Goal: Task Accomplishment & Management: Manage account settings

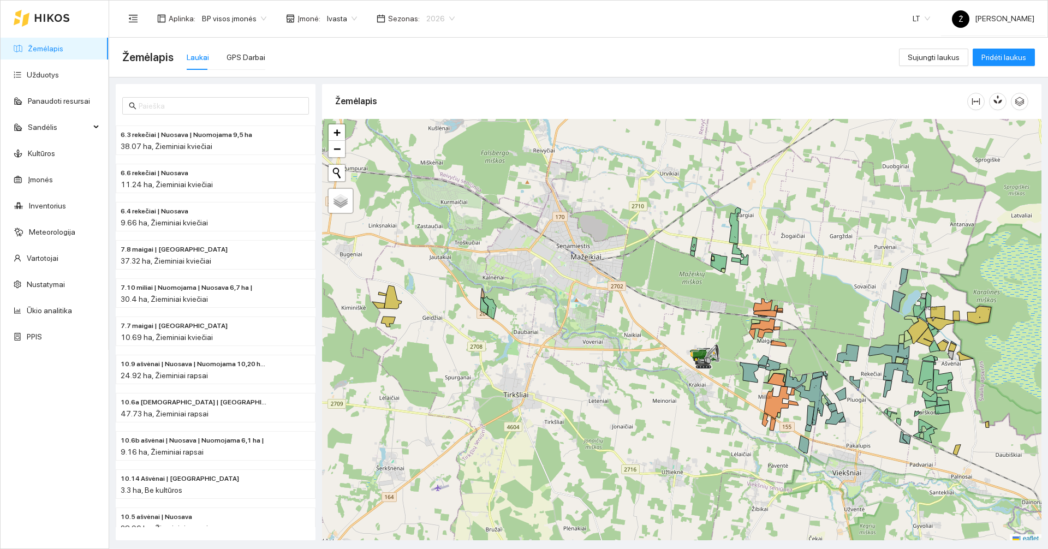
click at [436, 16] on span "2026" at bounding box center [440, 18] width 28 height 16
click at [427, 123] on div "2025" at bounding box center [432, 127] width 28 height 12
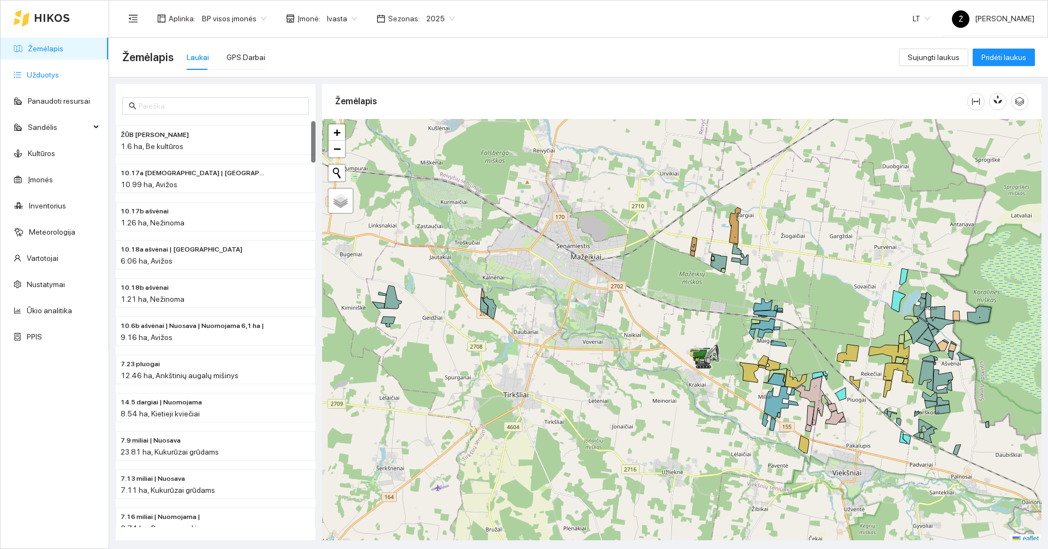
click at [27, 72] on link "Užduotys" at bounding box center [43, 74] width 32 height 9
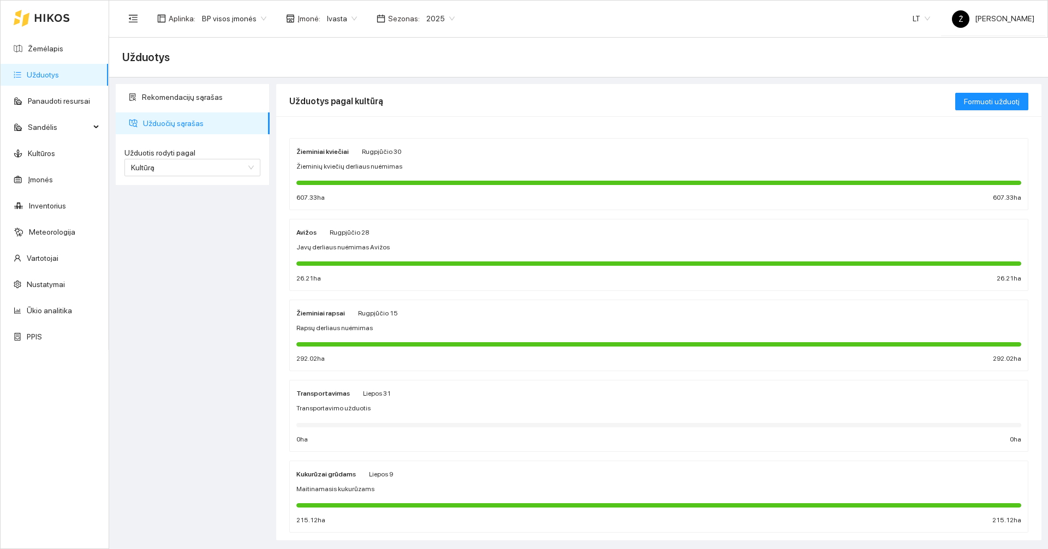
click at [389, 188] on div at bounding box center [658, 182] width 725 height 12
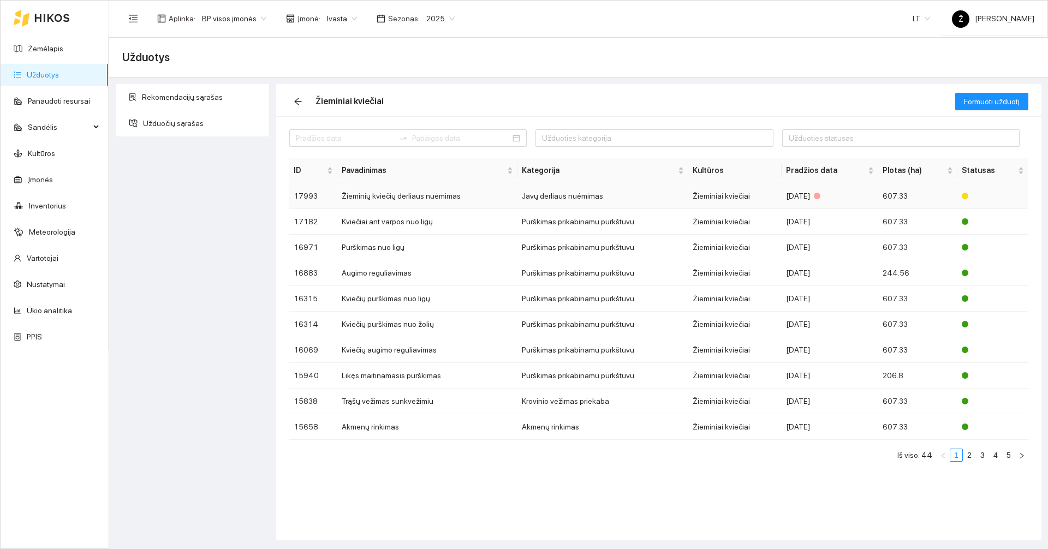
click at [395, 198] on td "Žieminių kviečių derliaus nuėmimas" at bounding box center [427, 196] width 180 height 26
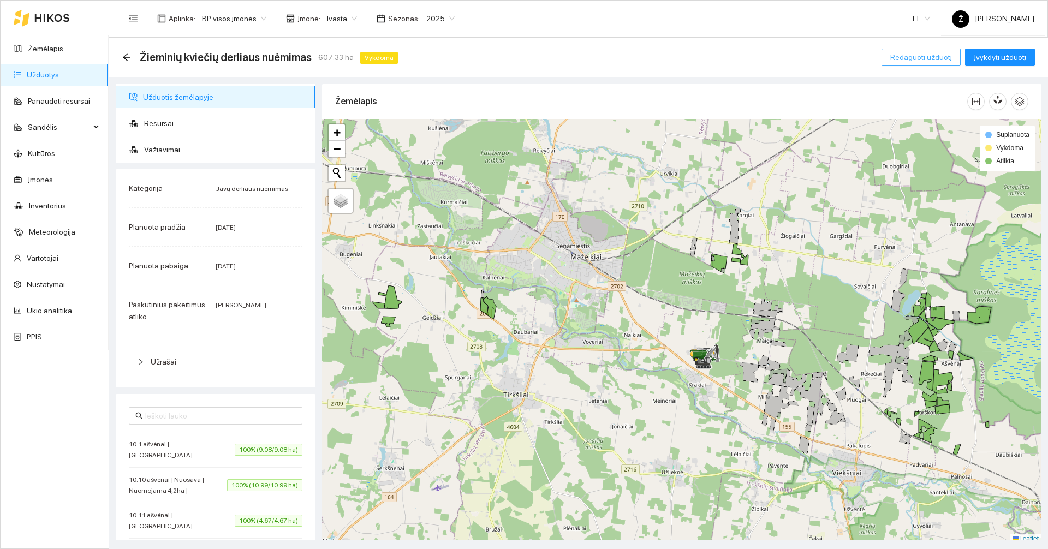
click at [929, 56] on span "Redaguoti užduotį" at bounding box center [921, 57] width 62 height 12
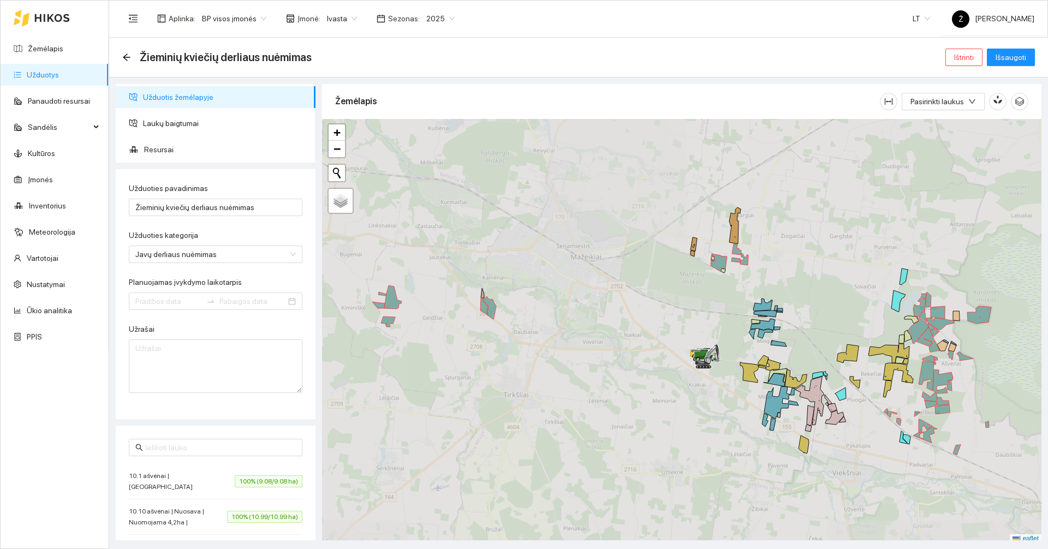
type input "2025-08-11"
type input "2025-08-30"
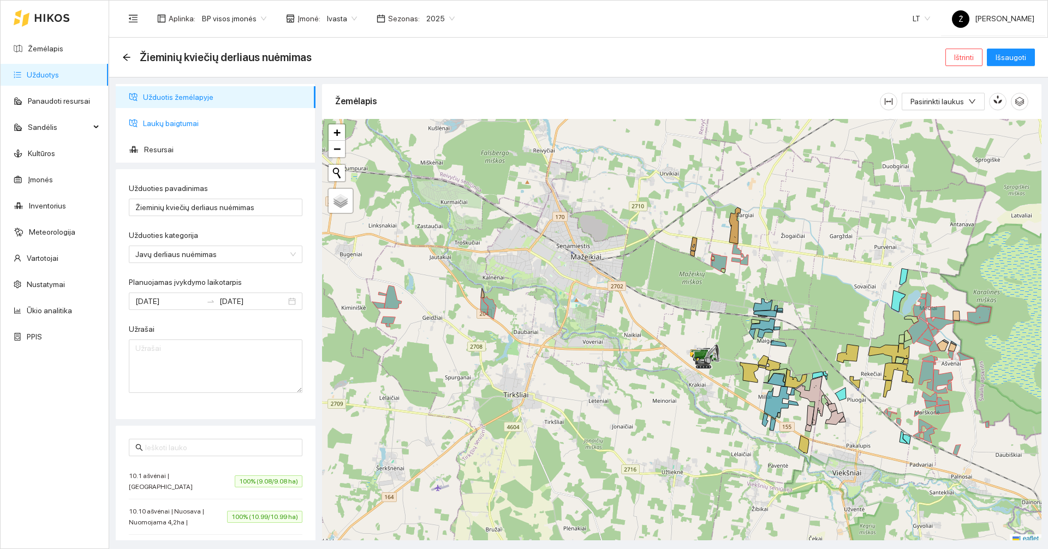
click at [198, 129] on span "Laukų baigtumai" at bounding box center [225, 123] width 164 height 22
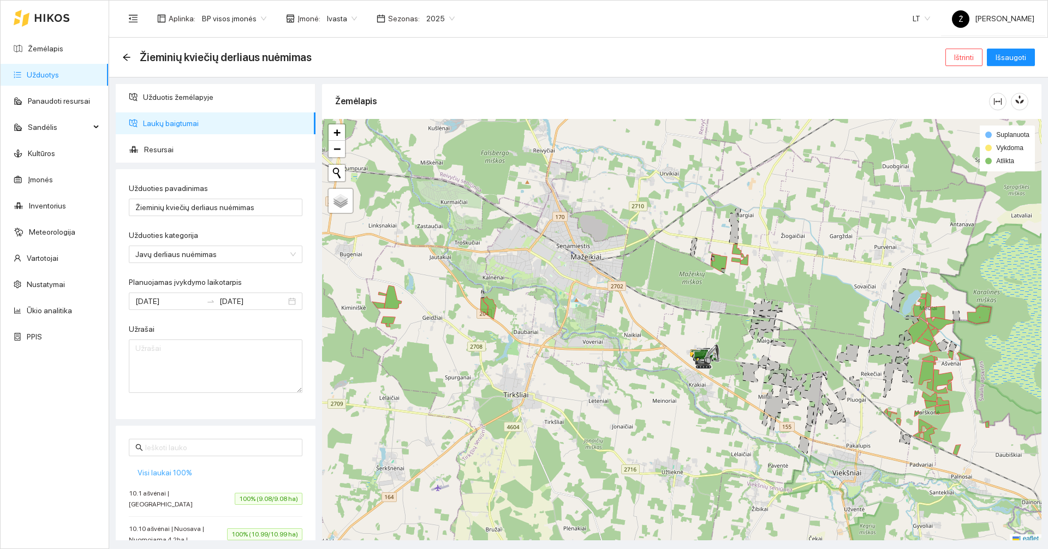
click at [177, 477] on span "Visi laukai 100%" at bounding box center [165, 473] width 55 height 12
click at [1006, 56] on span "Išsaugoti" at bounding box center [1011, 57] width 31 height 12
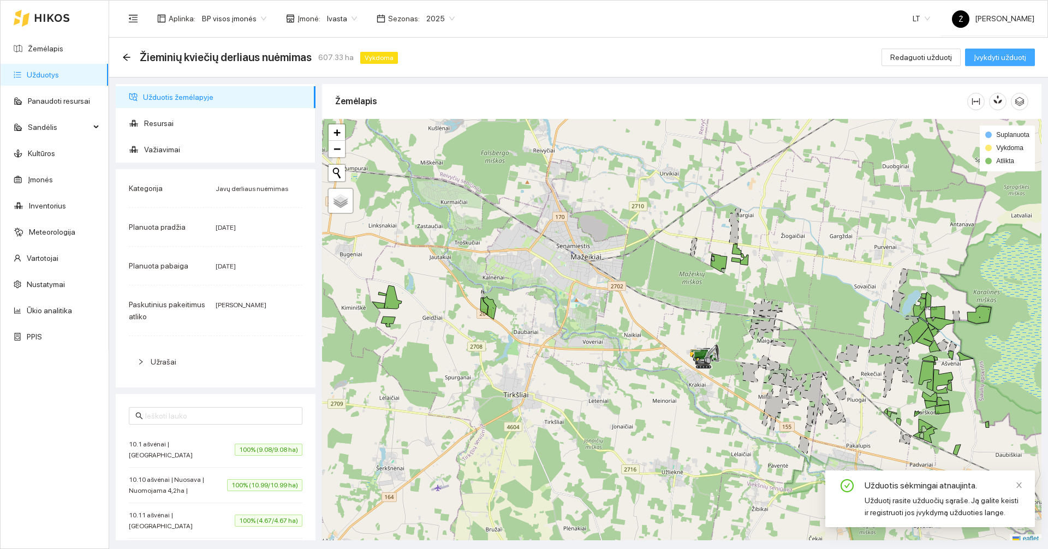
click at [1004, 54] on span "Įvykdyti užduotį" at bounding box center [1000, 57] width 52 height 12
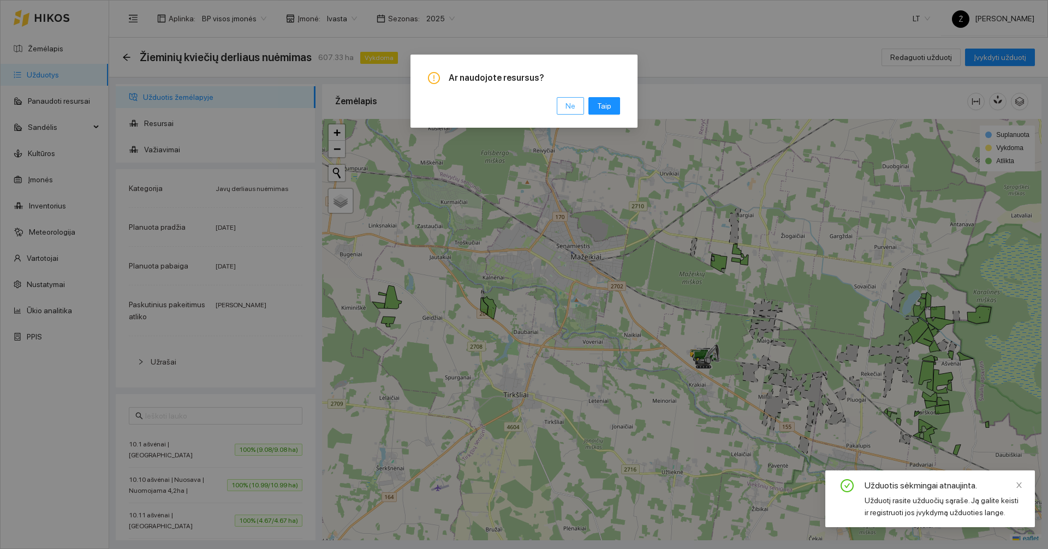
click at [573, 108] on span "Ne" at bounding box center [571, 106] width 10 height 12
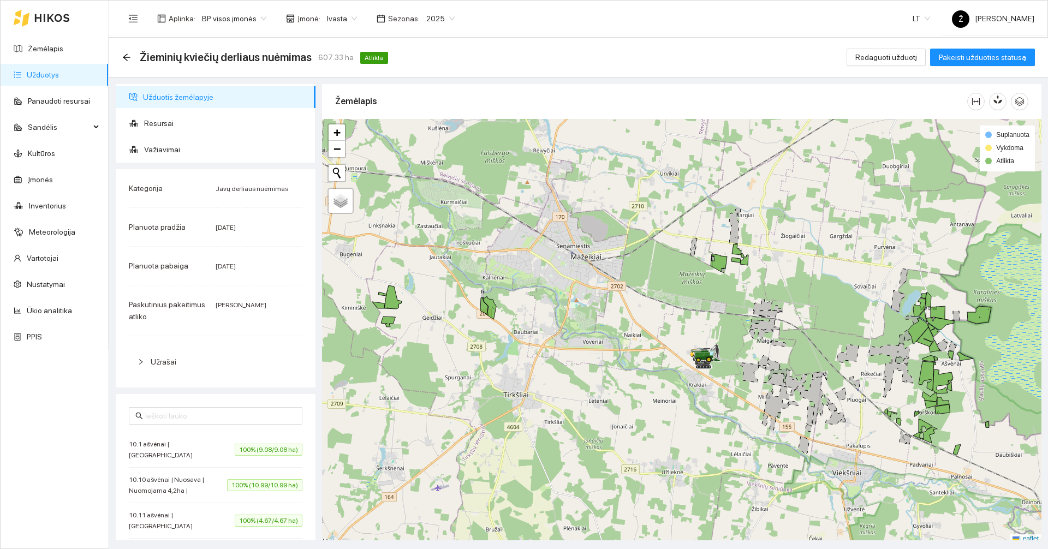
click at [131, 61] on div "Žieminių kviečių derliaus nuėmimas 607.33 ha Atlikta" at bounding box center [257, 57] width 270 height 17
click at [124, 57] on icon "arrow-left" at bounding box center [126, 56] width 7 height 7
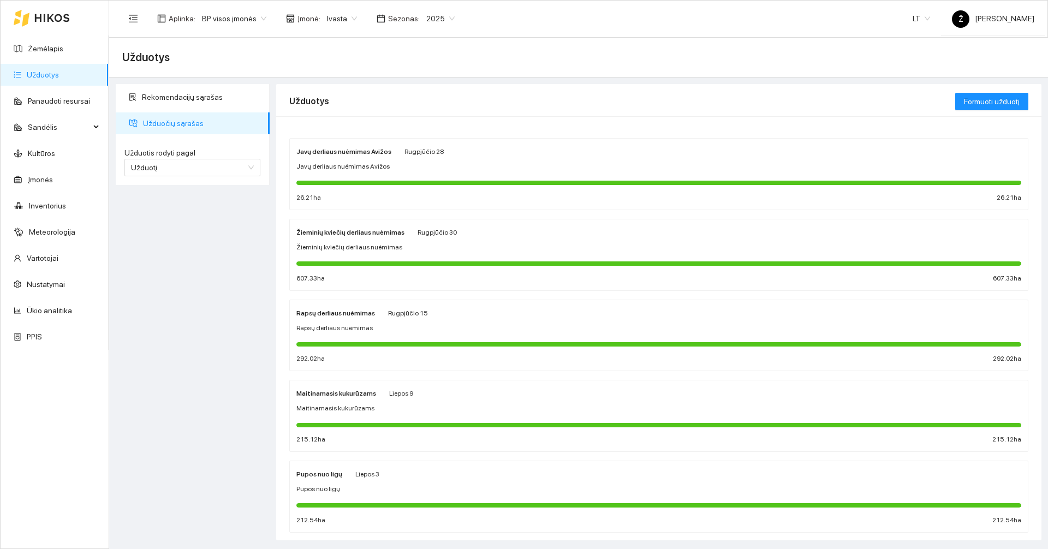
click at [445, 162] on div "Javų derliaus nuėmimas Avižos" at bounding box center [658, 167] width 725 height 10
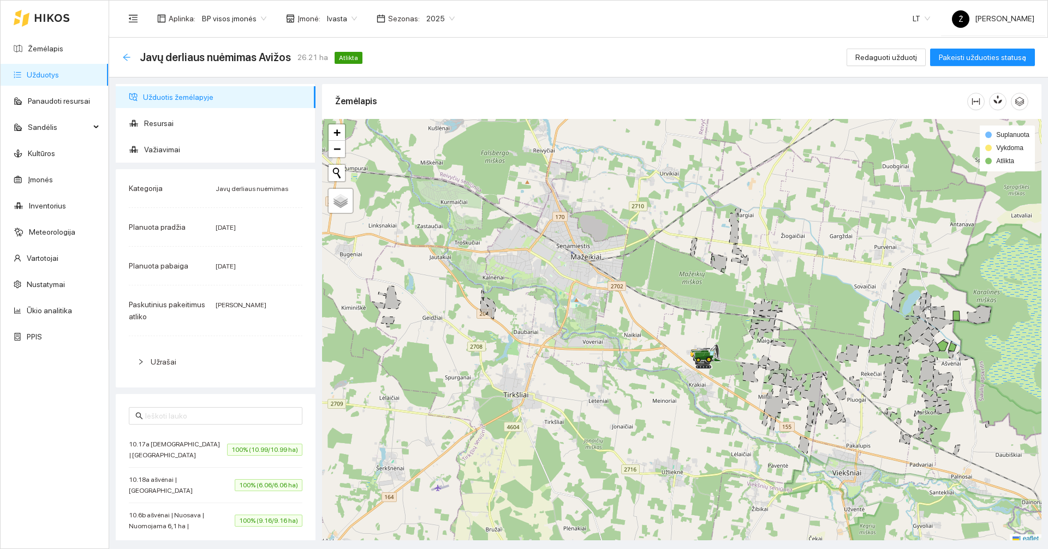
click at [125, 53] on icon "arrow-left" at bounding box center [126, 57] width 9 height 9
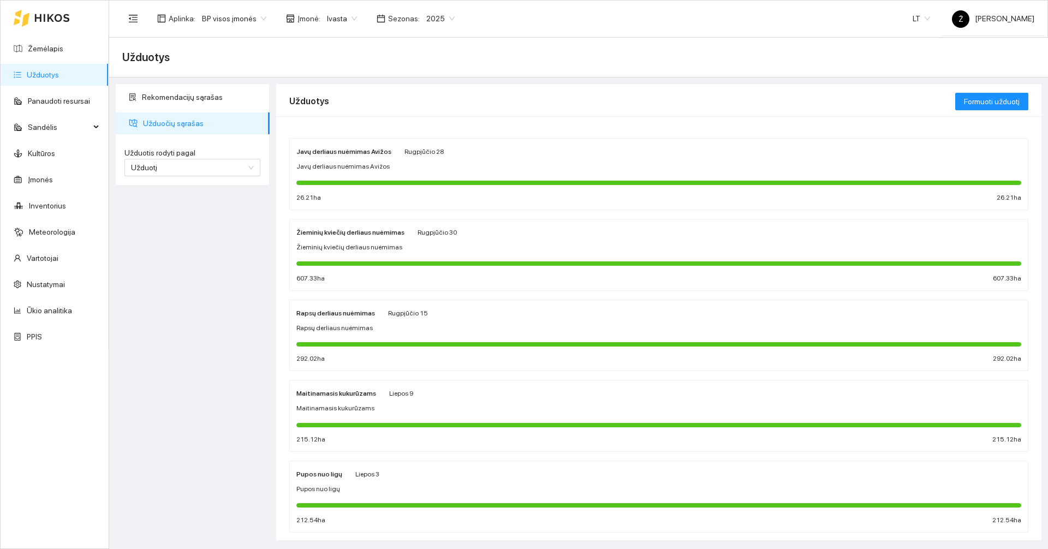
click at [59, 73] on link "Užduotys" at bounding box center [43, 74] width 32 height 9
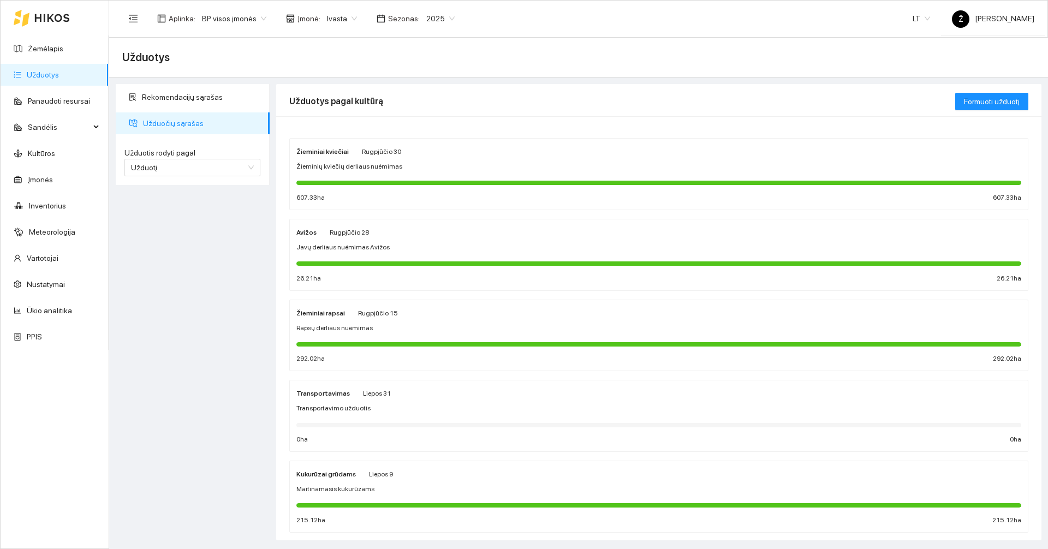
click at [401, 158] on div "Žieminiai kviečiai Rugpjūčio 30 Žieminių kviečių derliaus nuėmimas 607.33 ha 60…" at bounding box center [658, 174] width 725 height 58
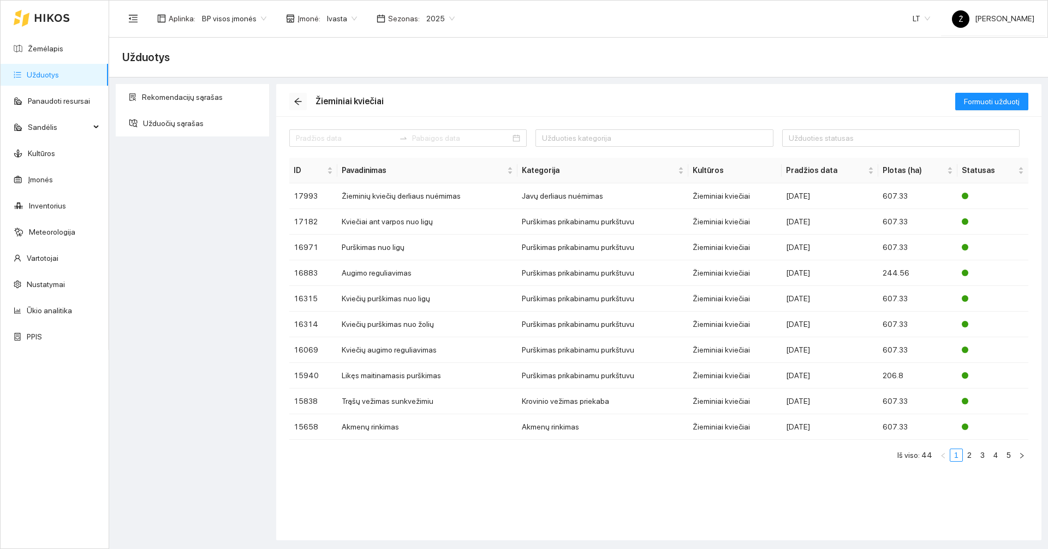
click at [295, 98] on icon "arrow-left" at bounding box center [298, 101] width 9 height 9
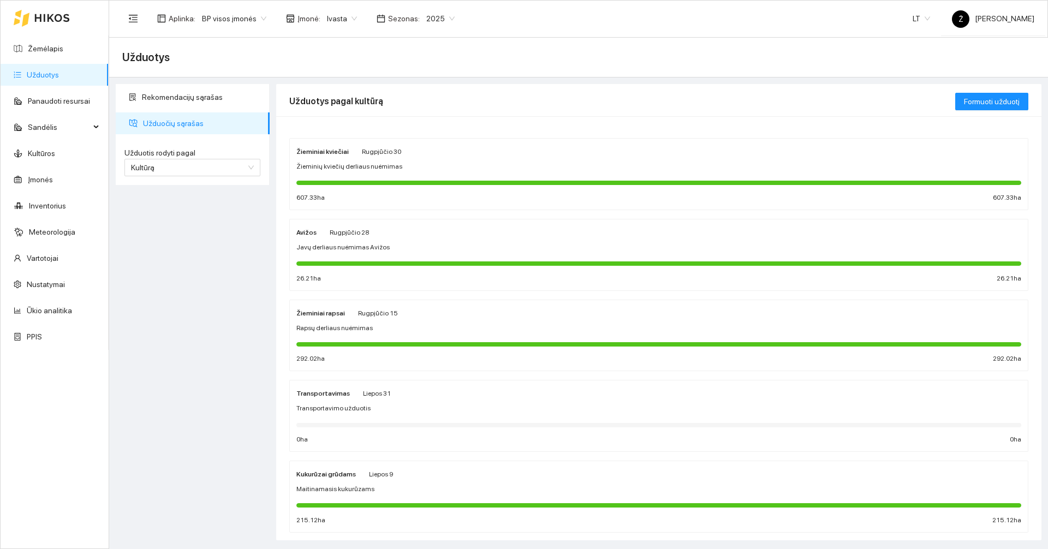
click at [347, 224] on div "Avižos Rugpjūčio 28 Javų derliaus nuėmimas Avižos 26.21 ha 26.21 ha" at bounding box center [659, 254] width 738 height 71
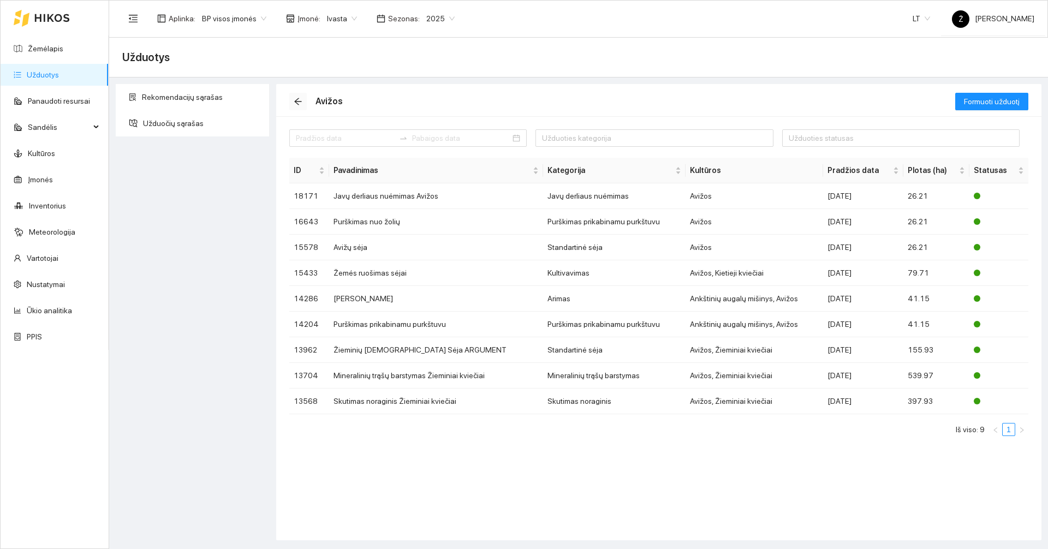
click at [295, 106] on button "button" at bounding box center [297, 101] width 17 height 17
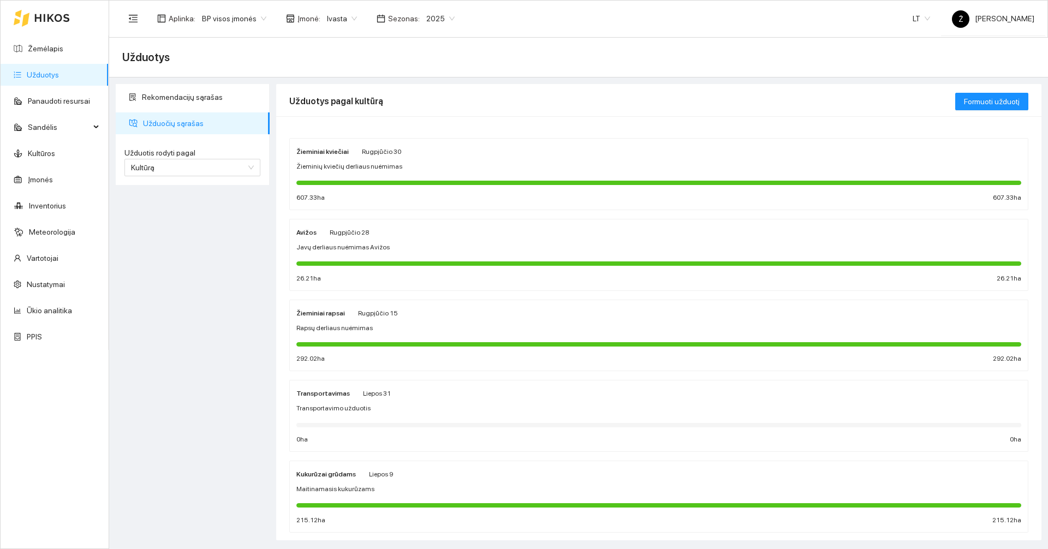
click at [354, 322] on div "Žieminiai rapsai Rugpjūčio 15 Rapsų derliaus nuėmimas 292.02 ha 292.02 ha" at bounding box center [658, 336] width 725 height 58
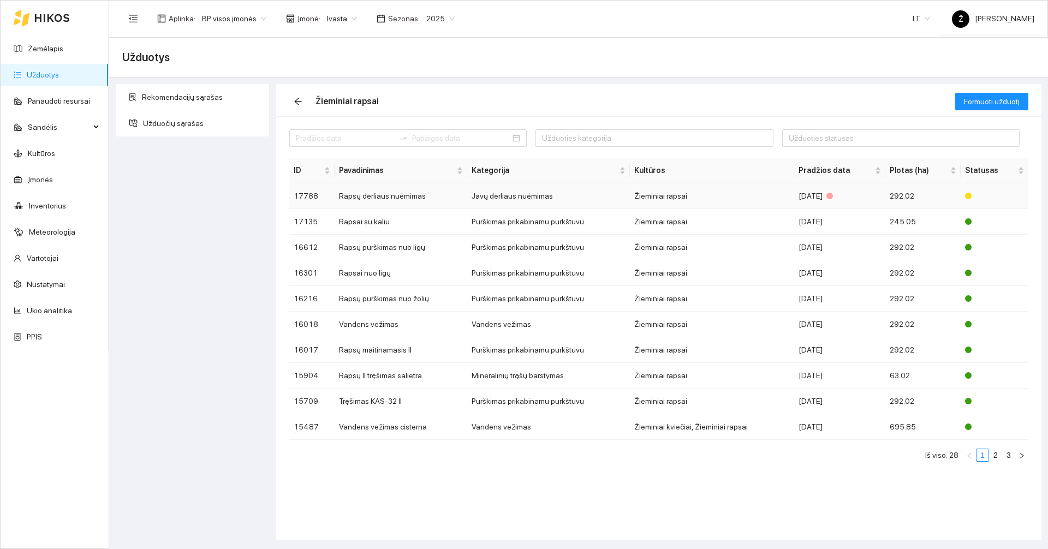
click at [394, 188] on td "Rapsų derliaus nuėmimas" at bounding box center [401, 196] width 133 height 26
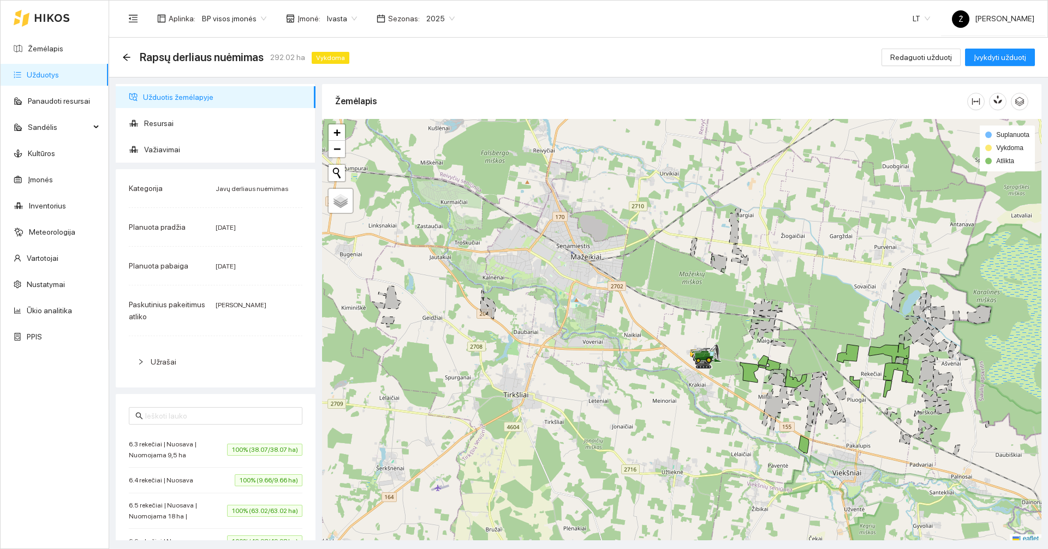
click at [924, 67] on div "Rapsų derliaus nuėmimas 292.02 ha Vykdoma Redaguoti užduotį Įvykdyti užduotį" at bounding box center [578, 57] width 913 height 22
click at [922, 59] on span "Redaguoti užduotį" at bounding box center [921, 57] width 62 height 12
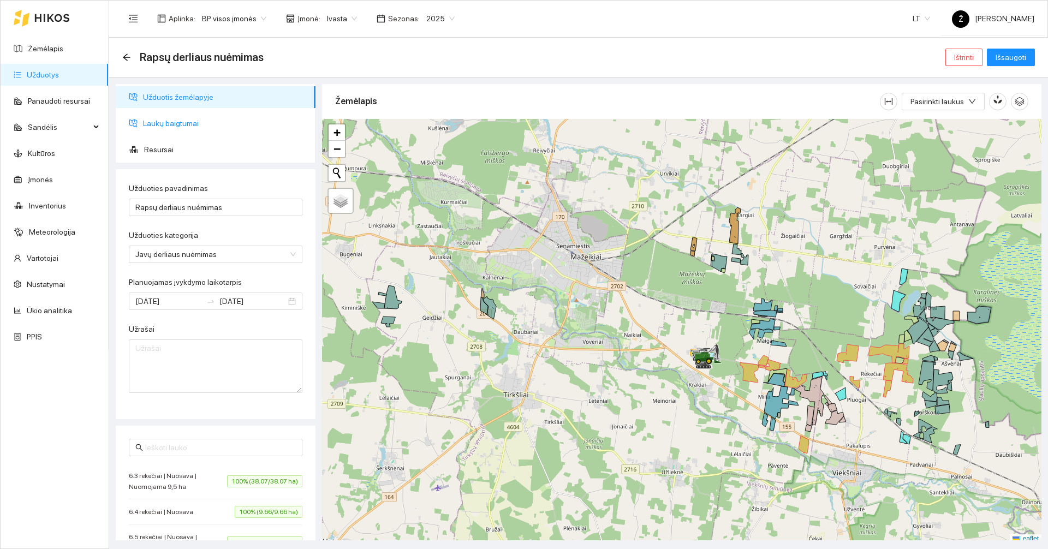
click at [216, 124] on span "Laukų baigtumai" at bounding box center [225, 123] width 164 height 22
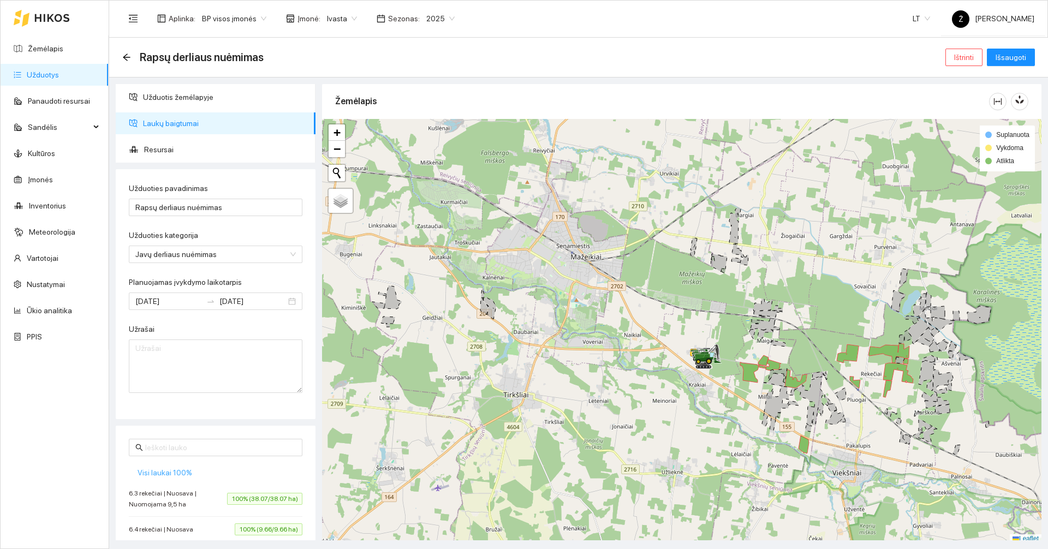
click at [167, 465] on button "Visi laukai 100%" at bounding box center [165, 472] width 72 height 17
click at [168, 468] on span "Visi laukai 100%" at bounding box center [165, 473] width 55 height 12
click at [1001, 60] on span "Išsaugoti" at bounding box center [1011, 57] width 31 height 12
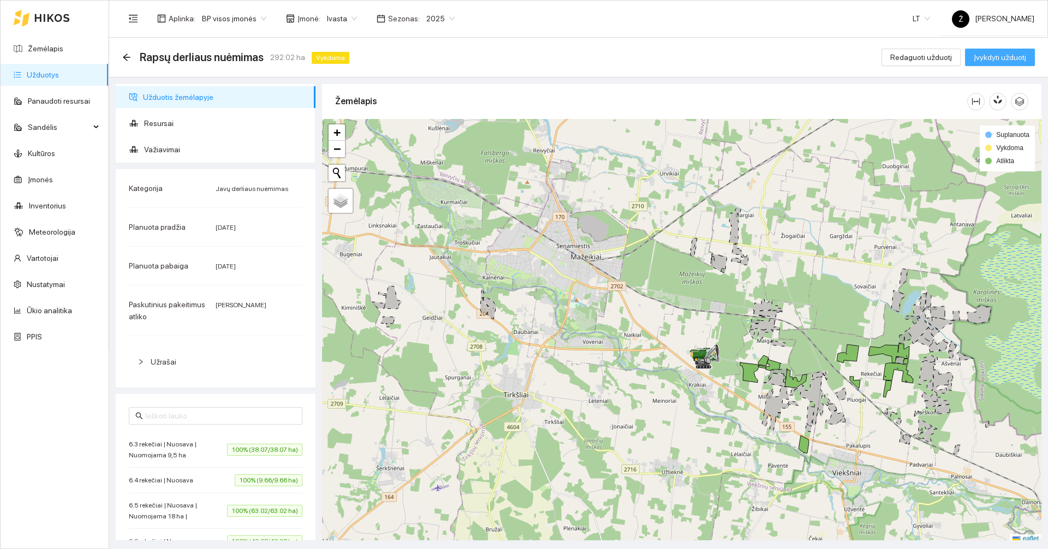
click at [1017, 49] on button "Įvykdyti užduotį" at bounding box center [1000, 57] width 70 height 17
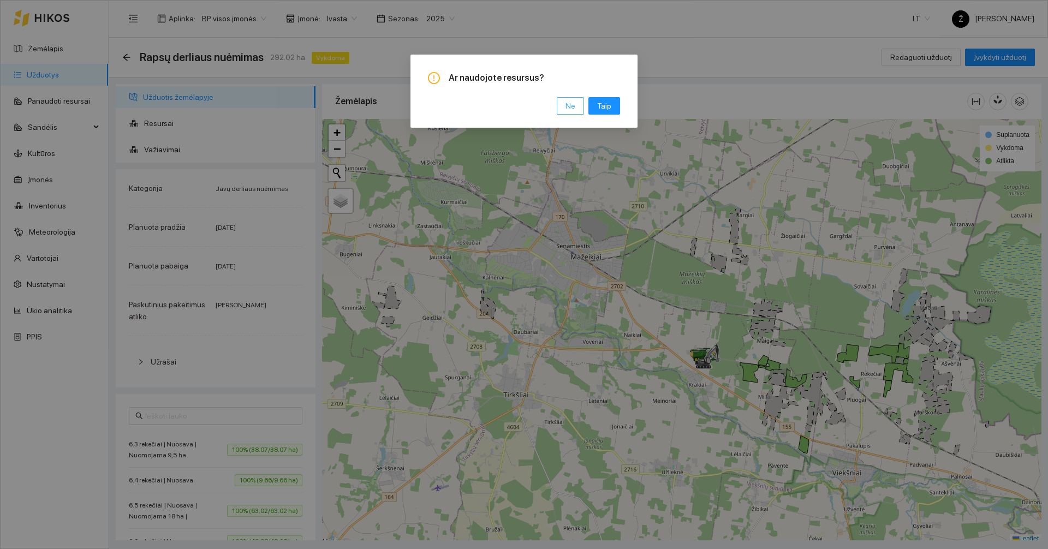
click at [581, 105] on button "Ne" at bounding box center [570, 105] width 27 height 17
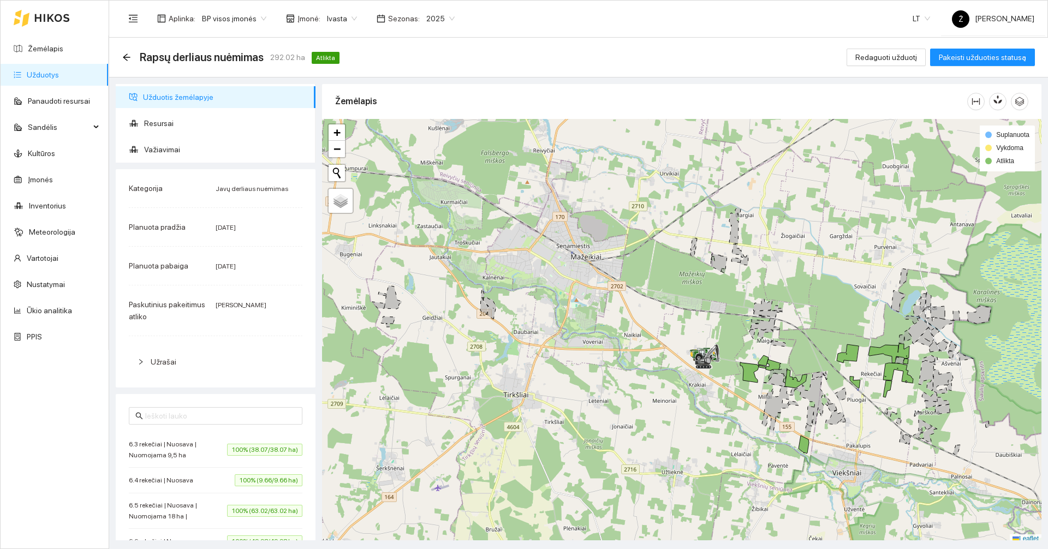
click at [59, 70] on link "Užduotys" at bounding box center [43, 74] width 32 height 9
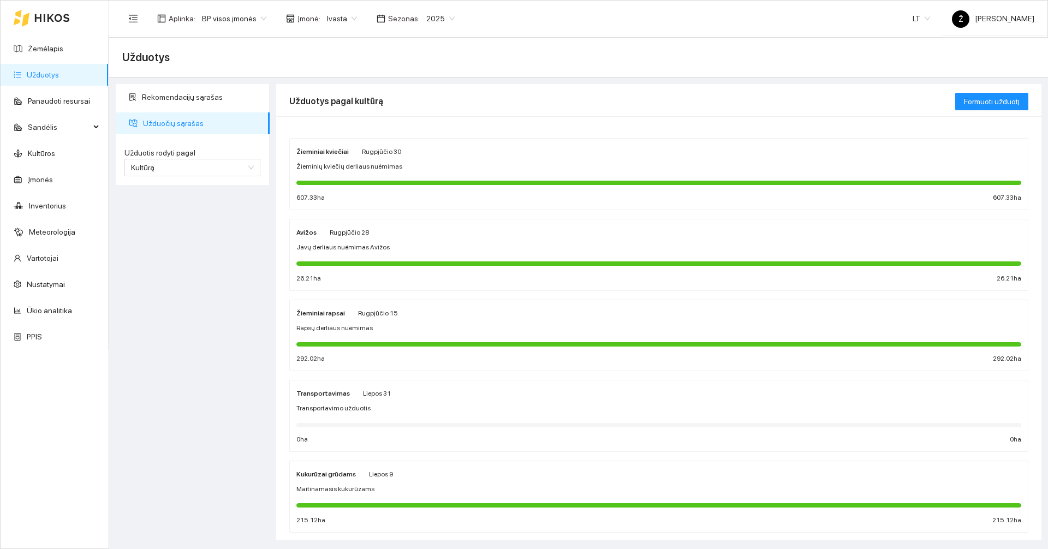
click at [390, 318] on div "Rugpjūčio 15" at bounding box center [378, 313] width 40 height 12
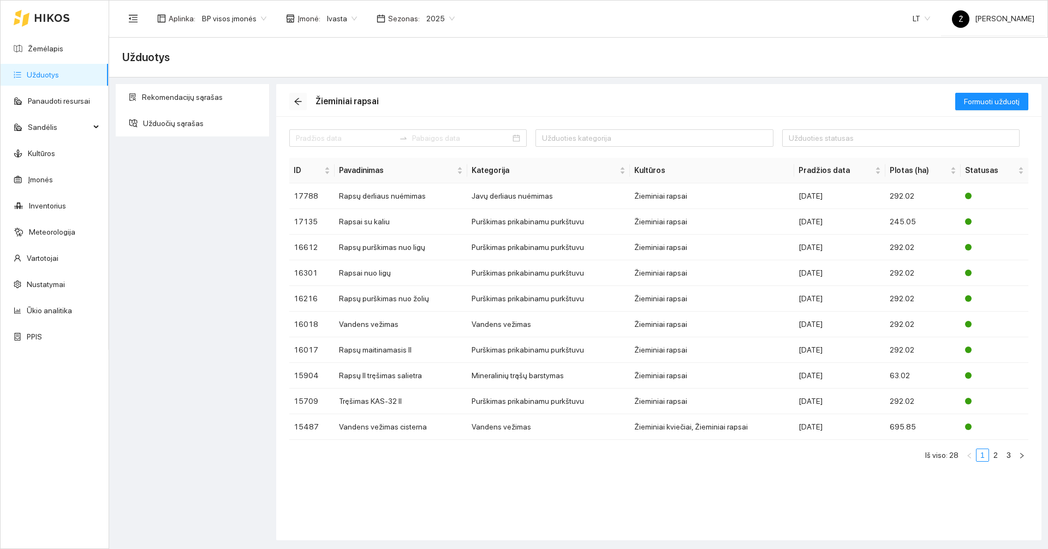
click at [298, 99] on icon "arrow-left" at bounding box center [297, 101] width 7 height 7
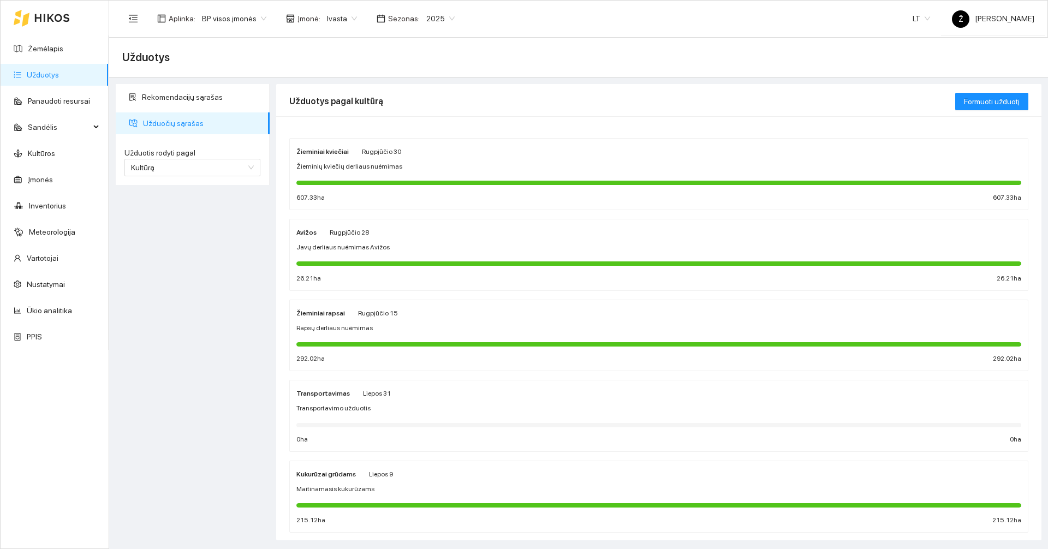
click at [397, 502] on div at bounding box center [658, 505] width 725 height 12
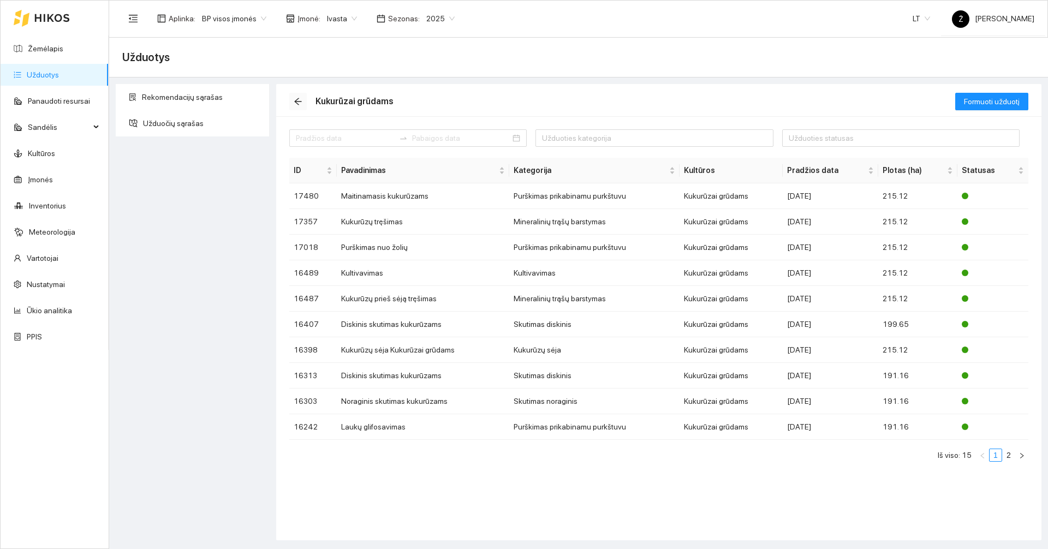
click at [303, 100] on span "arrow-left" at bounding box center [298, 101] width 16 height 9
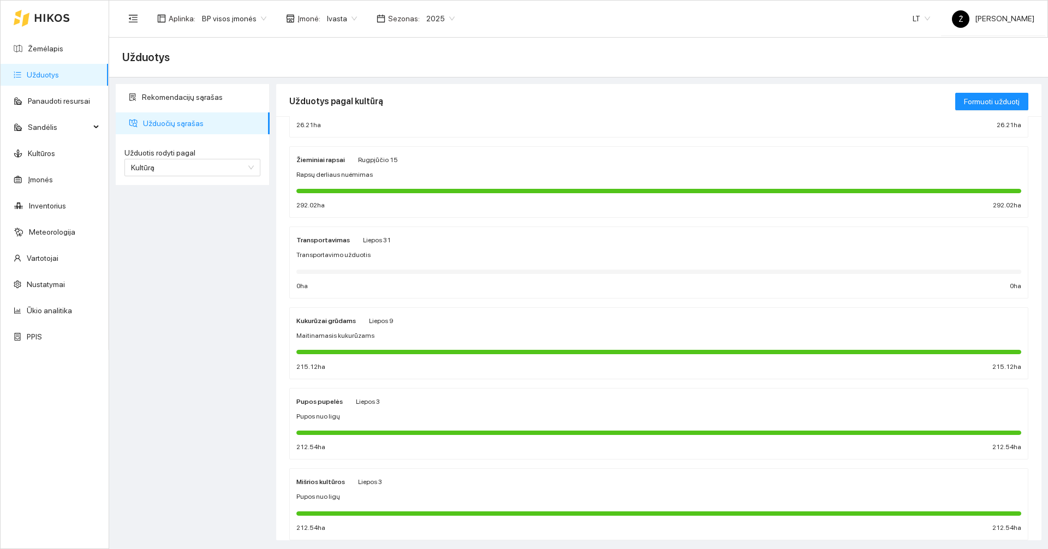
scroll to position [164, 0]
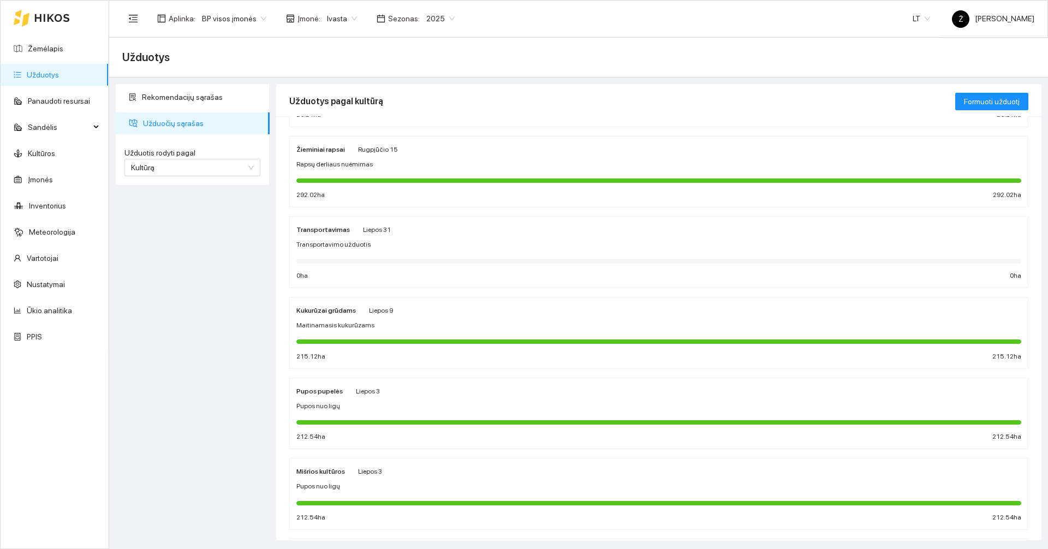
click at [383, 415] on div "Pupos pupelės Liepos 3 Pupos nuo ligų 212.54 ha 212.54 ha" at bounding box center [658, 414] width 725 height 58
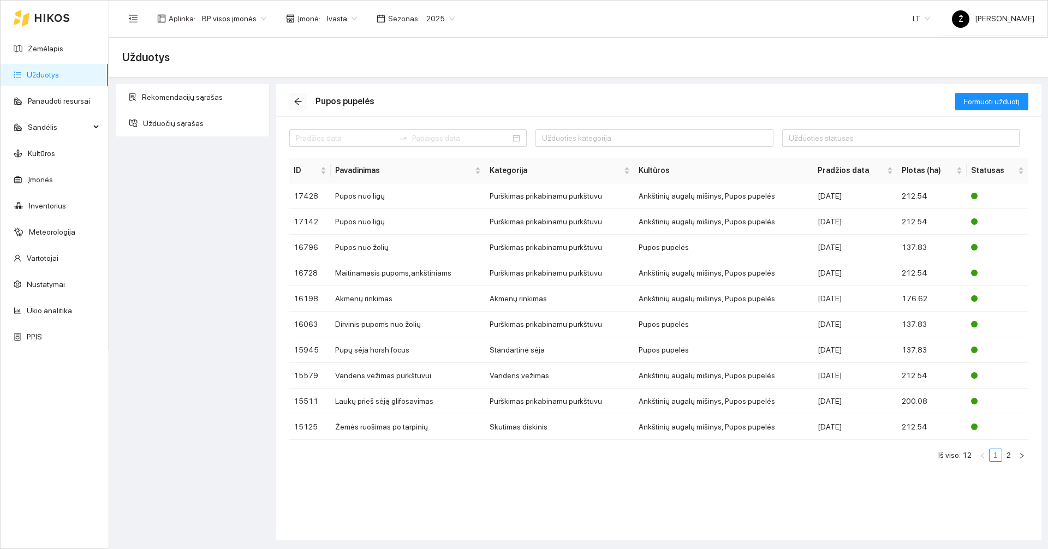
click at [294, 103] on icon "arrow-left" at bounding box center [298, 101] width 9 height 9
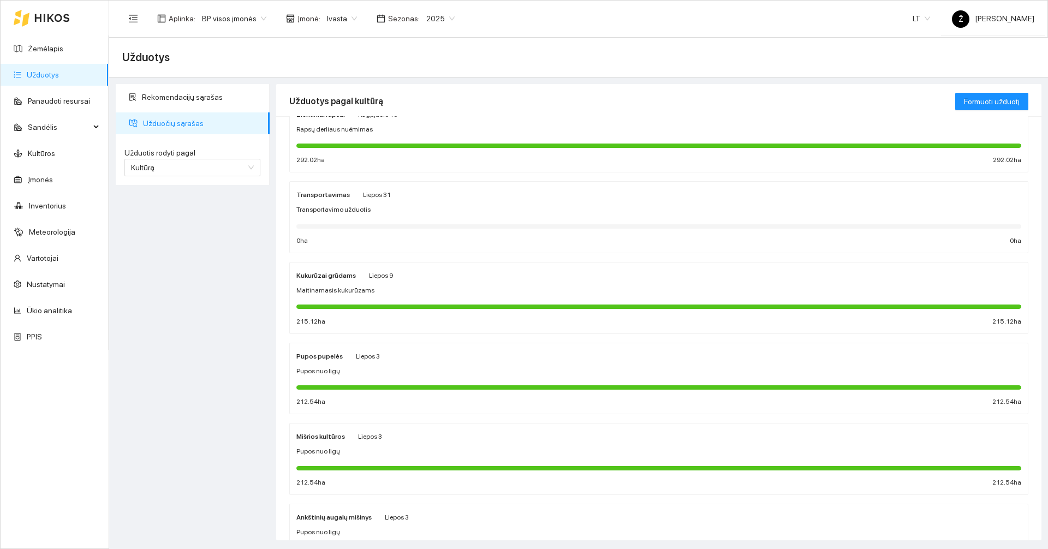
scroll to position [218, 0]
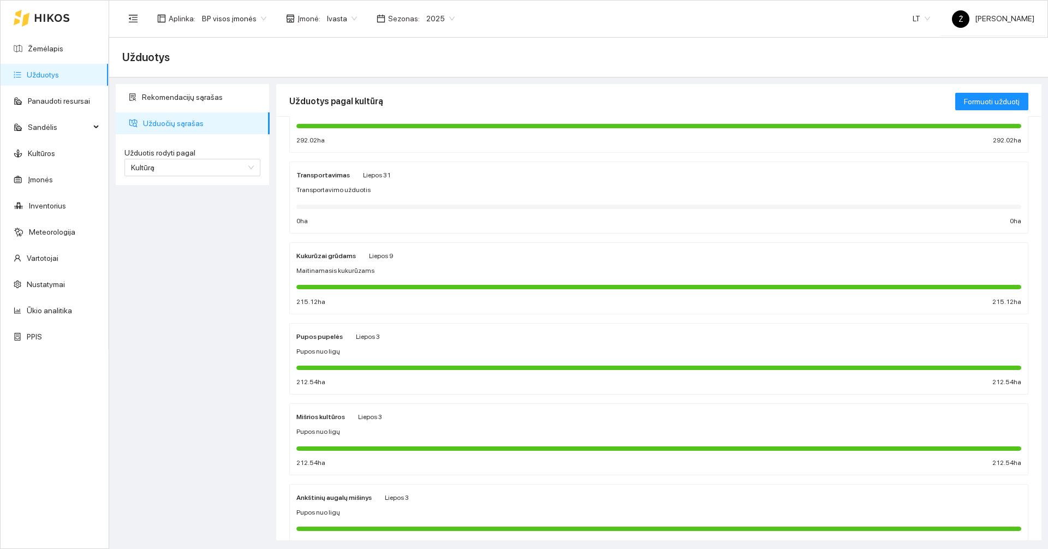
click at [360, 496] on strong "Ankštinių augalų mišinys" at bounding box center [333, 498] width 75 height 8
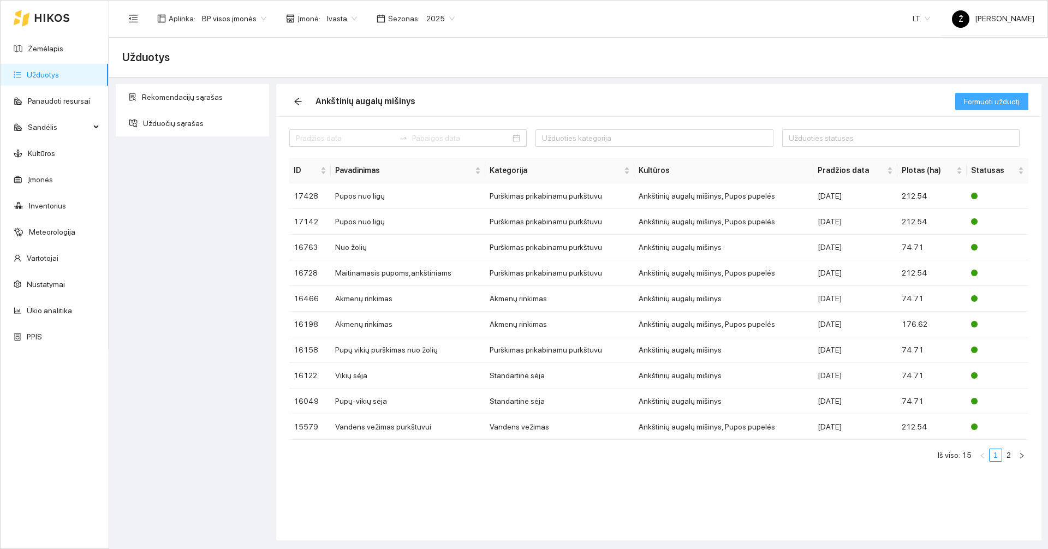
click at [978, 109] on button "Formuoti užduotį" at bounding box center [991, 101] width 73 height 17
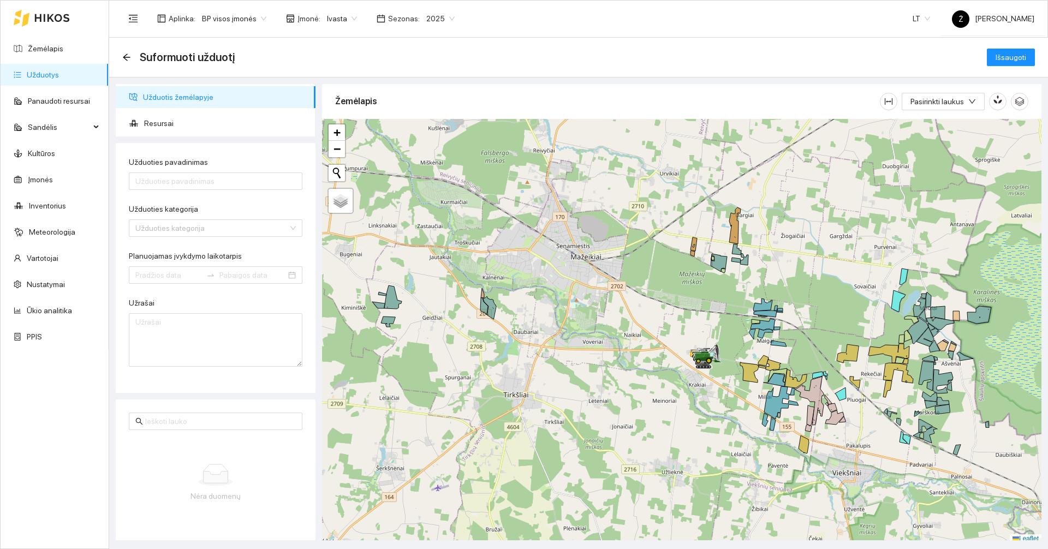
scroll to position [3, 0]
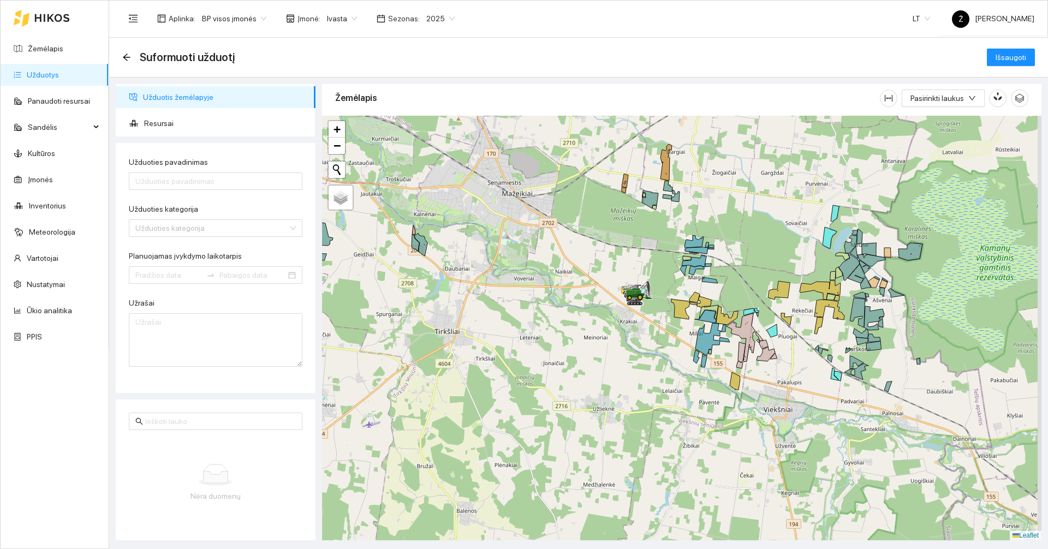
drag, startPoint x: 630, startPoint y: 261, endPoint x: 561, endPoint y: 201, distance: 92.1
click at [561, 201] on div at bounding box center [681, 328] width 719 height 425
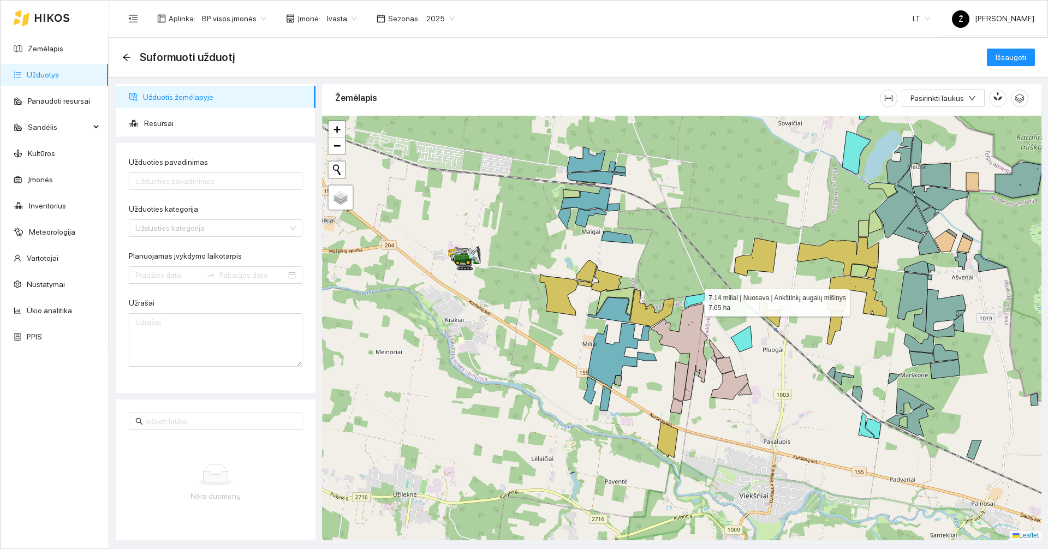
click at [691, 299] on icon at bounding box center [696, 301] width 24 height 15
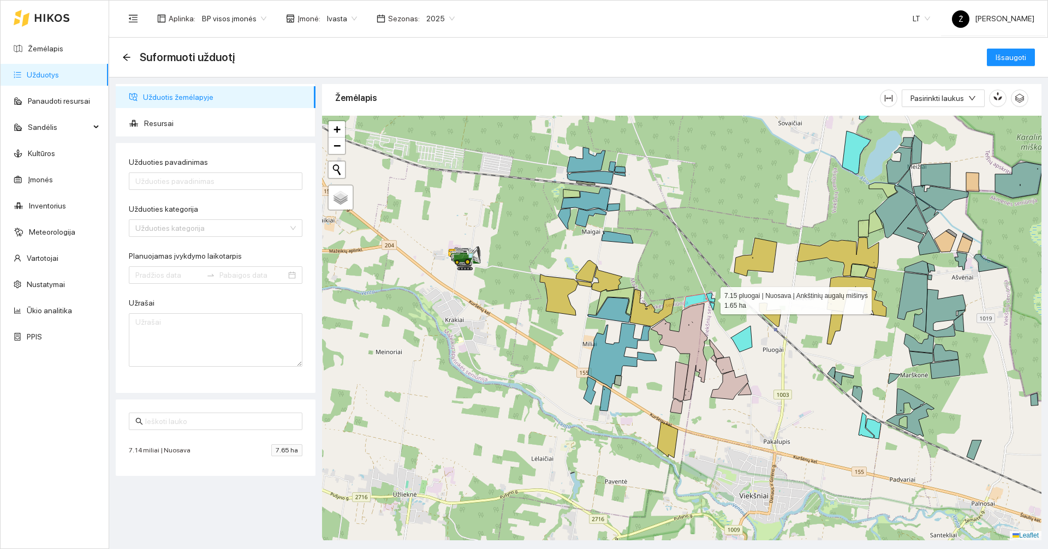
click at [711, 295] on icon at bounding box center [710, 297] width 9 height 9
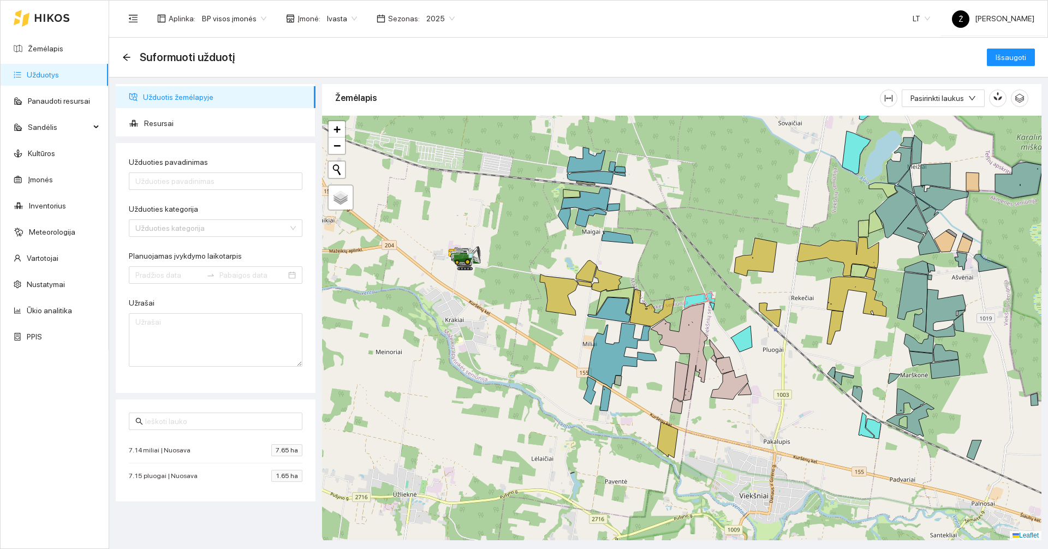
click at [710, 303] on icon at bounding box center [712, 306] width 5 height 8
click at [745, 344] on icon at bounding box center [741, 339] width 21 height 26
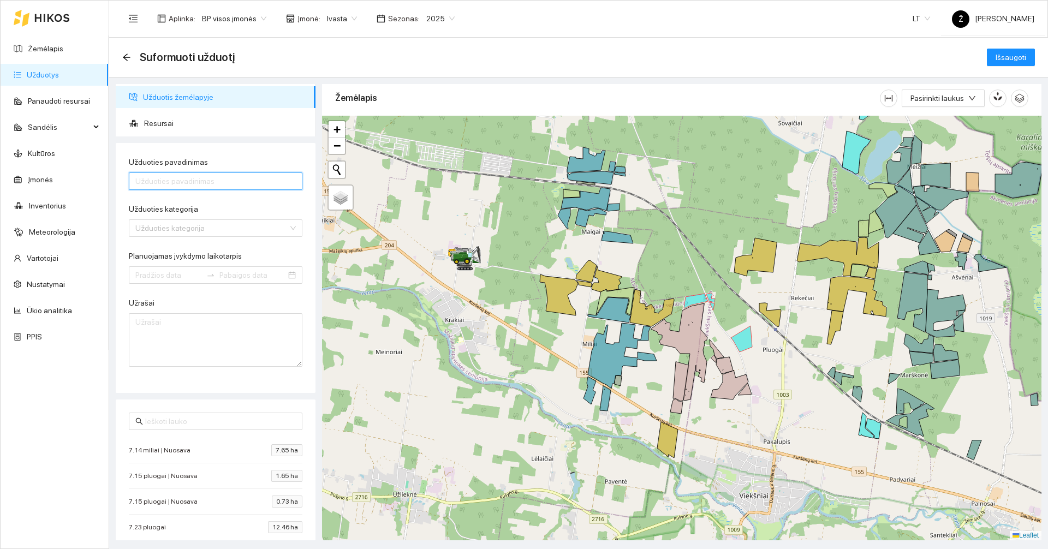
click at [188, 176] on input "Užduoties pavadinimas" at bounding box center [216, 180] width 174 height 17
type input "Reglonavimas"
click at [168, 234] on input "Užduoties kategorija" at bounding box center [211, 228] width 153 height 16
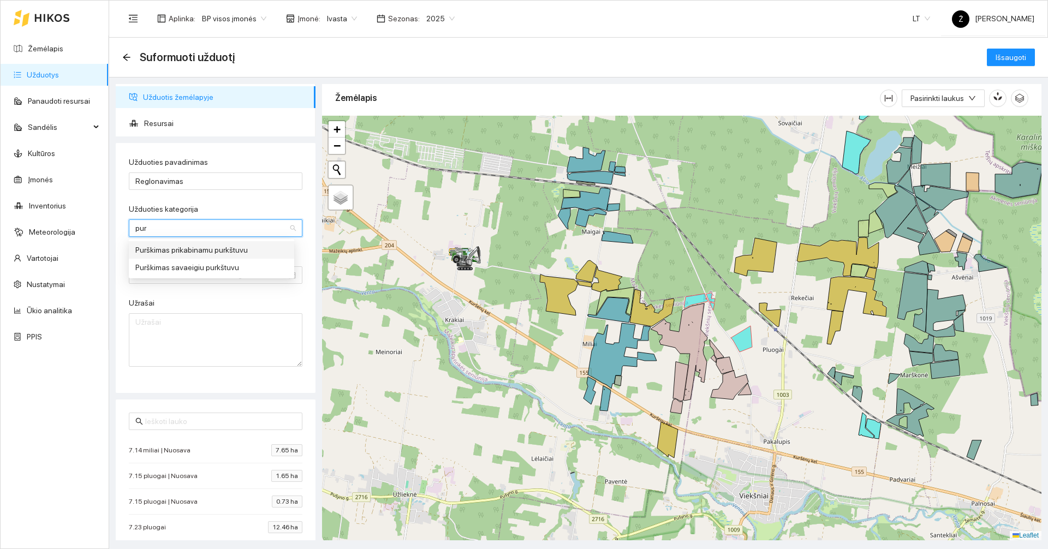
type input "purk"
click at [181, 242] on div "Purškimas prikabinamu purkštuvu" at bounding box center [211, 249] width 165 height 17
click at [160, 270] on input "Planuojamas įvykdymo laikotarpis" at bounding box center [168, 275] width 67 height 12
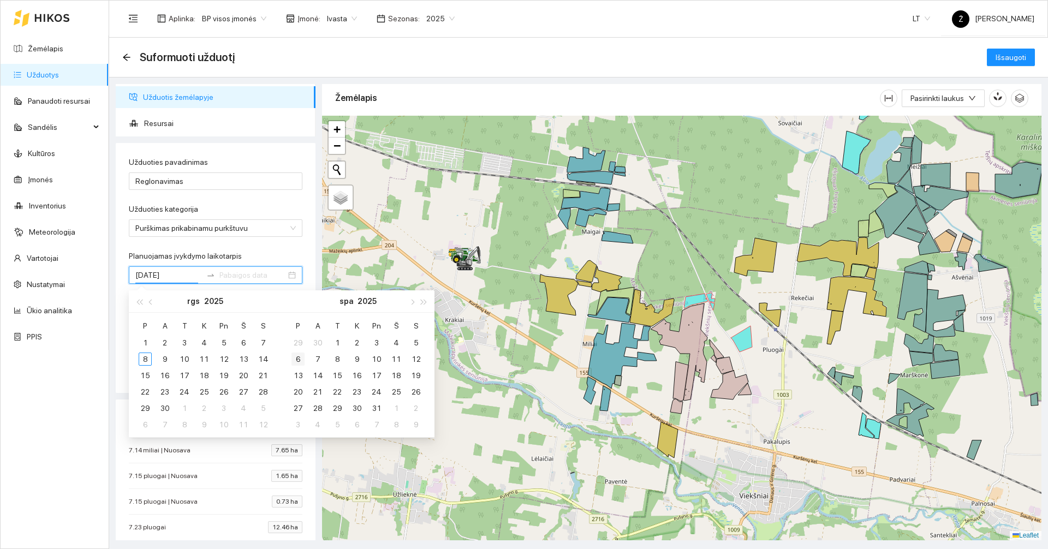
type input "2025-09-21"
type input "2025-09-29"
type input "[DATE]"
click at [227, 345] on div "5" at bounding box center [223, 342] width 13 height 13
type input "[DATE]"
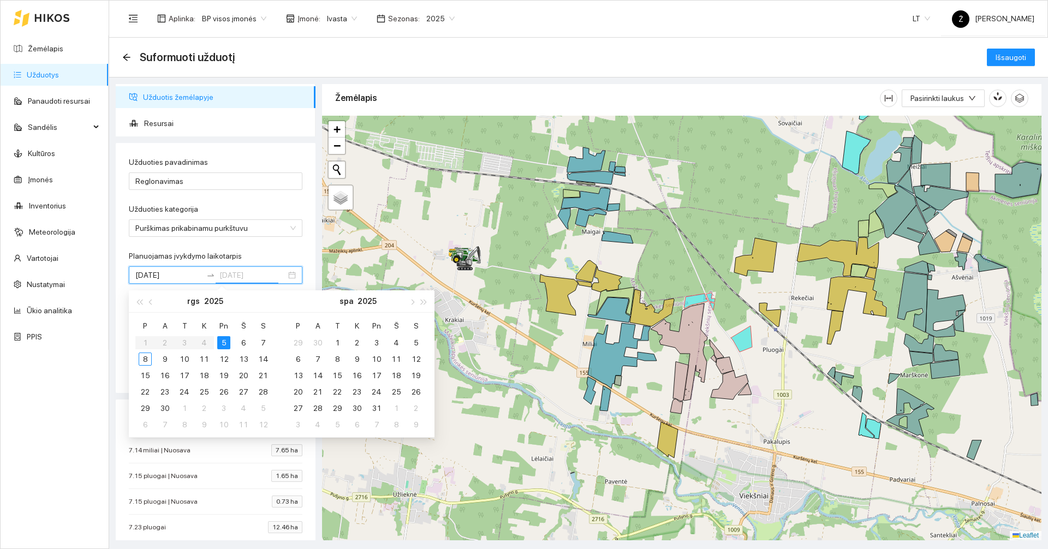
click at [225, 338] on div "5" at bounding box center [223, 342] width 13 height 13
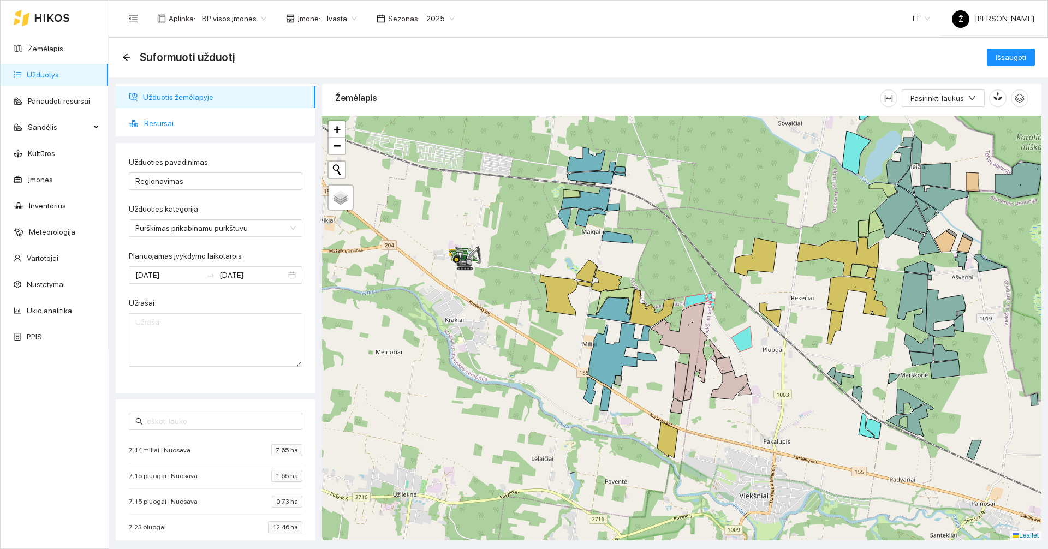
click at [175, 123] on span "Resursai" at bounding box center [225, 123] width 163 height 22
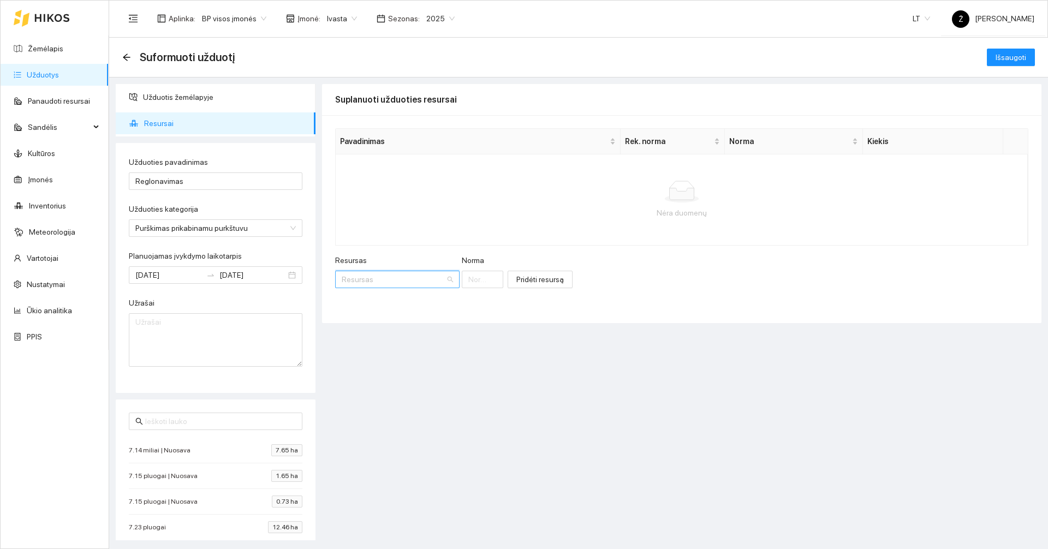
click at [378, 275] on input "Resursas" at bounding box center [394, 279] width 104 height 16
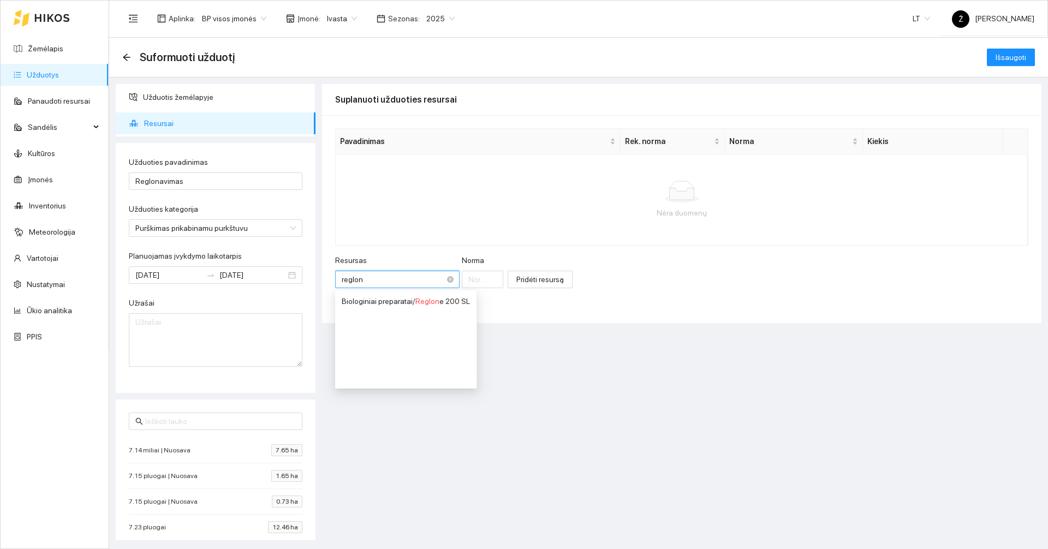
type input "reglone"
click at [374, 297] on div "Biologiniai preparatai / Reglone 200 SL" at bounding box center [405, 301] width 127 height 12
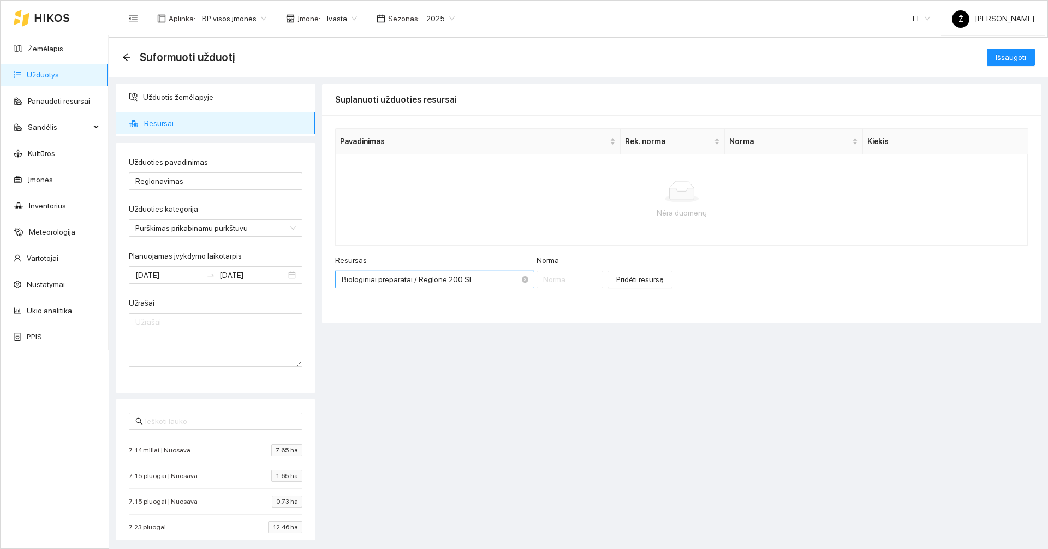
scroll to position [9, 0]
click at [538, 281] on input "Norma" at bounding box center [570, 279] width 67 height 17
type input "2"
click at [616, 278] on span "Pridėti resursą" at bounding box center [639, 279] width 47 height 12
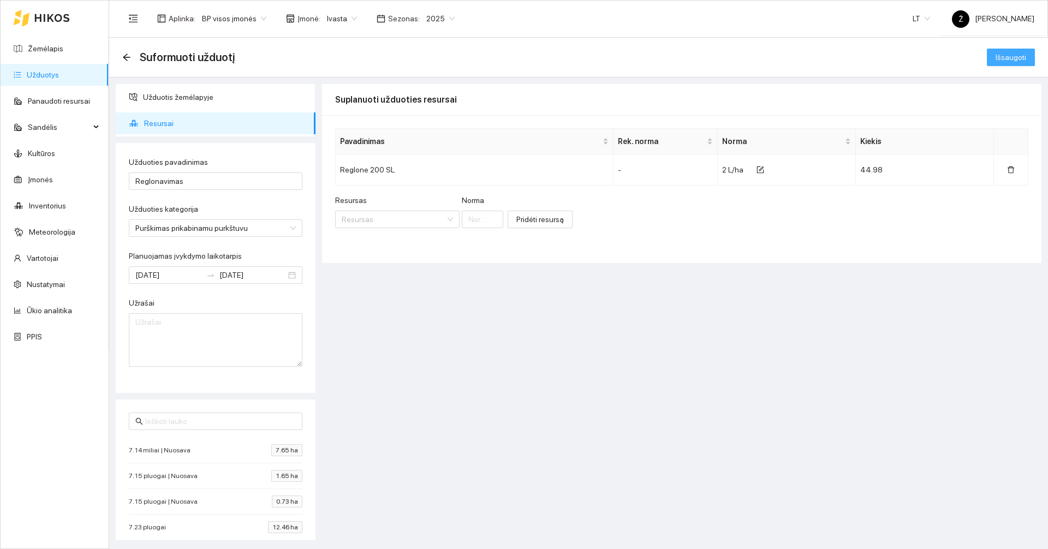
click at [1005, 56] on span "Išsaugoti" at bounding box center [1011, 57] width 31 height 12
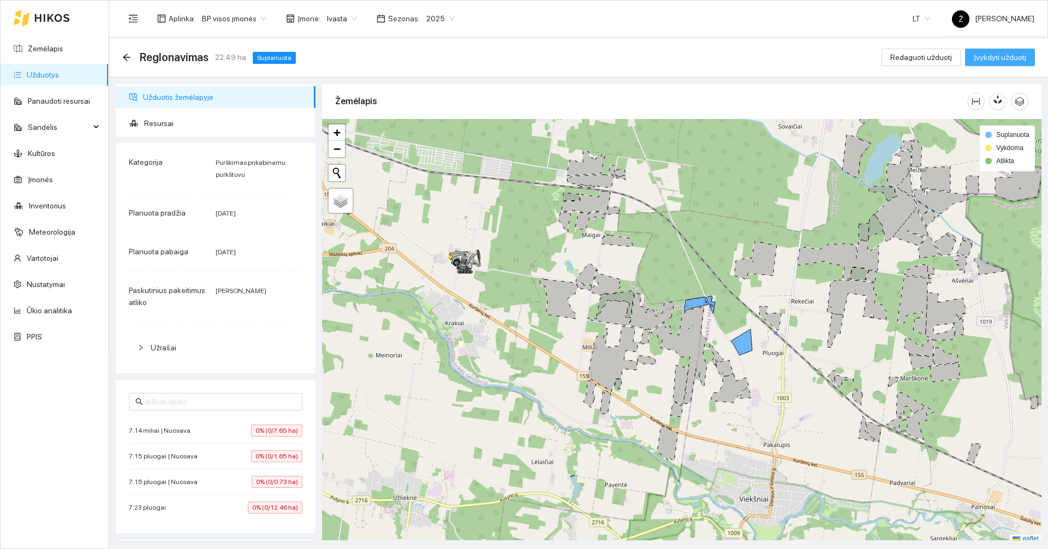
click at [1001, 57] on span "Įvykdyti užduotį" at bounding box center [1000, 57] width 52 height 12
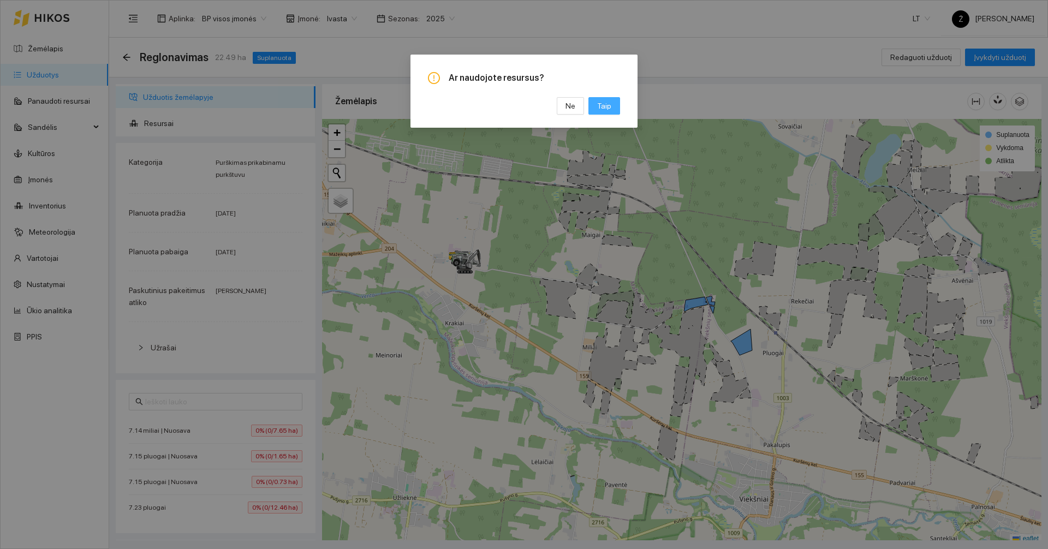
click at [599, 102] on span "Taip" at bounding box center [604, 106] width 14 height 12
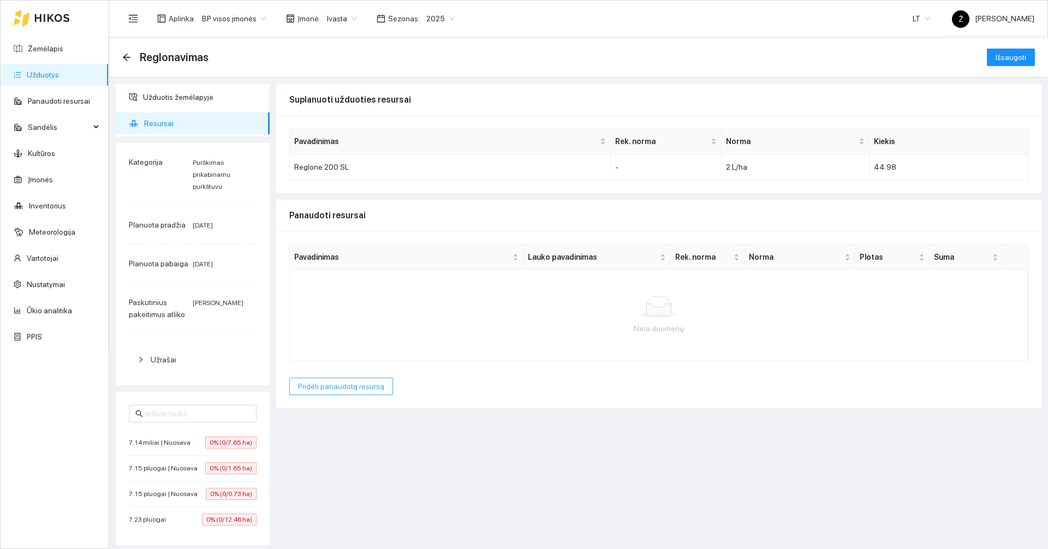
click at [339, 380] on span "Pridėti panaudotą resursą" at bounding box center [341, 386] width 86 height 12
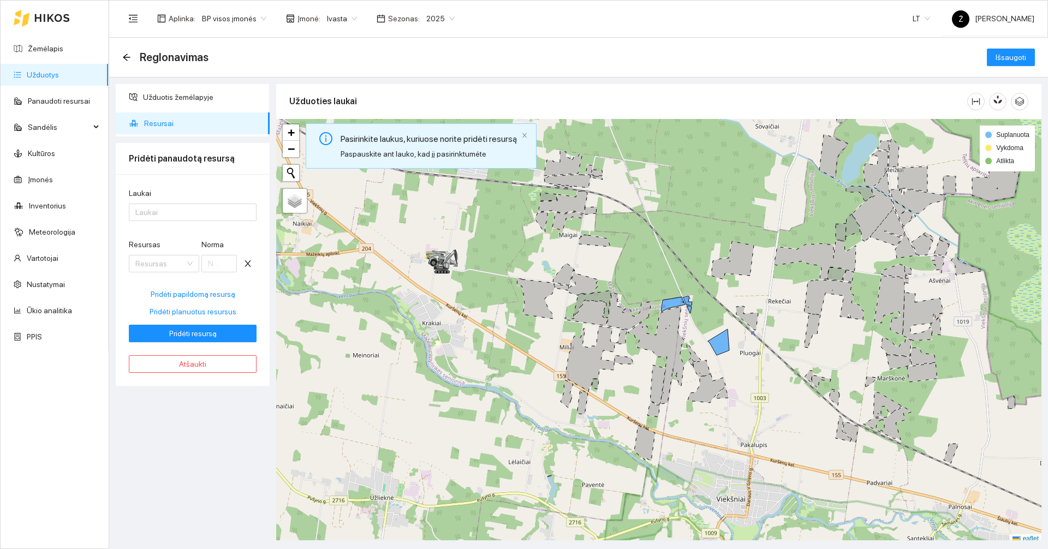
click at [171, 201] on div "Laukai" at bounding box center [193, 195] width 128 height 16
click at [173, 217] on div at bounding box center [187, 212] width 111 height 13
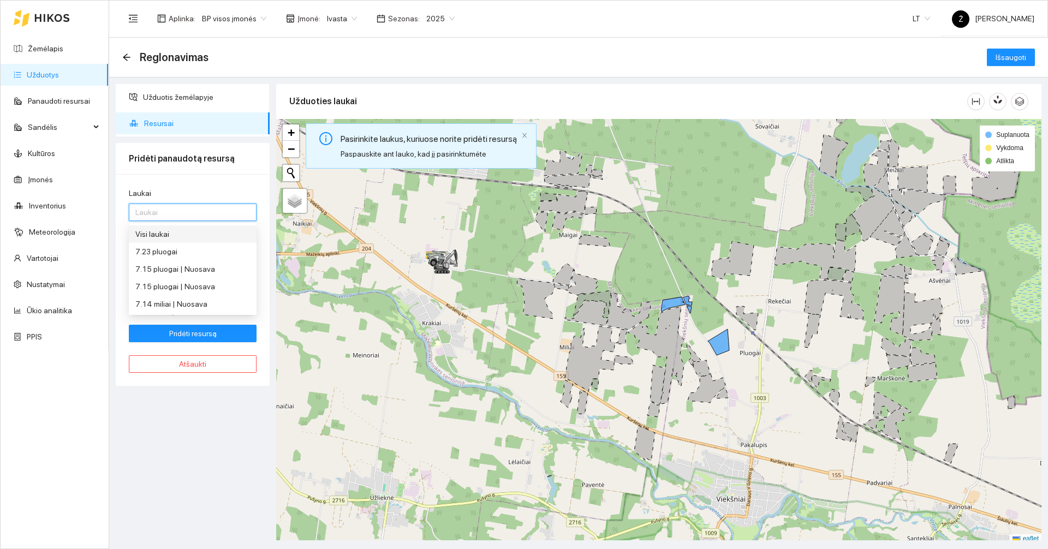
click at [163, 234] on div "Visi laukai" at bounding box center [192, 234] width 115 height 12
click at [193, 334] on span "Pridėti resursą" at bounding box center [192, 334] width 47 height 12
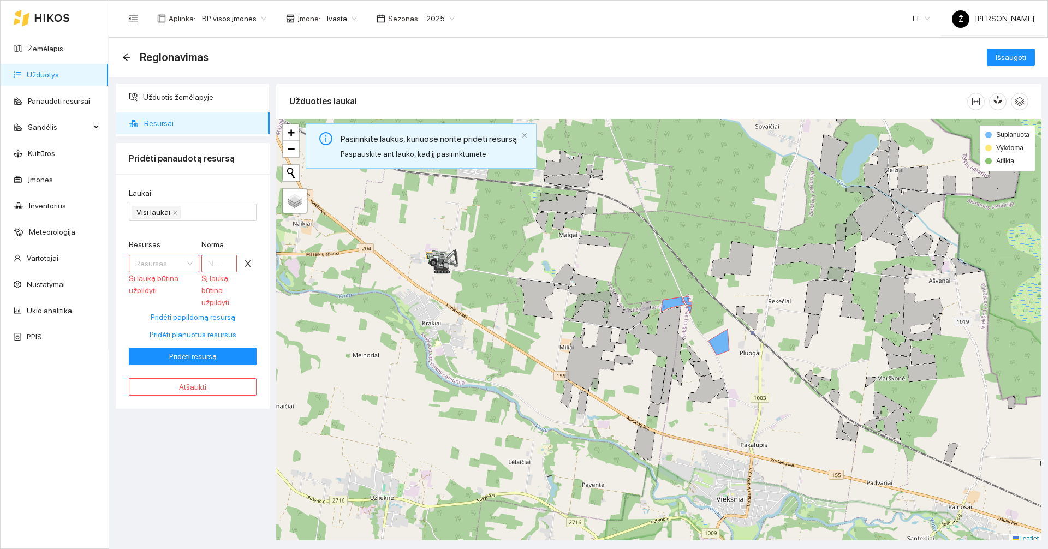
click at [164, 263] on input "Resursas" at bounding box center [160, 263] width 50 height 16
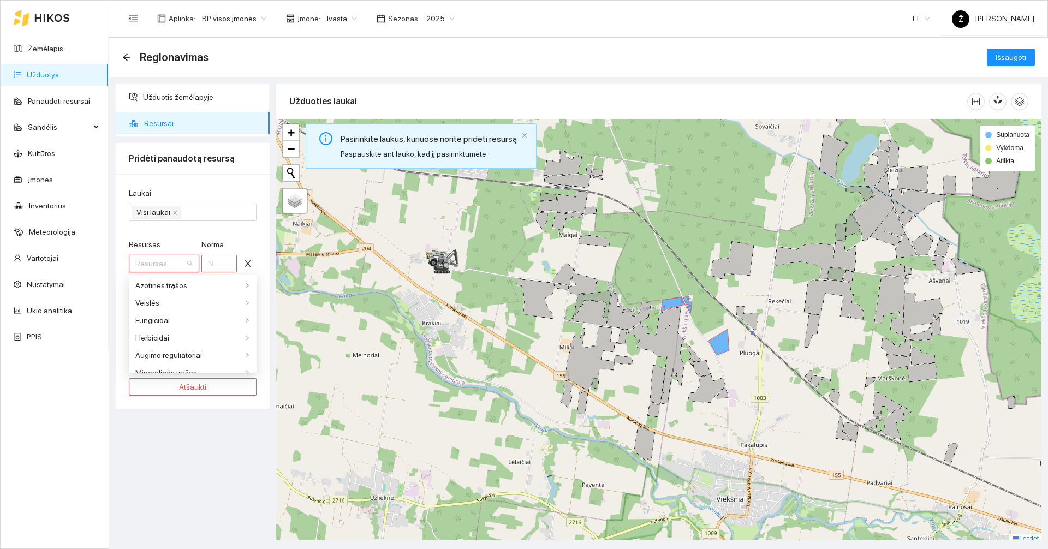
click at [193, 421] on div "Užduotis žemėlapyje Resursai Pridėti panaudotą resursą Laukai Visi laukai Resur…" at bounding box center [192, 312] width 160 height 456
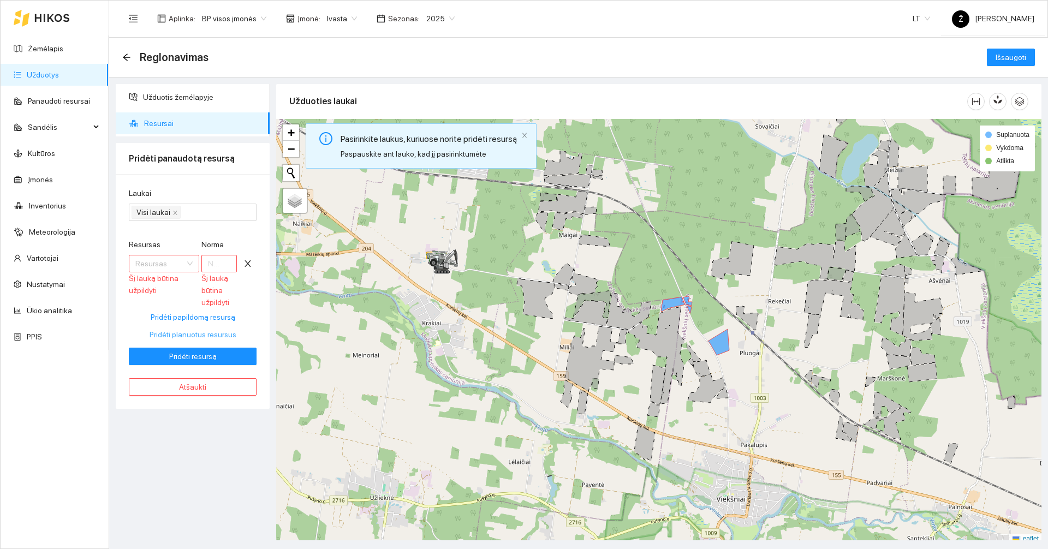
click at [212, 332] on span "Pridėti planuotus resursus" at bounding box center [193, 335] width 87 height 12
type input "2"
click at [206, 359] on span "Pridėti resursą" at bounding box center [192, 356] width 47 height 12
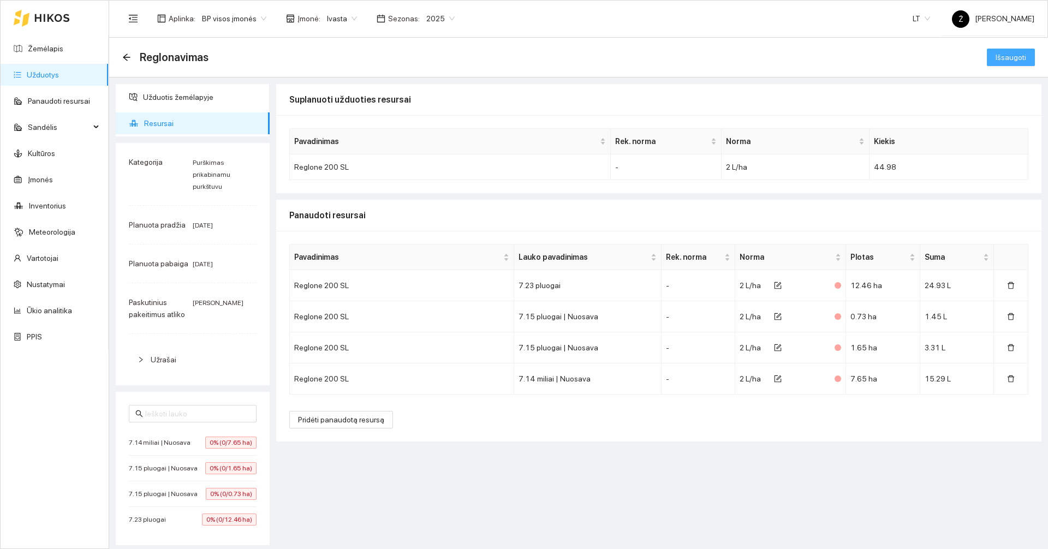
click at [1028, 58] on button "Išsaugoti" at bounding box center [1011, 57] width 48 height 17
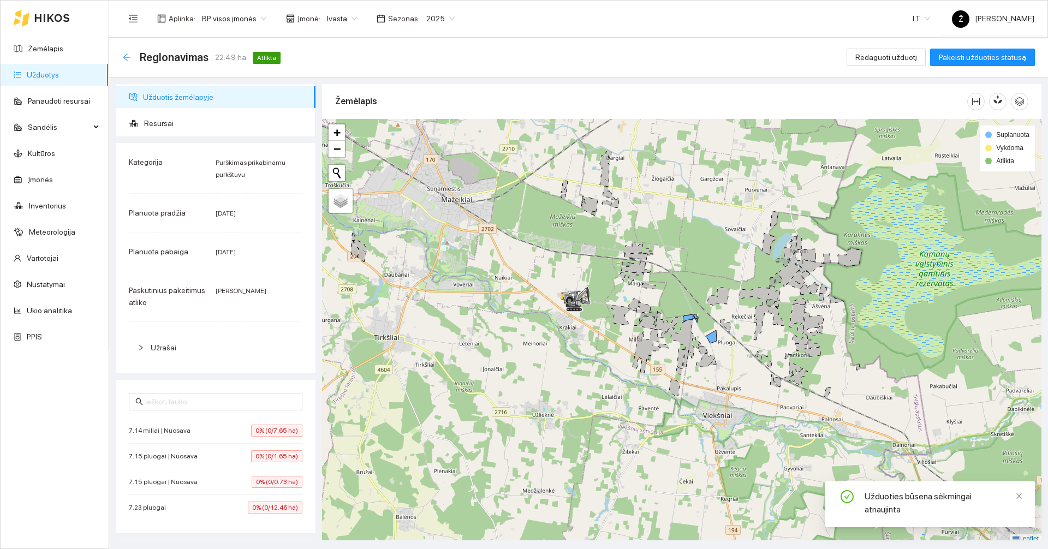
click at [122, 55] on icon "arrow-left" at bounding box center [126, 57] width 9 height 9
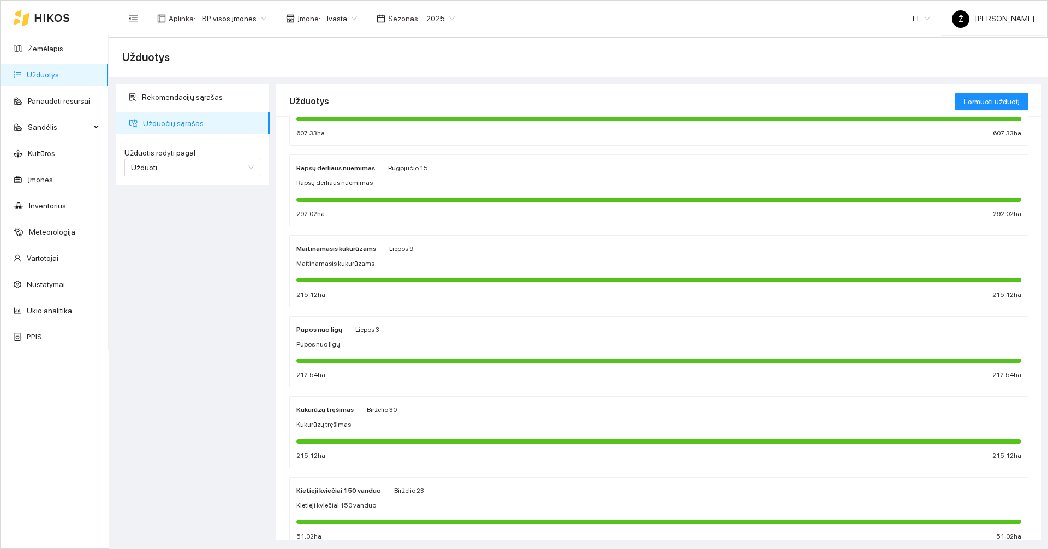
scroll to position [225, 0]
click at [59, 72] on link "Užduotys" at bounding box center [43, 74] width 32 height 9
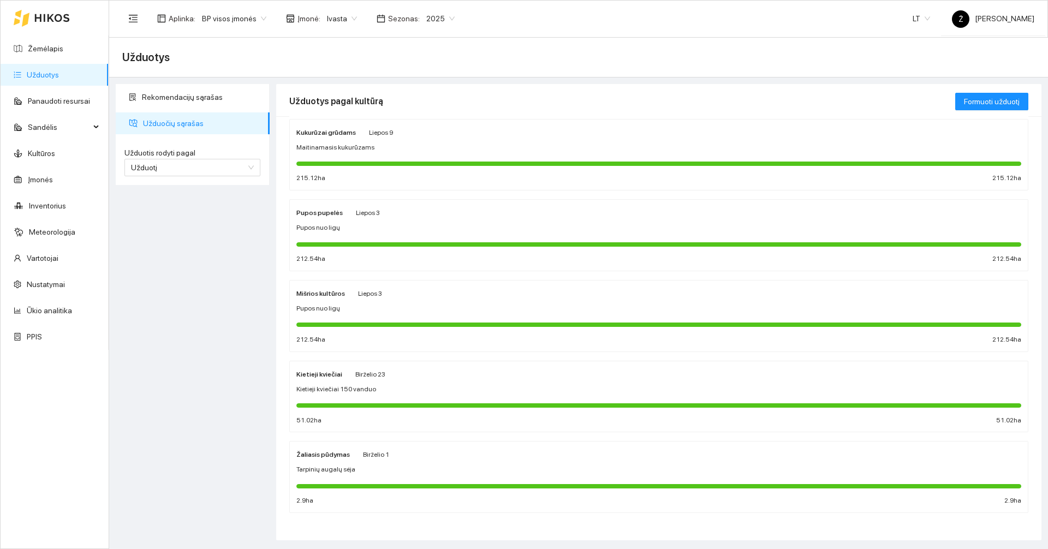
scroll to position [426, 0]
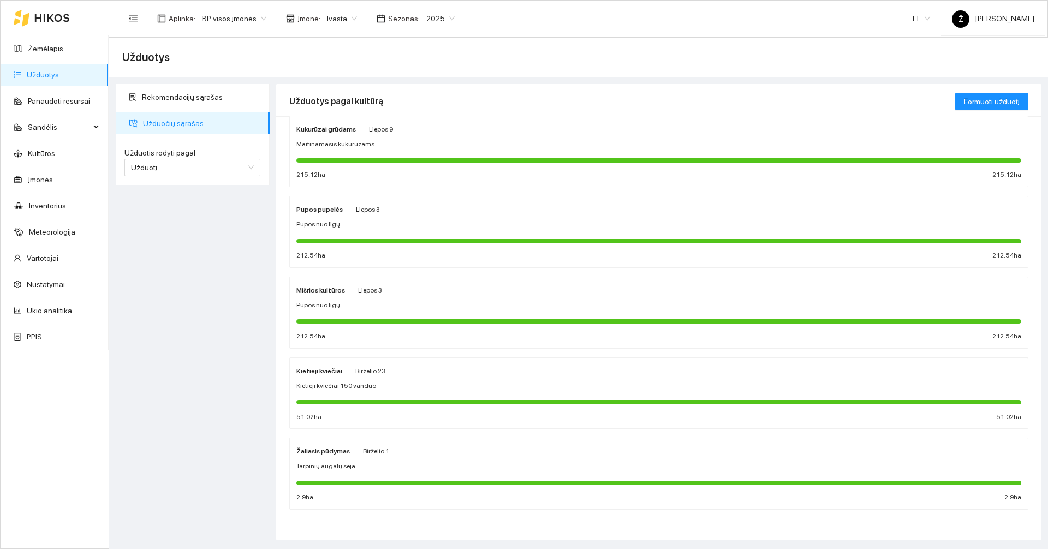
click at [358, 307] on div "Pupos nuo ligų" at bounding box center [658, 305] width 725 height 10
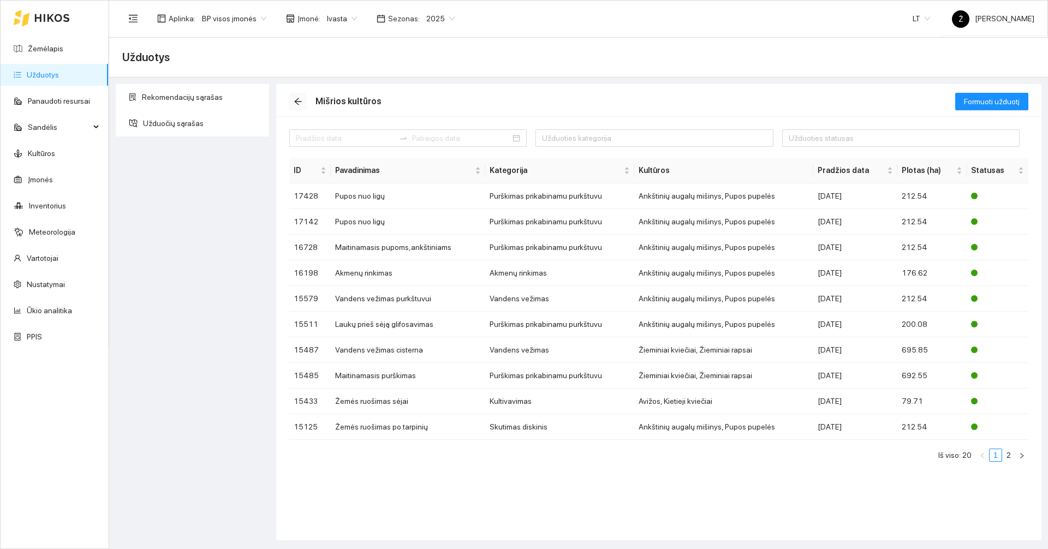
click at [295, 100] on icon "arrow-left" at bounding box center [298, 101] width 9 height 9
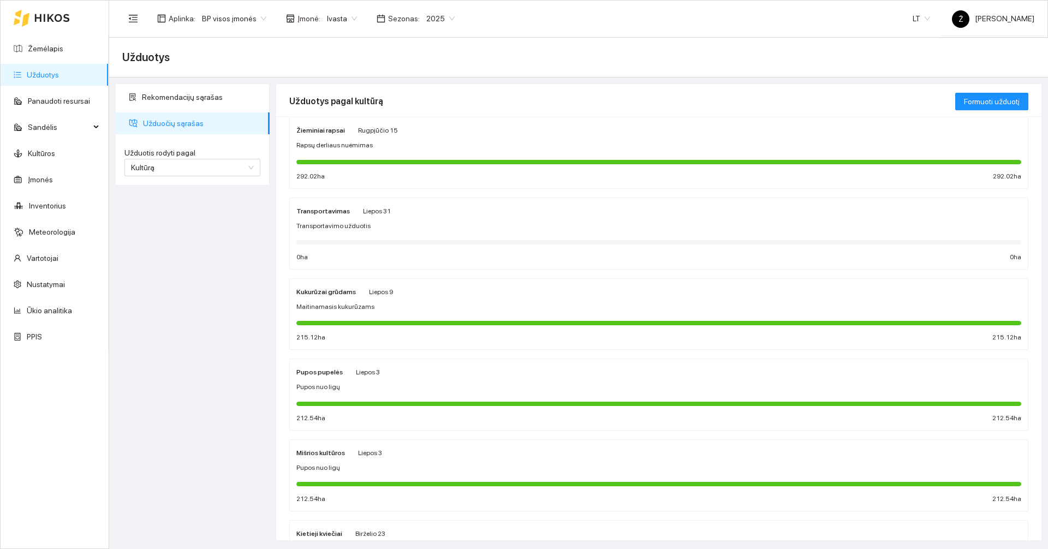
scroll to position [273, 0]
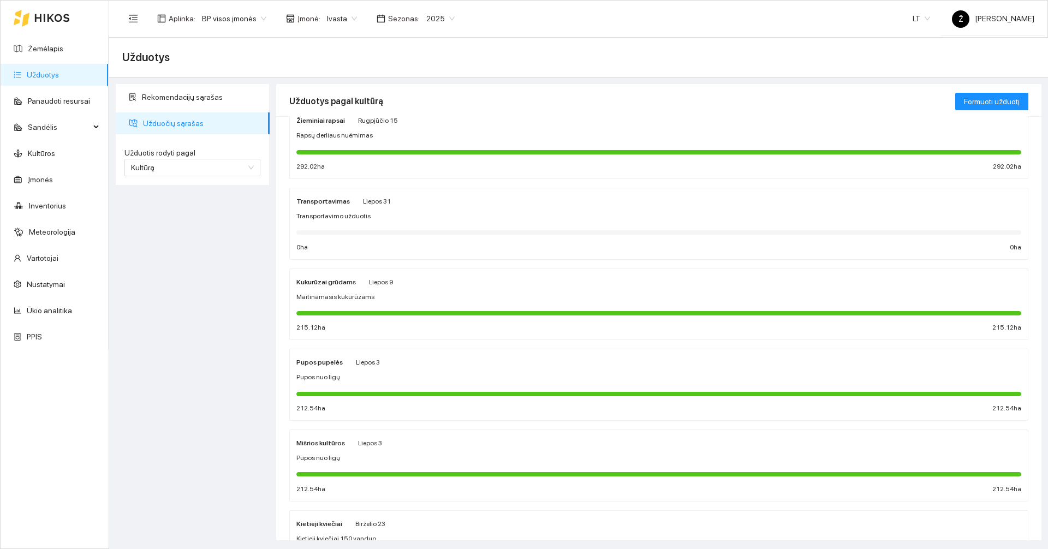
click at [346, 375] on div "Pupos nuo ligų" at bounding box center [658, 377] width 725 height 10
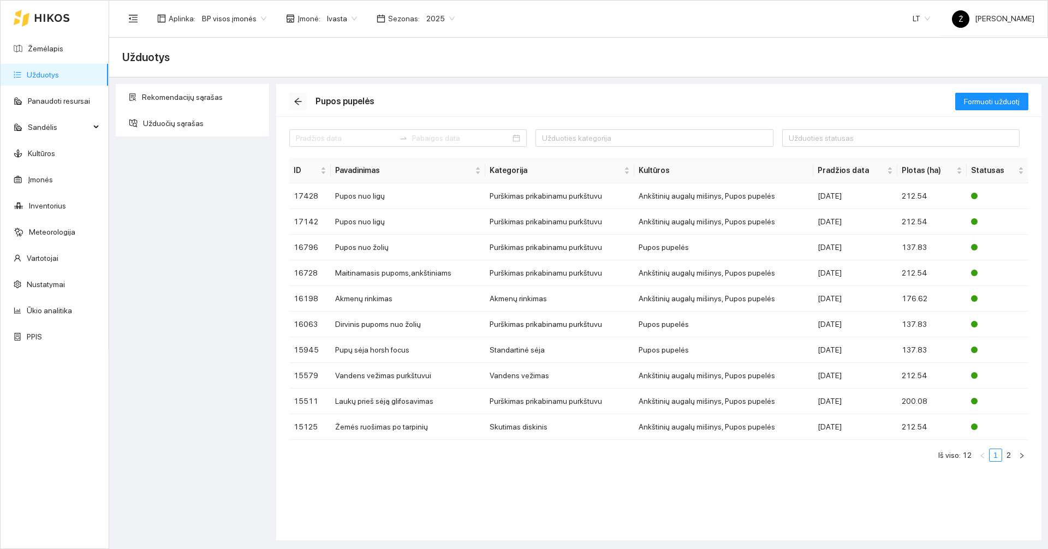
click at [294, 94] on button "button" at bounding box center [297, 101] width 17 height 17
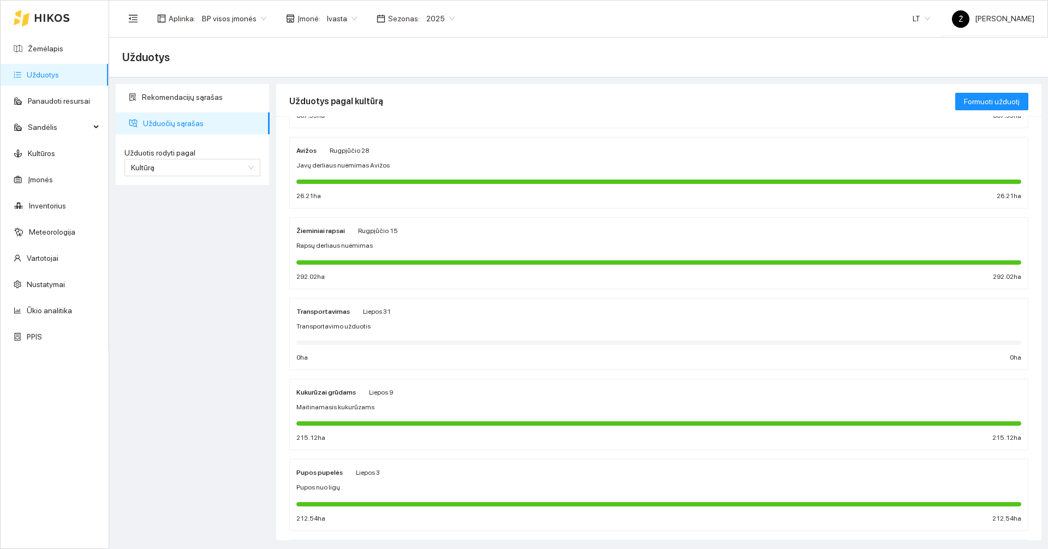
scroll to position [164, 0]
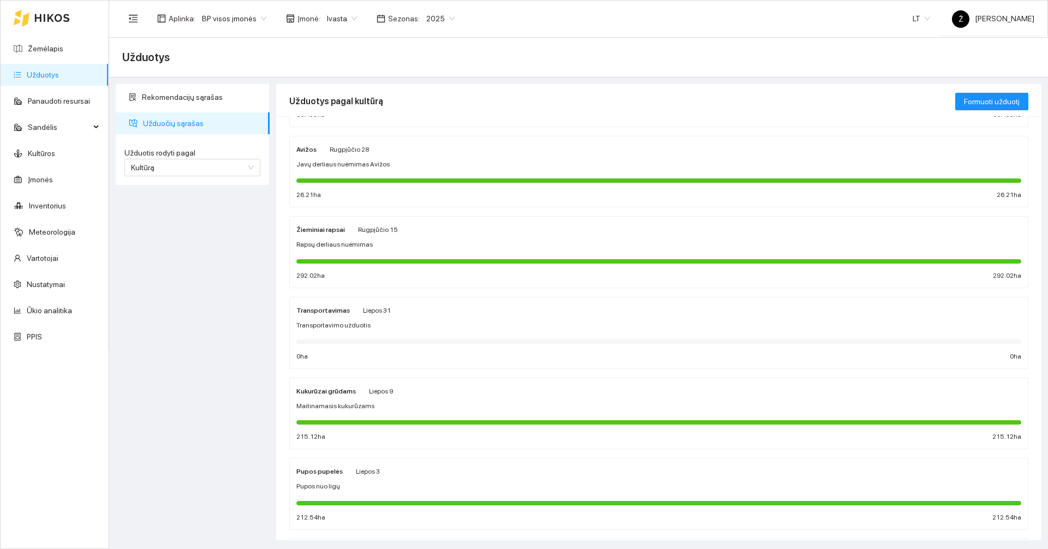
click at [397, 411] on div "Maitinamasis kukurūzams" at bounding box center [658, 406] width 725 height 10
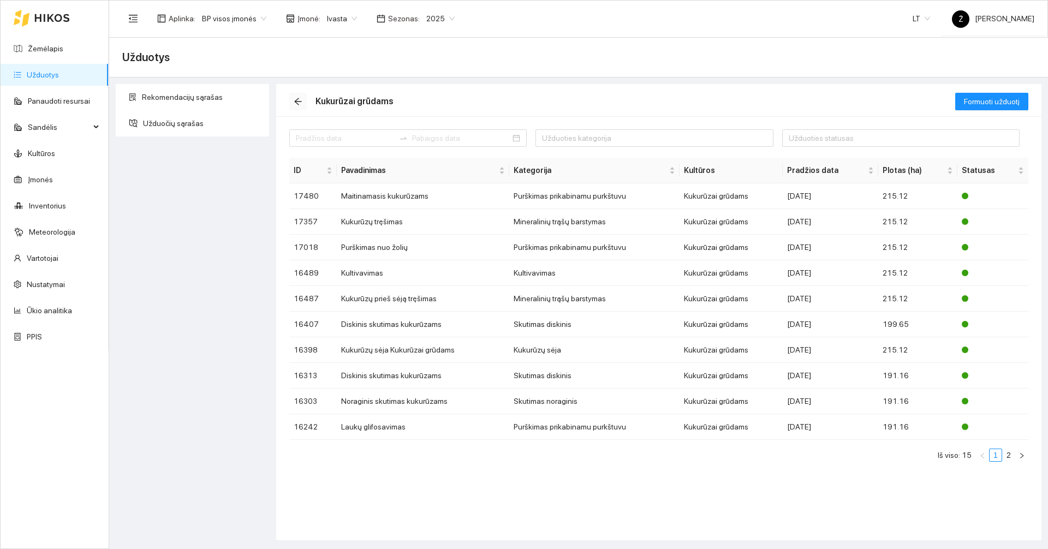
click at [294, 105] on icon "arrow-left" at bounding box center [298, 101] width 9 height 9
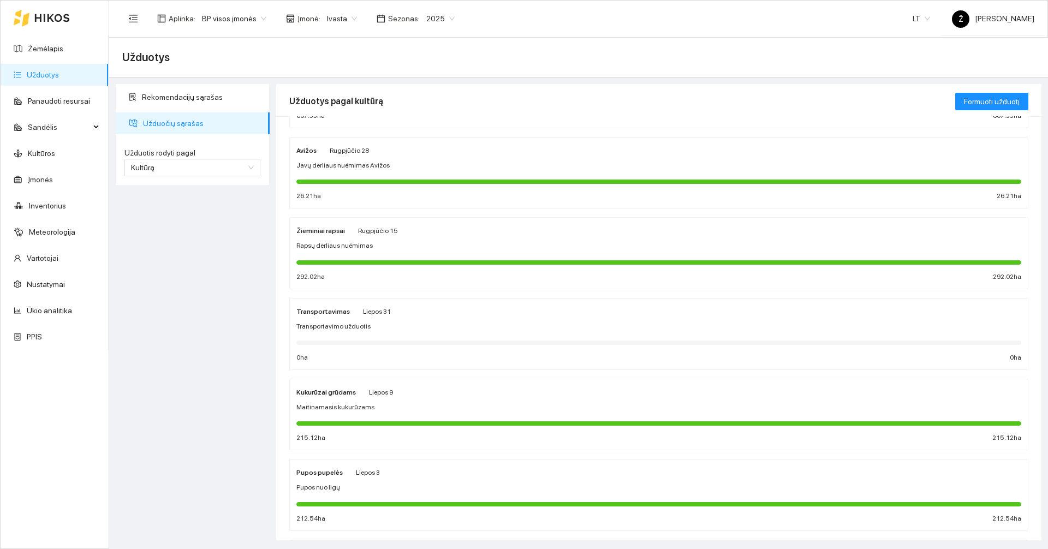
scroll to position [164, 0]
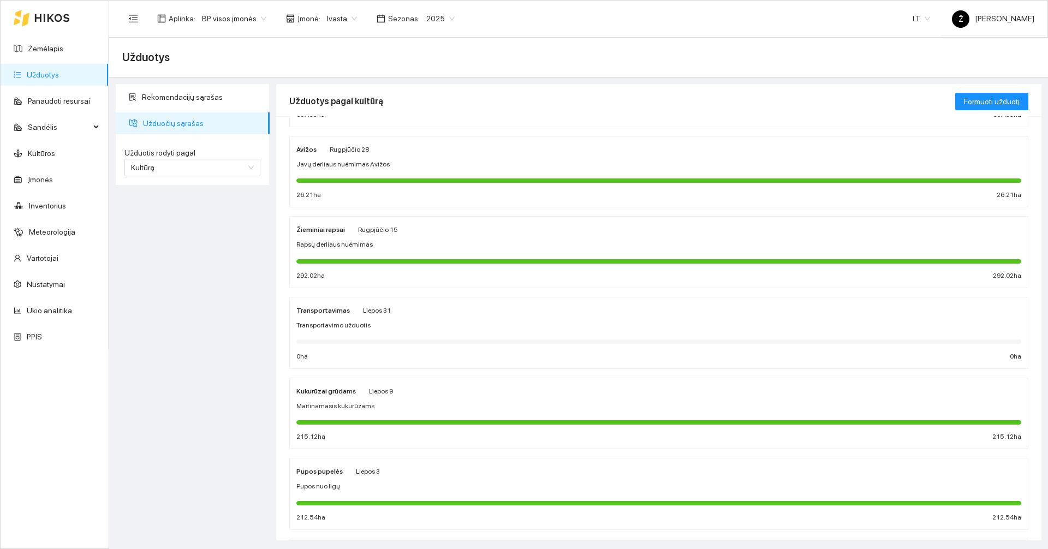
click at [361, 469] on span "Liepos 3" at bounding box center [368, 472] width 24 height 8
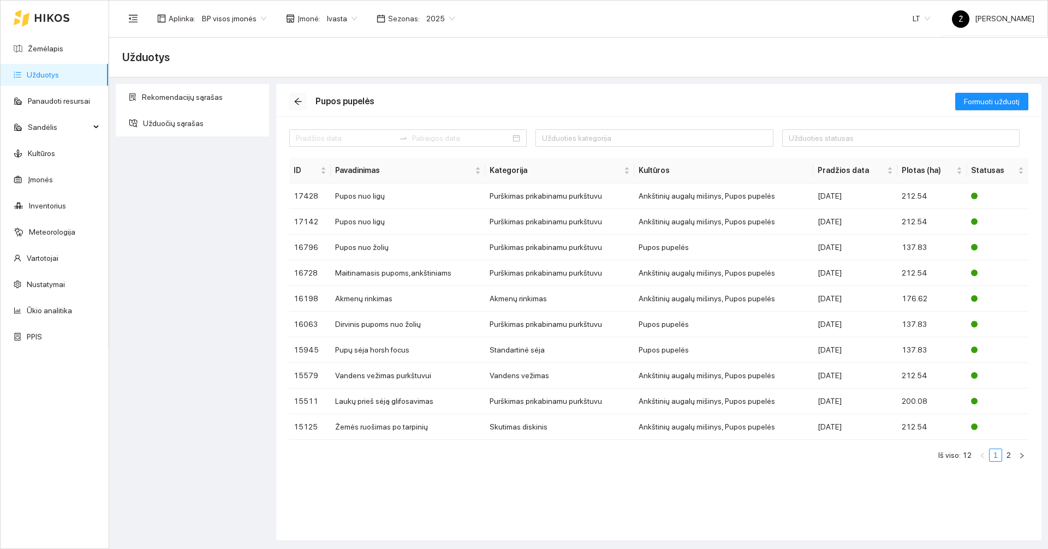
click at [299, 102] on icon "arrow-left" at bounding box center [298, 101] width 9 height 9
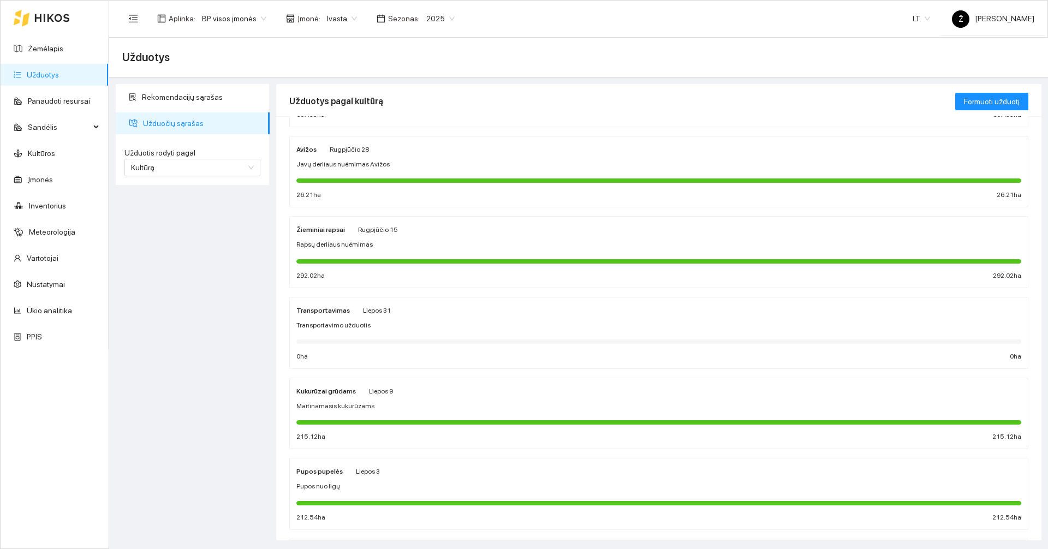
scroll to position [218, 0]
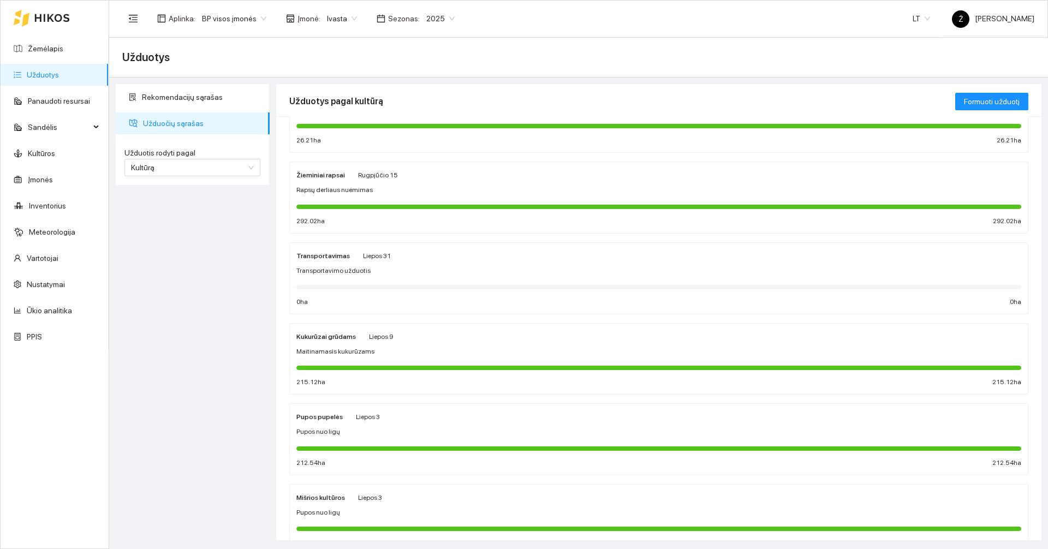
click at [367, 348] on div "Maitinamasis kukurūzams" at bounding box center [658, 352] width 725 height 10
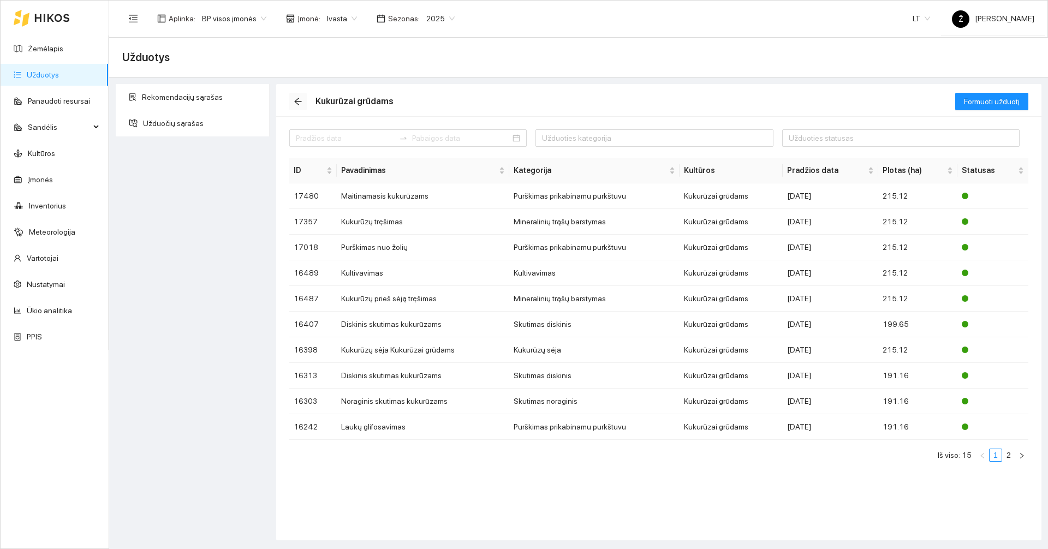
click at [296, 97] on icon "arrow-left" at bounding box center [298, 101] width 9 height 9
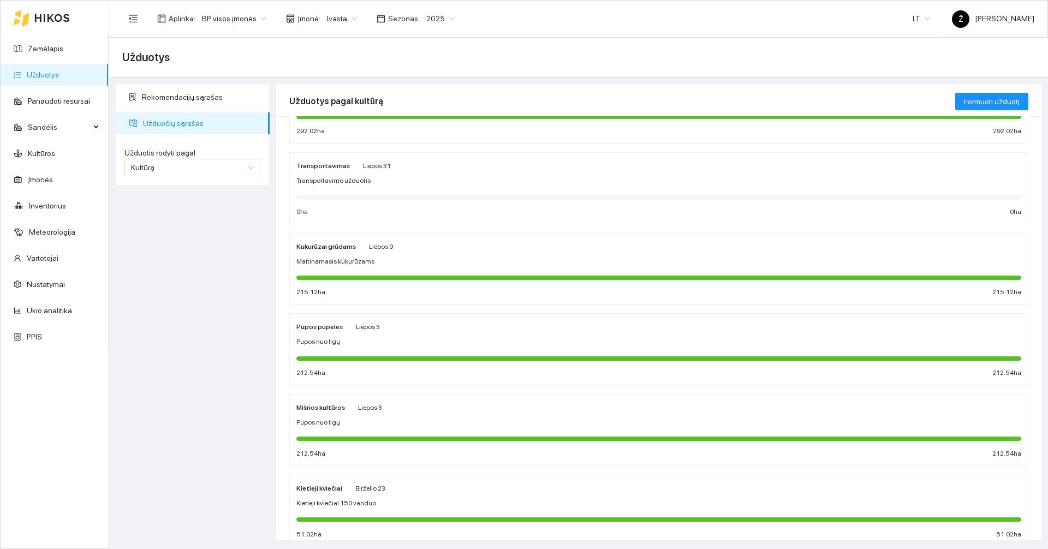
scroll to position [328, 0]
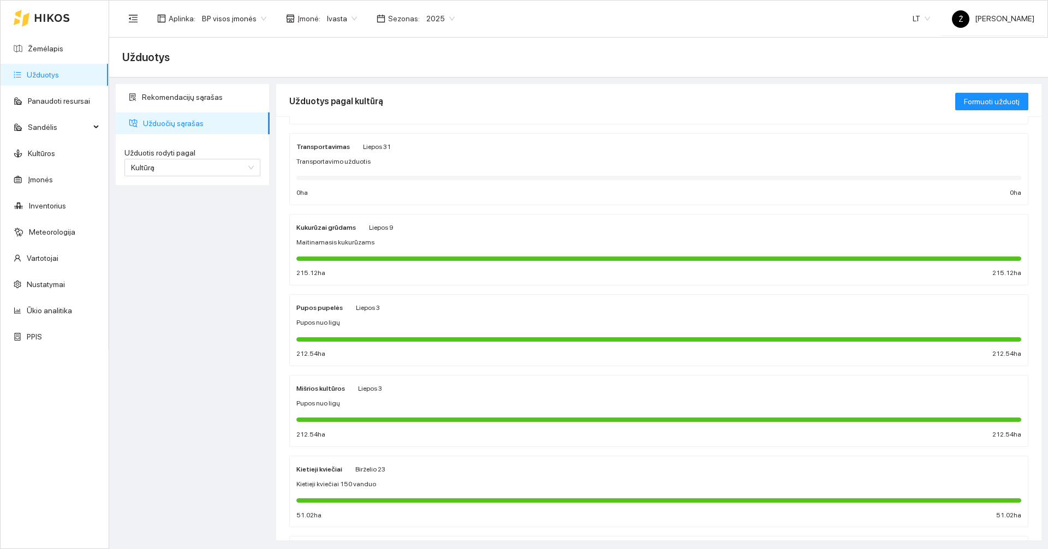
click at [369, 400] on div "Pupos nuo ligų" at bounding box center [658, 403] width 725 height 10
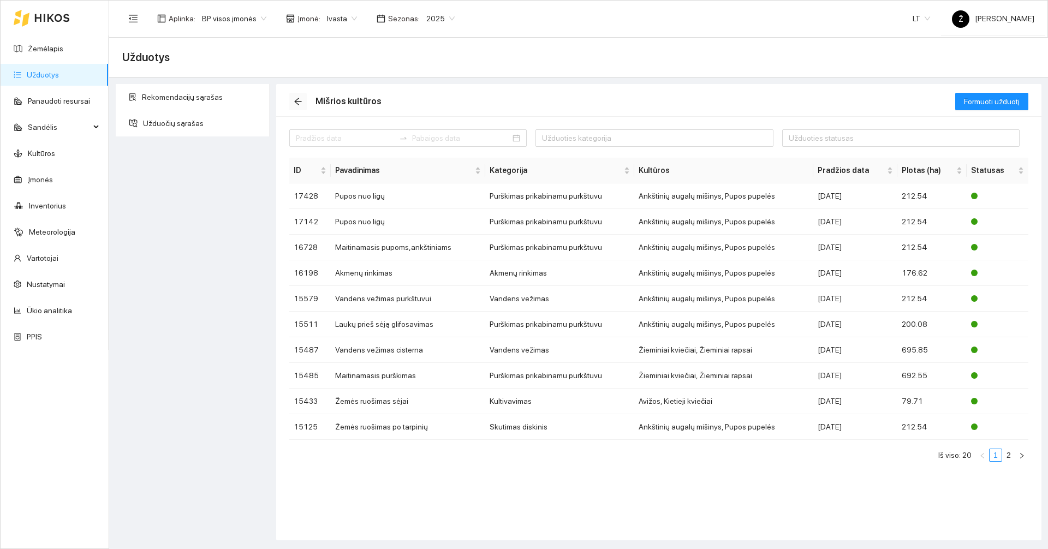
click at [298, 98] on icon "arrow-left" at bounding box center [298, 101] width 9 height 9
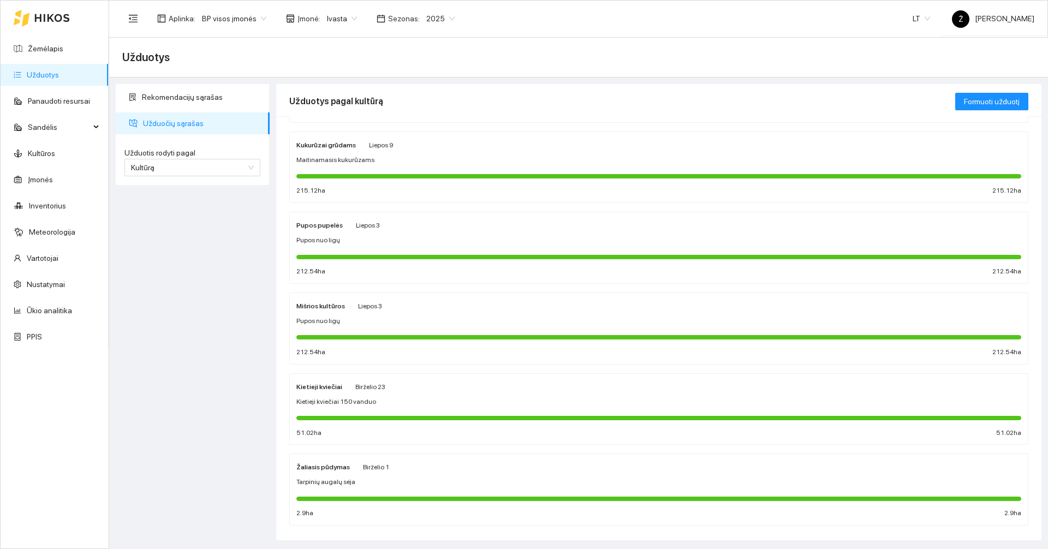
scroll to position [426, 0]
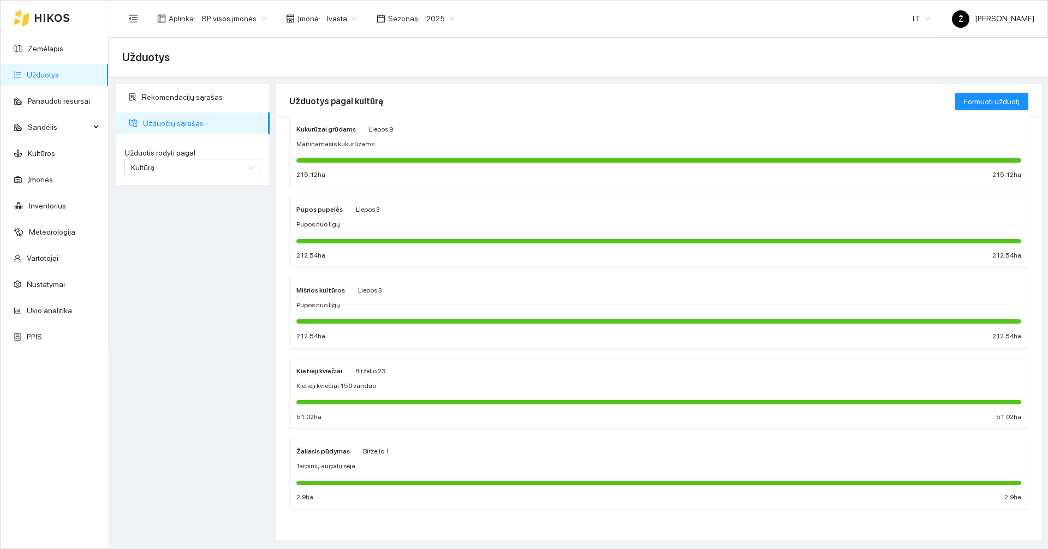
click at [352, 445] on div "Žaliasis pūdymas Birželio 1" at bounding box center [342, 451] width 93 height 12
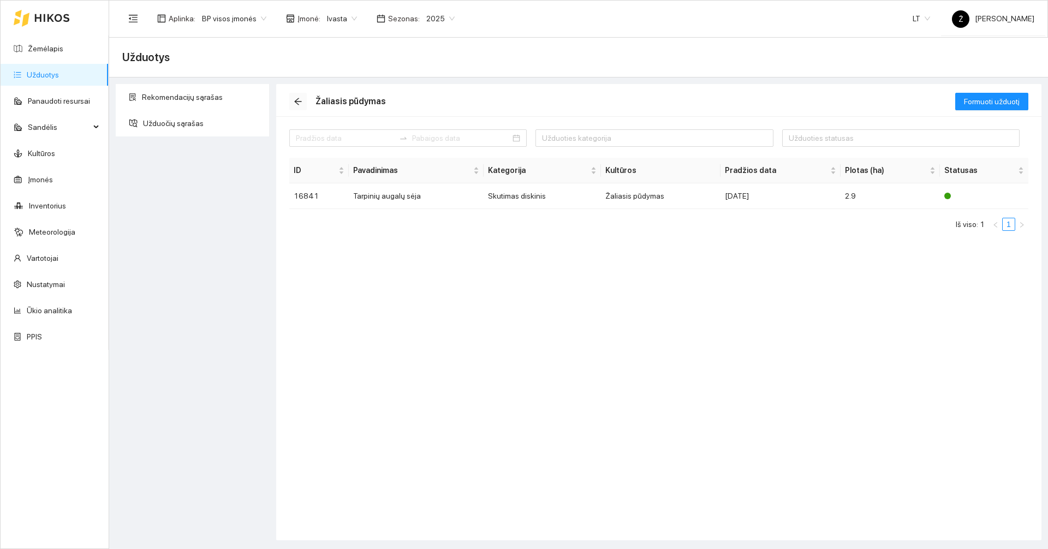
click at [294, 98] on icon "arrow-left" at bounding box center [298, 101] width 9 height 9
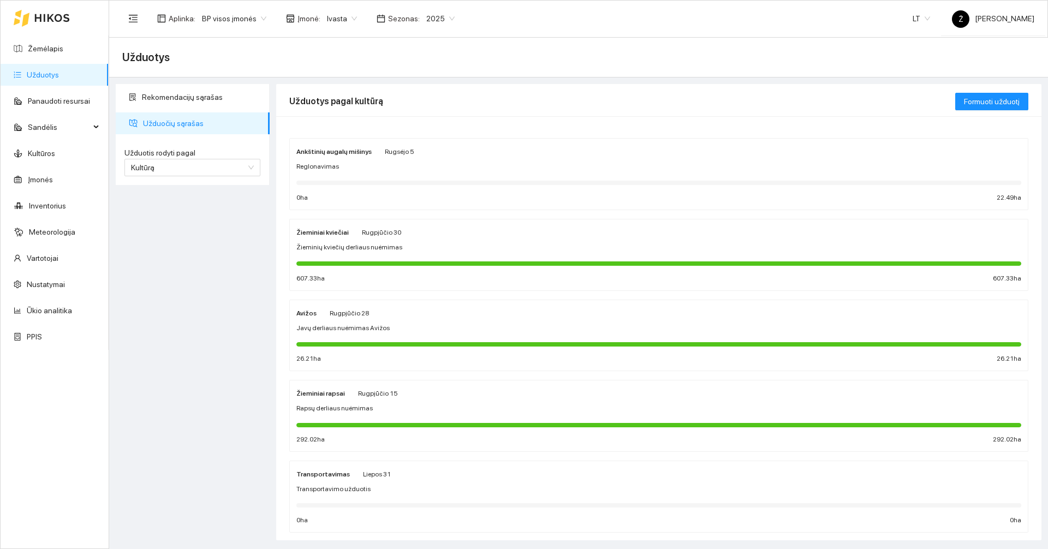
click at [334, 406] on span "Rapsų derliaus nuėmimas" at bounding box center [334, 408] width 76 height 10
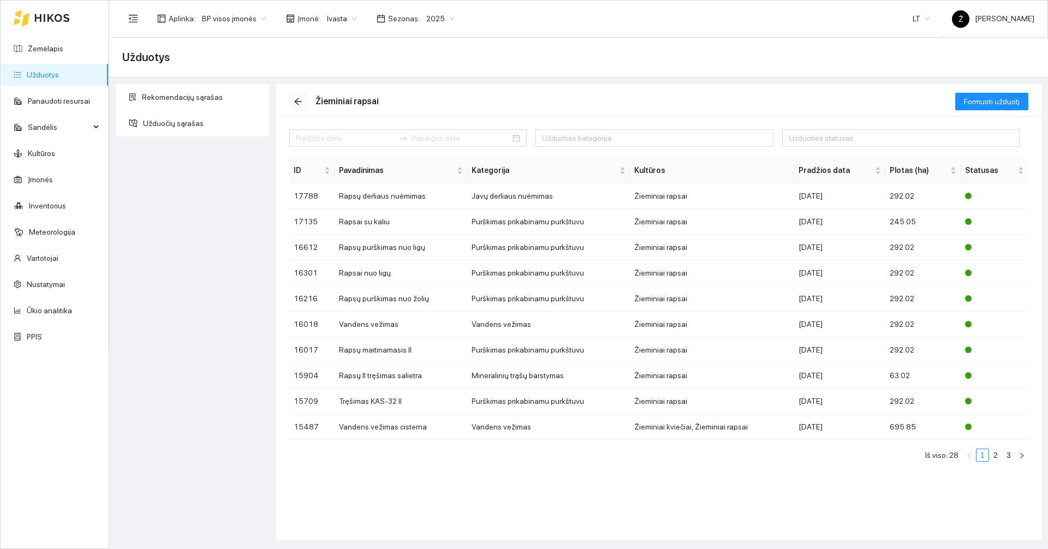
click at [299, 105] on icon "arrow-left" at bounding box center [297, 101] width 7 height 7
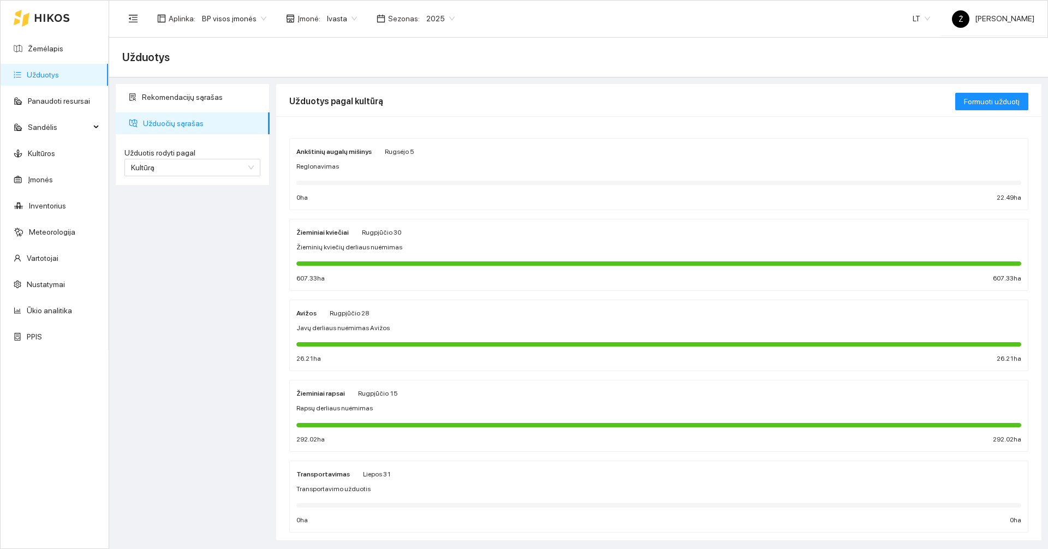
click at [357, 331] on span "Javų derliaus nuėmimas Avižos" at bounding box center [342, 328] width 93 height 10
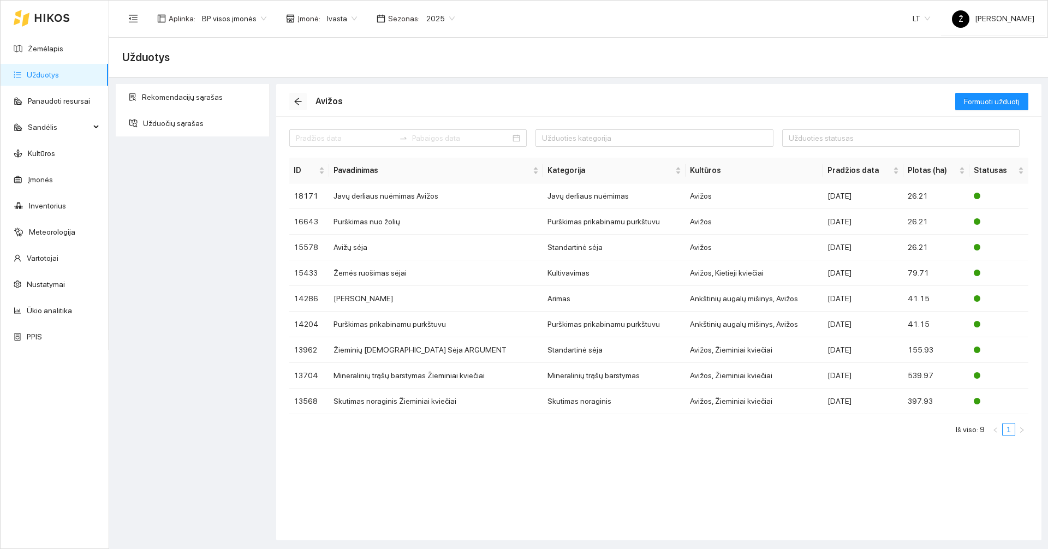
click at [297, 103] on icon "arrow-left" at bounding box center [298, 101] width 9 height 9
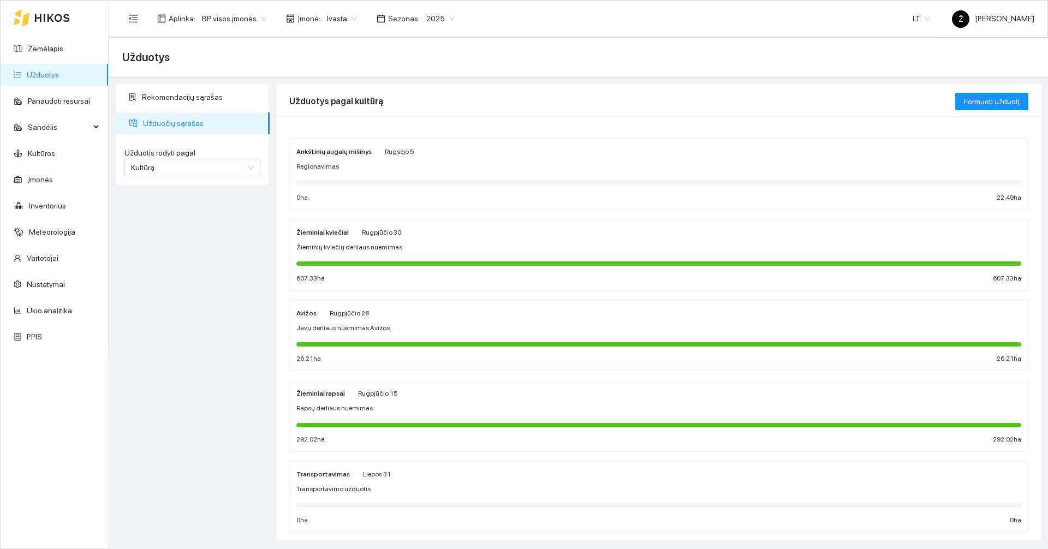
click at [330, 226] on div "Žieminiai kviečiai" at bounding box center [322, 232] width 52 height 12
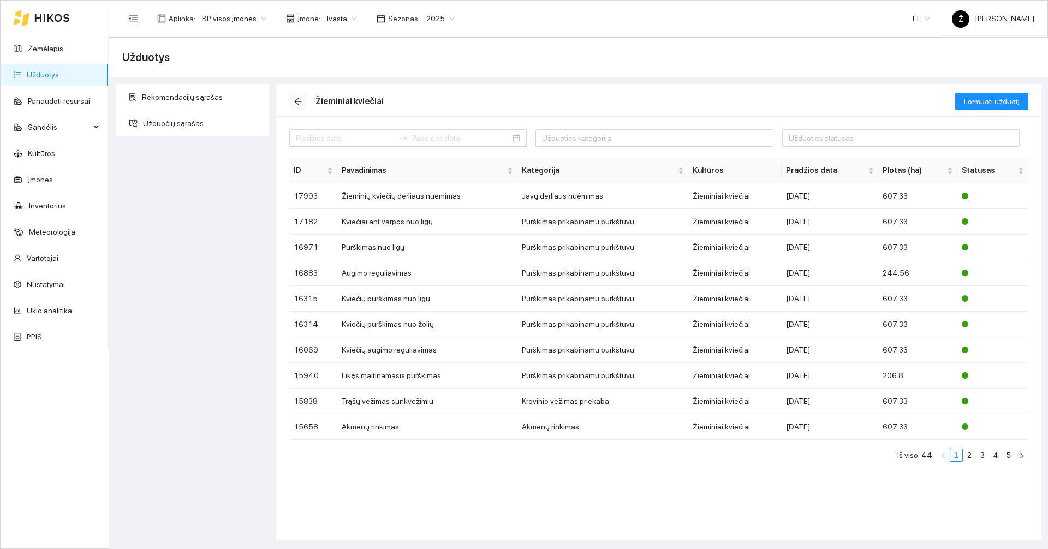
click at [295, 105] on icon "arrow-left" at bounding box center [298, 101] width 9 height 9
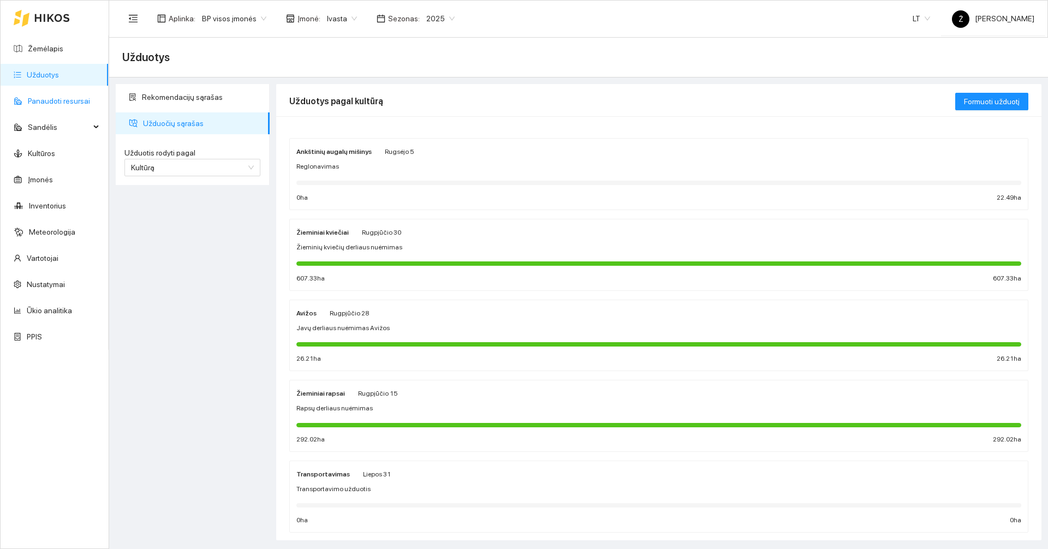
click at [58, 105] on link "Panaudoti resursai" at bounding box center [59, 101] width 62 height 9
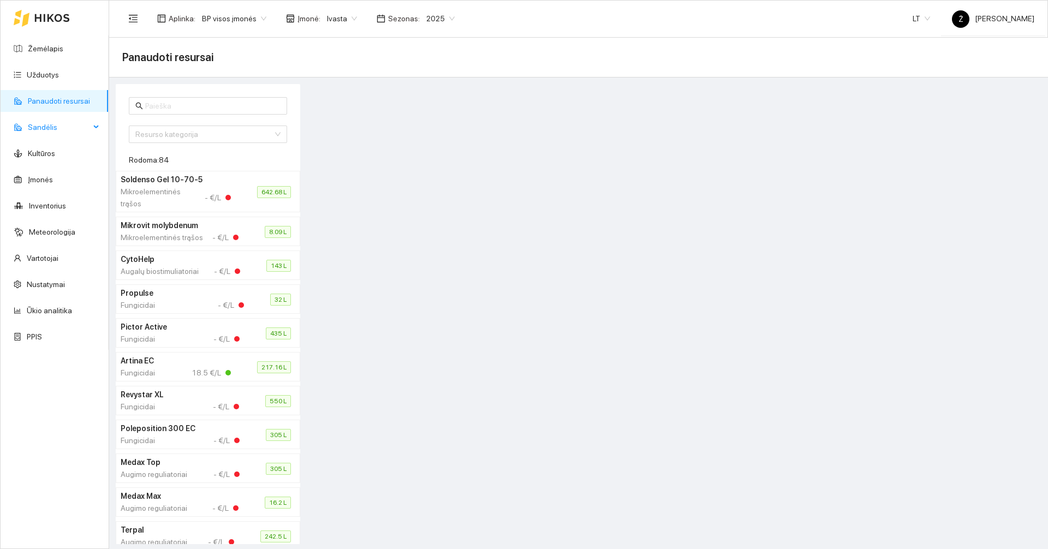
click at [70, 125] on span "Sandėlis" at bounding box center [59, 127] width 62 height 22
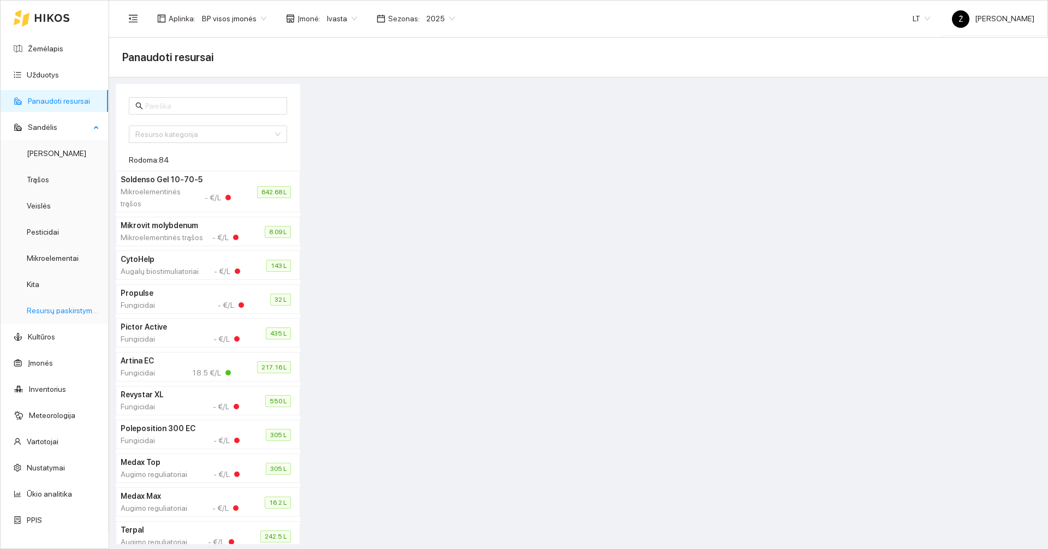
click at [68, 308] on link "Resursų paskirstymas" at bounding box center [64, 310] width 74 height 9
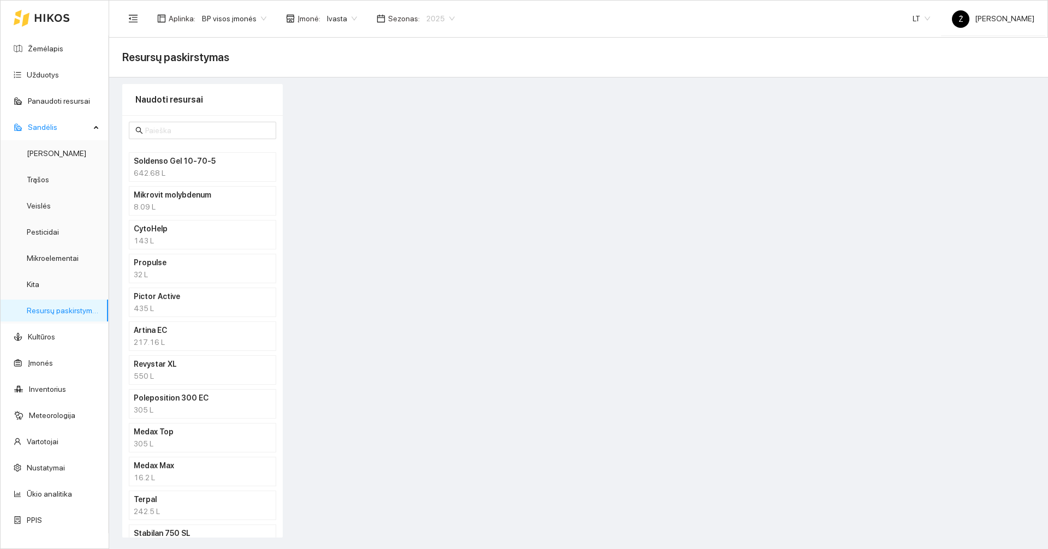
click at [439, 20] on span "2025" at bounding box center [440, 18] width 28 height 16
click at [427, 147] on div "2026" at bounding box center [432, 145] width 28 height 12
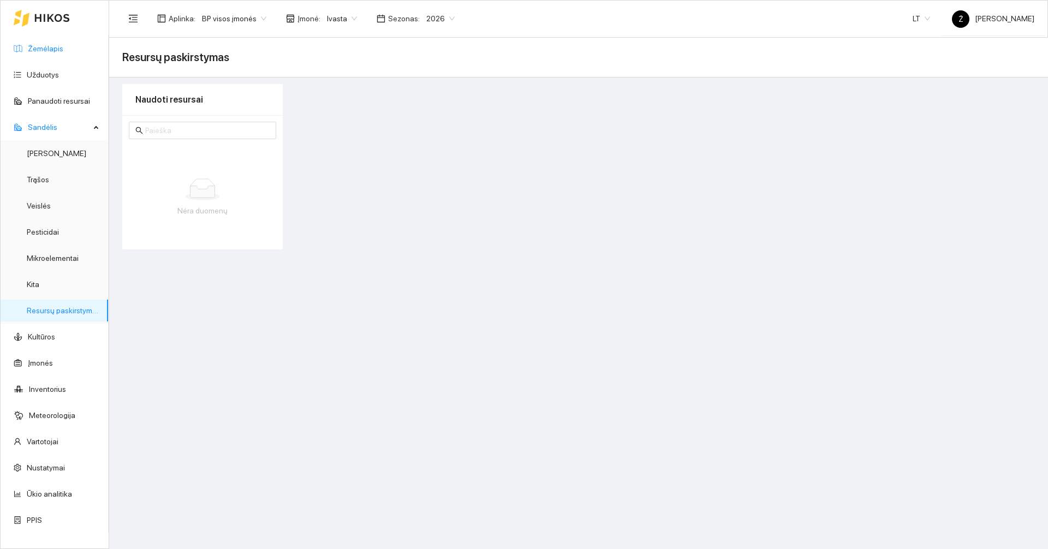
click at [41, 47] on link "Žemėlapis" at bounding box center [45, 48] width 35 height 9
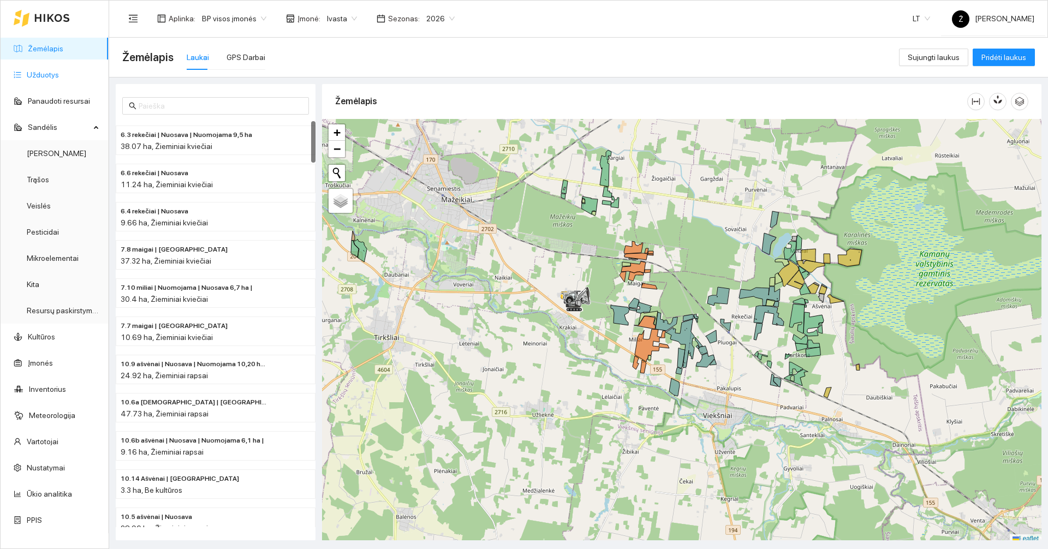
click at [59, 77] on link "Užduotys" at bounding box center [43, 74] width 32 height 9
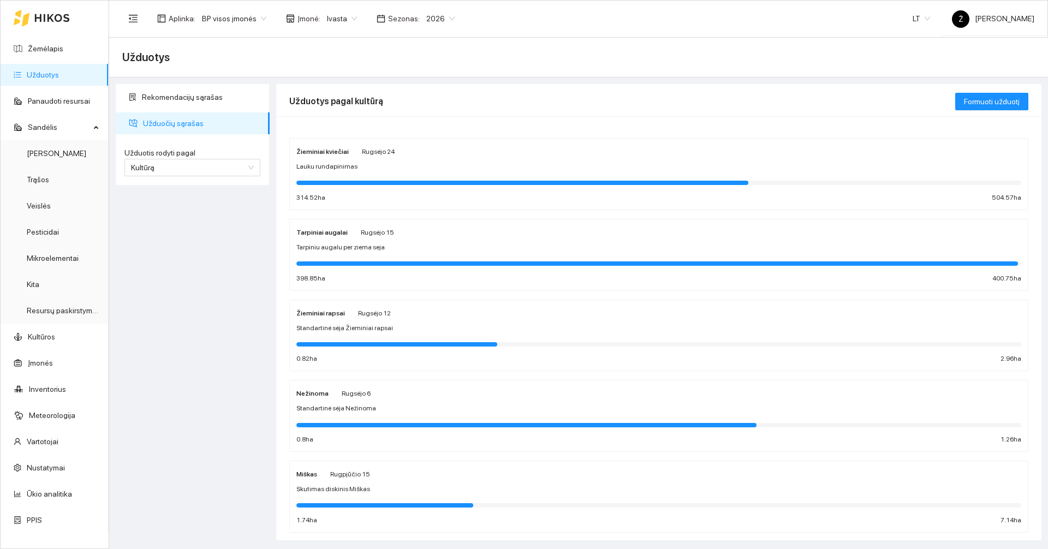
click at [438, 34] on div "Aplinka : BP visos įmonės Įmonė : Ivasta Sezonas : 2026 LT Ž Žygimantas Kubilius" at bounding box center [578, 18] width 912 height 35
click at [439, 20] on span "2026" at bounding box center [440, 18] width 28 height 16
click at [422, 136] on div "2026" at bounding box center [431, 144] width 41 height 17
click at [423, 128] on div "Žieminiai kviečiai Rugsėjo 24 Lauku rundapinimas 314.52 ha 504.57 ha Tarpiniai …" at bounding box center [658, 328] width 765 height 424
click at [427, 18] on span "2026" at bounding box center [440, 18] width 28 height 16
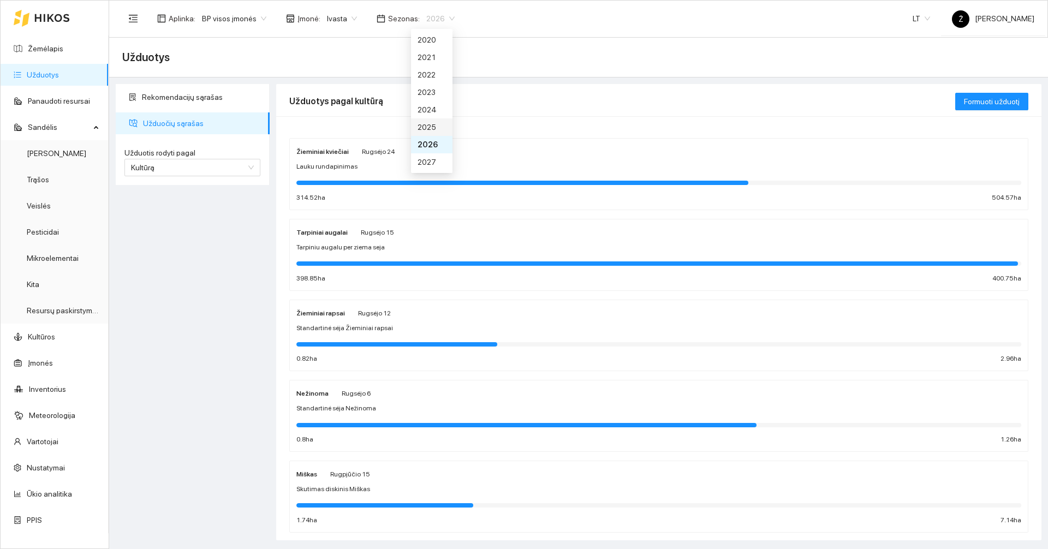
click at [426, 128] on div "2025" at bounding box center [432, 127] width 28 height 12
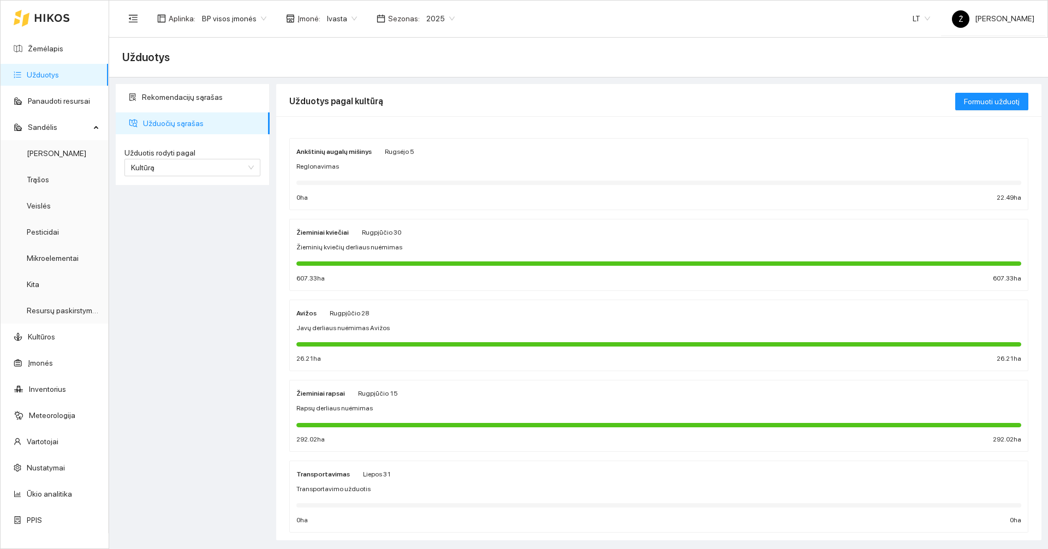
click at [369, 191] on div "Ankštinių augalų mišinys Rugsėjo 5 Reglonavimas 0 ha 22.49 ha" at bounding box center [658, 174] width 725 height 58
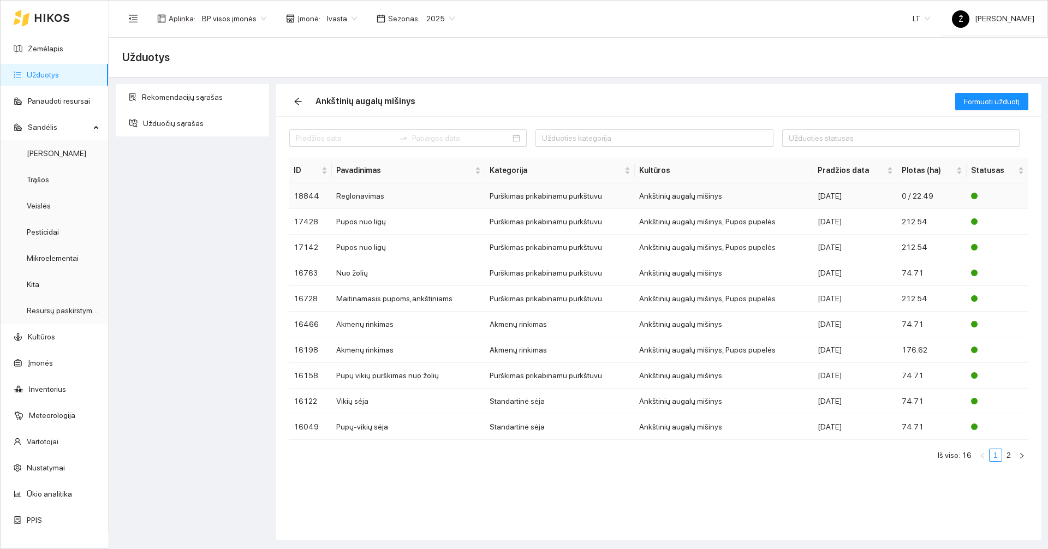
click at [370, 191] on td "Reglonavimas" at bounding box center [409, 196] width 154 height 26
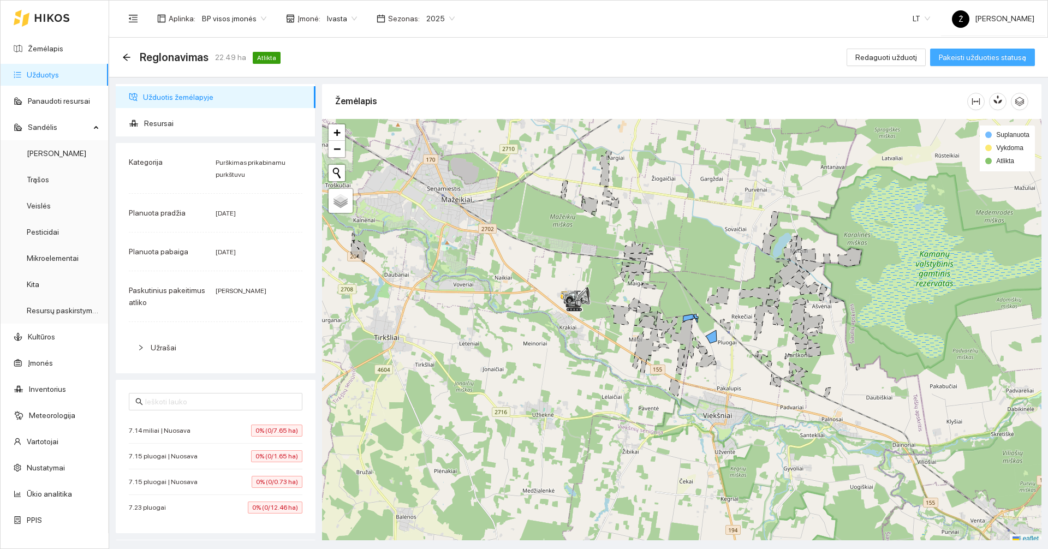
click at [1008, 64] on button "Pakeisti užduoties statusą" at bounding box center [982, 57] width 105 height 17
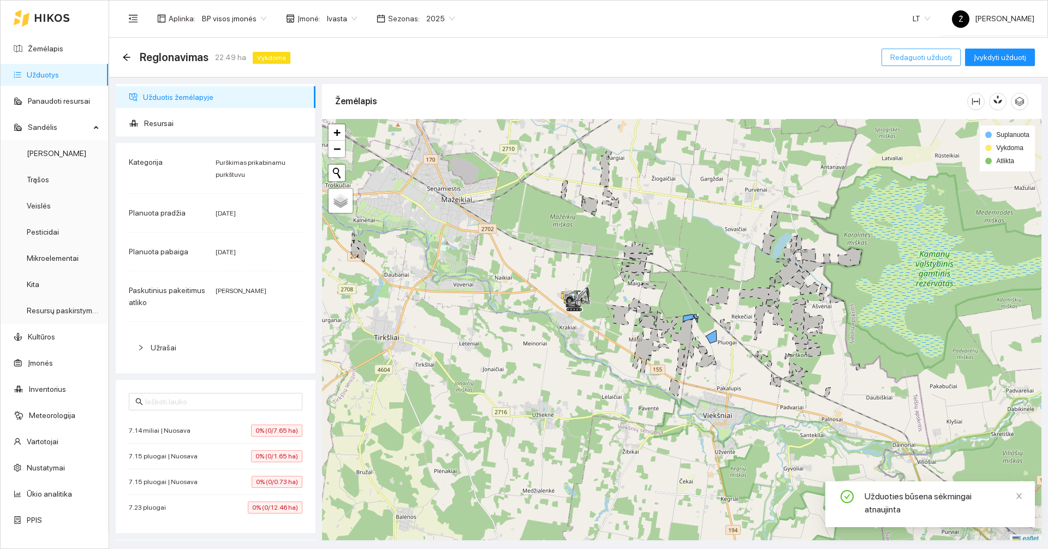
click at [909, 55] on span "Redaguoti užduotį" at bounding box center [921, 57] width 62 height 12
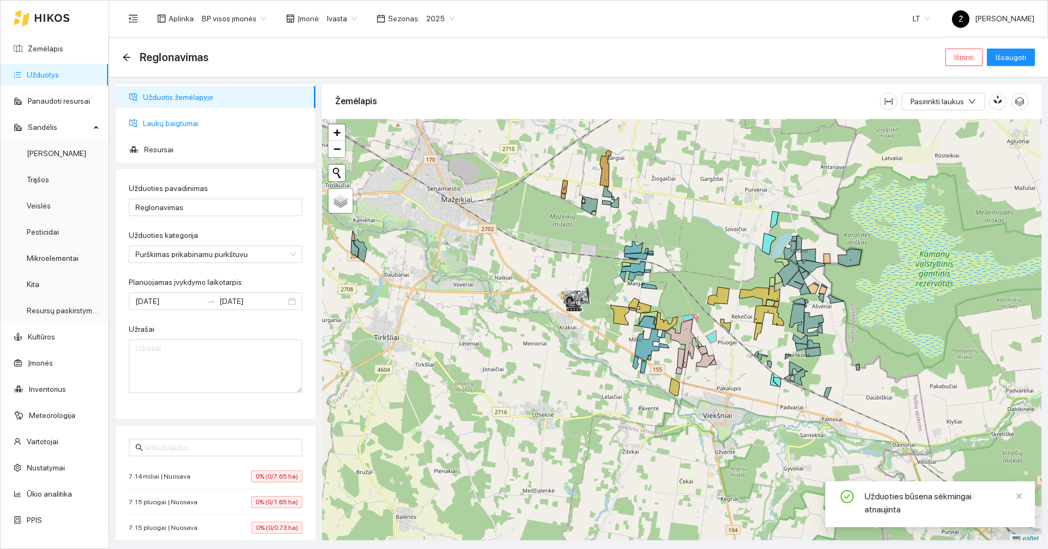
click at [178, 116] on span "Laukų baigtumai" at bounding box center [225, 123] width 164 height 22
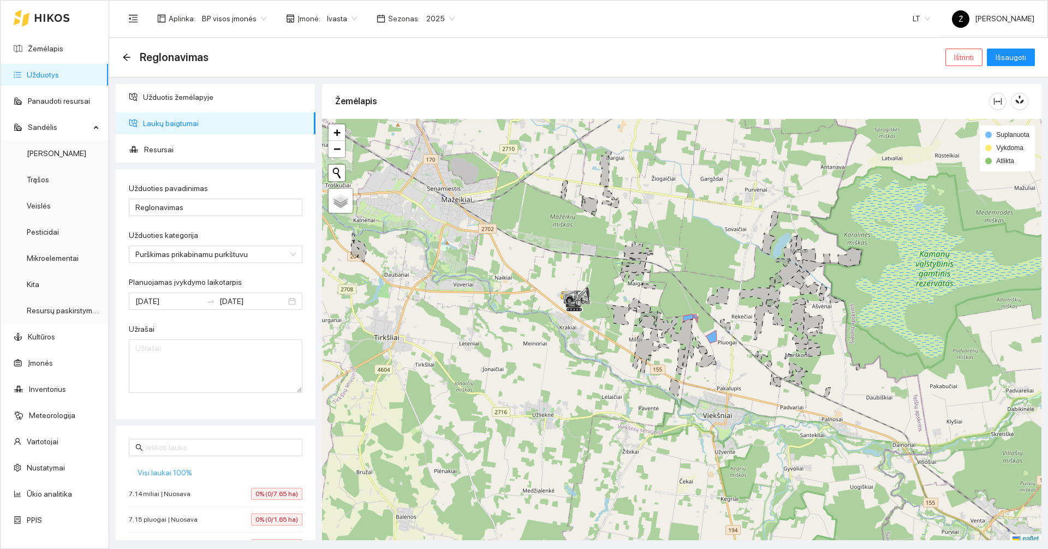
click at [155, 470] on span "Visi laukai 100%" at bounding box center [165, 473] width 55 height 12
click at [1005, 60] on span "Išsaugoti" at bounding box center [1011, 57] width 31 height 12
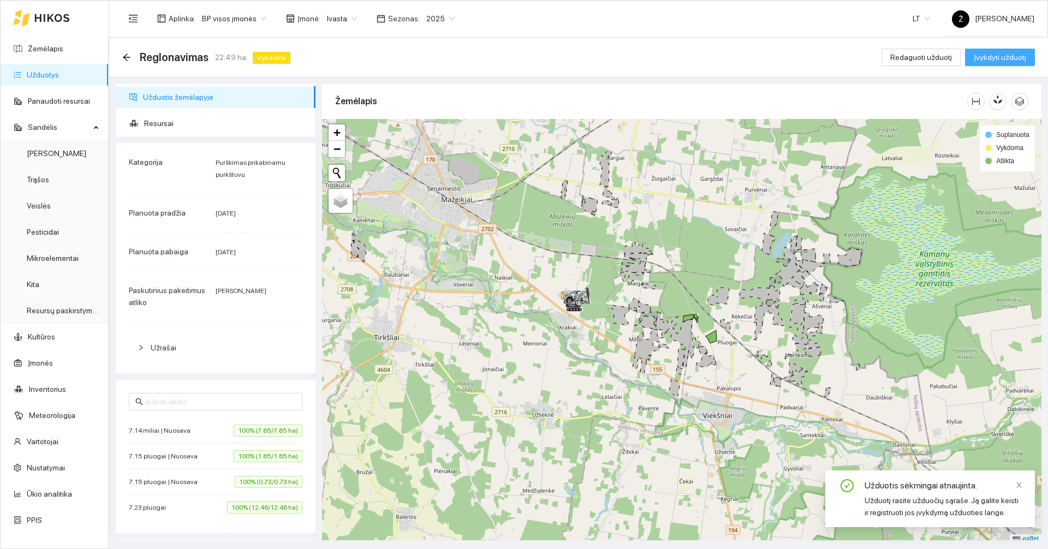
click at [999, 63] on button "Įvykdyti užduotį" at bounding box center [1000, 57] width 70 height 17
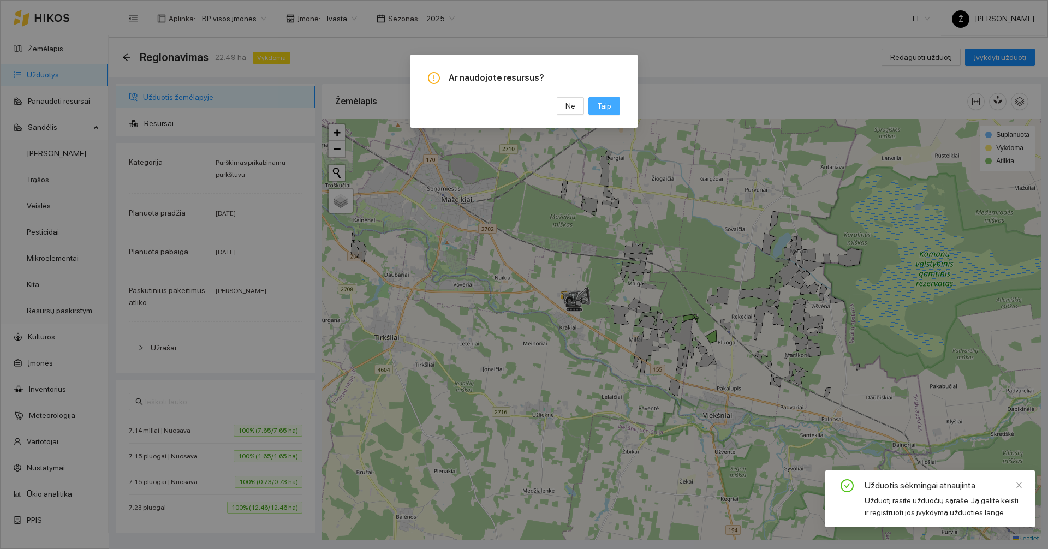
click at [609, 107] on span "Taip" at bounding box center [604, 106] width 14 height 12
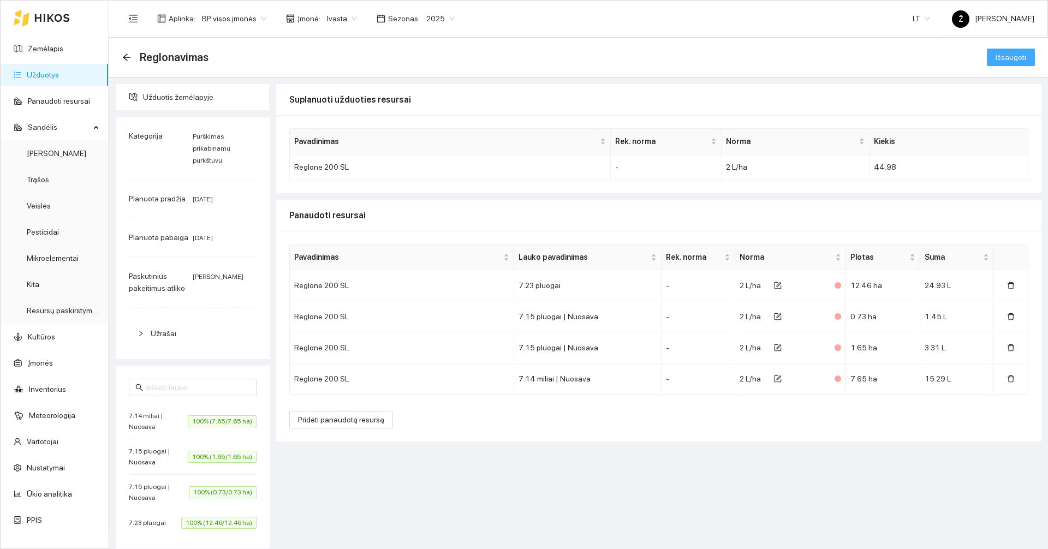
click at [1014, 56] on span "Išsaugoti" at bounding box center [1011, 57] width 31 height 12
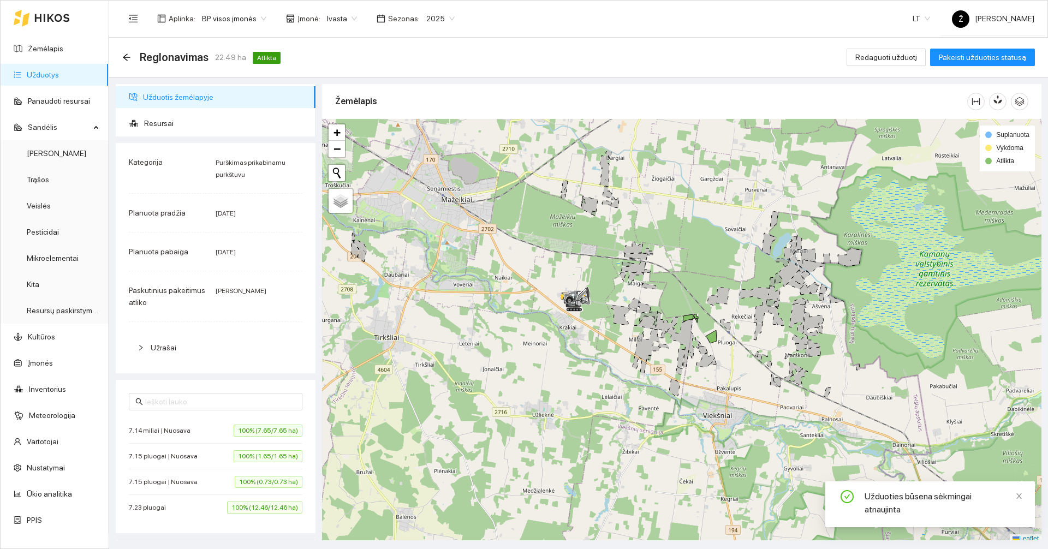
click at [39, 79] on link "Užduotys" at bounding box center [43, 74] width 32 height 9
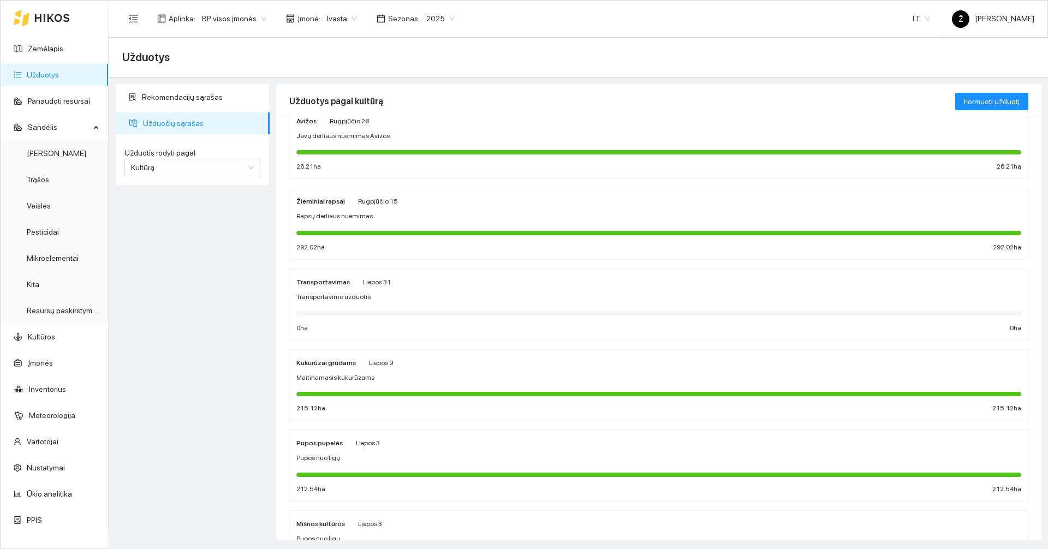
scroll to position [218, 0]
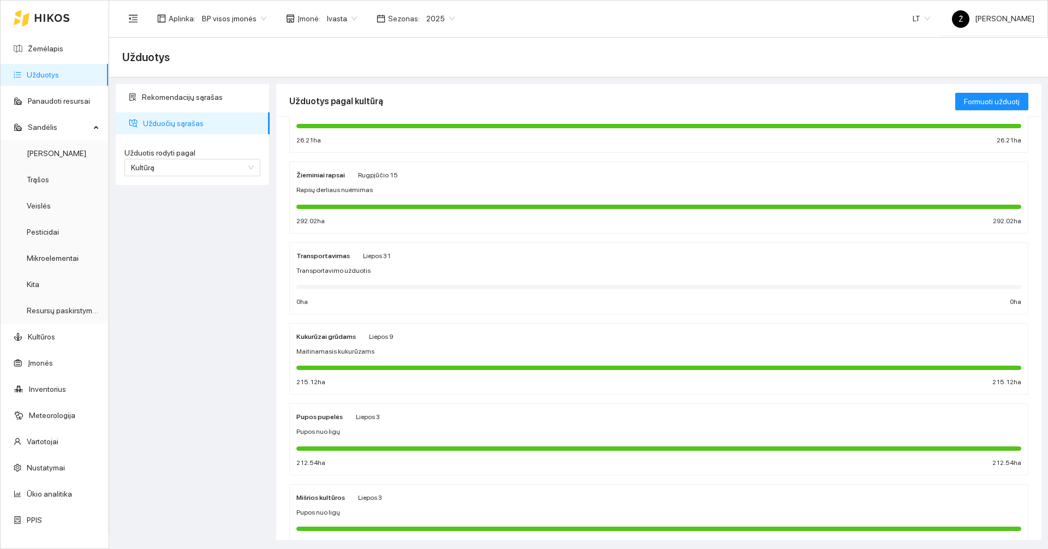
click at [356, 420] on span "Liepos 3" at bounding box center [368, 417] width 24 height 8
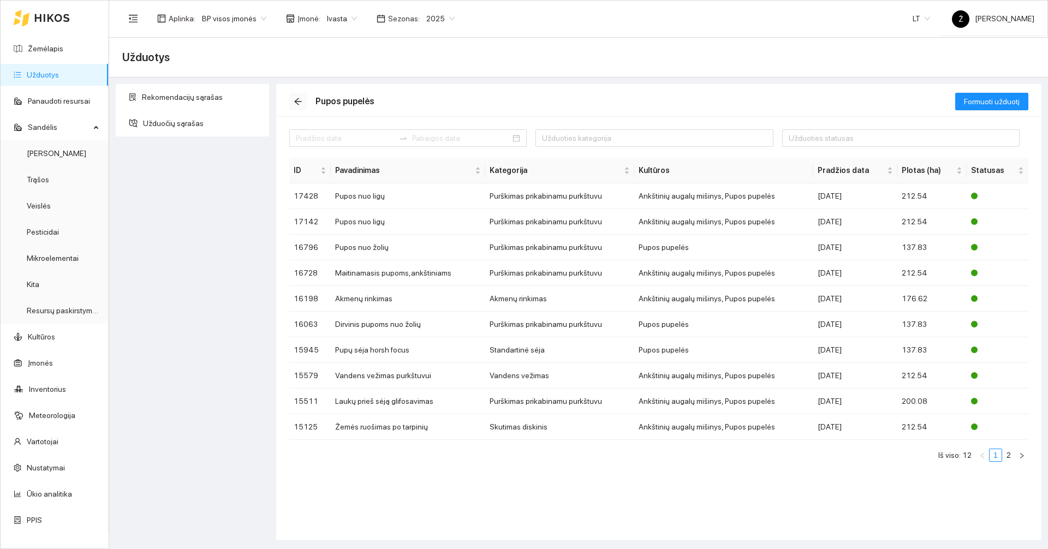
click at [302, 105] on span "arrow-left" at bounding box center [298, 101] width 16 height 9
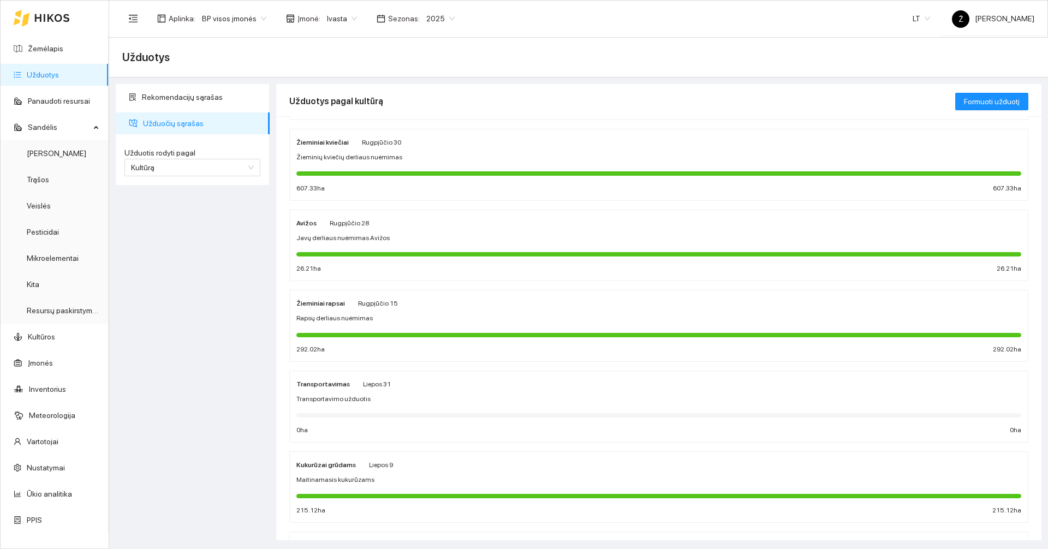
scroll to position [109, 0]
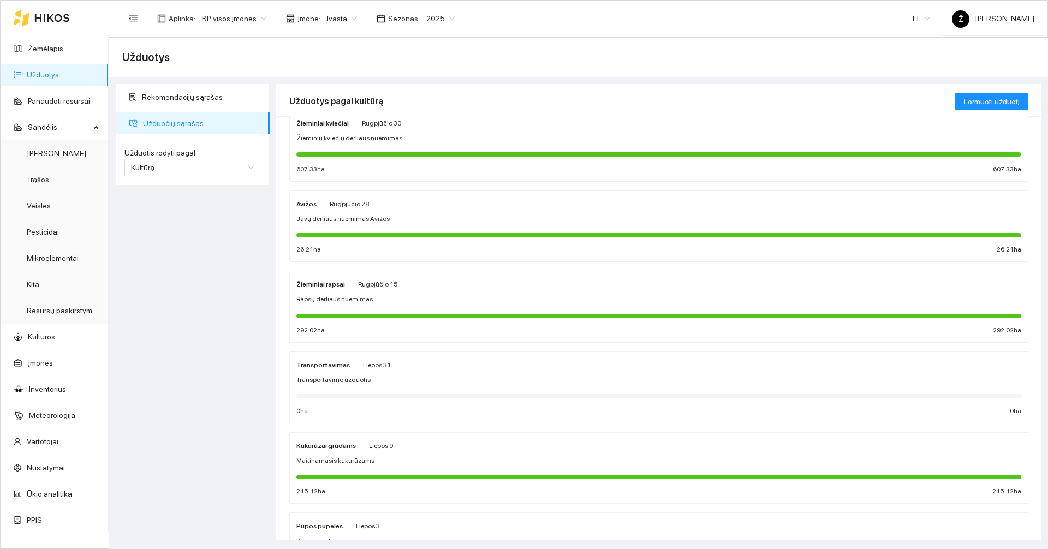
click at [364, 471] on div at bounding box center [658, 476] width 725 height 12
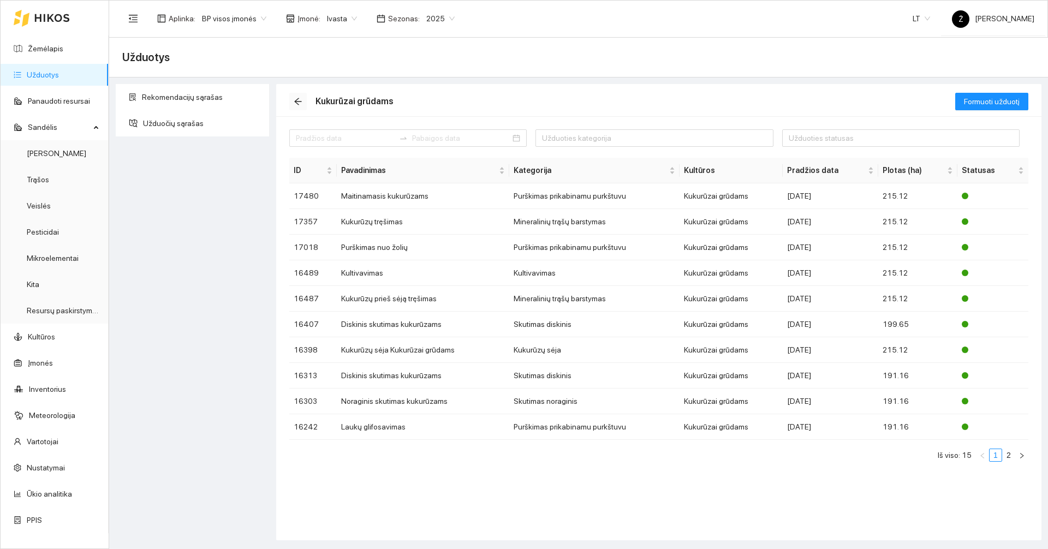
click at [296, 105] on icon "arrow-left" at bounding box center [298, 101] width 9 height 9
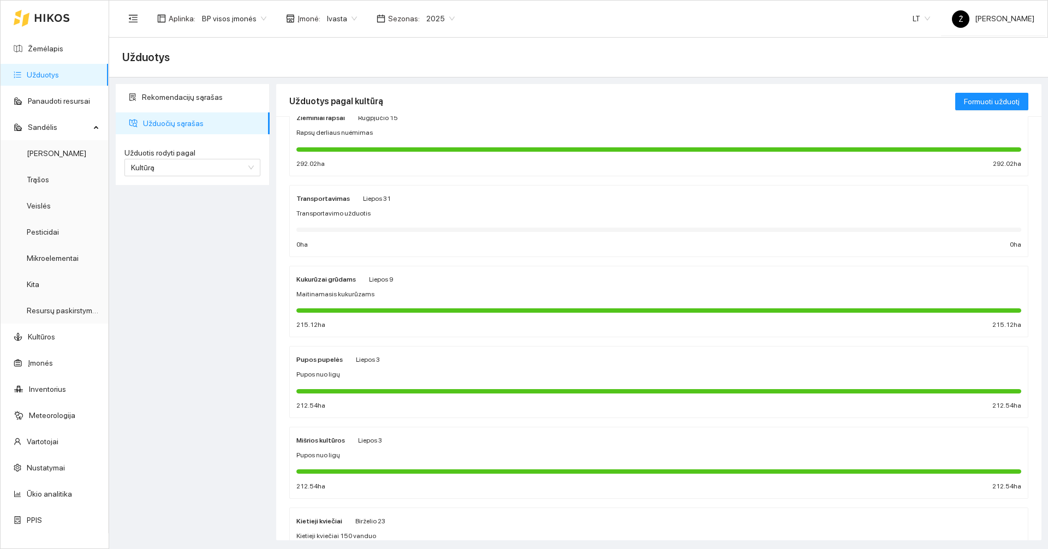
scroll to position [382, 0]
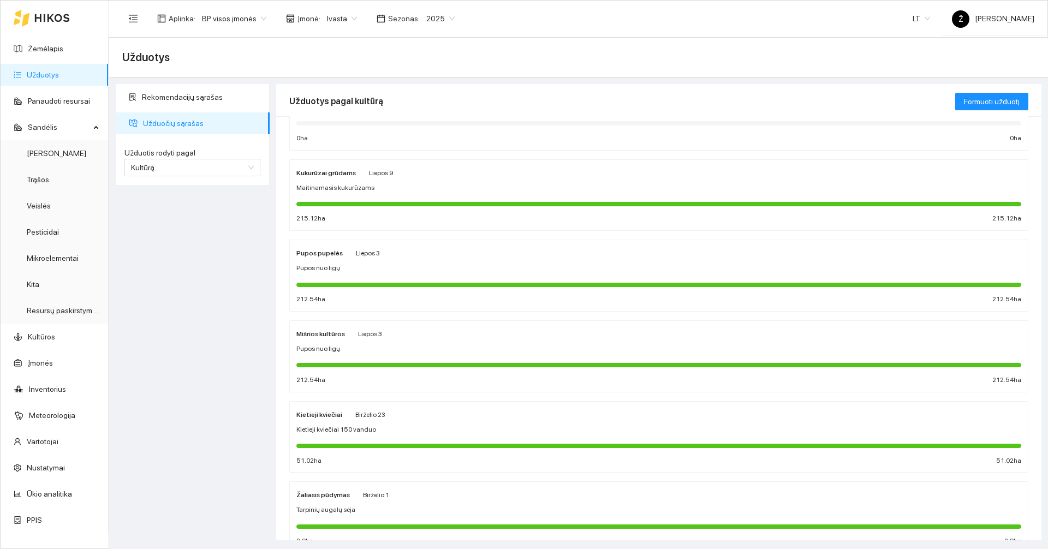
click at [330, 337] on strong "Mišrios kultūros" at bounding box center [320, 334] width 49 height 8
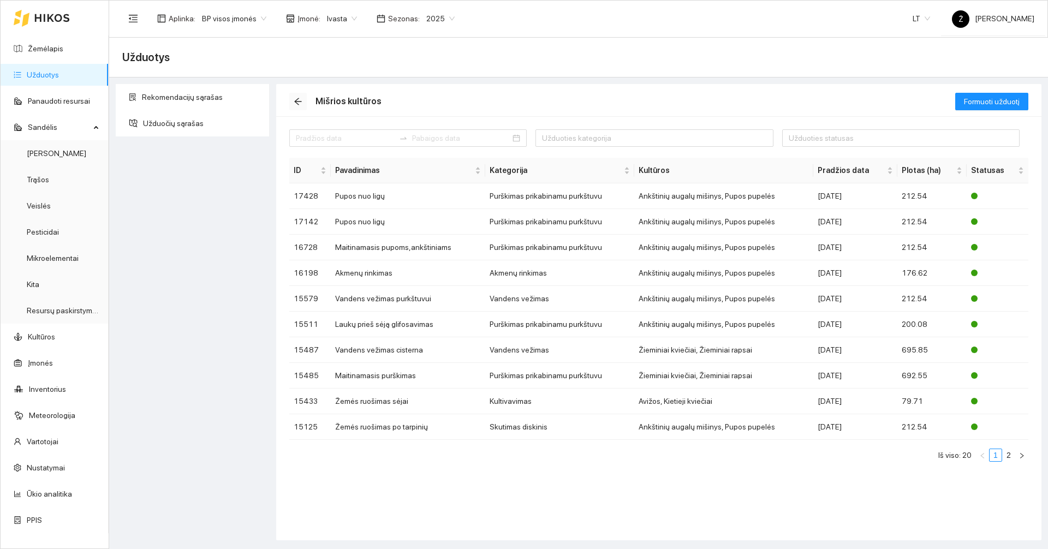
click at [298, 98] on icon "arrow-left" at bounding box center [298, 101] width 9 height 9
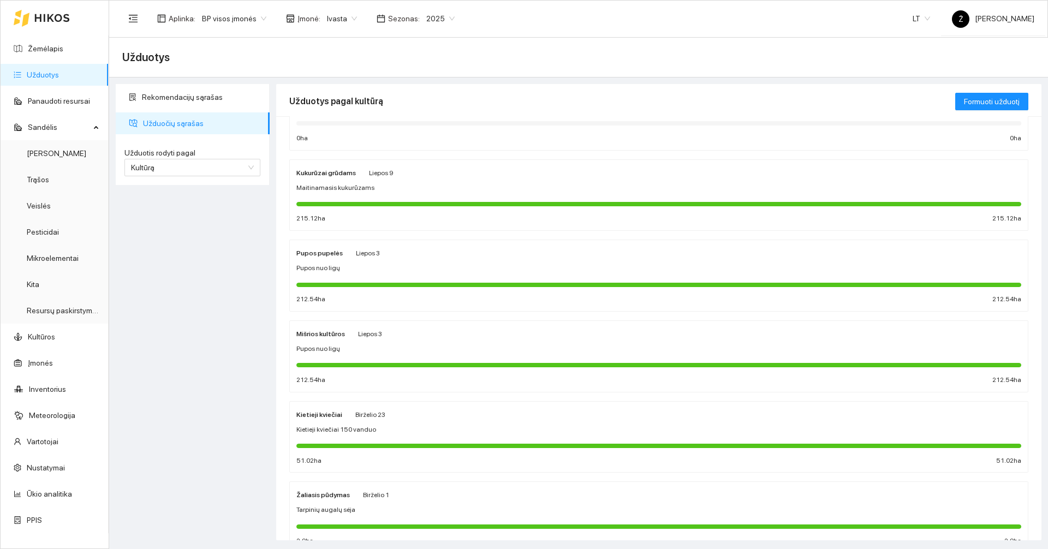
scroll to position [426, 0]
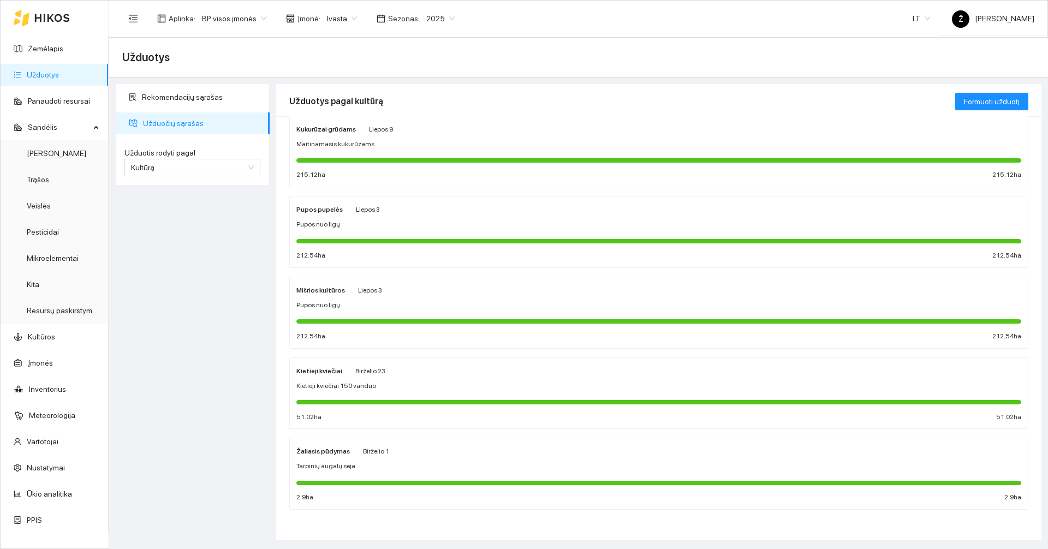
click at [360, 383] on span "Kietieji kviečiai 150 vanduo" at bounding box center [336, 386] width 80 height 10
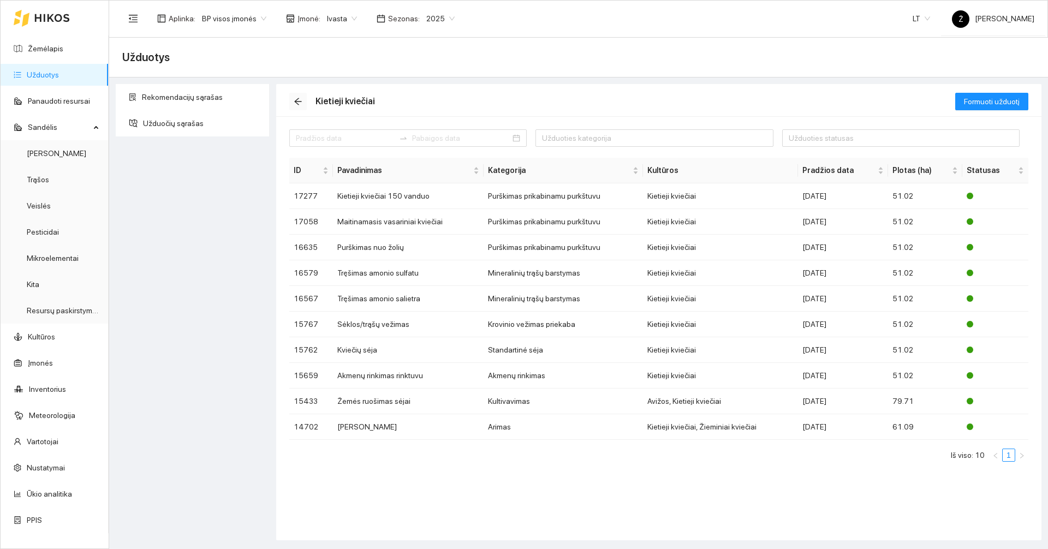
click at [301, 100] on icon "arrow-left" at bounding box center [298, 101] width 9 height 9
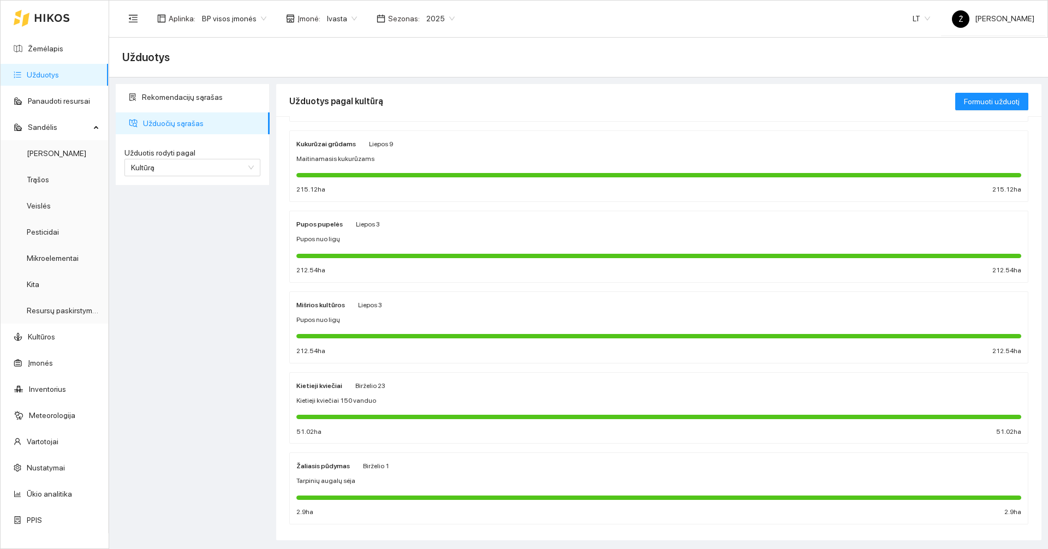
scroll to position [426, 0]
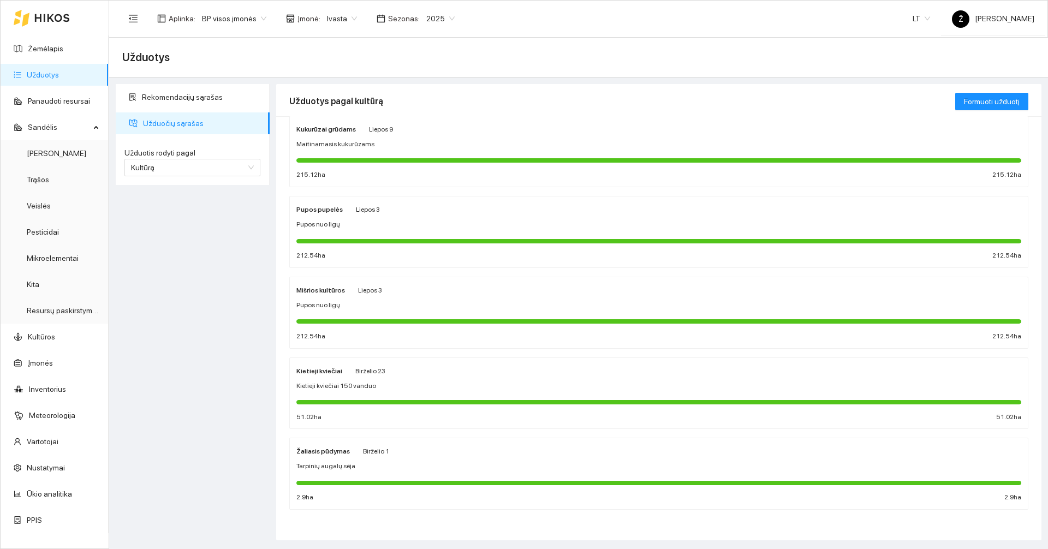
click at [349, 454] on div "Žaliasis pūdymas Birželio 1" at bounding box center [342, 451] width 93 height 12
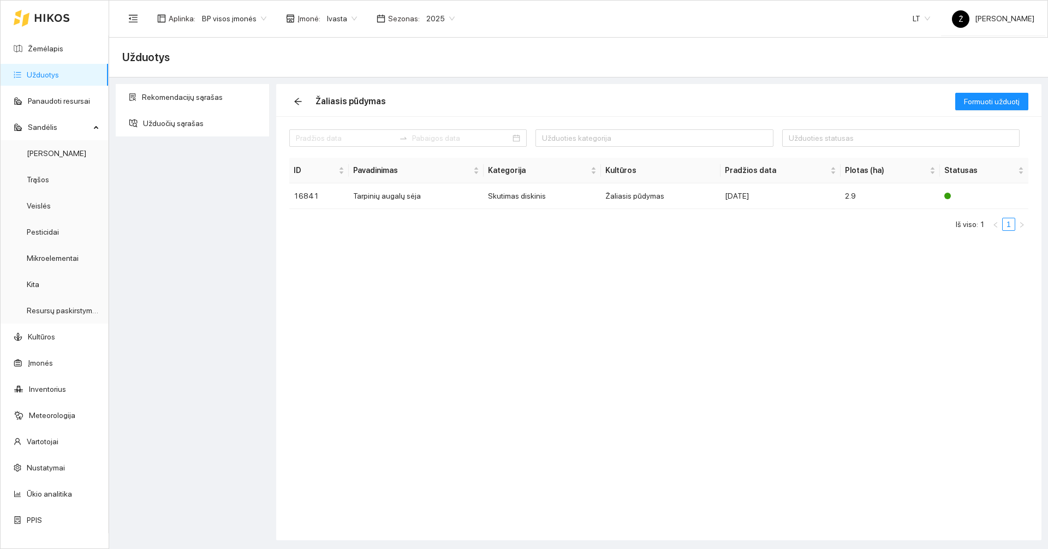
click at [311, 100] on div "Žaliasis pūdymas" at bounding box center [337, 101] width 97 height 17
click at [303, 98] on span "arrow-left" at bounding box center [298, 101] width 16 height 9
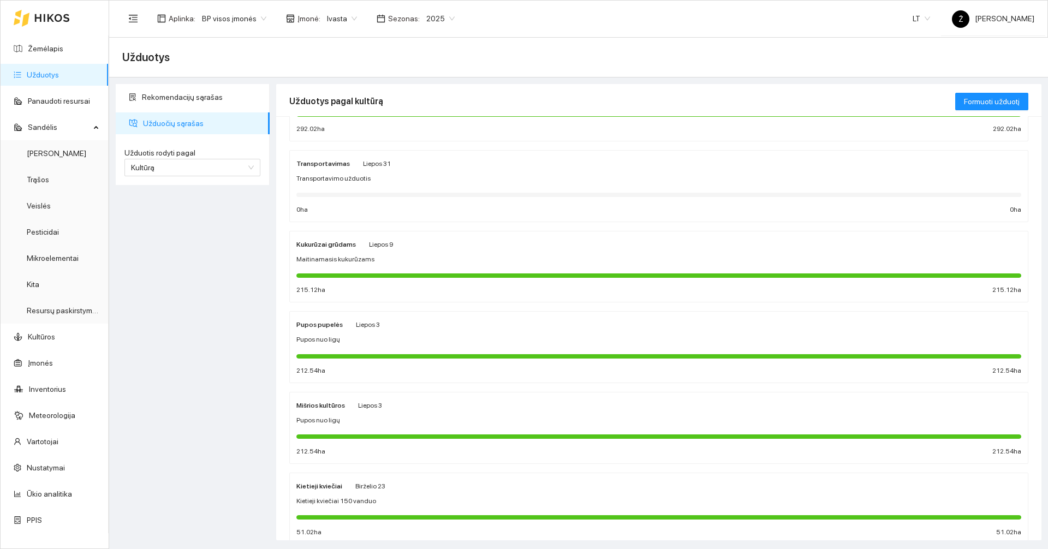
scroll to position [426, 0]
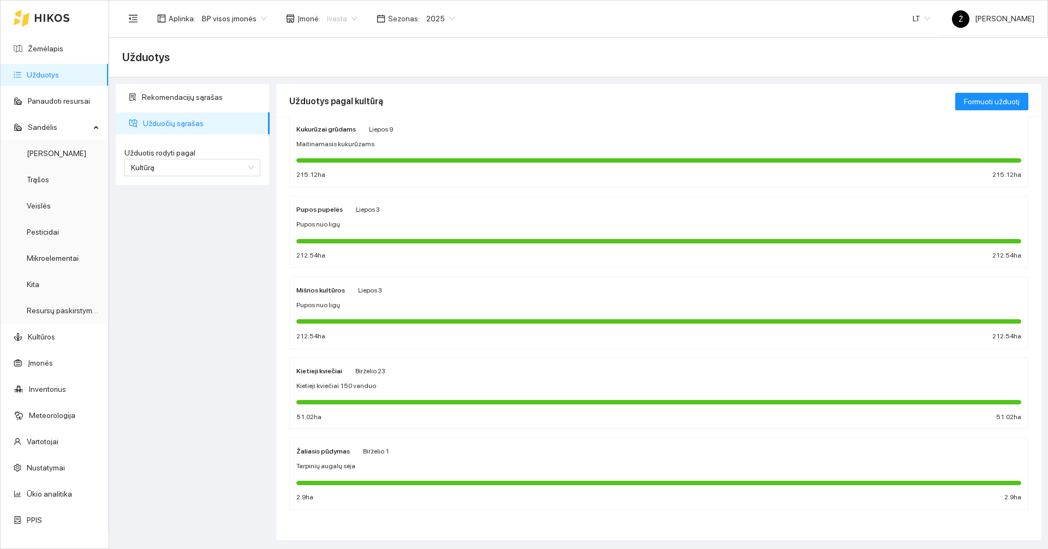
click at [336, 14] on span "Ivasta" at bounding box center [342, 18] width 30 height 16
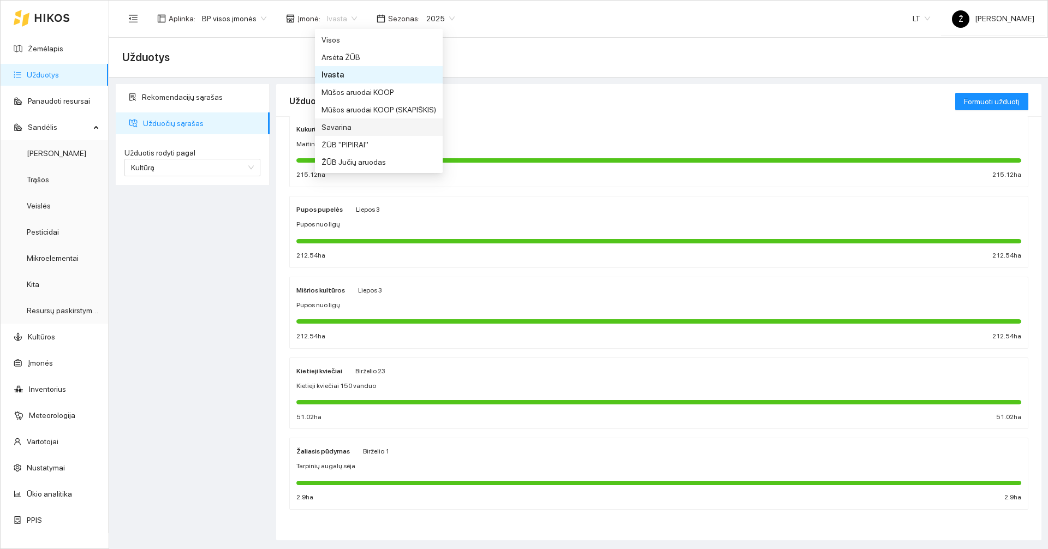
click at [342, 121] on div "Savarina" at bounding box center [379, 126] width 128 height 17
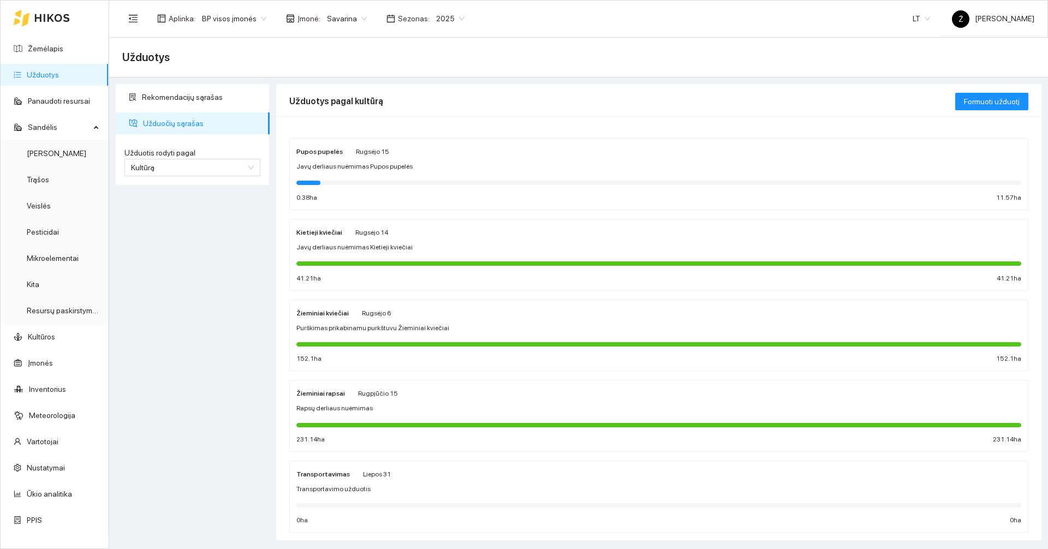
click at [419, 168] on div "Javų derliaus nuėmimas Pupos pupelės" at bounding box center [658, 167] width 725 height 10
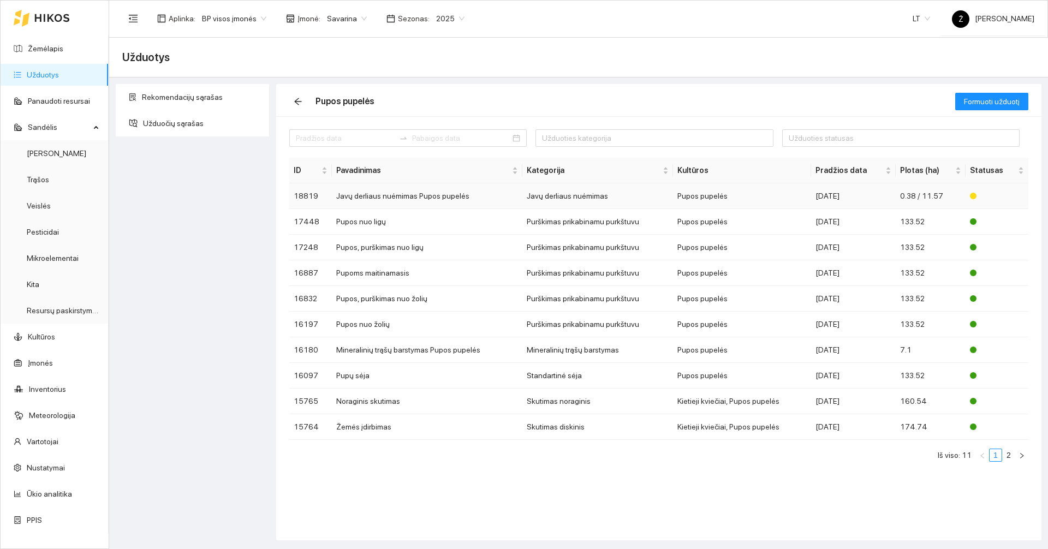
click at [385, 198] on td "Javų derliaus nuėmimas Pupos pupelės" at bounding box center [427, 196] width 190 height 26
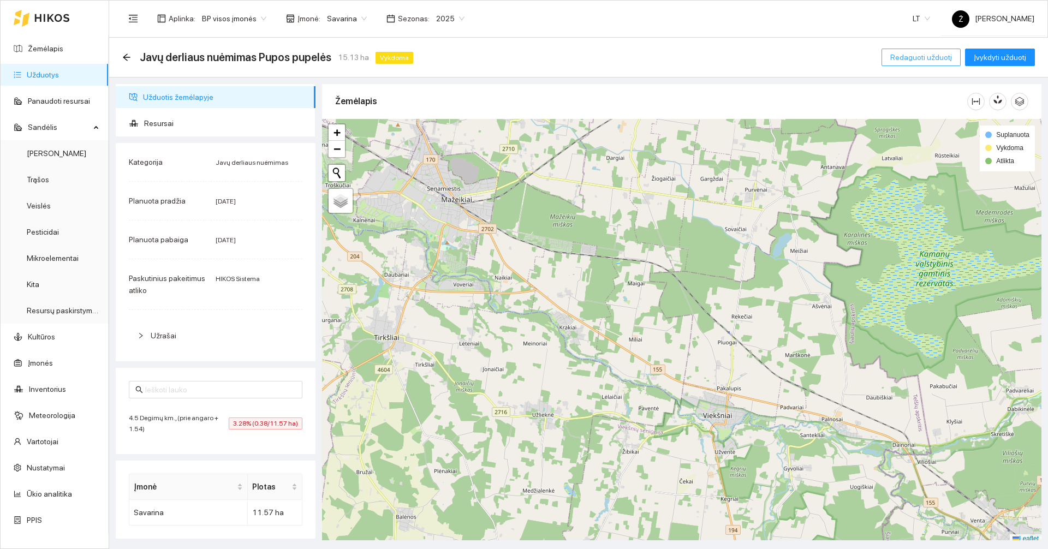
click at [938, 56] on span "Redaguoti užduotį" at bounding box center [921, 57] width 62 height 12
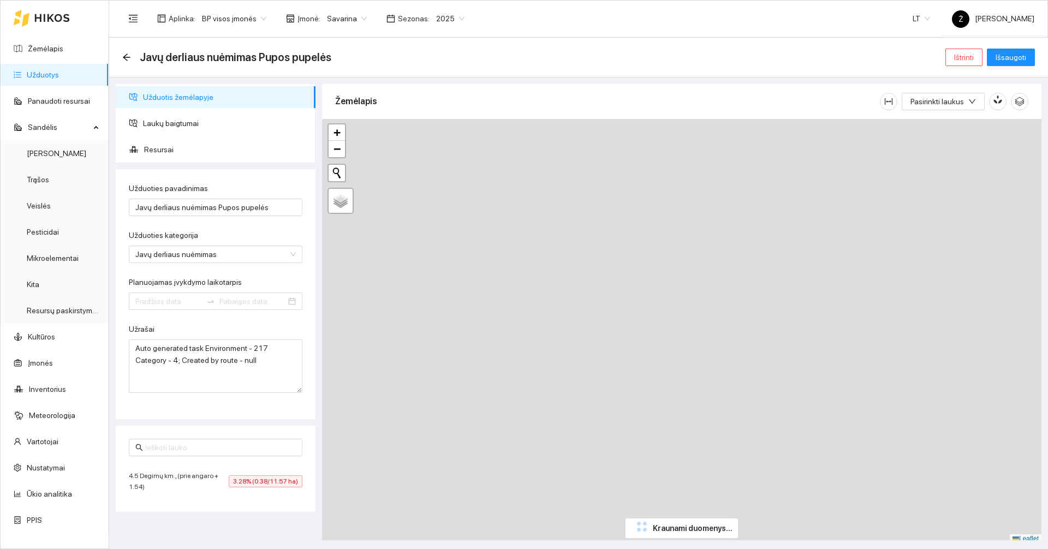
type input "[DATE]"
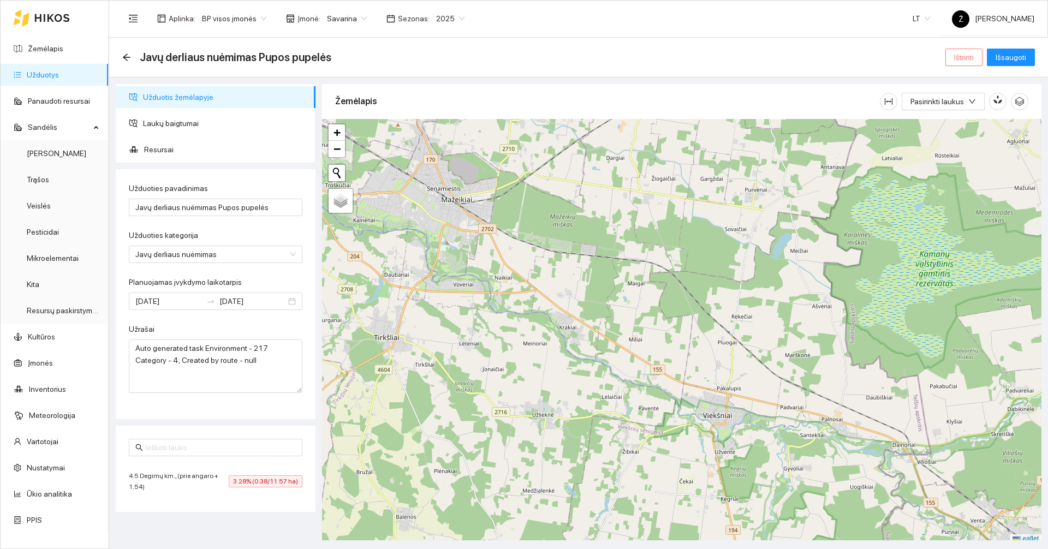
click at [967, 57] on span "Ištrinti" at bounding box center [964, 57] width 20 height 12
click at [338, 18] on span "Savarina" at bounding box center [347, 18] width 40 height 16
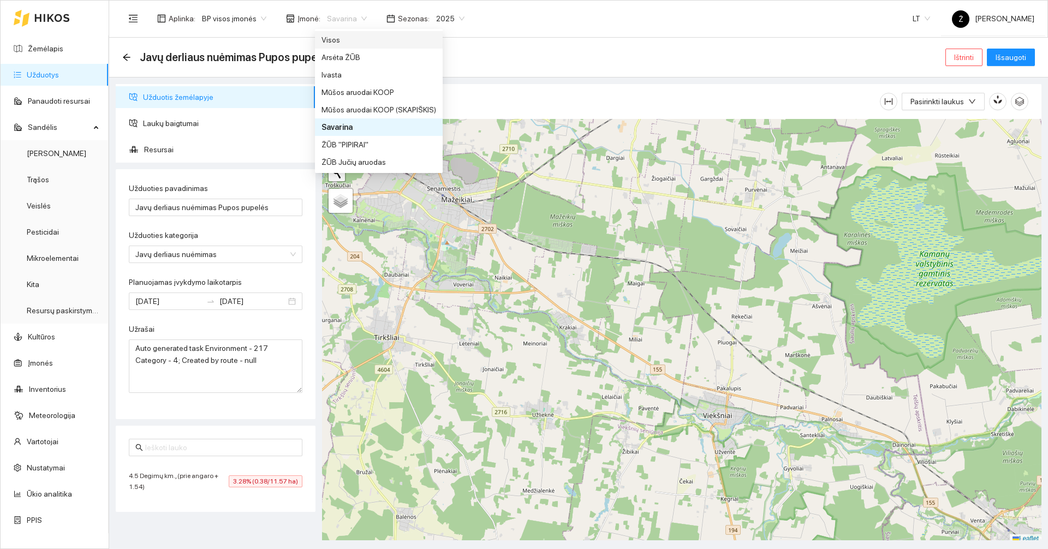
click at [343, 37] on div "Visos" at bounding box center [379, 40] width 115 height 12
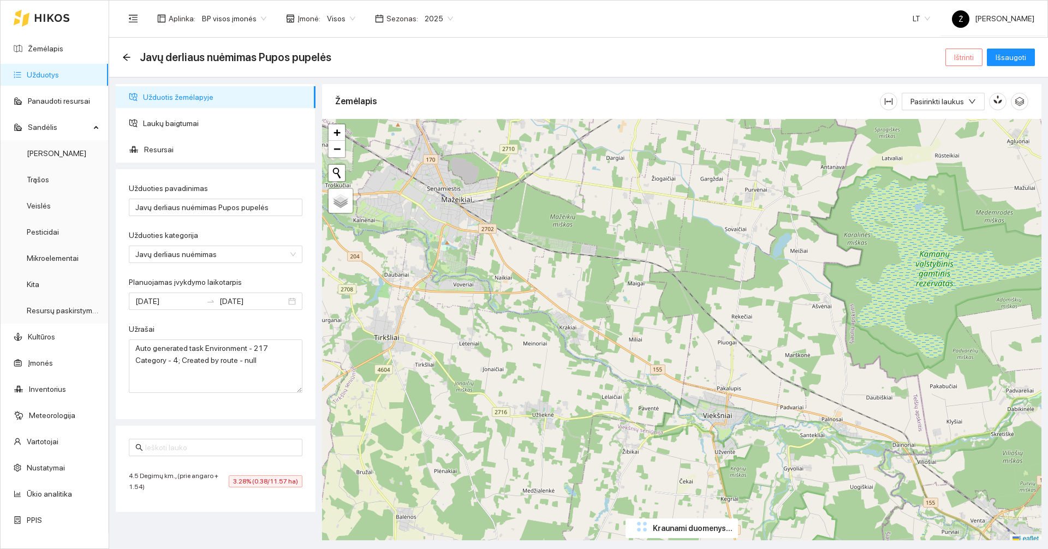
click at [974, 57] on span "Ištrinti" at bounding box center [964, 57] width 20 height 12
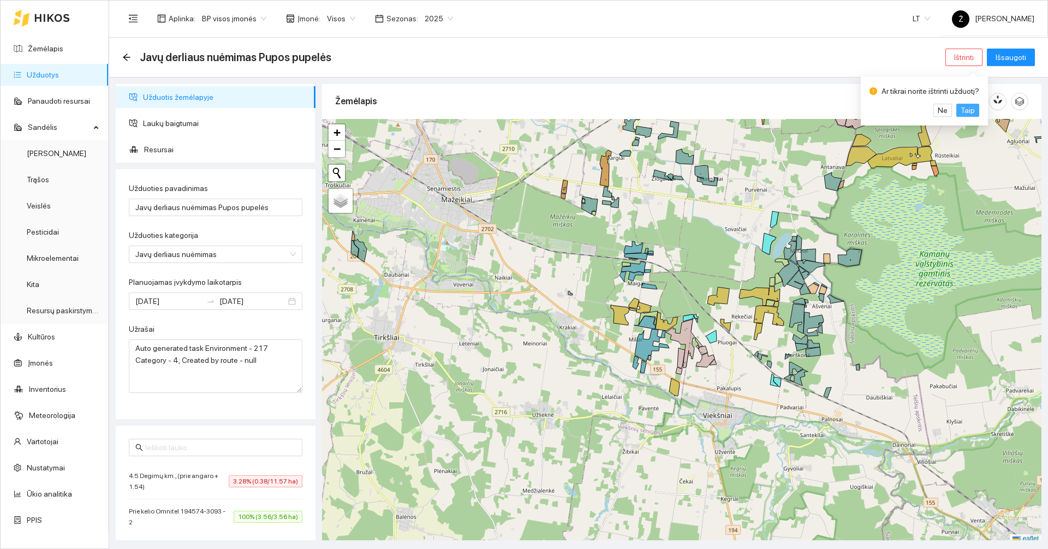
click at [968, 110] on span "Taip" at bounding box center [968, 110] width 14 height 12
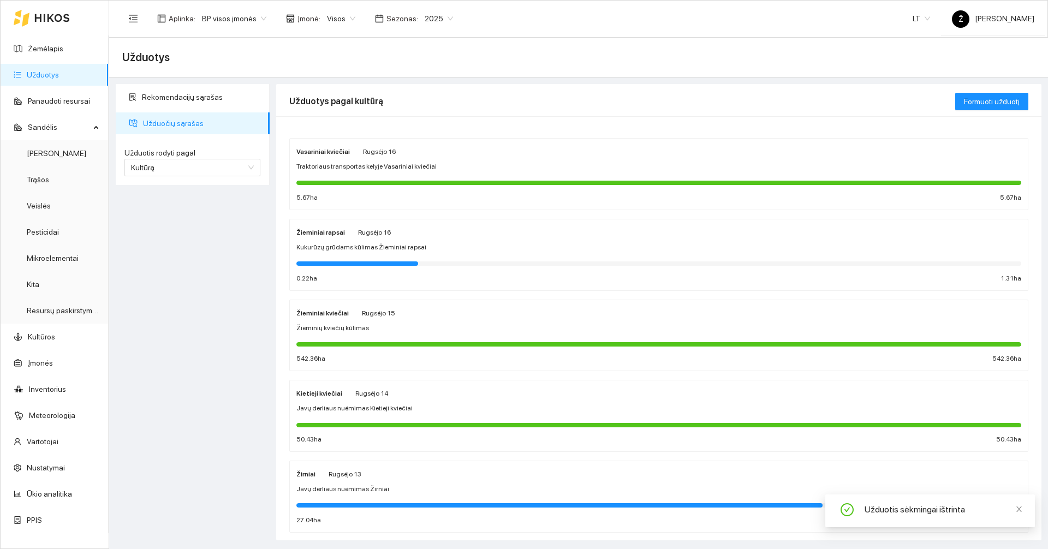
click at [336, 5] on div "Aplinka : BP visos įmonės Įmonė : Visos Sezonas : 2025 LT Ž Žygimantas Kubilius" at bounding box center [578, 18] width 912 height 35
click at [336, 19] on span "Visos" at bounding box center [341, 18] width 28 height 16
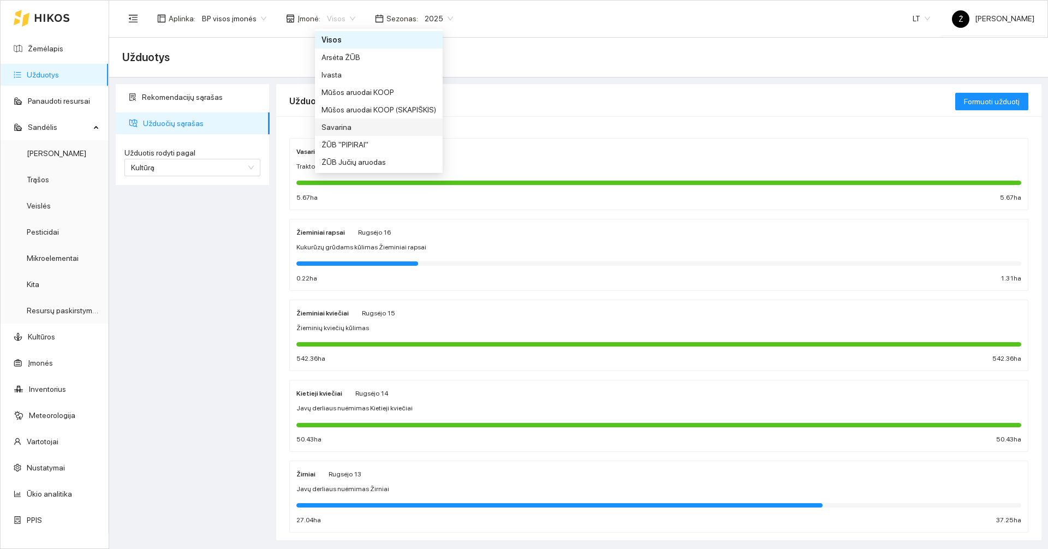
click at [343, 122] on div "Savarina" at bounding box center [379, 127] width 115 height 12
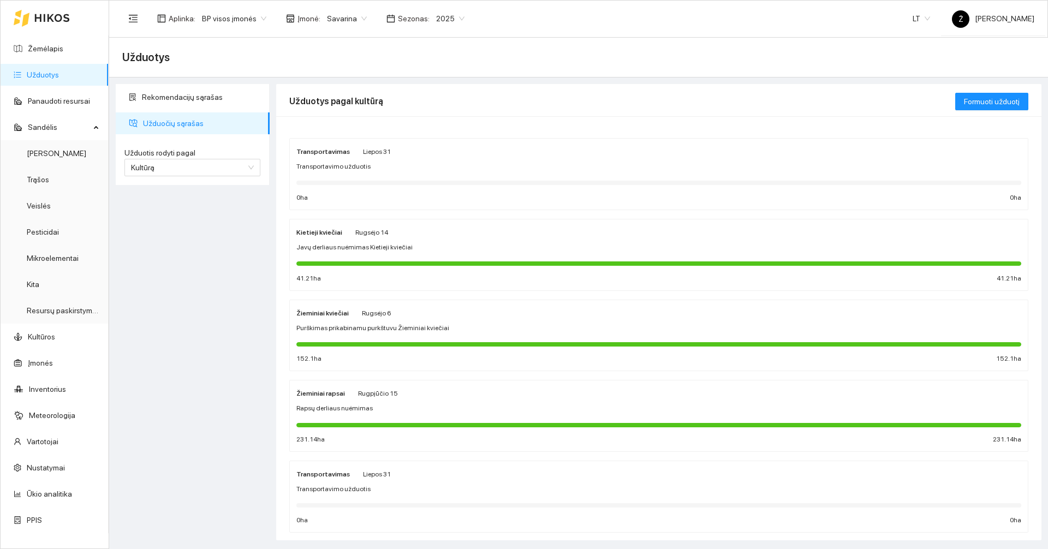
click at [366, 243] on span "Javų derliaus nuėmimas Kietieji kviečiai" at bounding box center [354, 247] width 116 height 10
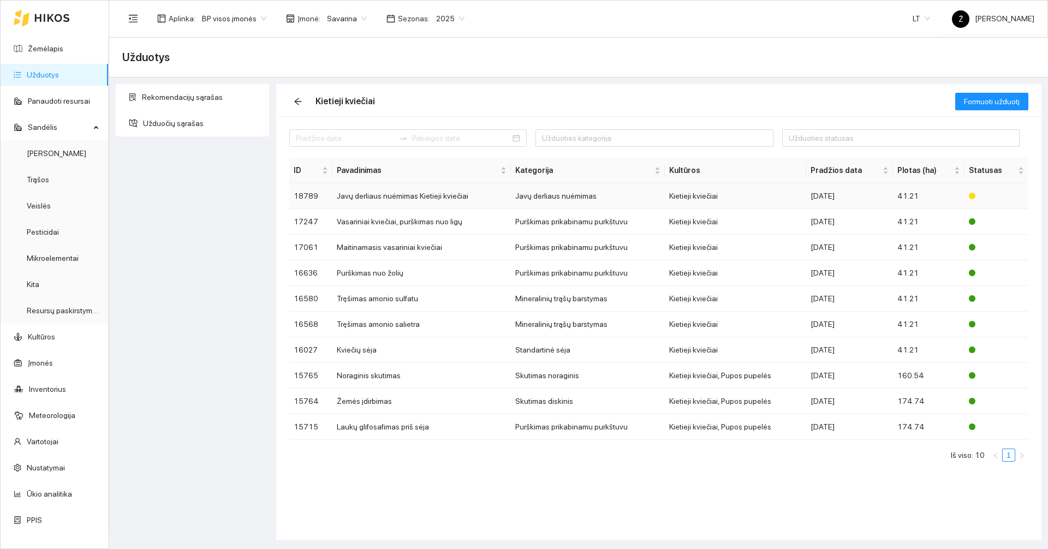
click at [358, 195] on td "Javų derliaus nuėmimas Kietieji kviečiai" at bounding box center [421, 196] width 178 height 26
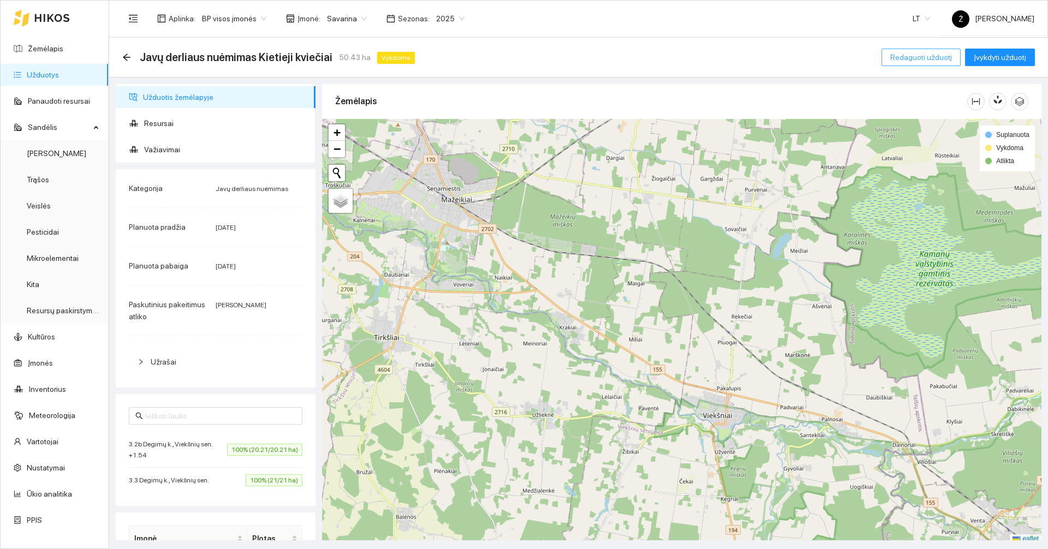
click at [935, 53] on span "Redaguoti užduotį" at bounding box center [921, 57] width 62 height 12
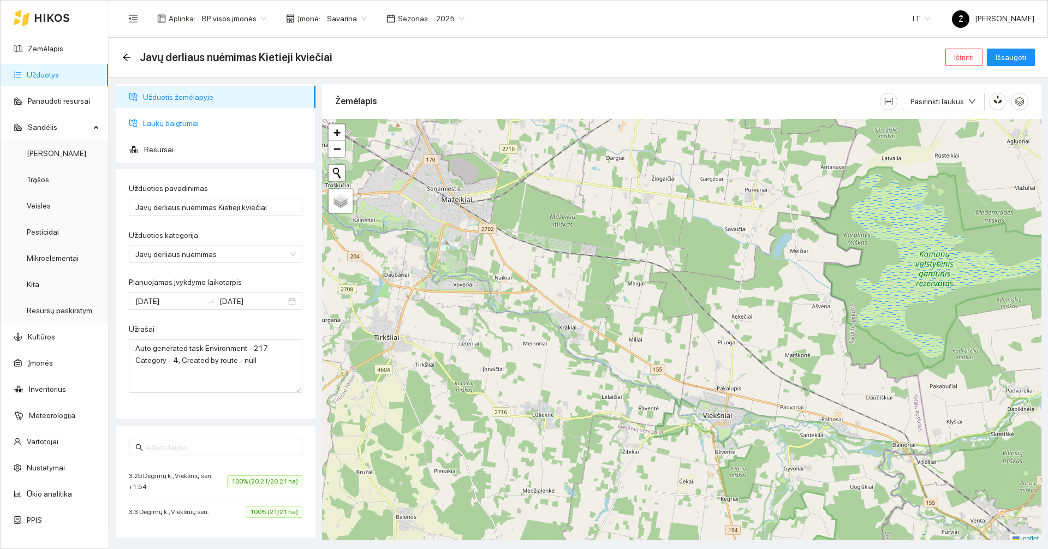
click at [193, 128] on span "Laukų baigtumai" at bounding box center [225, 123] width 164 height 22
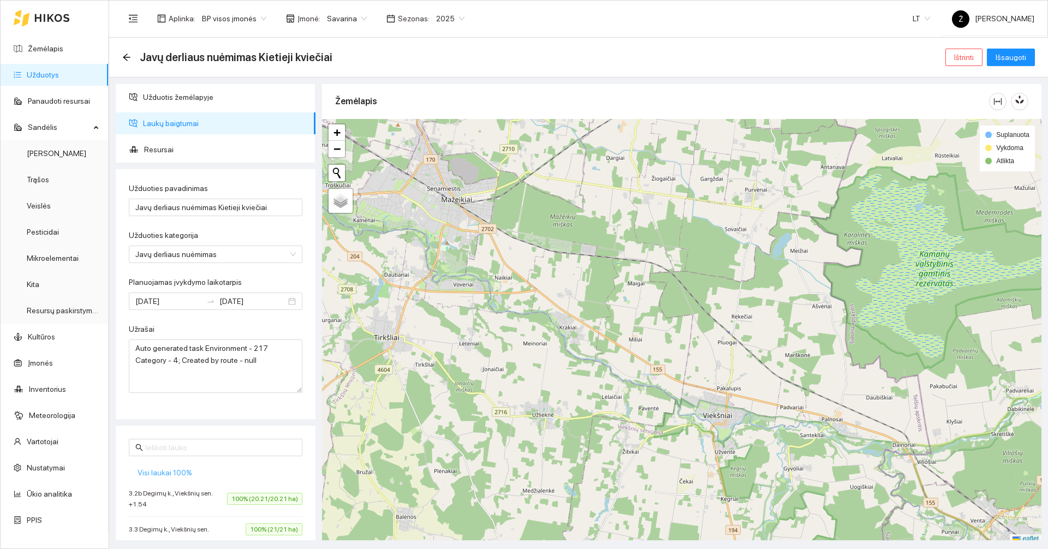
click at [167, 472] on span "Visi laukai 100%" at bounding box center [165, 473] width 55 height 12
click at [1015, 58] on span "Išsaugoti" at bounding box center [1011, 57] width 31 height 12
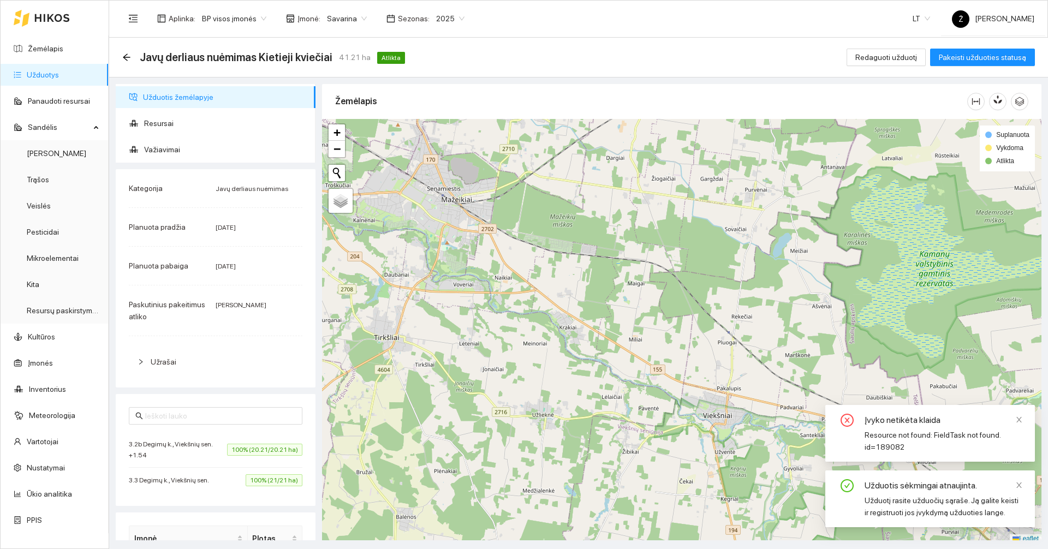
click at [59, 74] on link "Užduotys" at bounding box center [43, 74] width 32 height 9
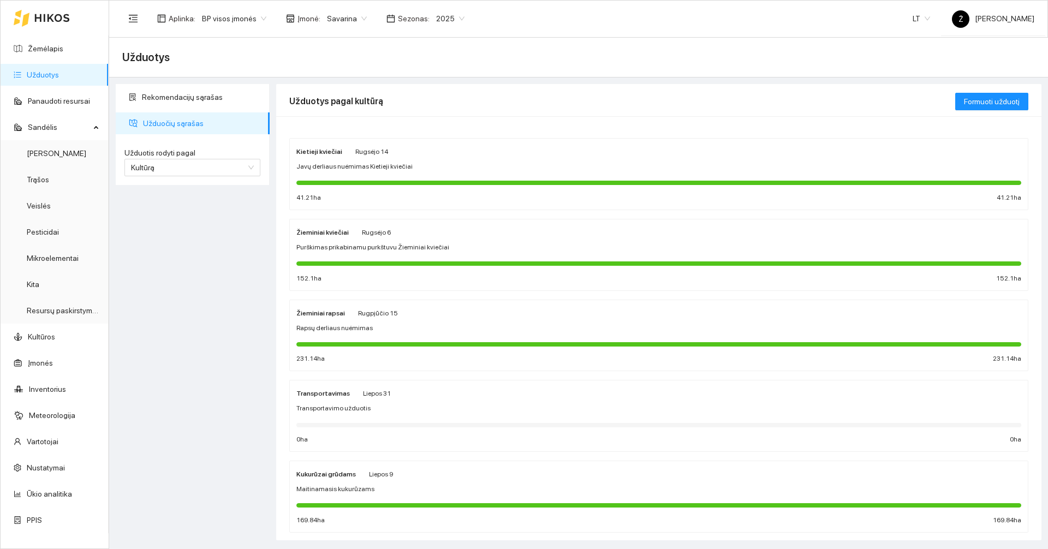
click at [436, 250] on span "Purškimas prikabinamu purkštuvu Žieminiai kviečiai" at bounding box center [372, 247] width 153 height 10
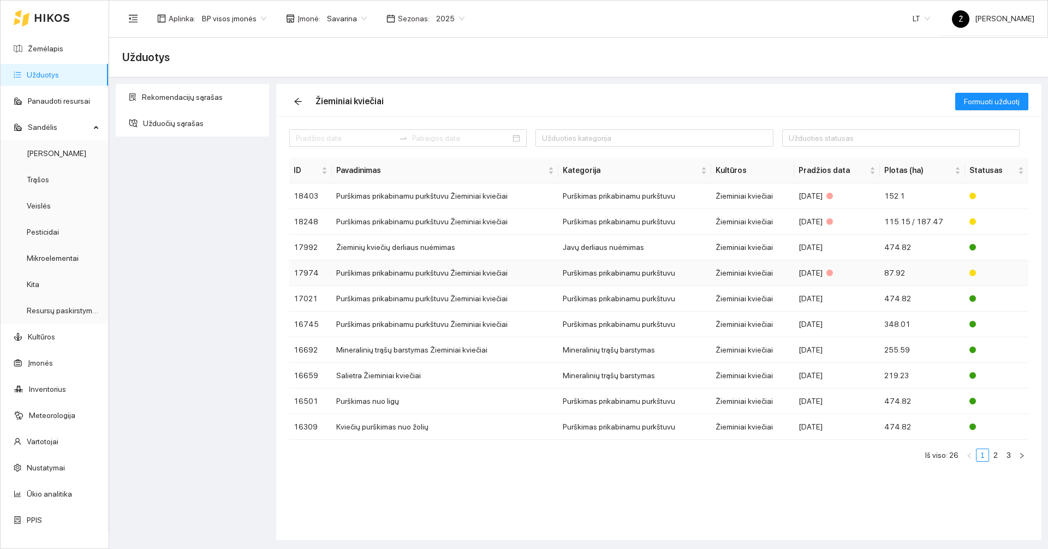
click at [418, 265] on td "Purškimas prikabinamu purkštuvu Žieminiai kviečiai" at bounding box center [445, 273] width 227 height 26
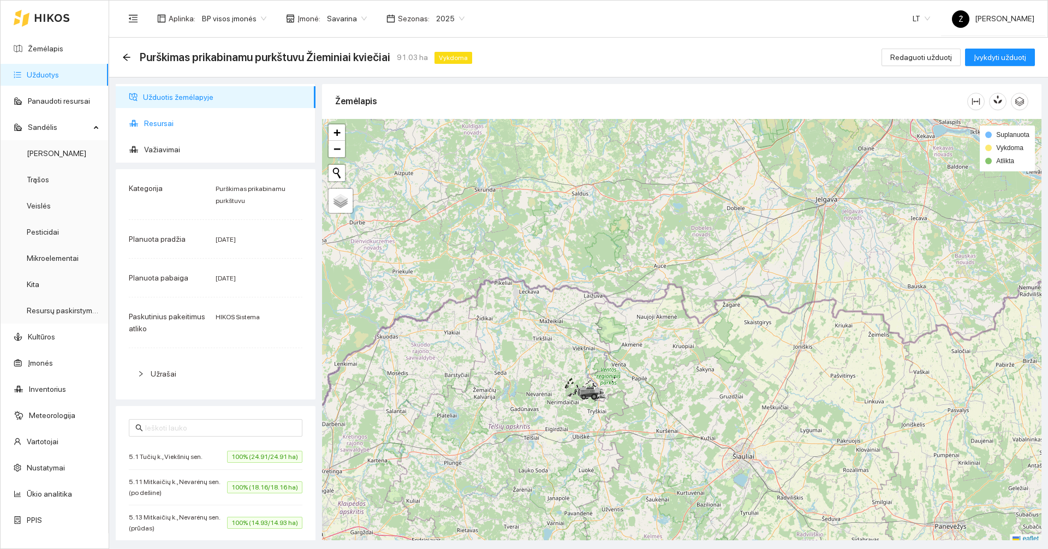
click at [138, 112] on li "Resursai" at bounding box center [216, 123] width 200 height 22
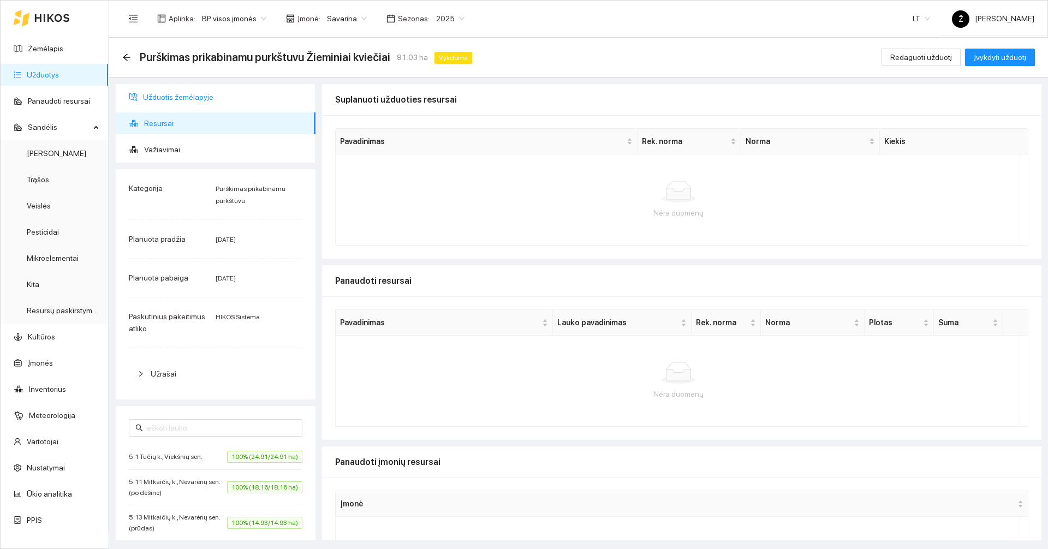
click at [146, 98] on span "Užduotis žemėlapyje" at bounding box center [225, 97] width 164 height 22
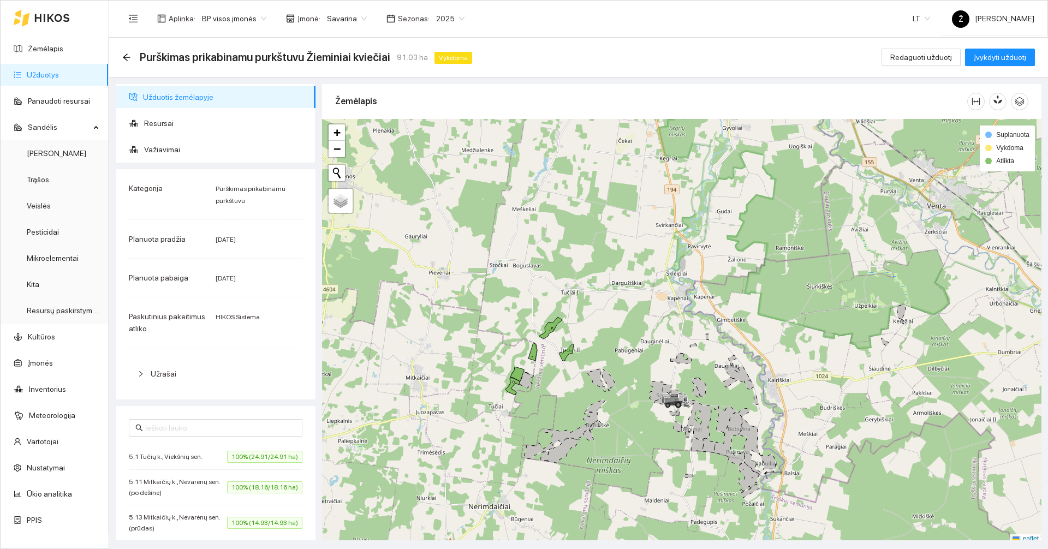
scroll to position [3, 0]
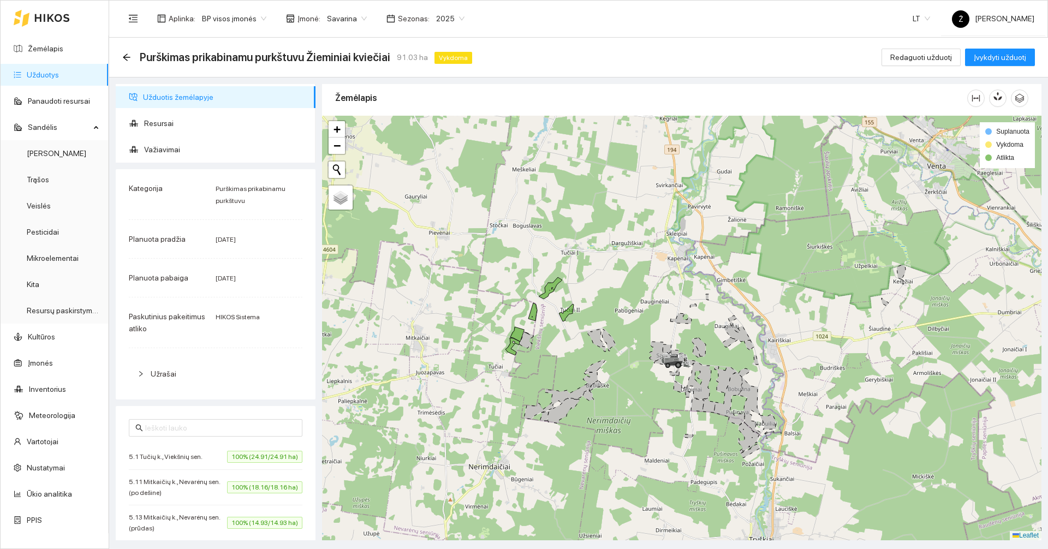
drag, startPoint x: 480, startPoint y: 301, endPoint x: 480, endPoint y: 274, distance: 26.7
click at [480, 274] on div at bounding box center [681, 328] width 719 height 425
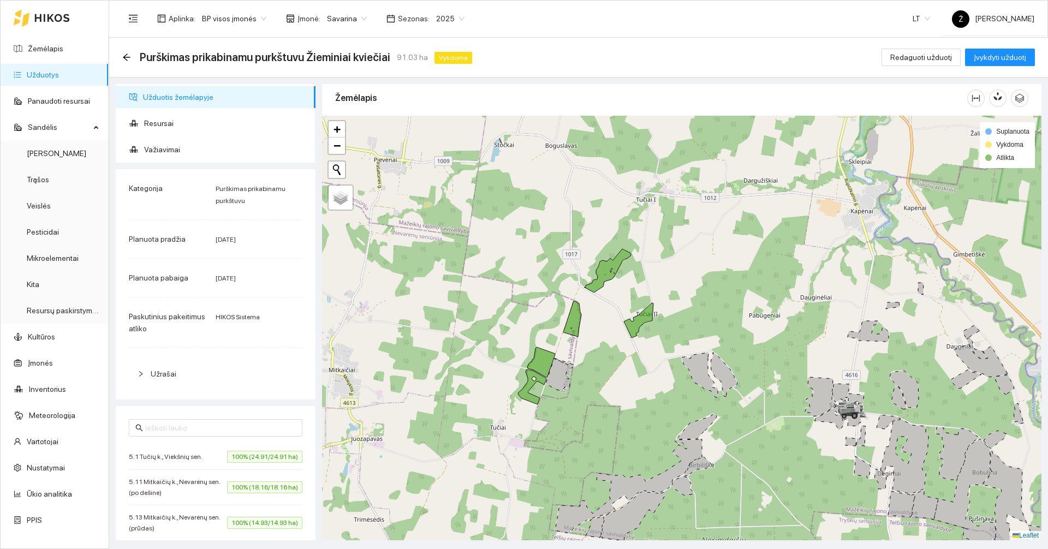
drag, startPoint x: 496, startPoint y: 305, endPoint x: 483, endPoint y: 282, distance: 26.9
click at [483, 282] on div at bounding box center [681, 328] width 719 height 425
click at [124, 56] on icon "arrow-left" at bounding box center [126, 57] width 9 height 9
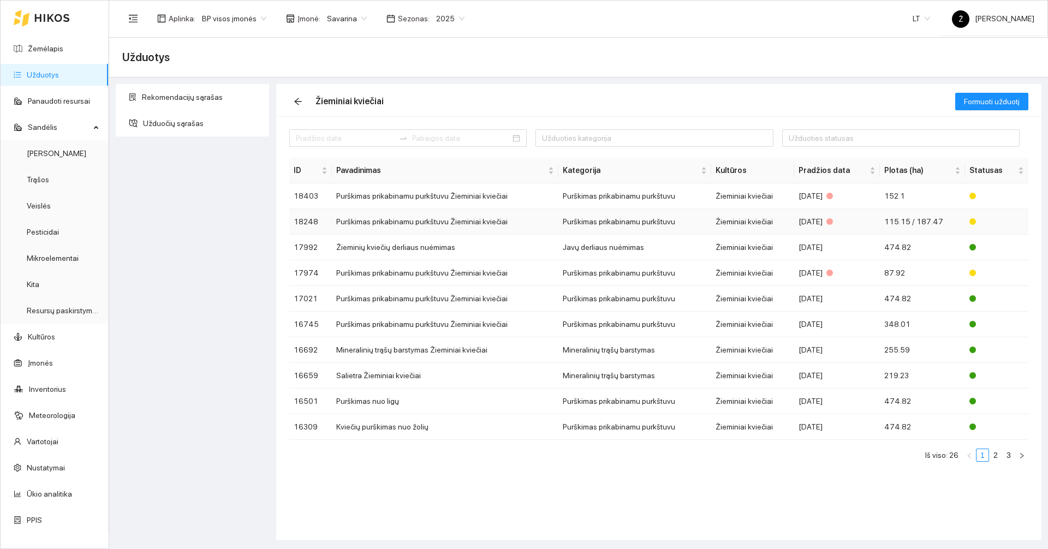
click at [460, 215] on td "Purškimas prikabinamu purkštuvu Žieminiai kviečiai" at bounding box center [445, 222] width 227 height 26
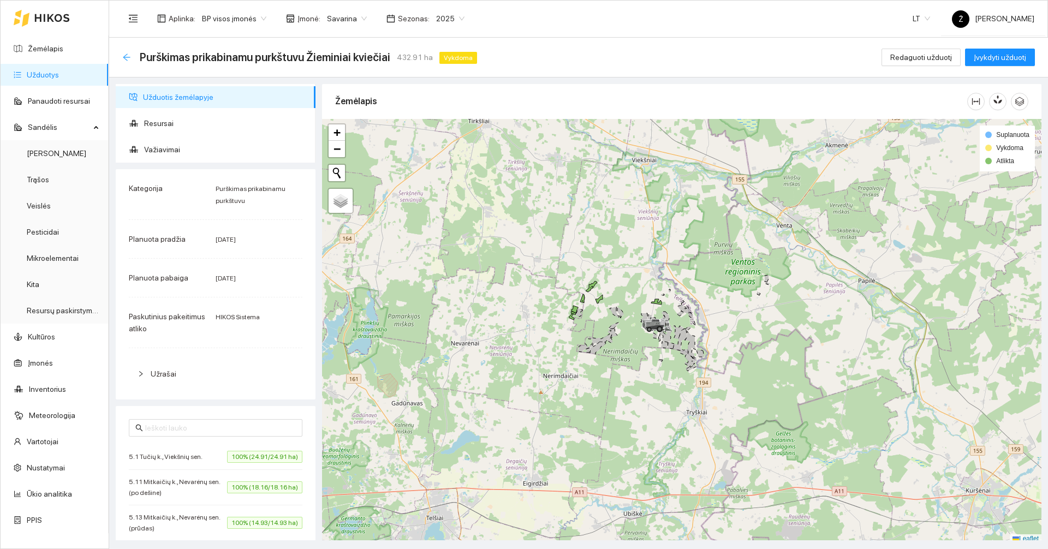
click at [126, 57] on icon "arrow-left" at bounding box center [126, 56] width 7 height 7
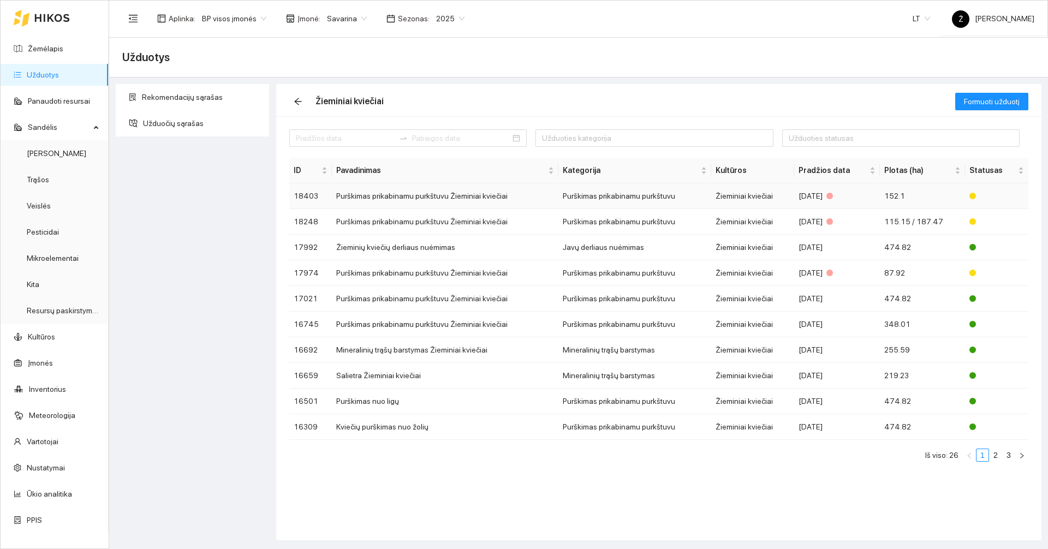
click at [389, 189] on td "Purškimas prikabinamu purkštuvu Žieminiai kviečiai" at bounding box center [445, 196] width 227 height 26
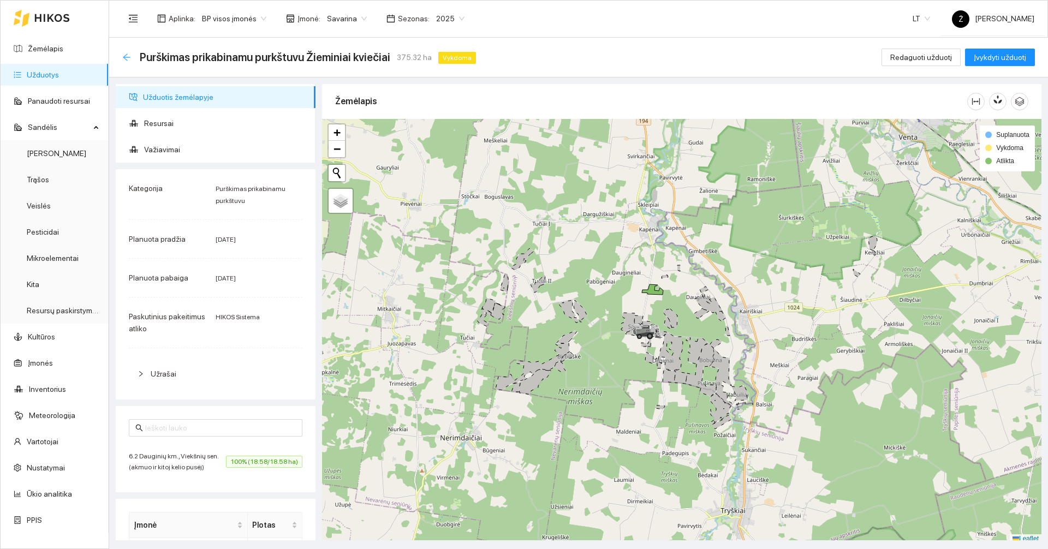
click at [128, 58] on icon "arrow-left" at bounding box center [126, 57] width 9 height 9
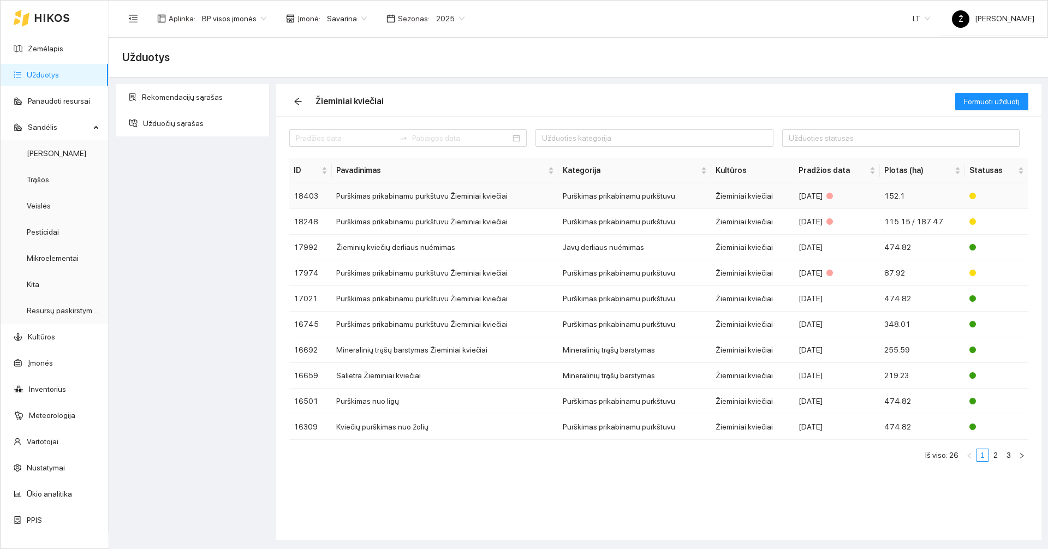
click at [418, 198] on td "Purškimas prikabinamu purkštuvu Žieminiai kviečiai" at bounding box center [445, 196] width 227 height 26
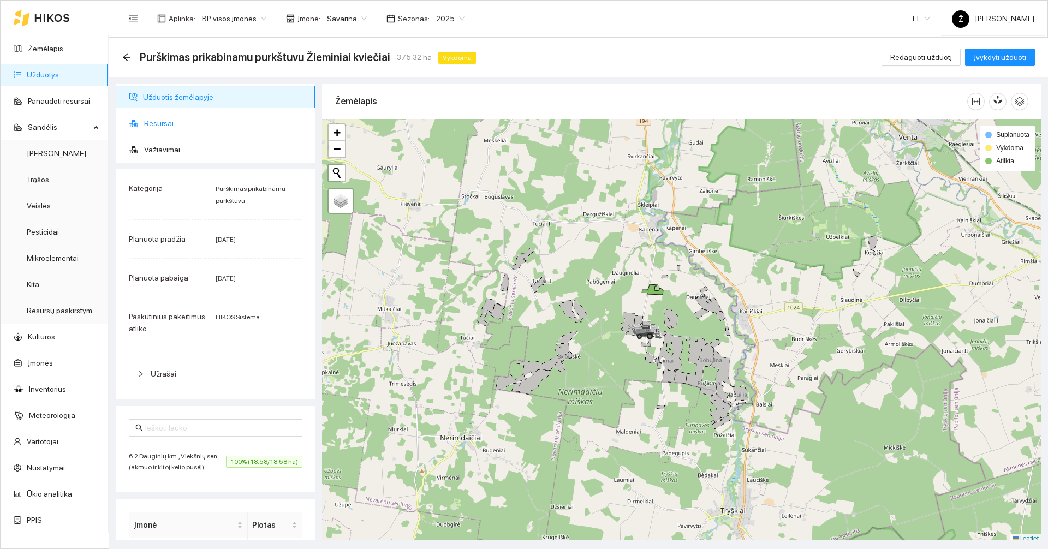
click at [134, 120] on icon at bounding box center [133, 123] width 3 height 6
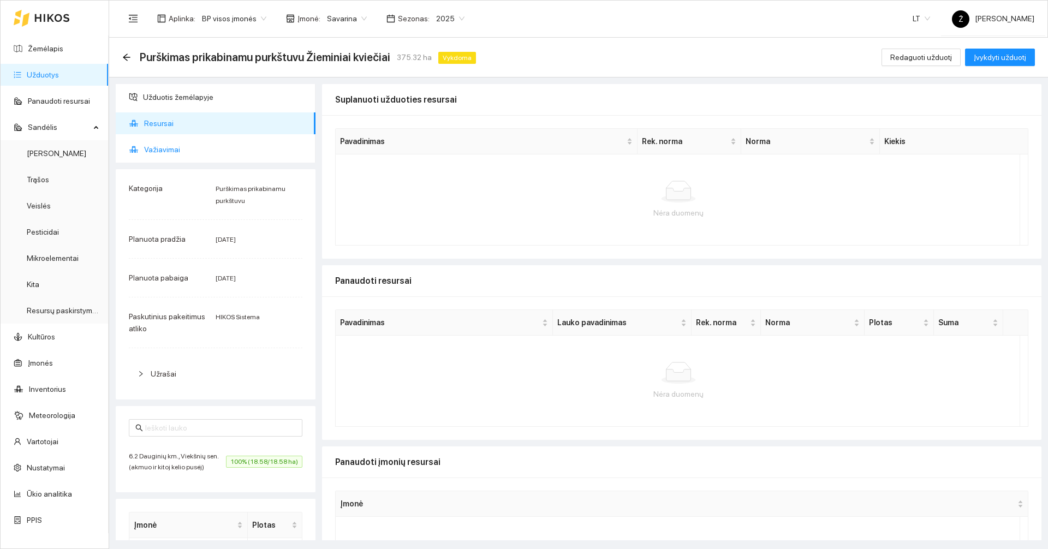
click at [170, 154] on span "Važiavimai" at bounding box center [225, 150] width 163 height 22
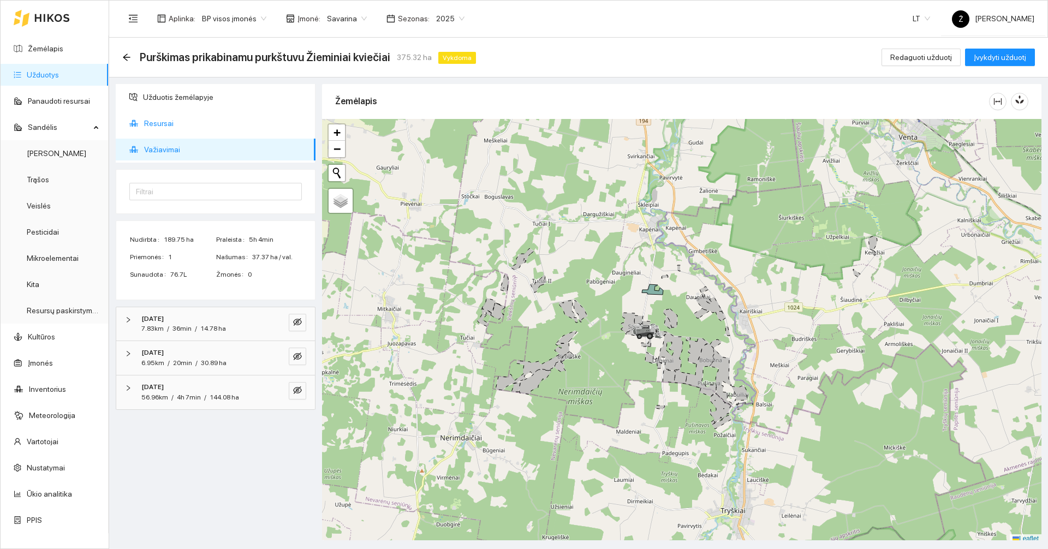
click at [165, 124] on span "Resursai" at bounding box center [225, 123] width 163 height 22
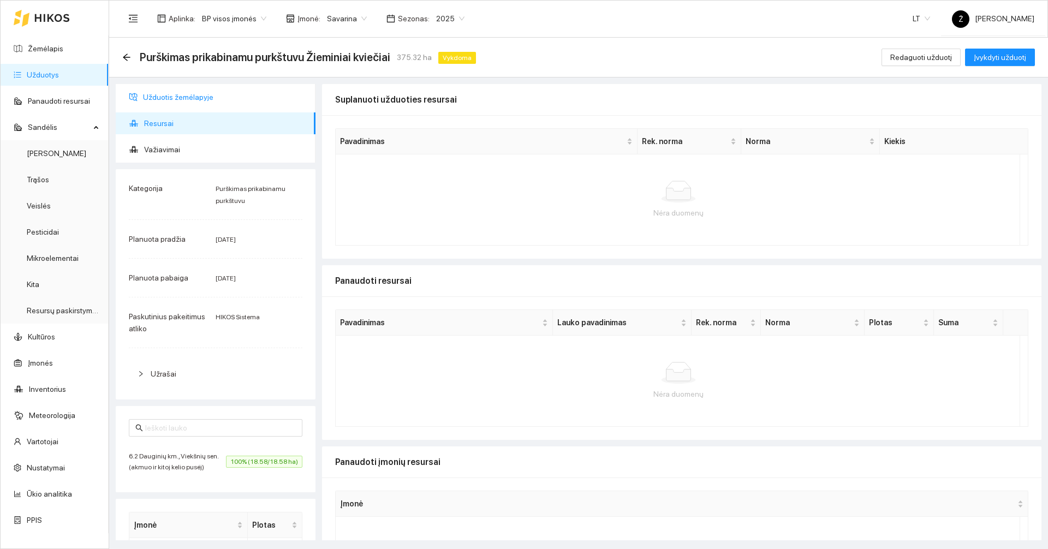
click at [169, 104] on span "Užduotis žemėlapyje" at bounding box center [225, 97] width 164 height 22
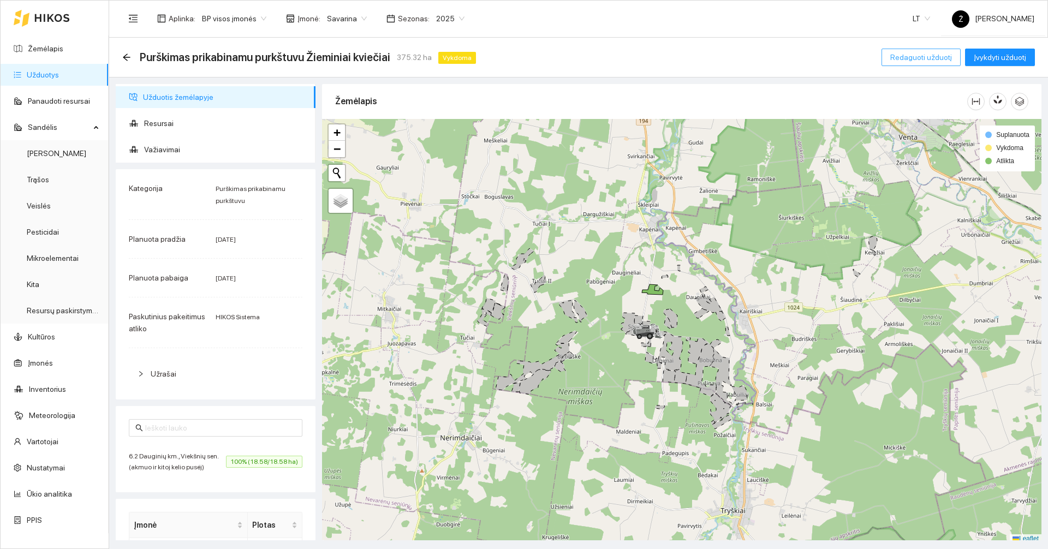
click at [902, 54] on span "Redaguoti užduotį" at bounding box center [921, 57] width 62 height 12
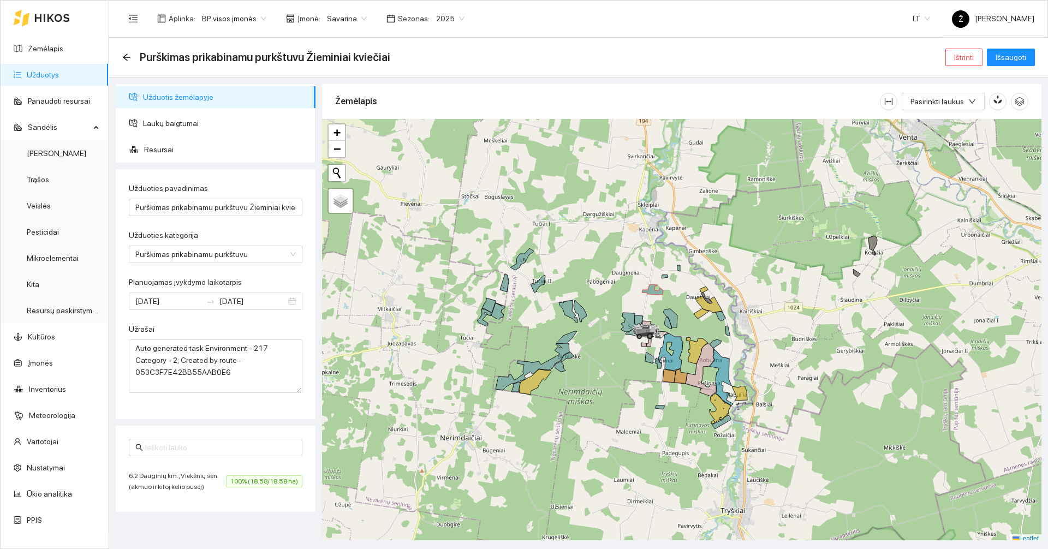
click at [955, 46] on div "Purškimas prikabinamu purkštuvu Žieminiai kviečiai Ištrinti Išsaugoti" at bounding box center [578, 57] width 913 height 22
click at [960, 58] on span "Ištrinti" at bounding box center [964, 57] width 20 height 12
click at [964, 105] on span "Taip" at bounding box center [968, 110] width 14 height 12
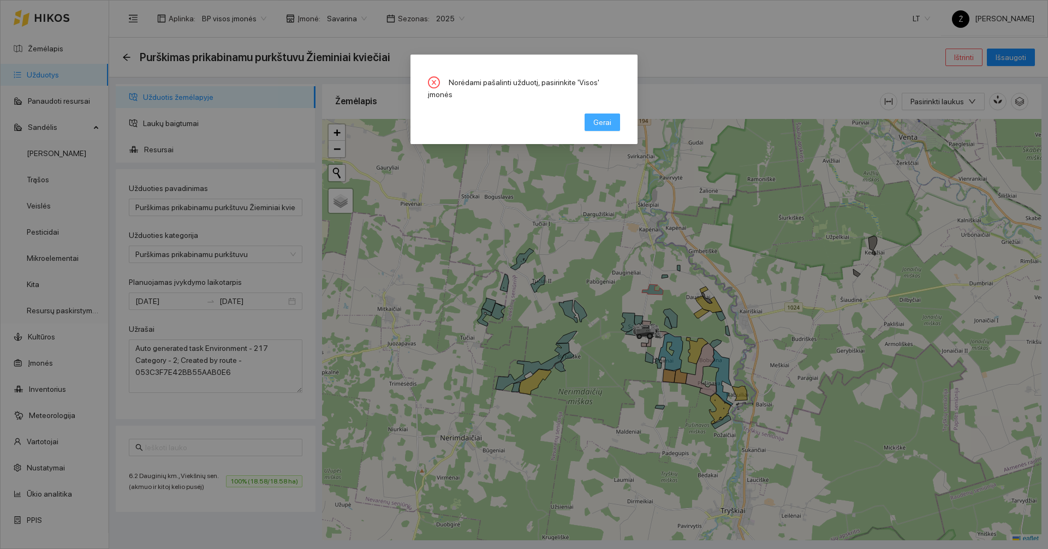
click at [614, 114] on button "Gerai" at bounding box center [602, 122] width 35 height 17
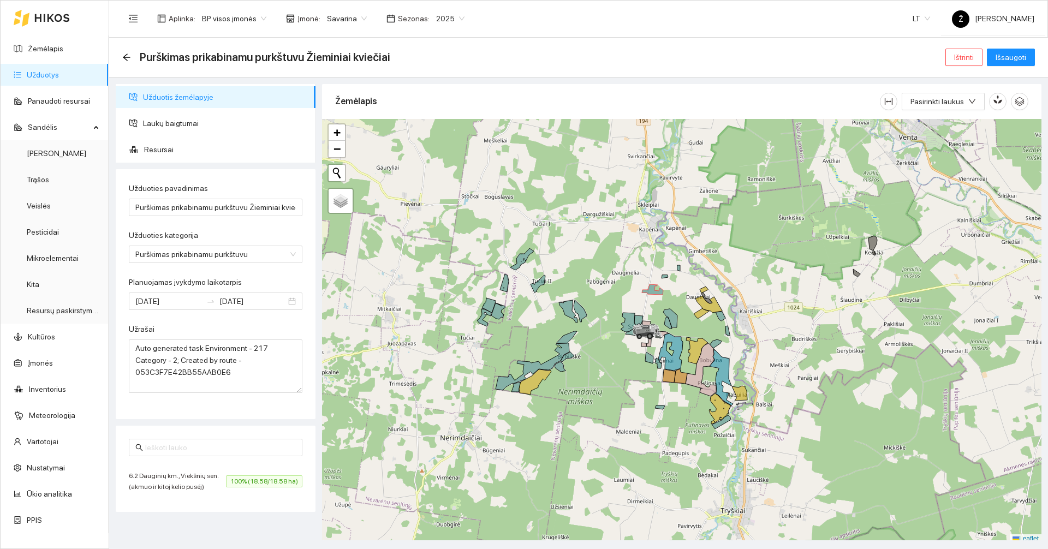
click at [365, 10] on div "Savarina" at bounding box center [346, 18] width 53 height 17
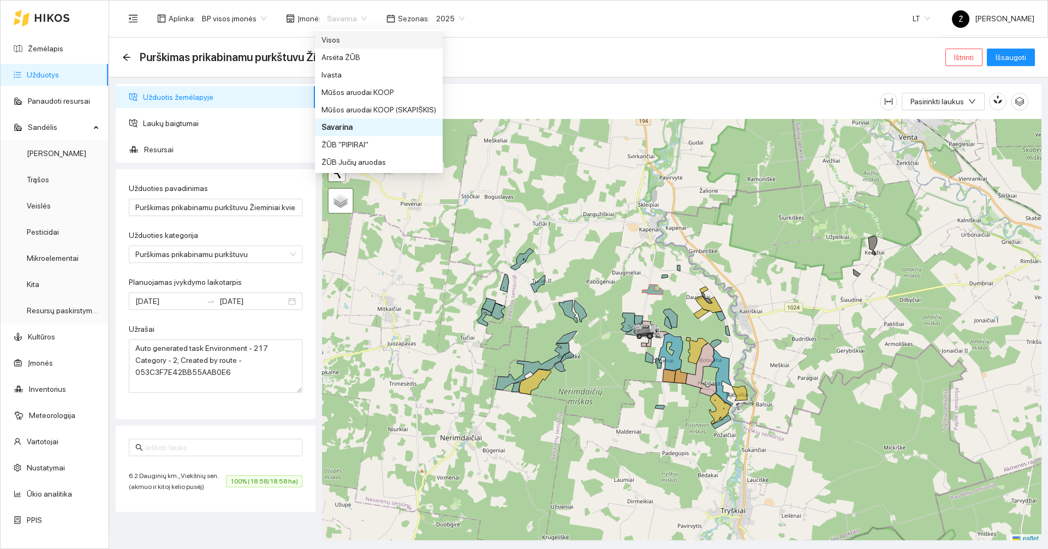
click at [350, 43] on div "Visos" at bounding box center [379, 40] width 115 height 12
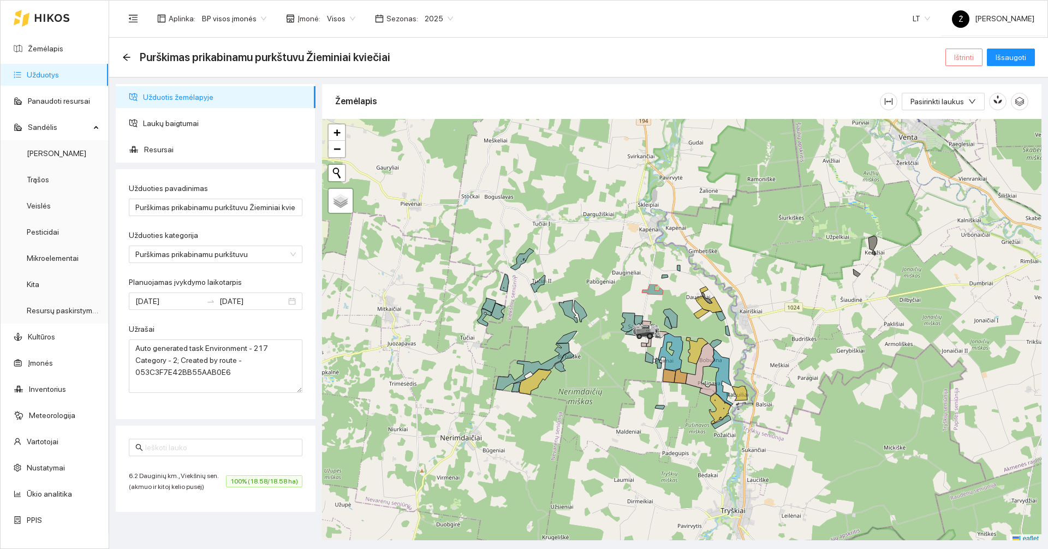
click at [972, 58] on span "Ištrinti" at bounding box center [964, 57] width 20 height 12
click at [972, 112] on button "Taip" at bounding box center [967, 110] width 23 height 13
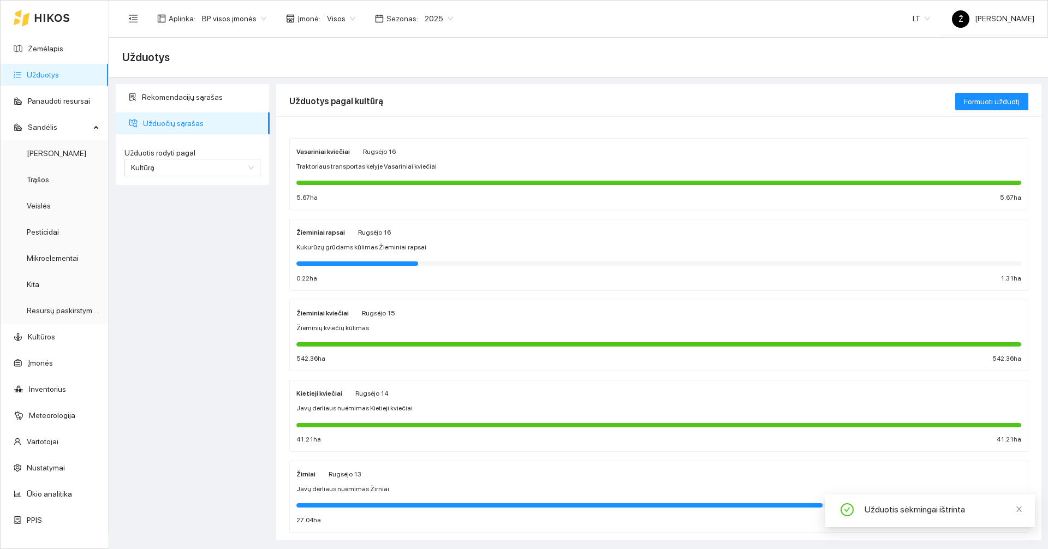
click at [344, 16] on span "Visos" at bounding box center [341, 18] width 28 height 16
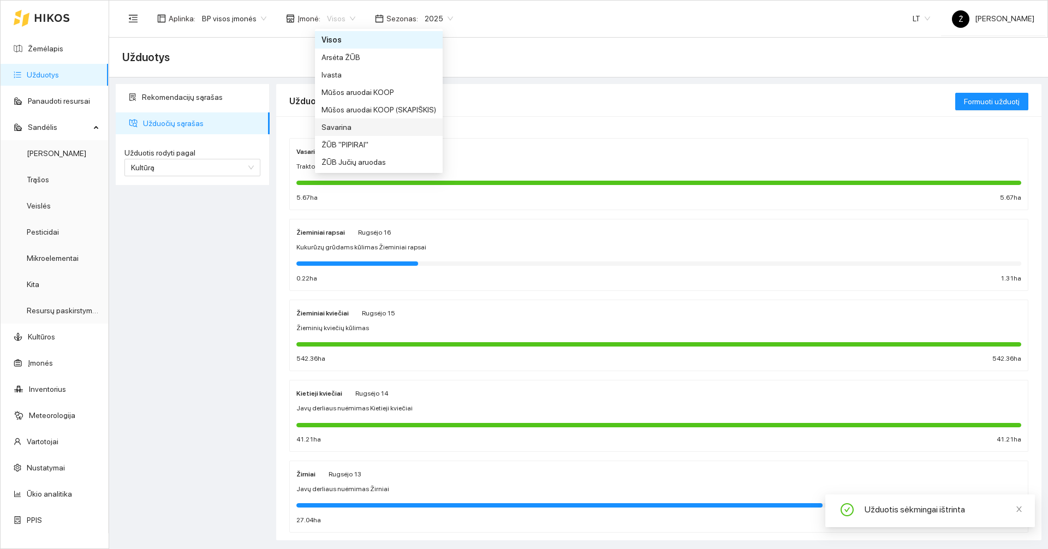
click at [341, 124] on div "Savarina" at bounding box center [379, 127] width 115 height 12
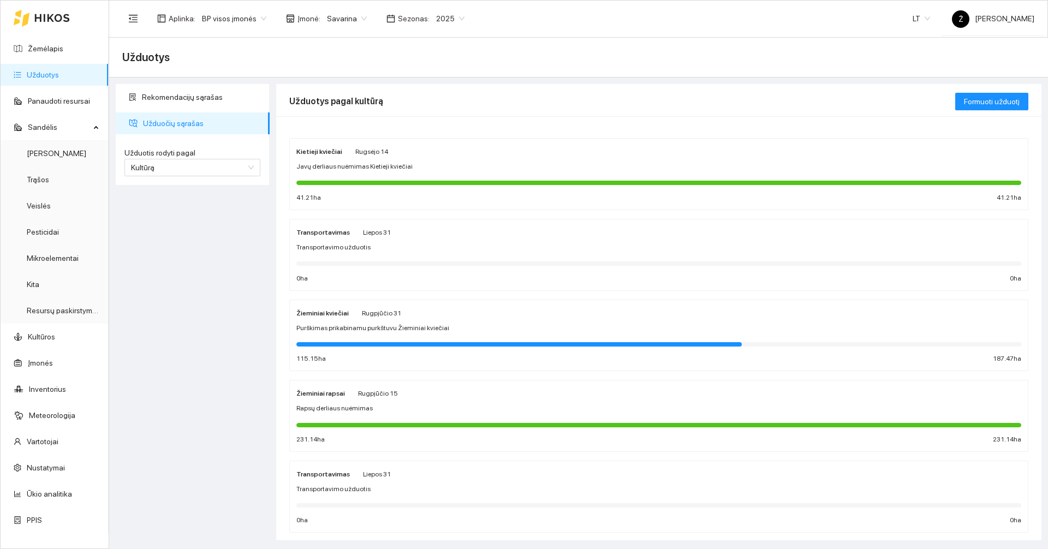
click at [388, 340] on div at bounding box center [658, 343] width 725 height 12
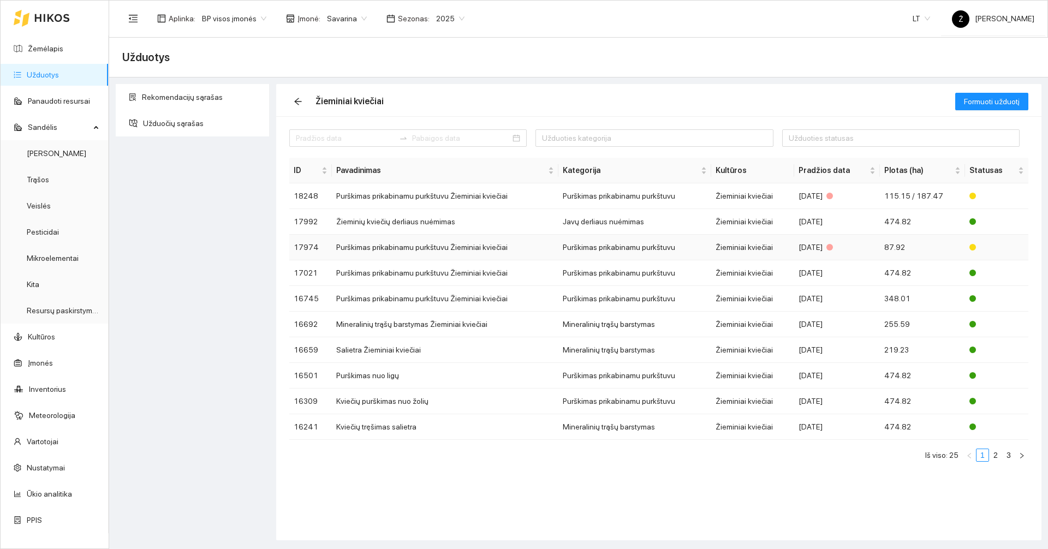
click at [368, 252] on td "Purškimas prikabinamu purkštuvu Žieminiai kviečiai" at bounding box center [445, 248] width 227 height 26
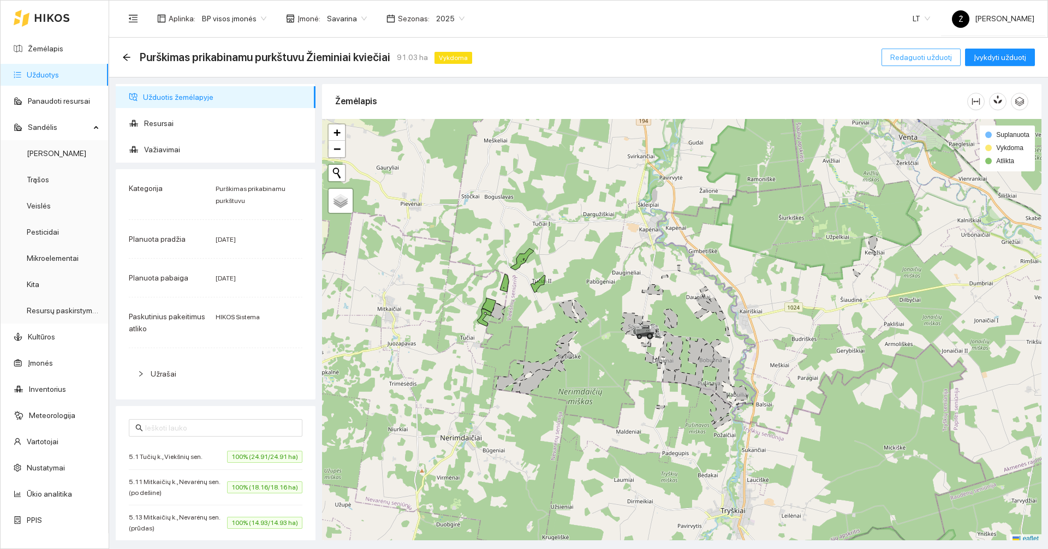
click at [895, 57] on button "Redaguoti užduotį" at bounding box center [921, 57] width 79 height 17
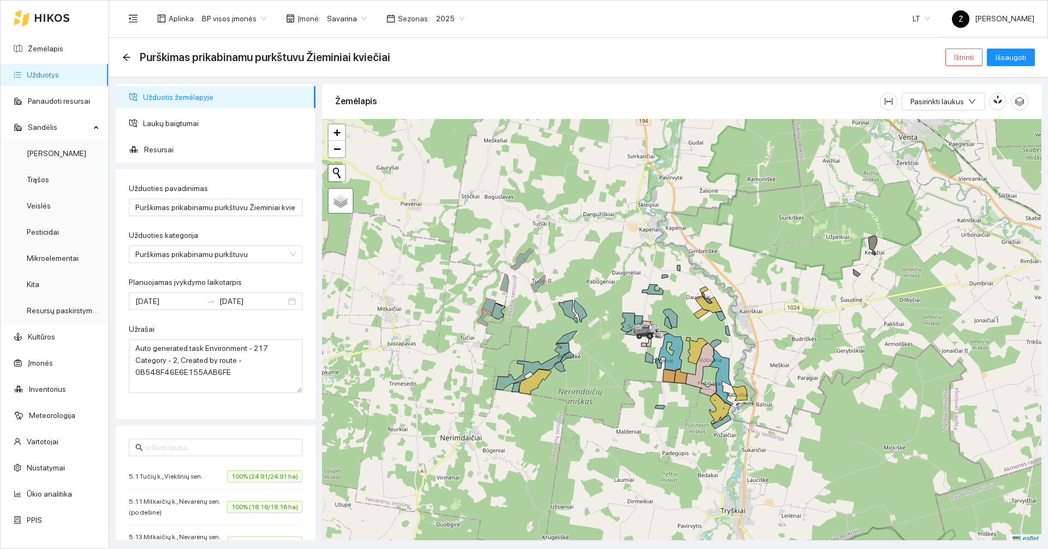
click at [359, 21] on span "Savarina" at bounding box center [347, 18] width 40 height 16
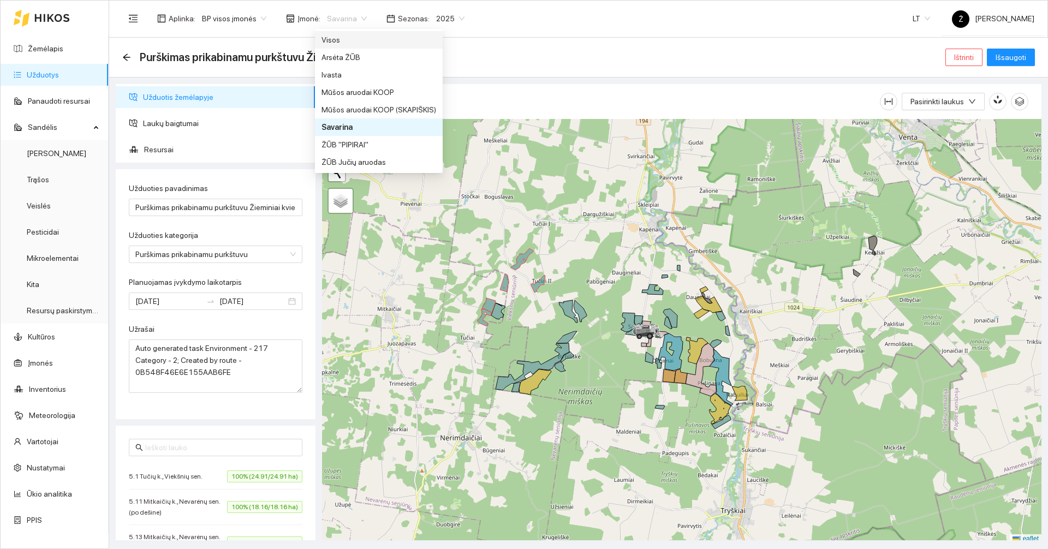
click at [353, 35] on div "Visos" at bounding box center [379, 40] width 115 height 12
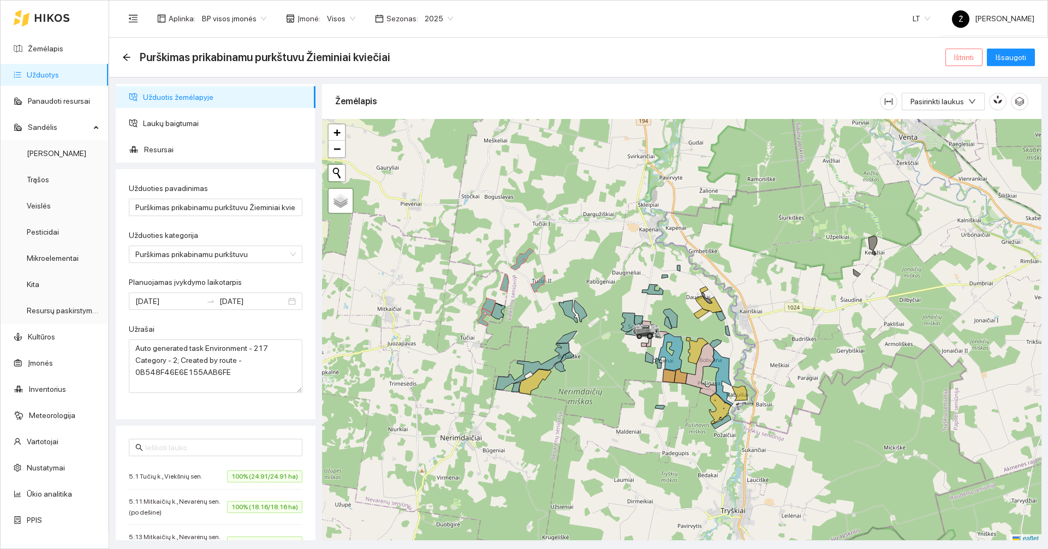
click at [950, 55] on button "Ištrinti" at bounding box center [963, 57] width 37 height 17
click at [962, 108] on span "Taip" at bounding box center [968, 110] width 14 height 12
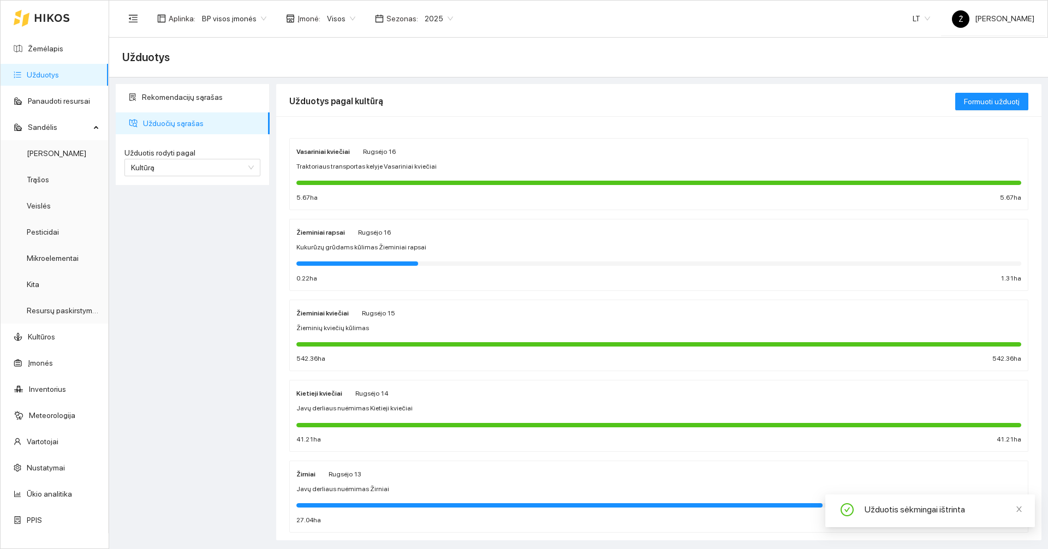
click at [327, 23] on span "Visos" at bounding box center [341, 18] width 28 height 16
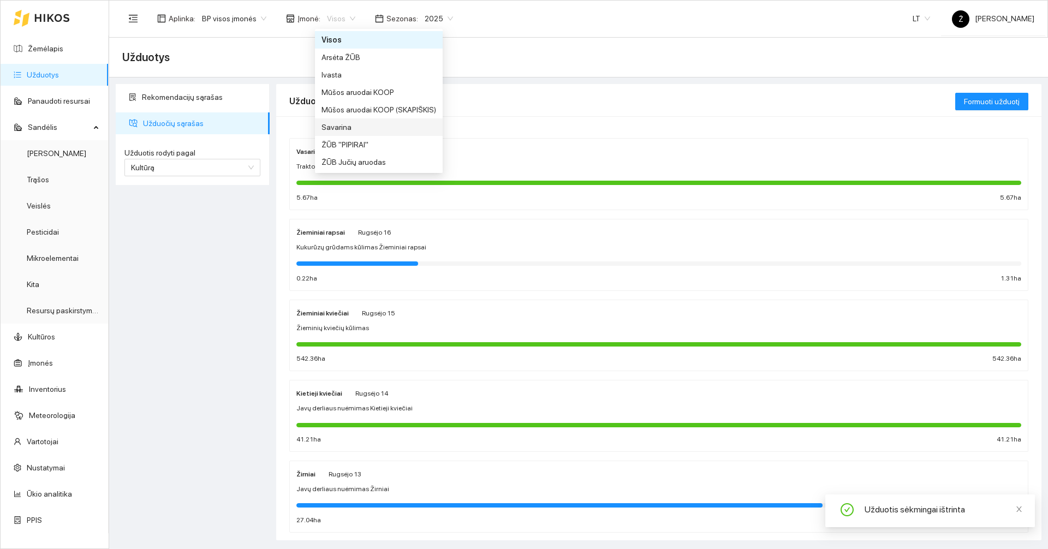
click at [346, 120] on div "Savarina" at bounding box center [379, 126] width 128 height 17
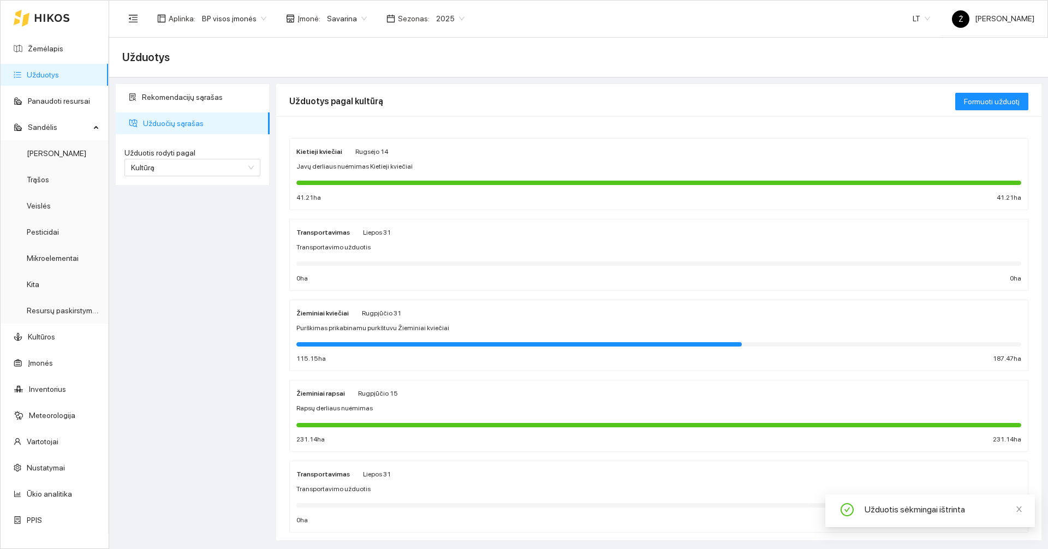
click at [389, 323] on span "Purškimas prikabinamu purkštuvu Žieminiai kviečiai" at bounding box center [372, 328] width 153 height 10
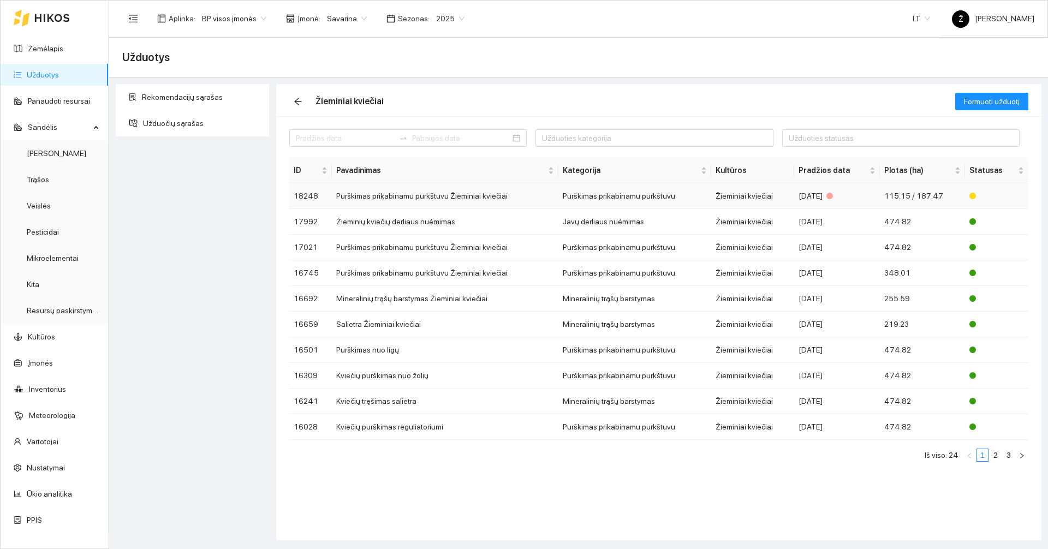
click at [479, 199] on td "Purškimas prikabinamu purkštuvu Žieminiai kviečiai" at bounding box center [445, 196] width 227 height 26
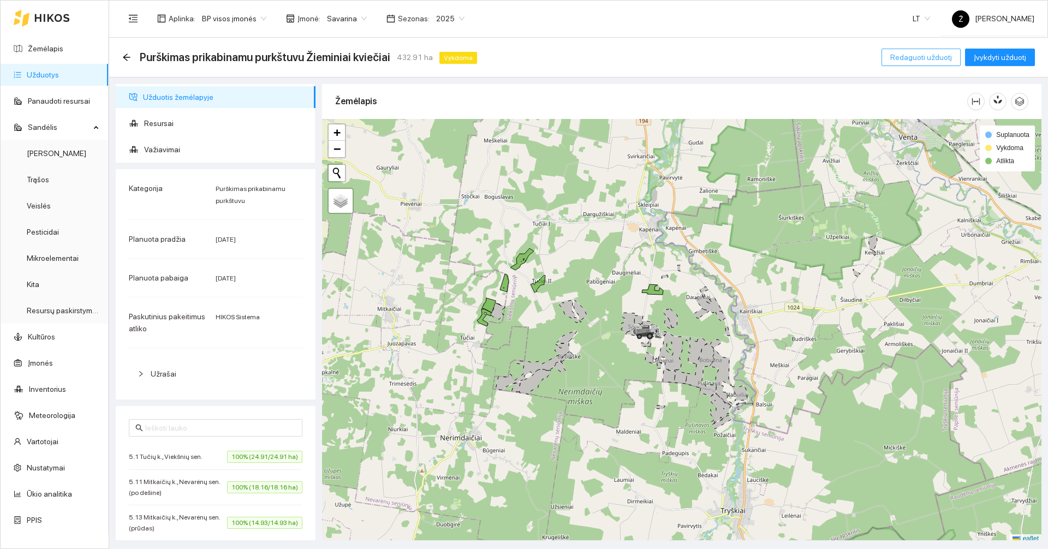
click at [913, 55] on span "Redaguoti užduotį" at bounding box center [921, 57] width 62 height 12
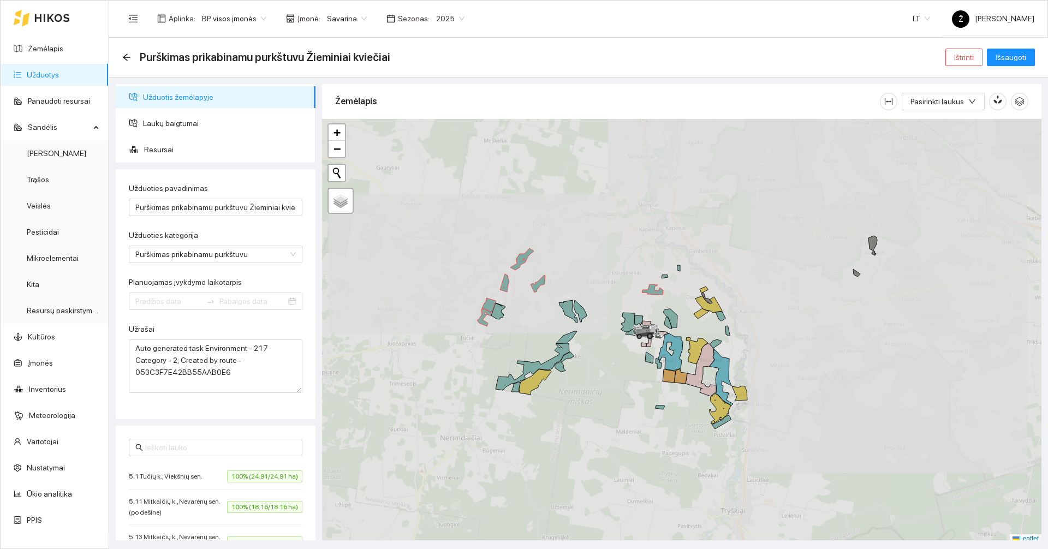
type input "[DATE]"
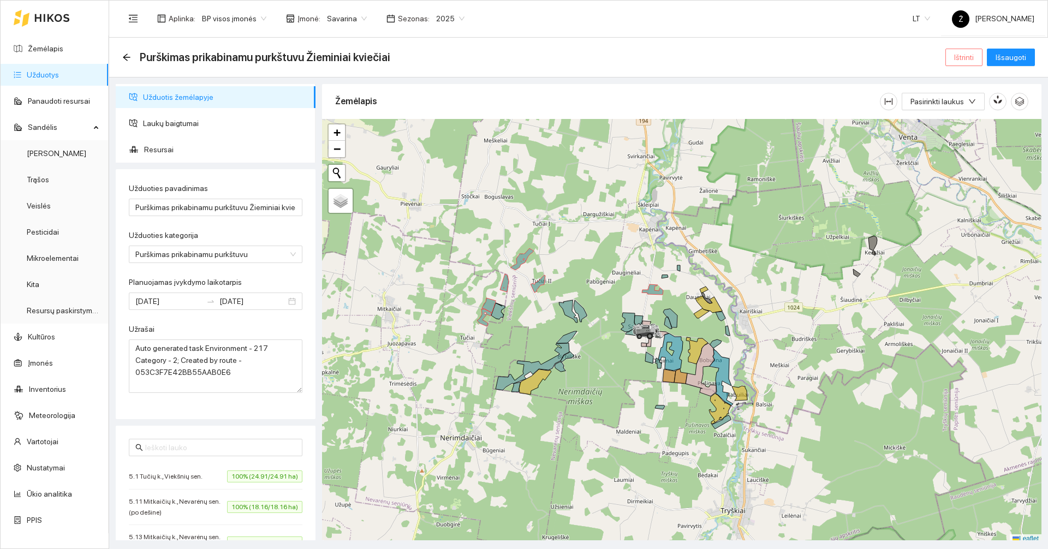
click at [953, 55] on button "Ištrinti" at bounding box center [963, 57] width 37 height 17
click at [967, 108] on span "Taip" at bounding box center [968, 110] width 14 height 12
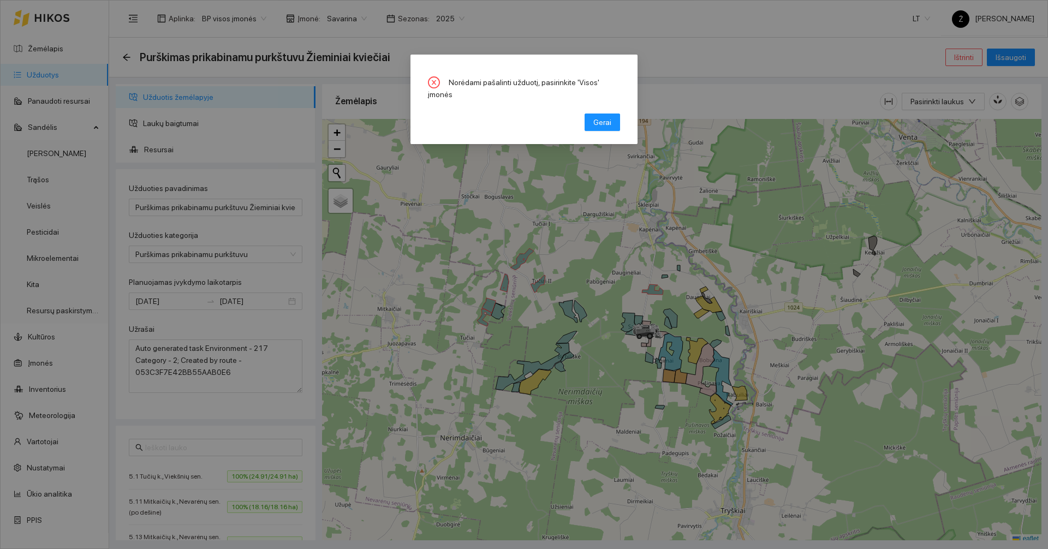
drag, startPoint x: 617, startPoint y: 106, endPoint x: 504, endPoint y: 117, distance: 113.5
click at [617, 114] on button "Gerai" at bounding box center [602, 122] width 35 height 17
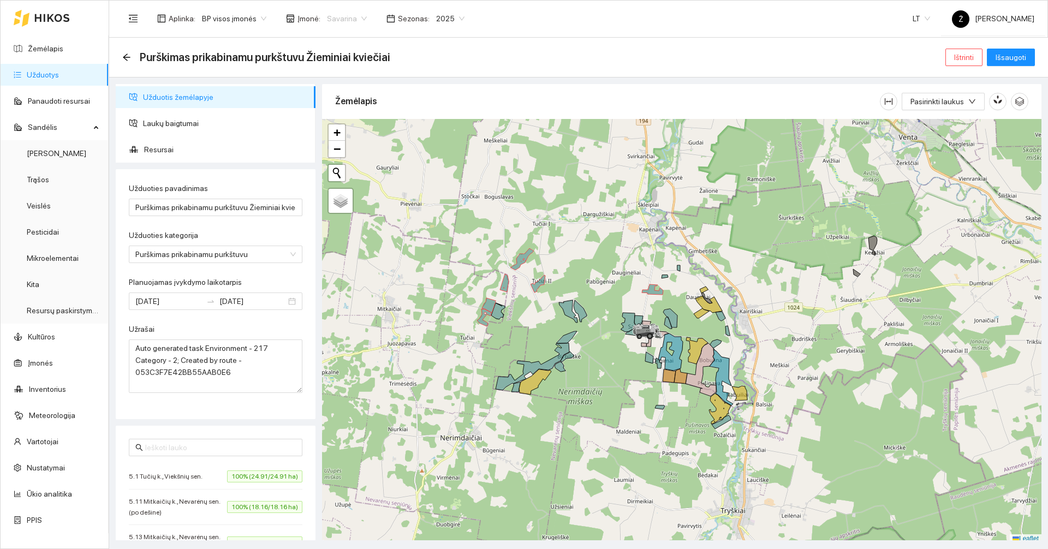
click at [333, 24] on span "Savarina" at bounding box center [347, 18] width 40 height 16
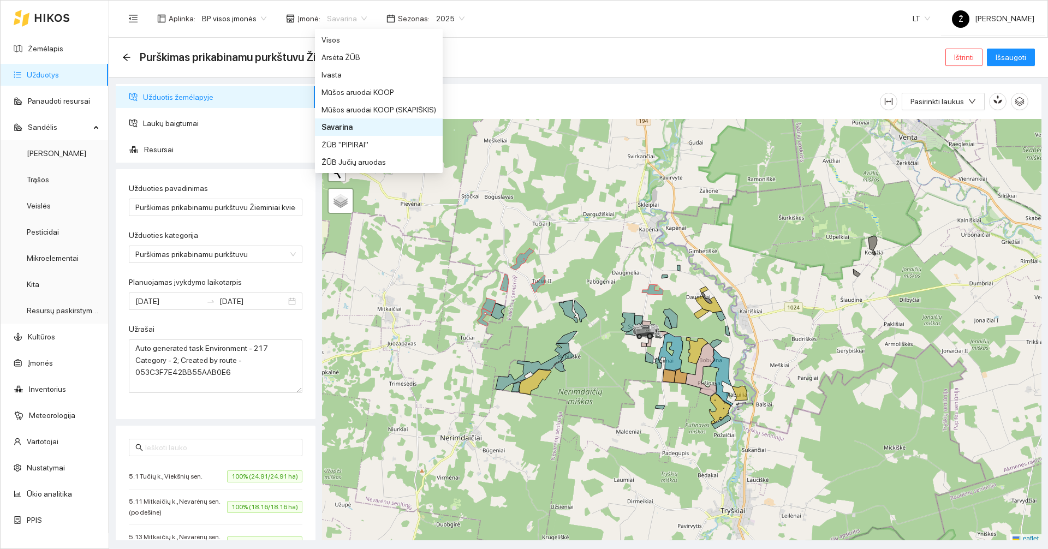
click at [343, 124] on div "Savarina" at bounding box center [379, 127] width 115 height 12
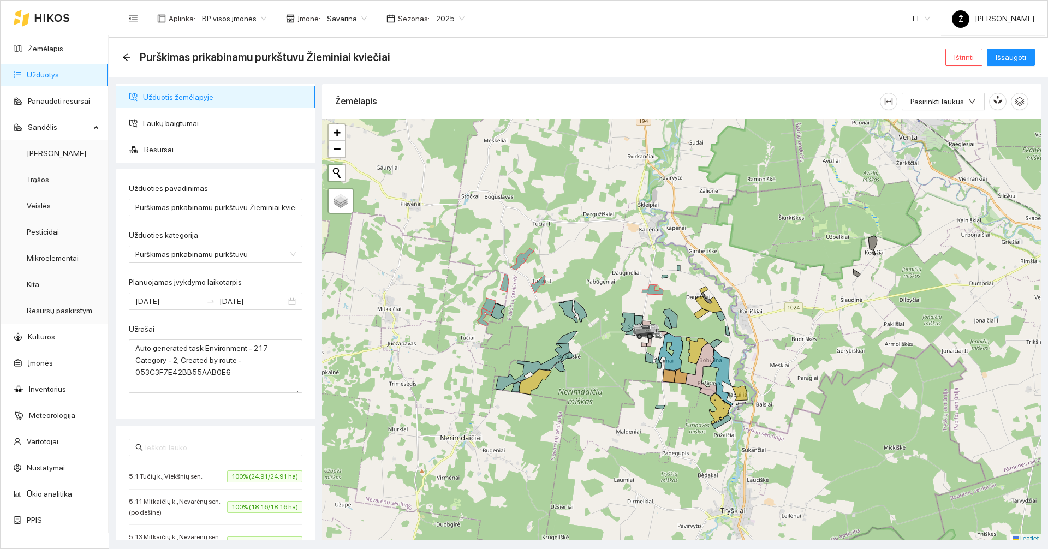
click at [342, 22] on span "Savarina" at bounding box center [347, 18] width 40 height 16
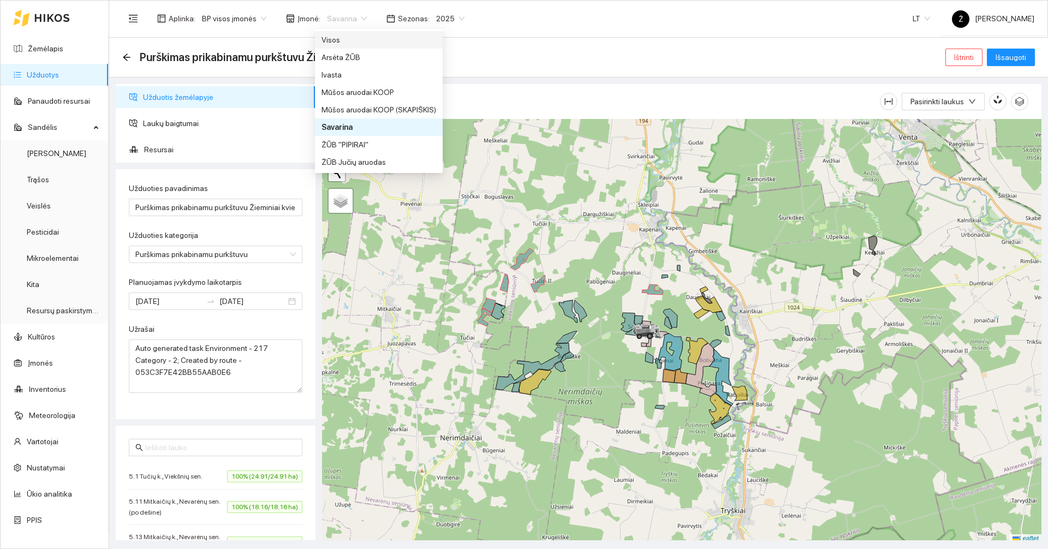
click at [337, 43] on div "Visos" at bounding box center [379, 40] width 115 height 12
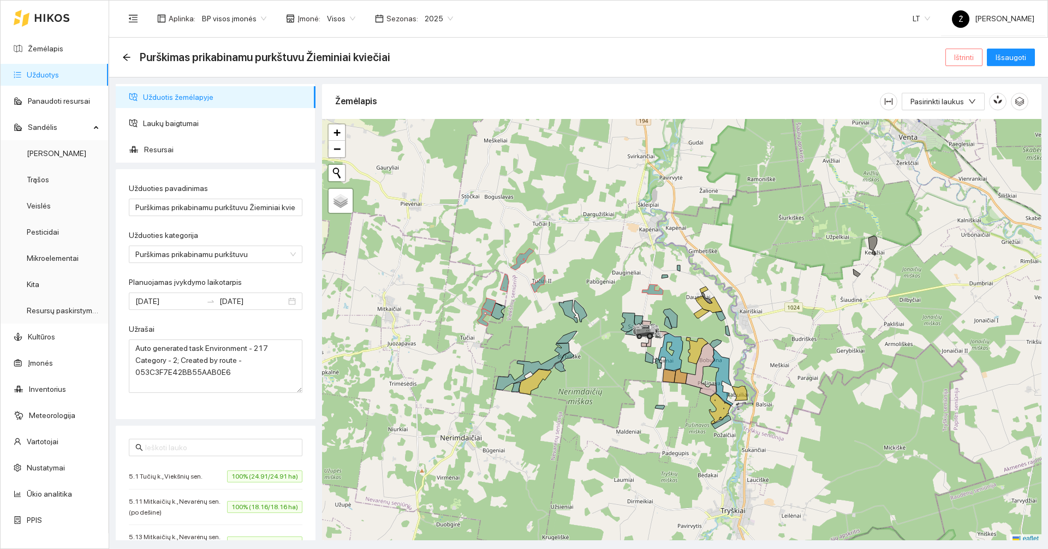
click at [957, 52] on span "Ištrinti" at bounding box center [964, 57] width 20 height 12
click at [966, 111] on span "Taip" at bounding box center [968, 110] width 14 height 12
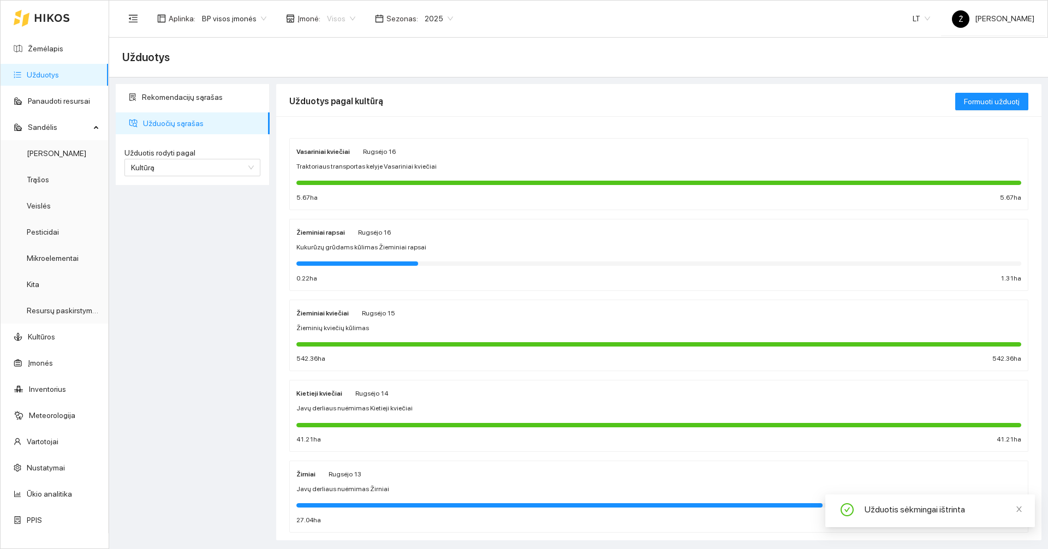
click at [343, 22] on span "Visos" at bounding box center [341, 18] width 28 height 16
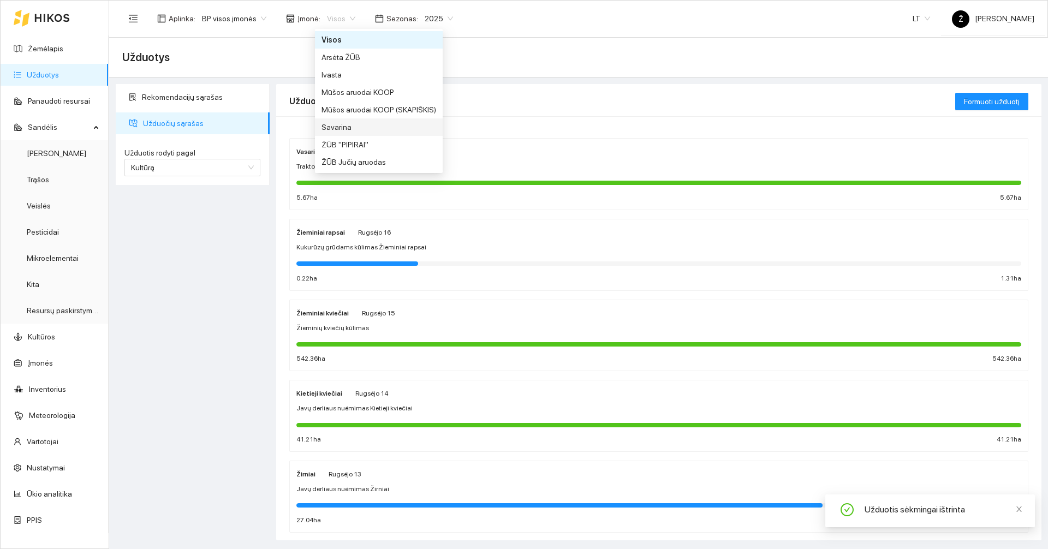
click at [340, 130] on div "Savarina" at bounding box center [379, 127] width 115 height 12
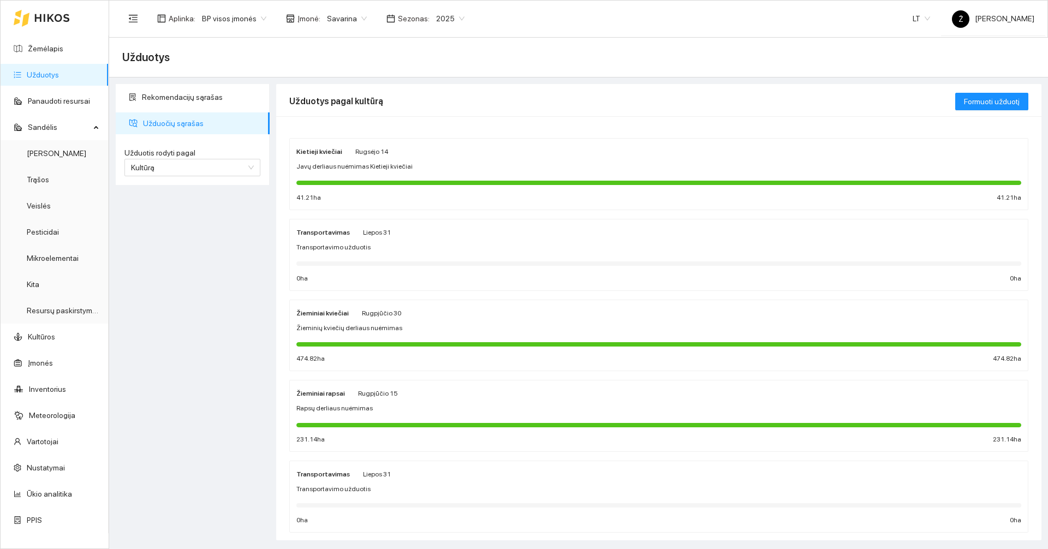
click at [382, 395] on span "Rugpjūčio 15" at bounding box center [378, 394] width 40 height 8
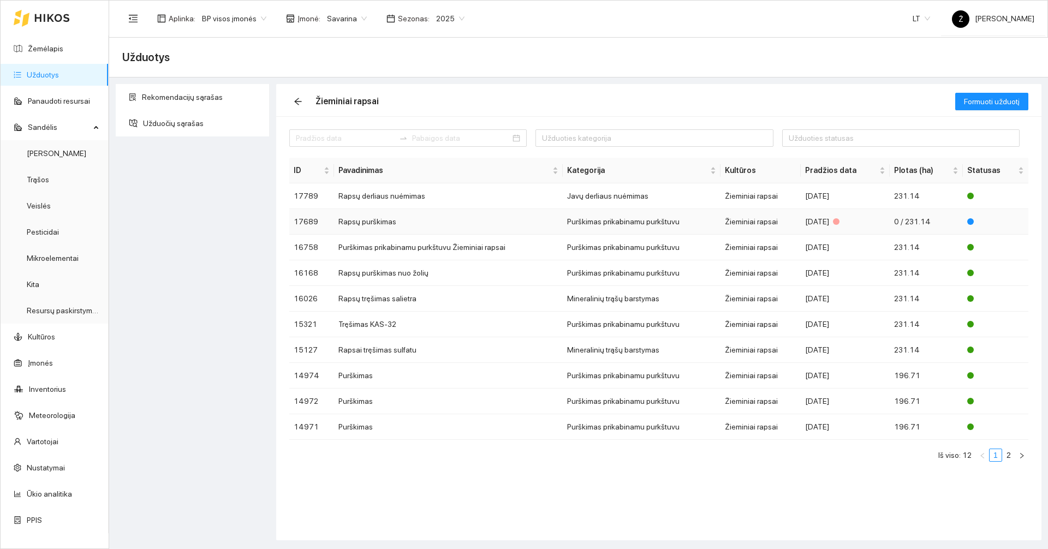
click at [382, 220] on td "Rapsų purškimas" at bounding box center [448, 222] width 229 height 26
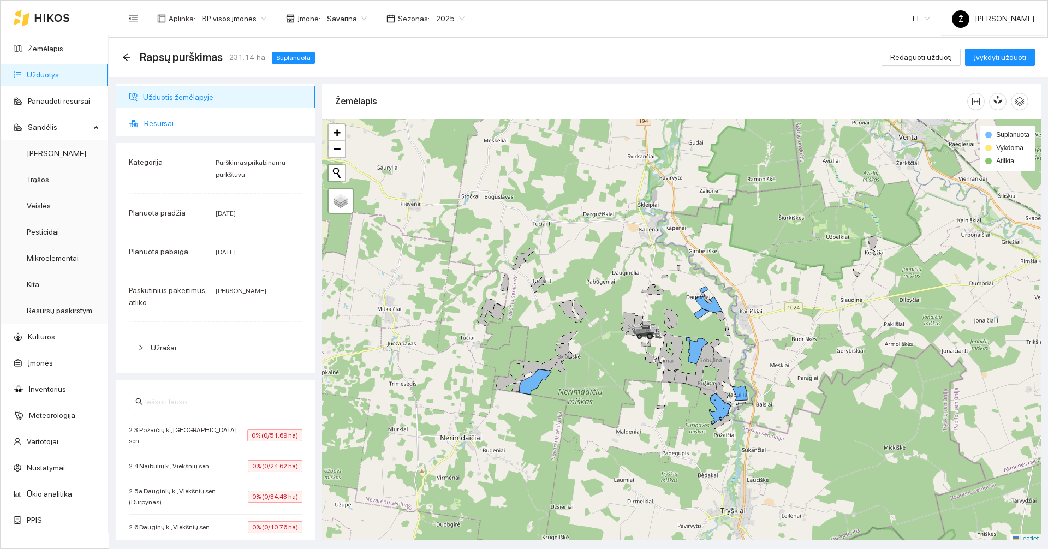
click at [161, 125] on span "Resursai" at bounding box center [225, 123] width 163 height 22
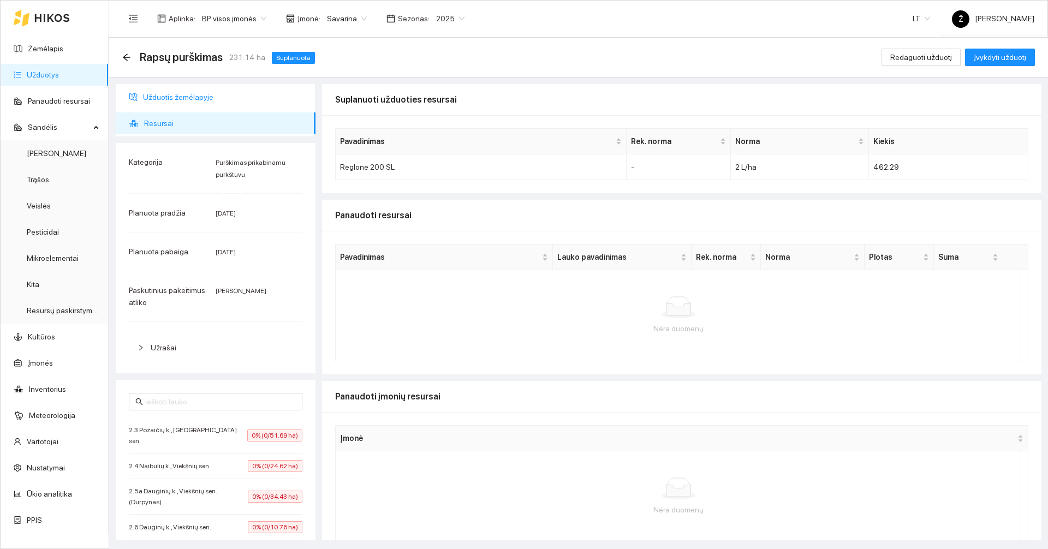
click at [157, 98] on span "Užduotis žemėlapyje" at bounding box center [225, 97] width 164 height 22
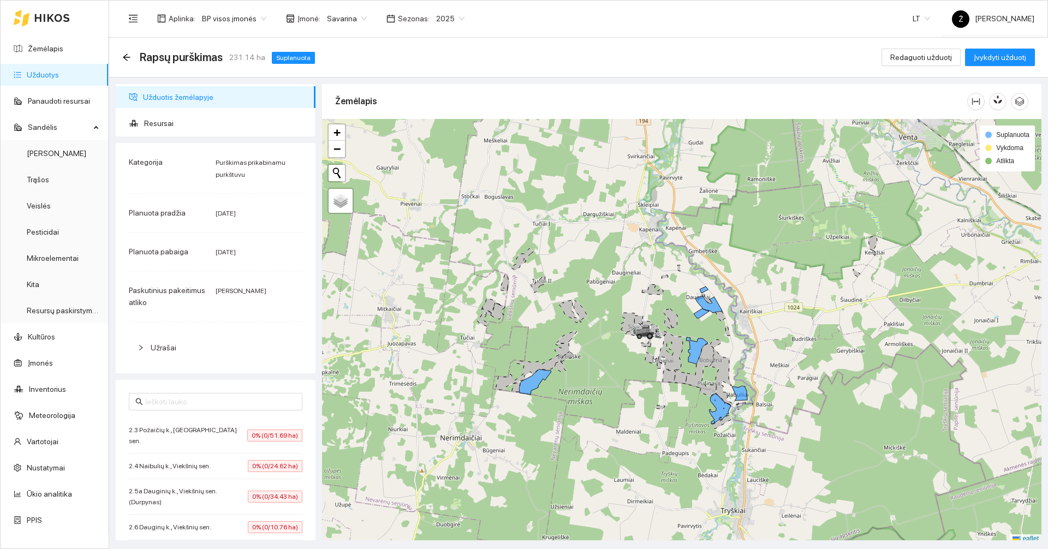
click at [132, 55] on div "Rapsų purškimas 231.14 ha Suplanuota" at bounding box center [220, 57] width 197 height 17
click at [129, 55] on icon "arrow-left" at bounding box center [126, 57] width 9 height 9
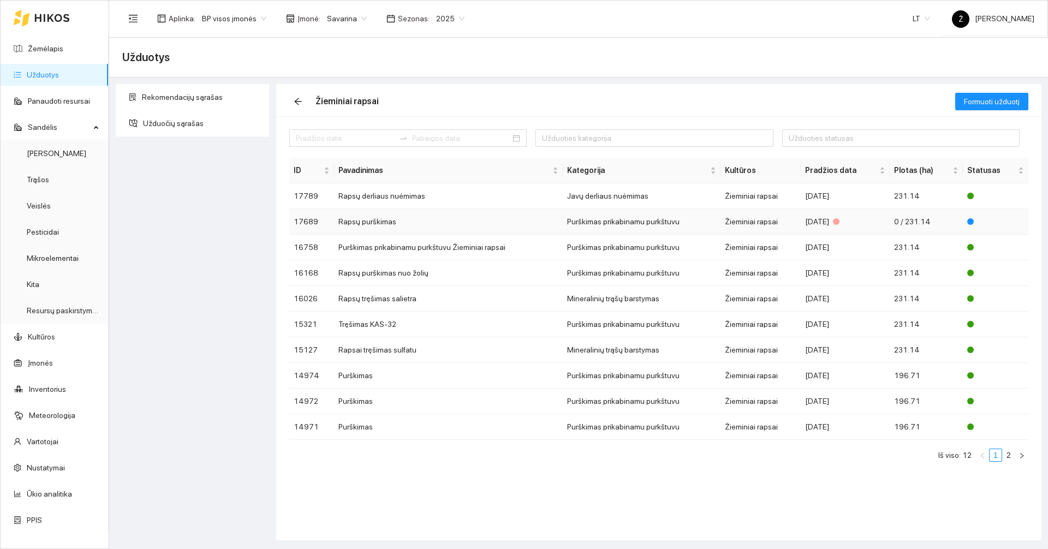
click at [617, 226] on td "Purškimas prikabinamu purkštuvu" at bounding box center [642, 222] width 158 height 26
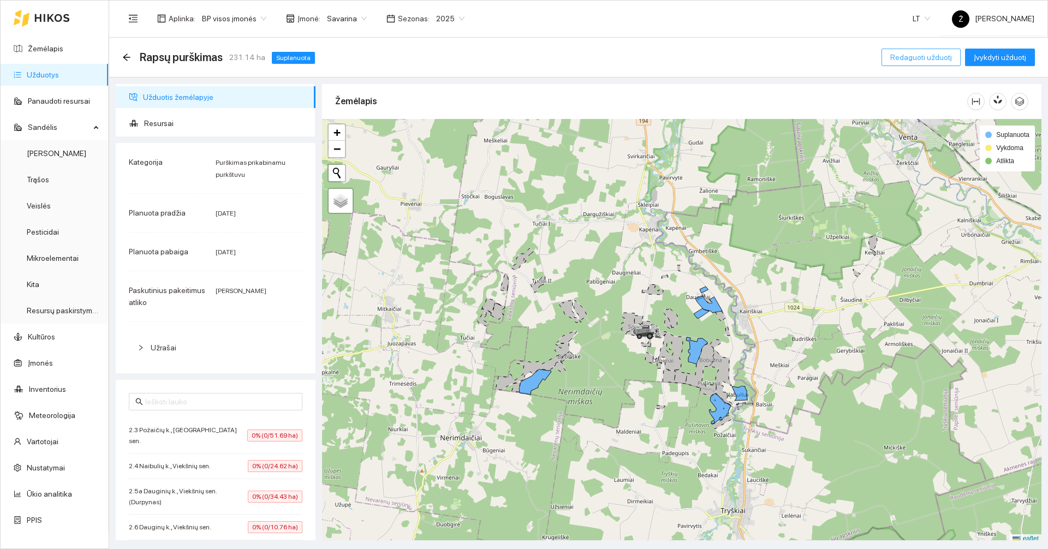
click at [896, 57] on button "Redaguoti užduotį" at bounding box center [921, 57] width 79 height 17
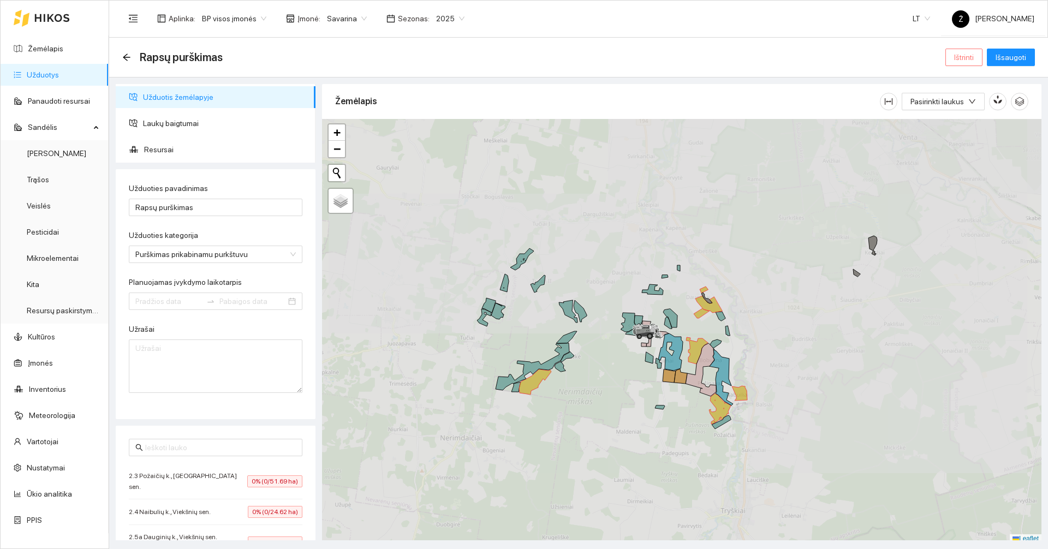
type input "2025-07-25"
type input "2025-07-31"
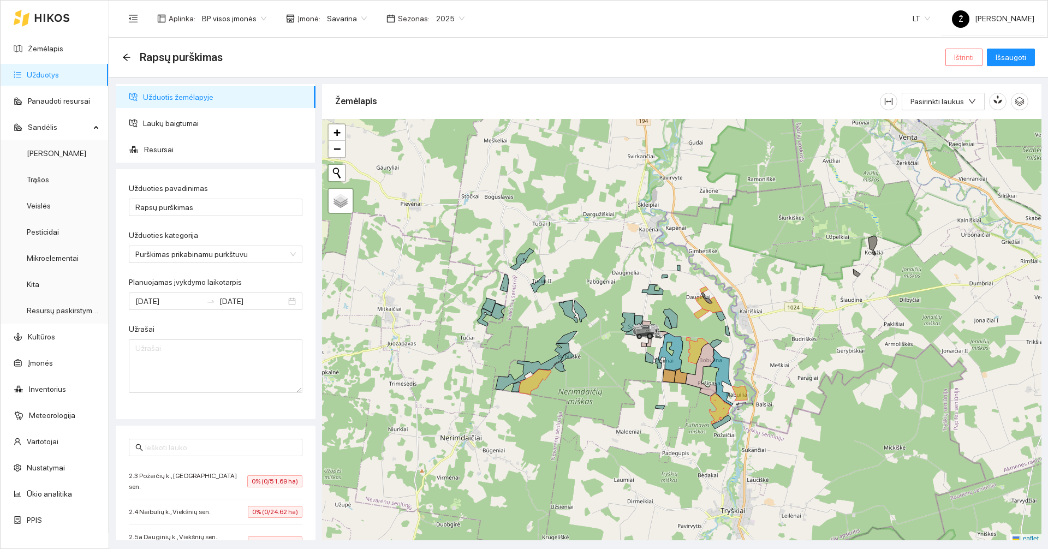
click at [953, 61] on button "Ištrinti" at bounding box center [963, 57] width 37 height 17
click at [962, 112] on span "Taip" at bounding box center [968, 110] width 14 height 12
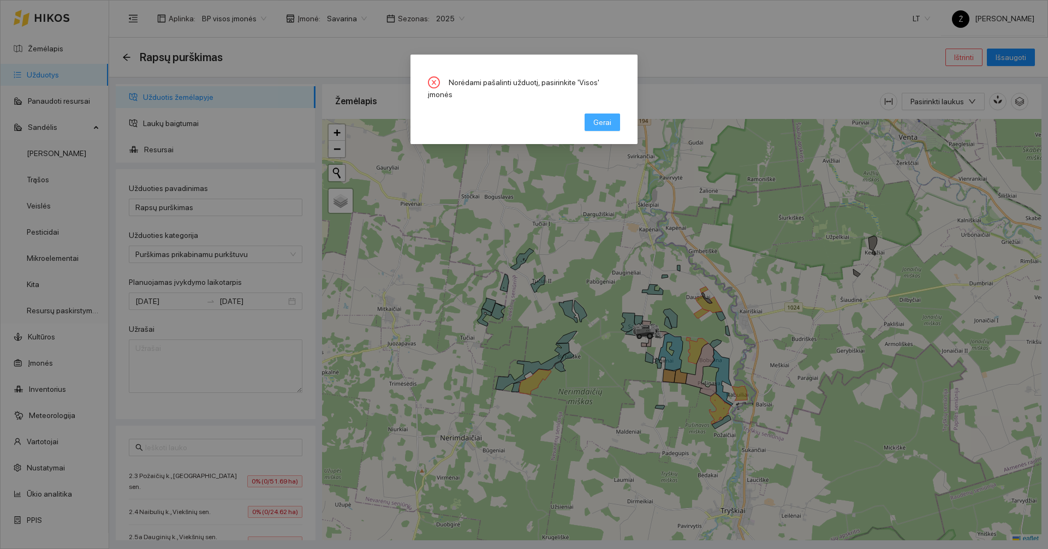
click at [608, 116] on span "Gerai" at bounding box center [602, 122] width 18 height 12
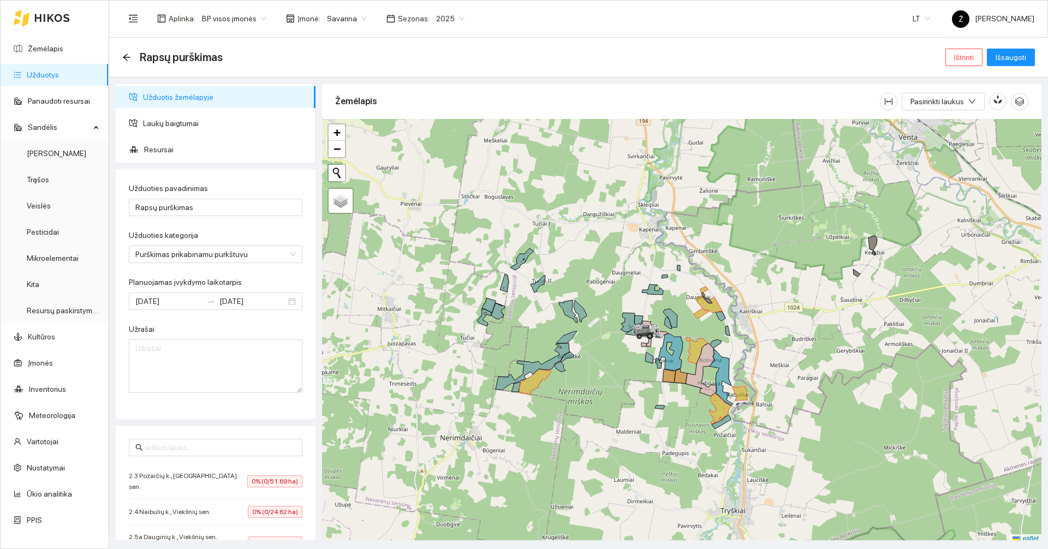
click at [343, 28] on div "Aplinka : BP visos įmonės Įmonė : Savarina Sezonas : 2025" at bounding box center [296, 19] width 349 height 22
click at [343, 22] on span "Savarina" at bounding box center [347, 18] width 40 height 16
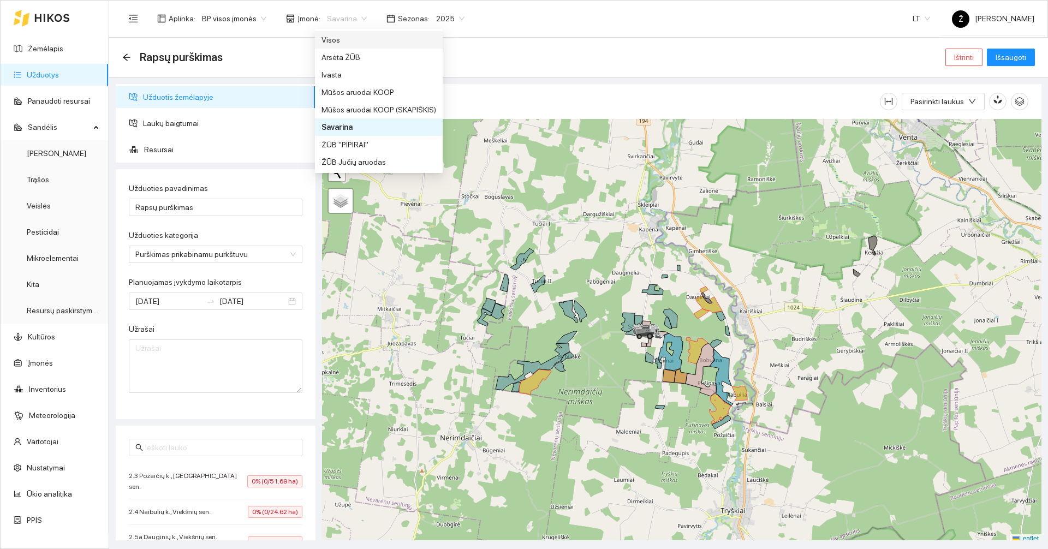
click at [336, 41] on div "Visos" at bounding box center [379, 40] width 115 height 12
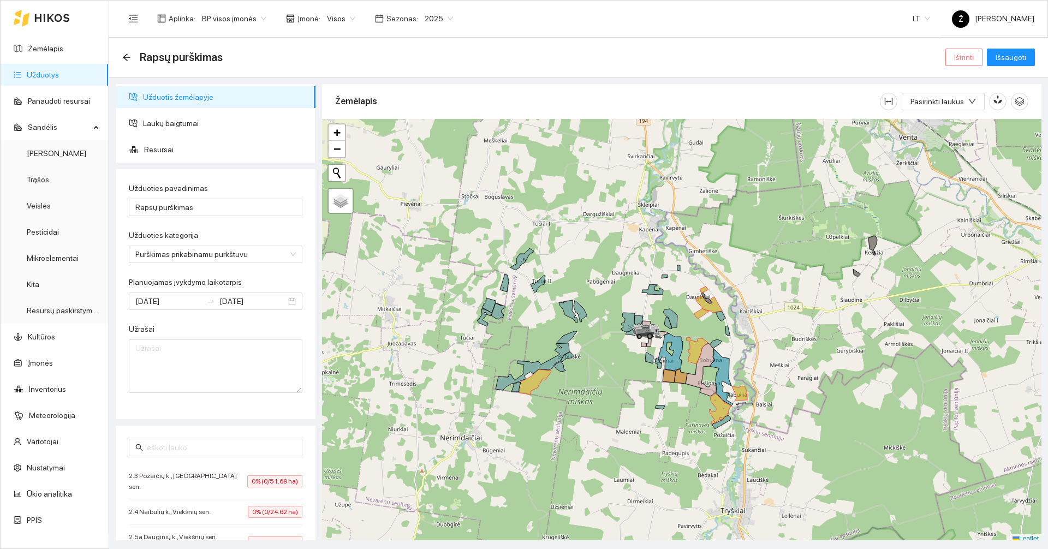
click at [965, 58] on span "Ištrinti" at bounding box center [964, 57] width 20 height 12
click at [967, 115] on span "Taip" at bounding box center [968, 110] width 14 height 12
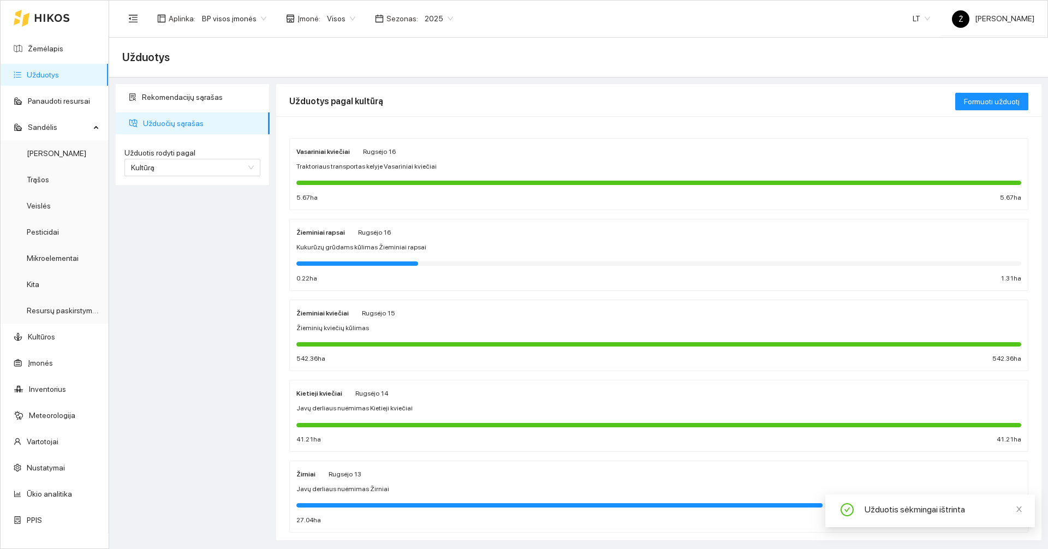
click at [345, 29] on div "Aplinka : BP visos įmonės Įmonė : Visos Sezonas : 2025" at bounding box center [290, 19] width 337 height 22
click at [343, 22] on span "Visos" at bounding box center [341, 18] width 28 height 16
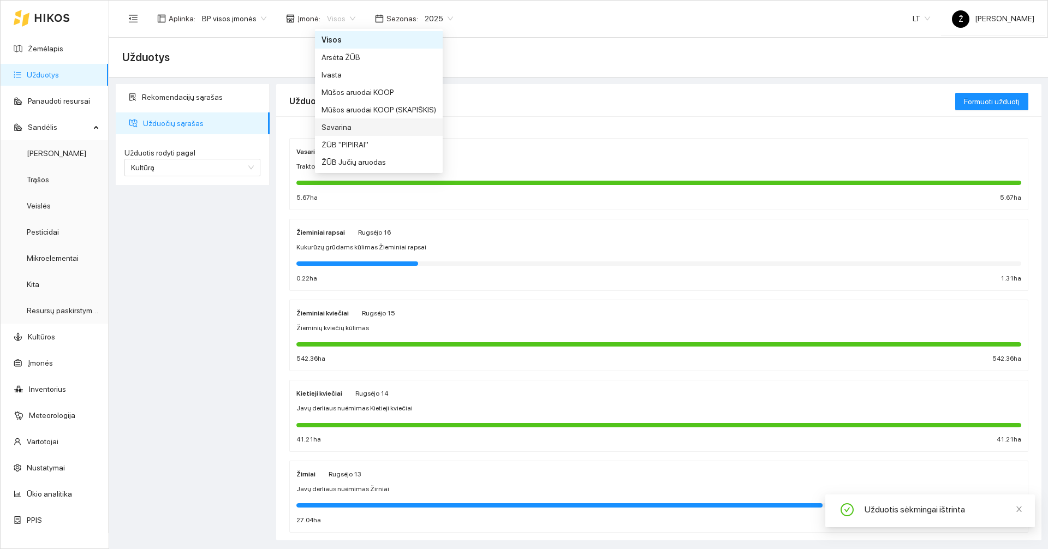
click at [342, 126] on div "Savarina" at bounding box center [379, 127] width 115 height 12
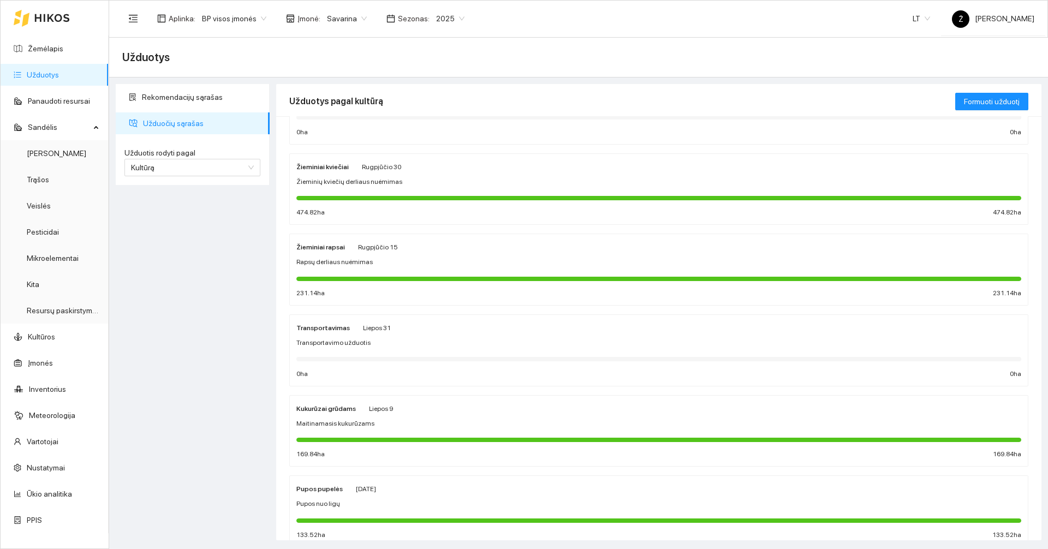
scroll to position [164, 0]
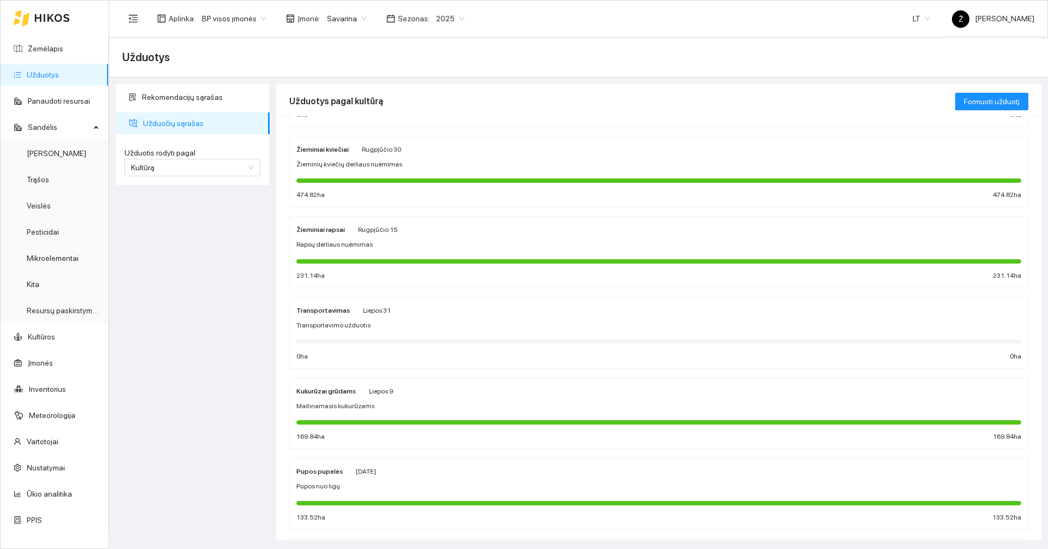
click at [374, 391] on span "Liepos 9" at bounding box center [381, 392] width 24 height 8
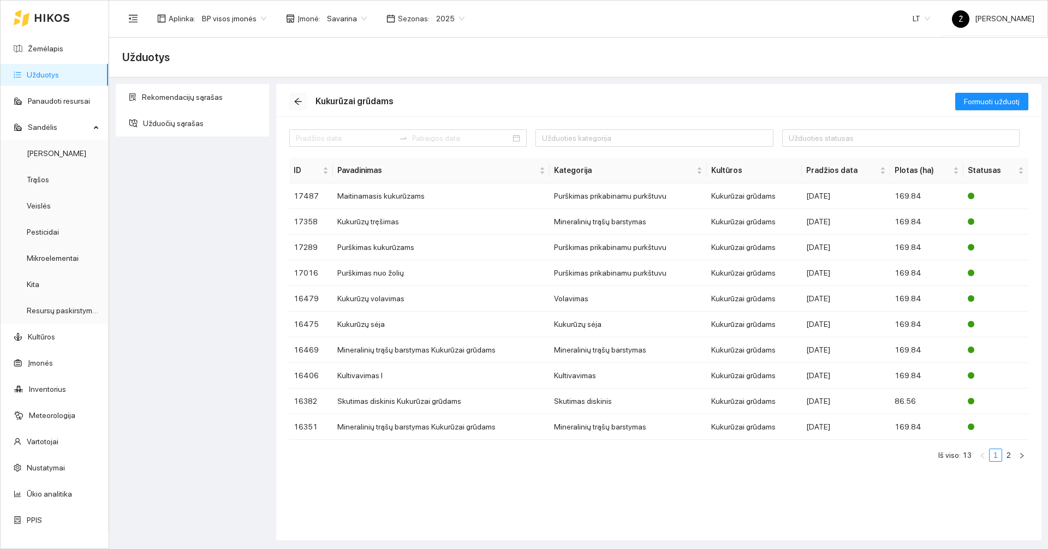
click at [295, 97] on icon "arrow-left" at bounding box center [298, 101] width 9 height 9
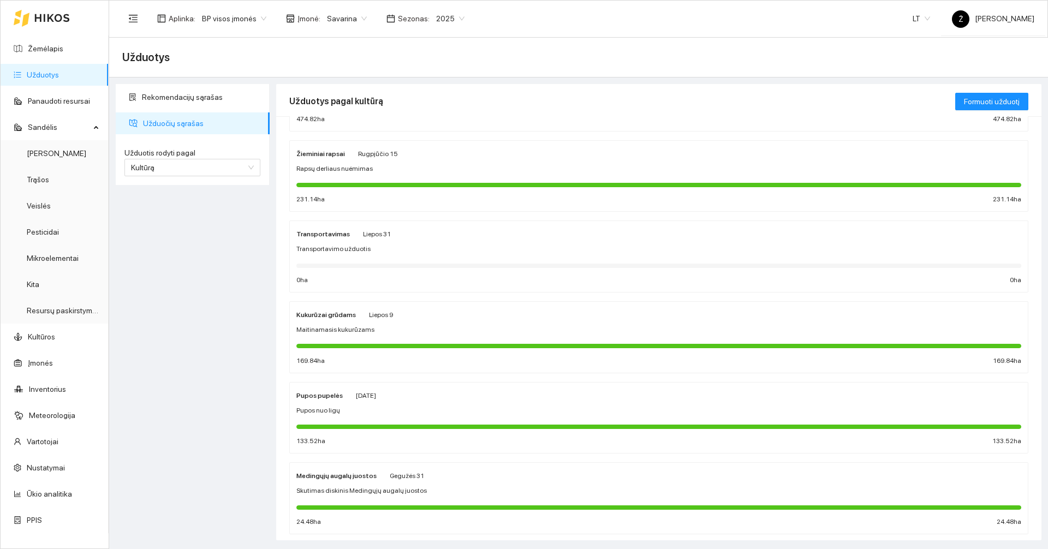
scroll to position [164, 0]
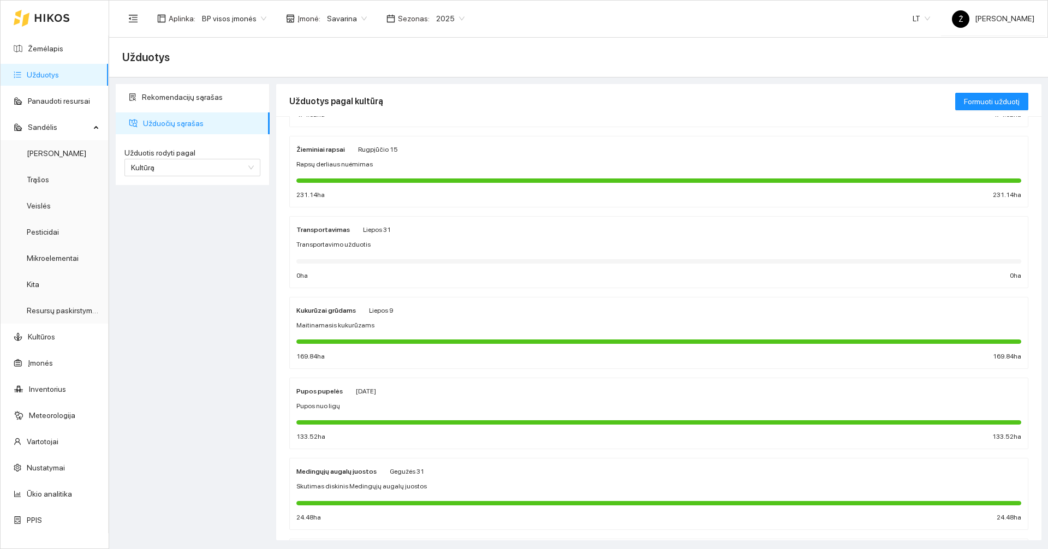
click at [382, 412] on div "Pupos pupelės [DATE] Pupos nuo ligų 133.52 ha 133.52 ha" at bounding box center [658, 414] width 725 height 58
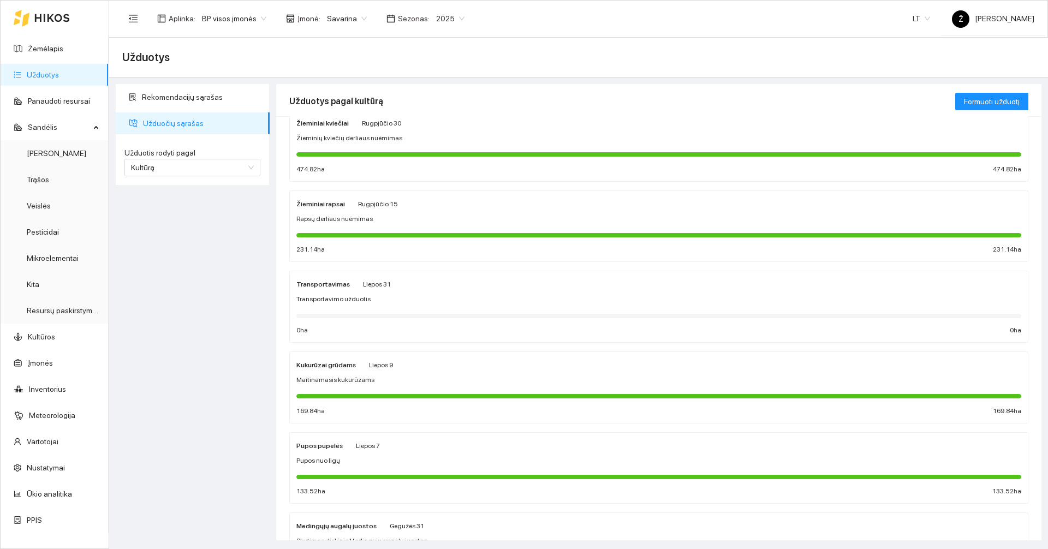
scroll to position [164, 0]
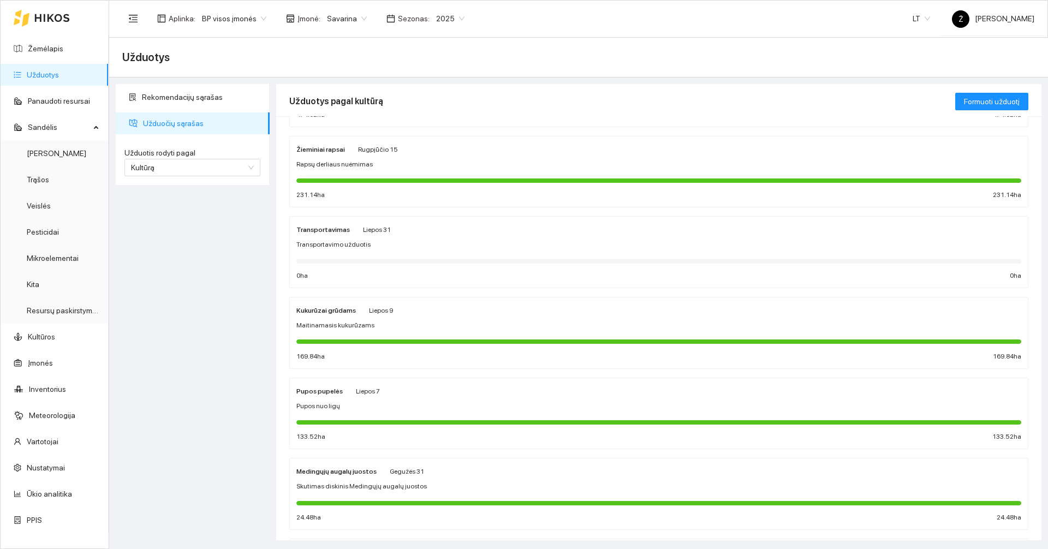
click at [370, 465] on div "Medingųjų augalų juostos" at bounding box center [336, 471] width 80 height 12
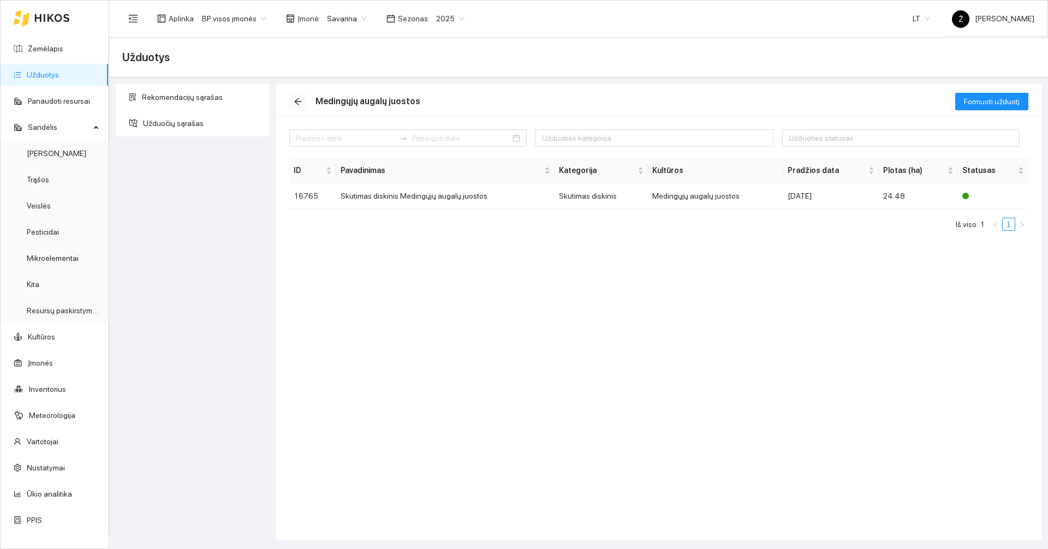
click at [297, 105] on icon "arrow-left" at bounding box center [298, 101] width 9 height 9
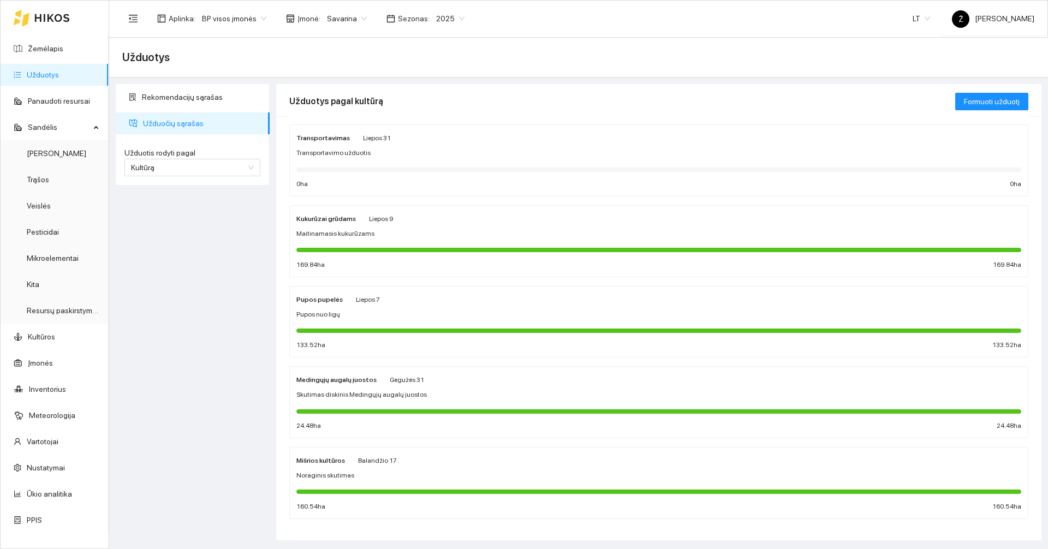
scroll to position [265, 0]
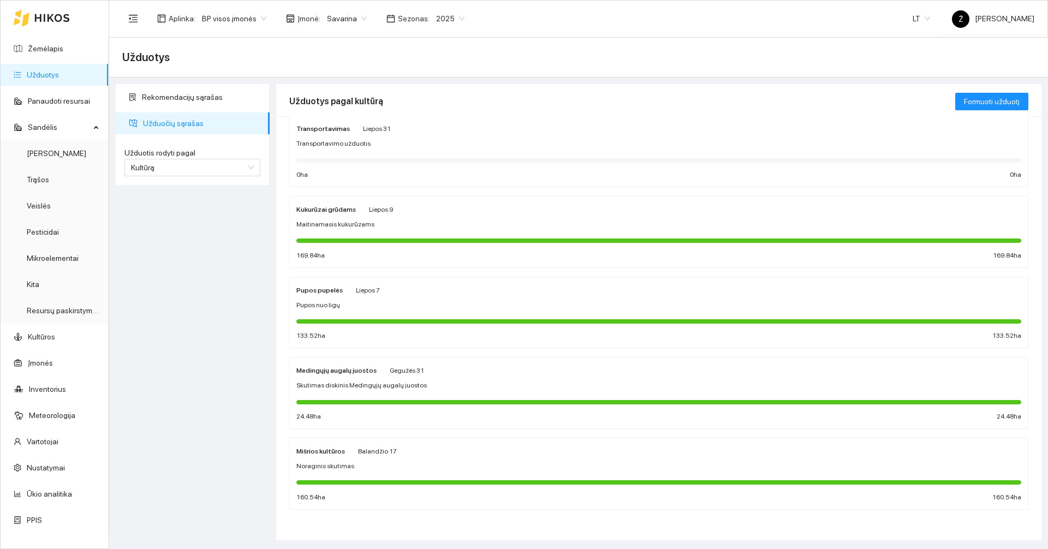
click at [359, 473] on div "Mišrios kultūros Balandžio 17 Noraginis skutimas 160.54 ha 160.54 ha" at bounding box center [658, 474] width 725 height 58
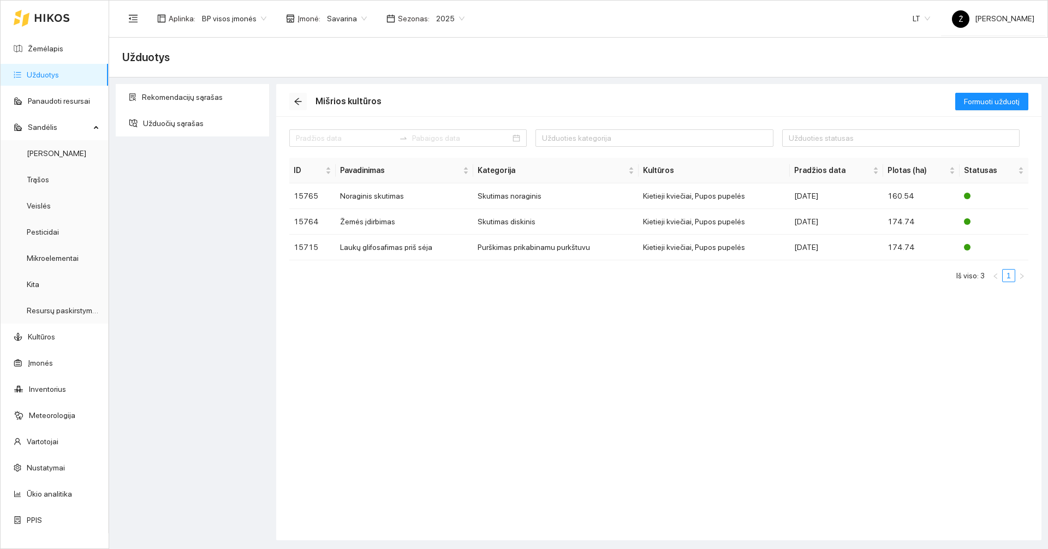
click at [293, 101] on span "arrow-left" at bounding box center [298, 101] width 16 height 9
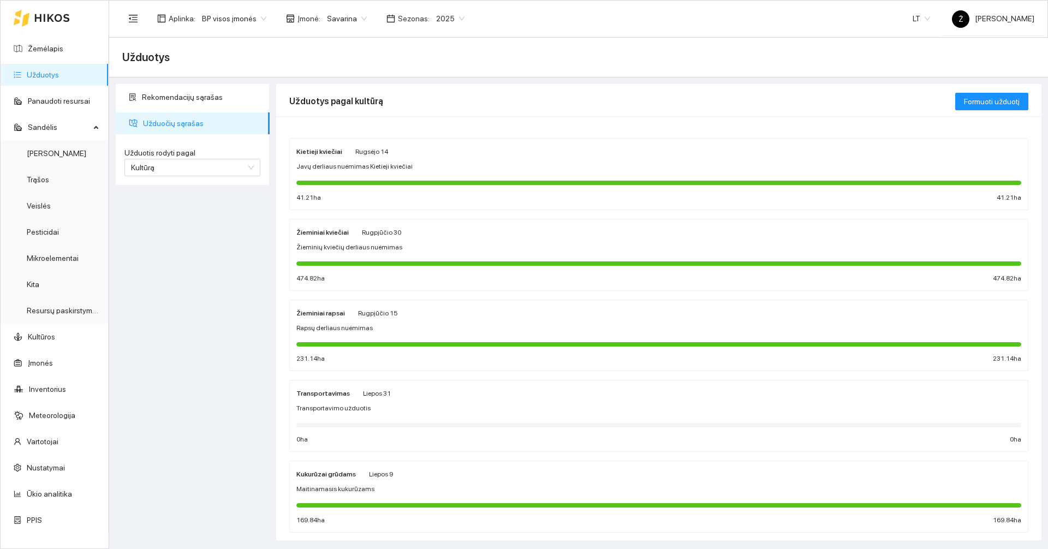
click at [436, 16] on span "2025" at bounding box center [450, 18] width 28 height 16
click at [436, 143] on div "2026" at bounding box center [440, 145] width 28 height 12
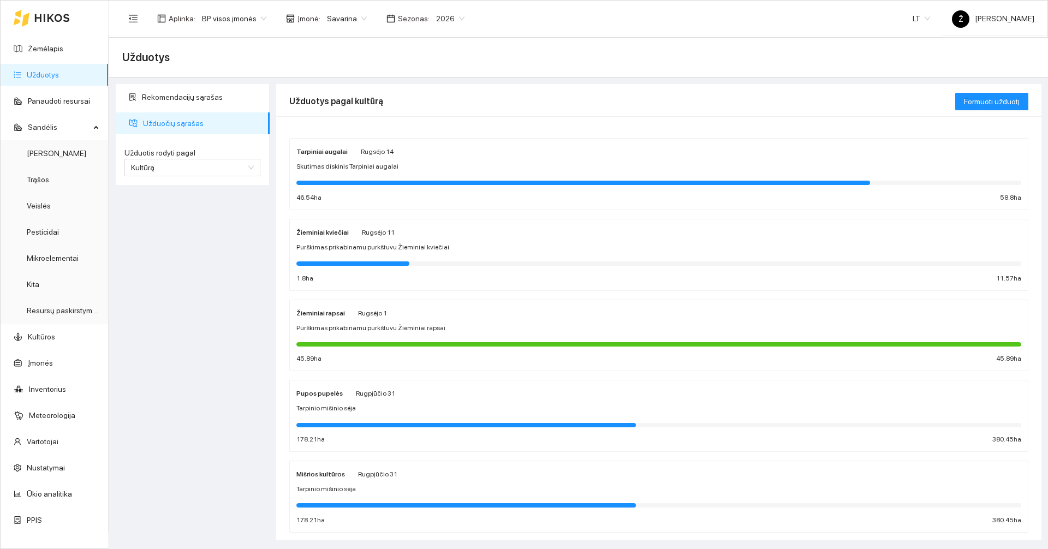
click at [348, 27] on div "Aplinka : BP visos įmonės Įmonė : Savarina Sezonas : 2026 2026" at bounding box center [296, 19] width 349 height 22
click at [383, 152] on span "Rugsėjo 14" at bounding box center [377, 152] width 33 height 8
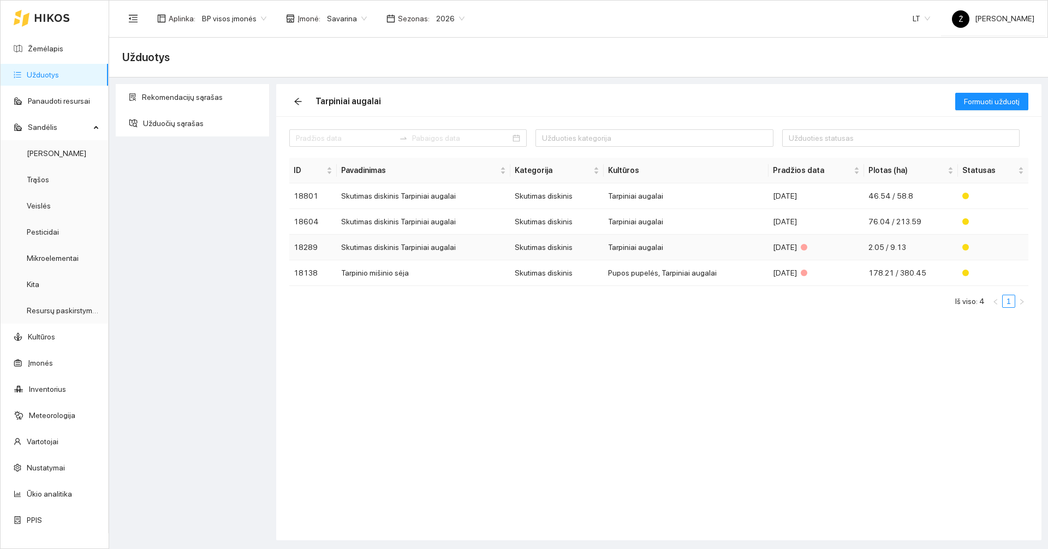
click at [435, 252] on td "Skutimas diskinis Tarpiniai augalai" at bounding box center [423, 248] width 173 height 26
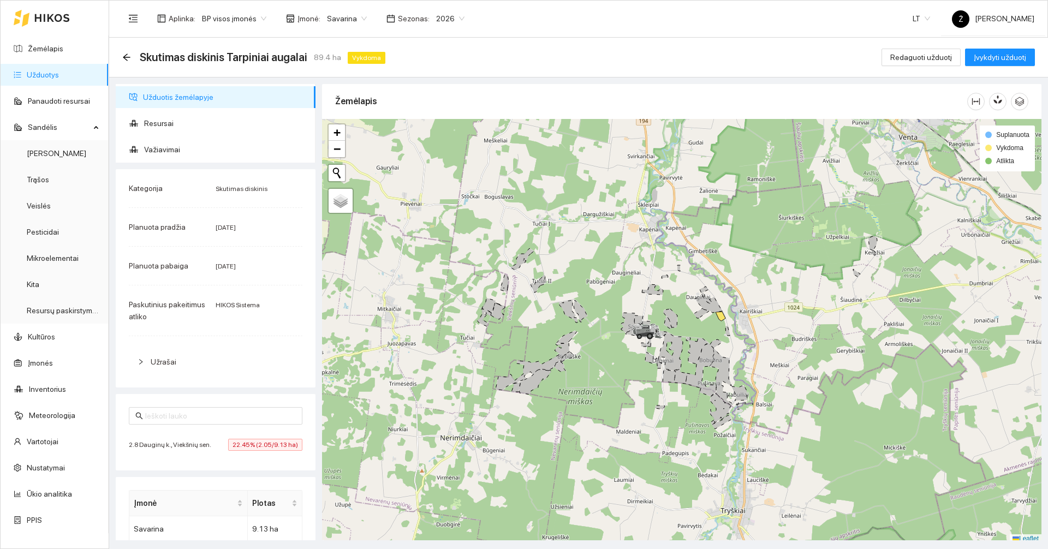
click at [119, 59] on div "Skutimas diskinis Tarpiniai augalai 89.4 ha Vykdoma Redaguoti užduotį Įvykdyti …" at bounding box center [578, 58] width 939 height 40
click at [129, 54] on icon "arrow-left" at bounding box center [126, 57] width 9 height 9
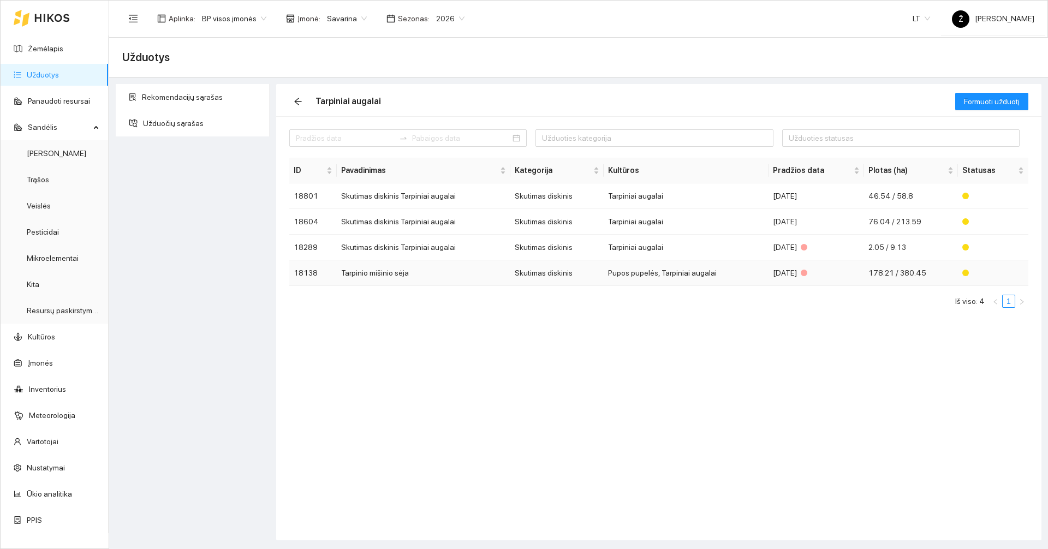
click at [431, 278] on td "Tarpinio mišinio sėja" at bounding box center [423, 273] width 173 height 26
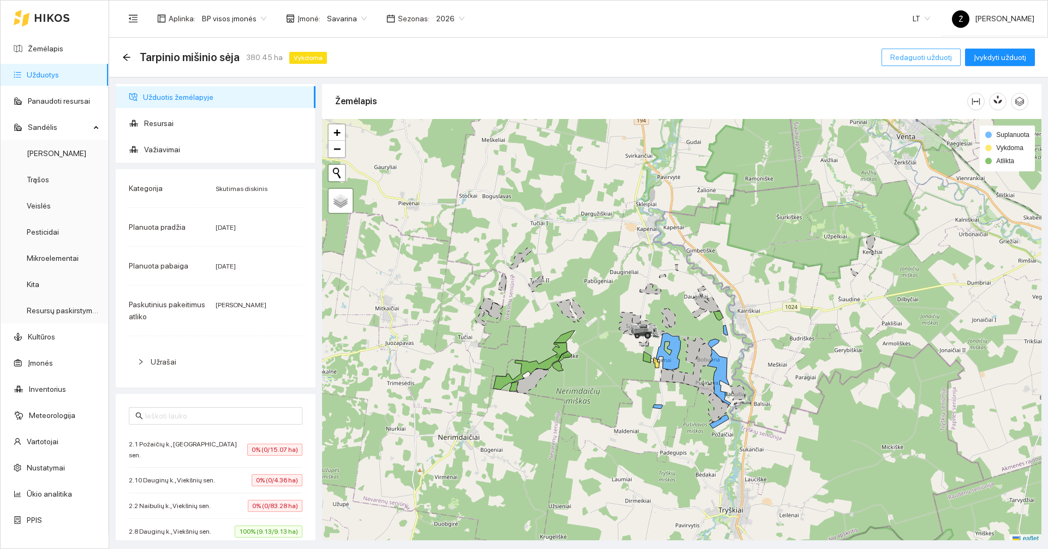
click at [940, 59] on span "Redaguoti užduotį" at bounding box center [921, 57] width 62 height 12
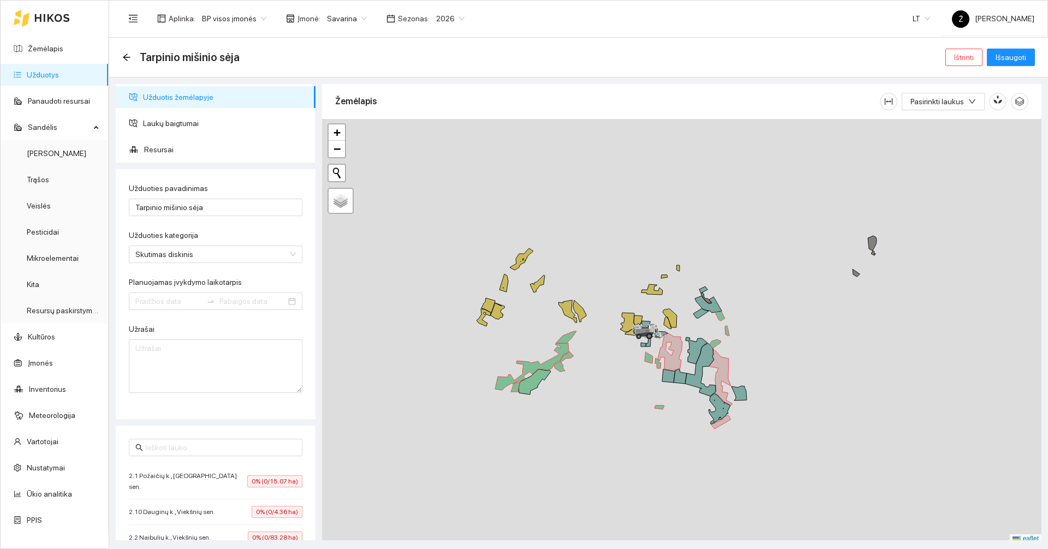
type input "[DATE]"
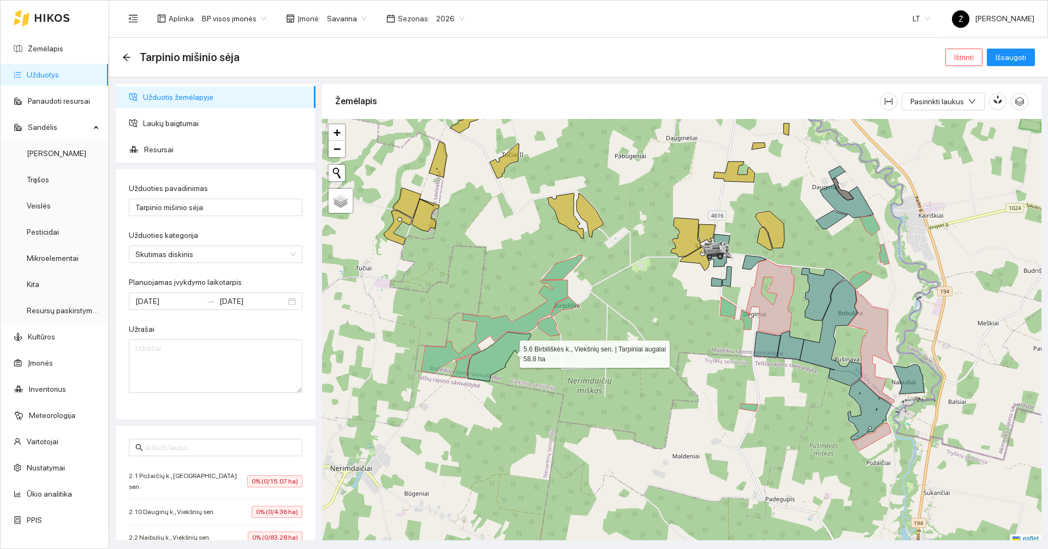
click at [510, 352] on icon at bounding box center [499, 356] width 63 height 49
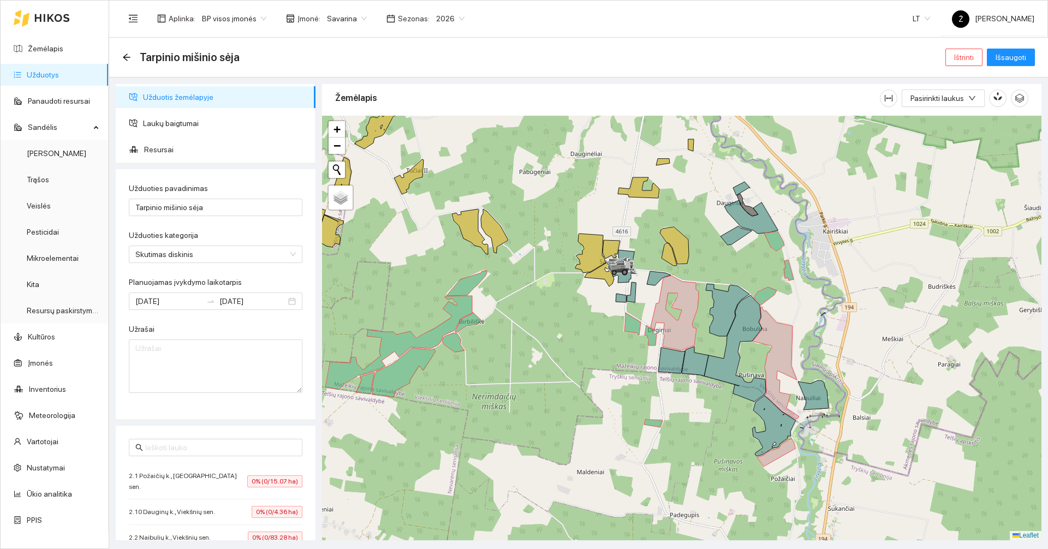
drag, startPoint x: 677, startPoint y: 301, endPoint x: 581, endPoint y: 320, distance: 97.4
click at [581, 320] on div at bounding box center [681, 328] width 719 height 425
click at [782, 454] on icon at bounding box center [776, 453] width 38 height 28
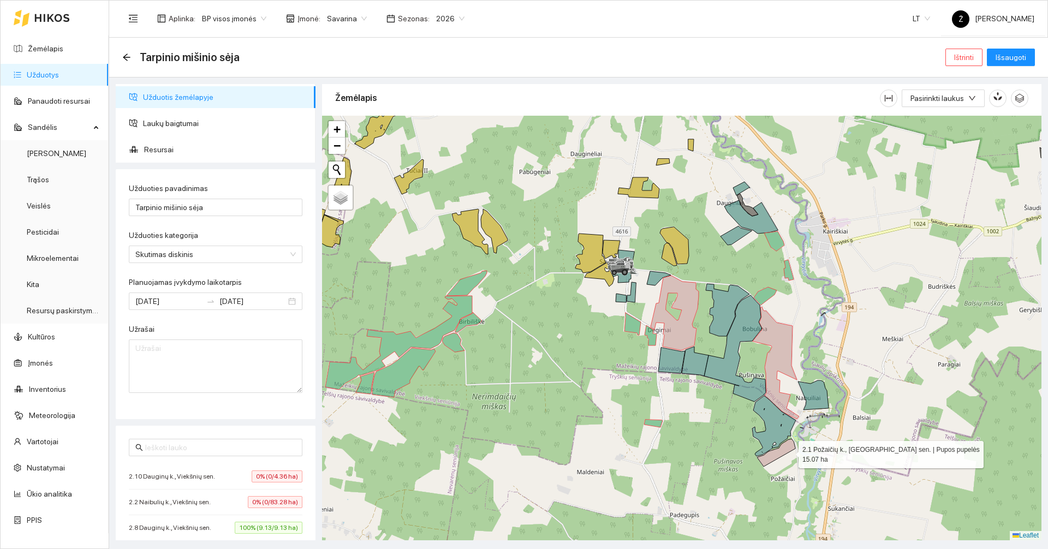
click at [782, 452] on icon at bounding box center [776, 453] width 38 height 28
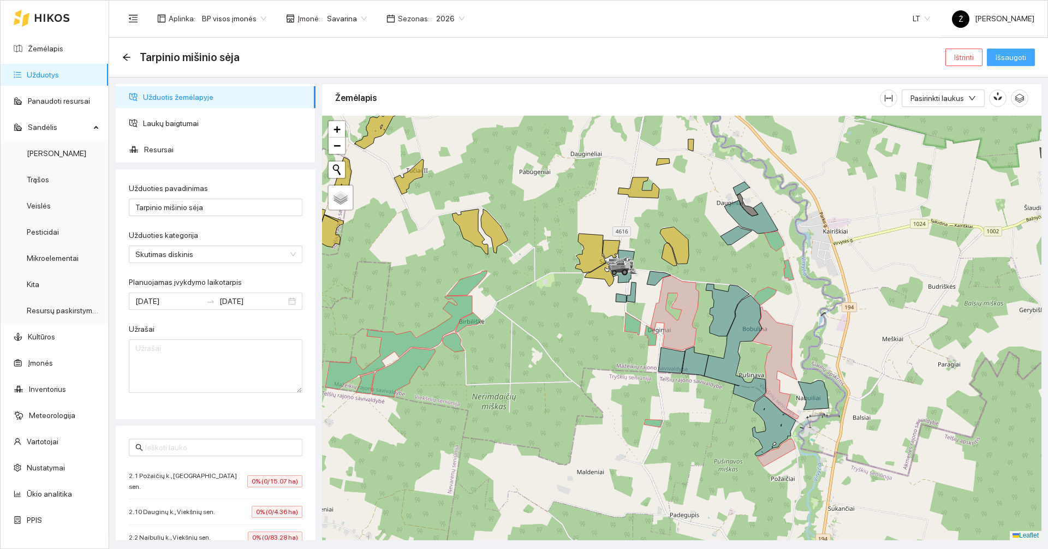
click at [1016, 50] on button "Išsaugoti" at bounding box center [1011, 57] width 48 height 17
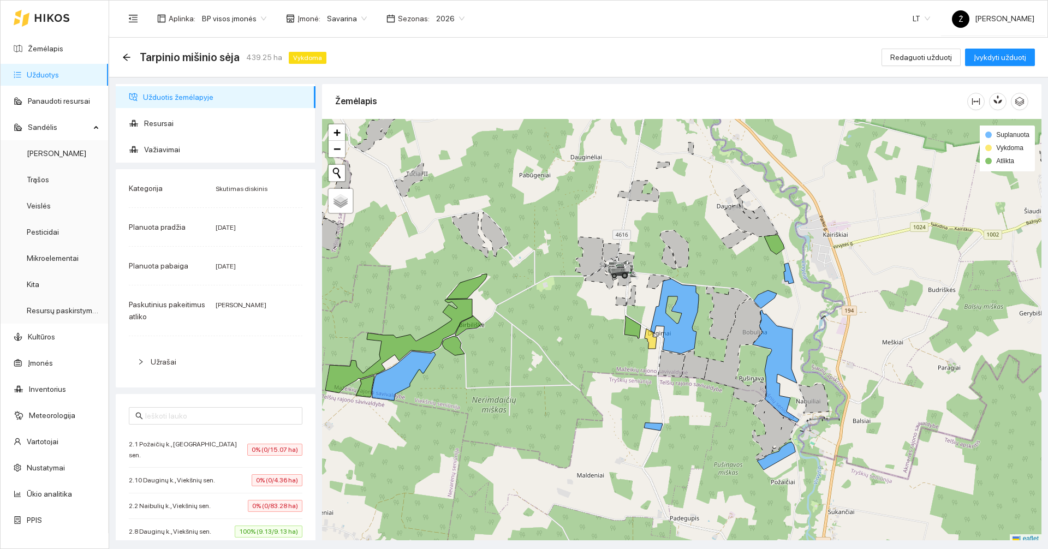
click at [49, 74] on link "Užduotys" at bounding box center [43, 74] width 32 height 9
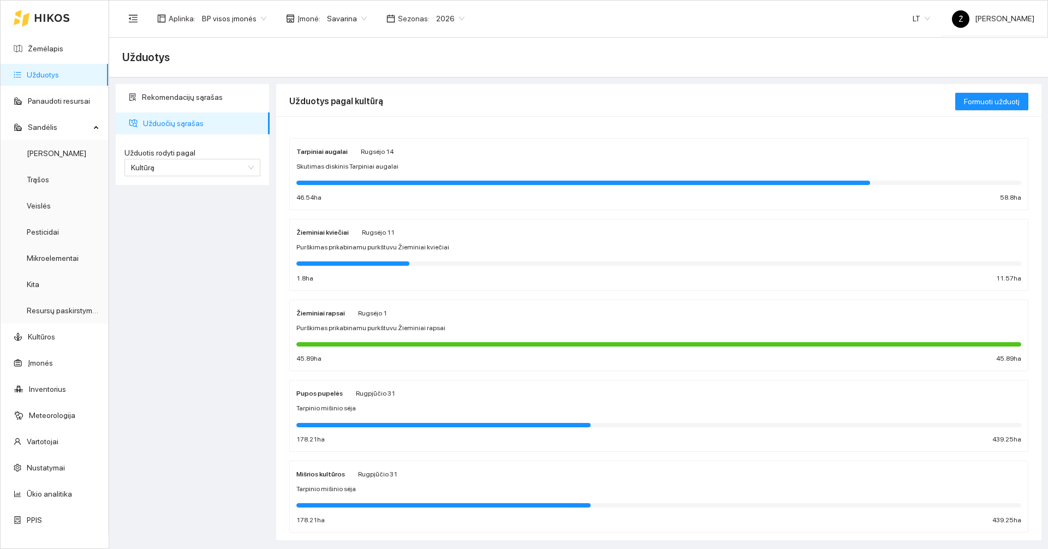
click at [413, 177] on div at bounding box center [658, 182] width 725 height 12
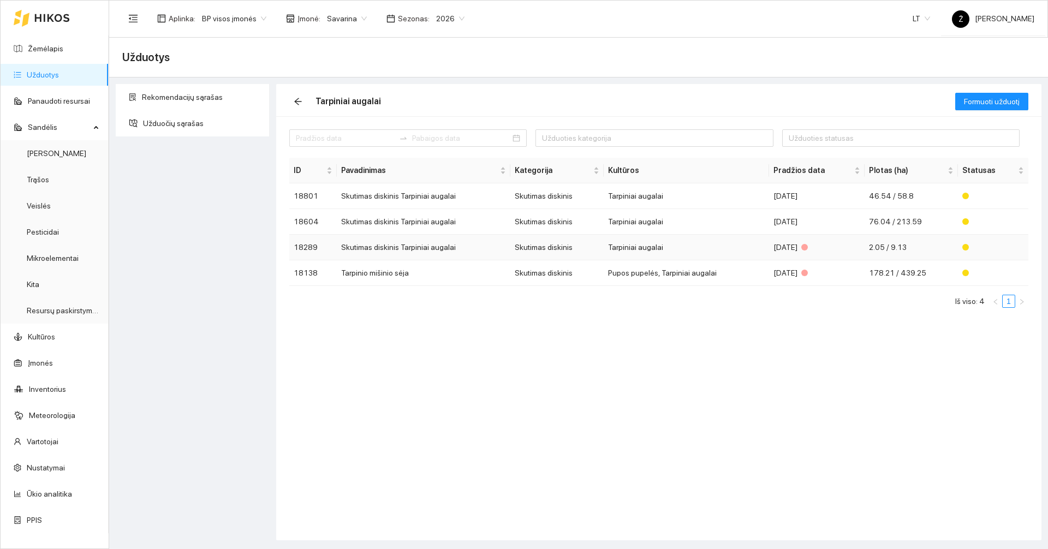
click at [448, 249] on td "Skutimas diskinis Tarpiniai augalai" at bounding box center [424, 248] width 174 height 26
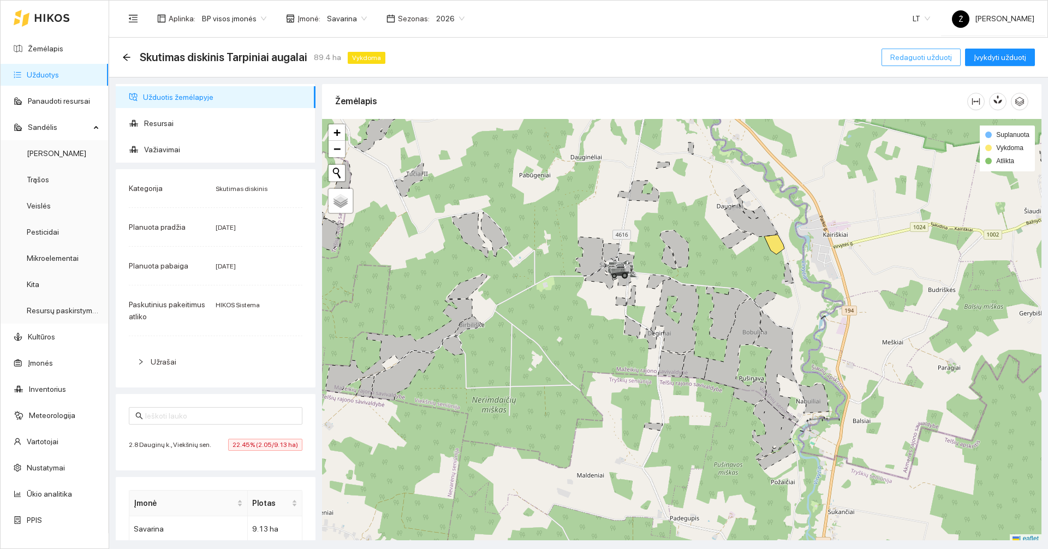
click at [914, 56] on span "Redaguoti užduotį" at bounding box center [921, 57] width 62 height 12
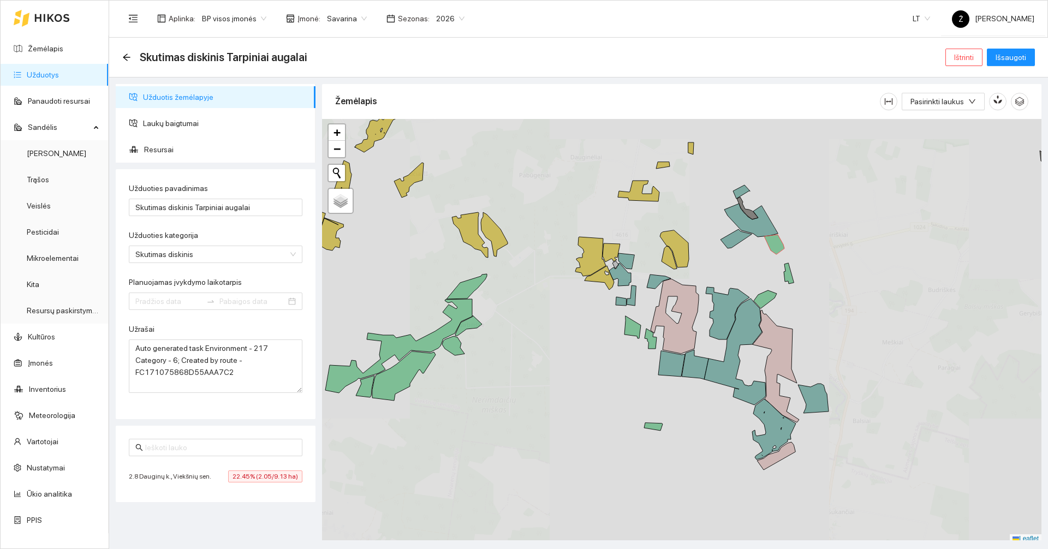
type input "2025-08-22"
type input "2025-09-01"
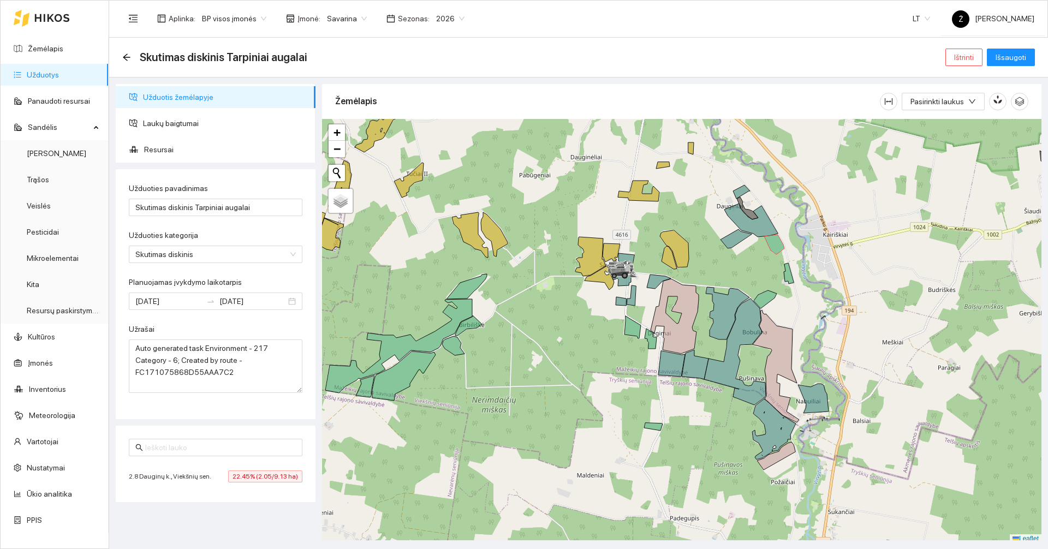
click at [345, 12] on span "Savarina" at bounding box center [347, 18] width 40 height 16
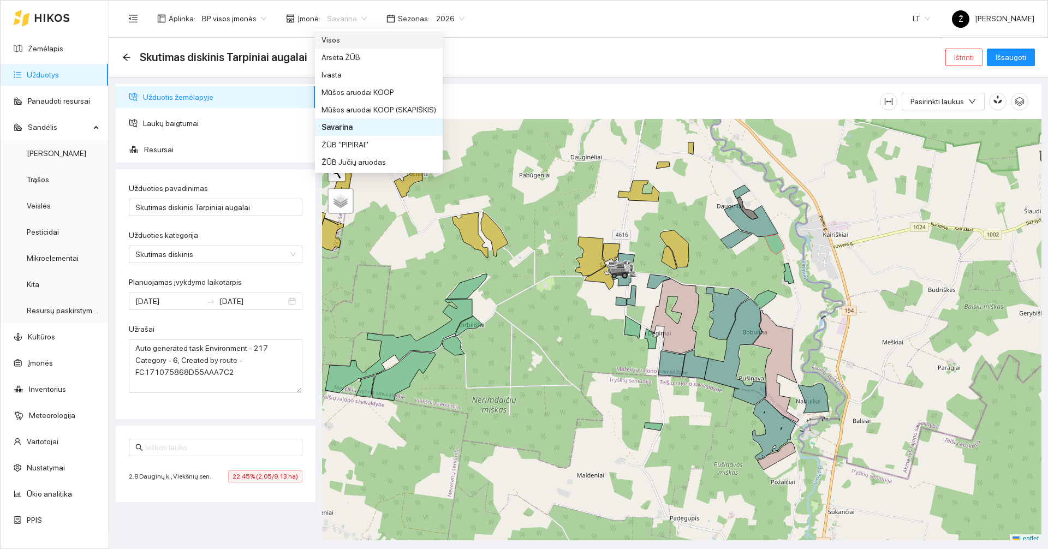
click at [346, 43] on div "Visos" at bounding box center [379, 40] width 115 height 12
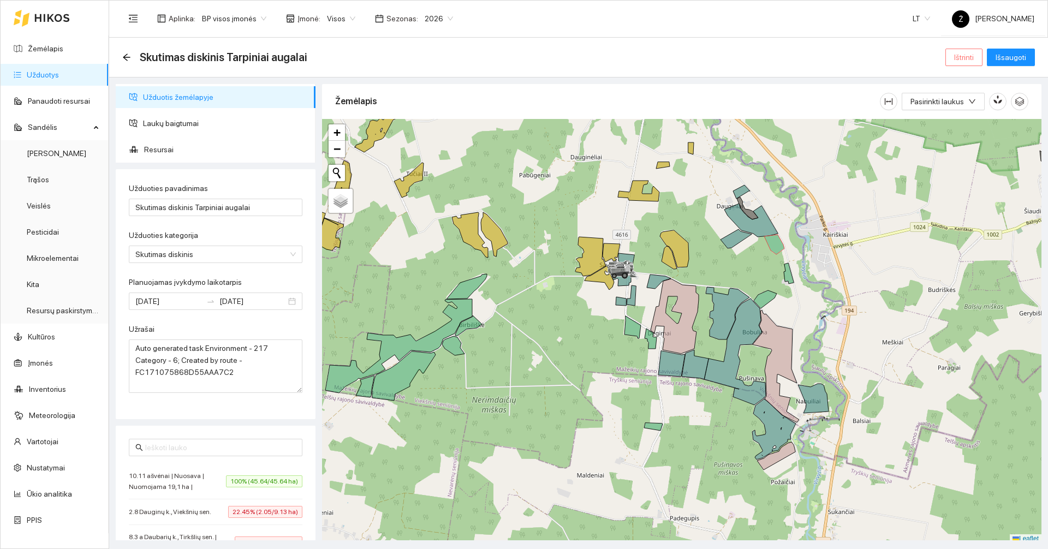
click at [959, 53] on span "Ištrinti" at bounding box center [964, 57] width 20 height 12
click at [961, 112] on span "Taip" at bounding box center [968, 110] width 14 height 12
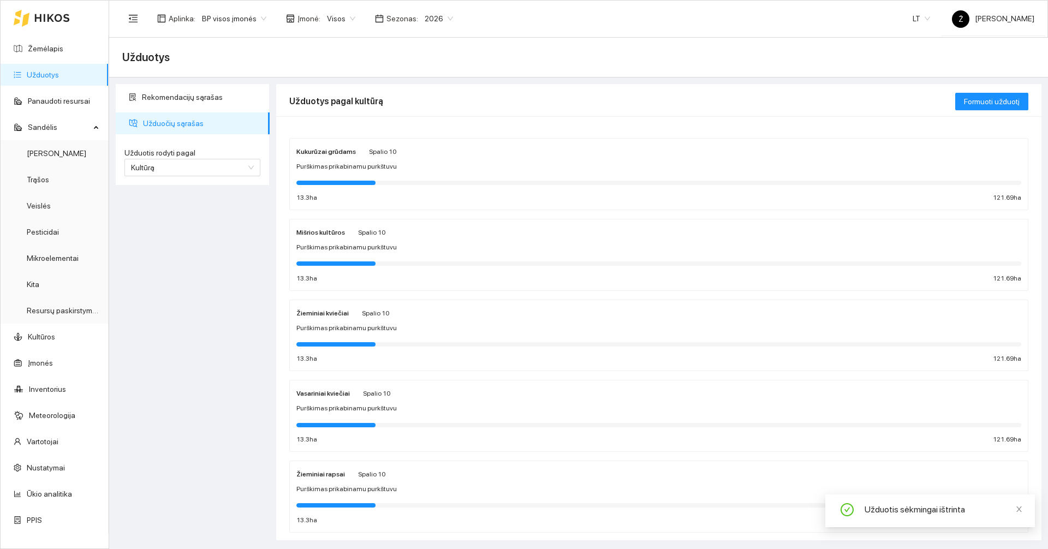
click at [333, 21] on span "Visos" at bounding box center [341, 18] width 28 height 16
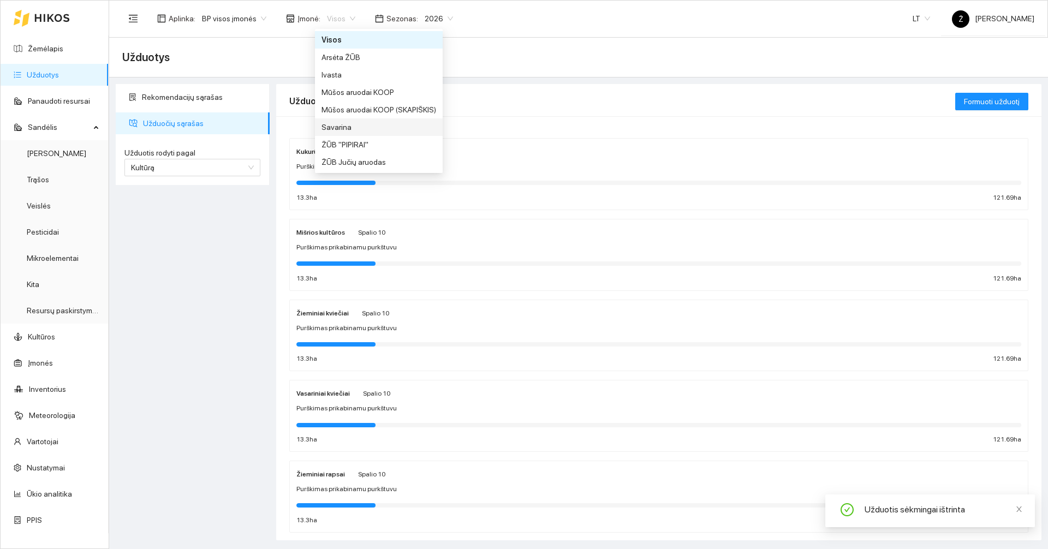
click at [352, 126] on div "Savarina" at bounding box center [379, 127] width 115 height 12
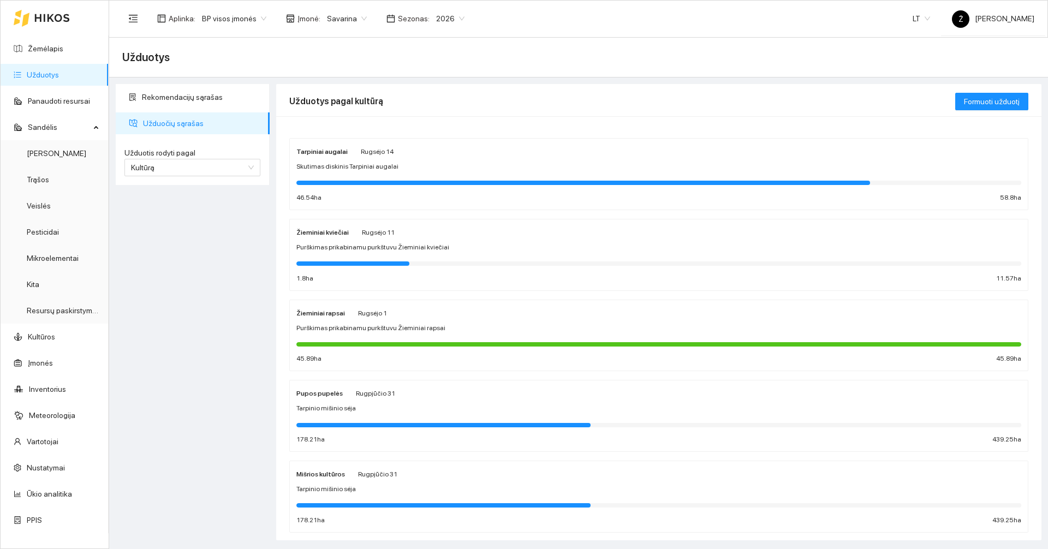
click at [386, 160] on div "Tarpiniai augalai Rugsėjo 14 Skutimas diskinis Tarpiniai augalai 46.54 ha 58.8 …" at bounding box center [658, 174] width 725 height 58
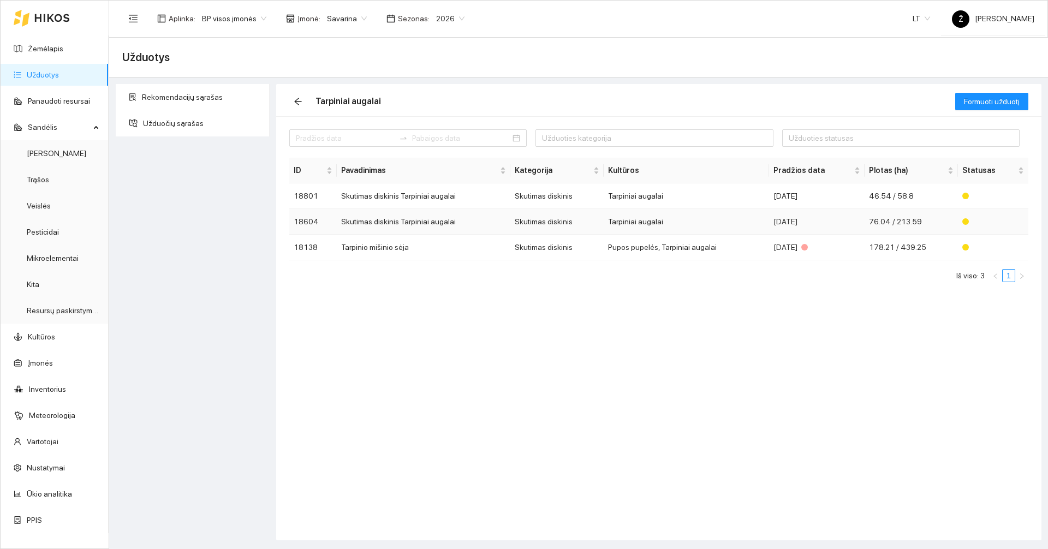
click at [407, 221] on td "Skutimas diskinis Tarpiniai augalai" at bounding box center [424, 222] width 174 height 26
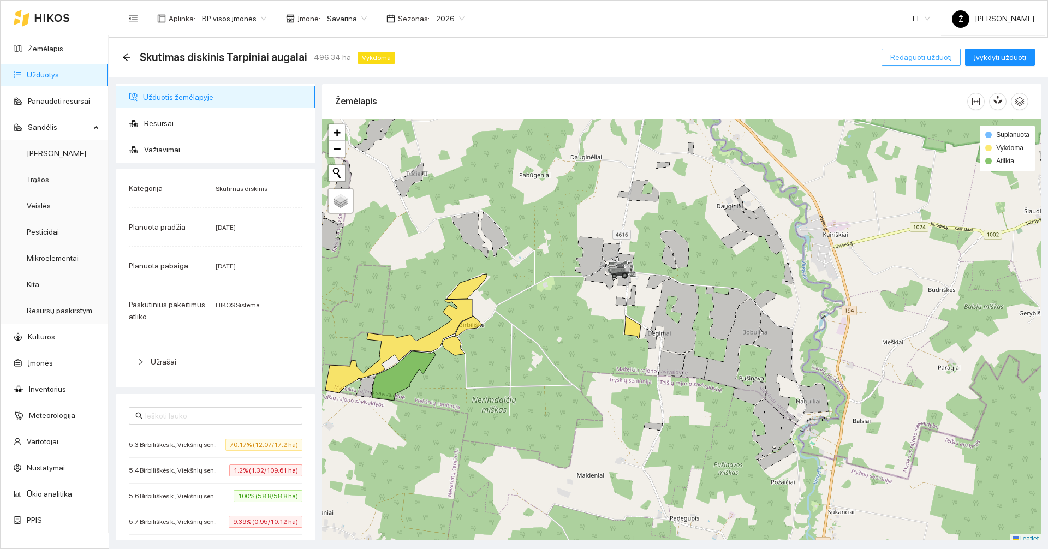
click at [918, 53] on span "Redaguoti užduotį" at bounding box center [921, 57] width 62 height 12
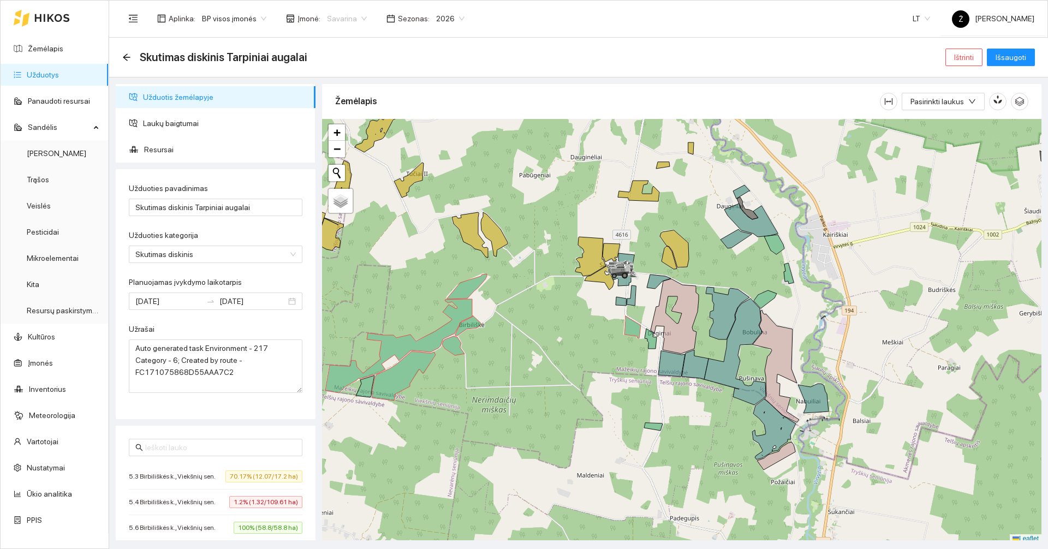
click at [327, 10] on span "Savarina" at bounding box center [347, 18] width 40 height 16
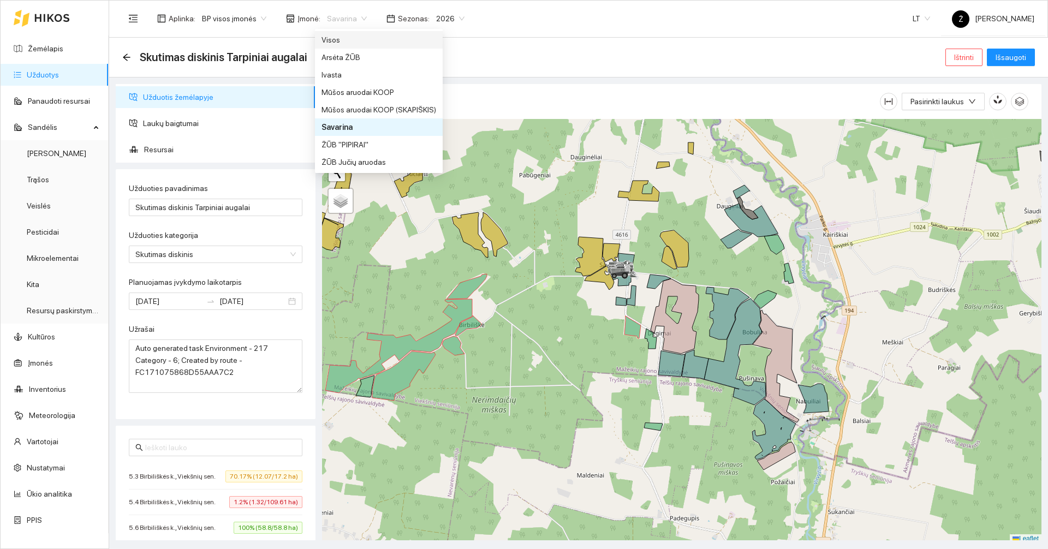
click at [359, 43] on div "Visos" at bounding box center [379, 40] width 115 height 12
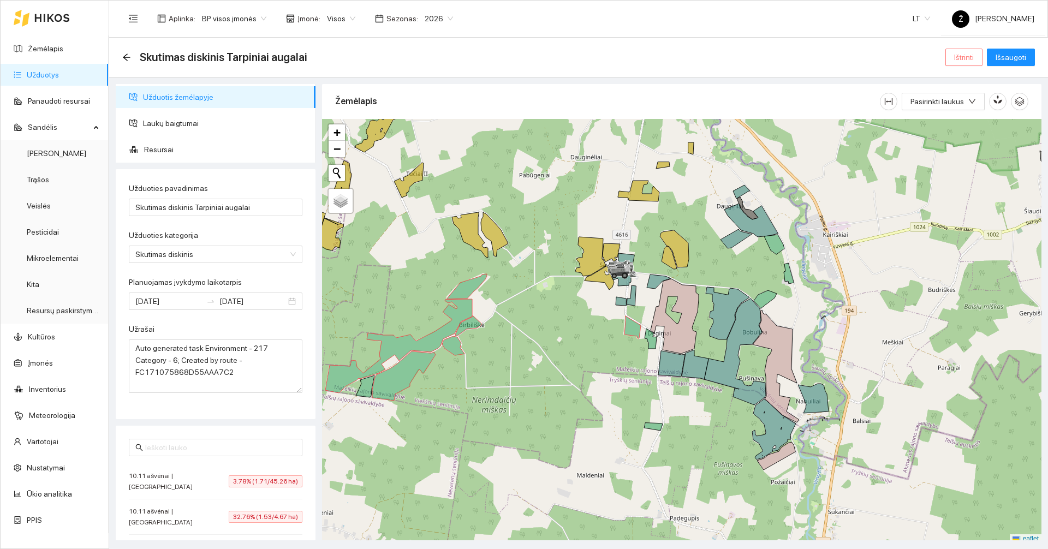
click at [973, 55] on span "Ištrinti" at bounding box center [964, 57] width 20 height 12
click at [967, 106] on span "Taip" at bounding box center [968, 110] width 14 height 12
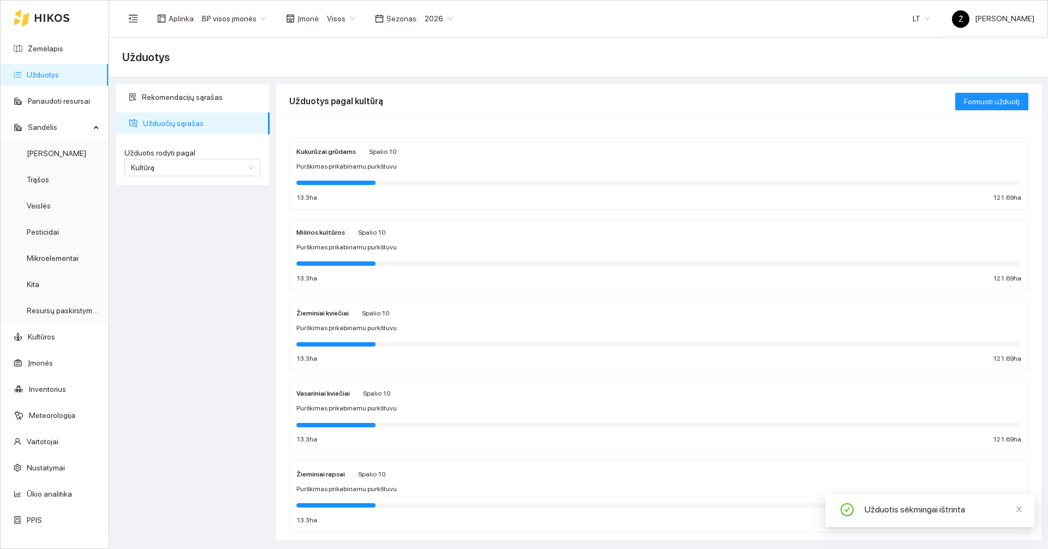
click at [340, 14] on span "Visos" at bounding box center [341, 18] width 28 height 16
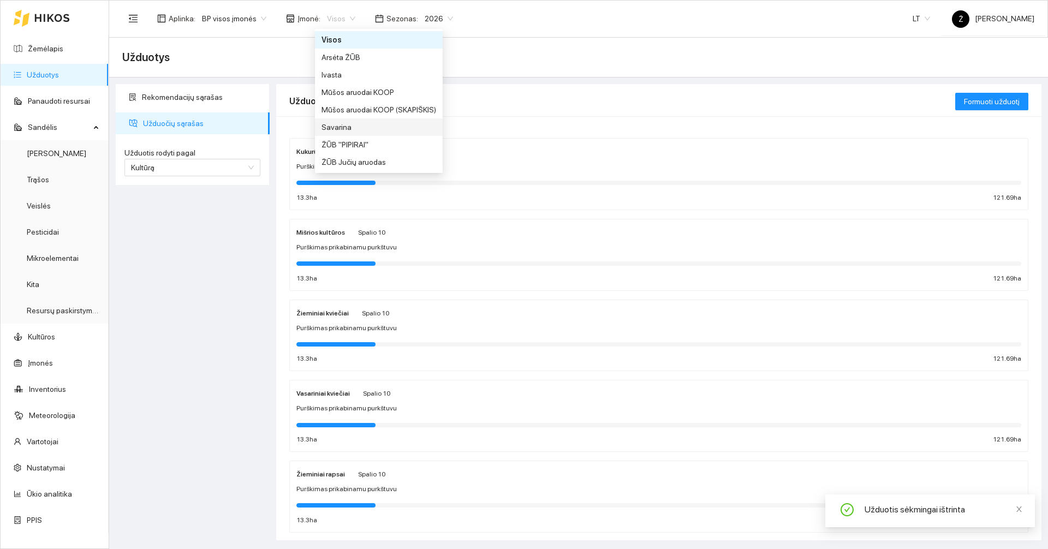
click at [341, 121] on div "Savarina" at bounding box center [379, 127] width 115 height 12
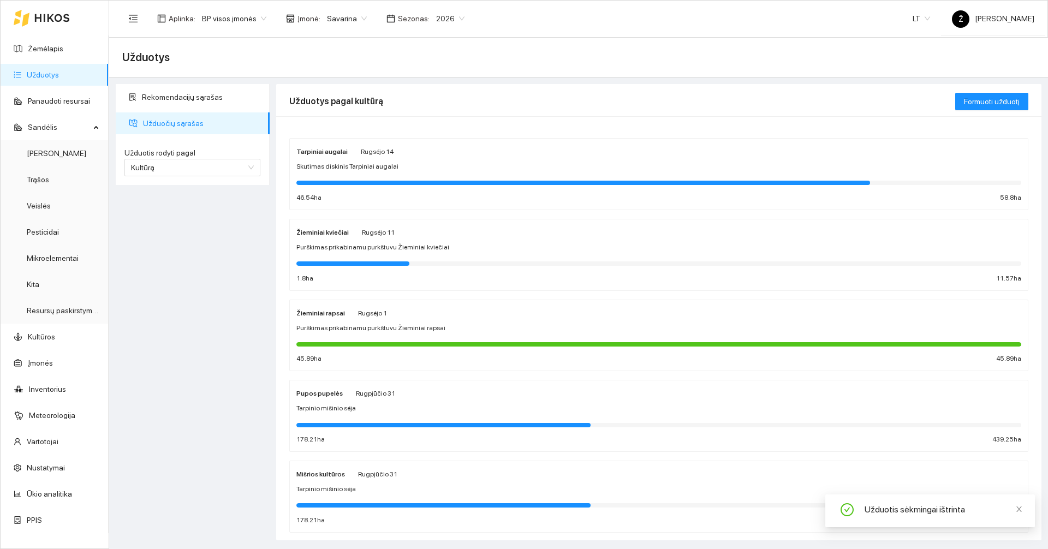
click at [379, 179] on div at bounding box center [658, 182] width 725 height 12
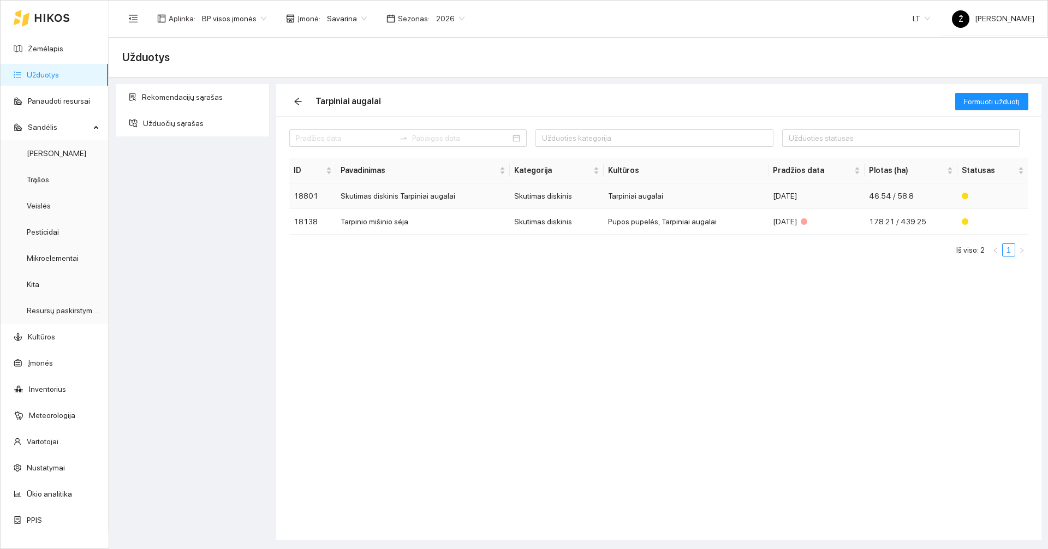
click at [478, 191] on td "Skutimas diskinis Tarpiniai augalai" at bounding box center [423, 196] width 174 height 26
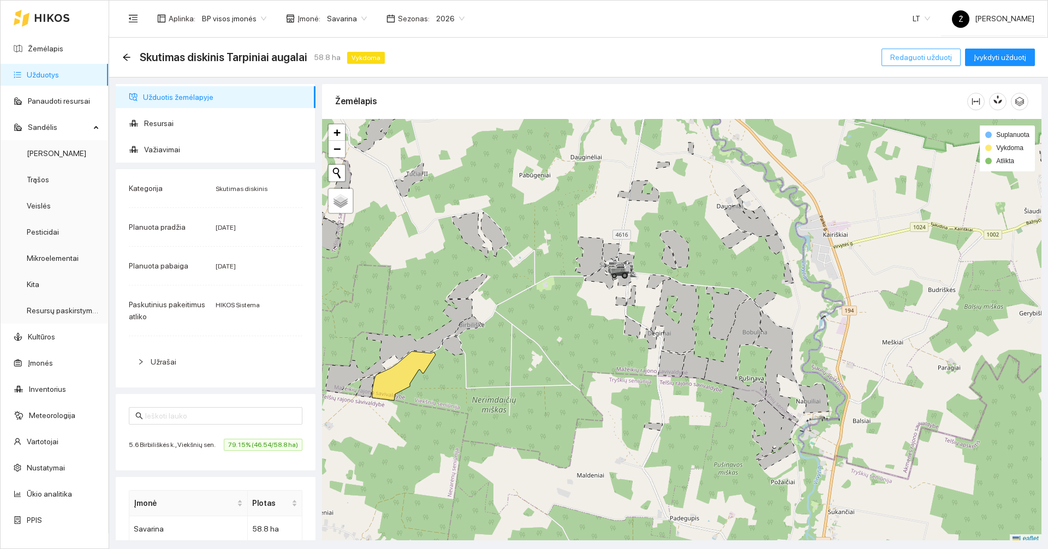
click at [922, 57] on span "Redaguoti užduotį" at bounding box center [921, 57] width 62 height 12
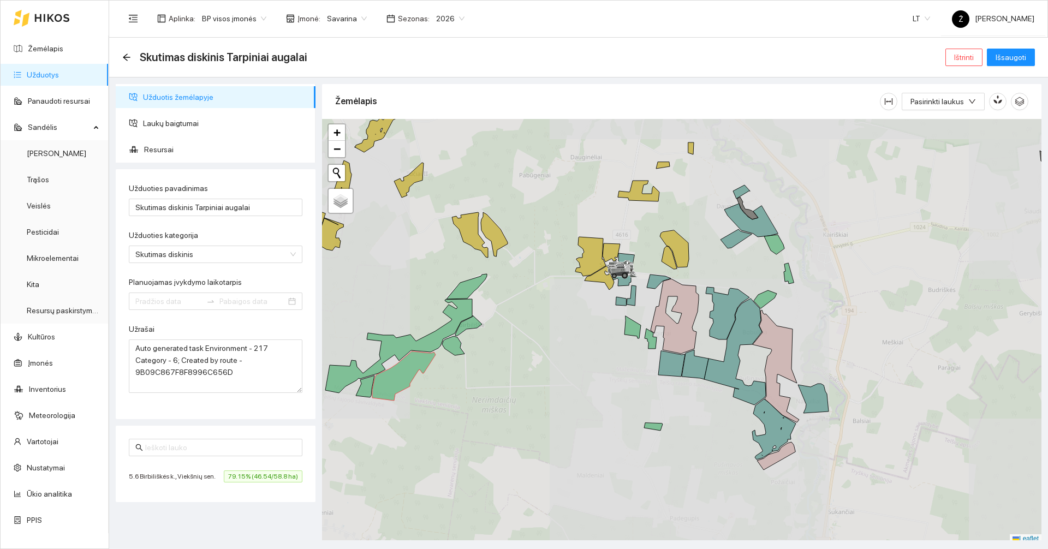
type input "2025-09-04"
type input "2025-09-14"
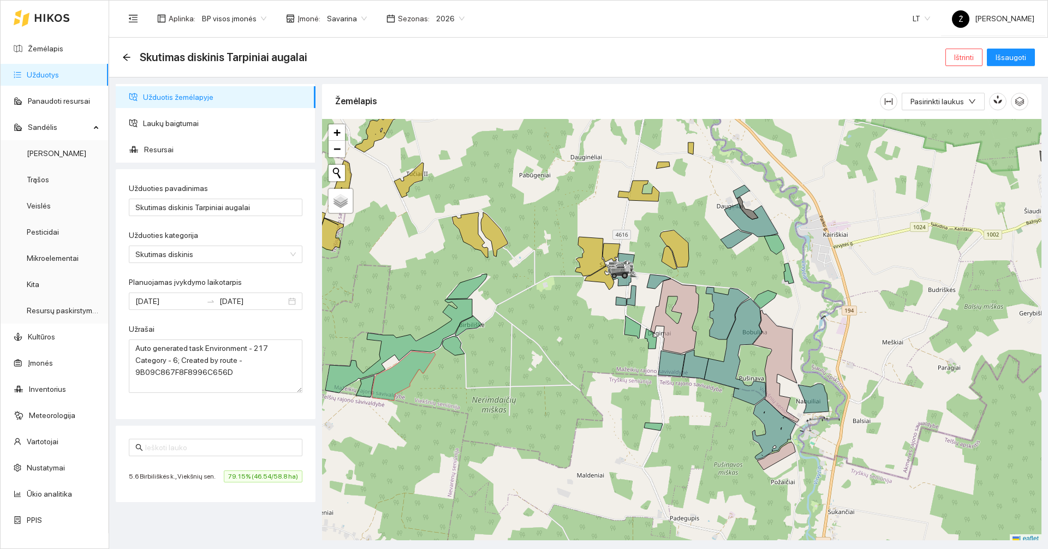
click at [356, 16] on span "Savarina" at bounding box center [347, 18] width 40 height 16
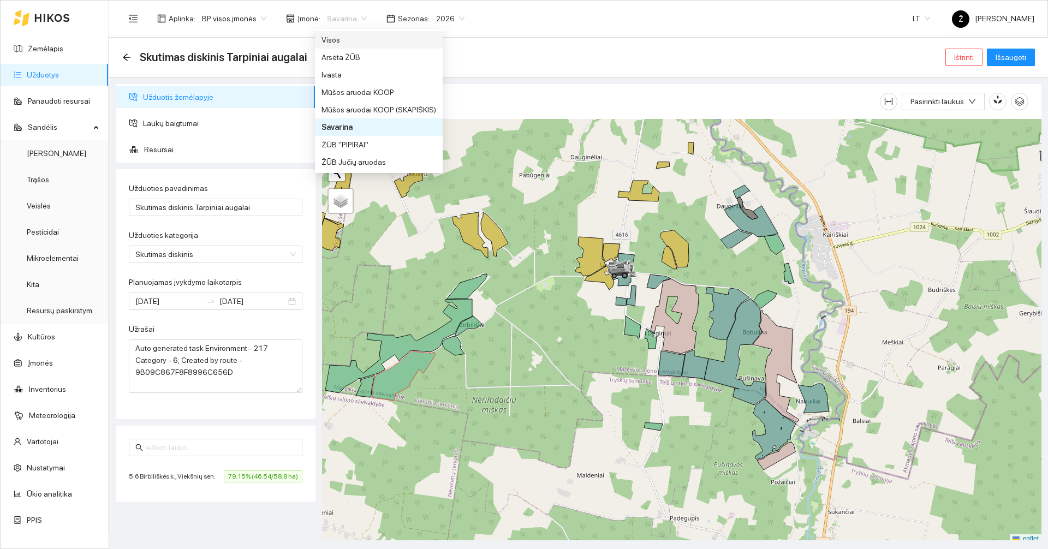
click at [356, 40] on div "Visos" at bounding box center [379, 40] width 115 height 12
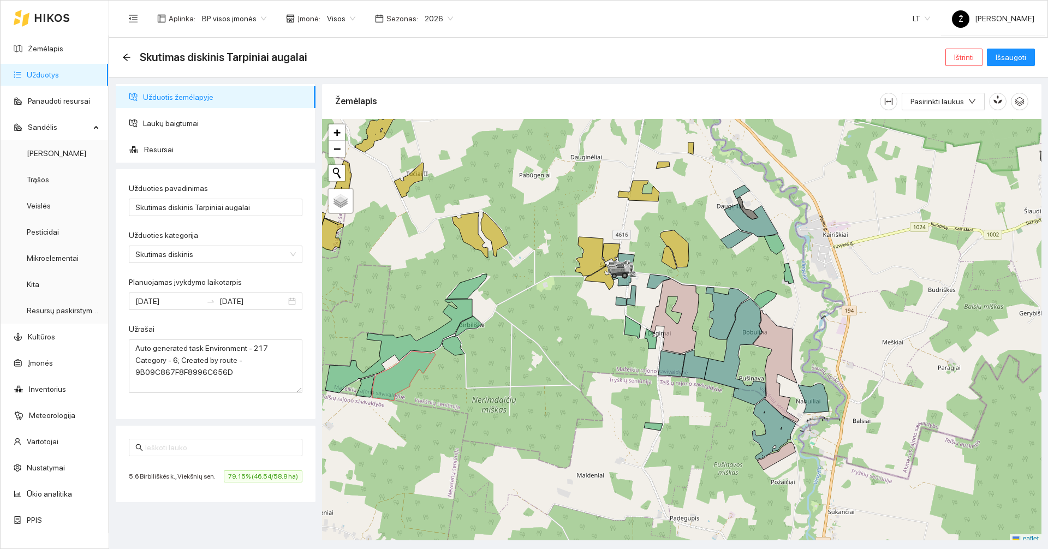
click at [942, 57] on div "Skutimas diskinis Tarpiniai augalai Ištrinti Išsaugoti" at bounding box center [578, 57] width 913 height 22
click at [949, 57] on button "Ištrinti" at bounding box center [963, 57] width 37 height 17
click at [961, 112] on span "Taip" at bounding box center [968, 110] width 14 height 12
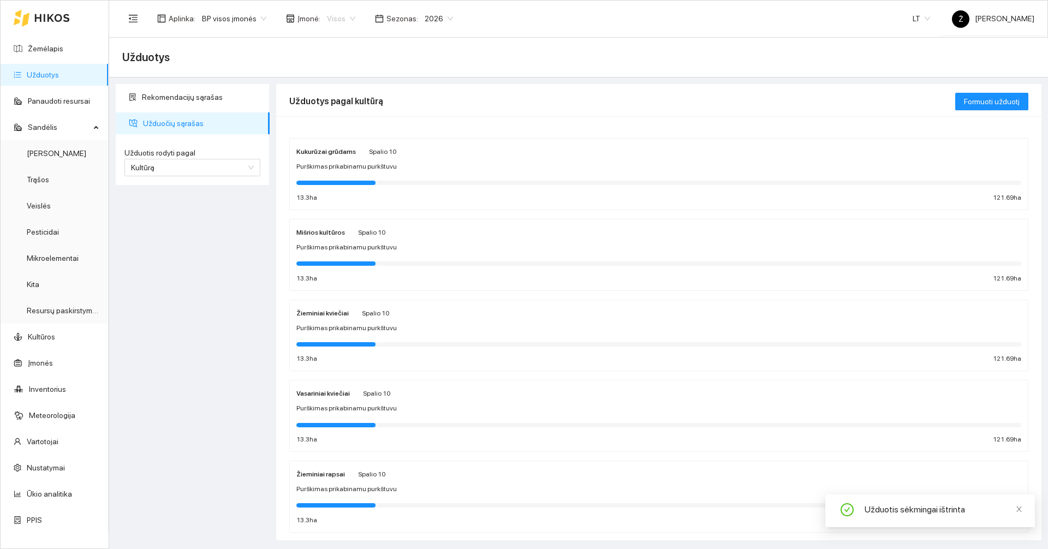
click at [346, 21] on span "Visos" at bounding box center [341, 18] width 28 height 16
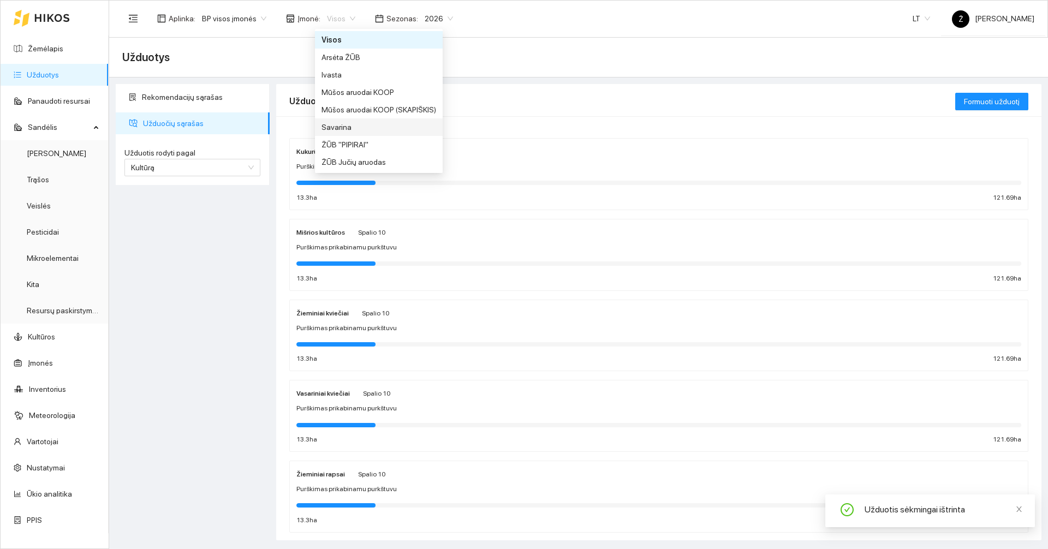
click at [334, 122] on div "Savarina" at bounding box center [379, 127] width 115 height 12
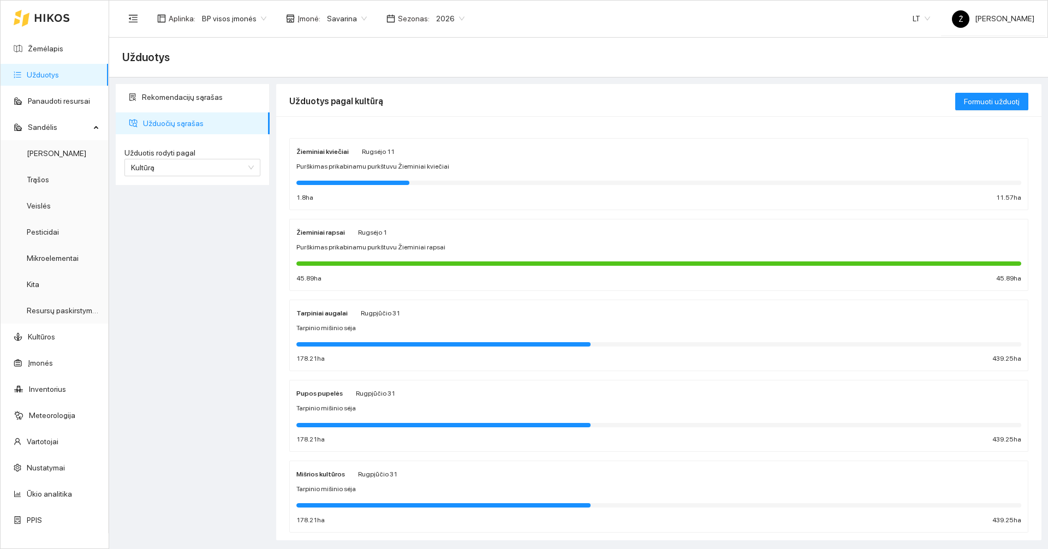
click at [349, 329] on span "Tarpinio mišinio sėja" at bounding box center [325, 328] width 59 height 10
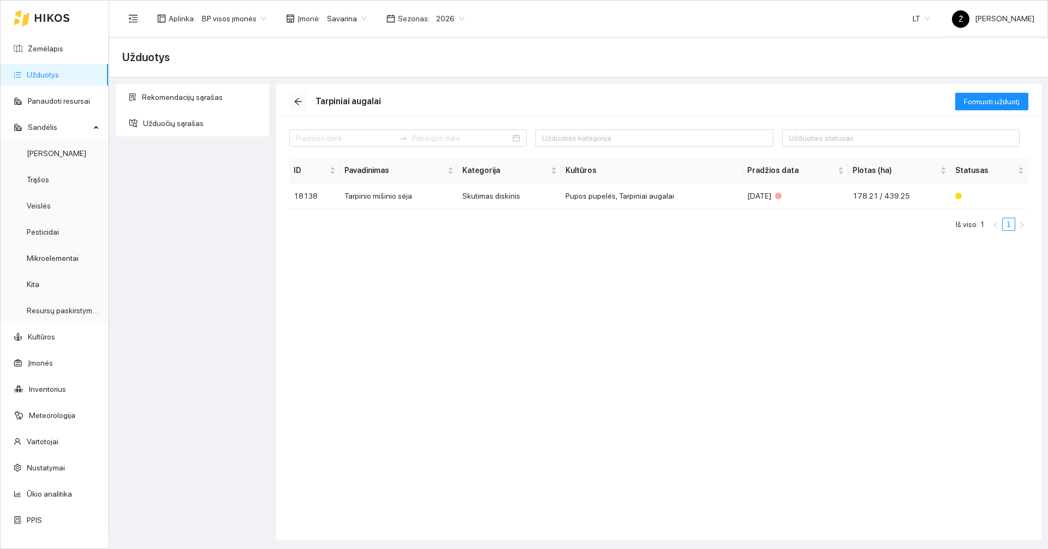
click at [294, 99] on icon "arrow-left" at bounding box center [298, 101] width 9 height 9
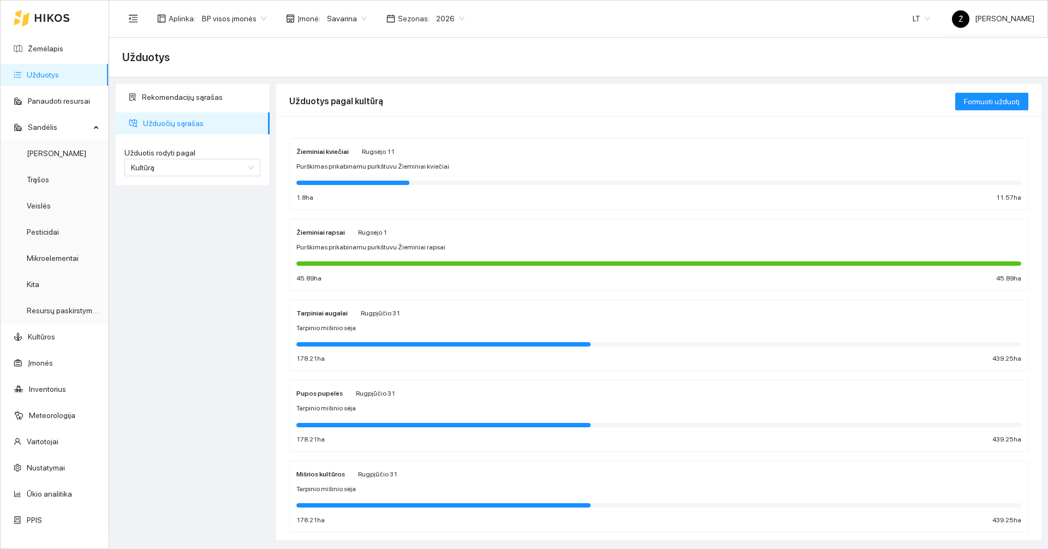
click at [390, 252] on span "Purškimas prikabinamu purkštuvu Žieminiai rapsai" at bounding box center [370, 247] width 149 height 10
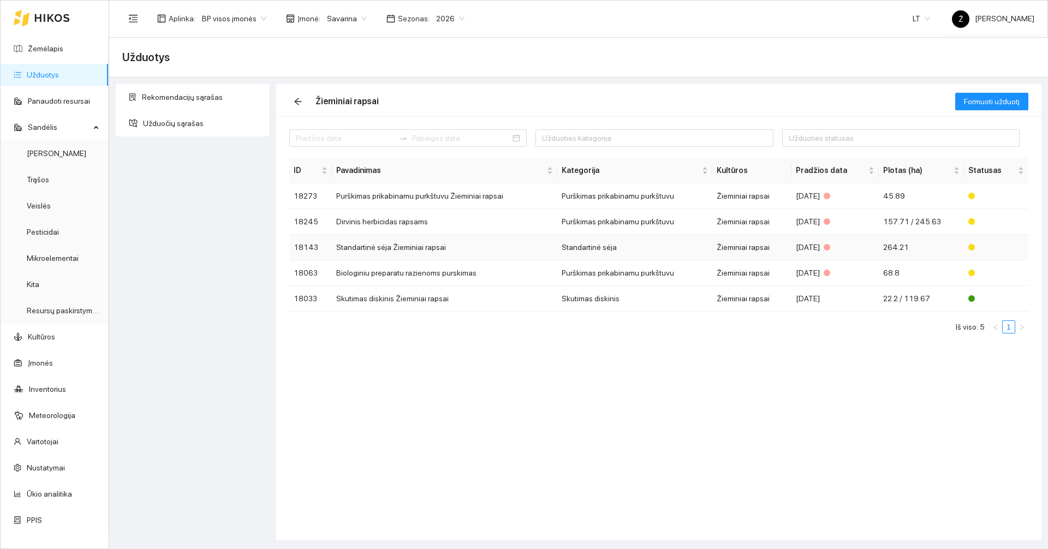
click at [378, 251] on td "Standartinė sėja Žieminiai rapsai" at bounding box center [444, 248] width 225 height 26
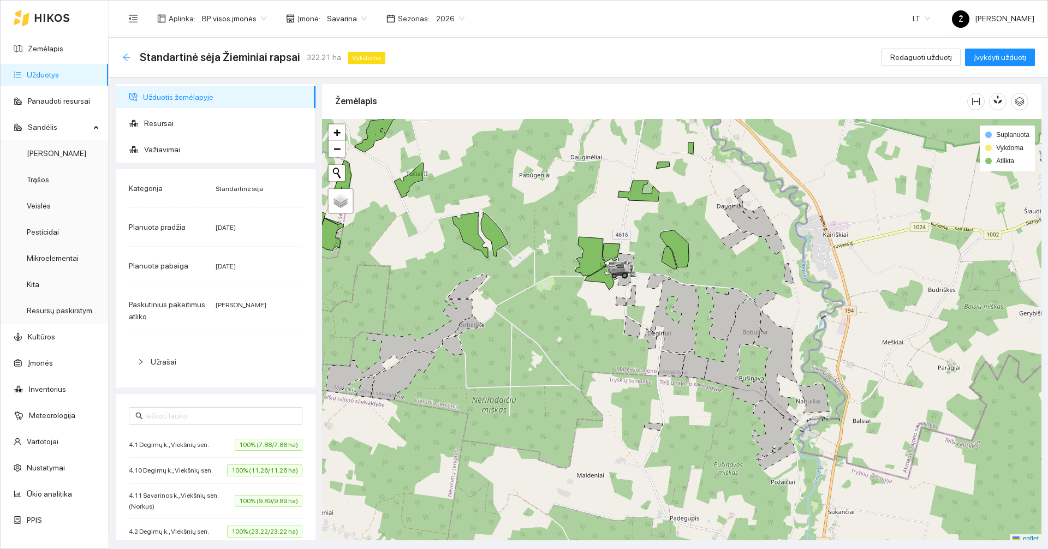
click at [128, 58] on icon "arrow-left" at bounding box center [126, 57] width 9 height 9
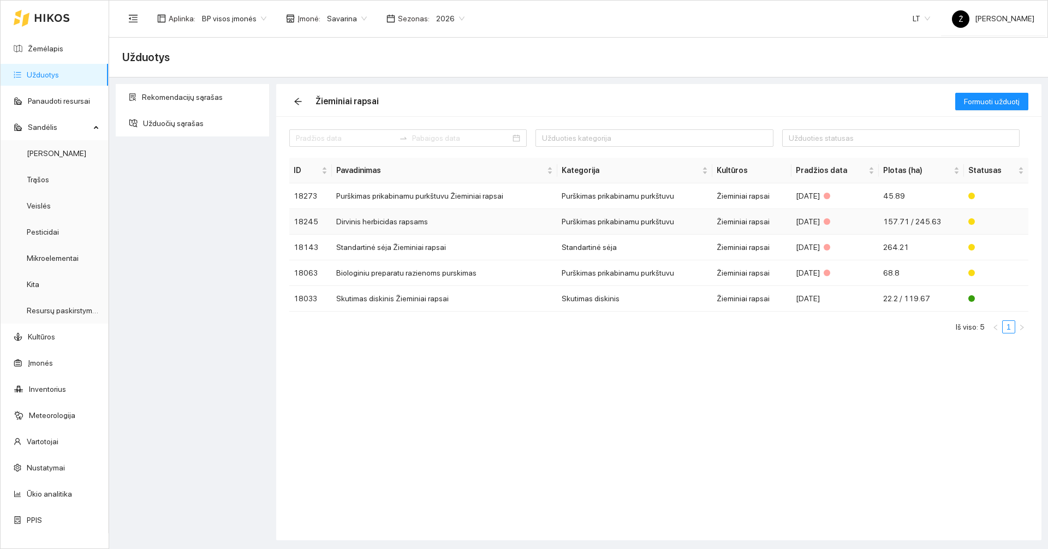
click at [418, 226] on td "Dirvinis herbicidas rapsams" at bounding box center [444, 222] width 225 height 26
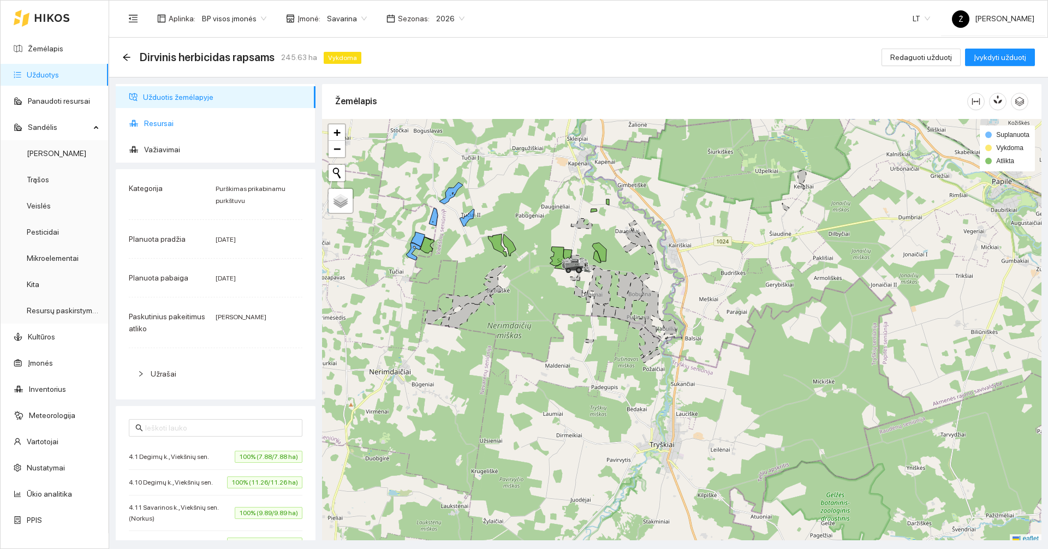
click at [192, 123] on span "Resursai" at bounding box center [225, 123] width 163 height 22
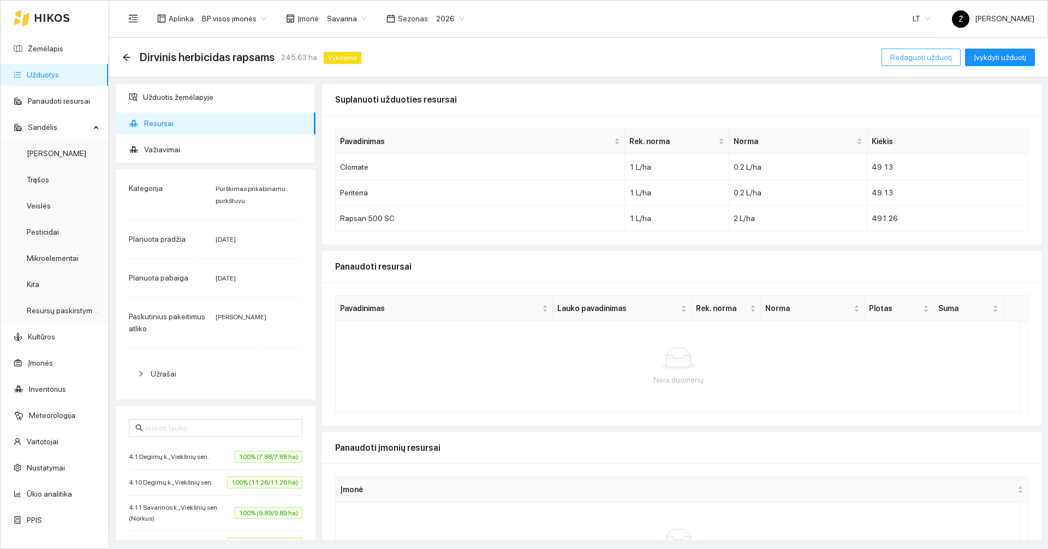
click at [921, 57] on span "Redaguoti užduotį" at bounding box center [921, 57] width 62 height 12
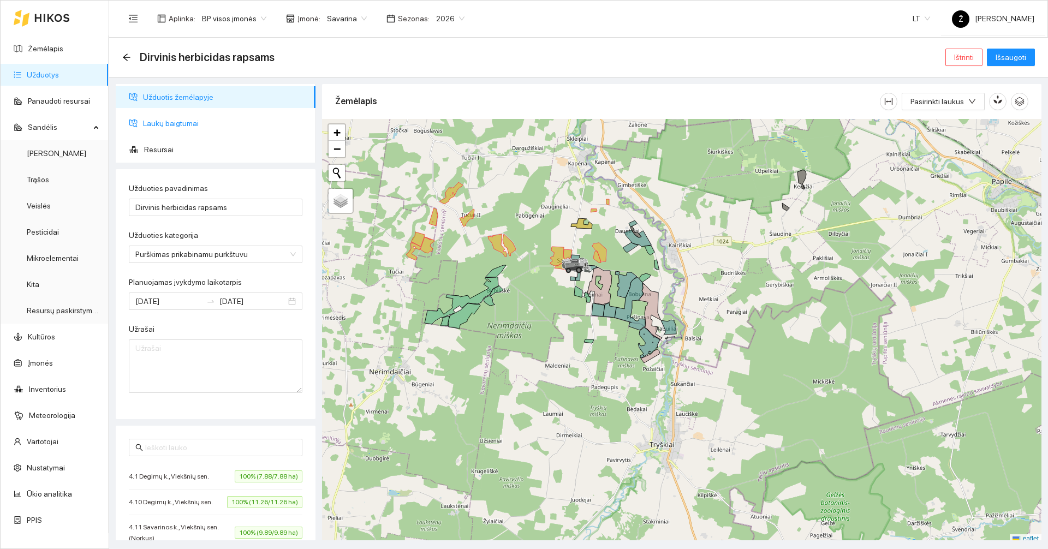
click at [176, 123] on span "Laukų baigtumai" at bounding box center [225, 123] width 164 height 22
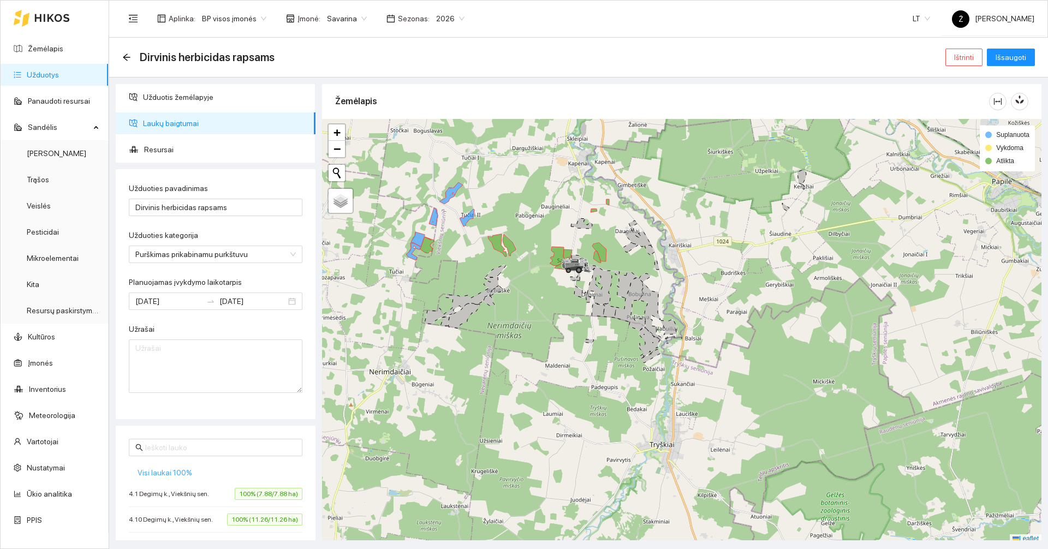
click at [186, 474] on span "Visi laukai 100%" at bounding box center [165, 473] width 55 height 12
click at [180, 151] on span "Resursai" at bounding box center [225, 150] width 163 height 22
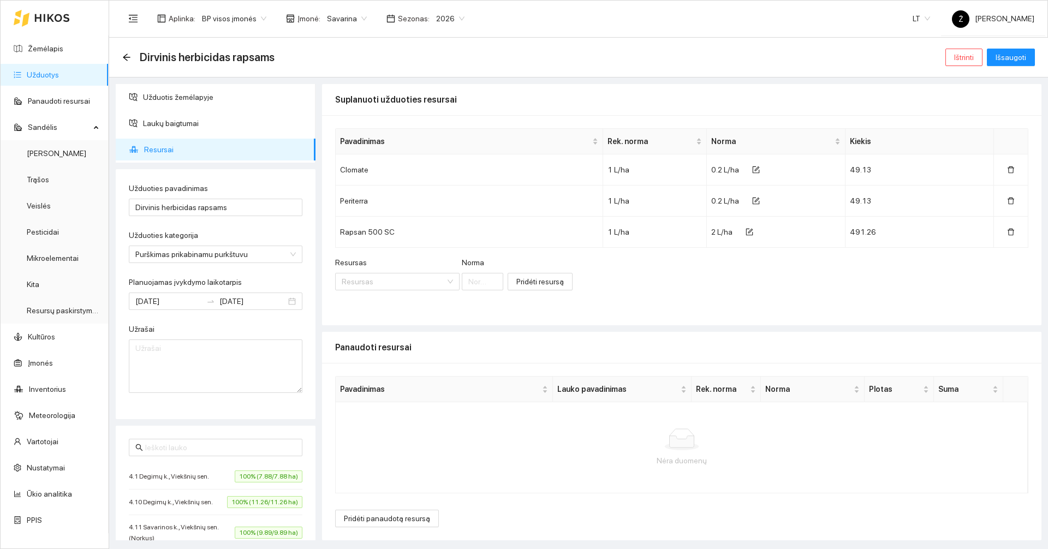
click at [381, 528] on div "Pavadinimas Lauko pavadinimas Rek. norma Norma Plotas Suma Nėra duomenų Pridėti…" at bounding box center [681, 451] width 719 height 177
click at [381, 525] on button "Pridėti panaudotą resursą" at bounding box center [387, 518] width 104 height 17
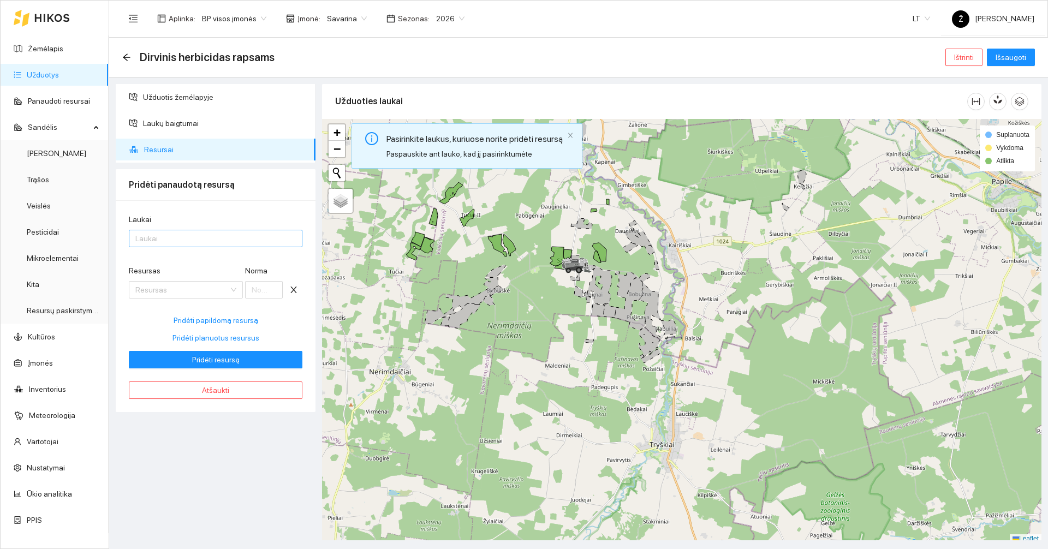
click at [187, 241] on div at bounding box center [210, 238] width 157 height 13
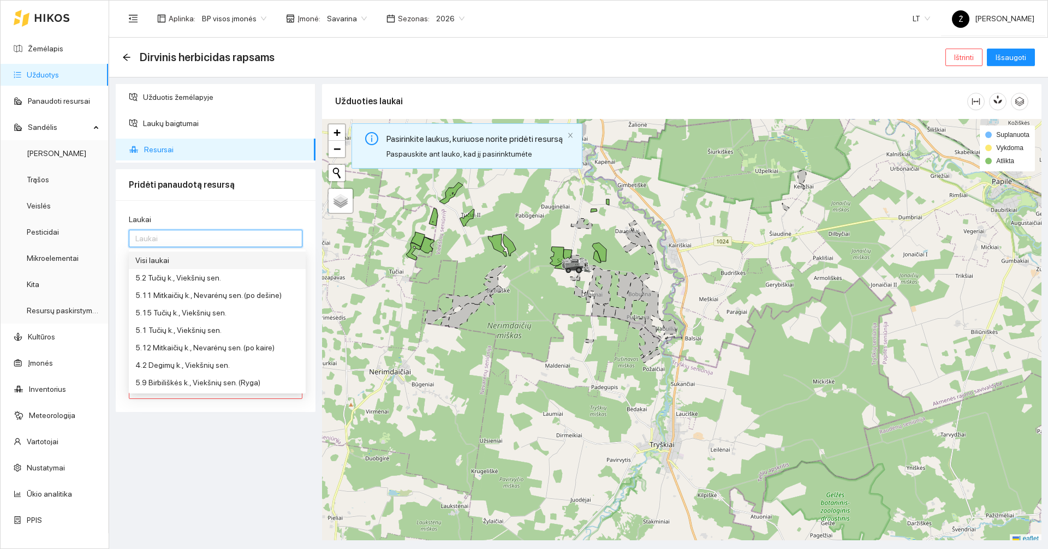
click at [177, 263] on div "Visi laukai" at bounding box center [217, 260] width 164 height 12
click at [273, 460] on div "Užduotis žemėlapyje Laukų baigtumai Resursai Pridėti panaudotą resursą Laukai V…" at bounding box center [215, 312] width 206 height 456
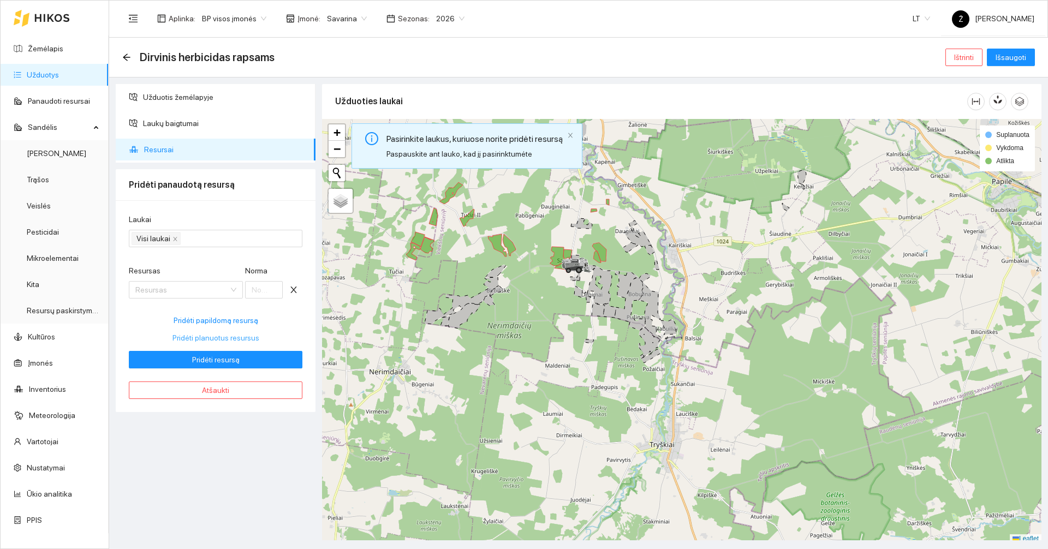
click at [221, 336] on span "Pridėti planuotus resursus" at bounding box center [215, 338] width 87 height 12
type input "0.2"
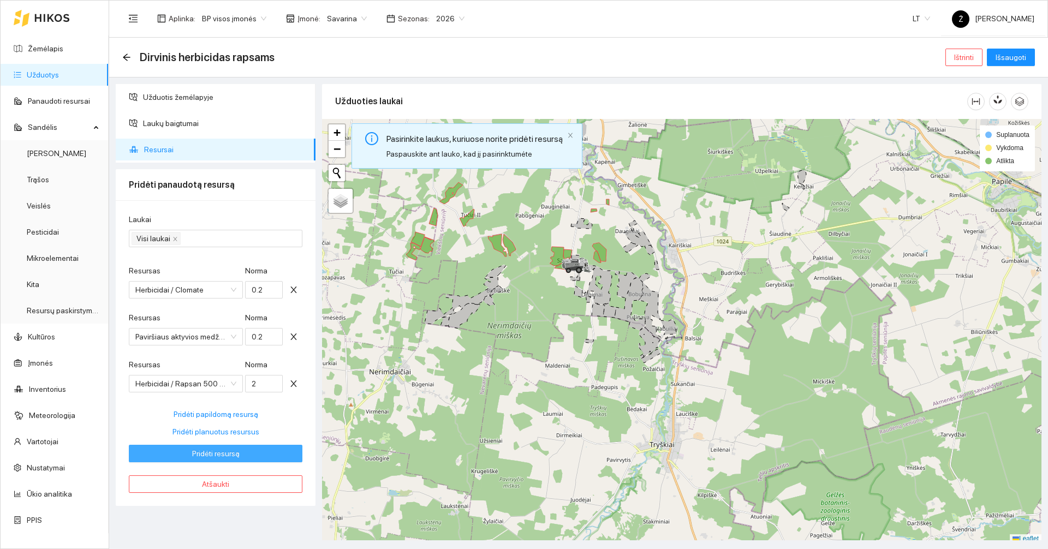
click at [240, 452] on button "Pridėti resursą" at bounding box center [216, 453] width 174 height 17
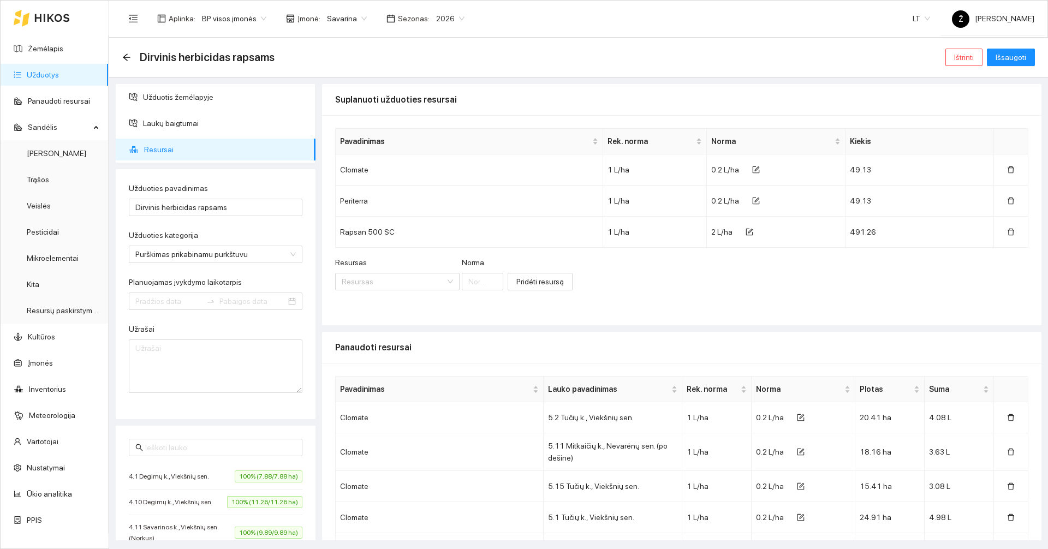
type input "[DATE]"
click at [1013, 57] on span "Išsaugoti" at bounding box center [1011, 57] width 31 height 12
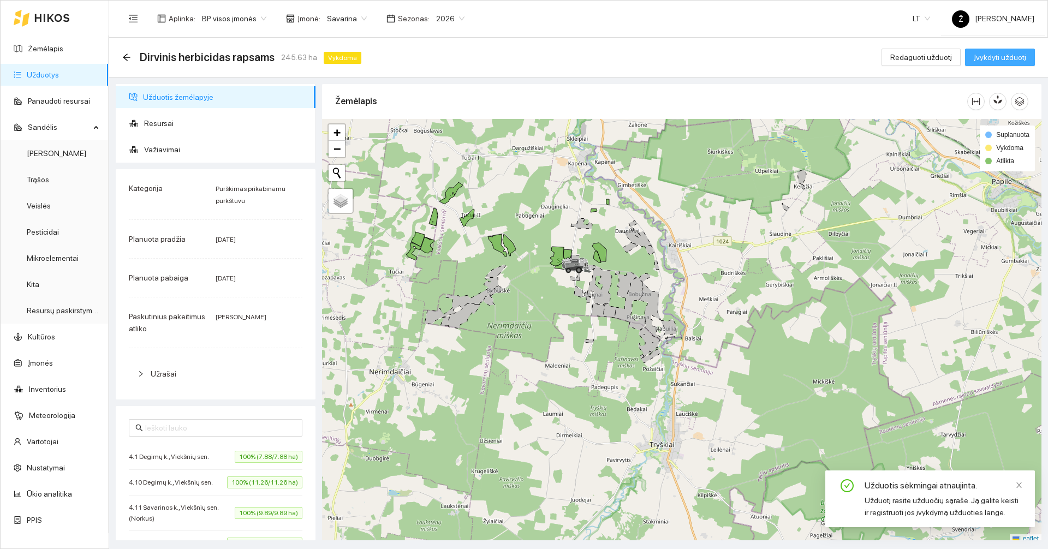
click at [1013, 57] on span "Įvykdyti užduotį" at bounding box center [1000, 57] width 52 height 12
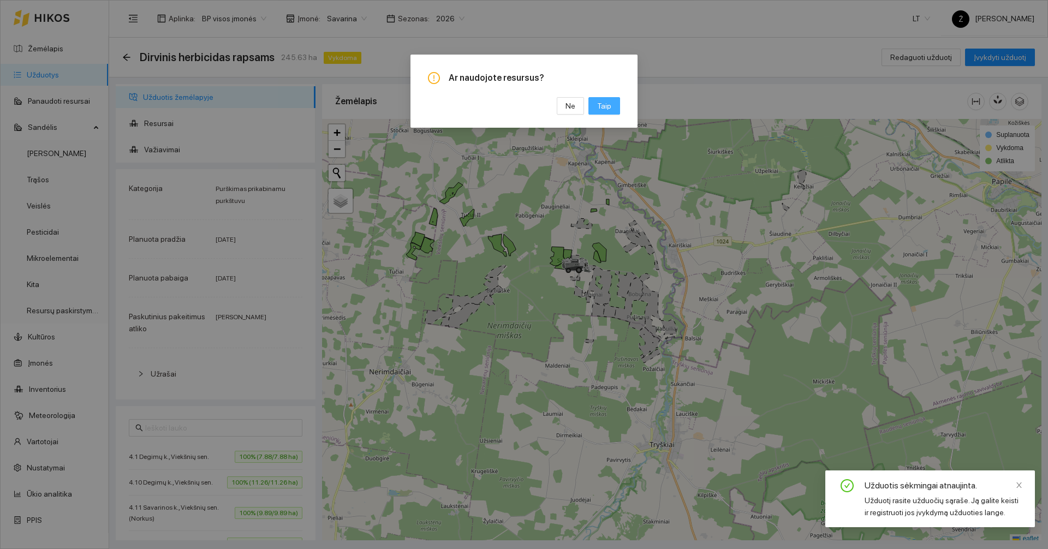
click at [605, 105] on span "Taip" at bounding box center [604, 106] width 14 height 12
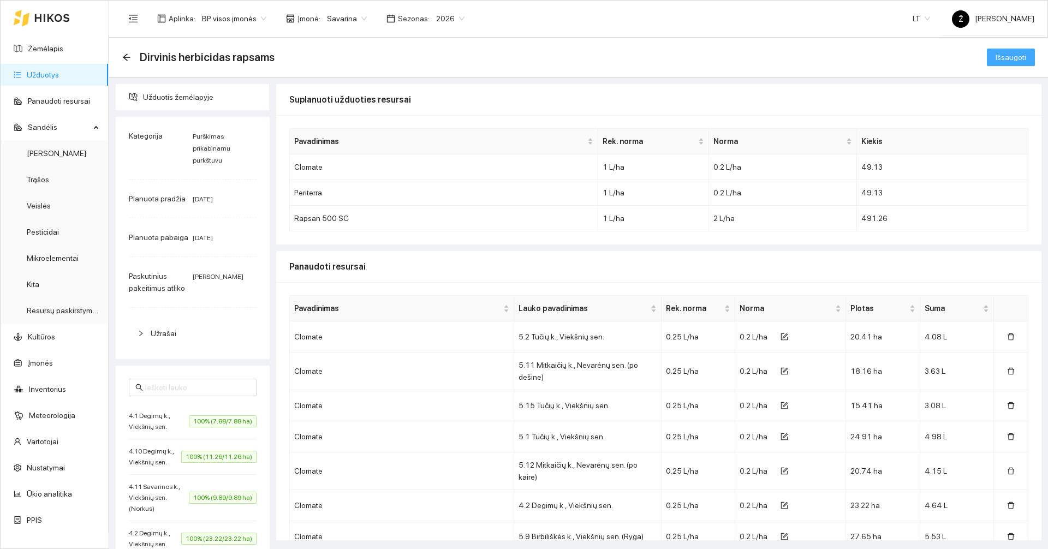
click at [1008, 61] on span "Išsaugoti" at bounding box center [1011, 57] width 31 height 12
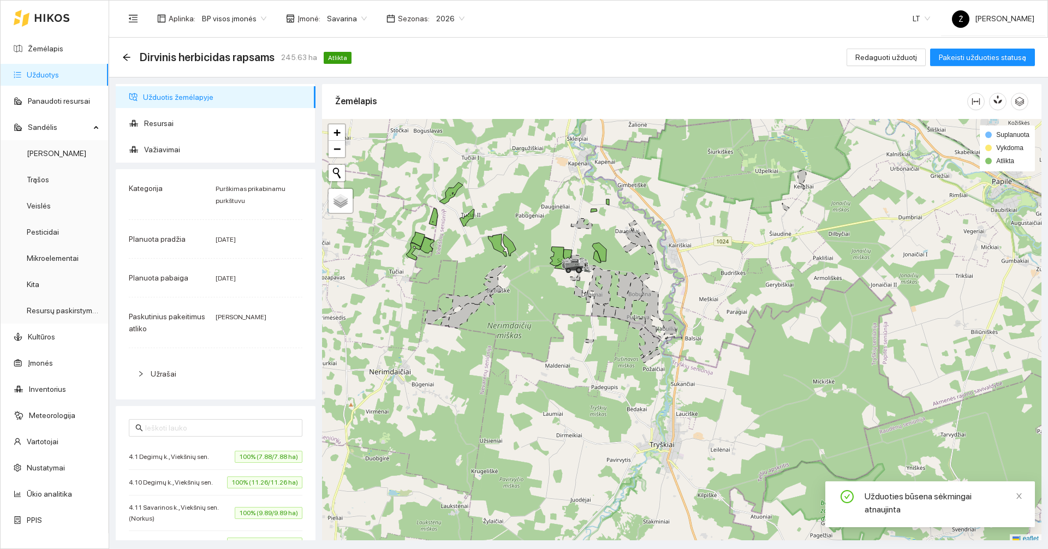
click at [59, 77] on link "Užduotys" at bounding box center [43, 74] width 32 height 9
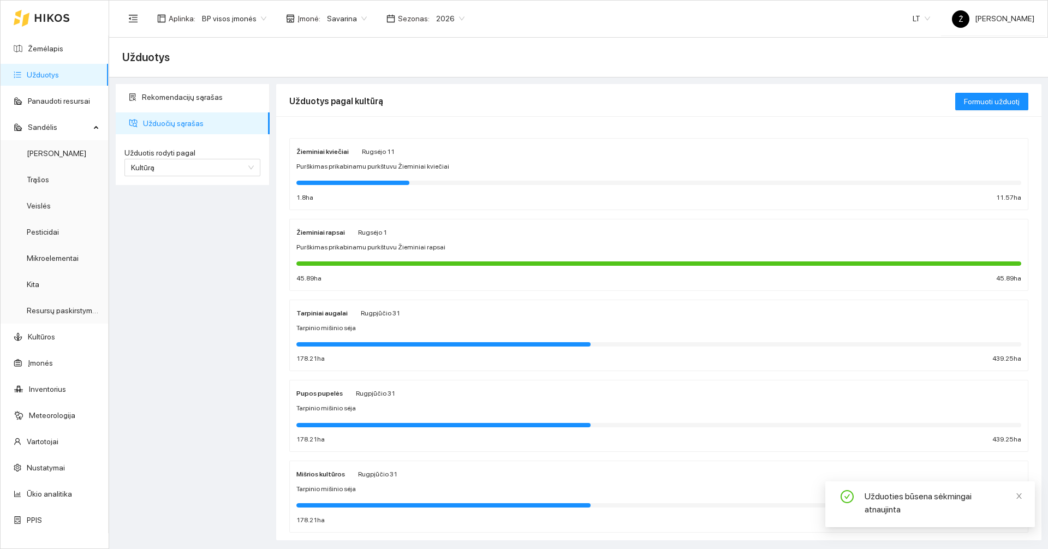
click at [454, 240] on div "Žieminiai rapsai Rugsėjo 1 Purškimas prikabinamu purkštuvu Žieminiai rapsai 45.…" at bounding box center [658, 255] width 725 height 58
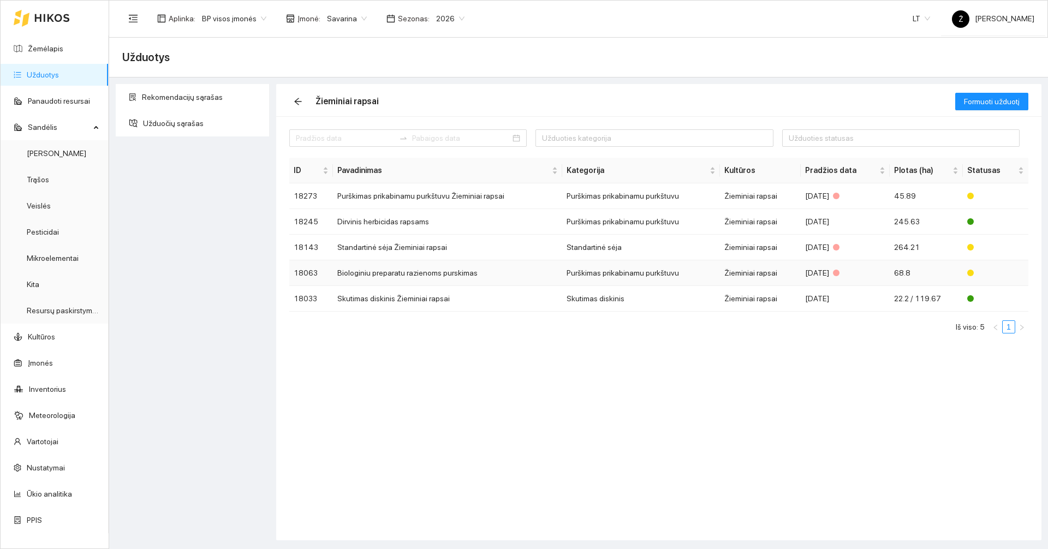
click at [442, 271] on td "Biologiniu preparatu razienoms purskimas" at bounding box center [447, 273] width 229 height 26
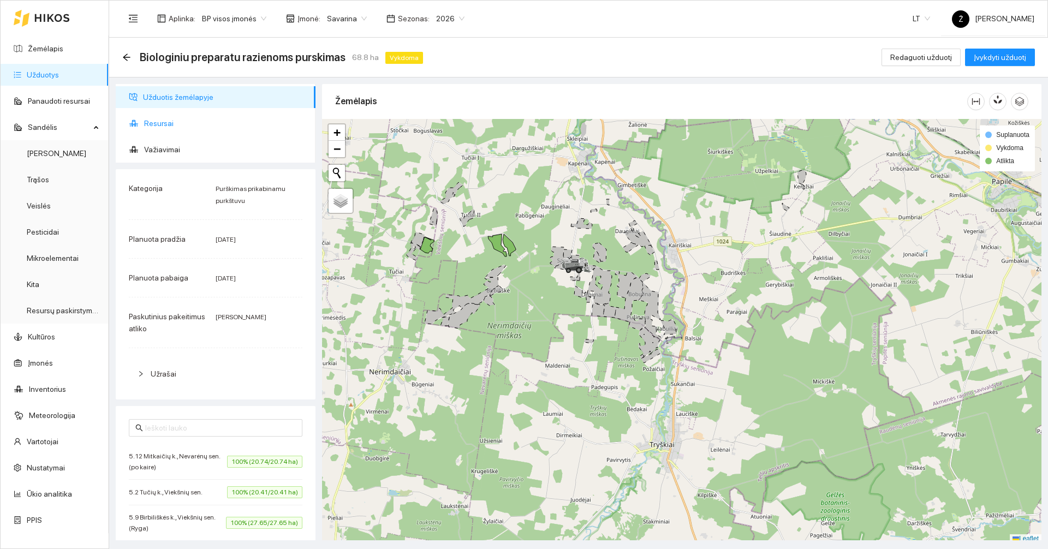
click at [153, 128] on span "Resursai" at bounding box center [225, 123] width 163 height 22
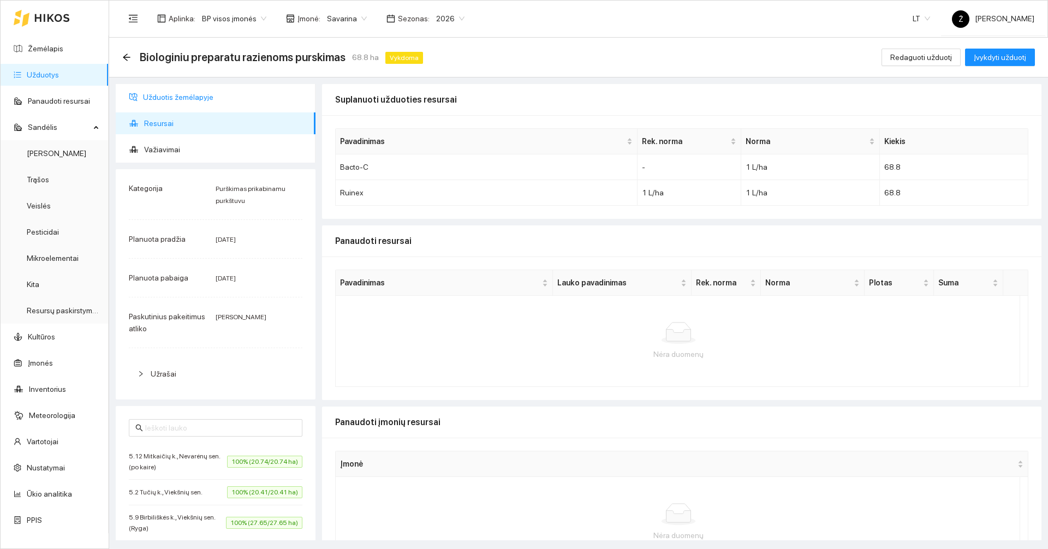
click at [195, 98] on span "Užduotis žemėlapyje" at bounding box center [225, 97] width 164 height 22
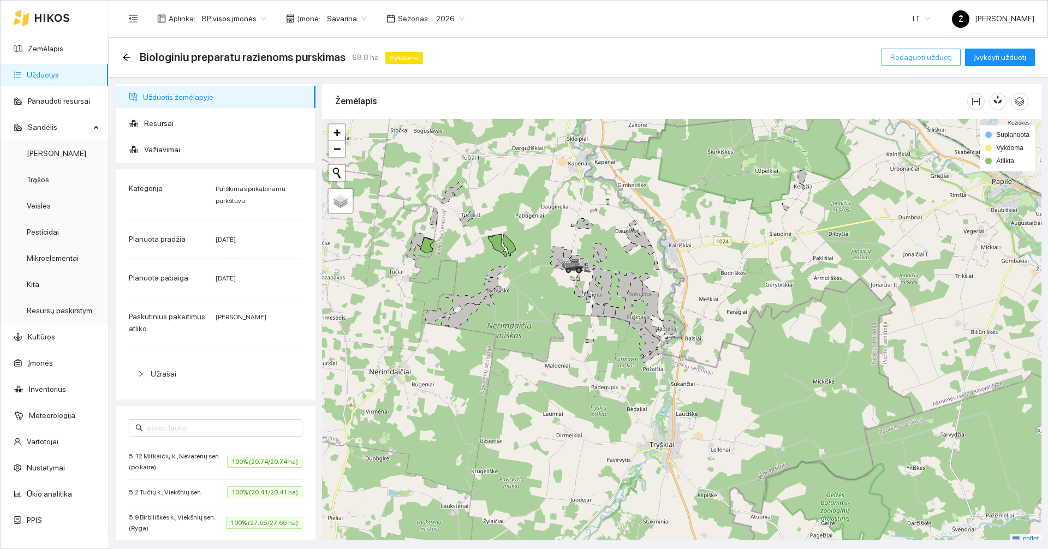
click at [931, 56] on span "Redaguoti užduotį" at bounding box center [921, 57] width 62 height 12
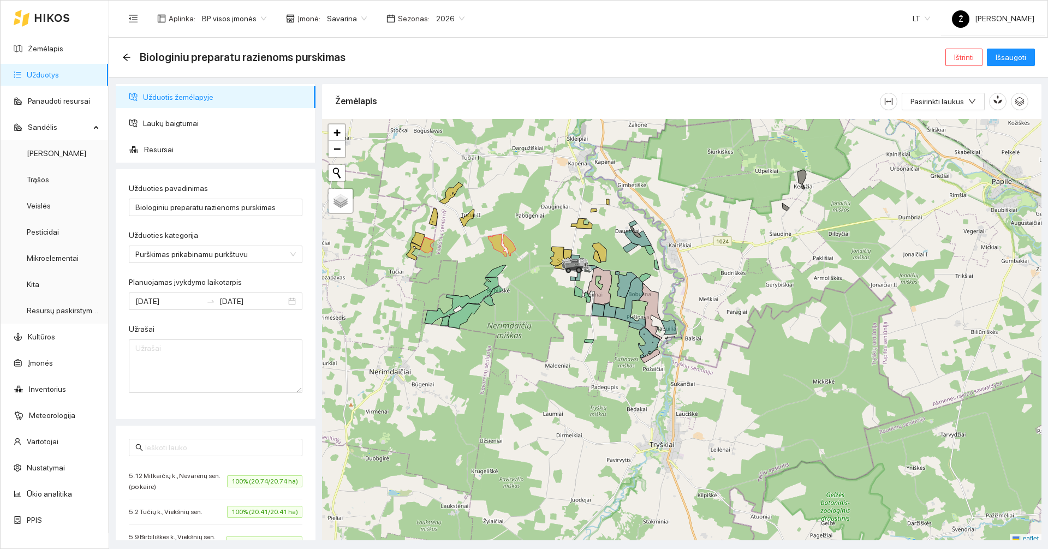
scroll to position [3, 0]
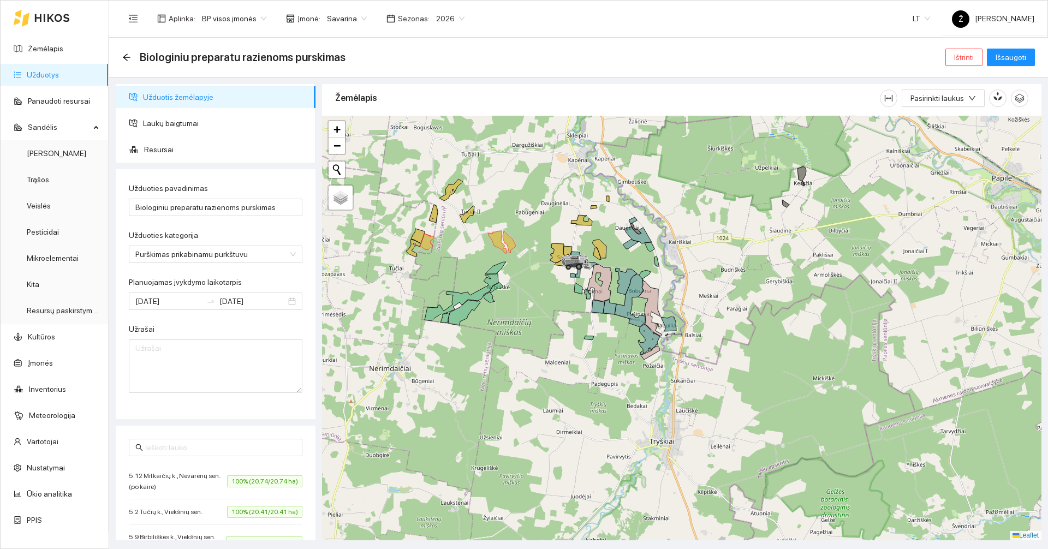
drag, startPoint x: 417, startPoint y: 277, endPoint x: 447, endPoint y: 311, distance: 45.2
click at [447, 311] on div at bounding box center [681, 328] width 719 height 425
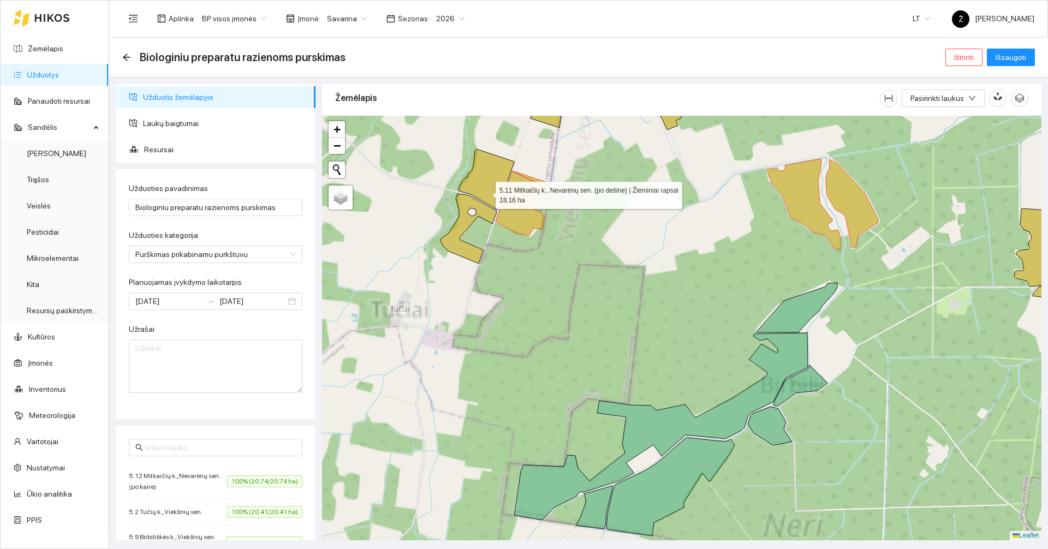
click at [486, 176] on icon at bounding box center [487, 179] width 56 height 61
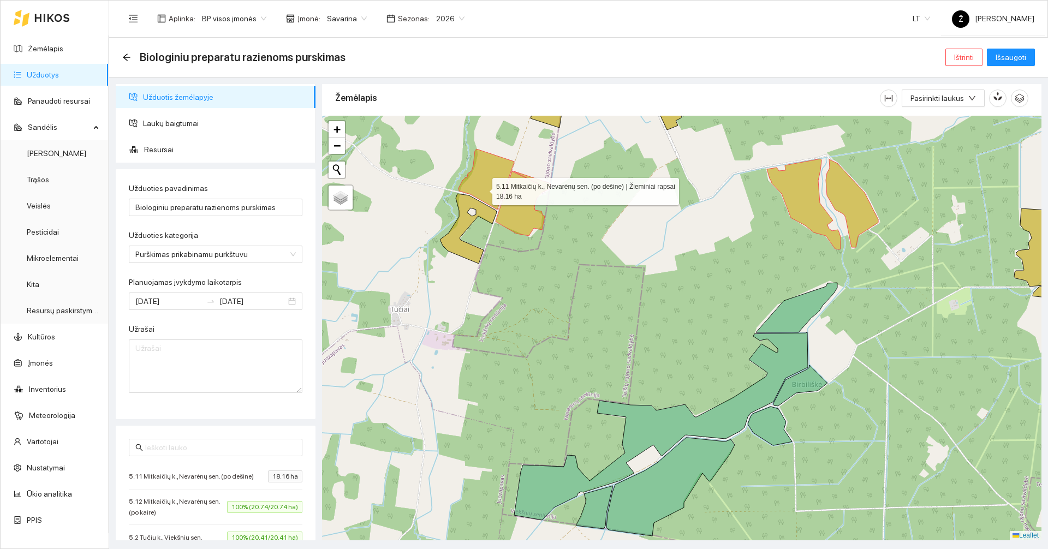
click at [471, 219] on icon at bounding box center [468, 229] width 57 height 70
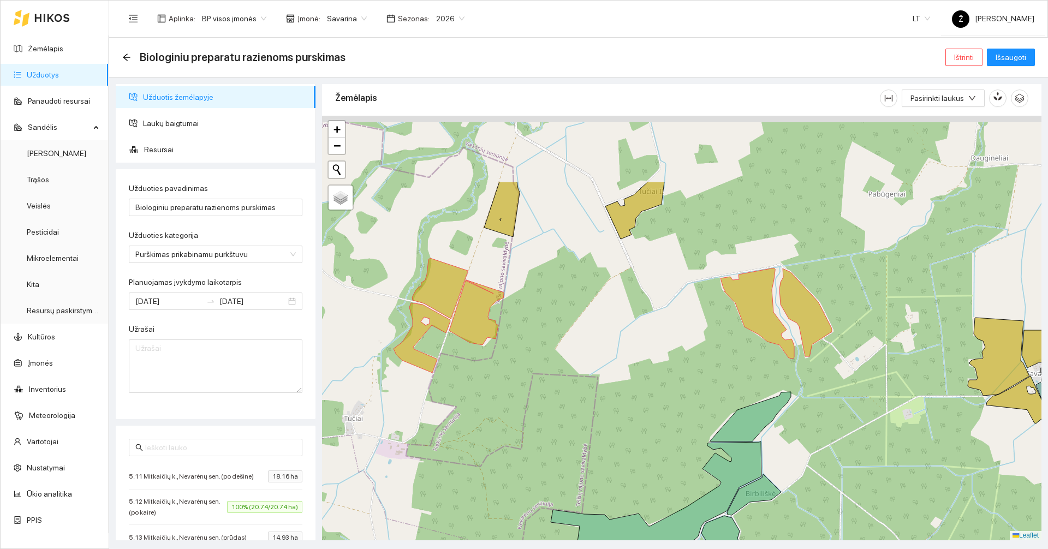
drag, startPoint x: 603, startPoint y: 211, endPoint x: 556, endPoint y: 321, distance: 120.1
click at [556, 321] on div at bounding box center [681, 328] width 719 height 425
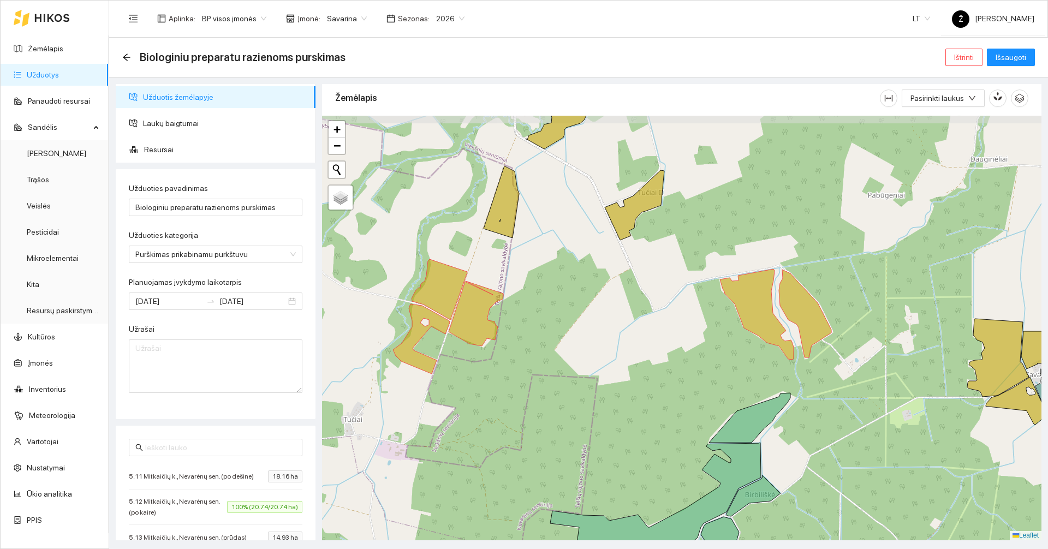
click at [505, 231] on icon at bounding box center [501, 202] width 35 height 72
click at [663, 214] on div at bounding box center [681, 328] width 719 height 425
click at [657, 209] on div at bounding box center [681, 328] width 719 height 425
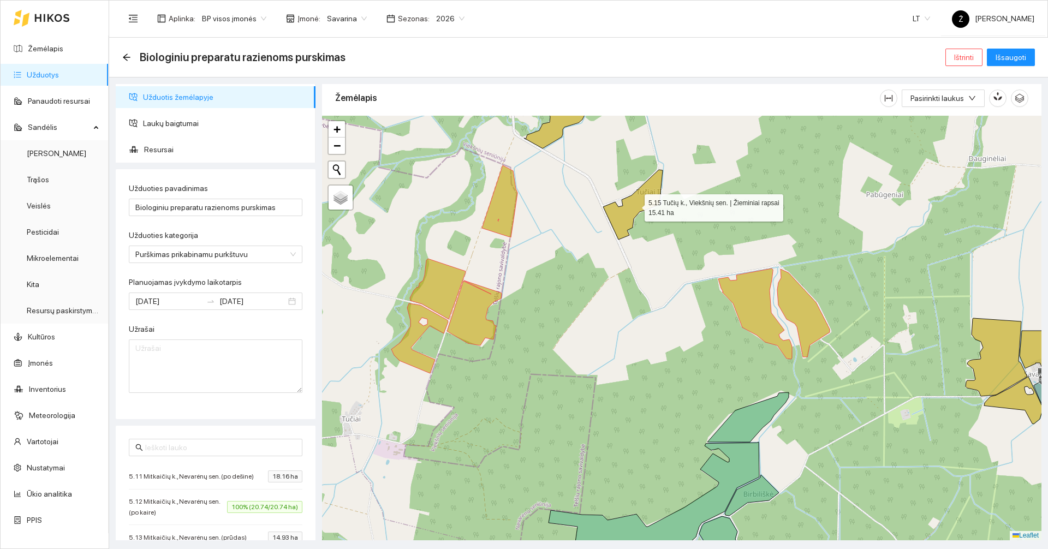
click at [651, 201] on icon at bounding box center [632, 205] width 59 height 70
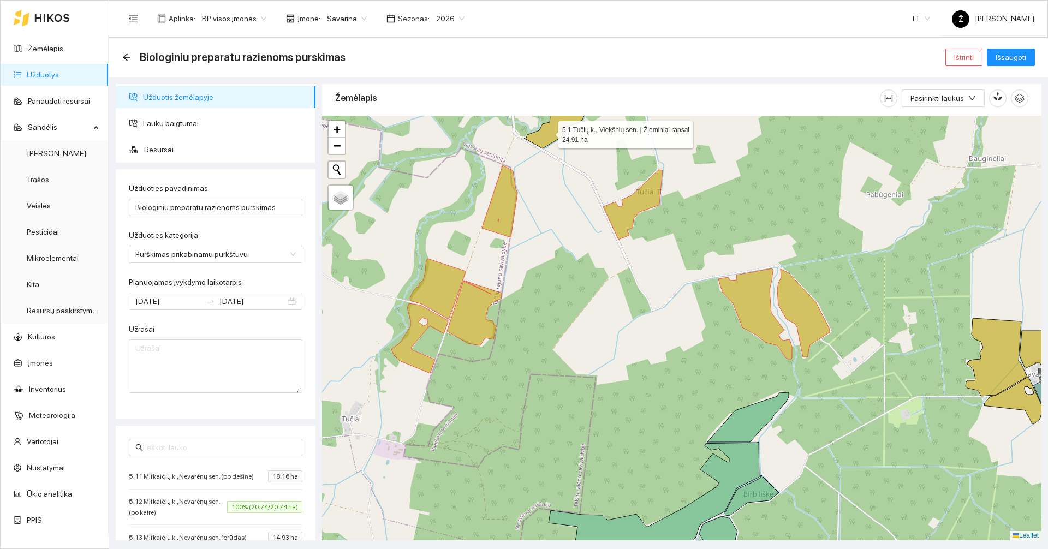
click at [549, 132] on icon at bounding box center [570, 111] width 93 height 76
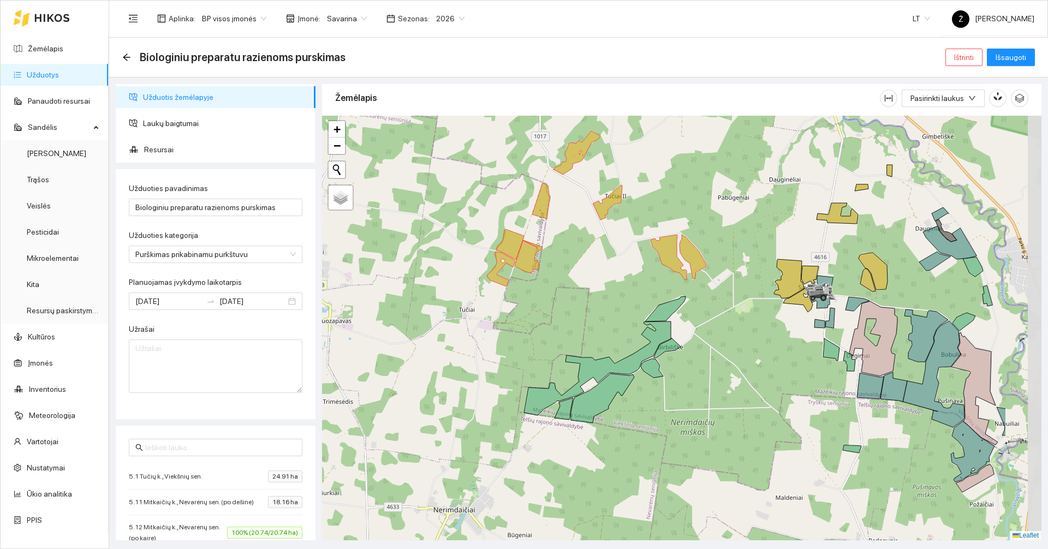
drag, startPoint x: 858, startPoint y: 250, endPoint x: 768, endPoint y: 259, distance: 90.5
click at [748, 237] on div at bounding box center [681, 328] width 719 height 425
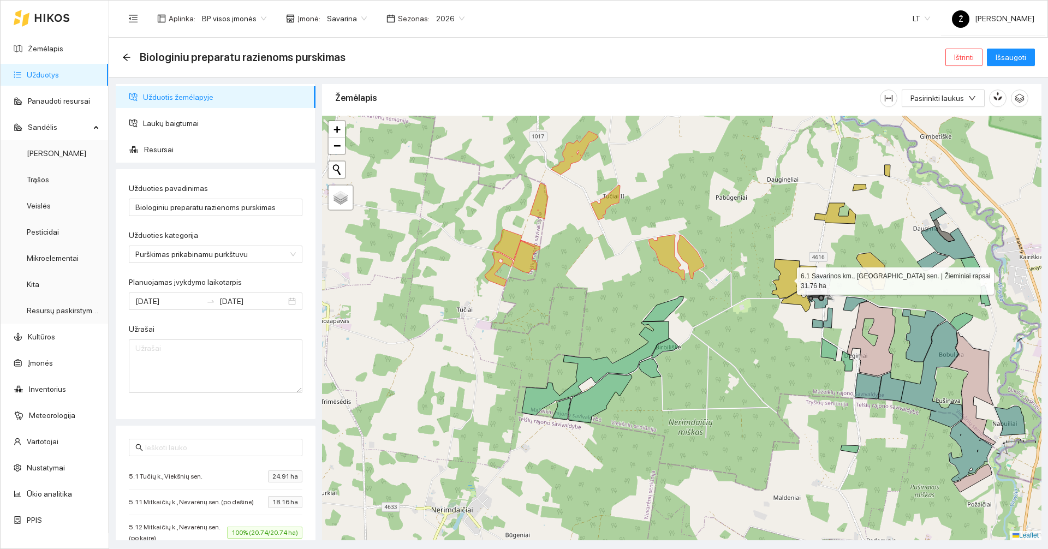
click at [795, 272] on icon at bounding box center [787, 278] width 31 height 39
click at [806, 272] on icon at bounding box center [807, 275] width 17 height 19
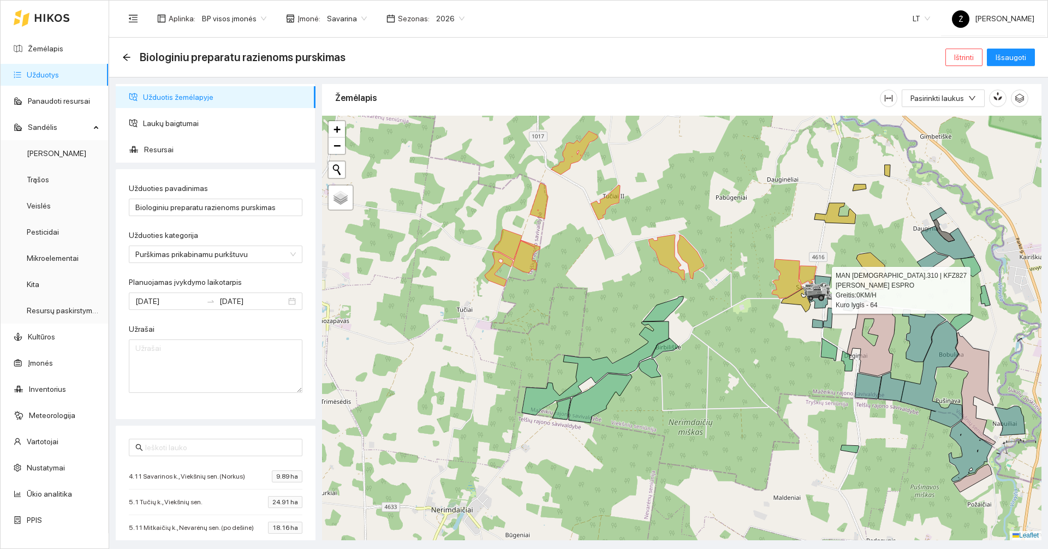
click at [801, 299] on icon at bounding box center [795, 300] width 29 height 24
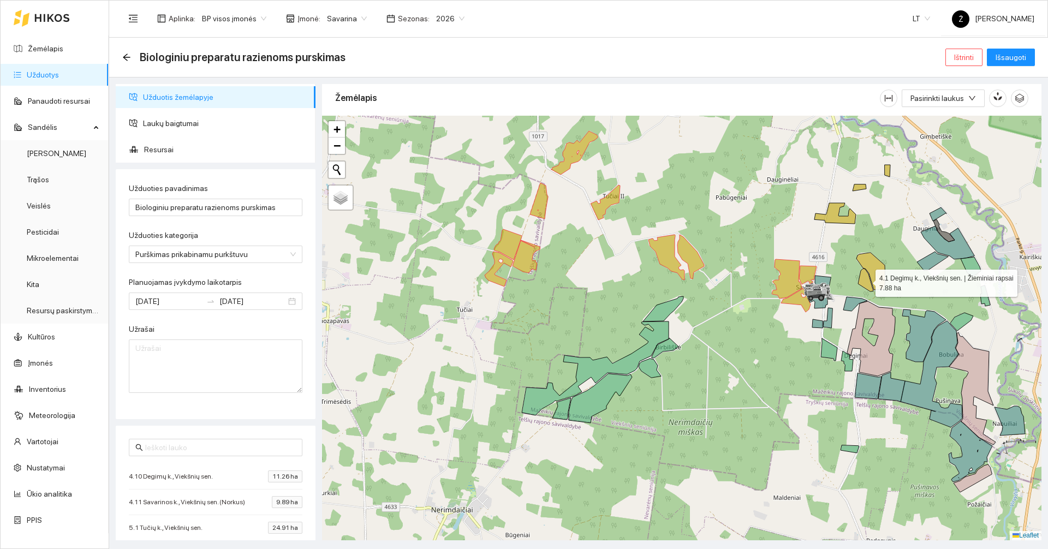
click at [868, 278] on icon at bounding box center [865, 280] width 15 height 23
click at [877, 272] on icon at bounding box center [870, 271] width 29 height 37
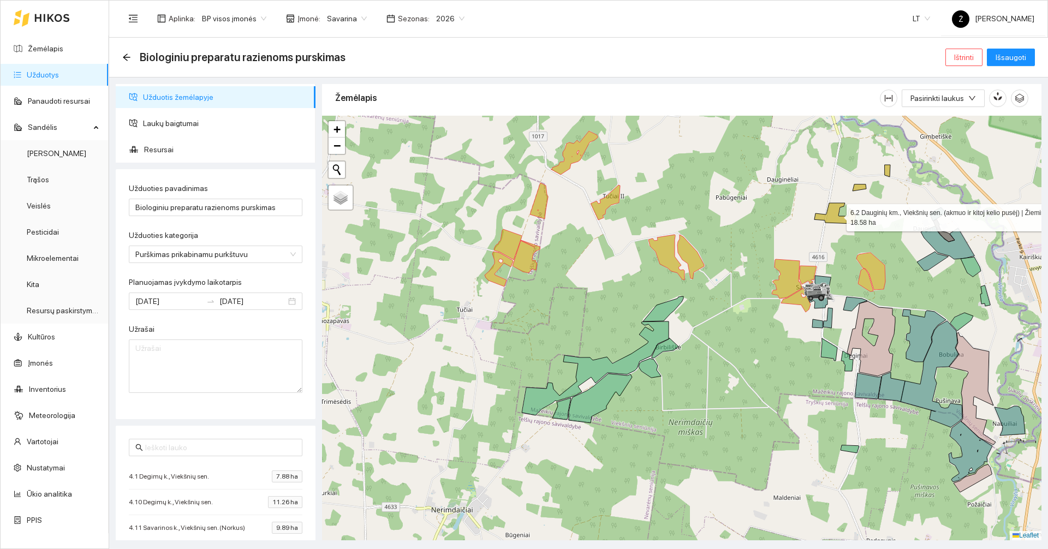
click at [832, 219] on icon at bounding box center [834, 213] width 41 height 21
click at [858, 191] on div at bounding box center [681, 328] width 719 height 425
click at [860, 189] on icon at bounding box center [860, 187] width 14 height 7
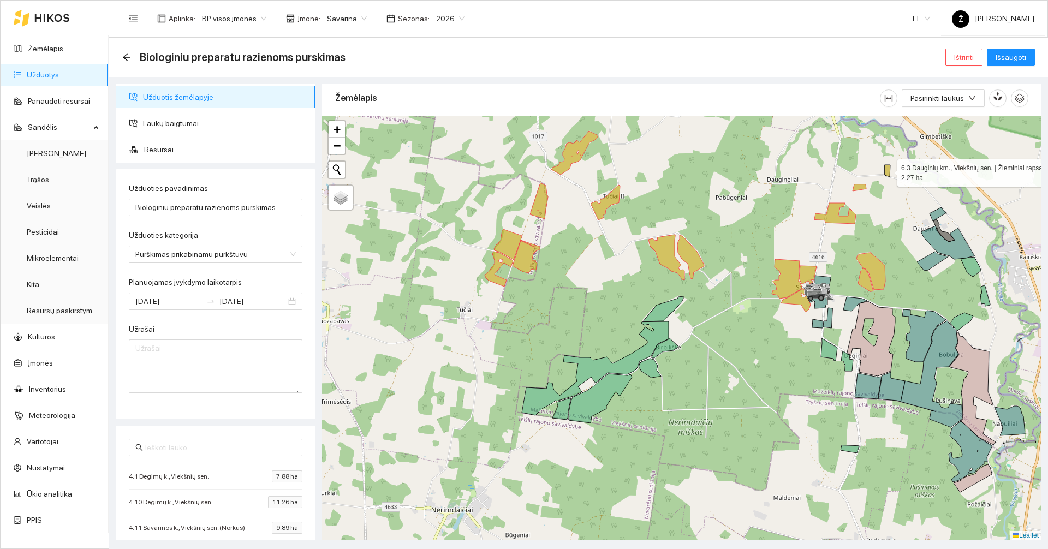
click at [889, 173] on icon at bounding box center [887, 171] width 5 height 12
click at [194, 147] on span "Resursai" at bounding box center [225, 150] width 163 height 22
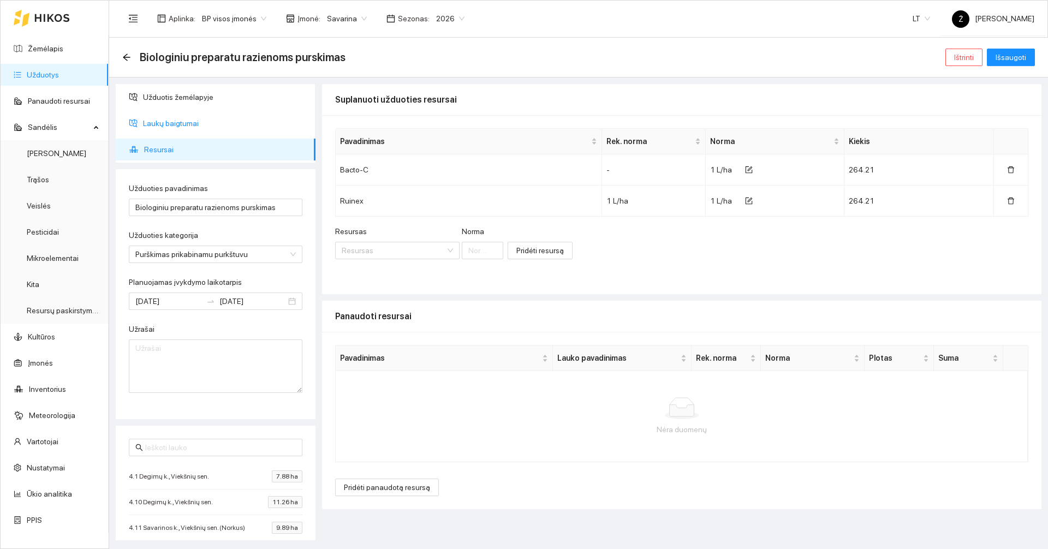
click at [178, 120] on span "Laukų baigtumai" at bounding box center [225, 123] width 164 height 22
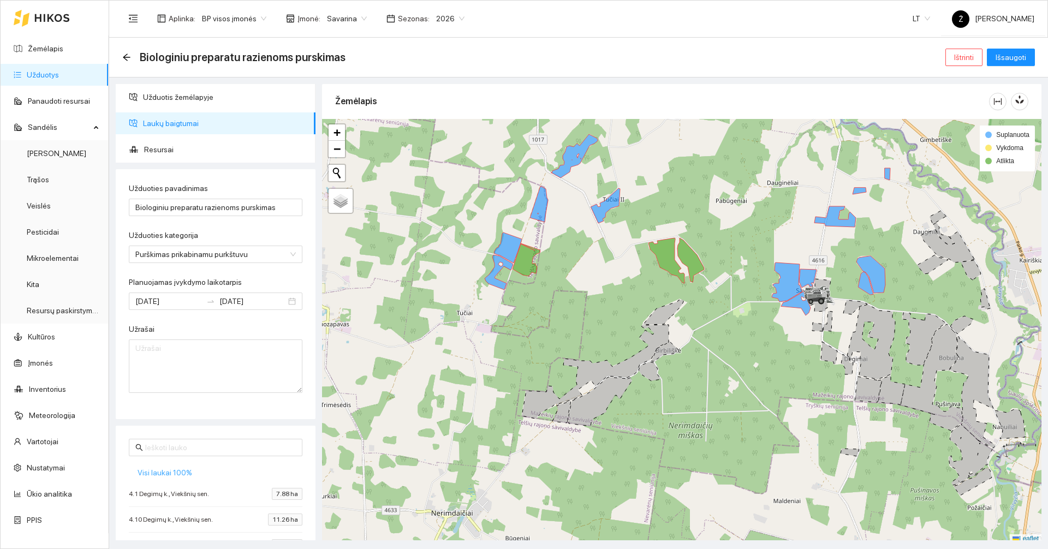
click at [186, 468] on span "Visi laukai 100%" at bounding box center [165, 473] width 55 height 12
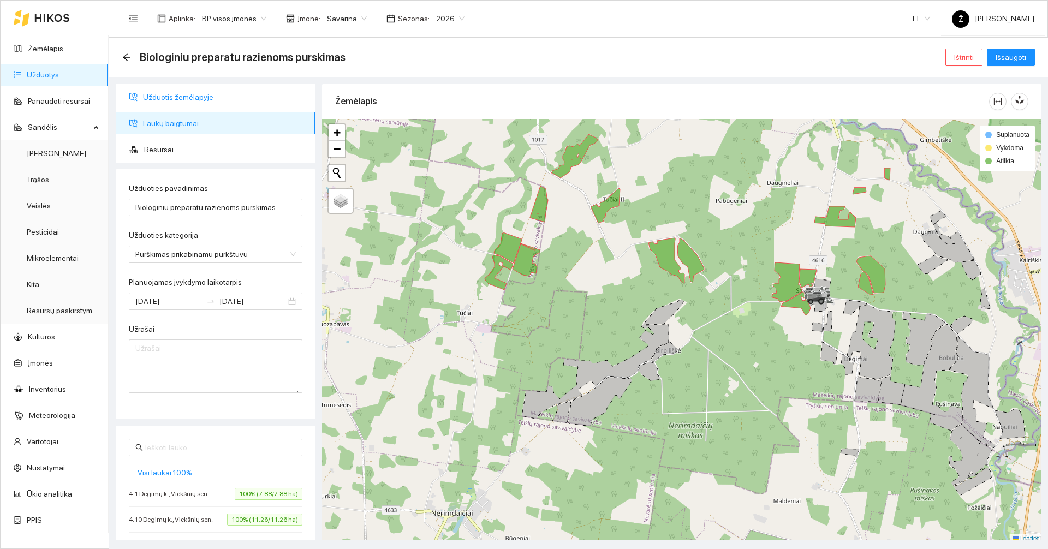
click at [192, 100] on span "Užduotis žemėlapyje" at bounding box center [225, 97] width 164 height 22
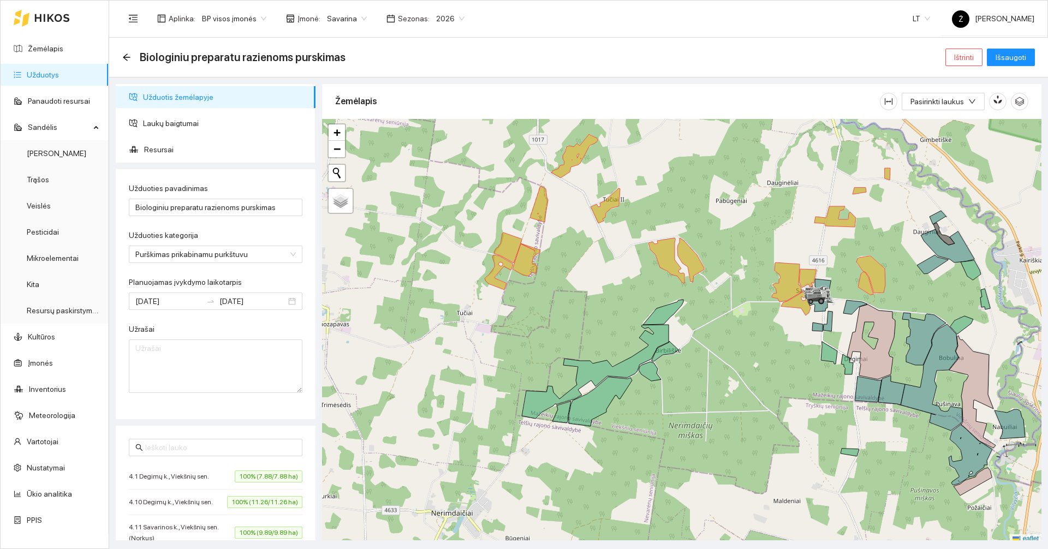
click at [170, 134] on ul "Užduotis žemėlapyje Laukų baigtumai Resursai" at bounding box center [216, 123] width 200 height 79
click at [171, 127] on span "Laukų baigtumai" at bounding box center [225, 123] width 164 height 22
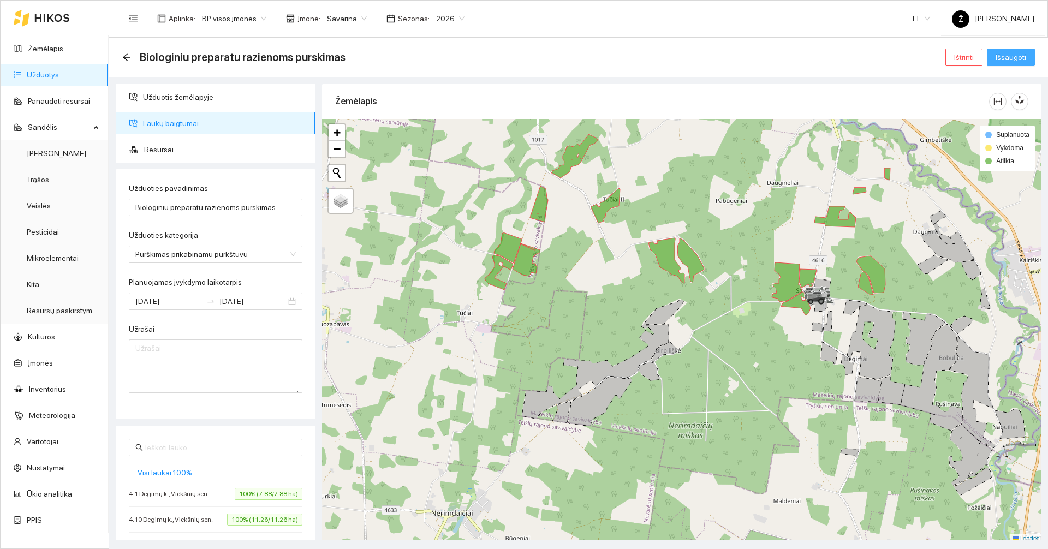
click at [1003, 61] on span "Išsaugoti" at bounding box center [1011, 57] width 31 height 12
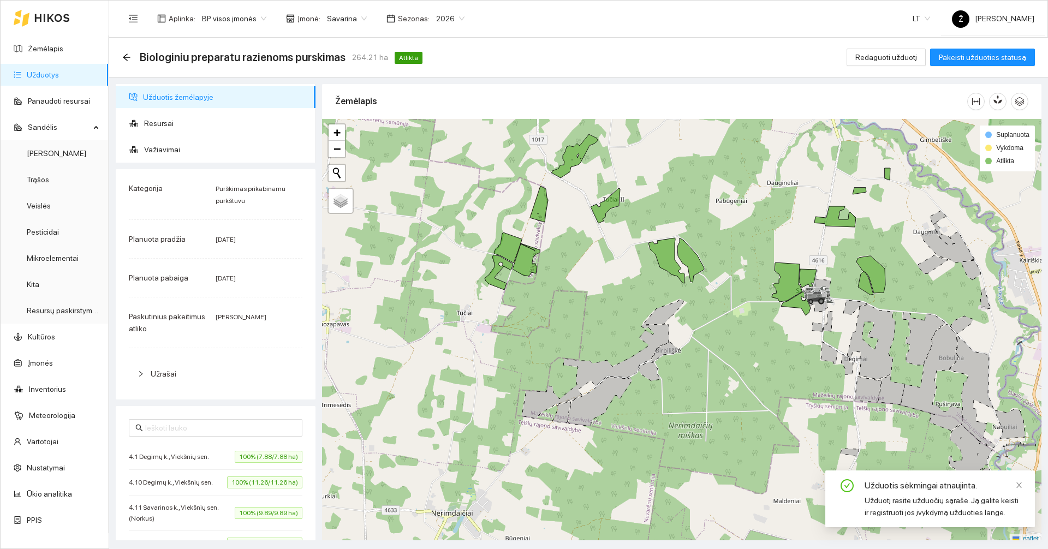
click at [59, 73] on link "Užduotys" at bounding box center [43, 74] width 32 height 9
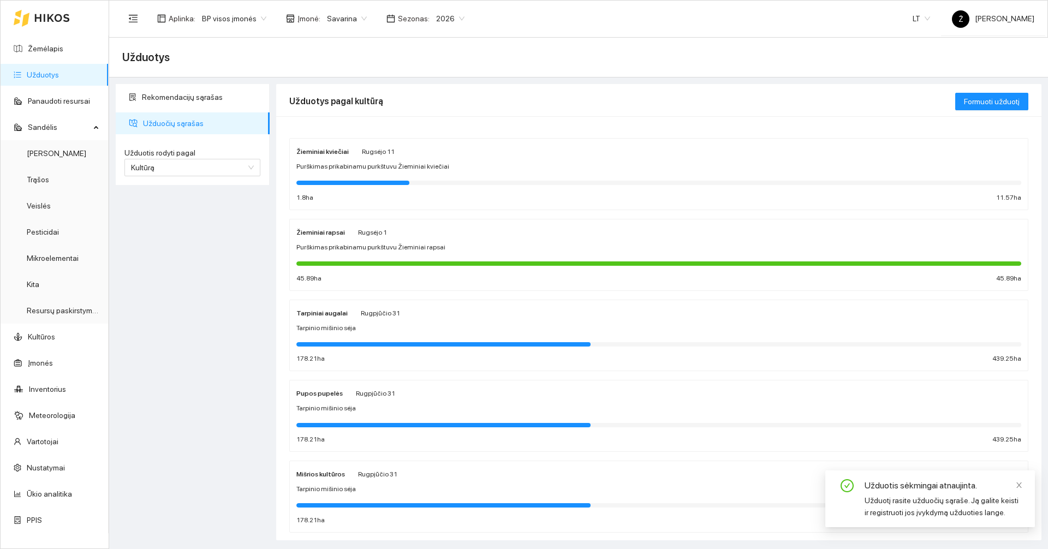
click at [377, 241] on div "Žieminiai rapsai Rugsėjo 1 Purškimas prikabinamu purkštuvu Žieminiai rapsai 45.…" at bounding box center [658, 255] width 725 height 58
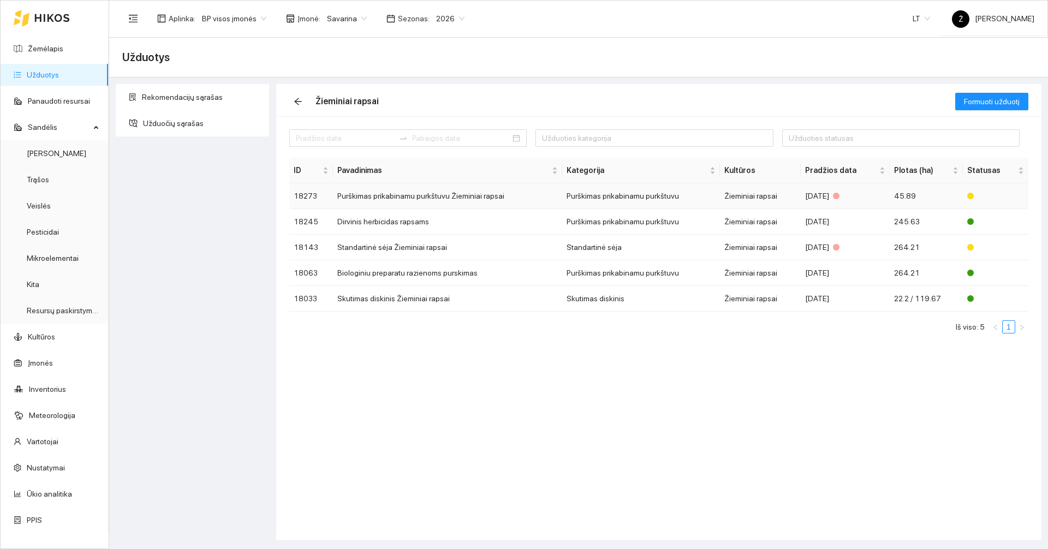
click at [372, 201] on td "Purškimas prikabinamu purkštuvu Žieminiai rapsai" at bounding box center [447, 196] width 229 height 26
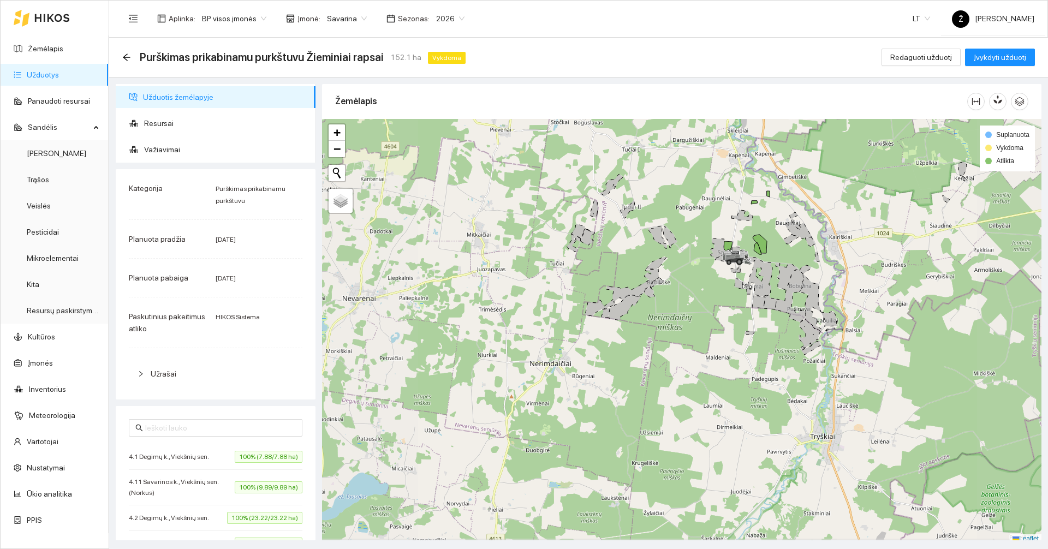
scroll to position [3, 0]
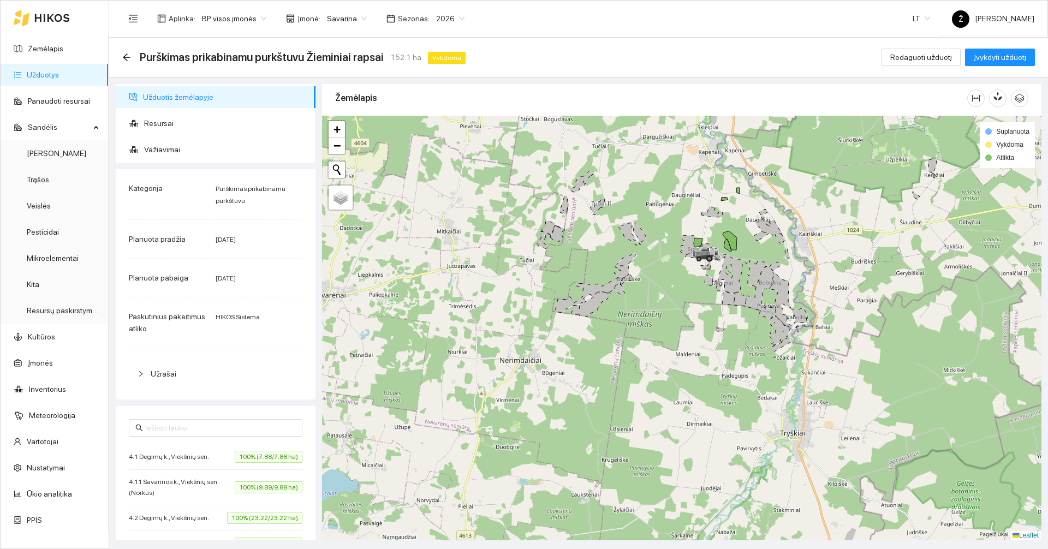
drag, startPoint x: 702, startPoint y: 205, endPoint x: 672, endPoint y: 205, distance: 30.0
click at [672, 205] on div at bounding box center [681, 328] width 719 height 425
click at [925, 49] on button "Redaguoti užduotį" at bounding box center [921, 57] width 79 height 17
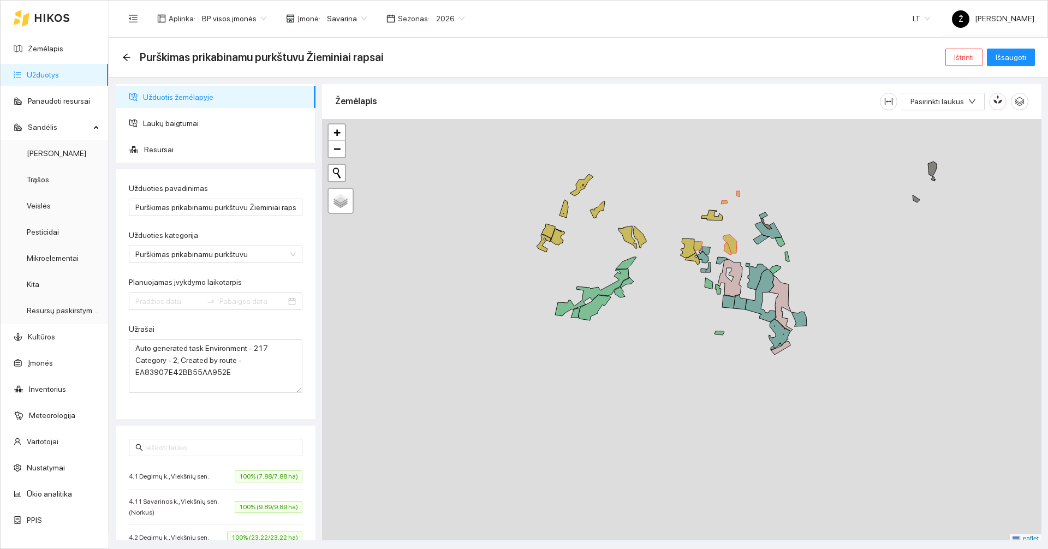
type input "2025-08-22"
type input "2025-09-01"
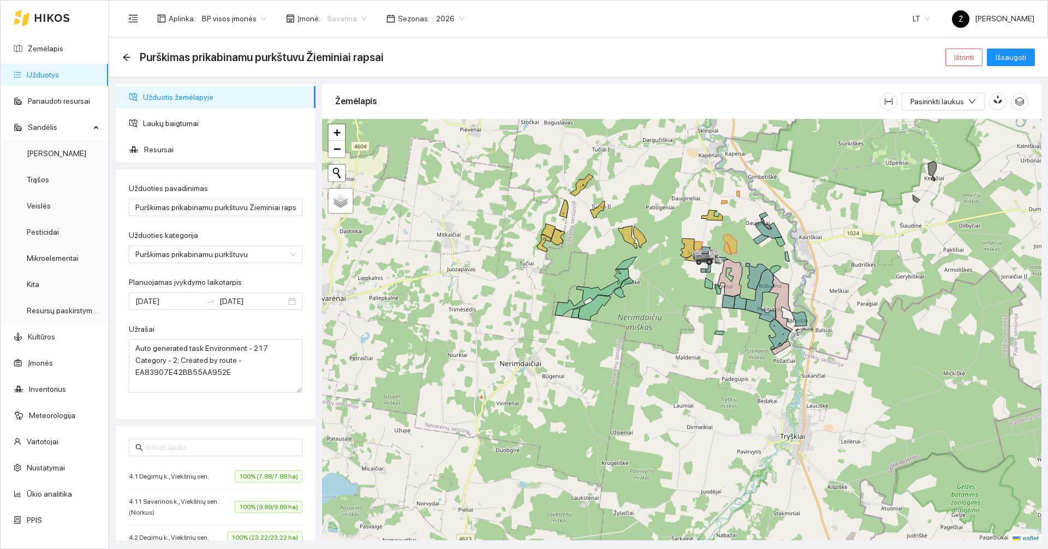
click at [343, 13] on span "Savarina" at bounding box center [347, 18] width 40 height 16
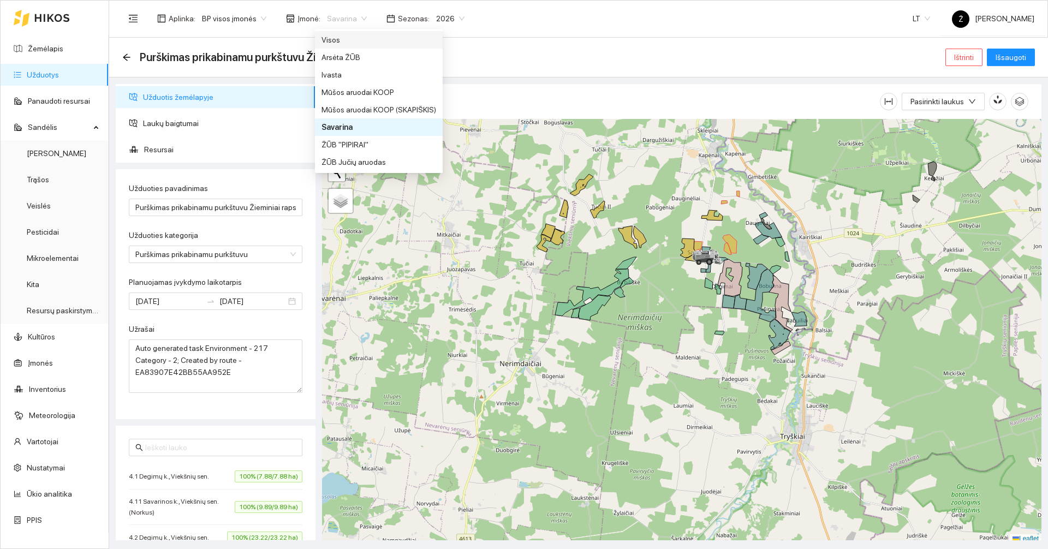
click at [345, 40] on div "Visos" at bounding box center [379, 40] width 115 height 12
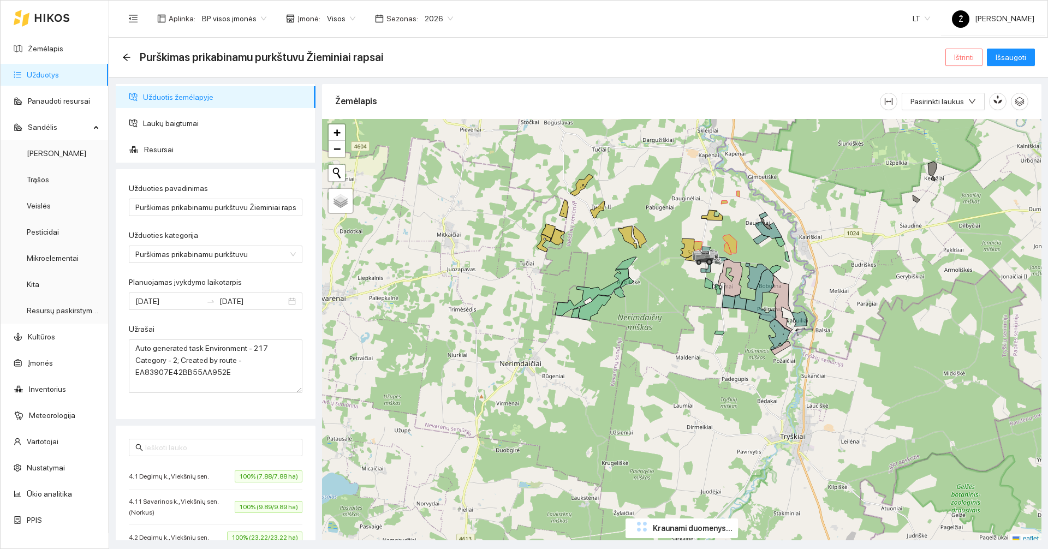
click at [977, 54] on button "Ištrinti" at bounding box center [963, 57] width 37 height 17
click at [962, 109] on span "Taip" at bounding box center [968, 110] width 14 height 12
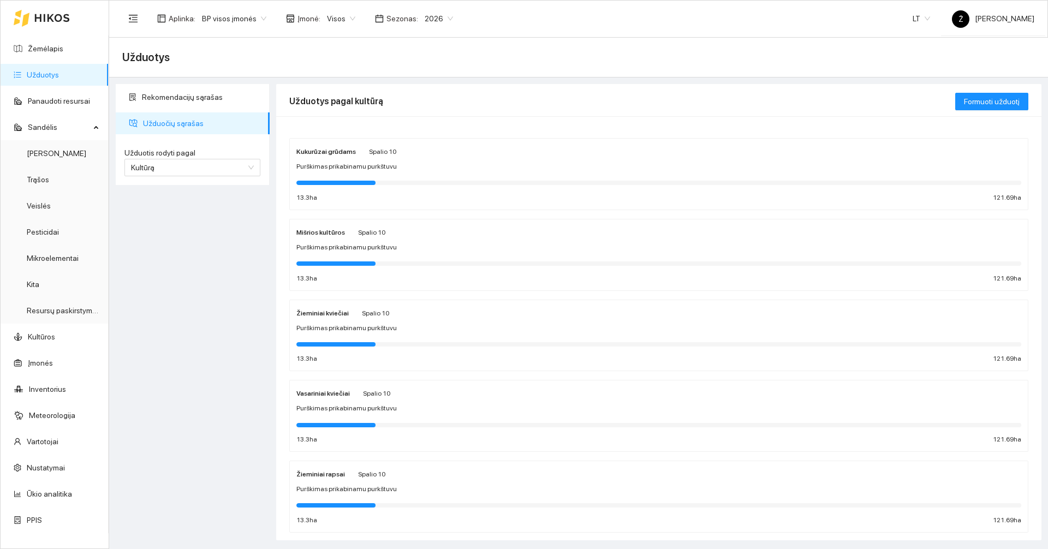
click at [341, 19] on span "Visos" at bounding box center [341, 18] width 28 height 16
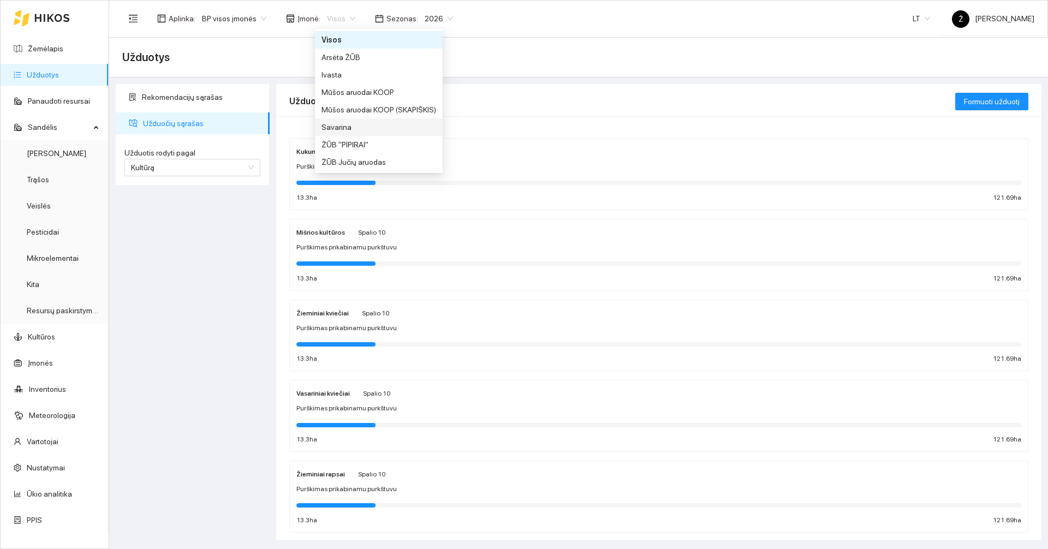
click at [335, 120] on div "Savarina" at bounding box center [379, 126] width 128 height 17
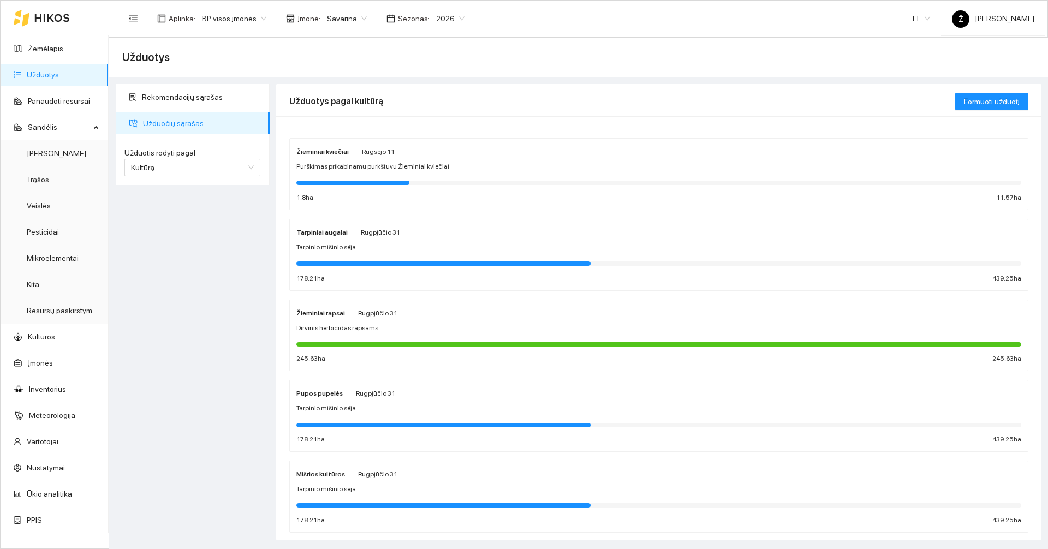
click at [389, 333] on div "Dirvinis herbicidas rapsams" at bounding box center [658, 328] width 725 height 10
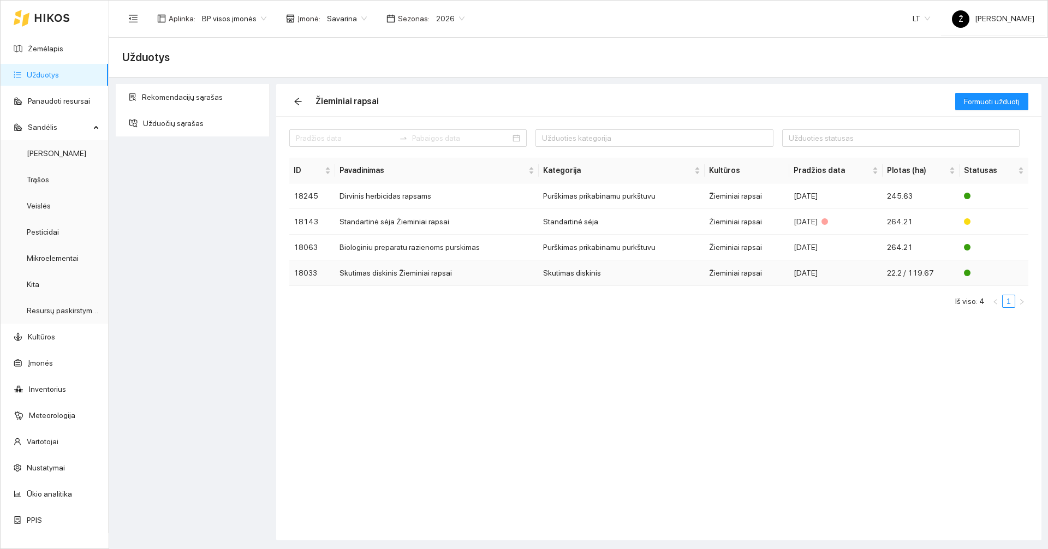
click at [472, 276] on td "Skutimas diskinis Žieminiai rapsai" at bounding box center [437, 273] width 204 height 26
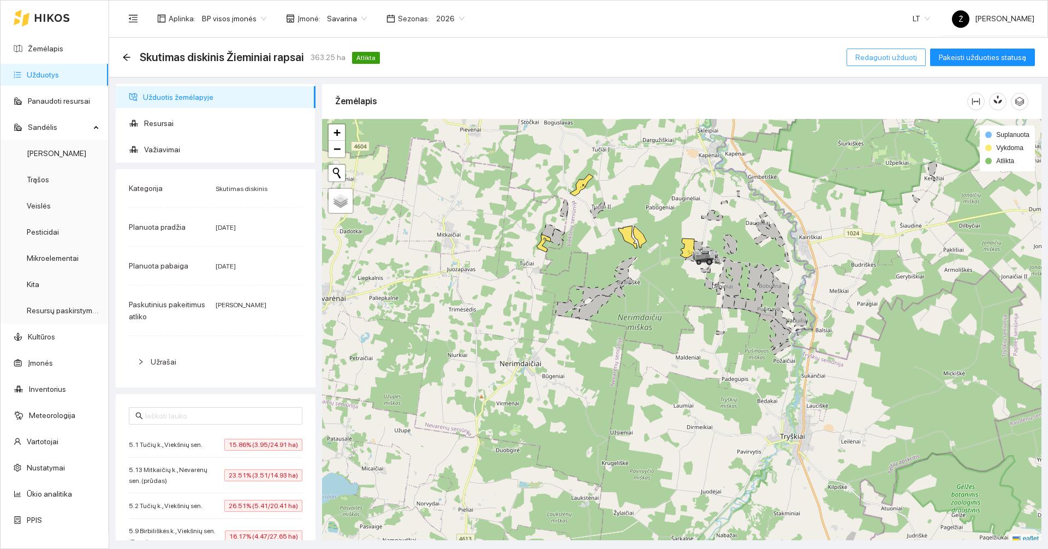
click at [879, 61] on span "Redaguoti užduotį" at bounding box center [886, 57] width 62 height 12
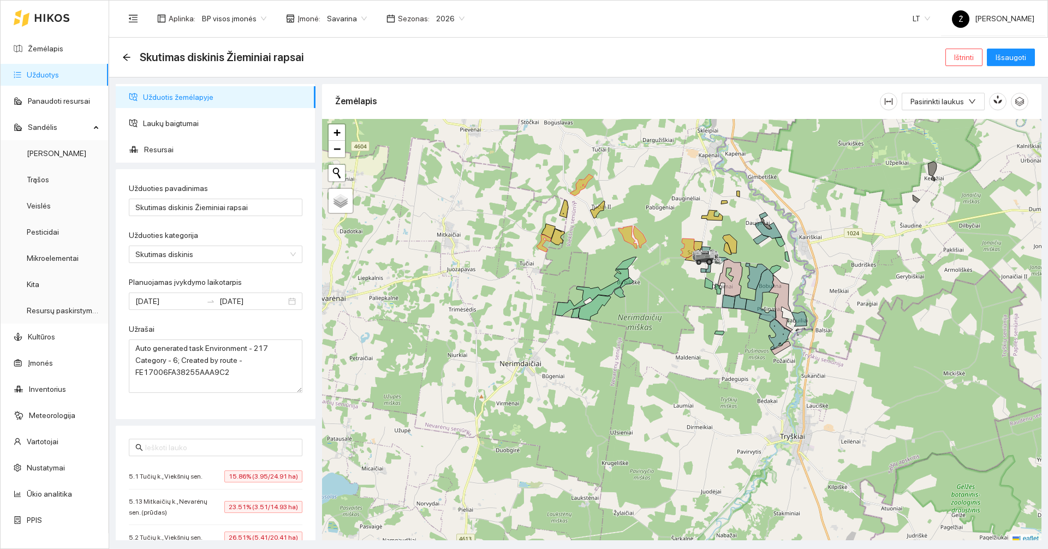
scroll to position [3, 0]
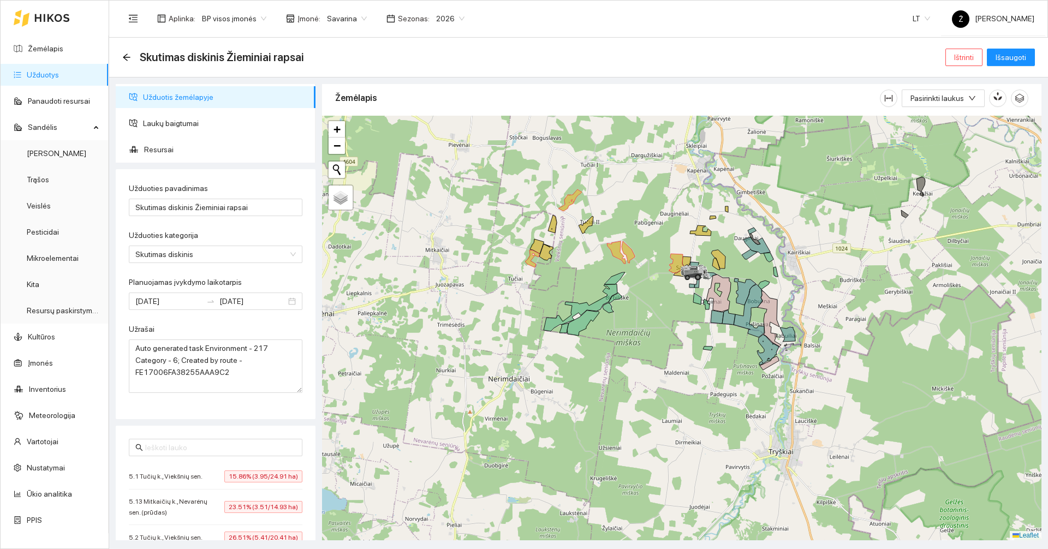
drag, startPoint x: 680, startPoint y: 177, endPoint x: 667, endPoint y: 197, distance: 23.3
click at [668, 197] on div at bounding box center [681, 328] width 719 height 425
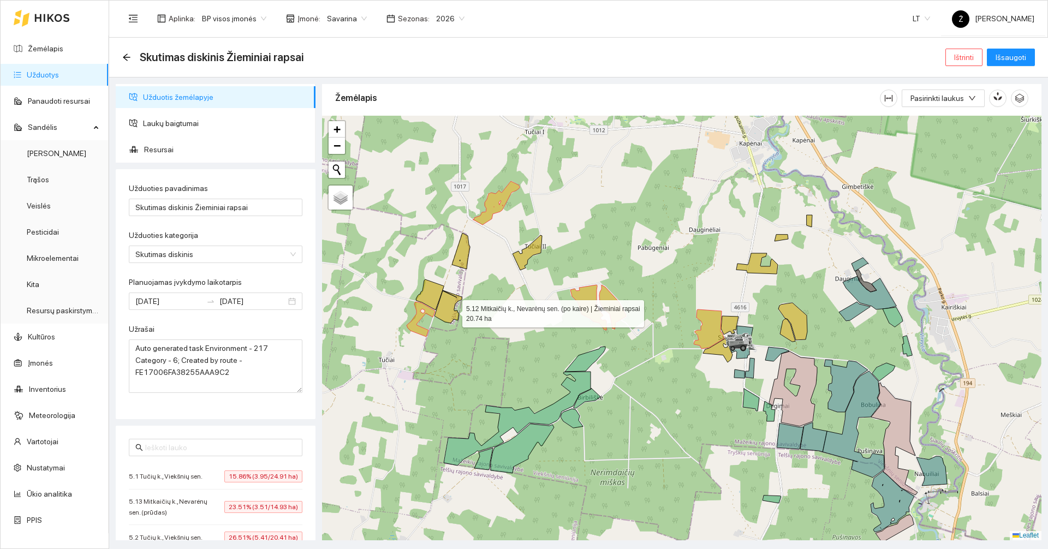
click at [453, 311] on icon at bounding box center [448, 306] width 27 height 33
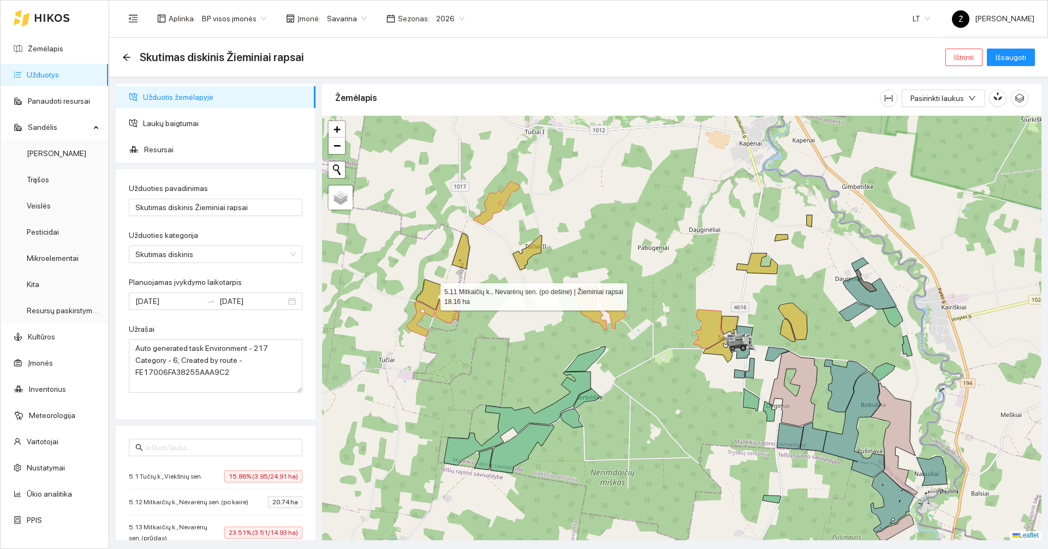
click at [427, 293] on icon at bounding box center [430, 294] width 28 height 31
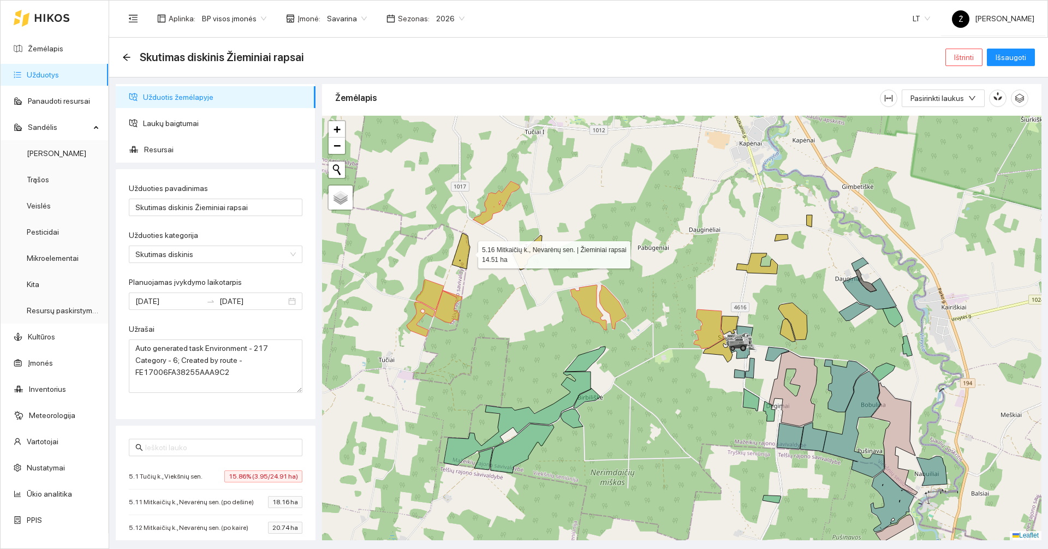
click at [467, 248] on icon at bounding box center [461, 251] width 18 height 36
click at [530, 248] on icon at bounding box center [527, 252] width 29 height 35
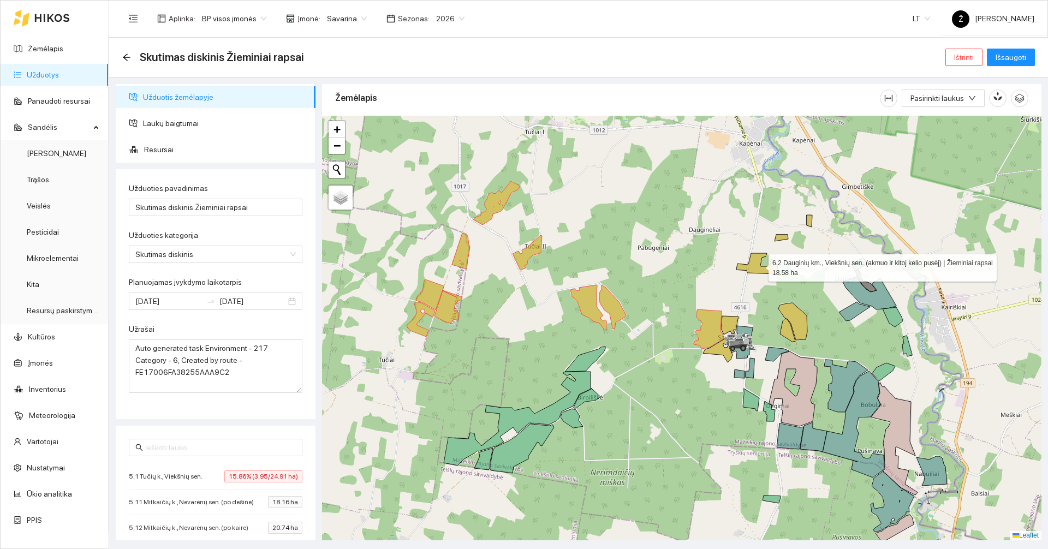
click at [752, 259] on icon at bounding box center [756, 263] width 41 height 21
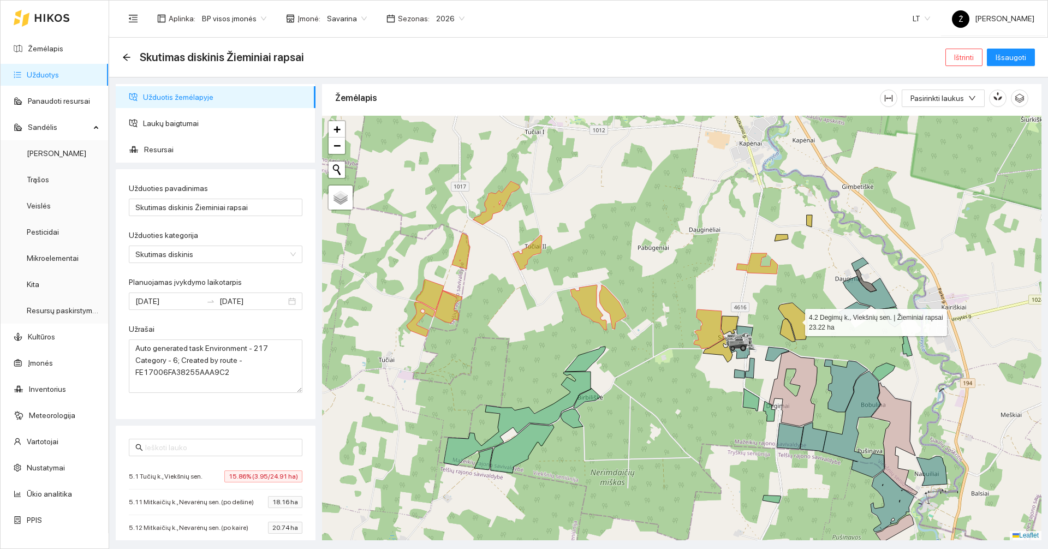
click at [791, 324] on icon at bounding box center [792, 321] width 29 height 37
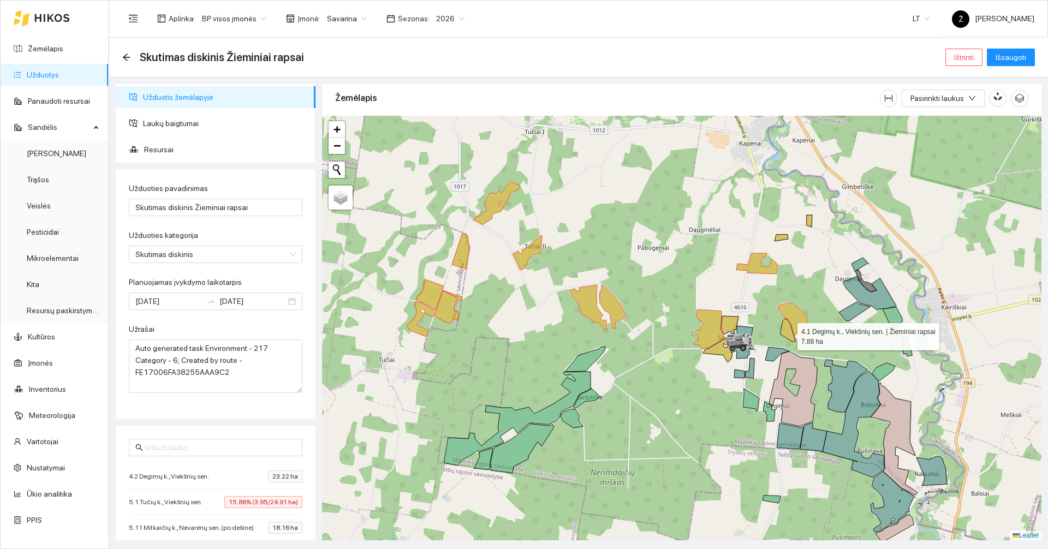
click at [788, 334] on icon at bounding box center [787, 330] width 15 height 23
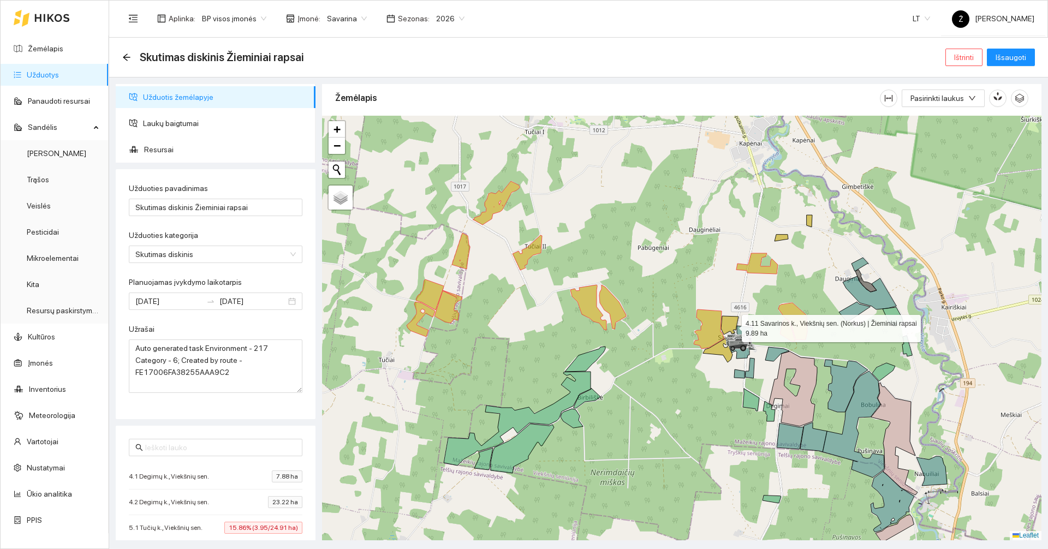
click at [729, 324] on icon at bounding box center [729, 325] width 17 height 19
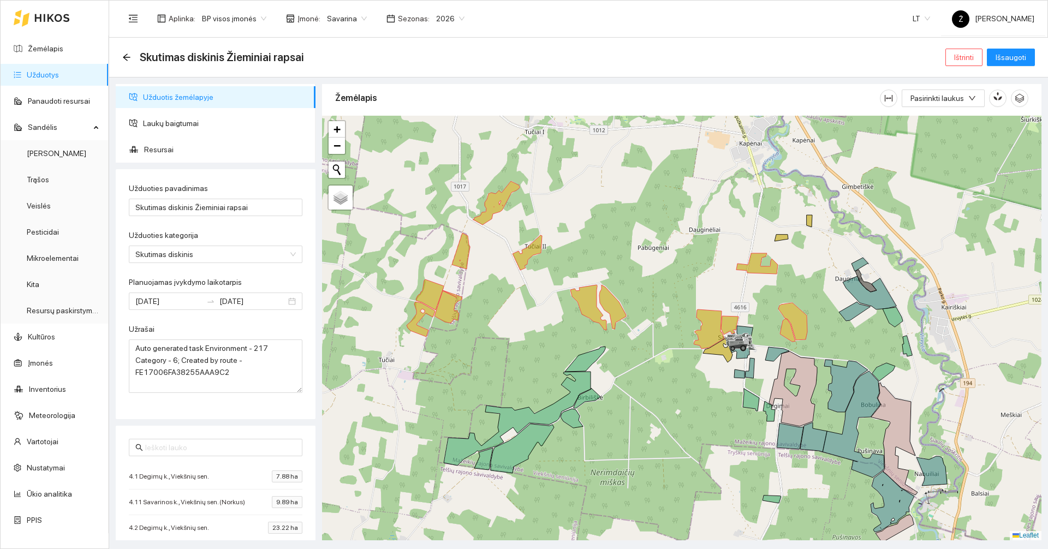
click at [712, 351] on icon at bounding box center [717, 350] width 29 height 24
click at [781, 240] on icon at bounding box center [782, 238] width 14 height 7
click at [814, 226] on div at bounding box center [681, 328] width 719 height 425
click at [810, 224] on icon at bounding box center [809, 221] width 5 height 12
click at [180, 121] on span "Laukų baigtumai" at bounding box center [225, 123] width 164 height 22
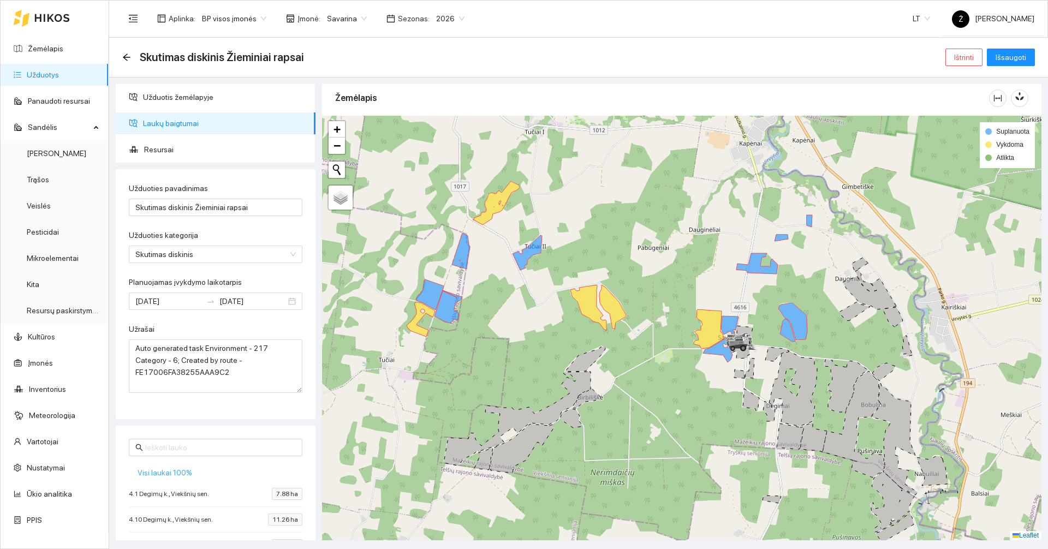
click at [172, 469] on span "Visi laukai 100%" at bounding box center [165, 473] width 55 height 12
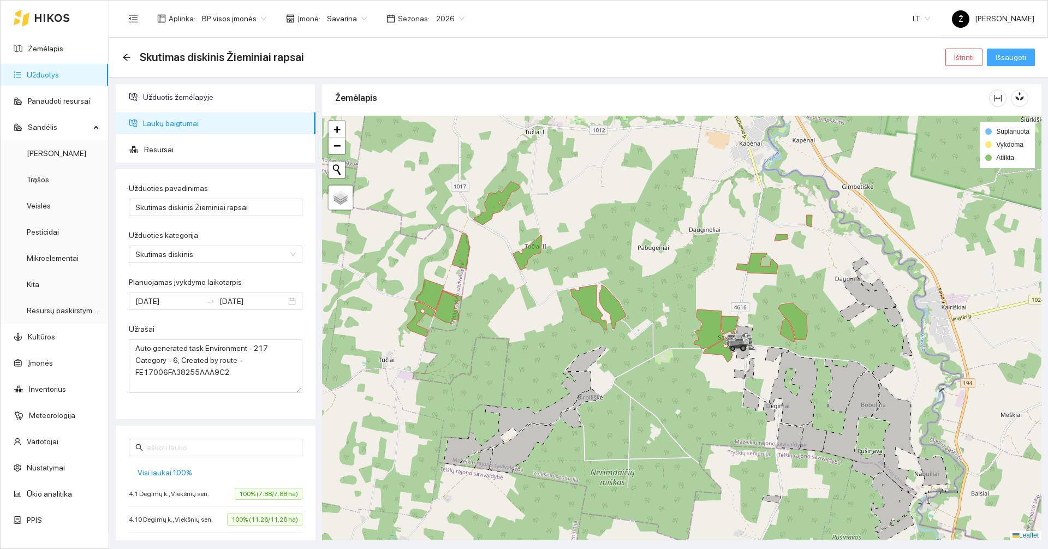
click at [1021, 52] on span "Išsaugoti" at bounding box center [1011, 57] width 31 height 12
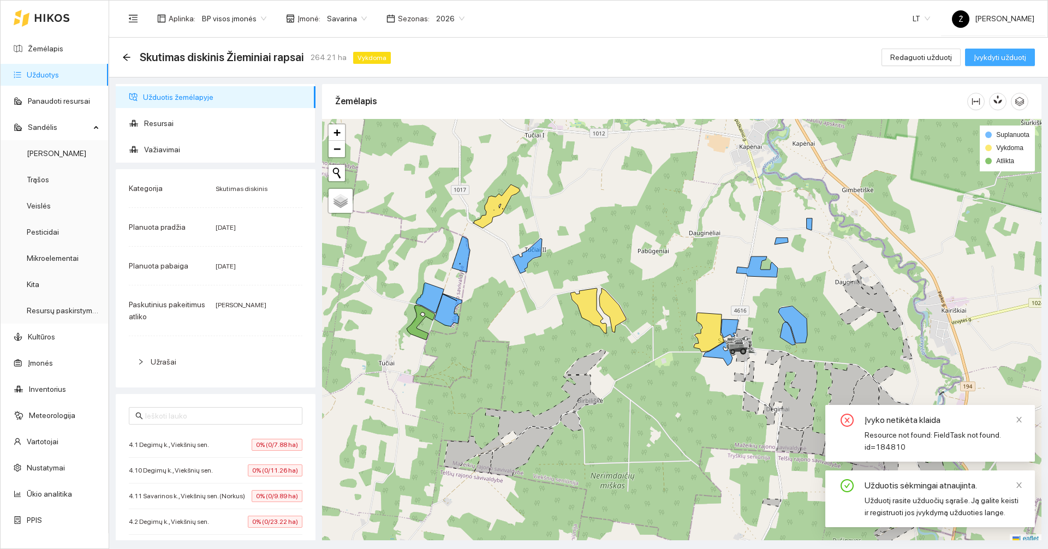
click at [1000, 57] on span "Įvykdyti užduotį" at bounding box center [1000, 57] width 52 height 12
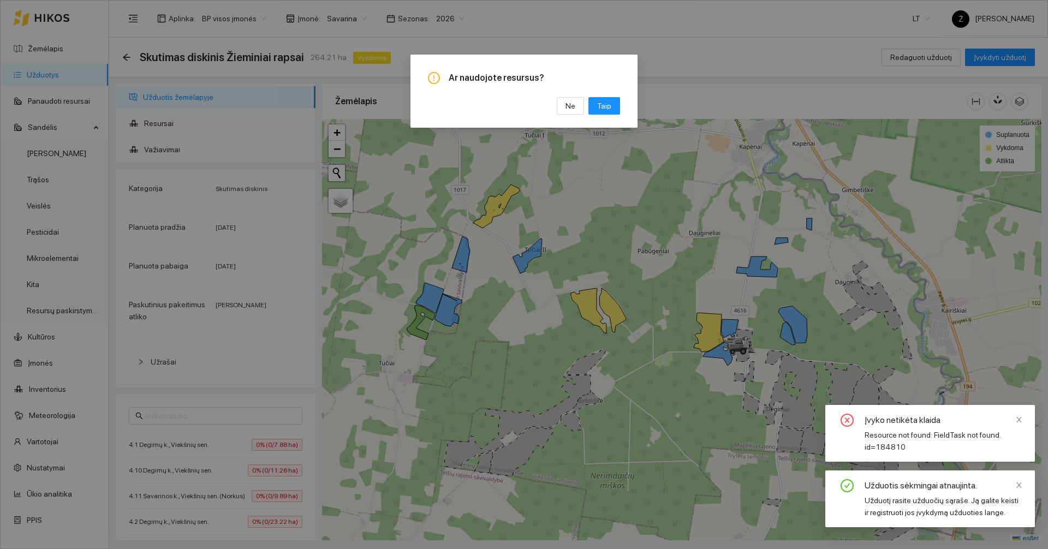
click at [569, 116] on div "Ar naudojote resursus? Ne Taip" at bounding box center [523, 91] width 227 height 73
click at [569, 114] on button "Ne" at bounding box center [570, 105] width 27 height 17
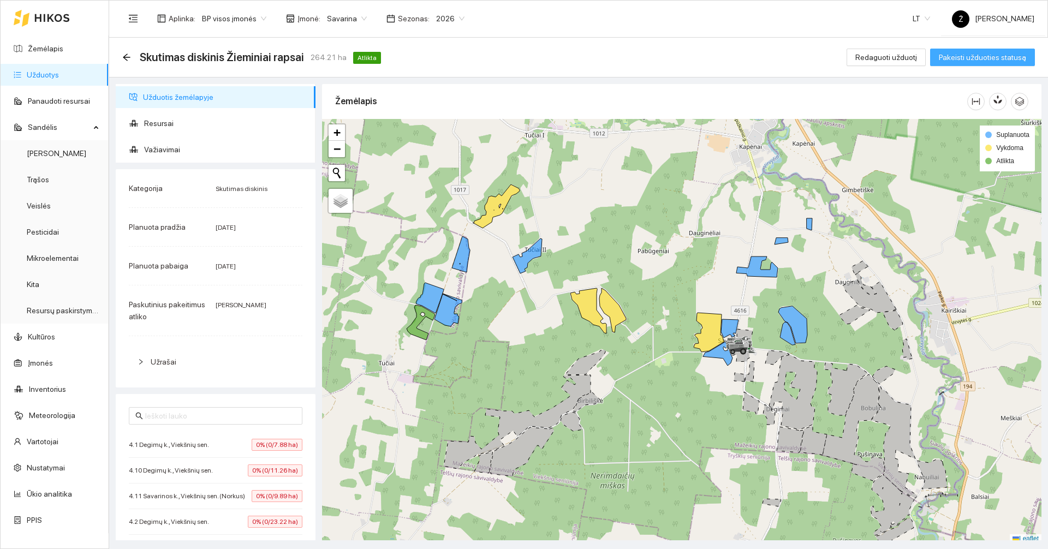
click at [979, 58] on span "Pakeisti užduoties statusą" at bounding box center [982, 57] width 87 height 12
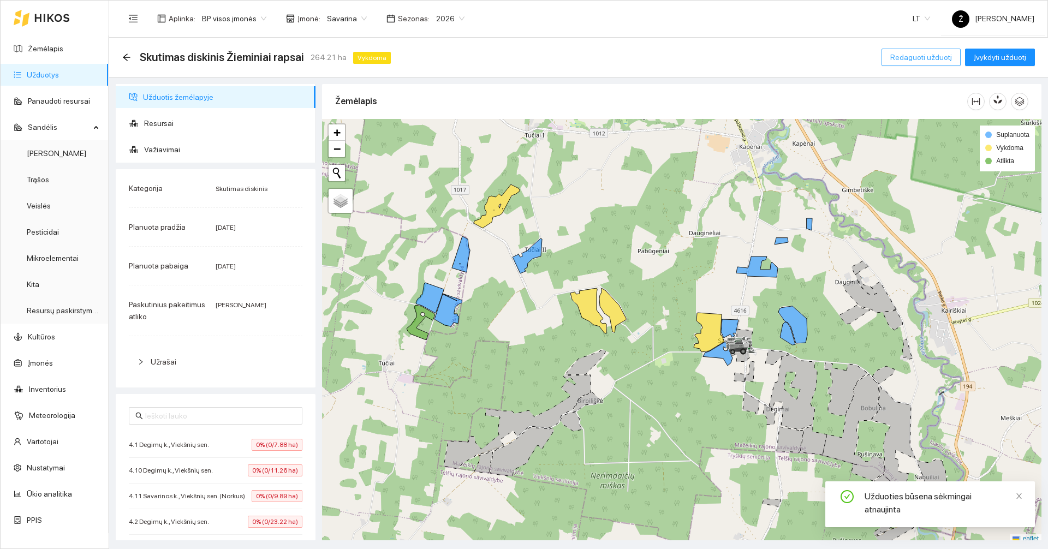
click at [912, 53] on span "Redaguoti užduotį" at bounding box center [921, 57] width 62 height 12
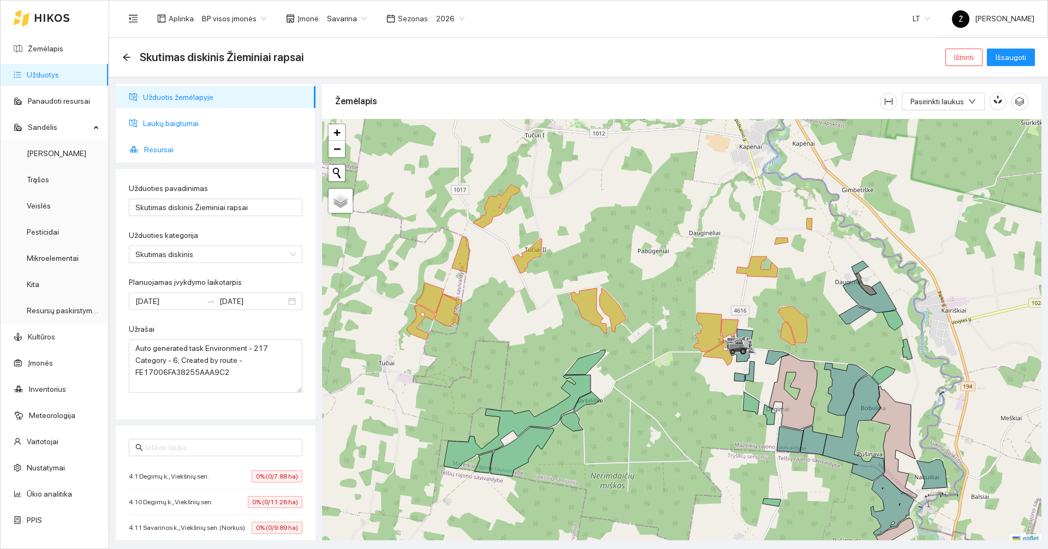
click at [163, 126] on span "Laukų baigtumai" at bounding box center [225, 123] width 164 height 22
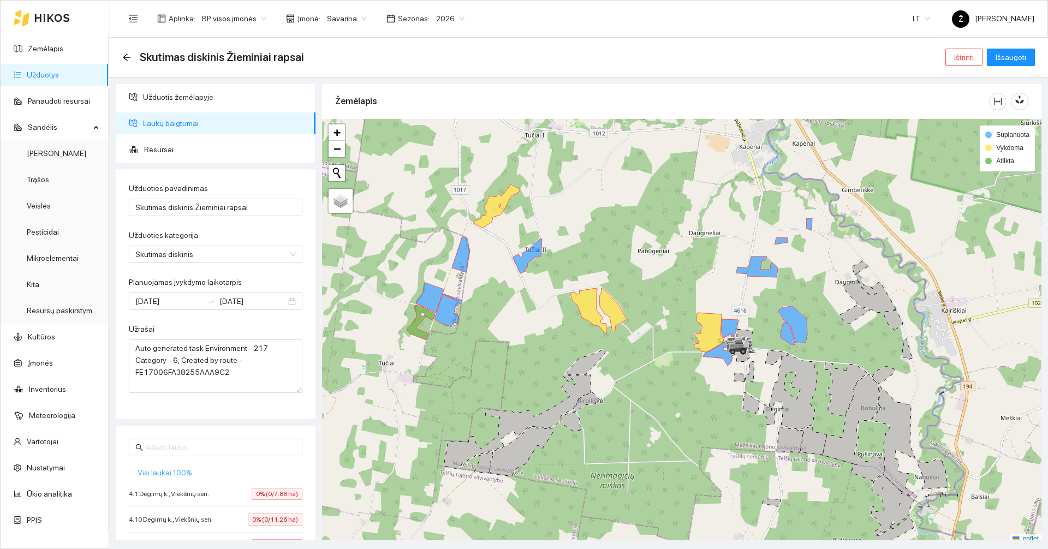
click at [165, 470] on span "Visi laukai 100%" at bounding box center [165, 473] width 55 height 12
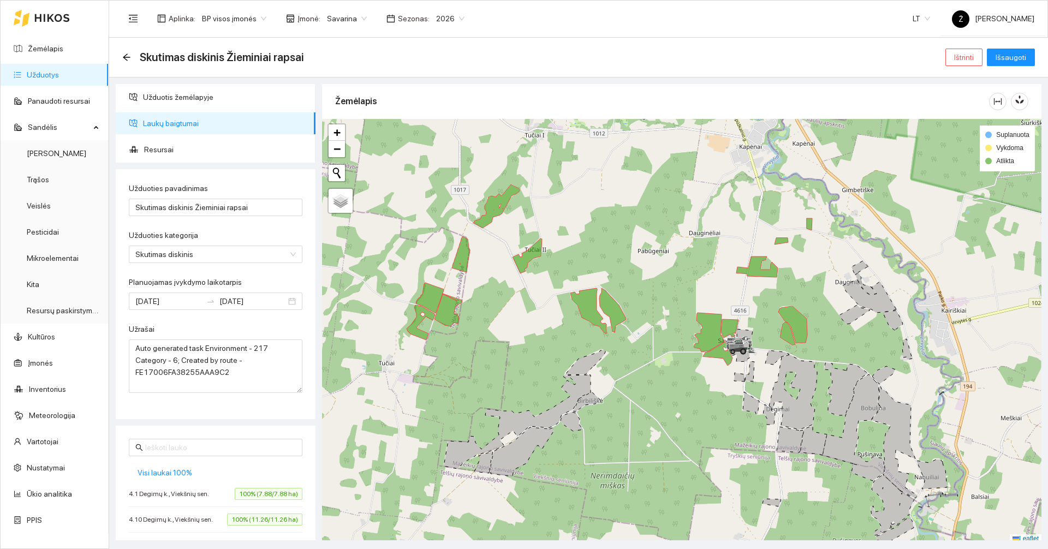
click at [1010, 68] on div "Skutimas diskinis Žieminiai rapsai Ištrinti Išsaugoti" at bounding box center [578, 58] width 939 height 40
click at [1008, 62] on span "Išsaugoti" at bounding box center [1011, 57] width 31 height 12
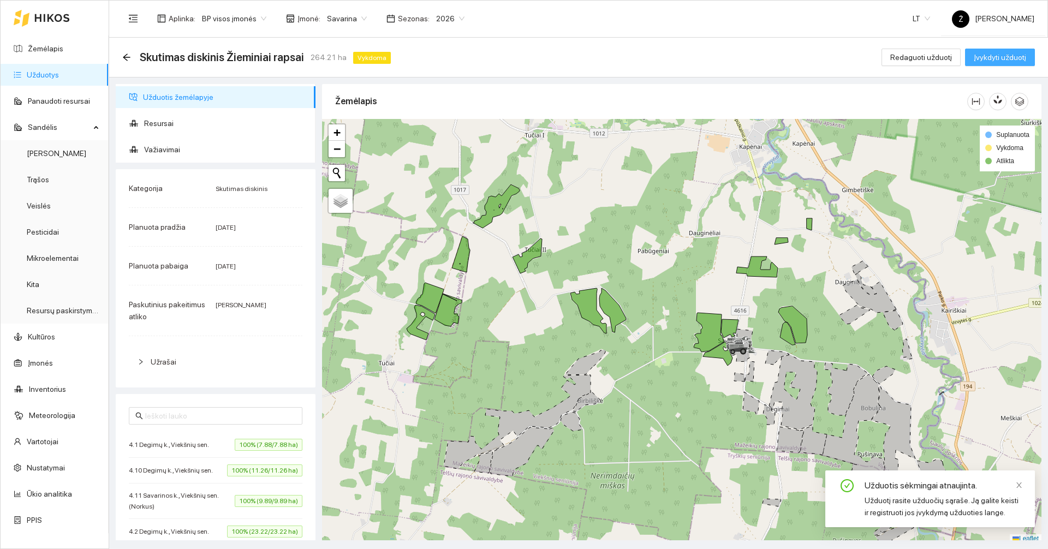
click at [1008, 62] on span "Įvykdyti užduotį" at bounding box center [1000, 57] width 52 height 12
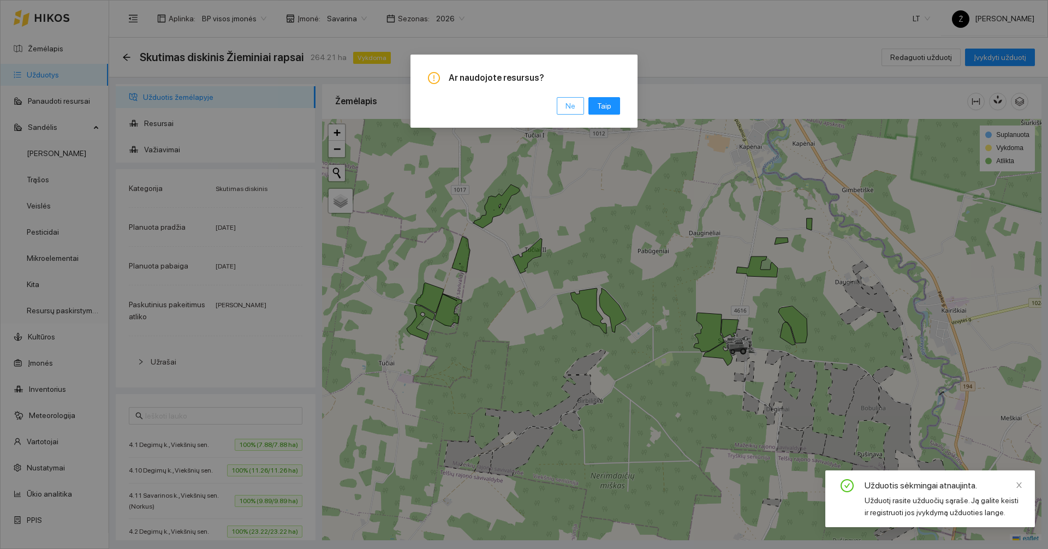
click at [574, 106] on span "Ne" at bounding box center [571, 106] width 10 height 12
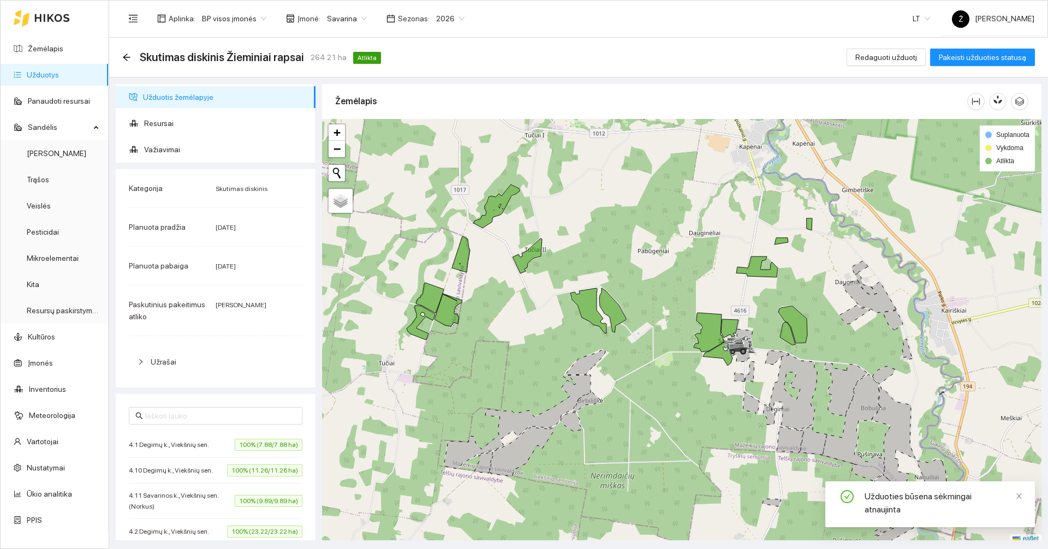
click at [59, 77] on link "Užduotys" at bounding box center [43, 74] width 32 height 9
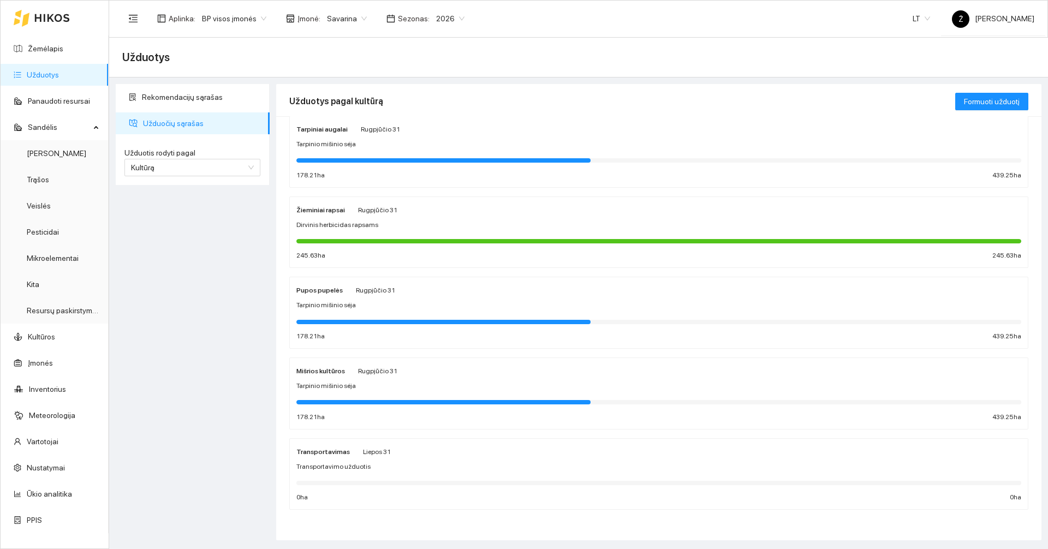
scroll to position [49, 0]
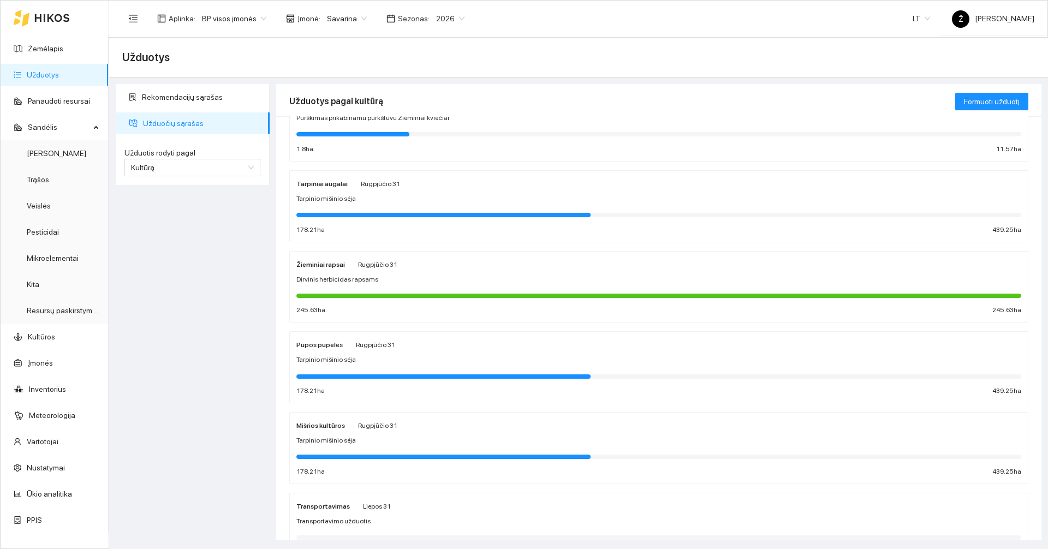
click at [393, 281] on div "Dirvinis herbicidas rapsams" at bounding box center [658, 280] width 725 height 10
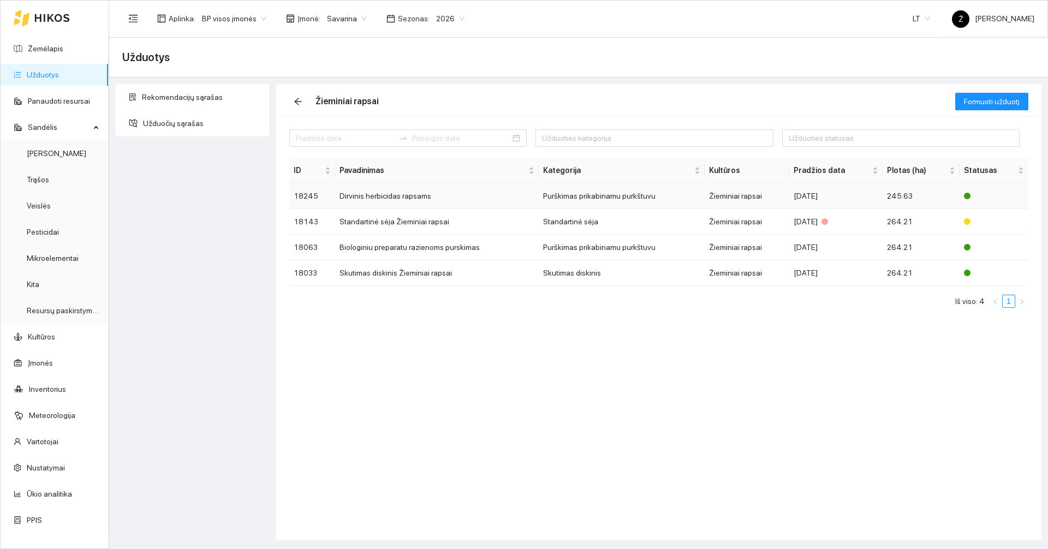
click at [399, 192] on td "Dirvinis herbicidas rapsams" at bounding box center [437, 196] width 204 height 26
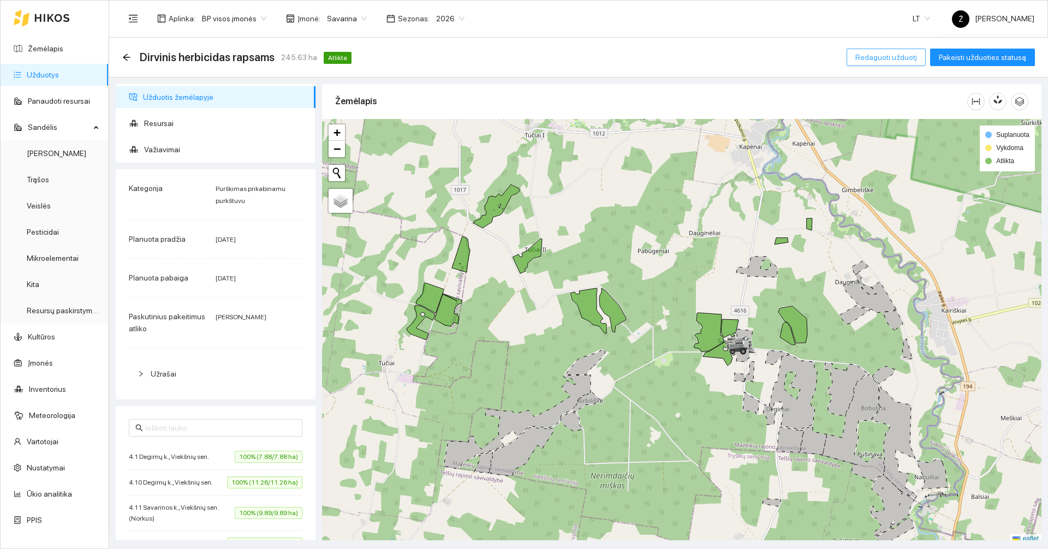
click at [866, 61] on span "Redaguoti užduotį" at bounding box center [886, 57] width 62 height 12
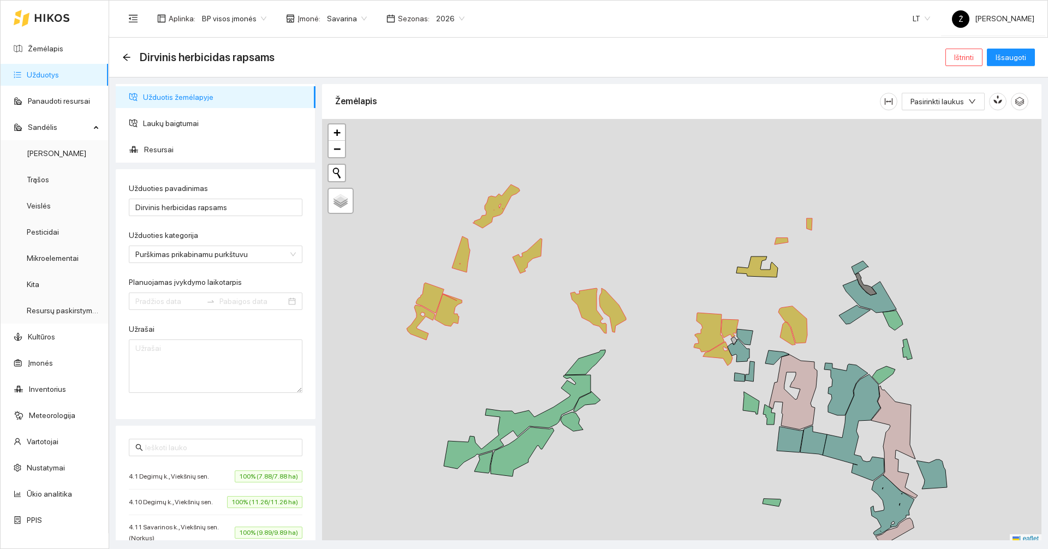
type input "[DATE]"
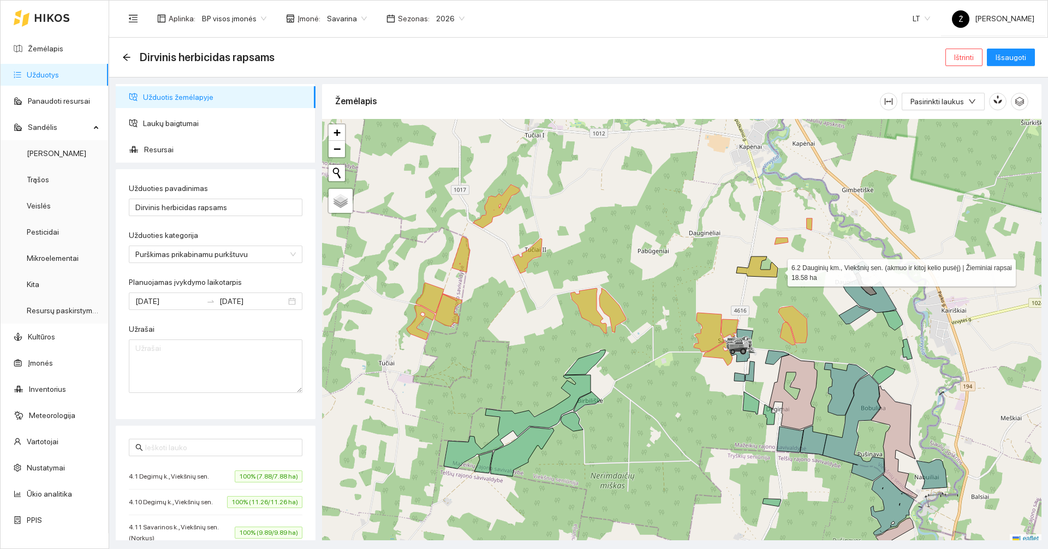
click at [775, 270] on icon at bounding box center [756, 267] width 41 height 21
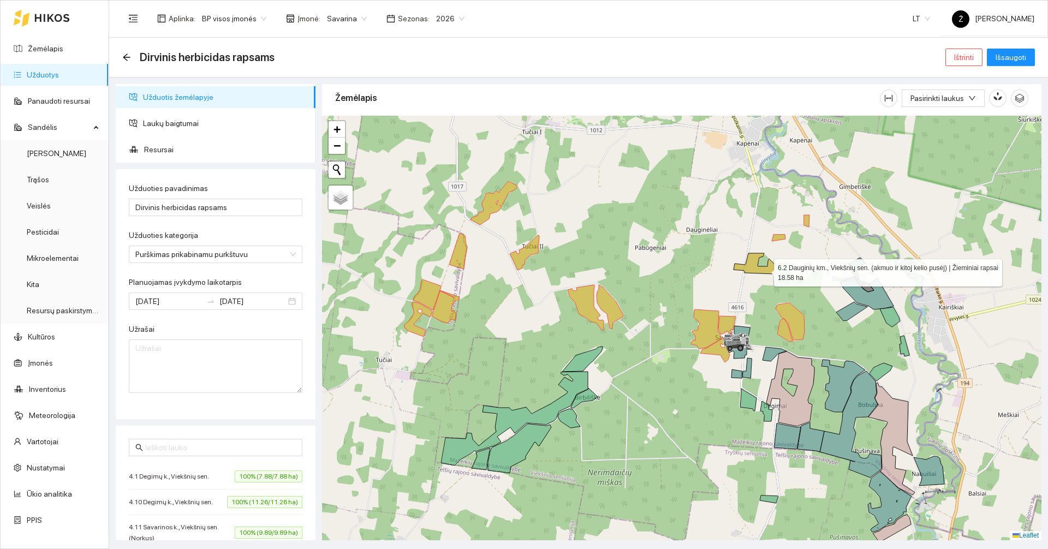
click at [764, 270] on icon at bounding box center [754, 263] width 41 height 21
click at [1019, 61] on span "Išsaugoti" at bounding box center [1011, 57] width 31 height 12
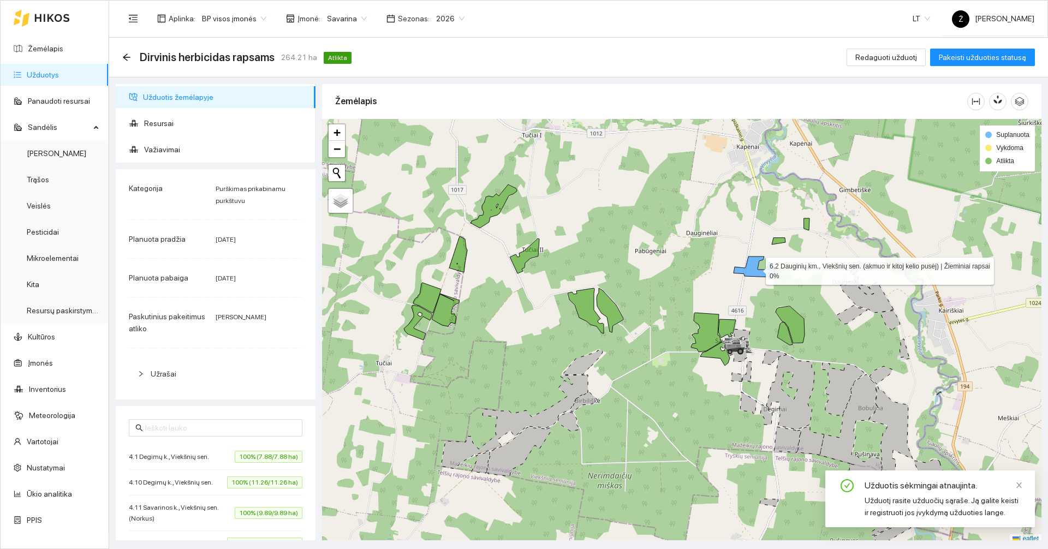
scroll to position [3, 0]
click at [753, 266] on icon at bounding box center [754, 267] width 41 height 21
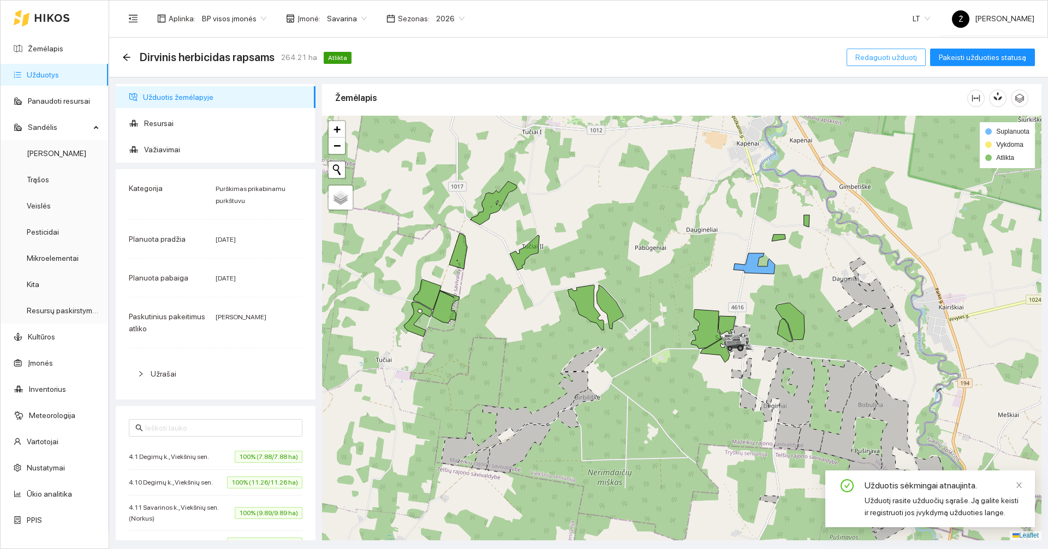
click at [892, 55] on span "Redaguoti užduotį" at bounding box center [886, 57] width 62 height 12
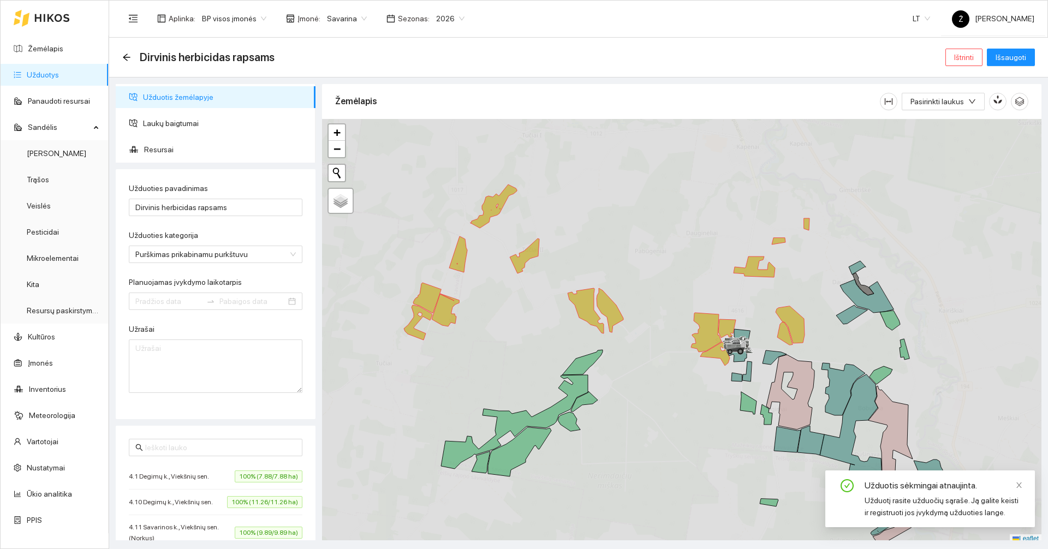
type input "[DATE]"
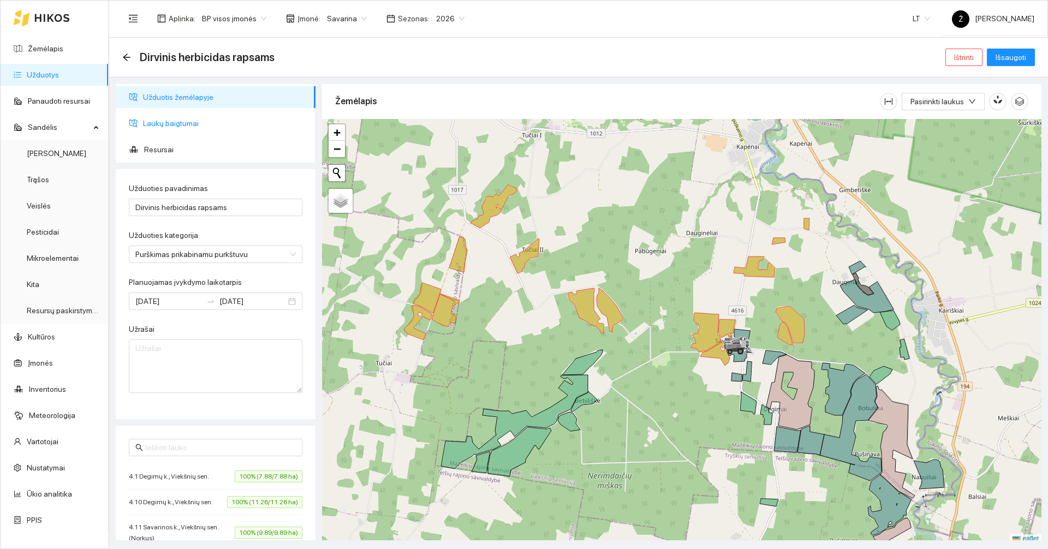
click at [172, 118] on span "Laukų baigtumai" at bounding box center [225, 123] width 164 height 22
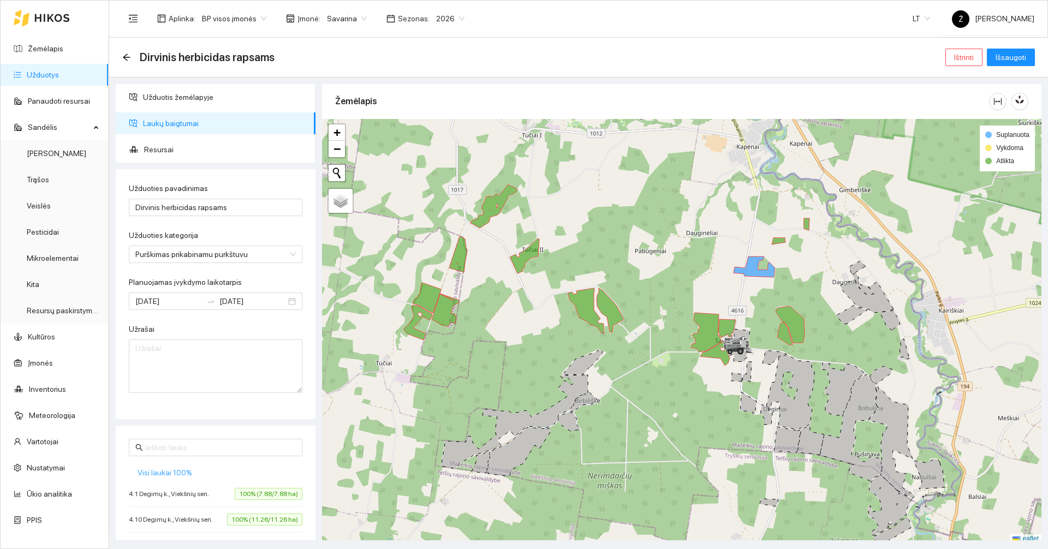
click at [171, 470] on span "Visi laukai 100%" at bounding box center [165, 473] width 55 height 12
click at [997, 63] on button "Išsaugoti" at bounding box center [1011, 57] width 48 height 17
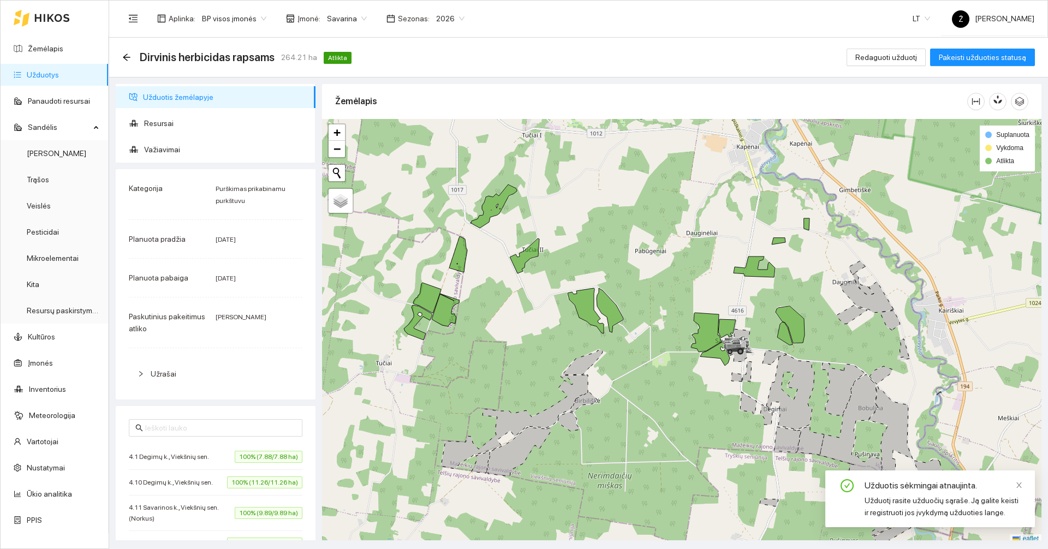
click at [45, 79] on link "Užduotys" at bounding box center [43, 74] width 32 height 9
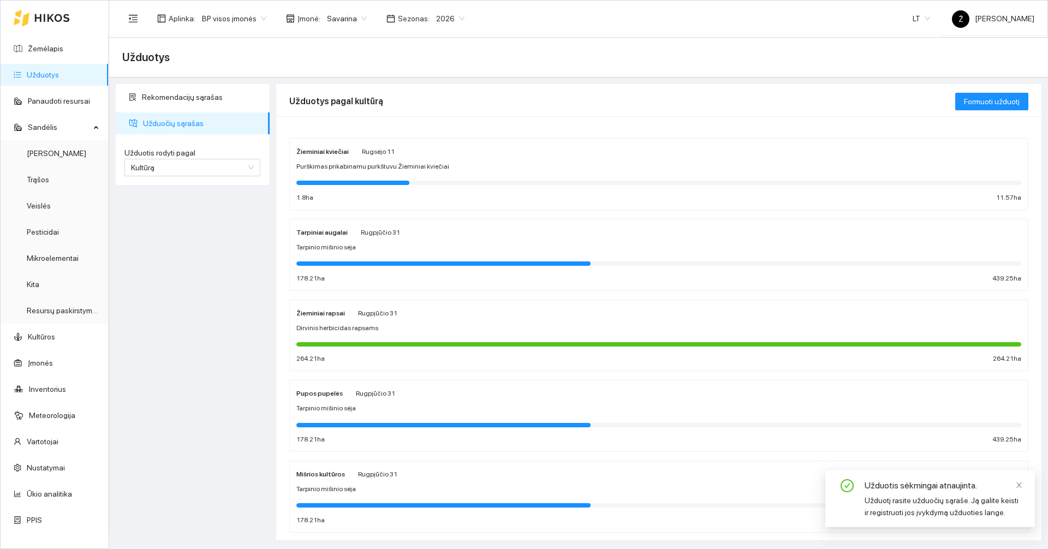
click at [431, 331] on div "Dirvinis herbicidas rapsams" at bounding box center [658, 328] width 725 height 10
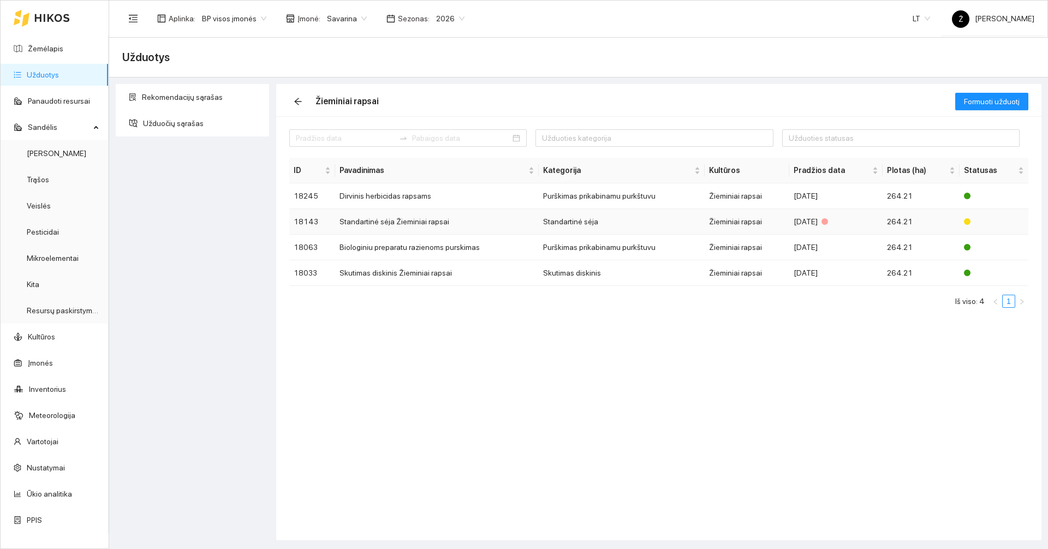
click at [429, 222] on td "Standartinė sėja Žieminiai rapsai" at bounding box center [437, 222] width 204 height 26
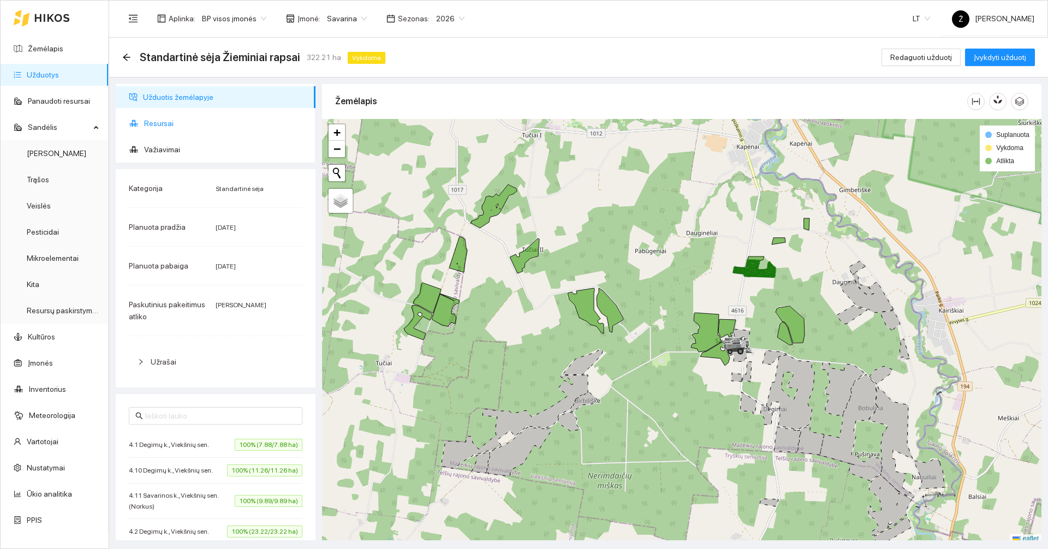
click at [196, 121] on span "Resursai" at bounding box center [225, 123] width 163 height 22
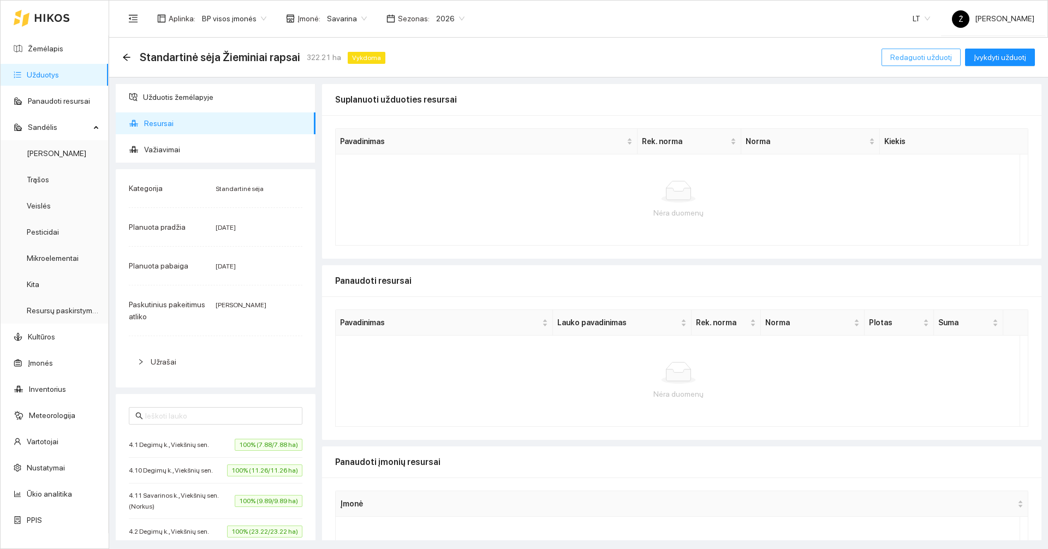
click at [936, 52] on span "Redaguoti užduotį" at bounding box center [921, 57] width 62 height 12
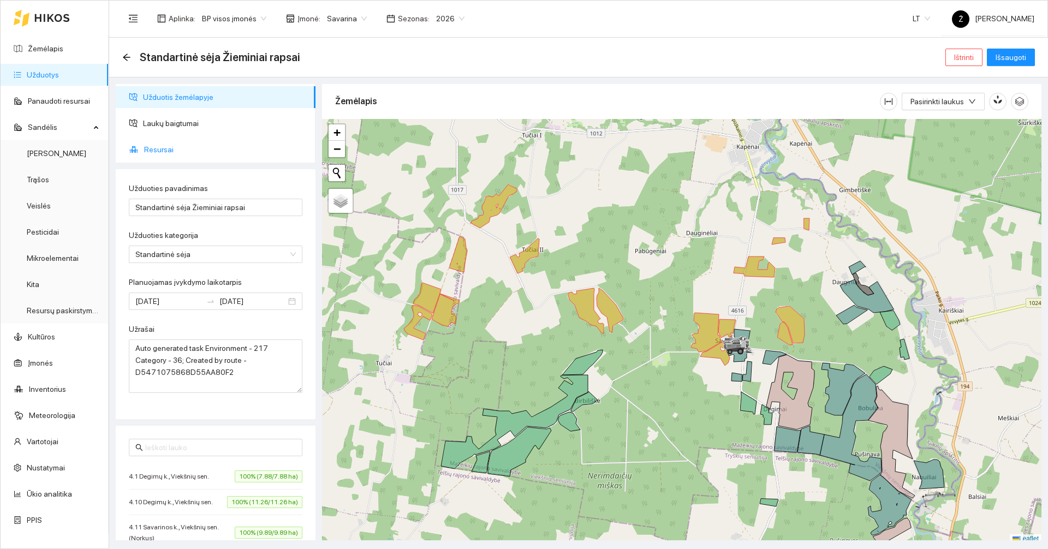
click at [160, 147] on span "Resursai" at bounding box center [225, 150] width 163 height 22
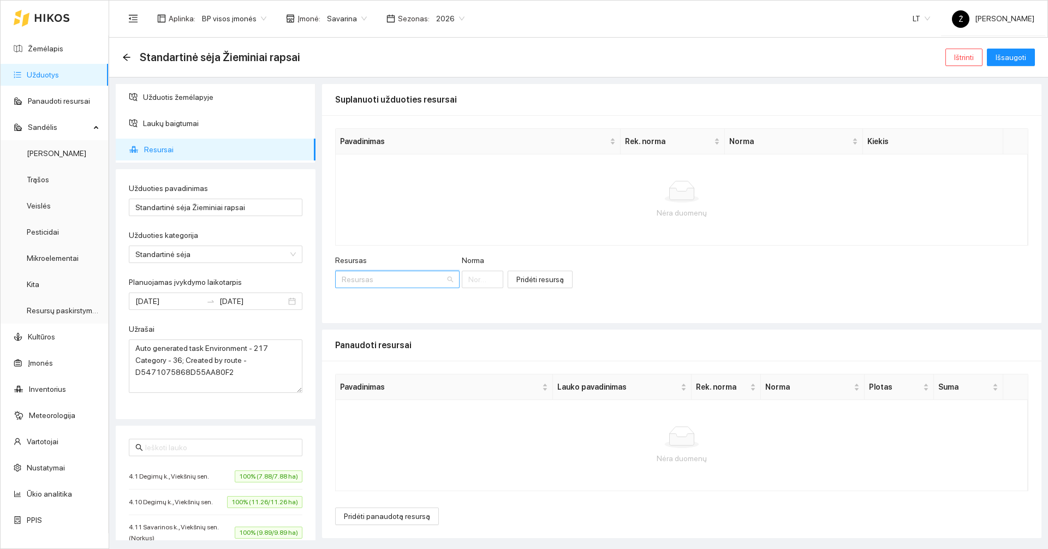
click at [366, 272] on input "Resursas" at bounding box center [394, 279] width 104 height 16
type input "Artemis"
click at [371, 308] on li "Veislės / Žieminiai rapsai / Artemis" at bounding box center [395, 301] width 120 height 17
type input "1"
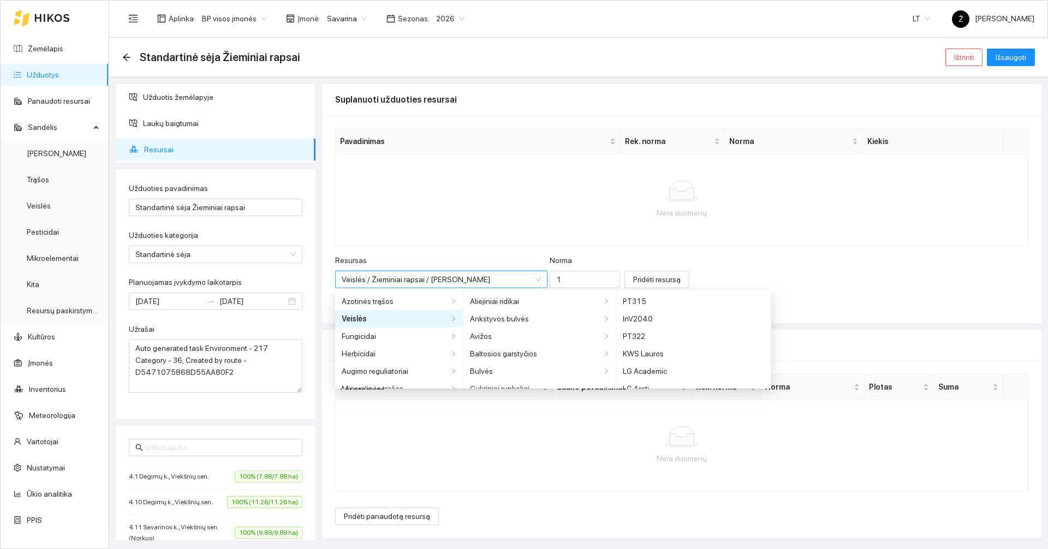
scroll to position [288, 0]
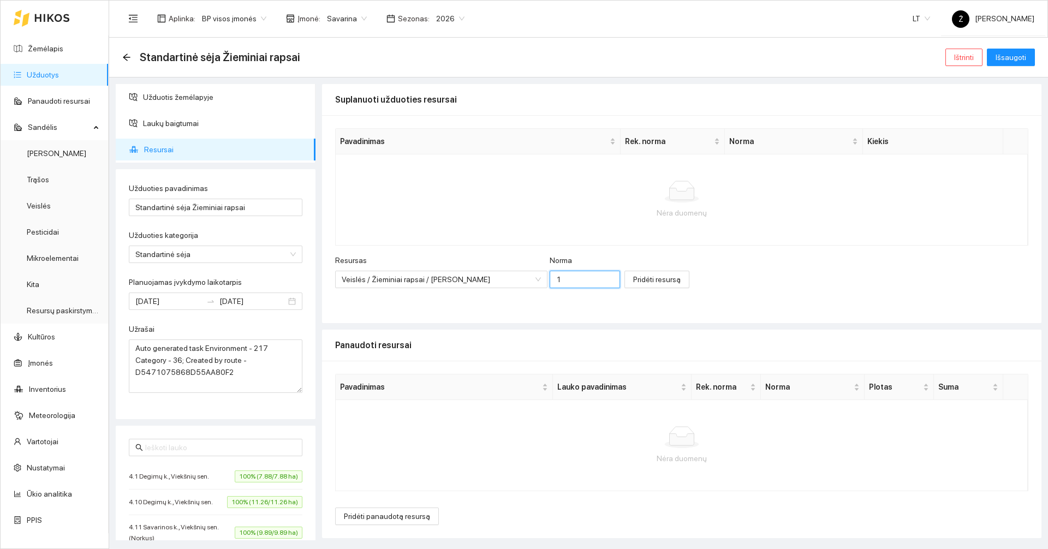
drag, startPoint x: 529, startPoint y: 279, endPoint x: 515, endPoint y: 278, distance: 14.2
click at [550, 278] on input "1" at bounding box center [585, 279] width 71 height 17
click at [550, 279] on input "1" at bounding box center [585, 279] width 71 height 17
drag, startPoint x: 538, startPoint y: 279, endPoint x: 517, endPoint y: 281, distance: 20.8
click at [550, 281] on input "1" at bounding box center [585, 279] width 71 height 17
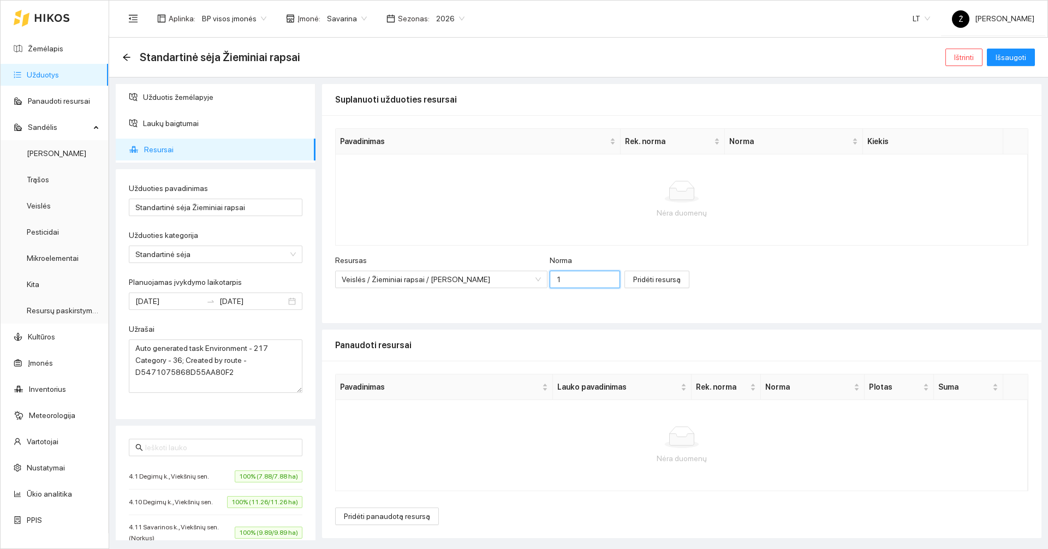
click at [550, 279] on input "1" at bounding box center [585, 279] width 71 height 17
click at [633, 279] on span "Pridėti resursą" at bounding box center [656, 279] width 47 height 12
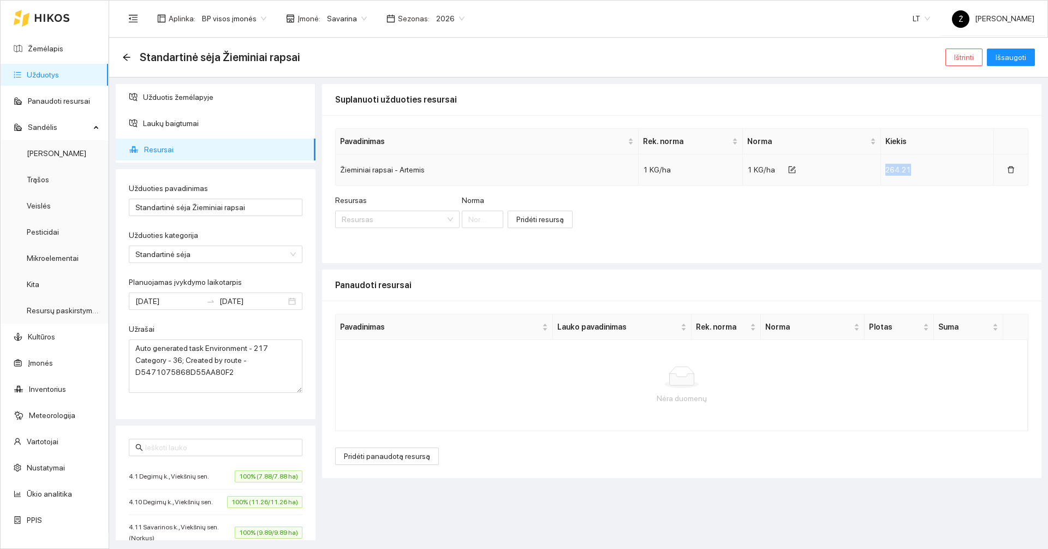
drag, startPoint x: 913, startPoint y: 172, endPoint x: 883, endPoint y: 174, distance: 29.5
click at [883, 174] on td "264.21" at bounding box center [937, 169] width 113 height 31
click at [376, 226] on input "Resursas" at bounding box center [394, 219] width 104 height 16
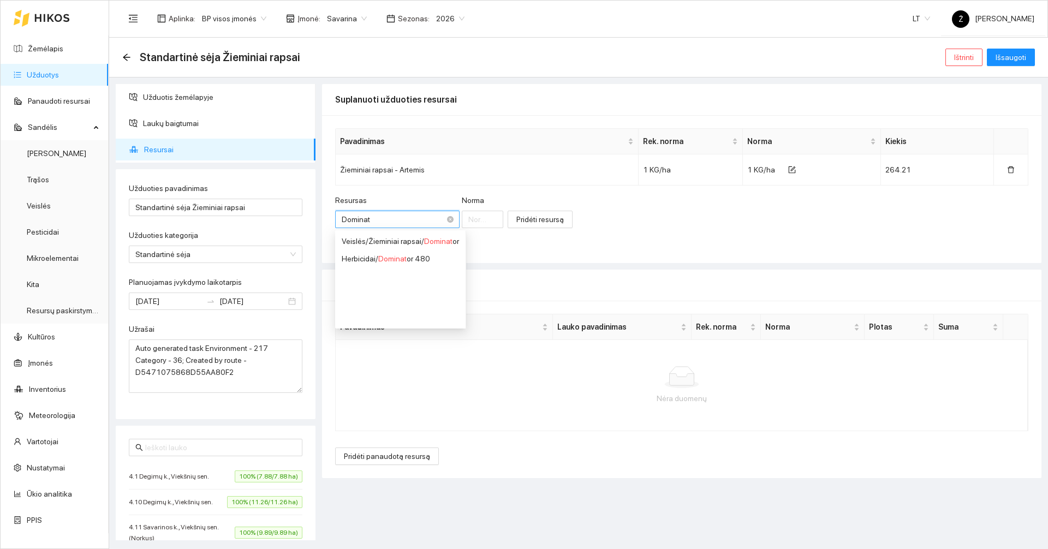
type input "Dominato"
click at [372, 243] on div "Veislės / Žieminiai rapsai / Dominato r" at bounding box center [400, 241] width 117 height 12
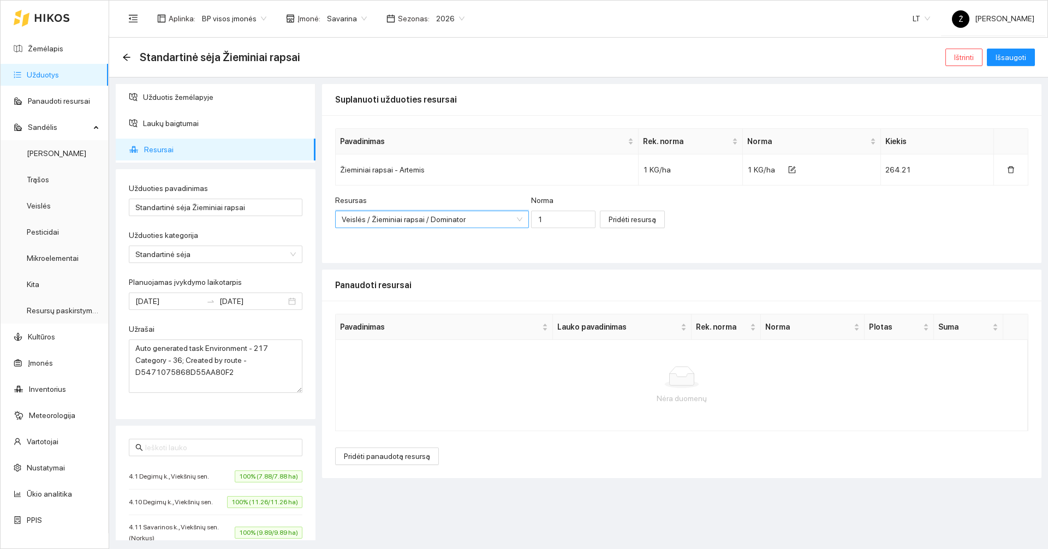
scroll to position [306, 0]
drag, startPoint x: 536, startPoint y: 218, endPoint x: 508, endPoint y: 221, distance: 28.0
click at [508, 221] on div "Resursas Veislės / Žieminiai rapsai / Dominator Norma 1" at bounding box center [465, 217] width 260 height 47
type input "30"
click at [614, 217] on span "Pridėti resursą" at bounding box center [632, 219] width 47 height 12
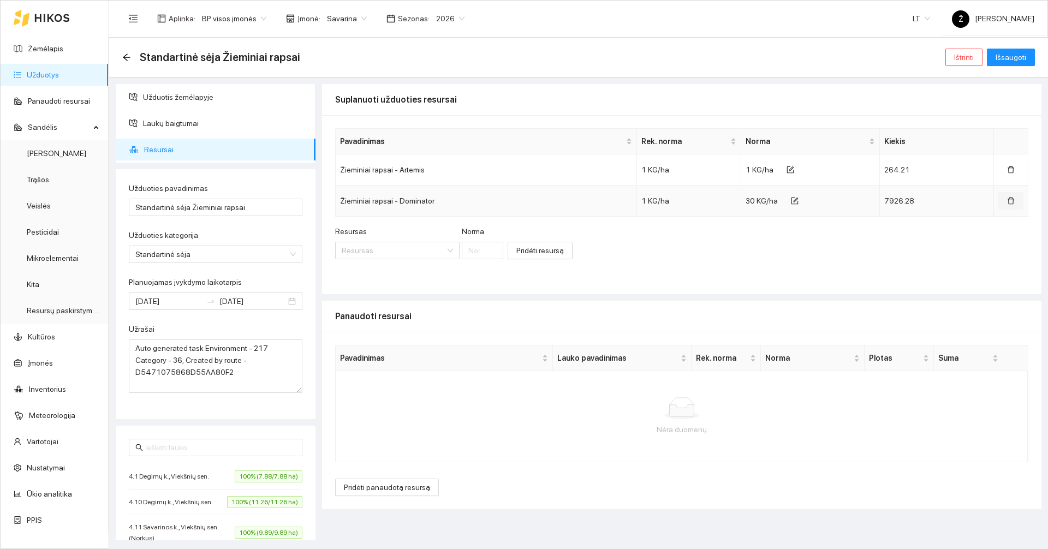
click at [1015, 201] on button "button" at bounding box center [1010, 200] width 25 height 17
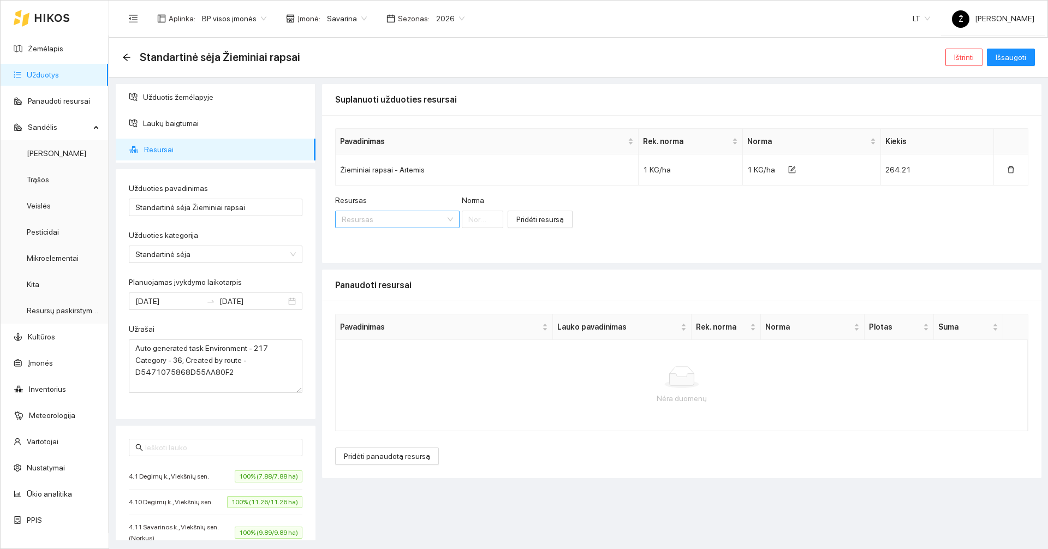
click at [406, 220] on input "Resursas" at bounding box center [394, 219] width 104 height 16
type input "Domina"
click at [424, 239] on div "Veislės / Žieminiai rapsai / Domina tor" at bounding box center [400, 241] width 117 height 12
type input "1"
click at [616, 213] on button "Pridėti resursą" at bounding box center [632, 219] width 65 height 17
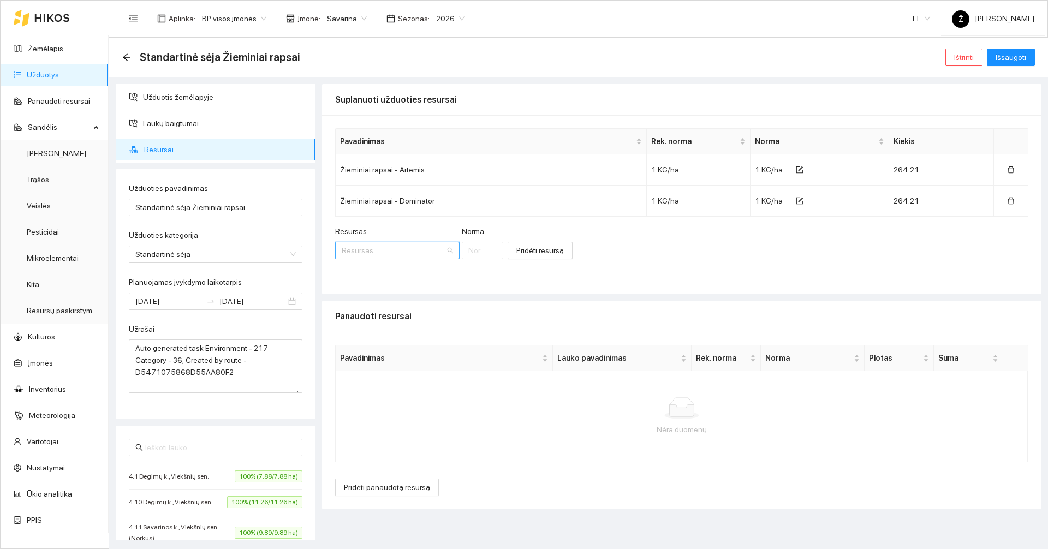
click at [403, 254] on input "Resursas" at bounding box center [394, 250] width 104 height 16
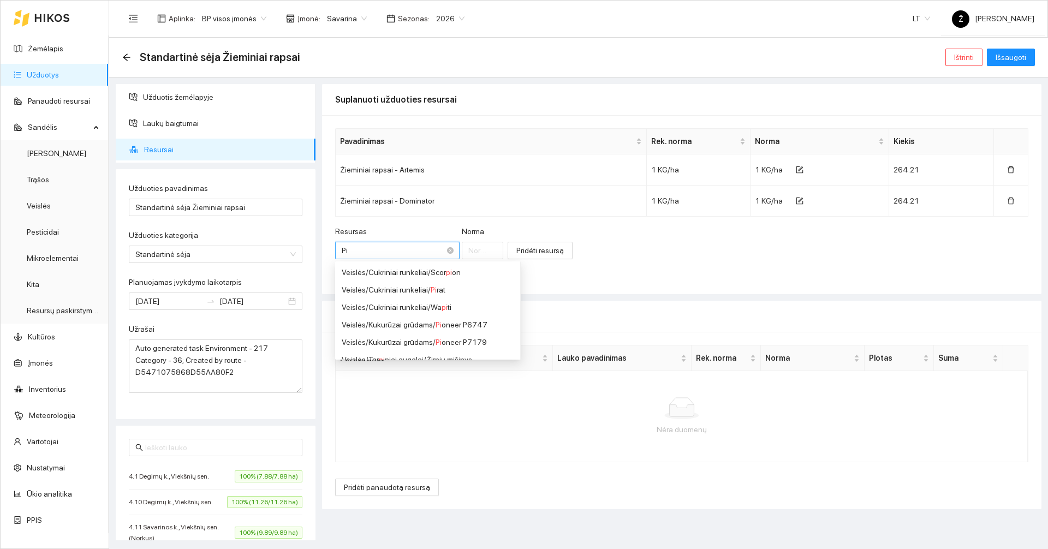
type input "P"
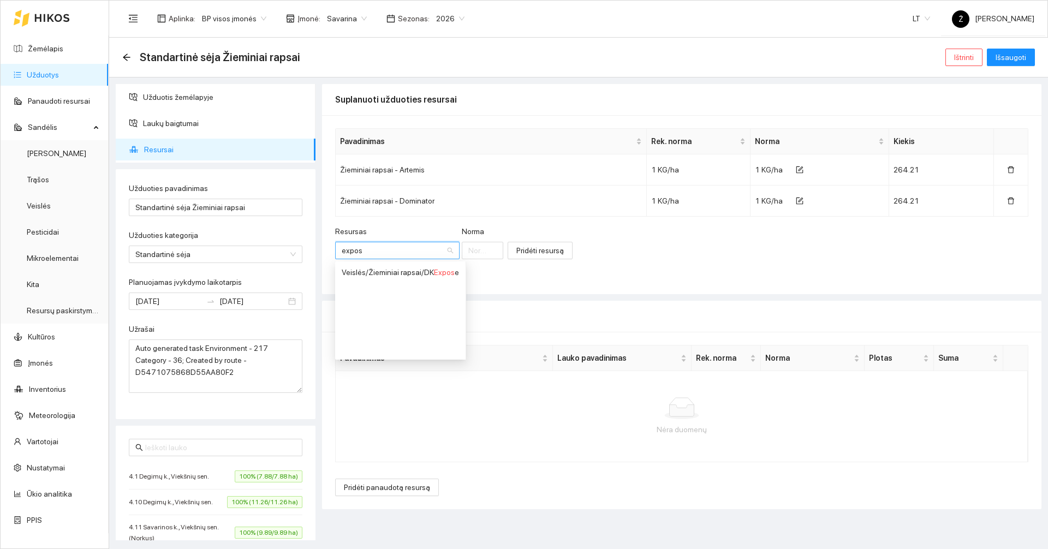
type input "expose"
click at [388, 269] on div "Veislės / Žieminiai rapsai / DK Expose" at bounding box center [400, 272] width 117 height 12
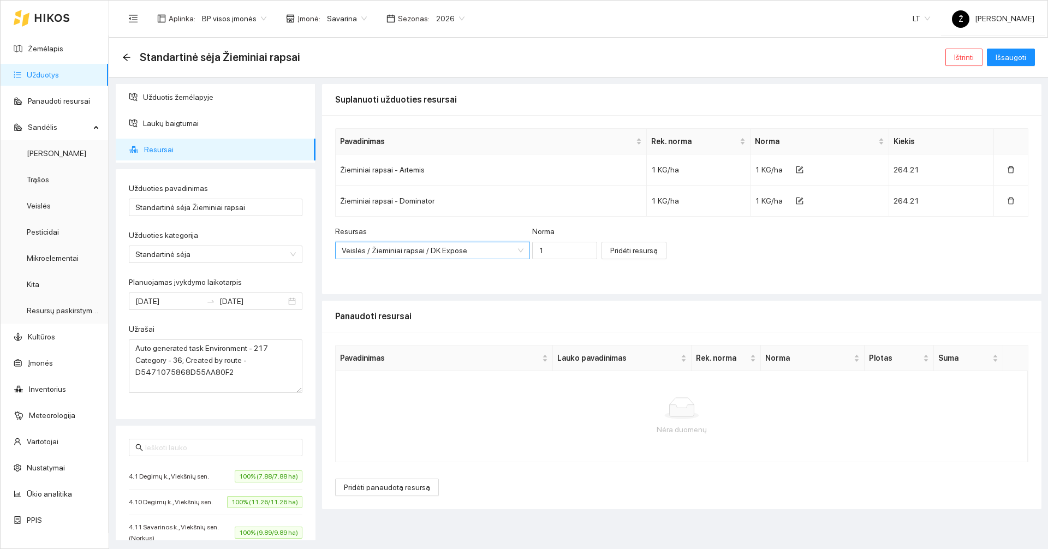
scroll to position [61, 0]
drag, startPoint x: 547, startPoint y: 246, endPoint x: 519, endPoint y: 246, distance: 28.9
click at [532, 246] on input "1" at bounding box center [564, 250] width 65 height 17
click at [553, 252] on input "1" at bounding box center [564, 250] width 65 height 17
type input "18"
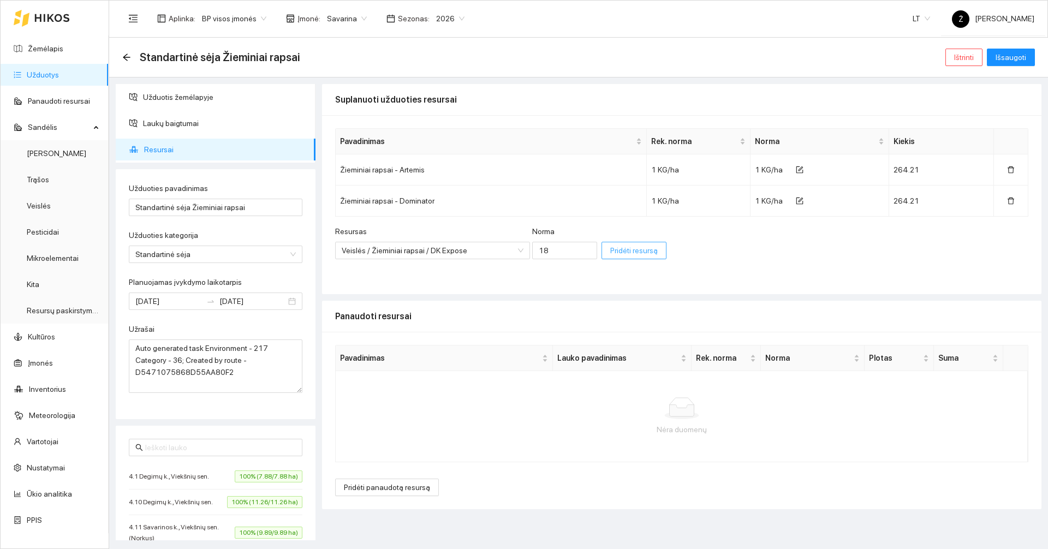
click at [610, 248] on span "Pridėti resursą" at bounding box center [633, 251] width 47 height 12
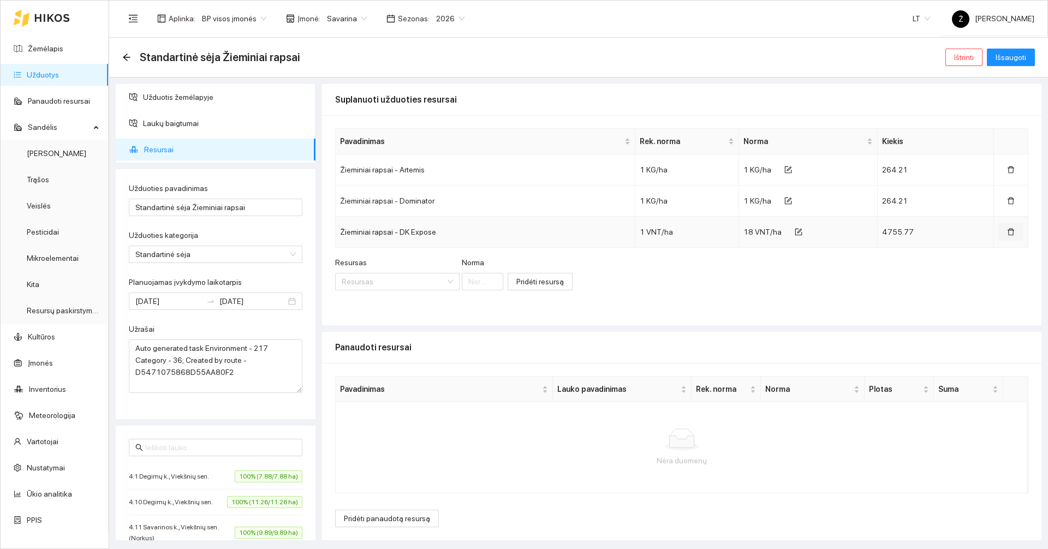
click at [1005, 231] on button "button" at bounding box center [1010, 231] width 25 height 17
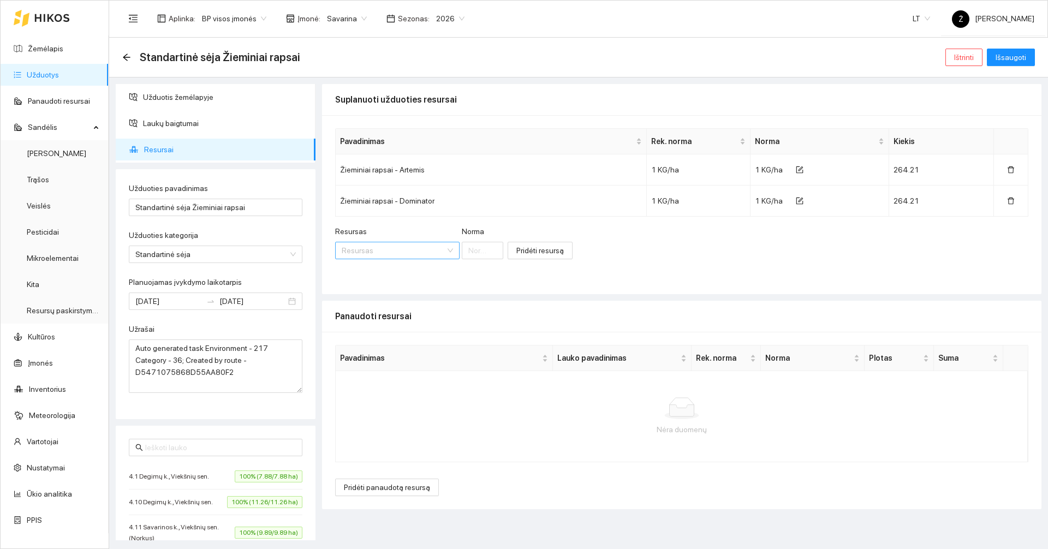
click at [382, 259] on input "Resursas" at bounding box center [394, 250] width 104 height 16
type input "expose"
click at [391, 272] on div "Veislės / Žieminiai rapsai / DK Expose" at bounding box center [400, 272] width 117 height 12
type input "1"
click at [610, 249] on span "Pridėti resursą" at bounding box center [633, 251] width 47 height 12
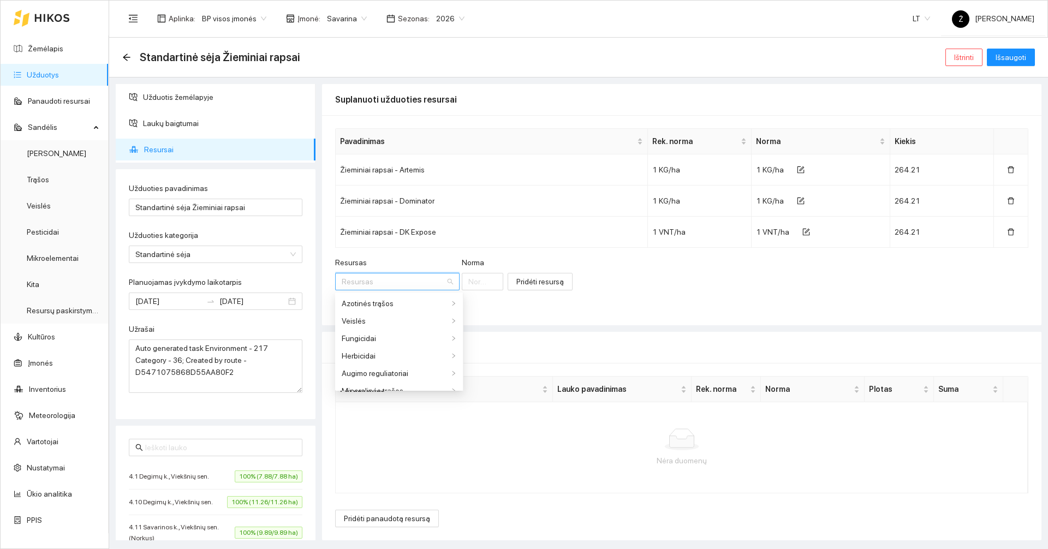
click at [416, 279] on input "Resursas" at bounding box center [394, 281] width 104 height 16
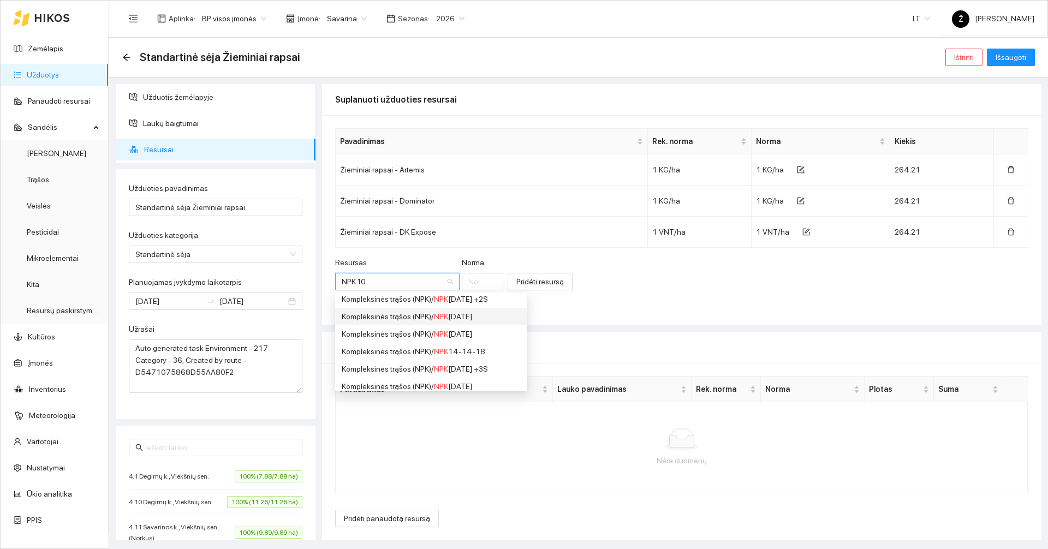
scroll to position [0, 0]
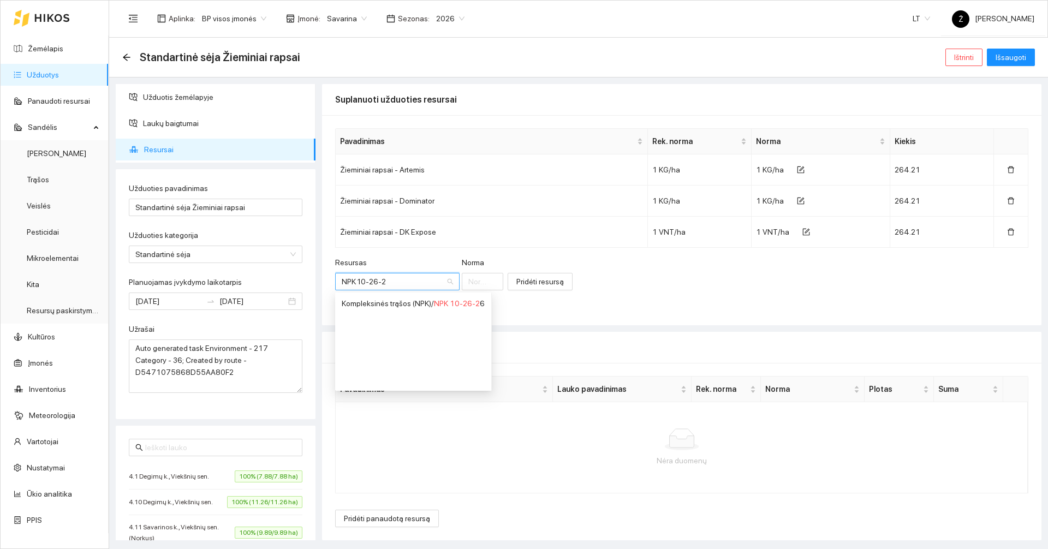
type input "NPK 10-26-26"
click at [409, 308] on div "Kompleksinės trąšos (NPK) / NPK 10-26-26" at bounding box center [408, 303] width 132 height 12
click at [548, 279] on input "Norma" at bounding box center [574, 281] width 68 height 17
type input "250"
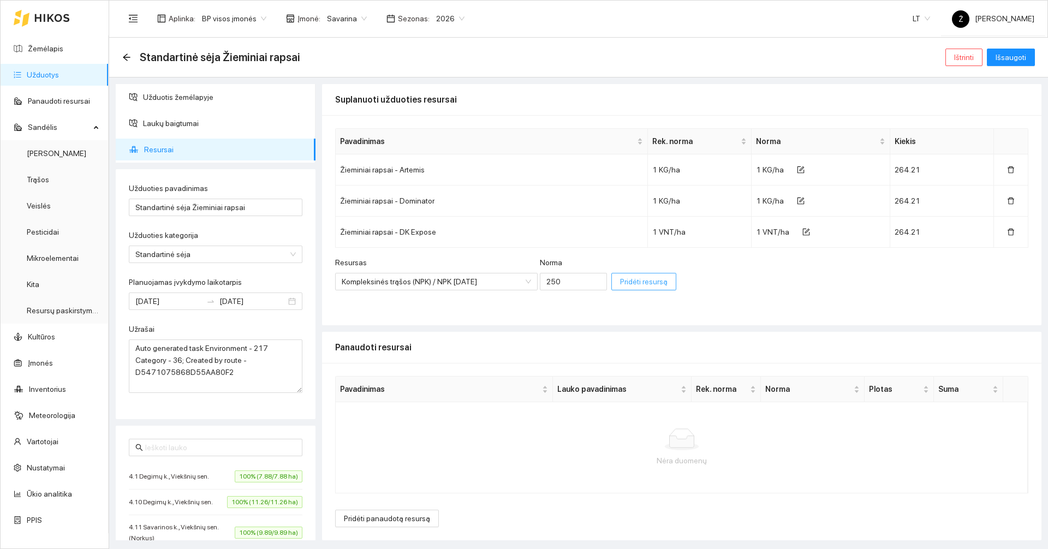
click at [651, 270] on div "Pridėti resursą" at bounding box center [643, 274] width 65 height 34
click at [650, 275] on button "Pridėti resursą" at bounding box center [643, 281] width 65 height 17
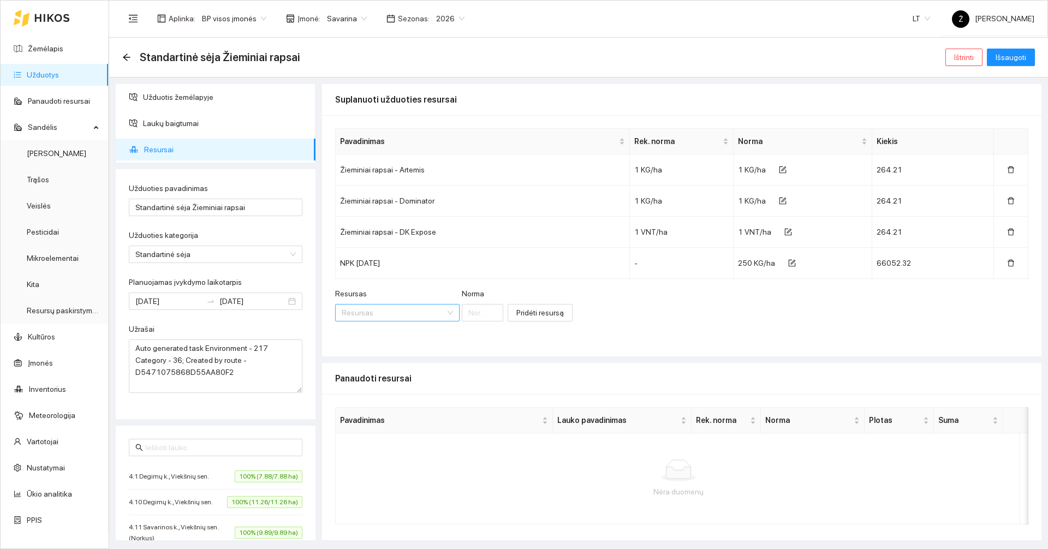
click at [413, 318] on input "Resursas" at bounding box center [394, 313] width 104 height 16
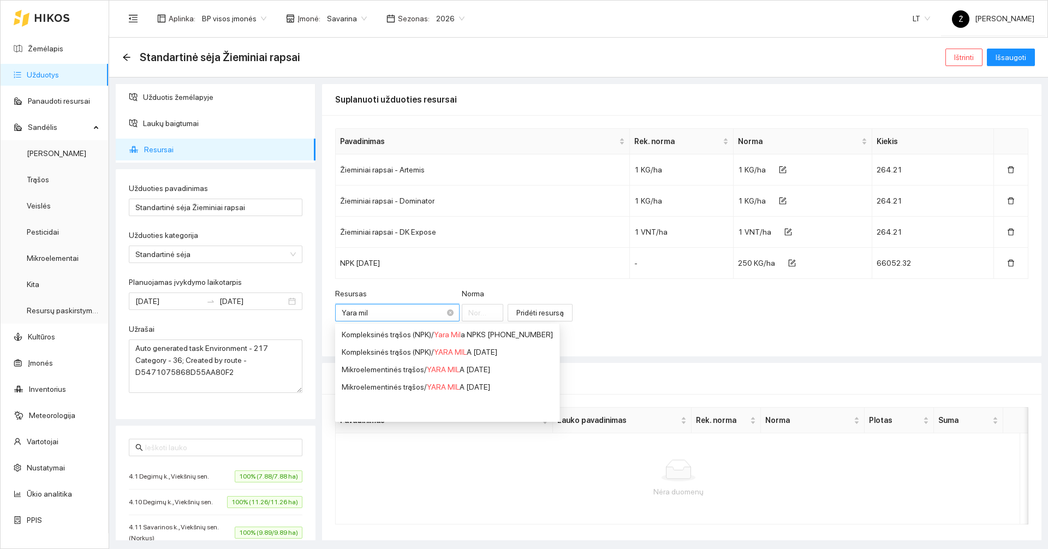
type input "Yara mila"
click at [407, 365] on div "Mikroelementinės trąšos / YARA MILA 08-20-28" at bounding box center [461, 370] width 238 height 12
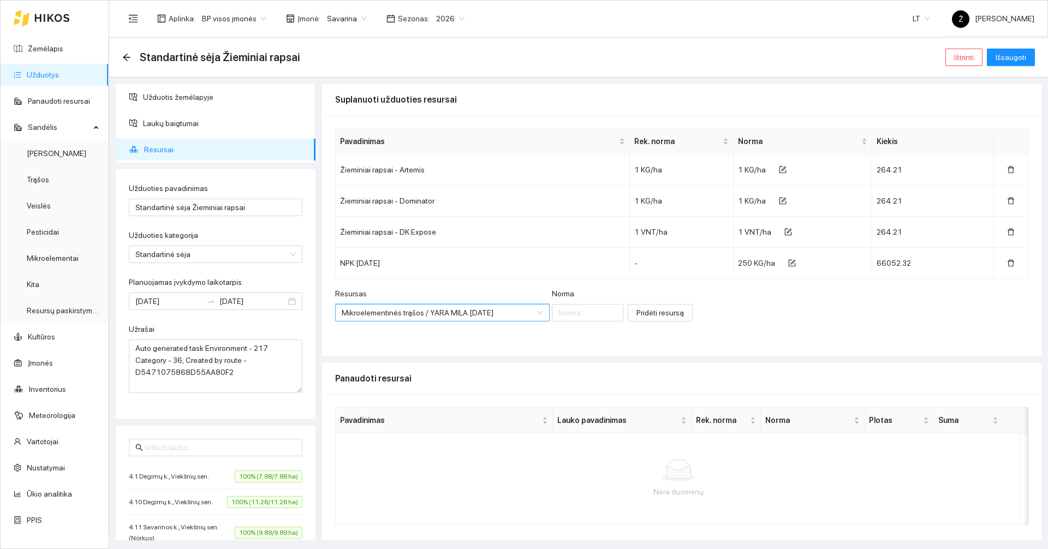
scroll to position [183, 0]
click at [562, 317] on input "Norma" at bounding box center [588, 312] width 72 height 17
type input "250"
click at [637, 316] on span "Pridėti resursą" at bounding box center [659, 313] width 47 height 12
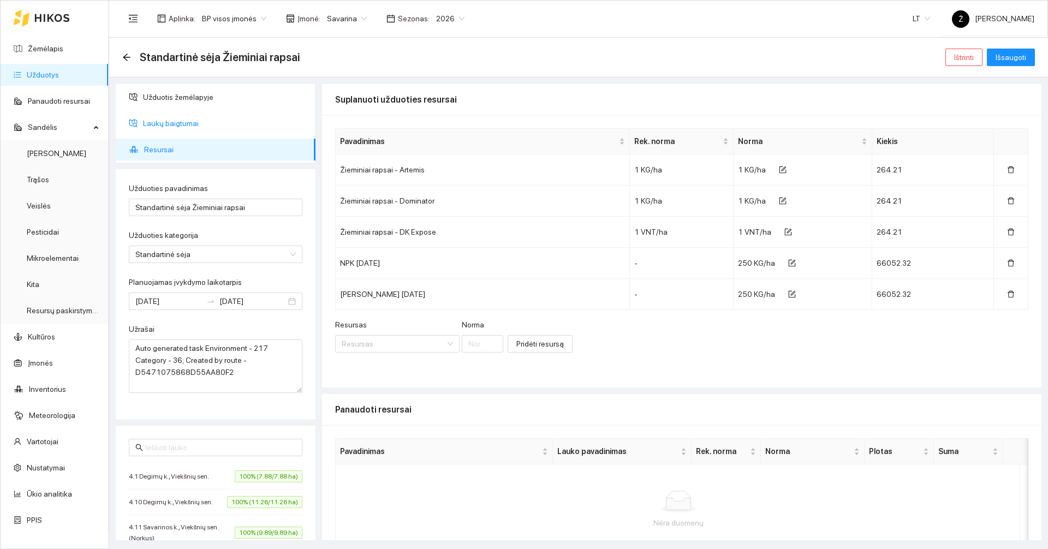
click at [197, 128] on span "Laukų baigtumai" at bounding box center [225, 123] width 164 height 22
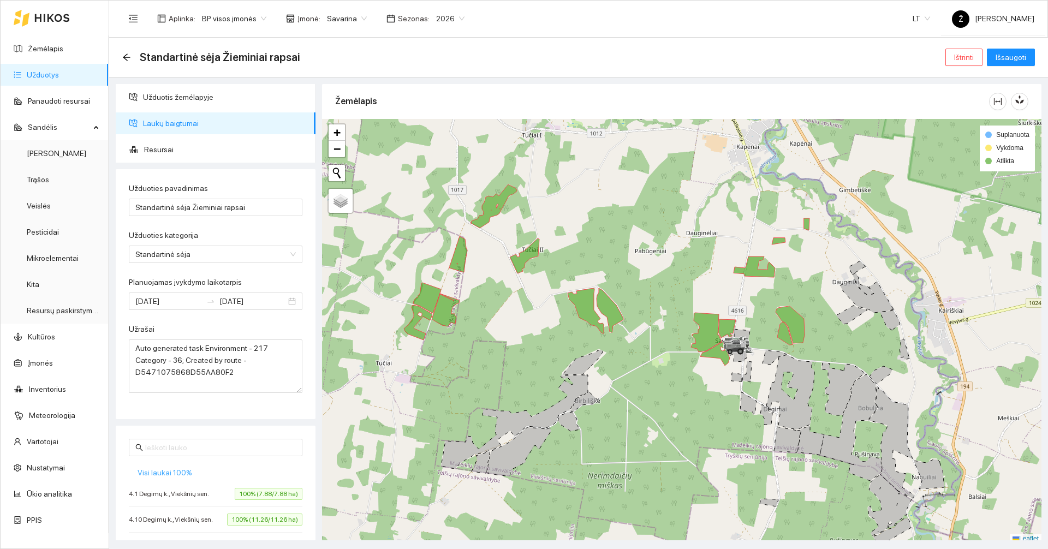
click at [175, 469] on span "Visi laukai 100%" at bounding box center [165, 473] width 55 height 12
click at [178, 152] on span "Resursai" at bounding box center [225, 150] width 163 height 22
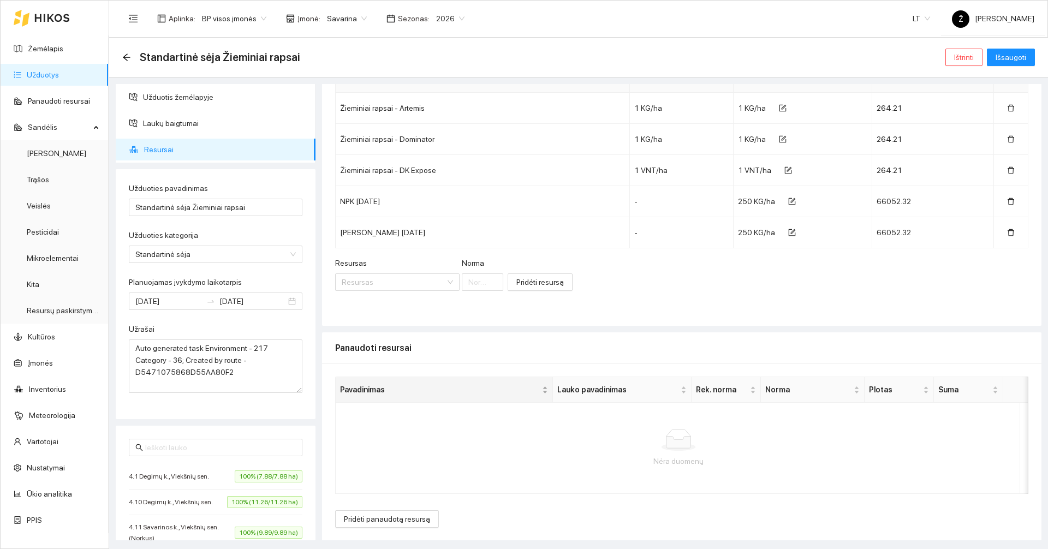
scroll to position [62, 0]
click at [388, 521] on span "Pridėti panaudotą resursą" at bounding box center [387, 519] width 86 height 12
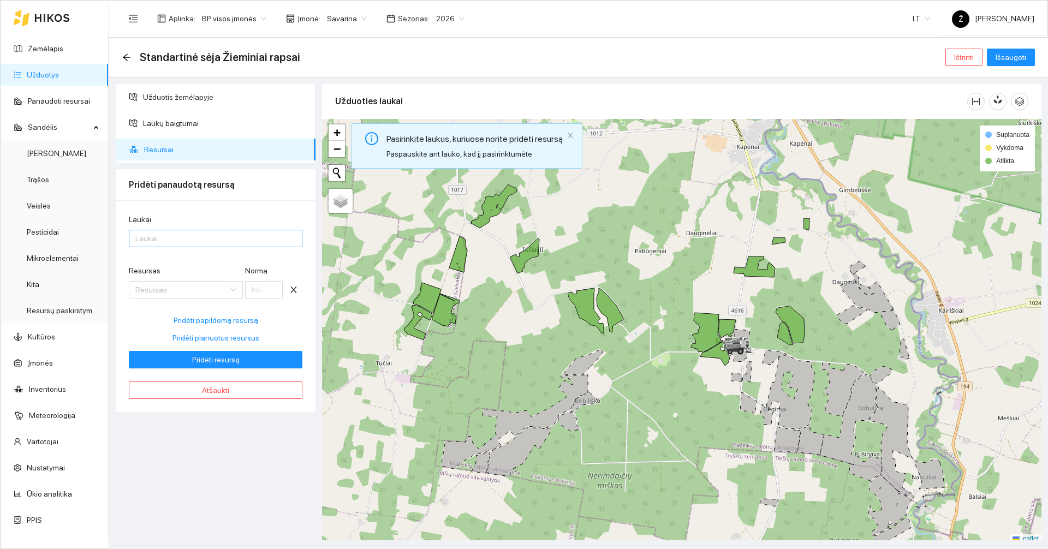
click at [191, 241] on div at bounding box center [210, 238] width 157 height 13
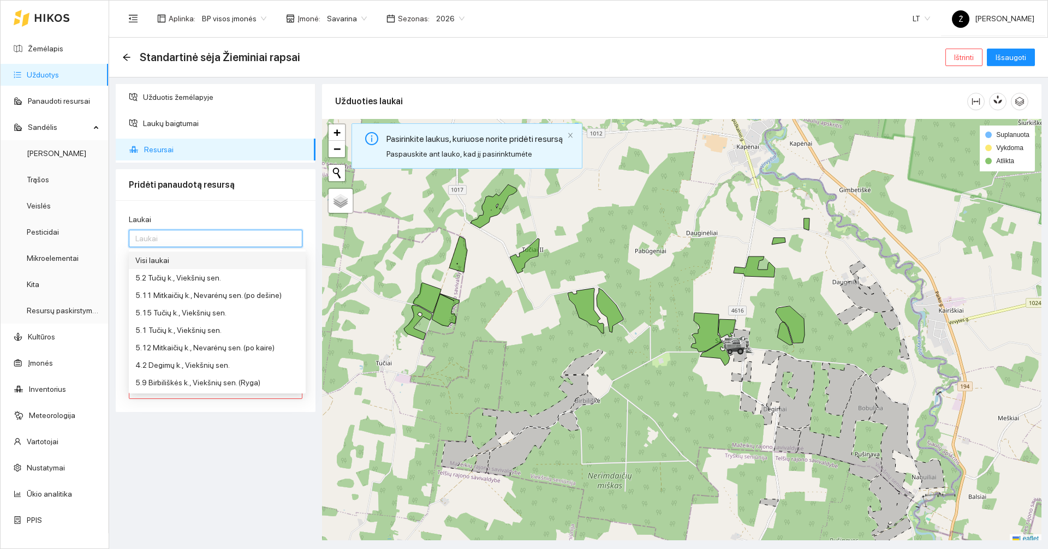
click at [193, 258] on div "Visi laukai" at bounding box center [217, 260] width 164 height 12
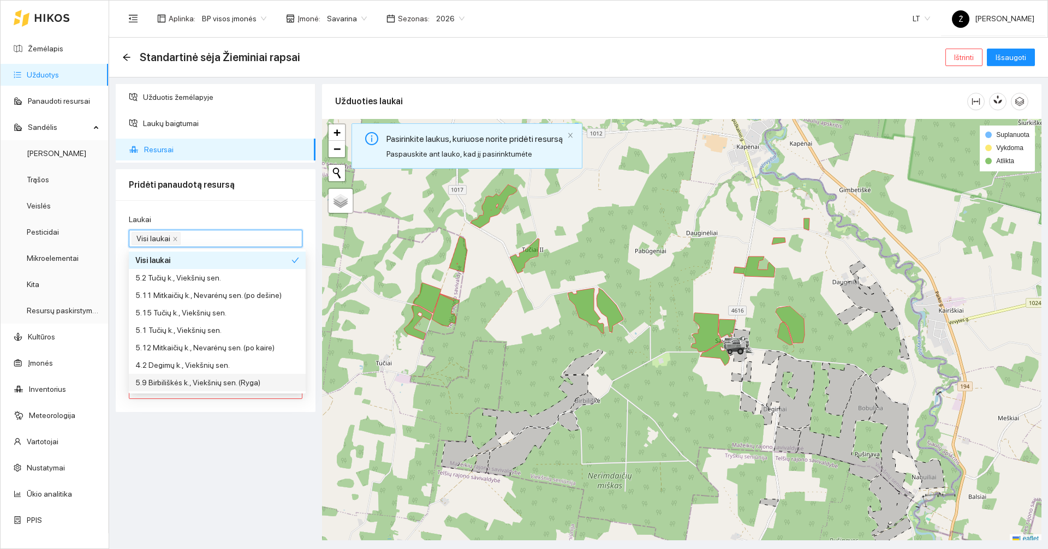
click at [209, 467] on div "Užduotis žemėlapyje Laukų baigtumai Resursai Pridėti panaudotą resursą Laukai V…" at bounding box center [215, 312] width 206 height 456
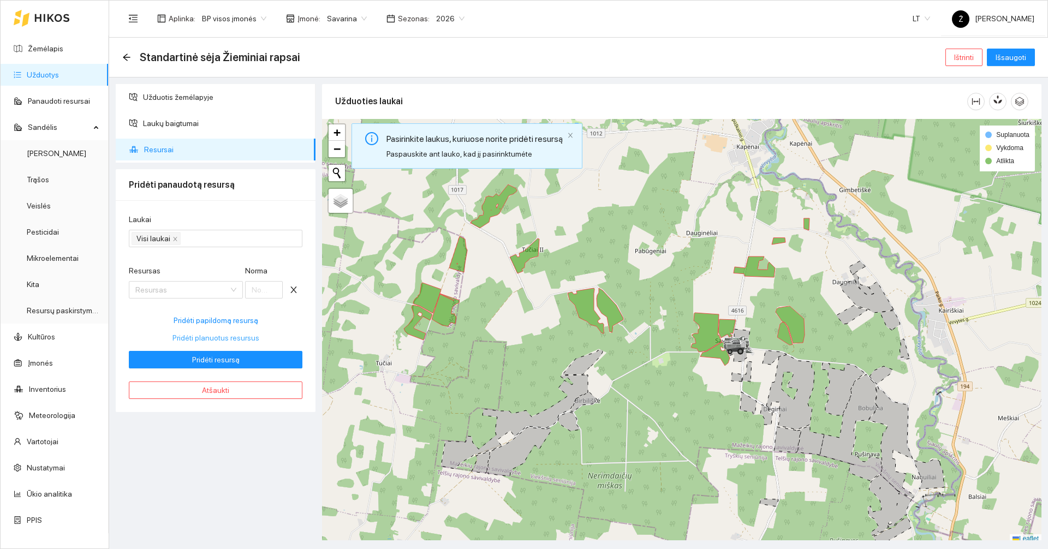
click at [219, 340] on span "Pridėti planuotus resursus" at bounding box center [215, 338] width 87 height 12
type input "1"
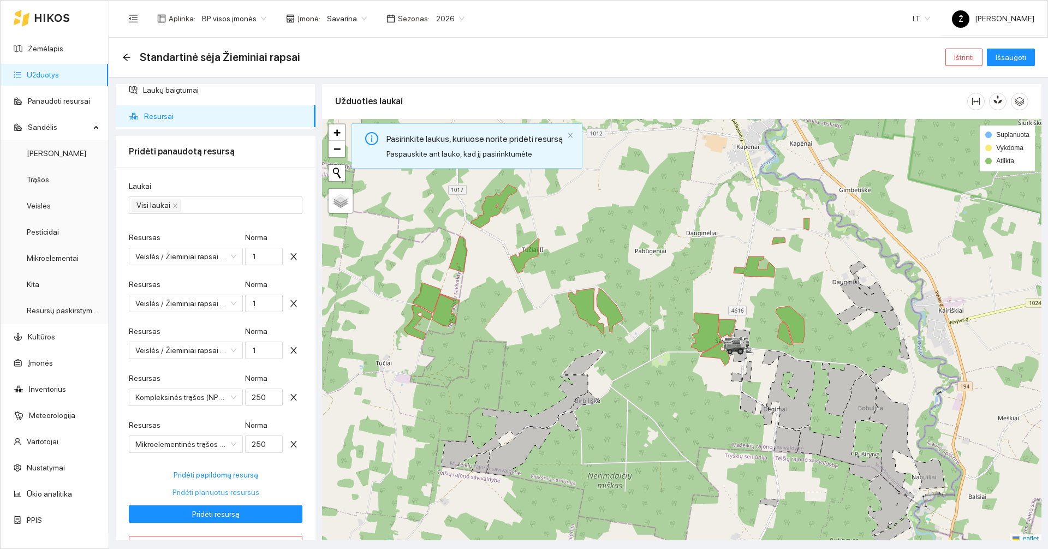
scroll to position [63, 0]
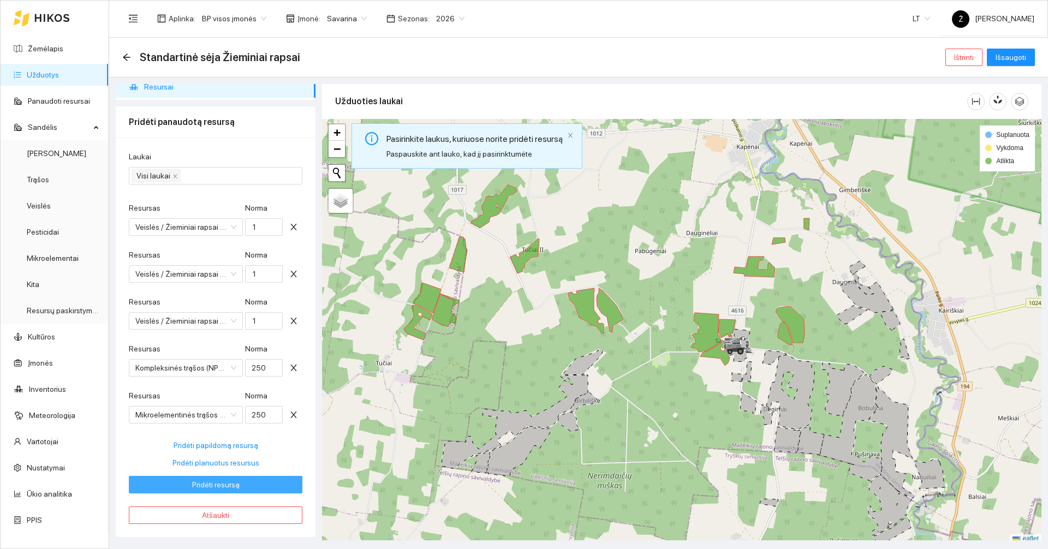
click at [211, 483] on span "Pridėti resursą" at bounding box center [215, 485] width 47 height 12
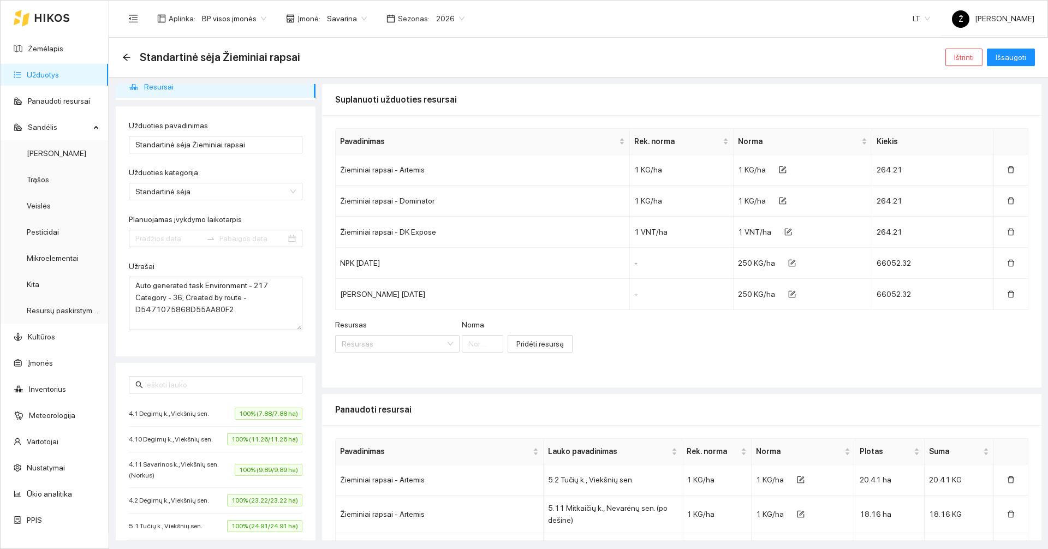
type input "2025-08-17"
type input "[DATE]"
click at [1007, 61] on span "Išsaugoti" at bounding box center [1011, 57] width 31 height 12
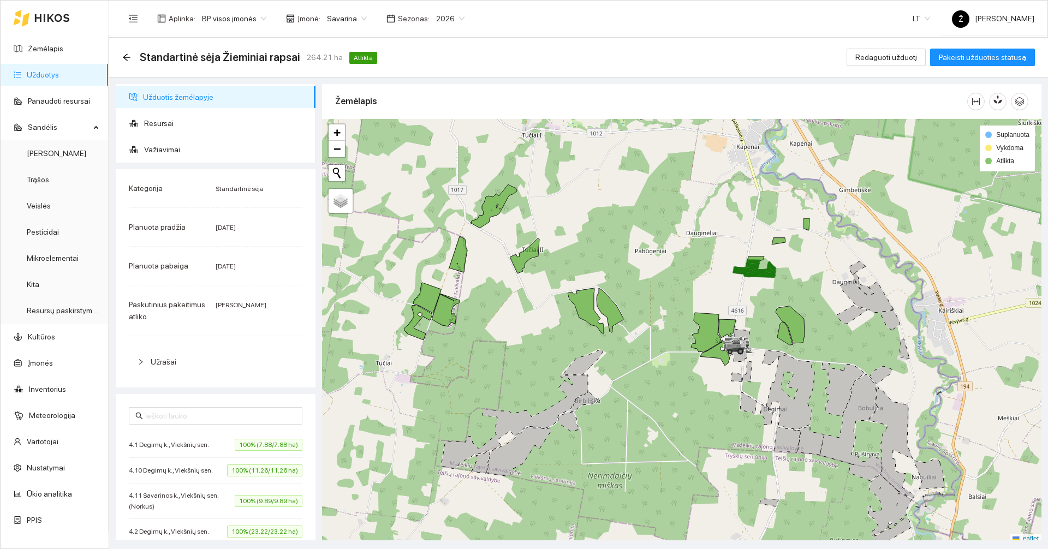
click at [59, 71] on link "Užduotys" at bounding box center [43, 74] width 32 height 9
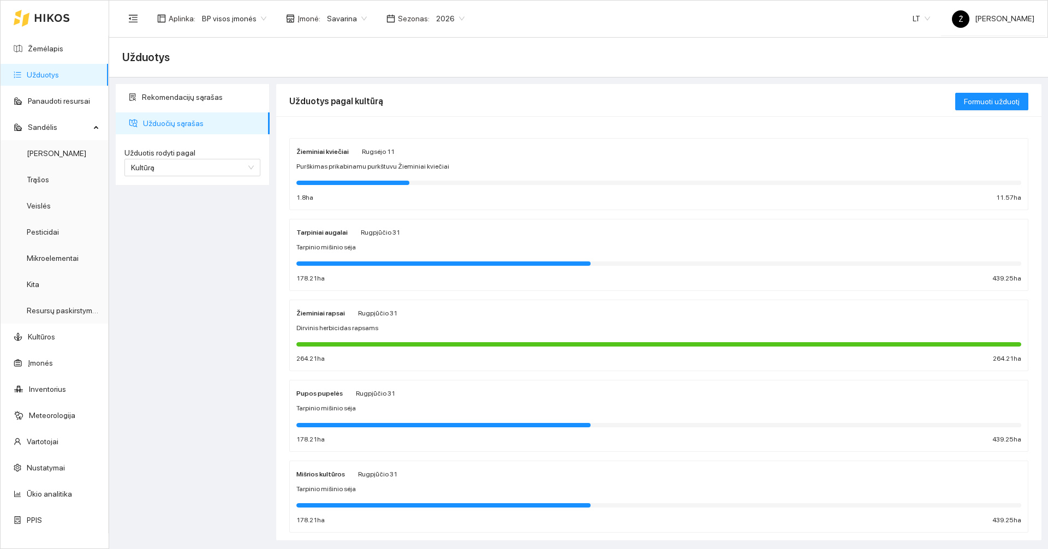
click at [456, 339] on div at bounding box center [658, 343] width 725 height 12
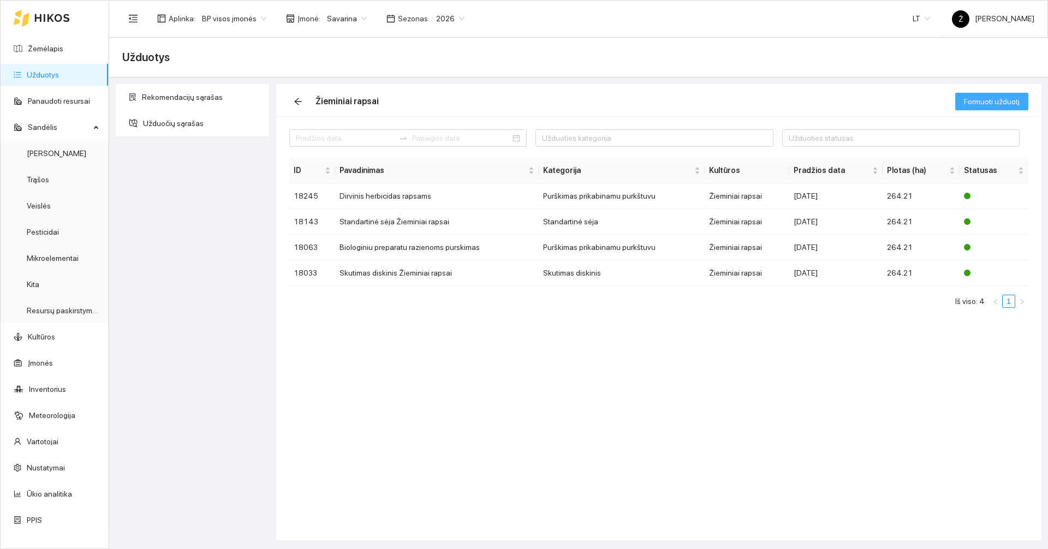
click at [973, 102] on span "Formuoti užduotį" at bounding box center [992, 102] width 56 height 12
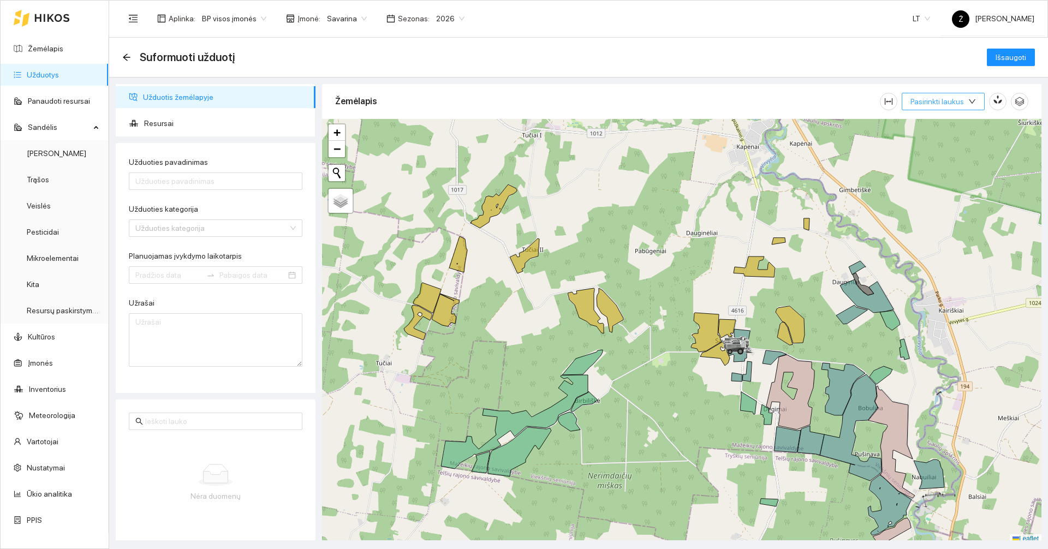
click at [950, 94] on button "Pasirinkti laukus" at bounding box center [943, 101] width 83 height 17
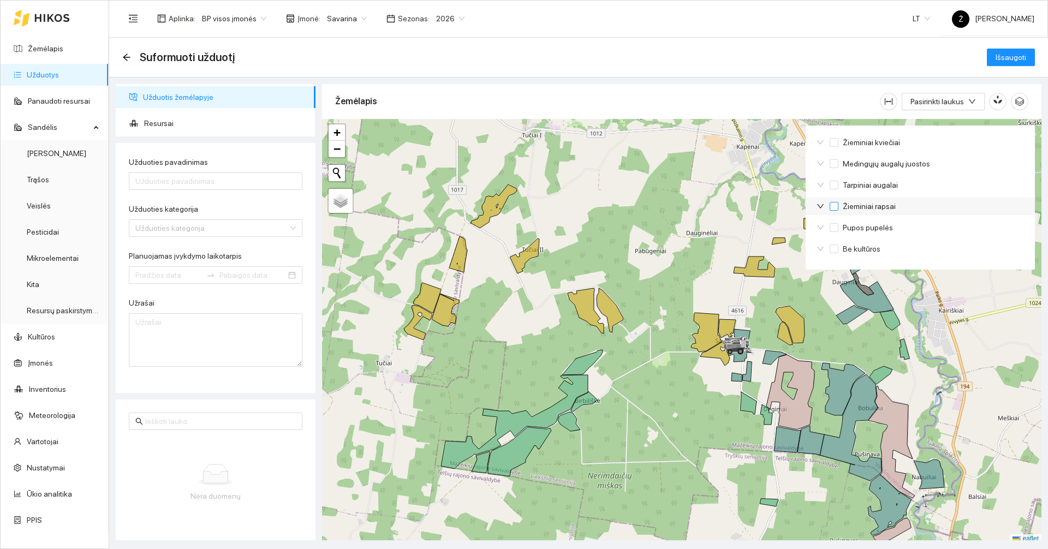
click at [835, 203] on input "Žieminiai rapsai" at bounding box center [834, 206] width 9 height 9
checkbox input "true"
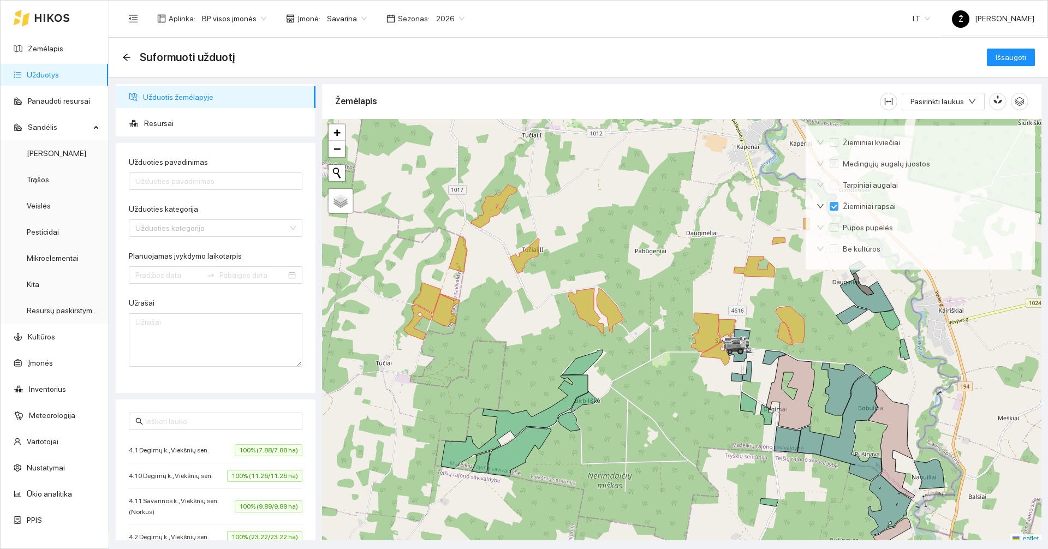
click at [221, 190] on form "Užduoties pavadinimas Užduoties kategorija Užduoties kategorija Planuojamas įvy…" at bounding box center [216, 261] width 174 height 211
click at [218, 185] on input "Užduoties pavadinimas" at bounding box center [216, 180] width 174 height 17
type input "Purškimas nuo vienskilčių"
click at [154, 233] on input "Užduoties kategorija" at bounding box center [211, 228] width 153 height 16
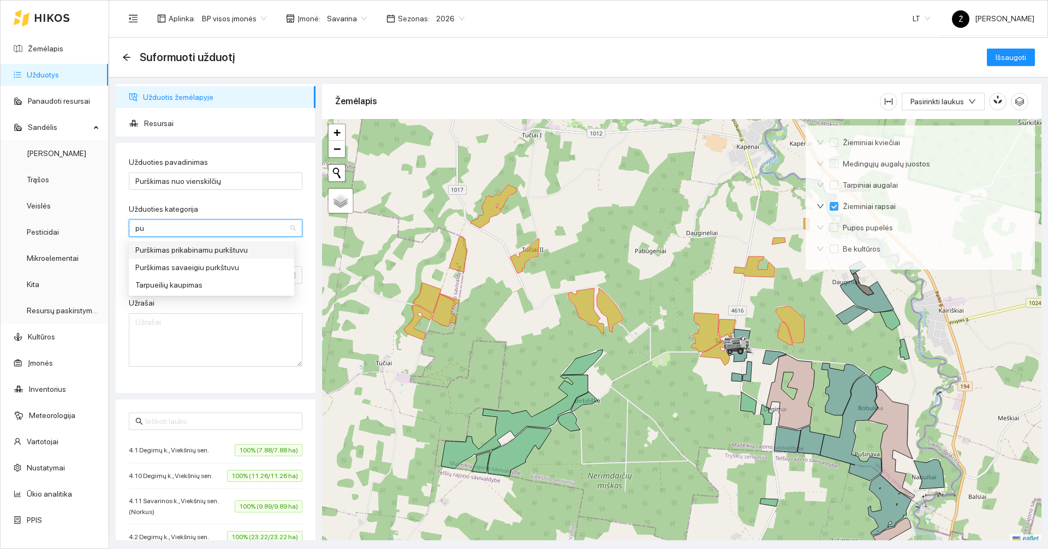
type input "pur"
click at [162, 249] on div "Purškimas prikabinamu purkštuvu" at bounding box center [211, 250] width 152 height 12
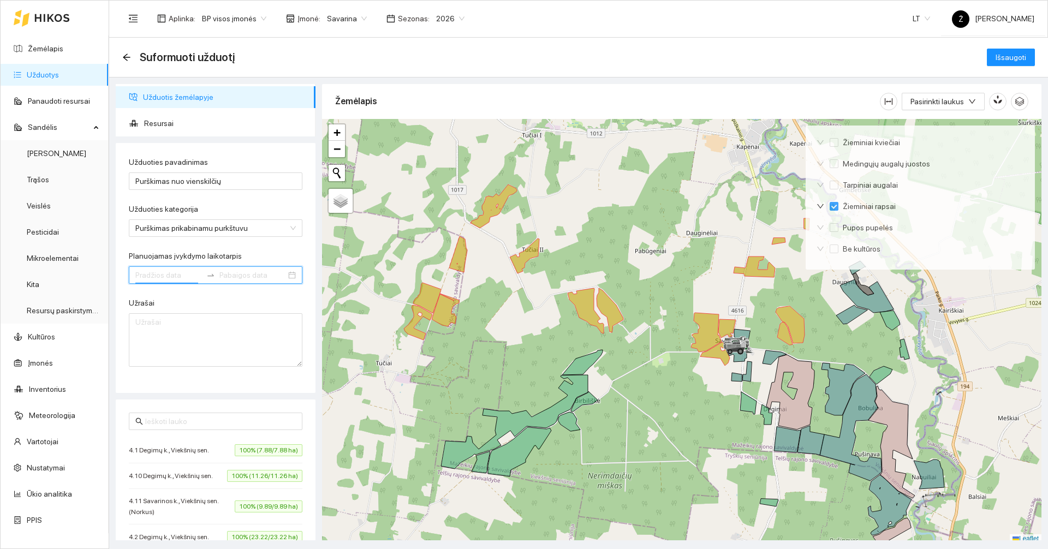
click at [166, 278] on input "Planuojamas įvykdymo laikotarpis" at bounding box center [168, 275] width 67 height 12
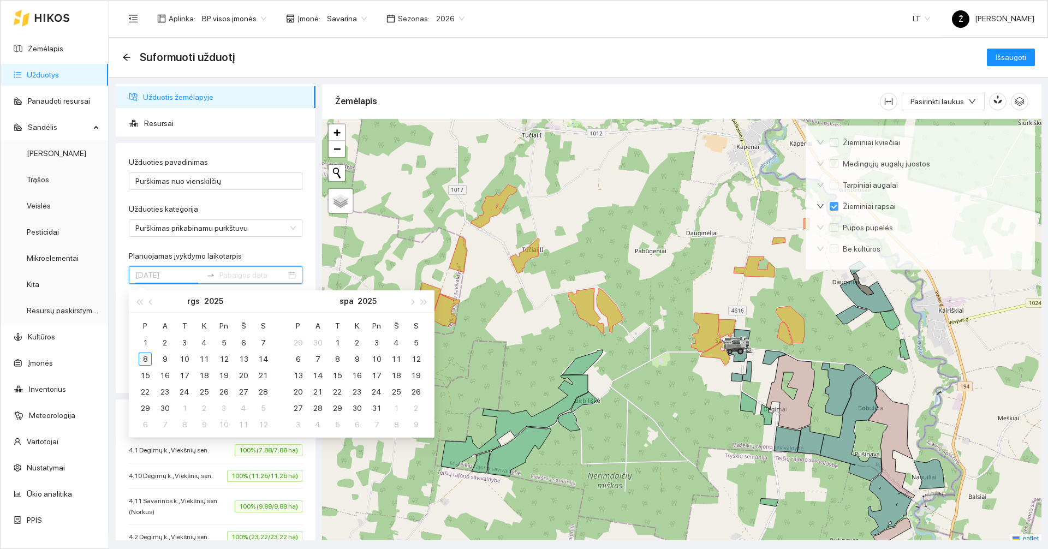
type input "2025-09-08"
click at [146, 358] on div "8" at bounding box center [145, 359] width 13 height 13
type input "2025-09-10"
click at [187, 359] on div "10" at bounding box center [184, 359] width 13 height 13
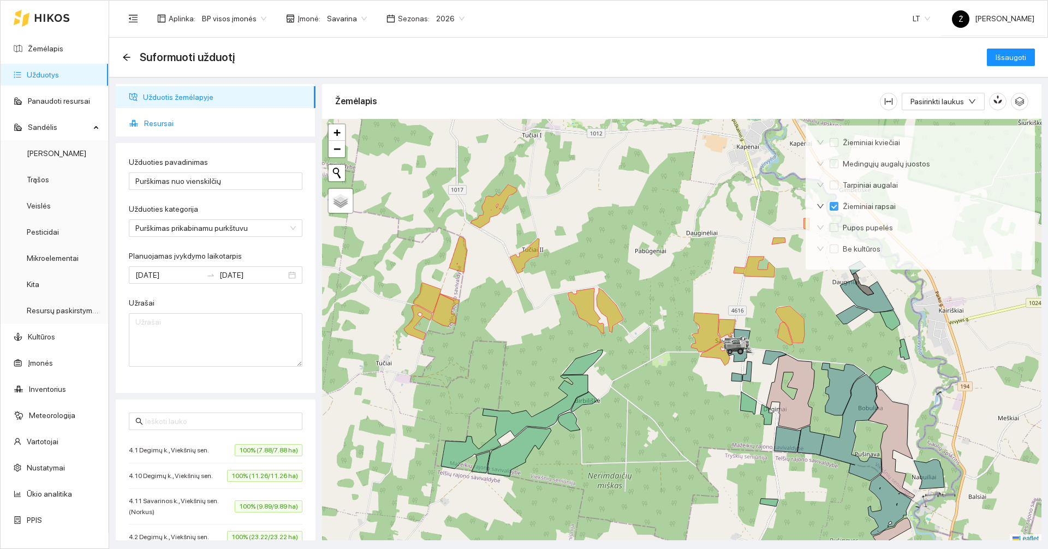
click at [160, 126] on span "Resursai" at bounding box center [225, 123] width 163 height 22
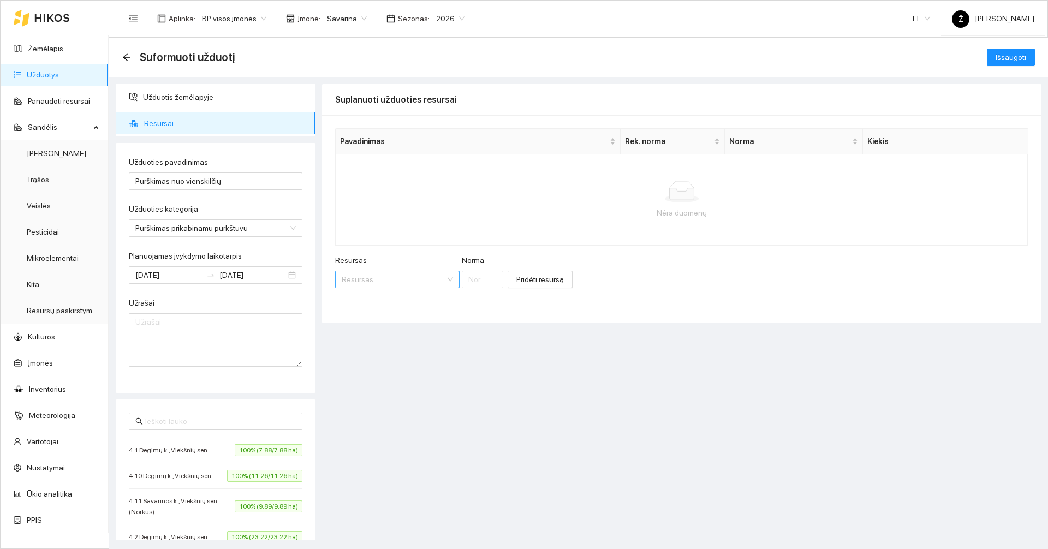
click at [377, 284] on input "Resursas" at bounding box center [394, 279] width 104 height 16
type input "leopar"
click at [362, 307] on li "Herbicidai / Leopar d" at bounding box center [374, 301] width 78 height 17
type input "1"
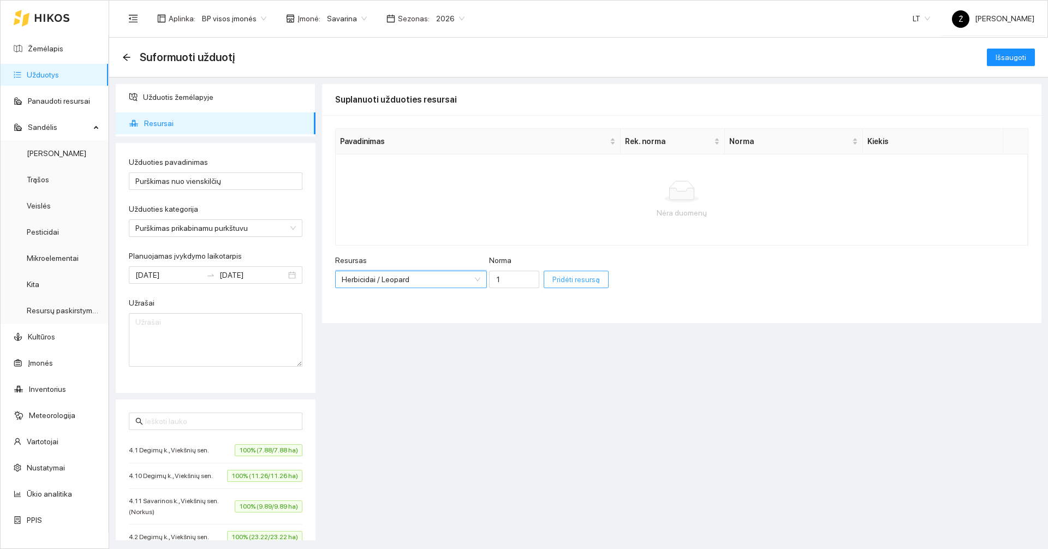
click at [547, 287] on button "Pridėti resursą" at bounding box center [576, 279] width 65 height 17
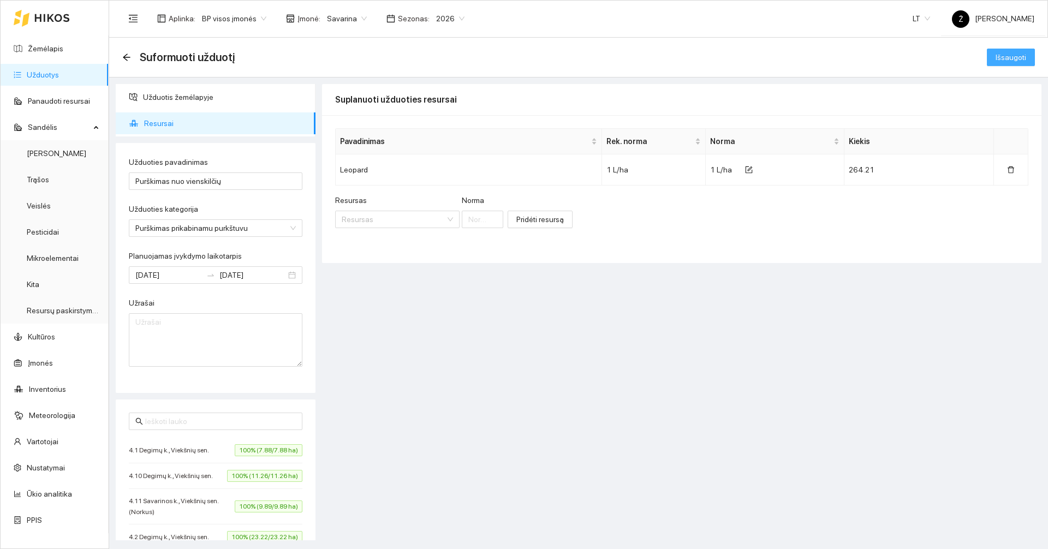
click at [1011, 57] on span "Išsaugoti" at bounding box center [1011, 57] width 31 height 12
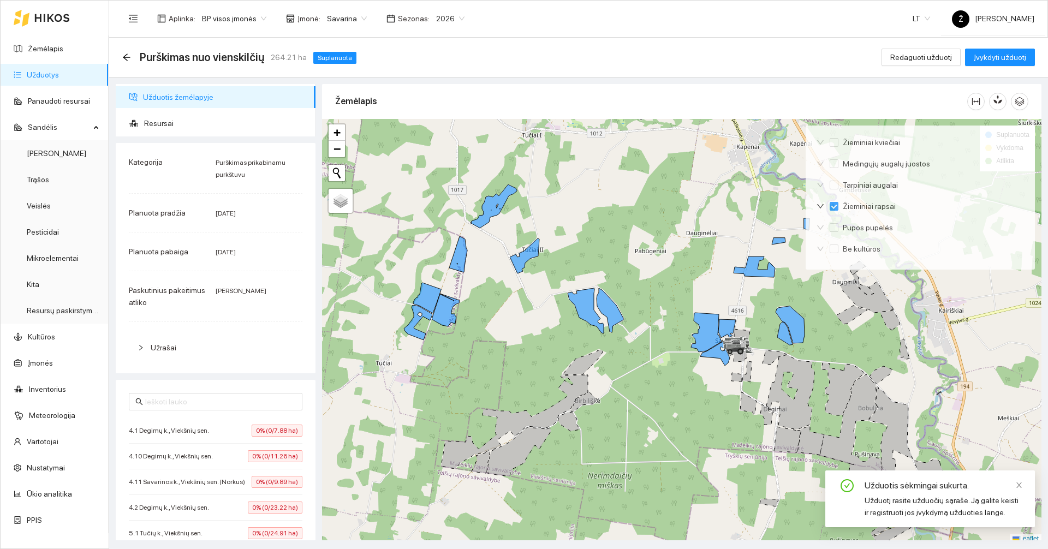
click at [59, 72] on link "Užduotys" at bounding box center [43, 74] width 32 height 9
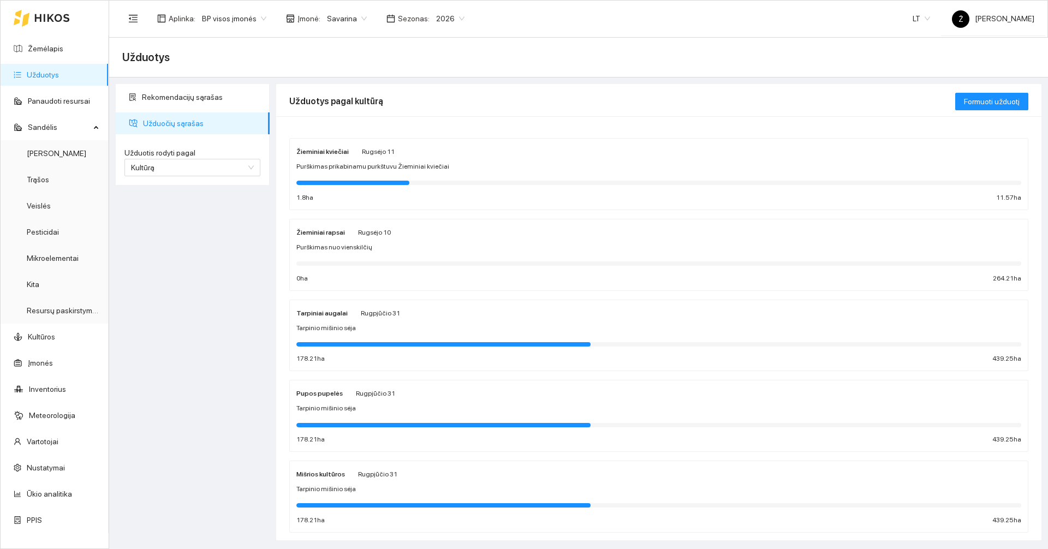
click at [344, 19] on span "Savarina" at bounding box center [347, 18] width 40 height 16
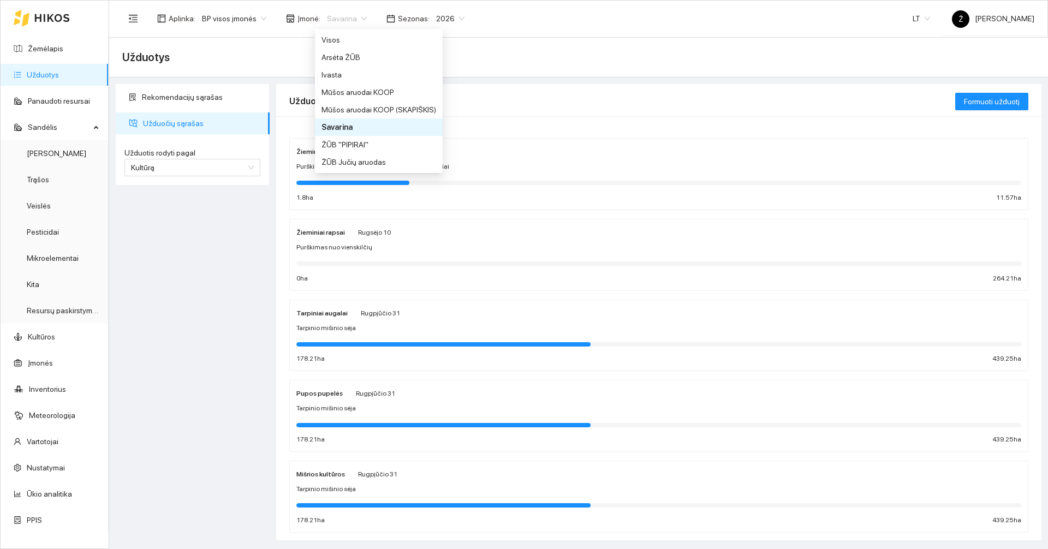
click at [343, 128] on div "Savarina" at bounding box center [379, 127] width 115 height 12
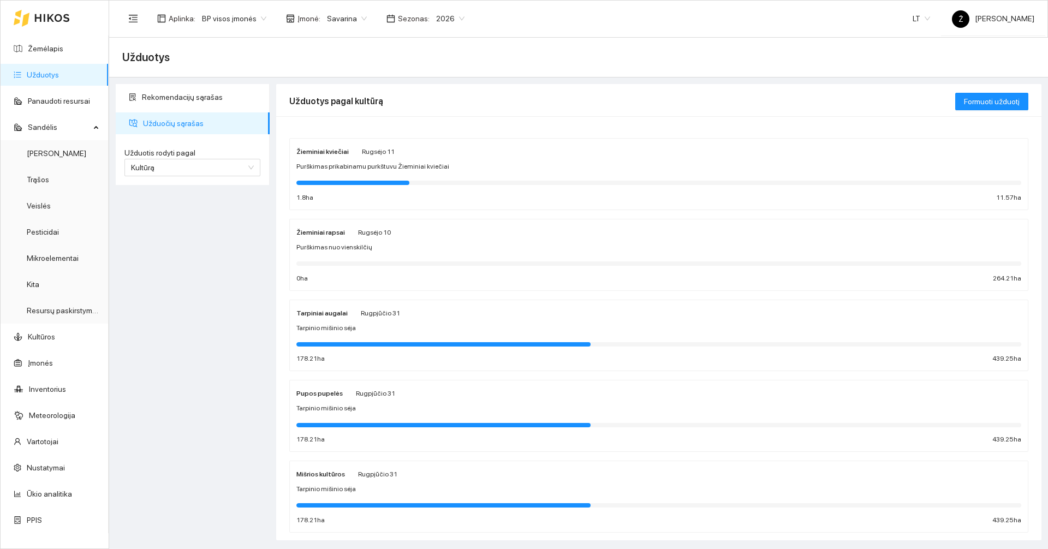
click at [343, 156] on strong "Žieminiai kviečiai" at bounding box center [322, 152] width 52 height 8
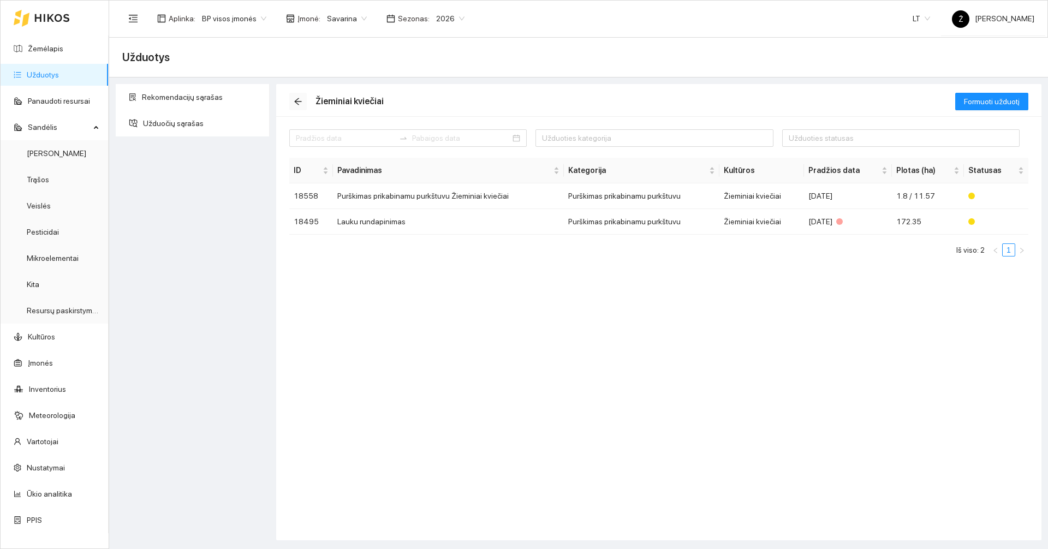
click at [298, 99] on icon "arrow-left" at bounding box center [297, 101] width 7 height 7
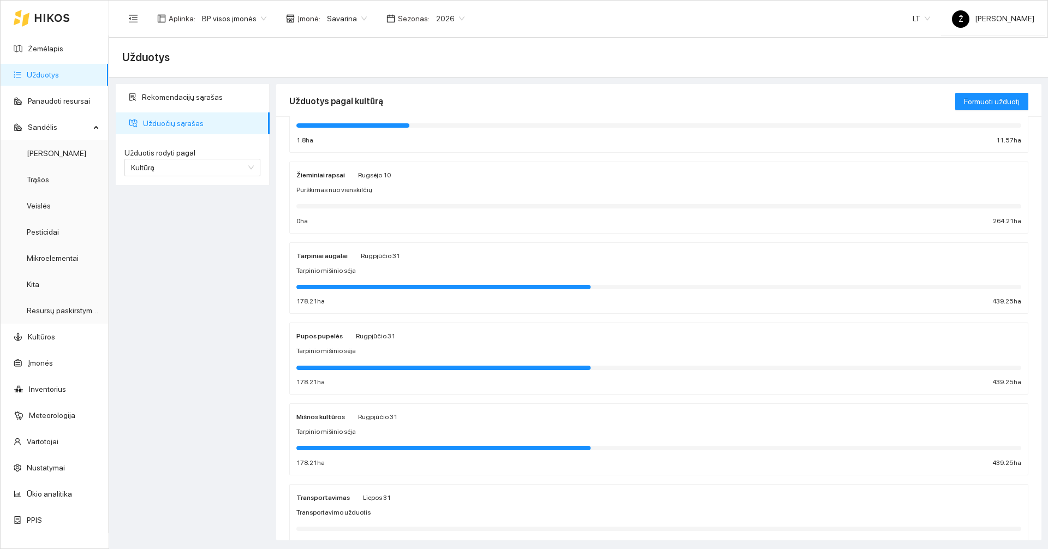
scroll to position [103, 0]
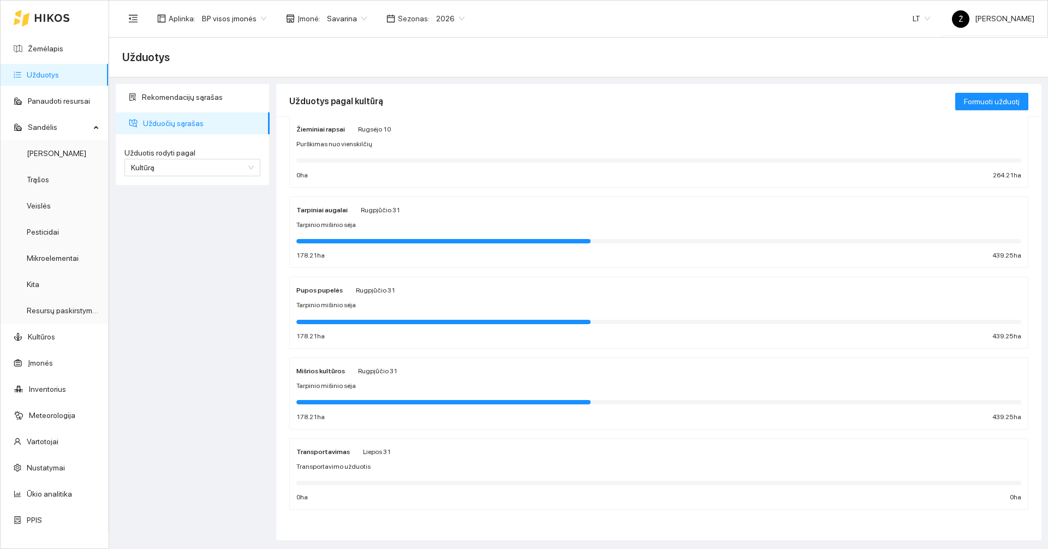
click at [362, 122] on div "Žieminiai rapsai Rugsėjo 10 Purškimas nuo vienskilčių 0 ha 264.21 ha" at bounding box center [659, 151] width 738 height 71
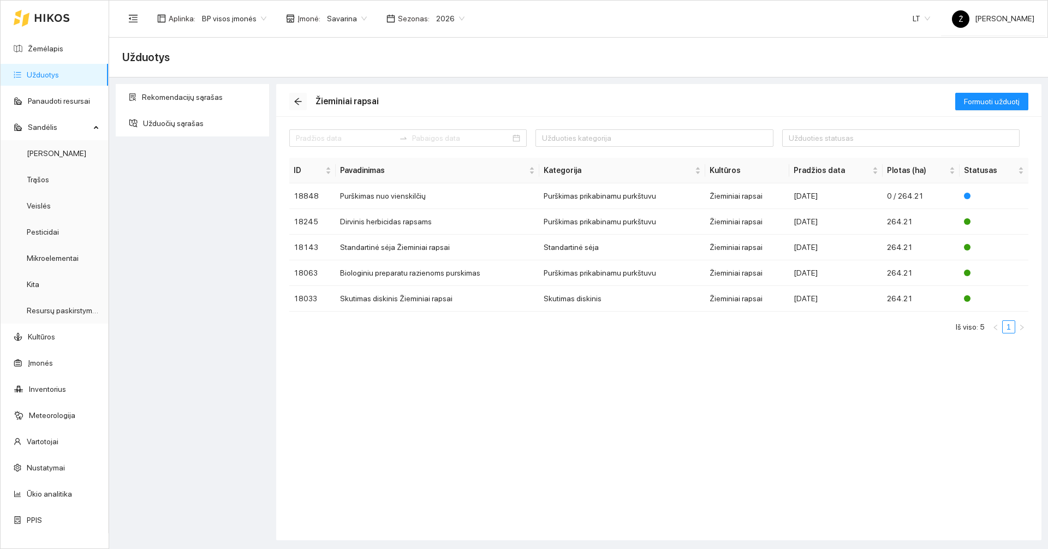
click at [297, 96] on button "button" at bounding box center [297, 101] width 17 height 17
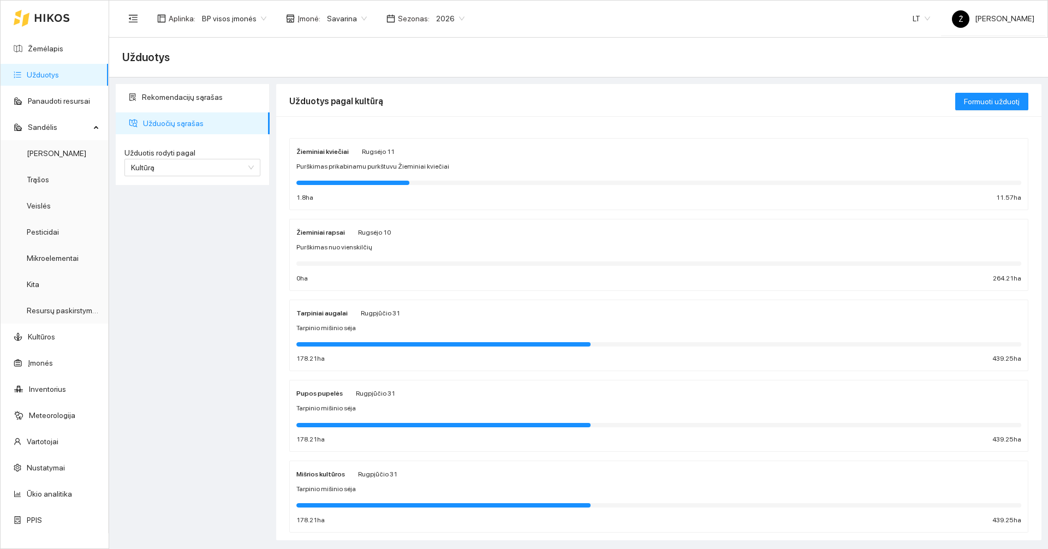
click at [408, 172] on div "Žieminiai kviečiai Rugsėjo 11 Purškimas prikabinamu purkštuvu Žieminiai kviečia…" at bounding box center [658, 174] width 725 height 58
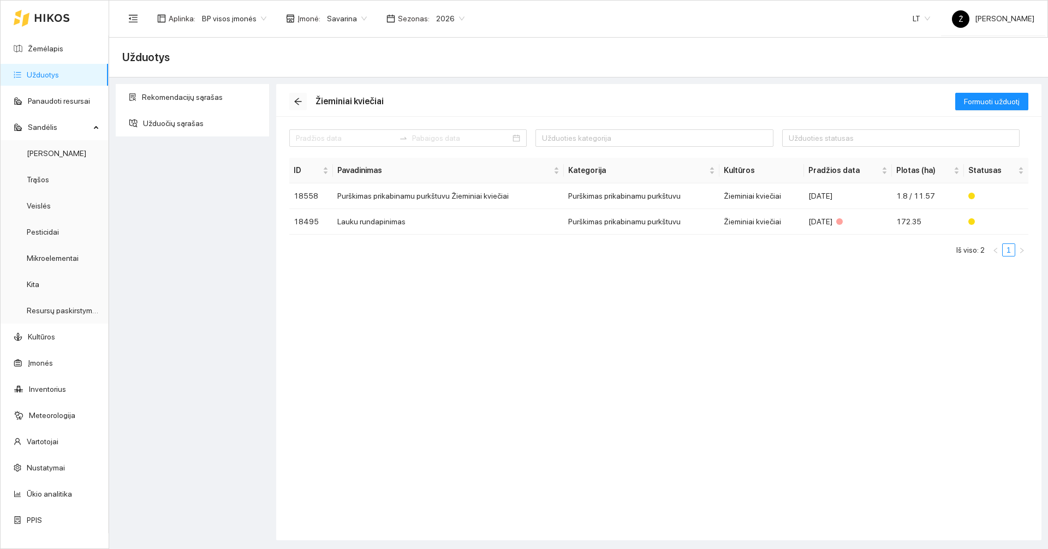
click at [296, 101] on icon "arrow-left" at bounding box center [297, 101] width 7 height 7
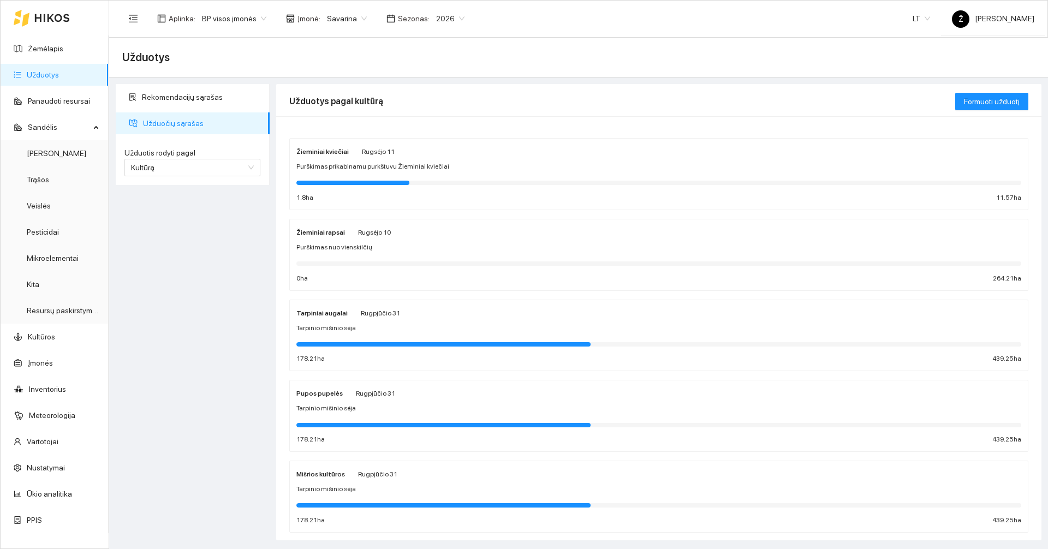
click at [426, 390] on div "Pupos pupelės Rugpjūčio 31" at bounding box center [658, 393] width 725 height 12
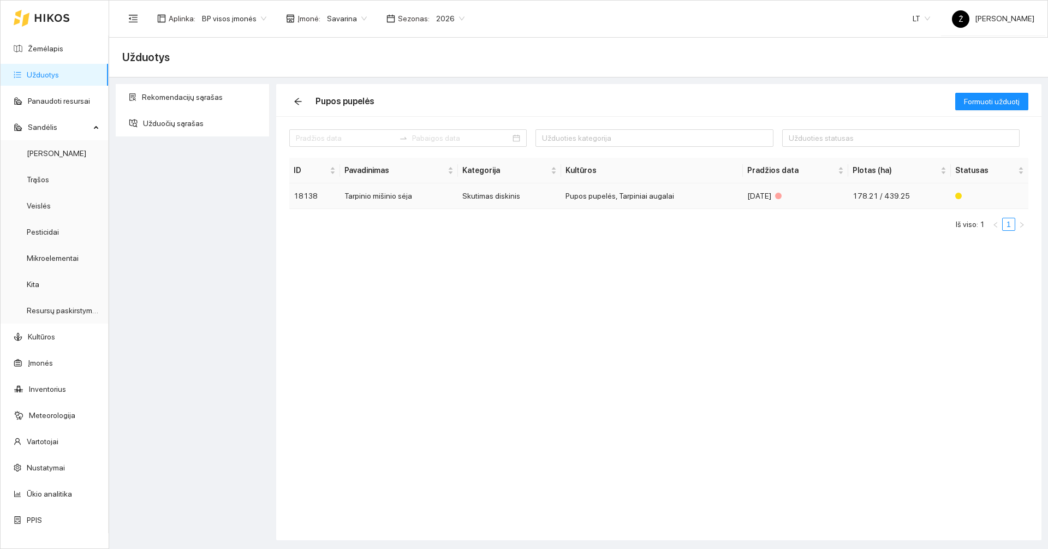
click at [436, 204] on td "Tarpinio mišinio sėja" at bounding box center [399, 196] width 118 height 26
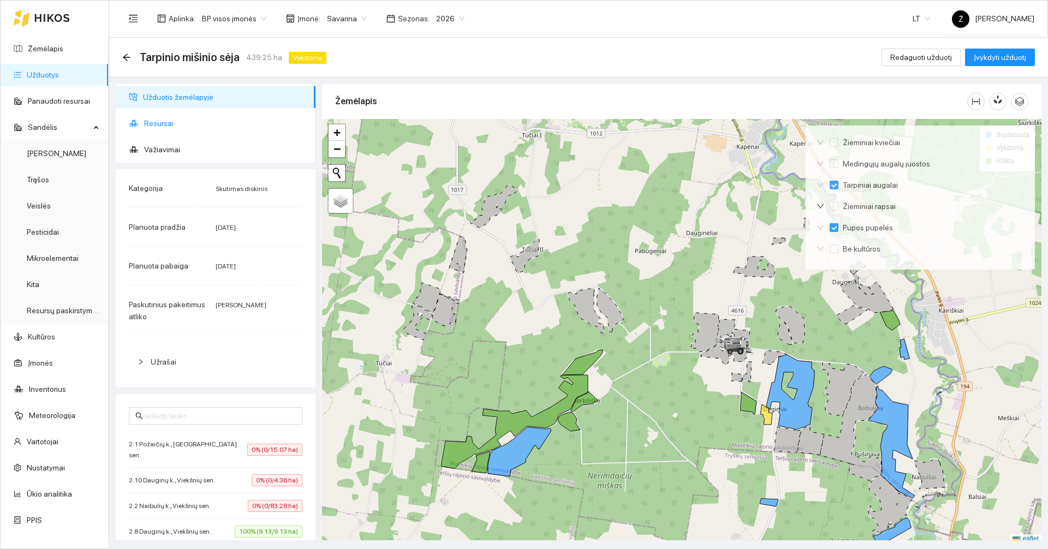
click at [177, 126] on span "Resursai" at bounding box center [225, 123] width 163 height 22
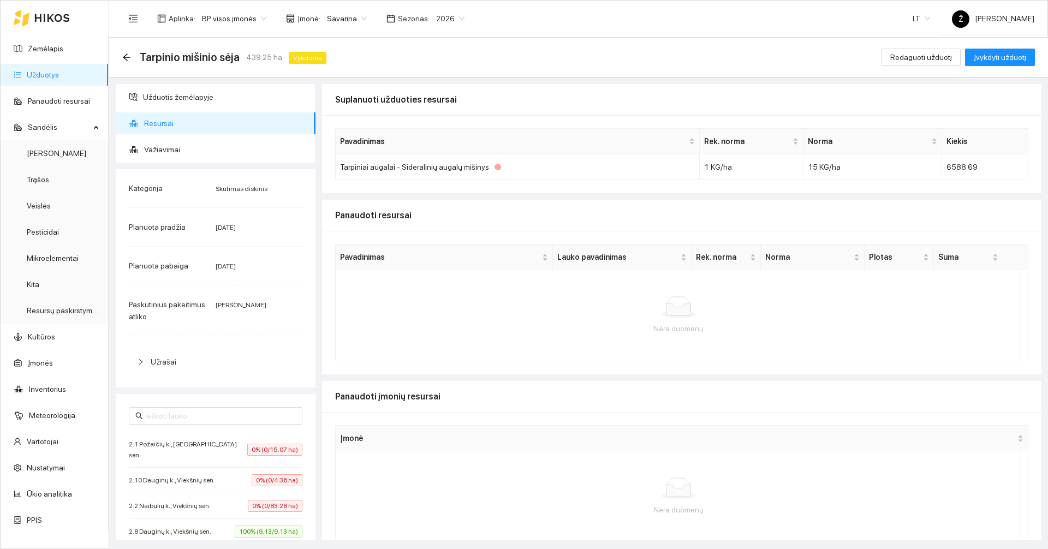
click at [133, 55] on div "Tarpinio mišinio sėja 439.25 ha Vykdoma" at bounding box center [226, 57] width 209 height 17
click at [122, 56] on icon "arrow-left" at bounding box center [126, 57] width 9 height 9
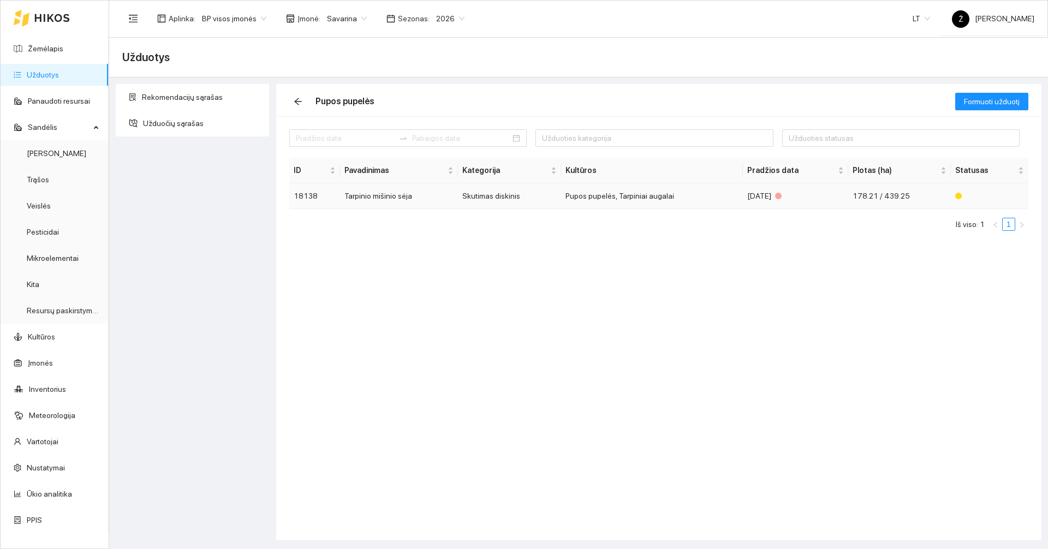
click at [620, 192] on td "Pupos pupelės, Tarpiniai augalai" at bounding box center [652, 196] width 182 height 26
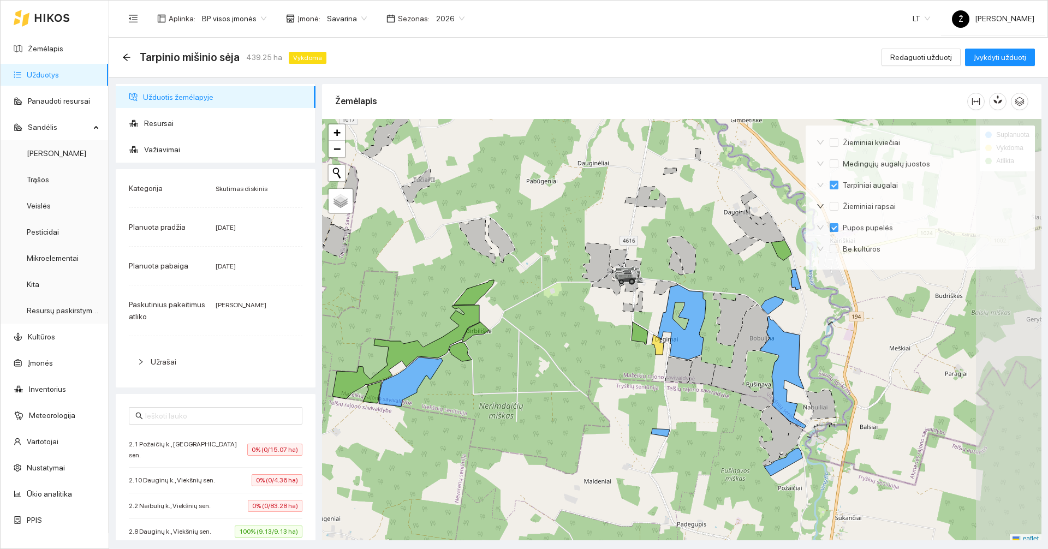
scroll to position [3, 0]
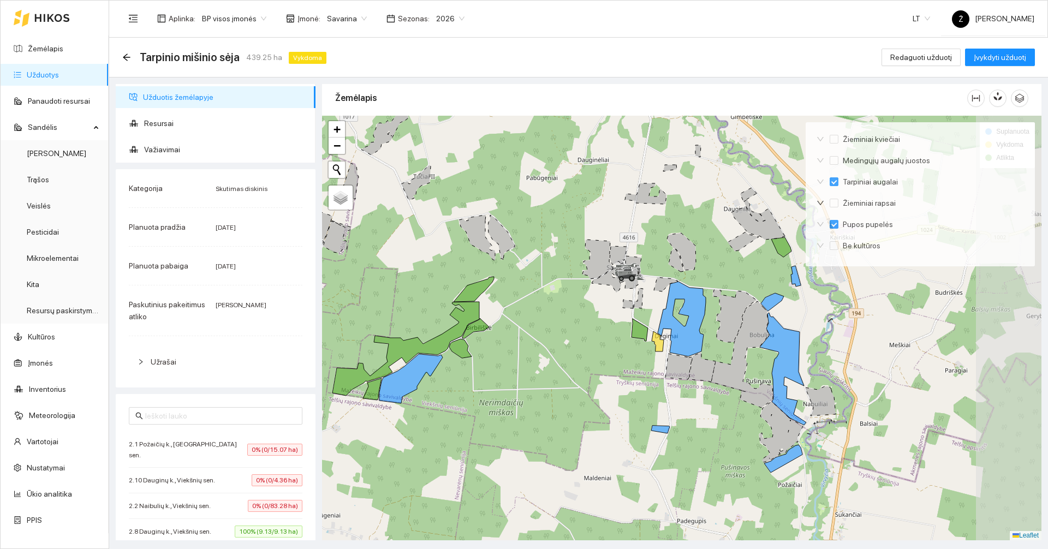
click at [868, 309] on div at bounding box center [681, 328] width 719 height 425
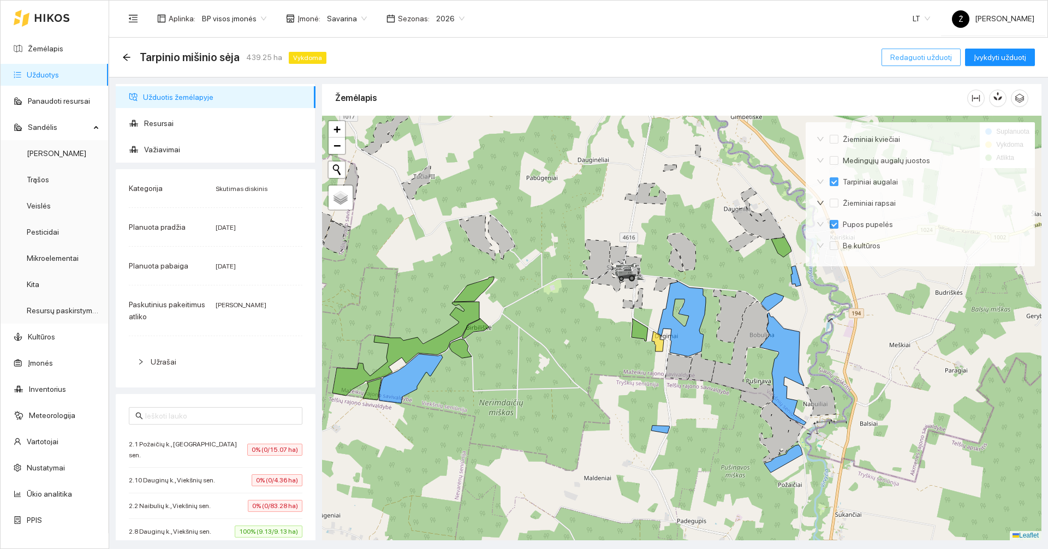
click at [909, 56] on span "Redaguoti užduotį" at bounding box center [921, 57] width 62 height 12
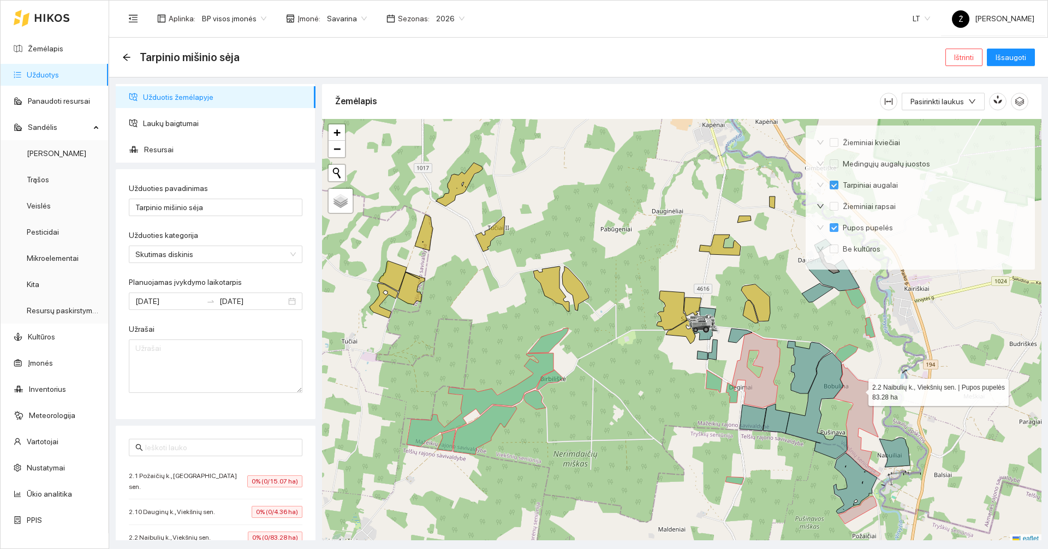
click at [859, 390] on icon at bounding box center [857, 420] width 46 height 112
checkbox input "false"
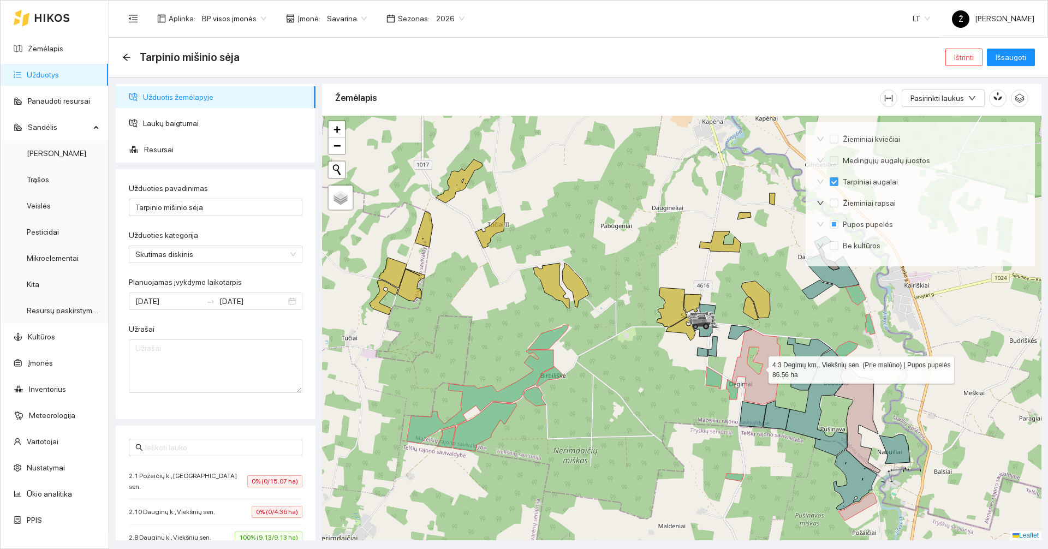
click at [770, 370] on icon at bounding box center [756, 367] width 48 height 75
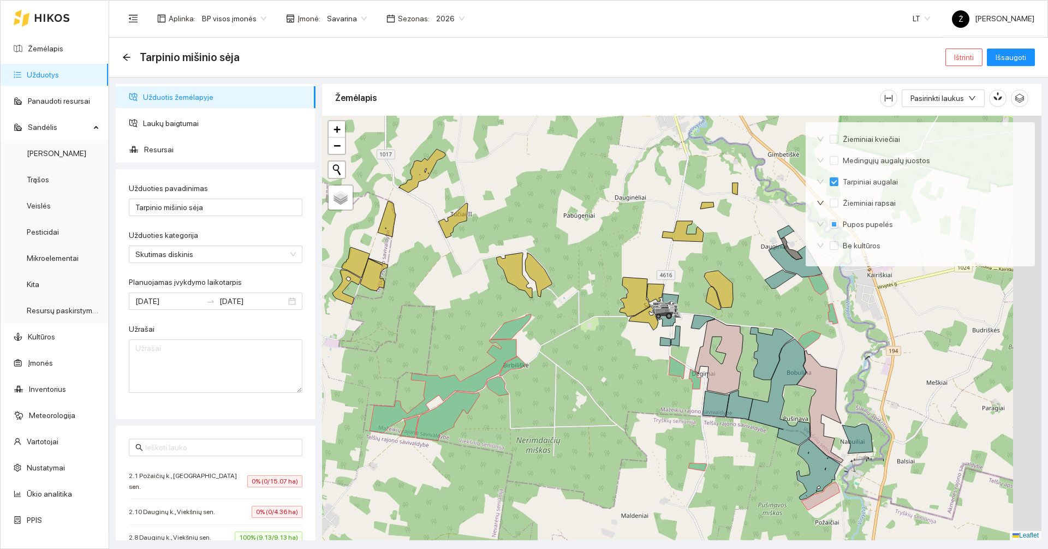
drag, startPoint x: 969, startPoint y: 374, endPoint x: 926, endPoint y: 361, distance: 45.1
click at [926, 361] on div at bounding box center [681, 328] width 719 height 425
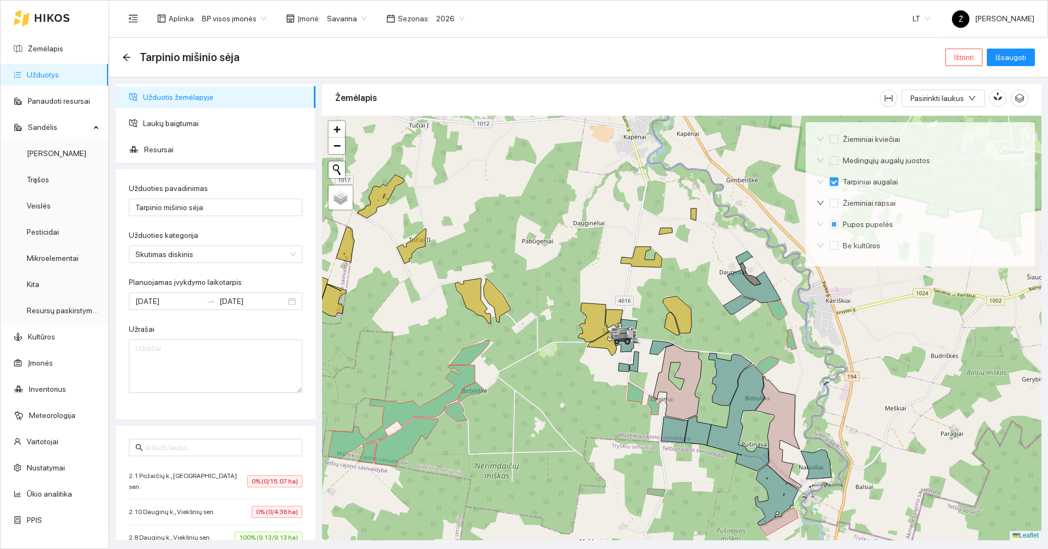
drag, startPoint x: 910, startPoint y: 347, endPoint x: 874, endPoint y: 376, distance: 45.4
click at [874, 376] on div at bounding box center [681, 328] width 719 height 425
click at [181, 149] on span "Resursai" at bounding box center [225, 150] width 163 height 22
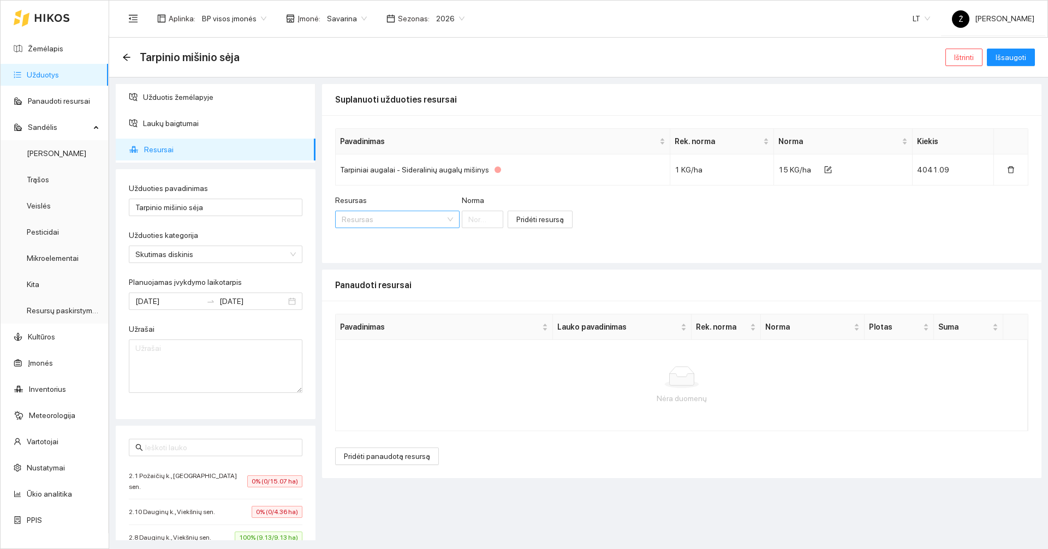
click at [403, 224] on input "Resursas" at bounding box center [394, 219] width 104 height 16
click at [631, 239] on div "Resursas Resursas Norma Pridėti resursą" at bounding box center [681, 217] width 693 height 47
click at [424, 453] on span "Pridėti panaudotą resursą" at bounding box center [387, 456] width 86 height 12
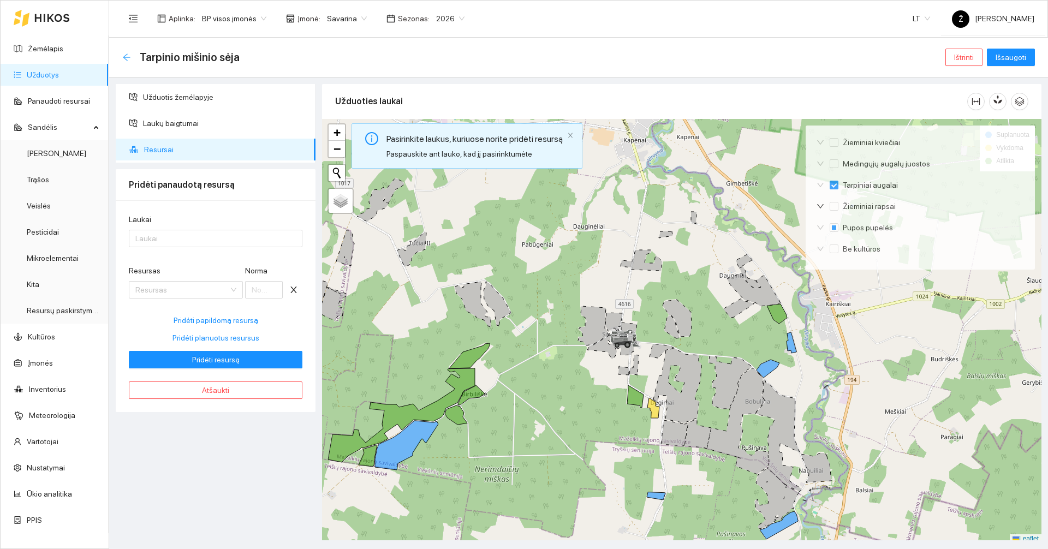
click at [124, 58] on icon "arrow-left" at bounding box center [126, 56] width 7 height 7
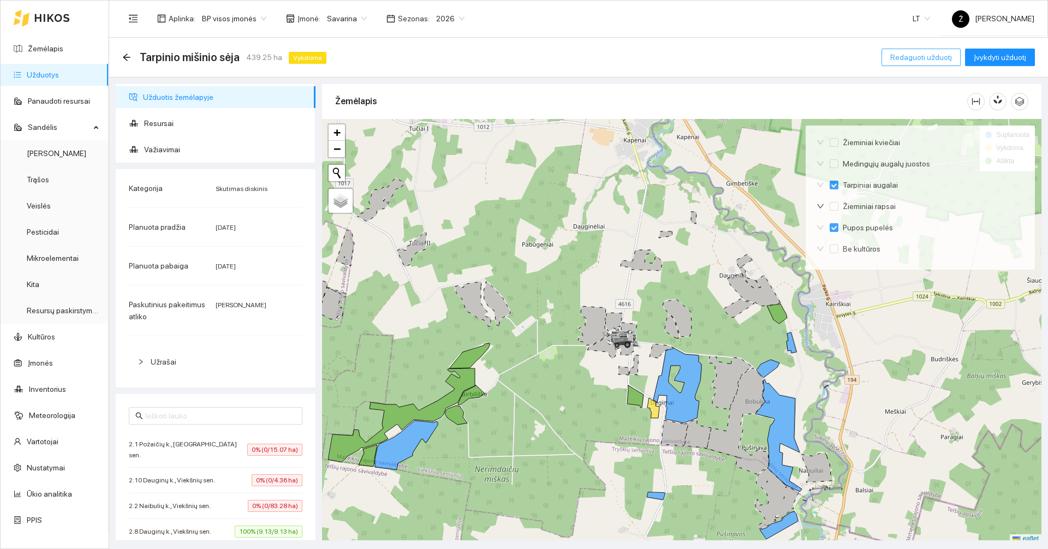
click at [896, 64] on button "Redaguoti užduotį" at bounding box center [921, 57] width 79 height 17
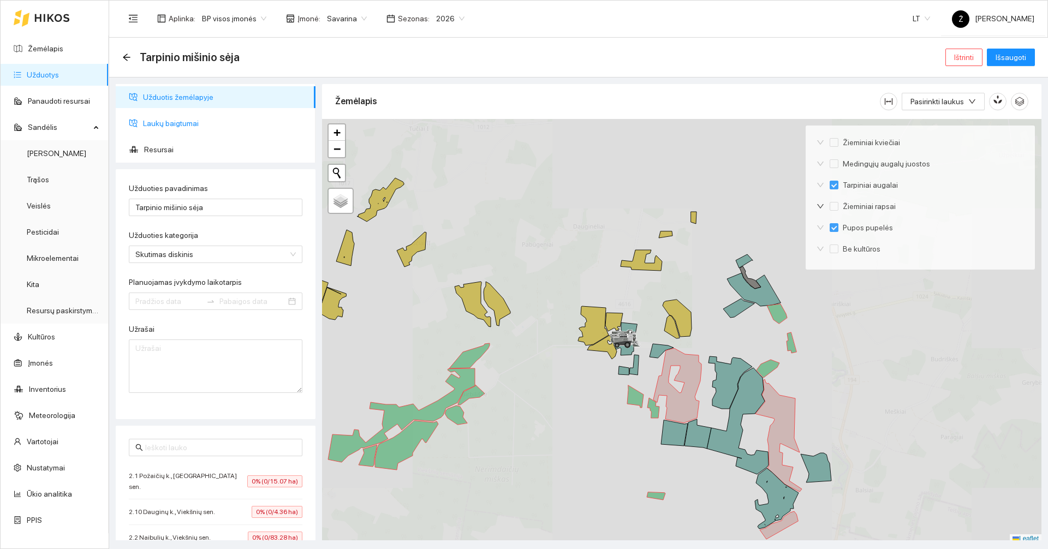
type input "2025-08-17"
type input "[DATE]"
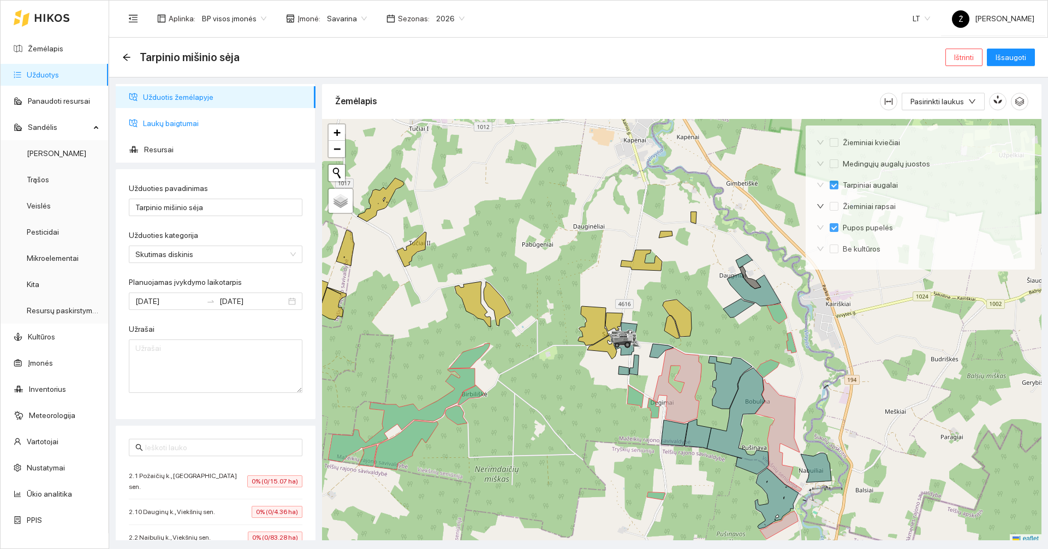
click at [169, 127] on span "Laukų baigtumai" at bounding box center [225, 123] width 164 height 22
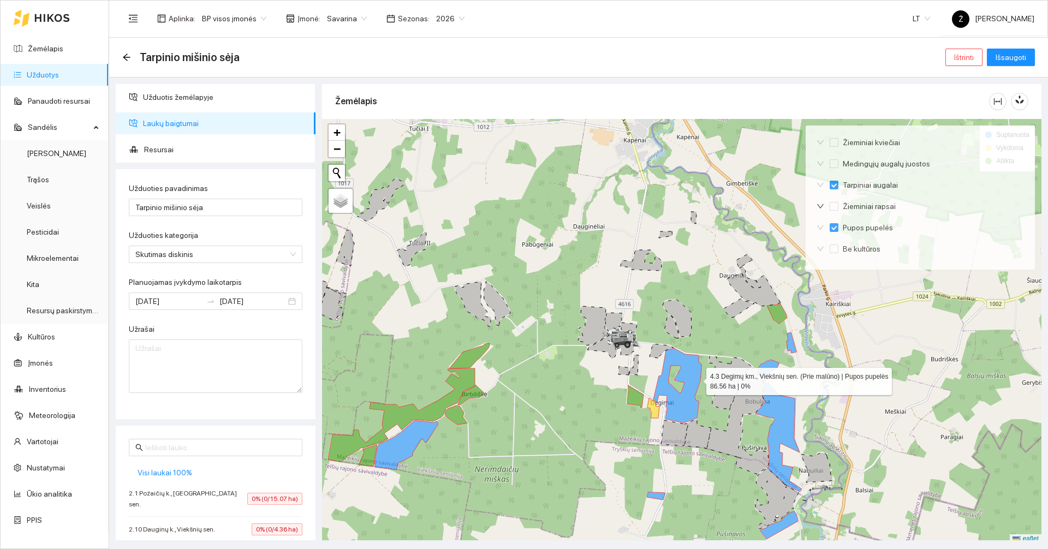
click at [695, 378] on icon at bounding box center [677, 385] width 48 height 75
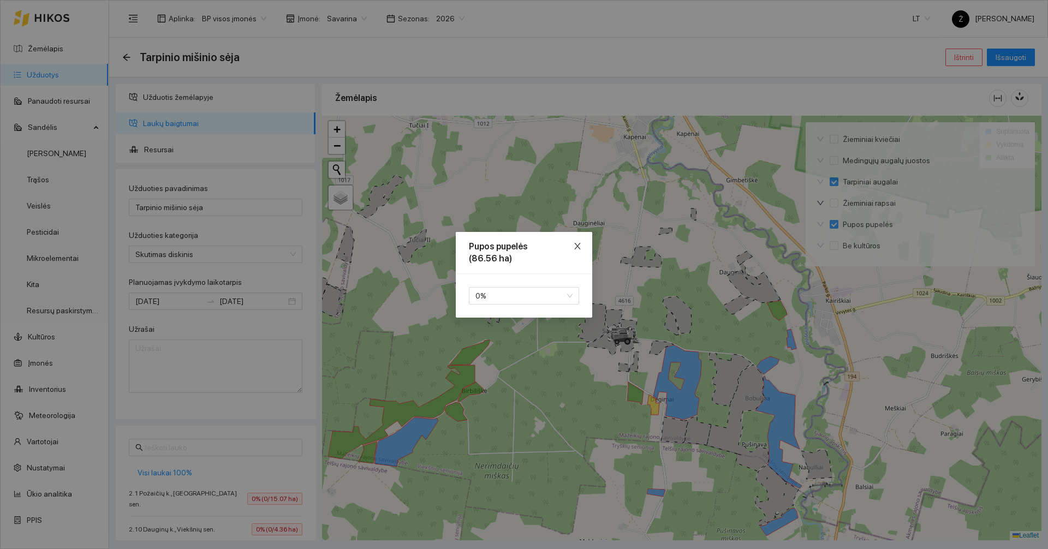
click at [577, 242] on icon "close" at bounding box center [577, 246] width 9 height 9
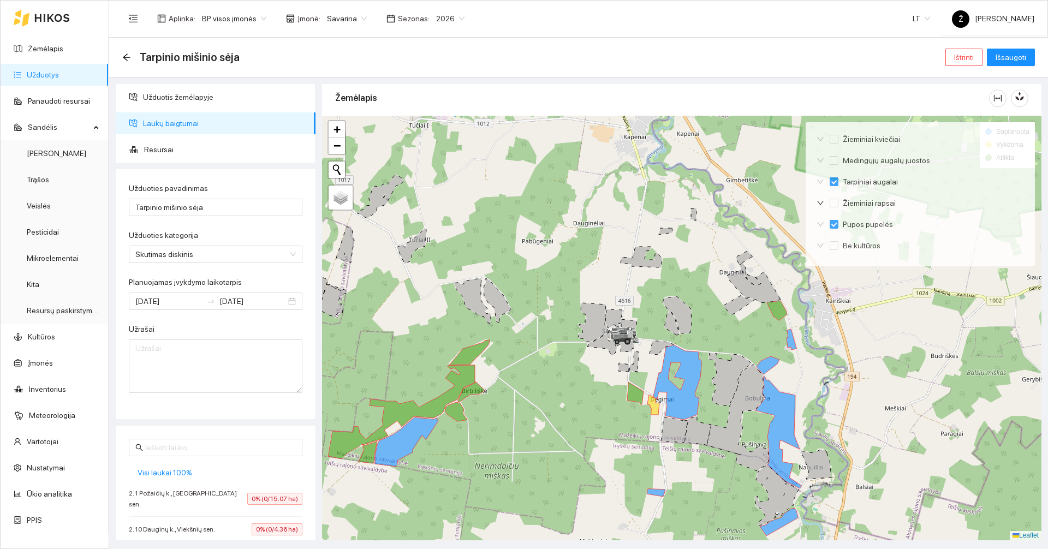
click at [188, 118] on span "Laukų baigtumai" at bounding box center [225, 123] width 164 height 22
click at [192, 97] on span "Užduotis žemėlapyje" at bounding box center [225, 97] width 164 height 22
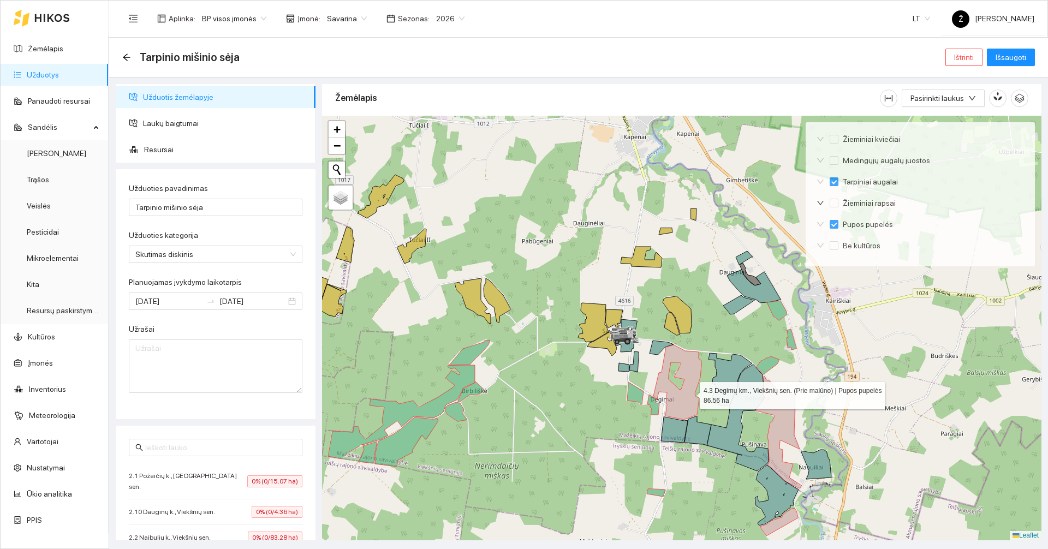
click at [683, 386] on icon at bounding box center [677, 382] width 48 height 75
checkbox input "false"
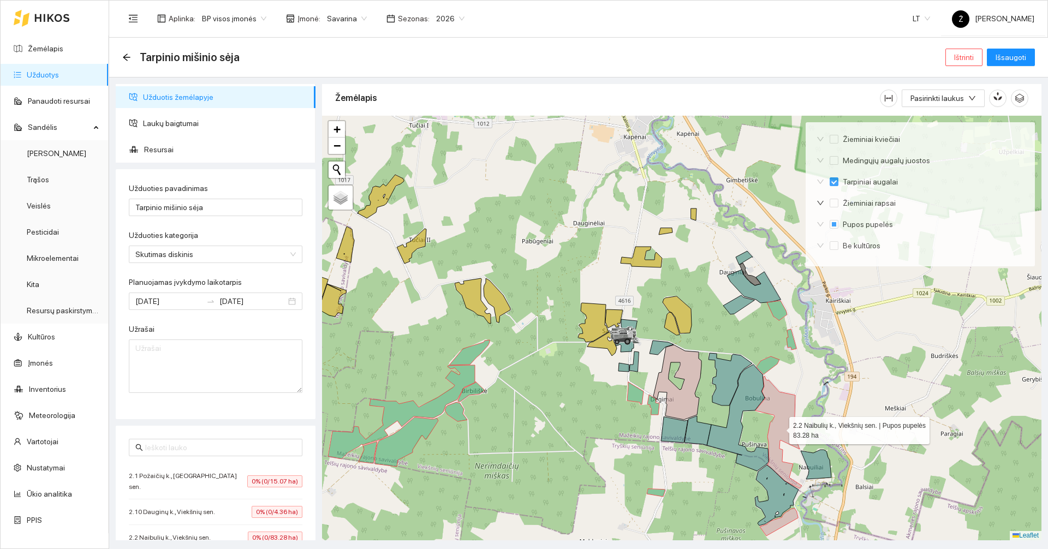
click at [778, 398] on icon at bounding box center [778, 432] width 46 height 112
click at [217, 136] on ul "Užduotis žemėlapyje Laukų baigtumai Resursai" at bounding box center [216, 123] width 200 height 79
click at [204, 121] on span "Laukų baigtumai" at bounding box center [225, 123] width 164 height 22
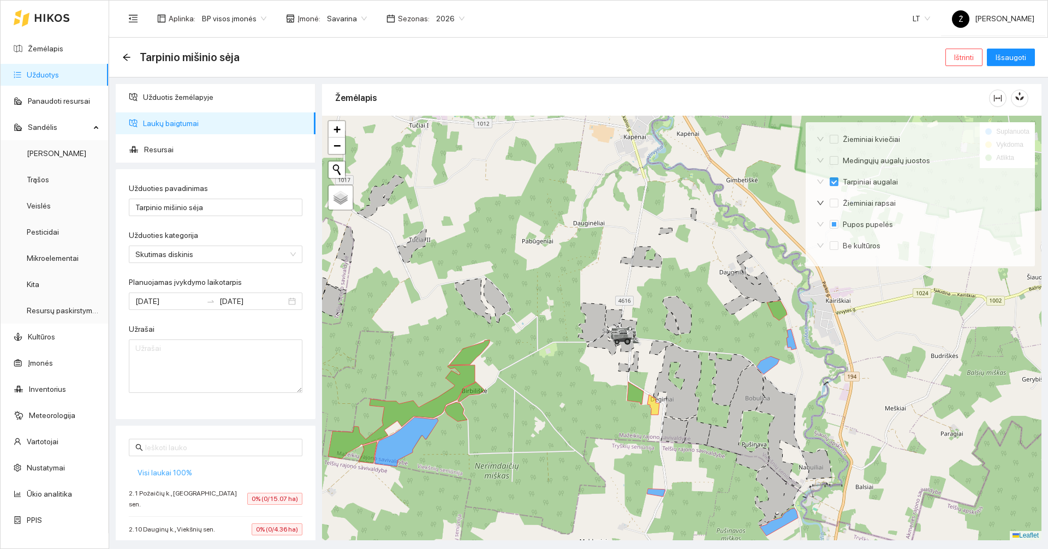
click at [177, 472] on span "Visi laukai 100%" at bounding box center [165, 473] width 55 height 12
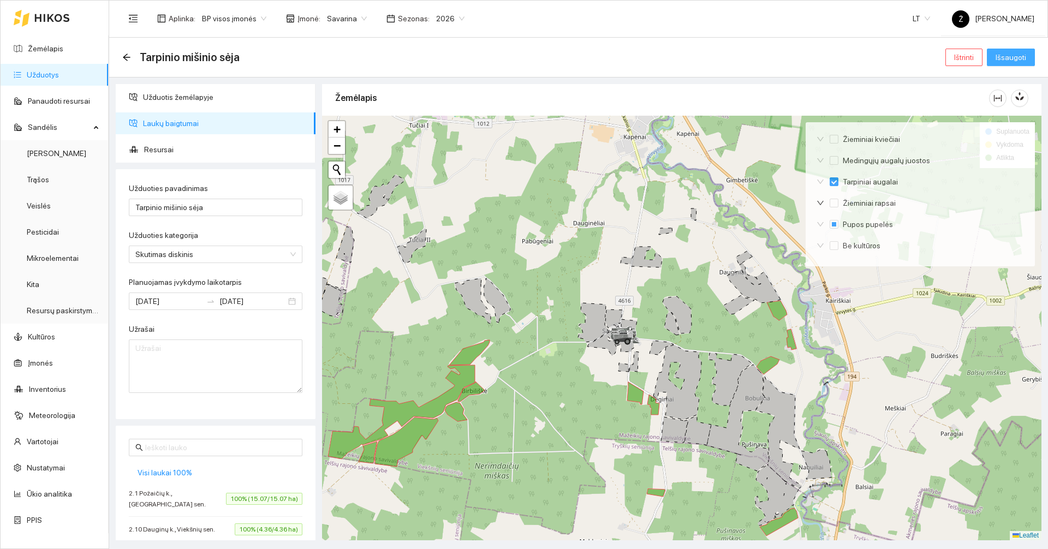
click at [1018, 59] on span "Išsaugoti" at bounding box center [1011, 57] width 31 height 12
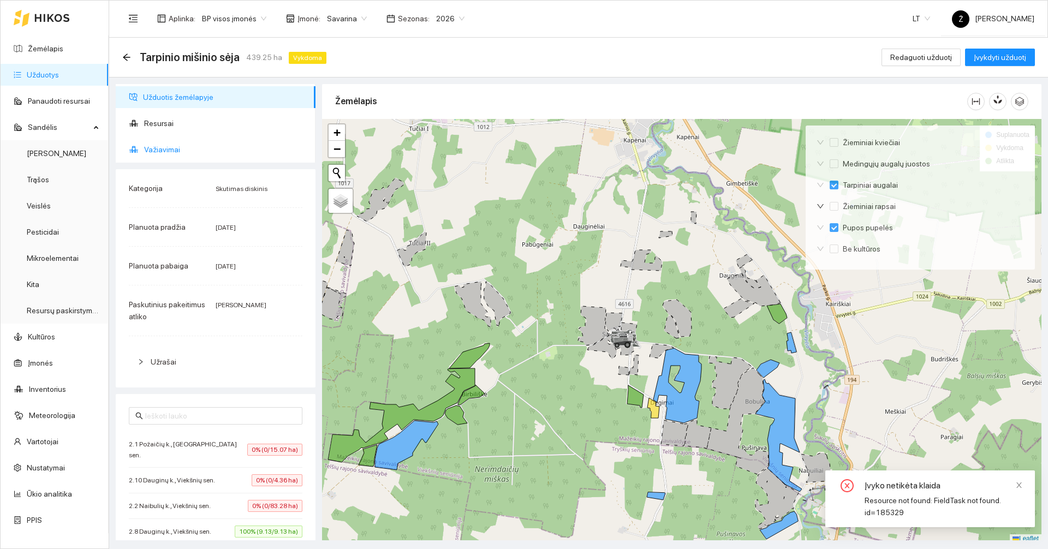
checkbox input "false"
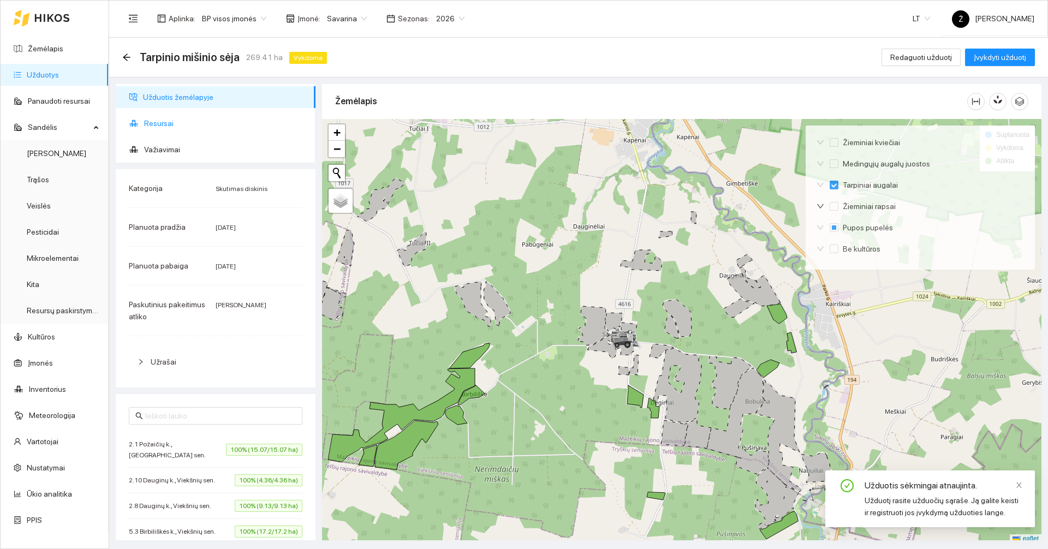
click at [176, 123] on span "Resursai" at bounding box center [225, 123] width 163 height 22
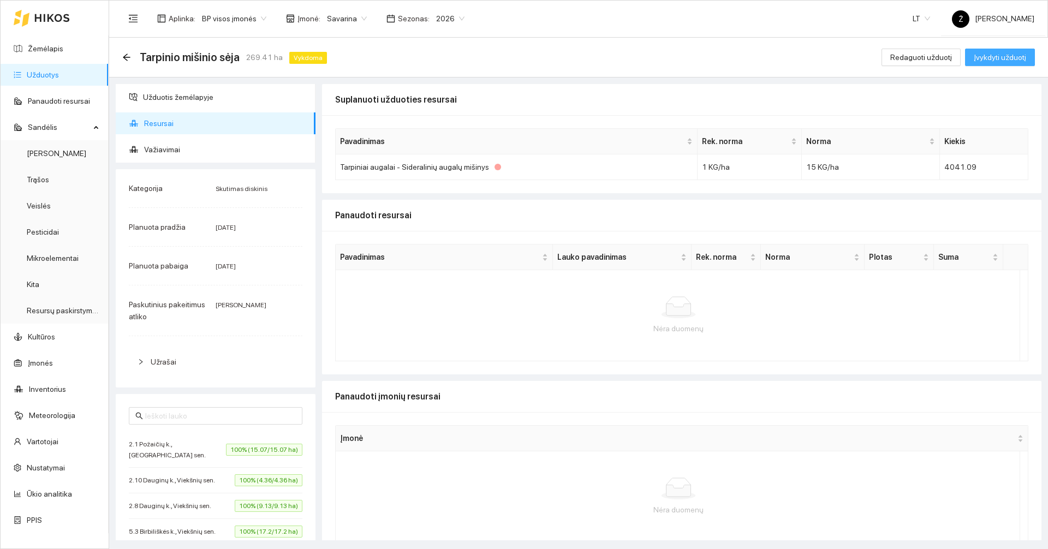
click at [973, 57] on button "Įvykdyti užduotį" at bounding box center [1000, 57] width 70 height 17
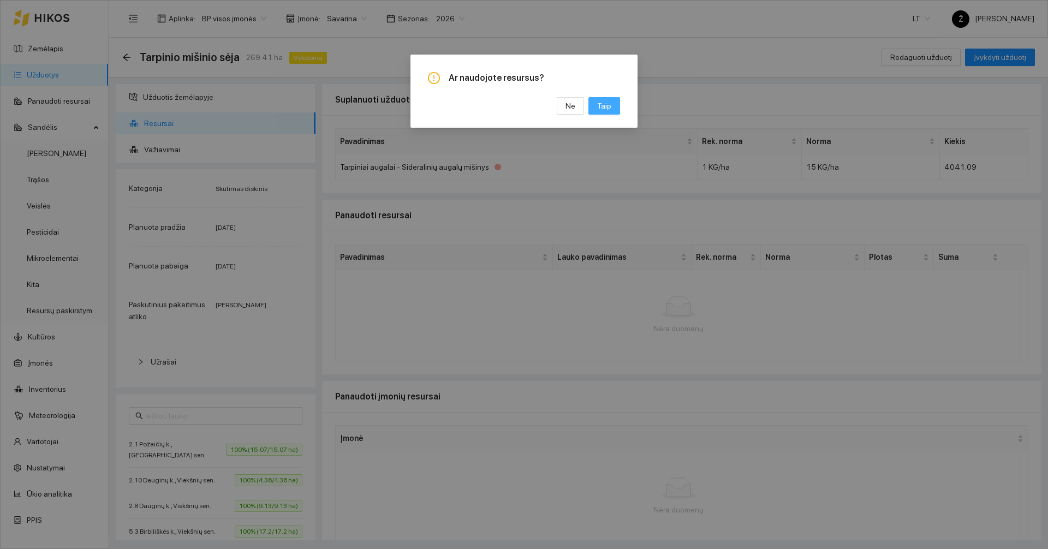
click at [606, 105] on span "Taip" at bounding box center [604, 106] width 14 height 12
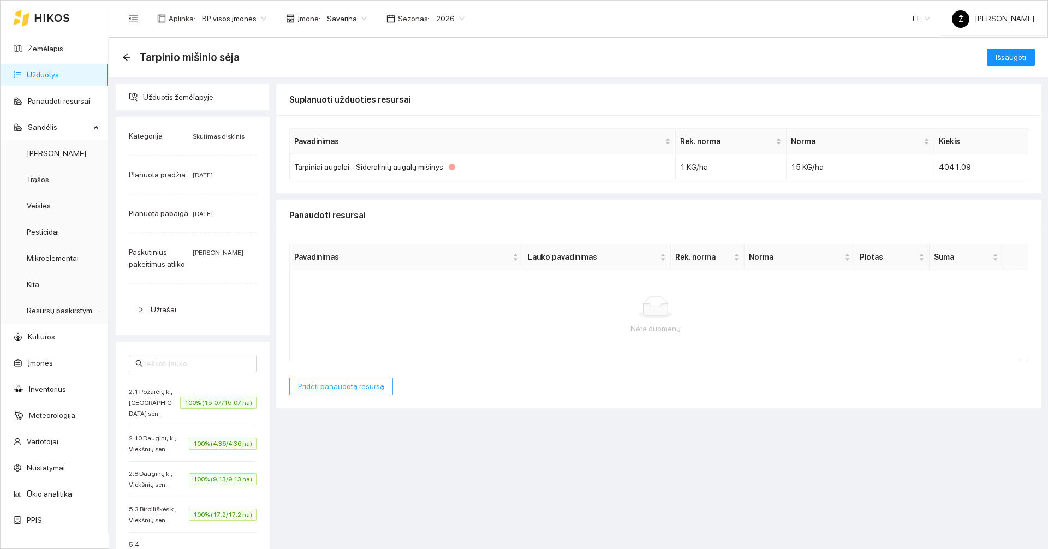
click at [343, 386] on span "Pridėti panaudotą resursą" at bounding box center [341, 386] width 86 height 12
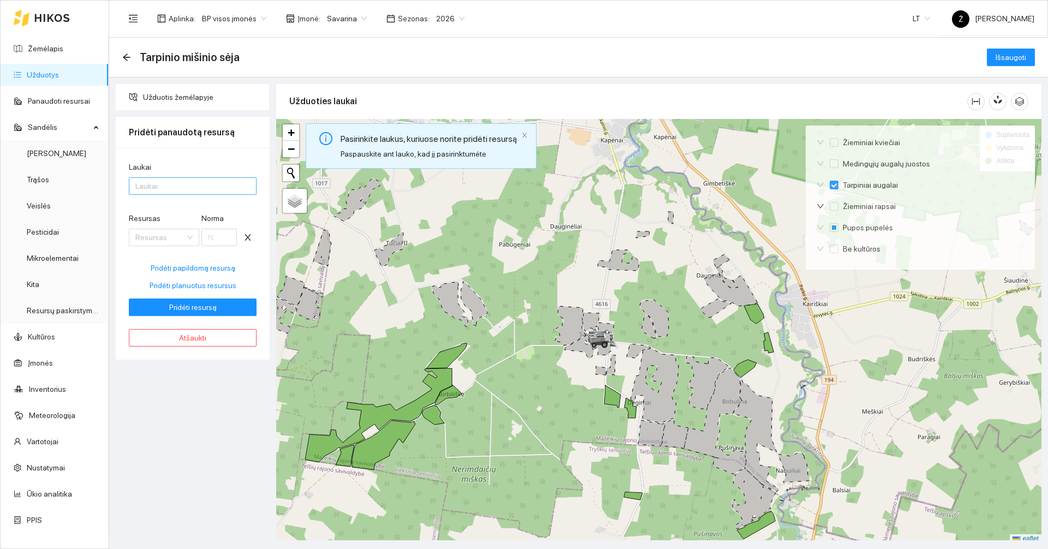
click at [166, 189] on div at bounding box center [187, 186] width 111 height 13
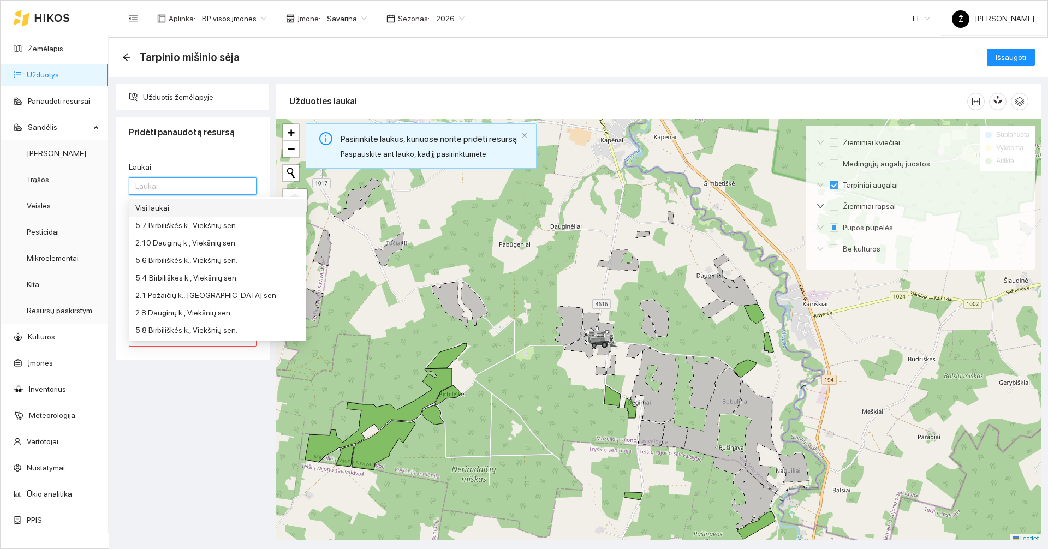
click at [171, 210] on div "Visi laukai" at bounding box center [217, 208] width 164 height 12
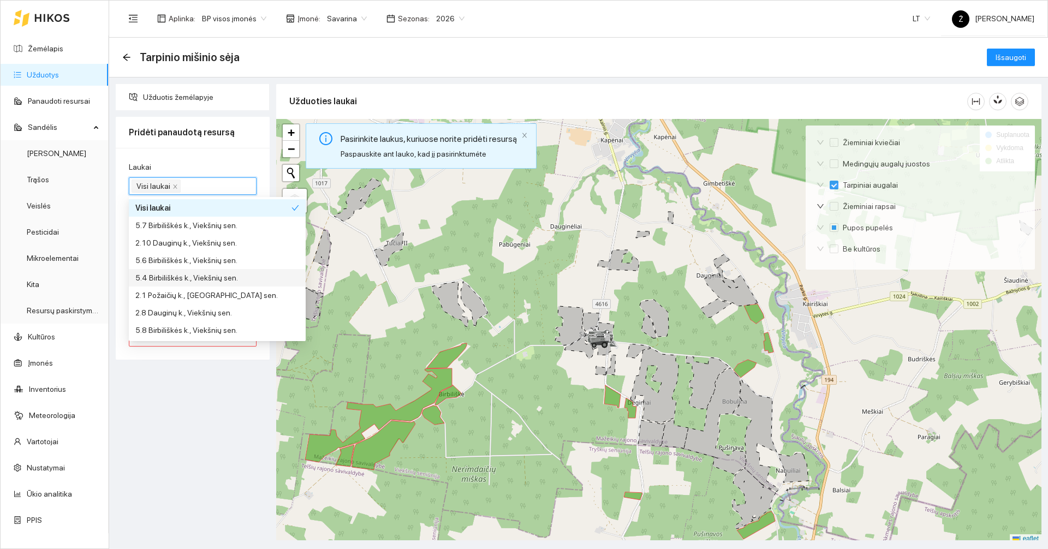
click at [116, 261] on div "Laukai Visi laukai Resursas Resursas Norma Pridėti papildomą resursą Pridėti pl…" at bounding box center [193, 254] width 154 height 212
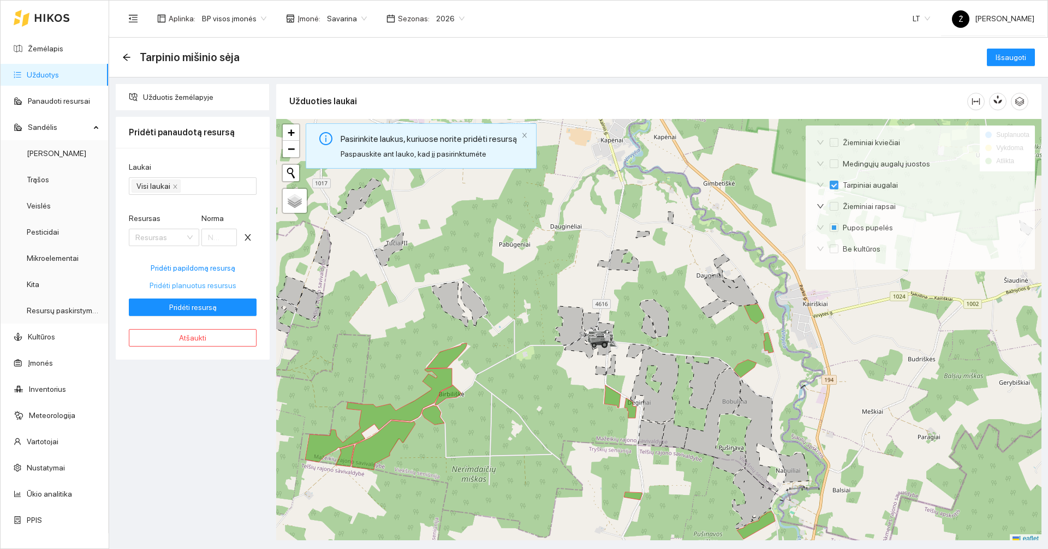
click at [180, 285] on span "Pridėti planuotus resursus" at bounding box center [193, 285] width 87 height 12
drag, startPoint x: 217, startPoint y: 236, endPoint x: 205, endPoint y: 237, distance: 12.0
click at [205, 237] on input "15" at bounding box center [218, 237] width 35 height 17
type input "12"
click at [198, 304] on span "Pridėti resursą" at bounding box center [192, 307] width 47 height 12
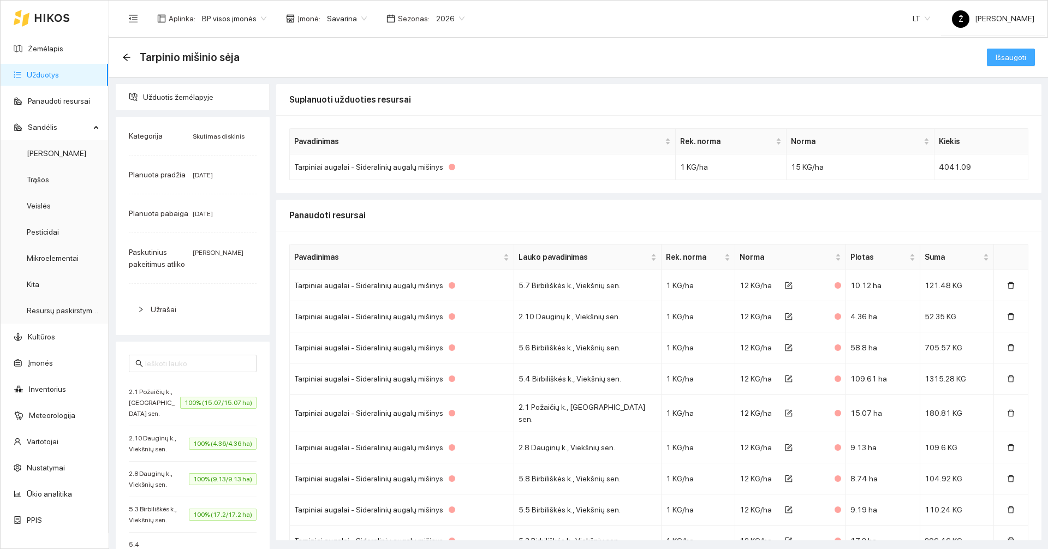
click at [1008, 57] on span "Išsaugoti" at bounding box center [1011, 57] width 31 height 12
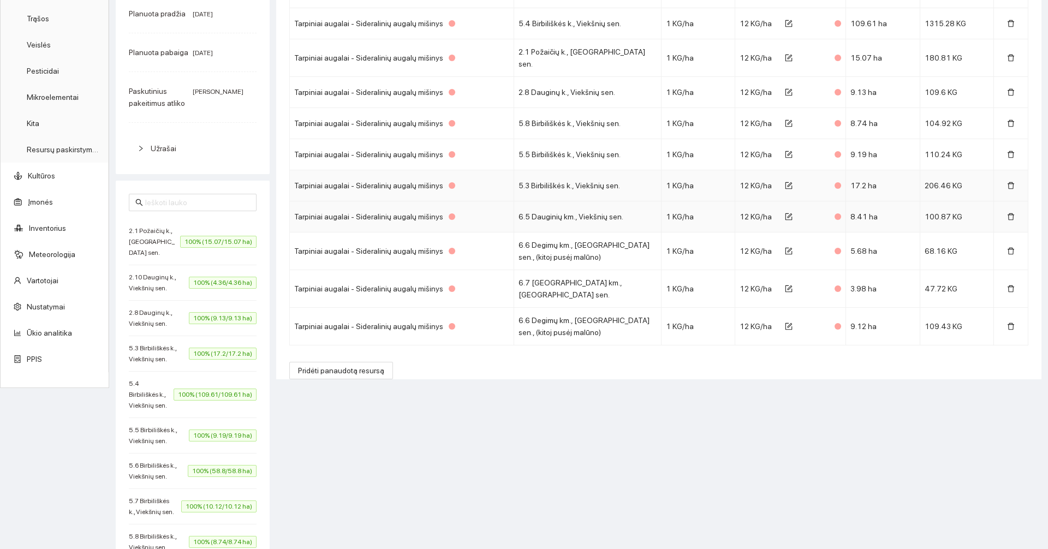
scroll to position [164, 0]
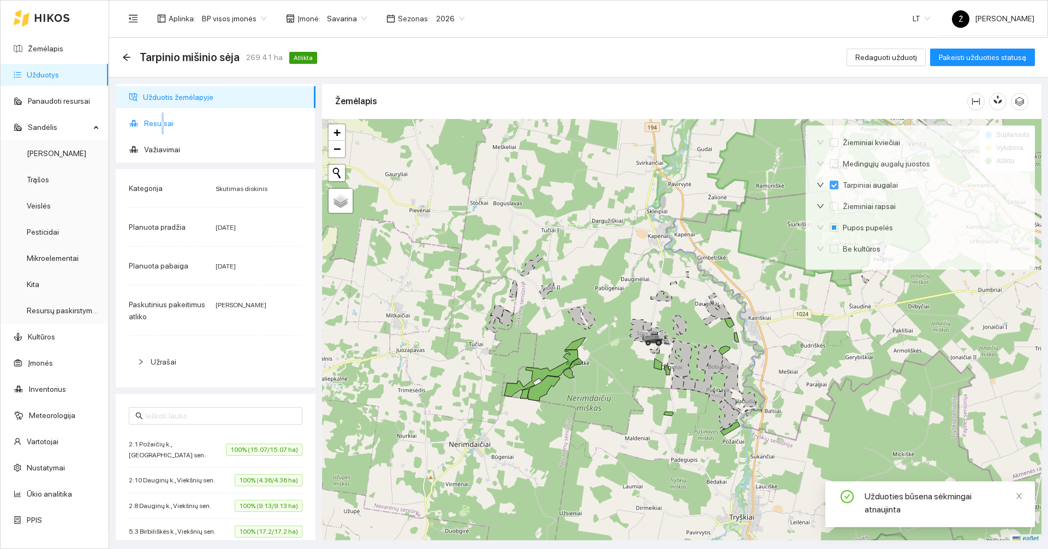
click at [163, 124] on span "Resursai" at bounding box center [225, 123] width 163 height 22
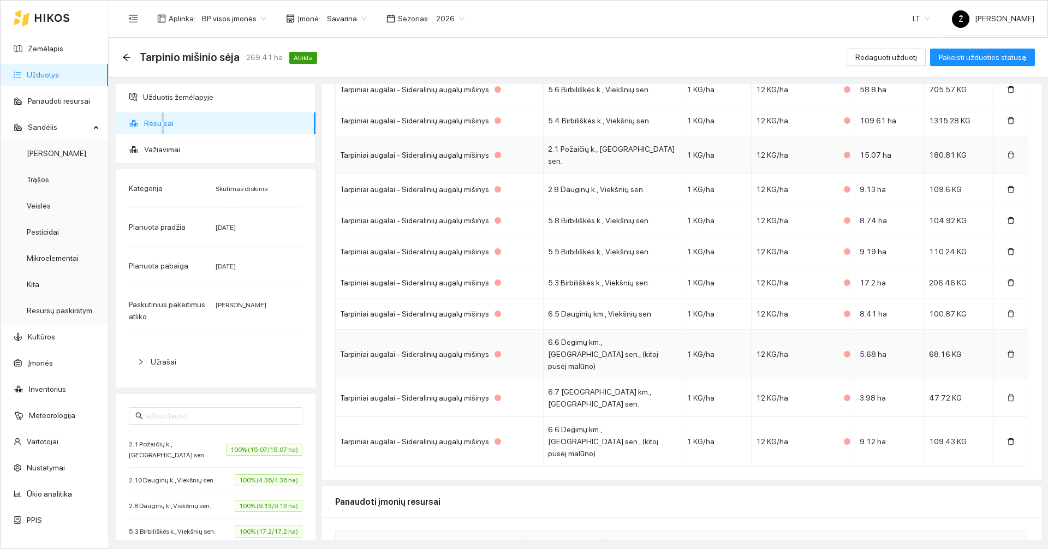
scroll to position [276, 0]
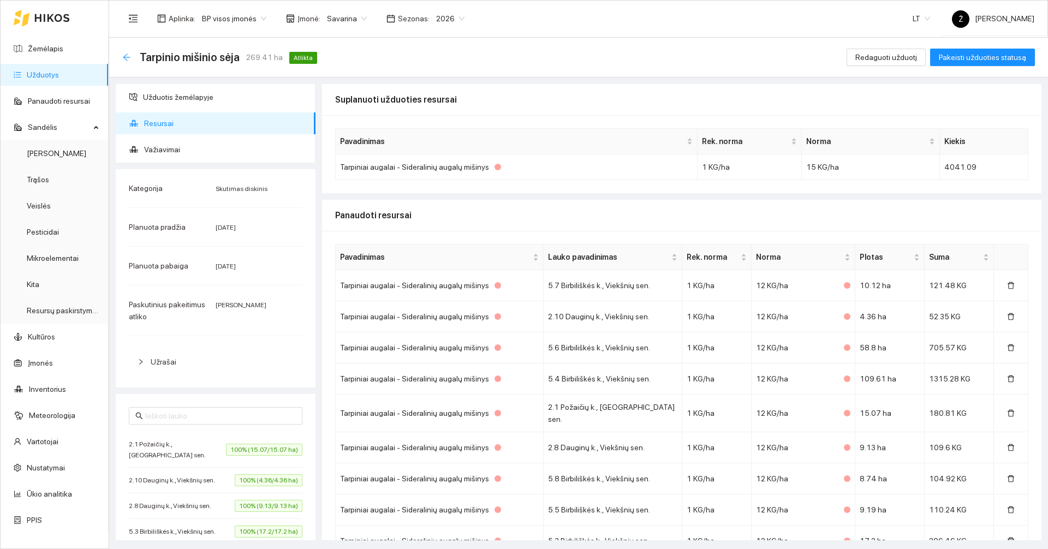
click at [130, 57] on icon "arrow-left" at bounding box center [126, 57] width 9 height 9
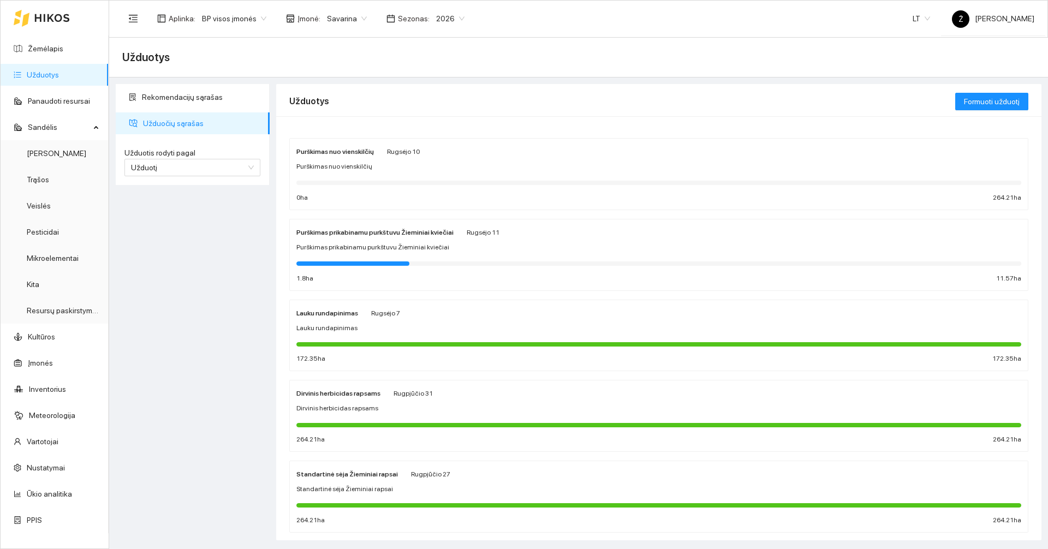
click at [42, 78] on link "Užduotys" at bounding box center [43, 74] width 32 height 9
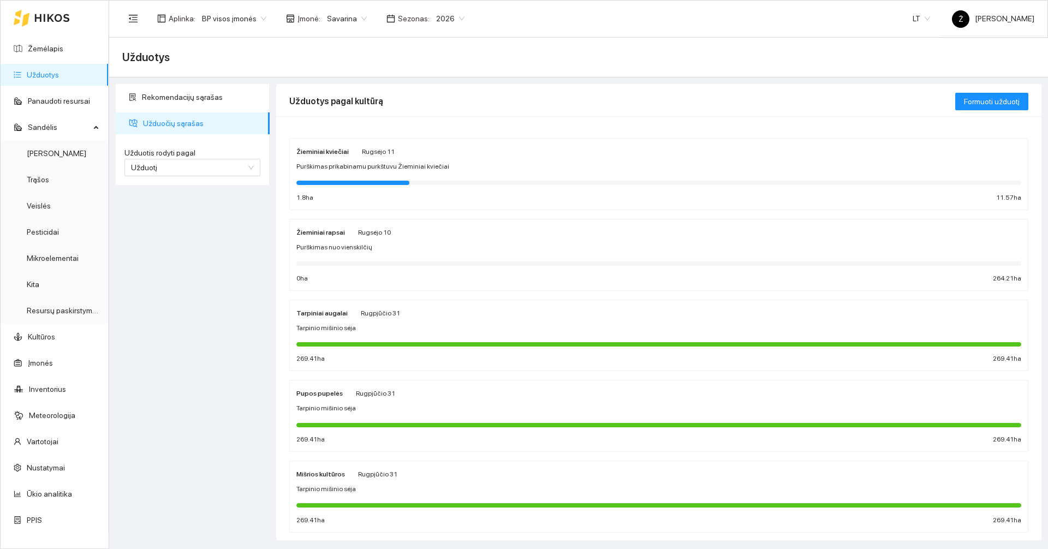
click at [413, 403] on div "Pupos pupelės Rugpjūčio 31 Tarpinio mišinio sėja 269.41 ha 269.41 ha" at bounding box center [658, 416] width 725 height 58
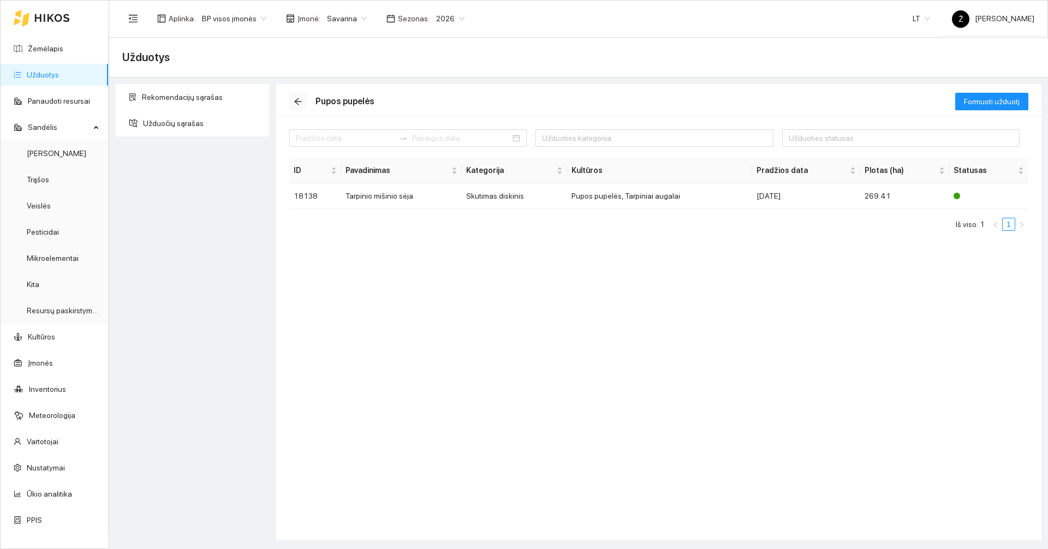
click at [301, 94] on button "button" at bounding box center [297, 101] width 17 height 17
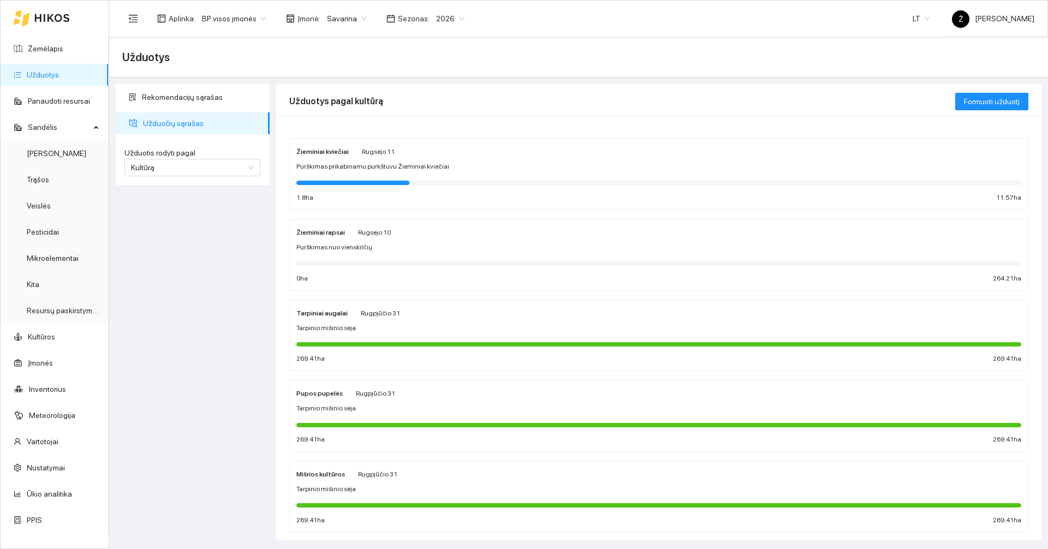
click at [398, 172] on span "Purškimas prikabinamu purkštuvu Žieminiai kviečiai" at bounding box center [372, 167] width 153 height 10
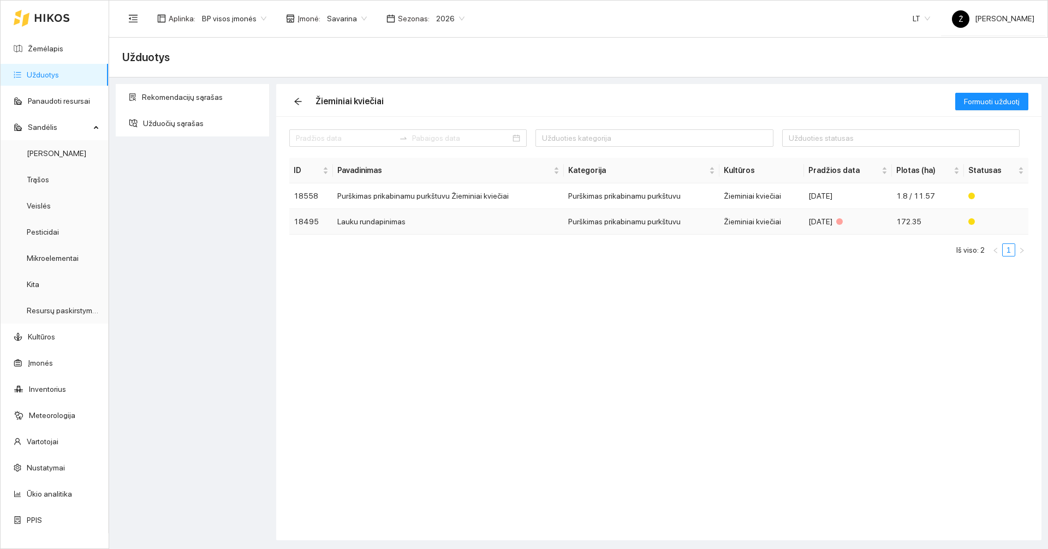
click at [396, 222] on td "Lauku rundapinimas" at bounding box center [448, 222] width 231 height 26
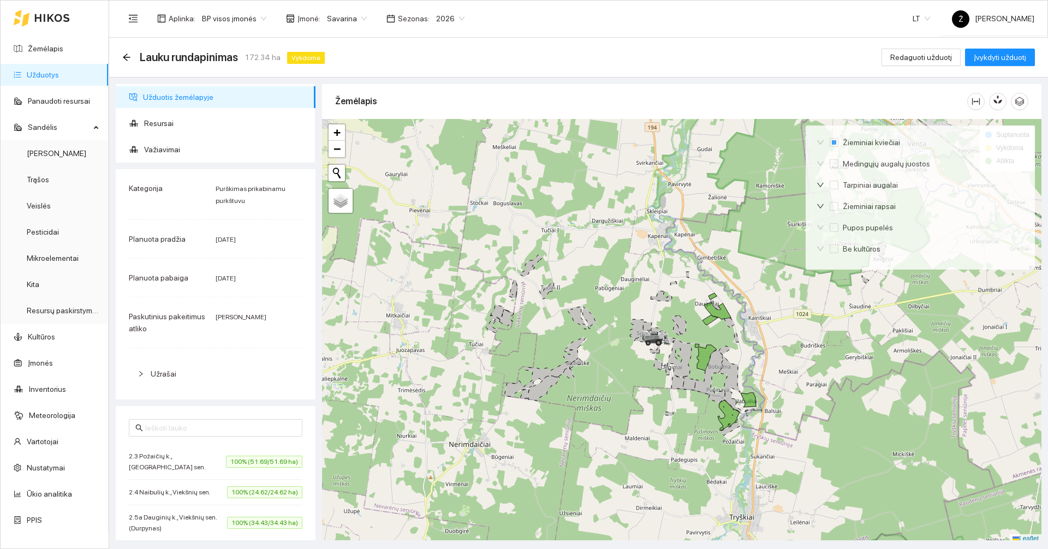
scroll to position [3, 0]
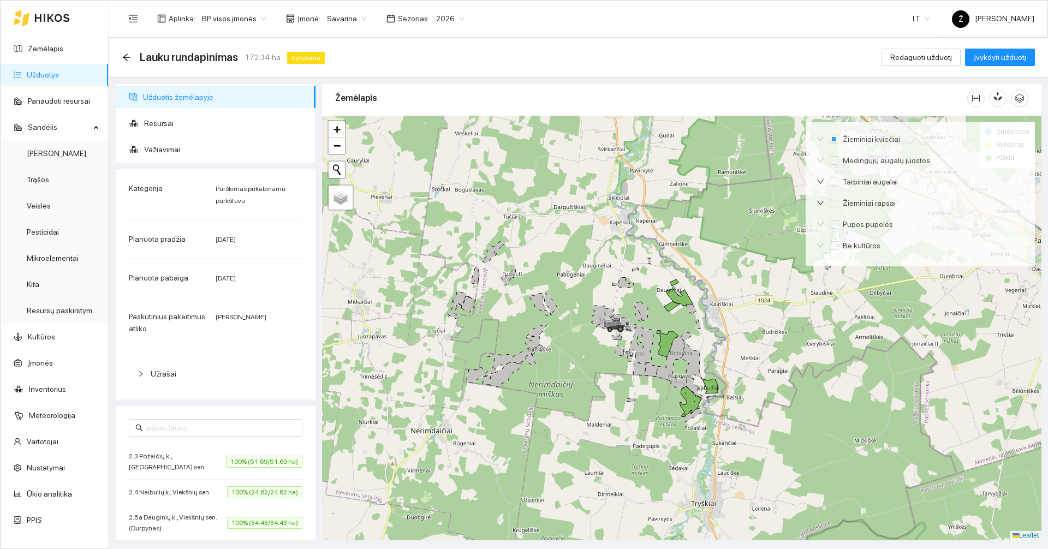
drag, startPoint x: 638, startPoint y: 232, endPoint x: 600, endPoint y: 222, distance: 39.6
click at [600, 222] on div at bounding box center [681, 328] width 719 height 425
click at [912, 55] on span "Redaguoti užduotį" at bounding box center [921, 57] width 62 height 12
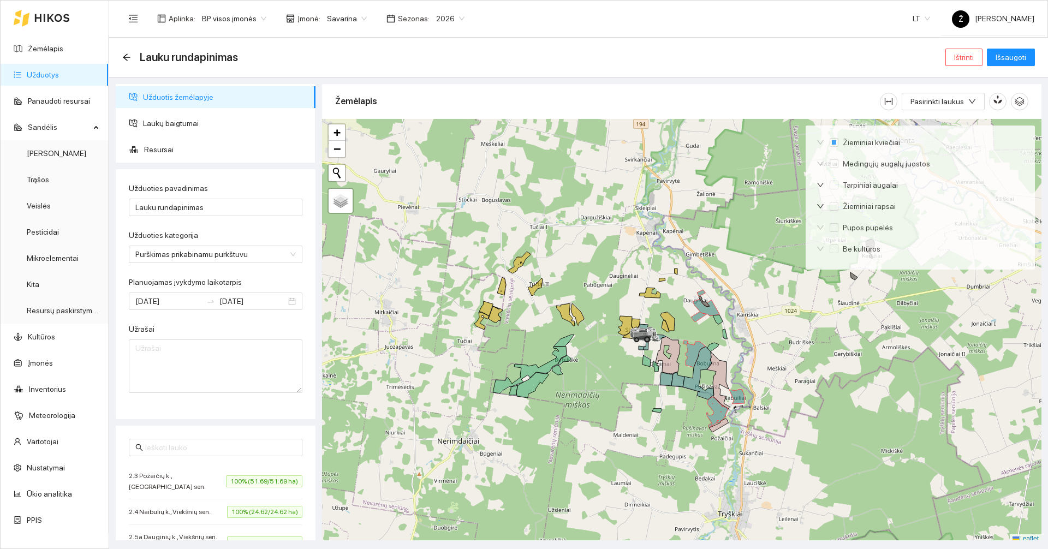
scroll to position [3, 0]
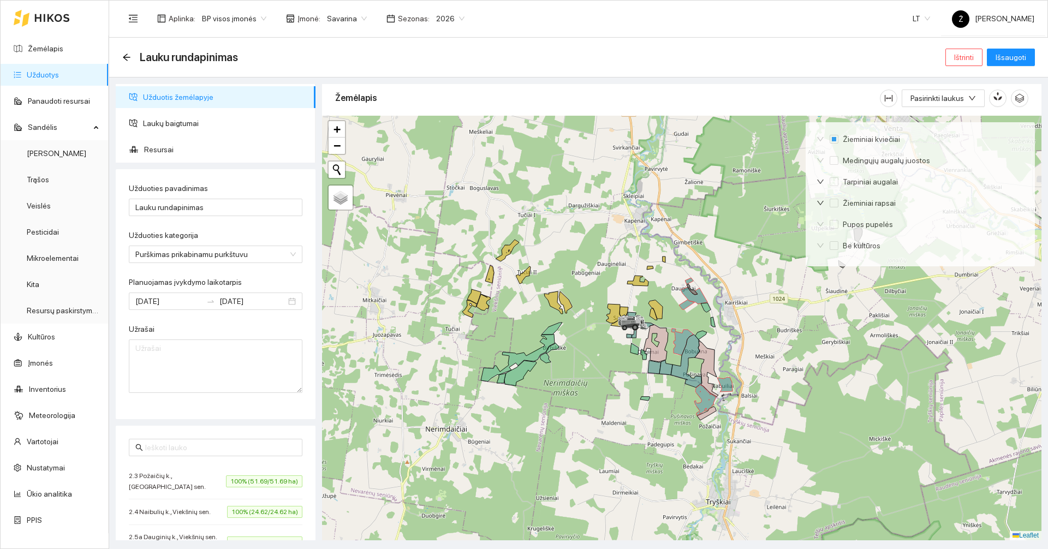
drag, startPoint x: 789, startPoint y: 311, endPoint x: 764, endPoint y: 290, distance: 32.6
click at [764, 290] on div at bounding box center [681, 328] width 719 height 425
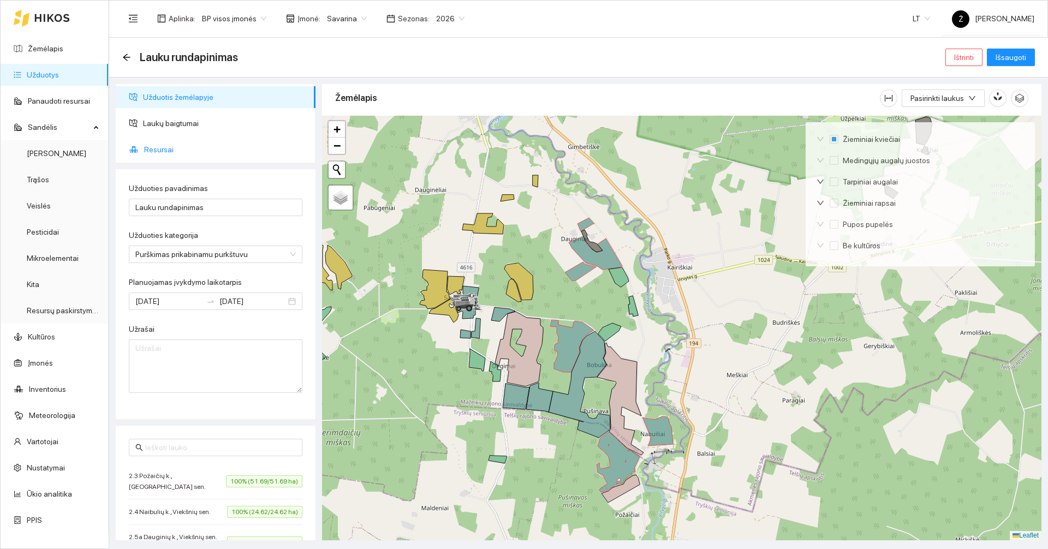
click at [165, 147] on span "Resursai" at bounding box center [225, 150] width 163 height 22
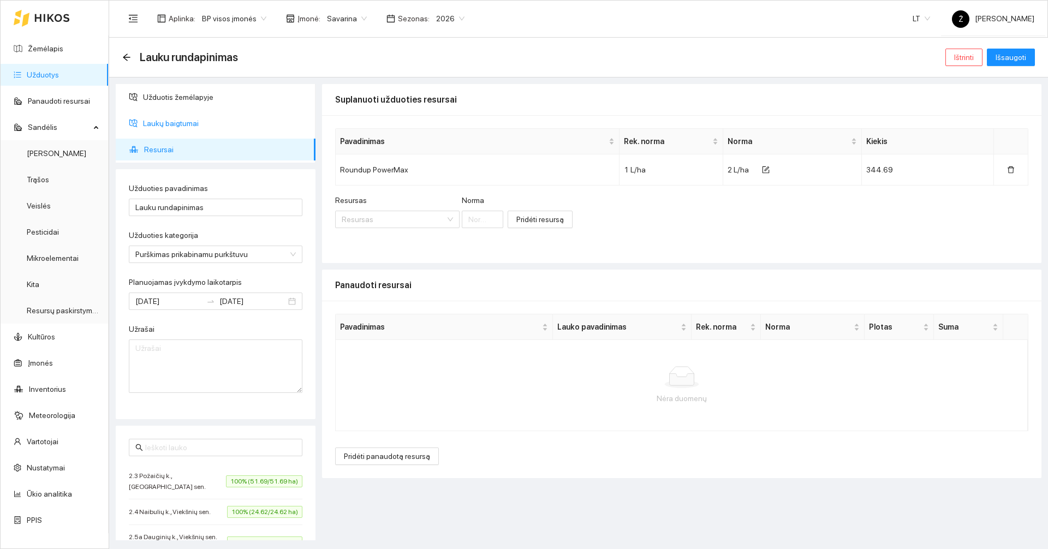
click at [205, 121] on span "Laukų baigtumai" at bounding box center [225, 123] width 164 height 22
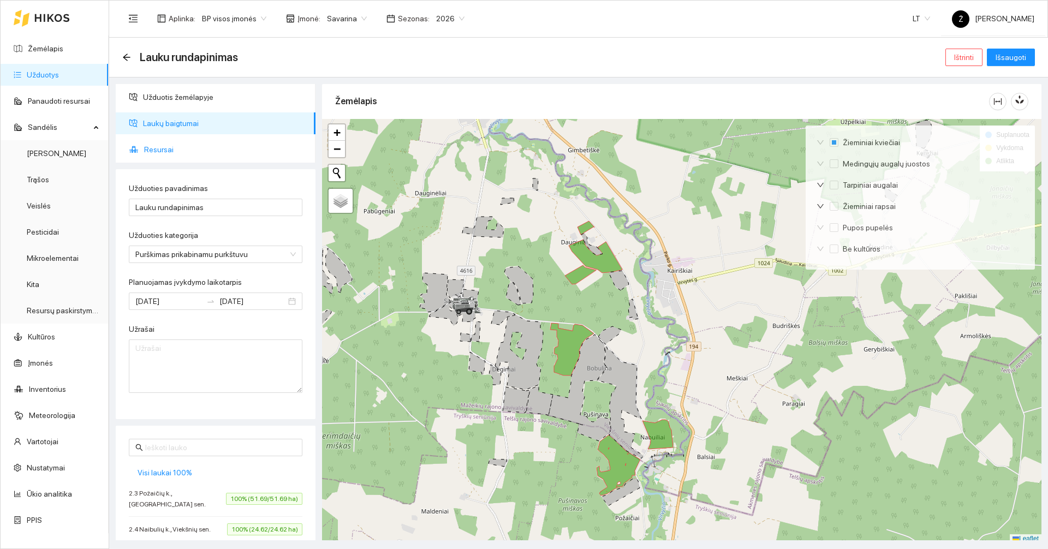
click at [140, 147] on li "Resursai" at bounding box center [216, 150] width 200 height 22
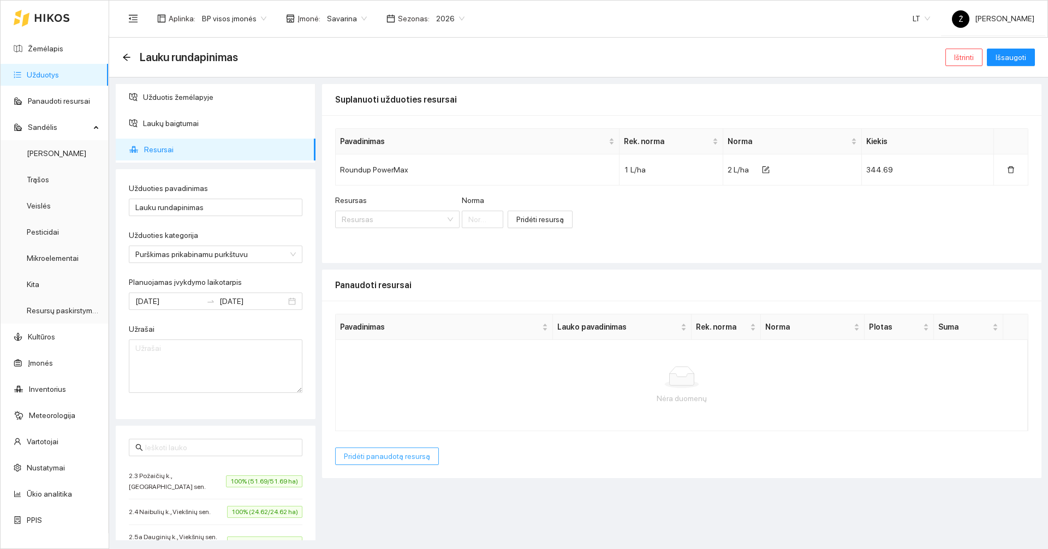
click at [404, 461] on span "Pridėti panaudotą resursą" at bounding box center [387, 456] width 86 height 12
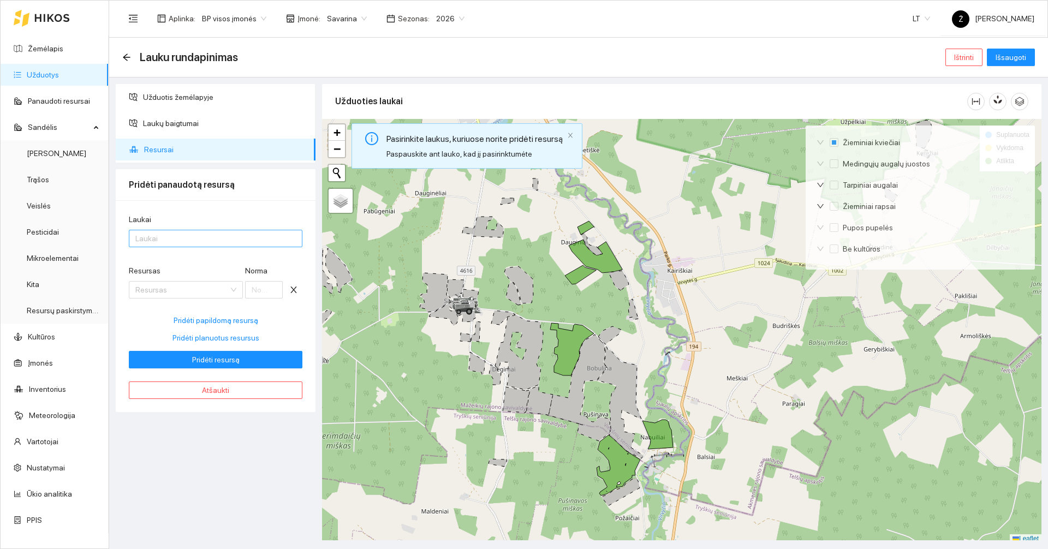
click at [223, 239] on div at bounding box center [210, 238] width 157 height 13
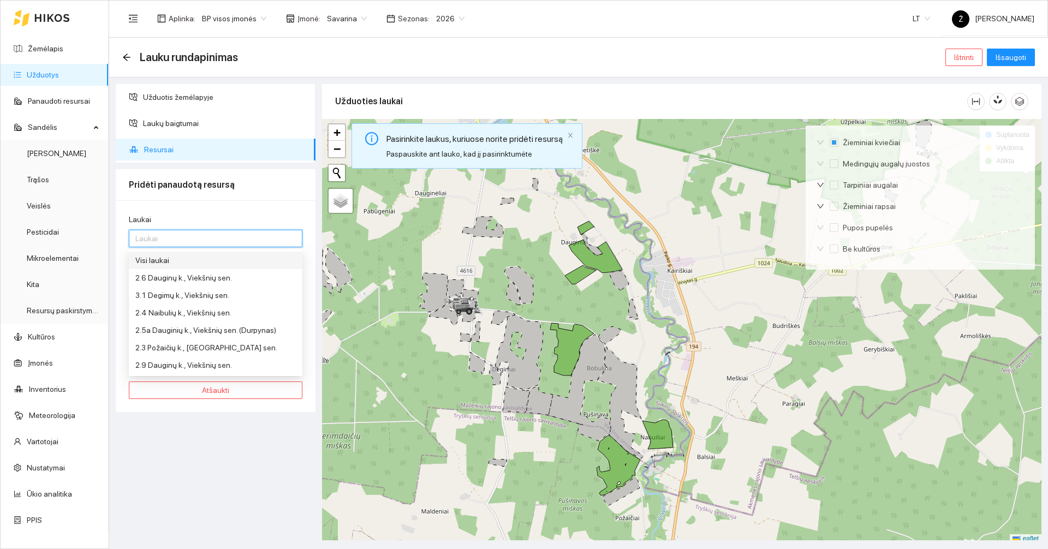
click at [215, 257] on div "Visi laukai" at bounding box center [215, 260] width 160 height 12
click at [223, 450] on div "Užduotis žemėlapyje Laukų baigtumai Resursai Pridėti panaudotą resursą Laukai V…" at bounding box center [215, 312] width 206 height 456
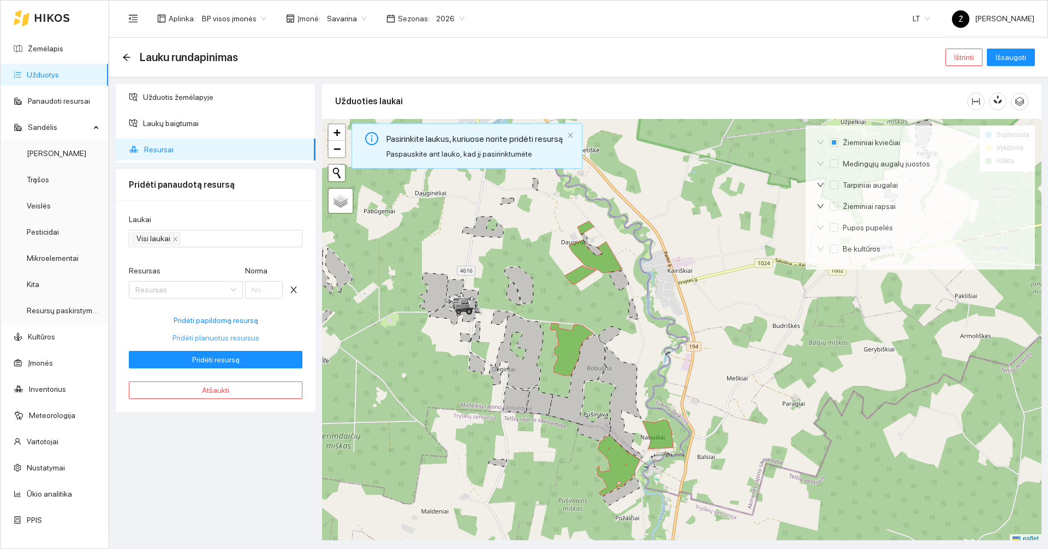
click at [233, 335] on span "Pridėti planuotus resursus" at bounding box center [215, 338] width 87 height 12
type input "2"
click at [257, 365] on button "Pridėti resursą" at bounding box center [216, 359] width 174 height 17
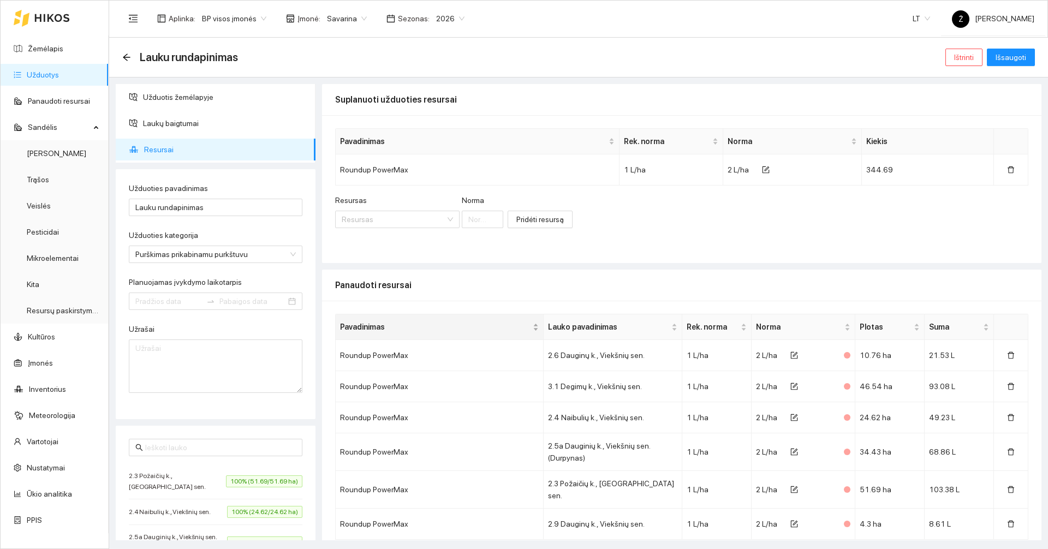
type input "[DATE]"
type input "2025-09-07"
click at [1004, 60] on span "Išsaugoti" at bounding box center [1011, 57] width 31 height 12
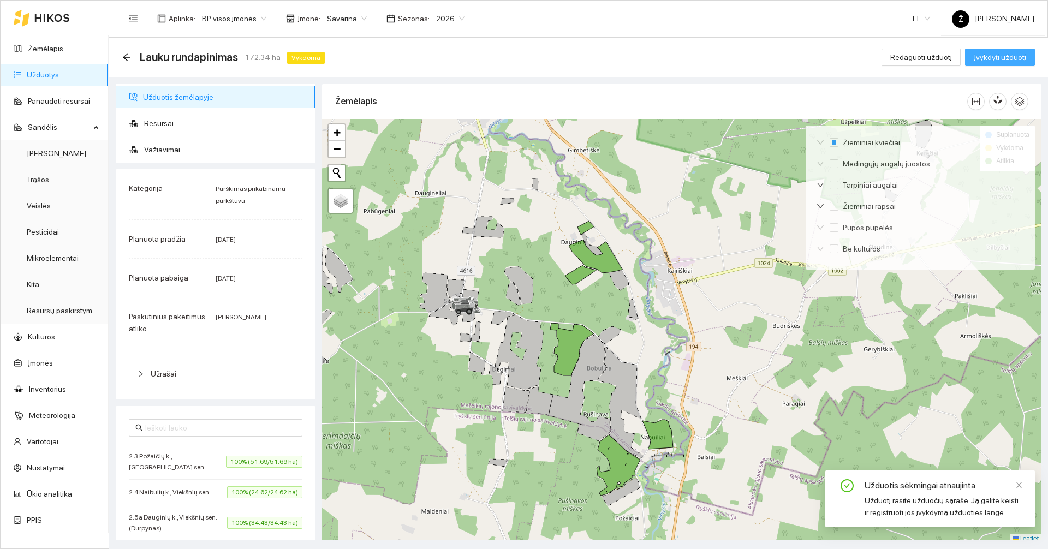
click at [1014, 62] on span "Įvykdyti užduotį" at bounding box center [1000, 57] width 52 height 12
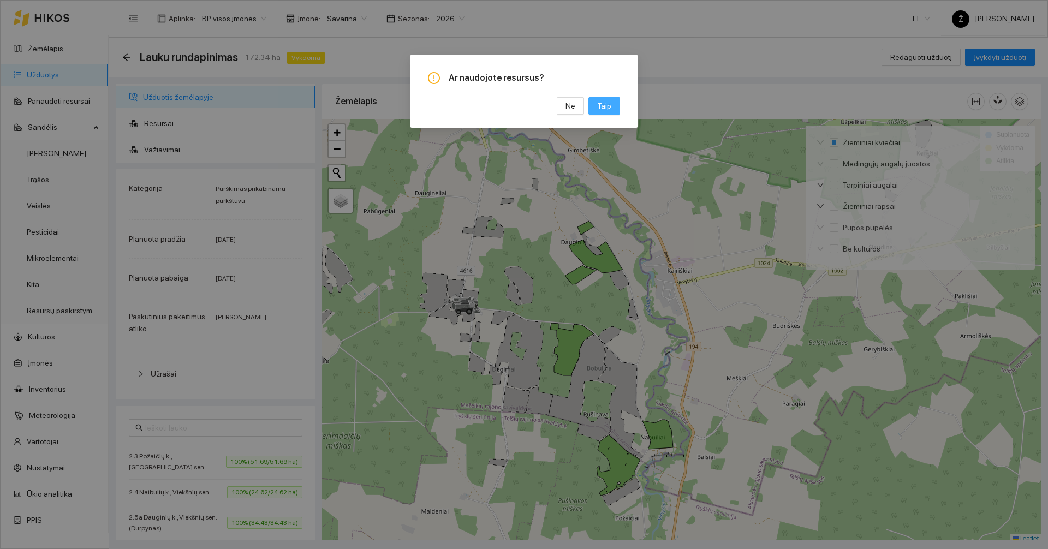
click at [609, 105] on span "Taip" at bounding box center [604, 106] width 14 height 12
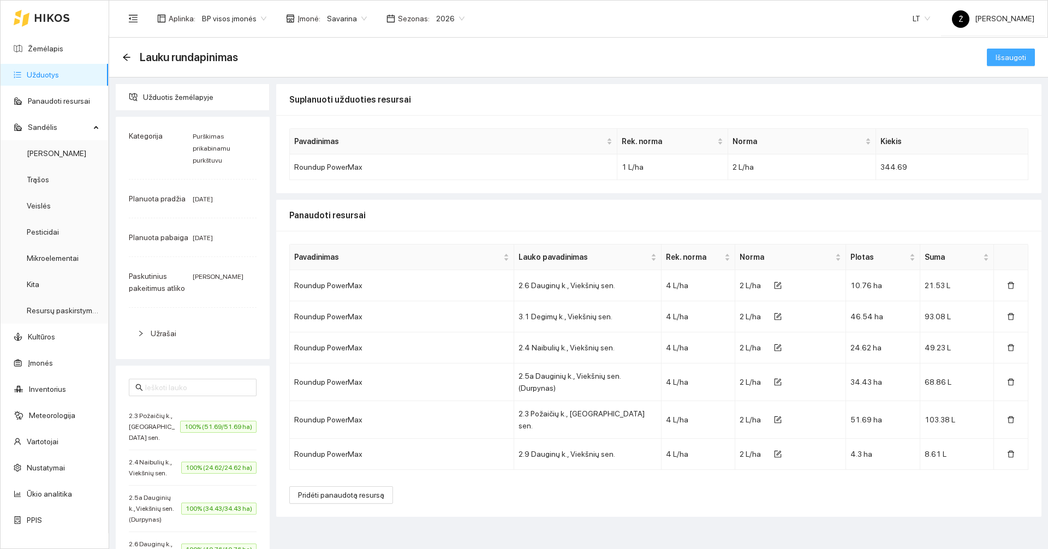
click at [1013, 63] on span "Išsaugoti" at bounding box center [1011, 57] width 31 height 12
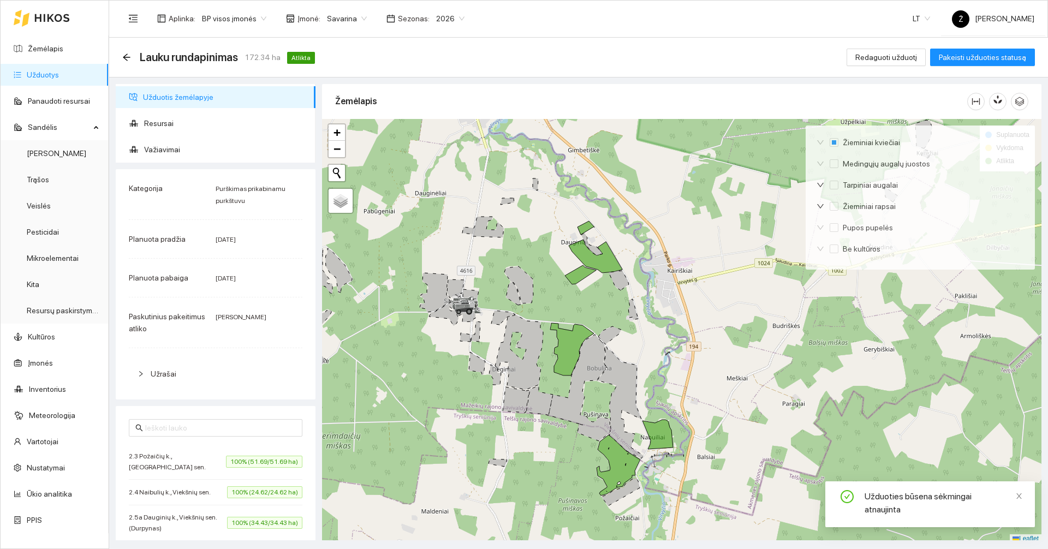
click at [36, 72] on link "Užduotys" at bounding box center [43, 74] width 32 height 9
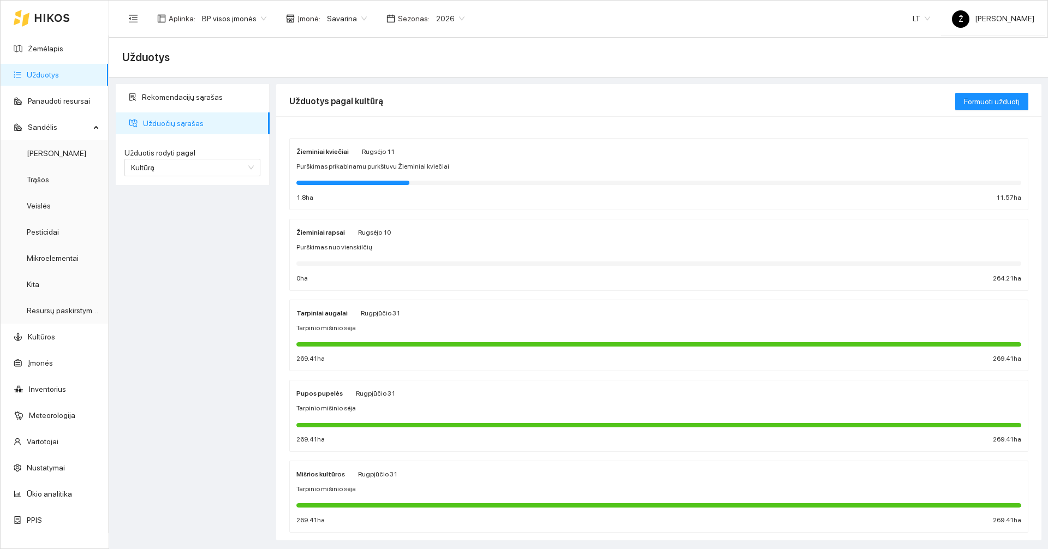
click at [414, 174] on div "Žieminiai kviečiai Rugsėjo 11 Purškimas prikabinamu purkštuvu Žieminiai kviečia…" at bounding box center [658, 174] width 725 height 58
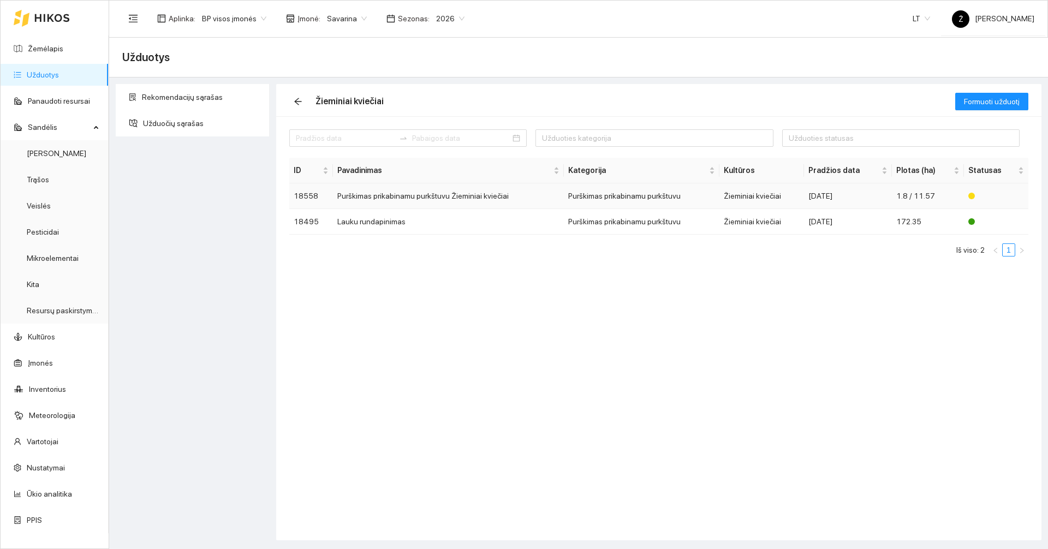
click at [359, 192] on td "Purškimas prikabinamu purkštuvu Žieminiai kviečiai" at bounding box center [448, 196] width 231 height 26
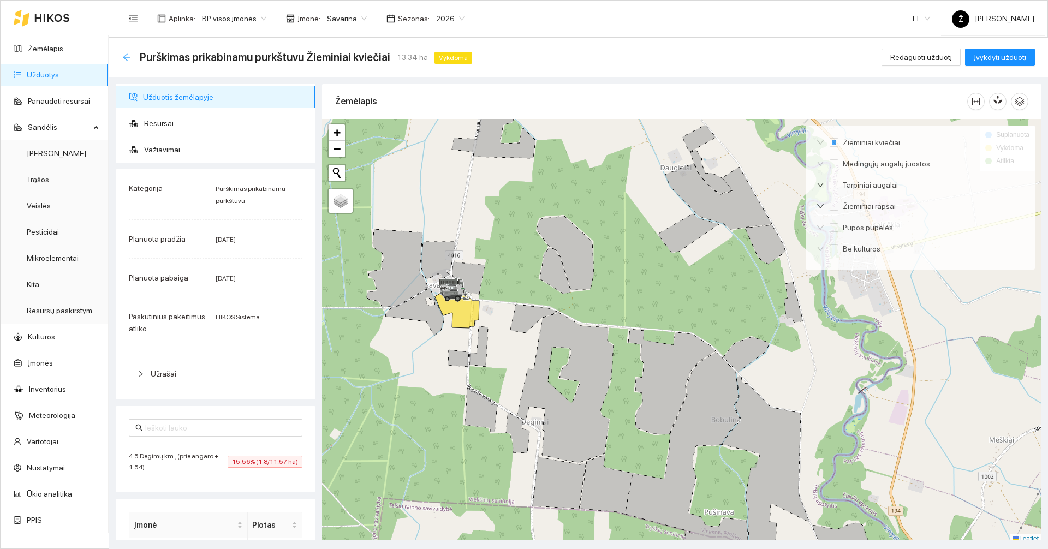
click at [126, 54] on icon "arrow-left" at bounding box center [126, 57] width 9 height 9
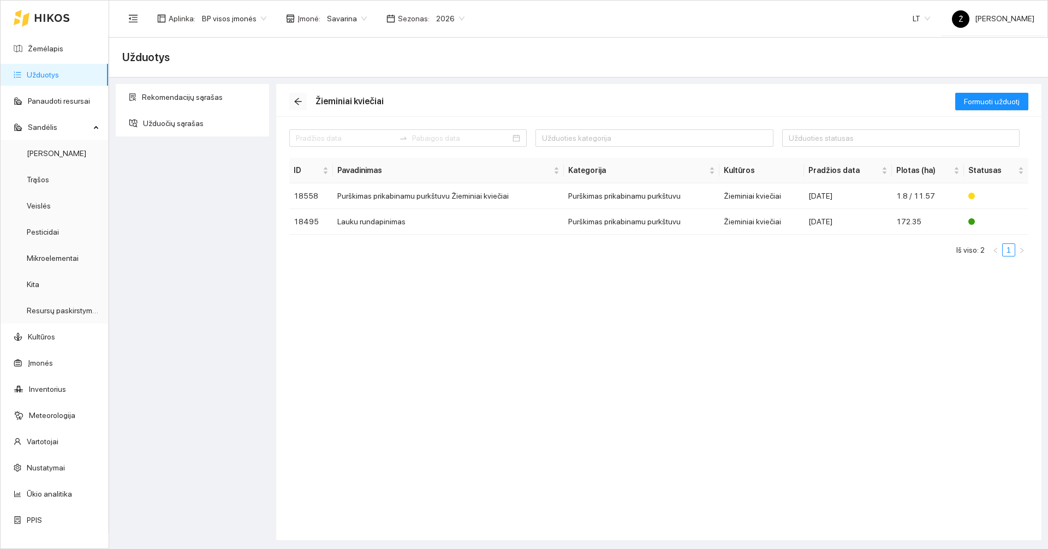
click at [295, 103] on icon "arrow-left" at bounding box center [298, 101] width 9 height 9
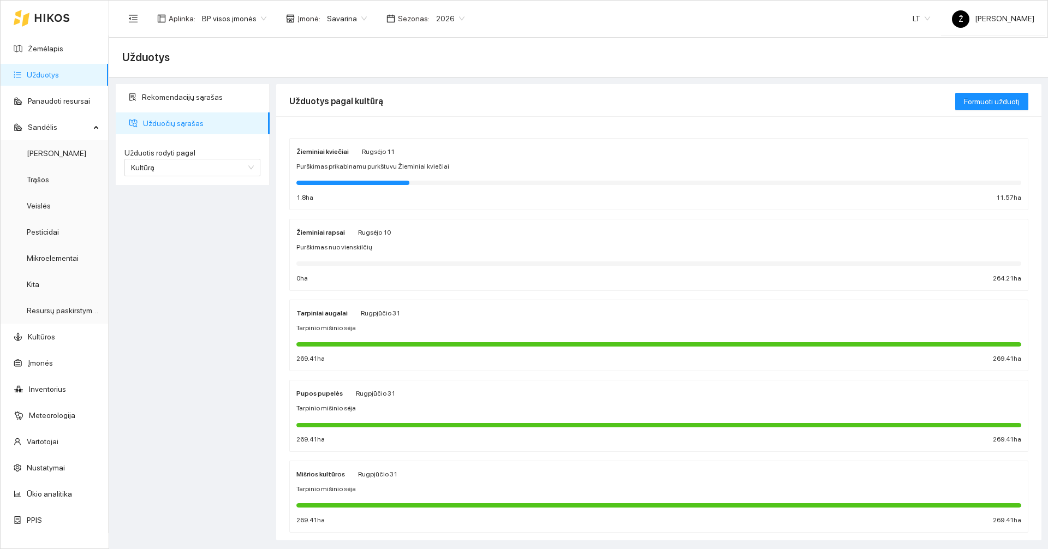
click at [367, 167] on span "Purškimas prikabinamu purkštuvu Žieminiai kviečiai" at bounding box center [372, 167] width 153 height 10
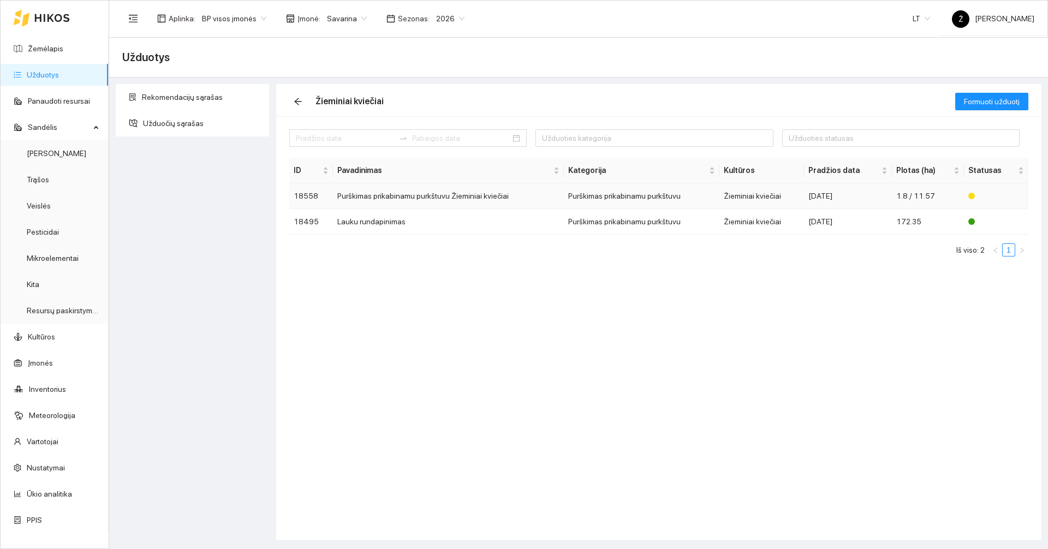
click at [433, 192] on td "Purškimas prikabinamu purkštuvu Žieminiai kviečiai" at bounding box center [448, 196] width 231 height 26
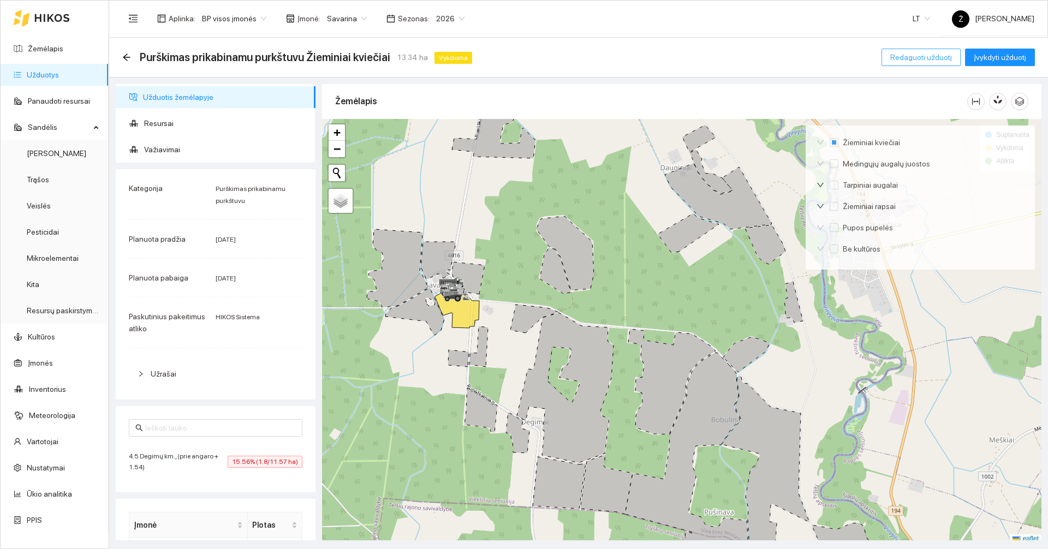
click at [915, 53] on span "Redaguoti užduotį" at bounding box center [921, 57] width 62 height 12
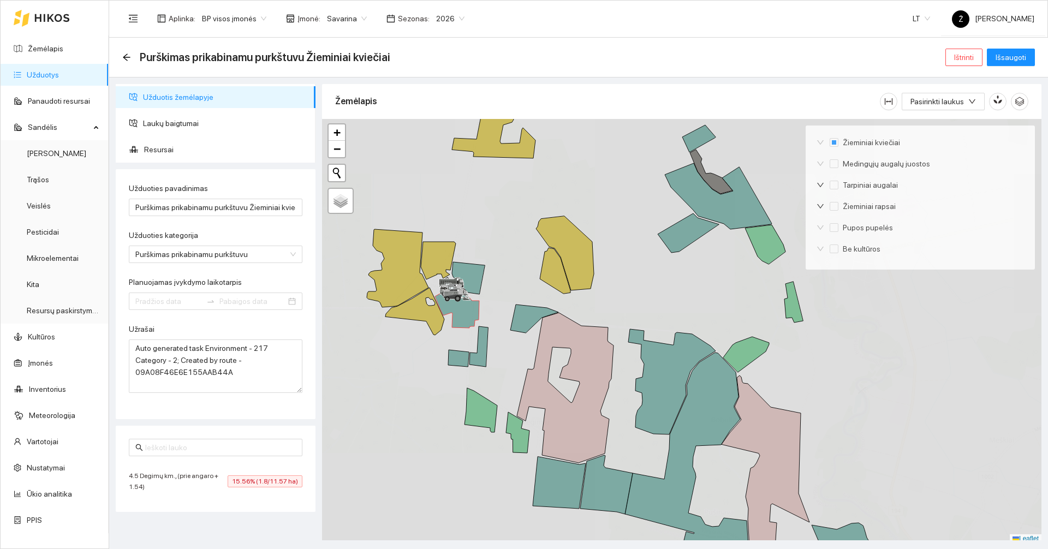
type input "2025-09-01"
type input "2025-09-11"
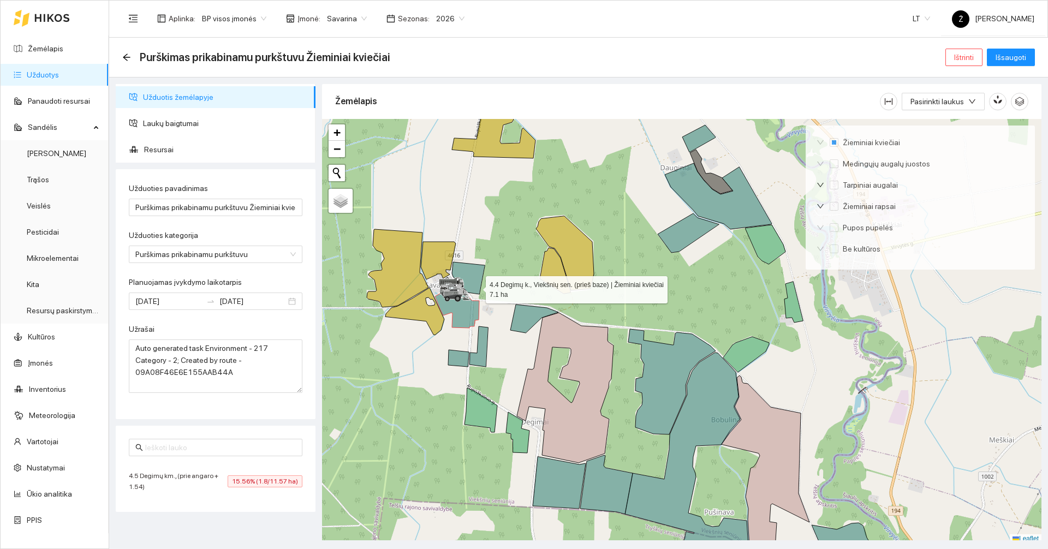
click at [476, 287] on icon at bounding box center [468, 278] width 33 height 32
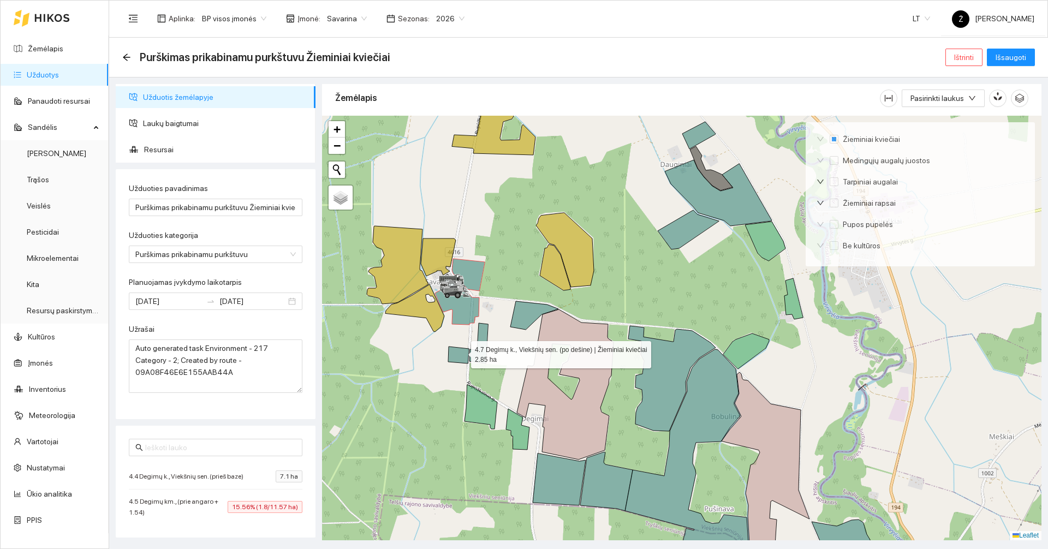
drag, startPoint x: 461, startPoint y: 352, endPoint x: 481, endPoint y: 350, distance: 20.9
click at [462, 352] on icon at bounding box center [458, 355] width 21 height 17
click at [486, 350] on icon at bounding box center [478, 343] width 19 height 40
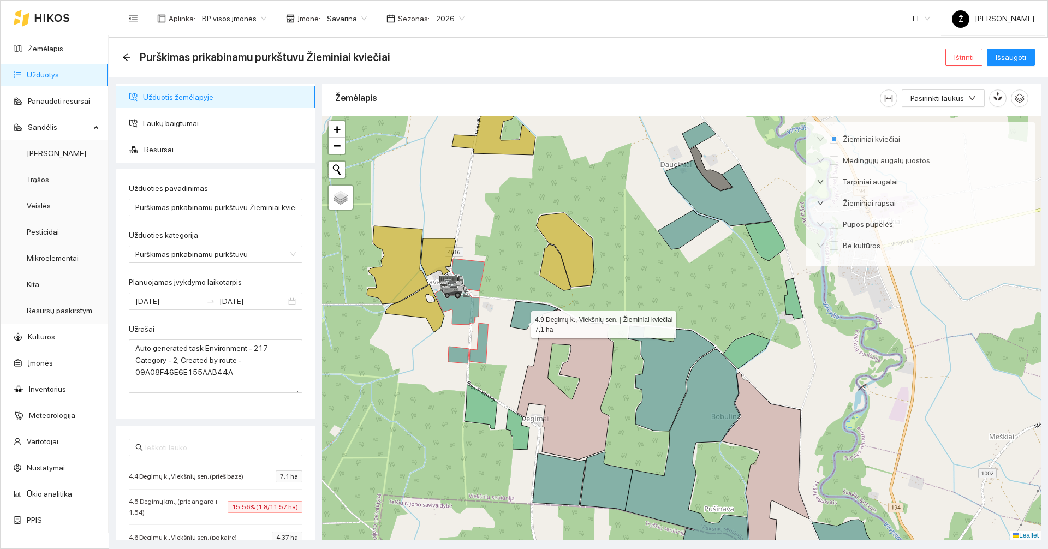
click at [524, 320] on icon at bounding box center [534, 315] width 48 height 28
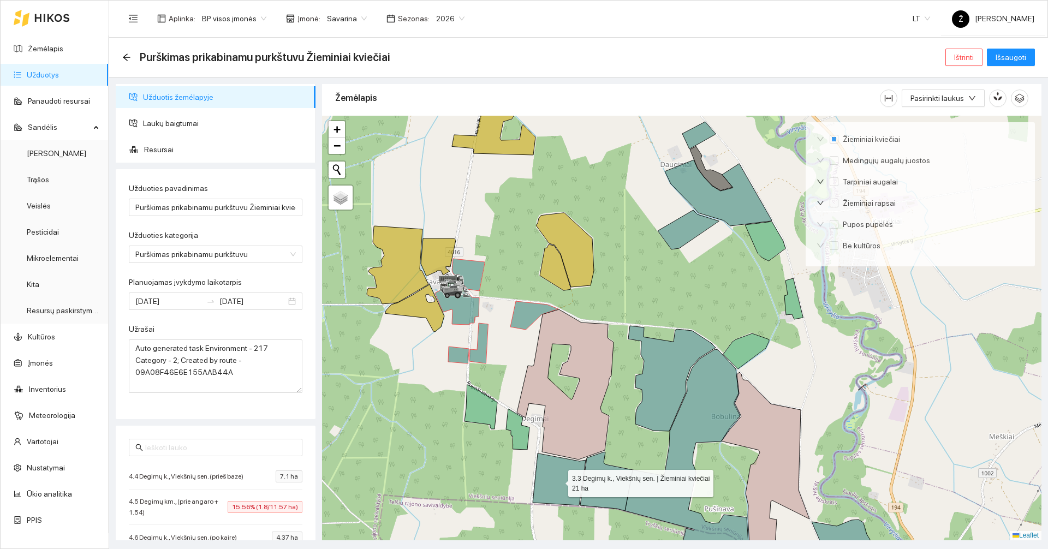
click at [561, 479] on icon at bounding box center [559, 480] width 53 height 52
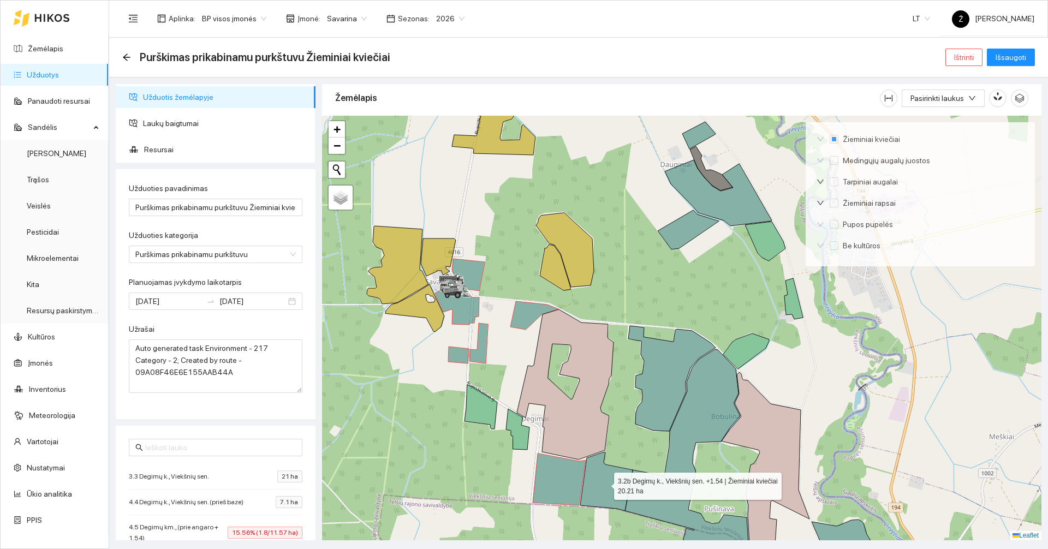
click at [604, 484] on icon at bounding box center [606, 481] width 52 height 59
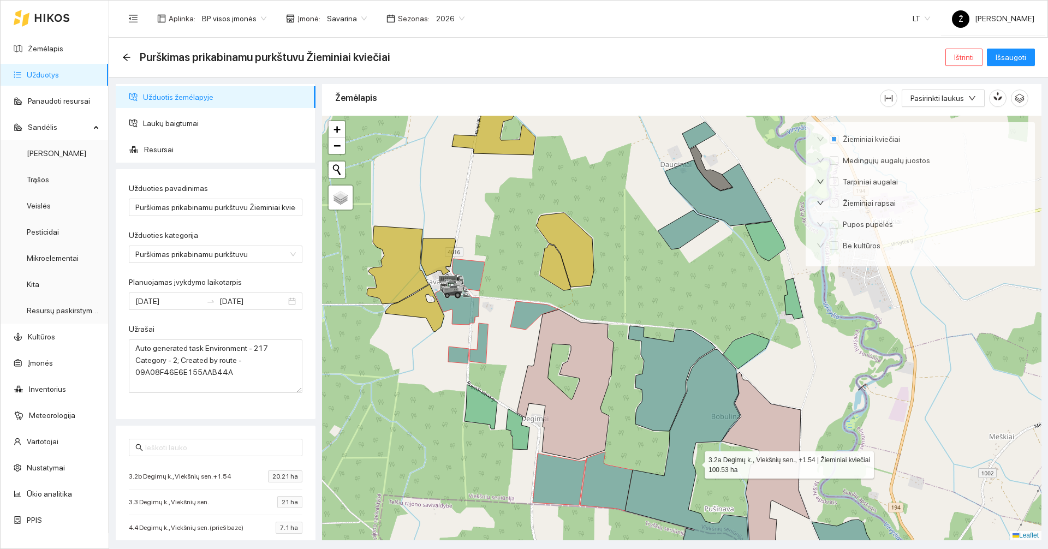
click at [663, 486] on icon at bounding box center [686, 455] width 123 height 213
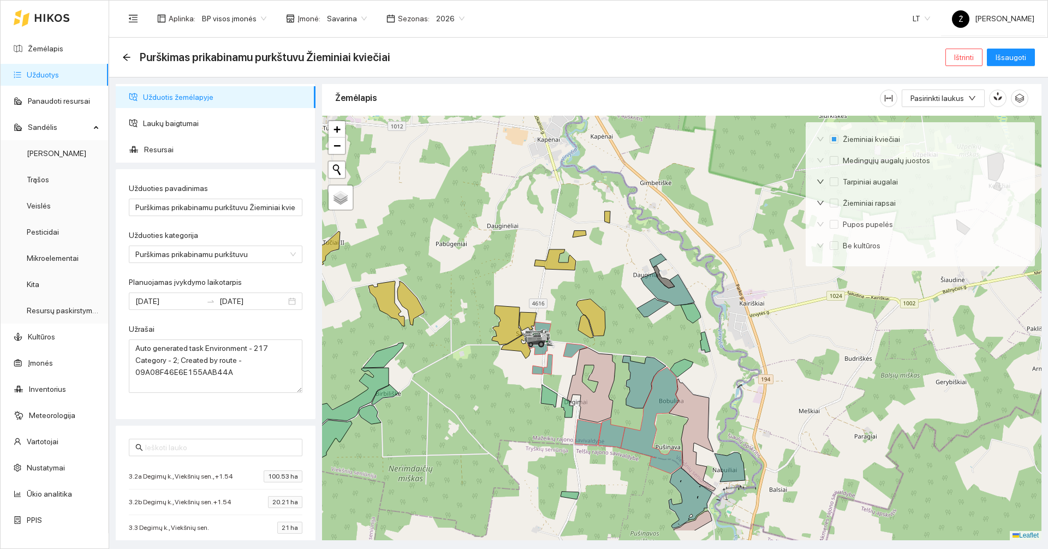
drag, startPoint x: 851, startPoint y: 422, endPoint x: 830, endPoint y: 364, distance: 62.2
click at [830, 364] on div at bounding box center [681, 328] width 719 height 425
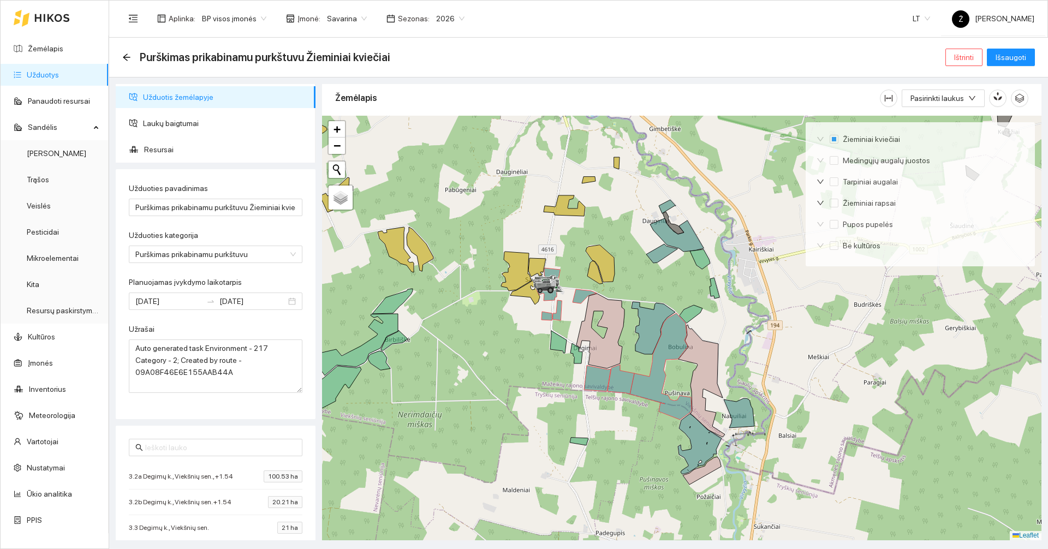
drag, startPoint x: 824, startPoint y: 444, endPoint x: 834, endPoint y: 396, distance: 48.4
click at [834, 396] on div at bounding box center [681, 328] width 719 height 425
click at [181, 126] on span "Laukų baigtumai" at bounding box center [225, 123] width 164 height 22
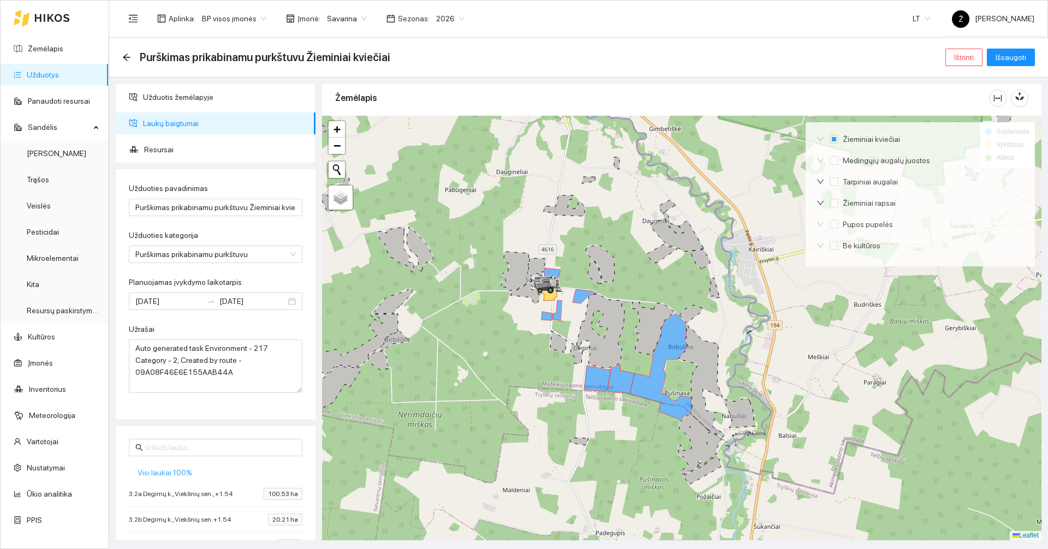
click at [182, 468] on span "Visi laukai 100%" at bounding box center [165, 473] width 55 height 12
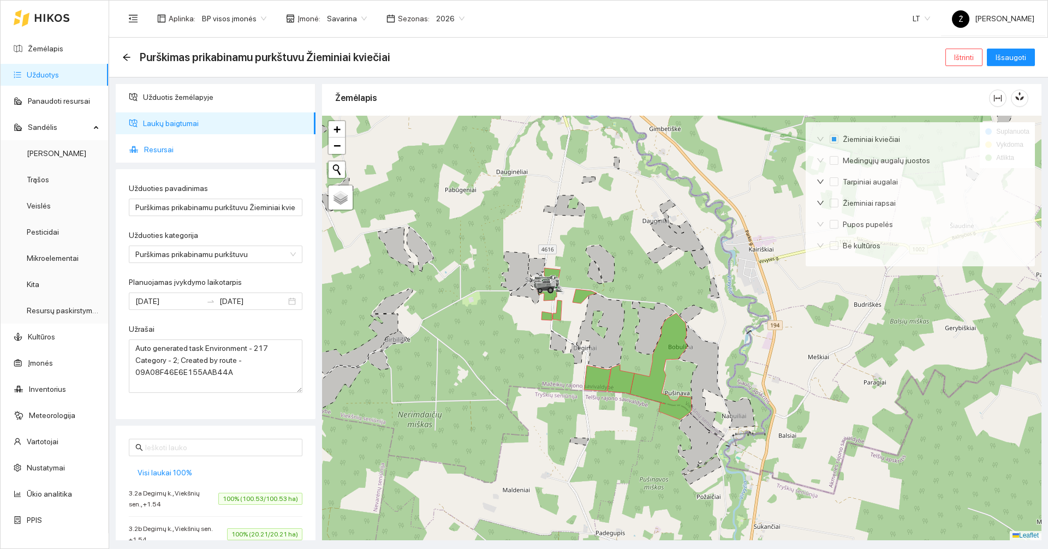
click at [159, 148] on span "Resursai" at bounding box center [225, 150] width 163 height 22
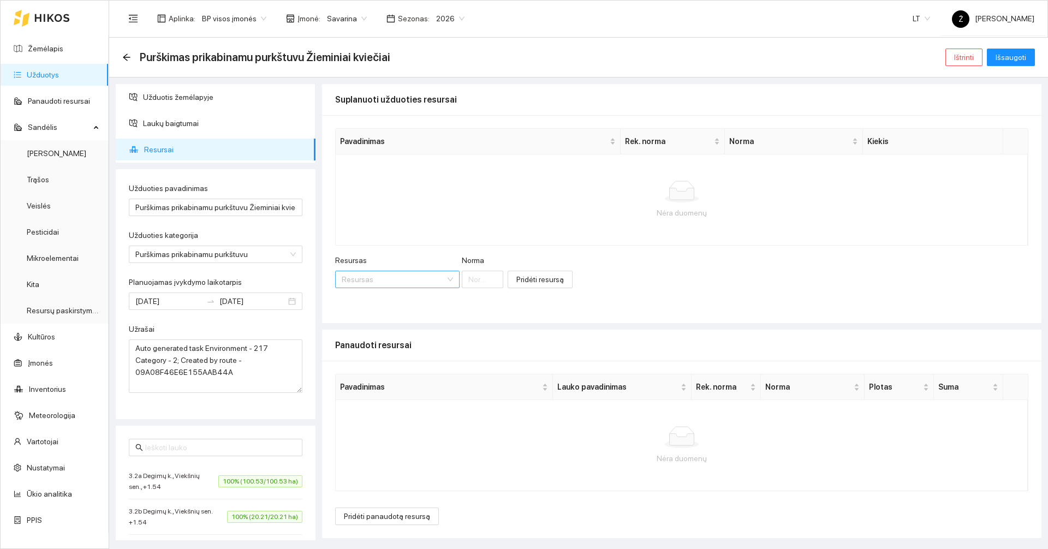
click at [382, 278] on input "Resursas" at bounding box center [394, 279] width 104 height 16
type input "roundup power"
click at [382, 305] on span "Roundup Power" at bounding box center [404, 301] width 53 height 9
type input "1"
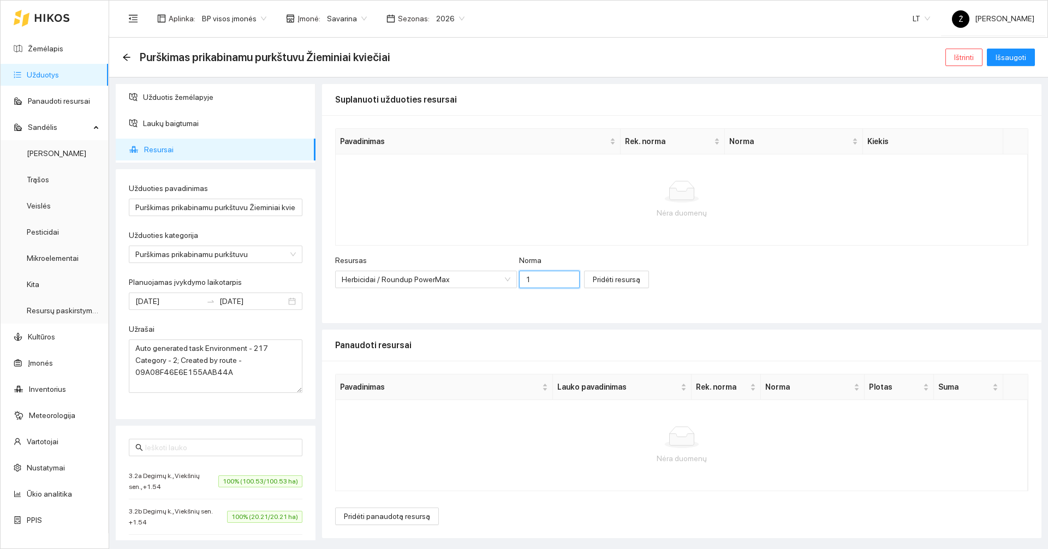
drag, startPoint x: 536, startPoint y: 279, endPoint x: 509, endPoint y: 286, distance: 27.7
click at [519, 286] on input "1" at bounding box center [549, 279] width 61 height 17
click at [593, 282] on span "Pridėti resursą" at bounding box center [616, 279] width 47 height 12
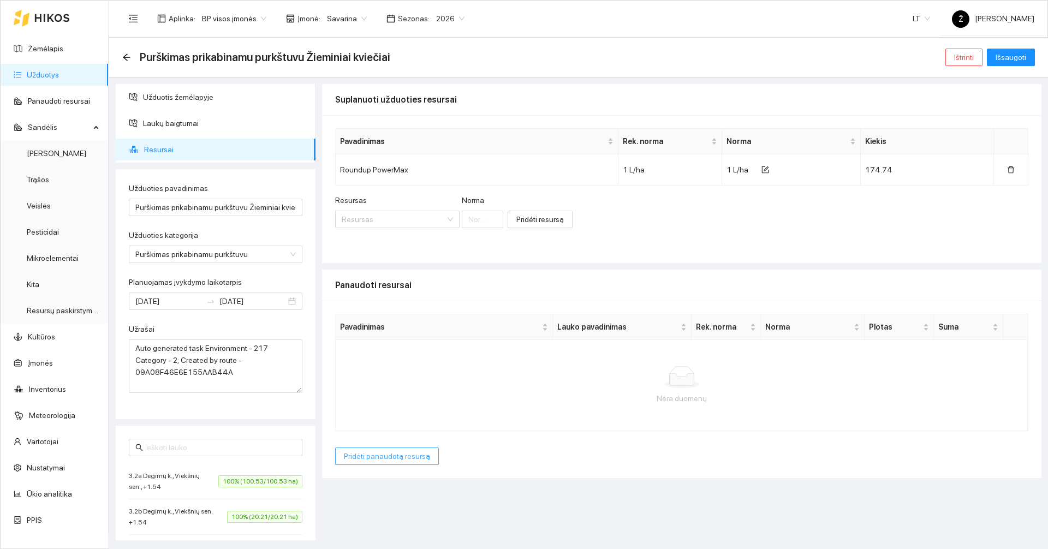
click at [410, 454] on span "Pridėti panaudotą resursą" at bounding box center [387, 456] width 86 height 12
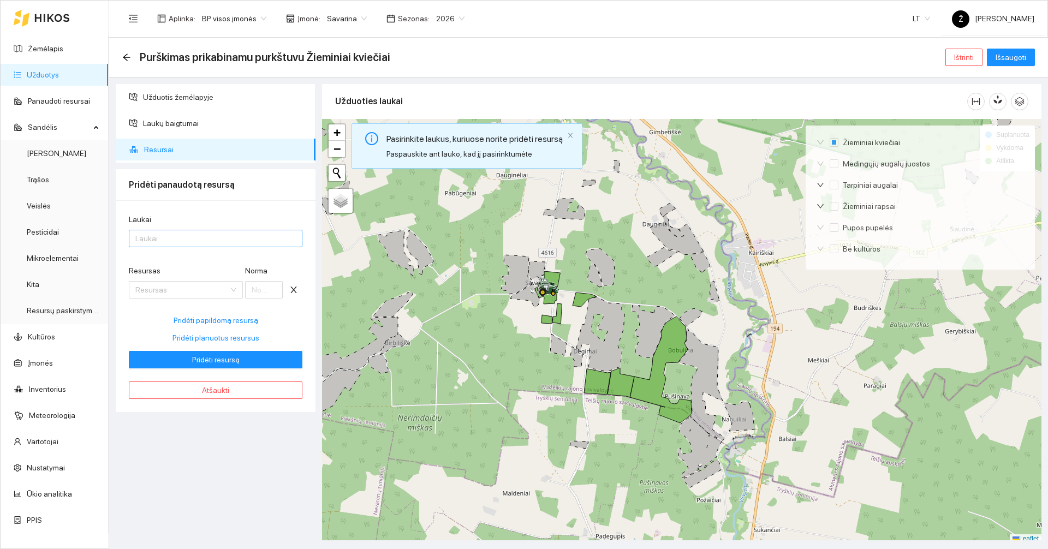
click at [169, 241] on div at bounding box center [210, 238] width 157 height 13
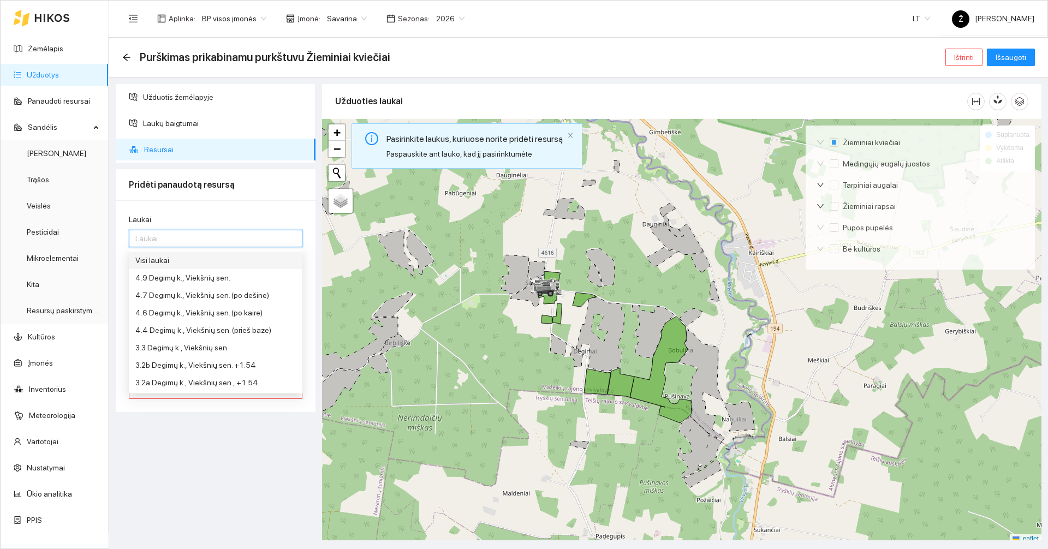
click at [170, 258] on div "Visi laukai" at bounding box center [215, 260] width 160 height 12
click at [214, 460] on div "Užduotis žemėlapyje Laukų baigtumai Resursai Pridėti panaudotą resursą Laukai V…" at bounding box center [215, 312] width 206 height 456
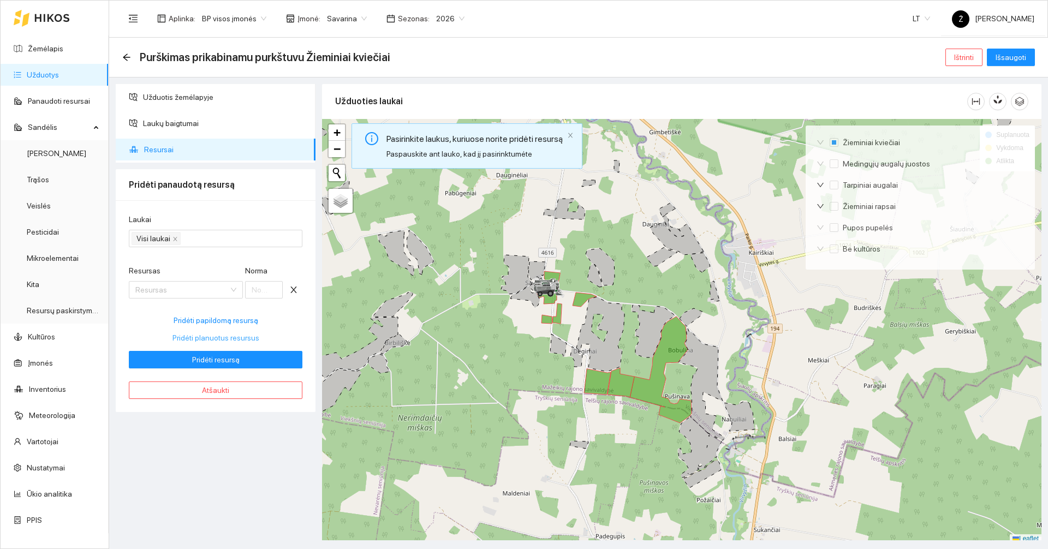
click at [227, 332] on span "Pridėti planuotus resursus" at bounding box center [215, 338] width 87 height 12
type input "1"
click at [229, 360] on span "Pridėti resursą" at bounding box center [215, 360] width 47 height 12
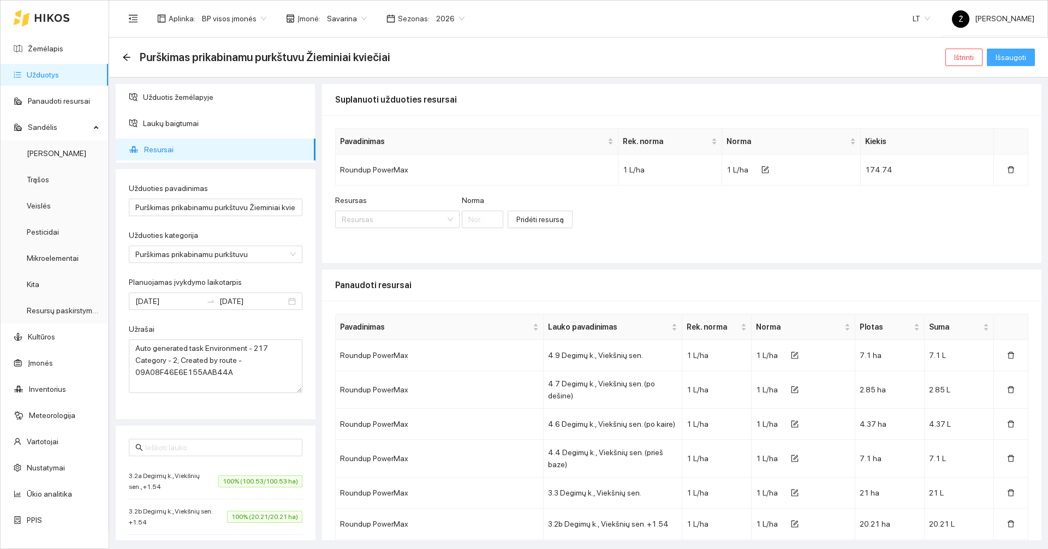
click at [1015, 63] on span "Išsaugoti" at bounding box center [1011, 57] width 31 height 12
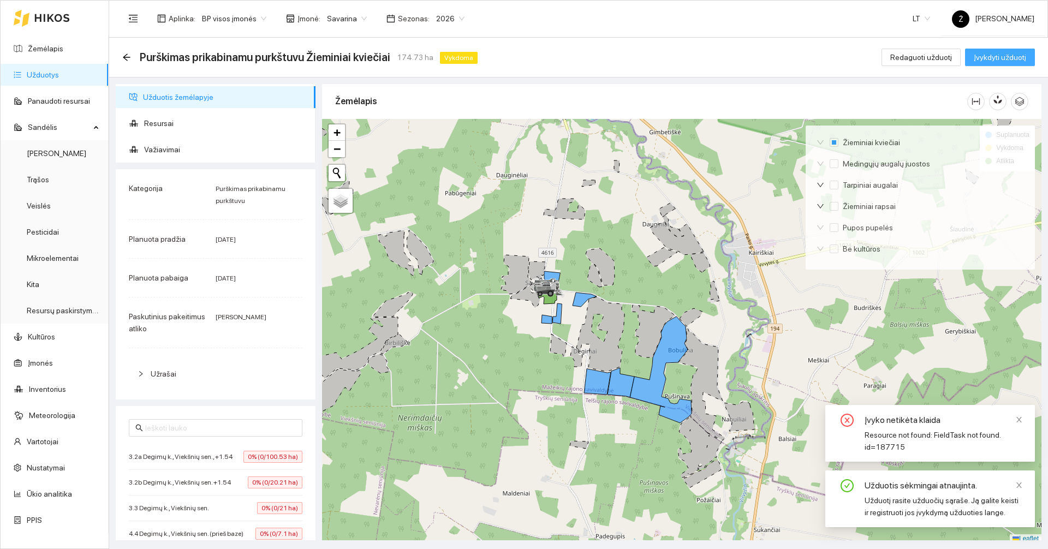
click at [986, 53] on span "Įvykdyti užduotį" at bounding box center [1000, 57] width 52 height 12
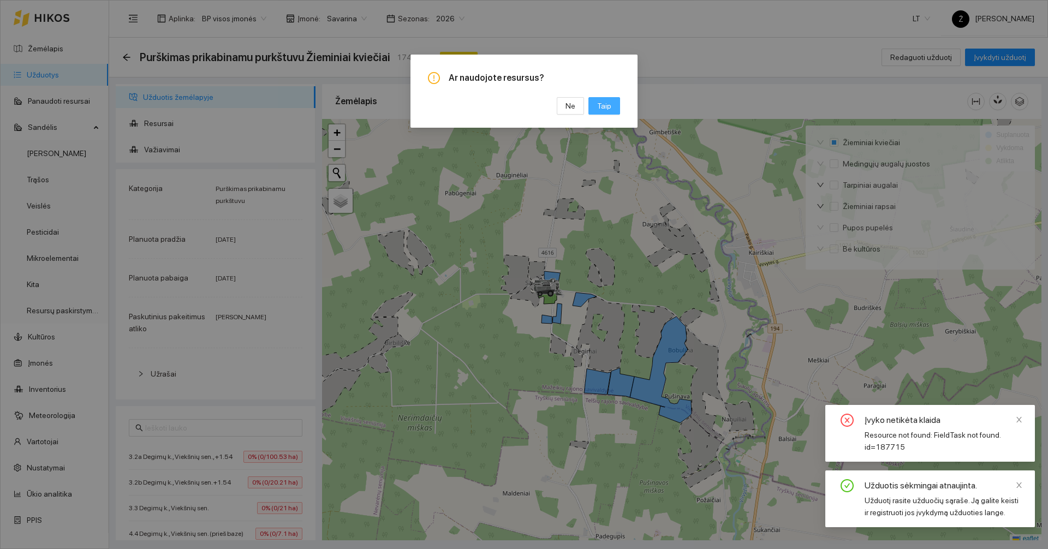
click at [614, 108] on button "Taip" at bounding box center [604, 105] width 32 height 17
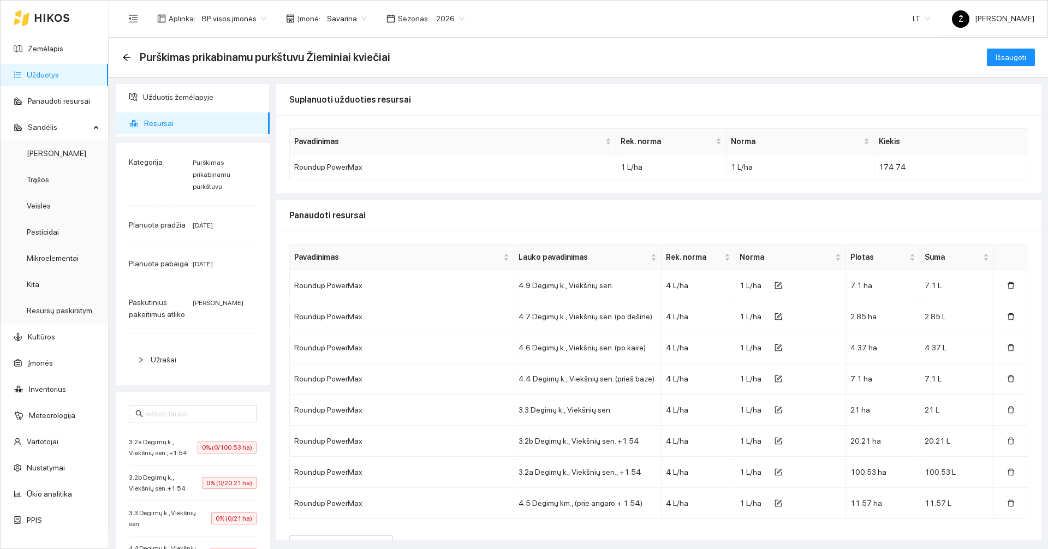
click at [1011, 47] on div "Purškimas prikabinamu purkštuvu Žieminiai kviečiai Išsaugoti" at bounding box center [578, 57] width 913 height 22
click at [1011, 50] on button "Išsaugoti" at bounding box center [1011, 57] width 48 height 17
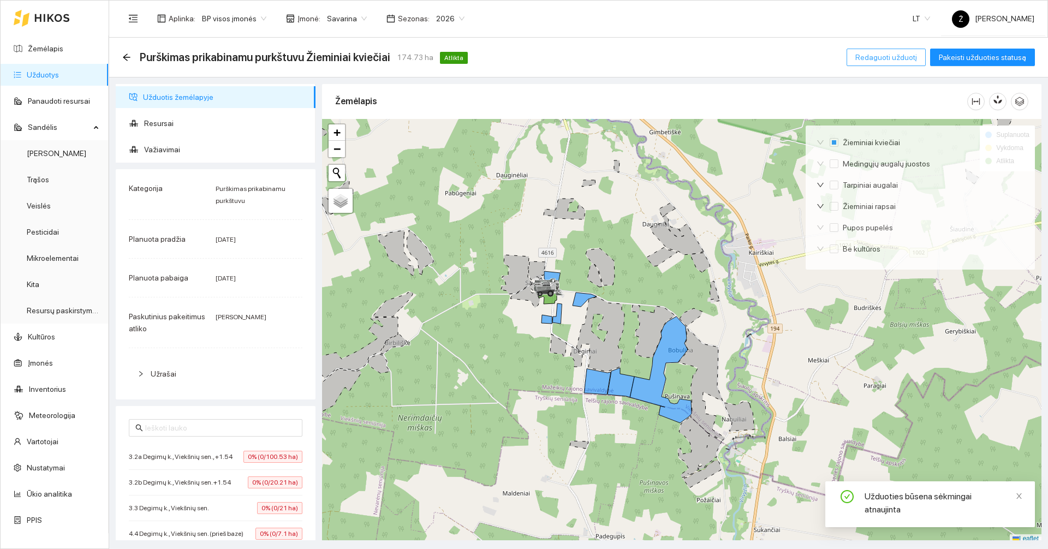
click at [900, 56] on span "Redaguoti užduotį" at bounding box center [886, 57] width 62 height 12
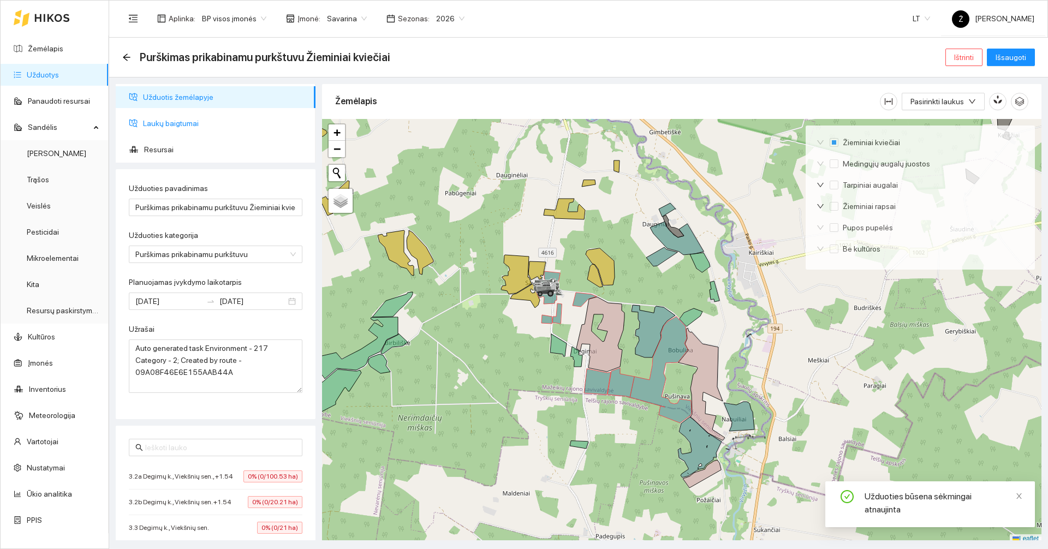
click at [176, 122] on span "Laukų baigtumai" at bounding box center [225, 123] width 164 height 22
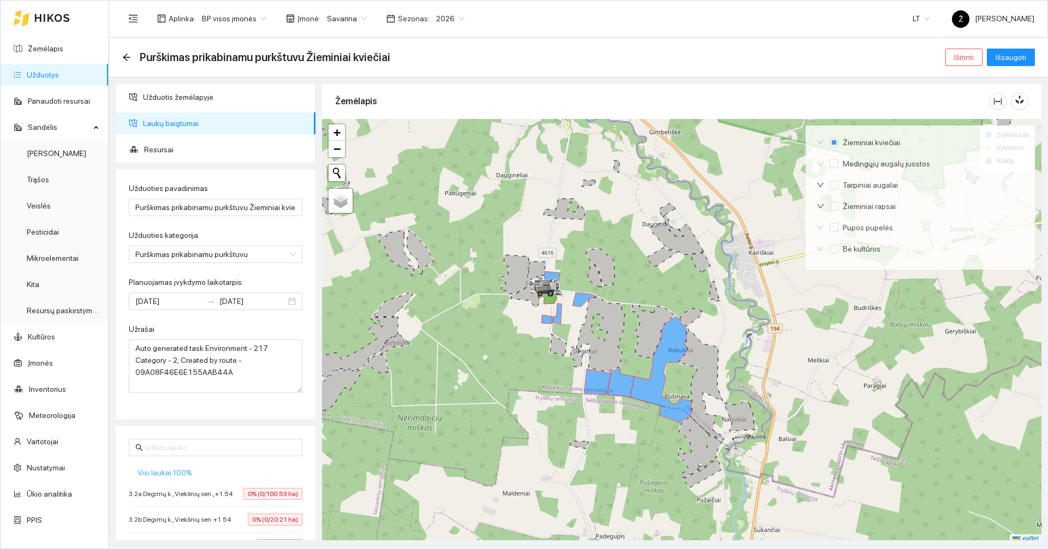
click at [146, 470] on span "Visi laukai 100%" at bounding box center [165, 473] width 55 height 12
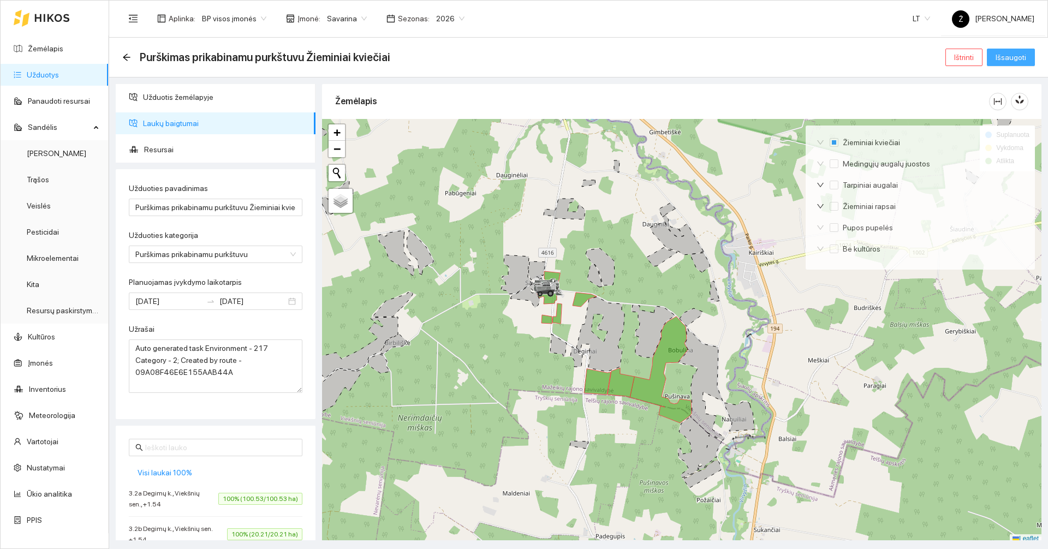
click at [1009, 56] on span "Išsaugoti" at bounding box center [1011, 57] width 31 height 12
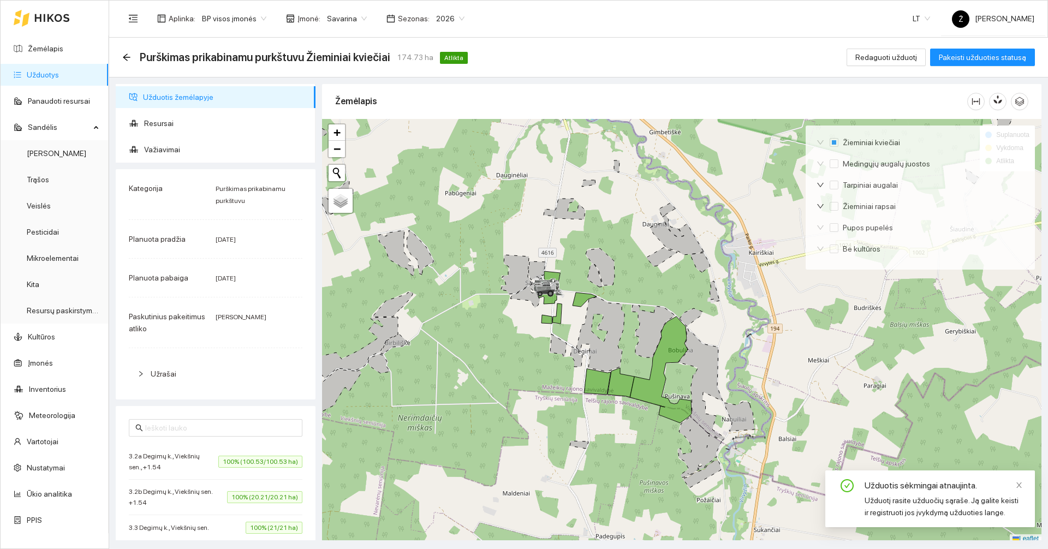
click at [56, 75] on link "Užduotys" at bounding box center [43, 74] width 32 height 9
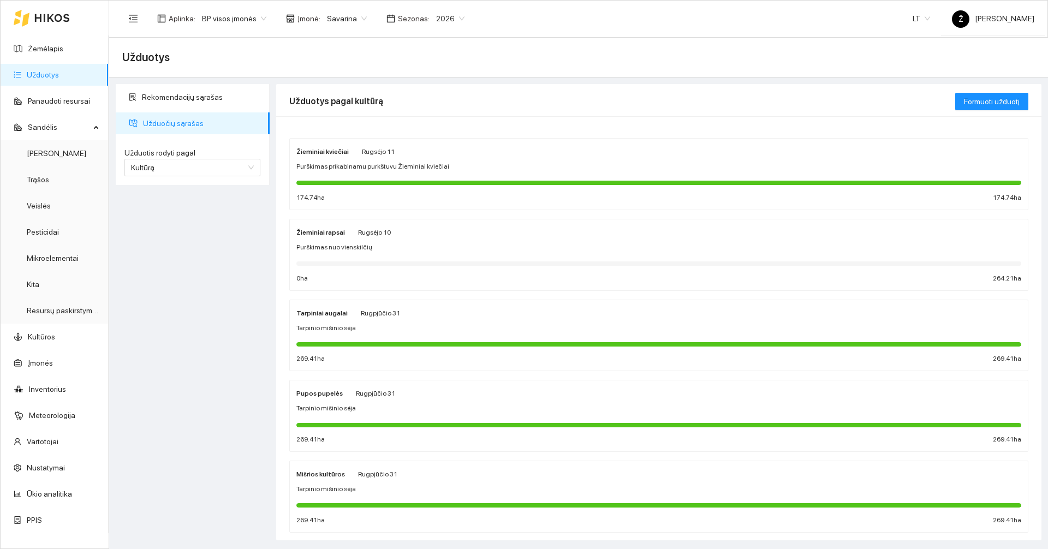
click at [385, 158] on div "Žieminiai kviečiai [PERSON_NAME][DATE] Purškimas prikabinamu purkštuvu Žieminia…" at bounding box center [658, 174] width 725 height 58
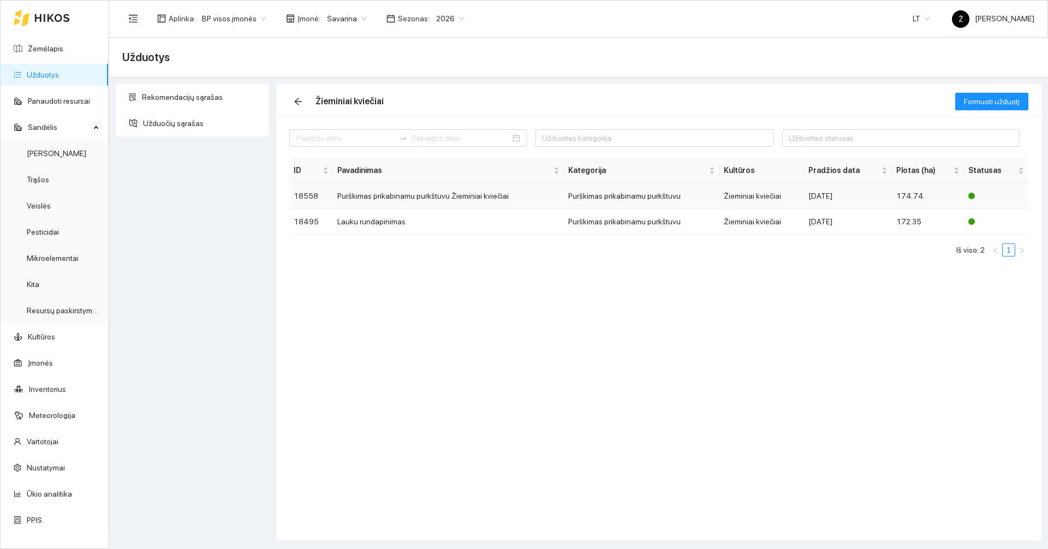
click at [393, 192] on td "Purškimas prikabinamu purkštuvu Žieminiai kviečiai" at bounding box center [448, 196] width 231 height 26
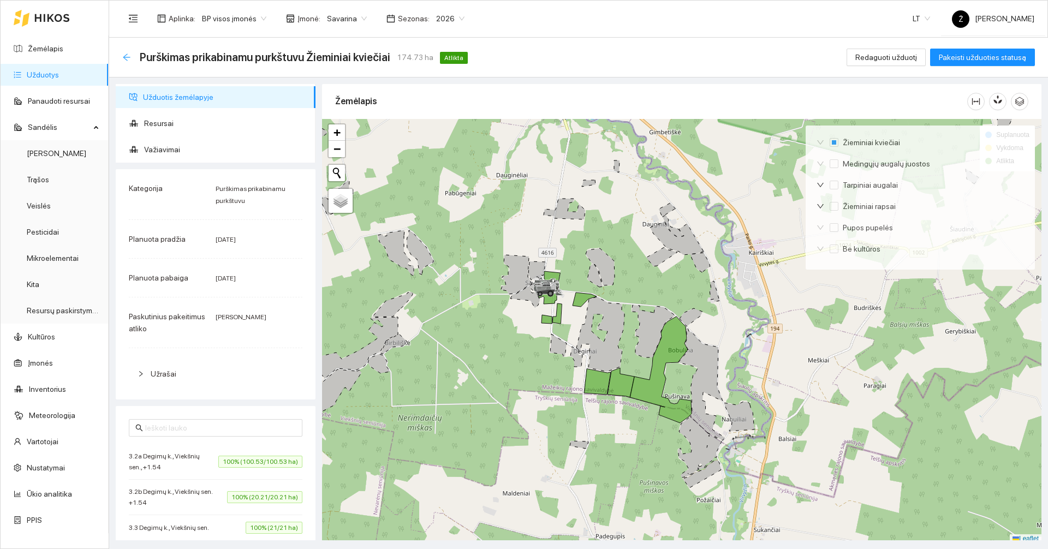
click at [129, 57] on icon "arrow-left" at bounding box center [126, 56] width 7 height 7
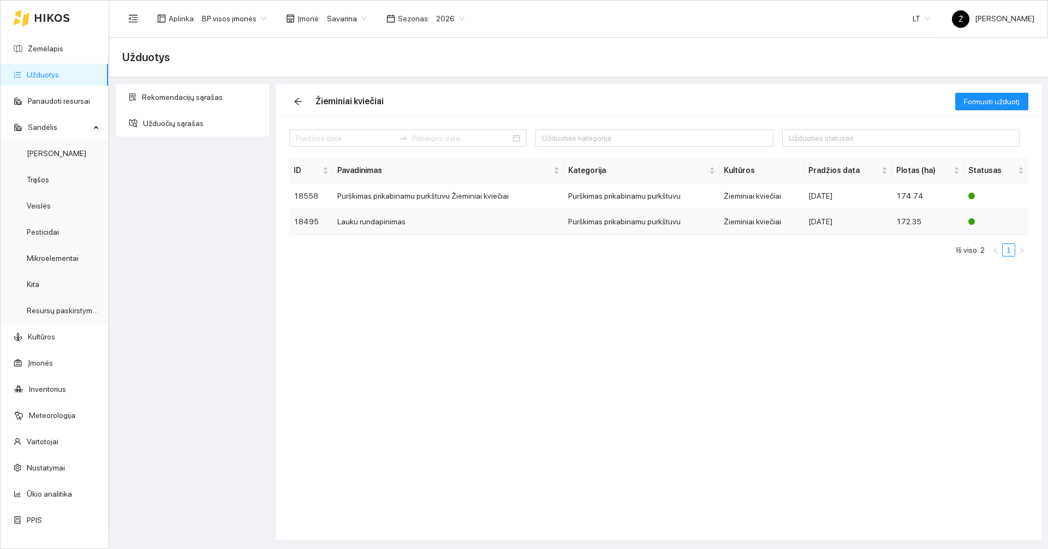
click at [373, 224] on td "Lauku rundapinimas" at bounding box center [448, 222] width 231 height 26
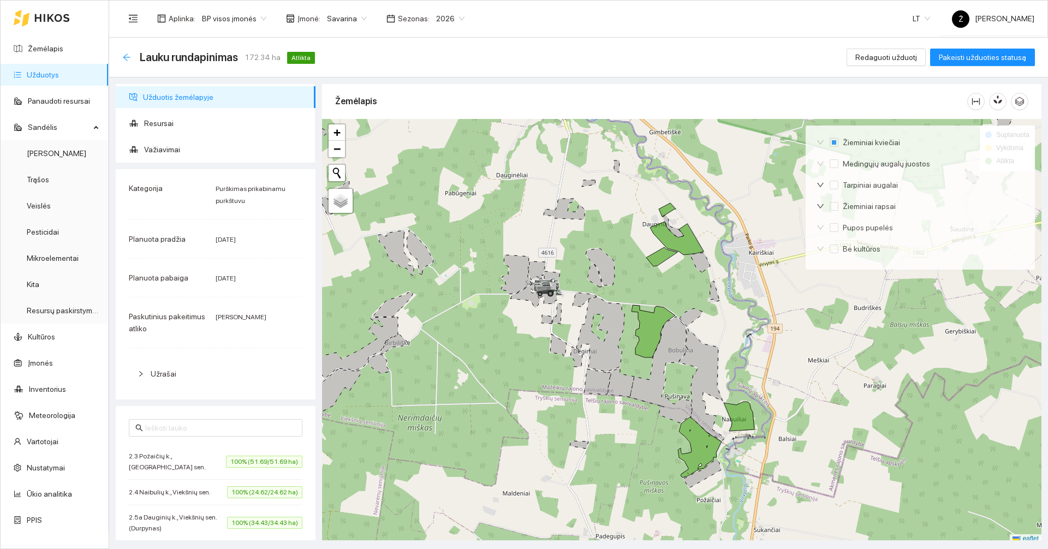
click at [123, 59] on icon "arrow-left" at bounding box center [126, 57] width 9 height 9
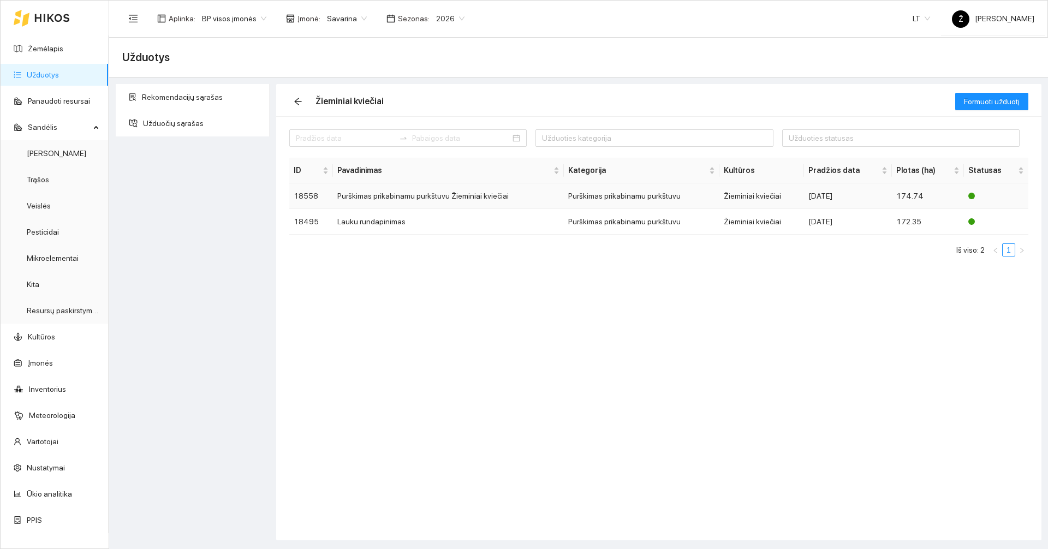
click at [415, 204] on td "Purškimas prikabinamu purkštuvu Žieminiai kviečiai" at bounding box center [448, 196] width 231 height 26
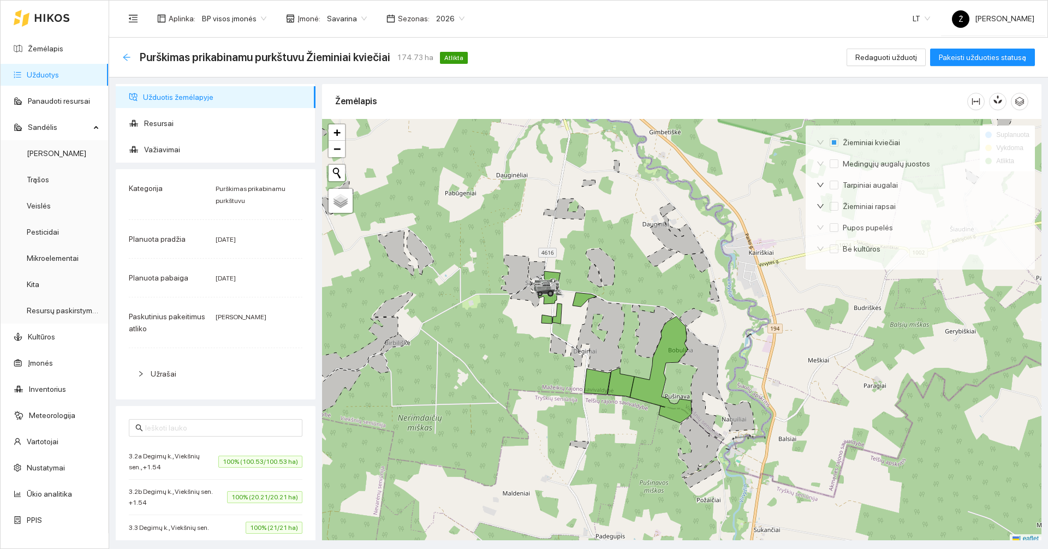
click at [124, 53] on icon "arrow-left" at bounding box center [126, 57] width 9 height 9
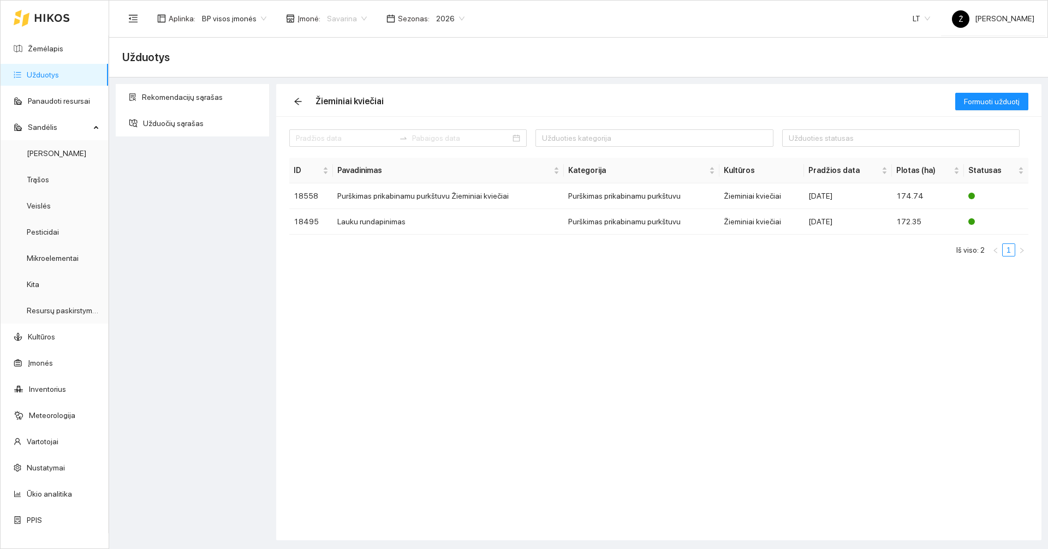
click at [352, 26] on span "Savarina" at bounding box center [347, 18] width 40 height 16
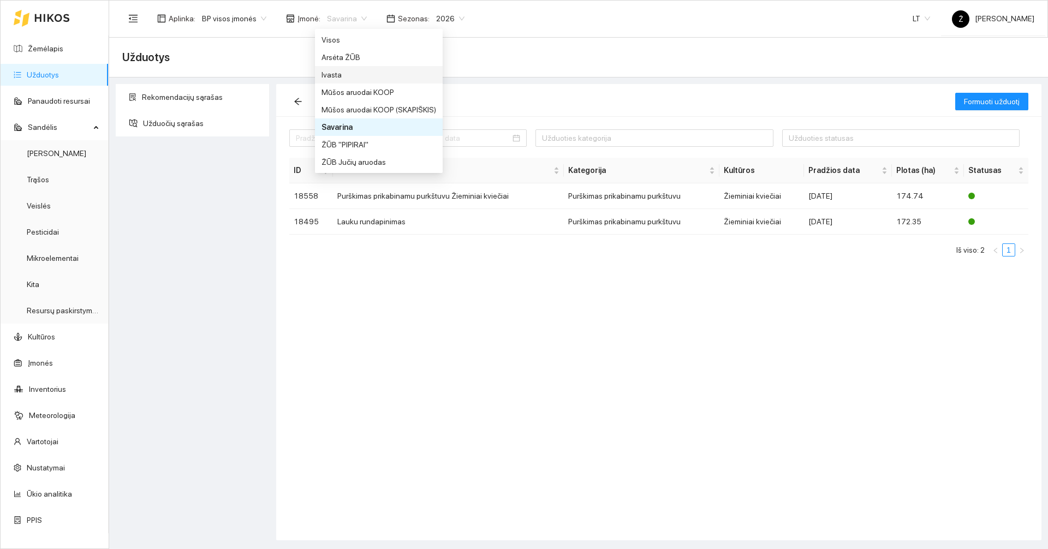
click at [341, 73] on div "Ivasta" at bounding box center [379, 75] width 115 height 12
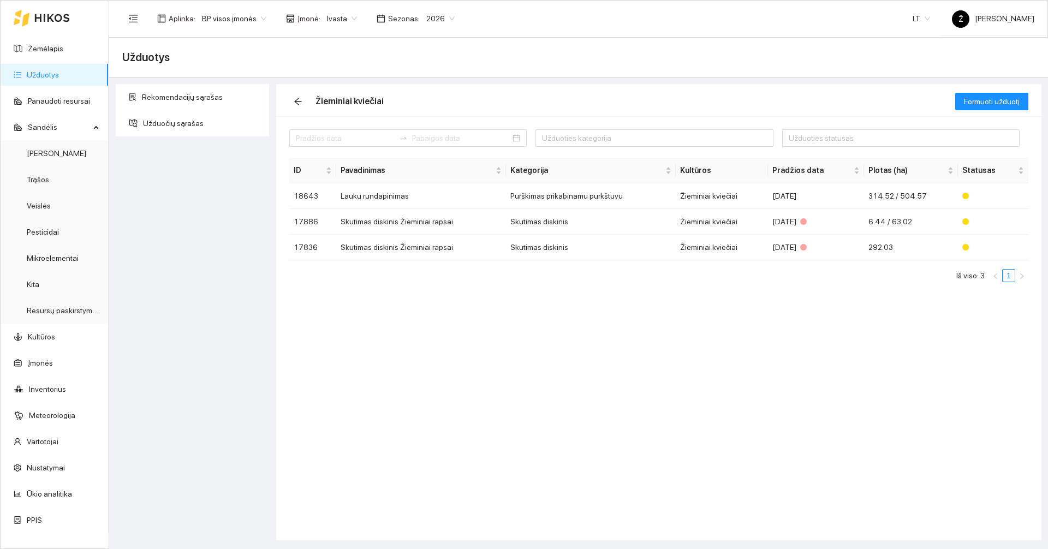
click at [59, 76] on link "Užduotys" at bounding box center [43, 74] width 32 height 9
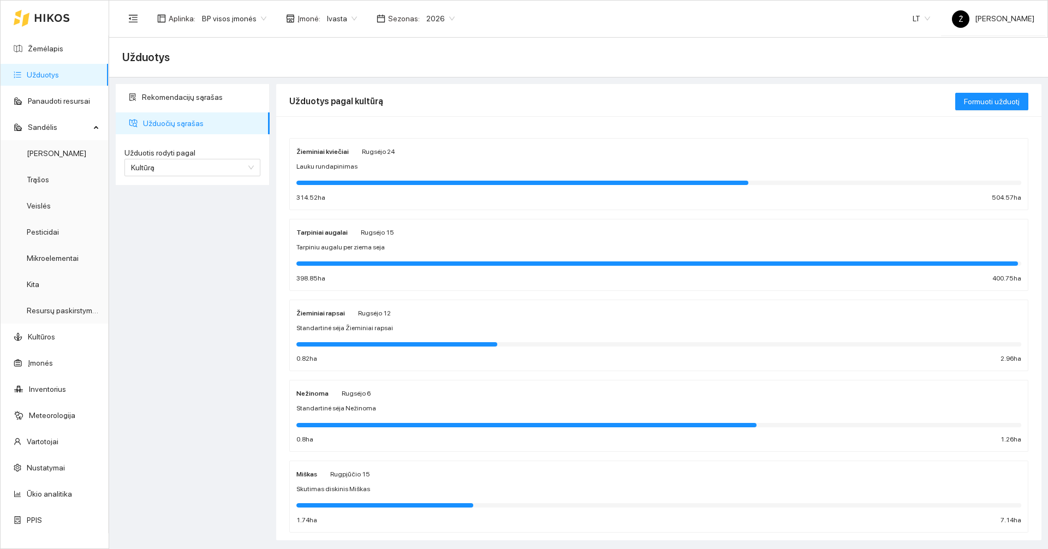
click at [422, 176] on div at bounding box center [658, 182] width 725 height 12
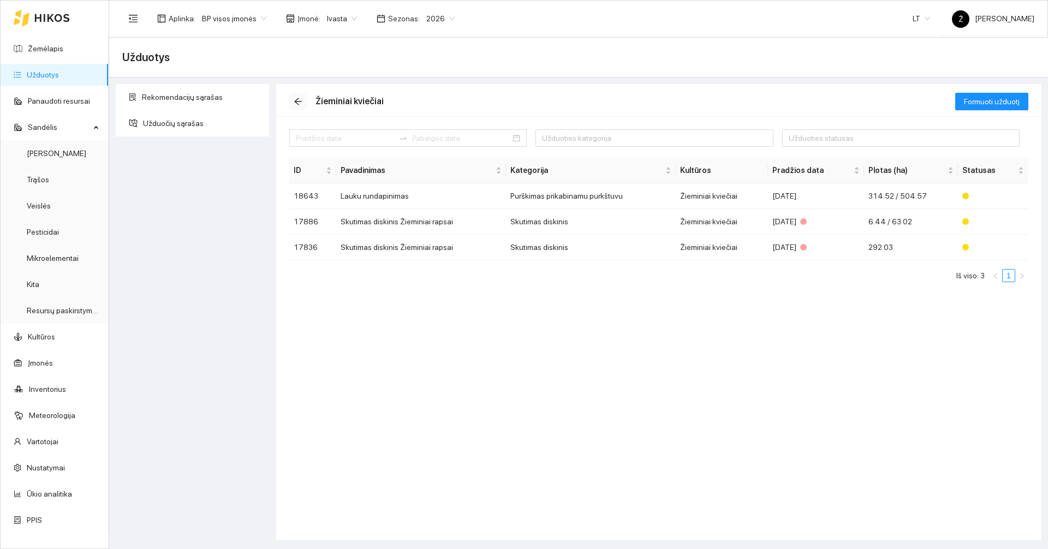
click at [293, 98] on span "arrow-left" at bounding box center [298, 101] width 16 height 9
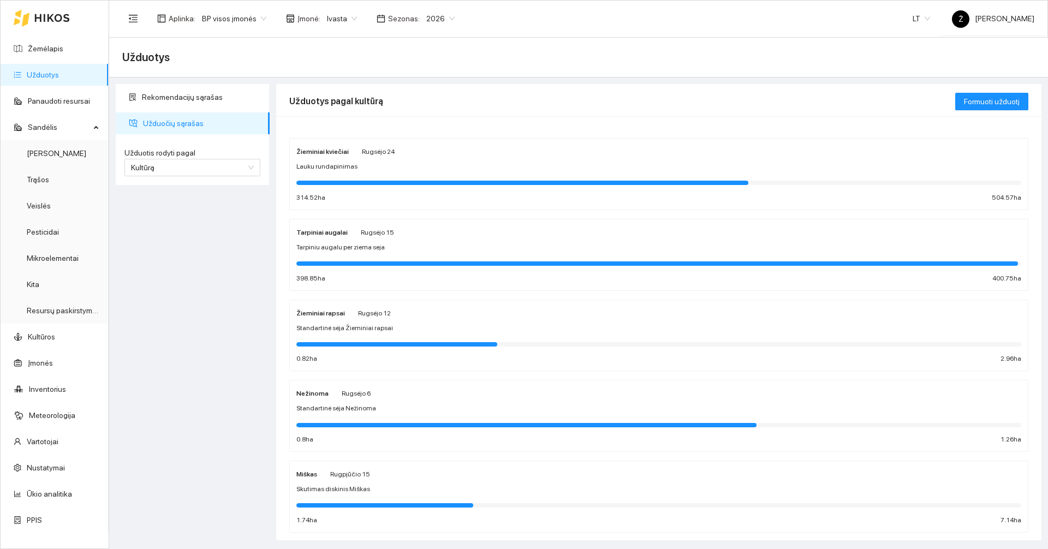
click at [439, 248] on div "Tarpiniu augalu per ziema seja" at bounding box center [658, 247] width 725 height 10
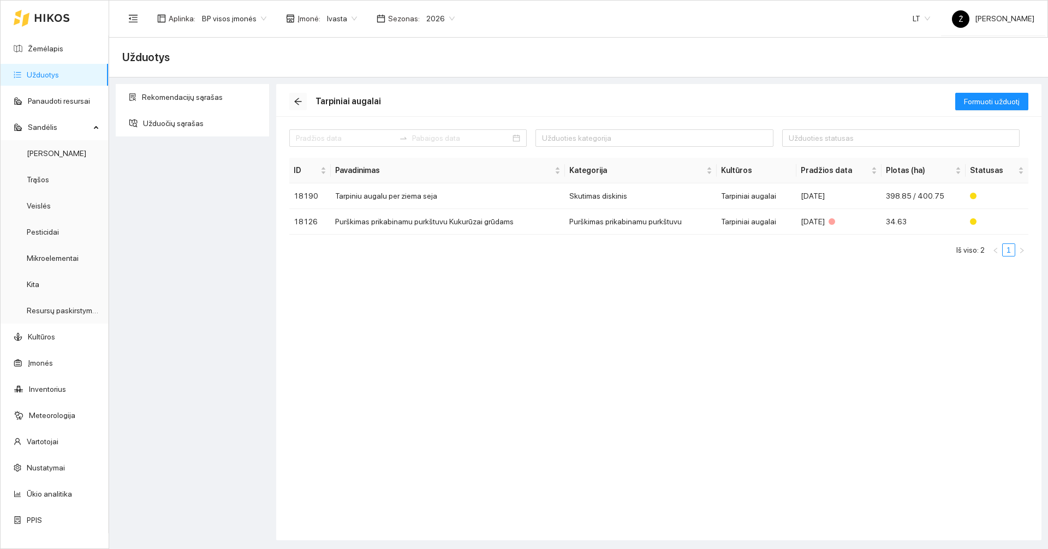
click at [300, 109] on button "button" at bounding box center [297, 101] width 17 height 17
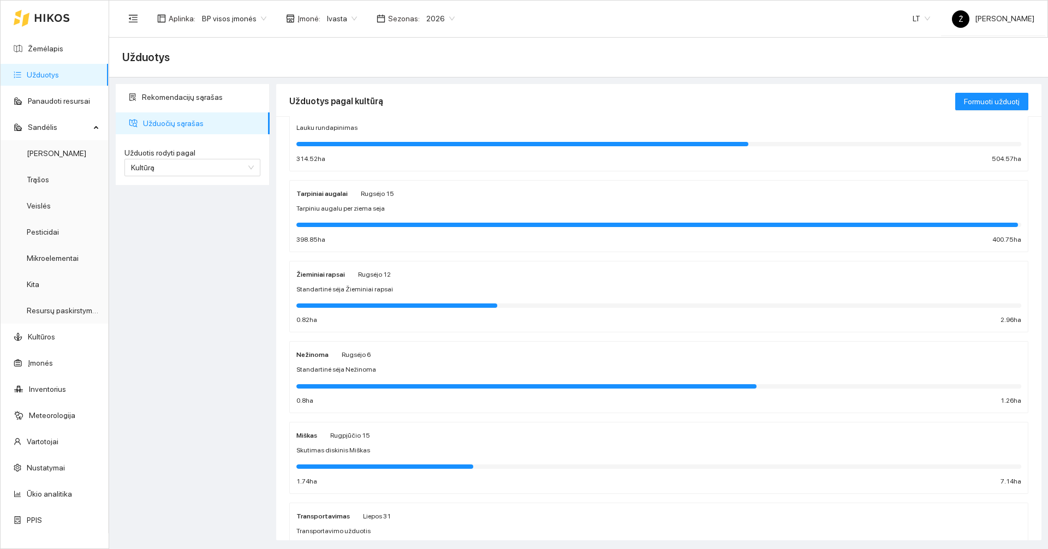
scroll to position [103, 0]
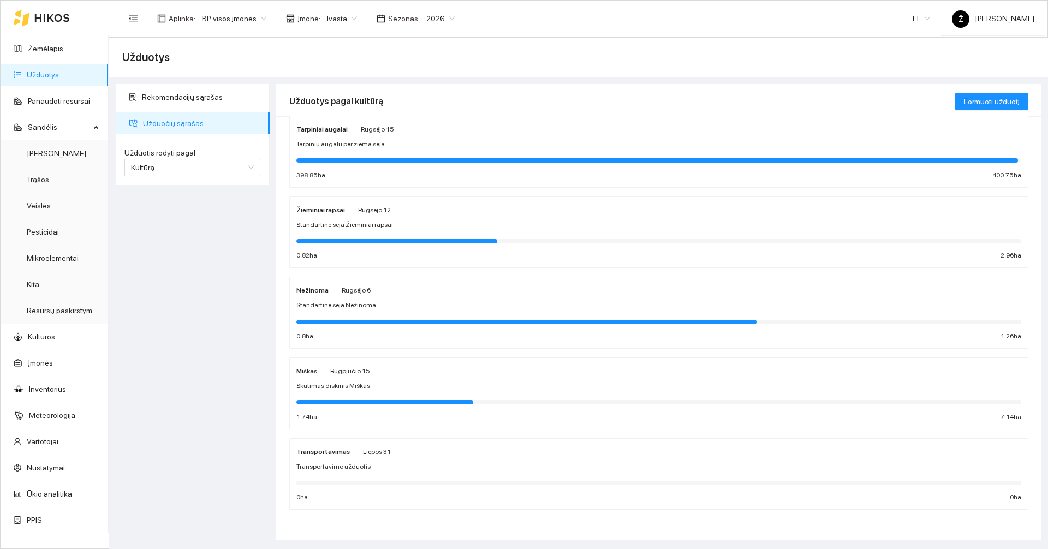
click at [370, 370] on div "Miškas Rugpjūčio 15" at bounding box center [658, 371] width 725 height 12
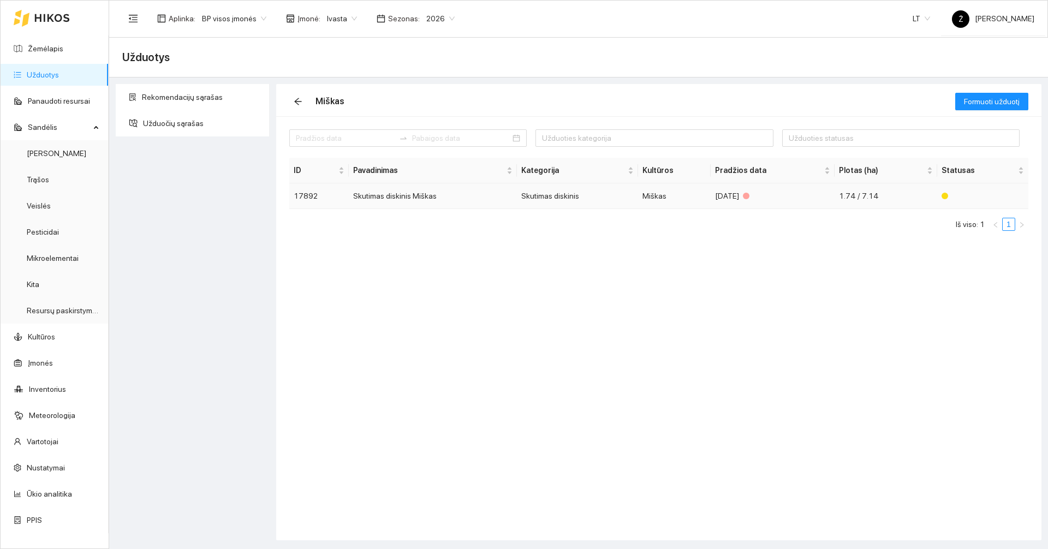
click at [386, 195] on td "Skutimas diskinis Miškas" at bounding box center [433, 196] width 168 height 26
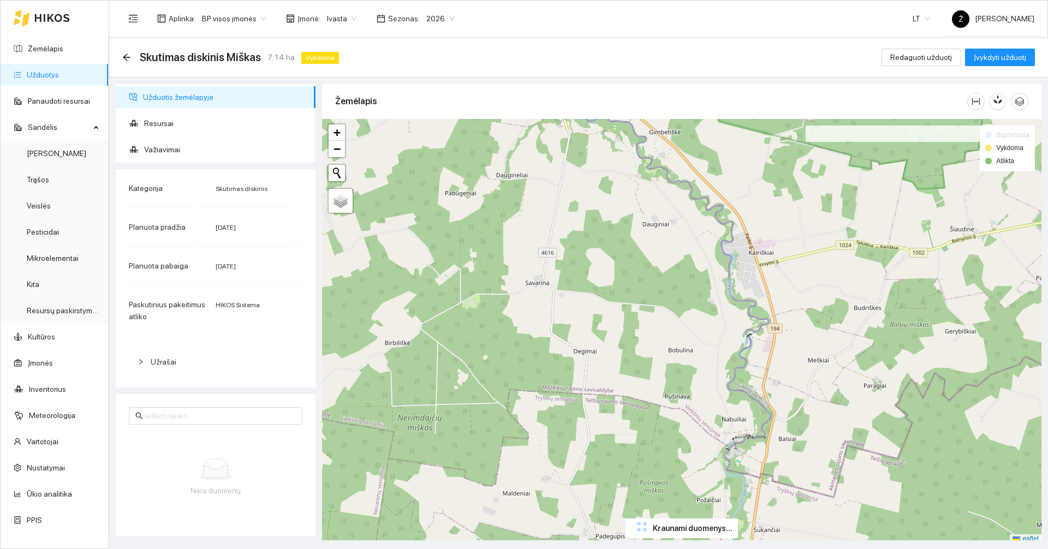
click at [329, 35] on div "Aplinka : BP visos įmonės Įmonė : Ivasta Sezonas : 2026 LT Ž Žygimantas Kubilius" at bounding box center [578, 18] width 912 height 35
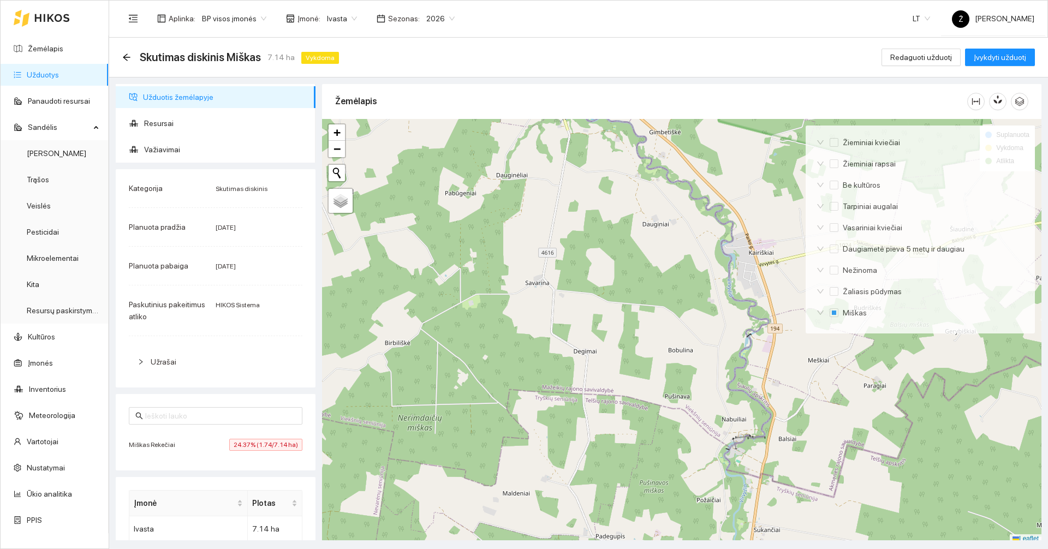
click at [334, 25] on span "Ivasta" at bounding box center [342, 18] width 30 height 16
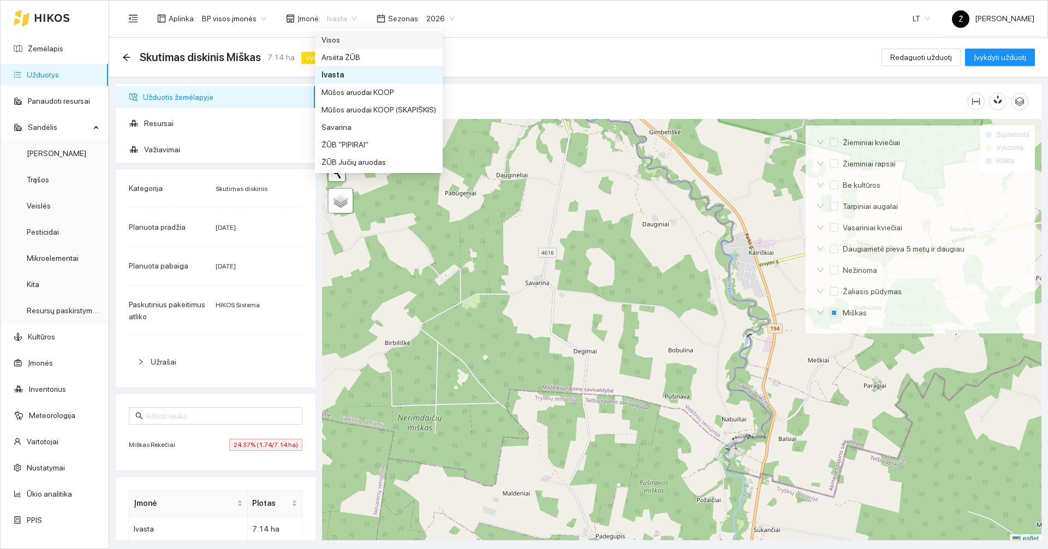
click at [336, 41] on div "Visos" at bounding box center [379, 40] width 115 height 12
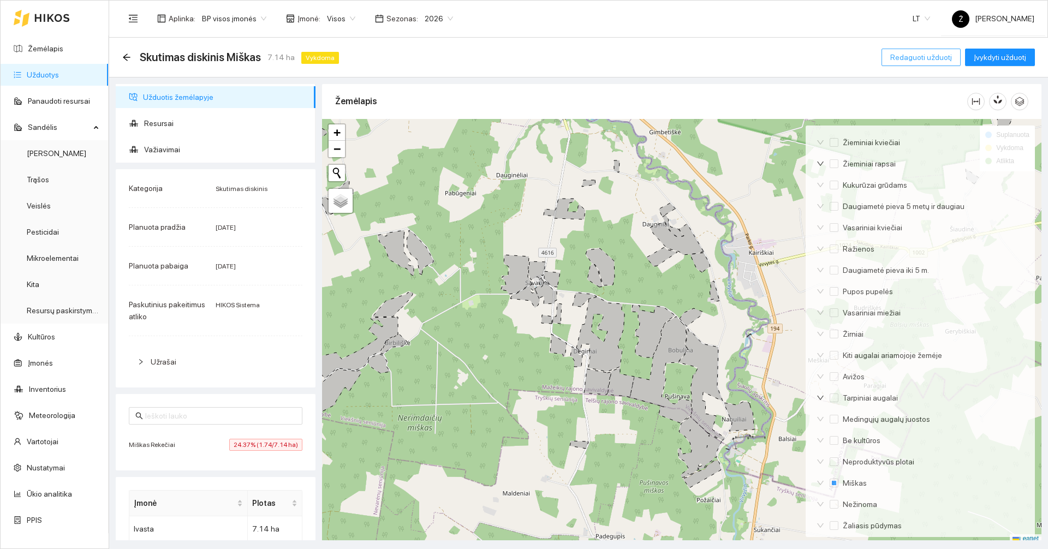
click at [915, 58] on span "Redaguoti užduotį" at bounding box center [921, 57] width 62 height 12
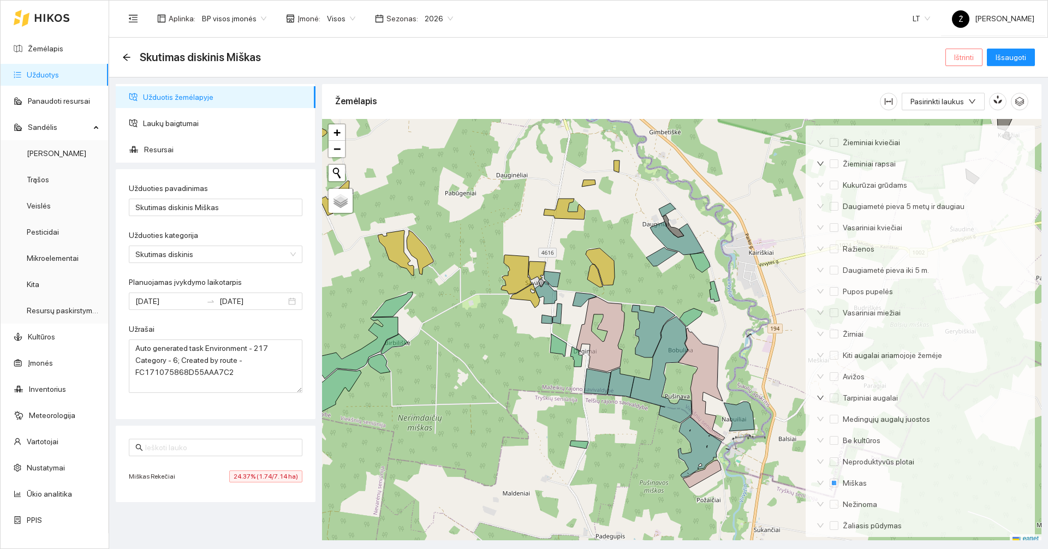
click at [973, 59] on span "Ištrinti" at bounding box center [964, 57] width 20 height 12
click at [956, 111] on button "Taip" at bounding box center [967, 110] width 23 height 13
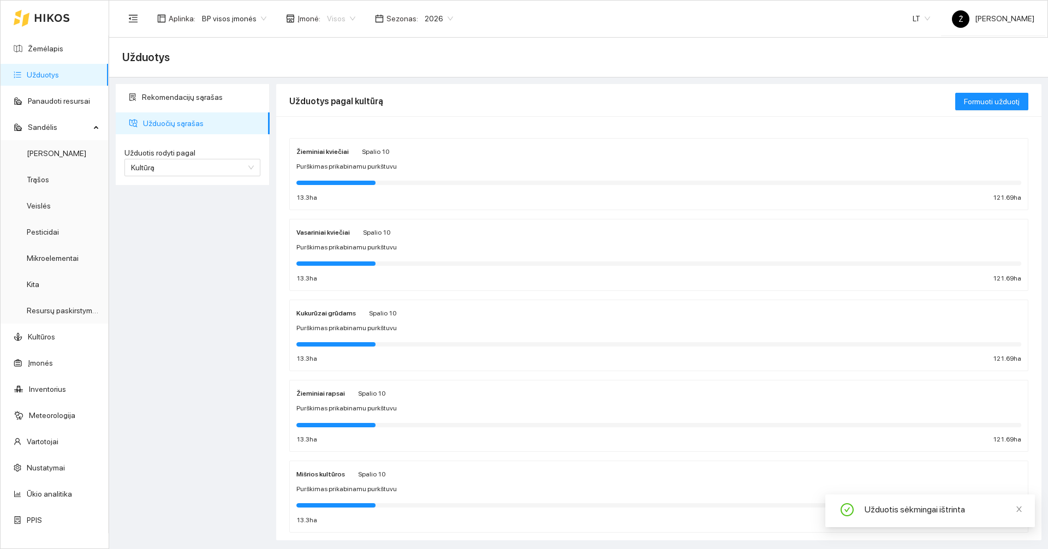
click at [323, 27] on div "Visos" at bounding box center [340, 18] width 41 height 17
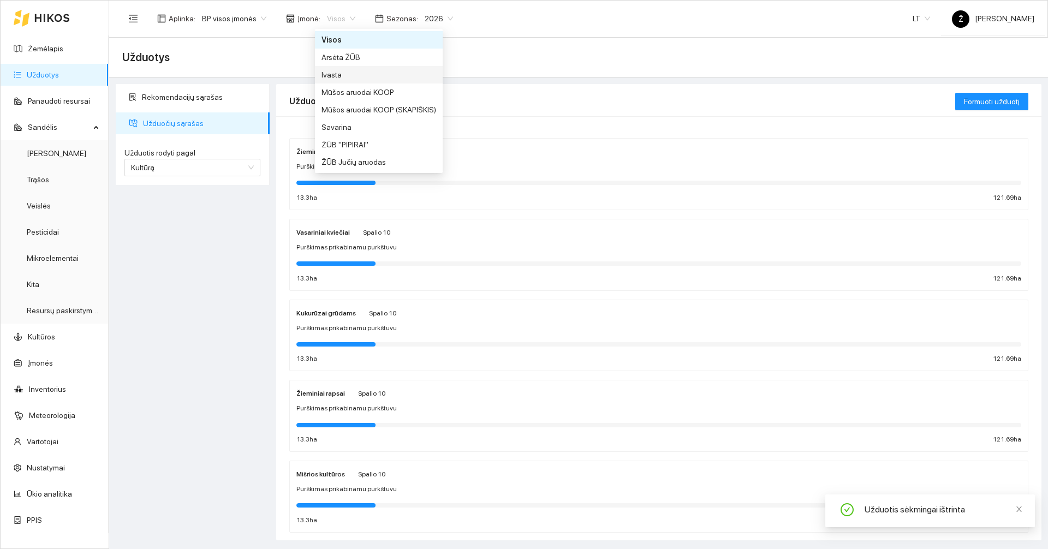
click at [343, 76] on div "Ivasta" at bounding box center [379, 75] width 115 height 12
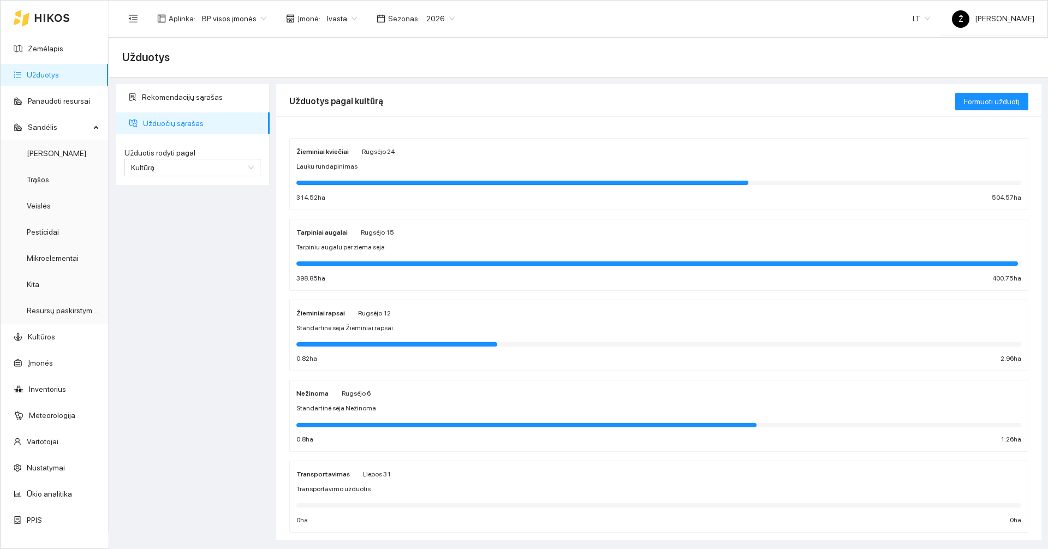
click at [398, 315] on div "Žieminiai rapsai Rugsėjo 12" at bounding box center [658, 313] width 725 height 12
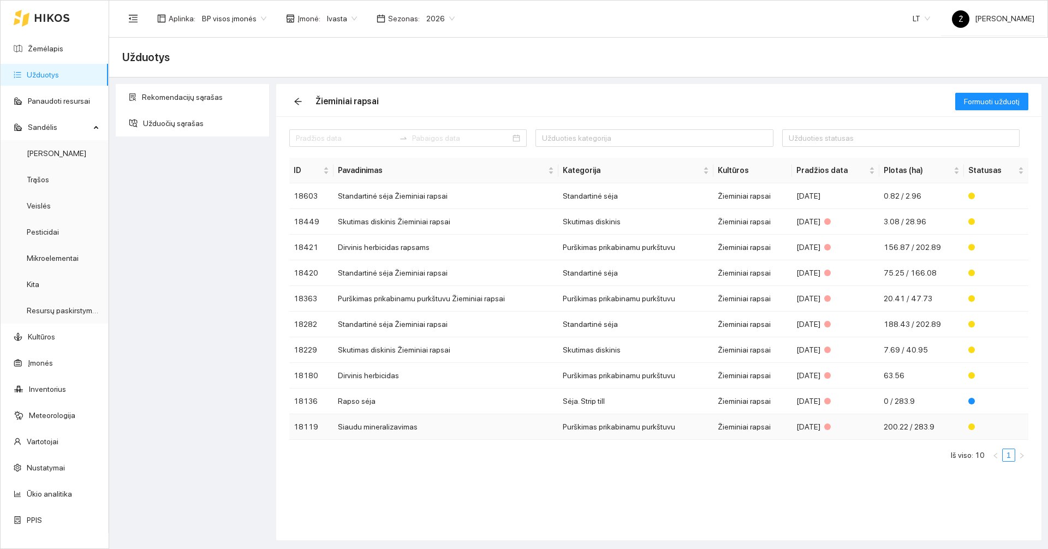
click at [431, 423] on td "Siaudu mineralizavimas" at bounding box center [446, 427] width 225 height 26
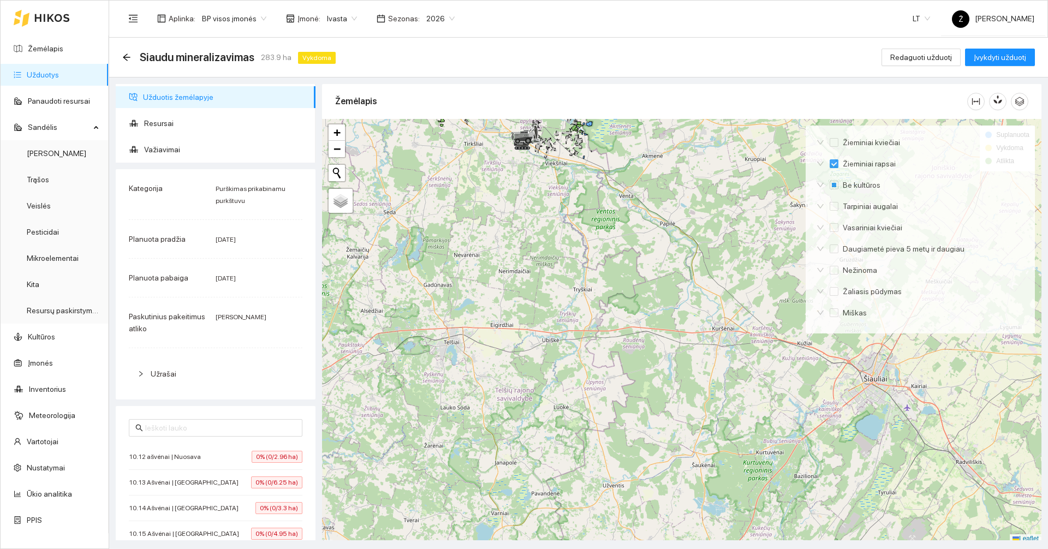
scroll to position [3, 0]
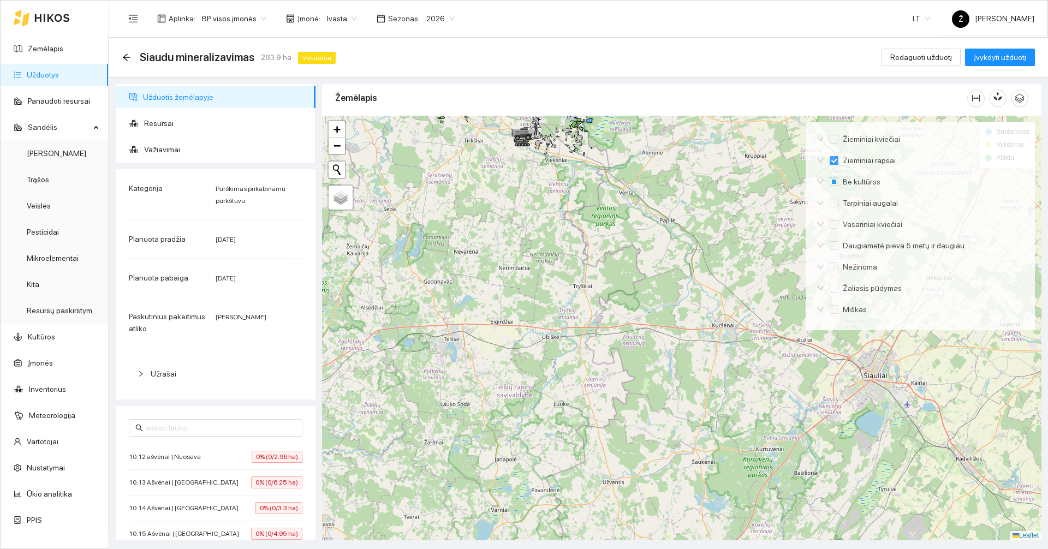
drag, startPoint x: 596, startPoint y: 182, endPoint x: 605, endPoint y: 365, distance: 183.1
click at [605, 365] on div at bounding box center [681, 328] width 719 height 425
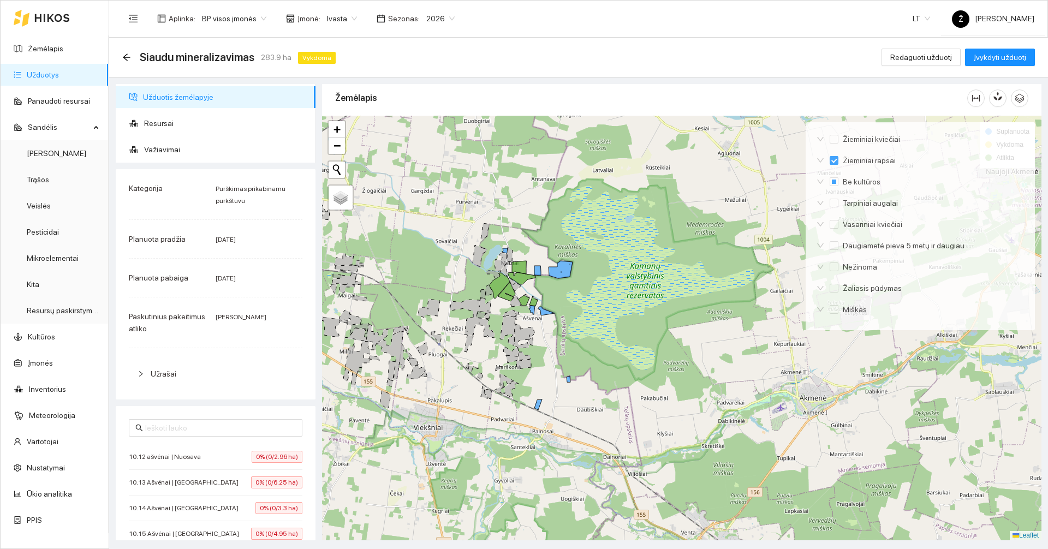
drag, startPoint x: 576, startPoint y: 284, endPoint x: 432, endPoint y: 254, distance: 147.3
click at [432, 254] on div at bounding box center [681, 328] width 719 height 425
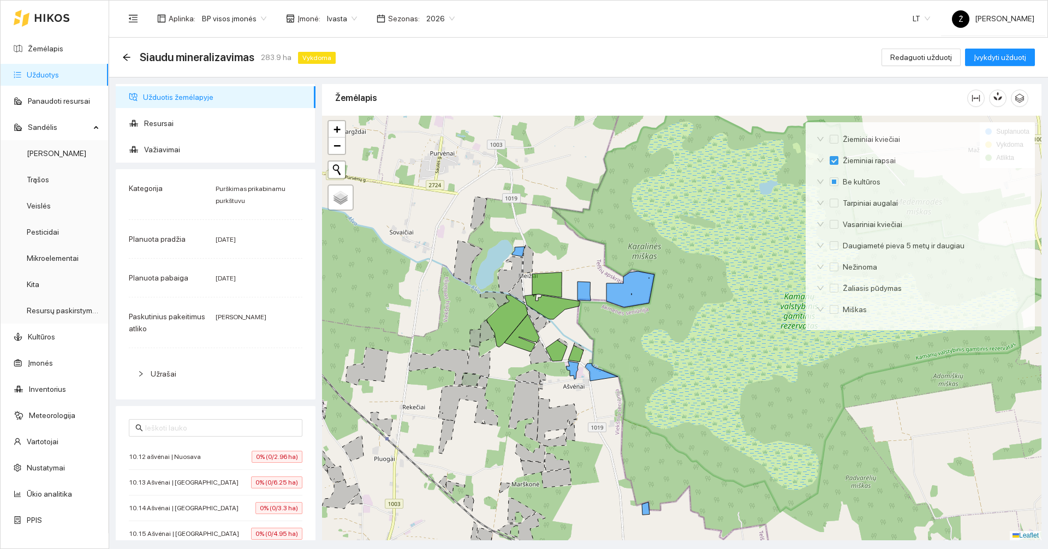
drag, startPoint x: 616, startPoint y: 230, endPoint x: 558, endPoint y: 160, distance: 90.7
click at [558, 160] on div at bounding box center [681, 328] width 719 height 425
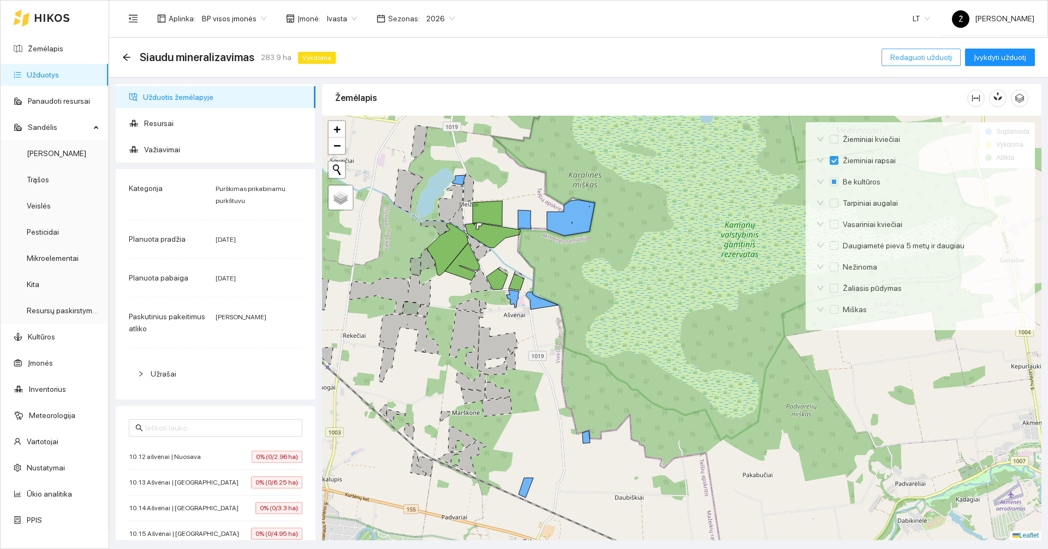
click at [928, 55] on span "Redaguoti užduotį" at bounding box center [921, 57] width 62 height 12
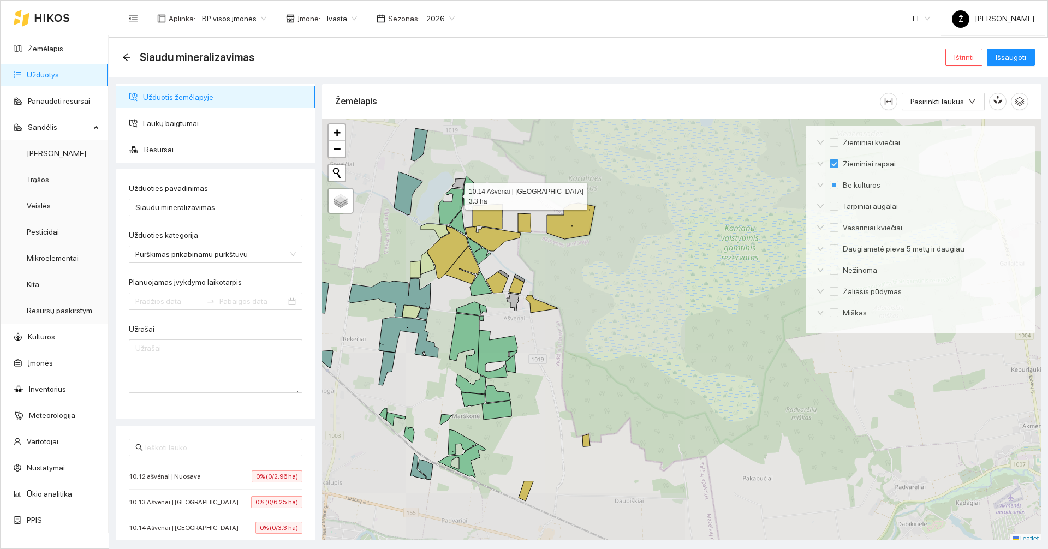
type input "[DATE]"
type input "2025-08-23"
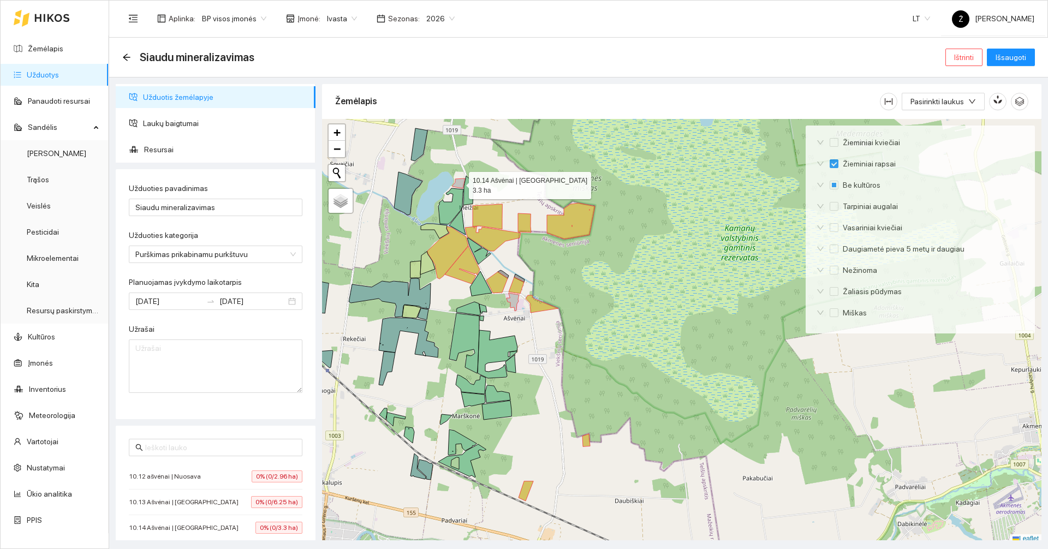
click at [457, 180] on icon at bounding box center [459, 183] width 13 height 10
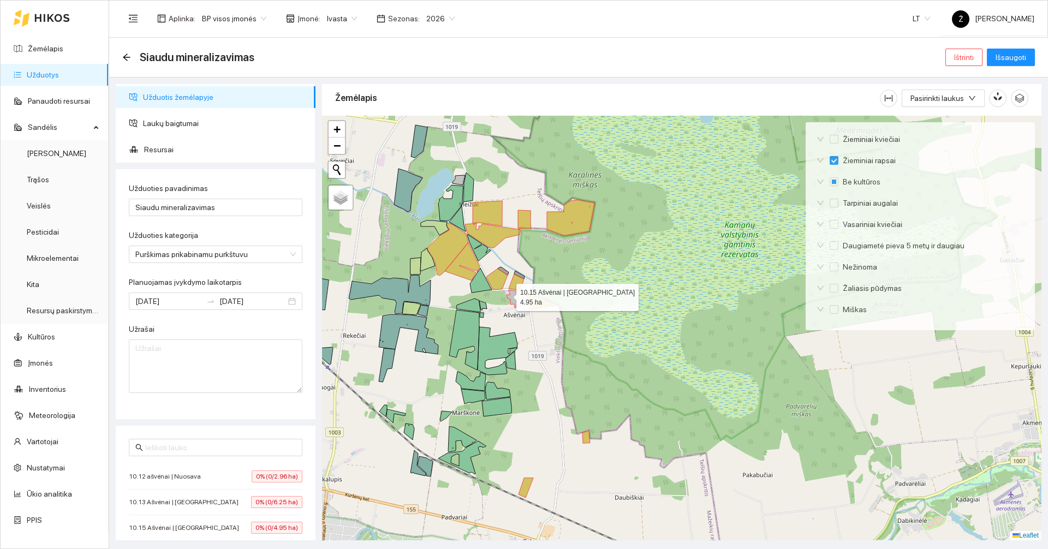
click at [509, 296] on icon at bounding box center [513, 299] width 13 height 18
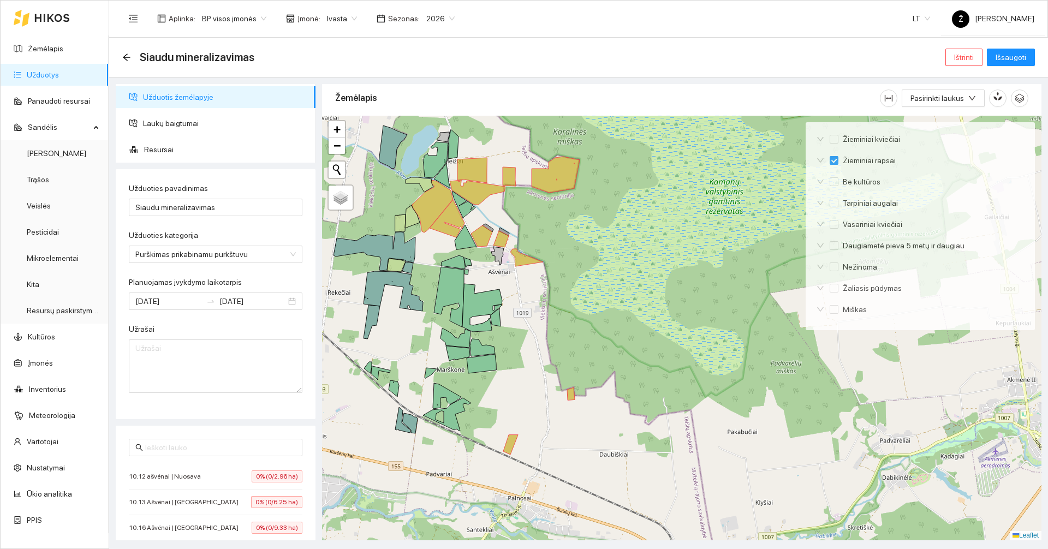
drag, startPoint x: 584, startPoint y: 378, endPoint x: 568, endPoint y: 335, distance: 45.9
click at [568, 335] on div at bounding box center [681, 328] width 719 height 425
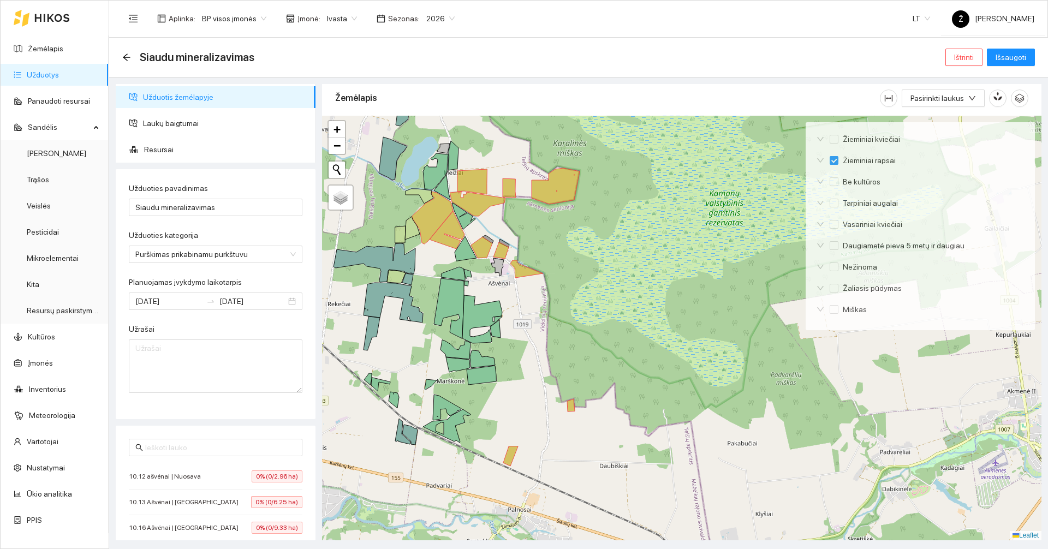
drag, startPoint x: 540, startPoint y: 307, endPoint x: 540, endPoint y: 319, distance: 11.5
click at [540, 319] on div at bounding box center [681, 328] width 719 height 425
click at [513, 447] on icon at bounding box center [510, 457] width 15 height 20
checkbox input "false"
click at [575, 407] on div at bounding box center [681, 328] width 719 height 425
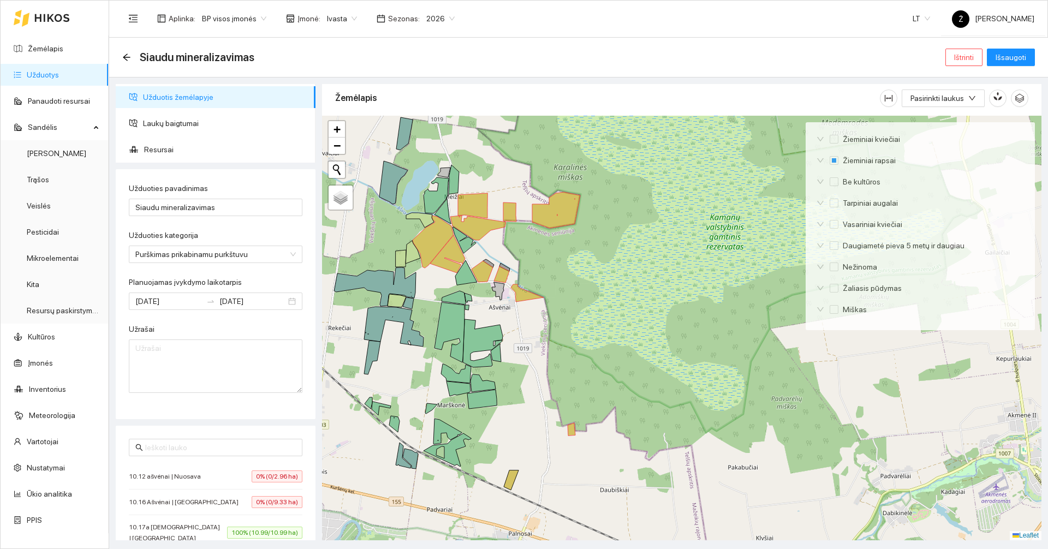
drag, startPoint x: 573, startPoint y: 295, endPoint x: 573, endPoint y: 322, distance: 26.7
click at [573, 322] on div at bounding box center [681, 328] width 719 height 425
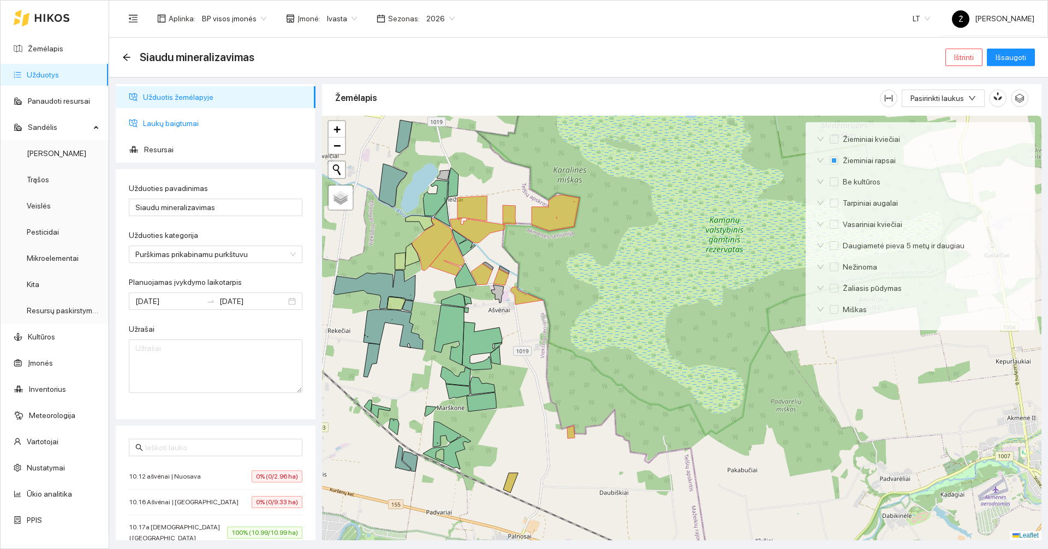
click at [176, 120] on span "Laukų baigtumai" at bounding box center [225, 123] width 164 height 22
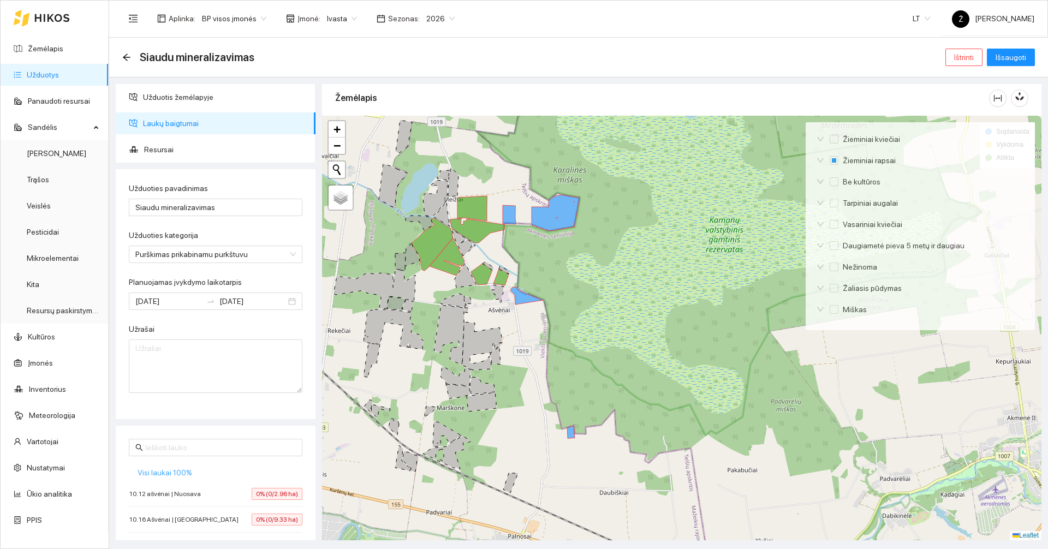
click at [170, 468] on span "Visi laukai 100%" at bounding box center [165, 473] width 55 height 12
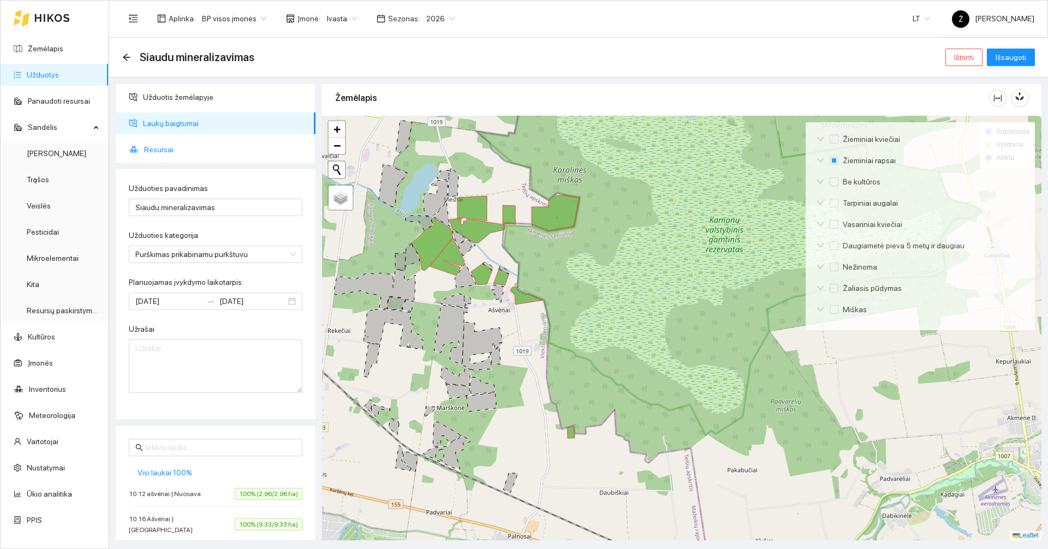
click at [166, 139] on span "Resursai" at bounding box center [225, 150] width 163 height 22
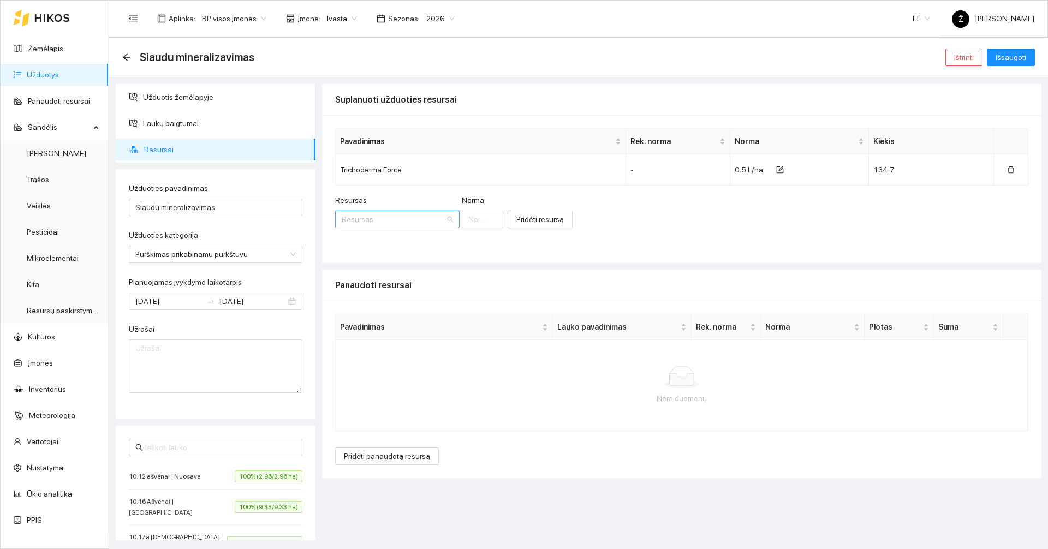
click at [371, 227] on input "Resursas" at bounding box center [394, 219] width 104 height 16
click at [574, 469] on div "Pavadinimas Lauko pavadinimas Rek. norma Norma Plotas Suma Nėra duomenų Pridėti…" at bounding box center [681, 389] width 719 height 177
click at [388, 460] on span "Pridėti panaudotą resursą" at bounding box center [387, 456] width 86 height 12
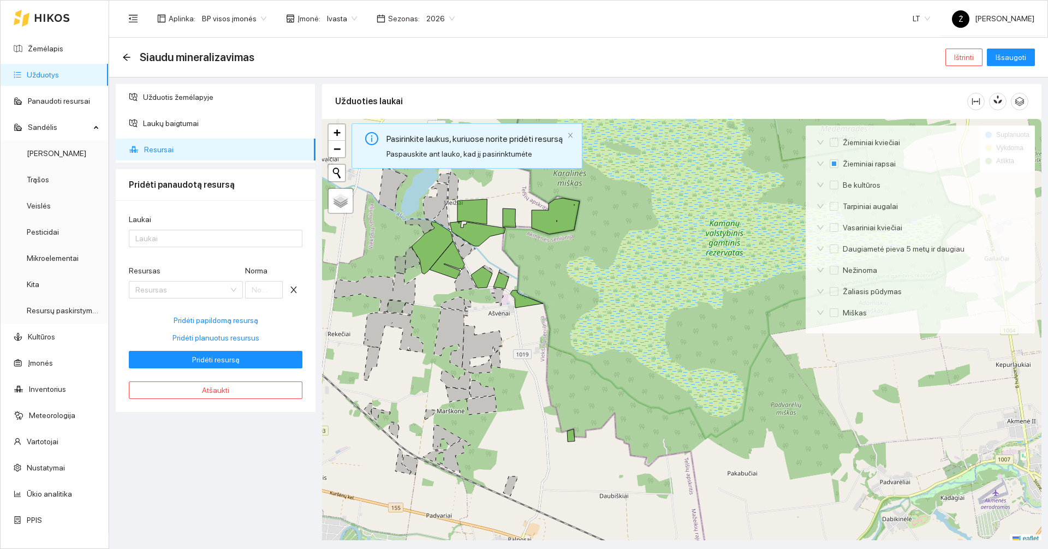
click at [211, 229] on div "Laukai" at bounding box center [216, 221] width 174 height 16
click at [208, 234] on div at bounding box center [210, 238] width 157 height 13
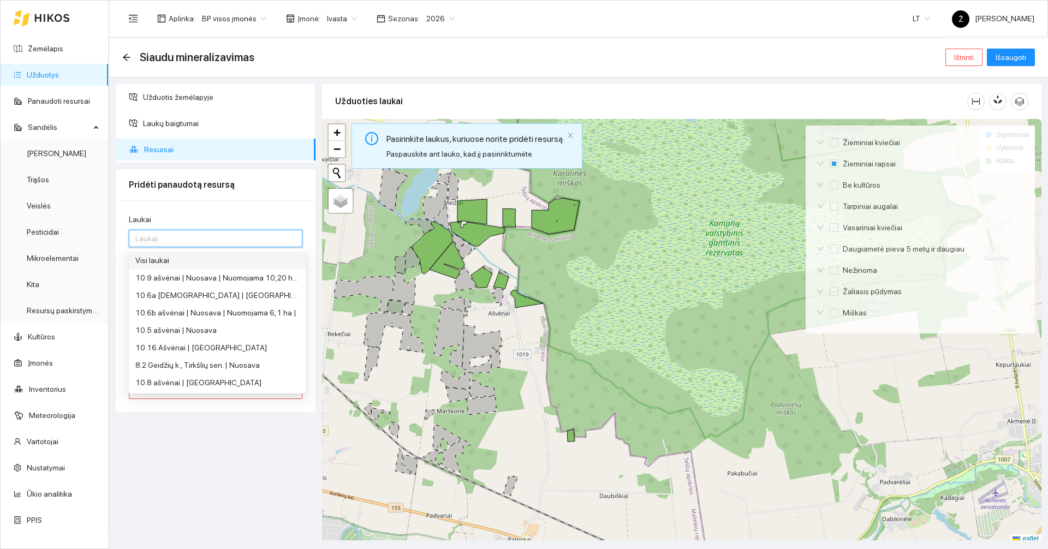
click at [199, 261] on div "Visi laukai" at bounding box center [217, 260] width 164 height 12
click at [213, 486] on div "Užduotis žemėlapyje Laukų baigtumai Resursai Pridėti panaudotą resursą Laukai V…" at bounding box center [215, 312] width 206 height 456
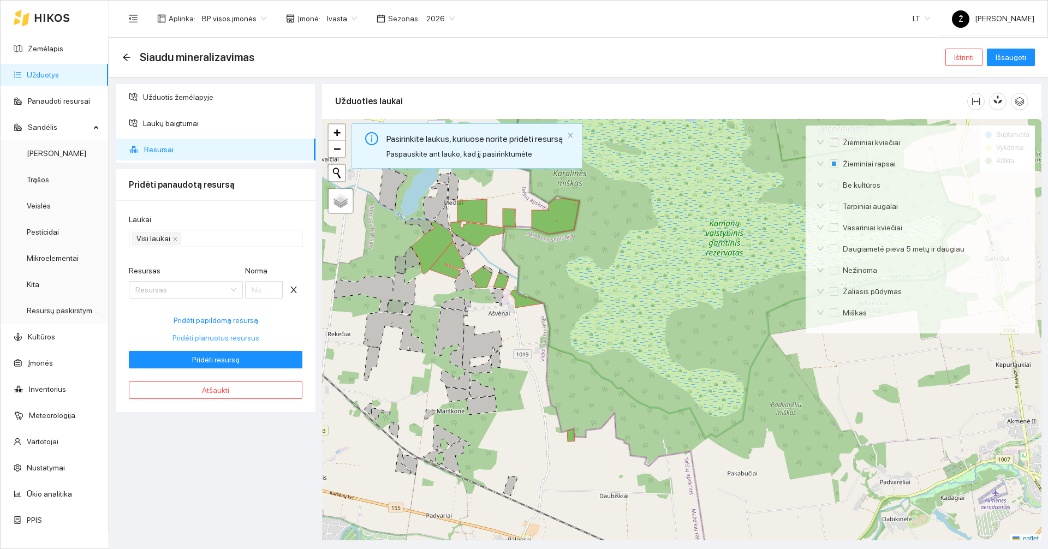
click at [201, 342] on span "Pridėti planuotus resursus" at bounding box center [215, 338] width 87 height 12
type input "0.5"
click at [209, 358] on span "Pridėti resursą" at bounding box center [215, 360] width 47 height 12
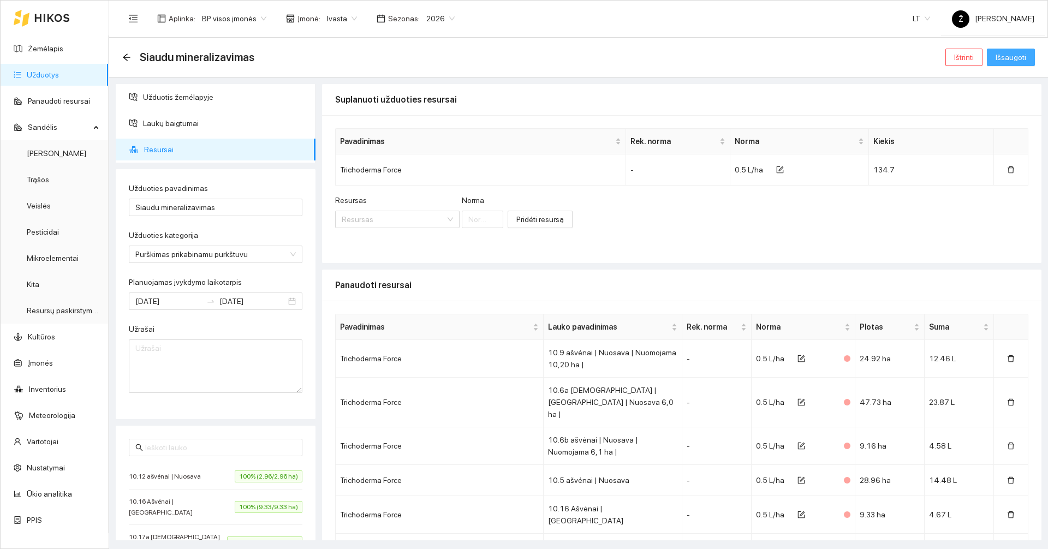
click at [1001, 62] on span "Išsaugoti" at bounding box center [1011, 57] width 31 height 12
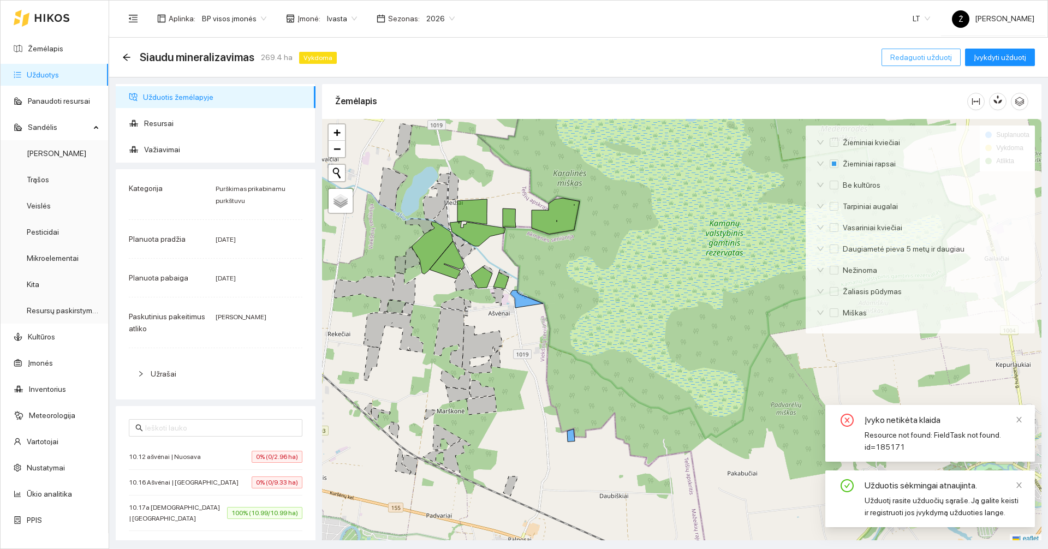
click at [910, 56] on span "Redaguoti užduotį" at bounding box center [921, 57] width 62 height 12
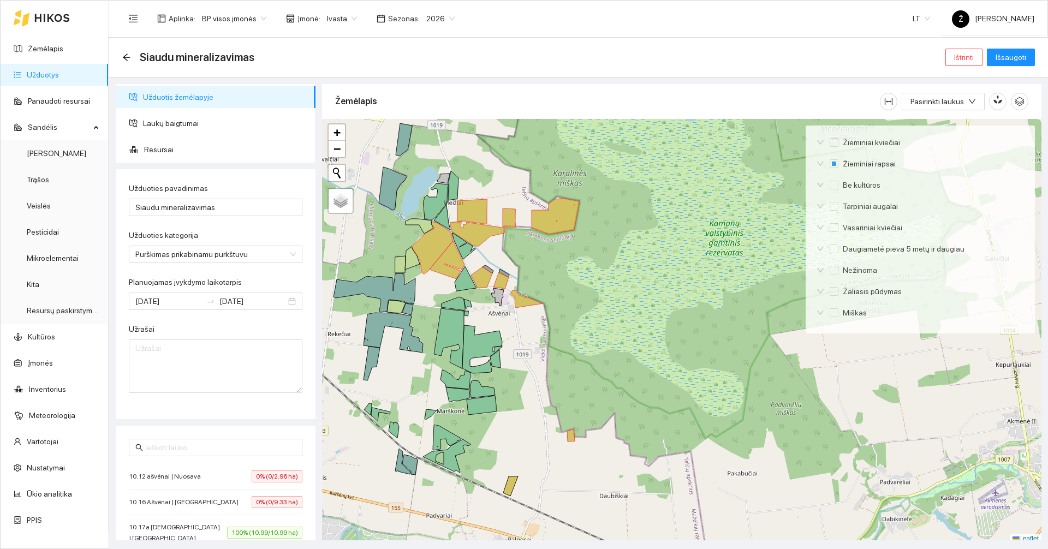
click at [574, 436] on div at bounding box center [681, 331] width 719 height 425
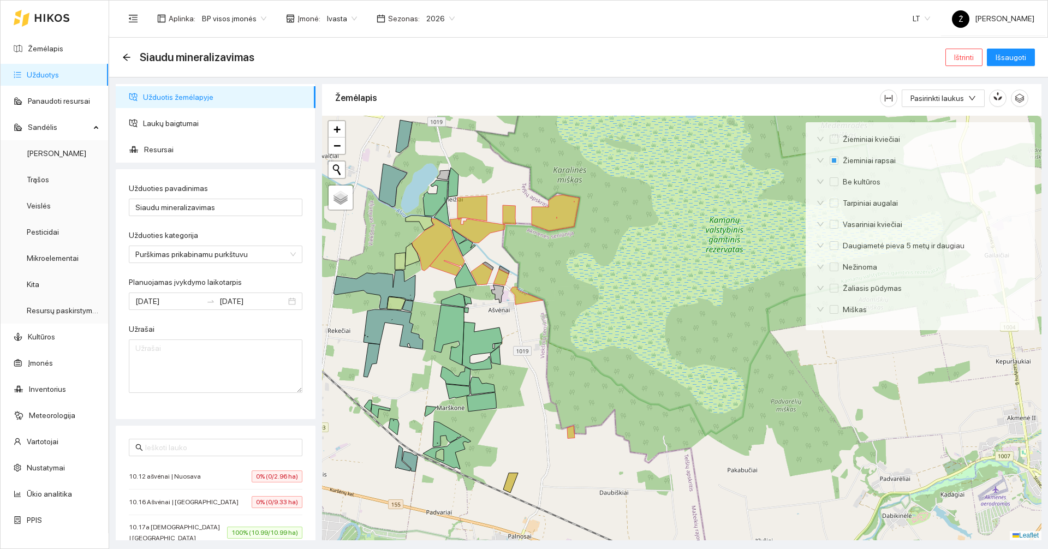
click at [570, 437] on icon at bounding box center [571, 432] width 8 height 13
click at [144, 121] on span "Laukų baigtumai" at bounding box center [225, 123] width 164 height 22
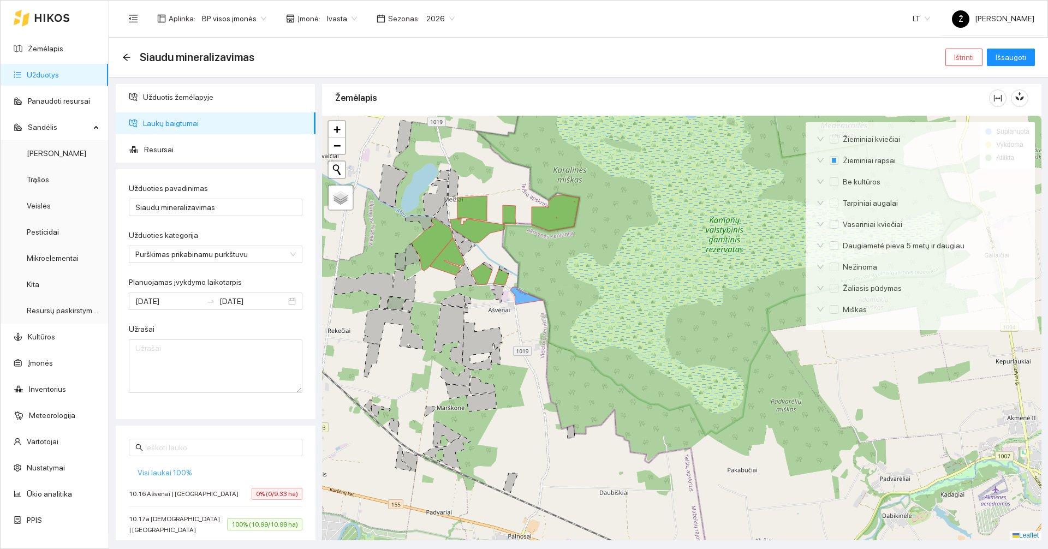
click at [178, 474] on span "Visi laukai 100%" at bounding box center [165, 473] width 55 height 12
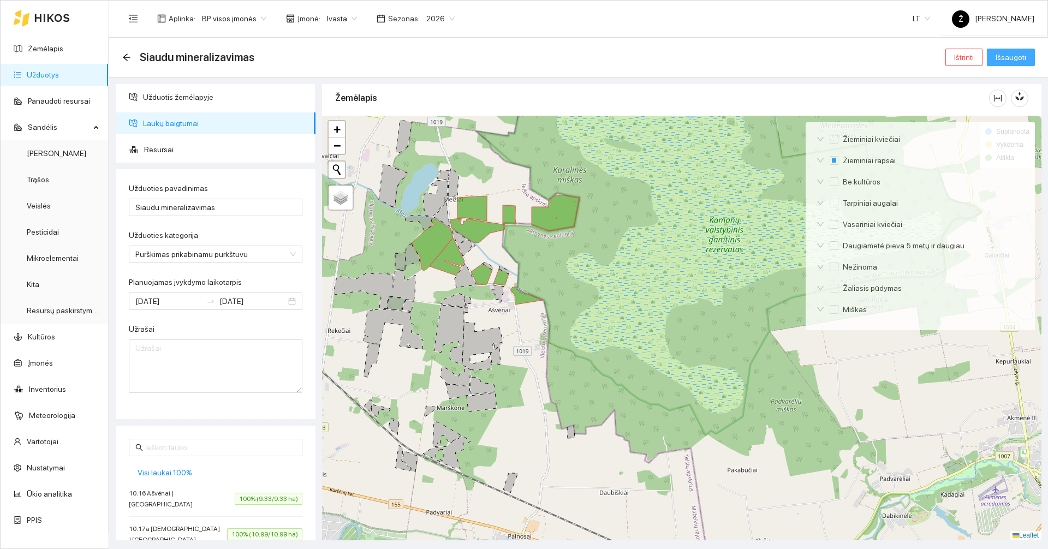
click at [1018, 53] on span "Išsaugoti" at bounding box center [1011, 57] width 31 height 12
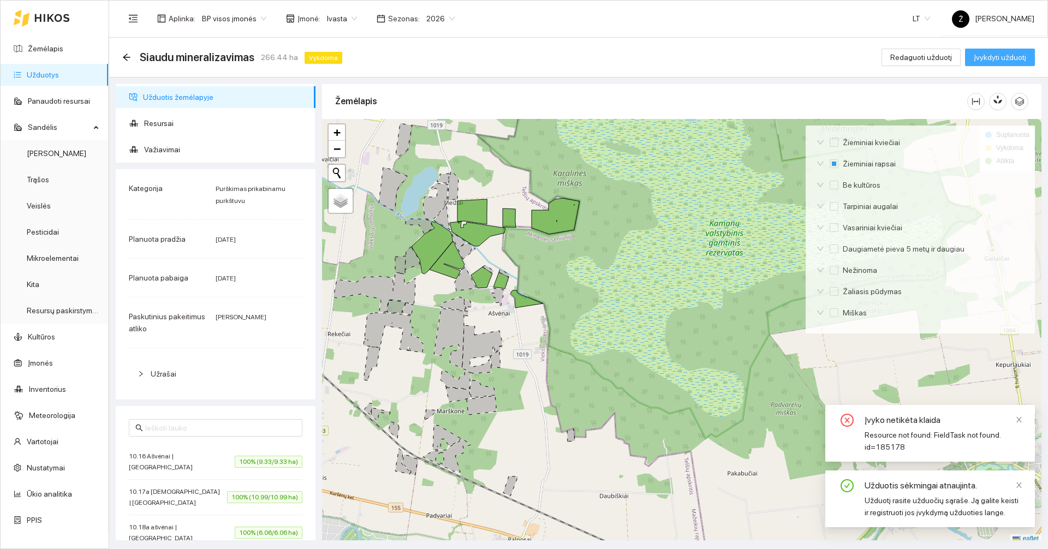
click at [1017, 56] on span "Įvykdyti užduotį" at bounding box center [1000, 57] width 52 height 12
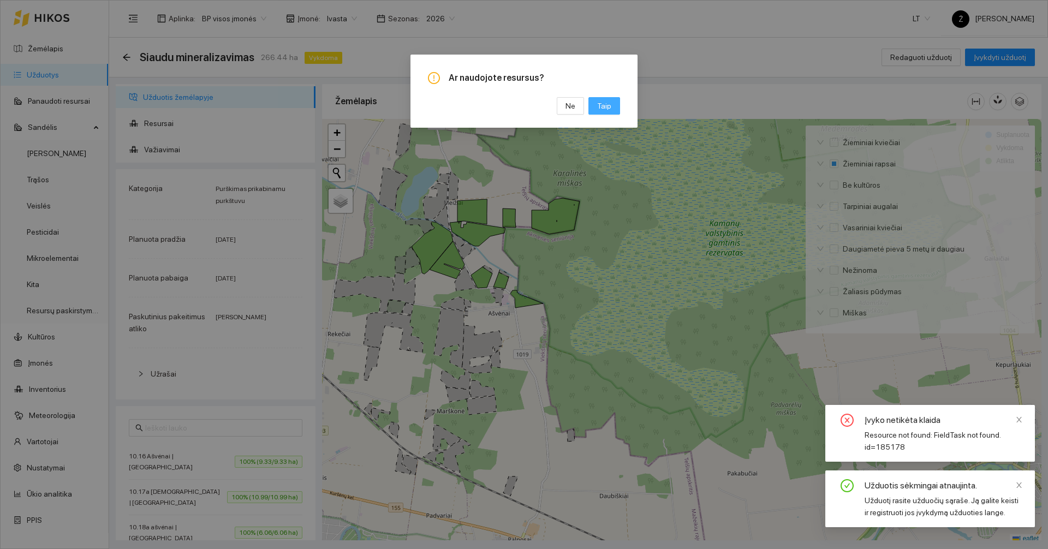
click at [607, 103] on span "Taip" at bounding box center [604, 106] width 14 height 12
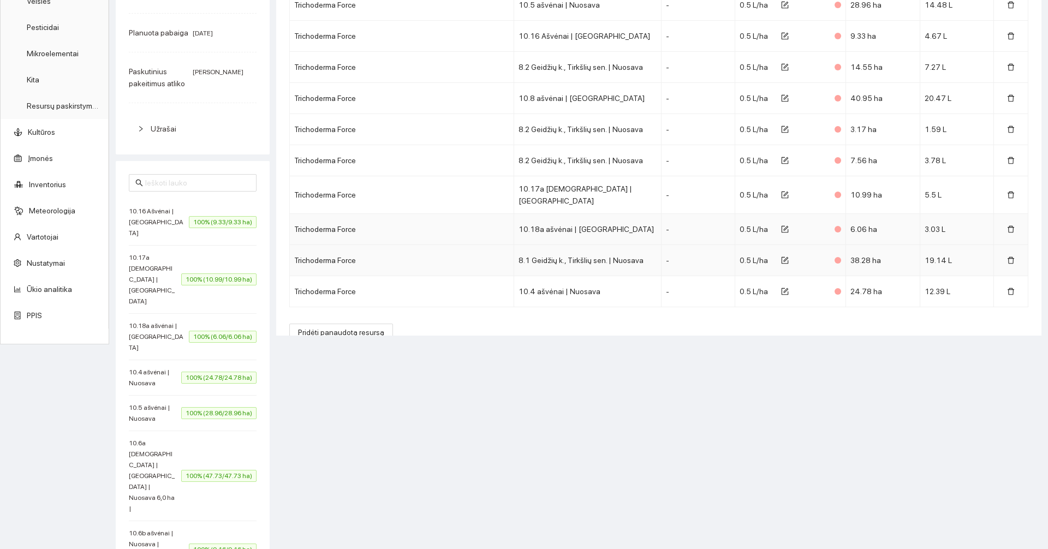
scroll to position [153, 0]
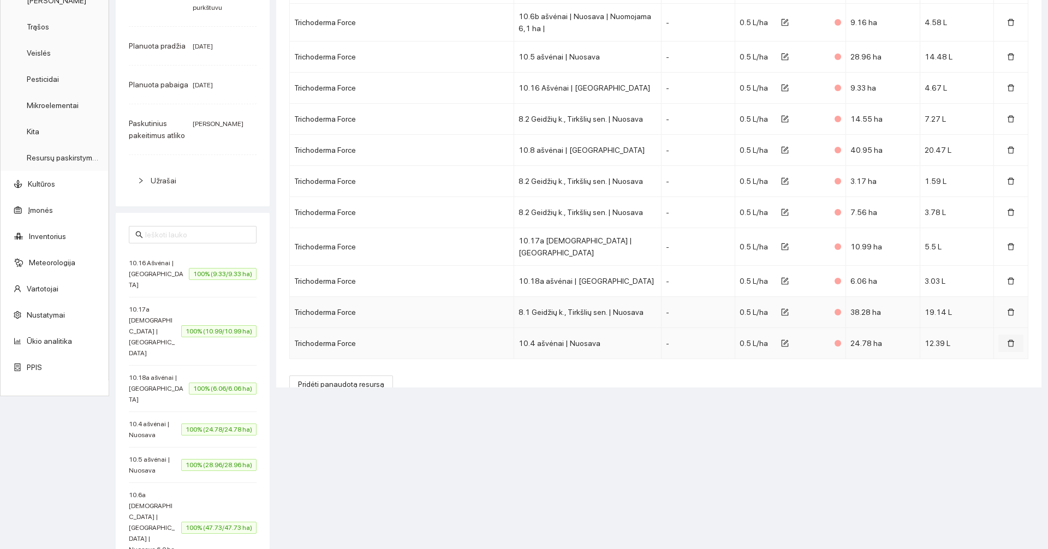
click at [998, 335] on button "button" at bounding box center [1010, 343] width 25 height 17
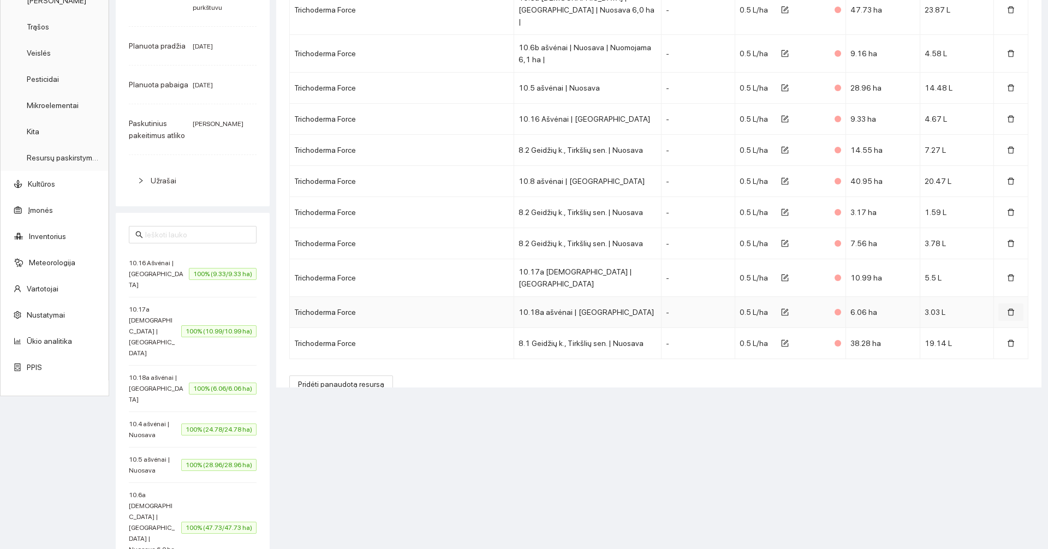
drag, startPoint x: 1001, startPoint y: 290, endPoint x: 997, endPoint y: 275, distance: 15.8
click at [1001, 303] on button "button" at bounding box center [1010, 311] width 25 height 17
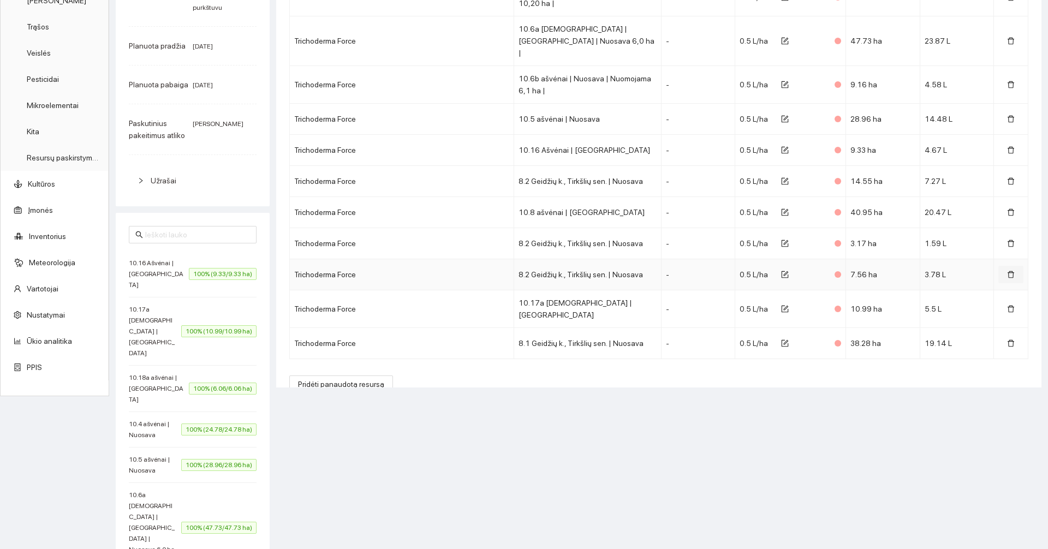
click at [998, 266] on button "button" at bounding box center [1010, 274] width 25 height 17
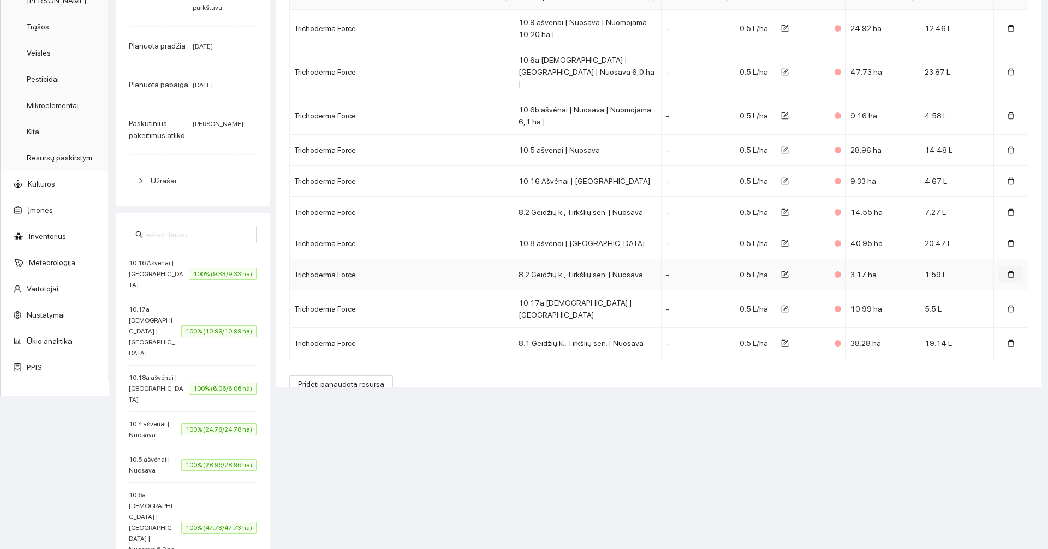
click at [1007, 271] on icon "delete" at bounding box center [1011, 275] width 8 height 8
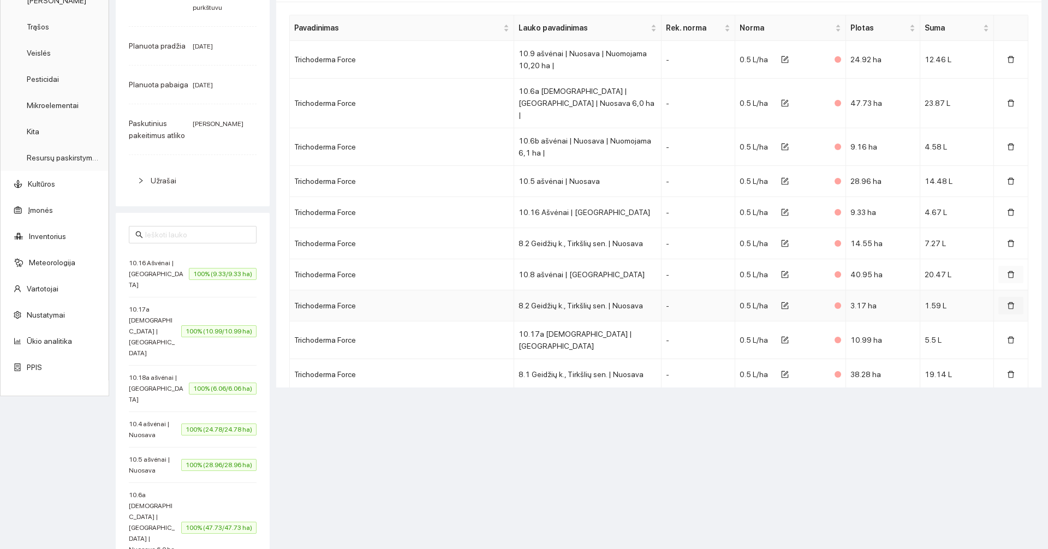
click at [1007, 271] on icon "delete" at bounding box center [1011, 275] width 8 height 8
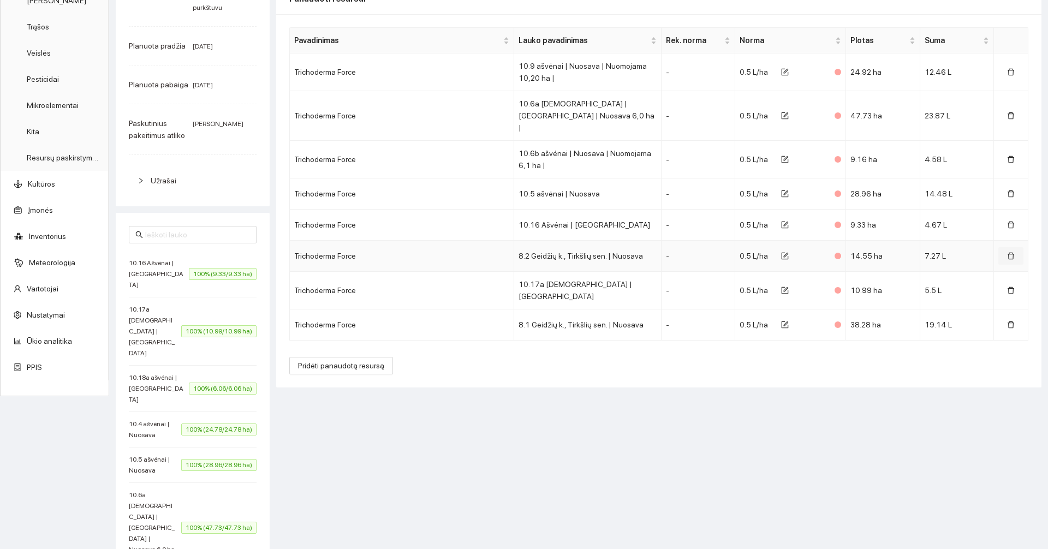
scroll to position [45, 0]
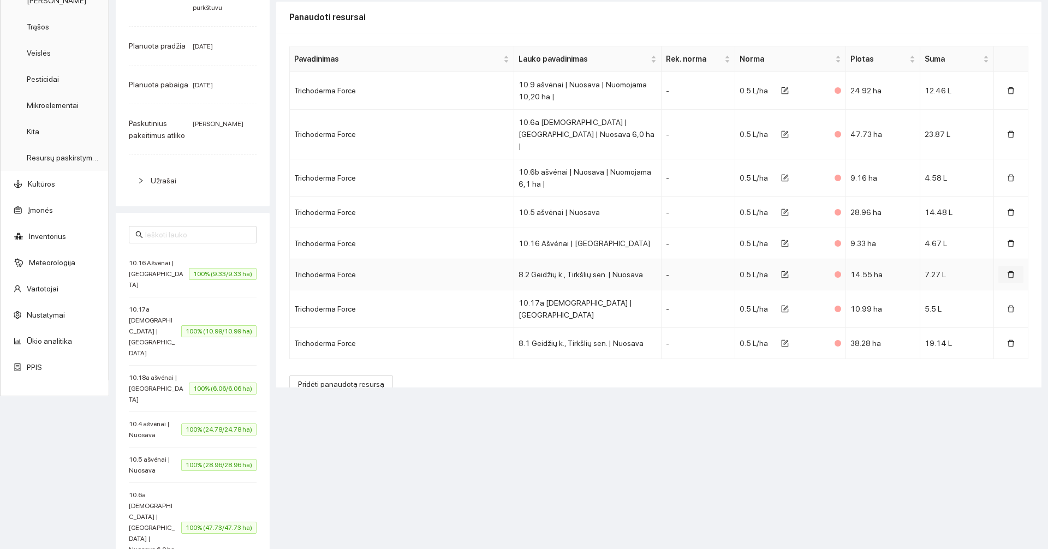
click at [1007, 271] on icon "delete" at bounding box center [1011, 275] width 8 height 8
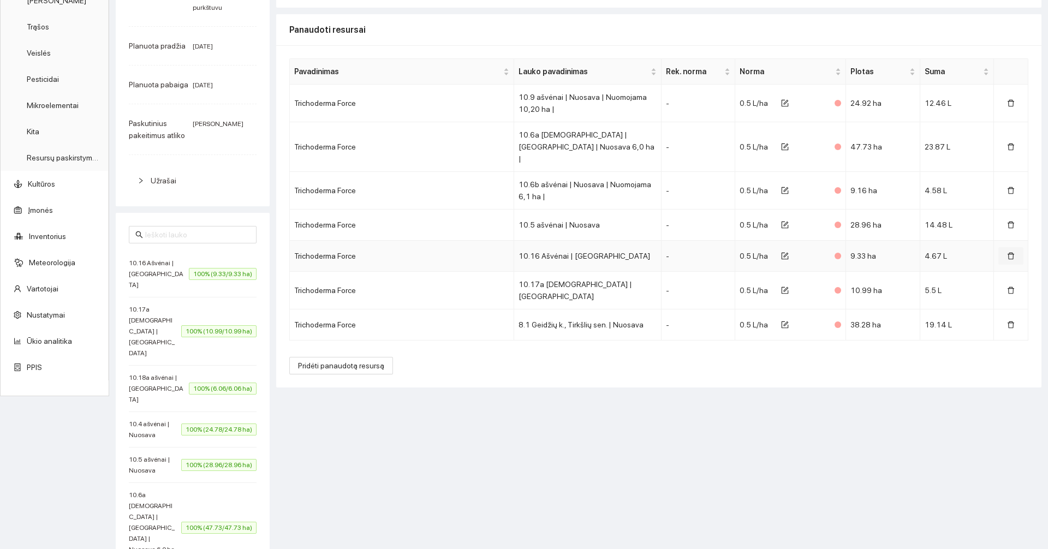
scroll to position [0, 0]
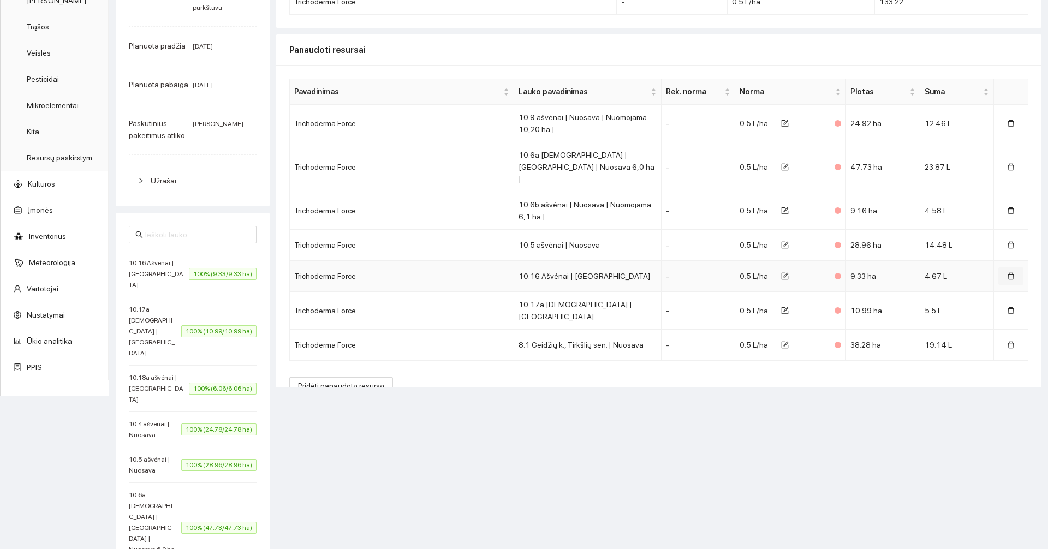
click at [1007, 272] on icon "delete" at bounding box center [1011, 276] width 8 height 8
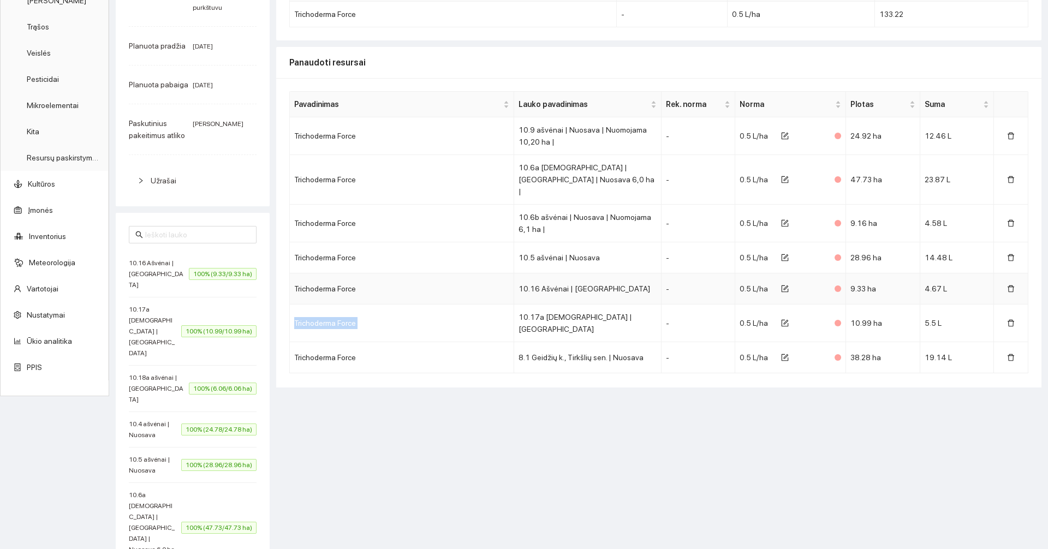
click at [997, 259] on td at bounding box center [1011, 257] width 34 height 31
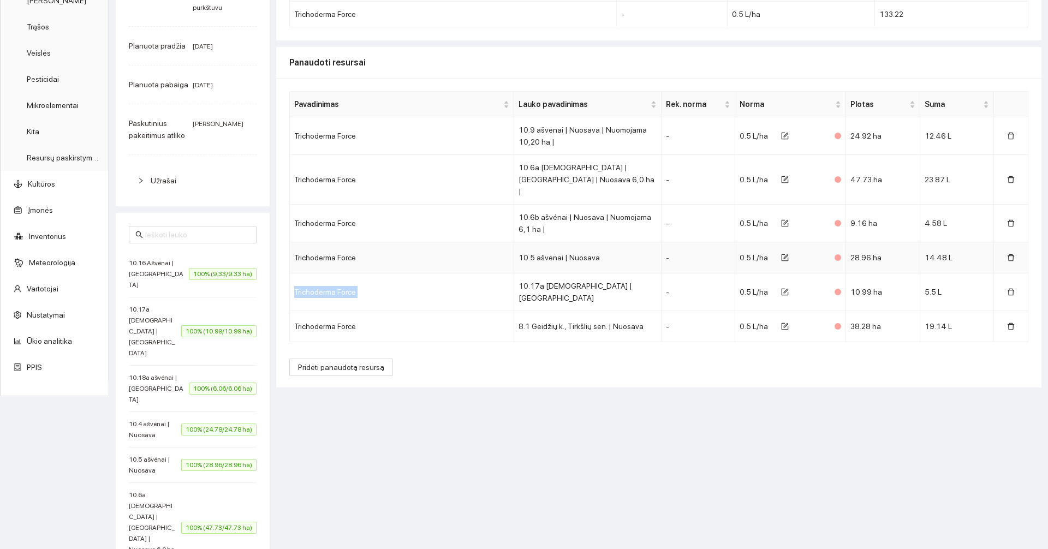
click at [997, 259] on td at bounding box center [1011, 257] width 34 height 31
click at [998, 260] on td at bounding box center [1011, 257] width 34 height 31
click at [998, 252] on button "button" at bounding box center [1010, 257] width 25 height 17
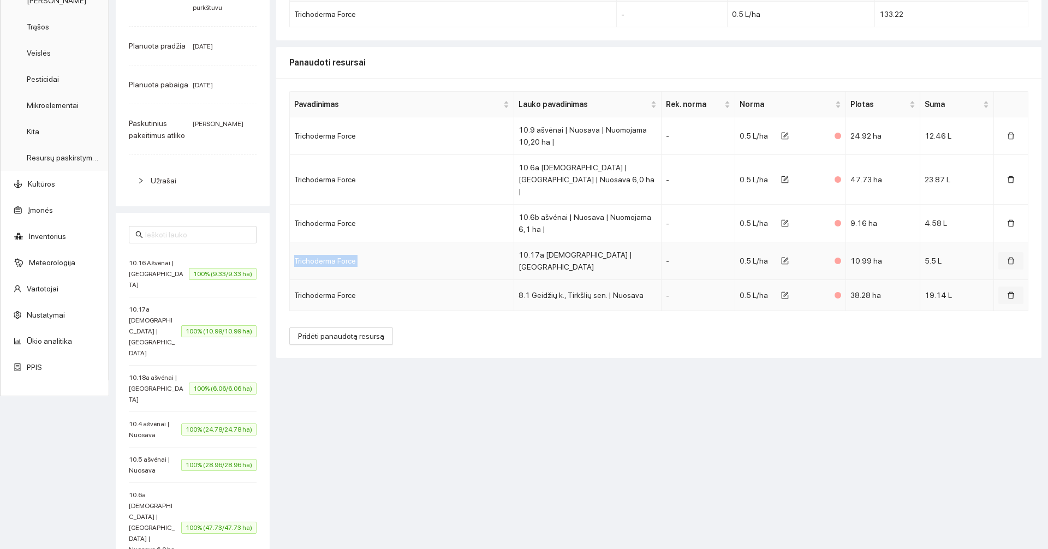
click at [1000, 252] on button "button" at bounding box center [1010, 260] width 25 height 17
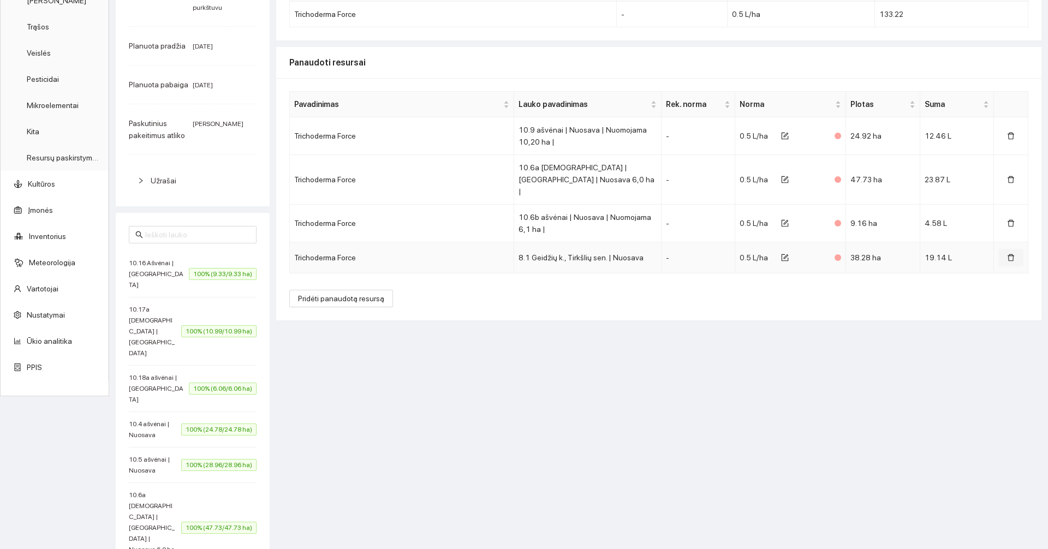
click at [1007, 254] on icon "delete" at bounding box center [1011, 258] width 8 height 8
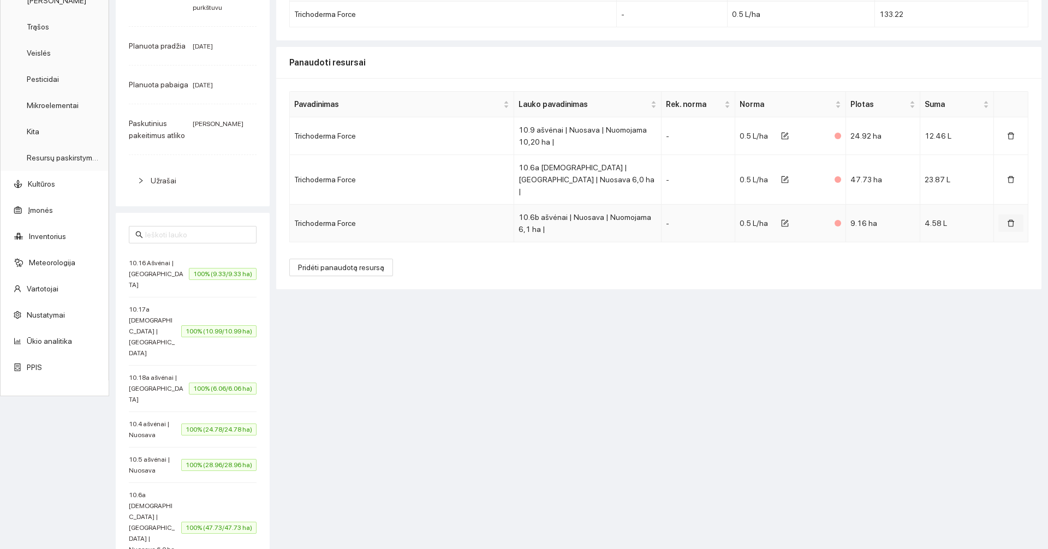
click at [999, 220] on button "button" at bounding box center [1010, 223] width 25 height 17
click at [999, 212] on div "Pavadinimas Lauko pavadinimas Rek. norma Norma Plotas Suma Trichoderma Force 10…" at bounding box center [658, 183] width 765 height 211
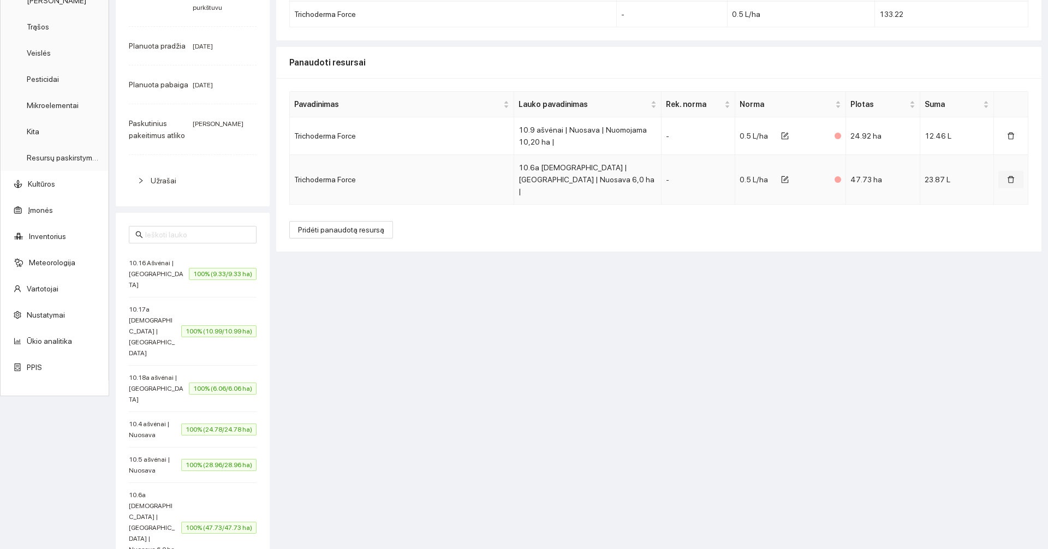
drag, startPoint x: 1000, startPoint y: 176, endPoint x: 1002, endPoint y: 146, distance: 30.1
click at [1007, 176] on icon "delete" at bounding box center [1011, 180] width 8 height 8
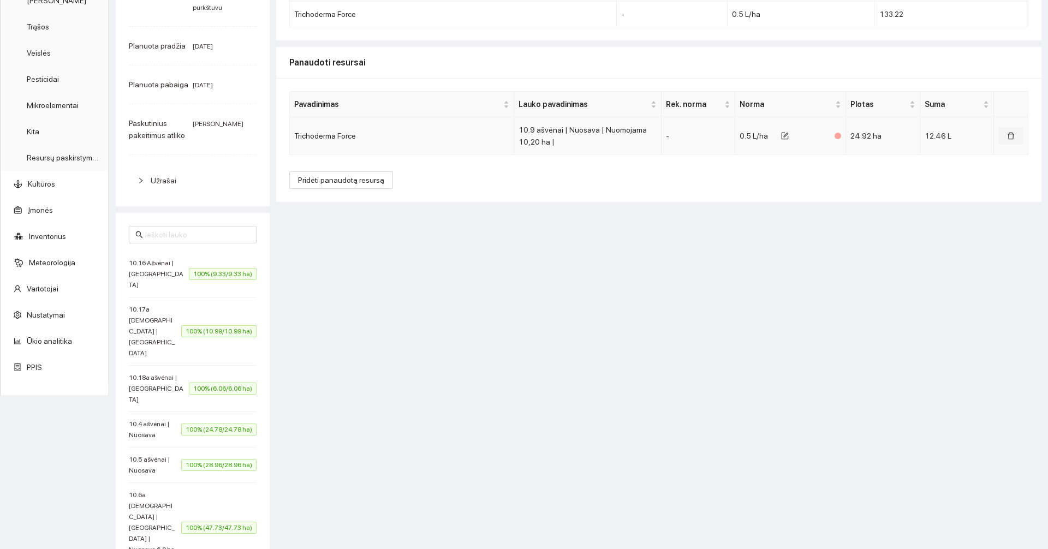
click at [1007, 137] on icon "delete" at bounding box center [1011, 136] width 8 height 8
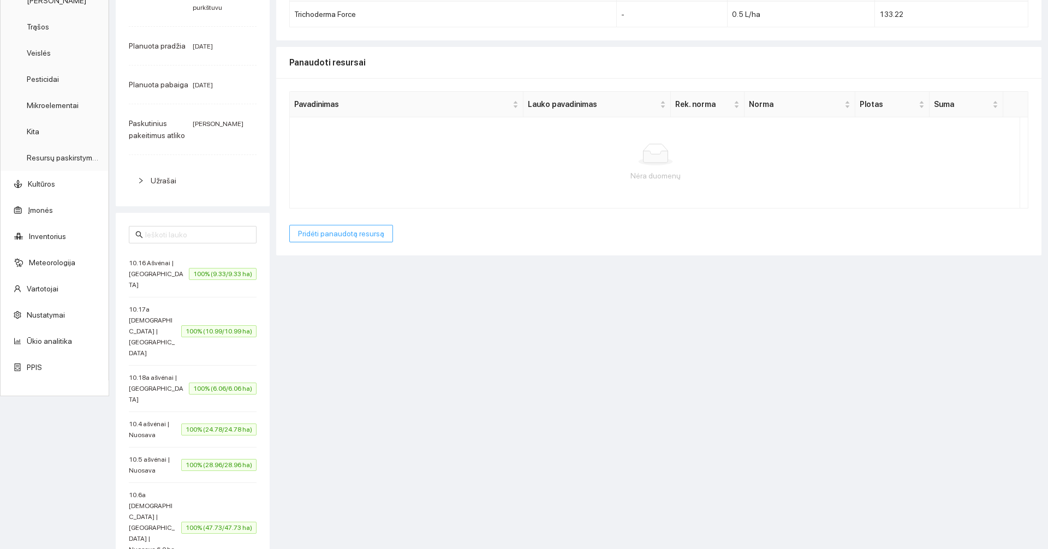
click at [305, 233] on span "Pridėti panaudotą resursą" at bounding box center [341, 234] width 86 height 12
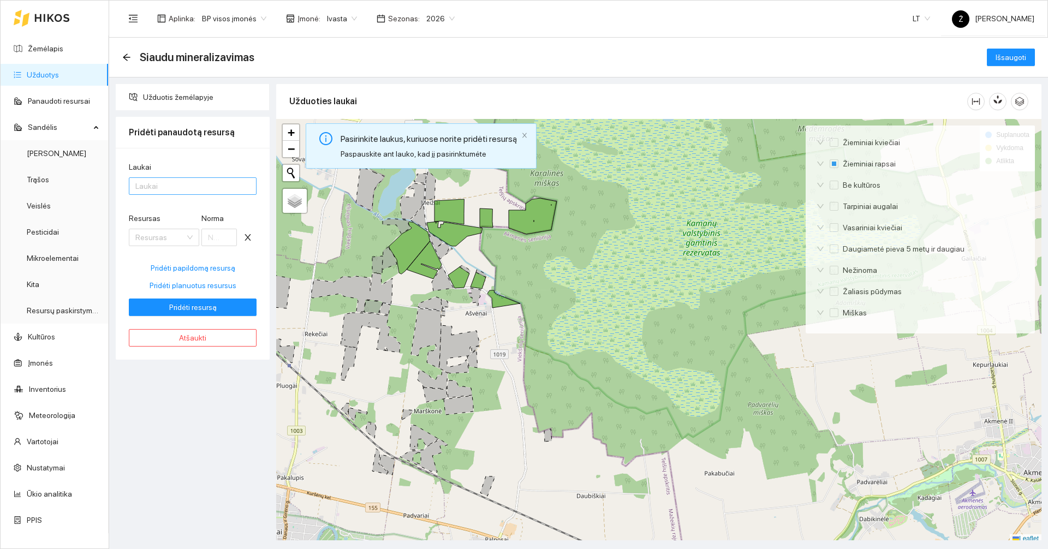
click at [147, 183] on div at bounding box center [187, 186] width 111 height 13
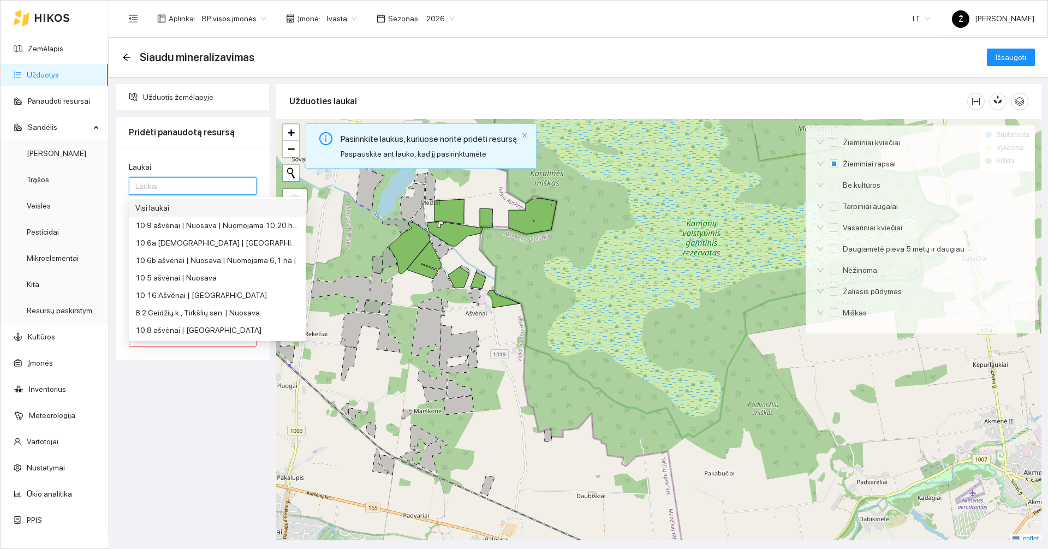
click at [154, 206] on div "Visi laukai" at bounding box center [217, 208] width 164 height 12
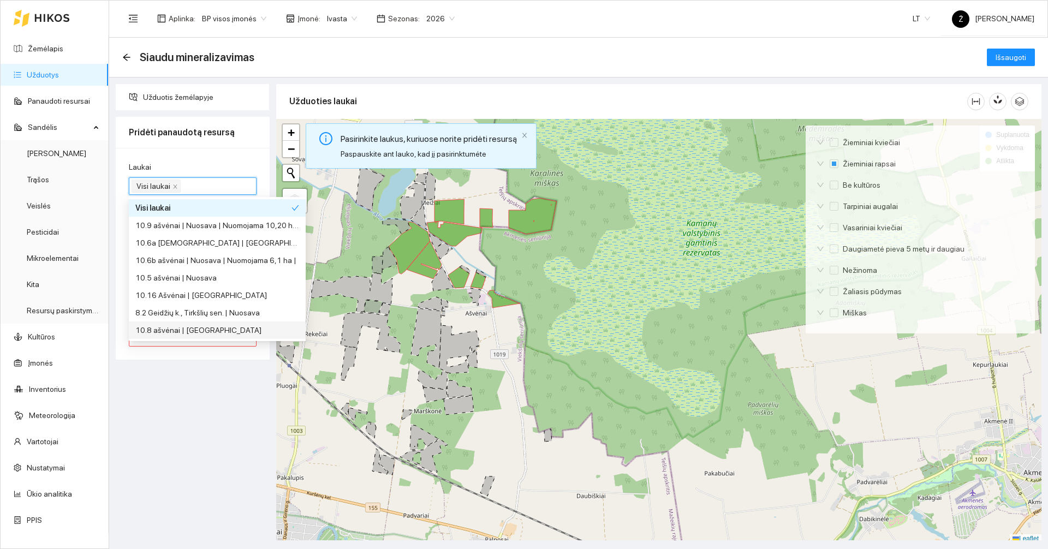
click at [169, 404] on div "Užduotis žemėlapyje Pridėti panaudotą resursą Laukai Visi laukai Resursas Resur…" at bounding box center [192, 312] width 160 height 456
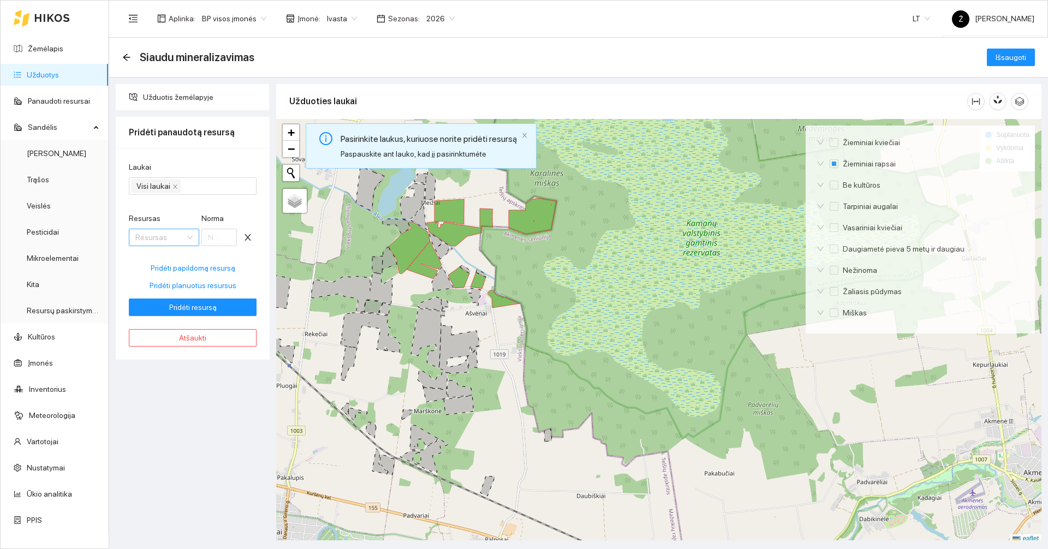
click at [181, 241] on input "Resursas" at bounding box center [160, 237] width 50 height 16
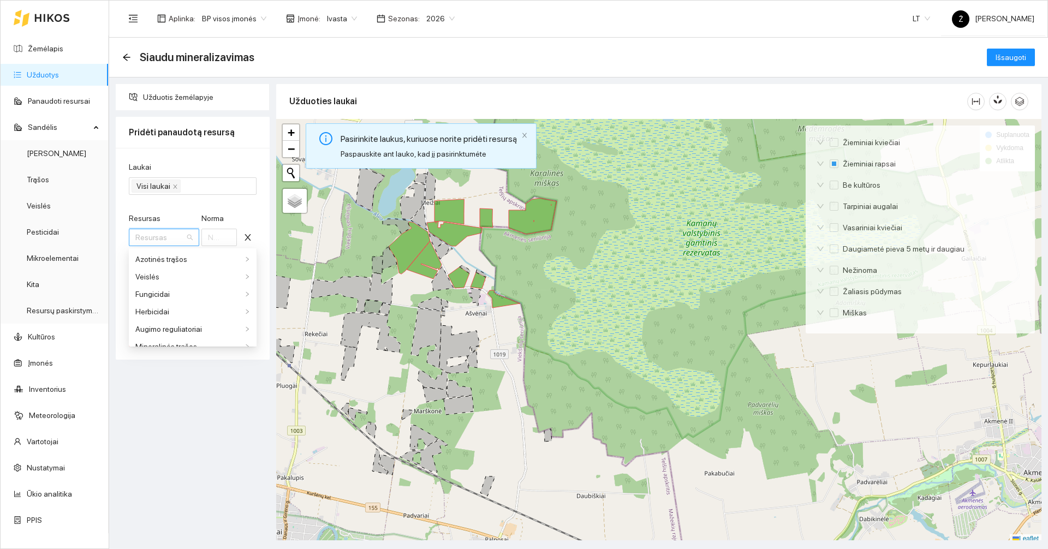
drag, startPoint x: 184, startPoint y: 433, endPoint x: 186, endPoint y: 420, distance: 13.1
click at [185, 433] on div "Užduotis žemėlapyje Pridėti panaudotą resursą Laukai Visi laukai Resursas Resur…" at bounding box center [192, 312] width 160 height 456
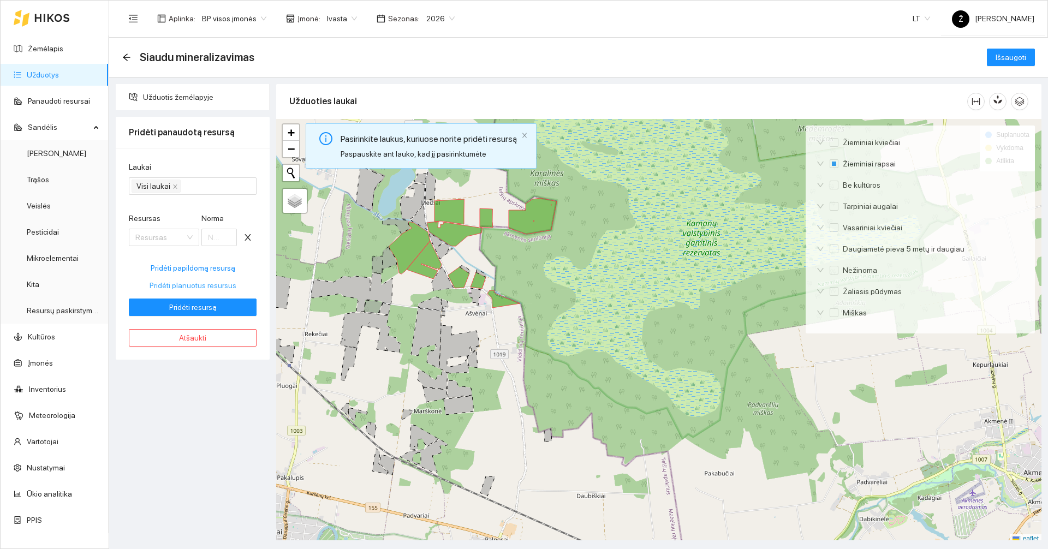
click at [180, 284] on span "Pridėti planuotus resursus" at bounding box center [193, 285] width 87 height 12
type input "0.5"
click at [199, 300] on button "Pridėti resursą" at bounding box center [193, 307] width 128 height 17
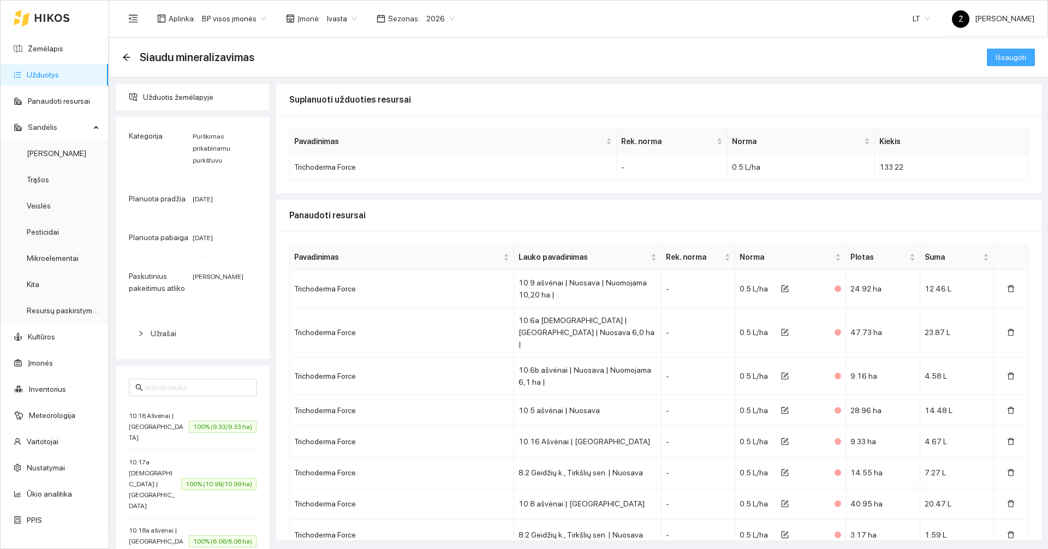
click at [996, 54] on span "Išsaugoti" at bounding box center [1011, 57] width 31 height 12
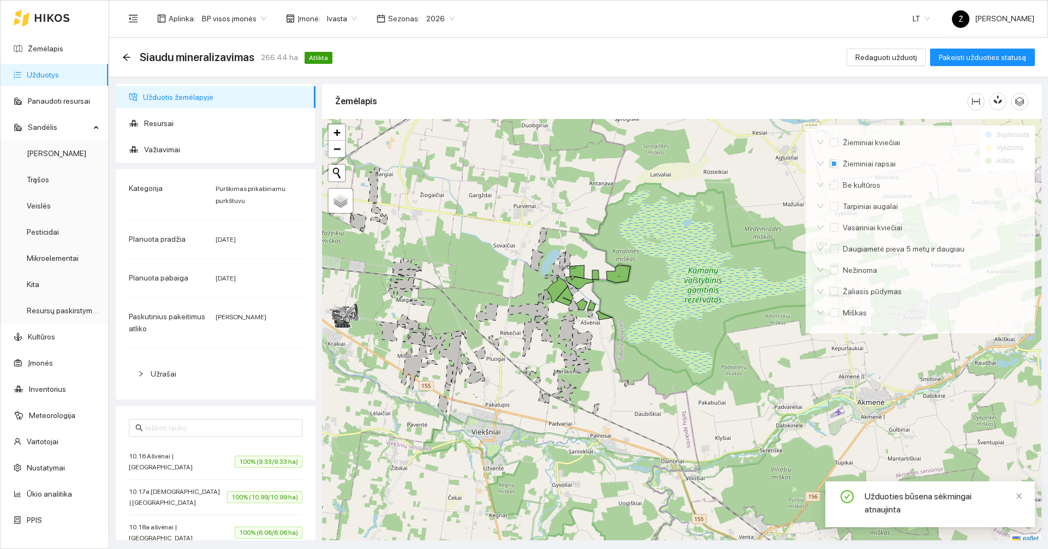
click at [59, 78] on link "Užduotys" at bounding box center [43, 74] width 32 height 9
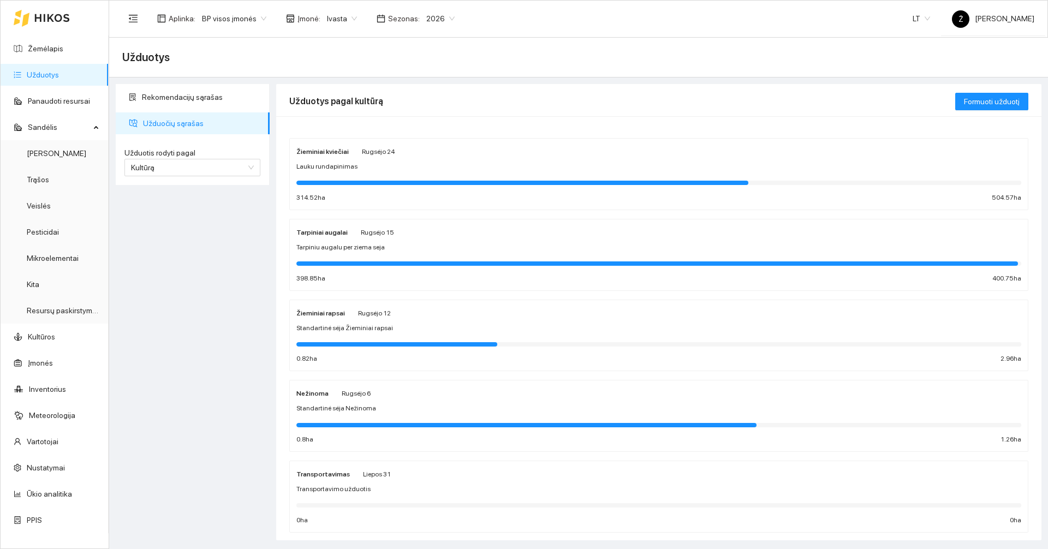
click at [393, 329] on div "Standartinė sėja Žieminiai rapsai" at bounding box center [658, 328] width 725 height 10
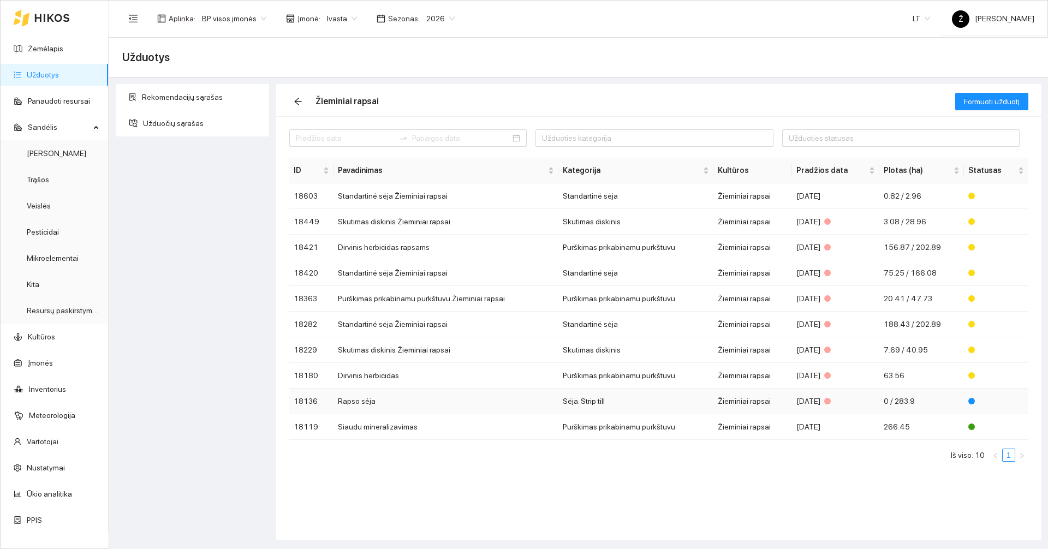
click at [397, 407] on td "Rapso sėja" at bounding box center [446, 402] width 225 height 26
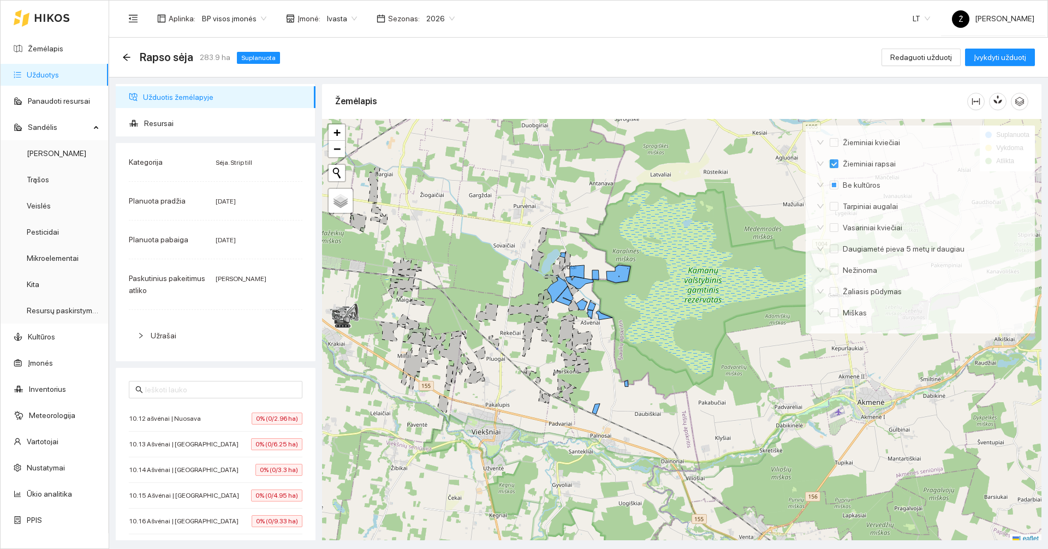
click at [347, 14] on span "Ivasta" at bounding box center [342, 18] width 30 height 16
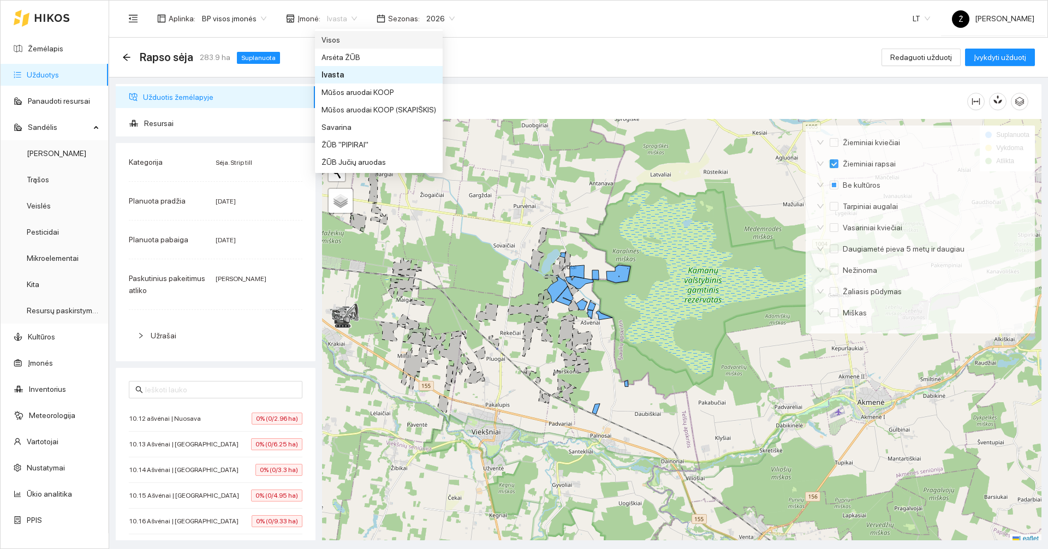
click at [332, 37] on div "Visos" at bounding box center [379, 40] width 115 height 12
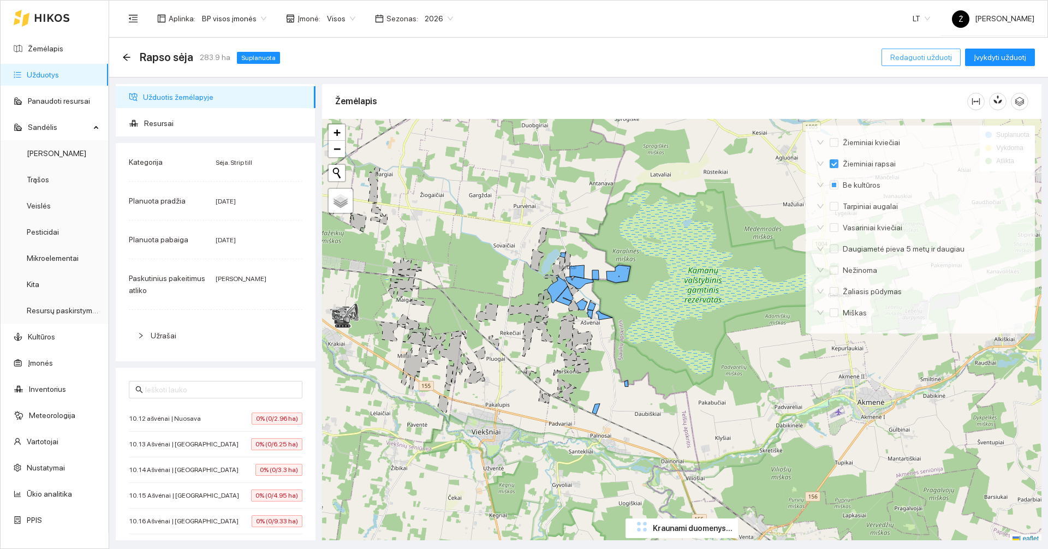
click at [913, 55] on span "Redaguoti užduotį" at bounding box center [921, 57] width 62 height 12
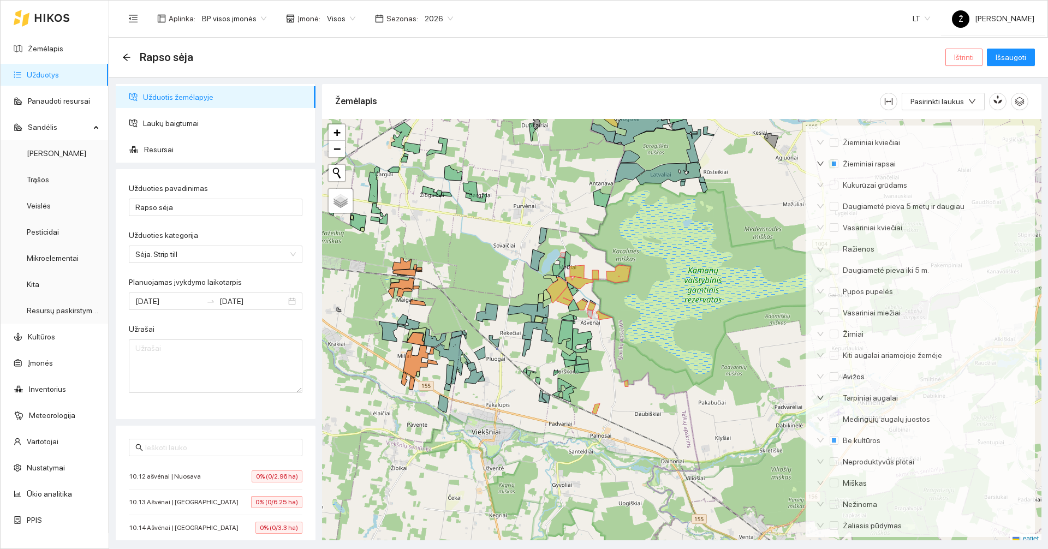
click at [962, 57] on span "Ištrinti" at bounding box center [964, 57] width 20 height 12
click at [968, 111] on span "Taip" at bounding box center [968, 110] width 14 height 12
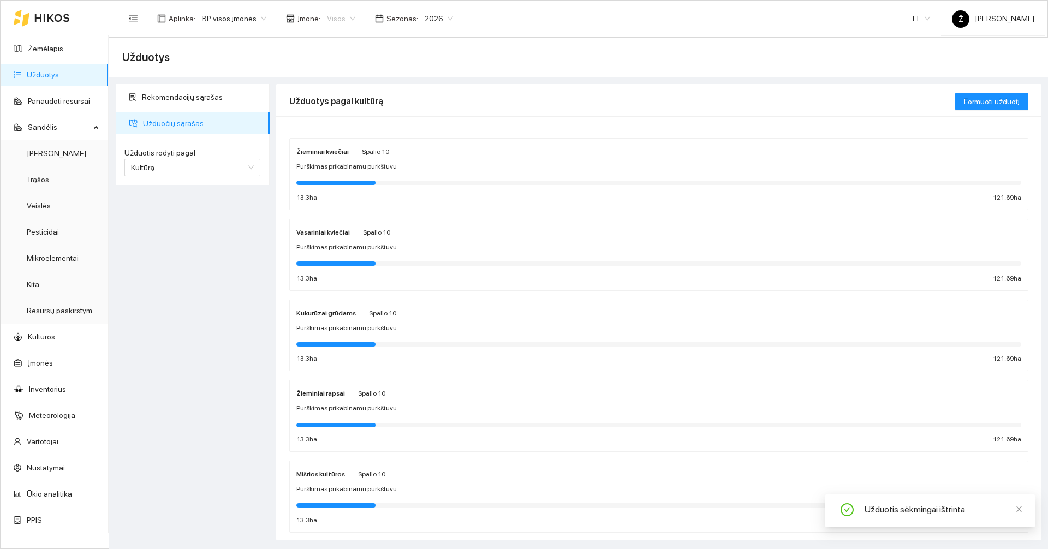
click at [347, 23] on span "Visos" at bounding box center [341, 18] width 28 height 16
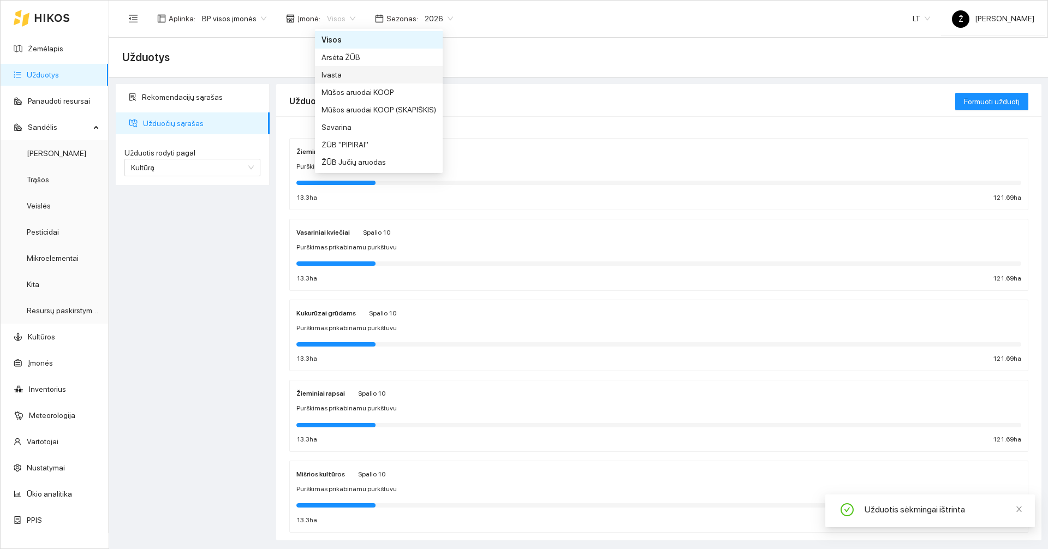
click at [344, 76] on div "Ivasta" at bounding box center [379, 75] width 115 height 12
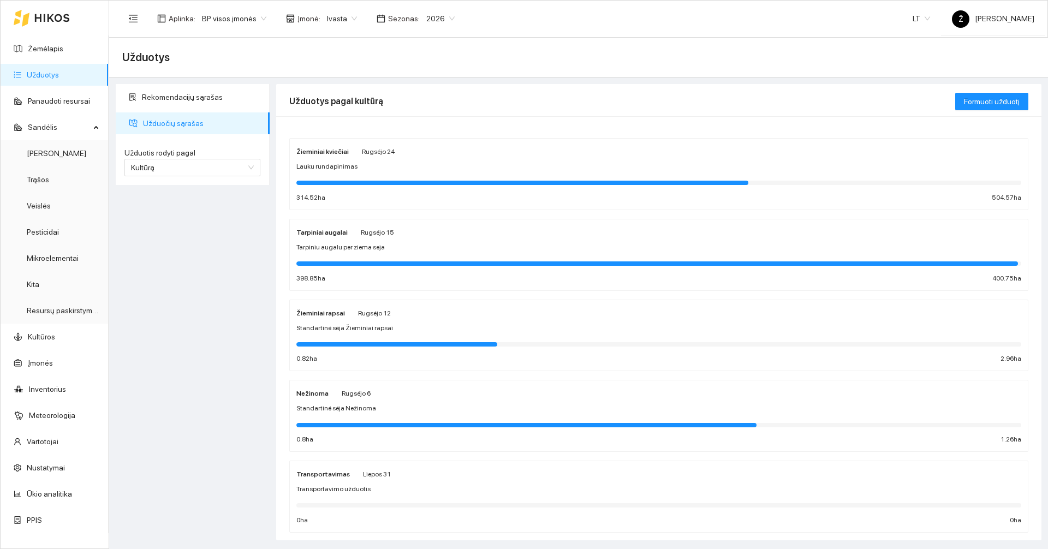
click at [390, 304] on div "Žieminiai rapsai Rugsėjo 12 Standartinė sėja Žieminiai rapsai 0.82 ha 2.96 ha" at bounding box center [659, 335] width 738 height 71
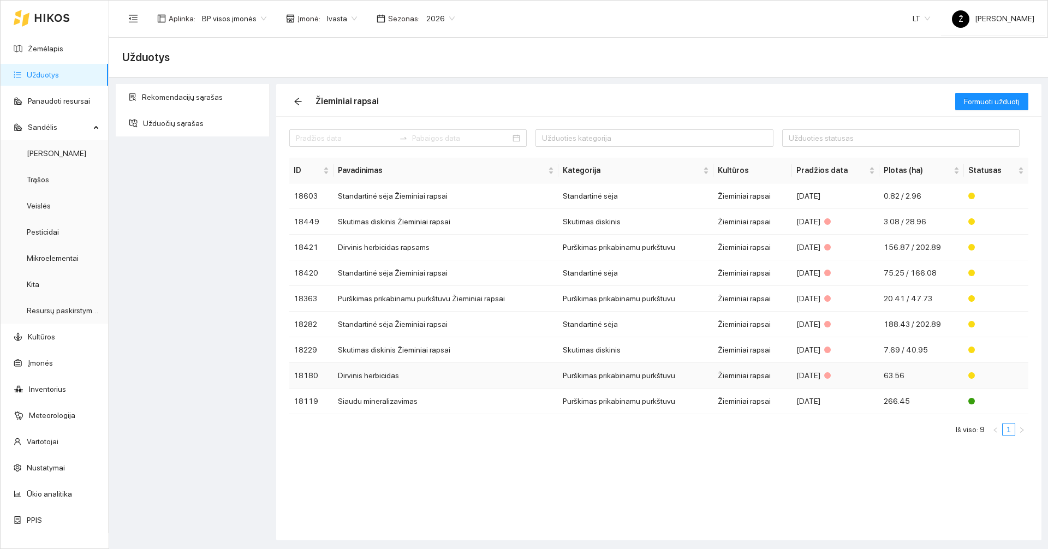
click at [427, 376] on td "Dirvinis herbicidas" at bounding box center [446, 376] width 225 height 26
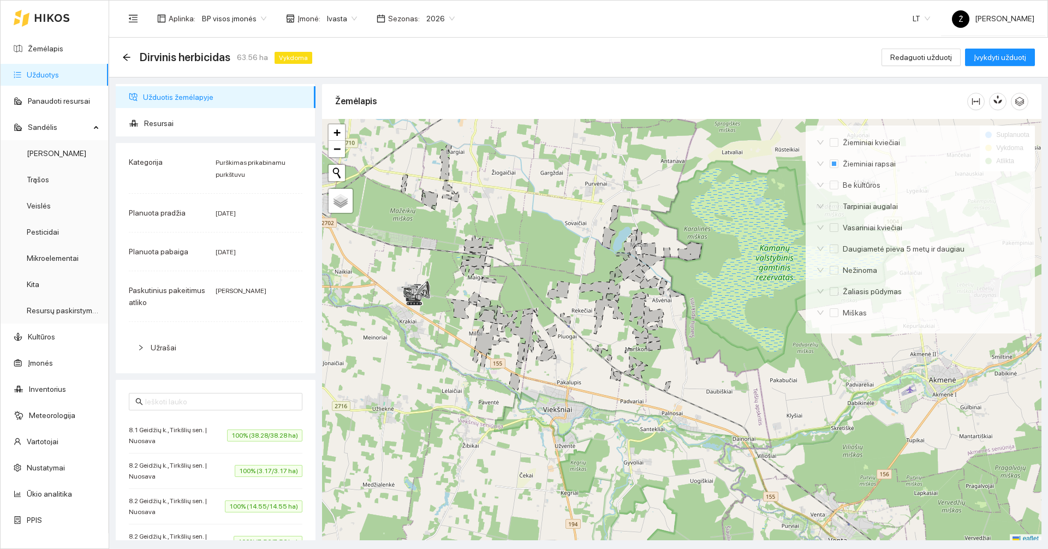
scroll to position [3, 0]
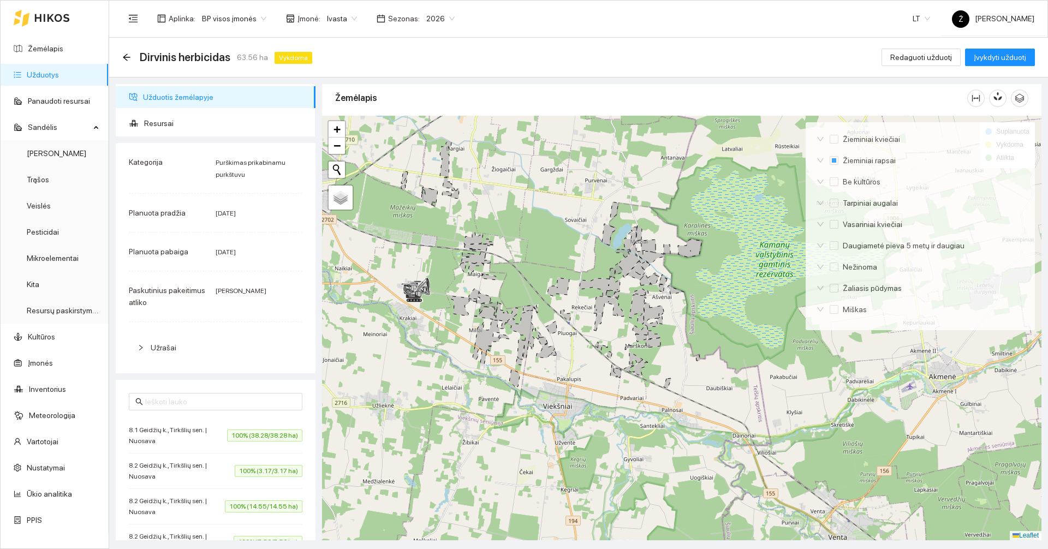
drag, startPoint x: 528, startPoint y: 316, endPoint x: 698, endPoint y: 289, distance: 172.5
click at [712, 292] on div at bounding box center [681, 328] width 719 height 425
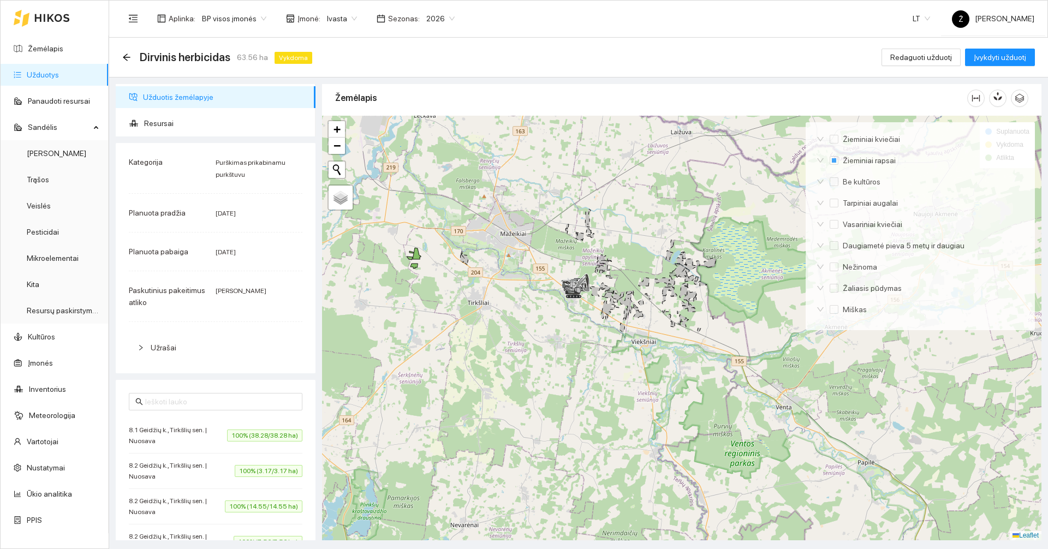
drag, startPoint x: 461, startPoint y: 303, endPoint x: 483, endPoint y: 322, distance: 28.7
click at [483, 322] on div at bounding box center [681, 328] width 719 height 425
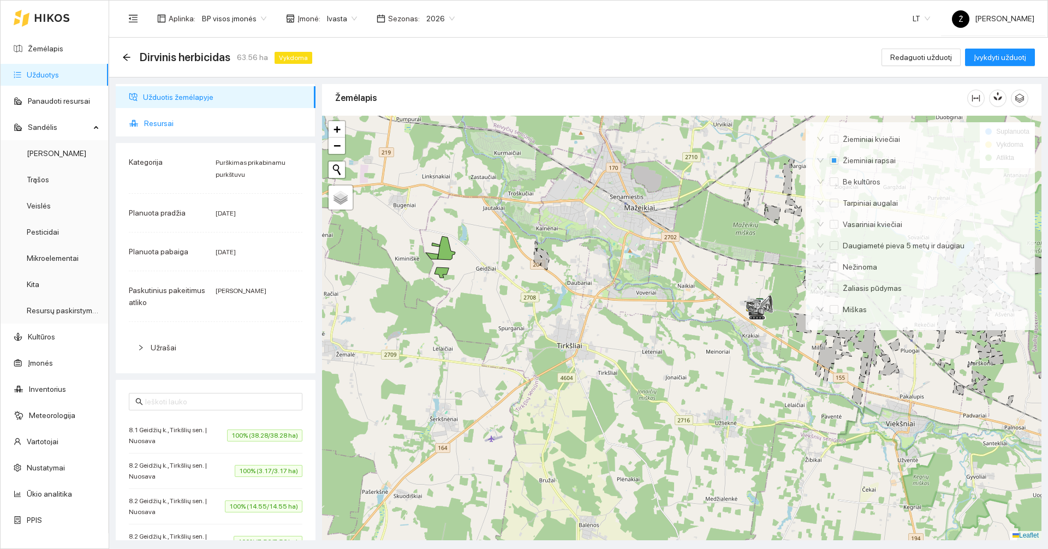
drag, startPoint x: 180, startPoint y: 112, endPoint x: 177, endPoint y: 126, distance: 14.0
click at [180, 114] on span "Resursai" at bounding box center [225, 123] width 163 height 22
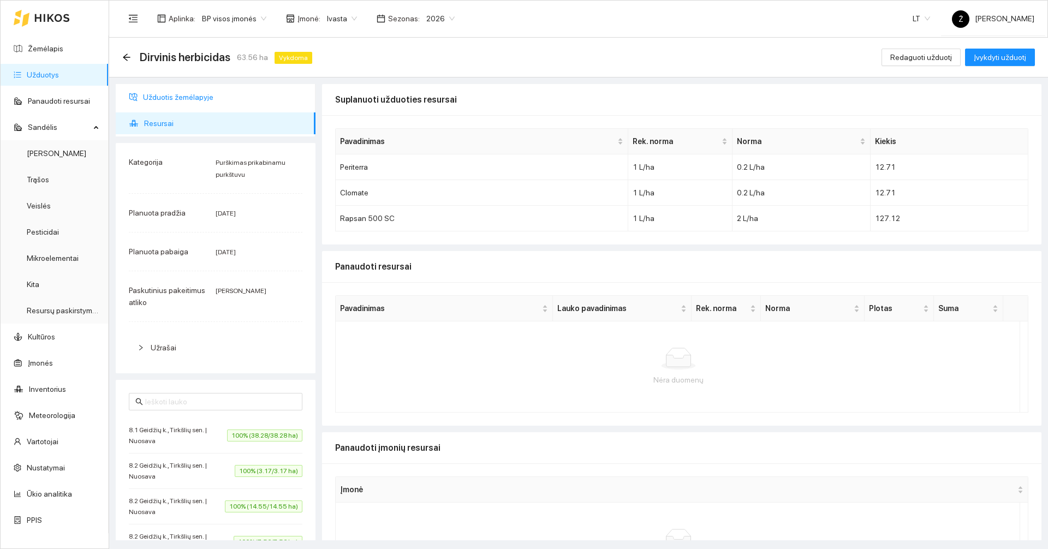
click at [183, 105] on span "Užduotis žemėlapyje" at bounding box center [225, 97] width 164 height 22
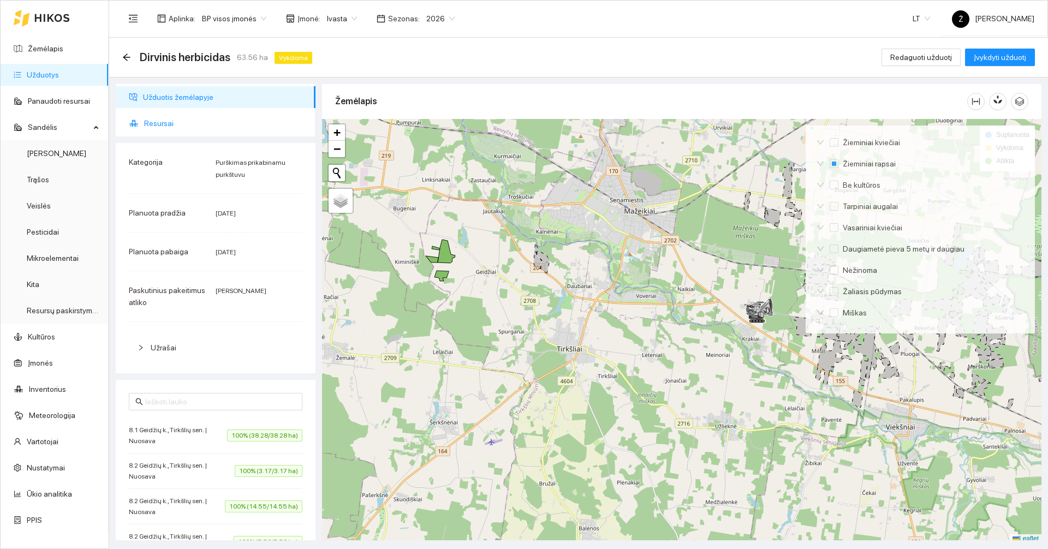
click at [178, 124] on span "Resursai" at bounding box center [225, 123] width 163 height 22
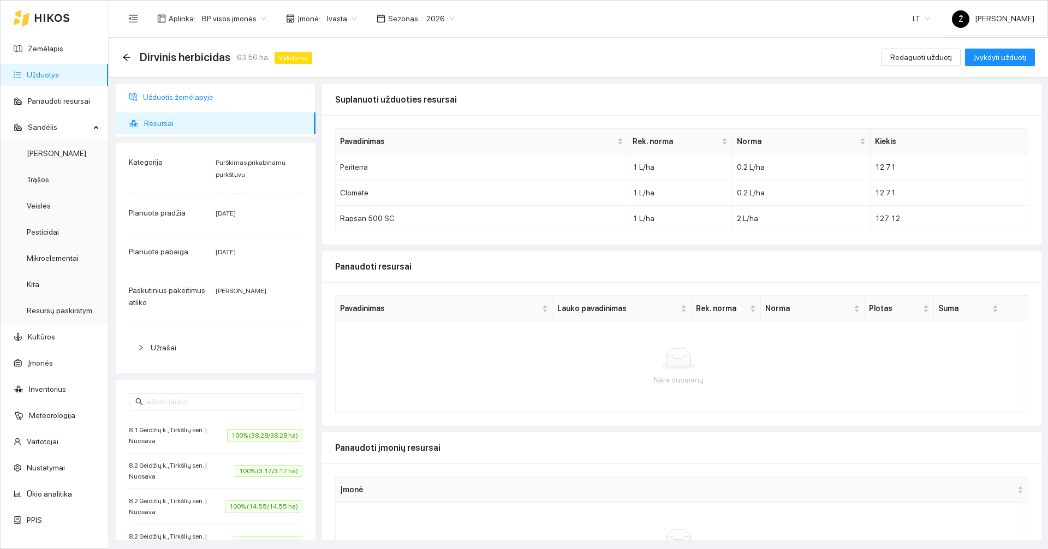
click at [183, 101] on span "Užduotis žemėlapyje" at bounding box center [225, 97] width 164 height 22
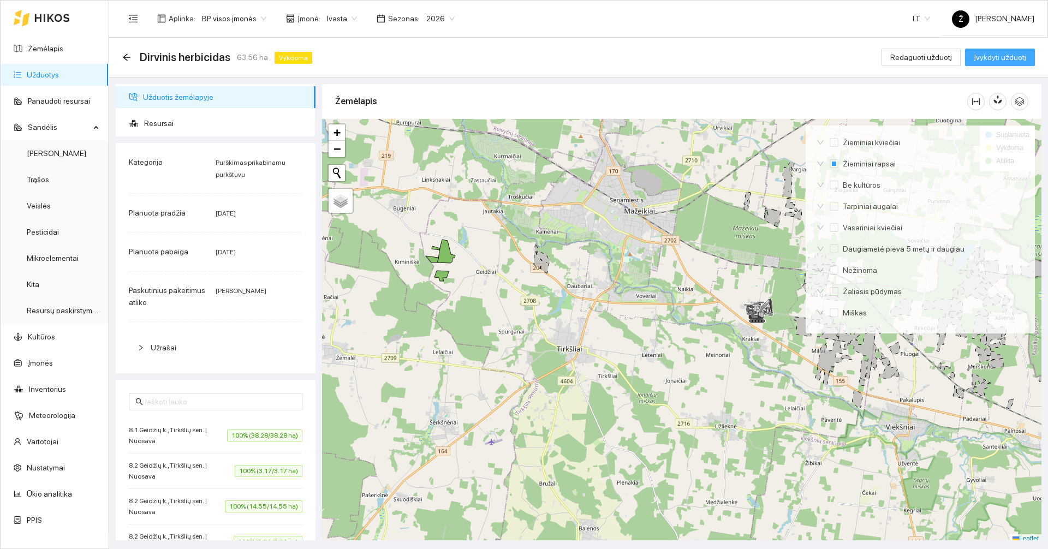
click at [982, 60] on span "Įvykdyti užduotį" at bounding box center [1000, 57] width 52 height 12
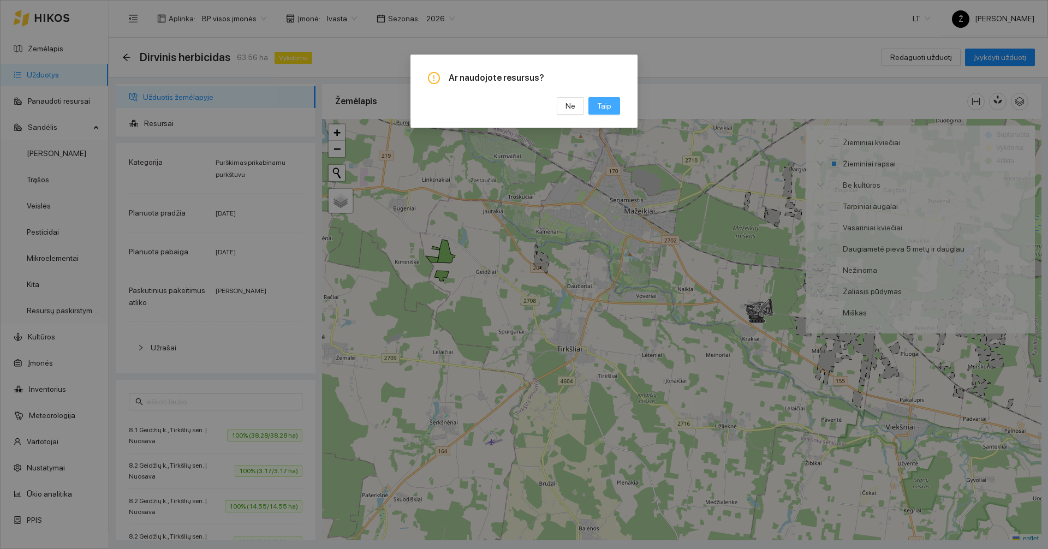
click at [595, 106] on button "Taip" at bounding box center [604, 105] width 32 height 17
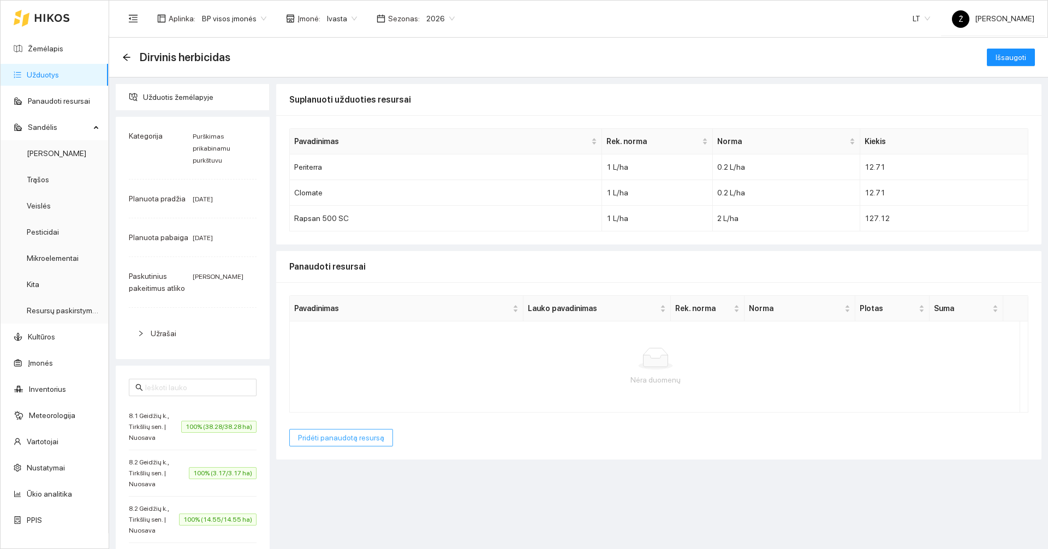
click at [372, 434] on span "Pridėti panaudotą resursą" at bounding box center [341, 438] width 86 height 12
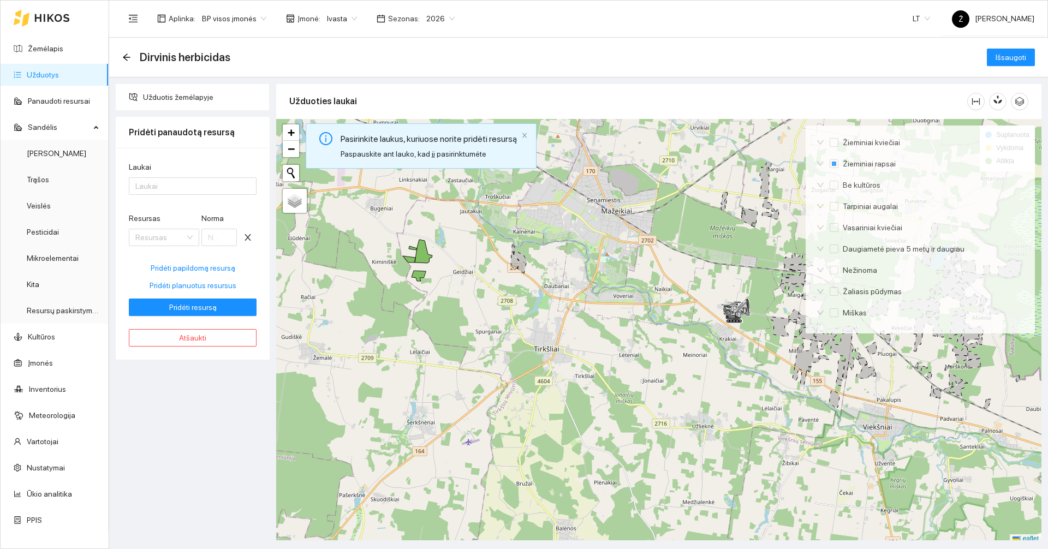
click at [162, 242] on input "Resursas" at bounding box center [160, 237] width 50 height 16
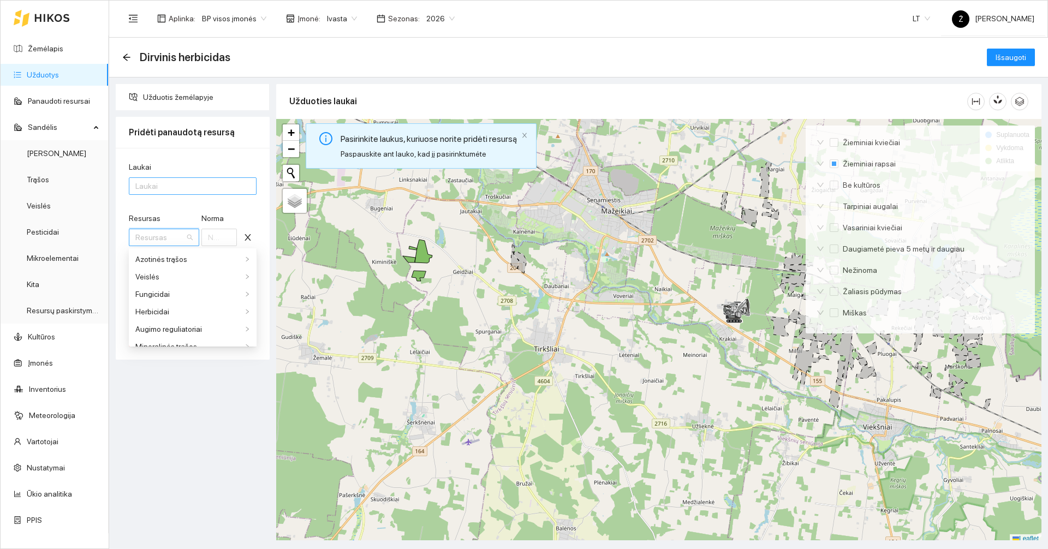
click at [158, 193] on div "Laukai" at bounding box center [193, 185] width 128 height 17
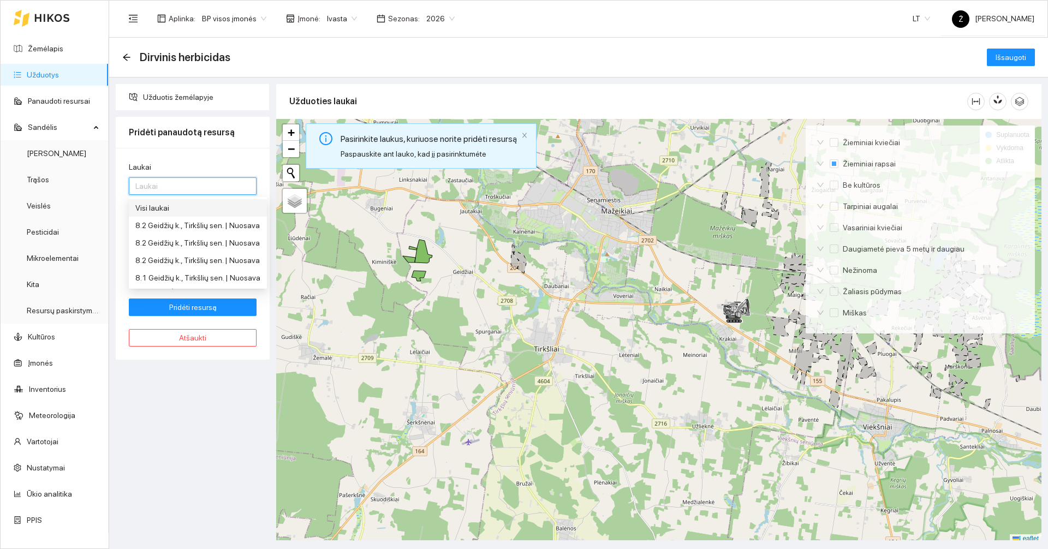
click at [156, 206] on div "Visi laukai" at bounding box center [197, 208] width 125 height 12
drag, startPoint x: 175, startPoint y: 392, endPoint x: 180, endPoint y: 376, distance: 17.8
click at [175, 392] on div "Užduotis žemėlapyje Pridėti panaudotą resursą Laukai Visi laukai Resursas Resur…" at bounding box center [192, 312] width 160 height 456
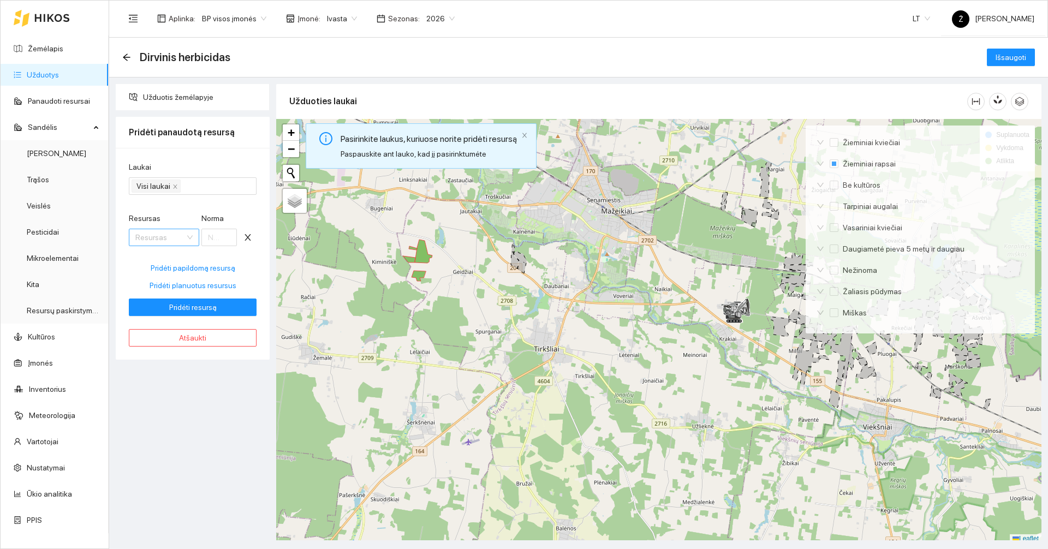
click at [168, 240] on input "Resursas" at bounding box center [160, 237] width 50 height 16
click at [171, 396] on div "Užduotis žemėlapyje Pridėti panaudotą resursą Laukai Visi laukai Resursas Resur…" at bounding box center [192, 312] width 160 height 456
click at [183, 285] on span "Pridėti planuotus resursus" at bounding box center [193, 285] width 87 height 12
type input "0.2"
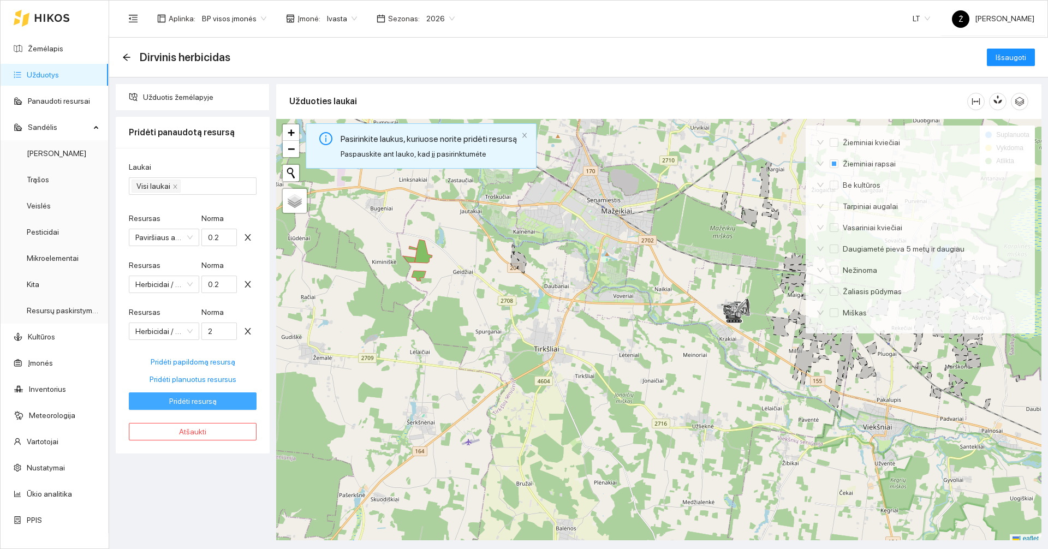
click at [211, 402] on span "Pridėti resursą" at bounding box center [192, 401] width 47 height 12
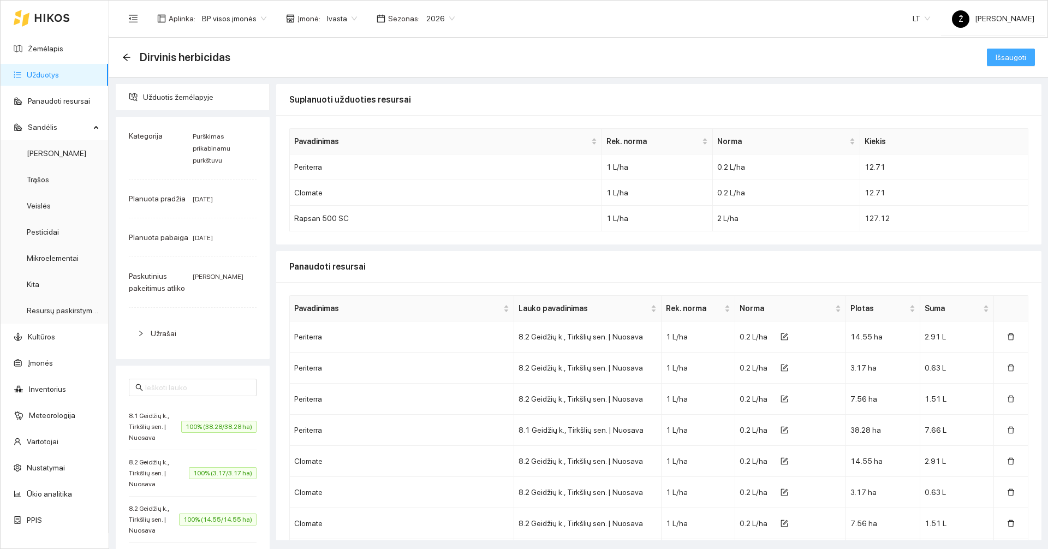
click at [1000, 53] on span "Išsaugoti" at bounding box center [1011, 57] width 31 height 12
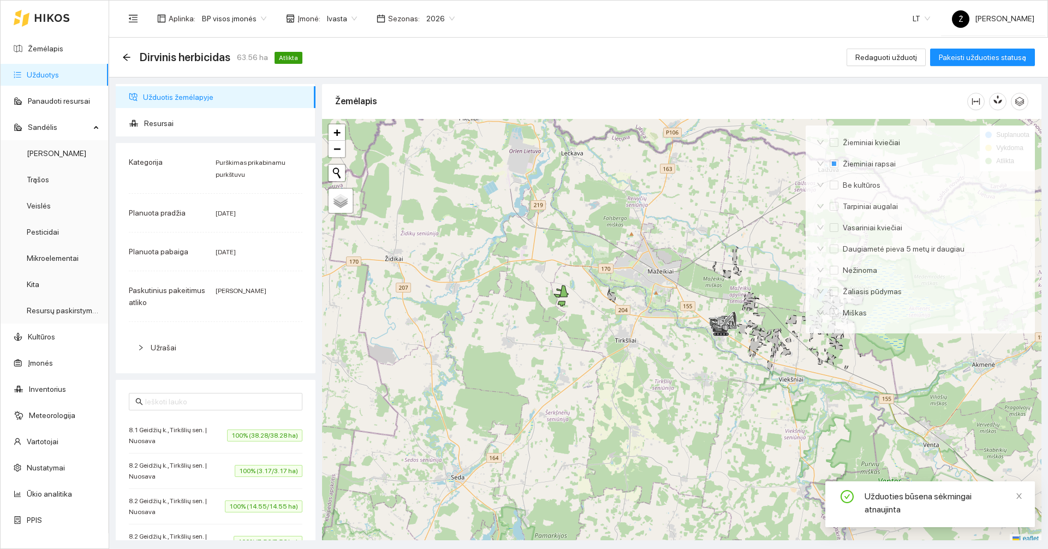
click at [58, 79] on link "Užduotys" at bounding box center [43, 74] width 32 height 9
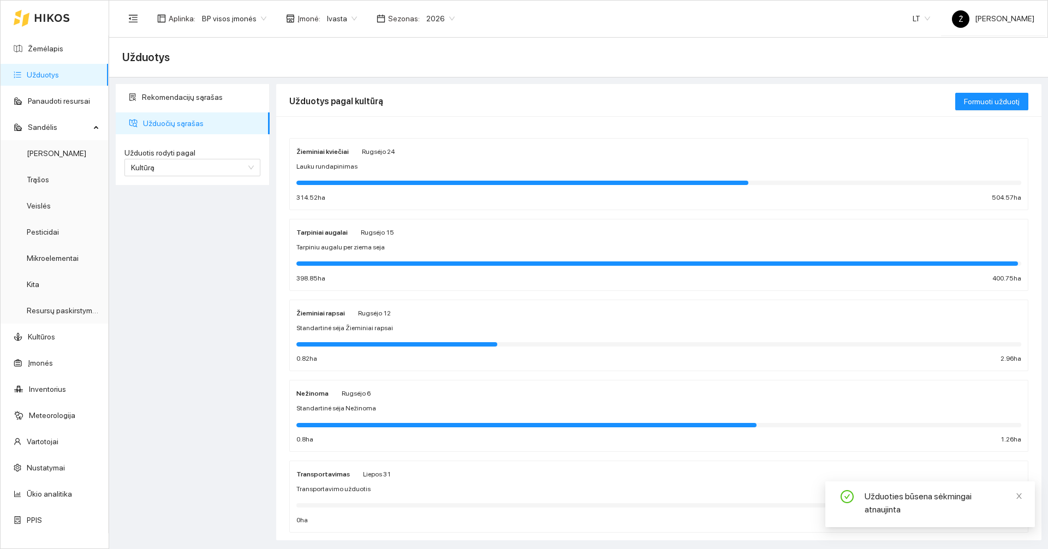
click at [378, 313] on span "Rugsėjo 12" at bounding box center [374, 313] width 33 height 8
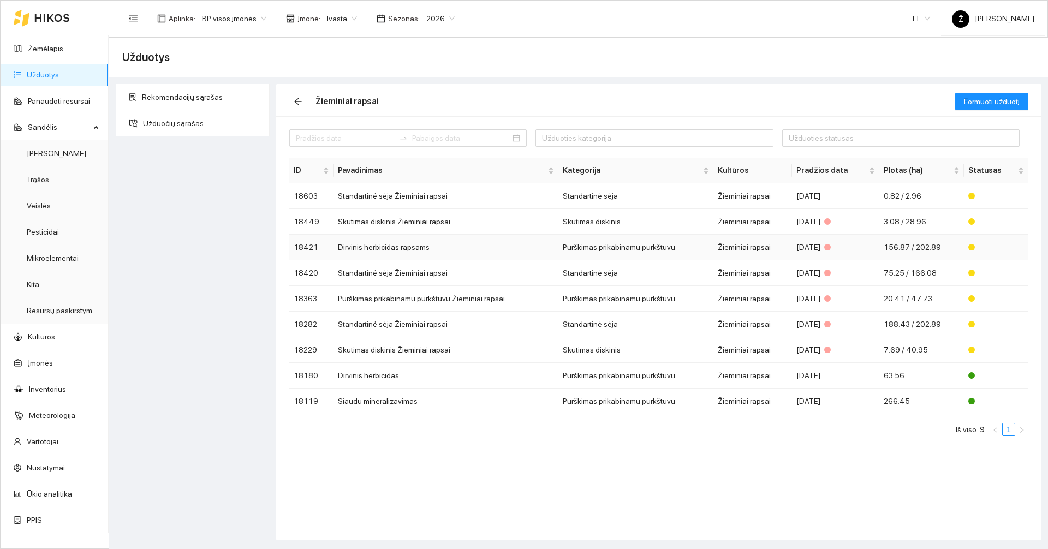
click at [414, 248] on td "Dirvinis herbicidas rapsams" at bounding box center [446, 248] width 225 height 26
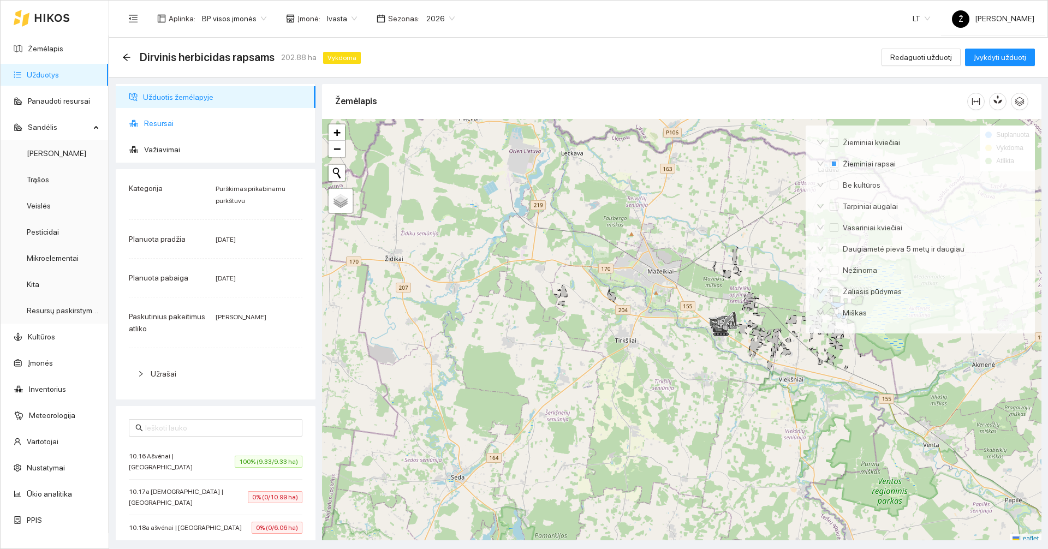
click at [188, 121] on span "Resursai" at bounding box center [225, 123] width 163 height 22
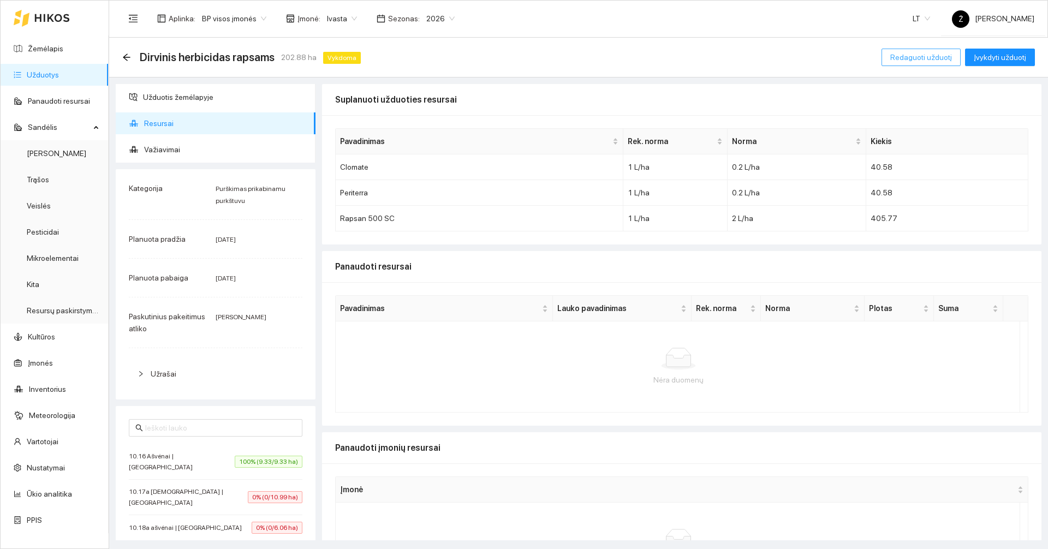
click at [927, 53] on span "Redaguoti užduotį" at bounding box center [921, 57] width 62 height 12
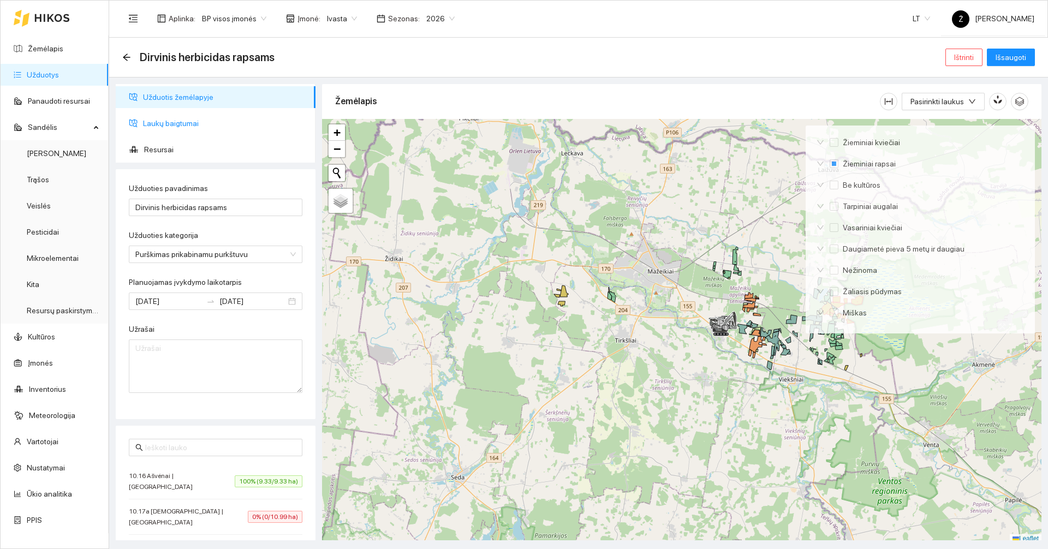
click at [171, 128] on span "Laukų baigtumai" at bounding box center [225, 123] width 164 height 22
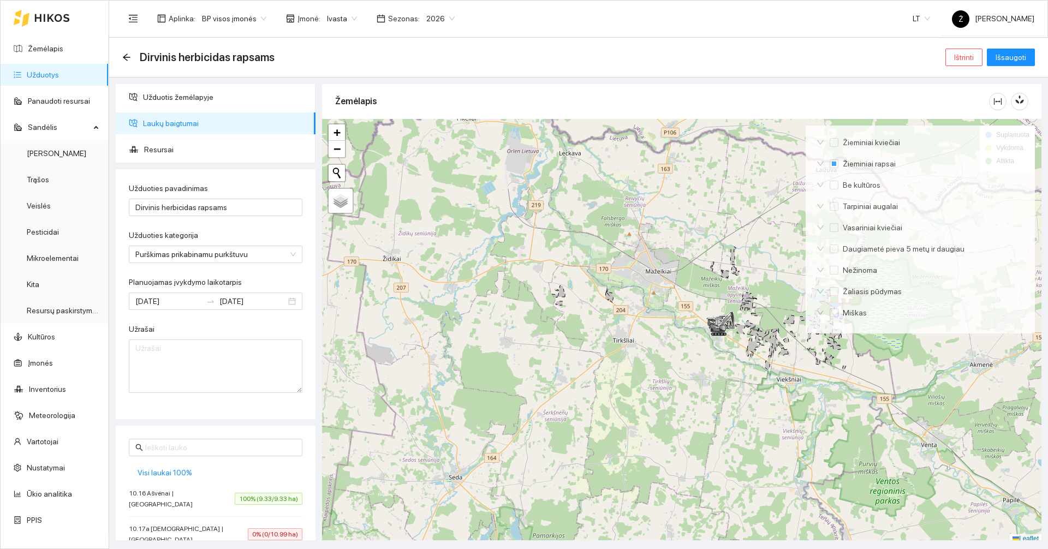
scroll to position [3, 0]
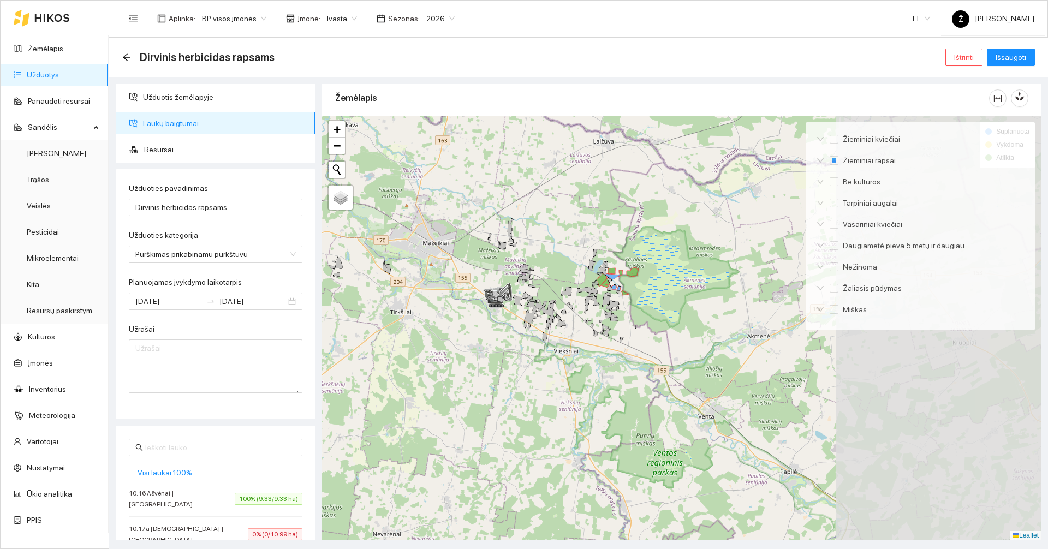
drag, startPoint x: 680, startPoint y: 416, endPoint x: 457, endPoint y: 391, distance: 224.2
click at [457, 391] on div at bounding box center [681, 328] width 719 height 425
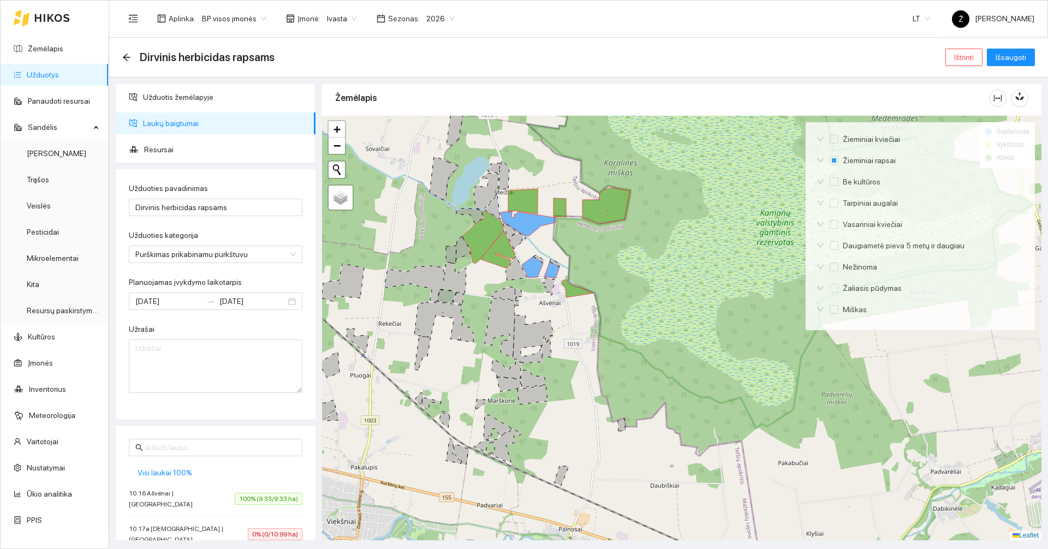
drag, startPoint x: 651, startPoint y: 231, endPoint x: 626, endPoint y: 265, distance: 42.0
click at [626, 265] on div at bounding box center [681, 328] width 719 height 425
click at [527, 222] on icon at bounding box center [529, 223] width 56 height 25
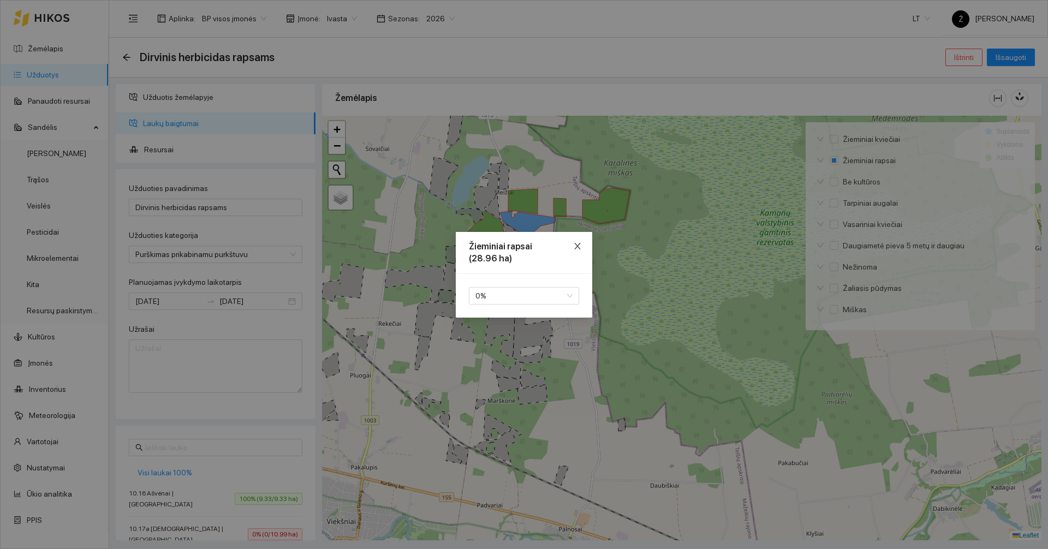
drag, startPoint x: 577, startPoint y: 247, endPoint x: 583, endPoint y: 240, distance: 9.7
click at [576, 247] on icon "close" at bounding box center [577, 246] width 9 height 9
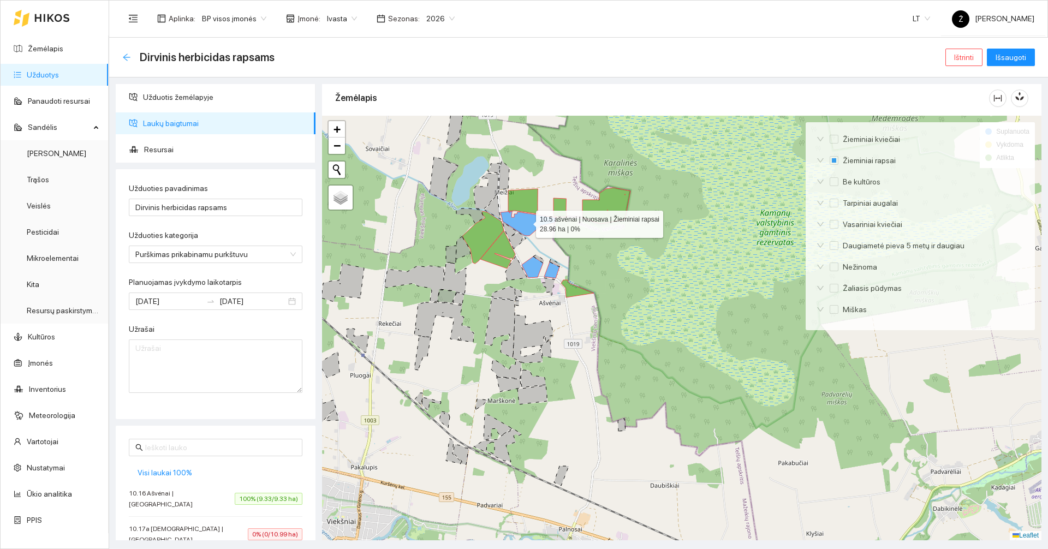
click at [129, 59] on icon "arrow-left" at bounding box center [126, 57] width 9 height 9
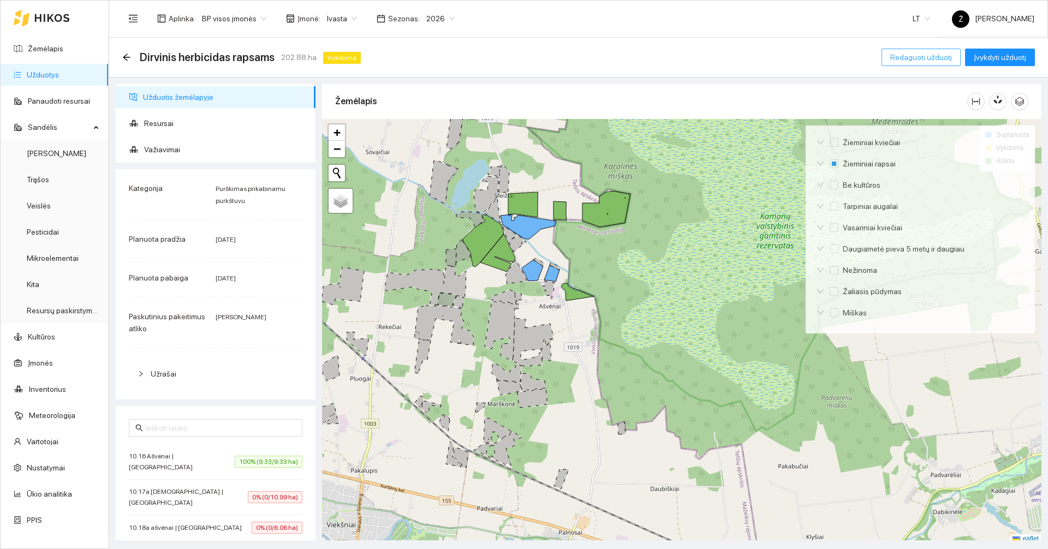
click at [899, 58] on span "Redaguoti užduotį" at bounding box center [921, 57] width 62 height 12
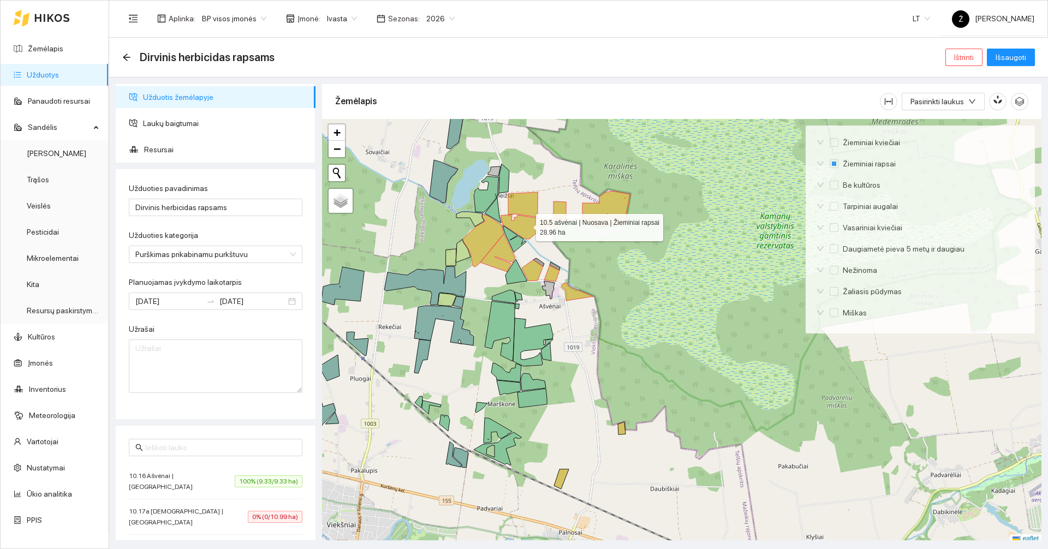
click at [529, 223] on icon at bounding box center [529, 227] width 56 height 25
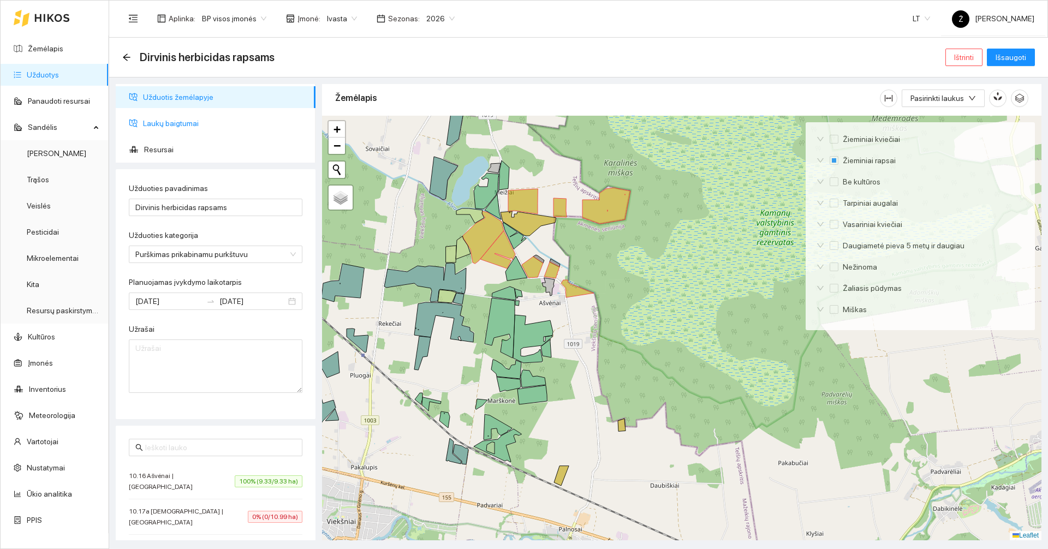
click at [177, 122] on span "Laukų baigtumai" at bounding box center [225, 123] width 164 height 22
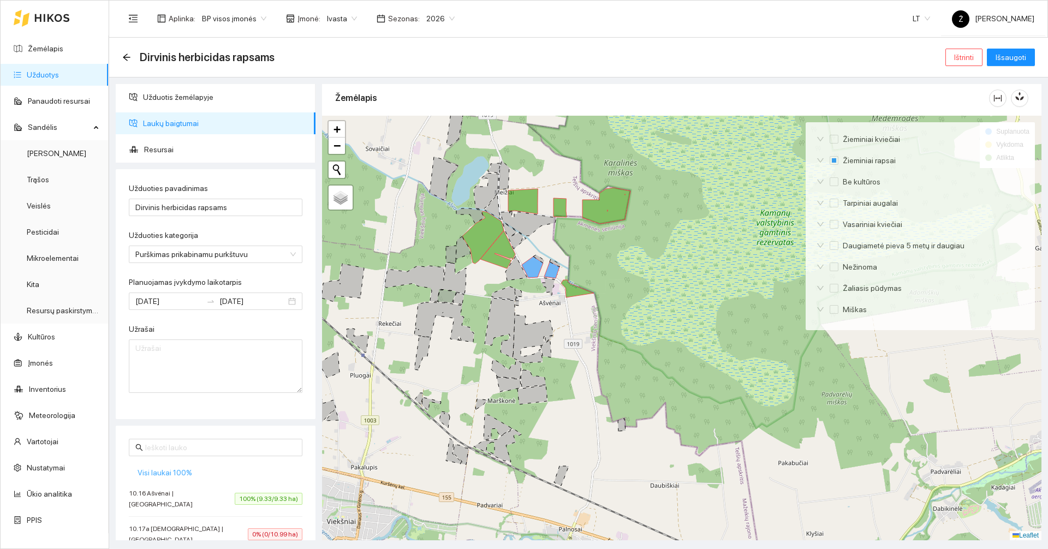
click at [171, 473] on span "Visi laukai 100%" at bounding box center [165, 473] width 55 height 12
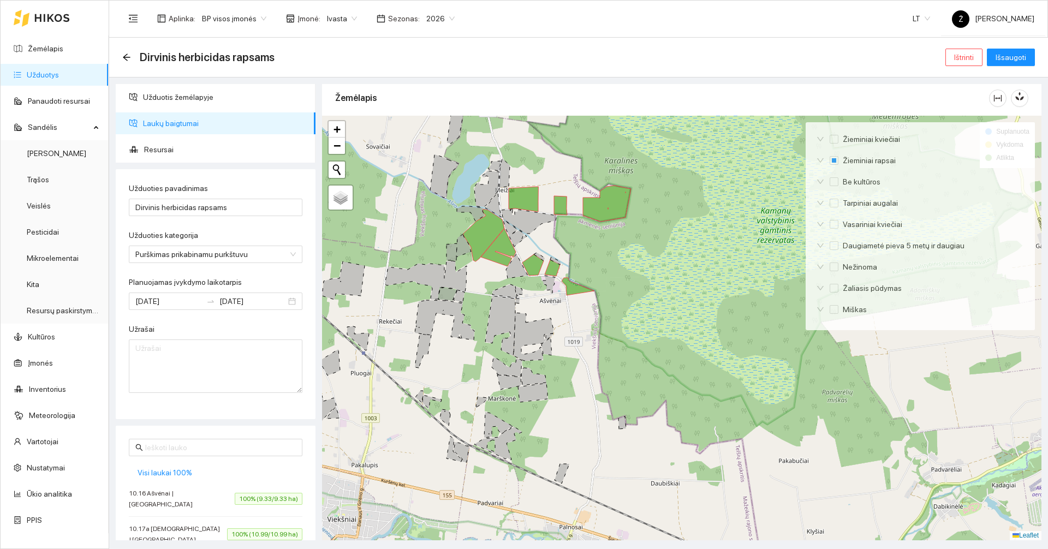
drag, startPoint x: 634, startPoint y: 332, endPoint x: 623, endPoint y: 308, distance: 25.9
click at [625, 285] on div at bounding box center [681, 328] width 719 height 425
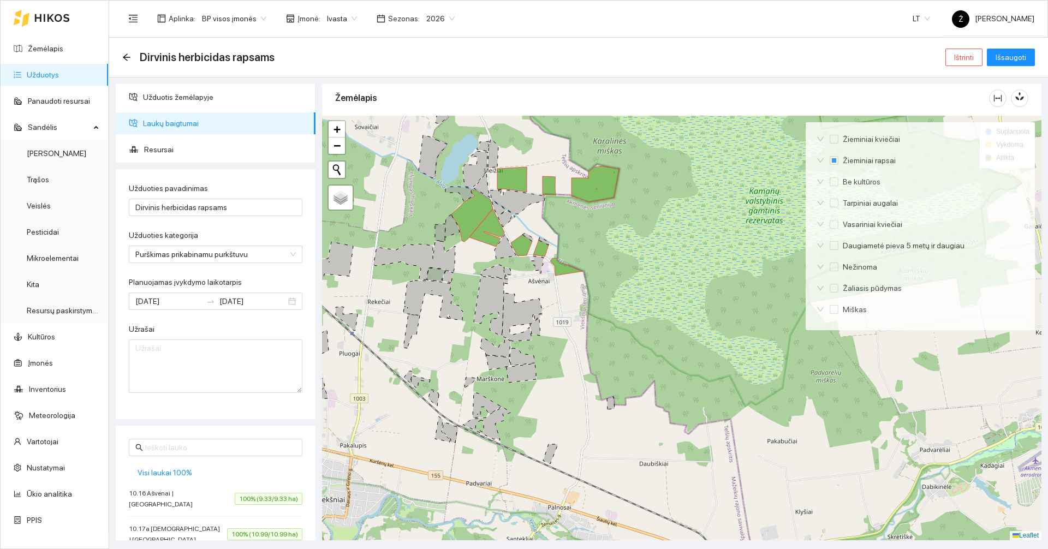
drag, startPoint x: 636, startPoint y: 296, endPoint x: 634, endPoint y: 320, distance: 24.7
click at [634, 320] on div at bounding box center [681, 328] width 719 height 425
click at [183, 100] on span "Užduotis žemėlapyje" at bounding box center [225, 97] width 164 height 22
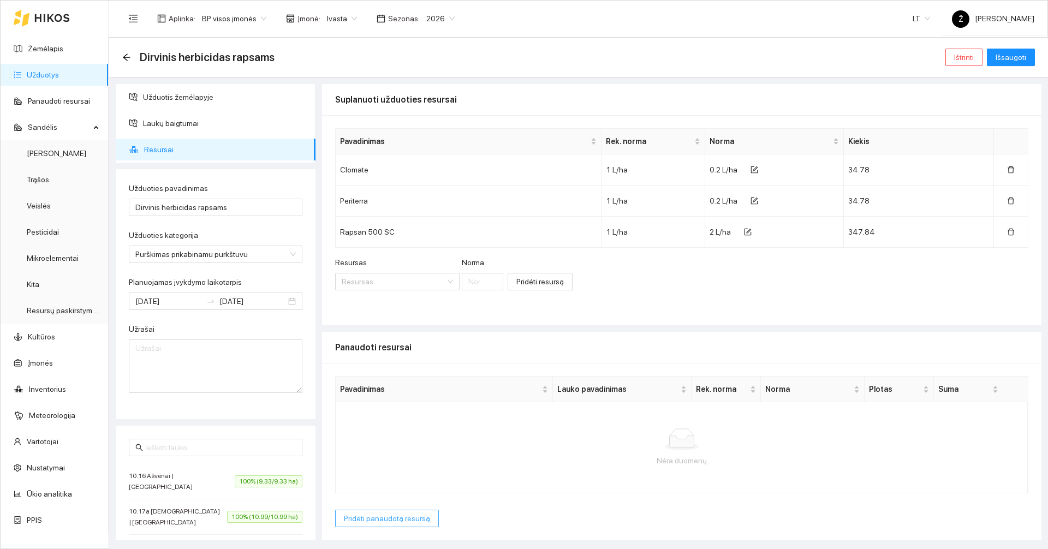
click at [412, 515] on span "Pridėti panaudotą resursą" at bounding box center [387, 519] width 86 height 12
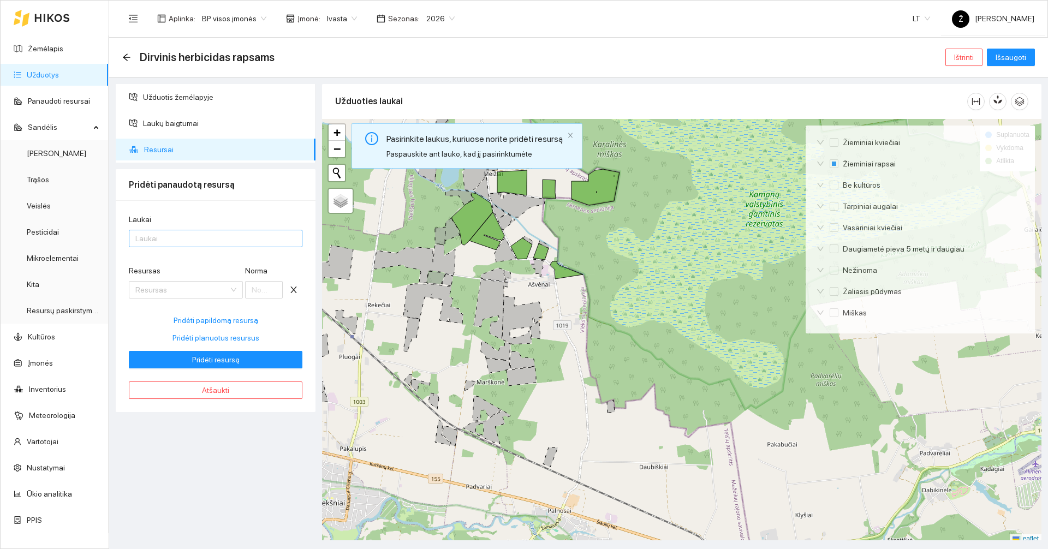
click at [180, 235] on div at bounding box center [210, 238] width 157 height 13
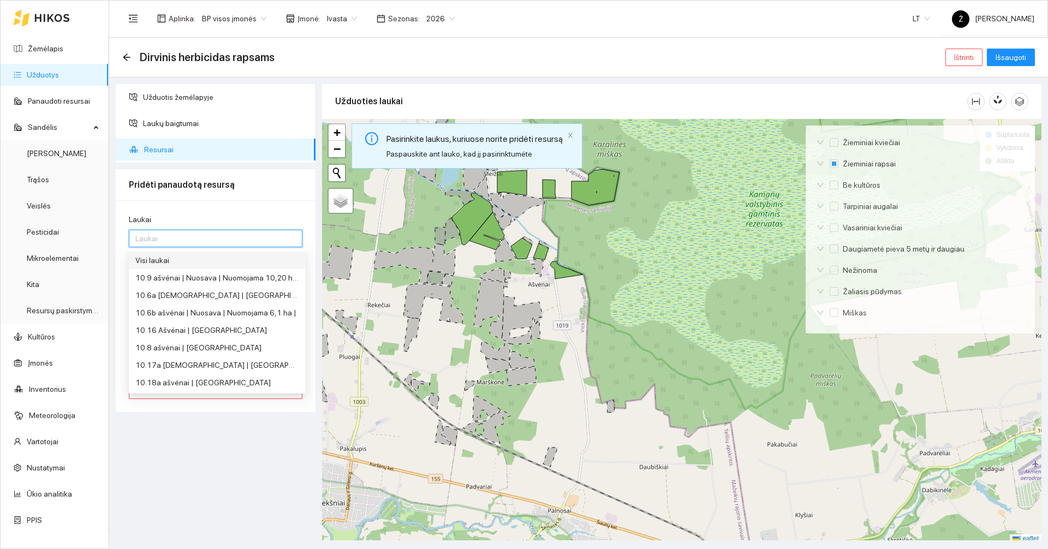
click at [177, 260] on div "Visi laukai" at bounding box center [217, 260] width 164 height 12
click at [289, 524] on div "Užduotis žemėlapyje Laukų baigtumai Resursai Pridėti panaudotą resursą Laukai V…" at bounding box center [215, 312] width 206 height 456
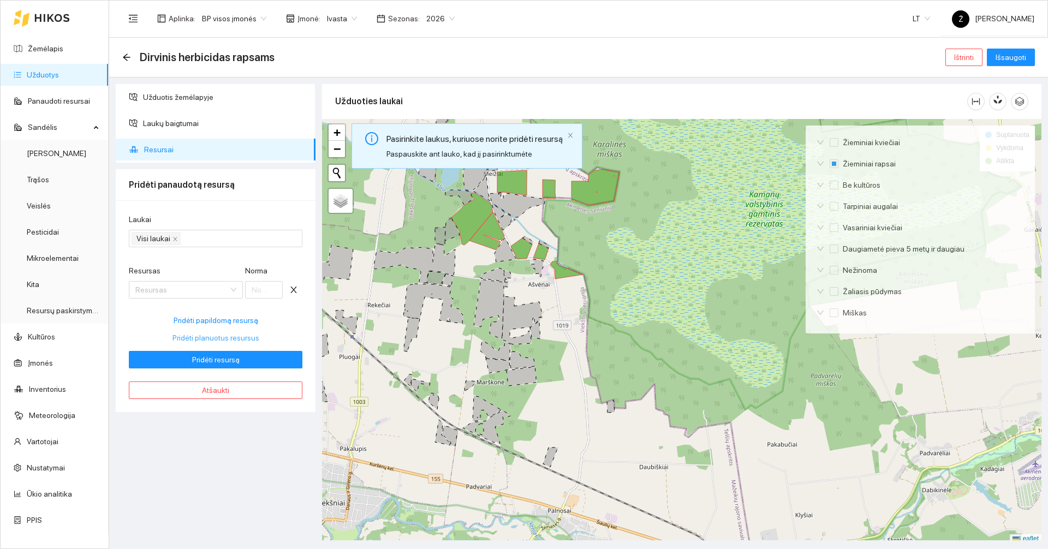
click at [243, 336] on span "Pridėti planuotus resursus" at bounding box center [215, 338] width 87 height 12
type input "0.2"
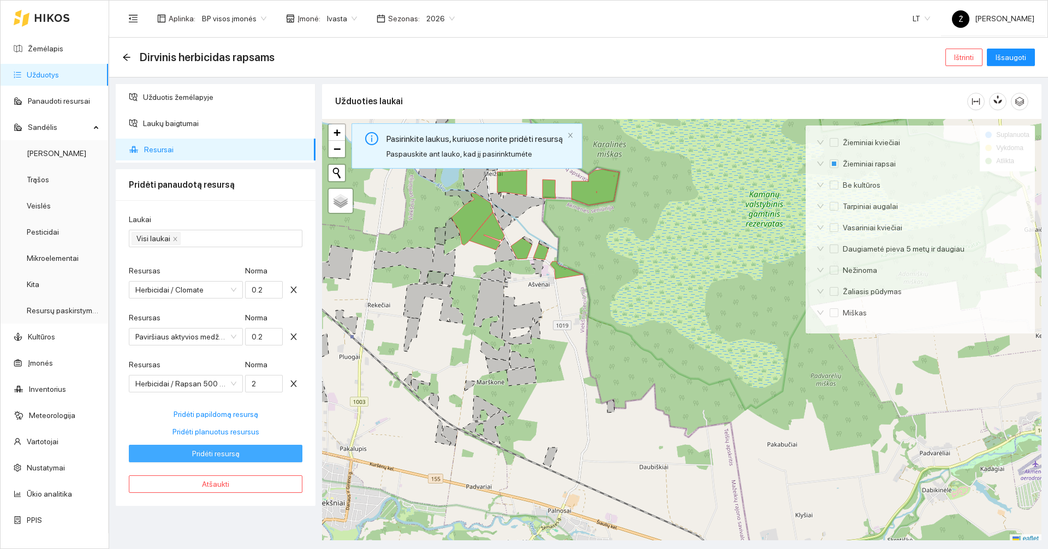
click at [241, 448] on button "Pridėti resursą" at bounding box center [216, 453] width 174 height 17
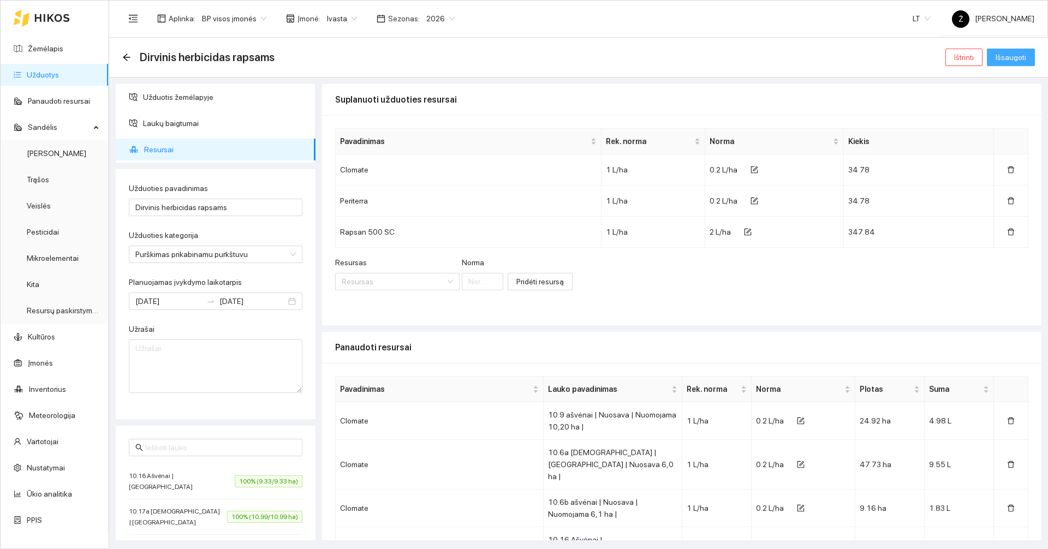
click at [1021, 56] on span "Išsaugoti" at bounding box center [1011, 57] width 31 height 12
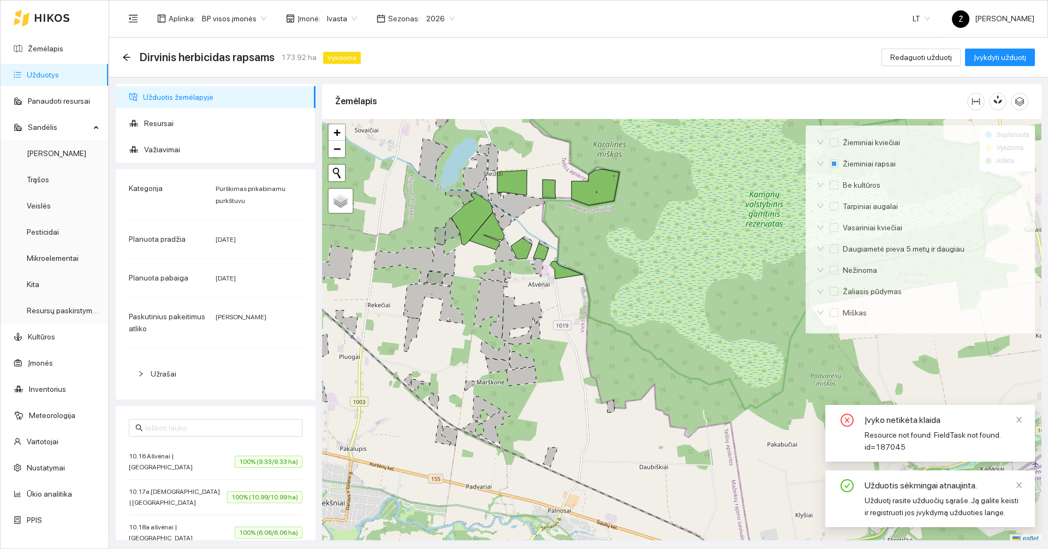
click at [59, 72] on link "Užduotys" at bounding box center [43, 74] width 32 height 9
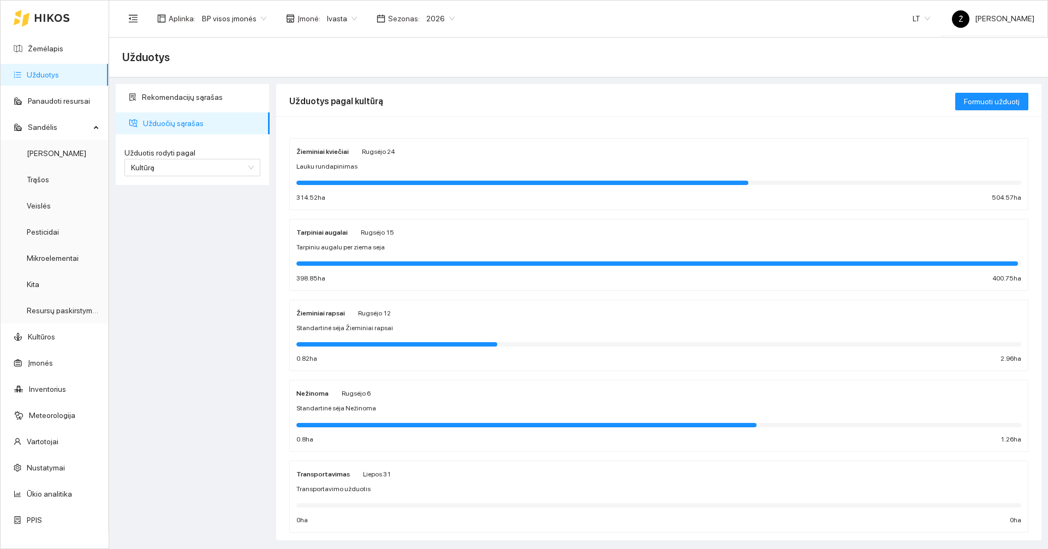
click at [393, 329] on div "Standartinė sėja Žieminiai rapsai" at bounding box center [658, 328] width 725 height 10
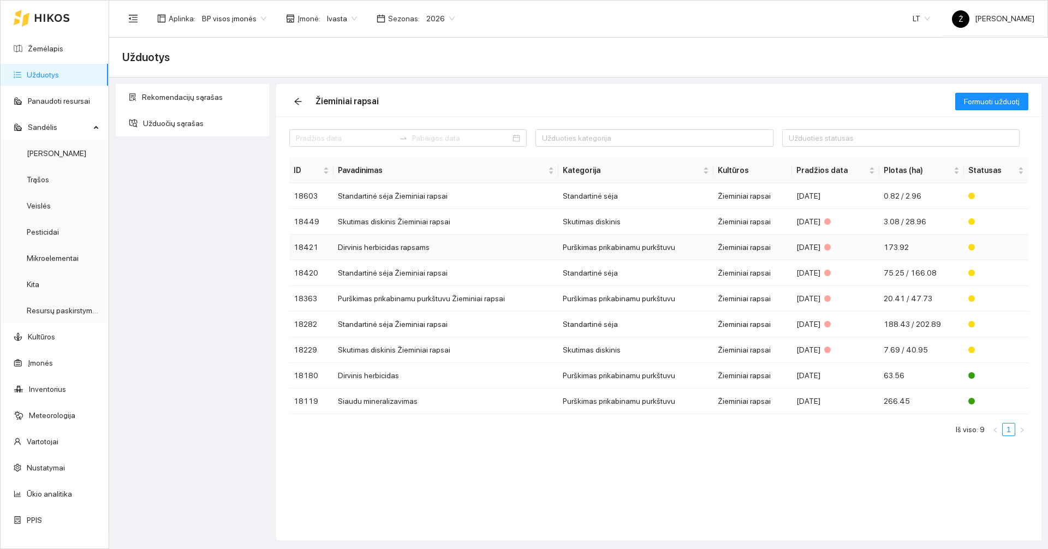
click at [399, 249] on td "Dirvinis herbicidas rapsams" at bounding box center [446, 248] width 225 height 26
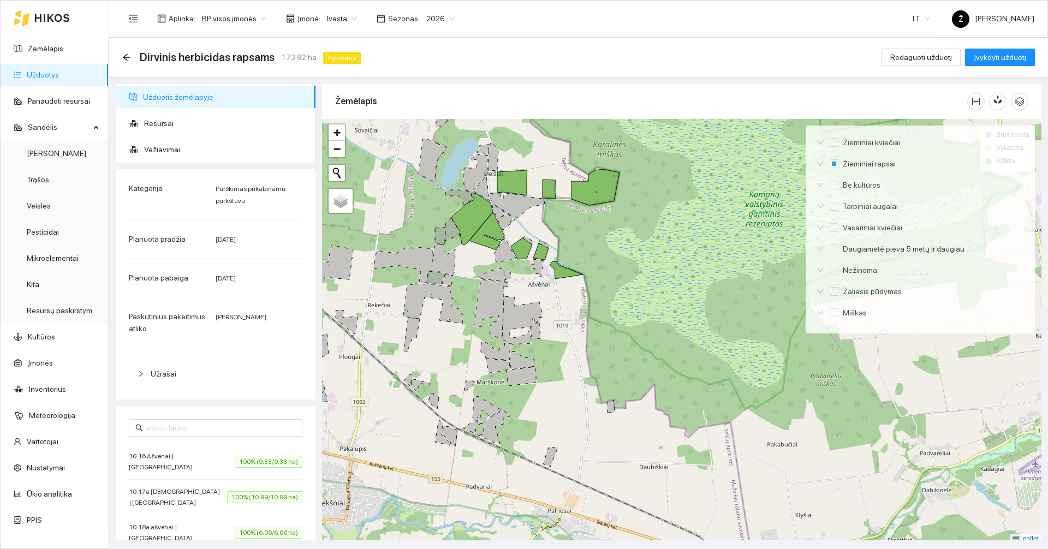
click at [1017, 67] on div "Dirvinis herbicidas rapsams 173.92 ha Vykdoma Redaguoti užduotį Įvykdyti užduotį" at bounding box center [578, 57] width 913 height 22
click at [1012, 62] on span "Įvykdyti užduotį" at bounding box center [1000, 57] width 52 height 12
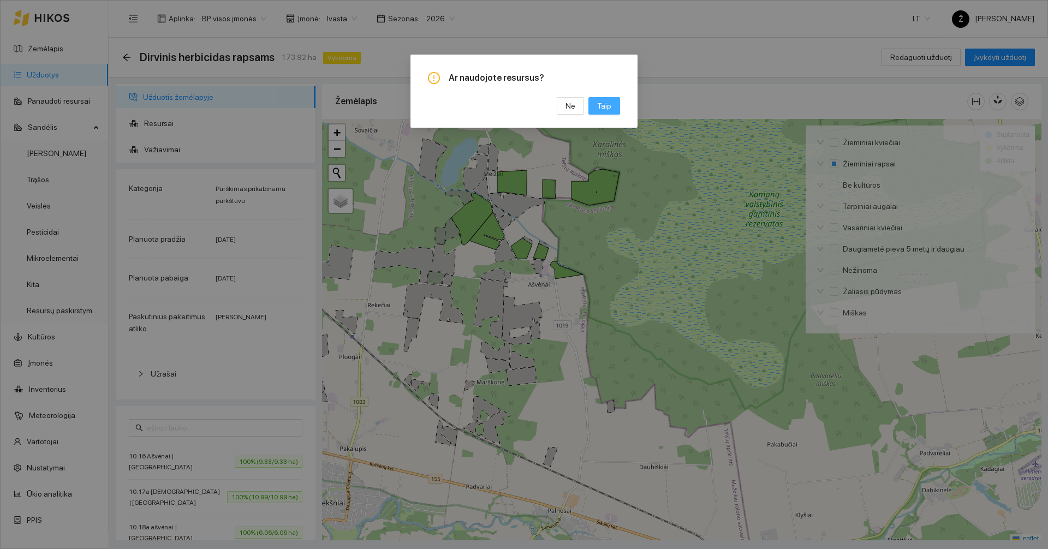
click at [614, 106] on button "Taip" at bounding box center [604, 105] width 32 height 17
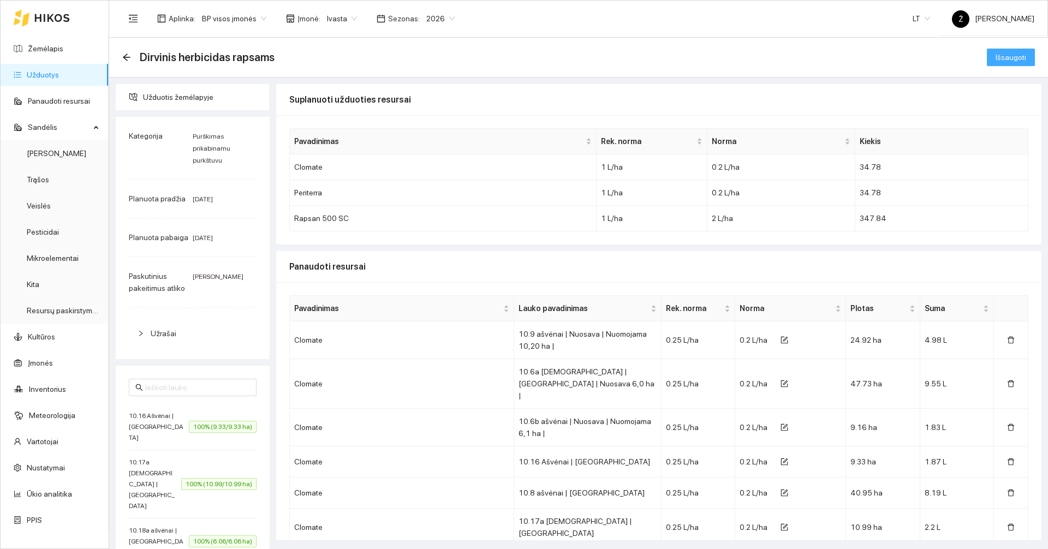
click at [1001, 61] on span "Išsaugoti" at bounding box center [1011, 57] width 31 height 12
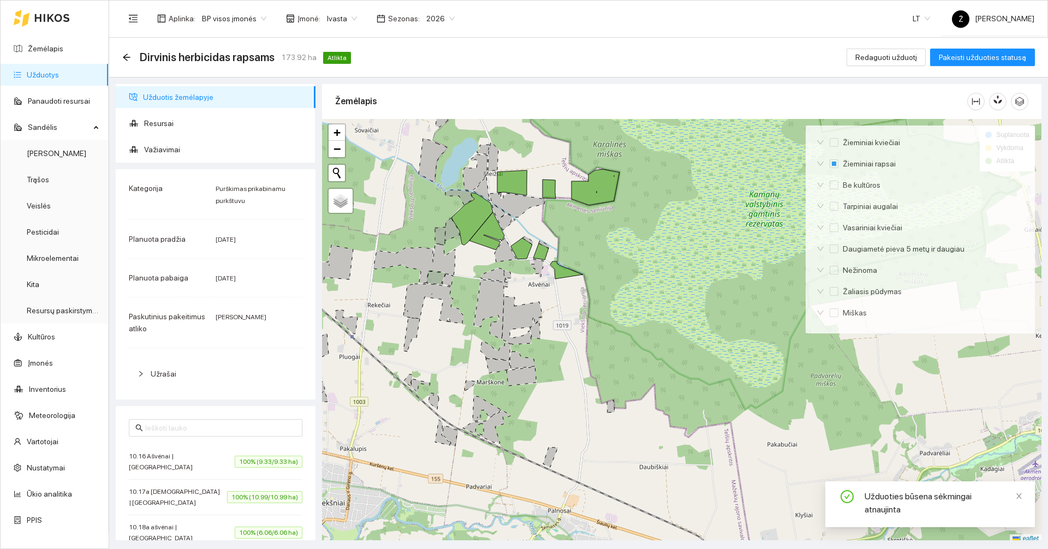
click at [50, 79] on link "Užduotys" at bounding box center [43, 74] width 32 height 9
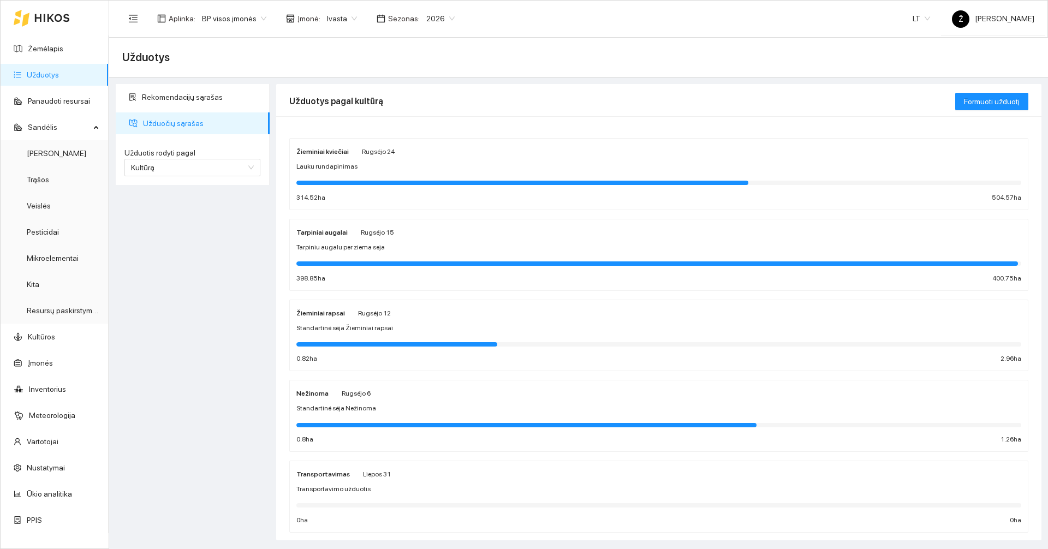
click at [406, 322] on div "Žieminiai rapsai [PERSON_NAME][DATE] Standartinė sėja Žieminiai rapsai 0.82 ha …" at bounding box center [658, 336] width 725 height 58
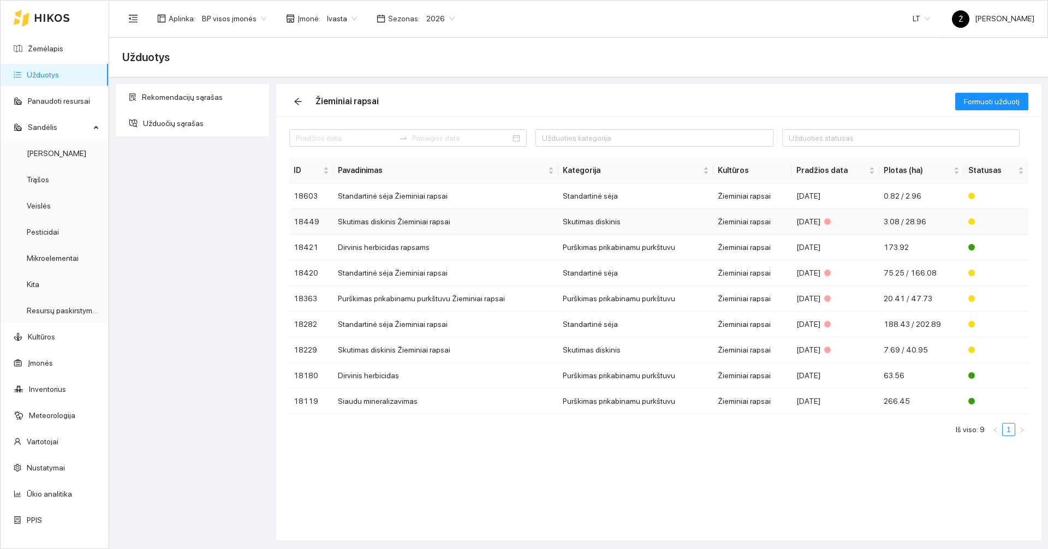
click at [399, 225] on td "Skutimas diskinis Žieminiai rapsai" at bounding box center [446, 222] width 225 height 26
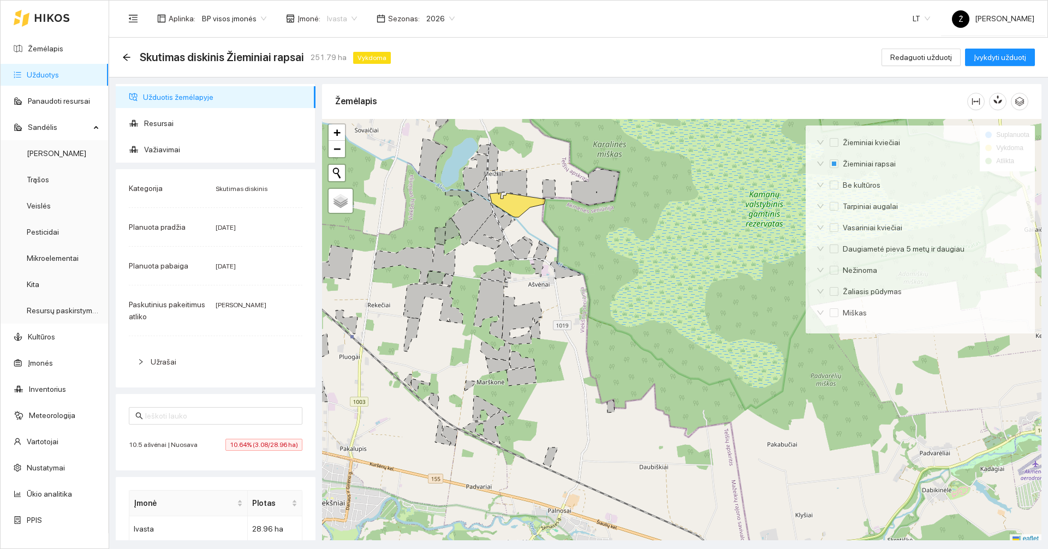
click at [346, 22] on span "Ivasta" at bounding box center [342, 18] width 30 height 16
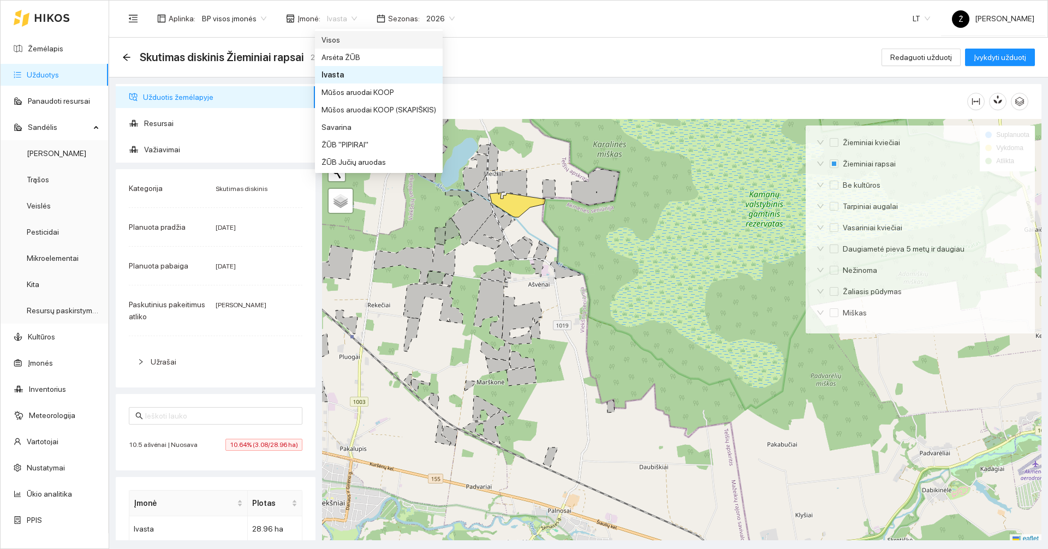
click at [344, 39] on div "Visos" at bounding box center [379, 40] width 115 height 12
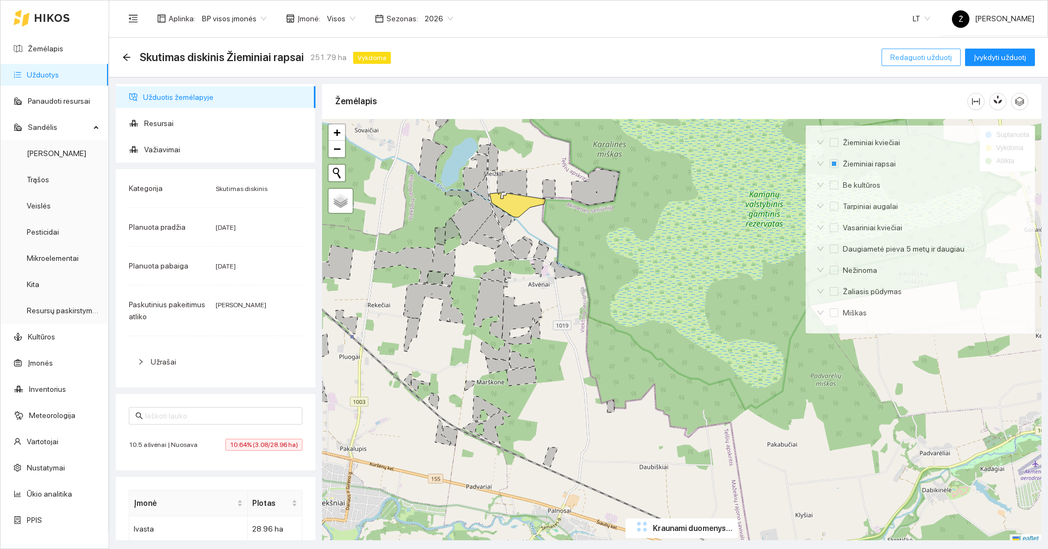
click at [919, 55] on span "Redaguoti užduotį" at bounding box center [921, 57] width 62 height 12
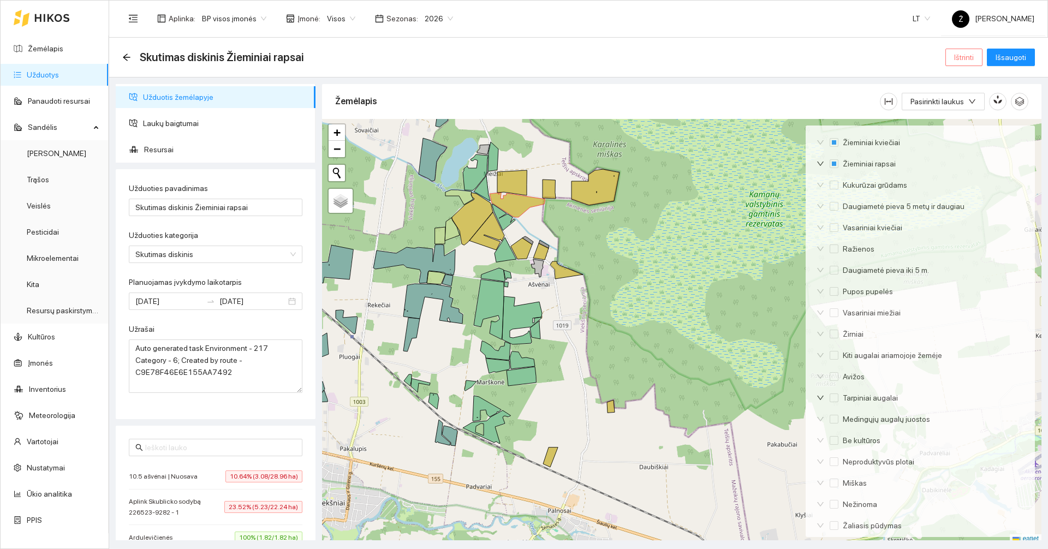
click at [959, 61] on span "Ištrinti" at bounding box center [964, 57] width 20 height 12
click at [968, 109] on span "Taip" at bounding box center [968, 110] width 14 height 12
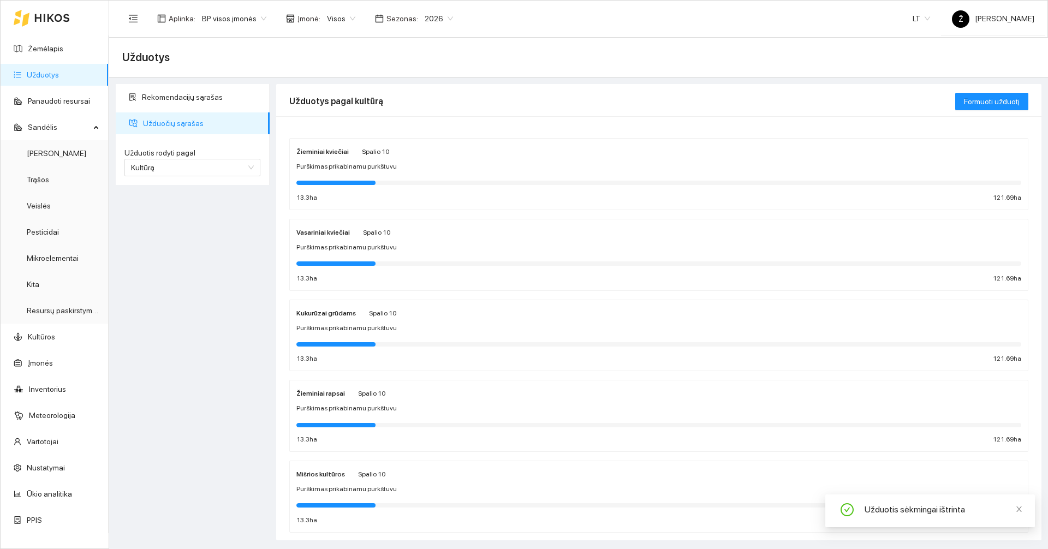
click at [339, 10] on div "Visos" at bounding box center [340, 18] width 41 height 17
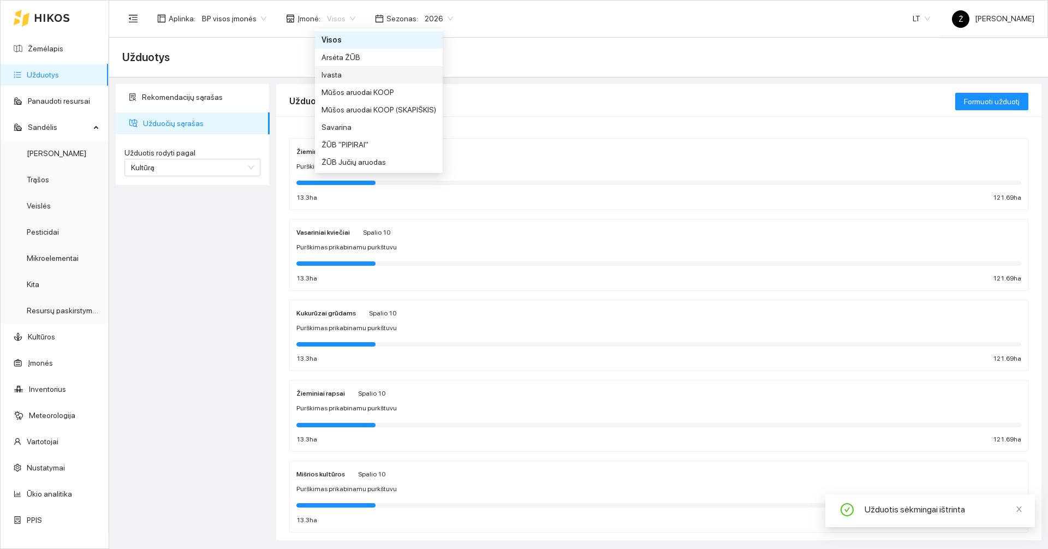
click at [338, 75] on div "Ivasta" at bounding box center [379, 75] width 115 height 12
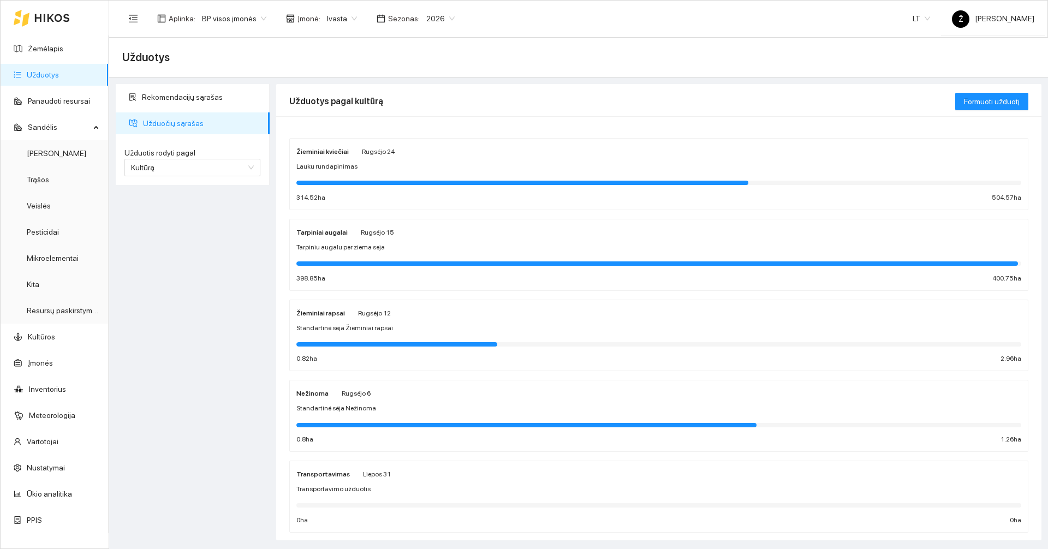
click at [367, 302] on div "Žieminiai rapsai [PERSON_NAME][DATE] Standartinė sėja Žieminiai rapsai 0.82 ha …" at bounding box center [659, 335] width 738 height 71
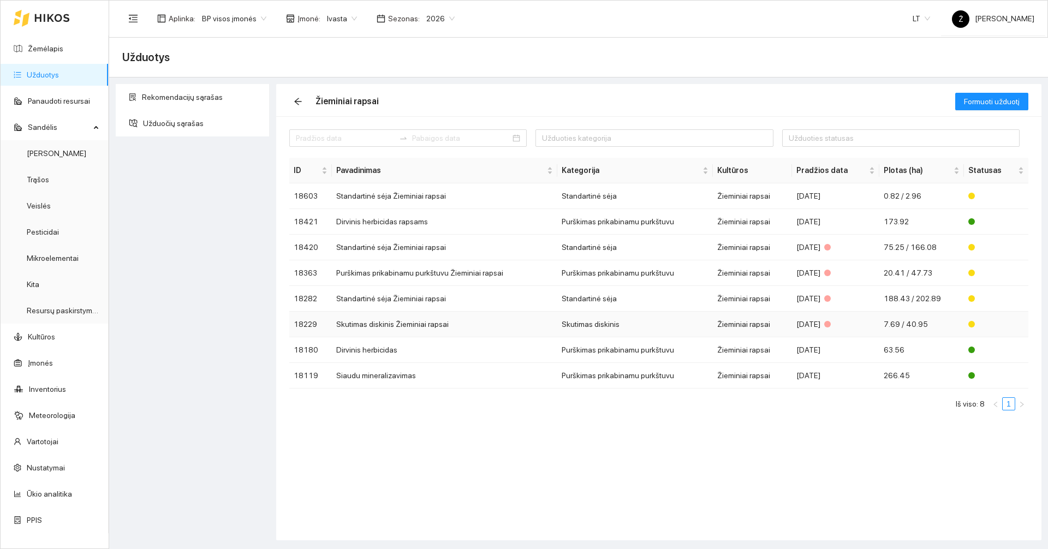
click at [383, 318] on td "Skutimas diskinis Žieminiai rapsai" at bounding box center [444, 325] width 225 height 26
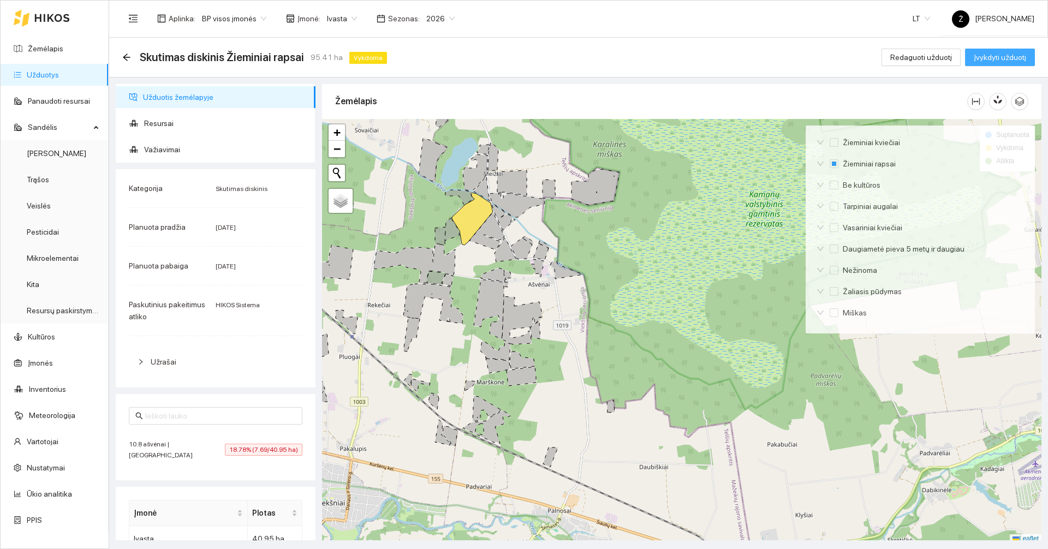
click at [987, 59] on span "Įvykdyti užduotį" at bounding box center [1000, 57] width 52 height 12
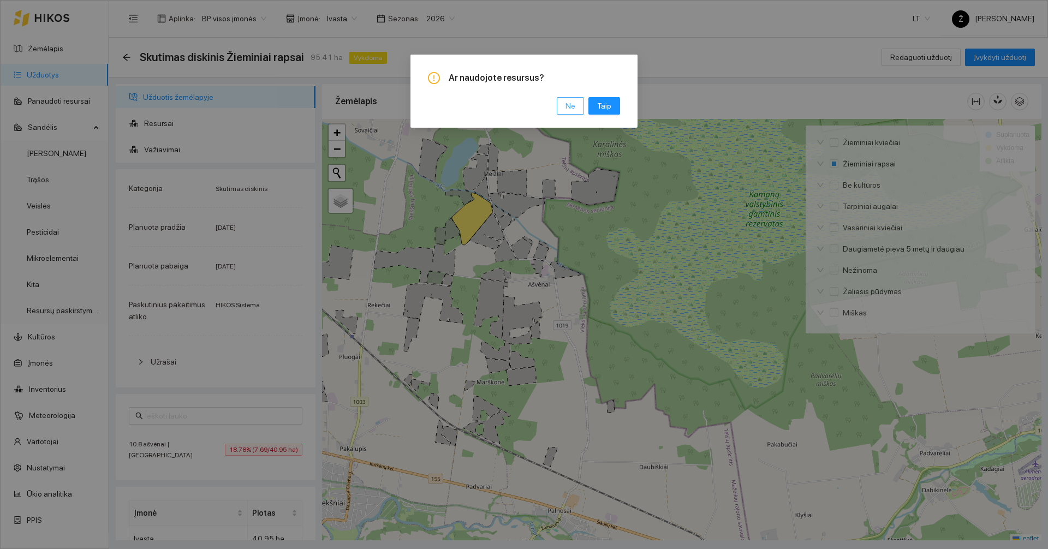
click at [569, 102] on span "Ne" at bounding box center [571, 106] width 10 height 12
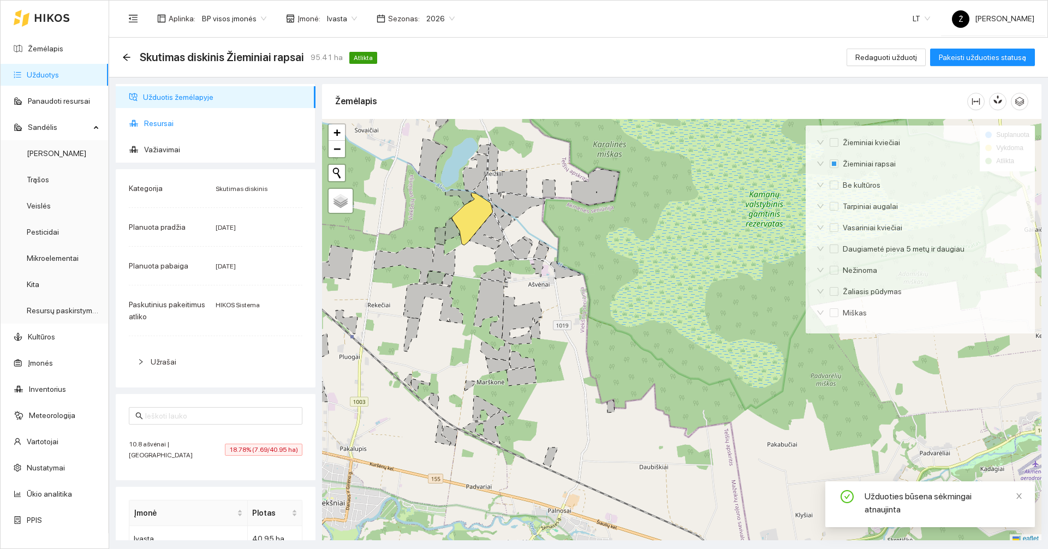
click at [159, 134] on ul "Užduotis žemėlapyje Resursai Važiavimai" at bounding box center [216, 123] width 200 height 79
click at [160, 148] on span "Važiavimai" at bounding box center [225, 150] width 163 height 22
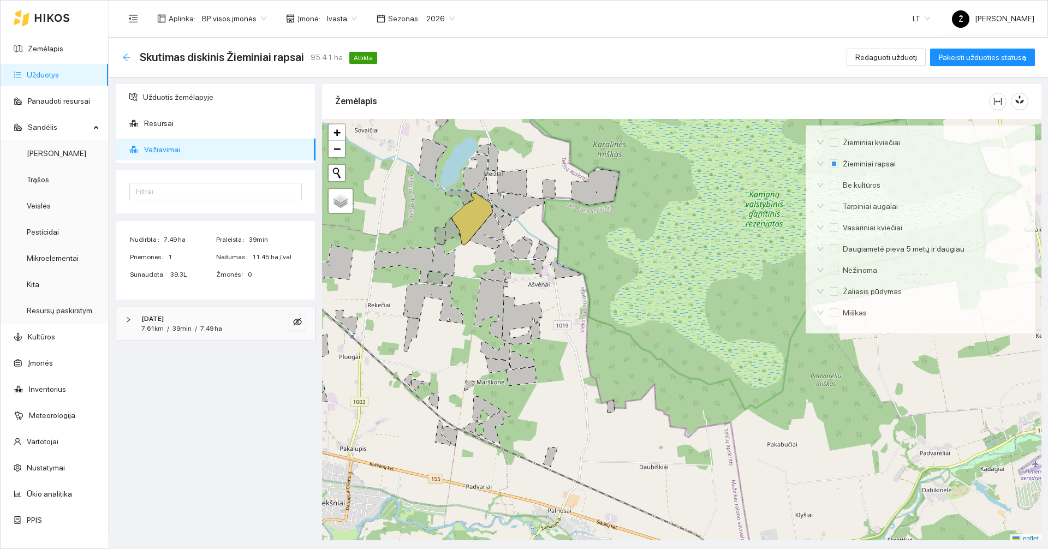
click at [125, 56] on icon "arrow-left" at bounding box center [126, 57] width 9 height 9
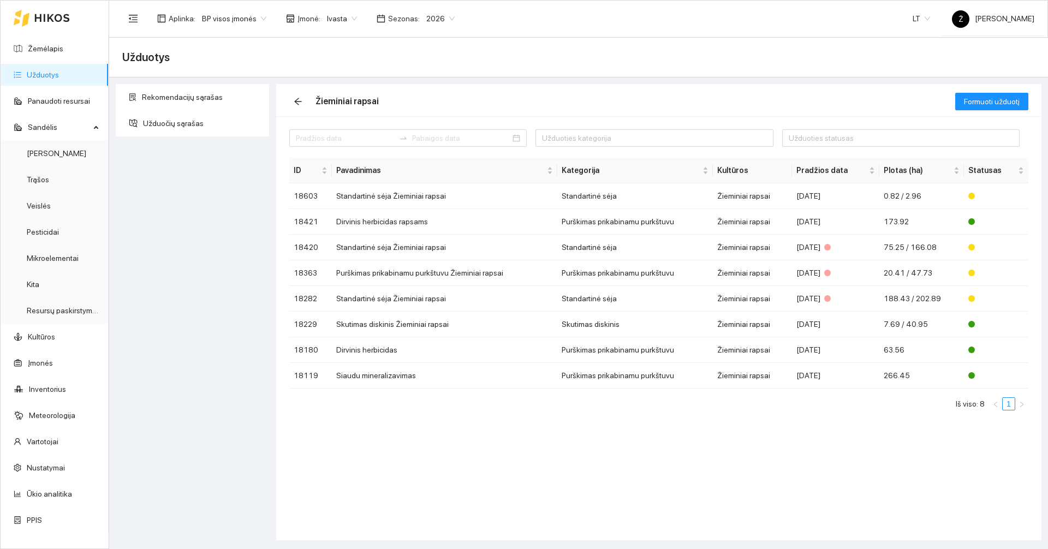
click at [27, 71] on link "Užduotys" at bounding box center [43, 74] width 32 height 9
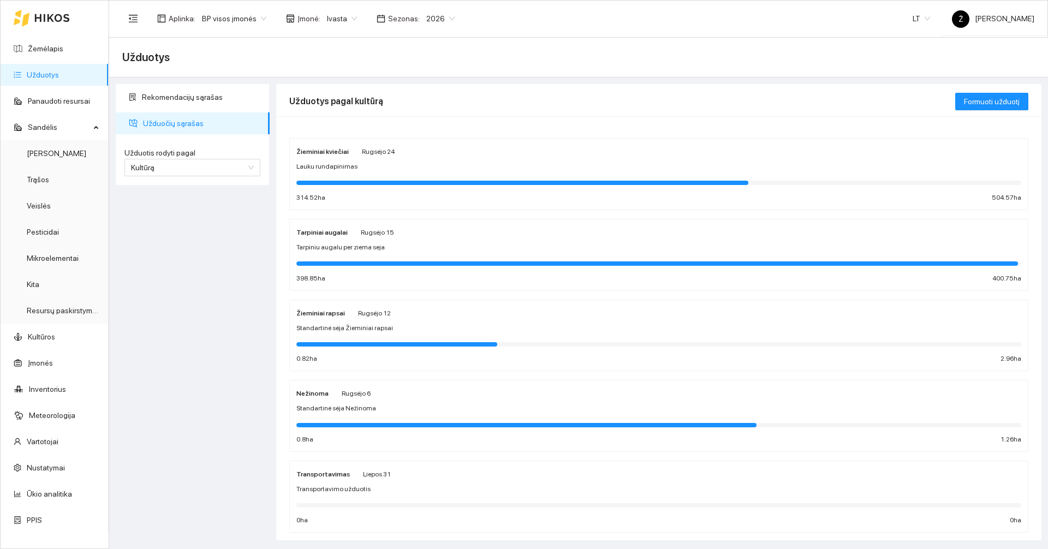
click at [393, 325] on div "Standartinė sėja Žieminiai rapsai" at bounding box center [658, 328] width 725 height 10
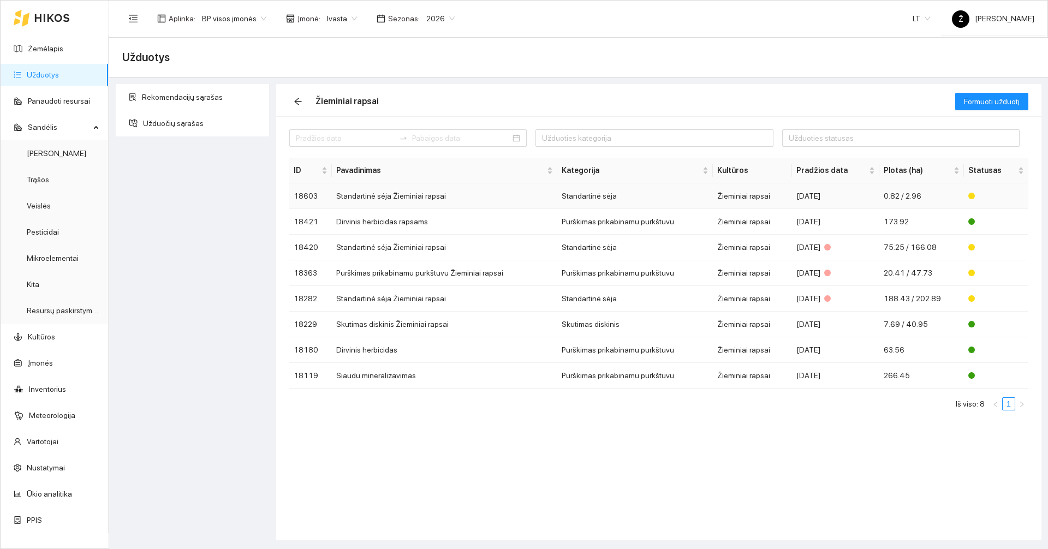
click at [401, 196] on td "Standartinė sėja Žieminiai rapsai" at bounding box center [444, 196] width 225 height 26
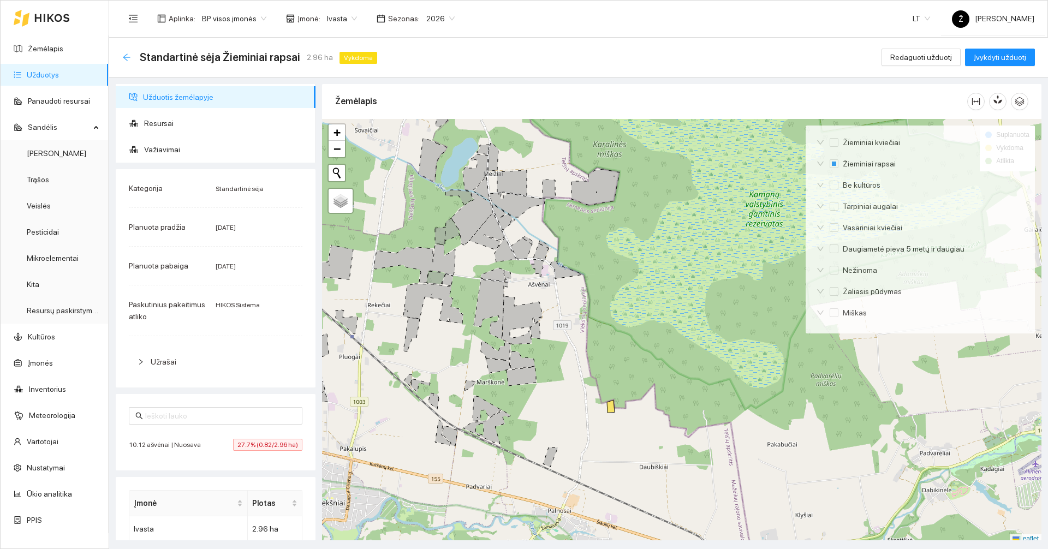
click at [125, 56] on icon "arrow-left" at bounding box center [126, 56] width 7 height 7
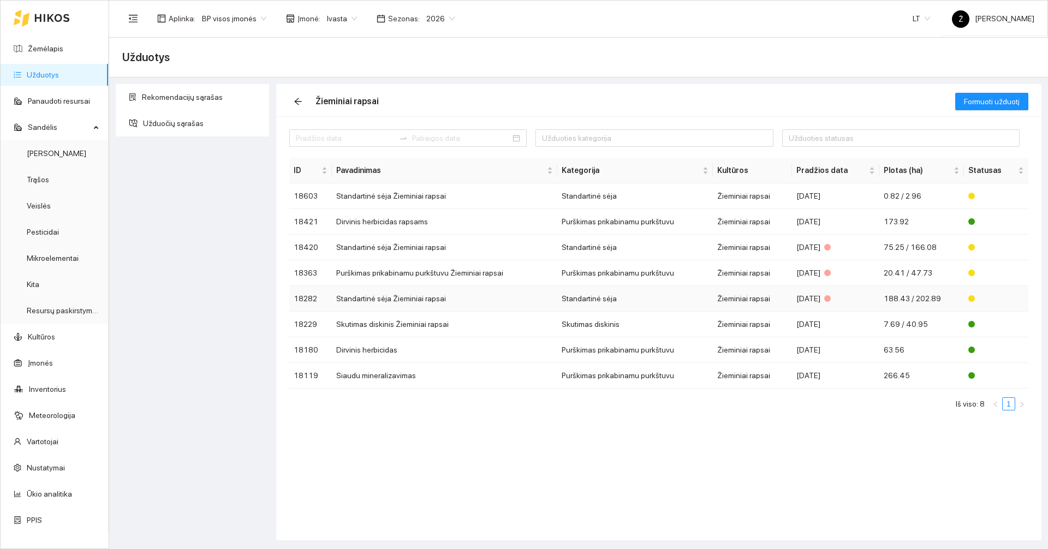
click at [414, 299] on td "Standartinė sėja Žieminiai rapsai" at bounding box center [444, 299] width 225 height 26
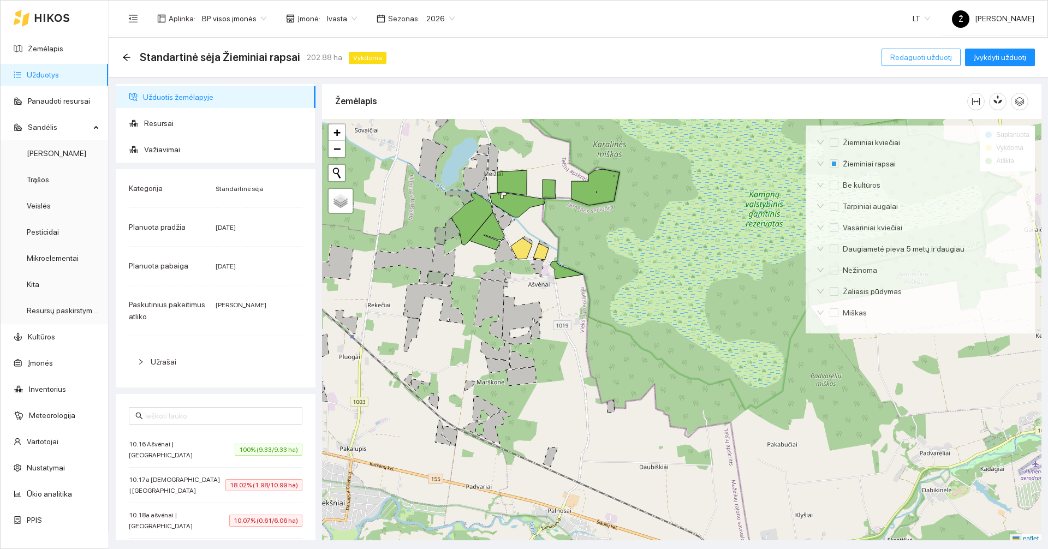
click at [906, 57] on span "Redaguoti užduotį" at bounding box center [921, 57] width 62 height 12
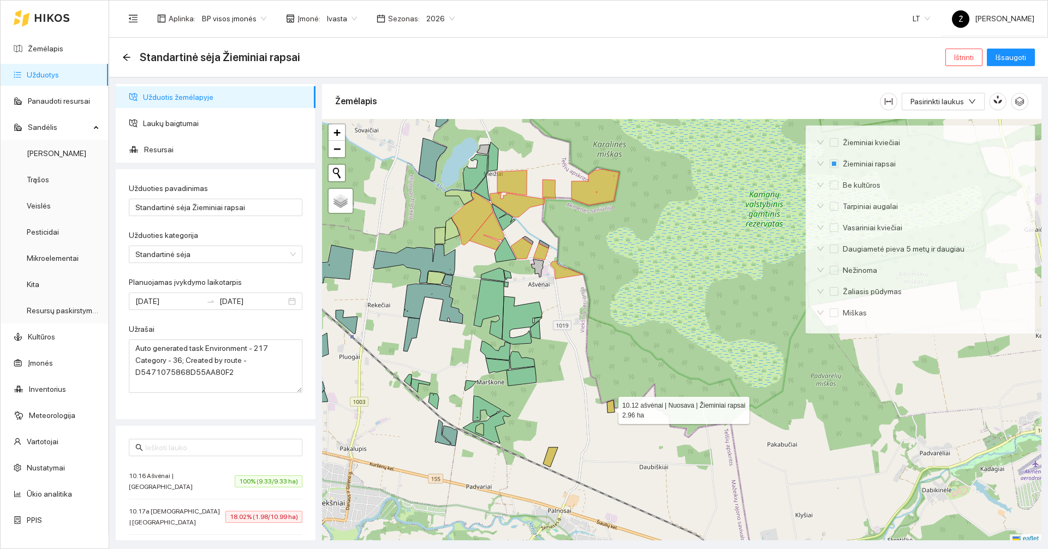
click at [612, 412] on div at bounding box center [681, 331] width 719 height 425
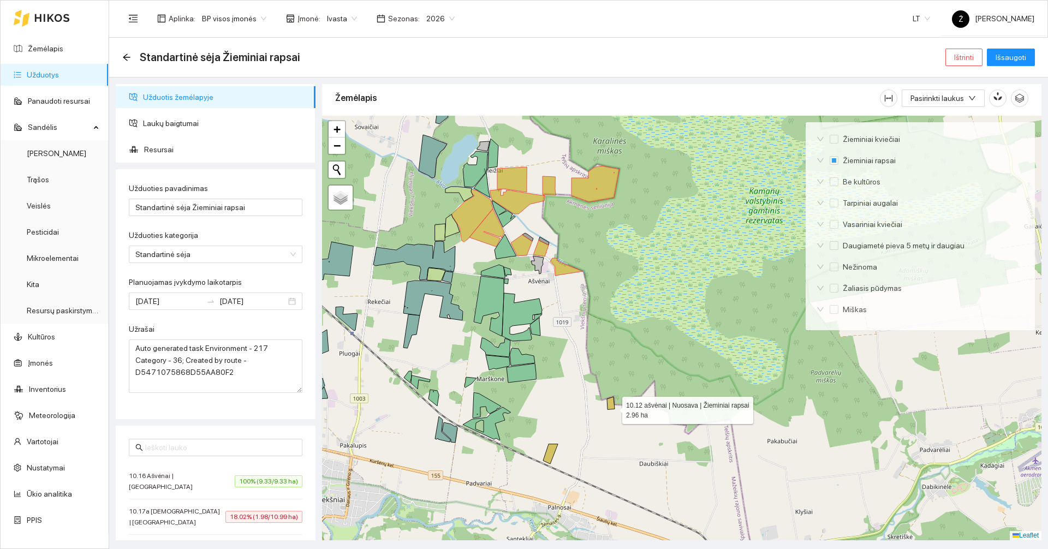
click at [612, 408] on icon at bounding box center [611, 403] width 8 height 13
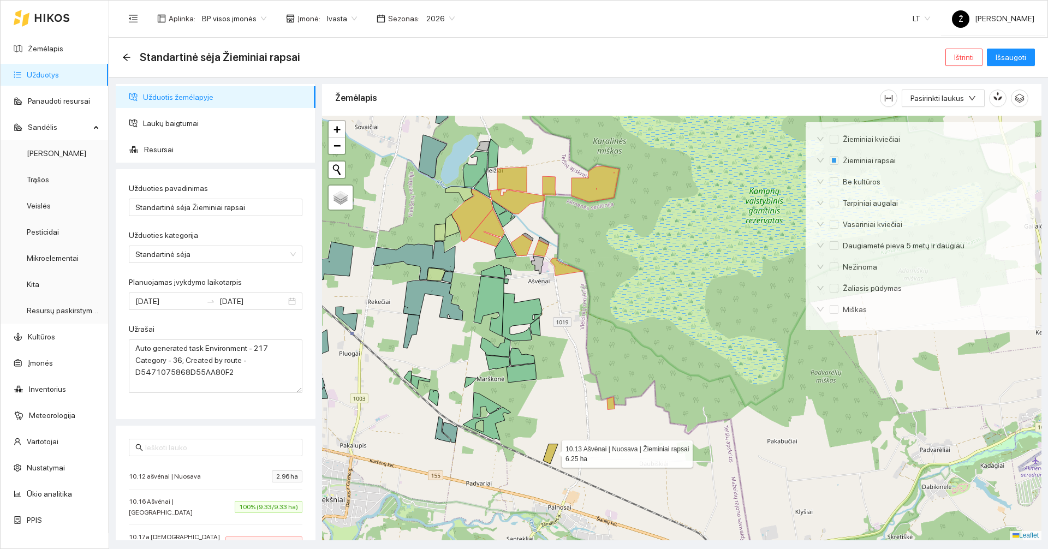
click at [551, 451] on icon at bounding box center [550, 454] width 15 height 20
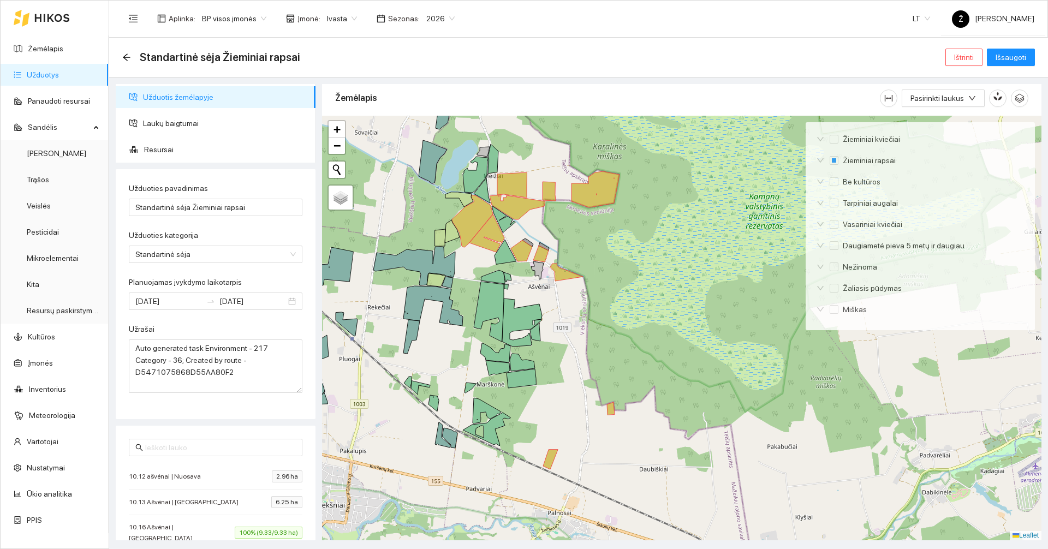
drag, startPoint x: 622, startPoint y: 251, endPoint x: 621, endPoint y: 260, distance: 9.3
click at [621, 260] on div at bounding box center [681, 328] width 719 height 425
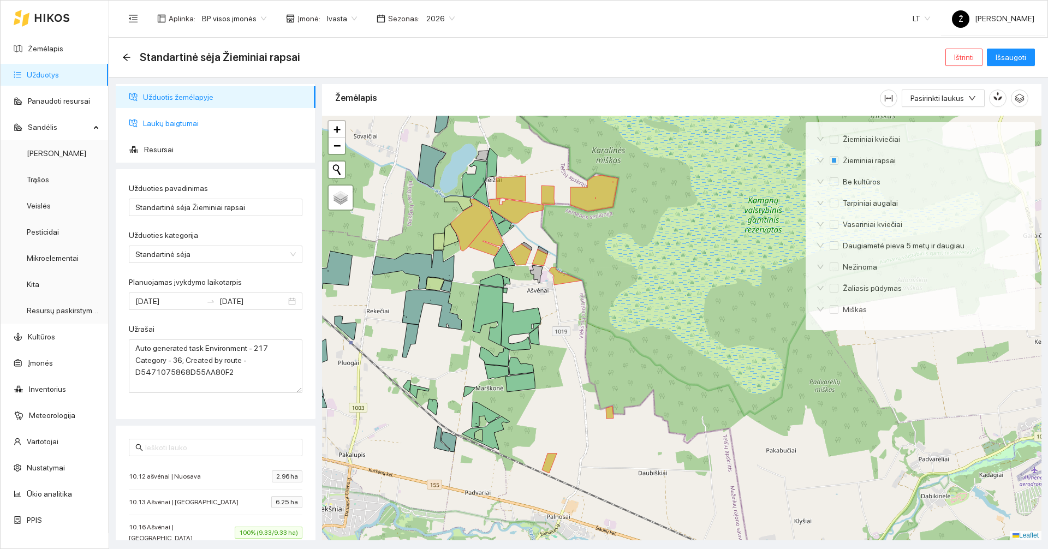
click at [191, 121] on span "Laukų baigtumai" at bounding box center [225, 123] width 164 height 22
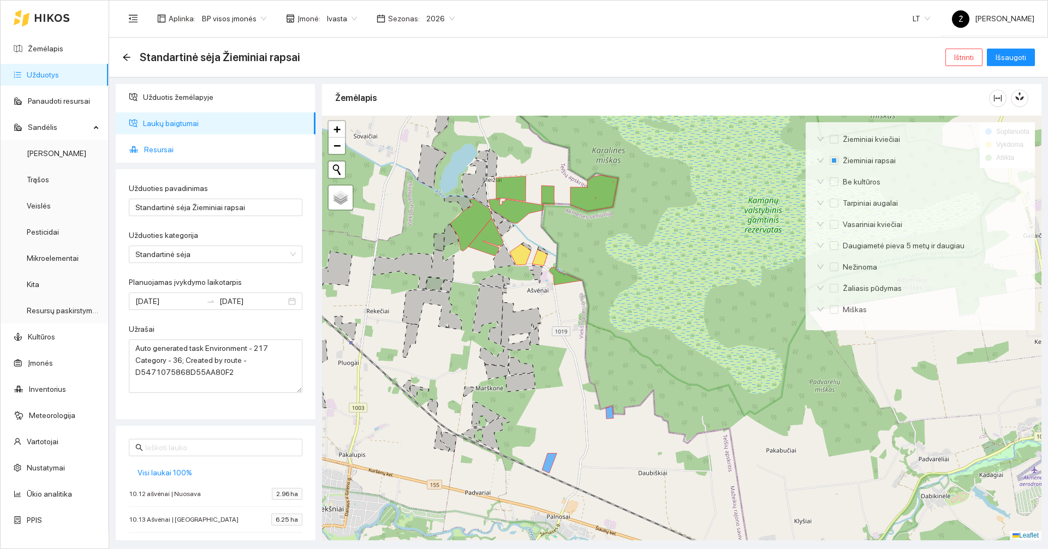
click at [158, 153] on span "Resursai" at bounding box center [225, 150] width 163 height 22
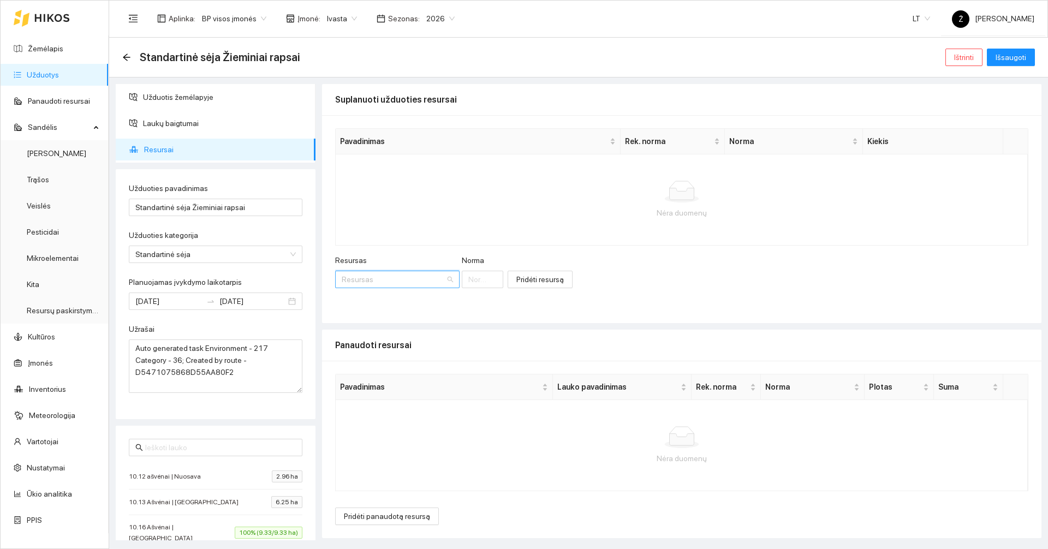
click at [403, 281] on input "Resursas" at bounding box center [394, 279] width 104 height 16
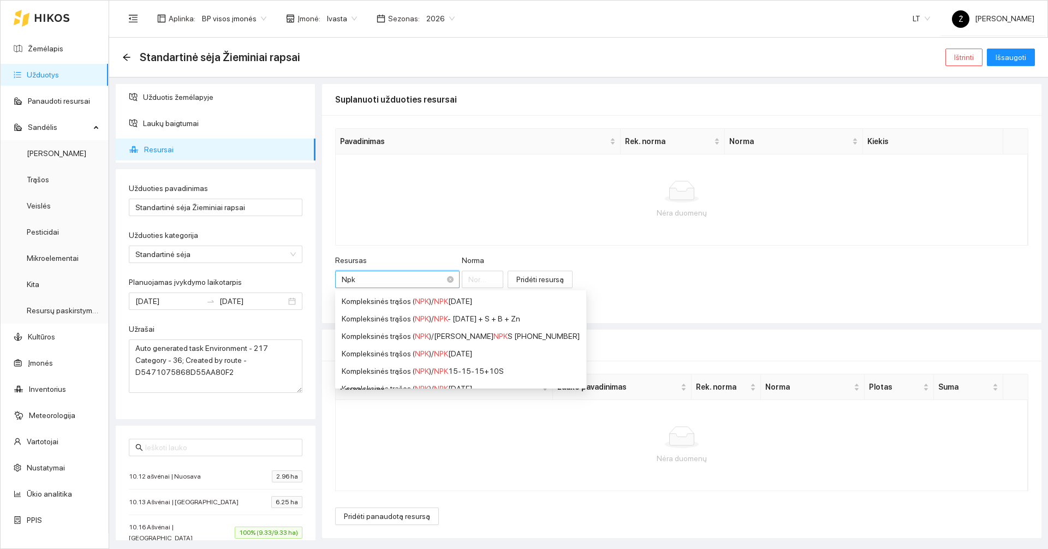
drag, startPoint x: 388, startPoint y: 282, endPoint x: 335, endPoint y: 282, distance: 52.9
click at [335, 282] on div "Npk Resursas" at bounding box center [397, 279] width 124 height 17
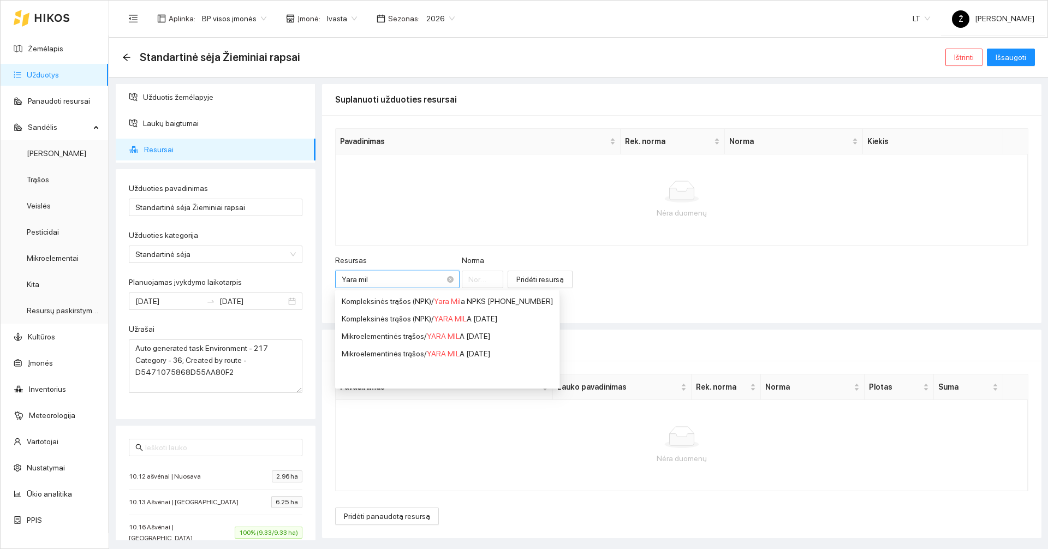
type input "Yara mila"
click at [399, 340] on div "Mikroelementinės trąšos / YARA MILA 08-20-28" at bounding box center [461, 336] width 238 height 12
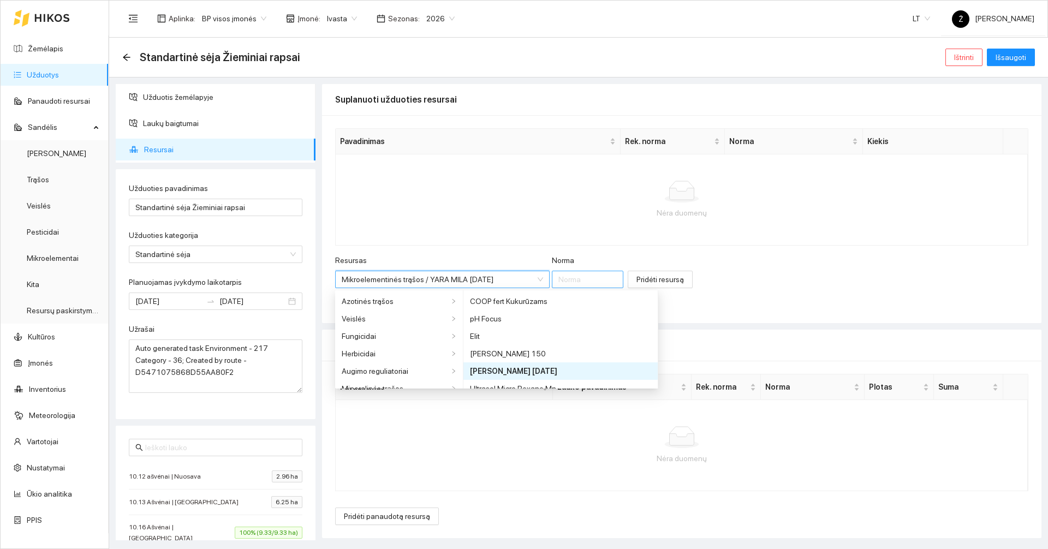
scroll to position [183, 0]
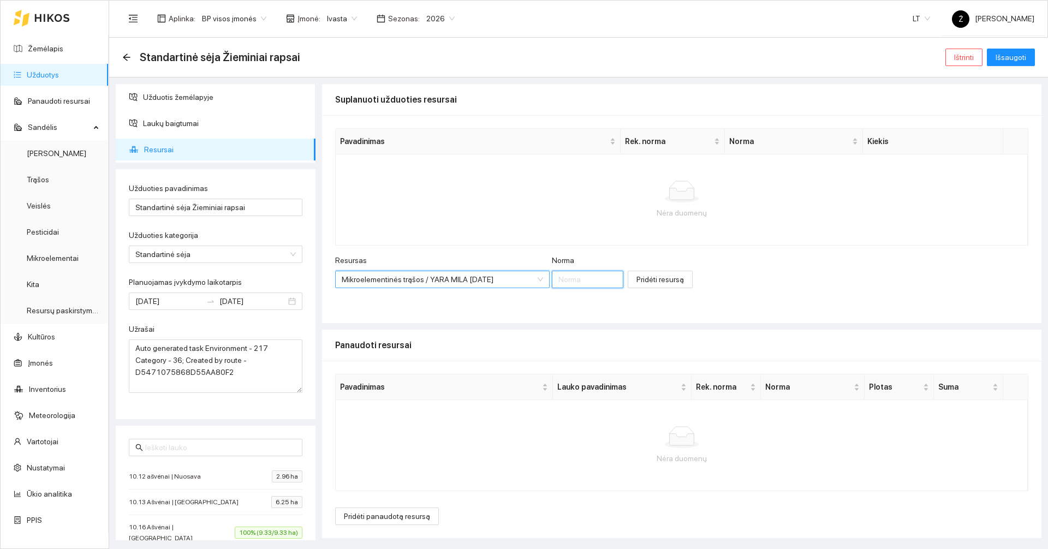
click at [562, 279] on input "Norma" at bounding box center [588, 279] width 72 height 17
type input "1"
type input "250"
click at [646, 281] on span "Pridėti resursą" at bounding box center [659, 279] width 47 height 12
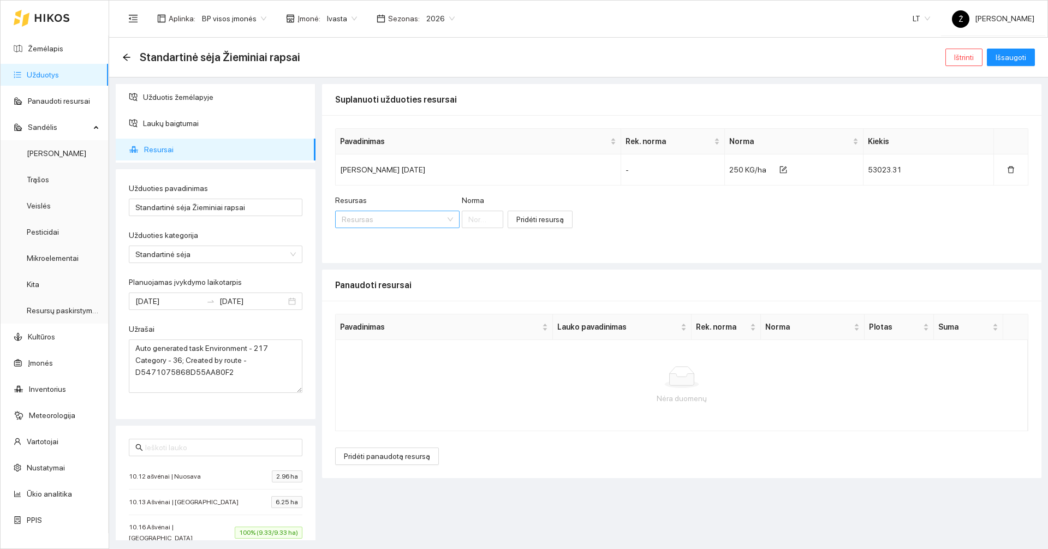
click at [396, 222] on input "Resursas" at bounding box center [394, 219] width 104 height 16
type input "Npk 10-26-26"
click at [462, 222] on input "Norma" at bounding box center [482, 219] width 41 height 17
click at [433, 212] on input "Resursas" at bounding box center [394, 219] width 104 height 16
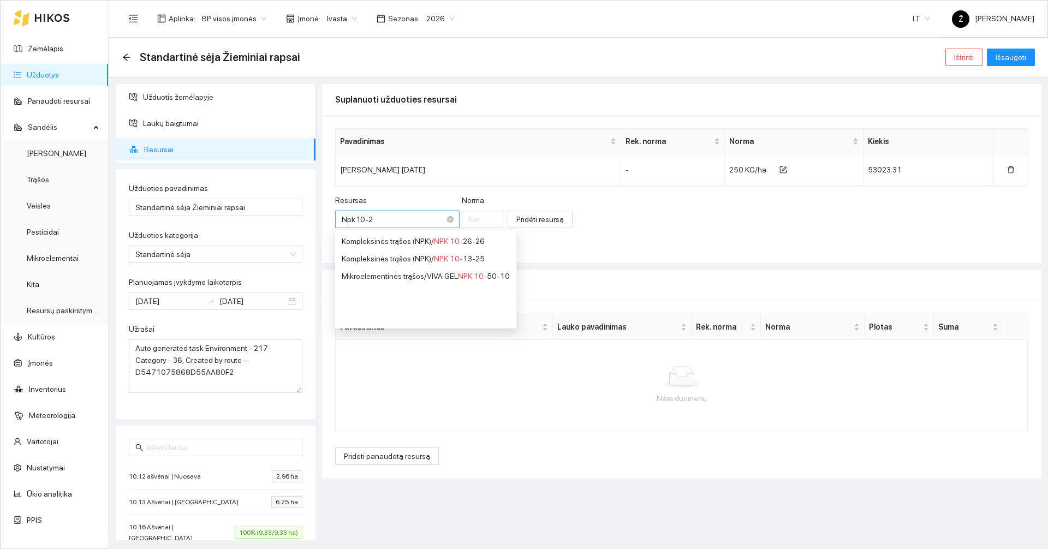
type input "Npk 10-26"
click at [430, 240] on div "Kompleksinės trąšos (NPK) / NPK 10-26 -26" at bounding box center [413, 241] width 143 height 12
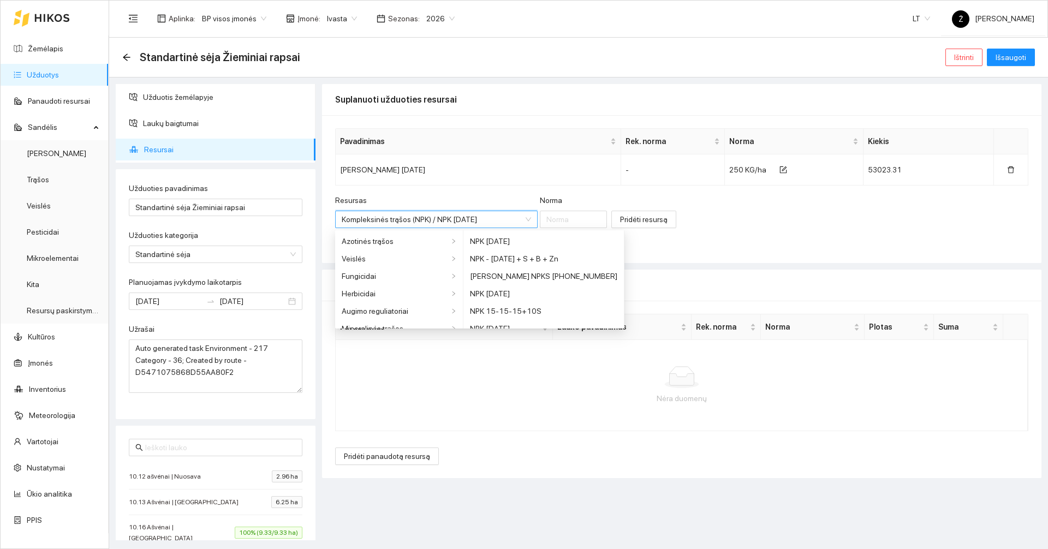
scroll to position [201, 0]
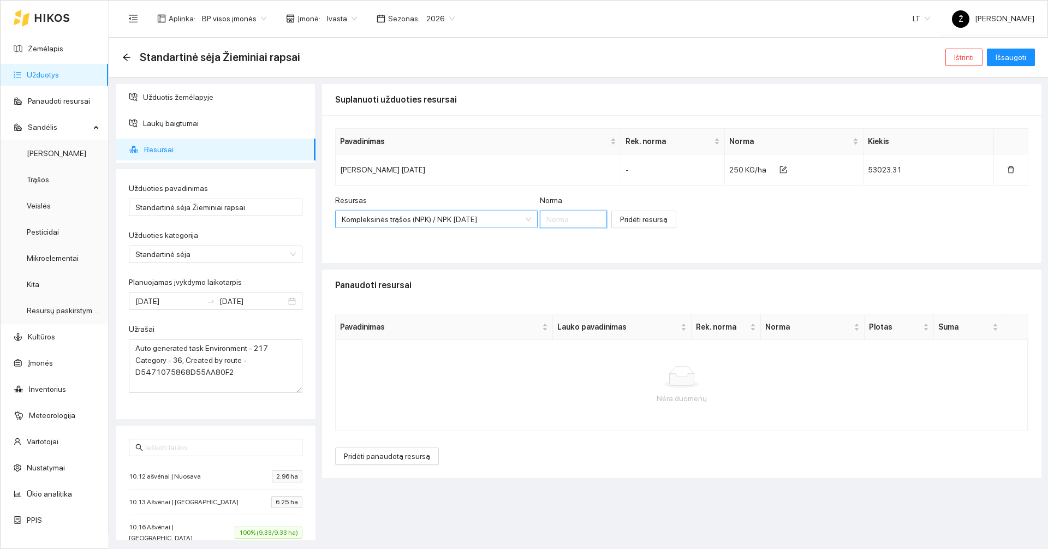
click at [572, 223] on input "Norma" at bounding box center [574, 219] width 68 height 17
type input "250"
click at [640, 213] on span "Pridėti resursą" at bounding box center [643, 219] width 47 height 12
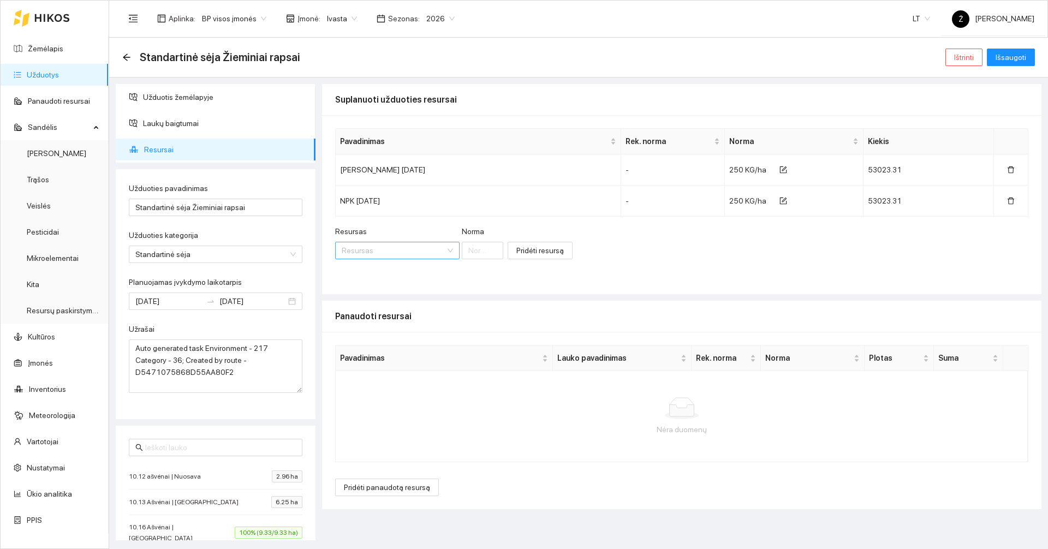
click at [420, 254] on input "Resursas" at bounding box center [394, 250] width 104 height 16
click at [417, 252] on input "Resursas" at bounding box center [394, 250] width 104 height 16
type input "Artemis"
click at [401, 271] on div "Veislės / Žieminiai rapsai / Artemis" at bounding box center [395, 272] width 107 height 12
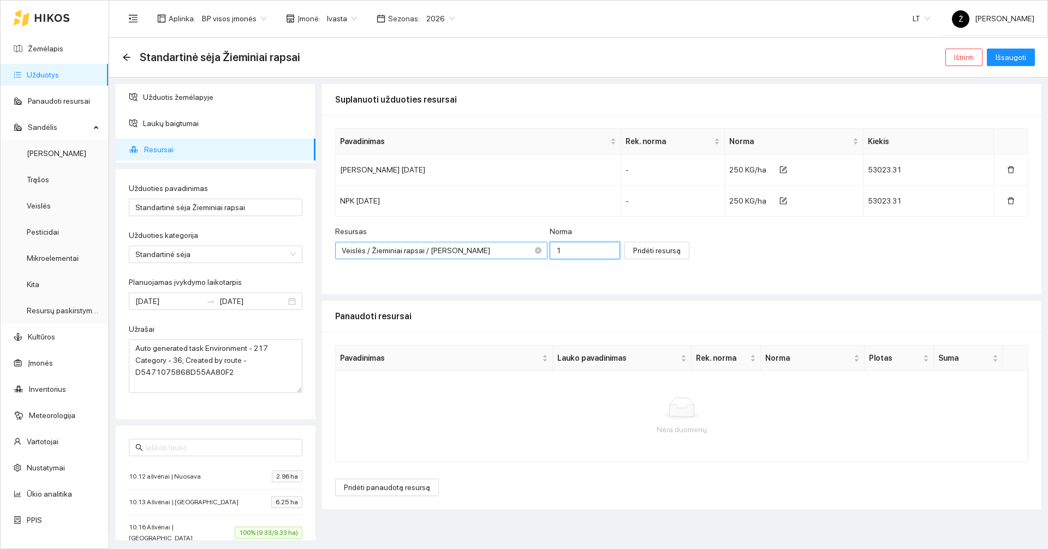
drag, startPoint x: 541, startPoint y: 249, endPoint x: 469, endPoint y: 249, distance: 72.1
click at [469, 250] on div "Resursas Veislės / Žieminiai rapsai / Artemis Norma 1" at bounding box center [477, 248] width 285 height 47
type input "5"
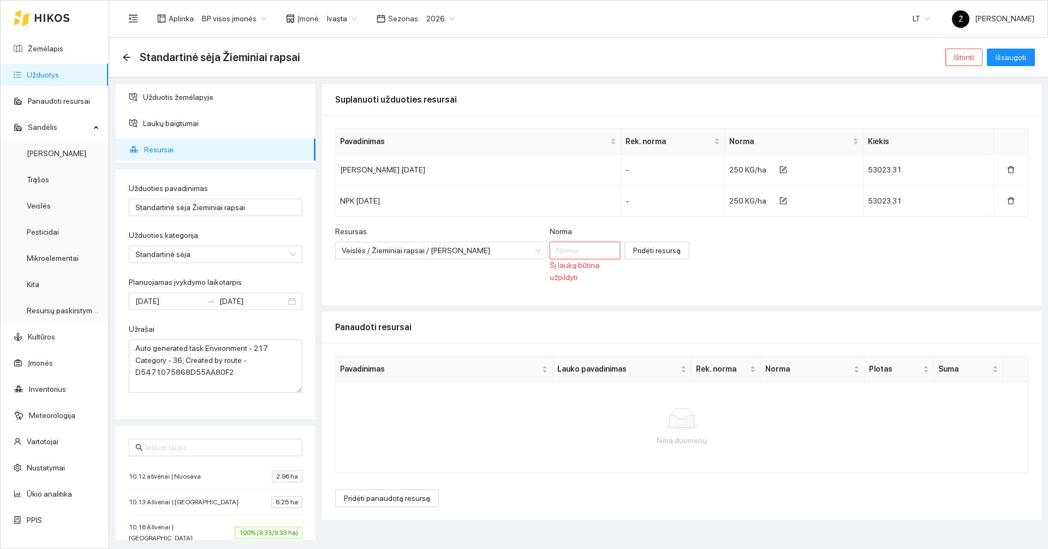
type input "1"
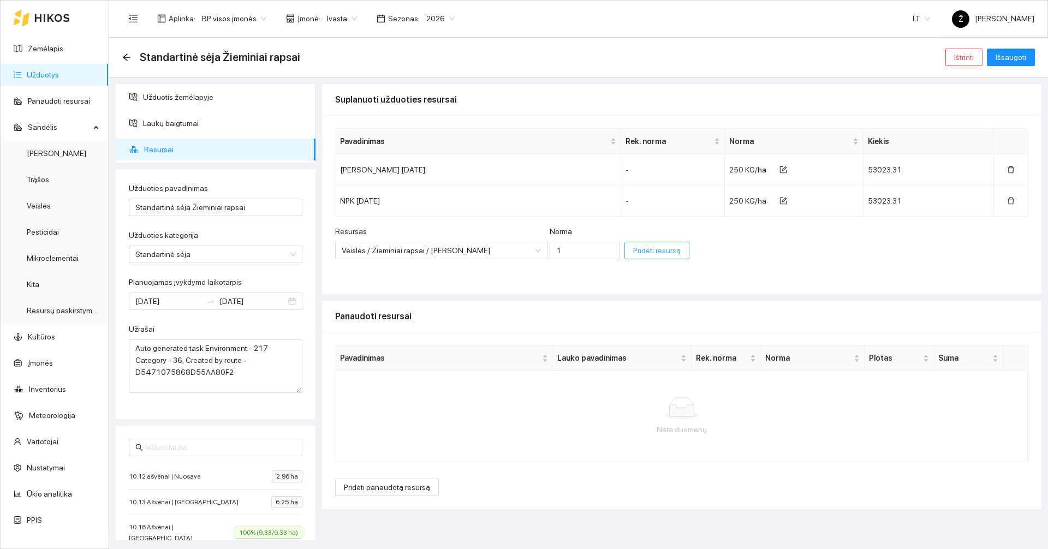
click at [633, 254] on span "Pridėti resursą" at bounding box center [656, 251] width 47 height 12
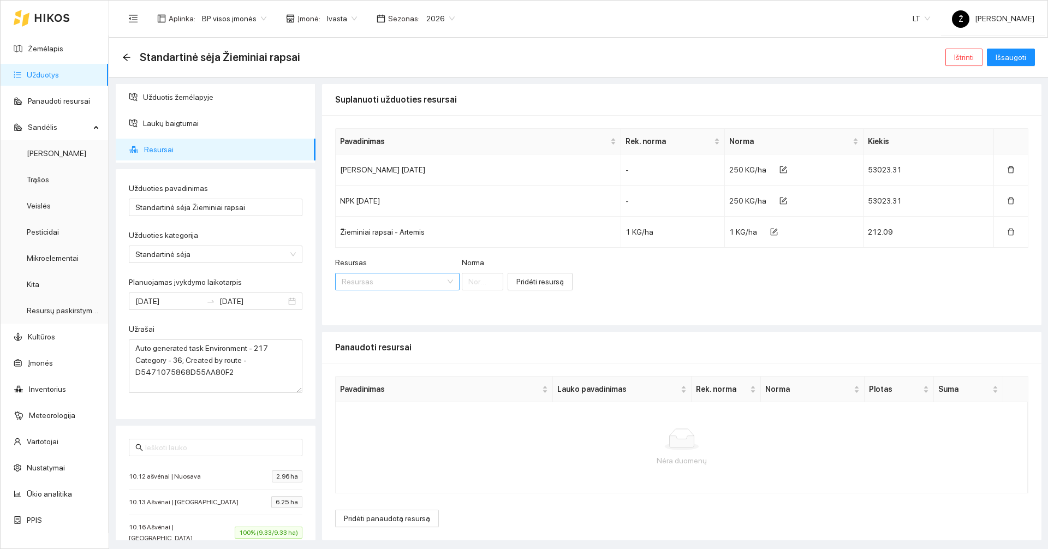
click at [420, 281] on input "Resursas" at bounding box center [394, 281] width 104 height 16
drag, startPoint x: 406, startPoint y: 278, endPoint x: 312, endPoint y: 271, distance: 93.6
click at [312, 271] on div "Užduotis žemėlapyje Laukų baigtumai Resursai Užduoties pavadinimas Standartinė …" at bounding box center [575, 309] width 939 height 463
type input "Pioneer"
click at [677, 304] on div "Pavadinimas Rek. norma Norma Kiekis YARA MILA 08-20-28 - 250 KG/ha 53023.31 NPK…" at bounding box center [681, 220] width 719 height 210
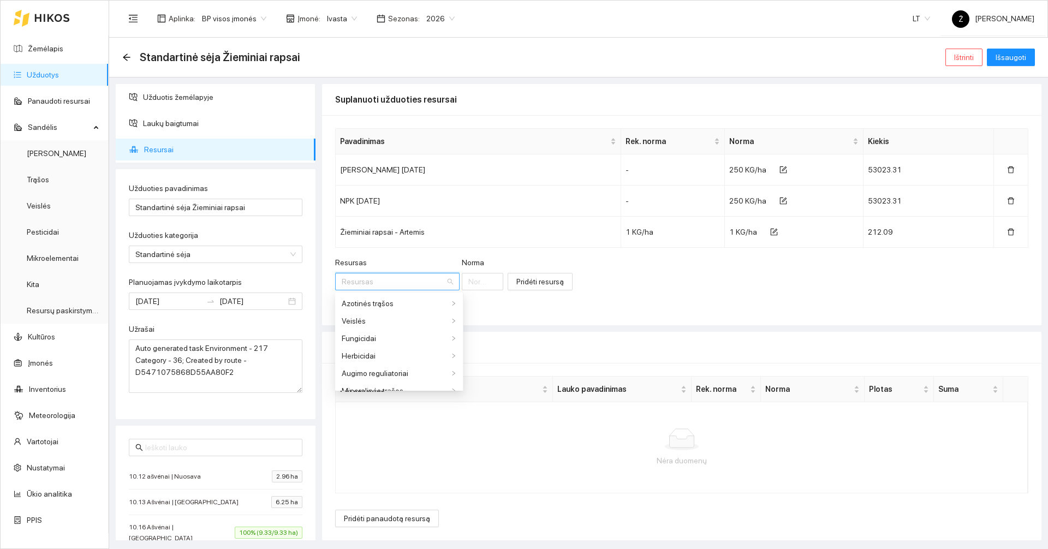
click at [386, 287] on input "Resursas" at bounding box center [394, 281] width 104 height 16
type input "Dominator"
click at [380, 294] on ul "Veislės / Žieminiai rapsai / Dominator Herbicidai / Dominator 480" at bounding box center [400, 342] width 131 height 98
click at [380, 297] on div "Veislės / Žieminiai rapsai / Dominator" at bounding box center [400, 303] width 117 height 12
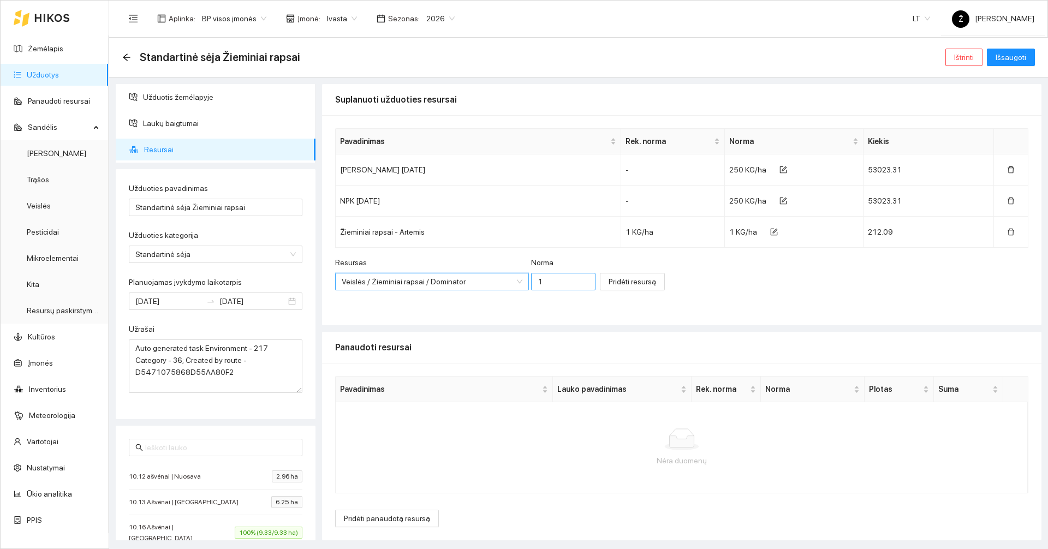
scroll to position [306, 0]
drag, startPoint x: 503, startPoint y: 281, endPoint x: 494, endPoint y: 281, distance: 9.3
click at [494, 281] on div "Resursas Veislės / Žieminiai rapsai / Dominator Veislės / Žieminiai rapsai / Do…" at bounding box center [465, 280] width 260 height 47
type input "30"
click at [609, 282] on span "Pridėti resursą" at bounding box center [632, 282] width 47 height 12
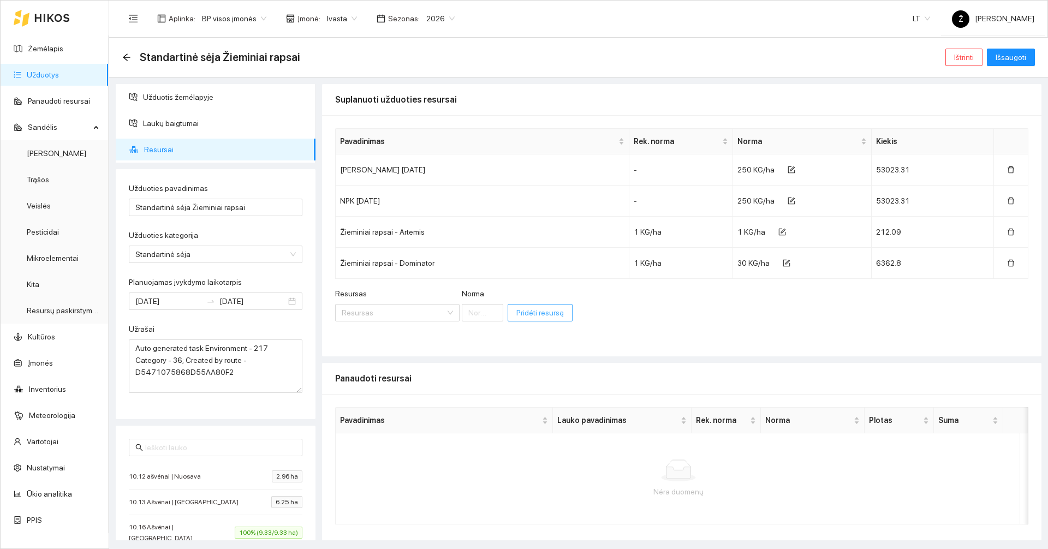
scroll to position [31, 0]
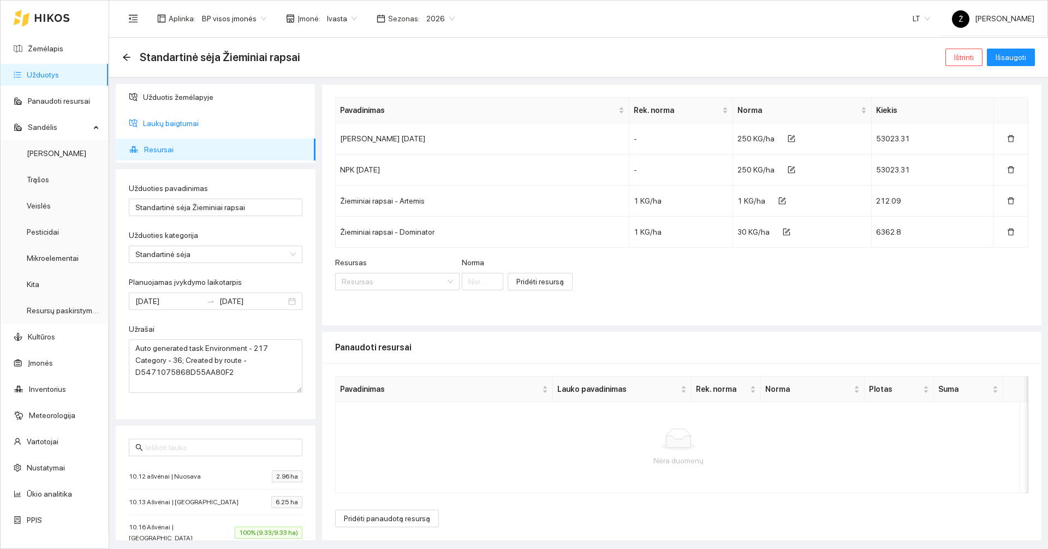
click at [162, 118] on span "Laukų baigtumai" at bounding box center [225, 123] width 164 height 22
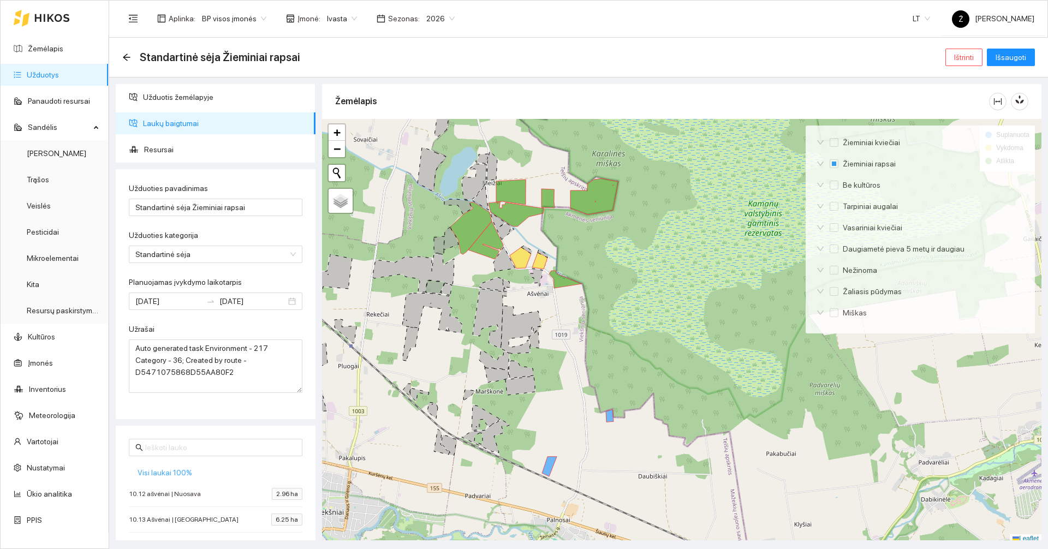
click at [159, 471] on span "Visi laukai 100%" at bounding box center [165, 473] width 55 height 12
click at [174, 99] on span "Užduotis žemėlapyje" at bounding box center [225, 97] width 164 height 22
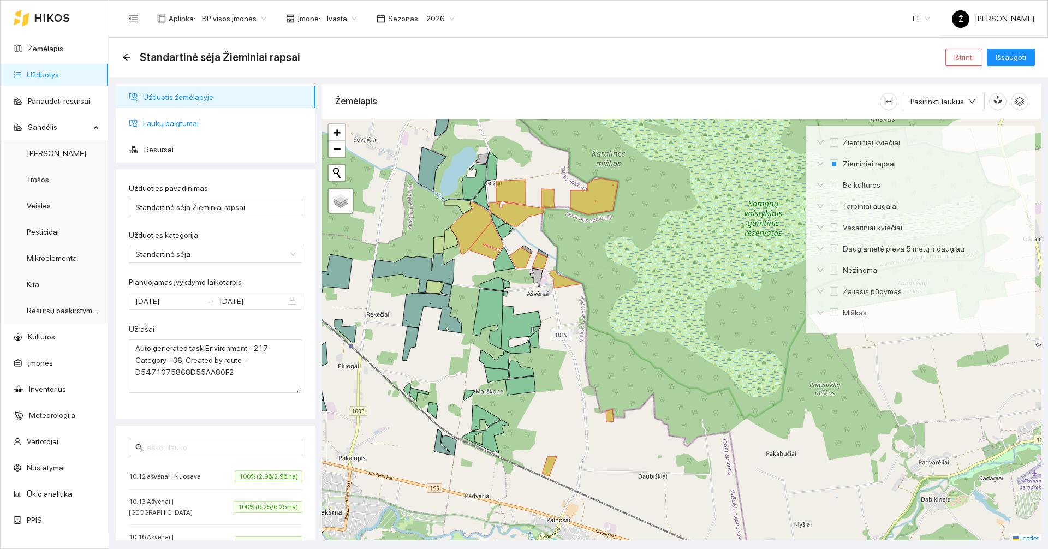
click at [185, 123] on span "Laukų baigtumai" at bounding box center [225, 123] width 164 height 22
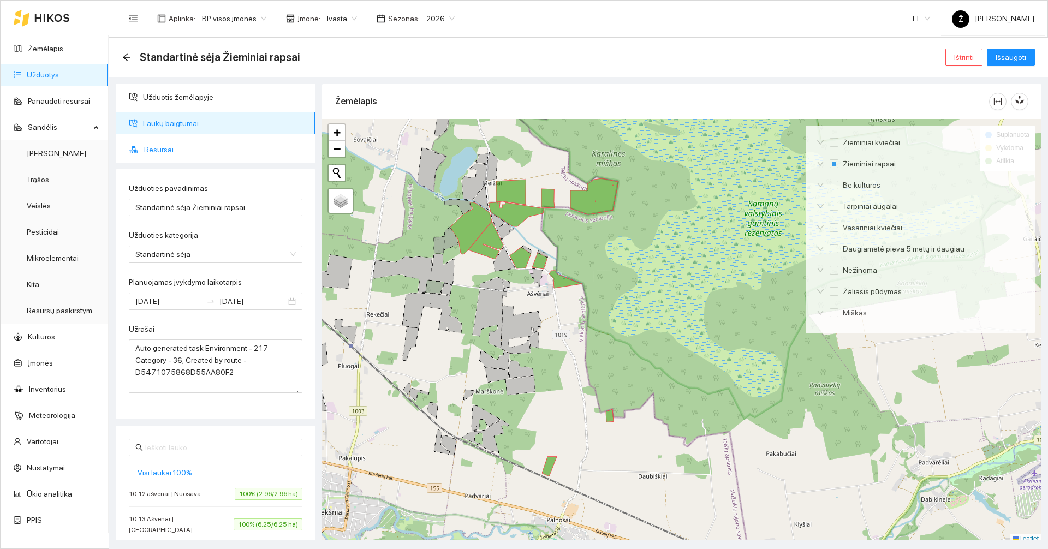
click at [166, 153] on span "Resursai" at bounding box center [225, 150] width 163 height 22
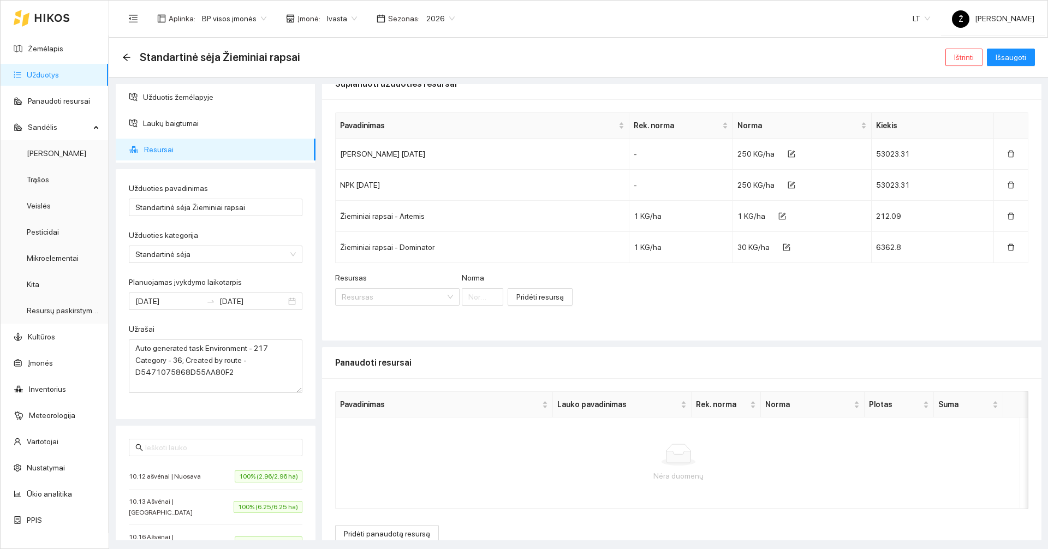
scroll to position [31, 0]
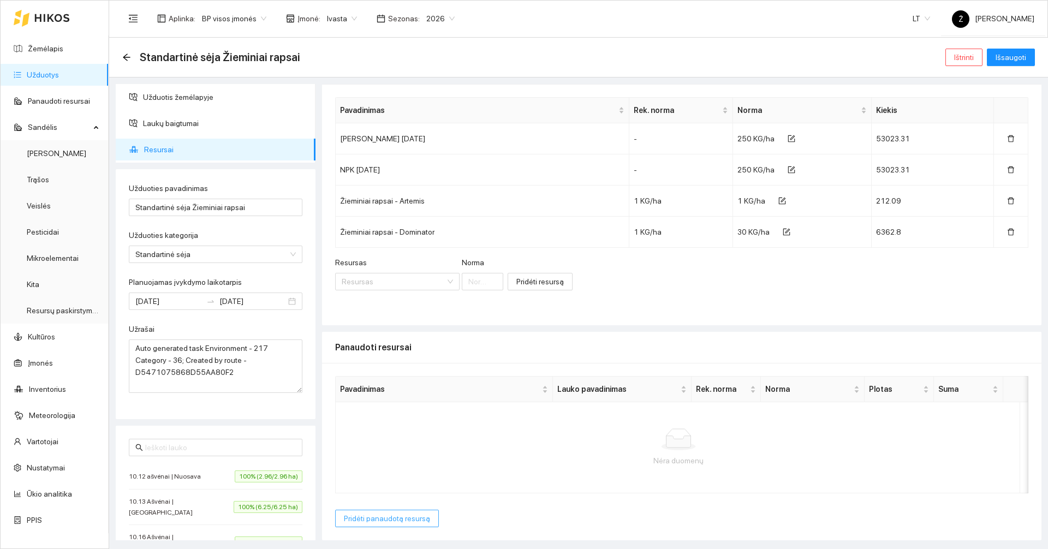
click at [382, 519] on span "Pridėti panaudotą resursą" at bounding box center [387, 519] width 86 height 12
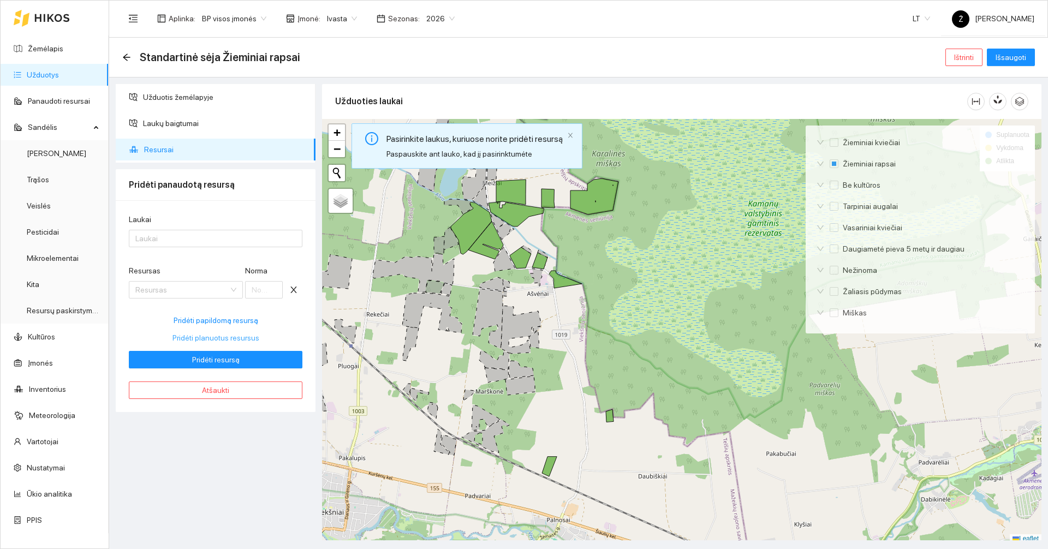
click at [227, 336] on span "Pridėti planuotus resursus" at bounding box center [215, 338] width 87 height 12
type input "250"
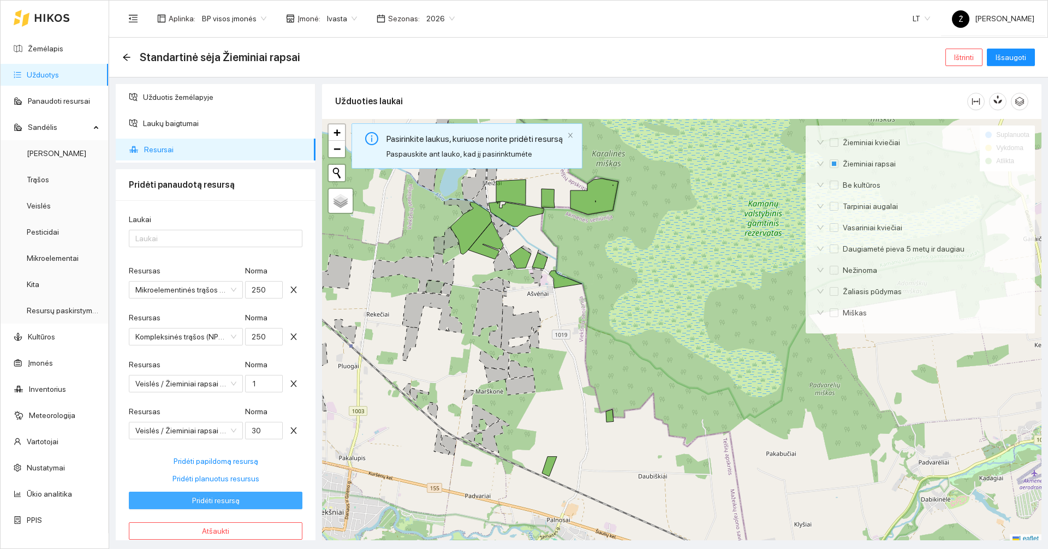
click at [247, 502] on button "Pridėti resursą" at bounding box center [216, 500] width 174 height 17
click at [205, 237] on div at bounding box center [210, 238] width 157 height 13
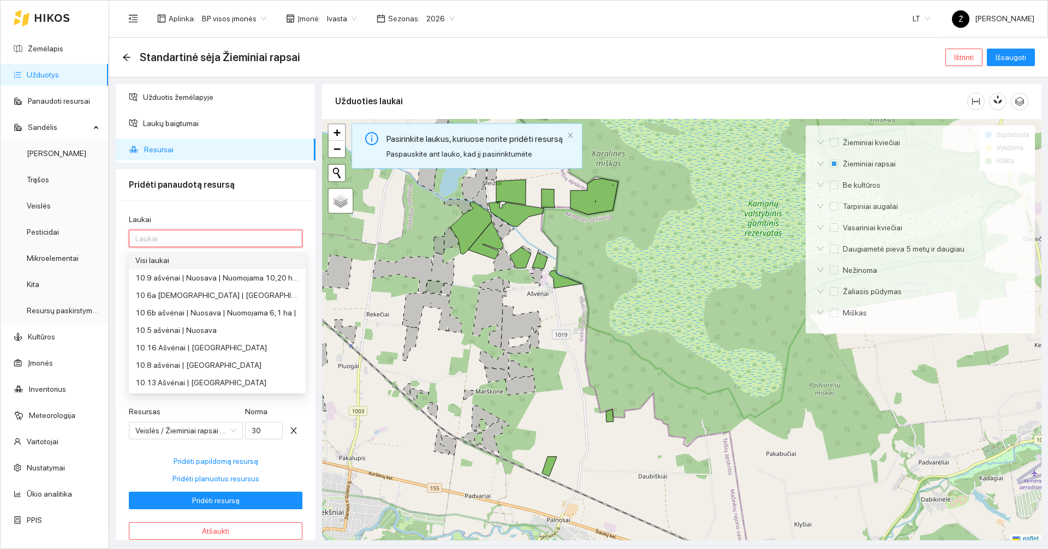
click at [191, 260] on div "Visi laukai" at bounding box center [217, 260] width 164 height 12
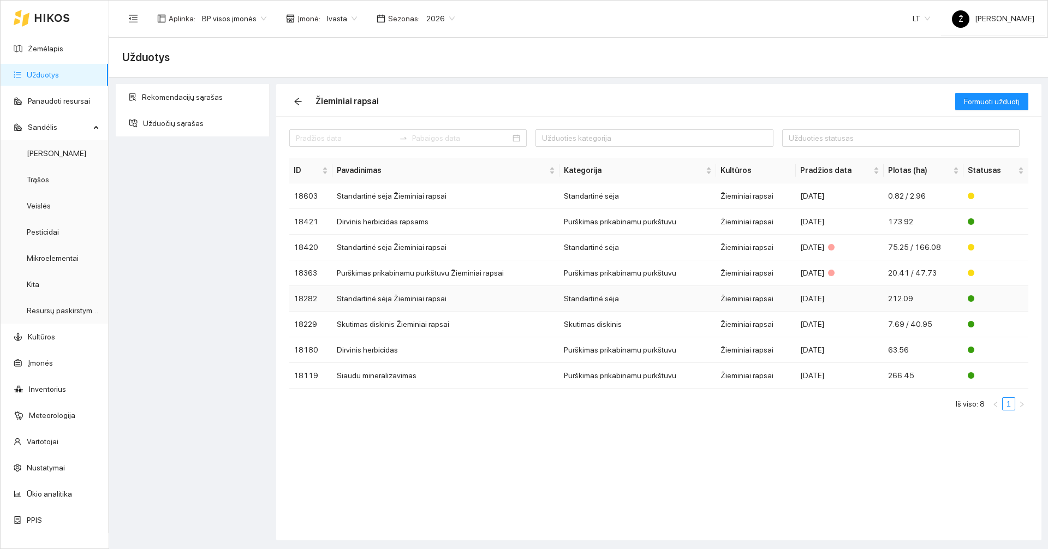
click at [430, 298] on td "Standartinė sėja Žieminiai rapsai" at bounding box center [445, 299] width 227 height 26
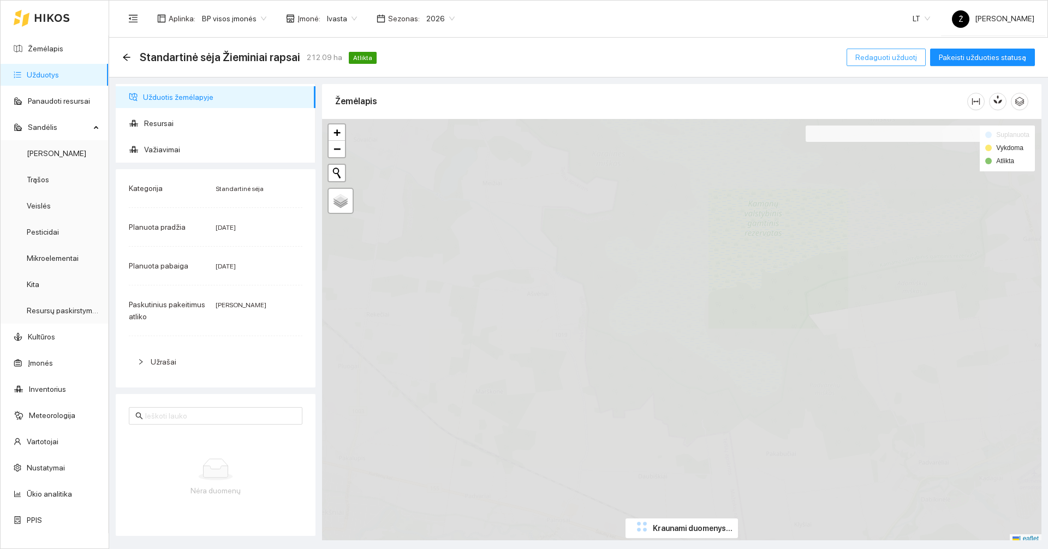
click at [868, 54] on span "Redaguoti užduotį" at bounding box center [886, 57] width 62 height 12
click at [873, 67] on main "Standartinė sėja Žieminiai rapsai 212.09 ha Atlikta Redaguoti užduotį Pakeisti …" at bounding box center [578, 293] width 939 height 511
click at [873, 62] on main "Standartinė sėja Žieminiai rapsai 212.09 ha Atlikta Redaguoti užduotį Pakeisti …" at bounding box center [578, 293] width 939 height 511
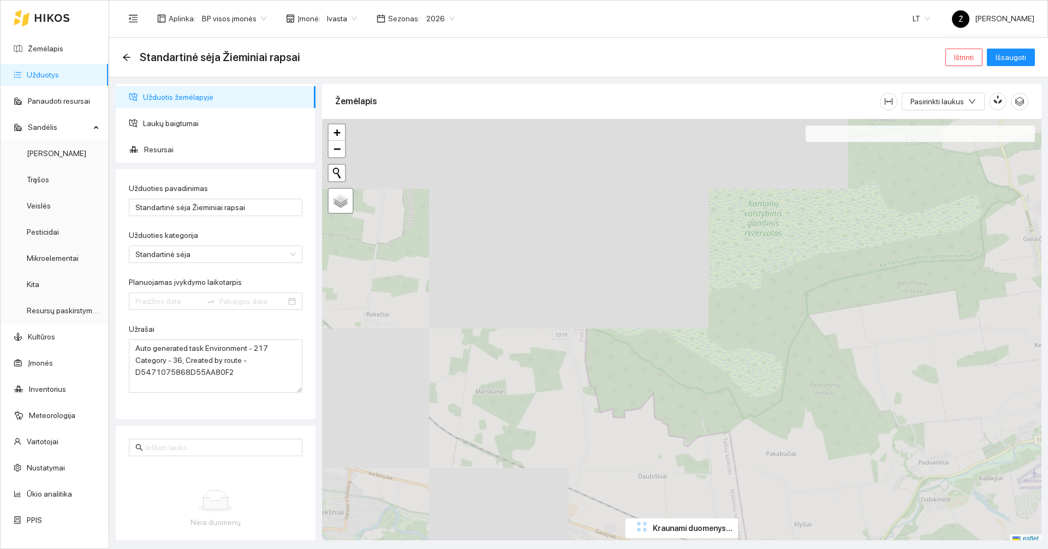
click at [875, 57] on div "Standartinė sėja Žieminiai rapsai Ištrinti Išsaugoti" at bounding box center [578, 57] width 913 height 22
type input "Standartinė sėja Žieminiai rapsai"
type textarea "Auto generated task Environment - 217 Category - 36; Created by route - D547107…"
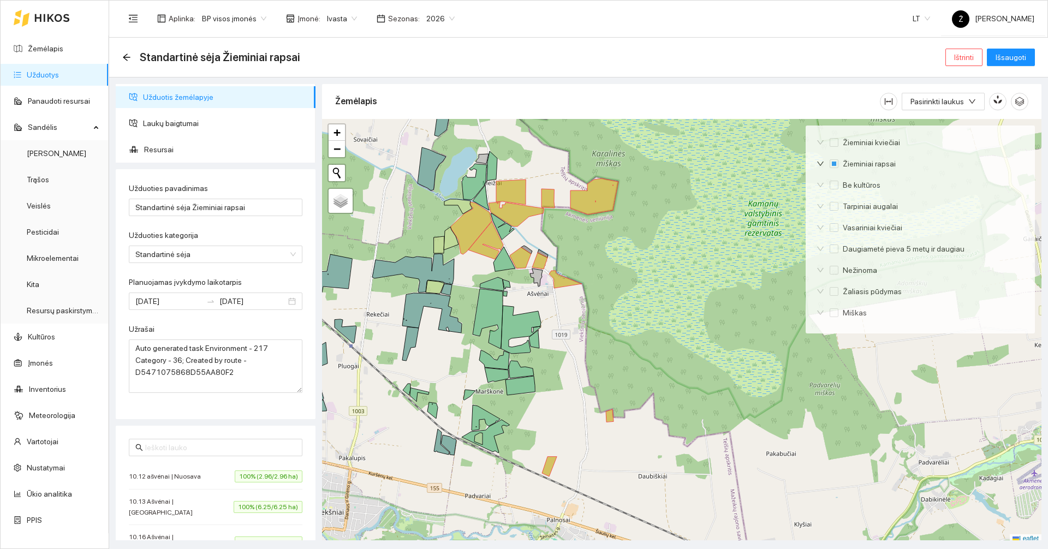
type input "[DATE]"
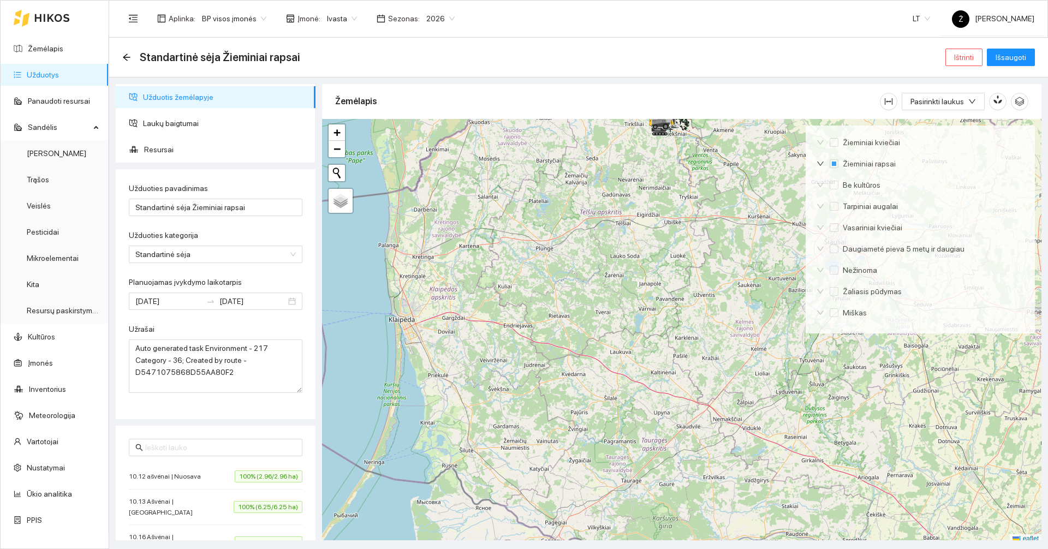
scroll to position [3, 0]
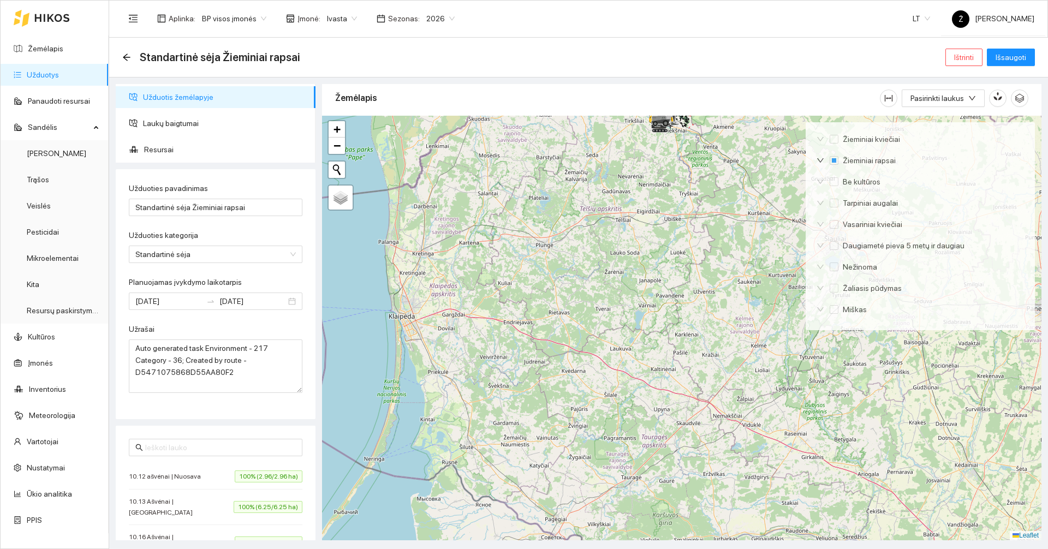
drag, startPoint x: 614, startPoint y: 175, endPoint x: 566, endPoint y: 329, distance: 161.3
click at [566, 333] on div at bounding box center [681, 328] width 719 height 425
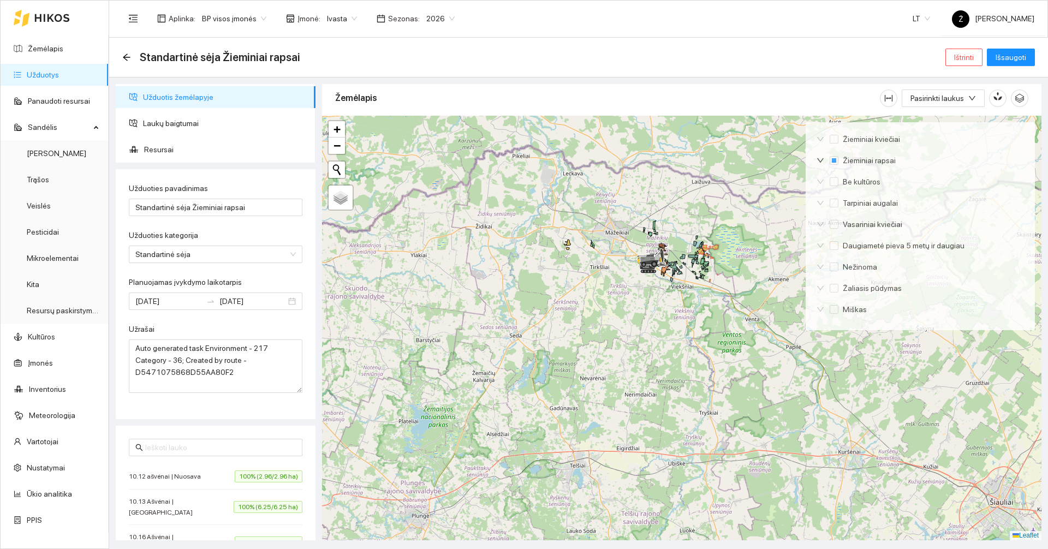
drag, startPoint x: 603, startPoint y: 209, endPoint x: 590, endPoint y: 242, distance: 35.6
click at [590, 242] on div at bounding box center [681, 328] width 719 height 425
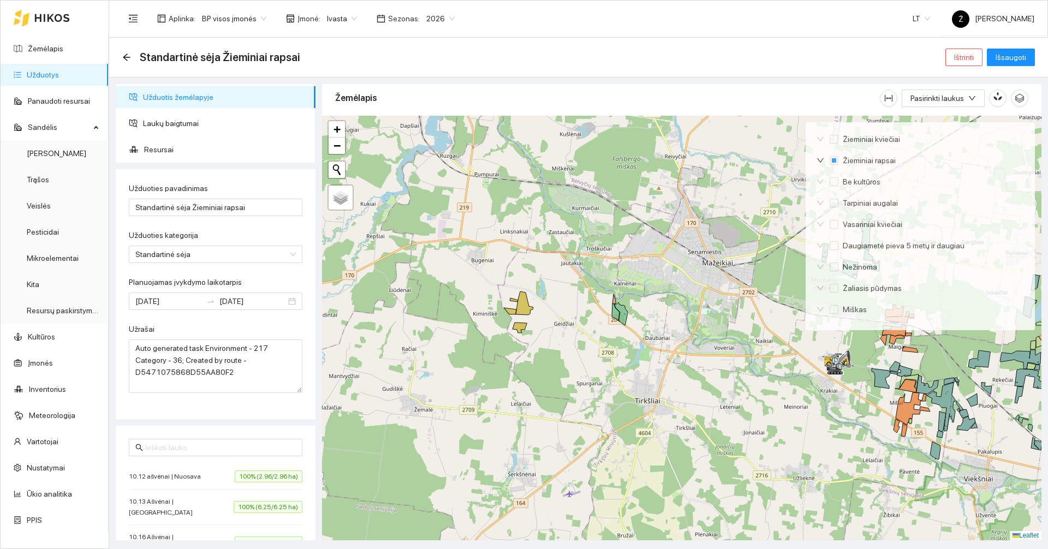
click at [520, 319] on div at bounding box center [681, 328] width 719 height 425
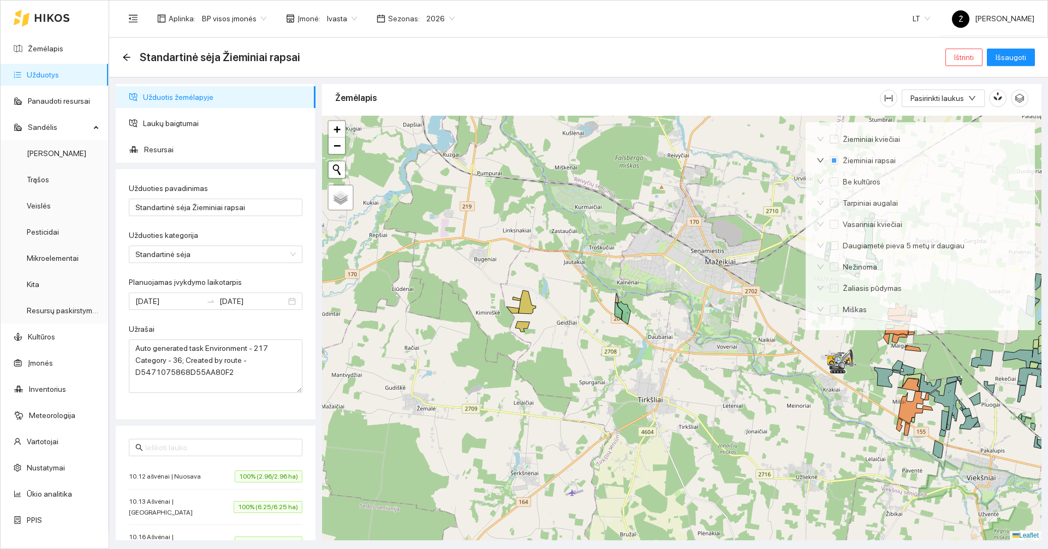
click at [525, 315] on div at bounding box center [681, 328] width 719 height 425
click at [526, 312] on icon at bounding box center [527, 301] width 17 height 23
click at [516, 311] on icon at bounding box center [513, 310] width 13 height 7
click at [519, 299] on icon at bounding box center [517, 299] width 8 height 4
click at [522, 324] on icon at bounding box center [522, 327] width 14 height 10
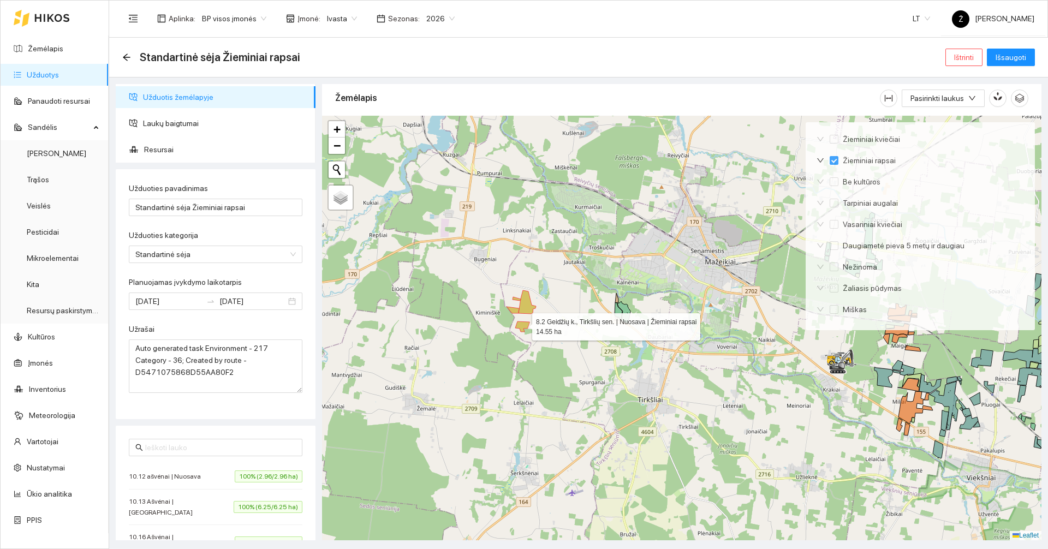
checkbox input "true"
click at [189, 121] on span "Laukų baigtumai" at bounding box center [225, 123] width 164 height 22
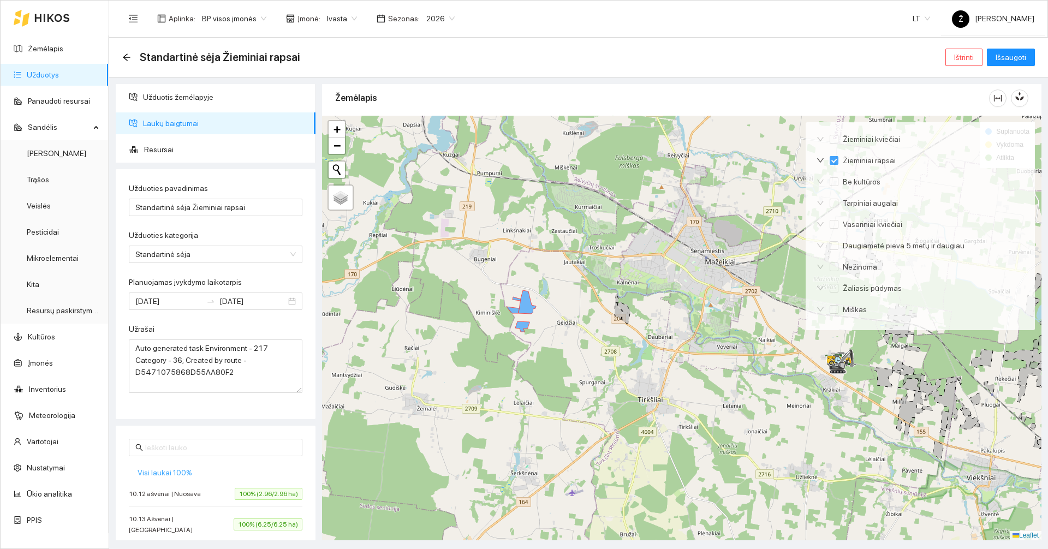
click at [185, 477] on span "Visi laukai 100%" at bounding box center [165, 473] width 55 height 12
click at [996, 66] on div "Standartinė sėja Žieminiai rapsai Ištrinti Išsaugoti" at bounding box center [578, 57] width 913 height 22
click at [1006, 58] on span "Išsaugoti" at bounding box center [1011, 57] width 31 height 12
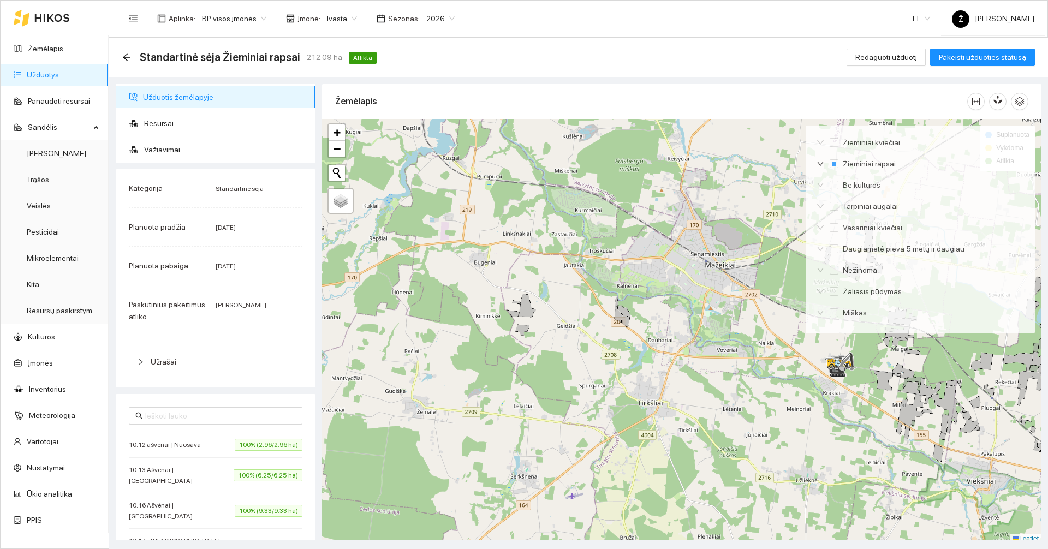
checkbox input "true"
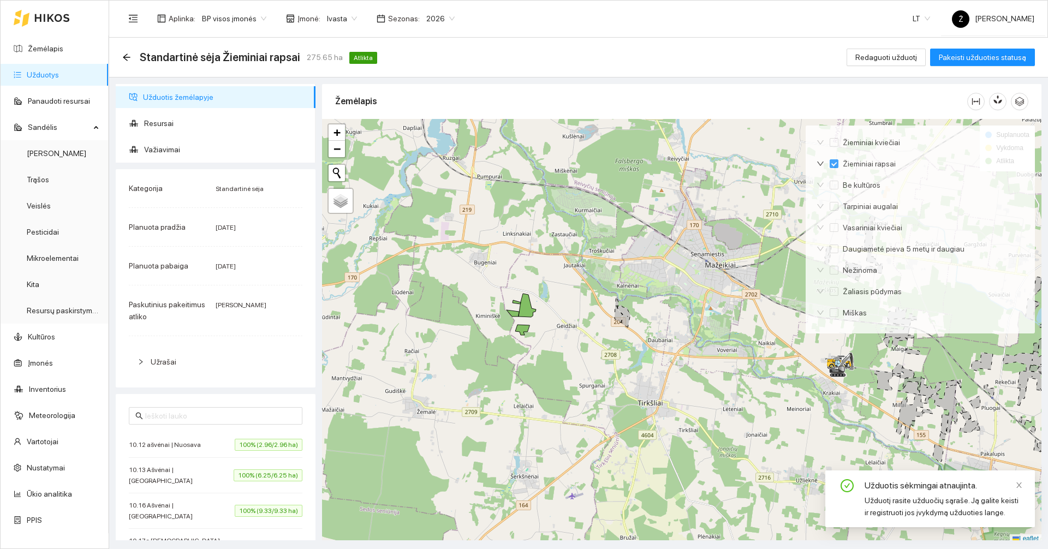
scroll to position [3, 0]
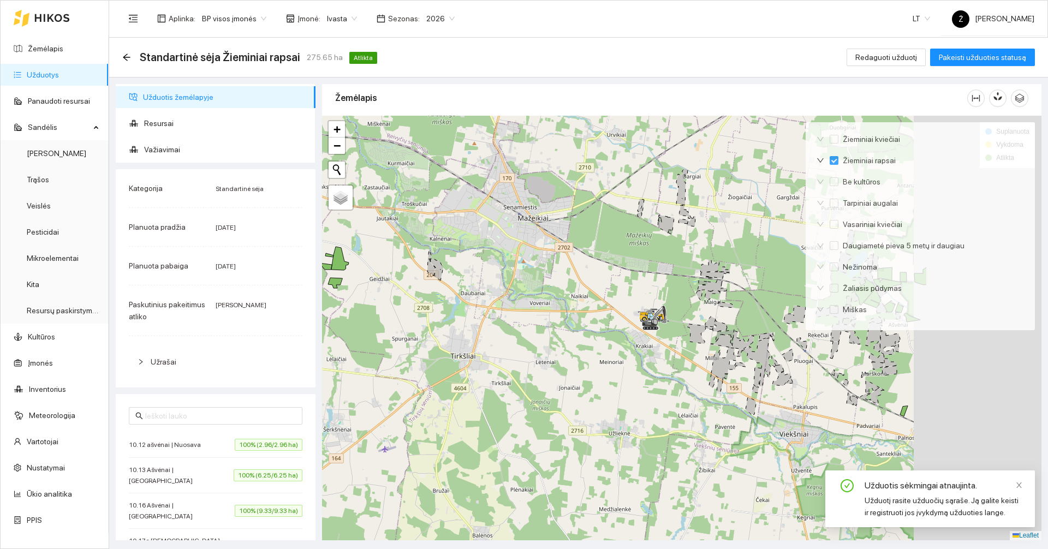
drag, startPoint x: 678, startPoint y: 258, endPoint x: 482, endPoint y: 211, distance: 202.2
click at [484, 213] on div at bounding box center [681, 328] width 719 height 425
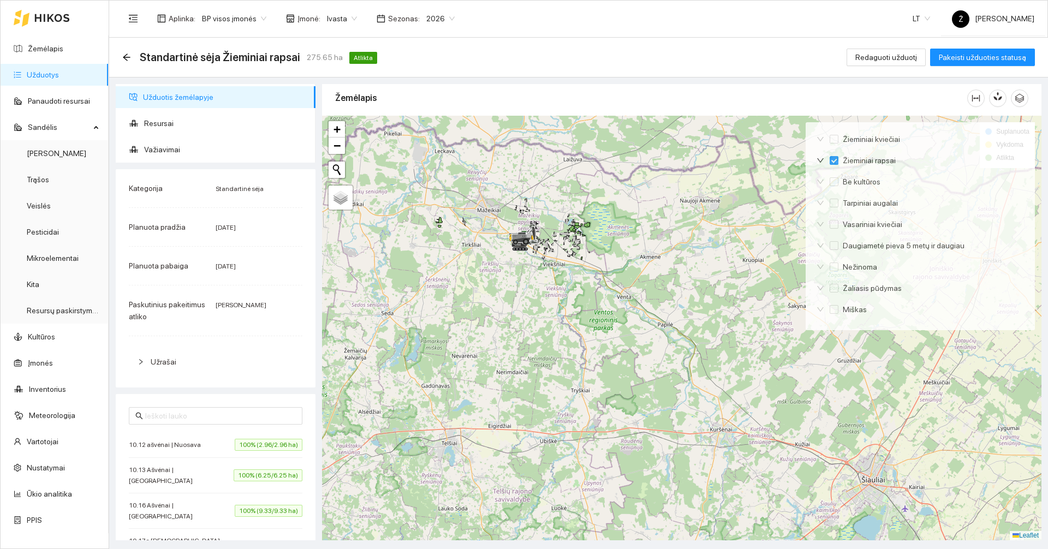
click at [59, 73] on link "Užduotys" at bounding box center [43, 74] width 32 height 9
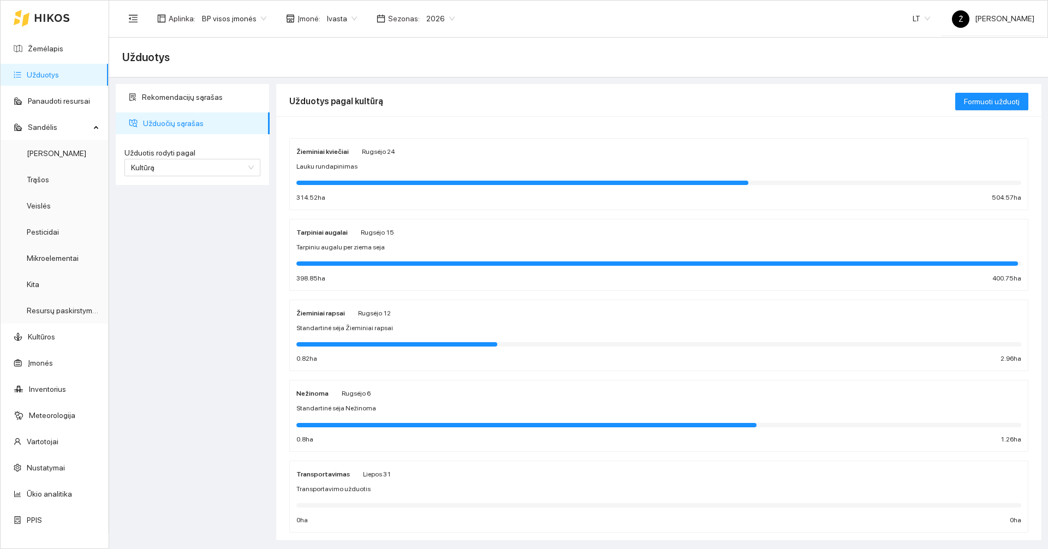
click at [428, 318] on div "Žieminiai rapsai Rugsėjo 12" at bounding box center [658, 313] width 725 height 12
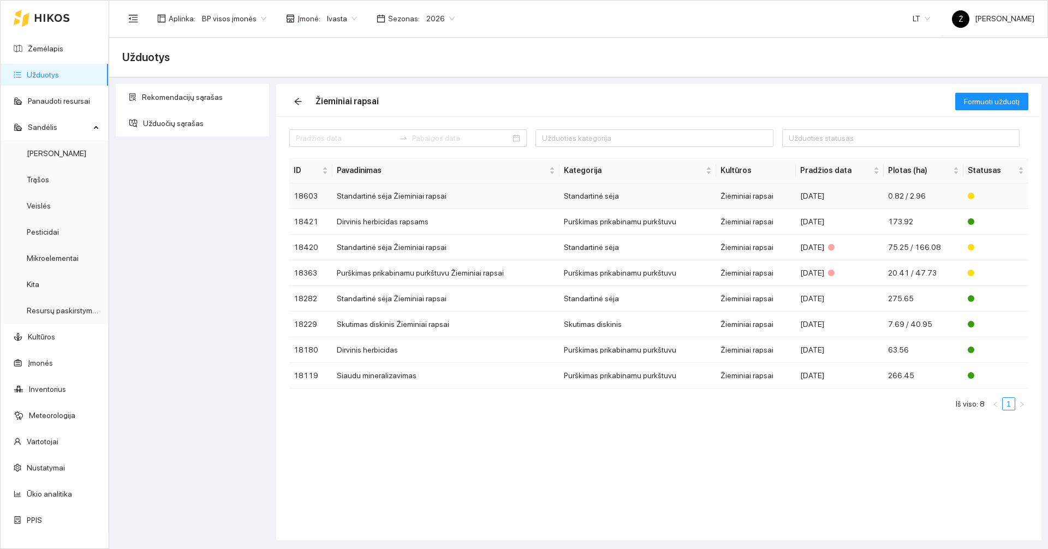
click at [476, 192] on td "Standartinė sėja Žieminiai rapsai" at bounding box center [445, 196] width 227 height 26
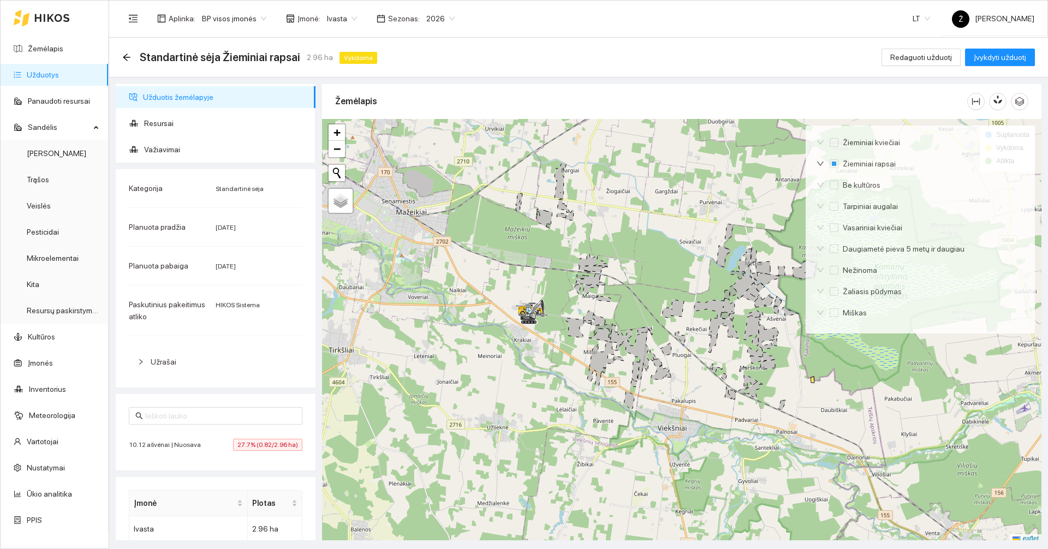
scroll to position [3, 0]
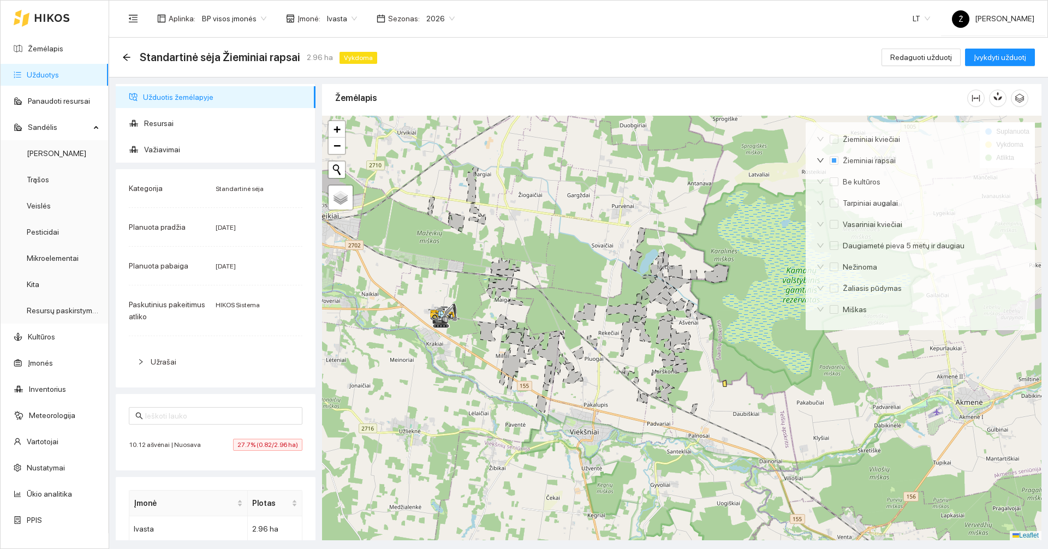
drag, startPoint x: 497, startPoint y: 207, endPoint x: 409, endPoint y: 215, distance: 88.2
click at [409, 215] on div at bounding box center [681, 328] width 719 height 425
click at [913, 63] on span "Redaguoti užduotį" at bounding box center [921, 57] width 62 height 12
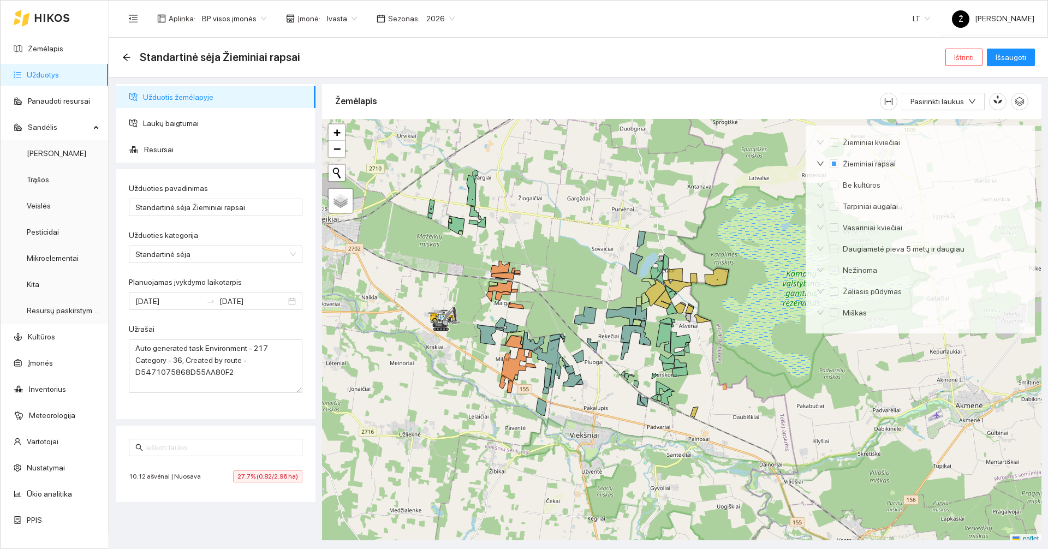
click at [370, 20] on div "Sezonas : 2026" at bounding box center [415, 18] width 91 height 17
click at [331, 20] on span "Ivasta" at bounding box center [342, 18] width 30 height 16
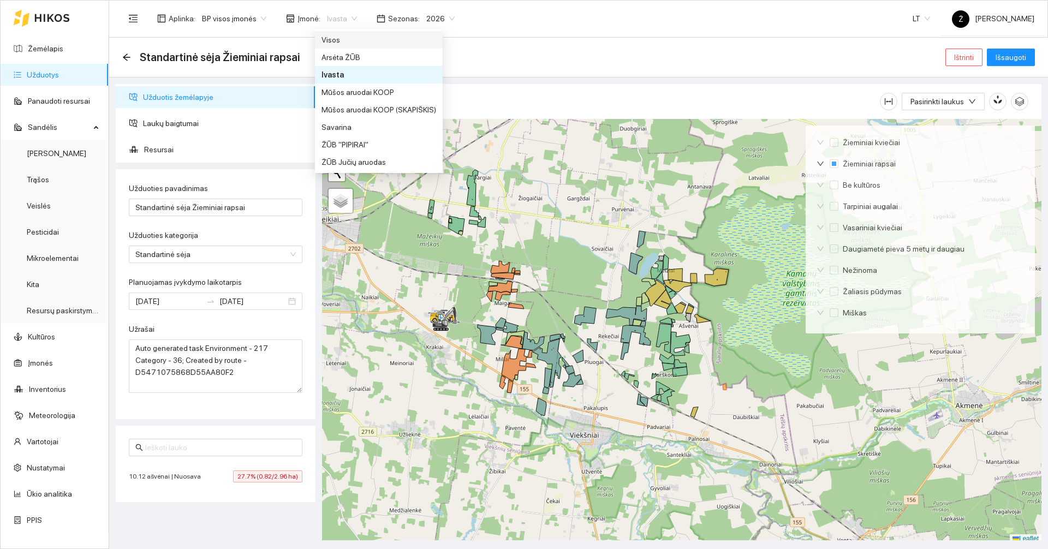
click at [338, 41] on div "Visos" at bounding box center [379, 40] width 115 height 12
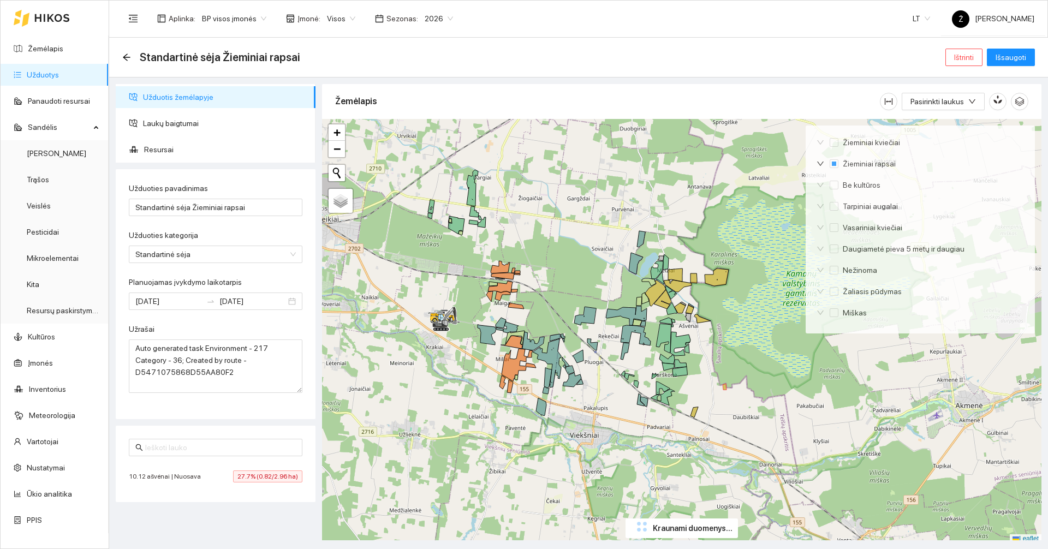
click at [965, 45] on div "Standartinė sėja Žieminiai rapsai Ištrinti Išsaugoti" at bounding box center [578, 58] width 939 height 40
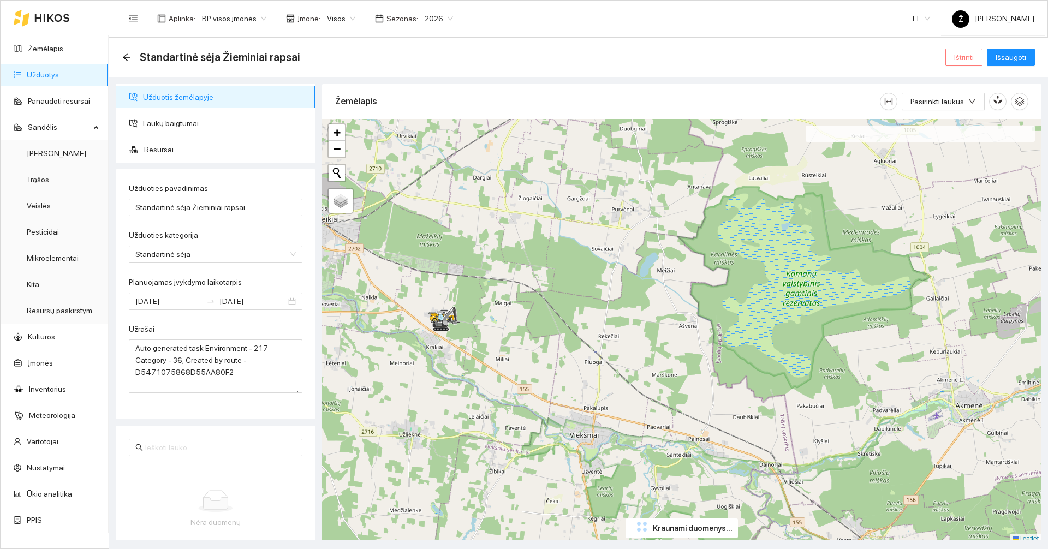
click at [962, 57] on span "Ištrinti" at bounding box center [964, 57] width 20 height 12
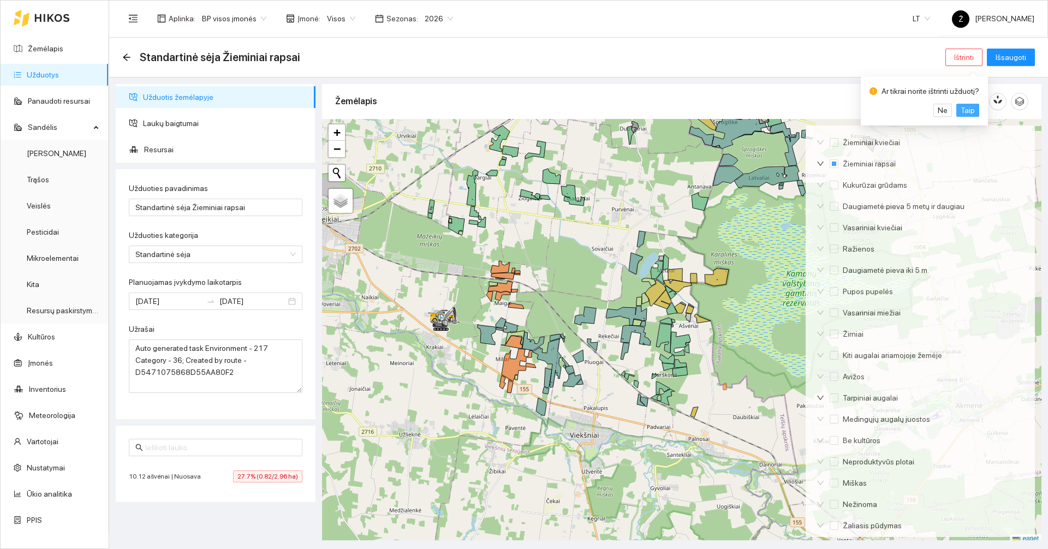
click at [961, 106] on span "Taip" at bounding box center [968, 110] width 14 height 12
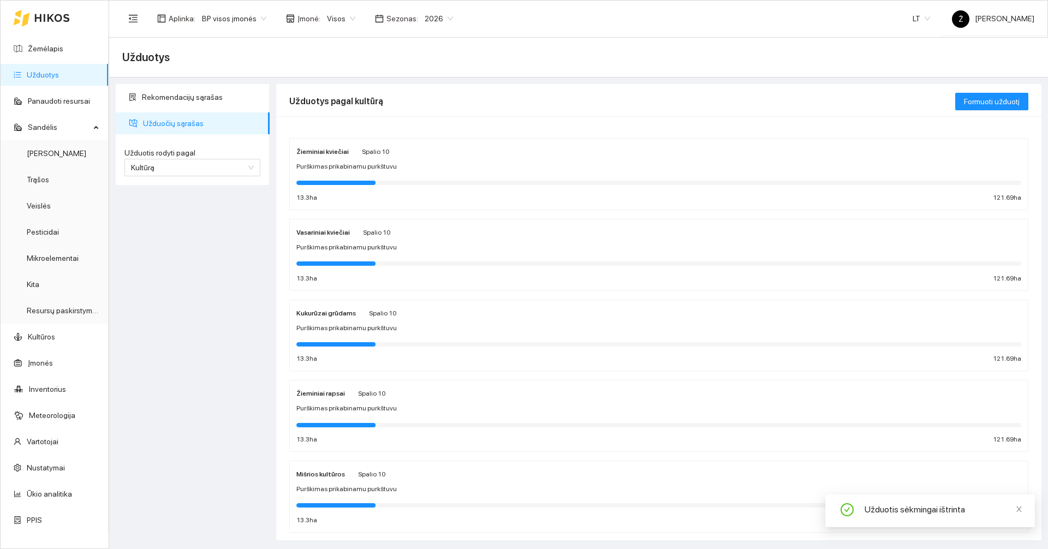
click at [327, 20] on span "Visos" at bounding box center [341, 18] width 28 height 16
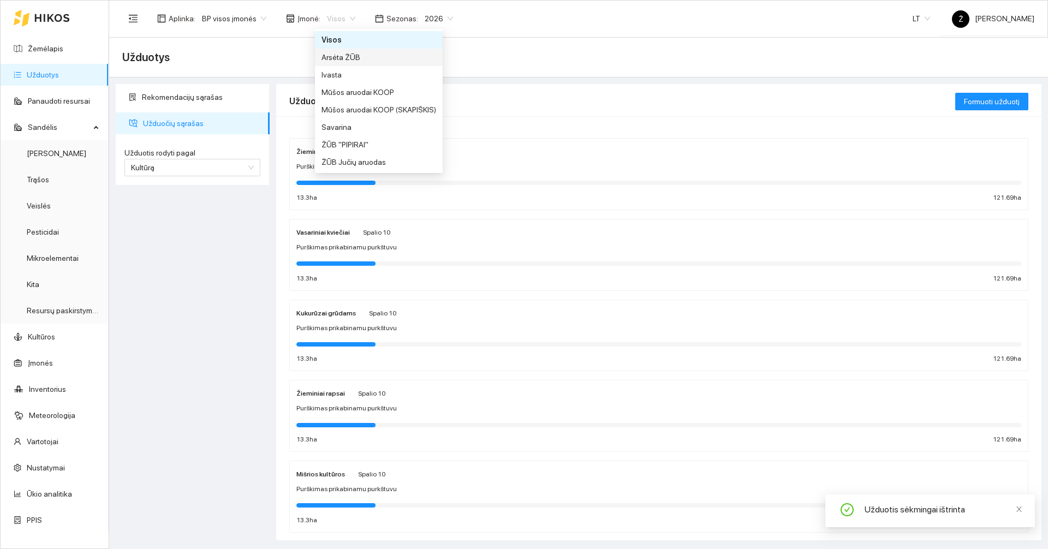
click at [329, 70] on div "Ivasta" at bounding box center [379, 75] width 115 height 12
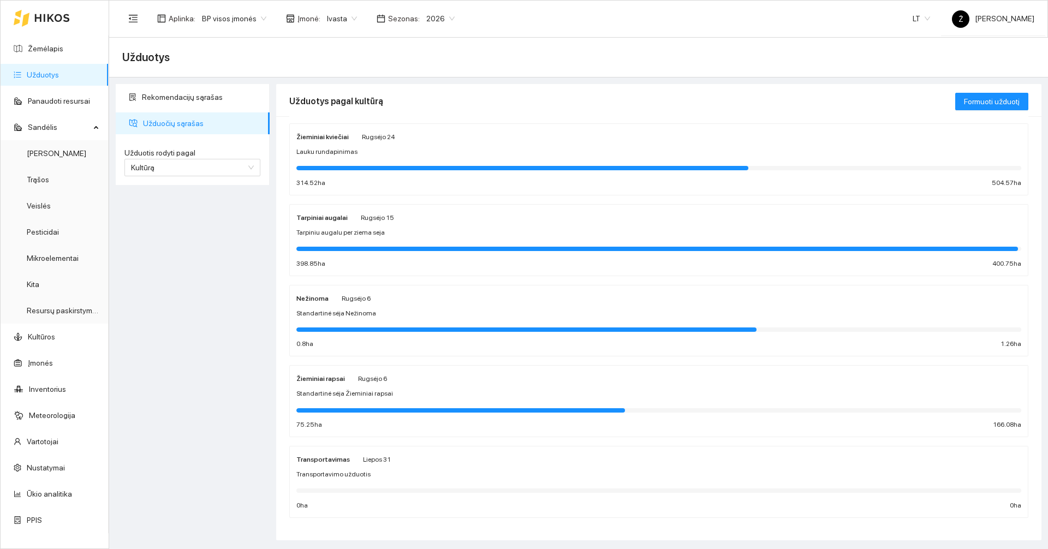
scroll to position [22, 0]
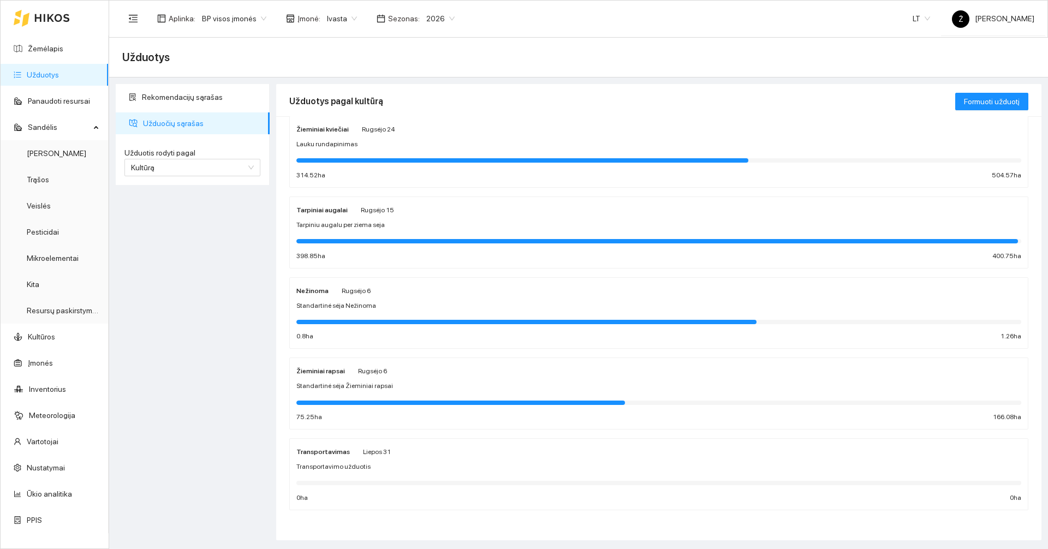
click at [394, 384] on div "Standartinė sėja Žieminiai rapsai" at bounding box center [658, 386] width 725 height 10
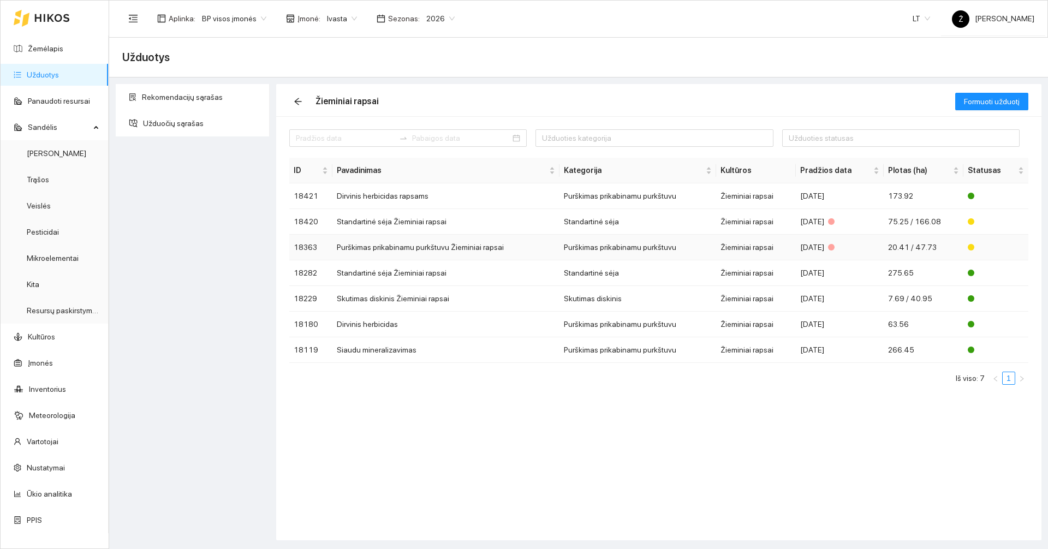
click at [386, 243] on td "Purškimas prikabinamu purkštuvu Žieminiai rapsai" at bounding box center [445, 248] width 227 height 26
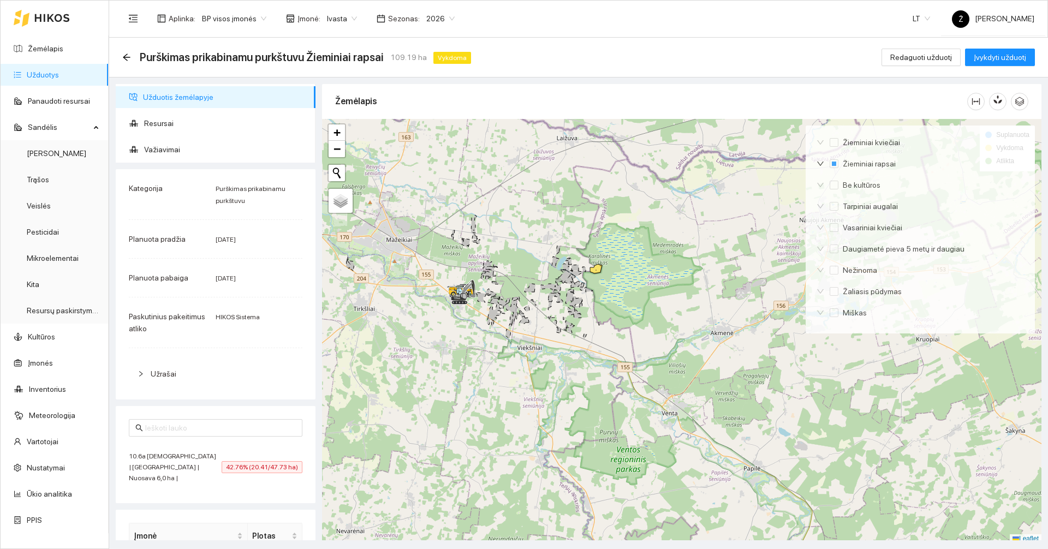
scroll to position [3, 0]
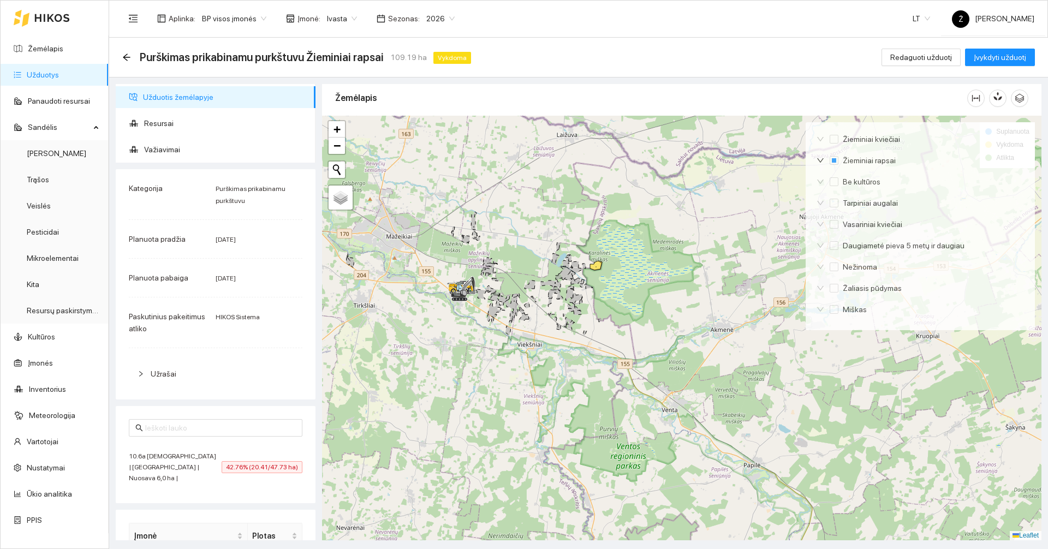
drag, startPoint x: 471, startPoint y: 242, endPoint x: 422, endPoint y: 213, distance: 56.1
click at [485, 243] on div at bounding box center [681, 328] width 719 height 425
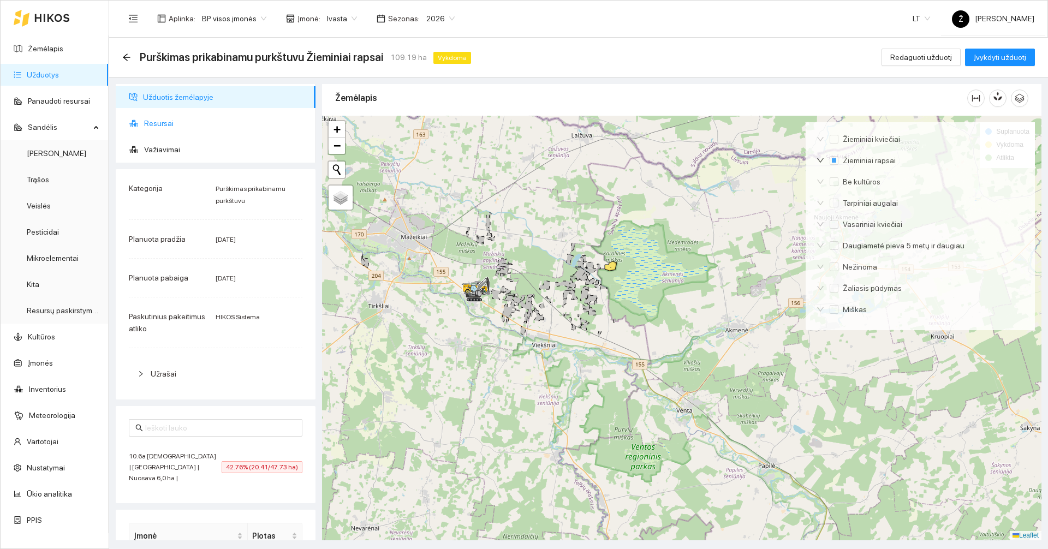
click at [172, 120] on span "Resursai" at bounding box center [225, 123] width 163 height 22
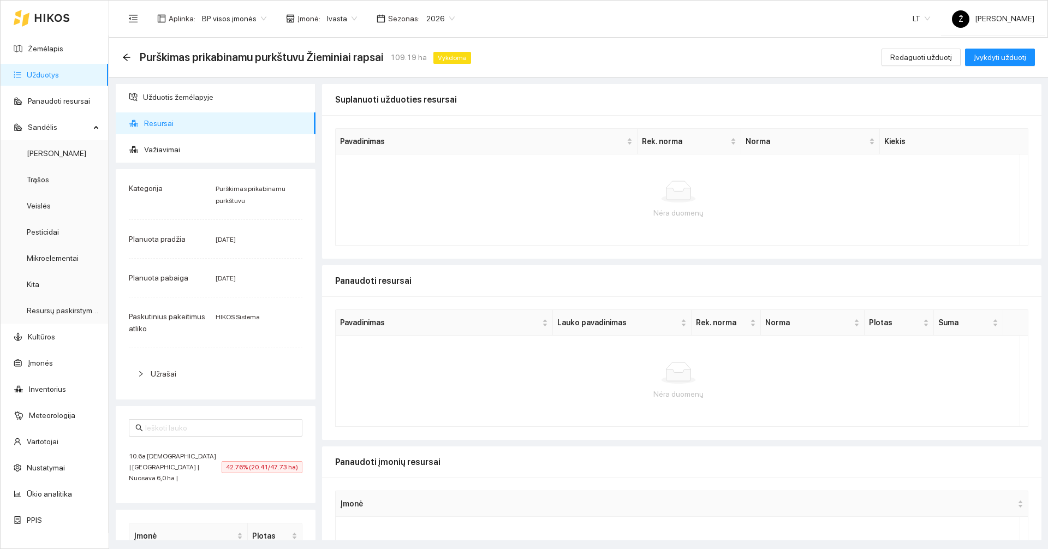
click at [131, 55] on div "Purškimas prikabinamu purkštuvu Žieminiai rapsai 109.19 ha Vykdoma" at bounding box center [298, 57] width 353 height 17
click at [126, 57] on icon "arrow-left" at bounding box center [126, 56] width 7 height 7
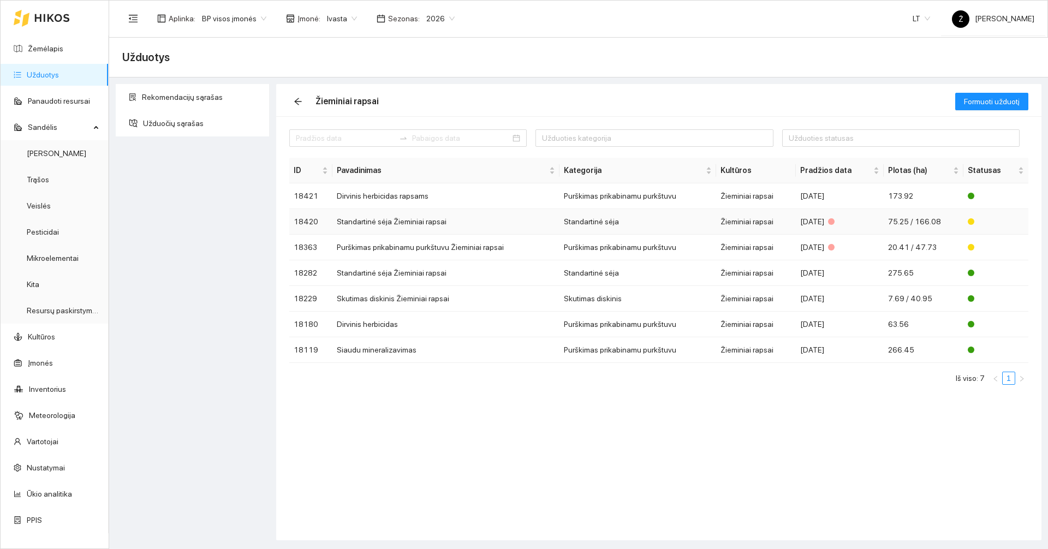
click at [421, 224] on td "Standartinė sėja Žieminiai rapsai" at bounding box center [445, 222] width 227 height 26
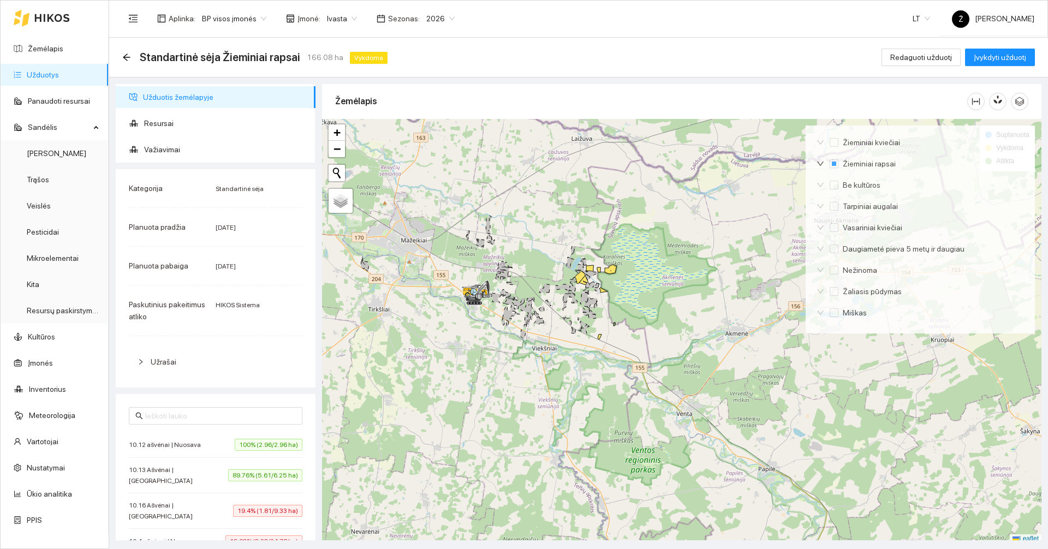
click at [327, 20] on span "Ivasta" at bounding box center [342, 18] width 30 height 16
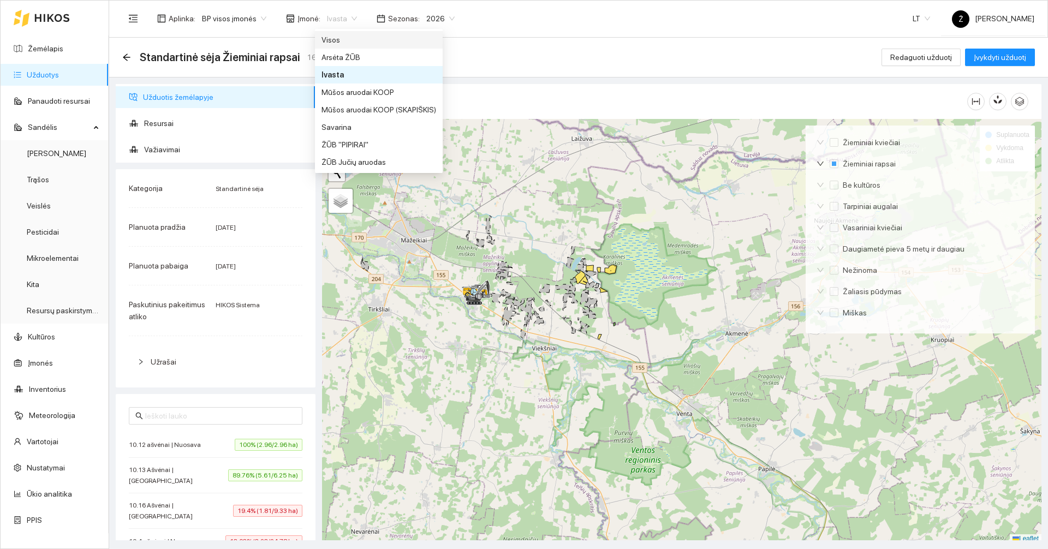
click at [330, 36] on div "Visos" at bounding box center [379, 40] width 115 height 12
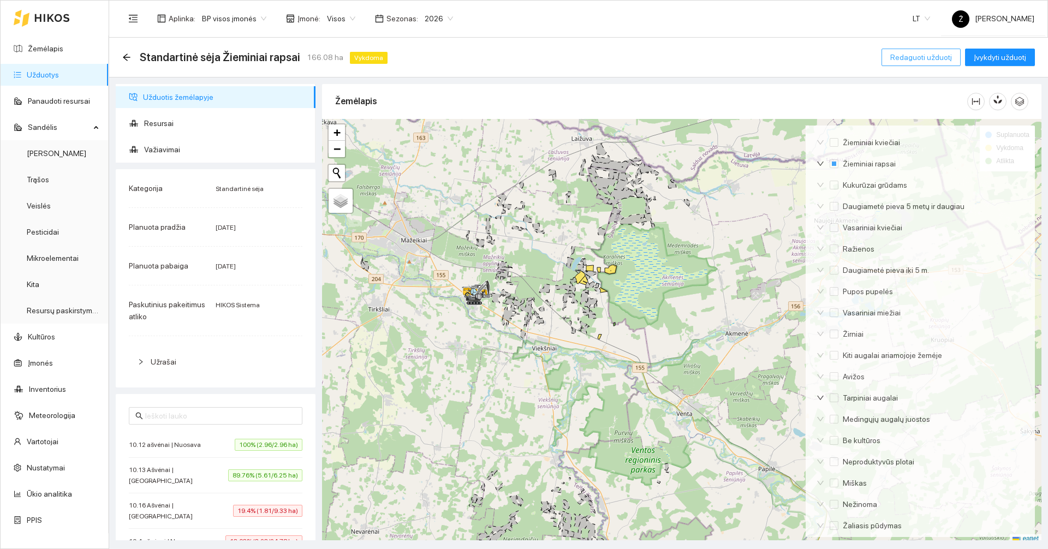
click at [910, 62] on span "Redaguoti užduotį" at bounding box center [921, 57] width 62 height 12
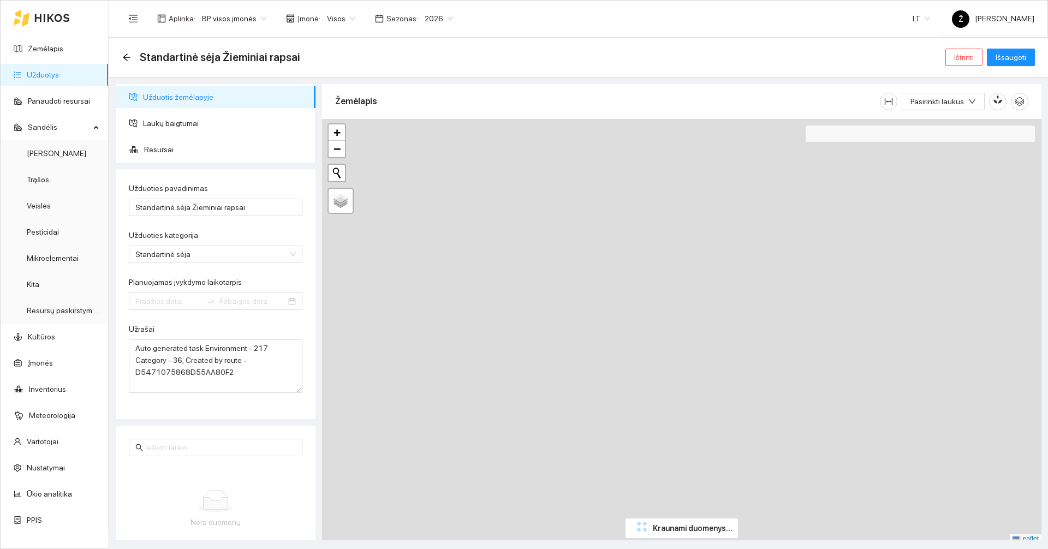
type input "[DATE]"
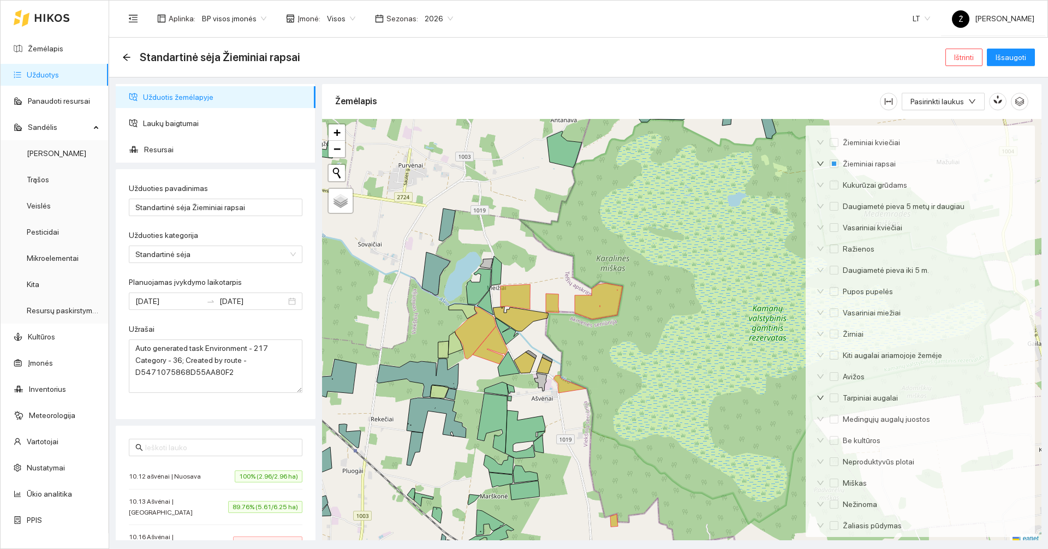
scroll to position [3, 0]
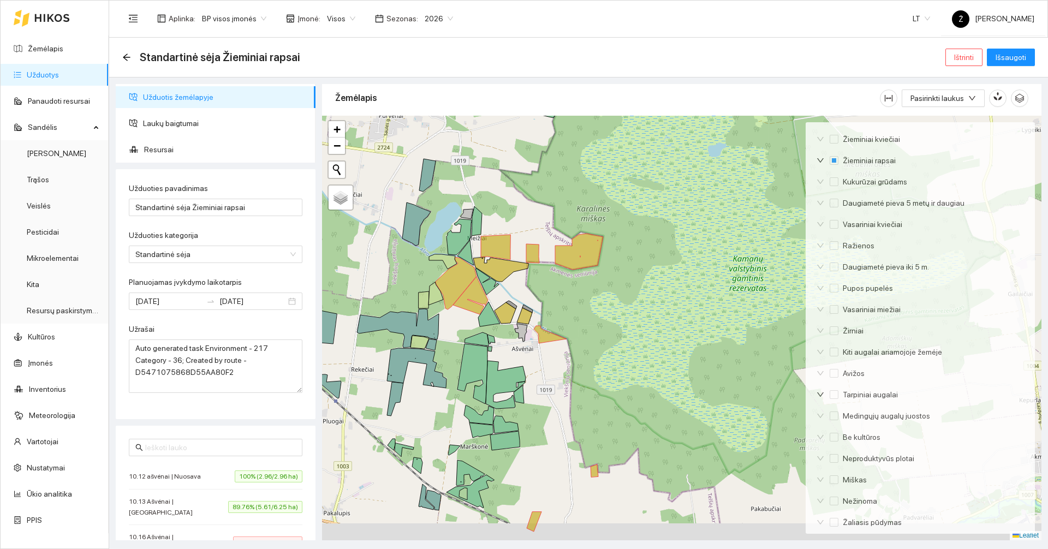
drag, startPoint x: 680, startPoint y: 255, endPoint x: 660, endPoint y: 209, distance: 50.4
click at [660, 209] on div at bounding box center [681, 328] width 719 height 425
click at [966, 61] on span "Ištrinti" at bounding box center [964, 57] width 20 height 12
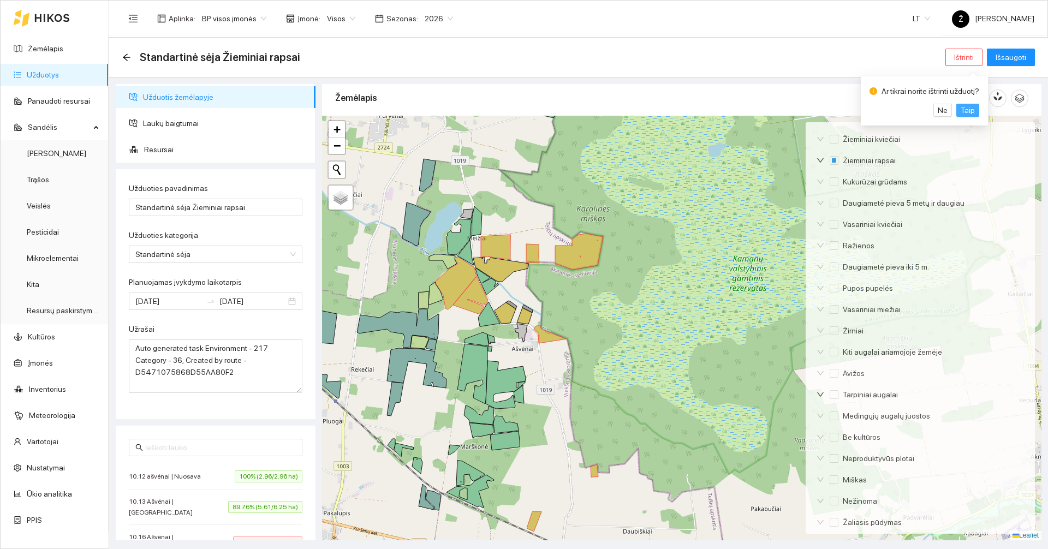
click at [967, 110] on span "Taip" at bounding box center [968, 110] width 14 height 12
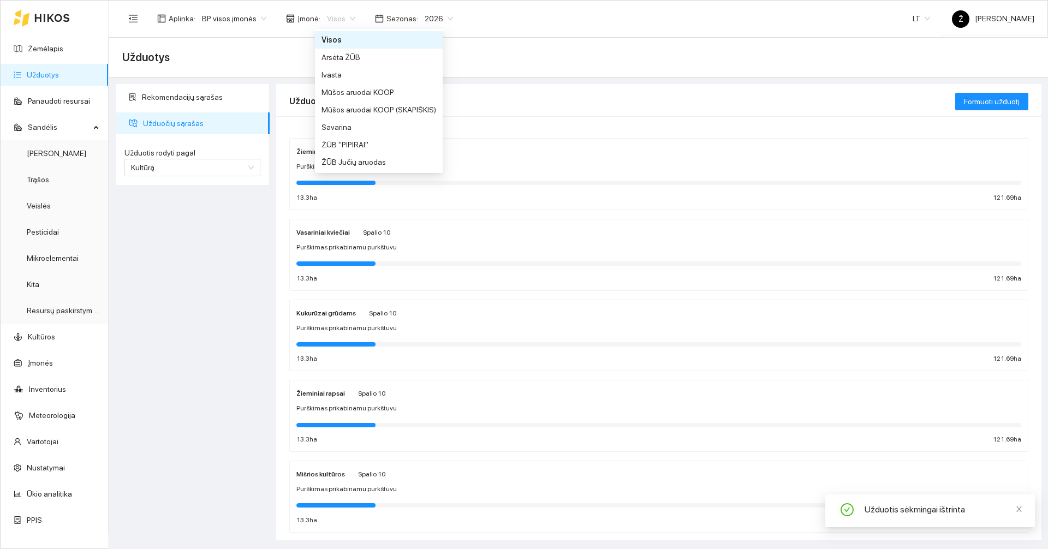
click at [331, 18] on span "Visos" at bounding box center [341, 18] width 28 height 16
click at [337, 72] on div "Ivasta" at bounding box center [379, 75] width 115 height 12
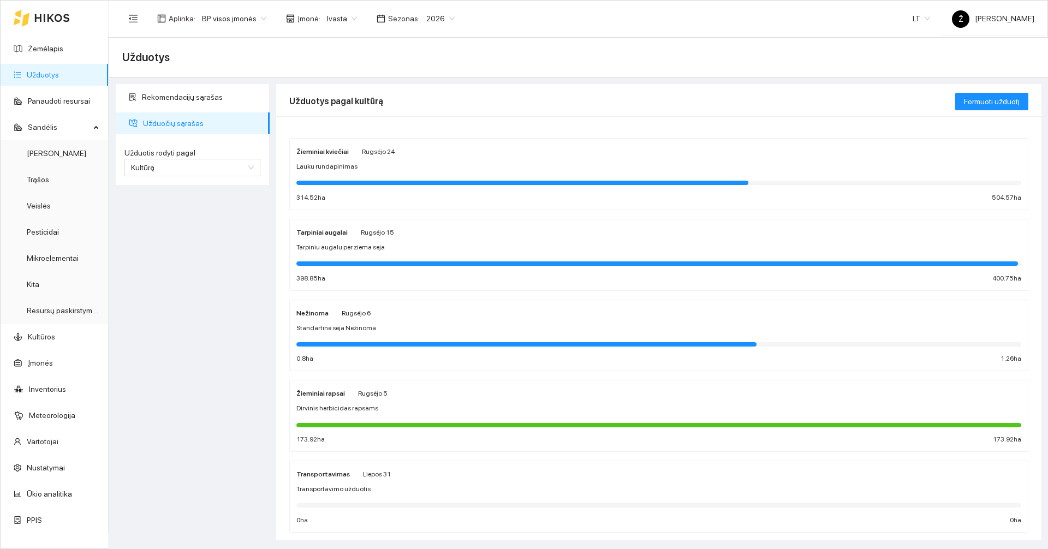
click at [344, 393] on div "Žieminiai rapsai Rugsėjo 5" at bounding box center [341, 393] width 91 height 12
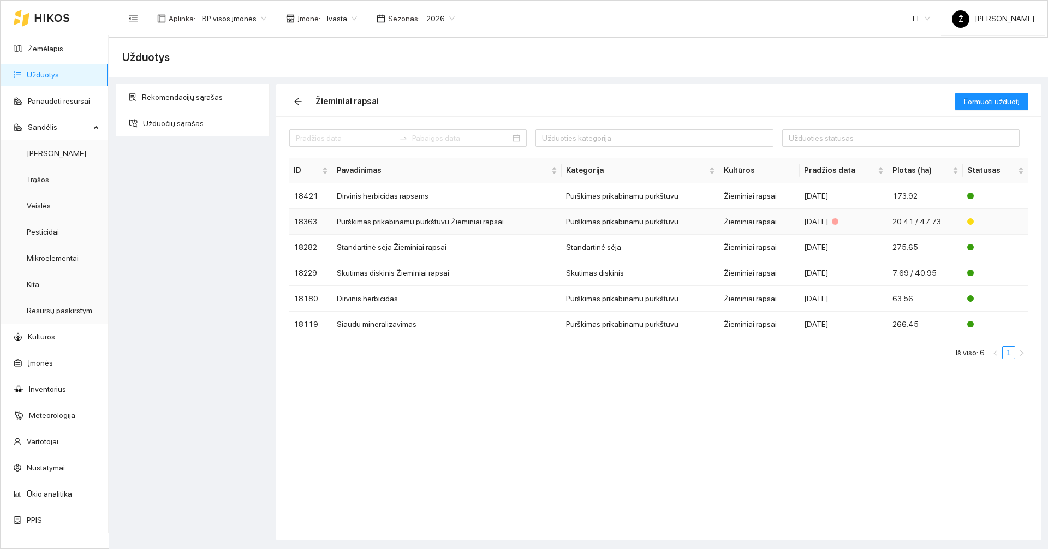
click at [391, 222] on td "Purškimas prikabinamu purkštuvu Žieminiai rapsai" at bounding box center [446, 222] width 229 height 26
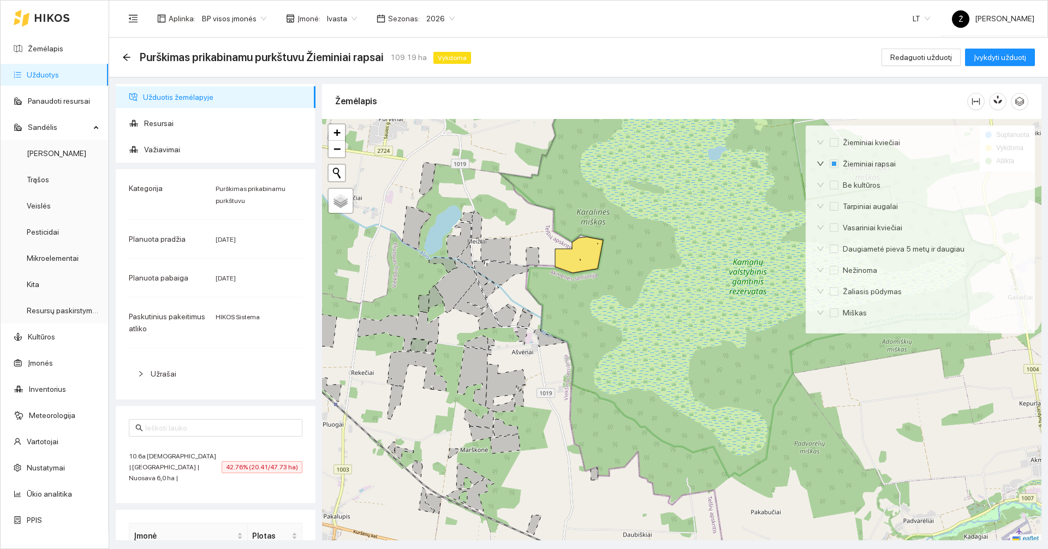
click at [121, 60] on div "Purškimas prikabinamu purkštuvu Žieminiai rapsai 109.19 ha Vykdoma Redaguoti už…" at bounding box center [578, 58] width 939 height 40
click at [123, 56] on icon "arrow-left" at bounding box center [126, 57] width 9 height 9
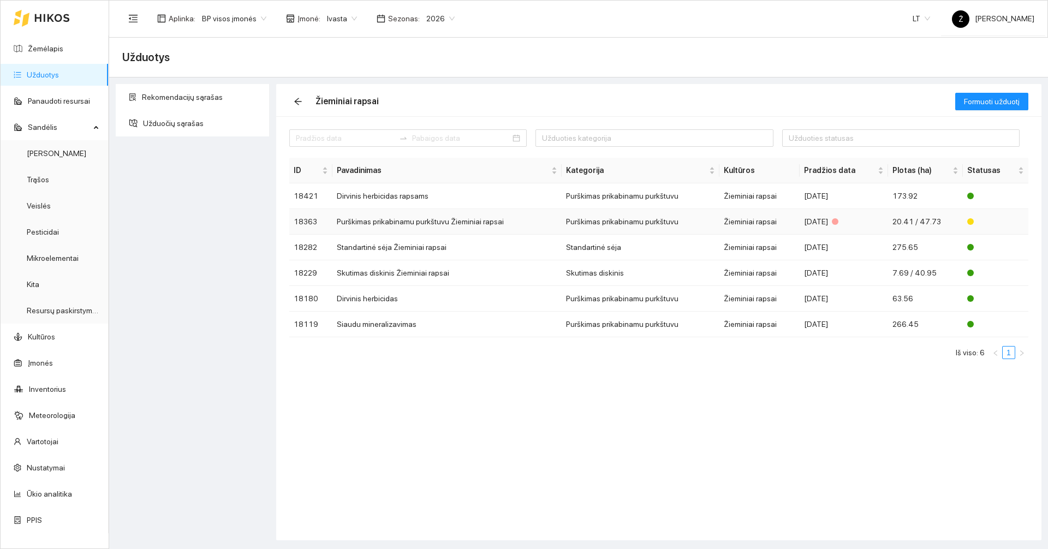
click at [467, 216] on td "Purškimas prikabinamu purkštuvu Žieminiai rapsai" at bounding box center [446, 222] width 229 height 26
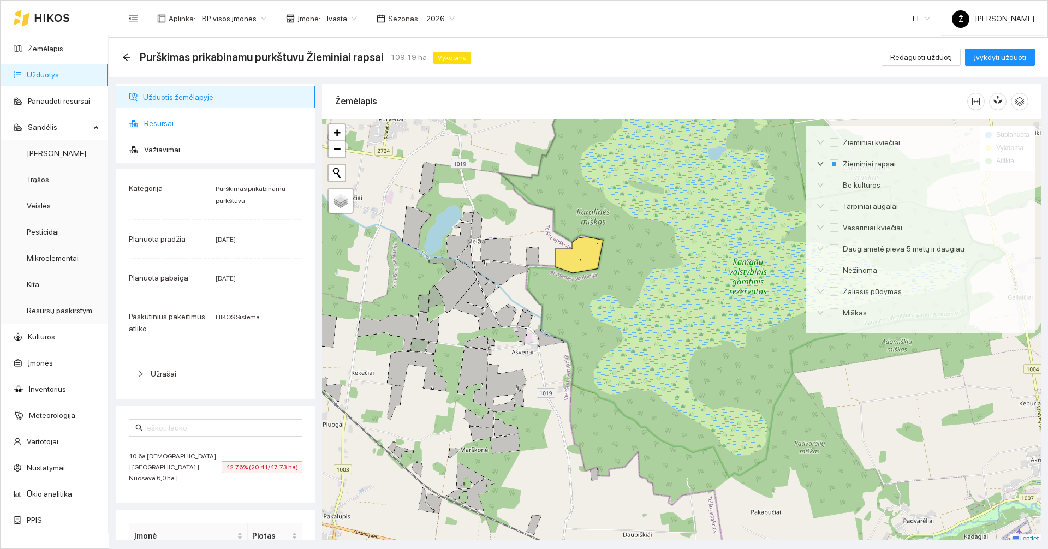
click at [187, 129] on span "Resursai" at bounding box center [225, 123] width 163 height 22
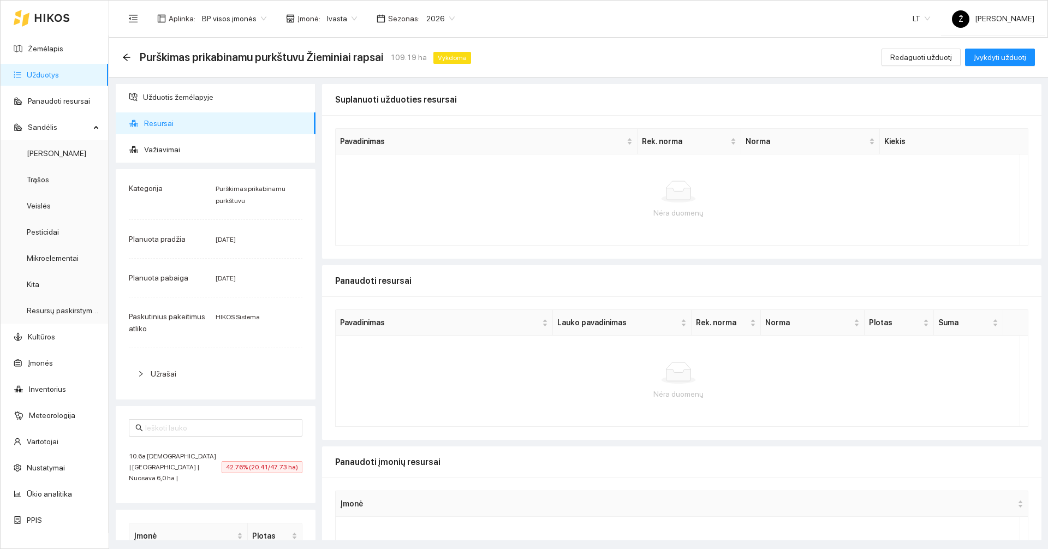
click at [344, 25] on span "Ivasta" at bounding box center [342, 18] width 30 height 16
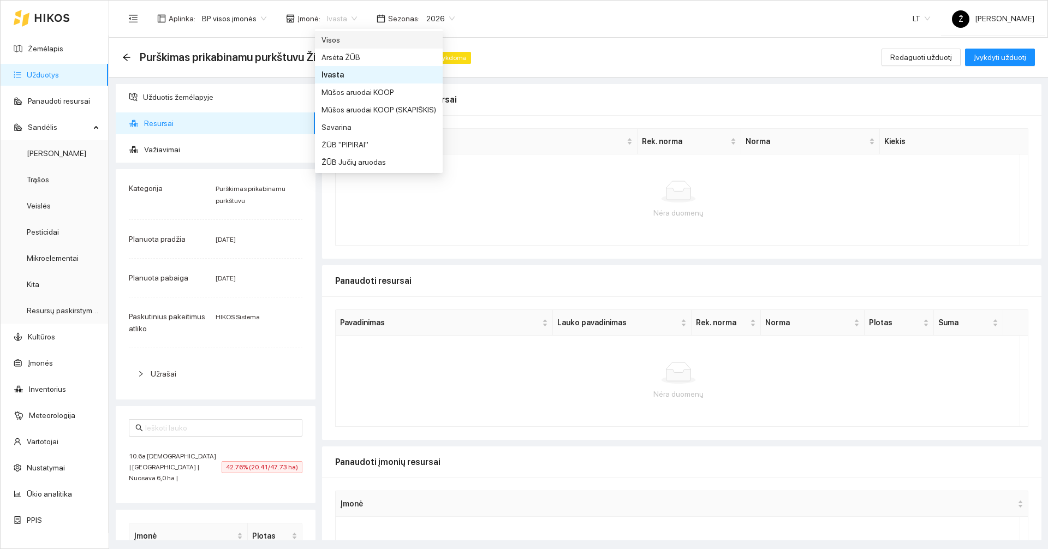
click at [346, 38] on div "Visos" at bounding box center [379, 40] width 115 height 12
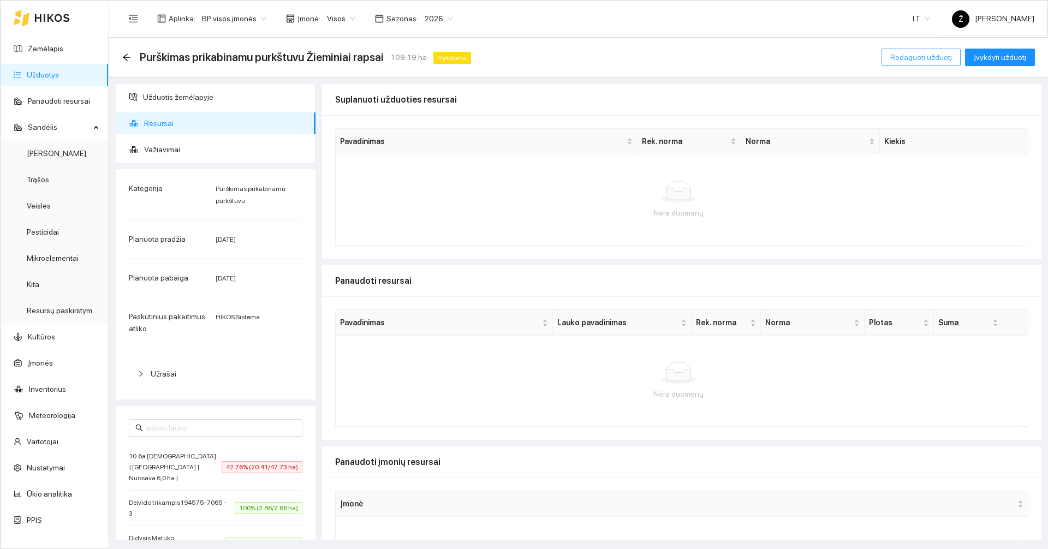
click at [919, 58] on span "Redaguoti užduotį" at bounding box center [921, 57] width 62 height 12
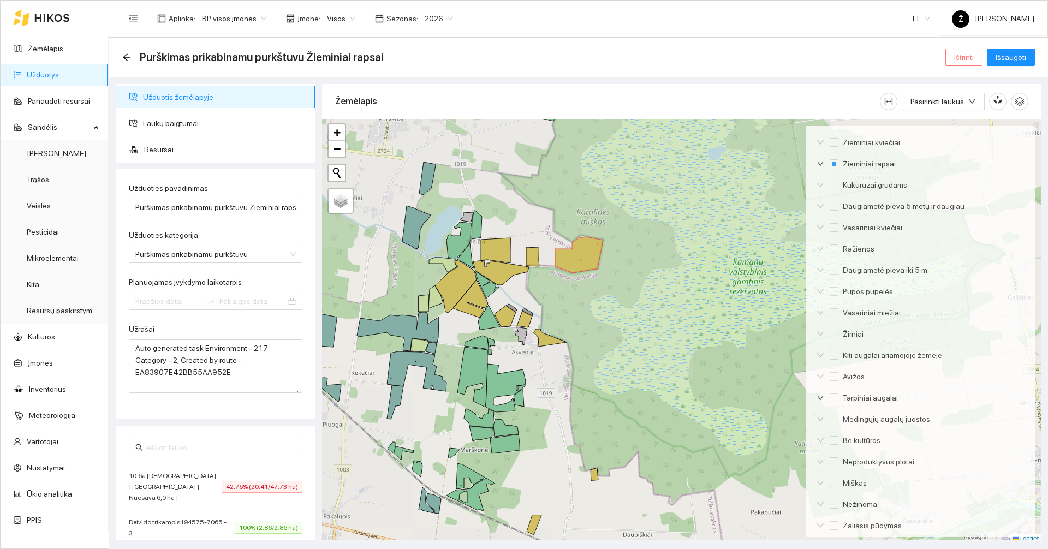
type input "[DATE]"
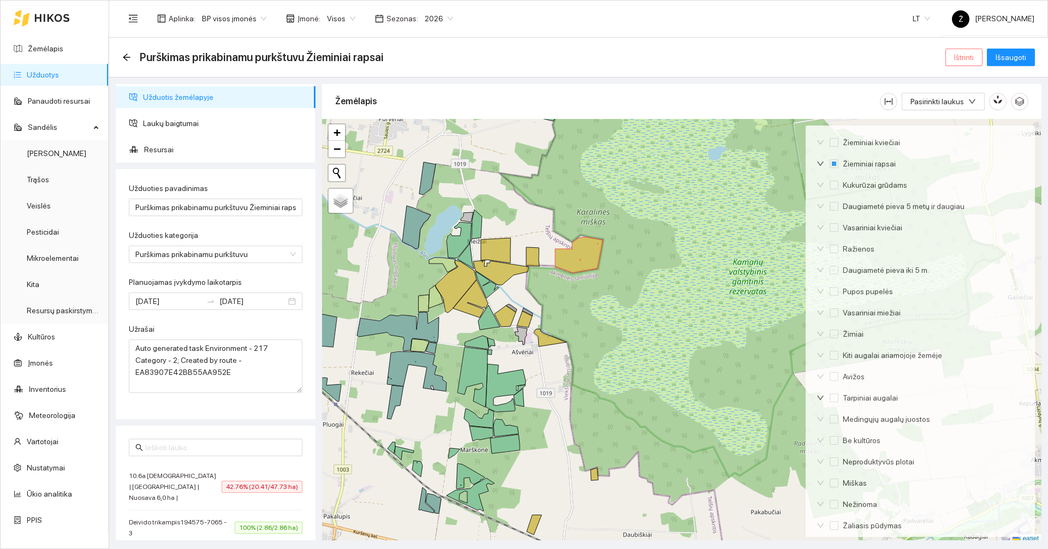
click at [973, 61] on span "Ištrinti" at bounding box center [964, 57] width 20 height 12
click at [969, 109] on span "Taip" at bounding box center [968, 110] width 14 height 12
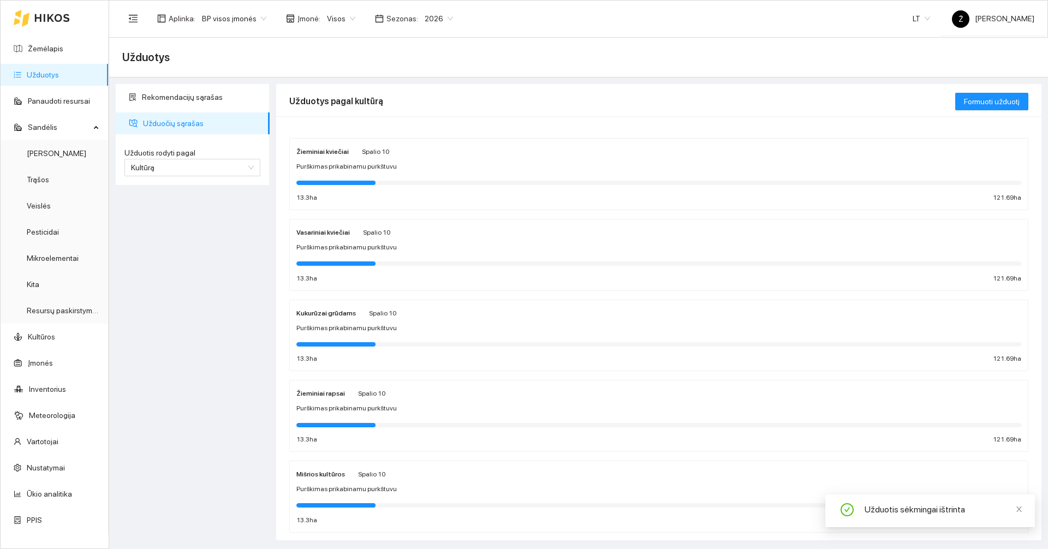
click at [330, 19] on span "Visos" at bounding box center [341, 18] width 28 height 16
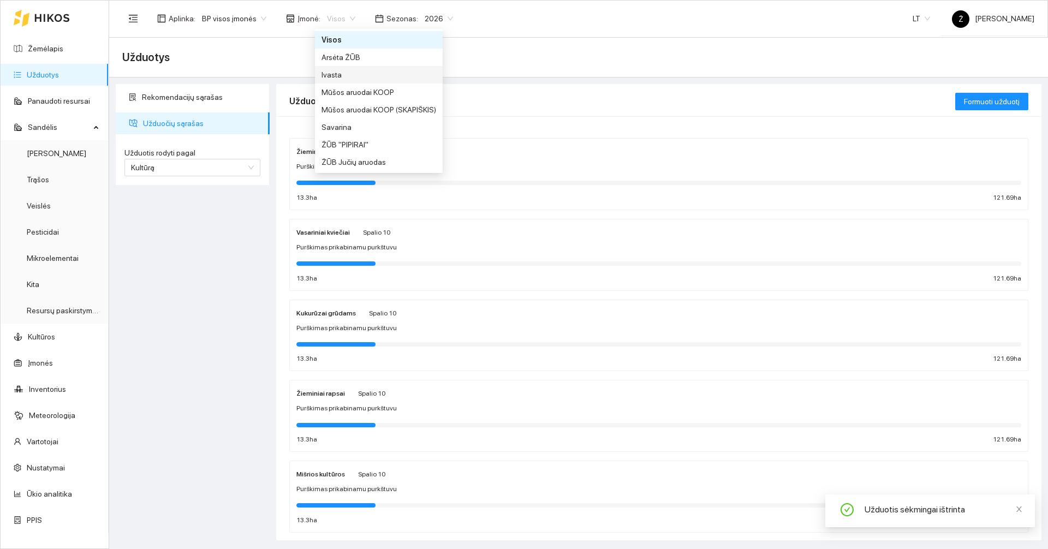
click at [338, 74] on div "Ivasta" at bounding box center [379, 75] width 115 height 12
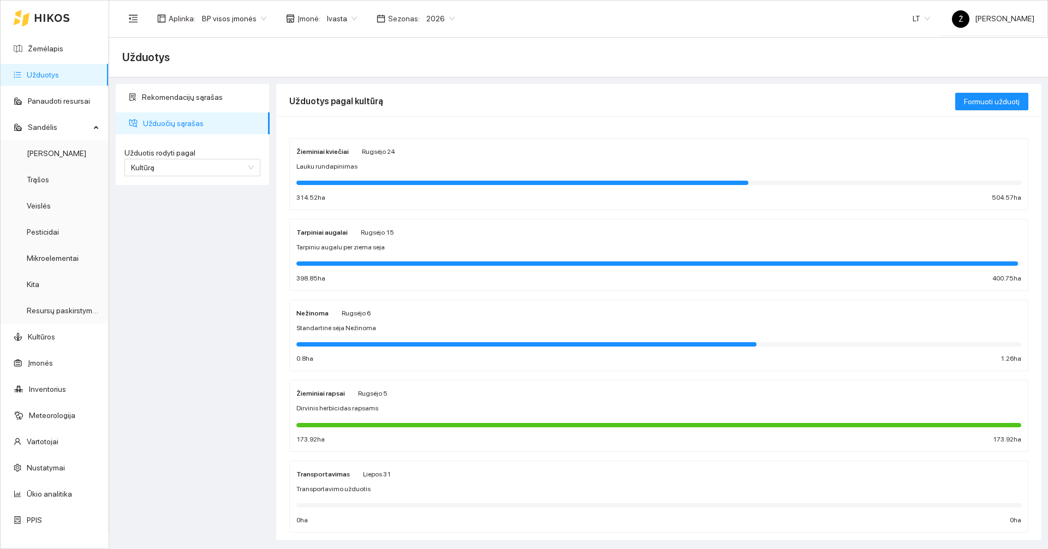
click at [387, 413] on div "Dirvinis herbicidas rapsams" at bounding box center [658, 408] width 725 height 10
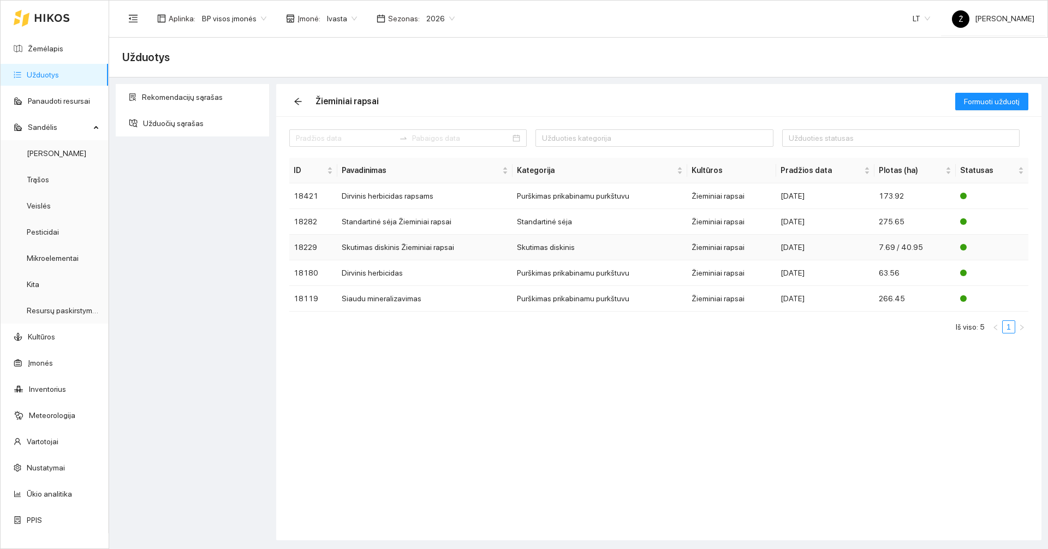
click at [402, 252] on td "Skutimas diskinis Žieminiai rapsai" at bounding box center [424, 248] width 175 height 26
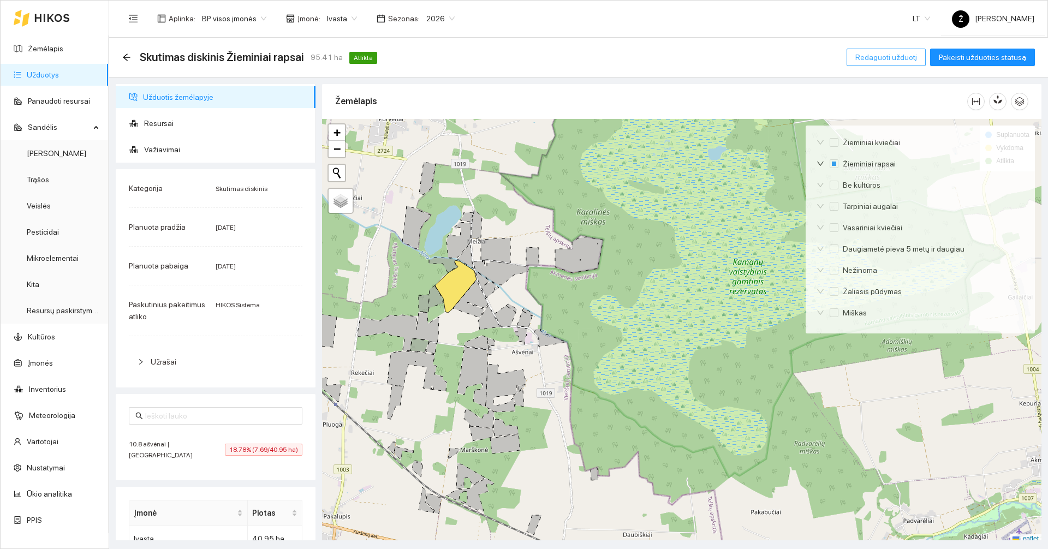
click at [868, 58] on span "Redaguoti užduotį" at bounding box center [886, 57] width 62 height 12
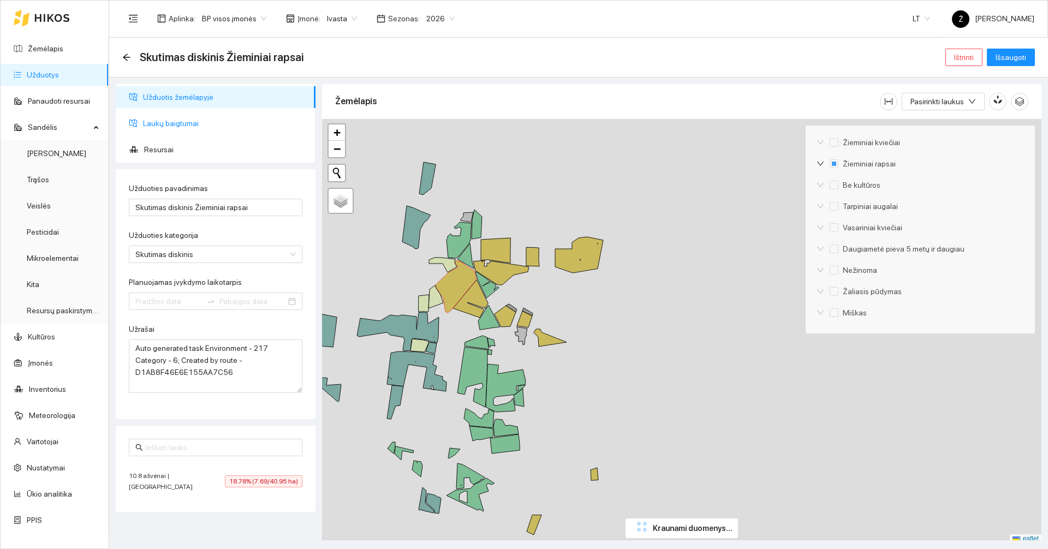
type input "[DATE]"
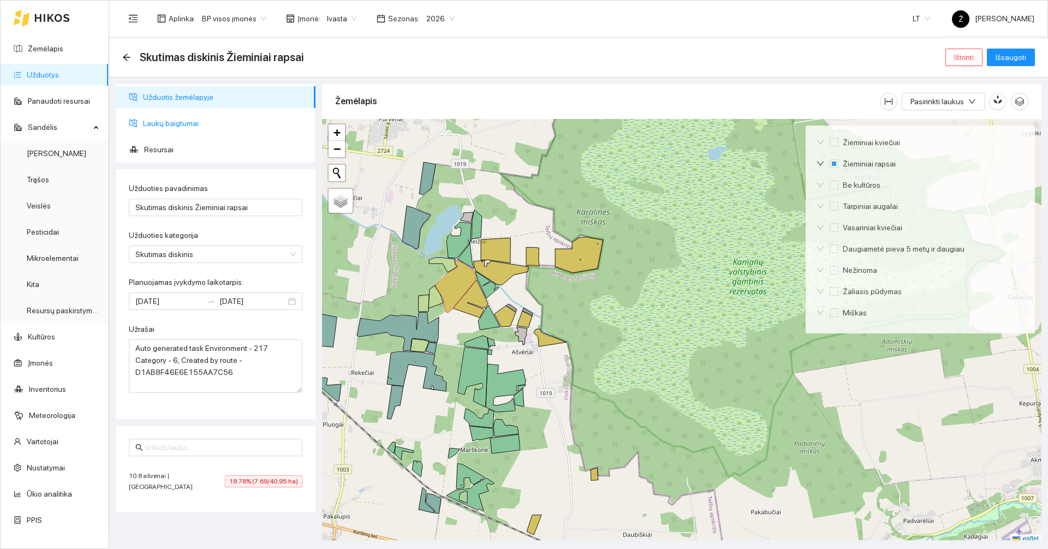
click at [169, 122] on span "Laukų baigtumai" at bounding box center [225, 123] width 164 height 22
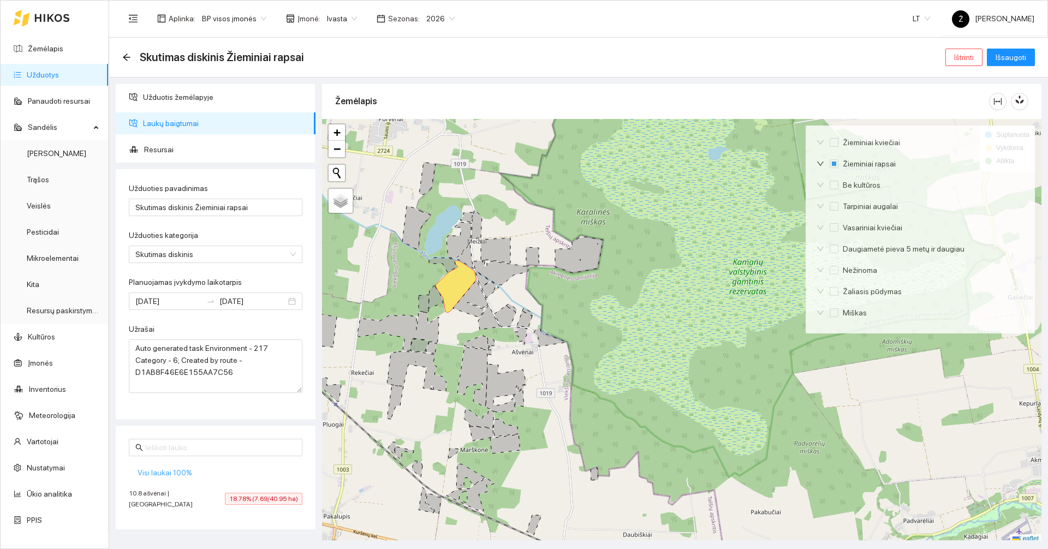
click at [168, 475] on span "Visi laukai 100%" at bounding box center [165, 473] width 55 height 12
click at [1000, 56] on span "Išsaugoti" at bounding box center [1011, 57] width 31 height 12
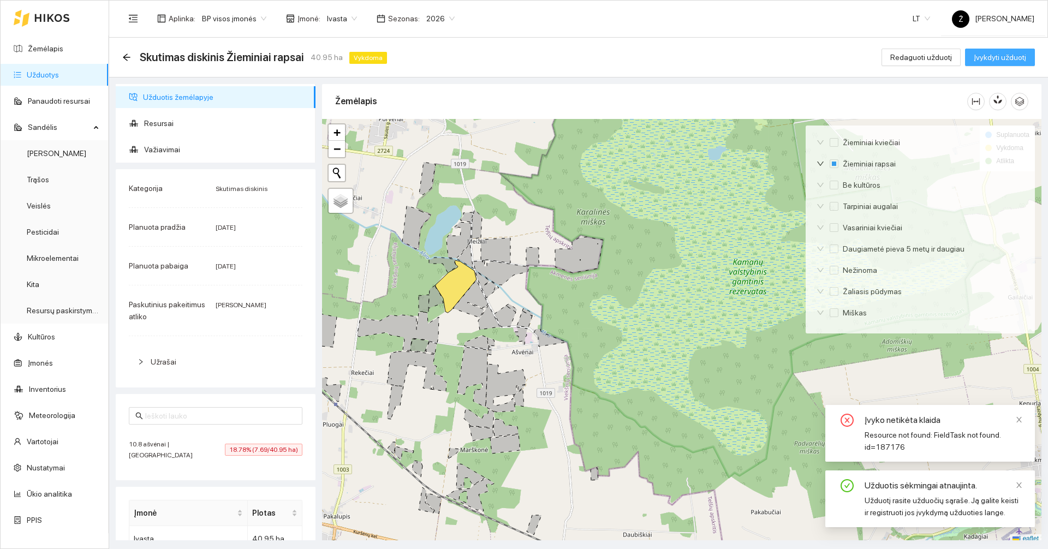
click at [985, 59] on span "Įvykdyti užduotį" at bounding box center [1000, 57] width 52 height 12
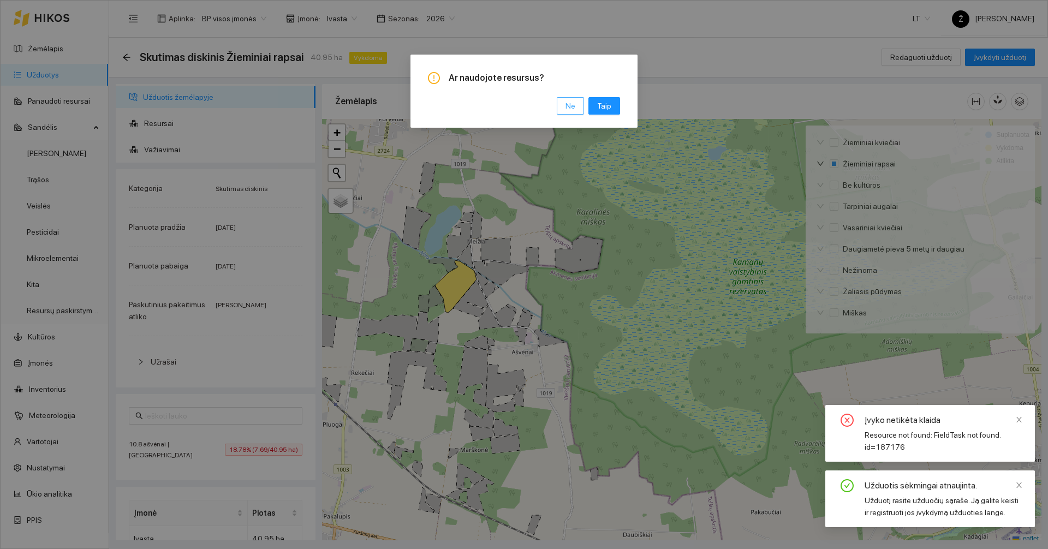
click at [569, 110] on span "Ne" at bounding box center [571, 106] width 10 height 12
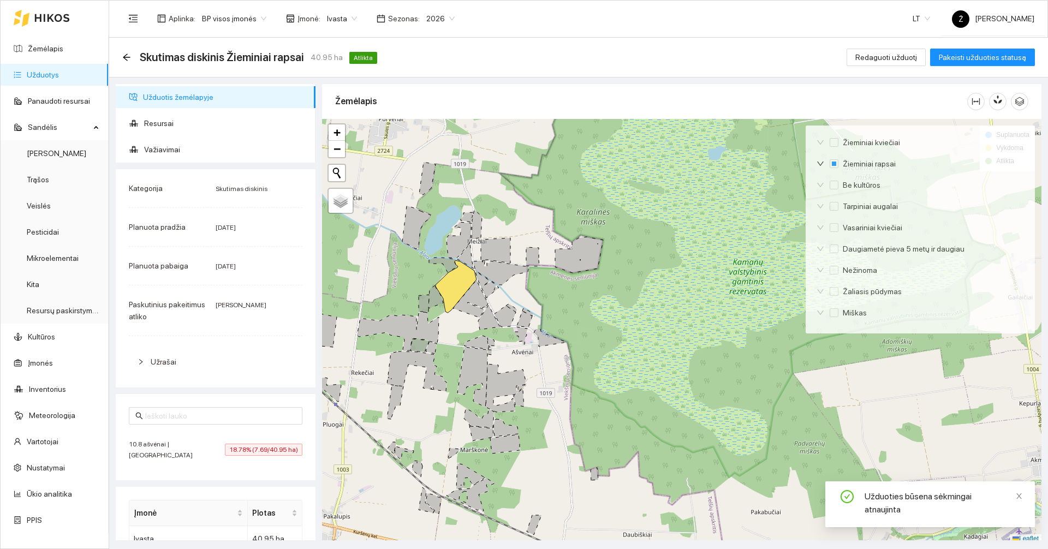
click at [59, 70] on link "Užduotys" at bounding box center [43, 74] width 32 height 9
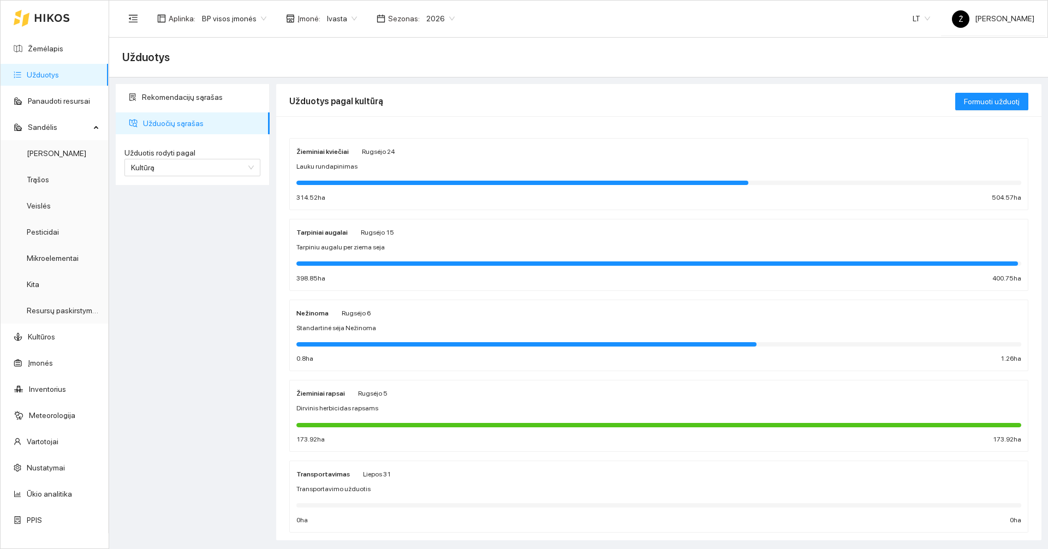
click at [396, 416] on div "Žieminiai rapsai [DATE] [PERSON_NAME] herbicidas rapsams 173.92 ha 173.92 ha" at bounding box center [658, 416] width 725 height 58
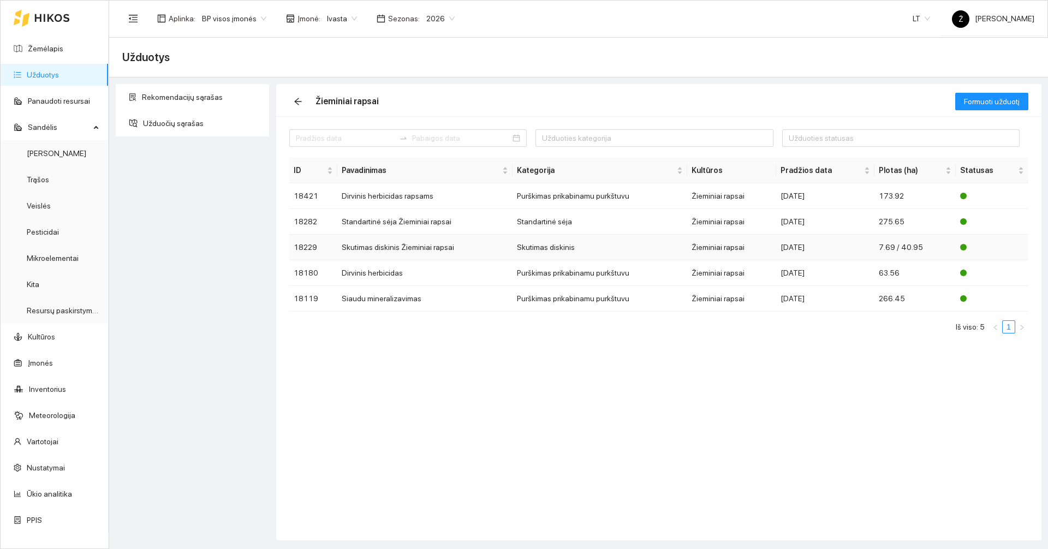
click at [386, 248] on td "Skutimas diskinis Žieminiai rapsai" at bounding box center [424, 248] width 175 height 26
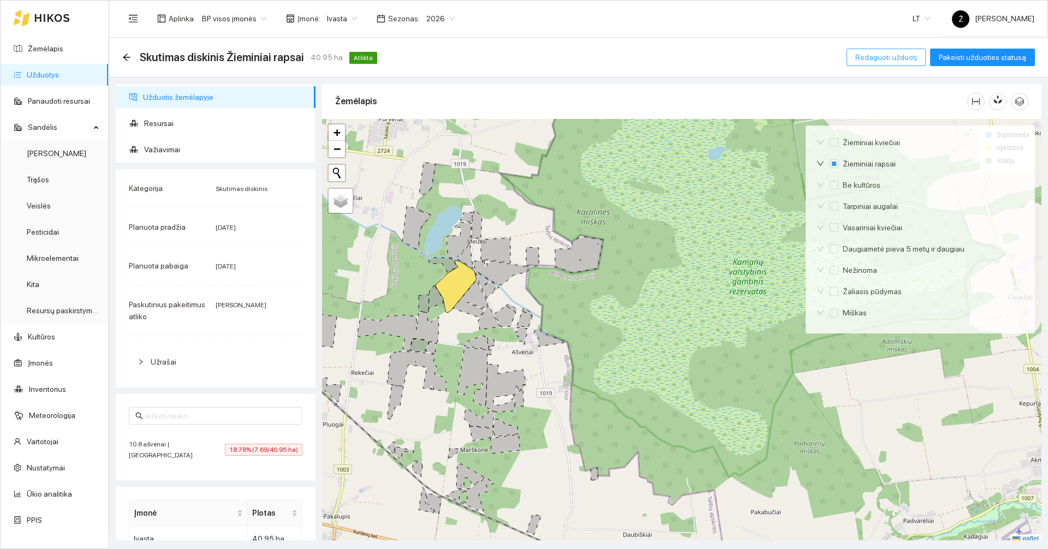
click at [905, 58] on span "Redaguoti užduotį" at bounding box center [886, 57] width 62 height 12
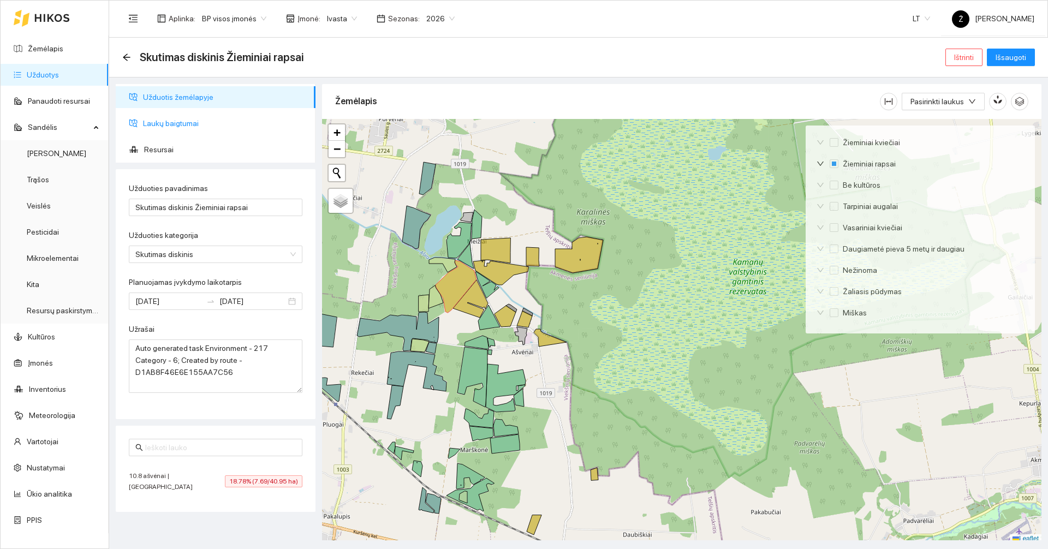
click at [194, 126] on span "Laukų baigtumai" at bounding box center [225, 123] width 164 height 22
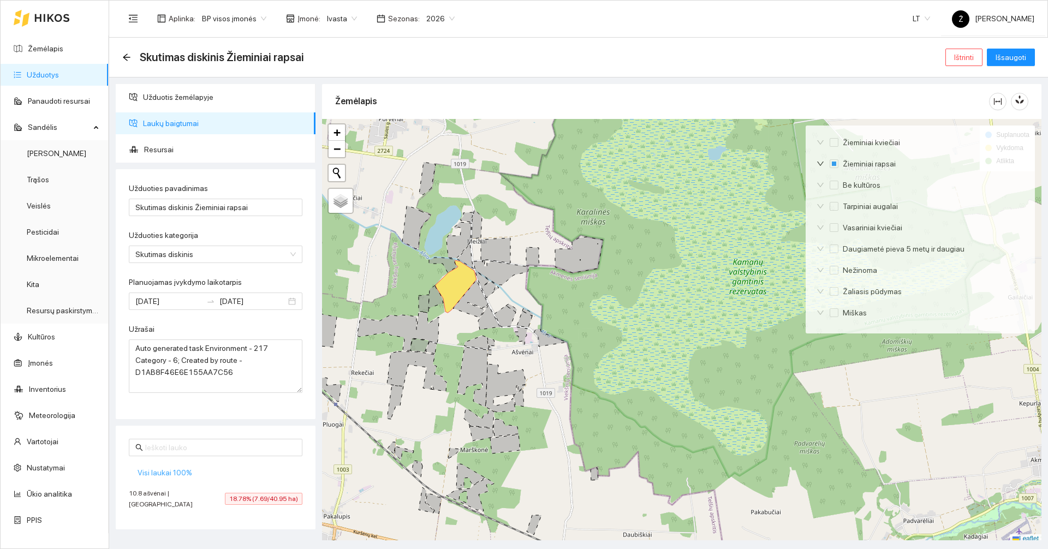
click at [169, 469] on span "Visi laukai 100%" at bounding box center [165, 473] width 55 height 12
click at [1016, 56] on span "Išsaugoti" at bounding box center [1011, 57] width 31 height 12
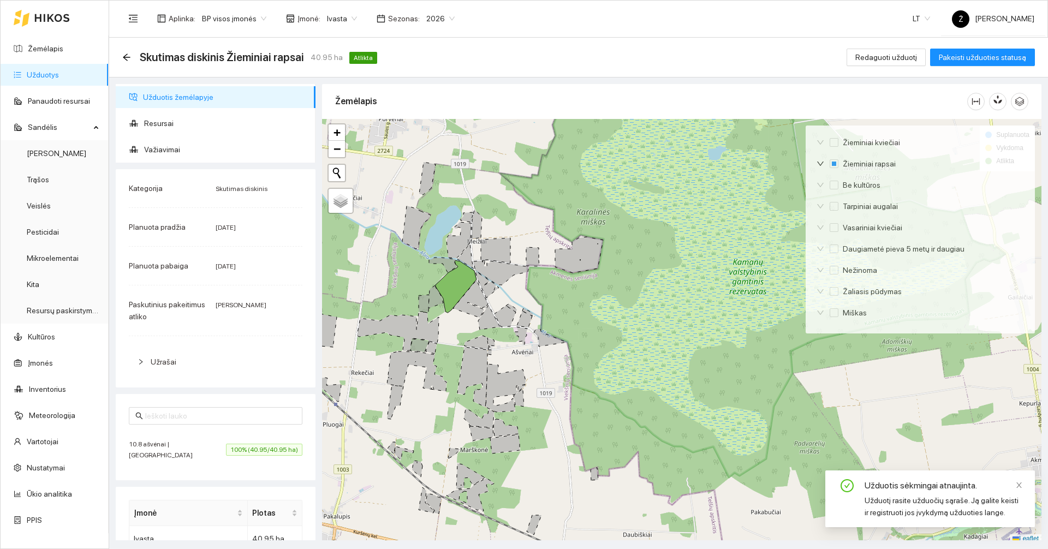
click at [59, 74] on link "Užduotys" at bounding box center [43, 74] width 32 height 9
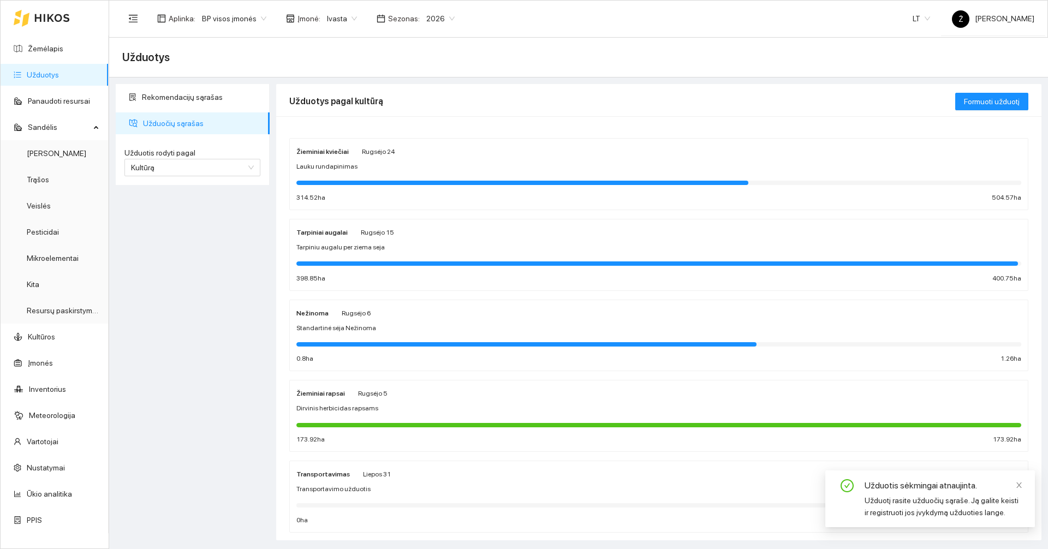
click at [414, 402] on div "Žieminiai rapsai [DATE] [PERSON_NAME] herbicidas rapsams 173.92 ha 173.92 ha" at bounding box center [658, 416] width 725 height 58
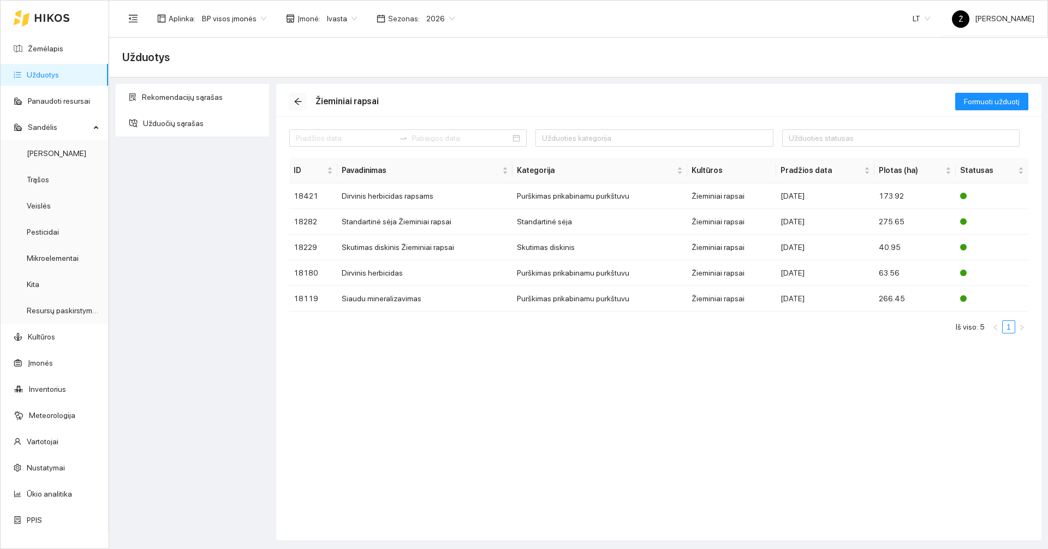
click at [297, 98] on icon "arrow-left" at bounding box center [298, 101] width 9 height 9
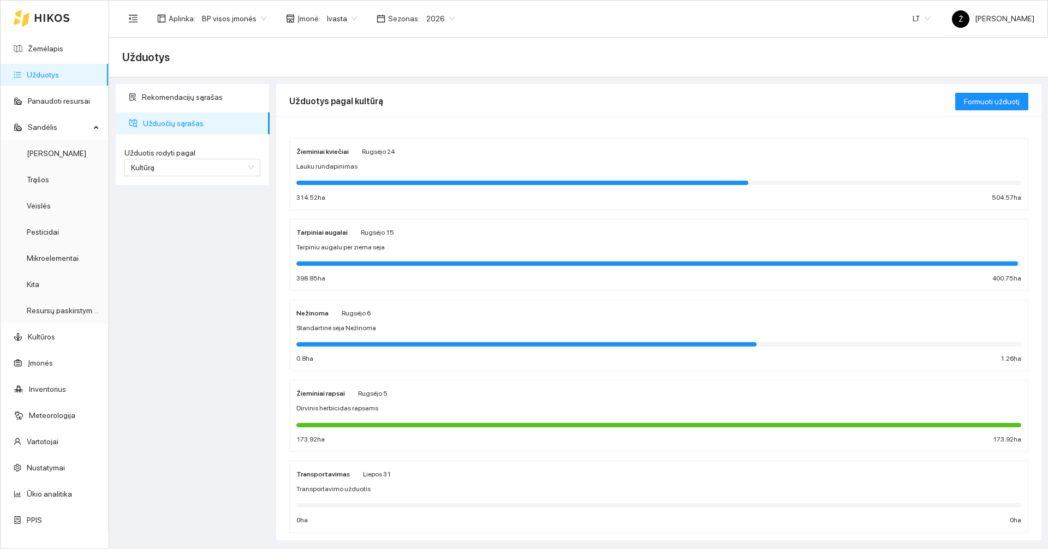
click at [398, 249] on div "Tarpiniu augalu per ziema seja" at bounding box center [658, 247] width 725 height 10
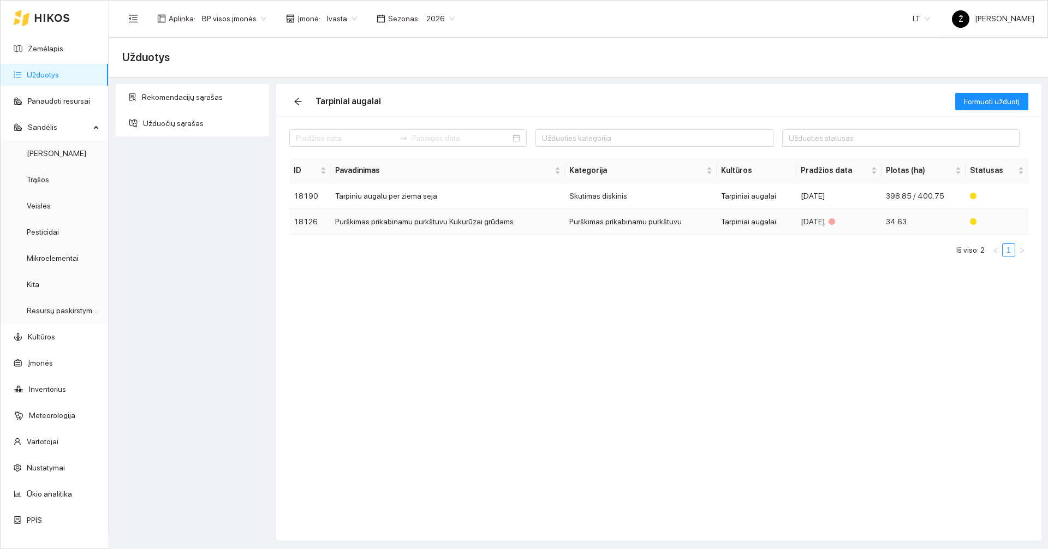
click at [390, 219] on td "Purškimas prikabinamu purkštuvu Kukurūzai grūdams" at bounding box center [448, 222] width 234 height 26
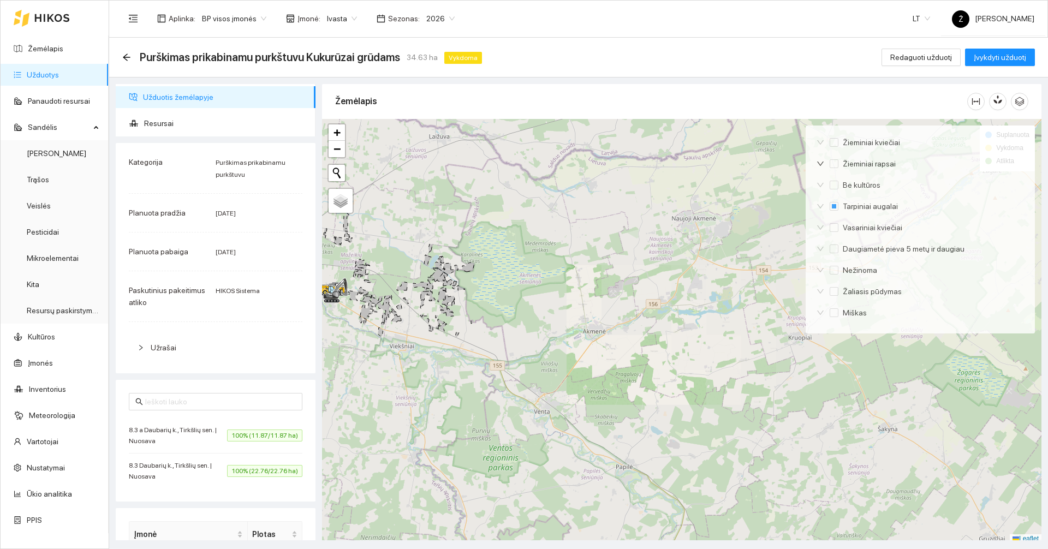
scroll to position [3, 0]
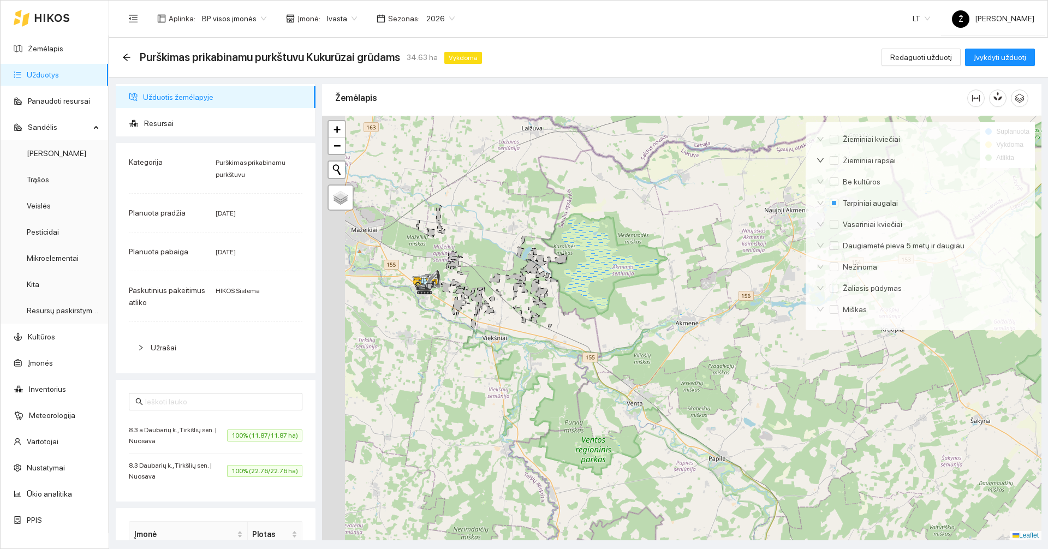
drag, startPoint x: 462, startPoint y: 264, endPoint x: 574, endPoint y: 259, distance: 112.0
click at [571, 259] on div at bounding box center [681, 328] width 719 height 425
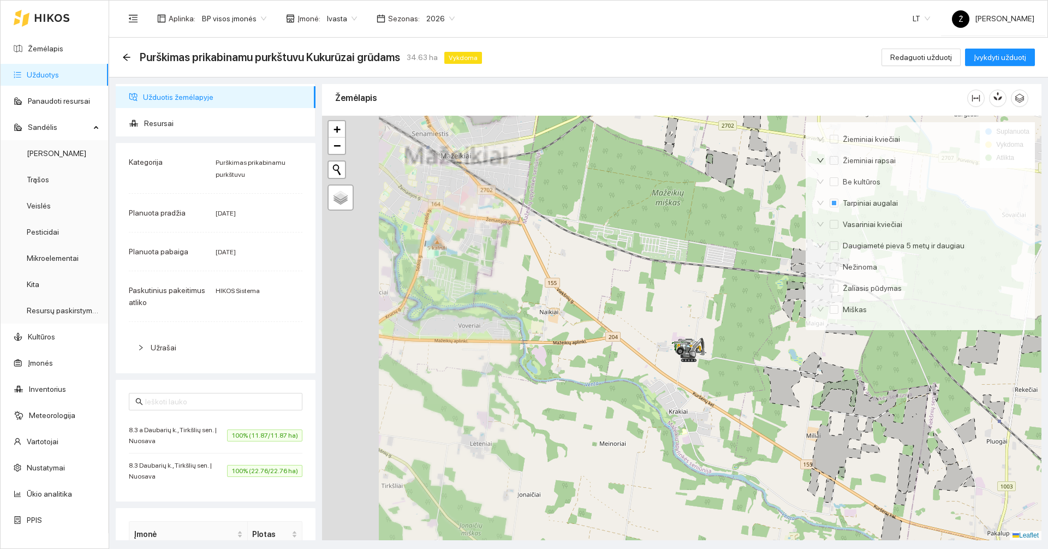
drag, startPoint x: 450, startPoint y: 256, endPoint x: 662, endPoint y: 262, distance: 211.3
click at [677, 262] on div at bounding box center [681, 328] width 719 height 425
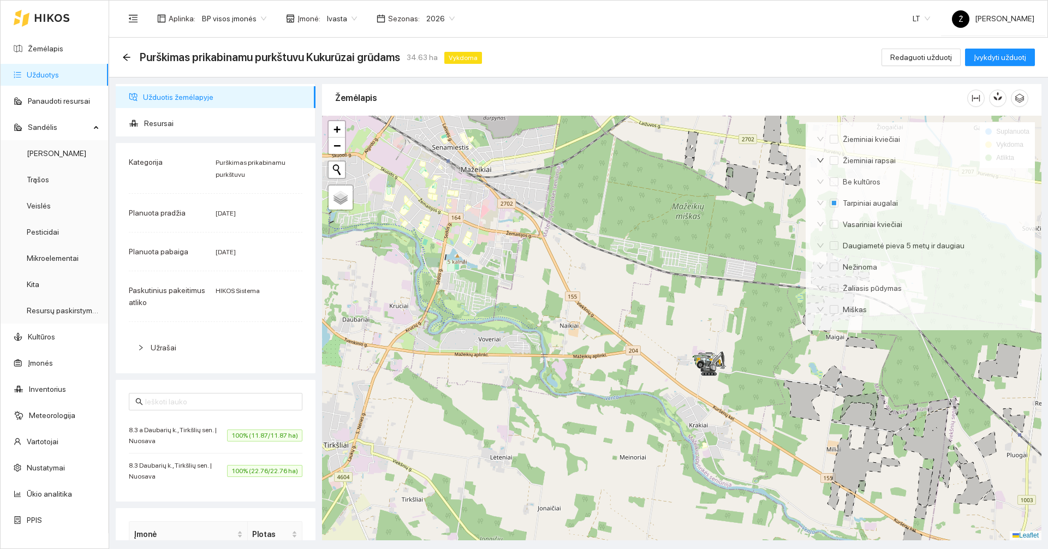
drag, startPoint x: 509, startPoint y: 231, endPoint x: 670, endPoint y: 332, distance: 190.1
click at [670, 332] on div at bounding box center [681, 328] width 719 height 425
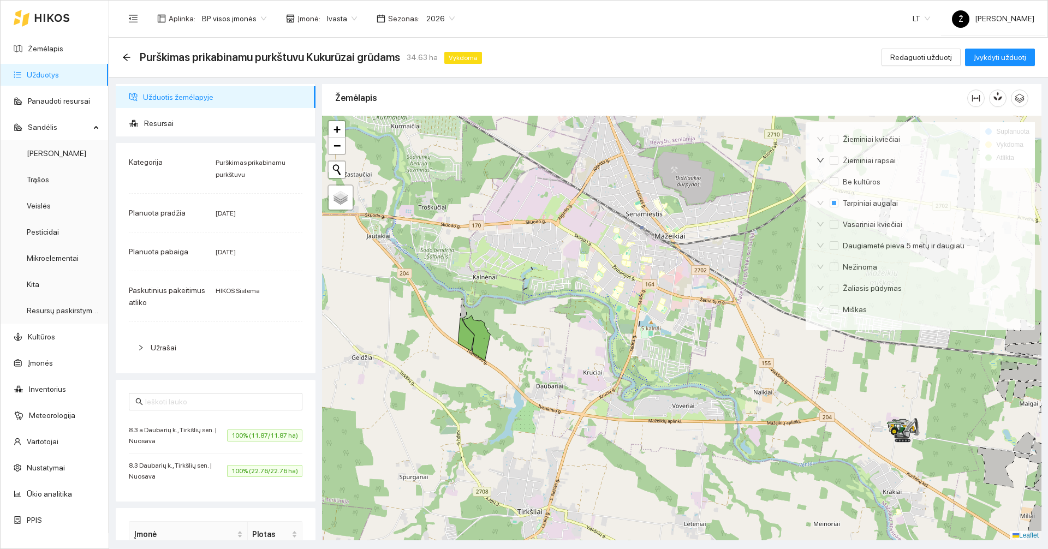
drag, startPoint x: 536, startPoint y: 309, endPoint x: 588, endPoint y: 288, distance: 56.4
click at [588, 288] on div at bounding box center [681, 328] width 719 height 425
click at [938, 57] on span "Redaguoti užduotį" at bounding box center [921, 57] width 62 height 12
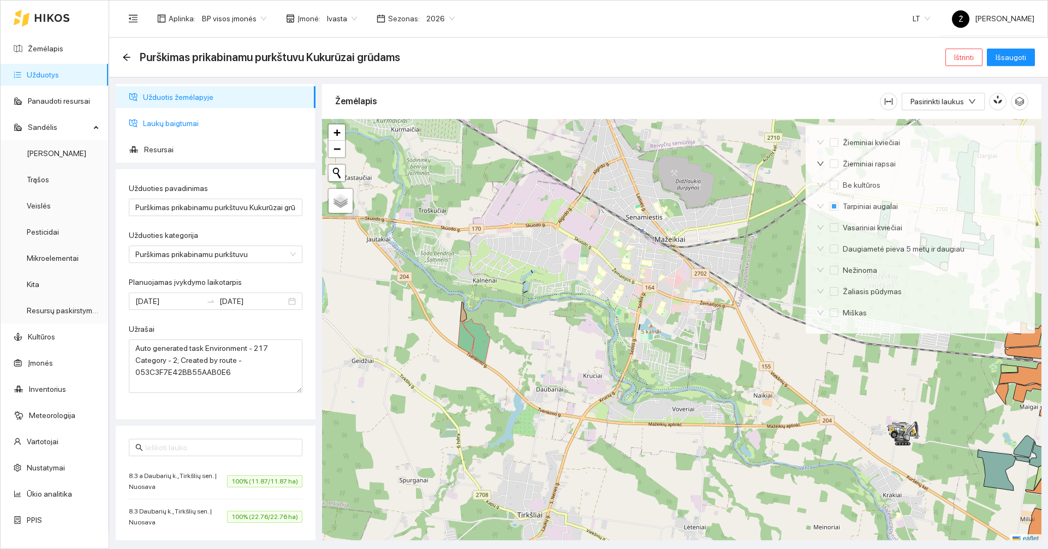
click at [178, 128] on span "Laukų baigtumai" at bounding box center [225, 123] width 164 height 22
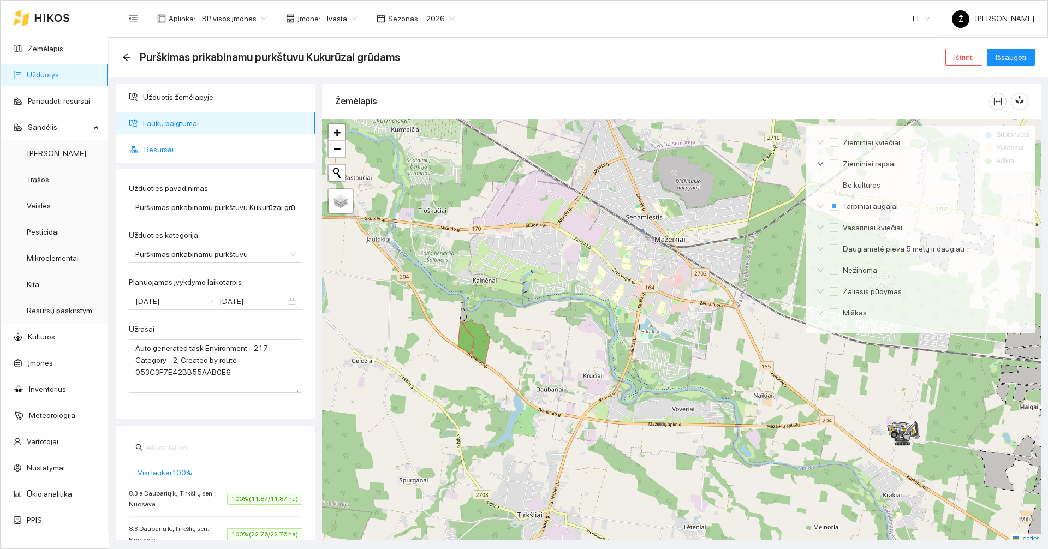
click at [167, 150] on span "Resursai" at bounding box center [225, 150] width 163 height 22
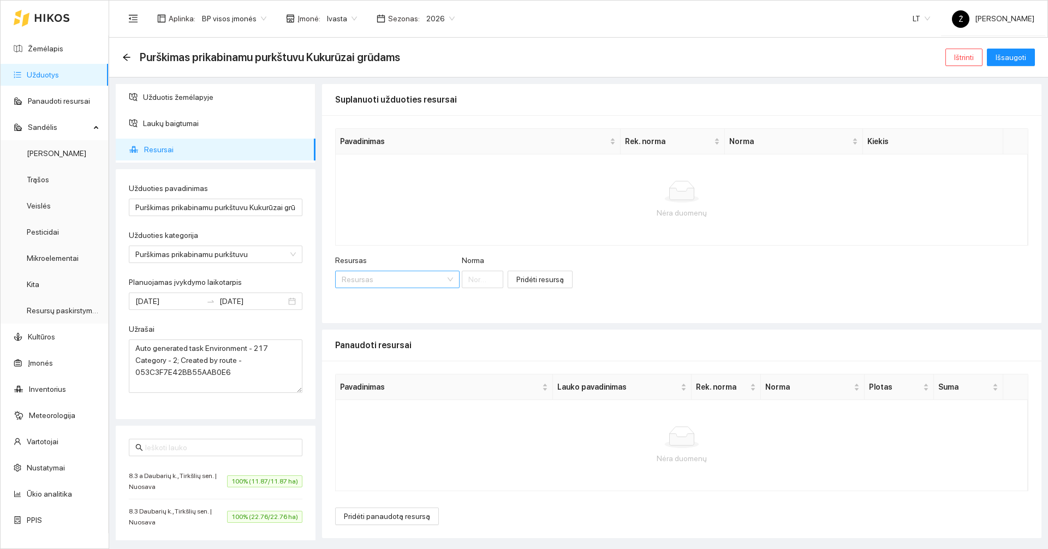
click at [370, 277] on input "Resursas" at bounding box center [394, 279] width 104 height 16
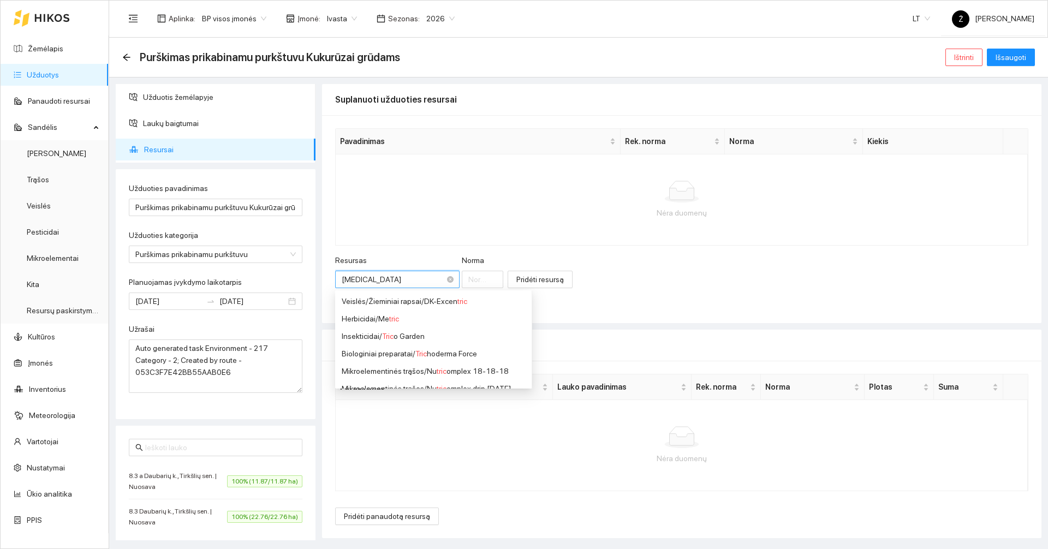
type input "Tricho"
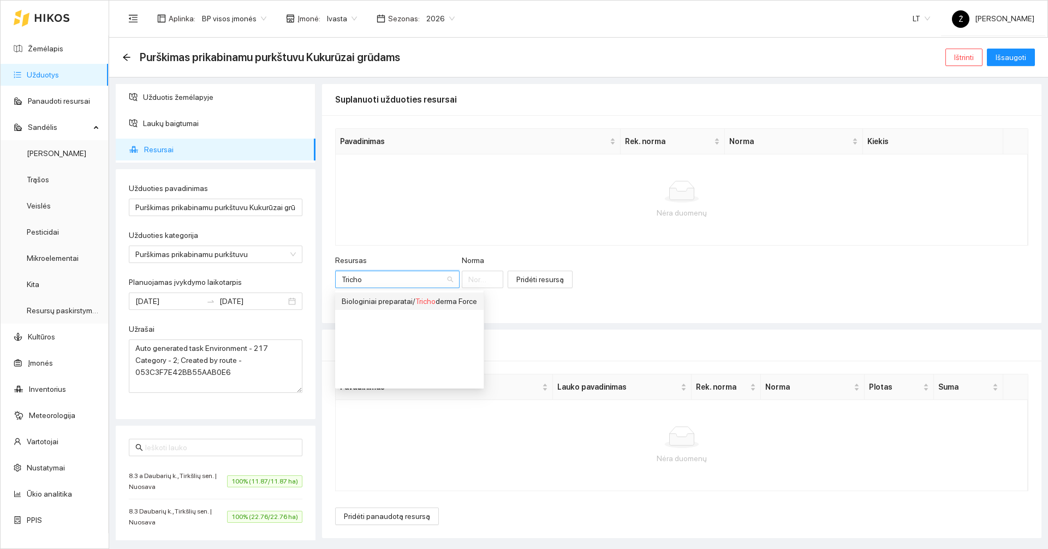
drag, startPoint x: 385, startPoint y: 300, endPoint x: 395, endPoint y: 294, distance: 11.8
click at [385, 300] on div "Biologiniai preparatai / Tricho derma Force" at bounding box center [409, 301] width 135 height 12
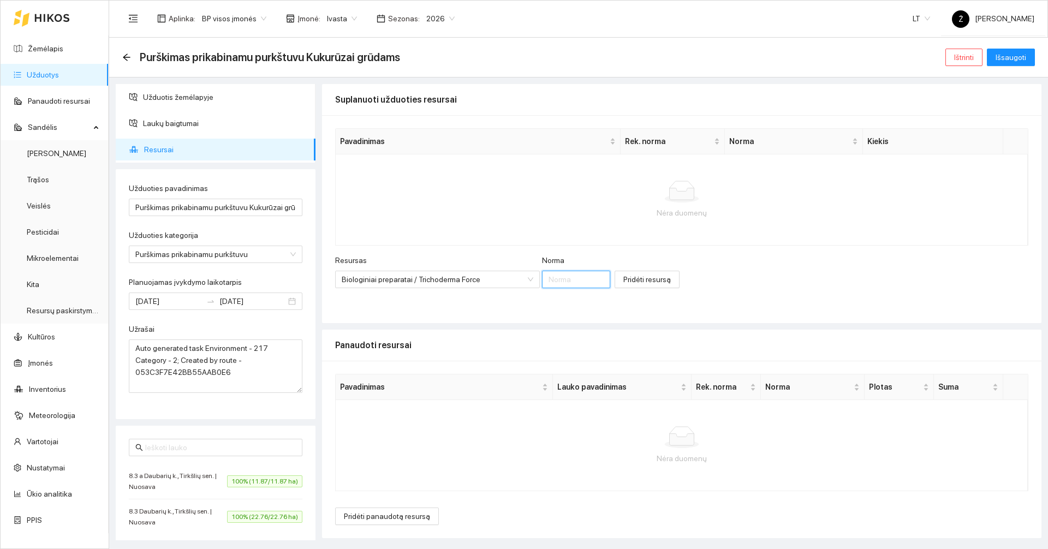
click at [544, 278] on input "Norma" at bounding box center [576, 279] width 68 height 17
type input "0.5"
click at [623, 282] on span "Pridėti resursą" at bounding box center [646, 279] width 47 height 12
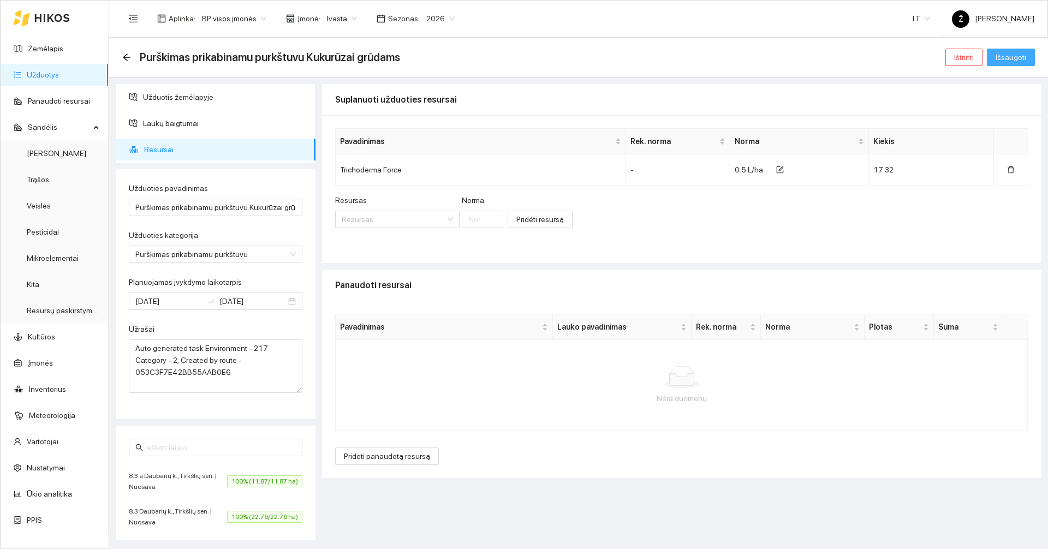
click at [1002, 61] on span "Išsaugoti" at bounding box center [1011, 57] width 31 height 12
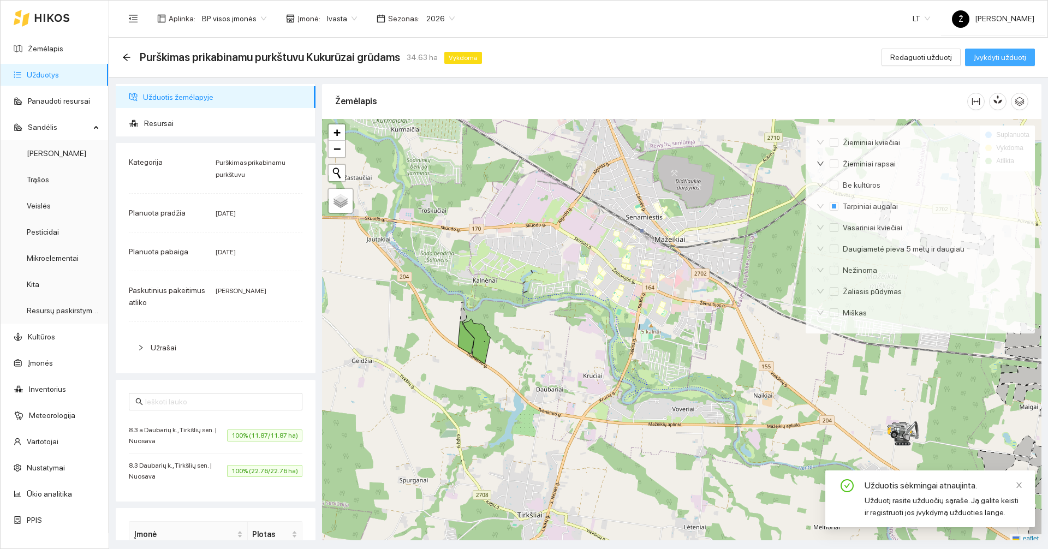
click at [983, 57] on span "Įvykdyti užduotį" at bounding box center [1000, 57] width 52 height 12
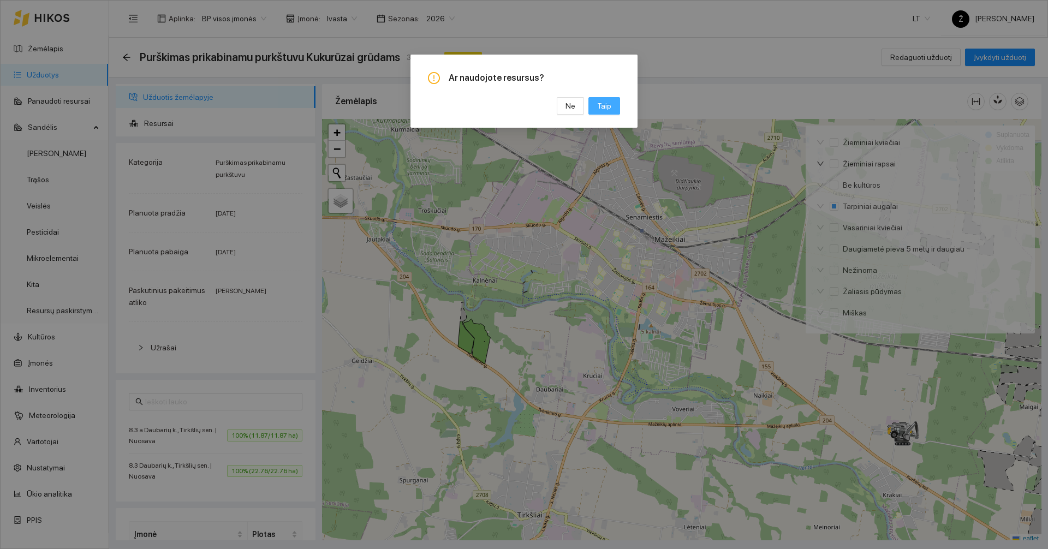
click at [602, 105] on span "Taip" at bounding box center [604, 106] width 14 height 12
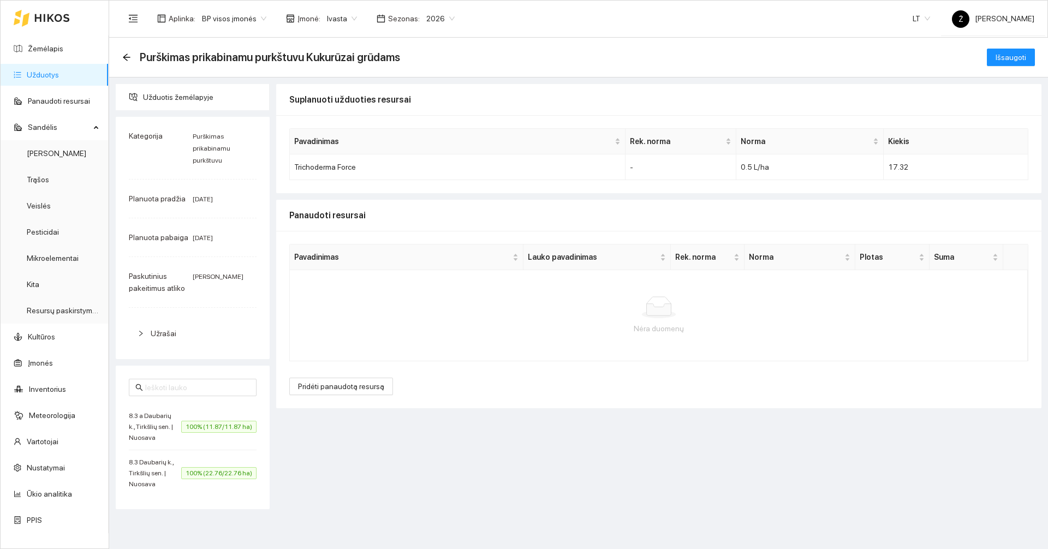
click at [395, 383] on div "Pavadinimas Lauko pavadinimas Rek. norma Norma Plotas Suma Nėra duomenų Pridėti…" at bounding box center [658, 319] width 765 height 177
click at [377, 380] on button "Pridėti panaudotą resursą" at bounding box center [341, 386] width 104 height 17
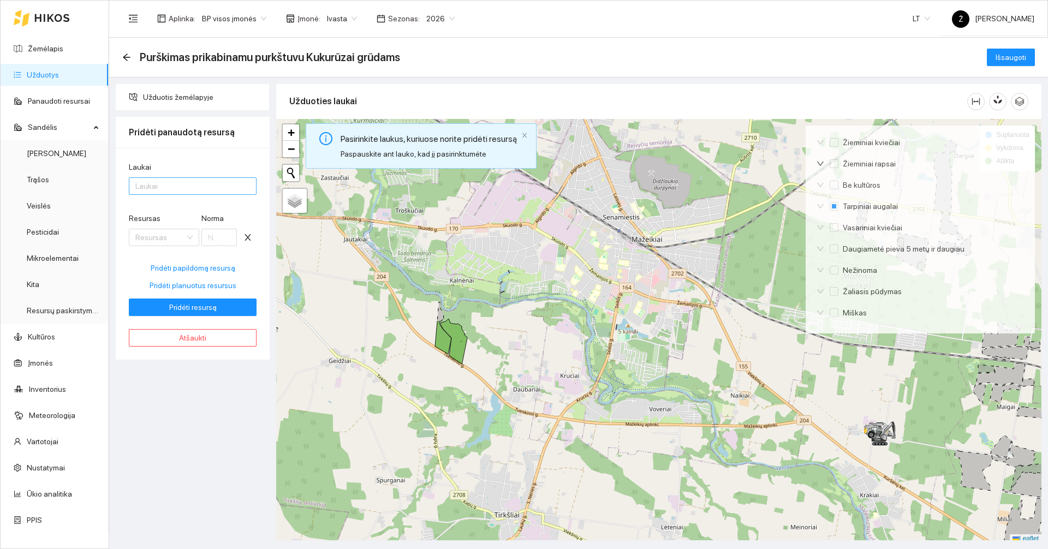
click at [165, 188] on div at bounding box center [187, 186] width 111 height 13
click at [164, 207] on div "Visi laukai" at bounding box center [203, 208] width 136 height 12
click at [203, 383] on div "Užduotis žemėlapyje Pridėti panaudotą resursą Laukai Visi laukai Resursas Resur…" at bounding box center [192, 312] width 160 height 456
click at [201, 287] on span "Pridėti planuotus resursus" at bounding box center [193, 285] width 87 height 12
type input "0.5"
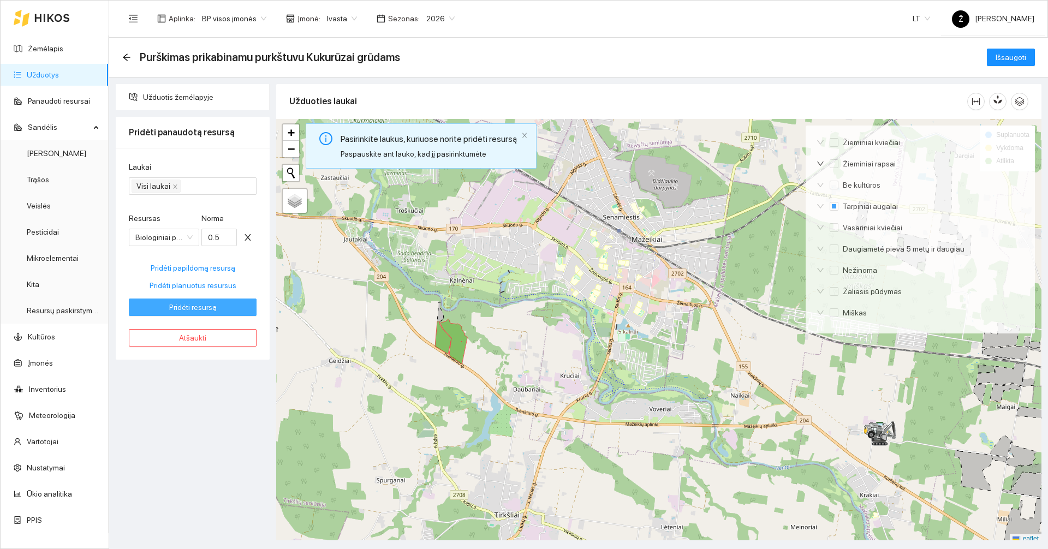
click at [210, 305] on span "Pridėti resursą" at bounding box center [192, 307] width 47 height 12
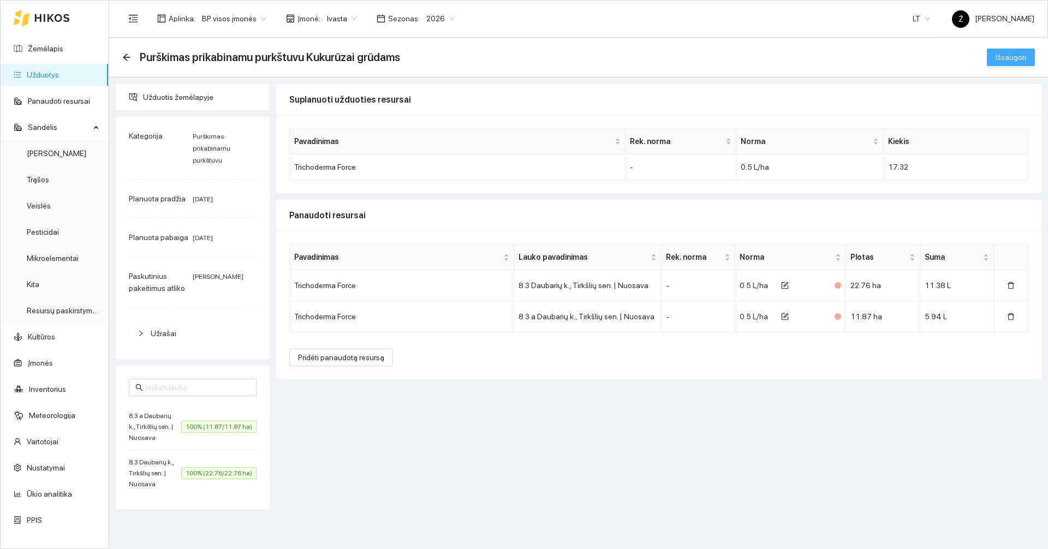
click at [1019, 62] on span "Išsaugoti" at bounding box center [1011, 57] width 31 height 12
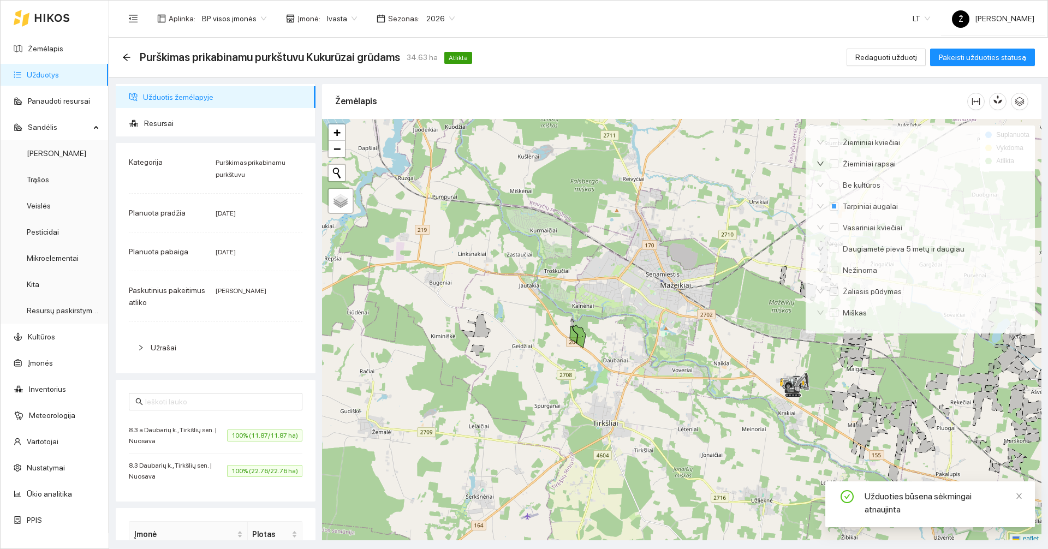
click at [59, 71] on link "Užduotys" at bounding box center [43, 74] width 32 height 9
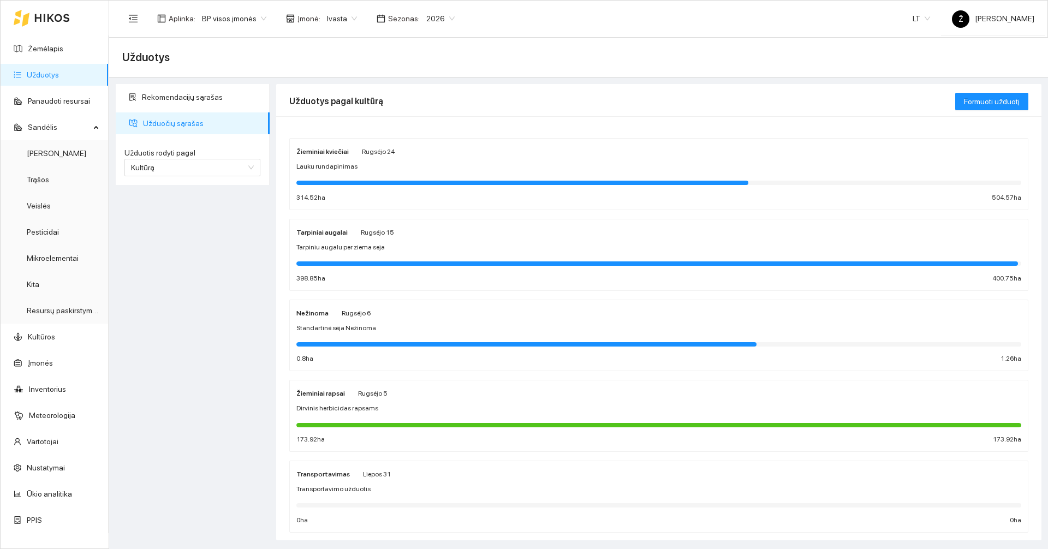
click at [457, 269] on div at bounding box center [658, 263] width 725 height 12
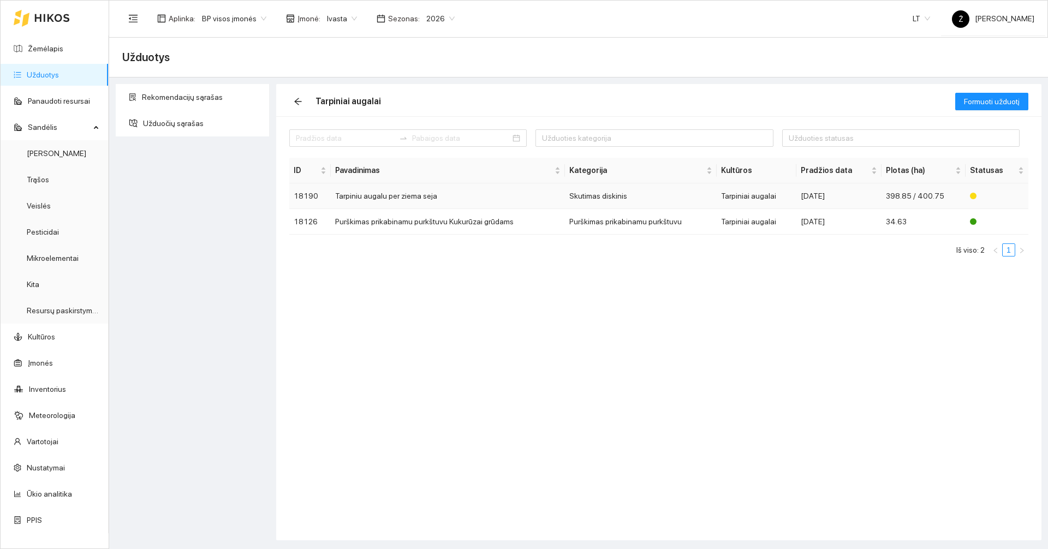
click at [390, 200] on td "Tarpiniu augalu per ziema seja" at bounding box center [448, 196] width 234 height 26
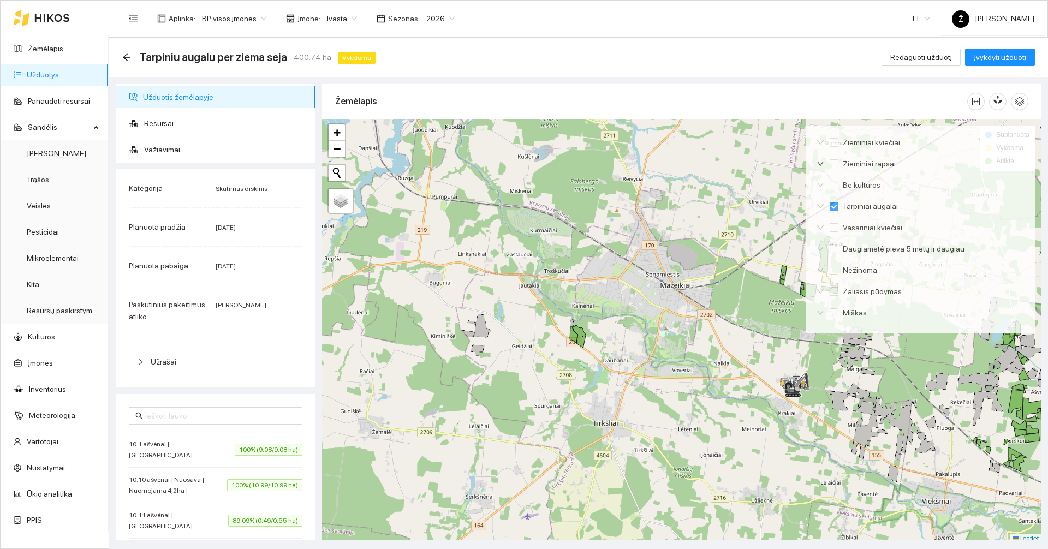
scroll to position [3, 0]
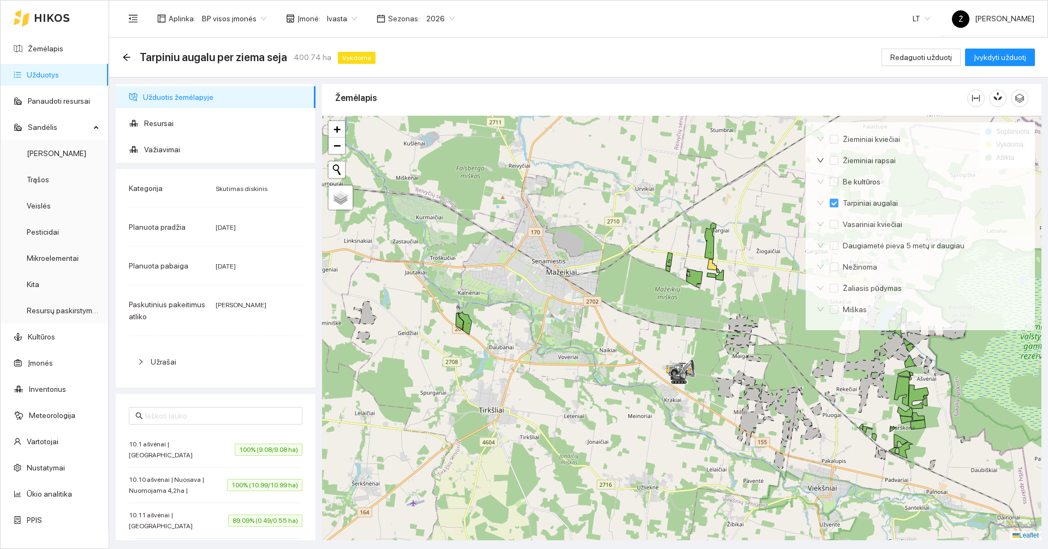
drag, startPoint x: 557, startPoint y: 274, endPoint x: 369, endPoint y: 284, distance: 188.0
click at [369, 284] on div at bounding box center [681, 328] width 719 height 425
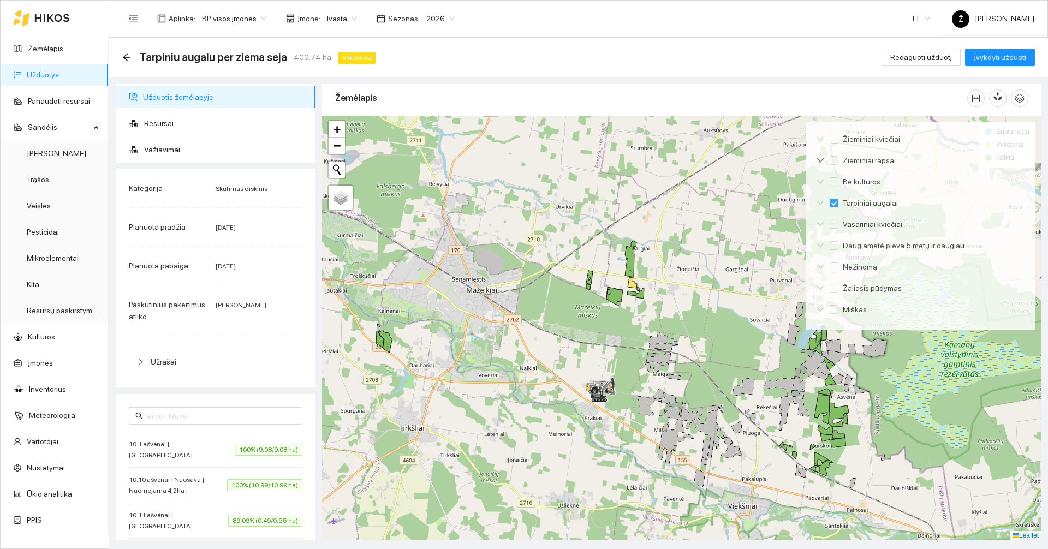
drag, startPoint x: 567, startPoint y: 275, endPoint x: 502, endPoint y: 246, distance: 70.9
click at [502, 247] on div at bounding box center [681, 328] width 719 height 425
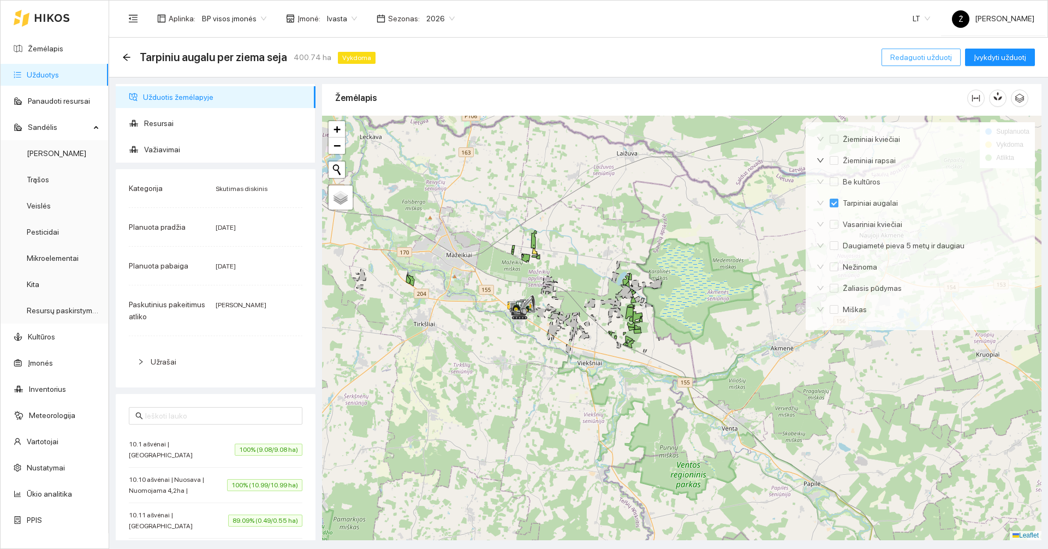
click at [918, 56] on span "Redaguoti užduotį" at bounding box center [921, 57] width 62 height 12
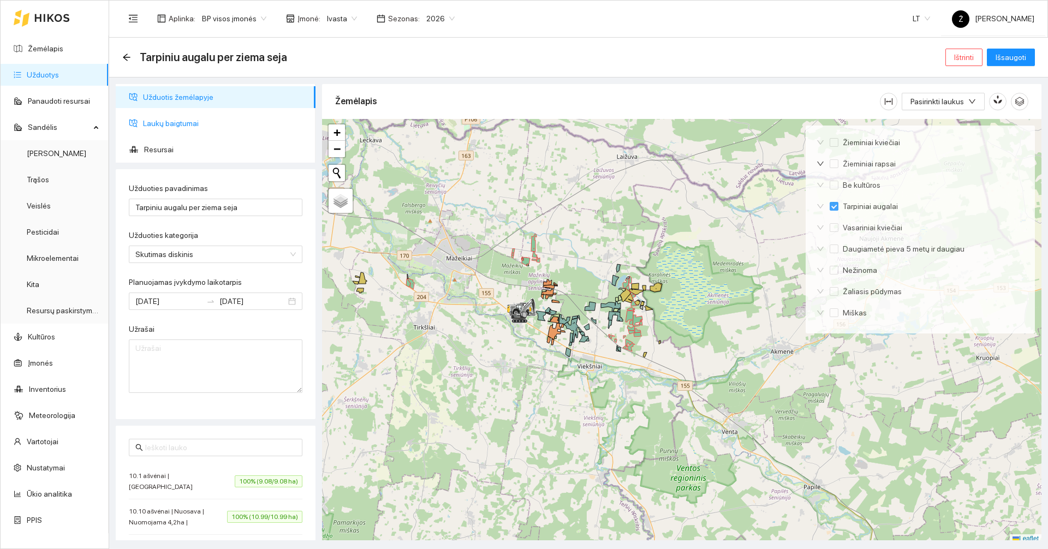
click at [177, 129] on span "Laukų baigtumai" at bounding box center [225, 123] width 164 height 22
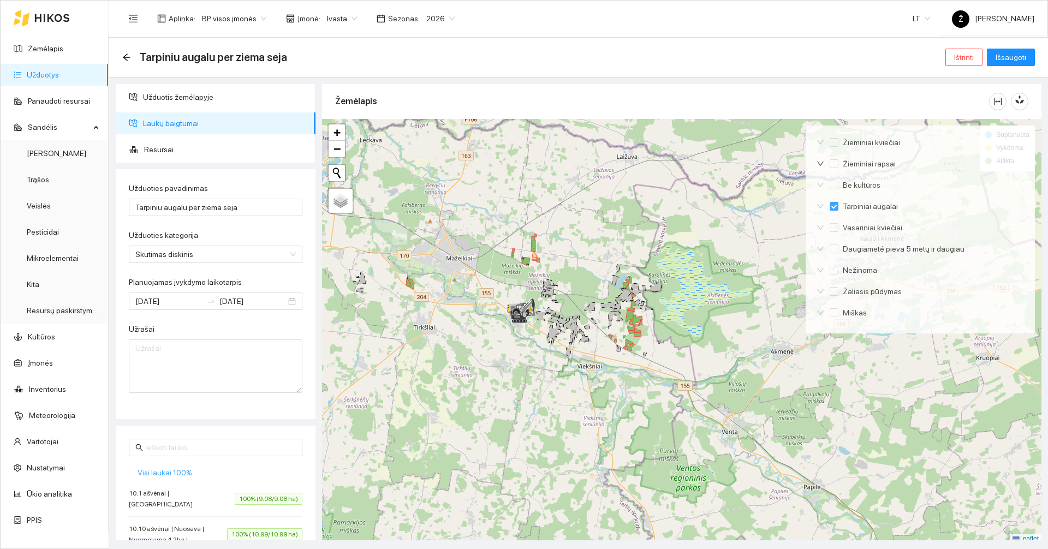
click at [165, 471] on span "Visi laukai 100%" at bounding box center [165, 473] width 55 height 12
click at [1011, 64] on button "Išsaugoti" at bounding box center [1011, 57] width 48 height 17
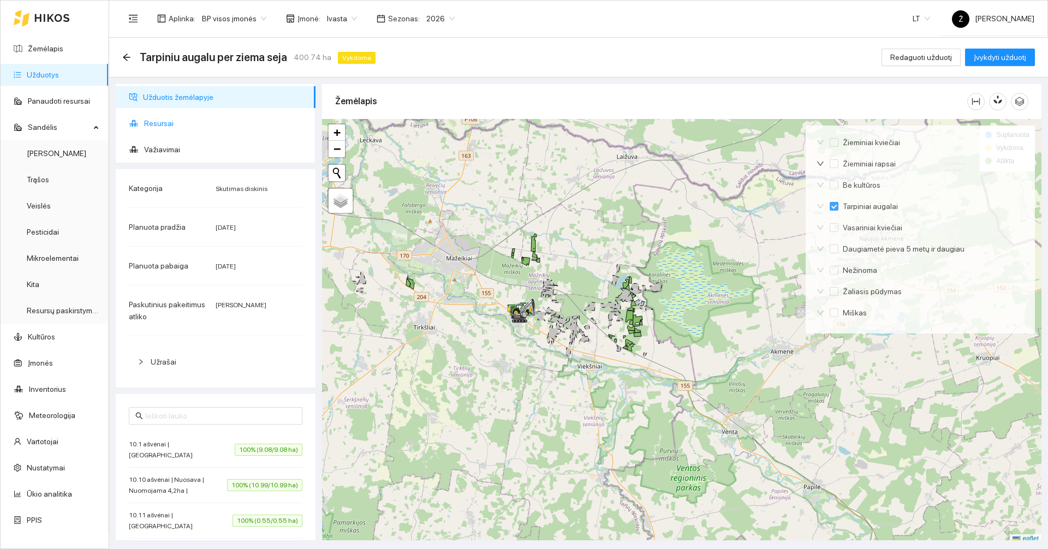
click at [176, 127] on span "Resursai" at bounding box center [225, 123] width 163 height 22
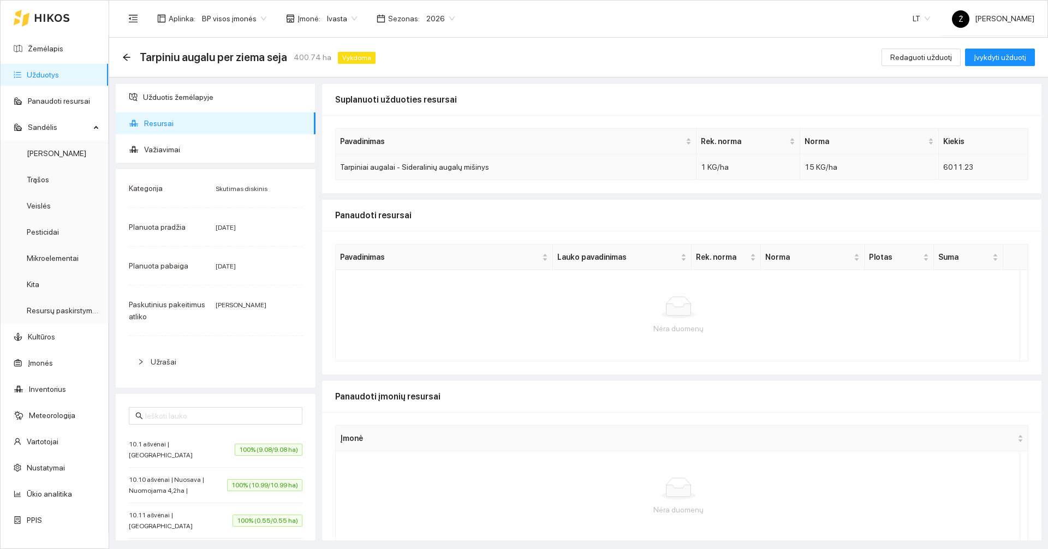
click at [416, 169] on div "Tarpiniai augalai - Sideralinių augalų mišinys" at bounding box center [516, 167] width 352 height 12
click at [901, 66] on button "Redaguoti užduotį" at bounding box center [921, 57] width 79 height 17
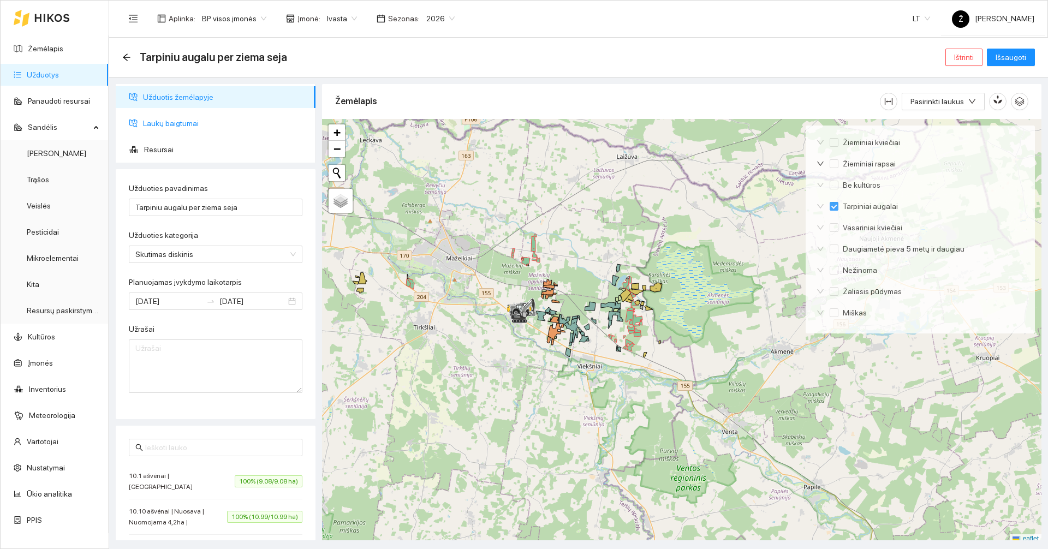
click at [177, 124] on span "Laukų baigtumai" at bounding box center [225, 123] width 164 height 22
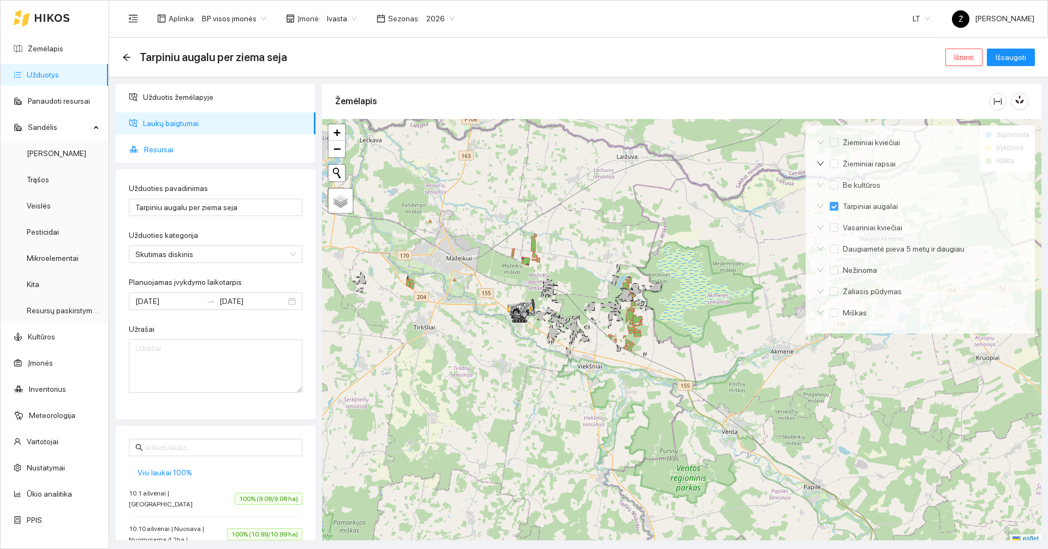
click at [160, 150] on span "Resursai" at bounding box center [225, 150] width 163 height 22
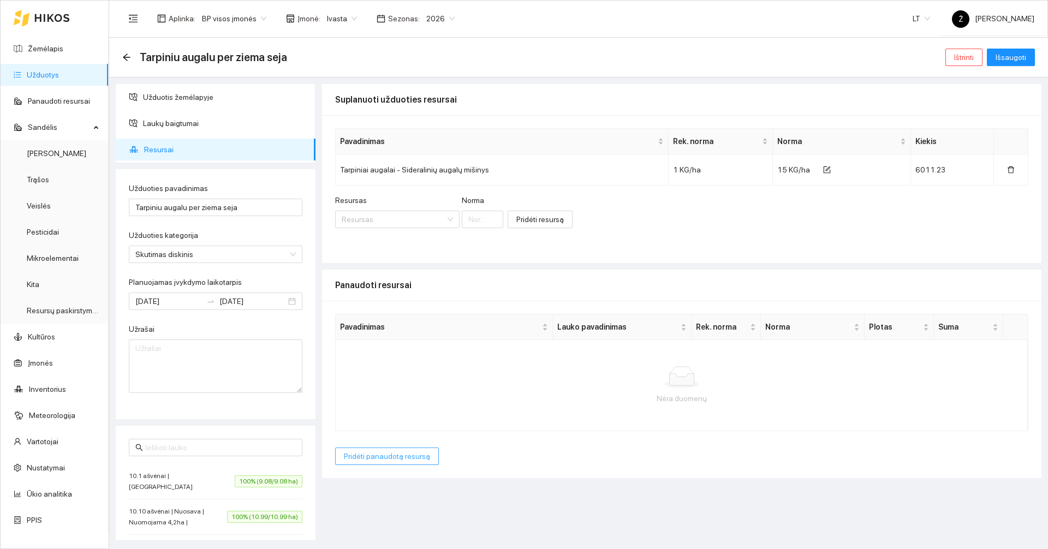
click at [403, 459] on span "Pridėti panaudotą resursą" at bounding box center [387, 456] width 86 height 12
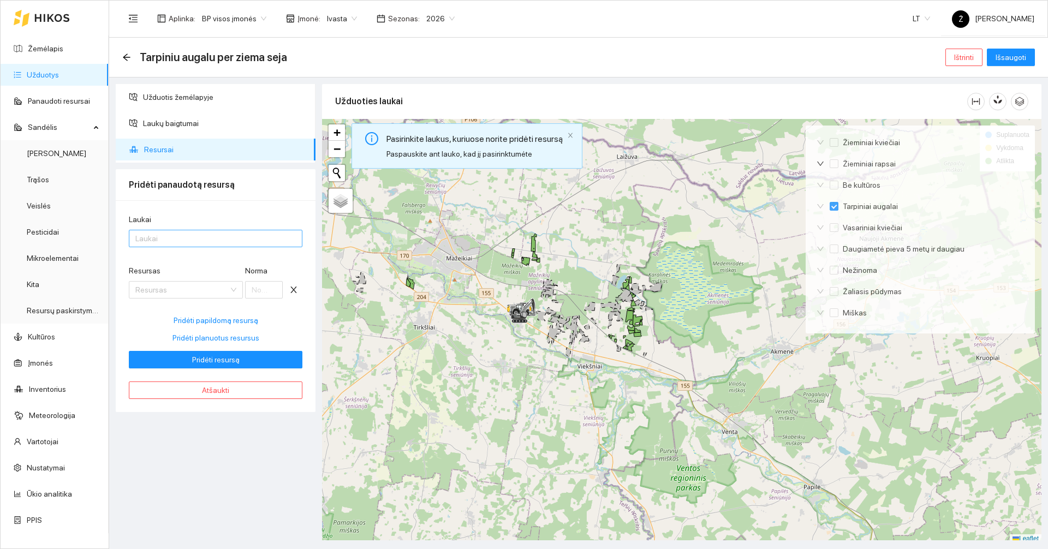
click at [171, 240] on div at bounding box center [210, 238] width 157 height 13
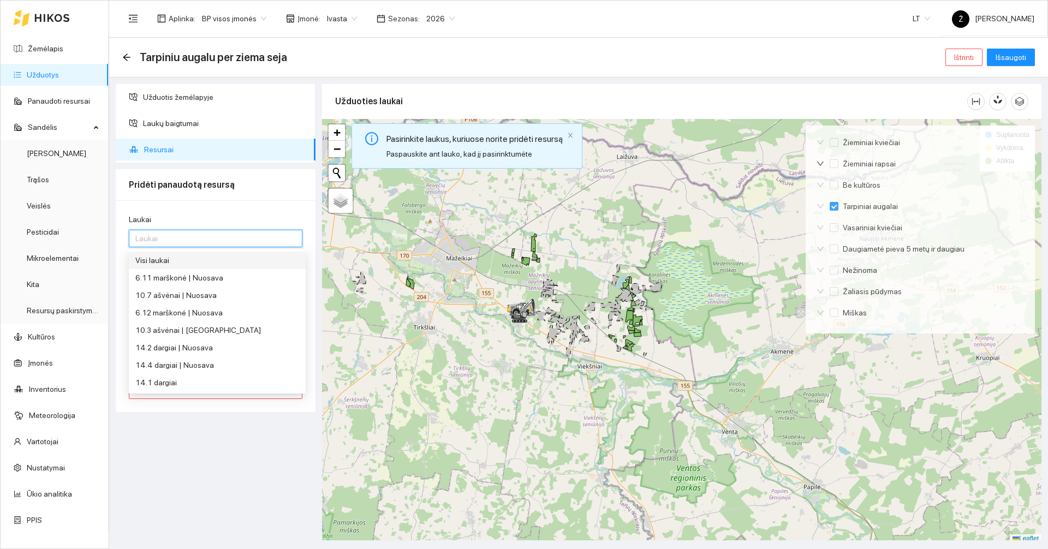
click at [175, 259] on div "Visi laukai" at bounding box center [217, 260] width 164 height 12
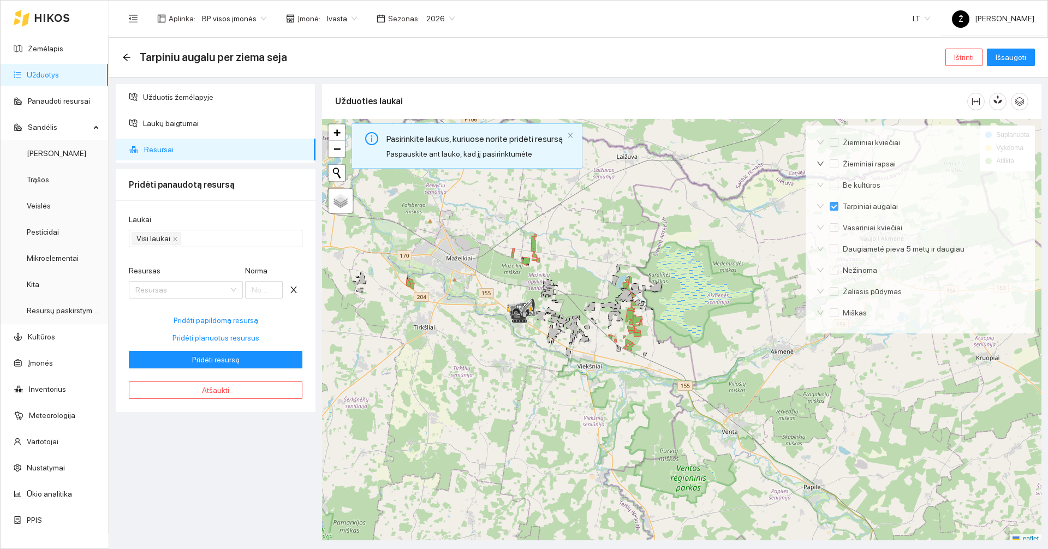
click at [235, 468] on div "Užduotis žemėlapyje Laukų baigtumai Resursai Pridėti panaudotą resursą Laukai V…" at bounding box center [215, 312] width 206 height 456
click at [247, 334] on span "Pridėti planuotus resursus" at bounding box center [215, 338] width 87 height 12
type input "15"
click at [248, 362] on button "Pridėti resursą" at bounding box center [216, 359] width 174 height 17
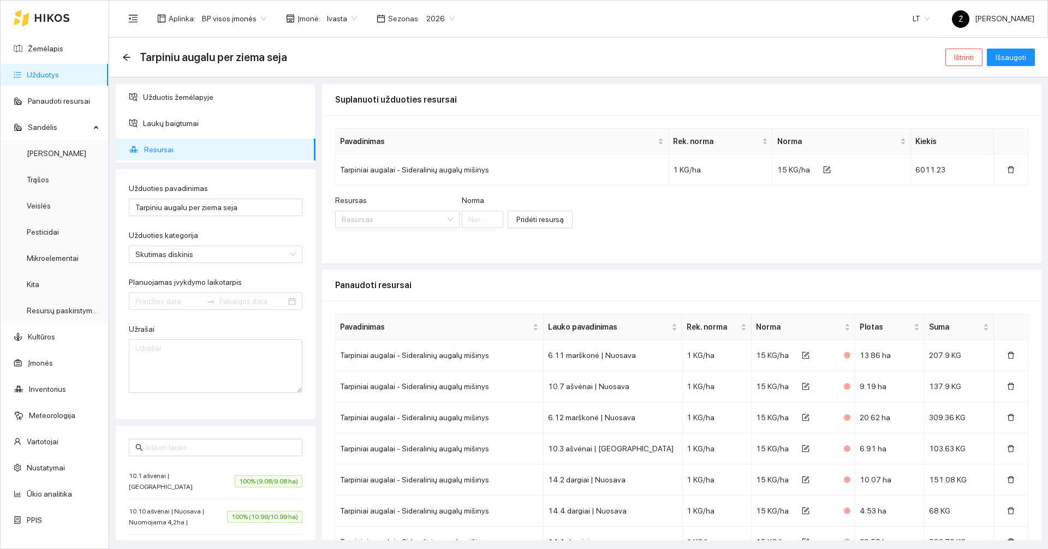
type input "[DATE]"
click at [1014, 53] on span "Išsaugoti" at bounding box center [1011, 57] width 31 height 12
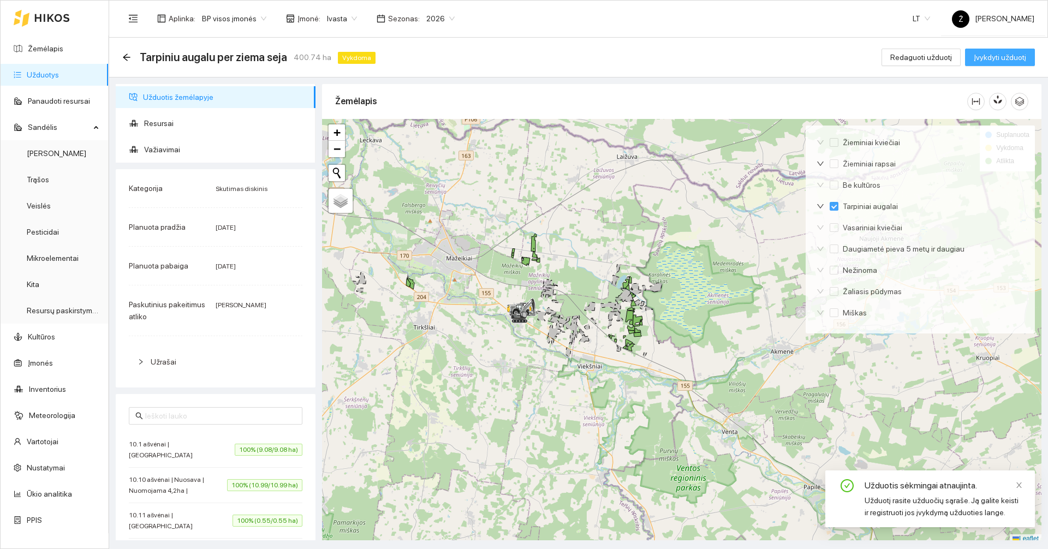
click at [1005, 58] on span "Įvykdyti užduotį" at bounding box center [1000, 57] width 52 height 12
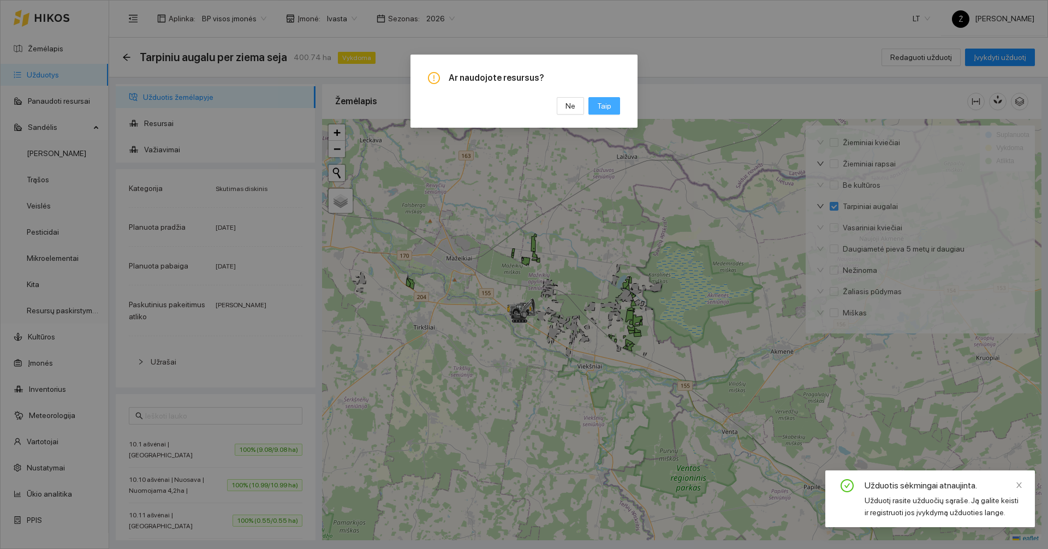
click at [609, 104] on span "Taip" at bounding box center [604, 106] width 14 height 12
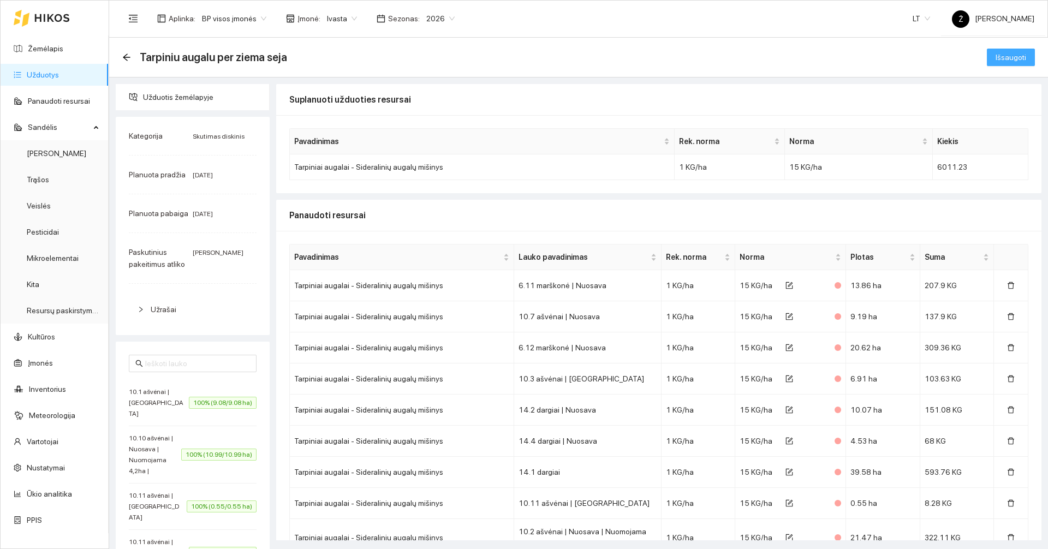
click at [996, 56] on span "Išsaugoti" at bounding box center [1011, 57] width 31 height 12
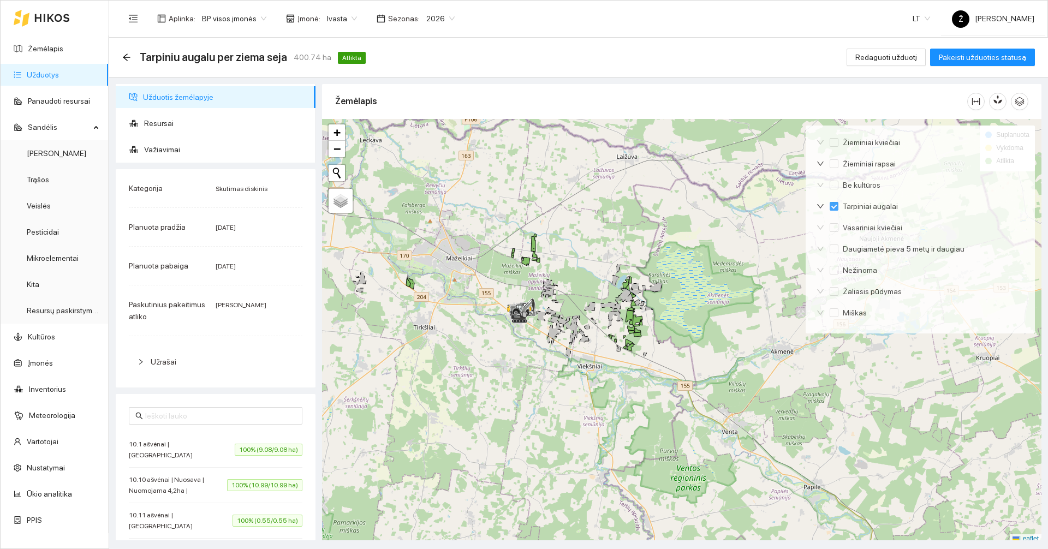
click at [59, 72] on link "Užduotys" at bounding box center [43, 74] width 32 height 9
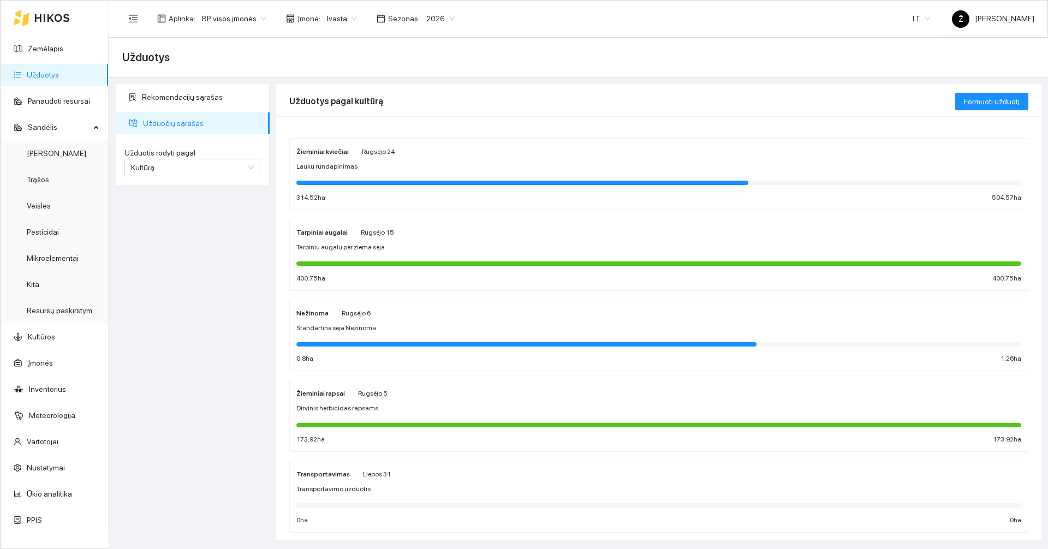
click at [379, 320] on div "Nežinoma Rugsėjo 6 Standartinė sėja Nežinoma 0.8 ha 1.26 ha" at bounding box center [658, 336] width 725 height 58
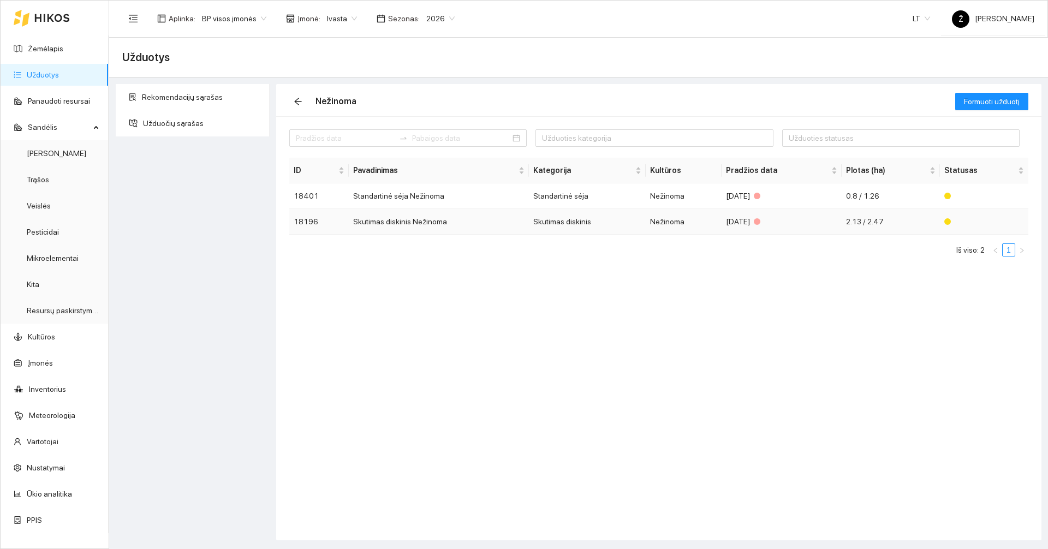
click at [438, 223] on td "Skutimas diskinis Nežinoma" at bounding box center [439, 222] width 180 height 26
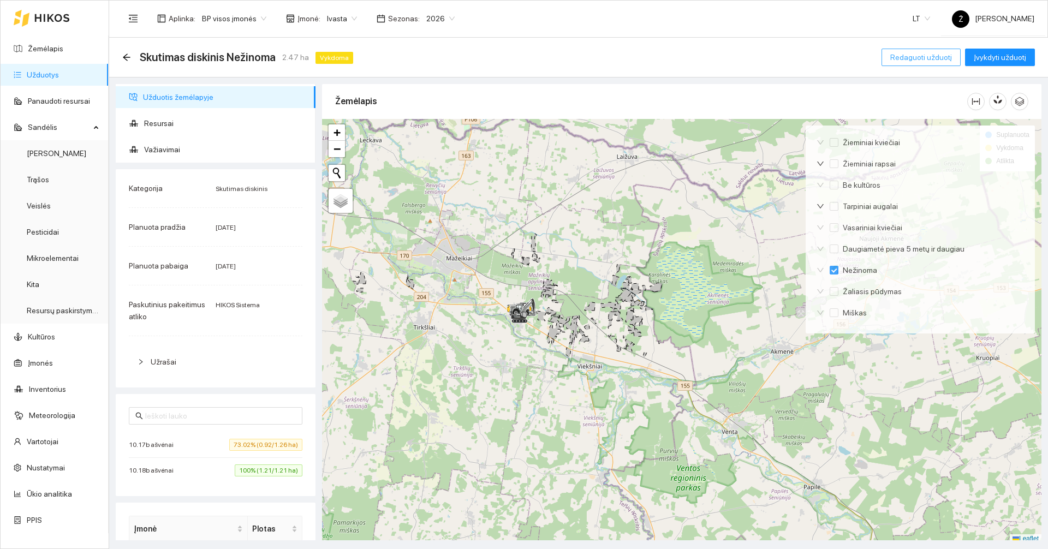
click at [894, 52] on button "Redaguoti užduotį" at bounding box center [921, 57] width 79 height 17
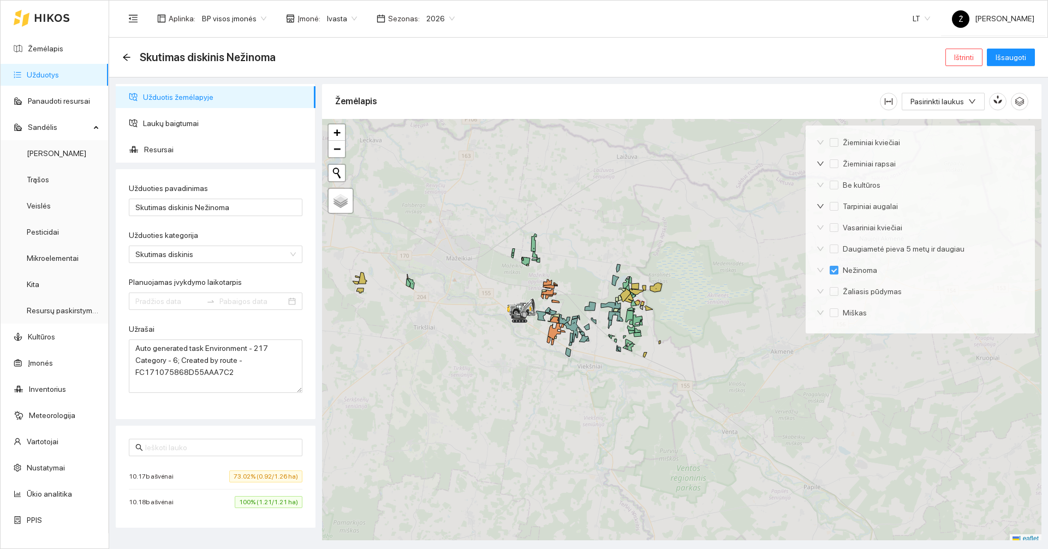
type input "[DATE]"
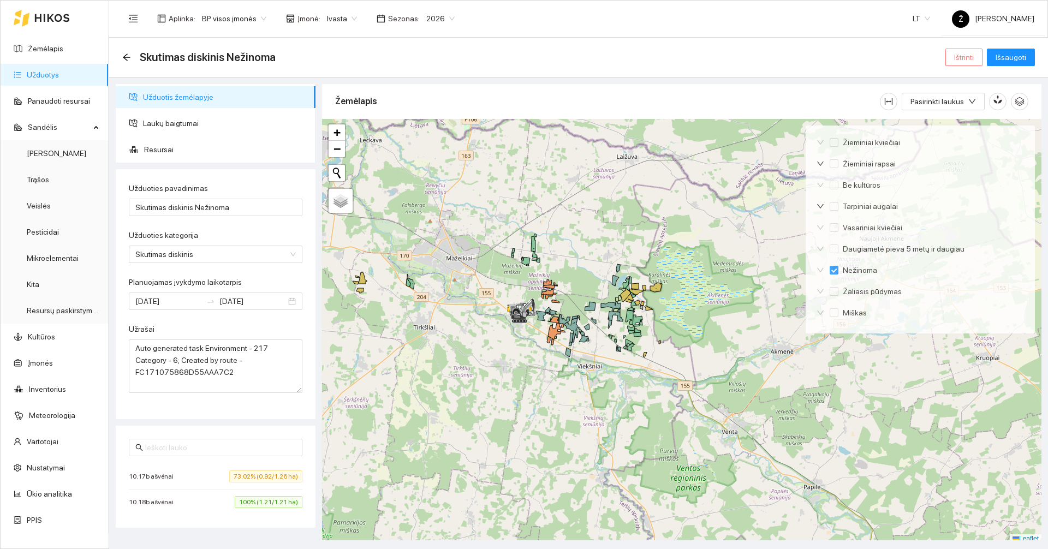
click at [969, 56] on span "Ištrinti" at bounding box center [964, 57] width 20 height 12
click at [963, 108] on span "Taip" at bounding box center [968, 110] width 14 height 12
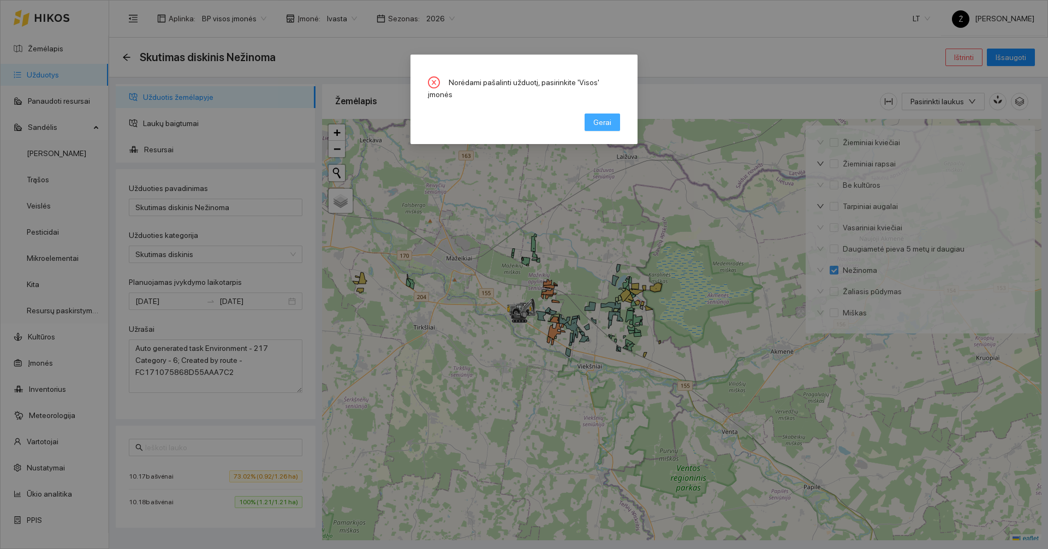
click at [598, 116] on span "Gerai" at bounding box center [602, 122] width 18 height 12
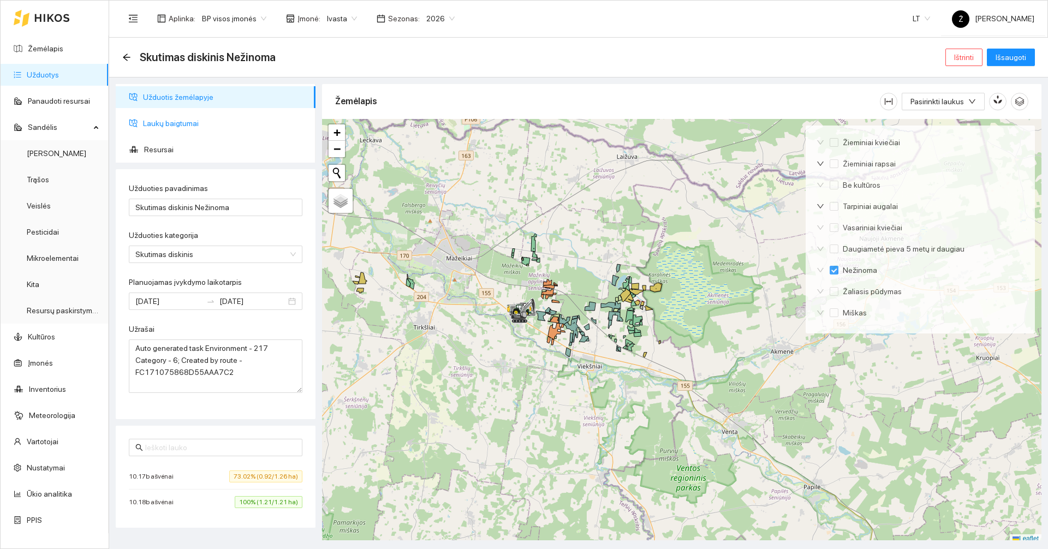
click at [188, 123] on span "Laukų baigtumai" at bounding box center [225, 123] width 164 height 22
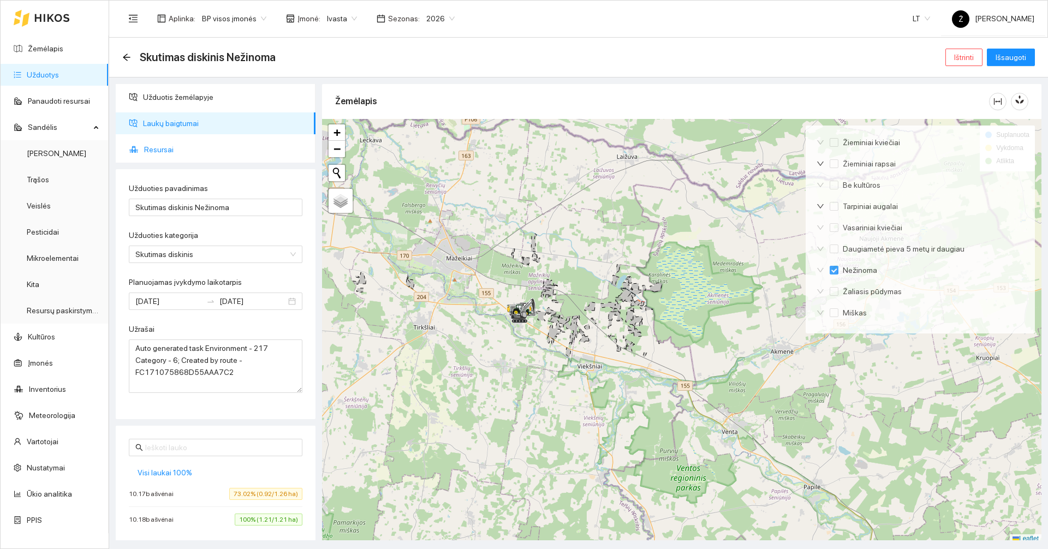
click at [176, 147] on span "Resursai" at bounding box center [225, 150] width 163 height 22
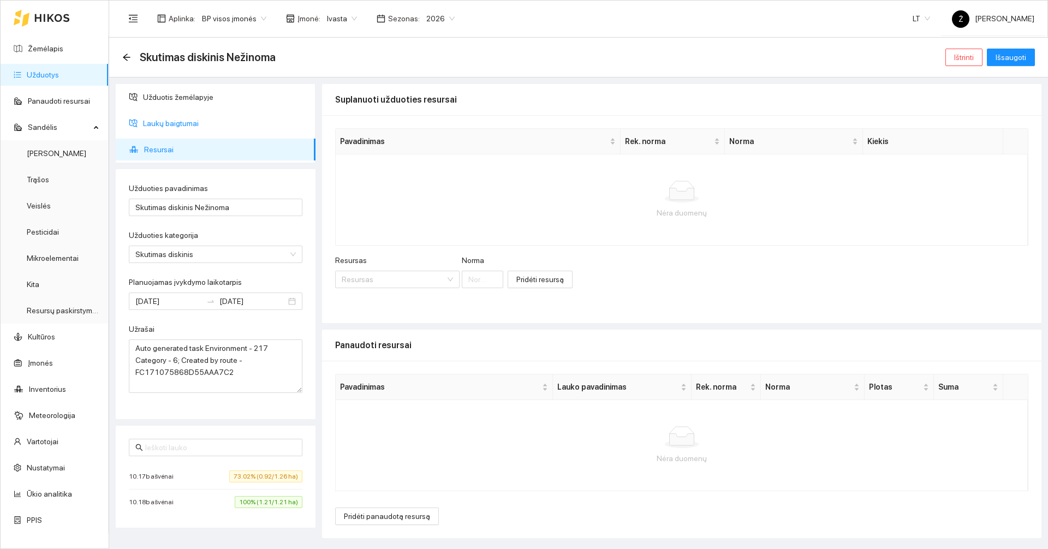
click at [178, 132] on span "Laukų baigtumai" at bounding box center [225, 123] width 164 height 22
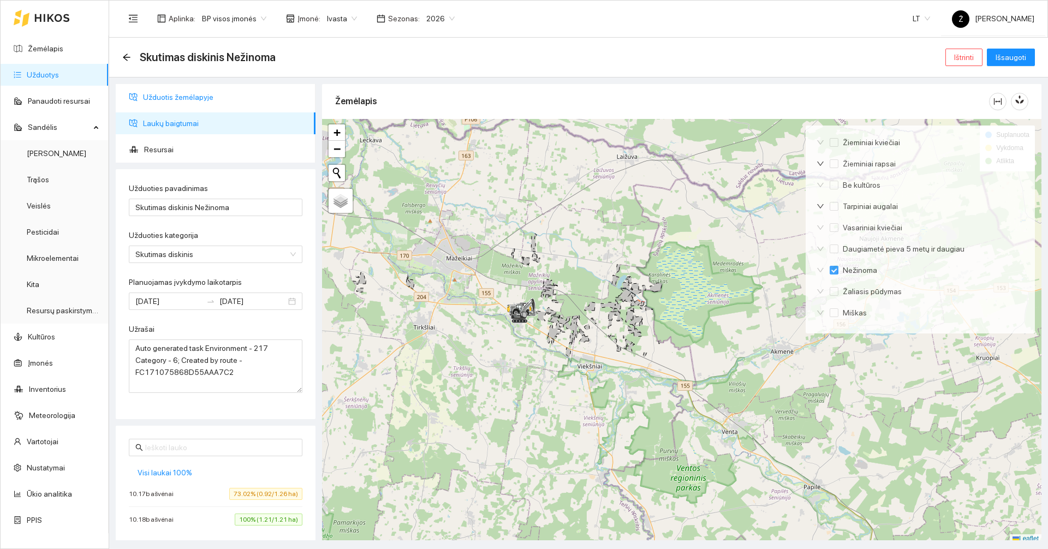
click at [184, 98] on span "Užduotis žemėlapyje" at bounding box center [225, 97] width 164 height 22
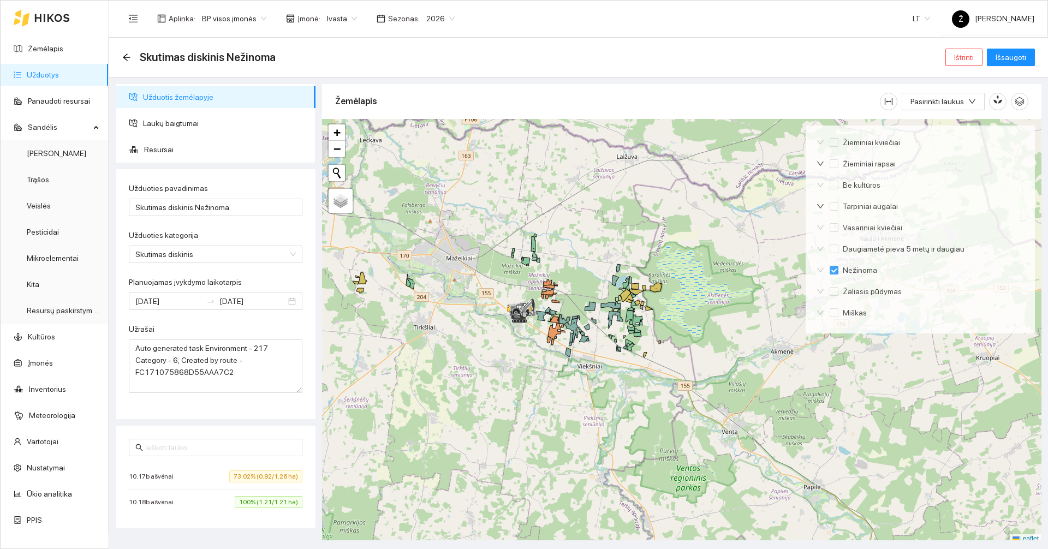
click at [168, 111] on ul "Užduotis žemėlapyje Laukų baigtumai Resursai" at bounding box center [216, 123] width 200 height 79
click at [171, 121] on span "Laukų baigtumai" at bounding box center [225, 123] width 164 height 22
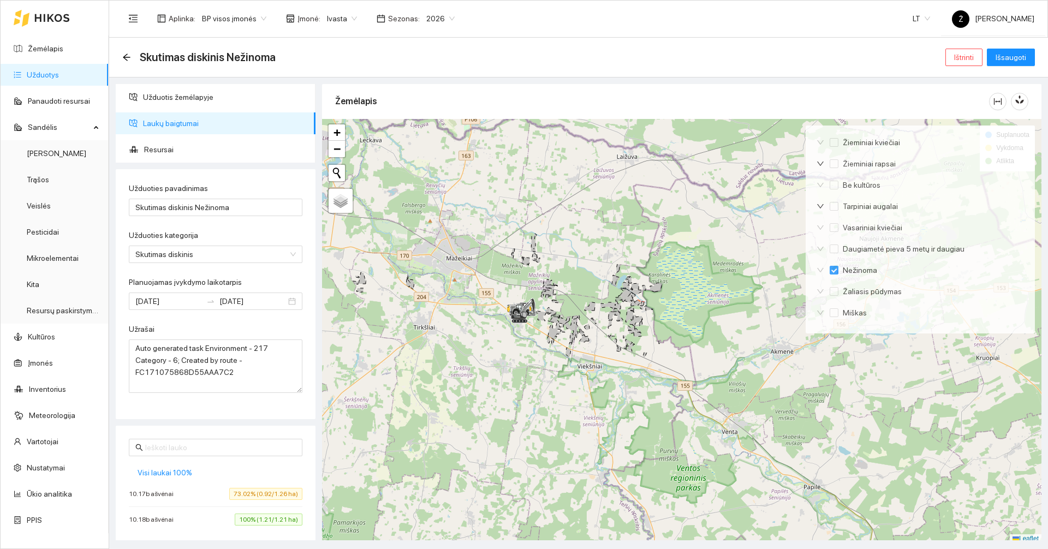
click at [338, 16] on span "Ivasta" at bounding box center [342, 18] width 30 height 16
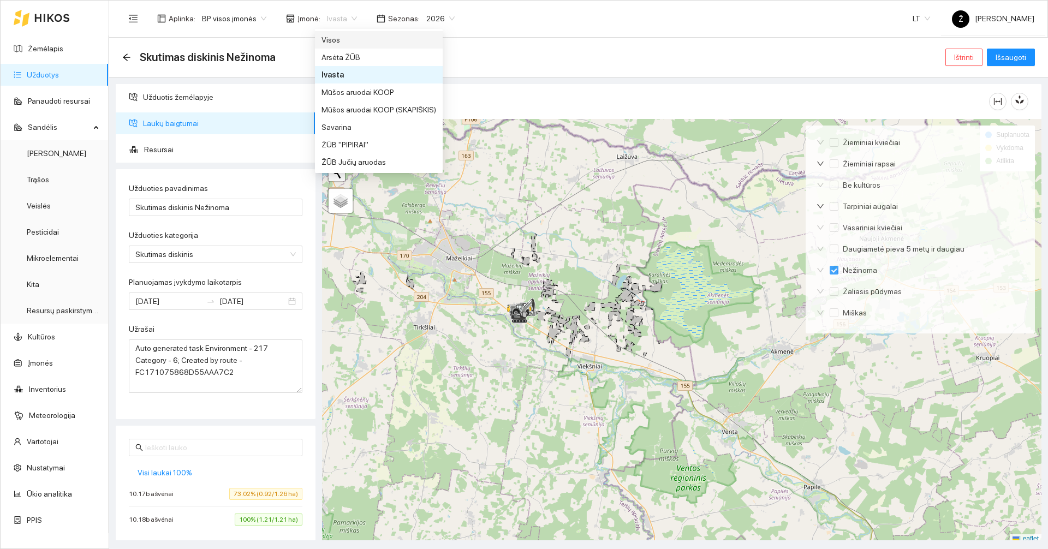
click at [338, 37] on div "Visos" at bounding box center [379, 40] width 115 height 12
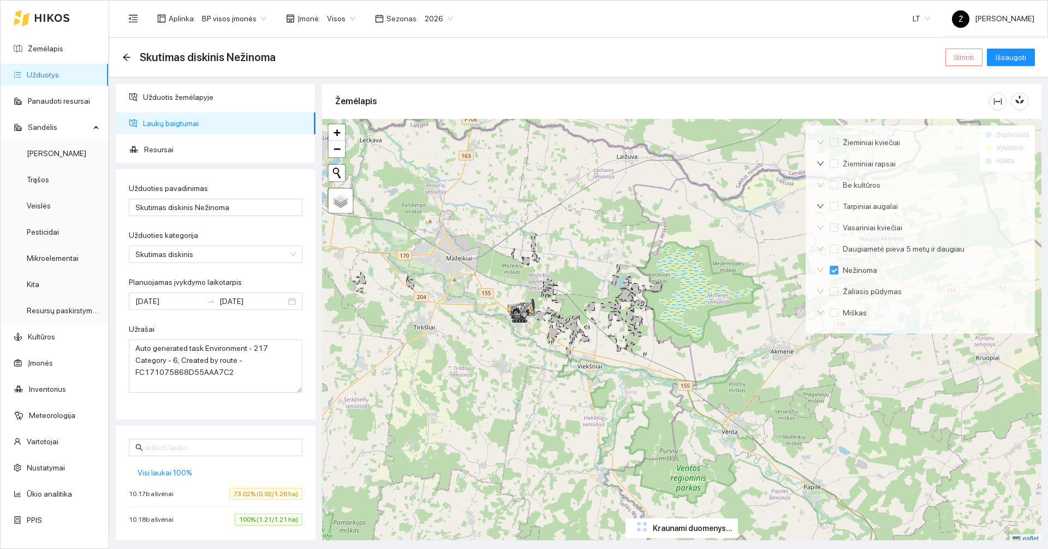
click at [974, 57] on span "Ištrinti" at bounding box center [964, 57] width 20 height 12
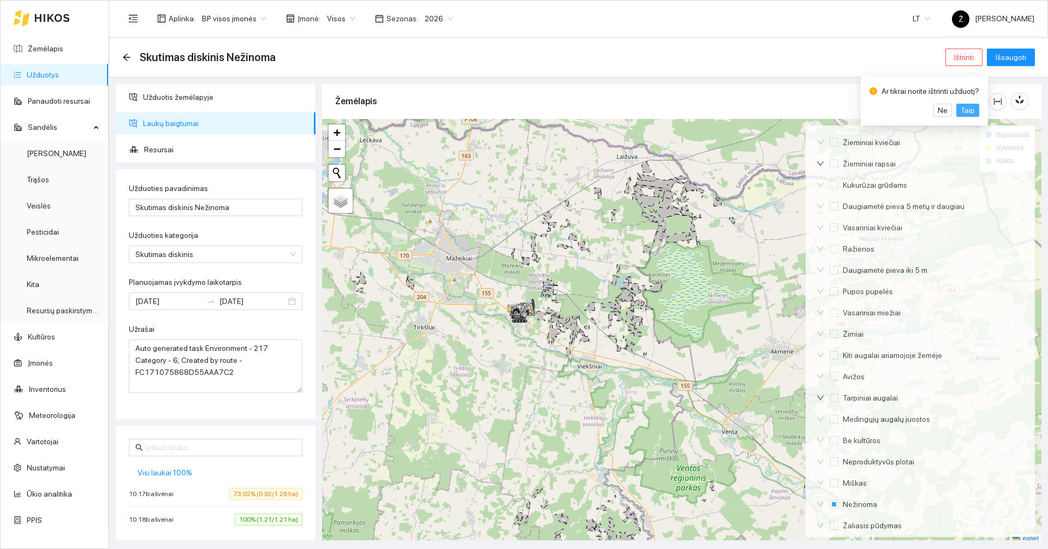
click at [966, 113] on span "Taip" at bounding box center [968, 110] width 14 height 12
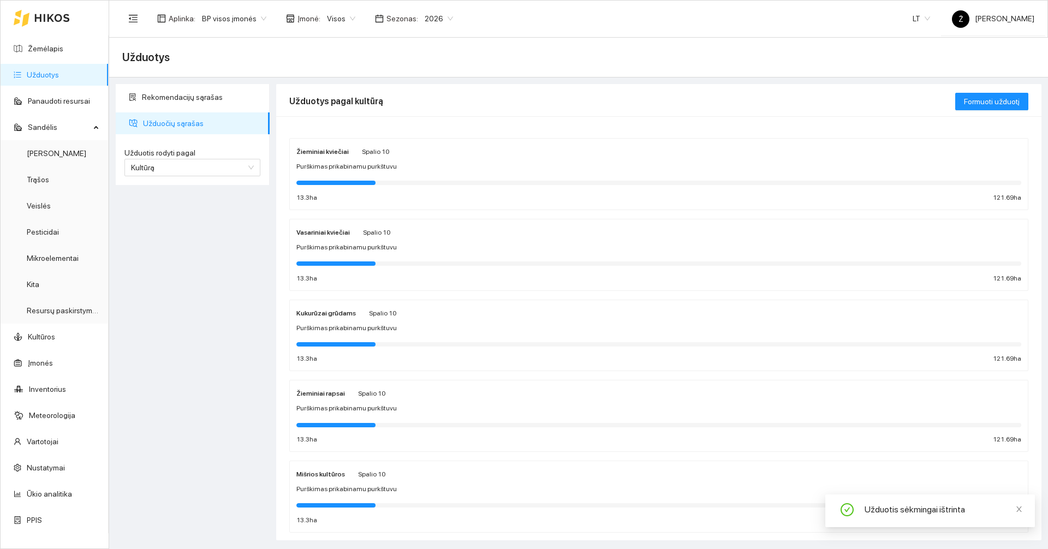
click at [343, 27] on div "Aplinka : BP visos įmonės Įmonė : Visos Sezonas : 2026" at bounding box center [290, 19] width 337 height 22
click at [339, 25] on span "Visos" at bounding box center [341, 18] width 28 height 16
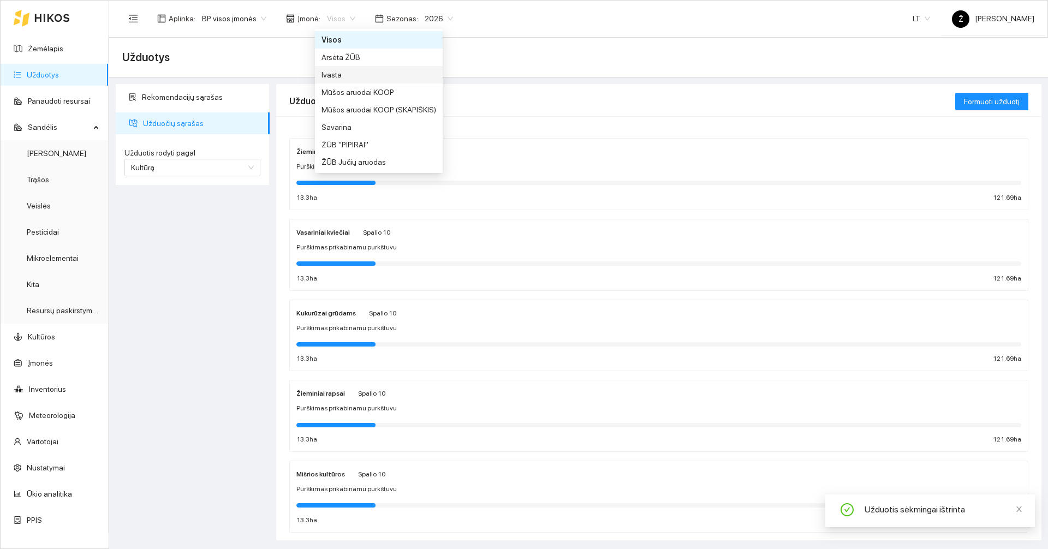
click at [341, 73] on div "Ivasta" at bounding box center [379, 75] width 115 height 12
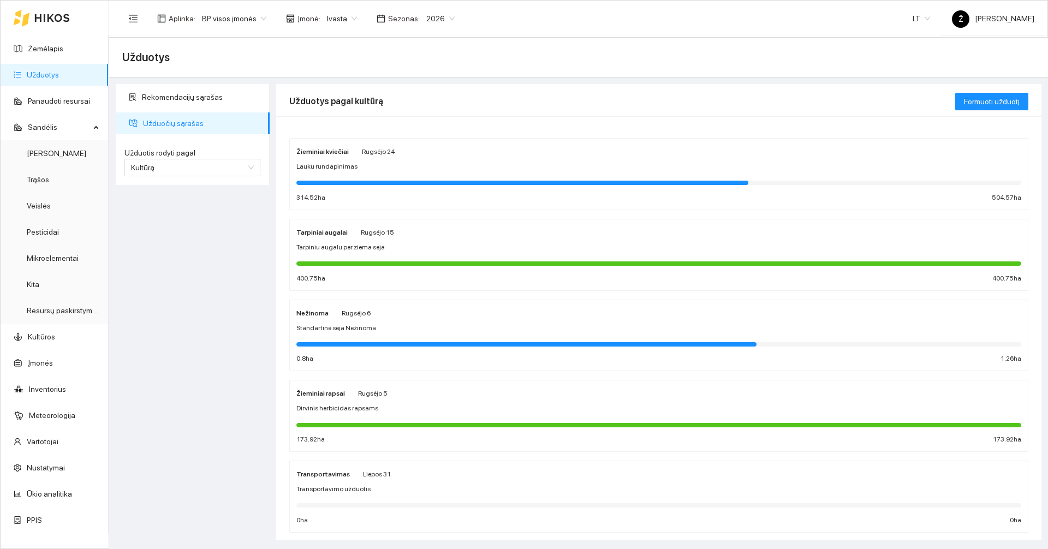
click at [436, 320] on div "Nežinoma Rugsėjo 6 Standartinė sėja Nežinoma 0.8 ha 1.26 ha" at bounding box center [658, 336] width 725 height 58
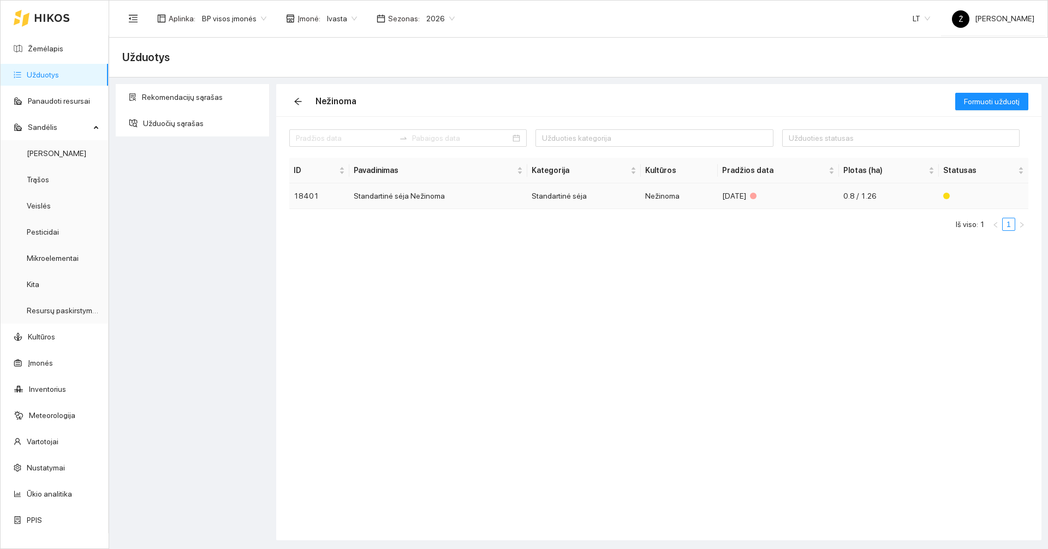
click at [428, 195] on td "Standartinė sėja Nežinoma" at bounding box center [438, 196] width 178 height 26
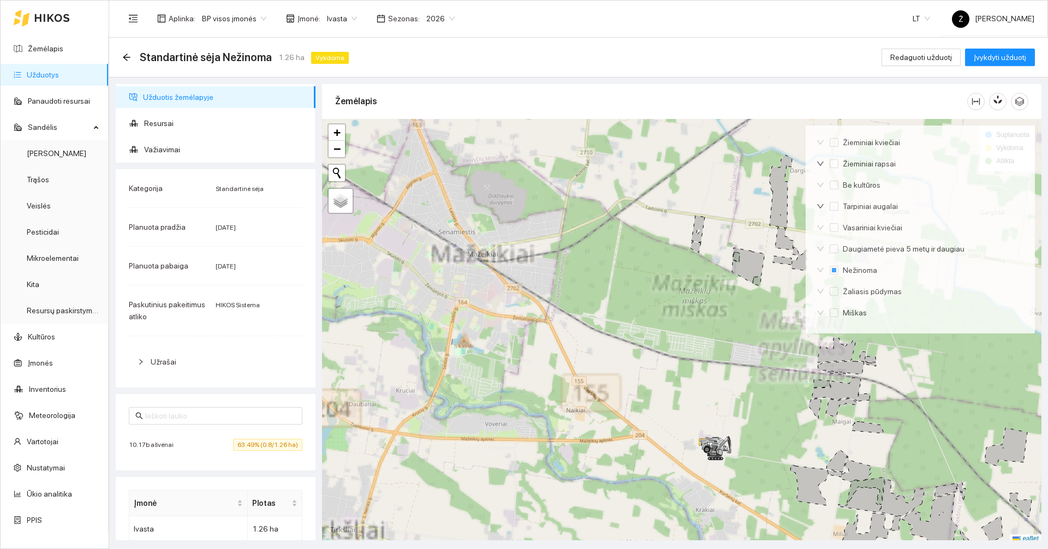
scroll to position [3, 0]
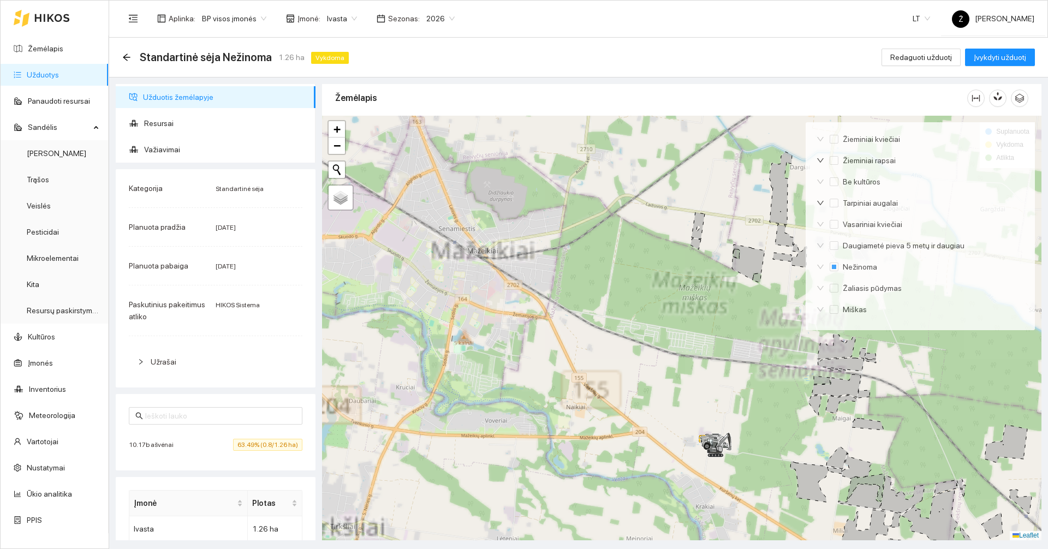
drag, startPoint x: 692, startPoint y: 386, endPoint x: 499, endPoint y: 261, distance: 229.5
click at [537, 286] on div at bounding box center [681, 328] width 719 height 425
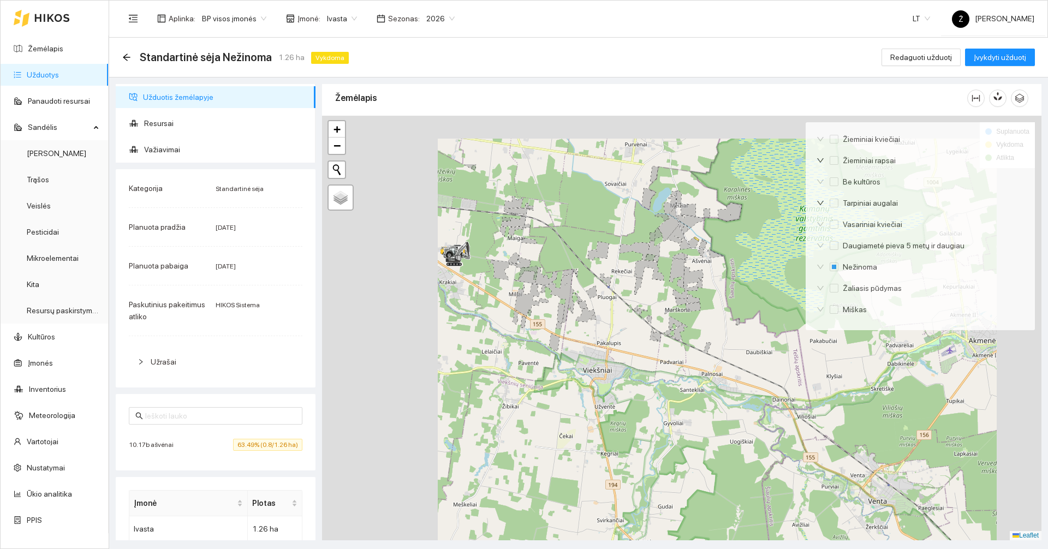
drag, startPoint x: 570, startPoint y: 258, endPoint x: 545, endPoint y: 267, distance: 27.3
click at [545, 267] on div at bounding box center [681, 328] width 719 height 425
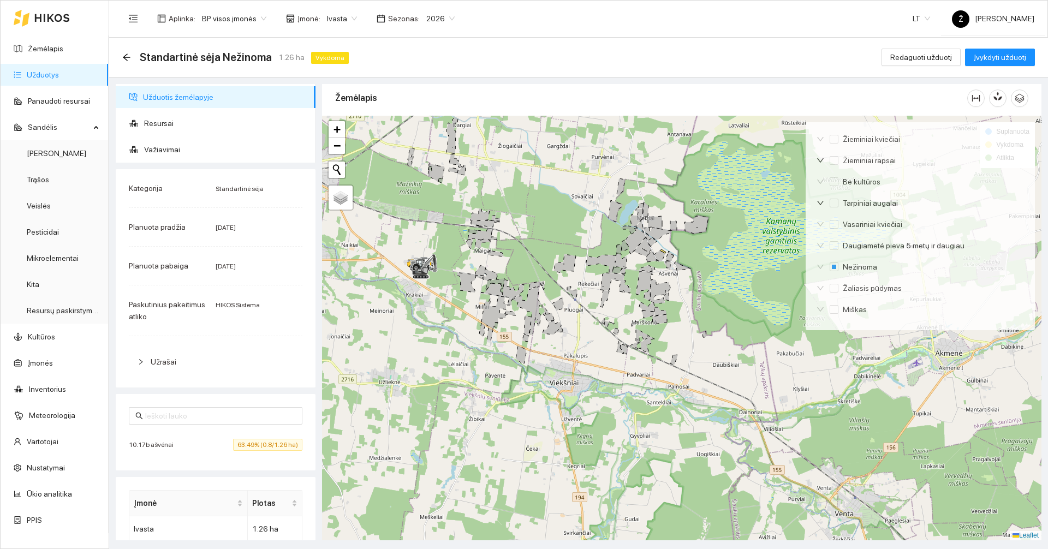
drag, startPoint x: 570, startPoint y: 267, endPoint x: 551, endPoint y: 280, distance: 23.6
click at [547, 282] on div at bounding box center [681, 328] width 719 height 425
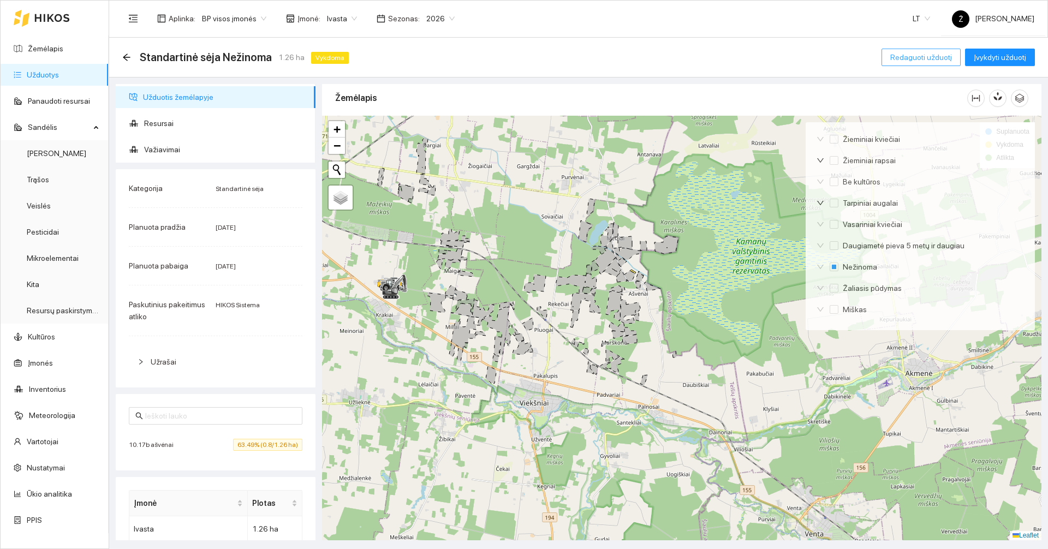
click at [910, 50] on button "Redaguoti užduotį" at bounding box center [921, 57] width 79 height 17
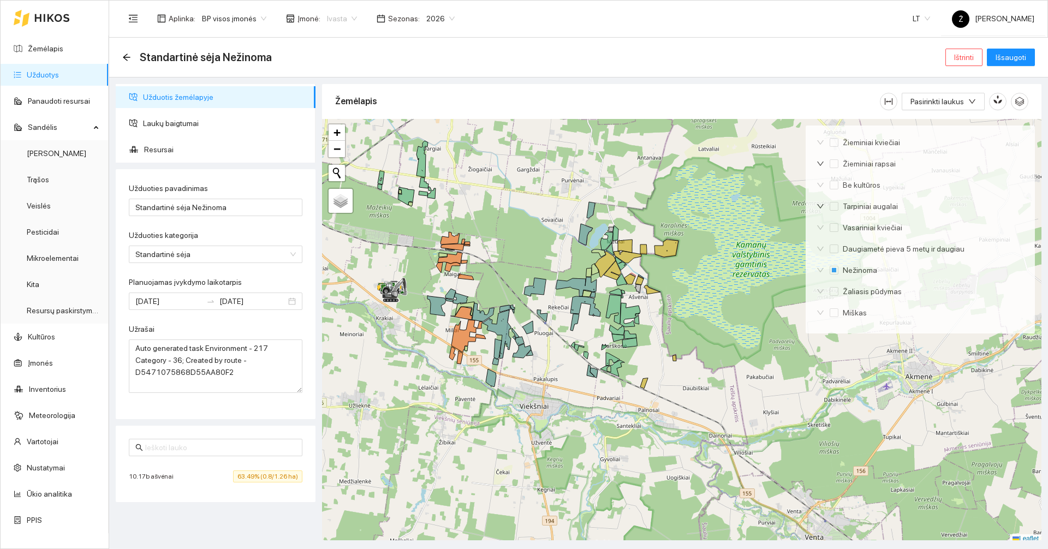
click at [345, 23] on span "Ivasta" at bounding box center [342, 18] width 30 height 16
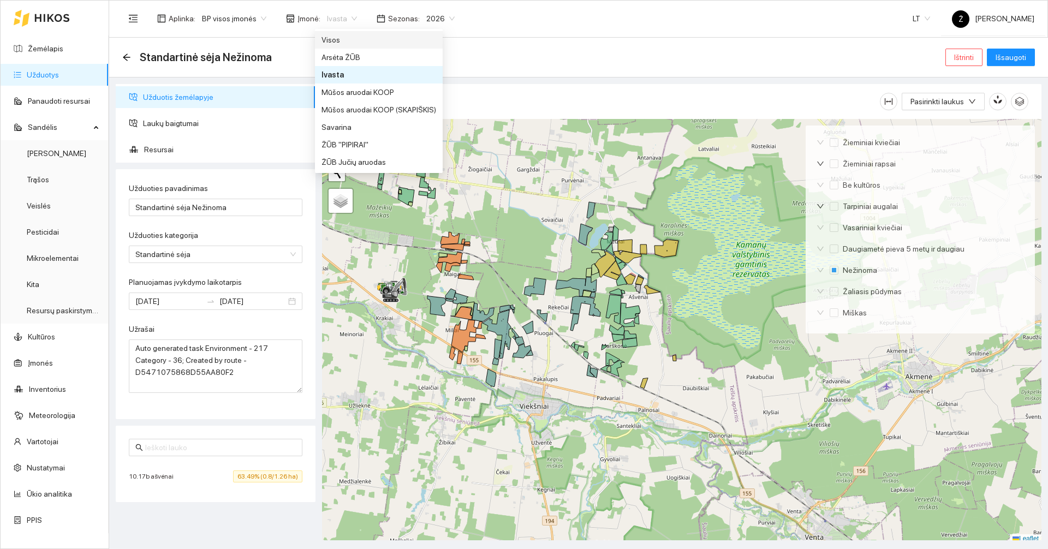
click at [338, 37] on div "Visos" at bounding box center [379, 40] width 115 height 12
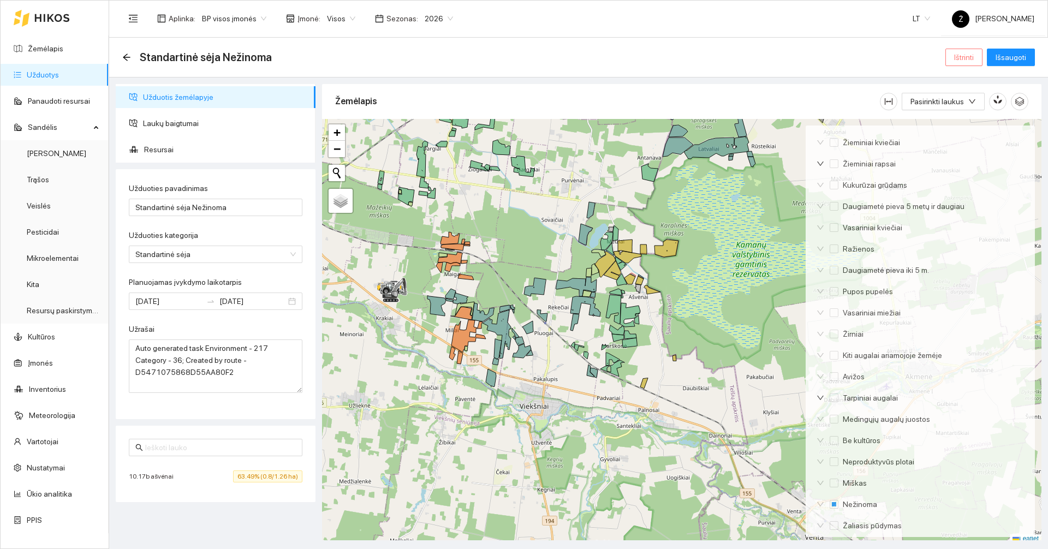
click at [962, 55] on span "Ištrinti" at bounding box center [964, 57] width 20 height 12
click at [959, 103] on div "Ar tikrai norite ištrinti užduotį?" at bounding box center [925, 93] width 110 height 21
click at [965, 114] on span "Taip" at bounding box center [968, 110] width 14 height 12
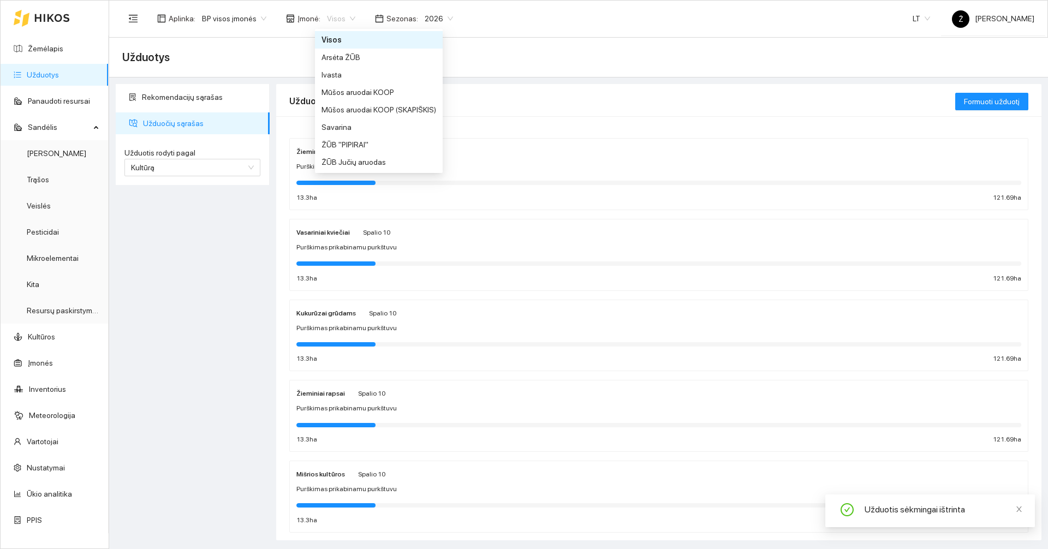
click at [334, 10] on span "Visos" at bounding box center [341, 18] width 28 height 16
click at [343, 69] on div "Ivasta" at bounding box center [379, 75] width 115 height 12
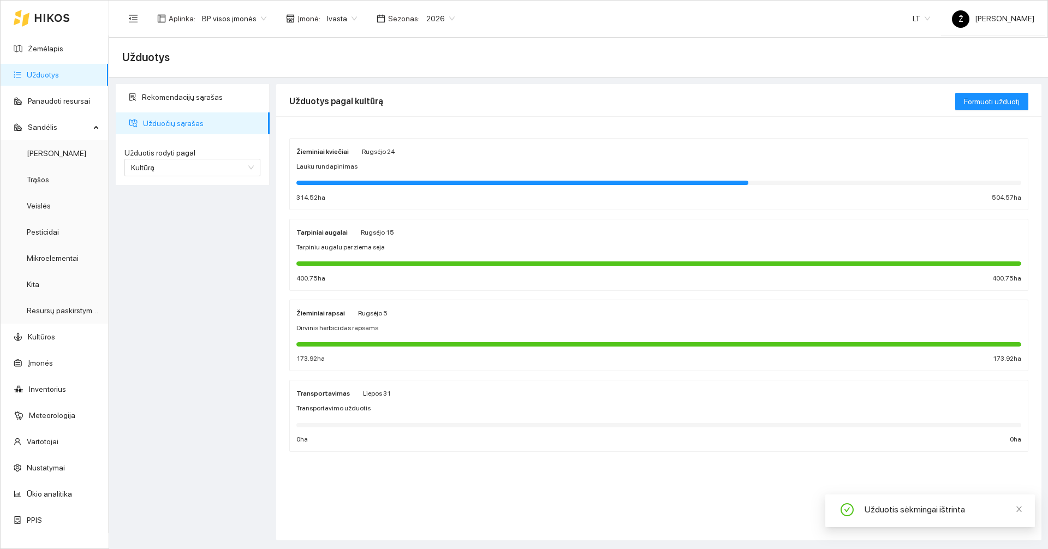
click at [401, 175] on div "Žieminiai kviečiai Rugsėjo 24 Lauku rundapinimas 314.52 ha 504.57 ha" at bounding box center [658, 174] width 725 height 58
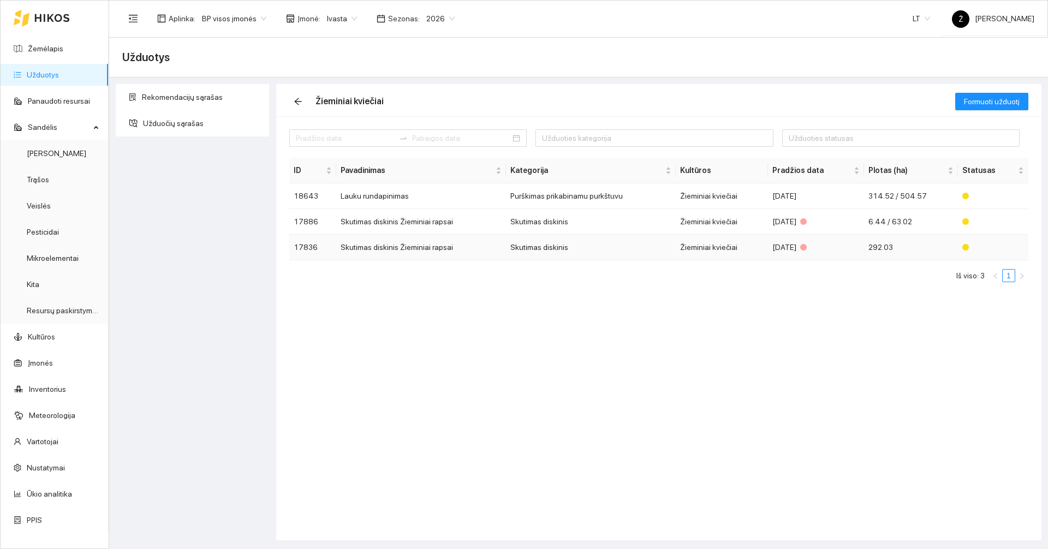
click at [380, 246] on td "Skutimas diskinis Žieminiai rapsai" at bounding box center [421, 248] width 170 height 26
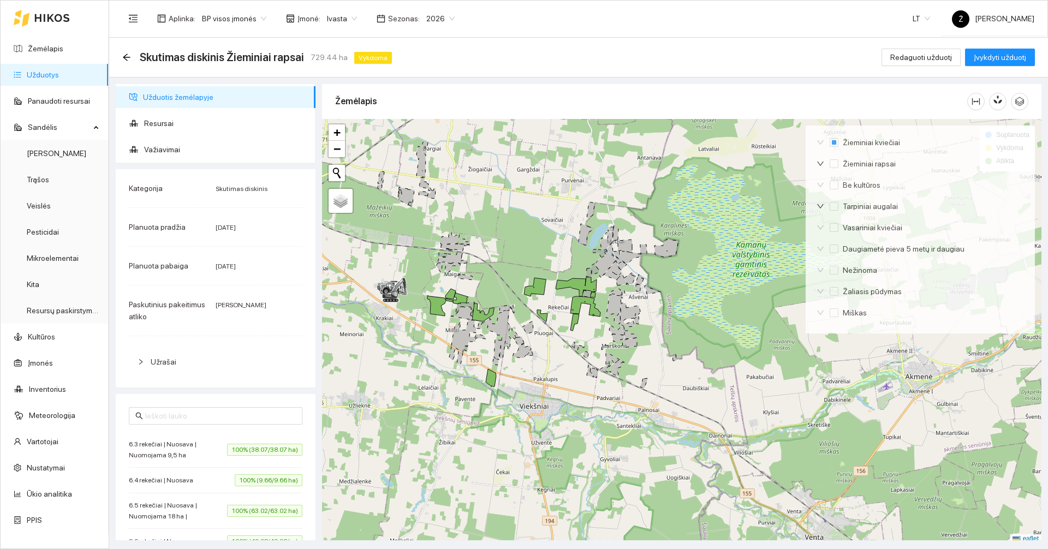
scroll to position [3, 0]
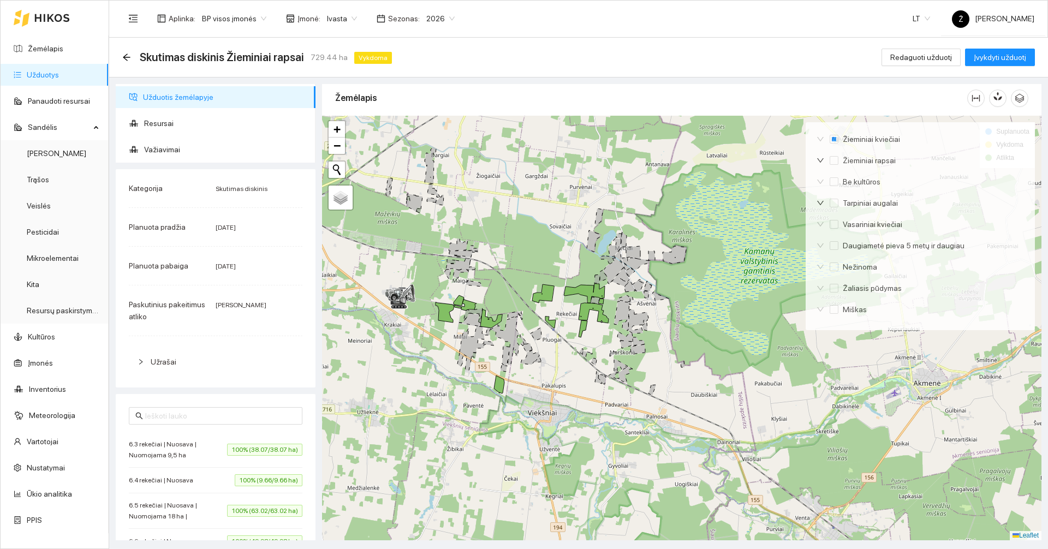
click at [497, 205] on div at bounding box center [681, 328] width 719 height 425
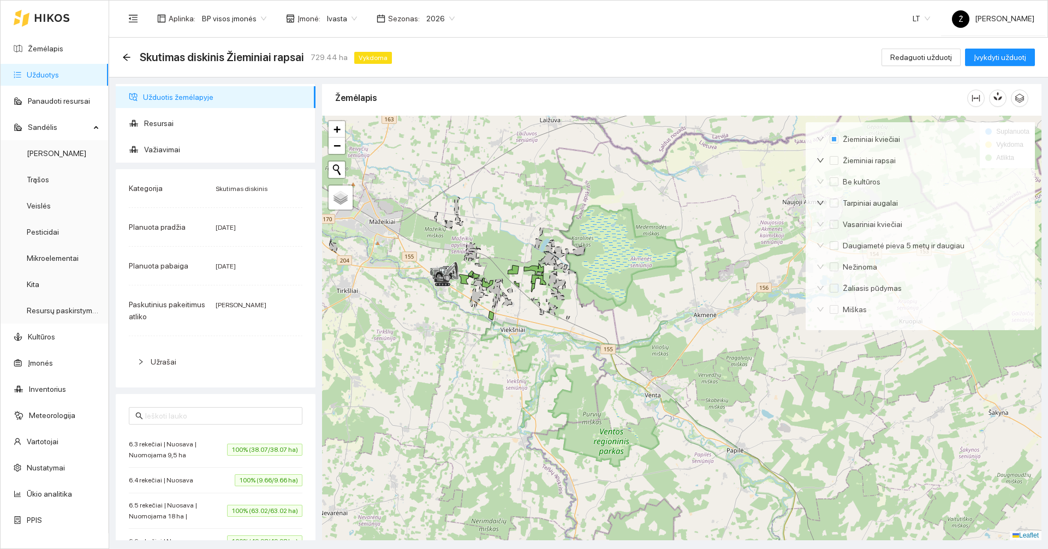
drag, startPoint x: 487, startPoint y: 209, endPoint x: 478, endPoint y: 217, distance: 12.4
click at [478, 217] on div at bounding box center [681, 328] width 719 height 425
click at [999, 61] on span "Įvykdyti užduotį" at bounding box center [1000, 57] width 52 height 12
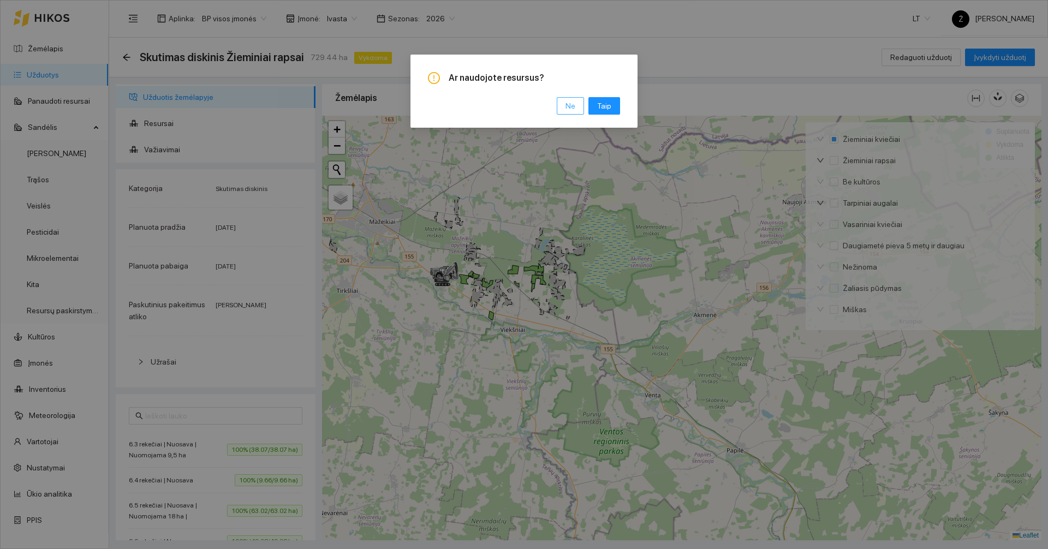
click at [573, 102] on span "Ne" at bounding box center [571, 106] width 10 height 12
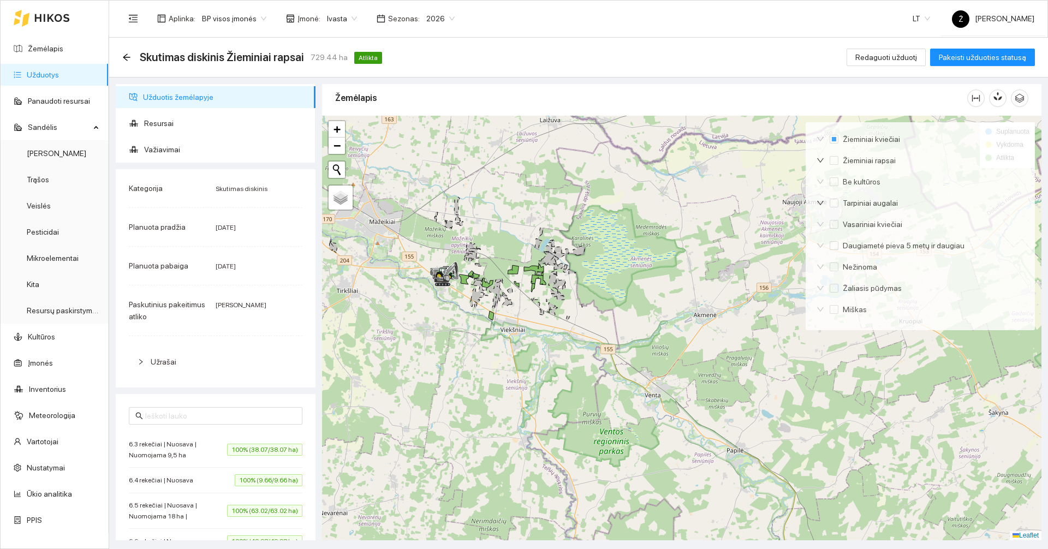
click at [58, 78] on link "Užduotys" at bounding box center [43, 74] width 32 height 9
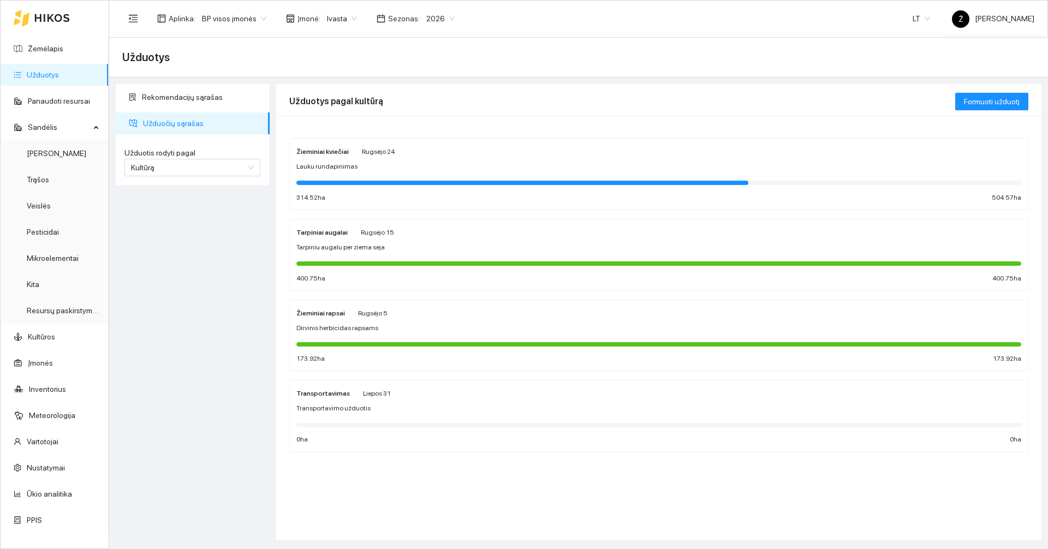
click at [375, 177] on div at bounding box center [658, 182] width 725 height 12
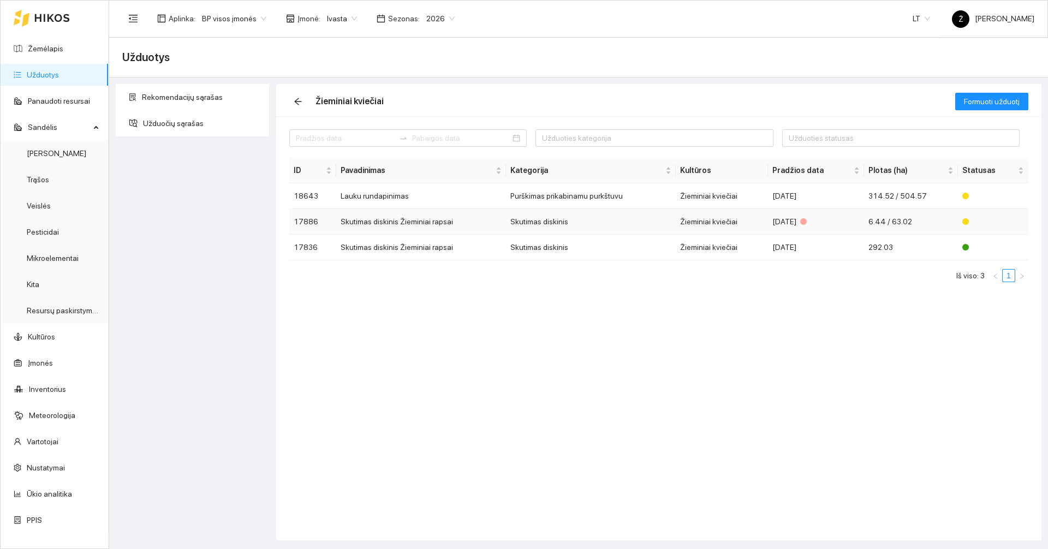
click at [428, 224] on td "Skutimas diskinis Žieminiai rapsai" at bounding box center [421, 222] width 170 height 26
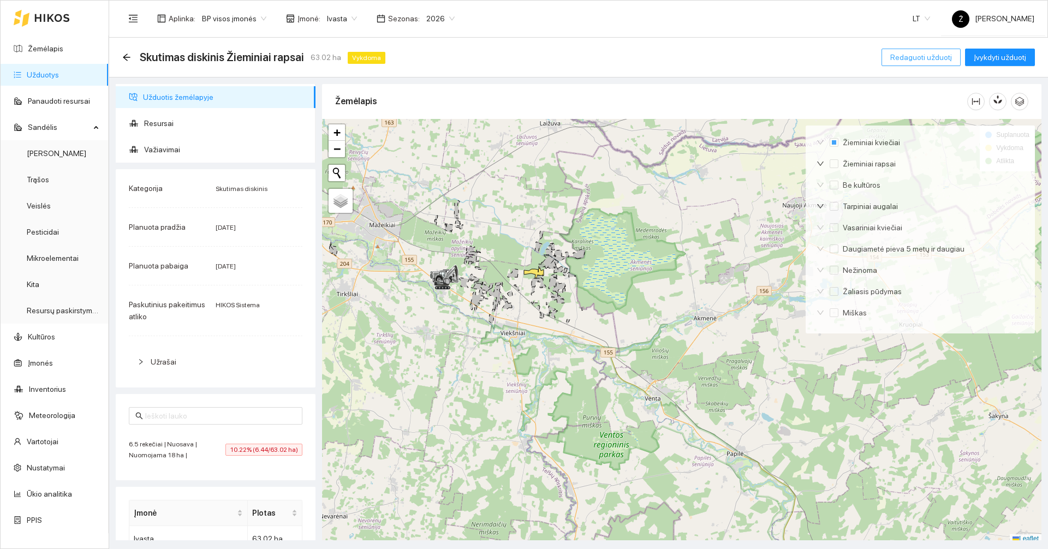
click at [914, 51] on span "Redaguoti užduotį" at bounding box center [921, 57] width 62 height 12
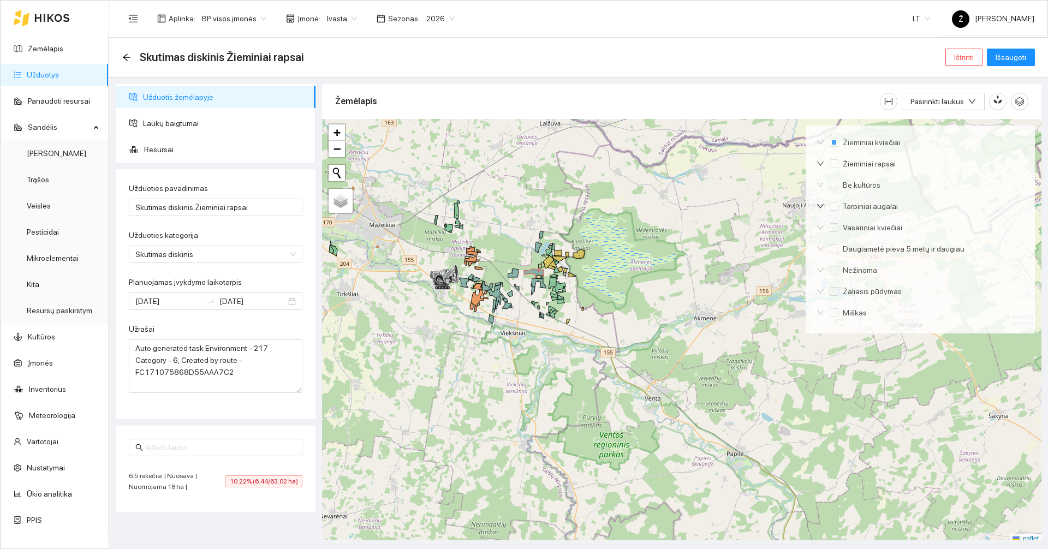
click at [337, 17] on span "Ivasta" at bounding box center [342, 18] width 30 height 16
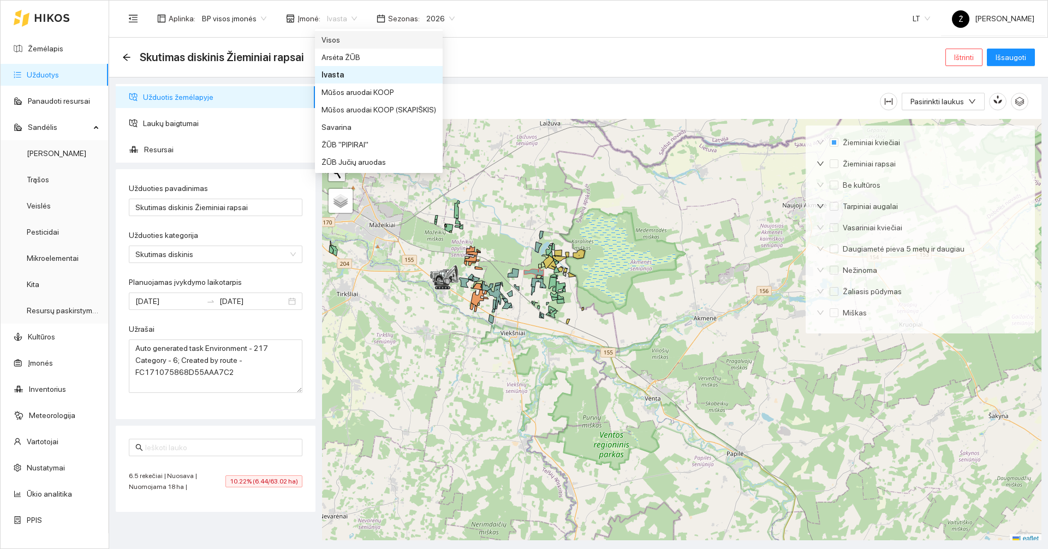
click at [341, 34] on div "Visos" at bounding box center [379, 40] width 115 height 12
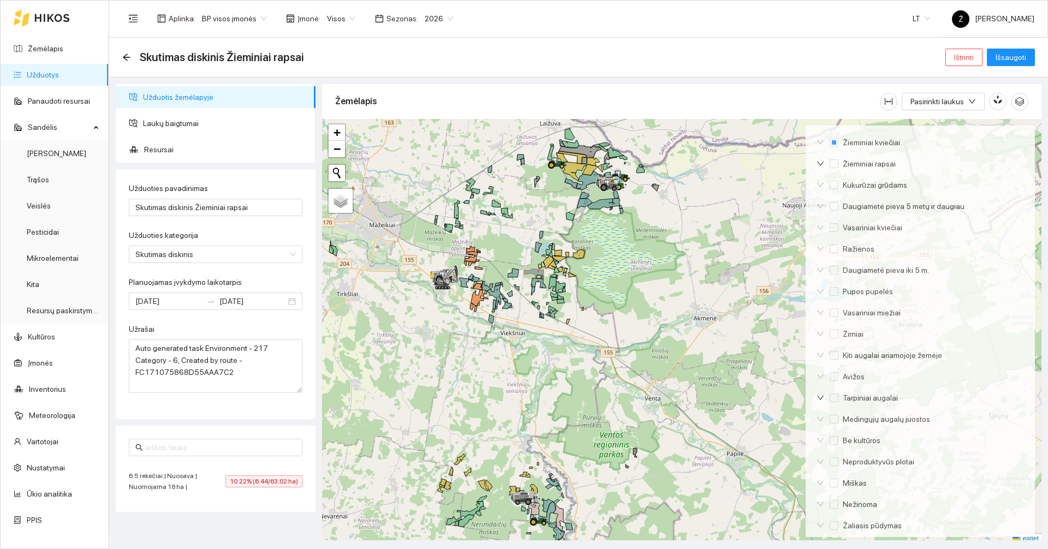
click at [947, 53] on div "Skutimas diskinis Žieminiai rapsai Ištrinti Išsaugoti" at bounding box center [578, 57] width 913 height 22
click at [954, 53] on button "Ištrinti" at bounding box center [963, 57] width 37 height 17
click at [965, 113] on span "Taip" at bounding box center [968, 110] width 14 height 12
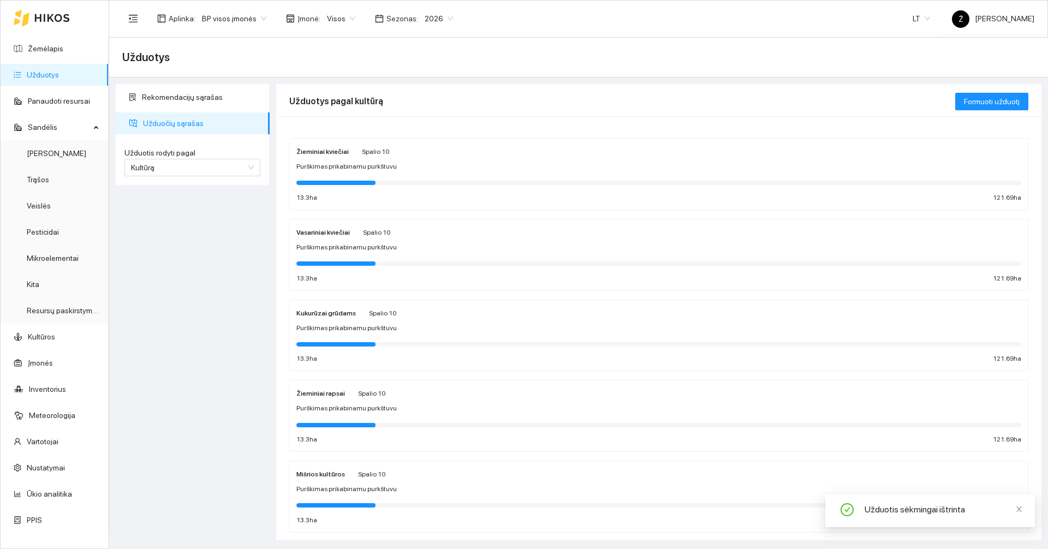
click at [336, 19] on span "Visos" at bounding box center [341, 18] width 28 height 16
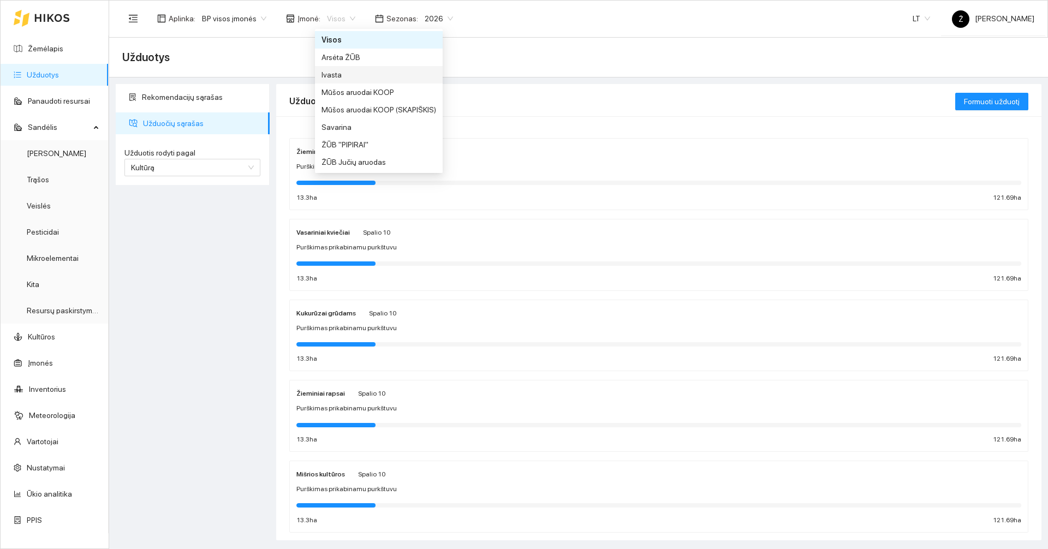
click at [347, 74] on div "Ivasta" at bounding box center [379, 75] width 115 height 12
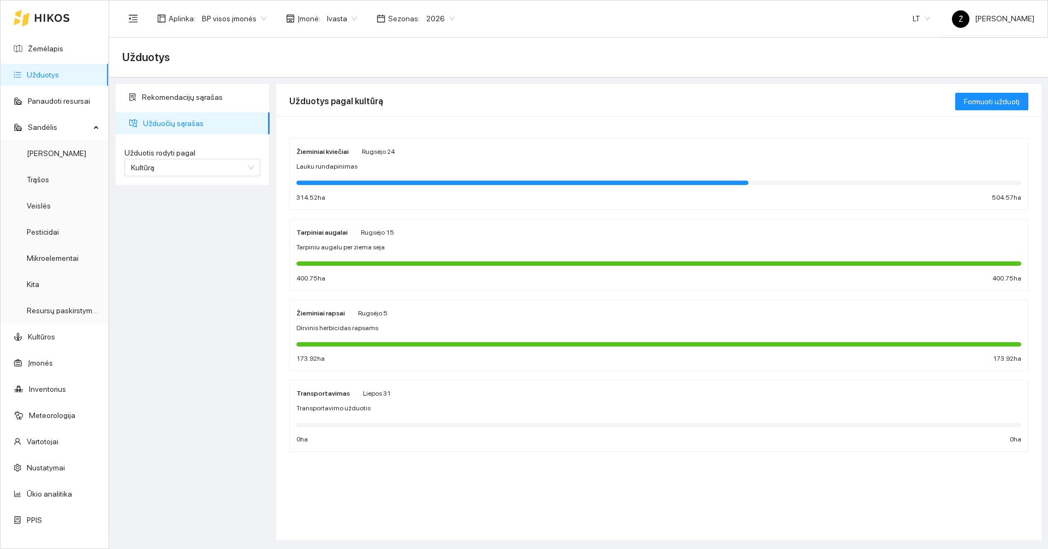
click at [374, 175] on div "Žieminiai kviečiai Rugsėjo 24 Lauku rundapinimas 314.52 ha 504.57 ha" at bounding box center [658, 174] width 725 height 58
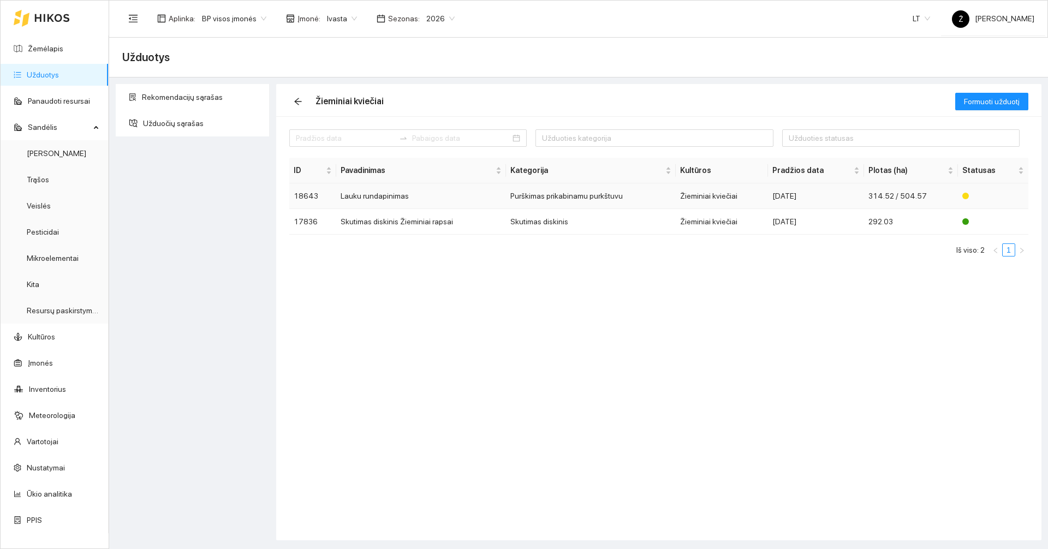
click at [385, 192] on td "Lauku rundapinimas" at bounding box center [421, 196] width 170 height 26
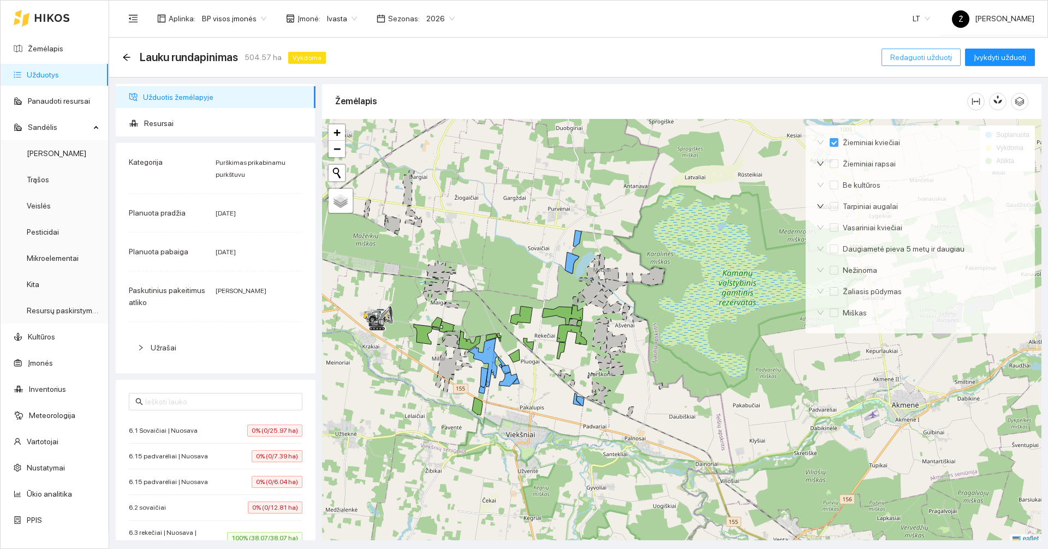
click at [910, 59] on span "Redaguoti užduotį" at bounding box center [921, 57] width 62 height 12
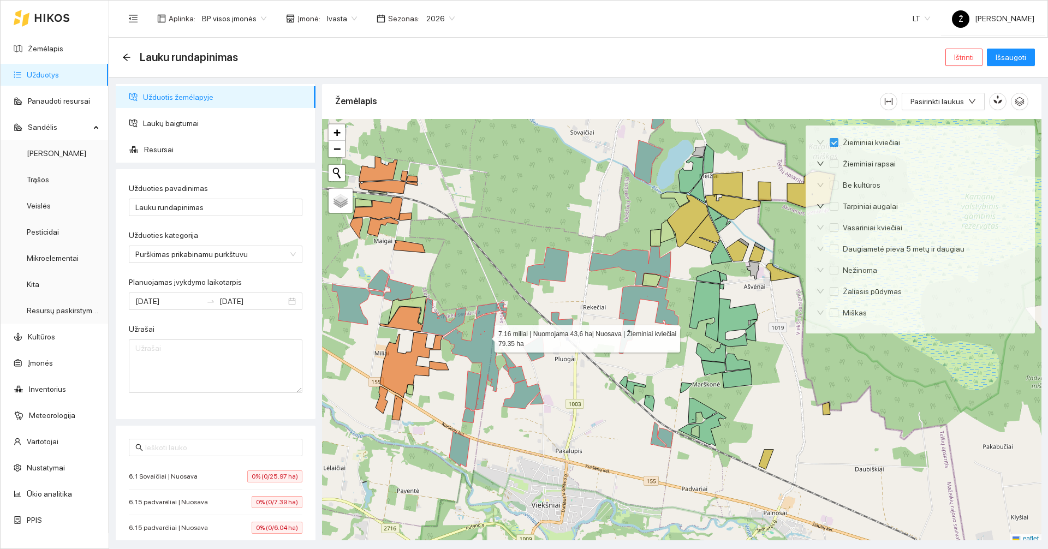
click at [485, 336] on icon at bounding box center [471, 361] width 57 height 97
checkbox input "false"
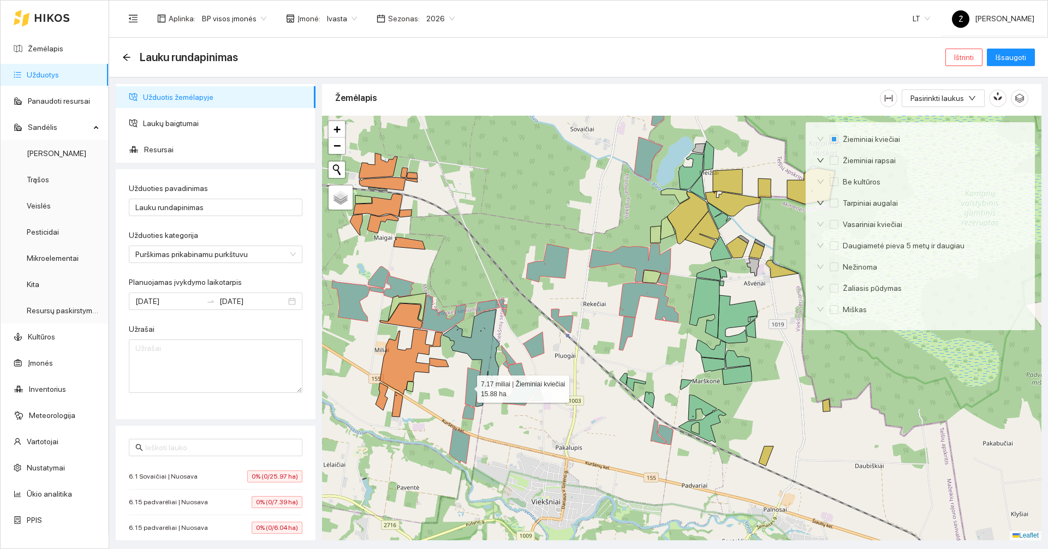
click at [468, 386] on icon at bounding box center [473, 387] width 16 height 39
click at [471, 412] on icon at bounding box center [468, 412] width 13 height 15
click at [540, 398] on icon at bounding box center [536, 395] width 13 height 12
click at [528, 394] on icon at bounding box center [522, 391] width 38 height 29
click at [516, 367] on icon at bounding box center [516, 371] width 17 height 17
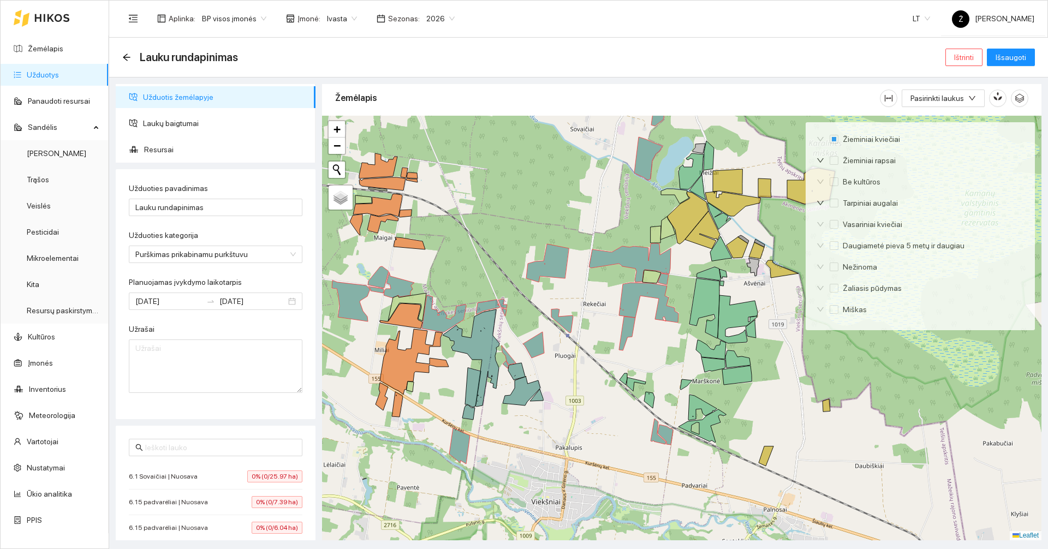
click at [513, 355] on div at bounding box center [681, 328] width 719 height 425
click at [511, 363] on icon at bounding box center [509, 355] width 14 height 19
click at [506, 364] on icon at bounding box center [505, 365] width 5 height 8
click at [561, 324] on icon at bounding box center [562, 321] width 22 height 24
click at [654, 435] on icon at bounding box center [658, 432] width 15 height 26
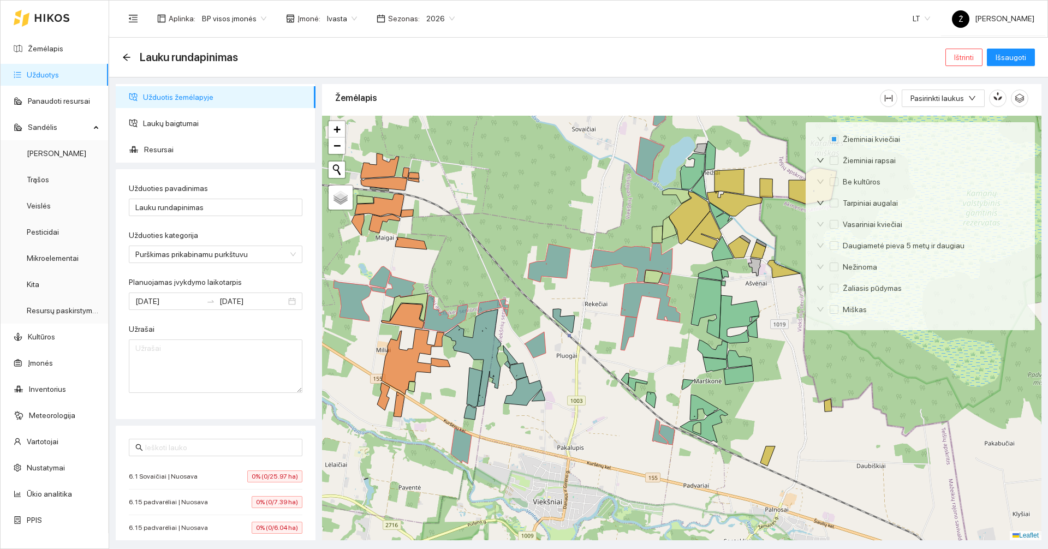
click at [670, 433] on icon at bounding box center [666, 435] width 15 height 20
click at [658, 435] on icon at bounding box center [659, 432] width 15 height 26
click at [641, 159] on icon at bounding box center [650, 158] width 28 height 43
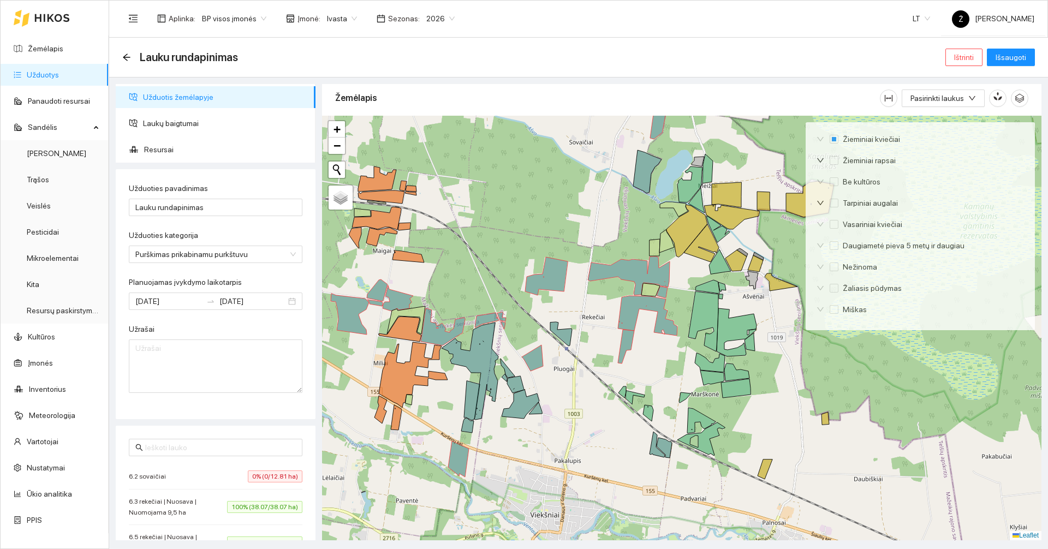
drag, startPoint x: 608, startPoint y: 173, endPoint x: 609, endPoint y: 193, distance: 19.7
click at [599, 197] on div at bounding box center [681, 328] width 719 height 425
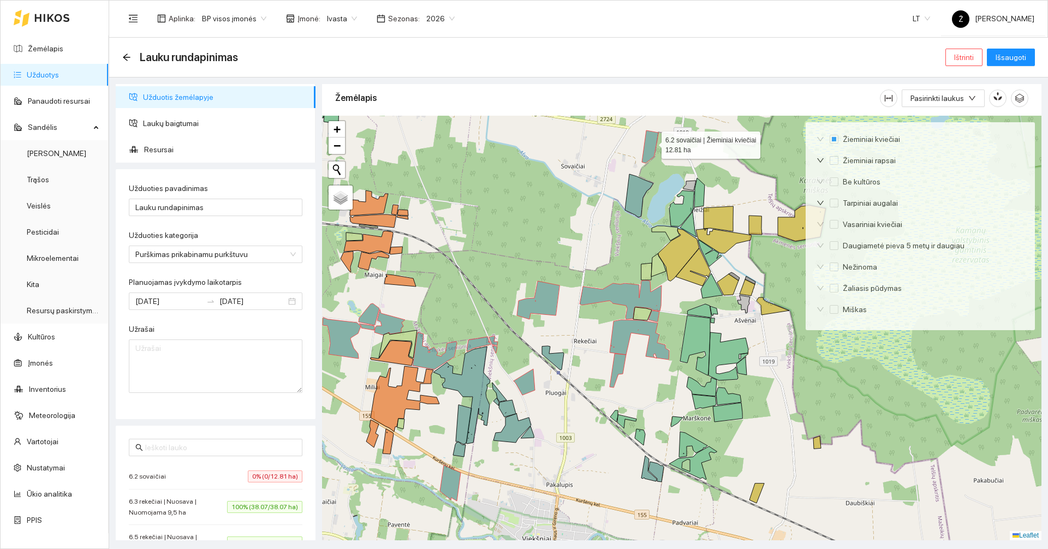
click at [651, 142] on icon at bounding box center [650, 146] width 16 height 33
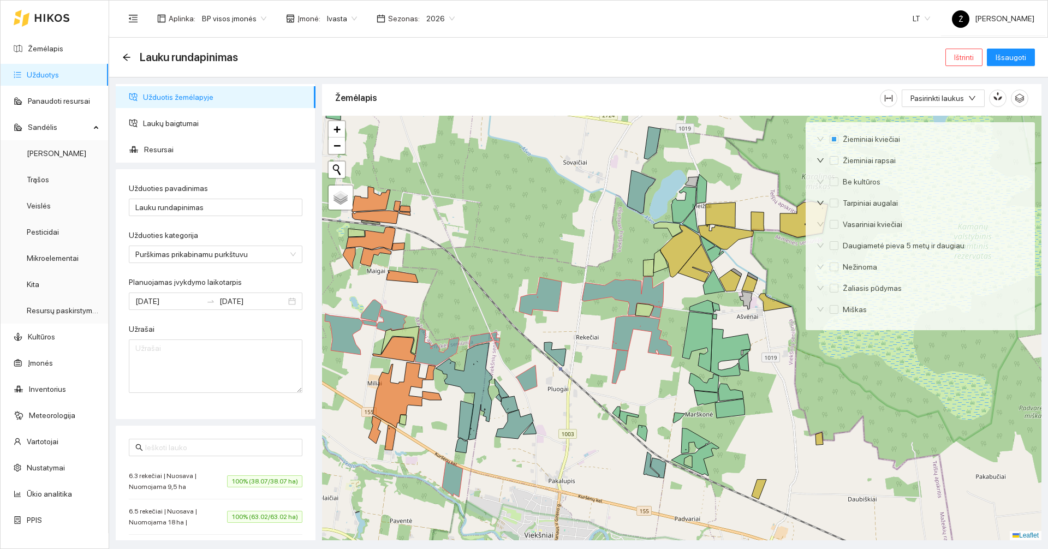
drag, startPoint x: 525, startPoint y: 193, endPoint x: 538, endPoint y: 174, distance: 22.9
click at [536, 175] on div at bounding box center [681, 328] width 719 height 425
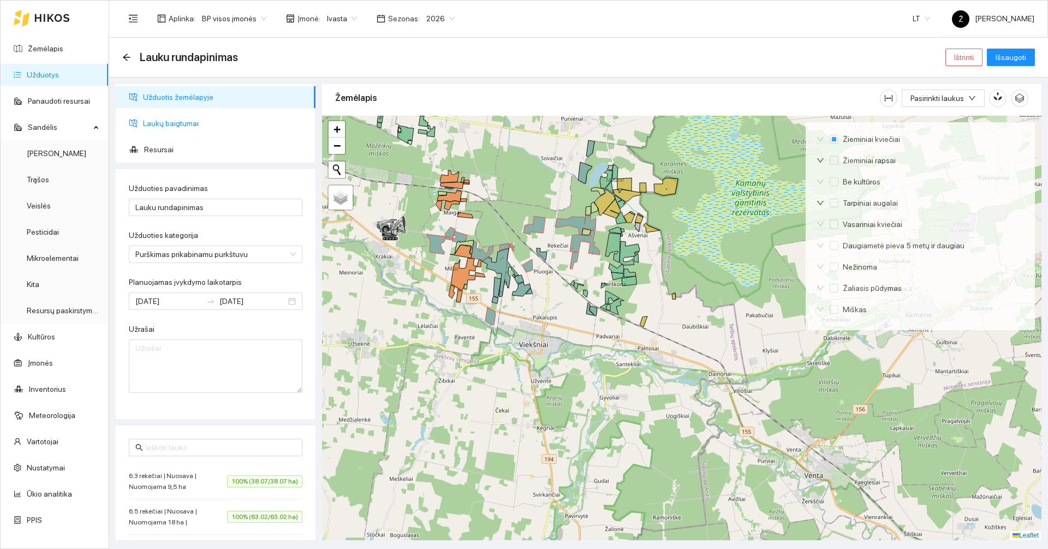
click at [190, 126] on span "Laukų baigtumai" at bounding box center [225, 123] width 164 height 22
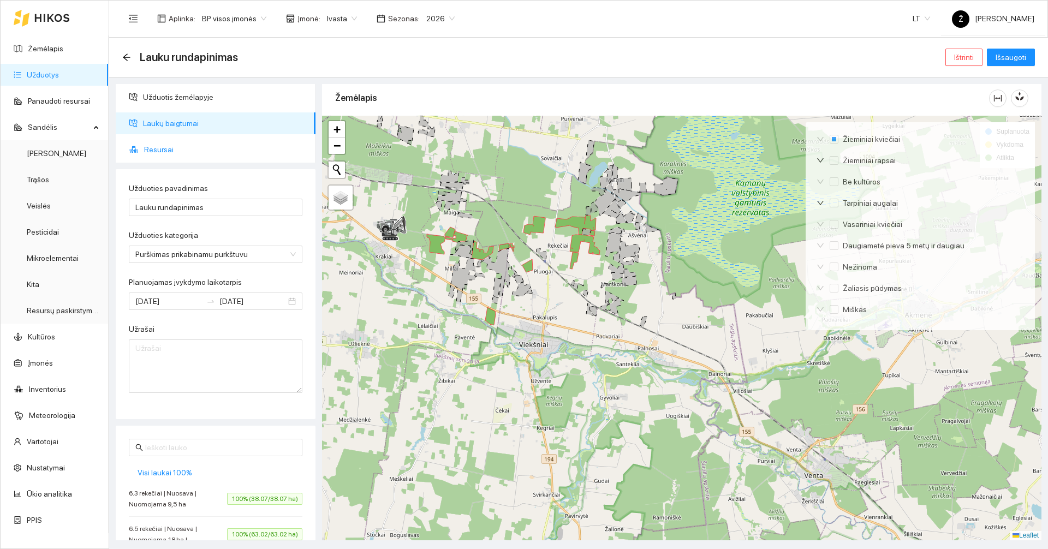
click at [188, 147] on span "Resursai" at bounding box center [225, 150] width 163 height 22
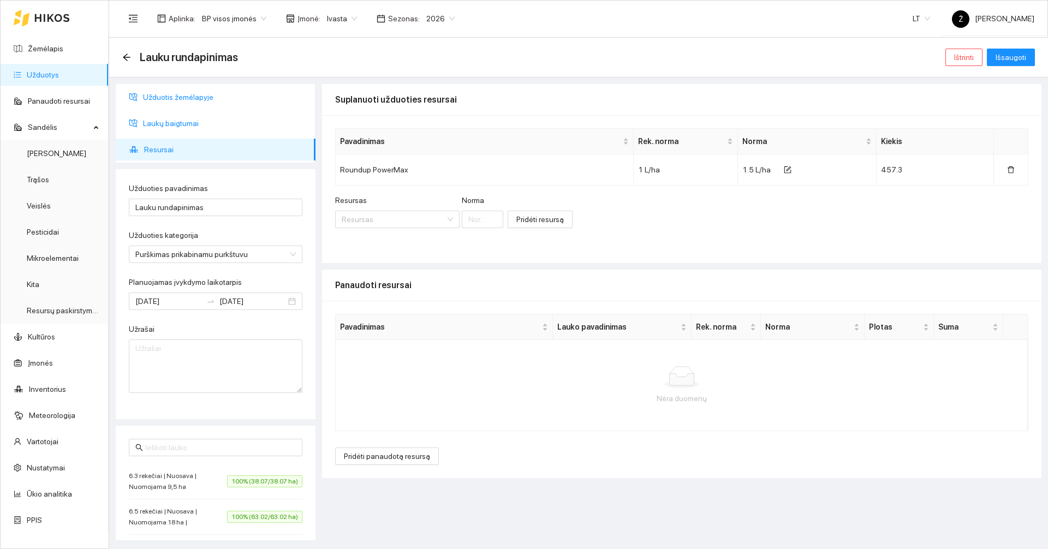
click at [181, 99] on span "Užduotis žemėlapyje" at bounding box center [225, 97] width 164 height 22
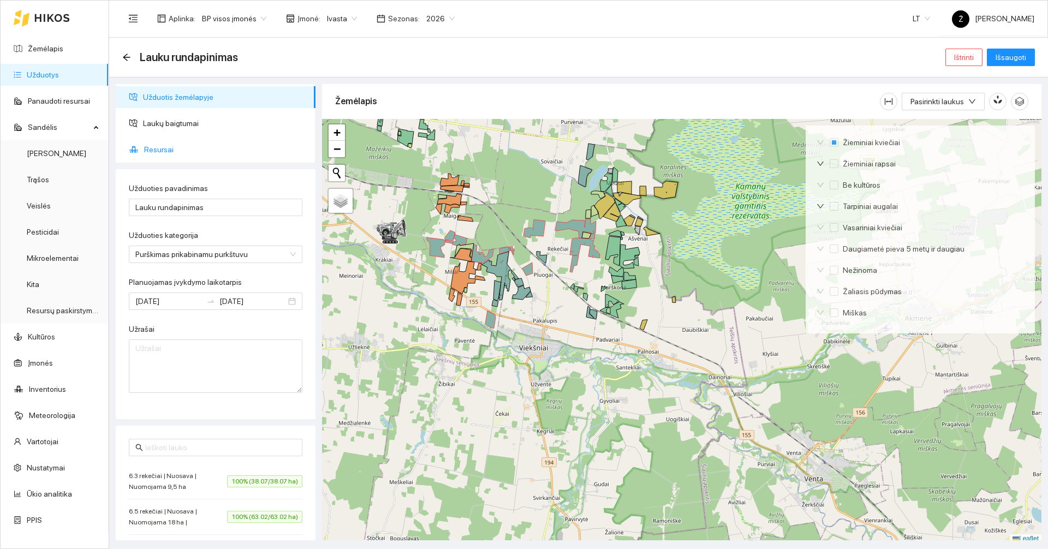
click at [191, 150] on span "Resursai" at bounding box center [225, 150] width 163 height 22
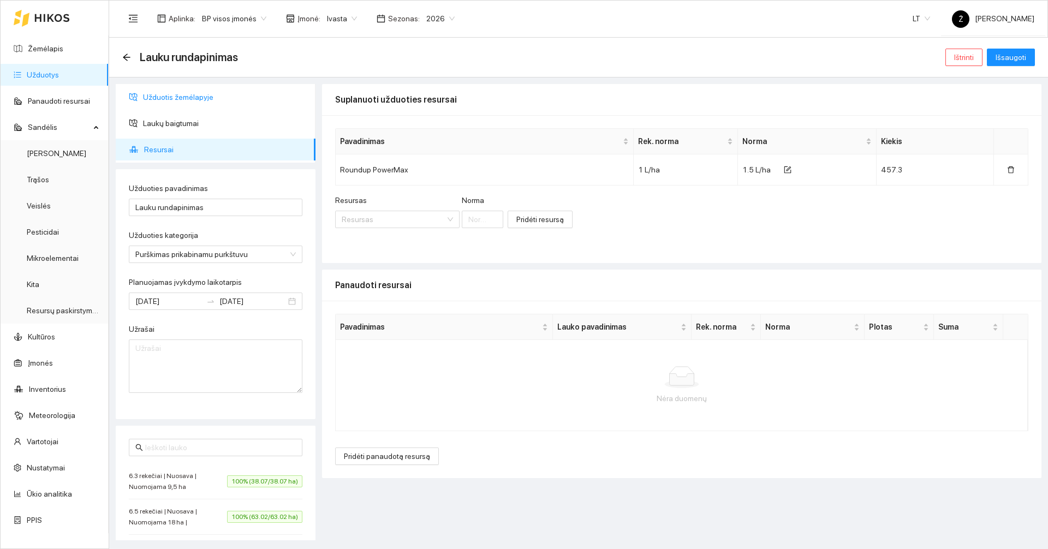
click at [169, 100] on span "Užduotis žemėlapyje" at bounding box center [225, 97] width 164 height 22
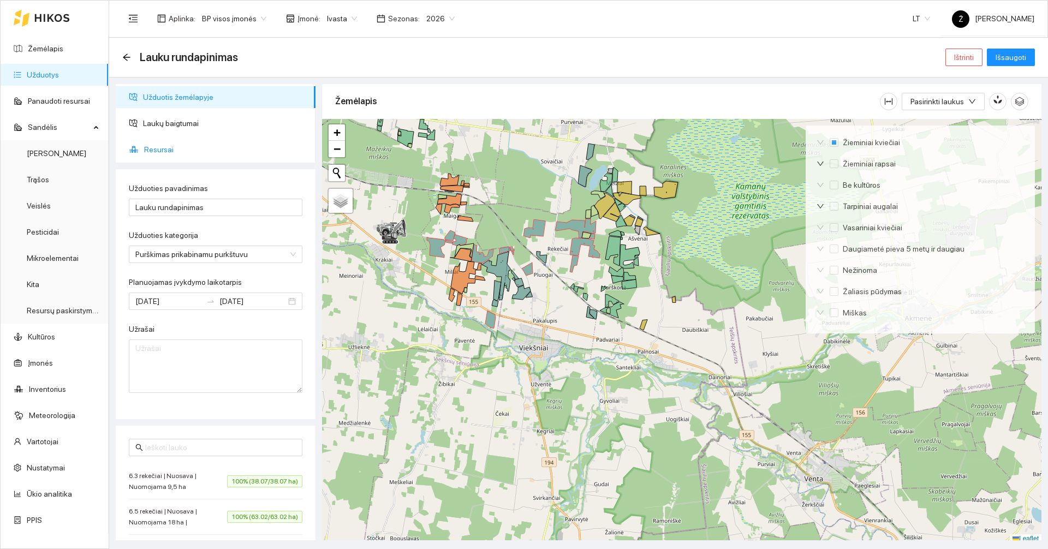
click at [162, 145] on span "Resursai" at bounding box center [225, 150] width 163 height 22
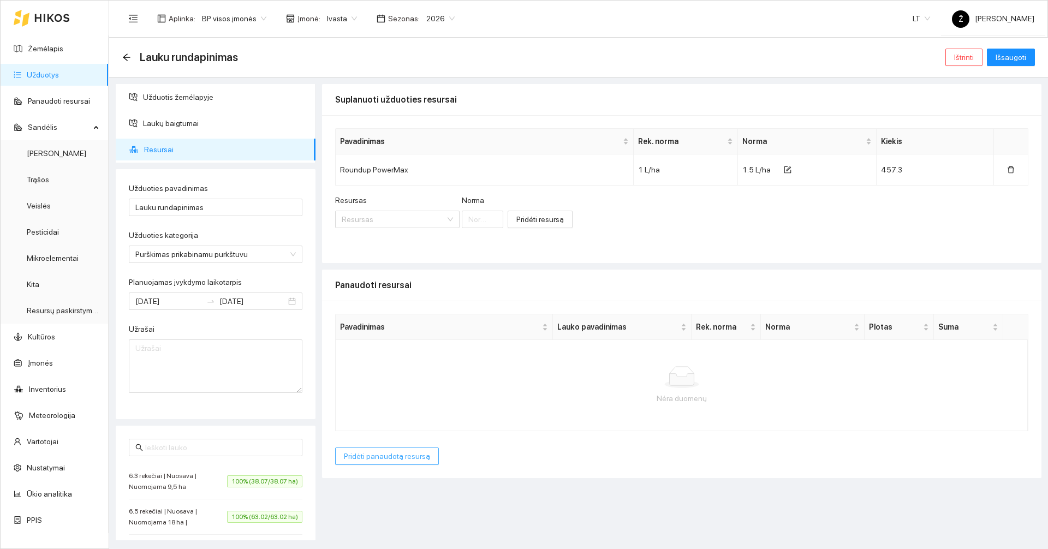
click at [418, 458] on span "Pridėti panaudotą resursą" at bounding box center [387, 456] width 86 height 12
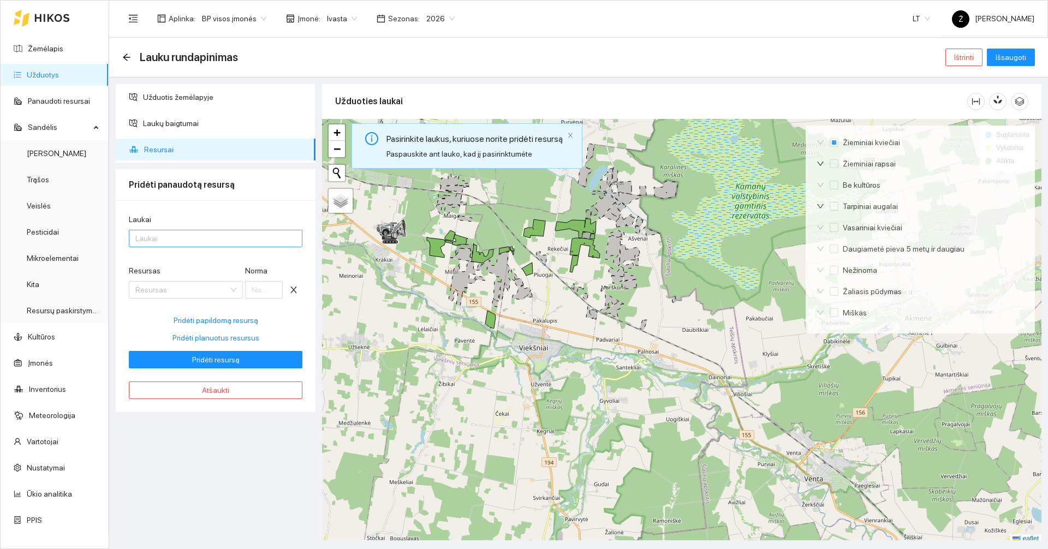
click at [172, 243] on div at bounding box center [210, 238] width 157 height 13
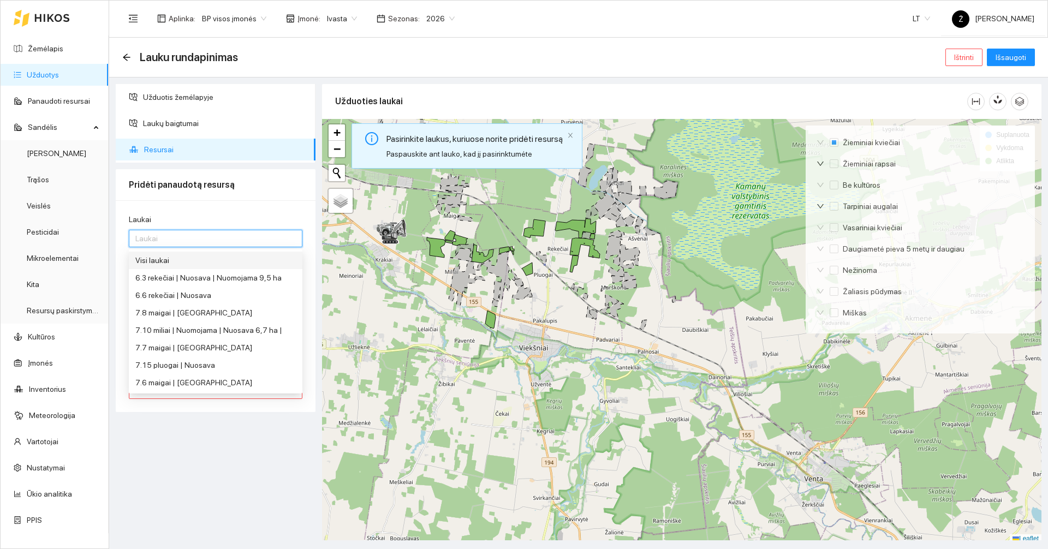
click at [176, 253] on div "Visi laukai" at bounding box center [216, 260] width 174 height 17
click at [192, 414] on div "Užduotis žemėlapyje Laukų baigtumai Resursai Pridėti panaudotą resursą Laukai V…" at bounding box center [215, 312] width 206 height 456
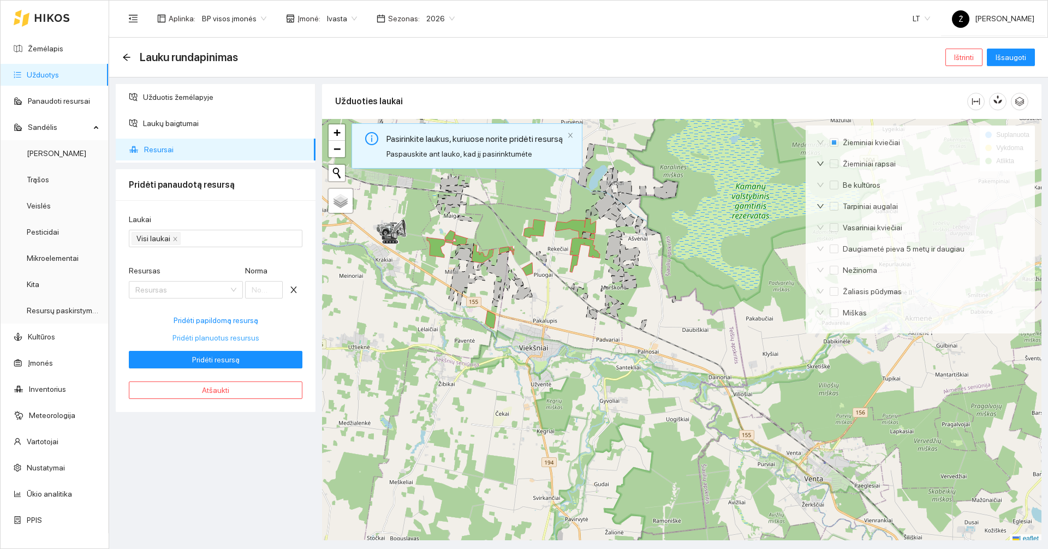
click at [239, 336] on span "Pridėti planuotus resursus" at bounding box center [215, 338] width 87 height 12
type input "1.5"
click at [239, 357] on button "Pridėti resursą" at bounding box center [216, 359] width 174 height 17
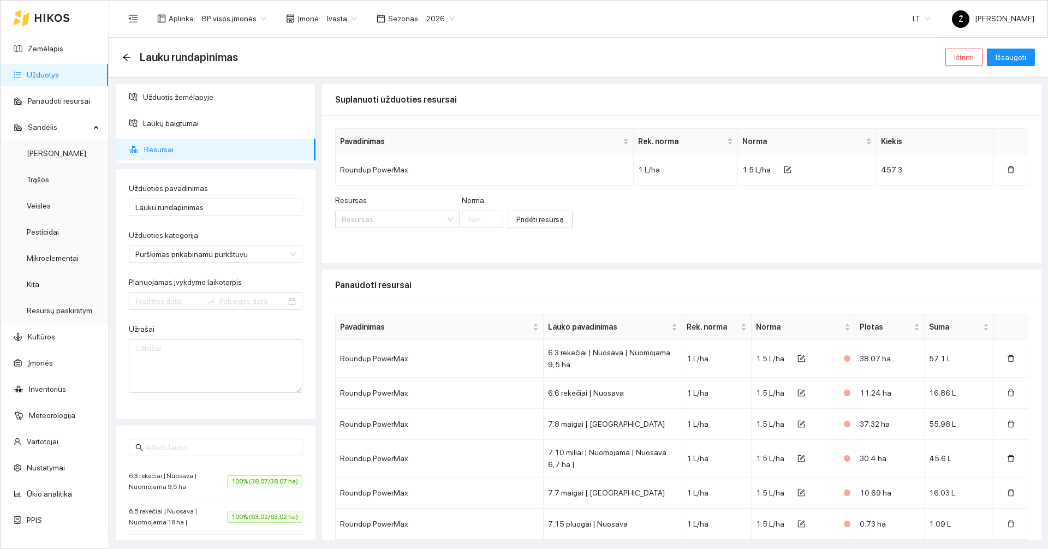
type input "[DATE]"
click at [1014, 53] on span "Išsaugoti" at bounding box center [1011, 57] width 31 height 12
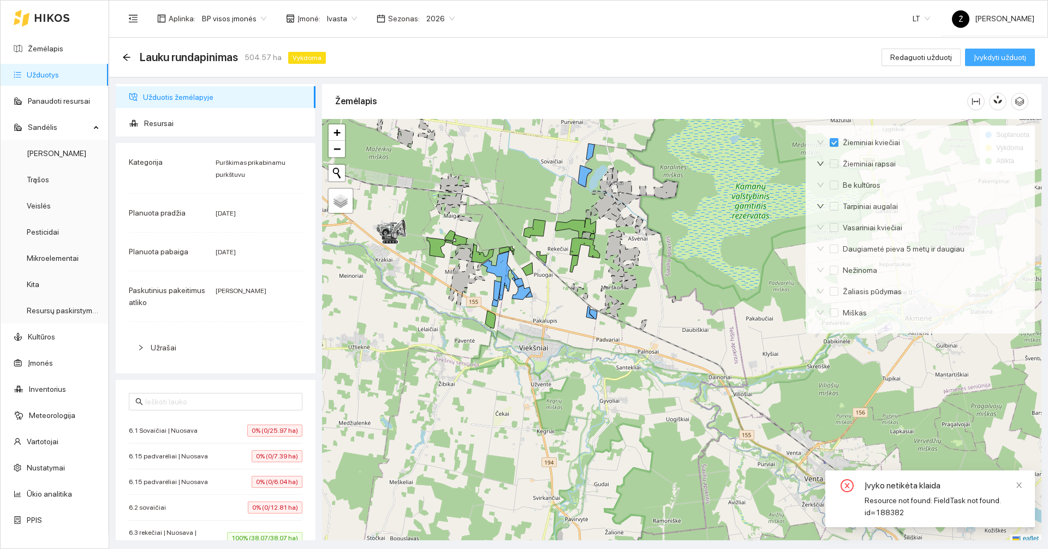
checkbox input "false"
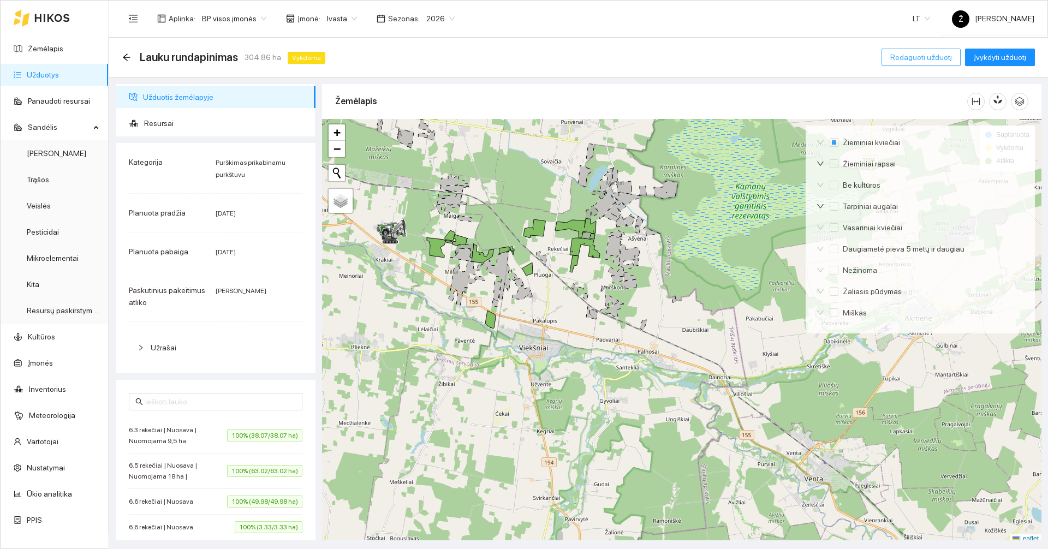
click at [944, 55] on span "Redaguoti užduotį" at bounding box center [921, 57] width 62 height 12
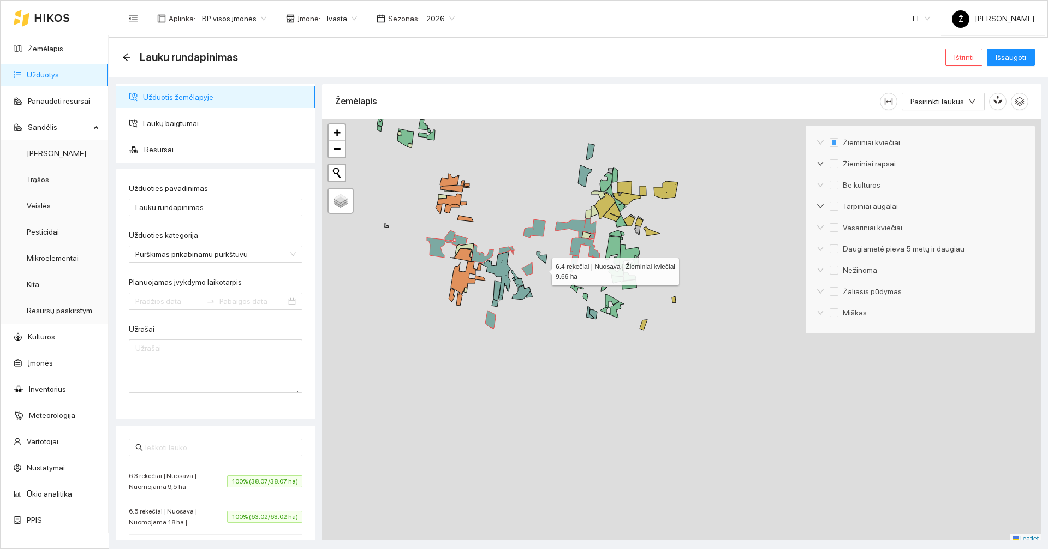
type input "[DATE]"
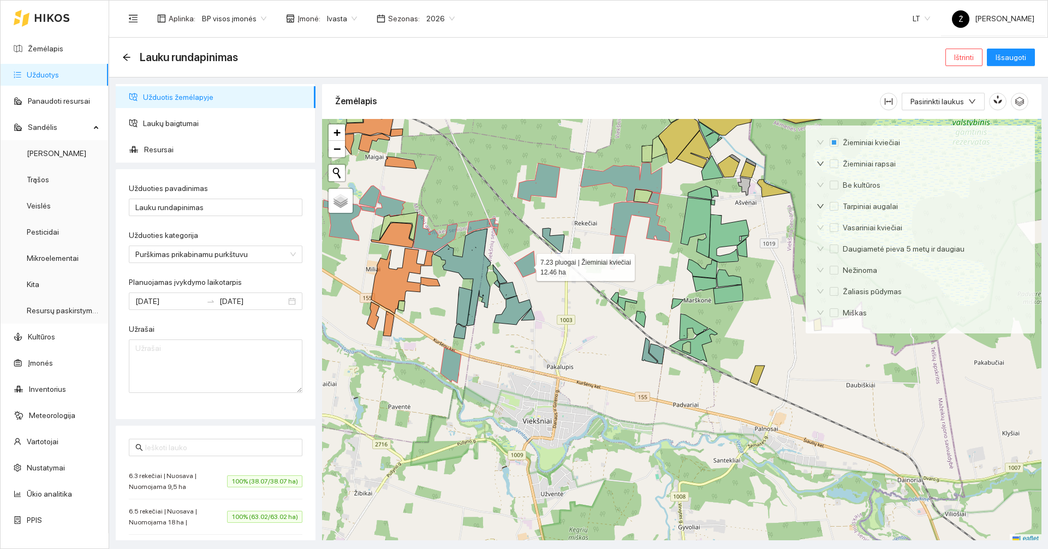
drag, startPoint x: 531, startPoint y: 267, endPoint x: 505, endPoint y: 246, distance: 33.7
click at [530, 266] on icon at bounding box center [524, 264] width 21 height 26
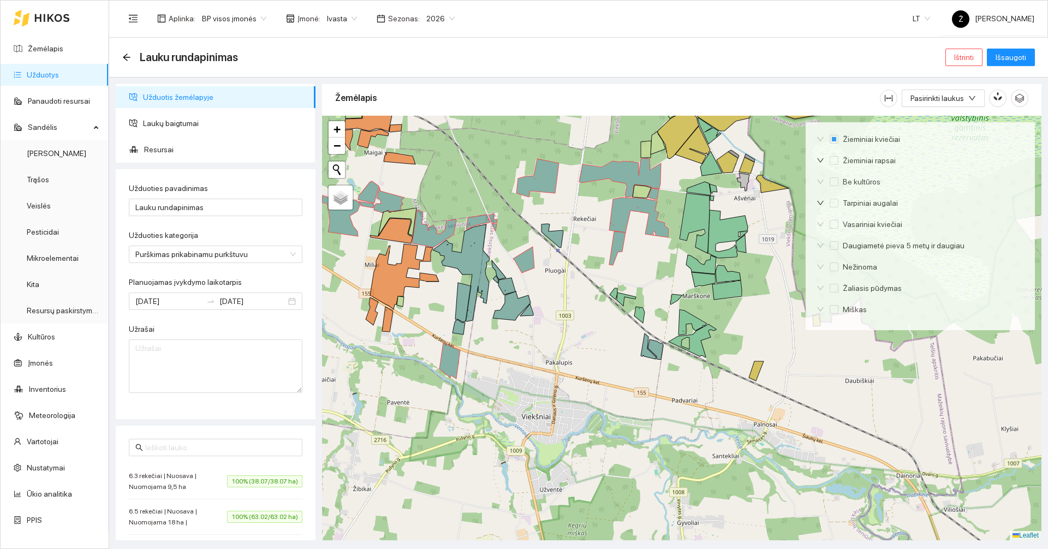
click at [518, 247] on div at bounding box center [681, 328] width 719 height 425
click at [528, 265] on icon at bounding box center [523, 260] width 21 height 26
click at [478, 225] on icon at bounding box center [478, 222] width 24 height 15
click at [496, 215] on div at bounding box center [681, 328] width 719 height 425
click at [496, 218] on div at bounding box center [681, 328] width 719 height 425
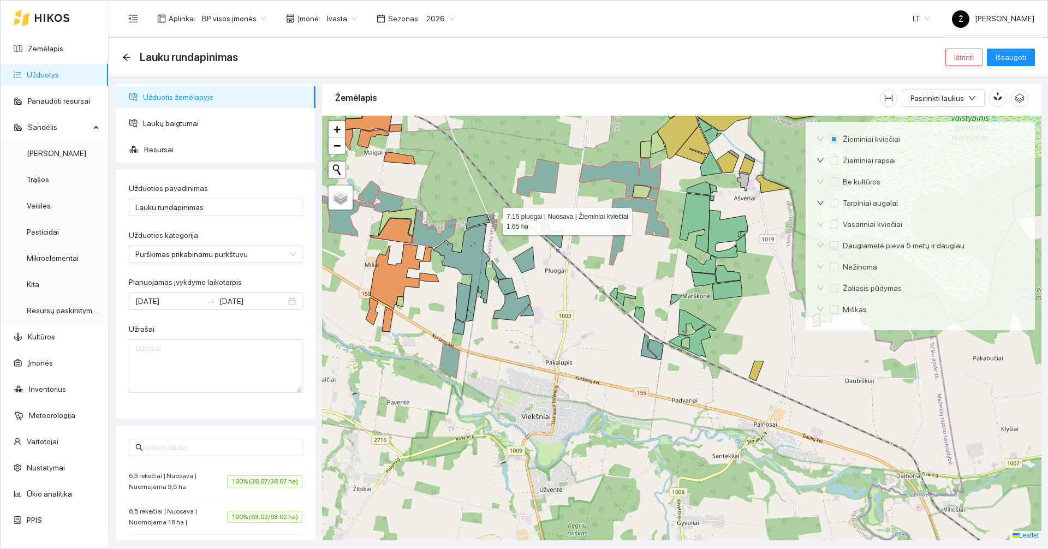
click at [496, 222] on icon at bounding box center [493, 218] width 9 height 9
click at [496, 224] on div at bounding box center [681, 328] width 719 height 425
click at [497, 228] on div at bounding box center [681, 328] width 719 height 425
click at [495, 228] on icon at bounding box center [494, 227] width 5 height 8
click at [558, 236] on icon at bounding box center [552, 236] width 22 height 24
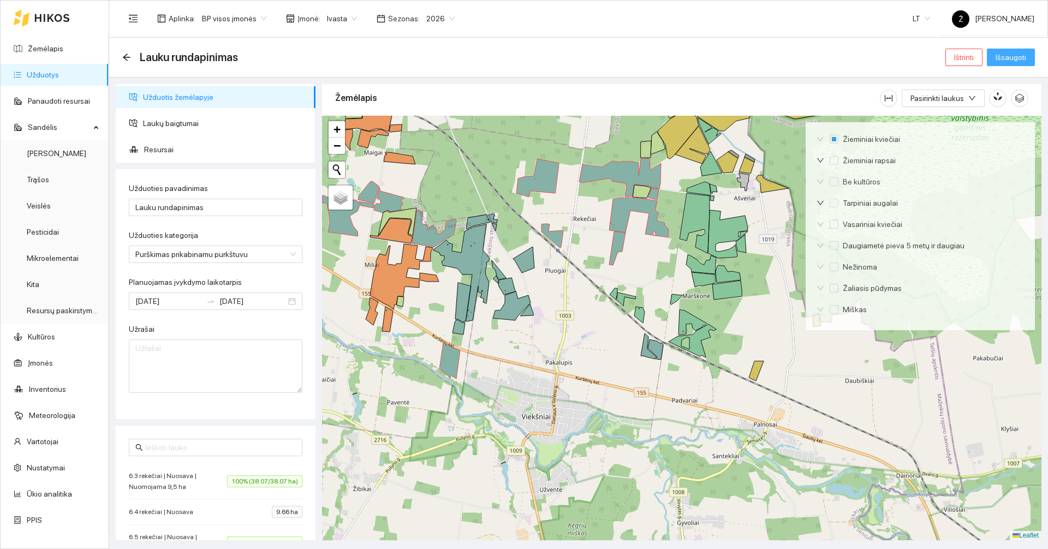
click at [1017, 57] on span "Išsaugoti" at bounding box center [1011, 57] width 31 height 12
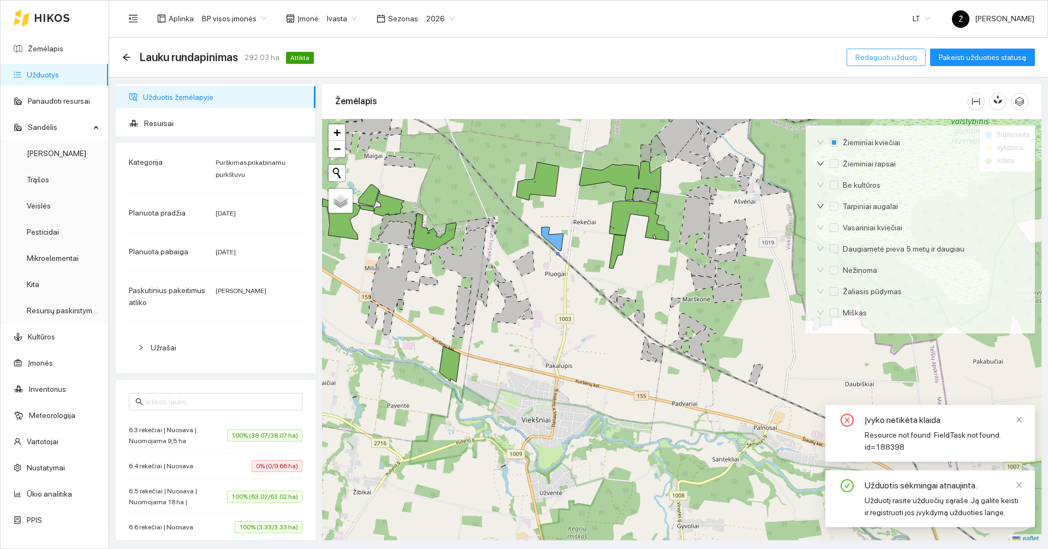
click at [873, 58] on span "Redaguoti užduotį" at bounding box center [886, 57] width 62 height 12
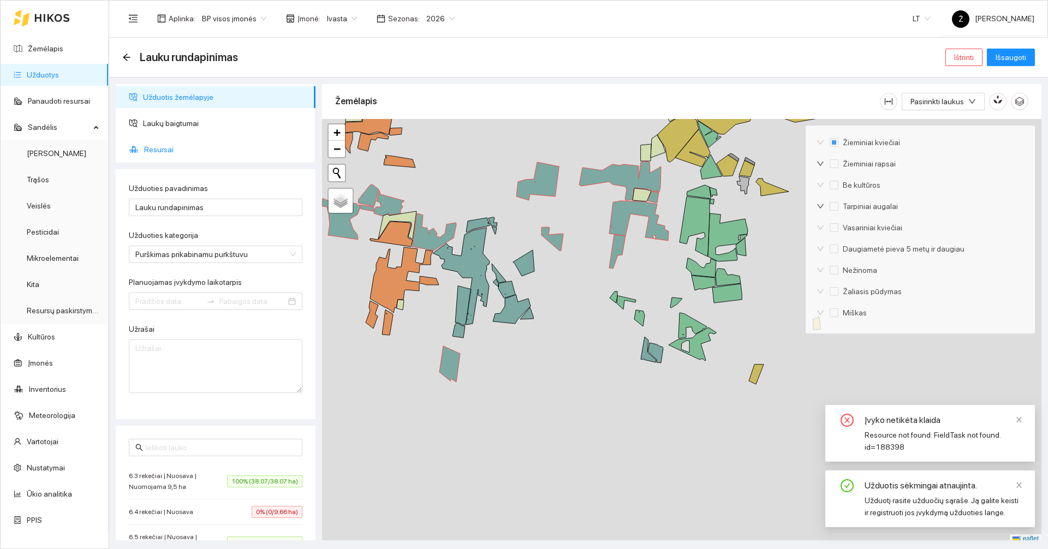
type input "[DATE]"
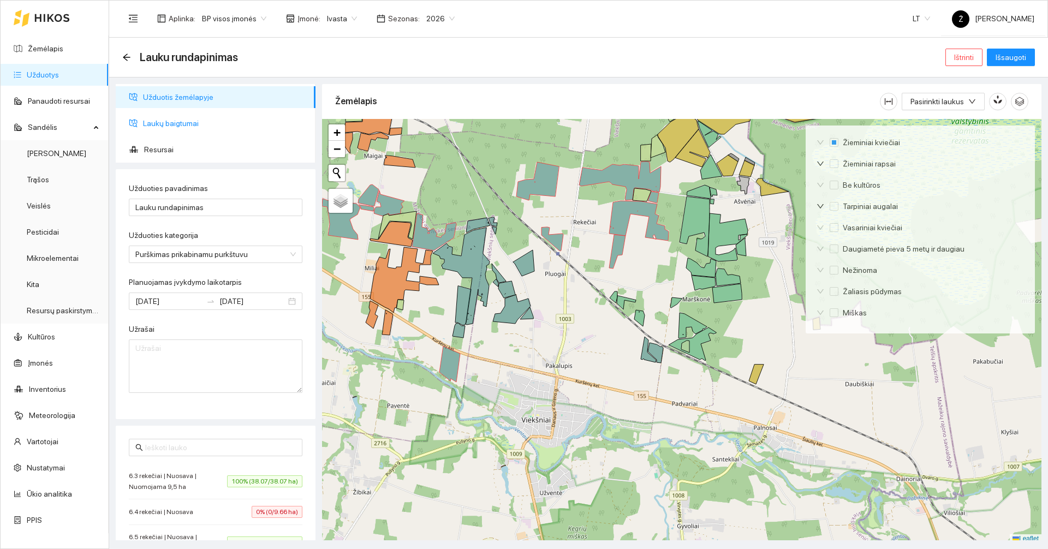
click at [180, 127] on span "Laukų baigtumai" at bounding box center [225, 123] width 164 height 22
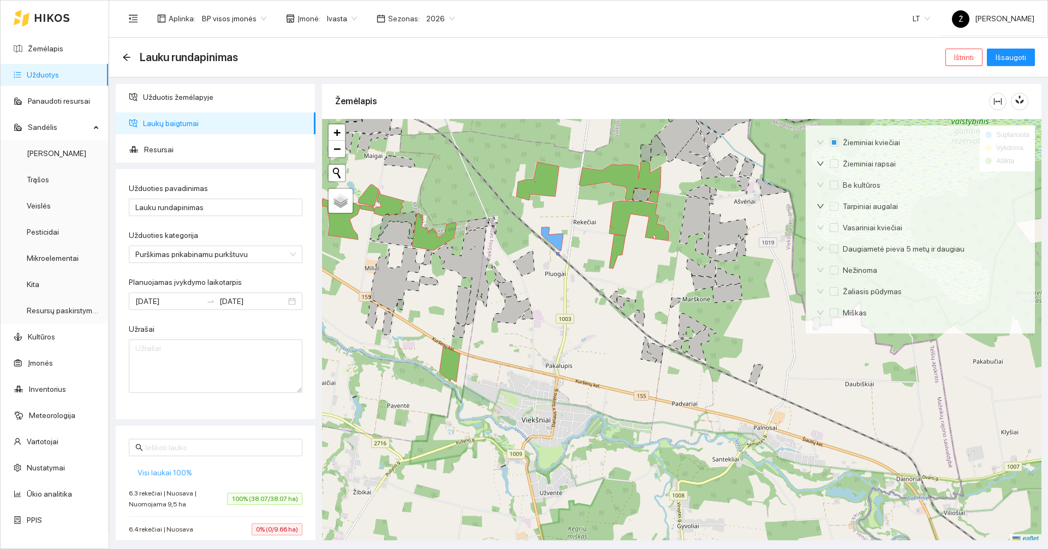
click at [183, 475] on span "Visi laukai 100%" at bounding box center [165, 473] width 55 height 12
click at [998, 61] on span "Išsaugoti" at bounding box center [1011, 57] width 31 height 12
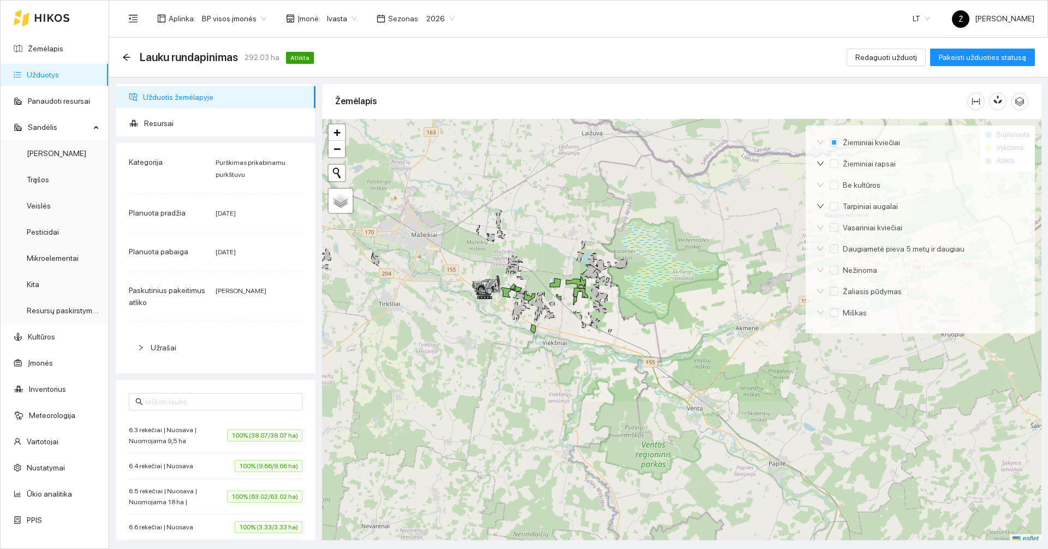
scroll to position [3, 0]
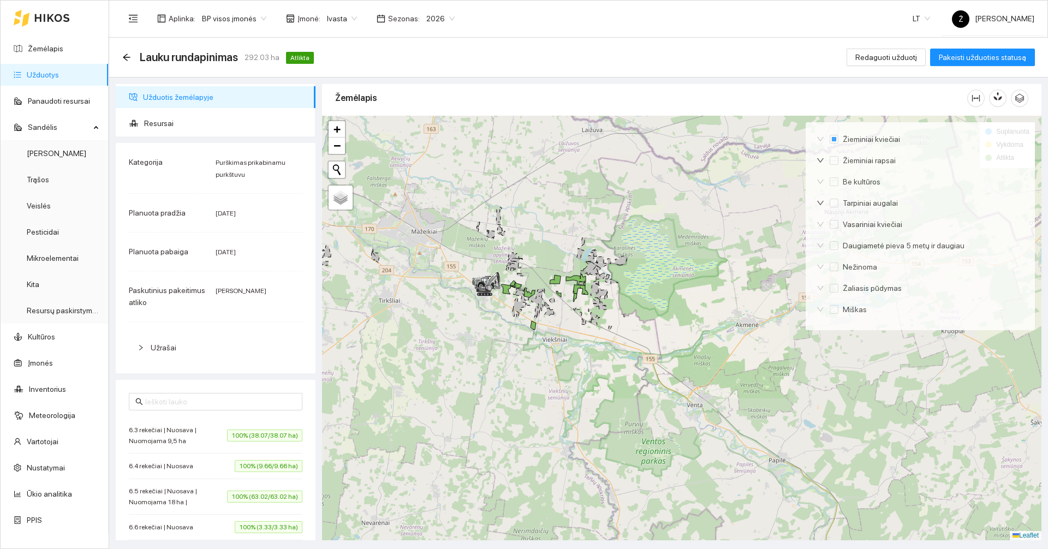
drag, startPoint x: 573, startPoint y: 265, endPoint x: 572, endPoint y: 272, distance: 7.7
click at [572, 272] on div at bounding box center [681, 328] width 719 height 425
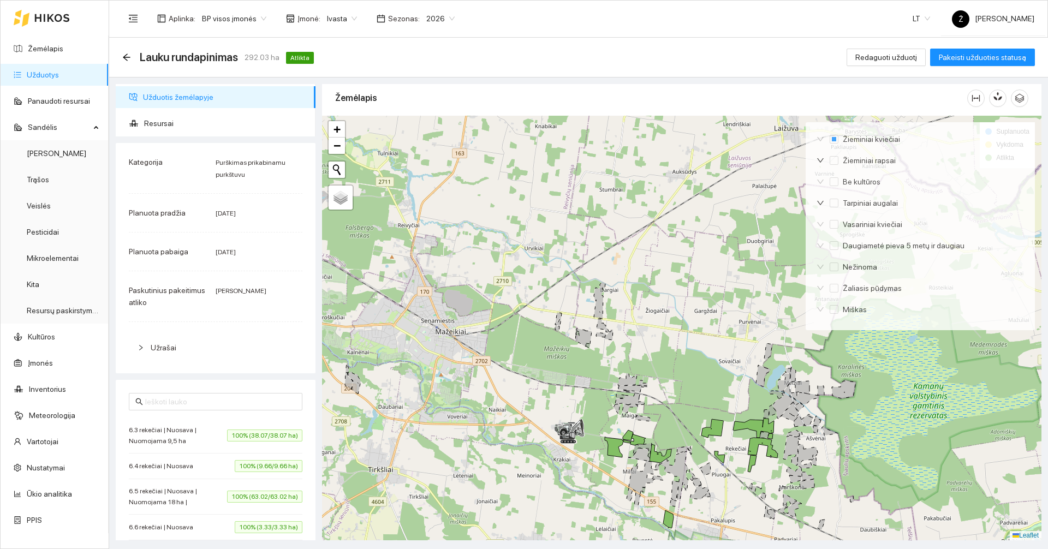
click at [59, 75] on link "Užduotys" at bounding box center [43, 74] width 32 height 9
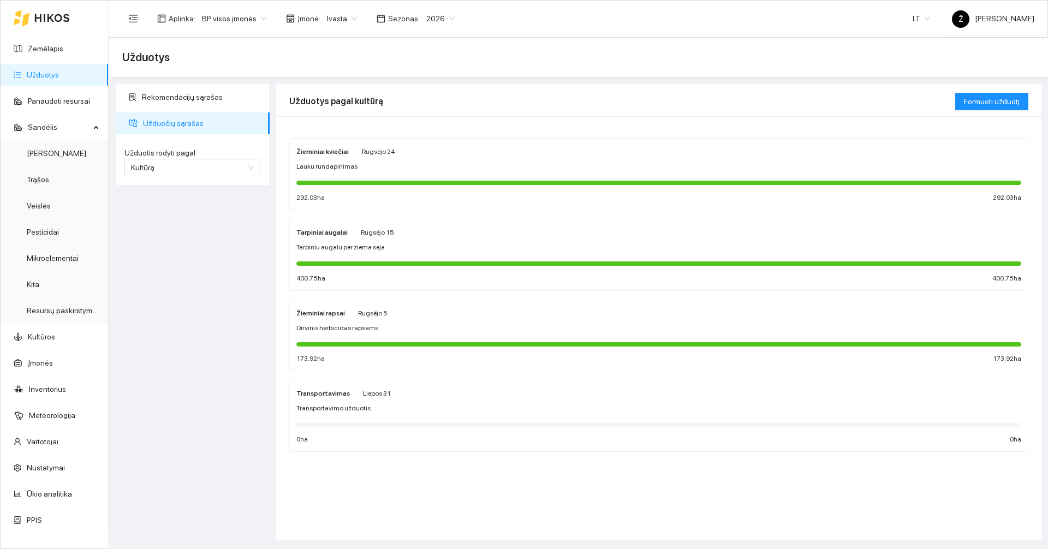
click at [394, 153] on div "Žieminiai kviečiai [PERSON_NAME][DATE]" at bounding box center [658, 151] width 725 height 12
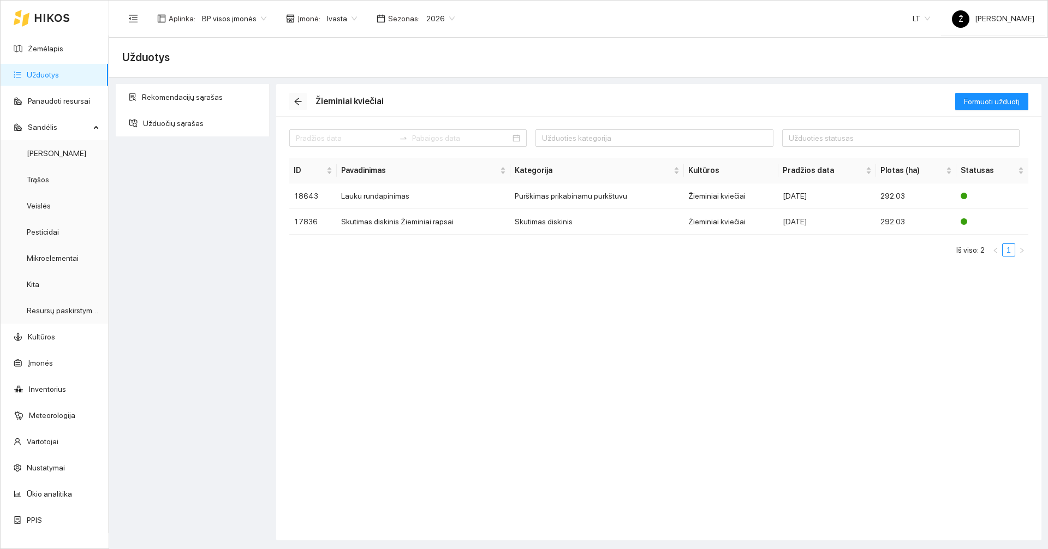
click at [296, 98] on icon "arrow-left" at bounding box center [298, 101] width 9 height 9
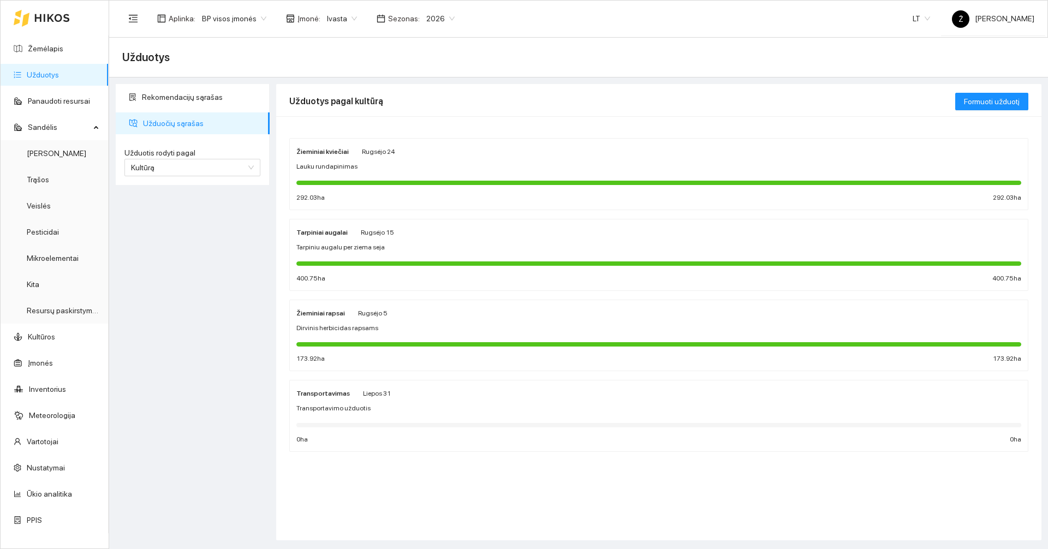
click at [372, 245] on span "Tarpiniu augalu per ziema seja" at bounding box center [340, 247] width 88 height 10
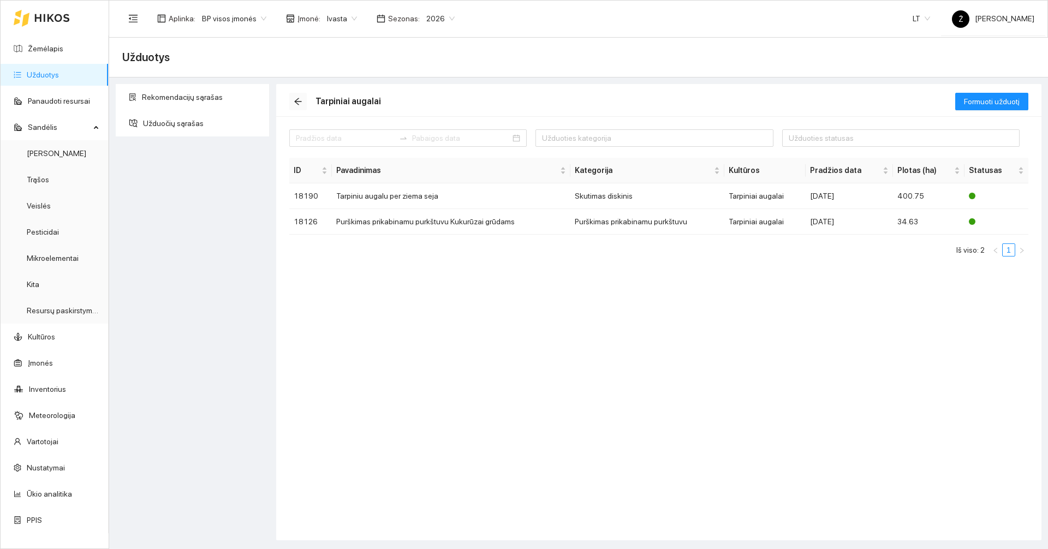
click at [299, 101] on icon "arrow-left" at bounding box center [298, 101] width 9 height 9
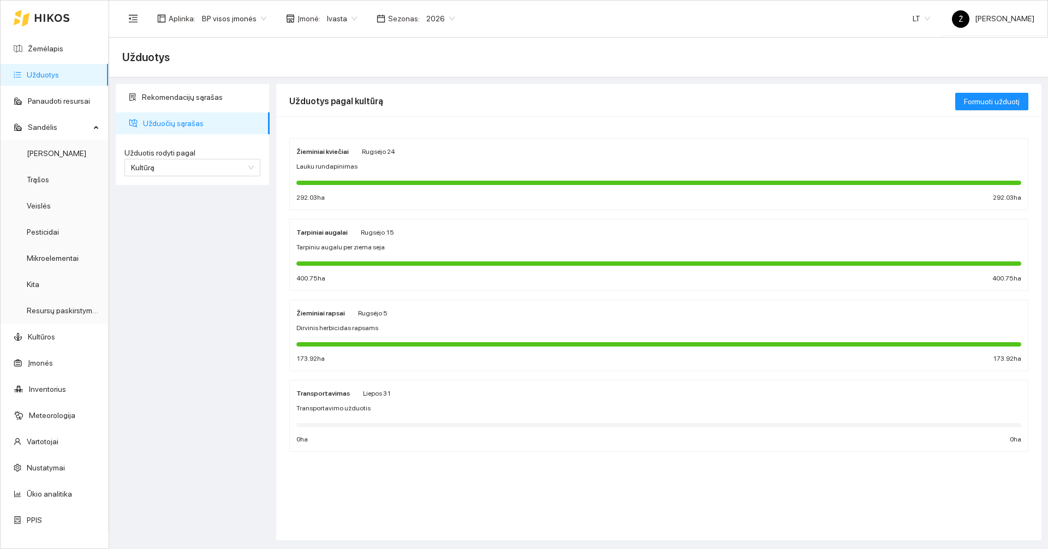
click at [376, 329] on div "Dirvinis herbicidas rapsams" at bounding box center [658, 328] width 725 height 10
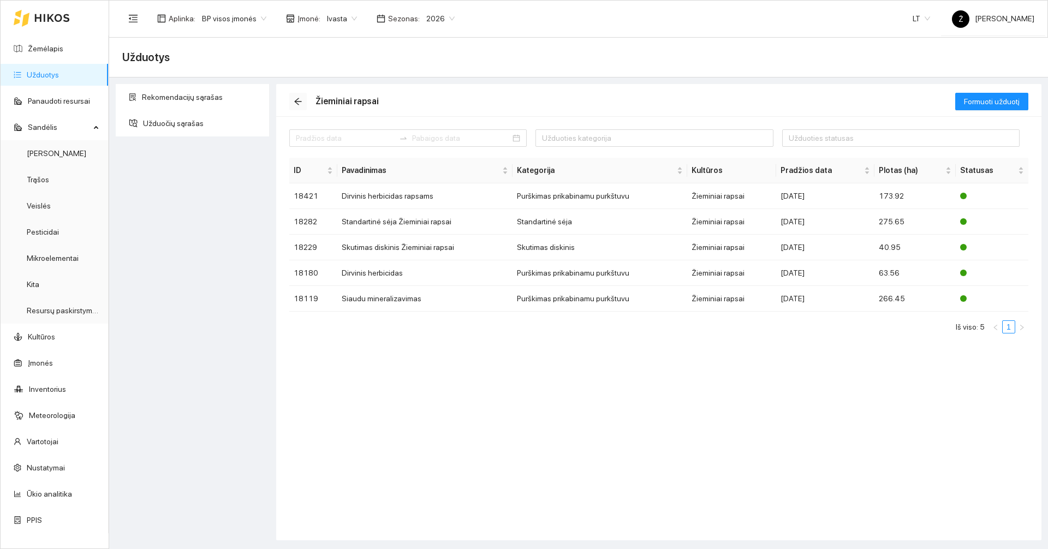
click at [300, 100] on icon "arrow-left" at bounding box center [298, 101] width 9 height 9
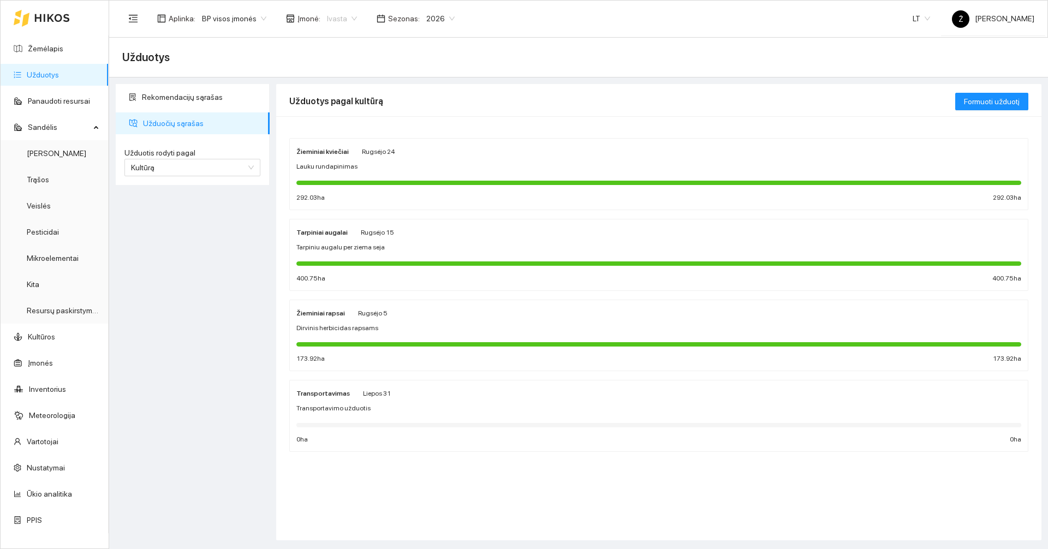
click at [333, 14] on span "Ivasta" at bounding box center [342, 18] width 30 height 16
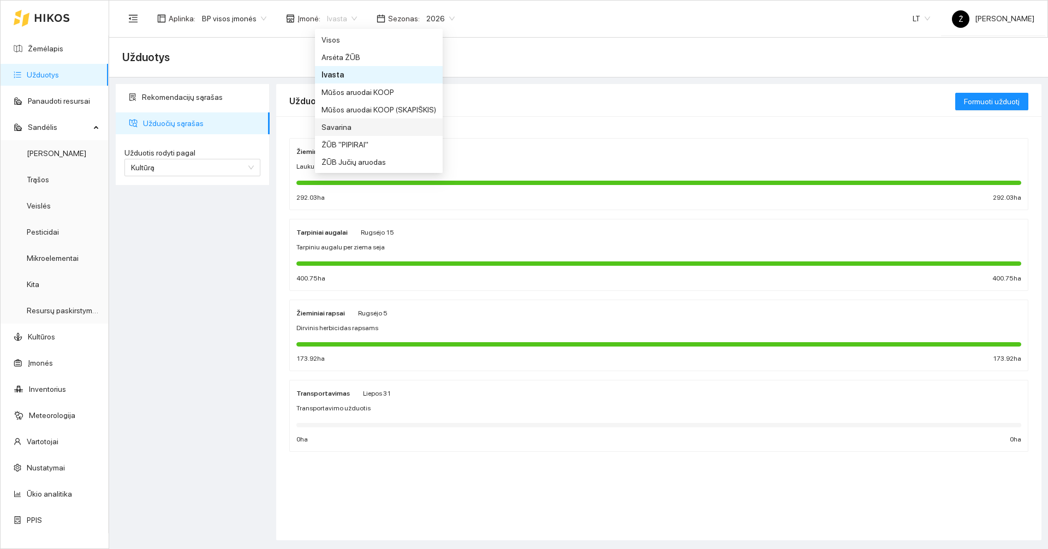
click at [347, 129] on div "Savarina" at bounding box center [379, 127] width 115 height 12
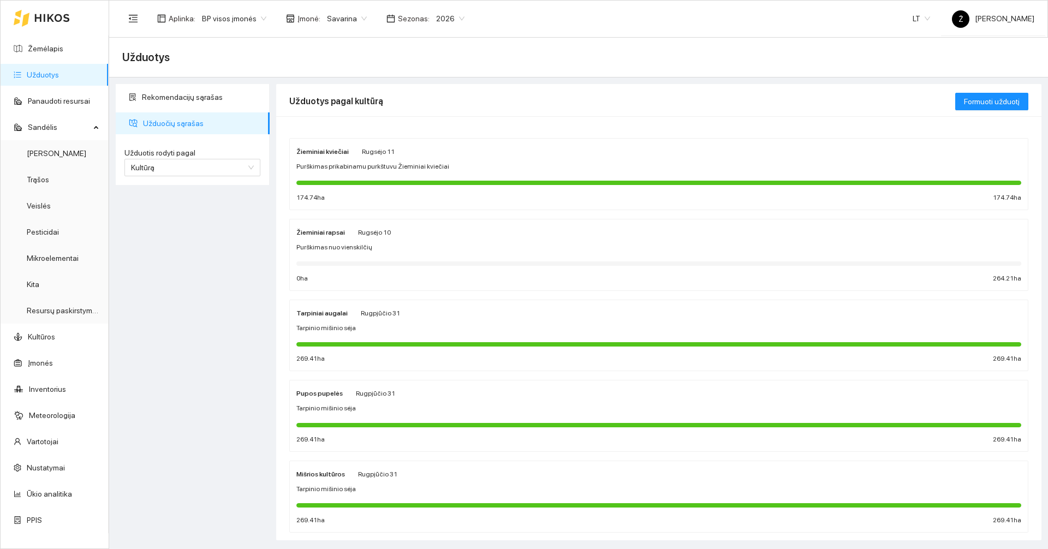
click at [441, 22] on span "2026" at bounding box center [450, 18] width 28 height 16
click at [431, 123] on div "2025" at bounding box center [440, 127] width 28 height 12
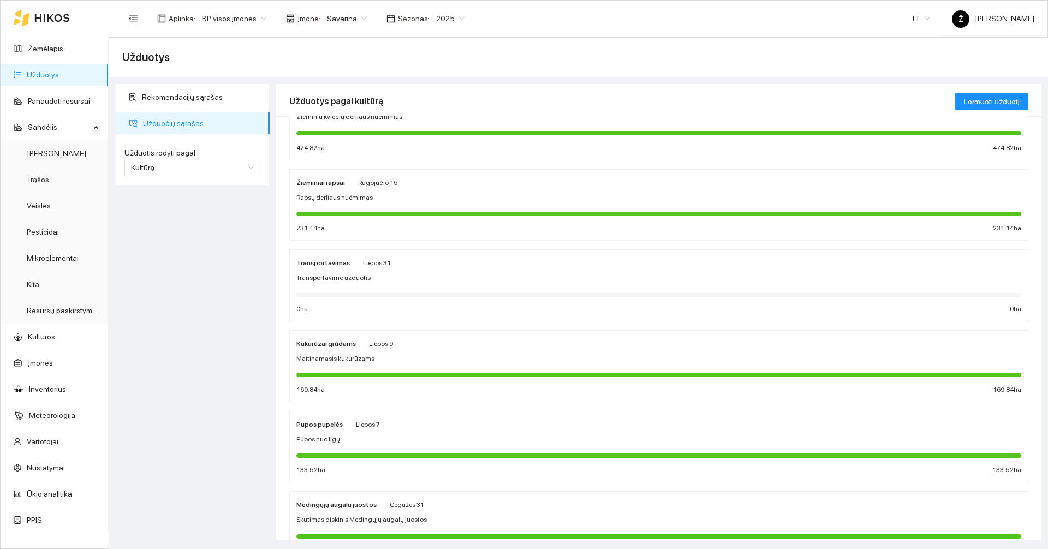
scroll to position [164, 0]
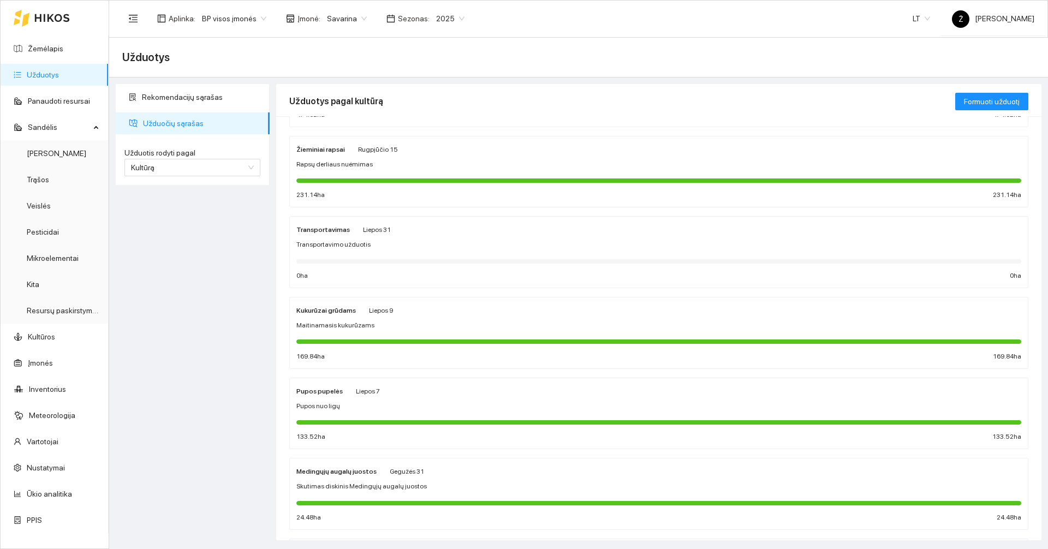
click at [349, 398] on div "Pupos pupelės [DATE] Pupos nuo ligų 133.52 ha 133.52 ha" at bounding box center [658, 414] width 725 height 58
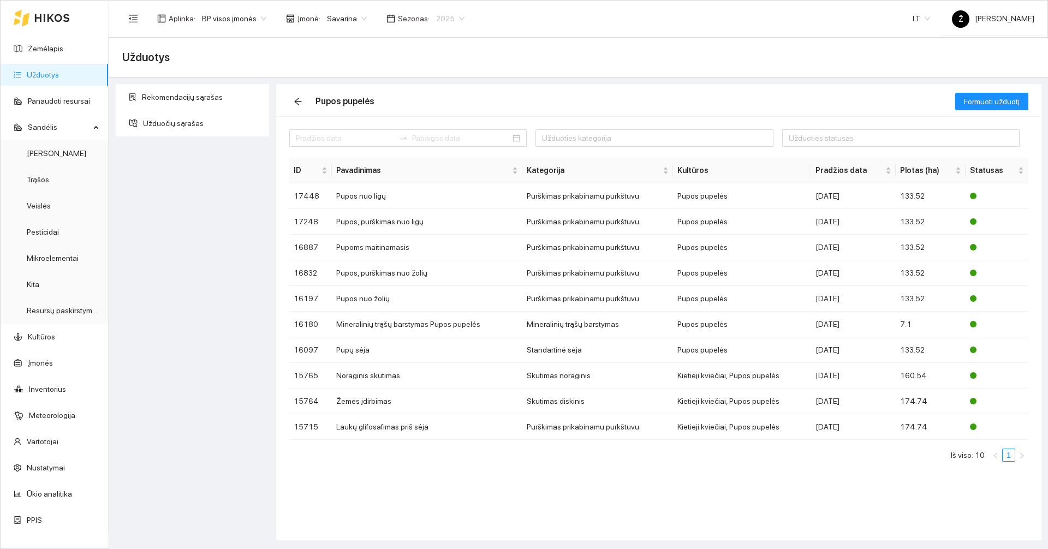
click at [436, 18] on span "2025" at bounding box center [450, 18] width 28 height 16
click at [425, 144] on div "2026" at bounding box center [440, 144] width 41 height 17
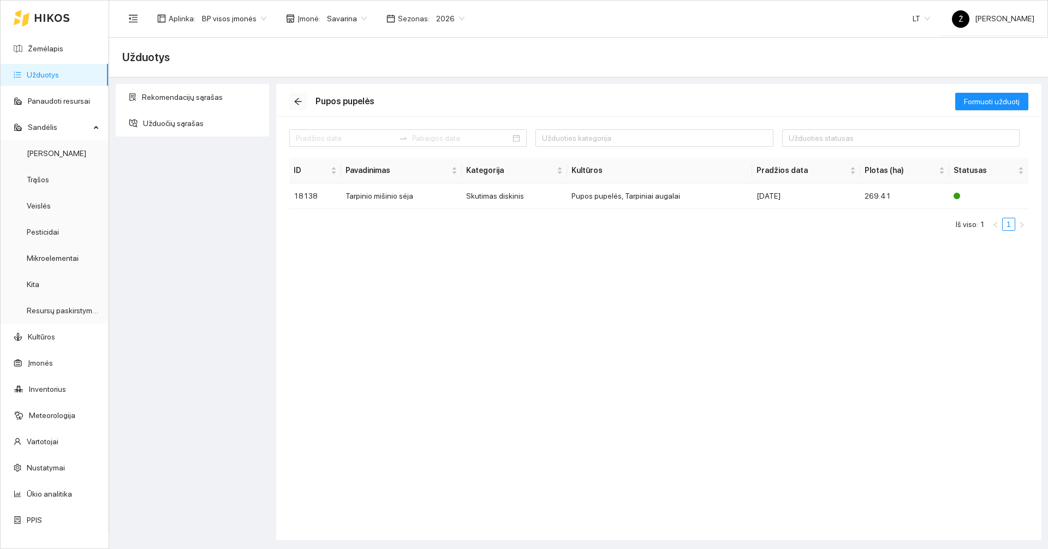
click at [295, 100] on icon "arrow-left" at bounding box center [298, 101] width 9 height 9
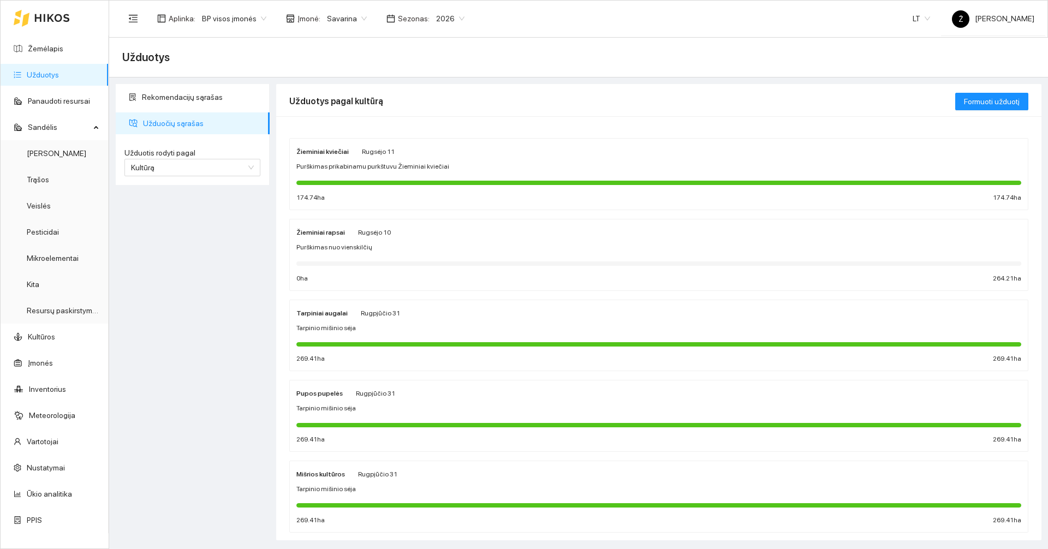
click at [338, 166] on span "Purškimas prikabinamu purkštuvu Žieminiai kviečiai" at bounding box center [372, 167] width 153 height 10
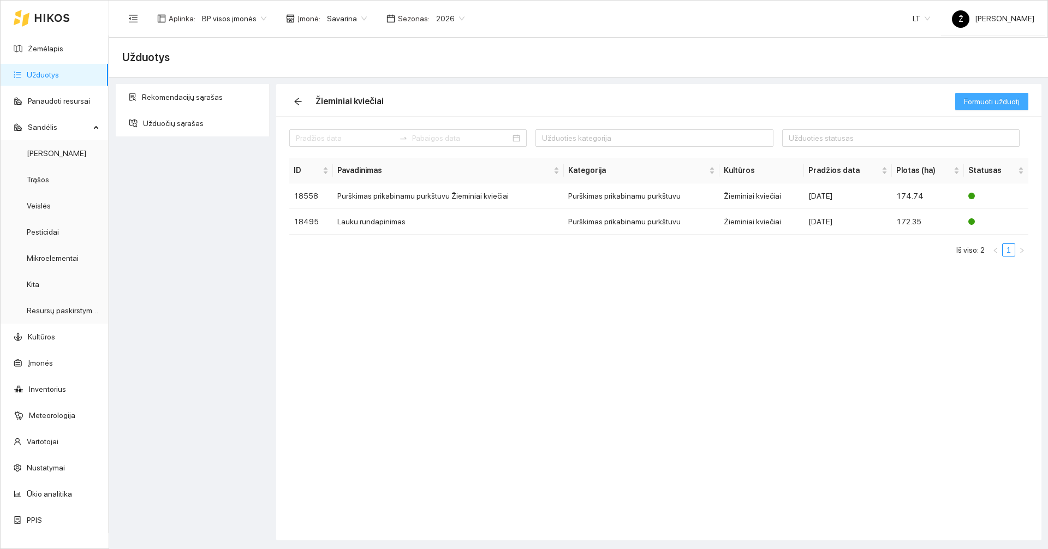
click at [992, 102] on span "Formuoti užduotį" at bounding box center [992, 102] width 56 height 12
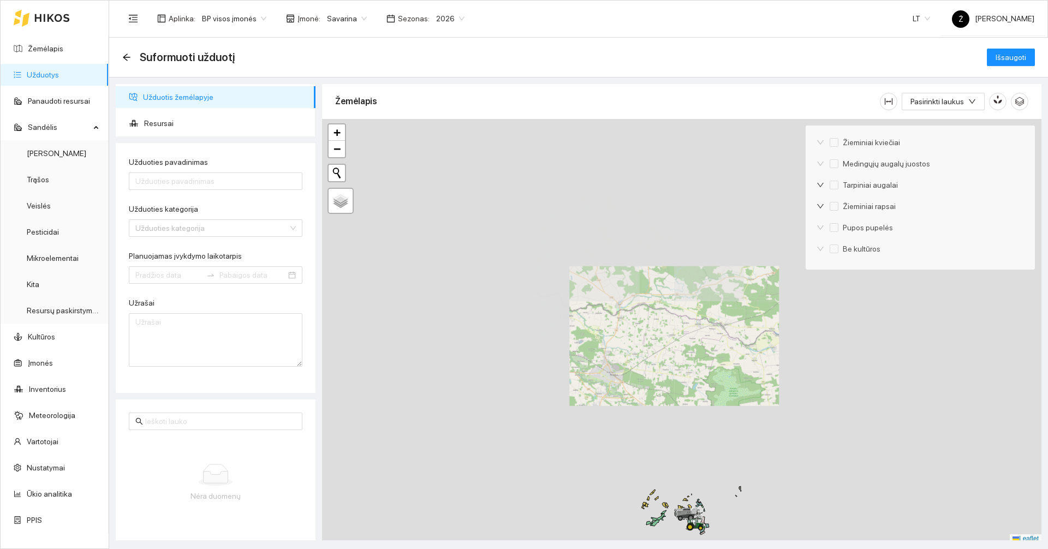
scroll to position [3, 0]
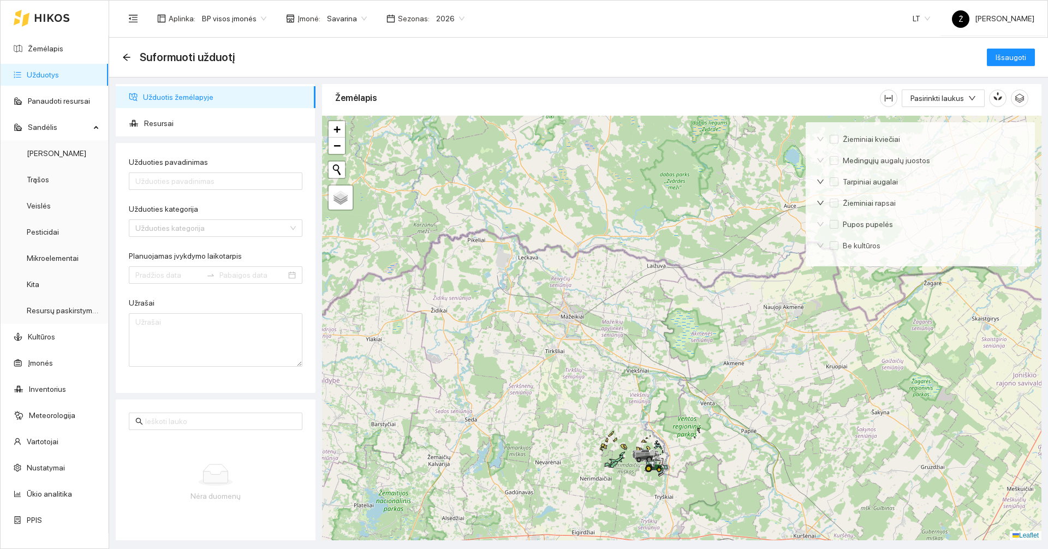
drag, startPoint x: 678, startPoint y: 398, endPoint x: 600, endPoint y: 290, distance: 133.2
click at [600, 292] on div at bounding box center [681, 328] width 719 height 425
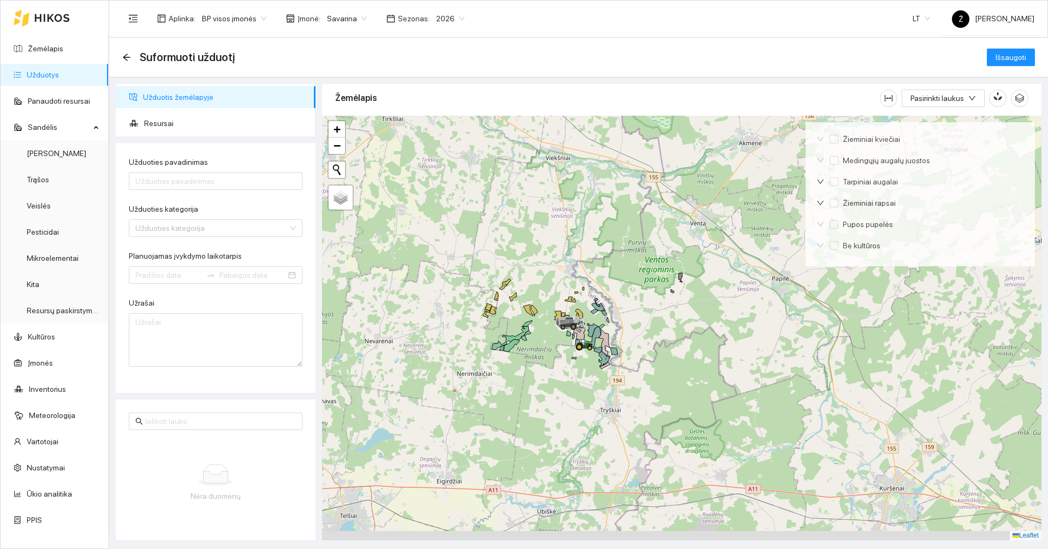
drag, startPoint x: 590, startPoint y: 292, endPoint x: 584, endPoint y: 245, distance: 47.4
click at [582, 247] on div at bounding box center [681, 328] width 719 height 425
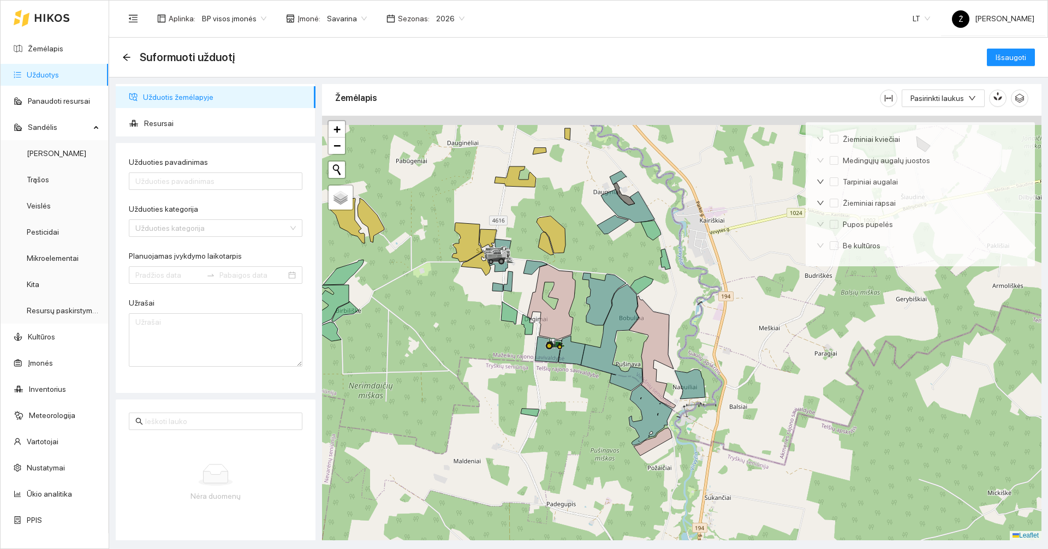
drag, startPoint x: 465, startPoint y: 275, endPoint x: 464, endPoint y: 311, distance: 36.6
click at [464, 311] on div at bounding box center [681, 328] width 719 height 425
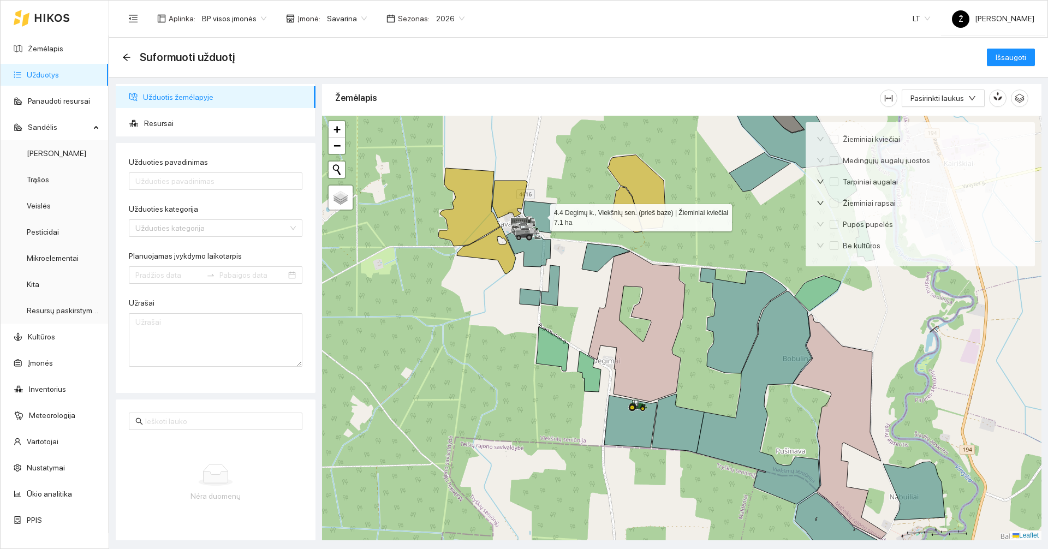
click at [540, 219] on icon at bounding box center [539, 217] width 33 height 32
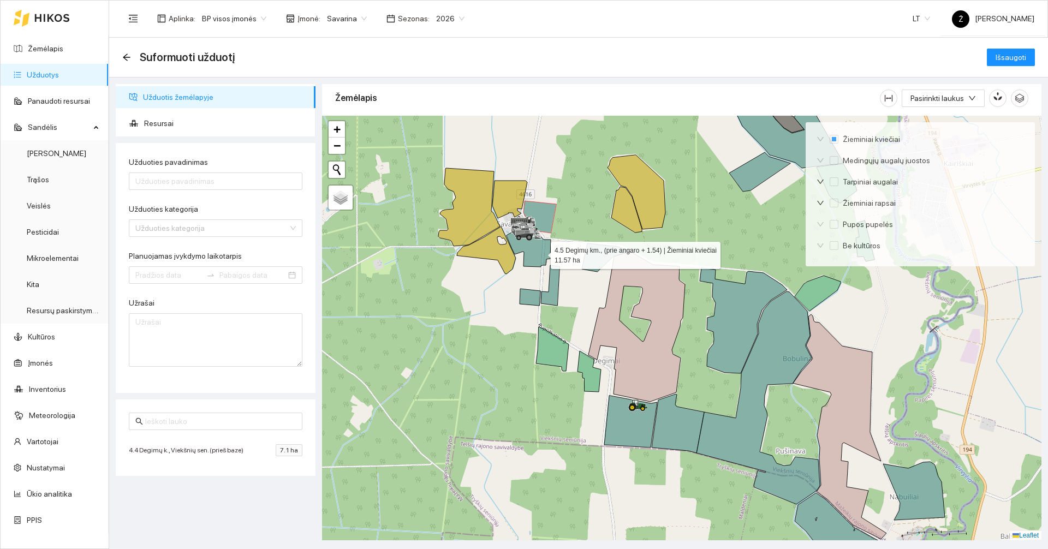
click at [540, 254] on icon at bounding box center [529, 244] width 44 height 46
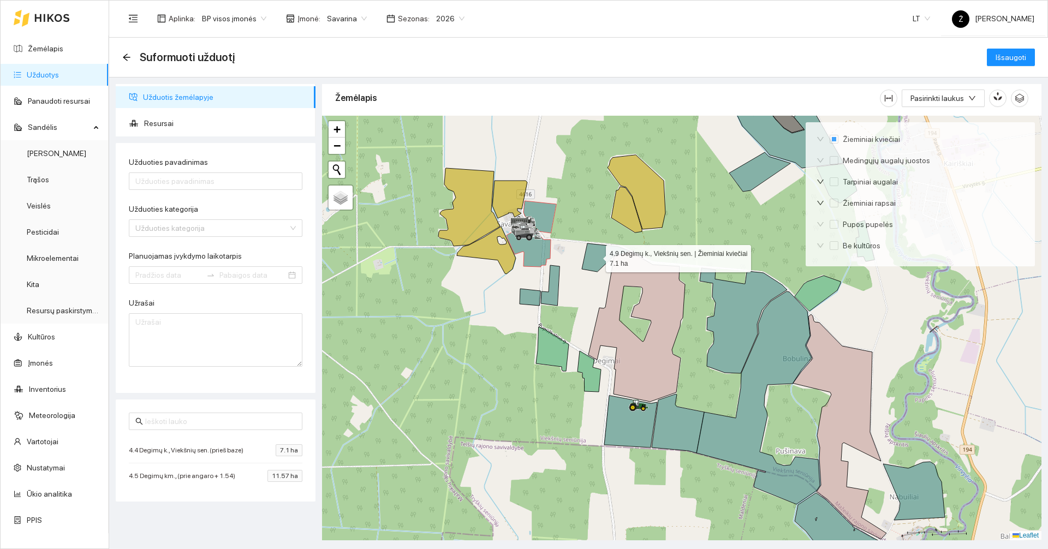
click at [597, 256] on icon at bounding box center [606, 257] width 48 height 28
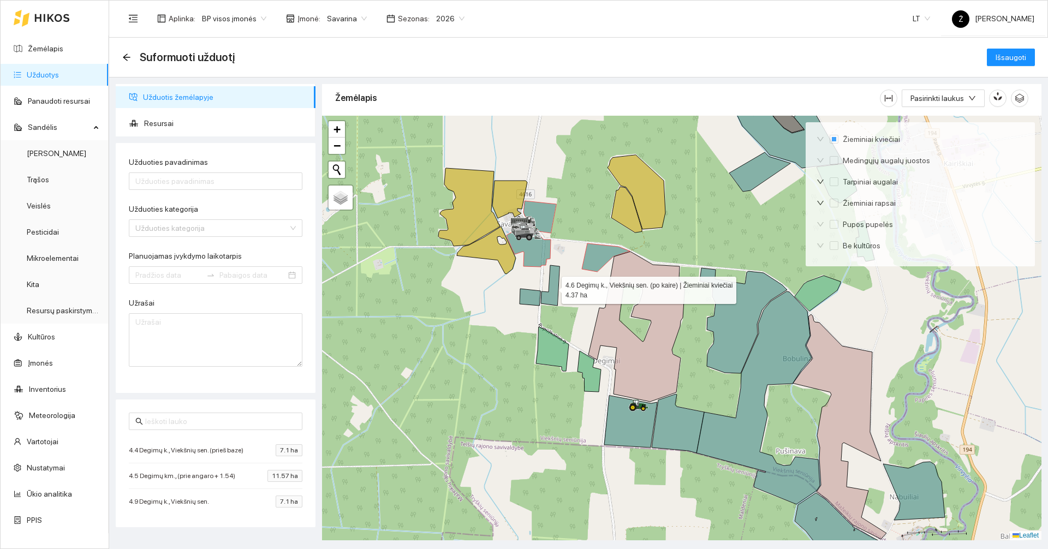
click at [556, 284] on icon at bounding box center [550, 285] width 19 height 40
click at [534, 303] on icon at bounding box center [530, 297] width 21 height 17
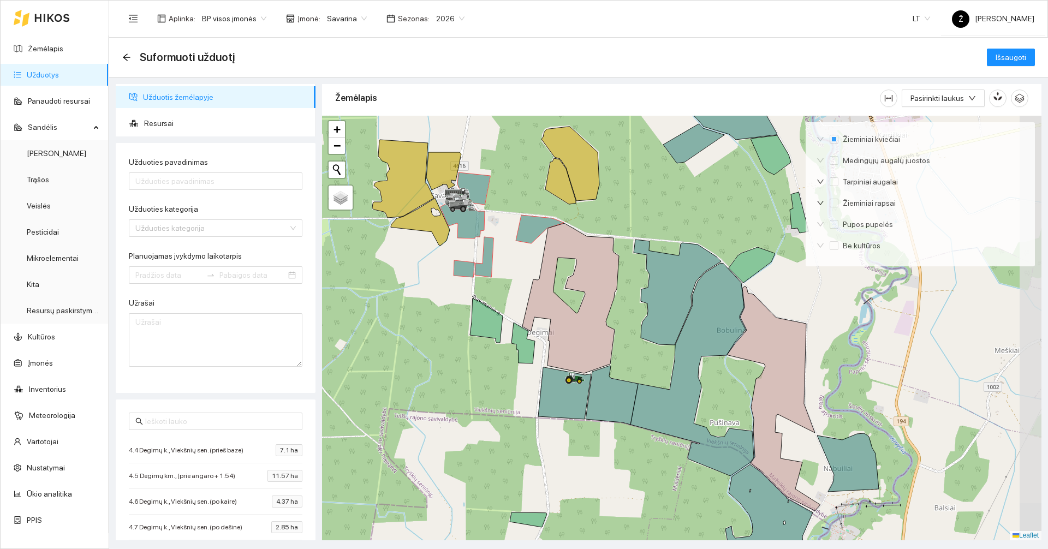
drag, startPoint x: 576, startPoint y: 436, endPoint x: 520, endPoint y: 402, distance: 64.9
click at [508, 406] on div at bounding box center [681, 328] width 719 height 425
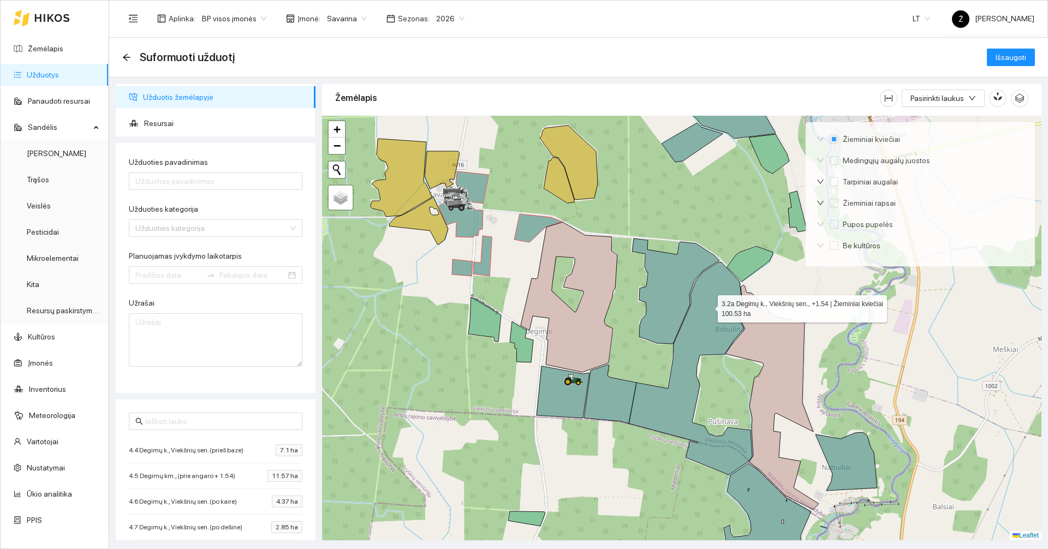
click at [708, 306] on icon at bounding box center [690, 368] width 123 height 213
click at [237, 134] on span "Resursai" at bounding box center [225, 123] width 163 height 22
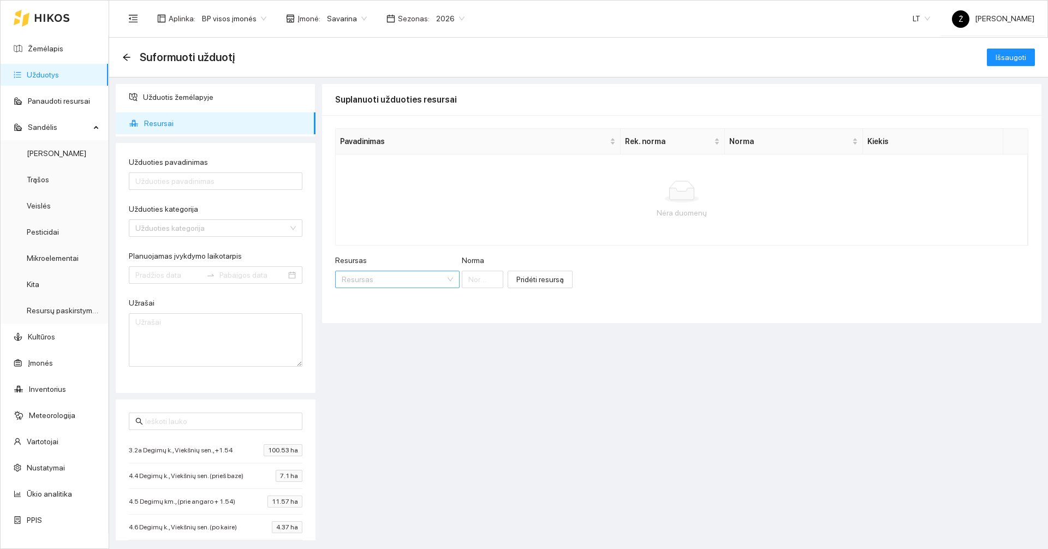
click at [409, 278] on input "Resursas" at bounding box center [394, 279] width 104 height 16
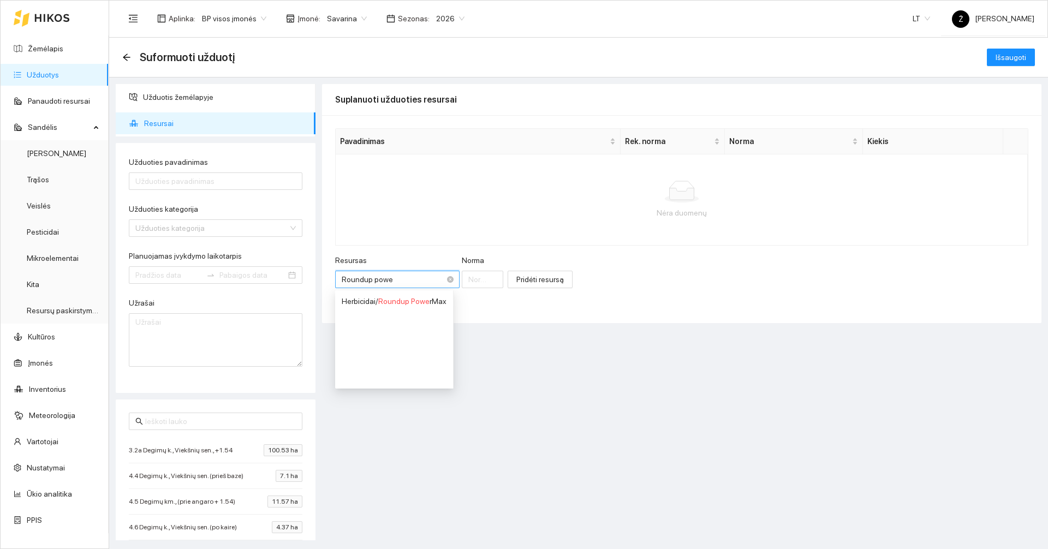
type input "Roundup power"
click at [410, 300] on span "Roundup Power" at bounding box center [404, 301] width 53 height 9
type input "1"
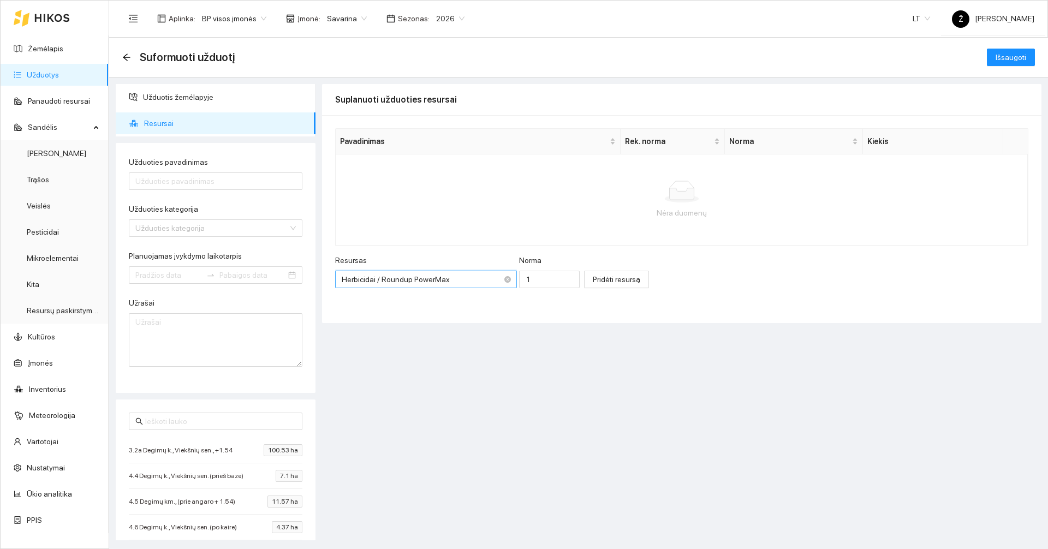
scroll to position [9, 0]
drag, startPoint x: 527, startPoint y: 285, endPoint x: 487, endPoint y: 266, distance: 44.2
click at [487, 266] on div "Resursas Herbicidai / Roundup PowerMax Norma 1" at bounding box center [457, 277] width 245 height 47
click at [612, 272] on button "Pridėti resursą" at bounding box center [616, 279] width 65 height 17
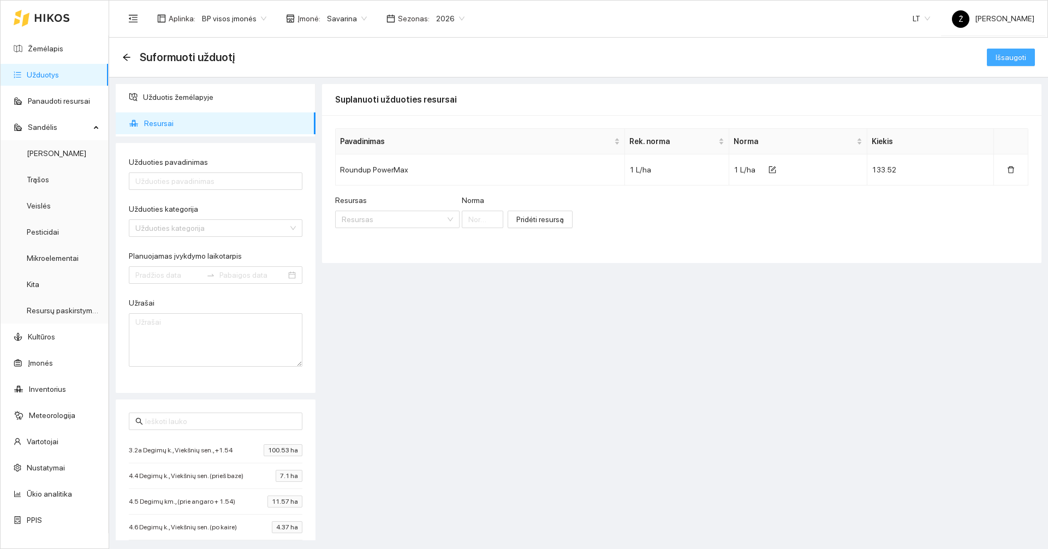
click at [1009, 59] on span "Išsaugoti" at bounding box center [1011, 57] width 31 height 12
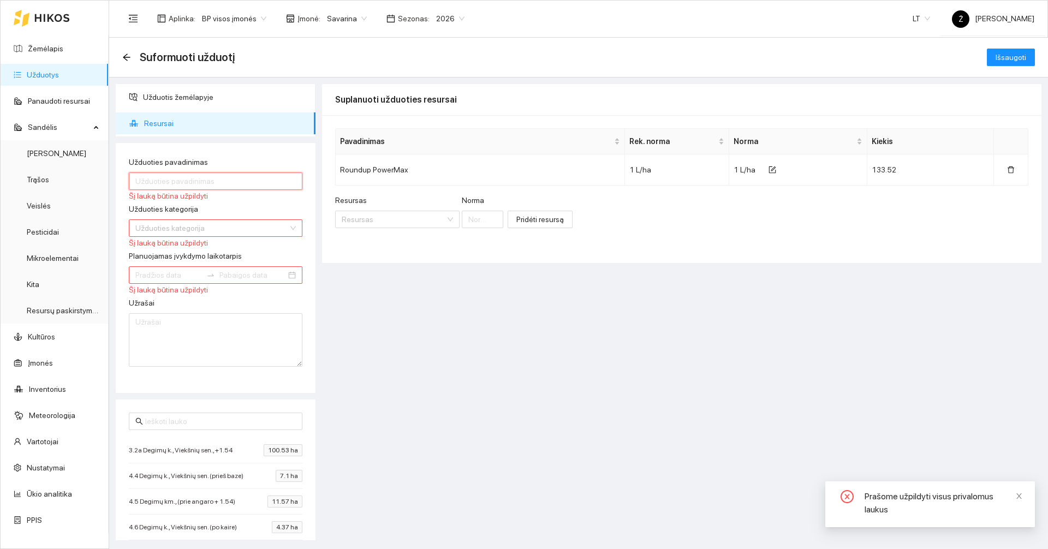
click at [184, 182] on input "Užduoties pavadinimas" at bounding box center [216, 180] width 174 height 17
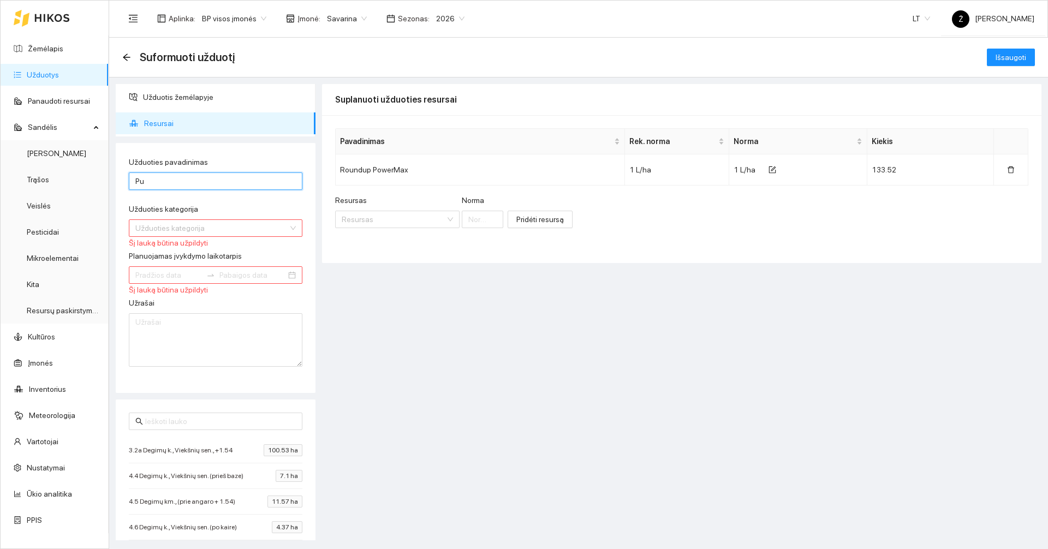
type input "P"
type input "Pupų glifosavimas"
click at [174, 221] on input "Užduoties kategorija" at bounding box center [211, 228] width 153 height 16
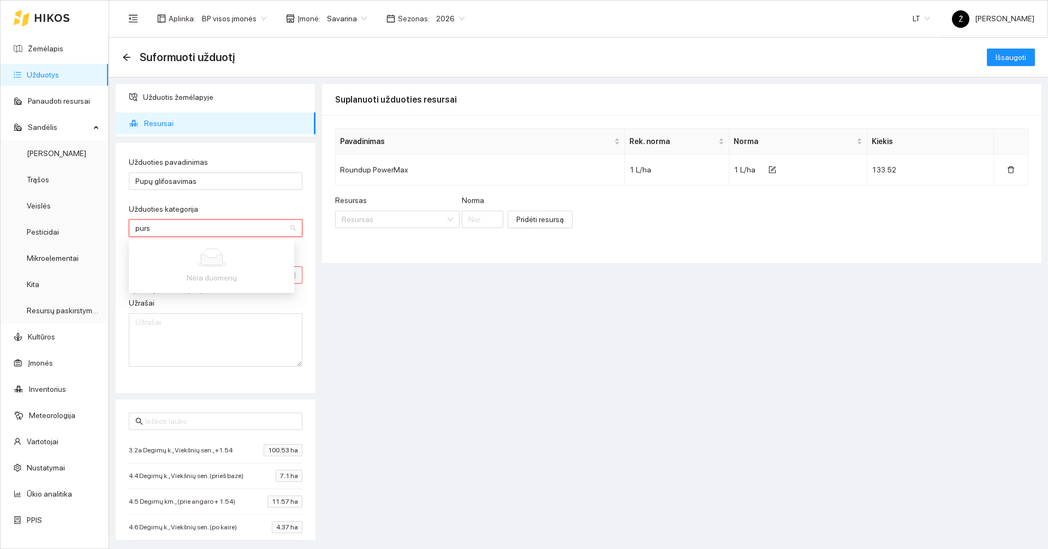
type input "pur"
click at [162, 253] on div "Purškimas prikabinamu purkštuvu" at bounding box center [211, 250] width 152 height 12
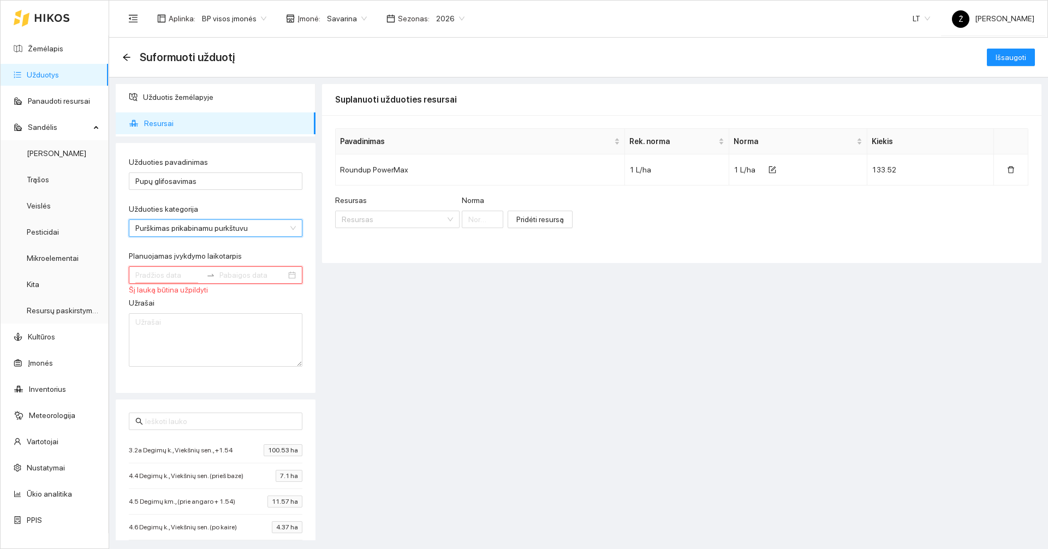
click at [168, 273] on input "Planuojamas įvykdymo laikotarpis" at bounding box center [168, 275] width 67 height 12
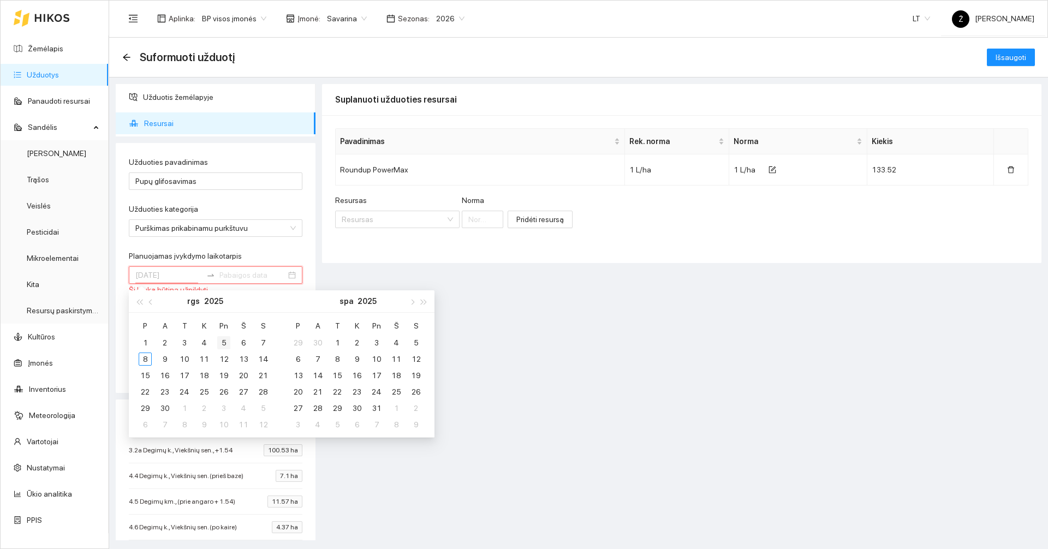
type input "[DATE]"
click at [224, 343] on div "5" at bounding box center [223, 342] width 13 height 13
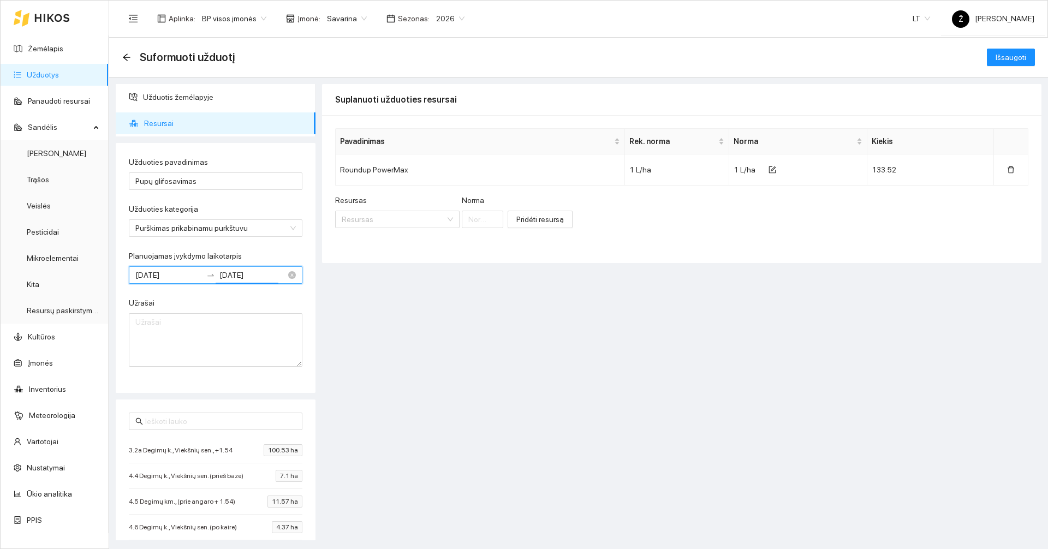
click at [260, 275] on input "[DATE]" at bounding box center [252, 275] width 67 height 12
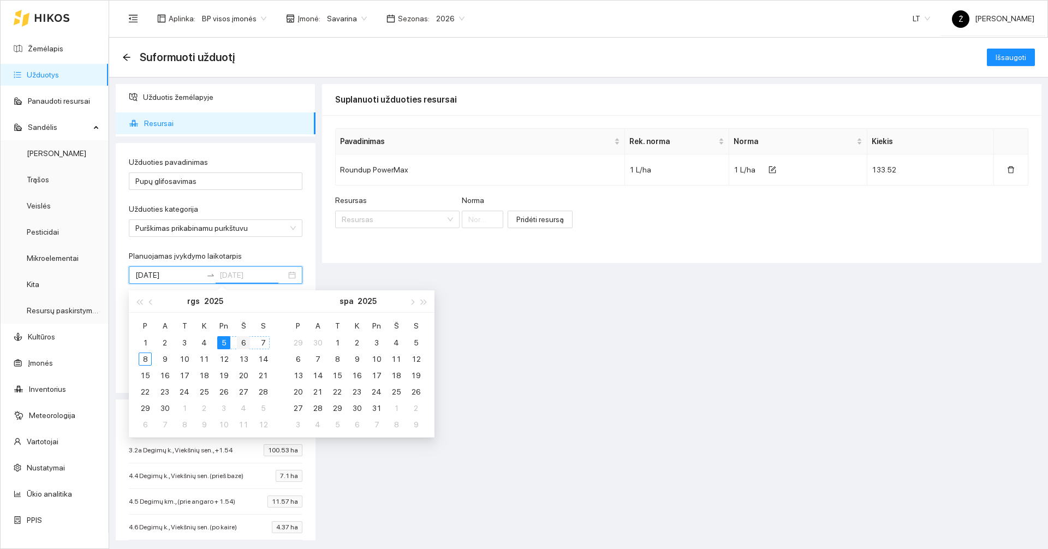
type input "[DATE]"
click at [247, 342] on div "6" at bounding box center [243, 342] width 13 height 13
click at [1010, 54] on span "Išsaugoti" at bounding box center [1011, 57] width 31 height 12
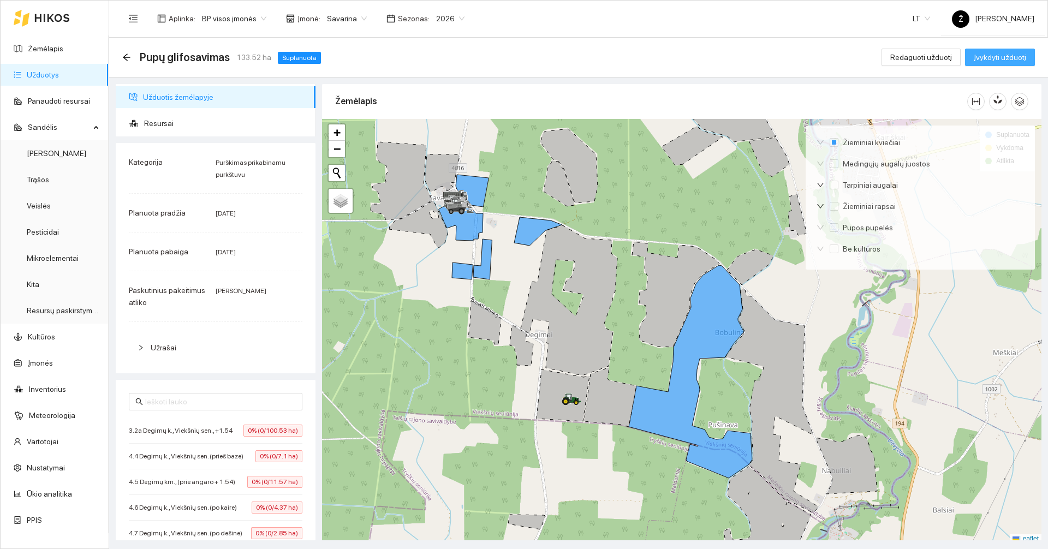
click at [992, 57] on span "Įvykdyti užduotį" at bounding box center [1000, 57] width 52 height 12
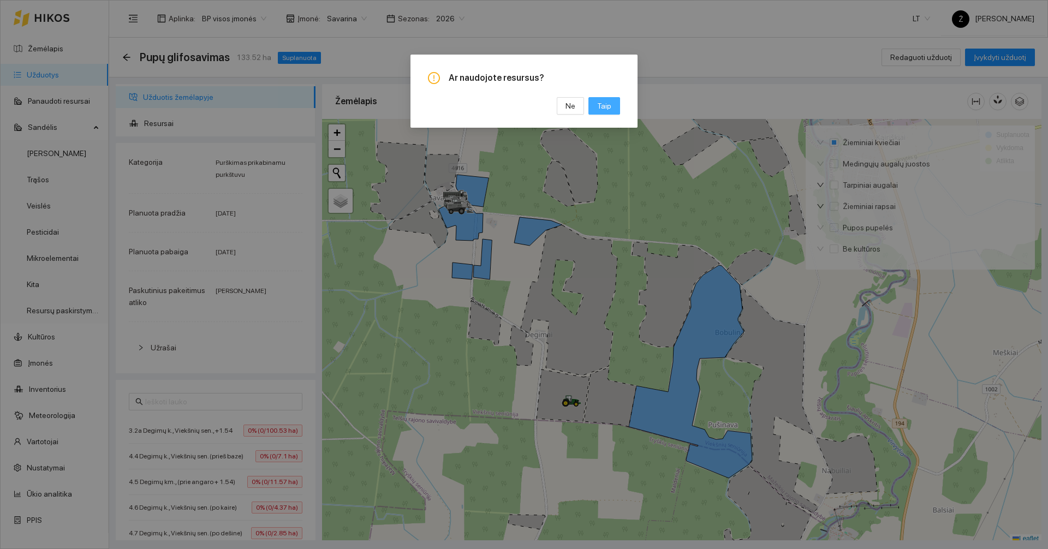
click at [603, 103] on span "Taip" at bounding box center [604, 106] width 14 height 12
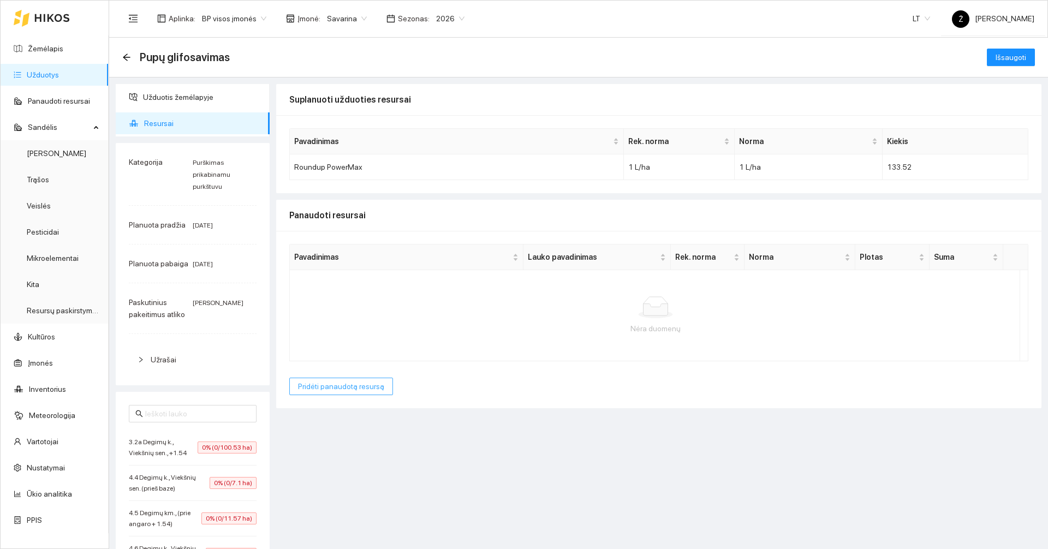
click at [319, 389] on span "Pridėti panaudotą resursą" at bounding box center [341, 386] width 86 height 12
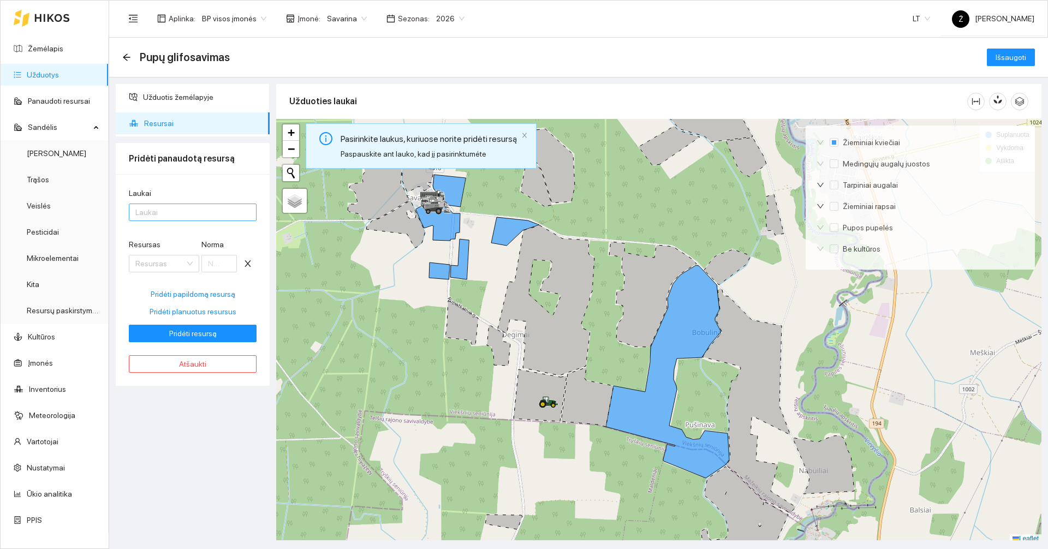
click at [174, 220] on div "Laukai" at bounding box center [193, 212] width 128 height 17
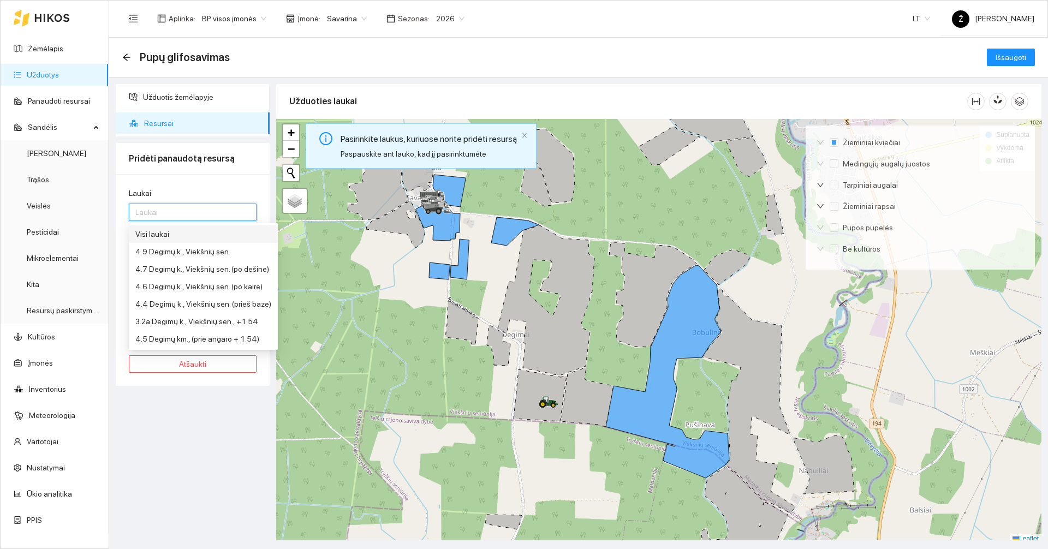
click at [176, 234] on div "Visi laukai" at bounding box center [203, 234] width 136 height 12
click at [180, 427] on div "Užduotis žemėlapyje Resursai Pridėti panaudotą resursą Laukai Visi laukai Resur…" at bounding box center [192, 312] width 160 height 456
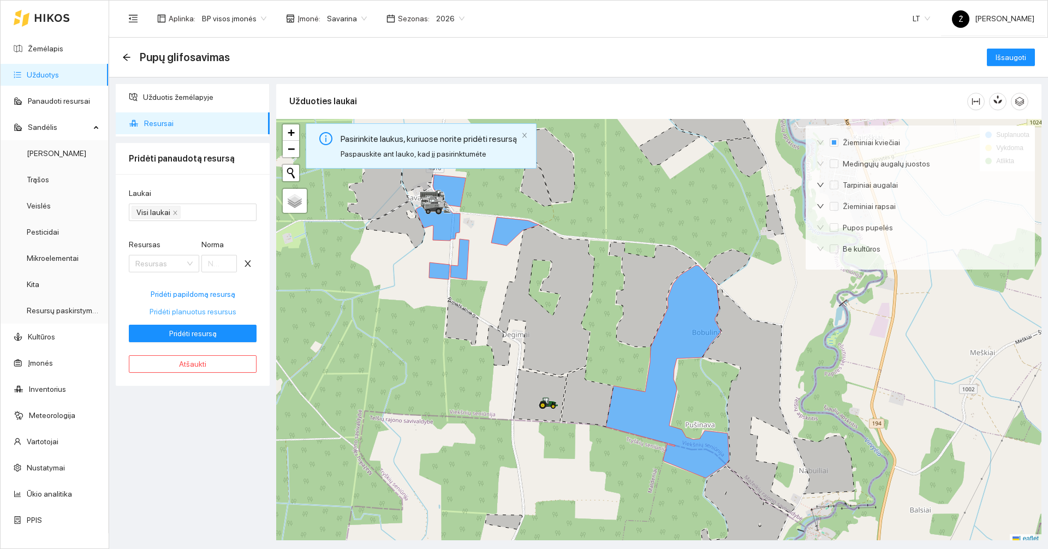
click at [207, 309] on span "Pridėti planuotus resursus" at bounding box center [193, 312] width 87 height 12
type input "1"
click at [207, 332] on span "Pridėti resursą" at bounding box center [192, 334] width 47 height 12
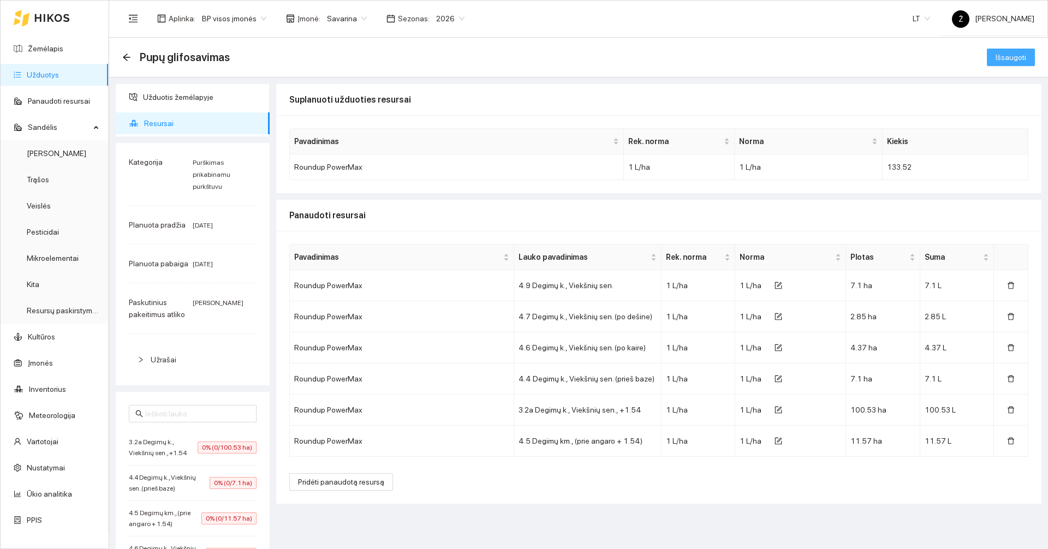
click at [1019, 52] on button "Išsaugoti" at bounding box center [1011, 57] width 48 height 17
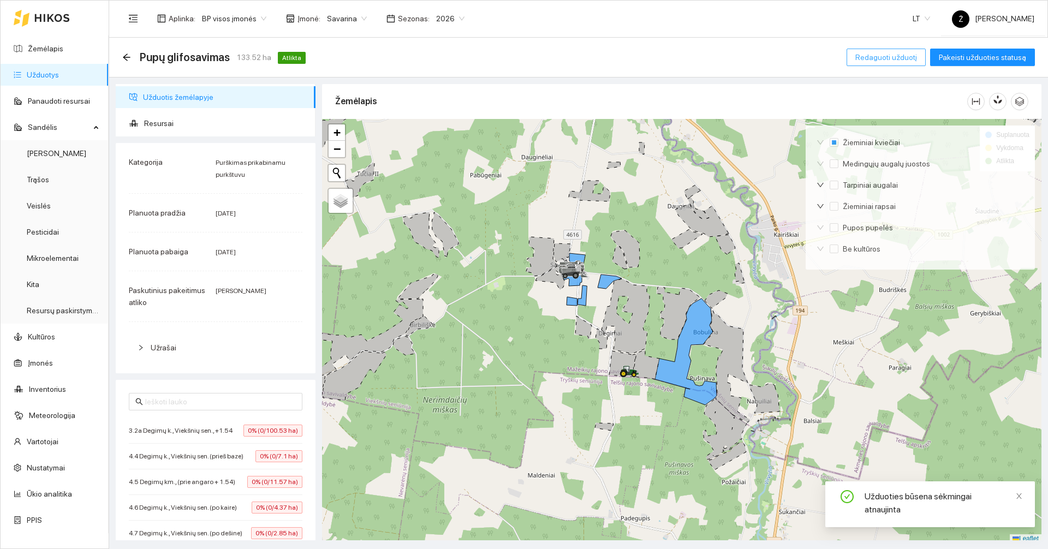
click at [878, 54] on span "Redaguoti užduotį" at bounding box center [886, 57] width 62 height 12
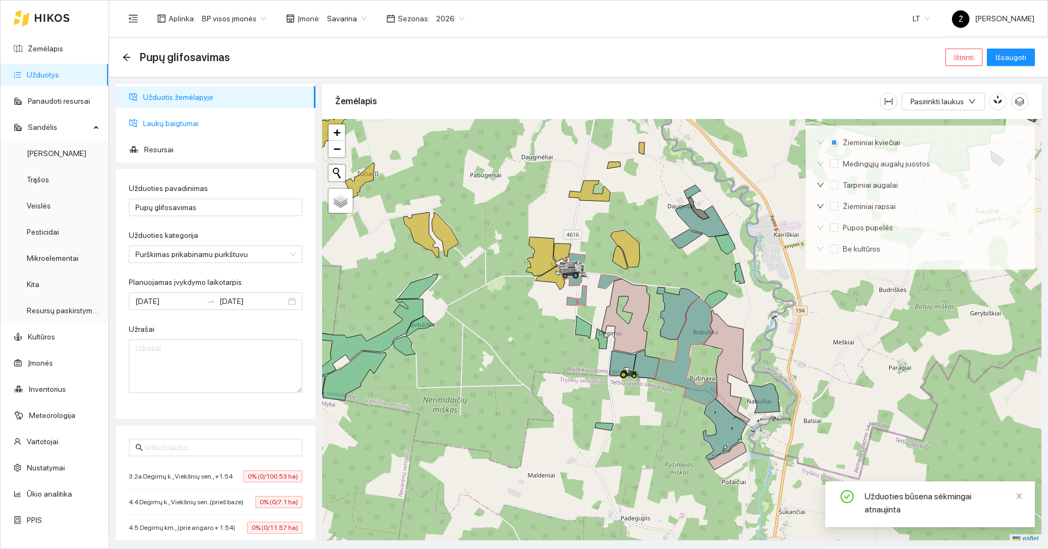
click at [173, 126] on span "Laukų baigtumai" at bounding box center [225, 123] width 164 height 22
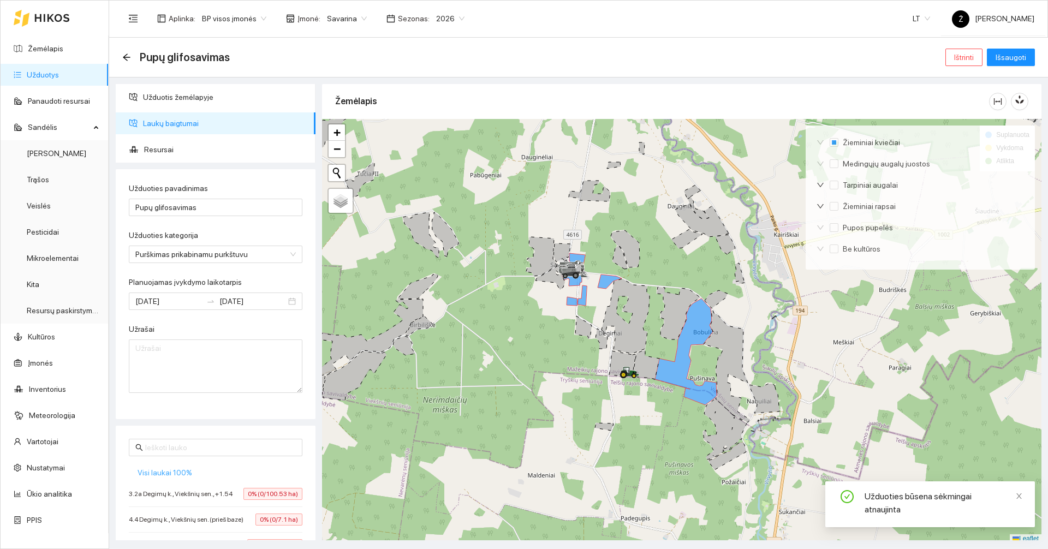
click at [163, 467] on span "Visi laukai 100%" at bounding box center [165, 473] width 55 height 12
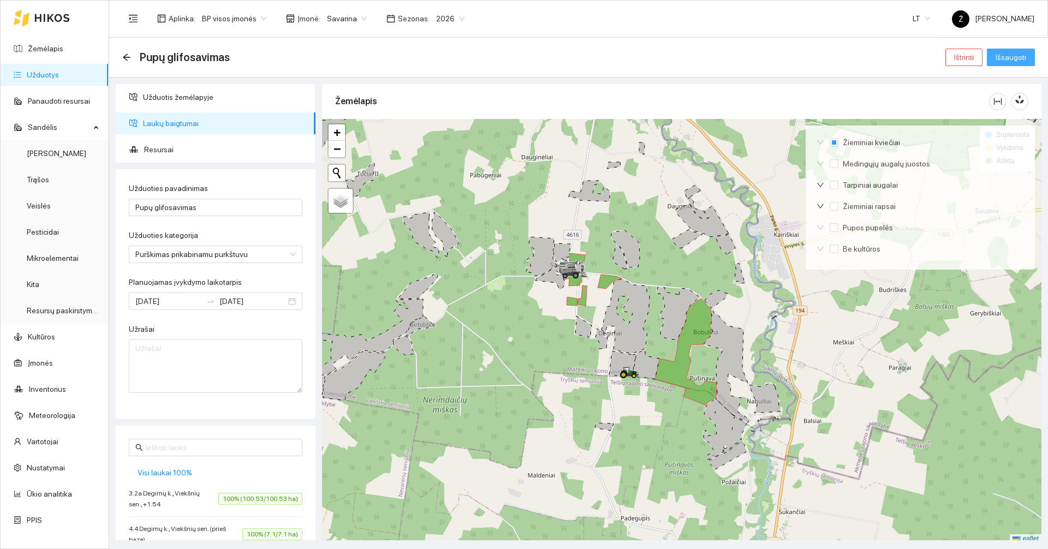
click at [1011, 63] on span "Išsaugoti" at bounding box center [1011, 57] width 31 height 12
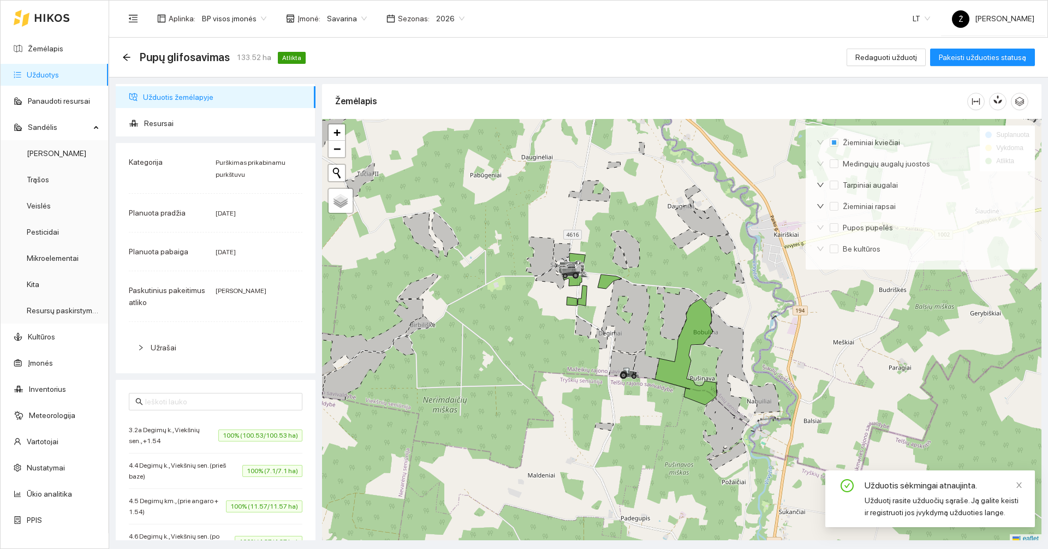
click at [59, 74] on link "Užduotys" at bounding box center [43, 74] width 32 height 9
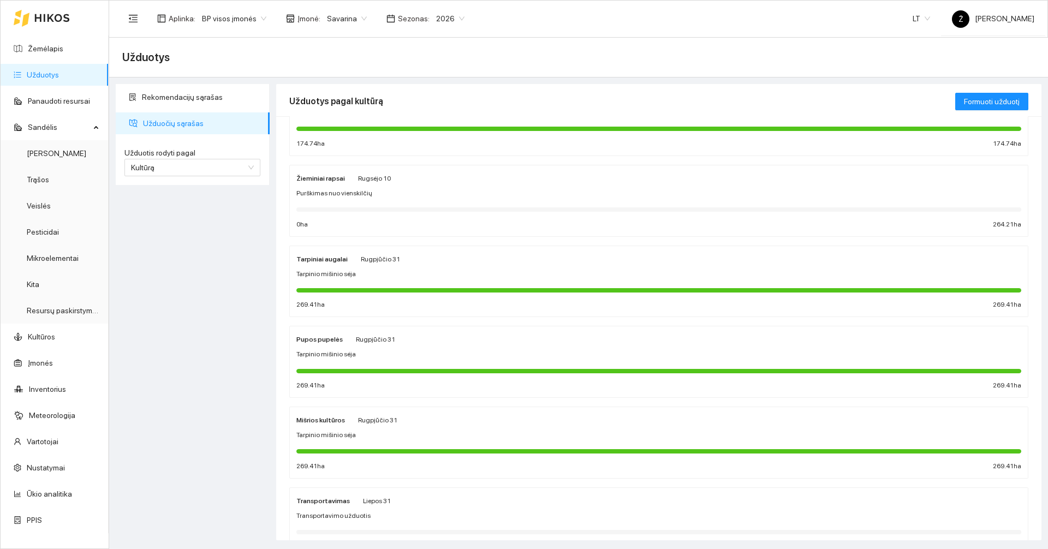
scroll to position [103, 0]
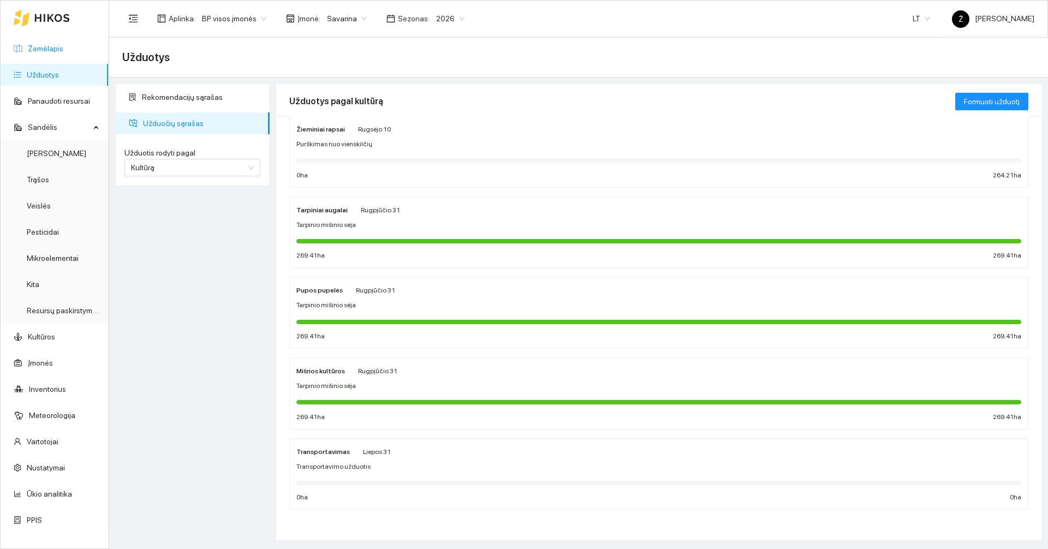
click at [54, 53] on link "Žemėlapis" at bounding box center [45, 48] width 35 height 9
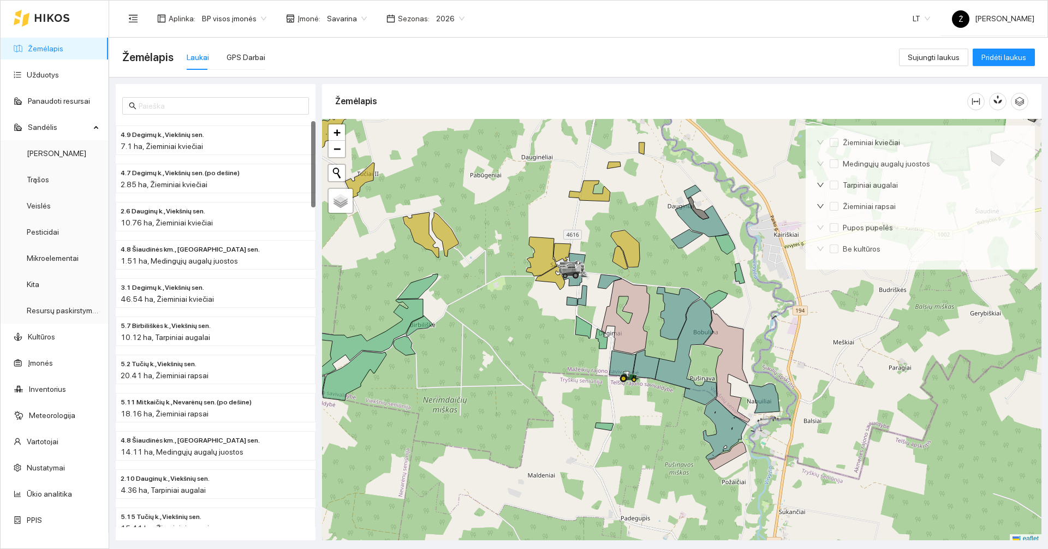
click at [343, 17] on span "Savarina" at bounding box center [347, 18] width 40 height 16
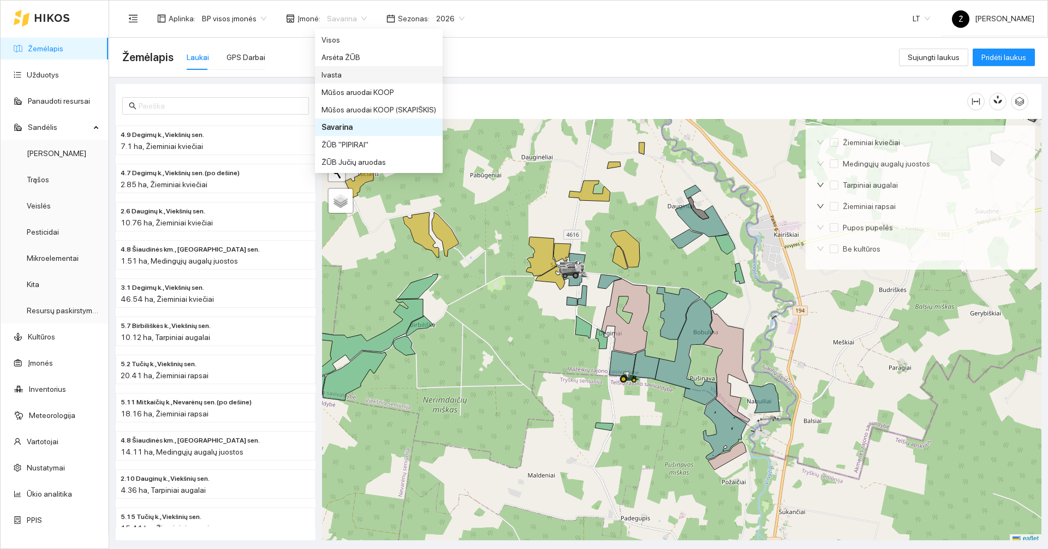
click at [335, 72] on div "Ivasta" at bounding box center [379, 75] width 115 height 12
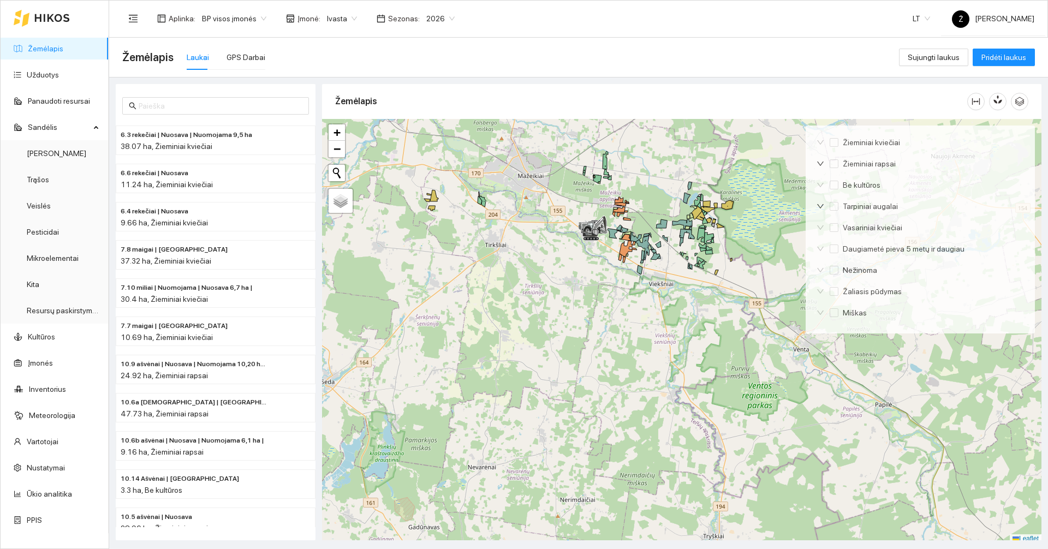
scroll to position [3, 0]
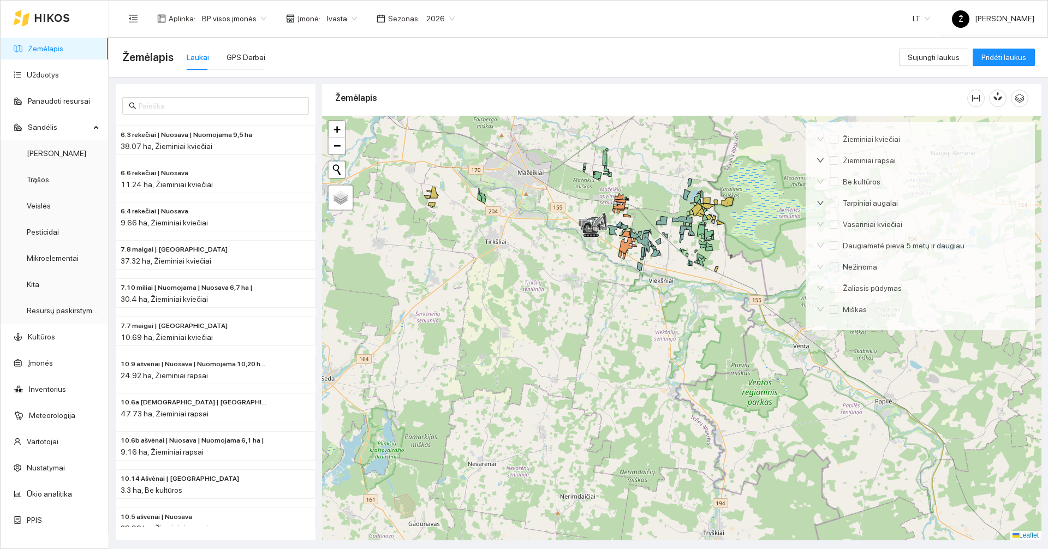
drag, startPoint x: 616, startPoint y: 283, endPoint x: 576, endPoint y: 382, distance: 107.0
click at [588, 373] on div at bounding box center [681, 328] width 719 height 425
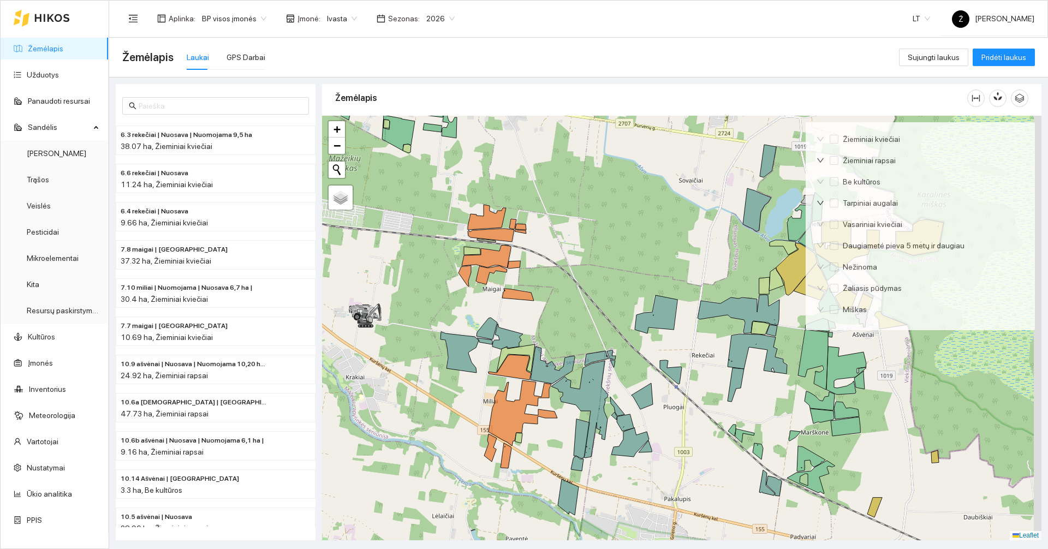
drag, startPoint x: 576, startPoint y: 258, endPoint x: 557, endPoint y: 260, distance: 19.8
click at [558, 261] on div at bounding box center [681, 328] width 719 height 425
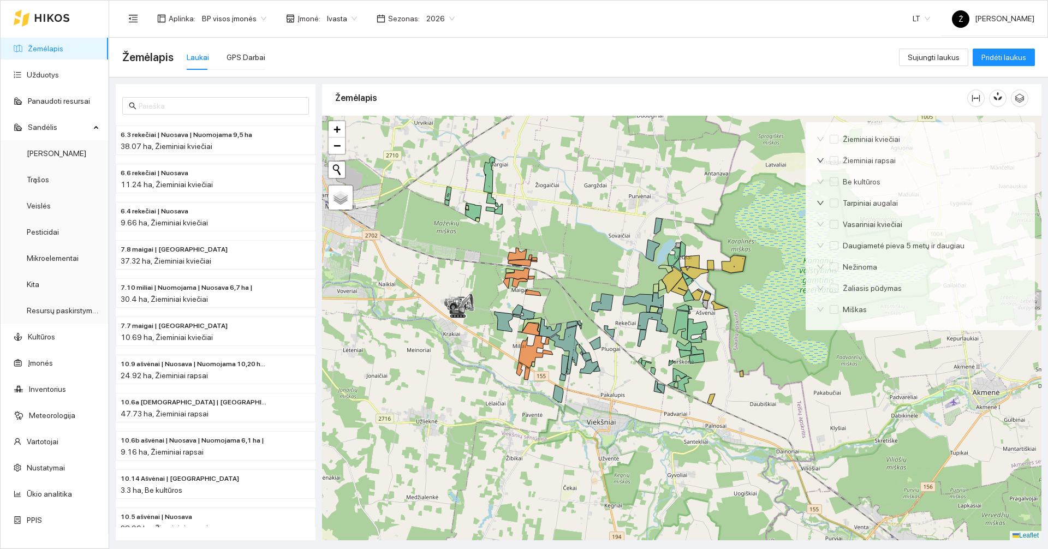
drag, startPoint x: 561, startPoint y: 242, endPoint x: 561, endPoint y: 254, distance: 12.0
click at [561, 254] on div at bounding box center [681, 328] width 719 height 425
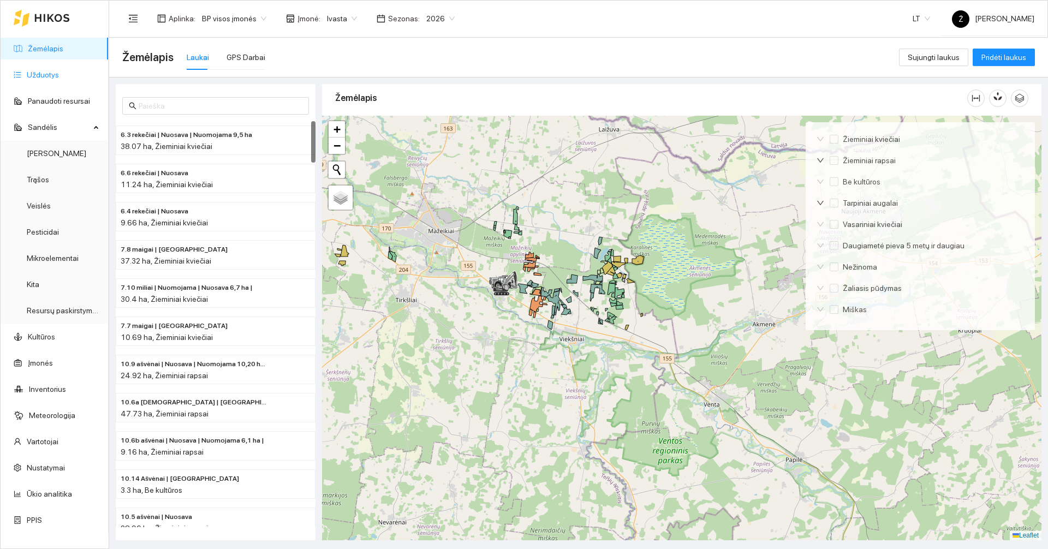
click at [49, 76] on link "Užduotys" at bounding box center [43, 74] width 32 height 9
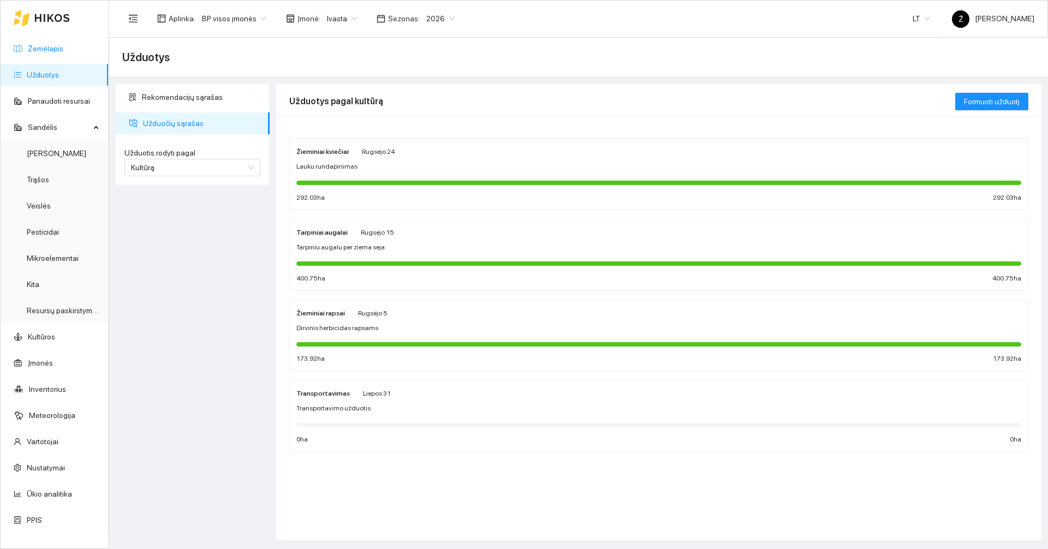
click at [63, 44] on link "Žemėlapis" at bounding box center [45, 48] width 35 height 9
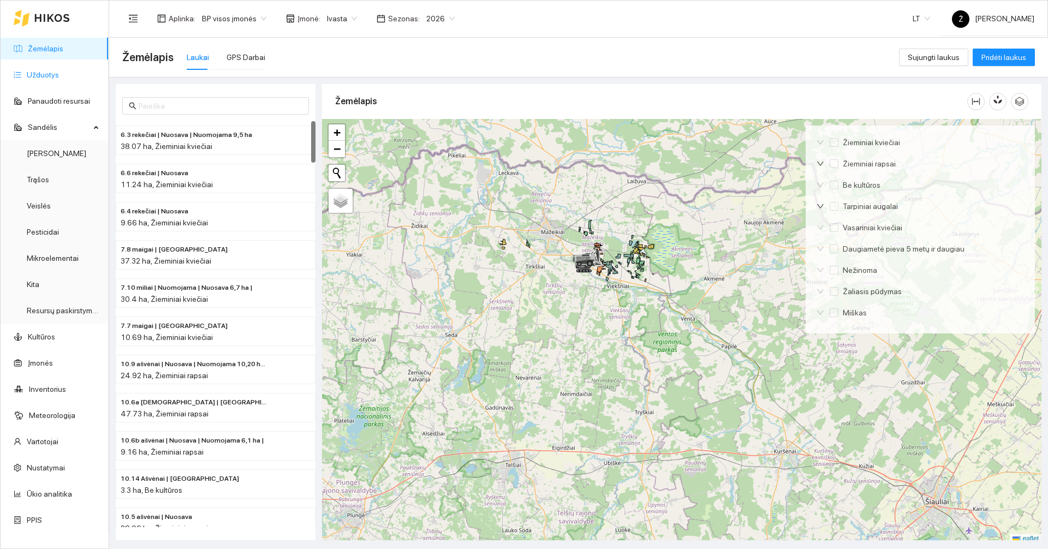
click at [55, 73] on link "Užduotys" at bounding box center [43, 74] width 32 height 9
